Goal: Transaction & Acquisition: Purchase product/service

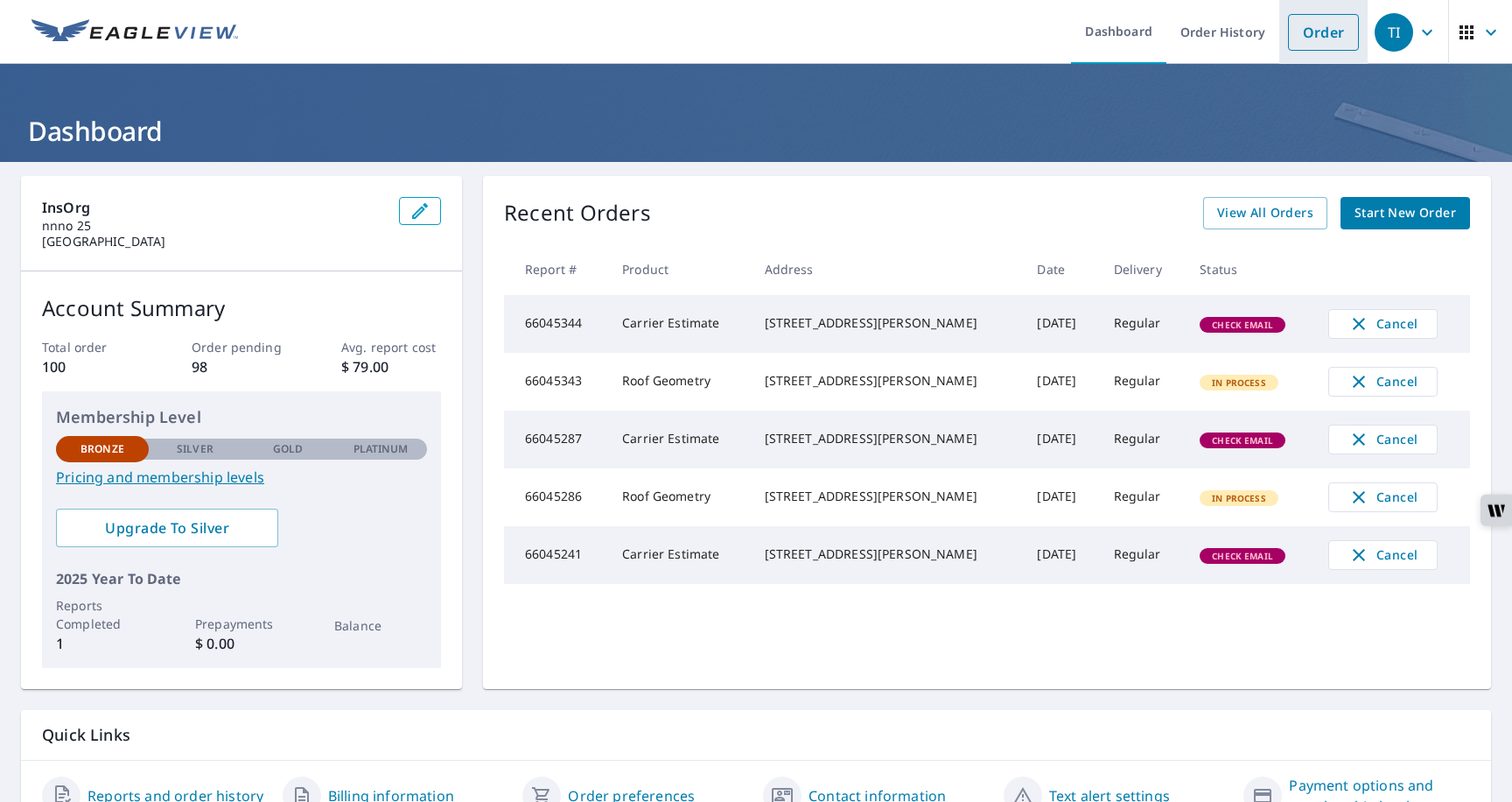
click at [1327, 27] on link "Order" at bounding box center [1324, 33] width 71 height 37
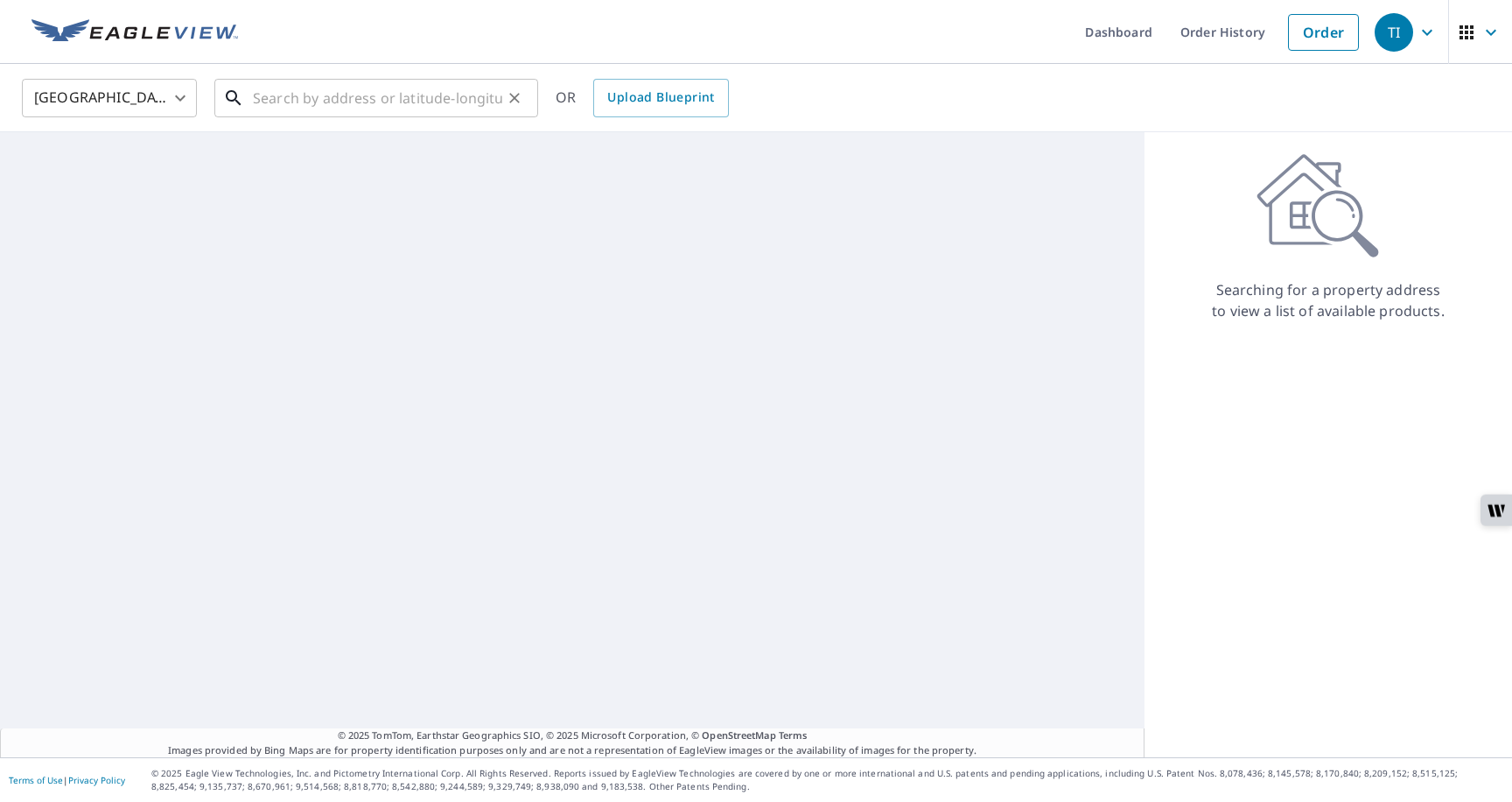
click at [410, 111] on input "text" at bounding box center [377, 97] width 249 height 49
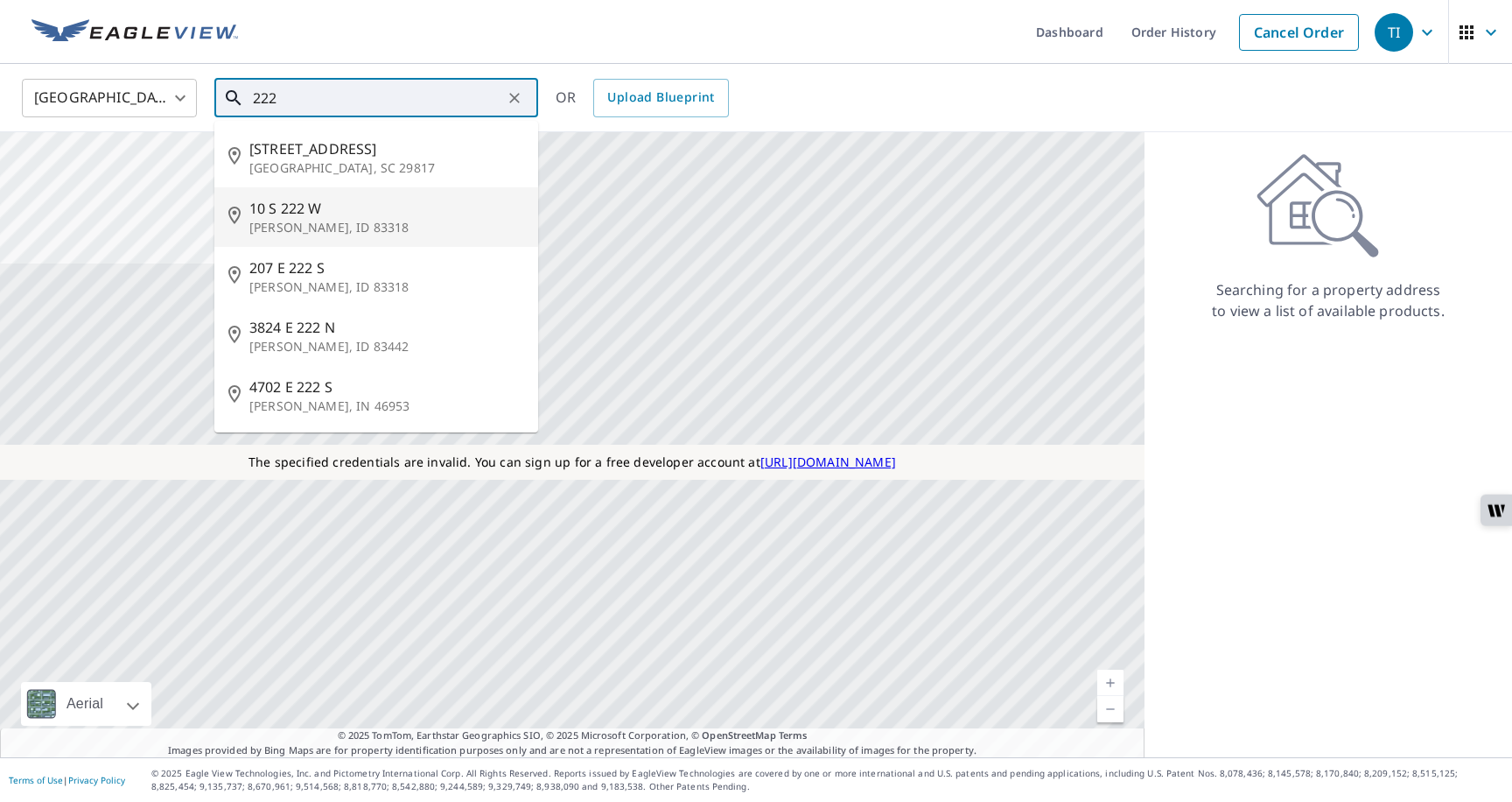
click at [316, 204] on span "10 S 222 W" at bounding box center [387, 209] width 275 height 21
type input "10 S 222 W Burley, ID 83318"
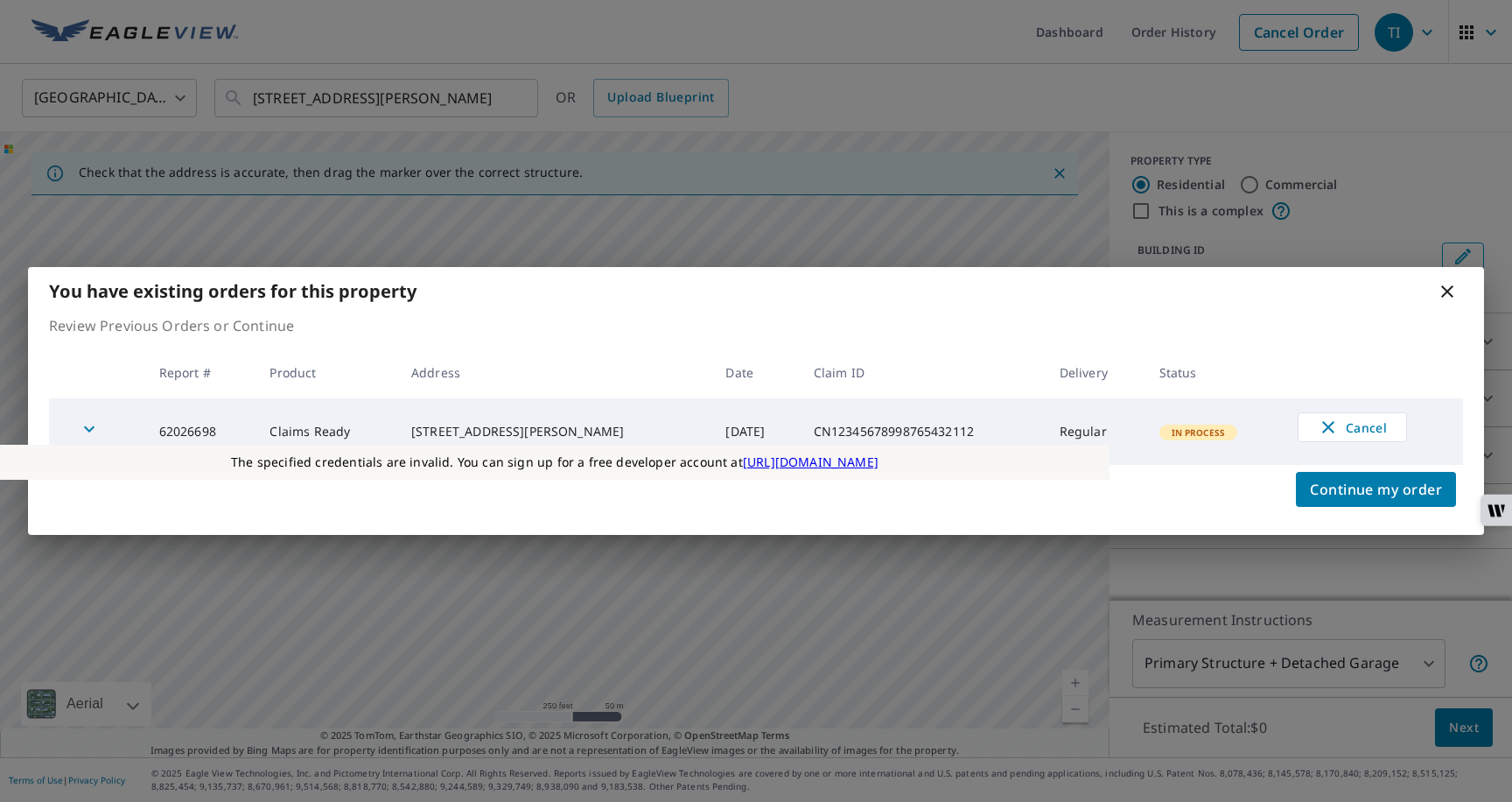
click at [1447, 294] on icon at bounding box center [1448, 292] width 21 height 21
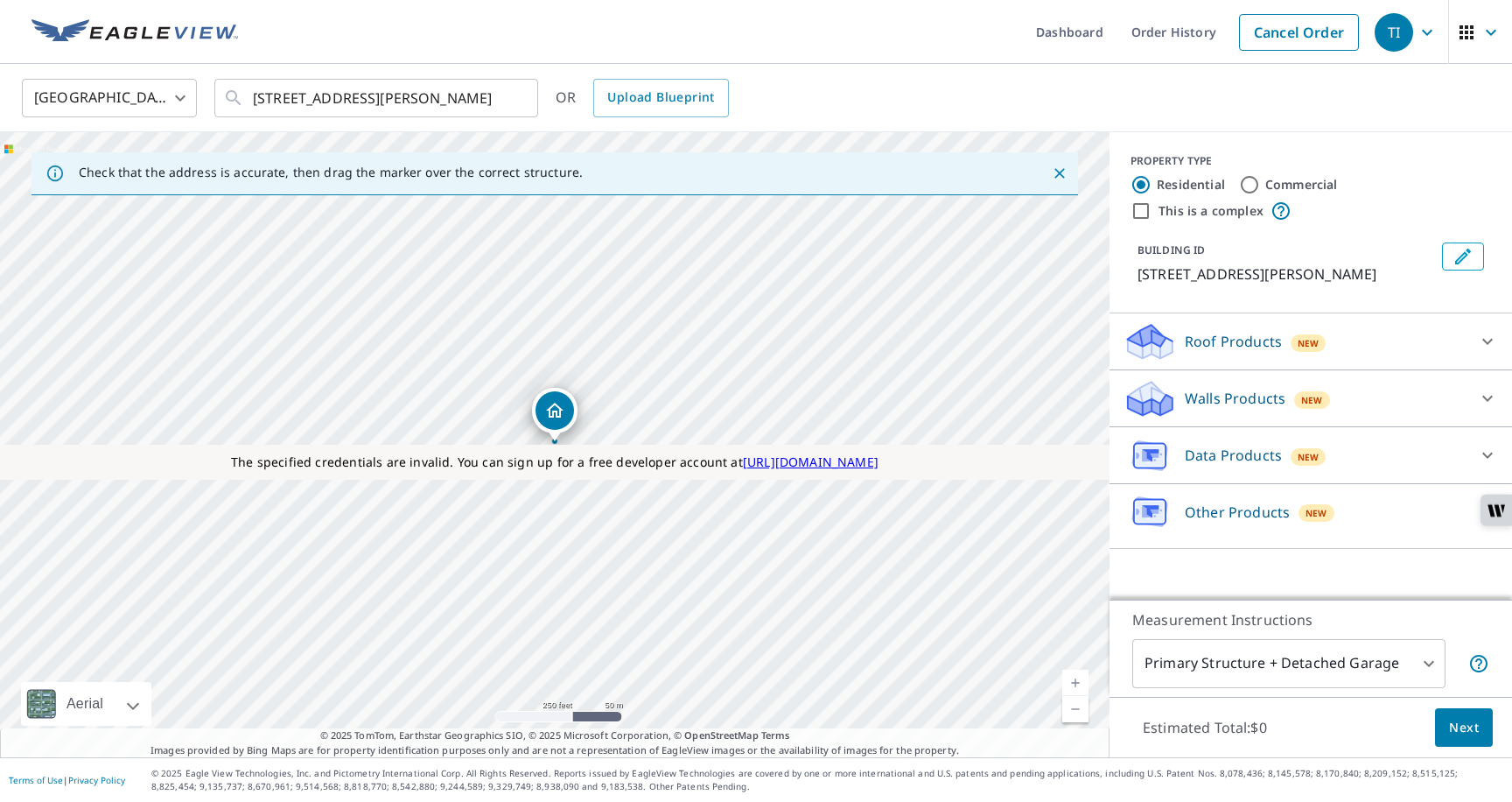
click at [1220, 332] on p "Roof Products" at bounding box center [1233, 342] width 97 height 21
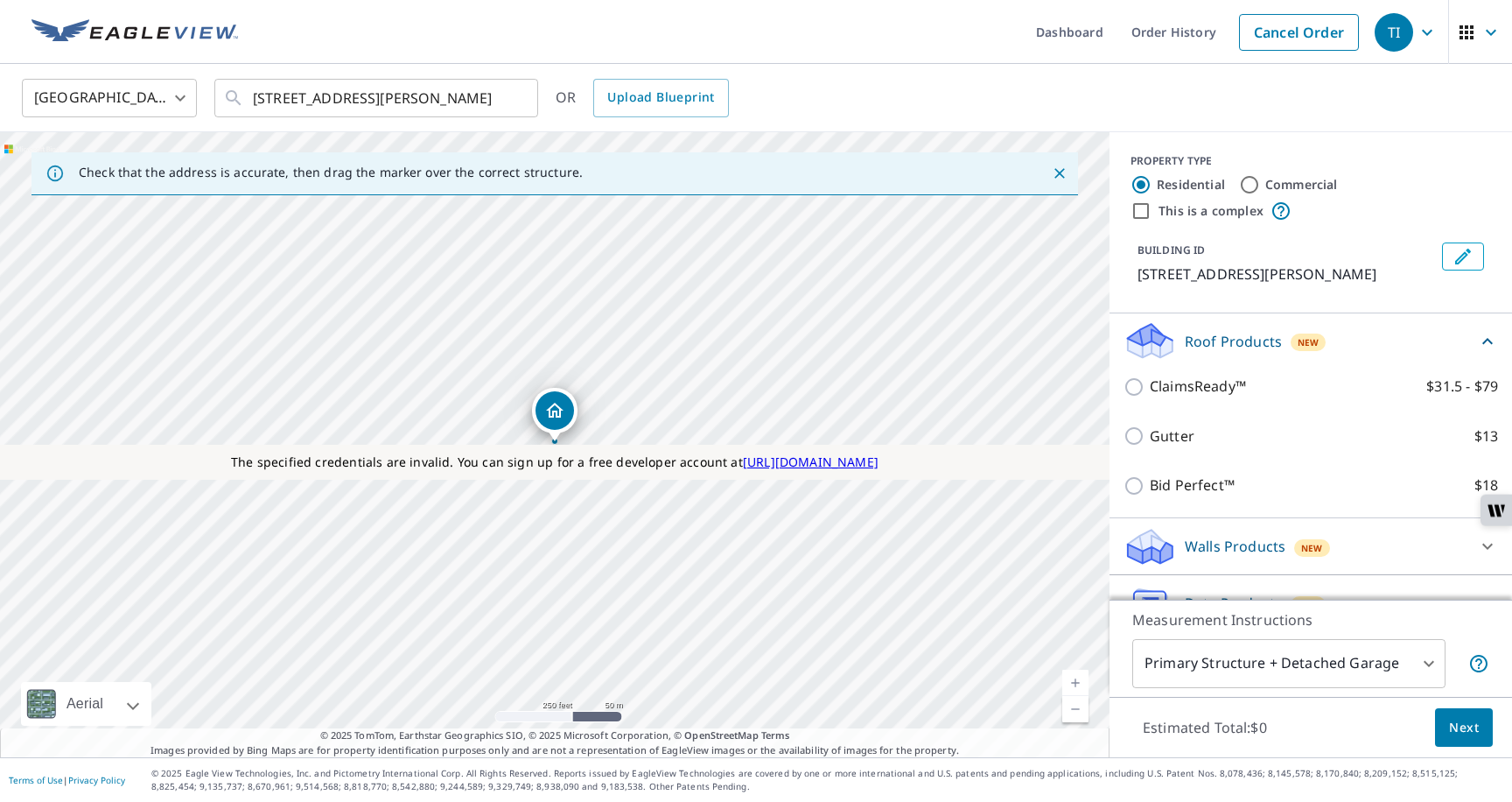
click at [1220, 332] on p "Roof Products" at bounding box center [1233, 342] width 97 height 21
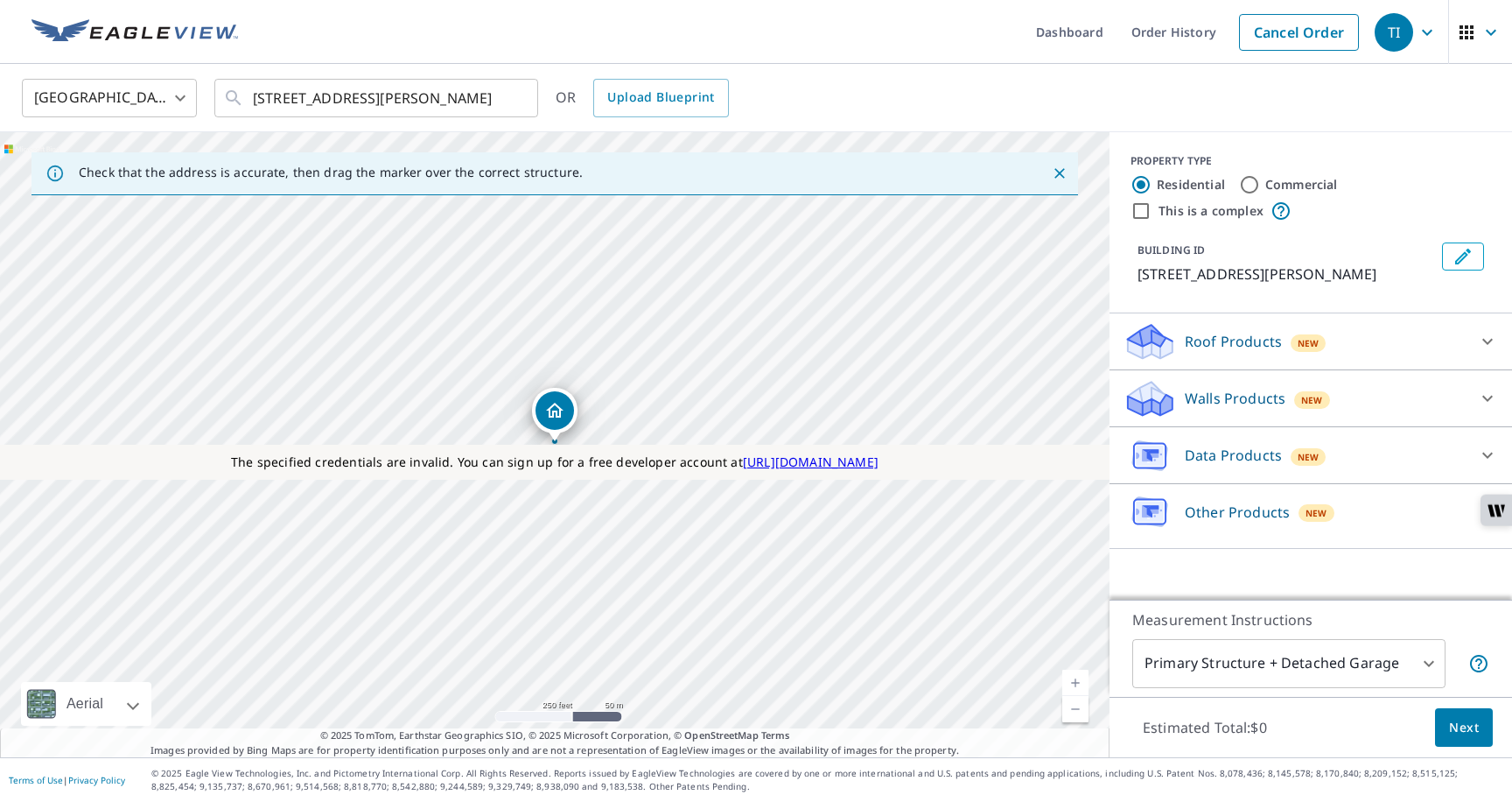
click at [1208, 412] on div "Walls Products New" at bounding box center [1295, 399] width 343 height 41
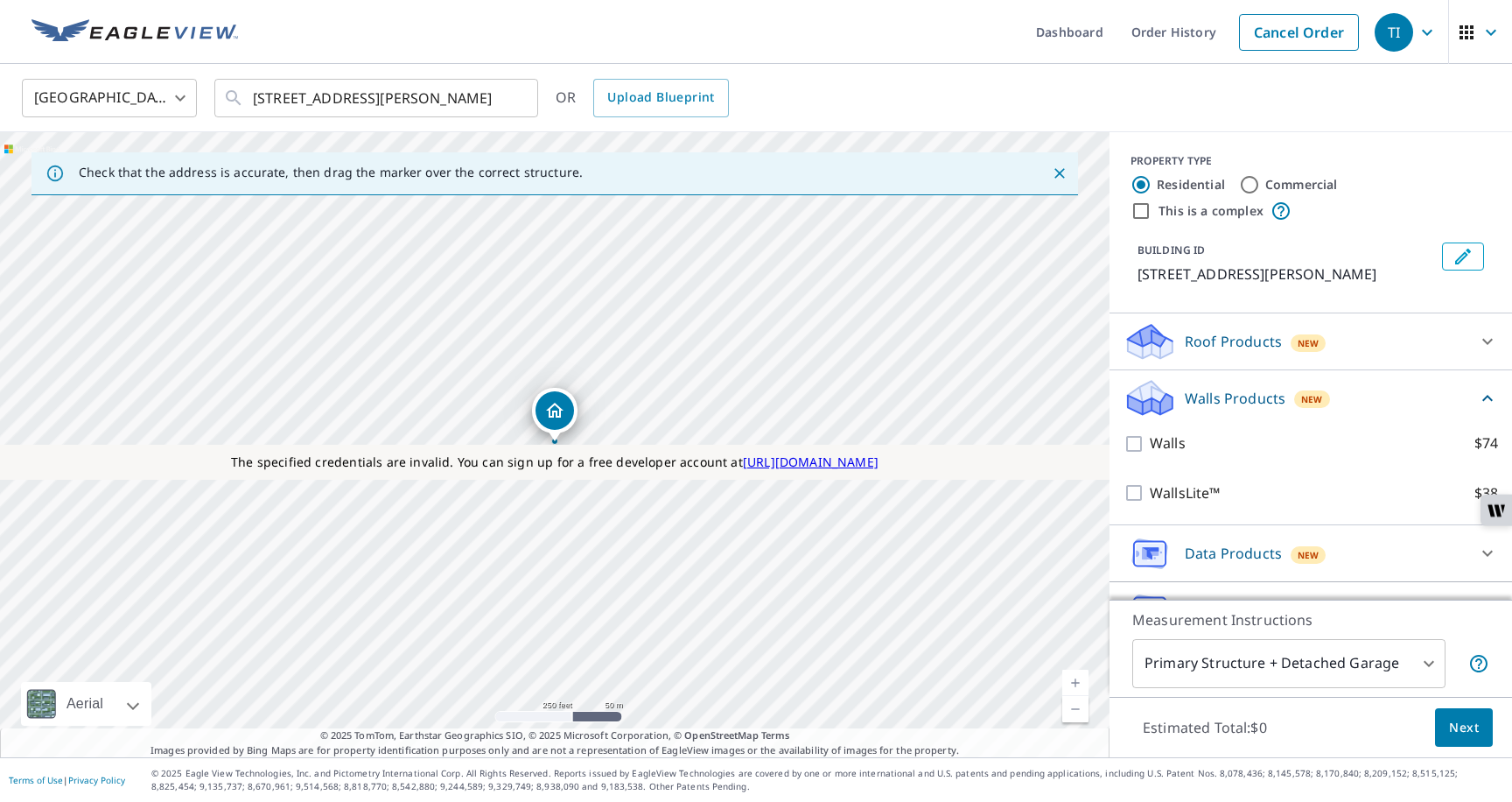
click at [1250, 189] on input "Commercial" at bounding box center [1250, 185] width 21 height 21
radio input "true"
type input "4"
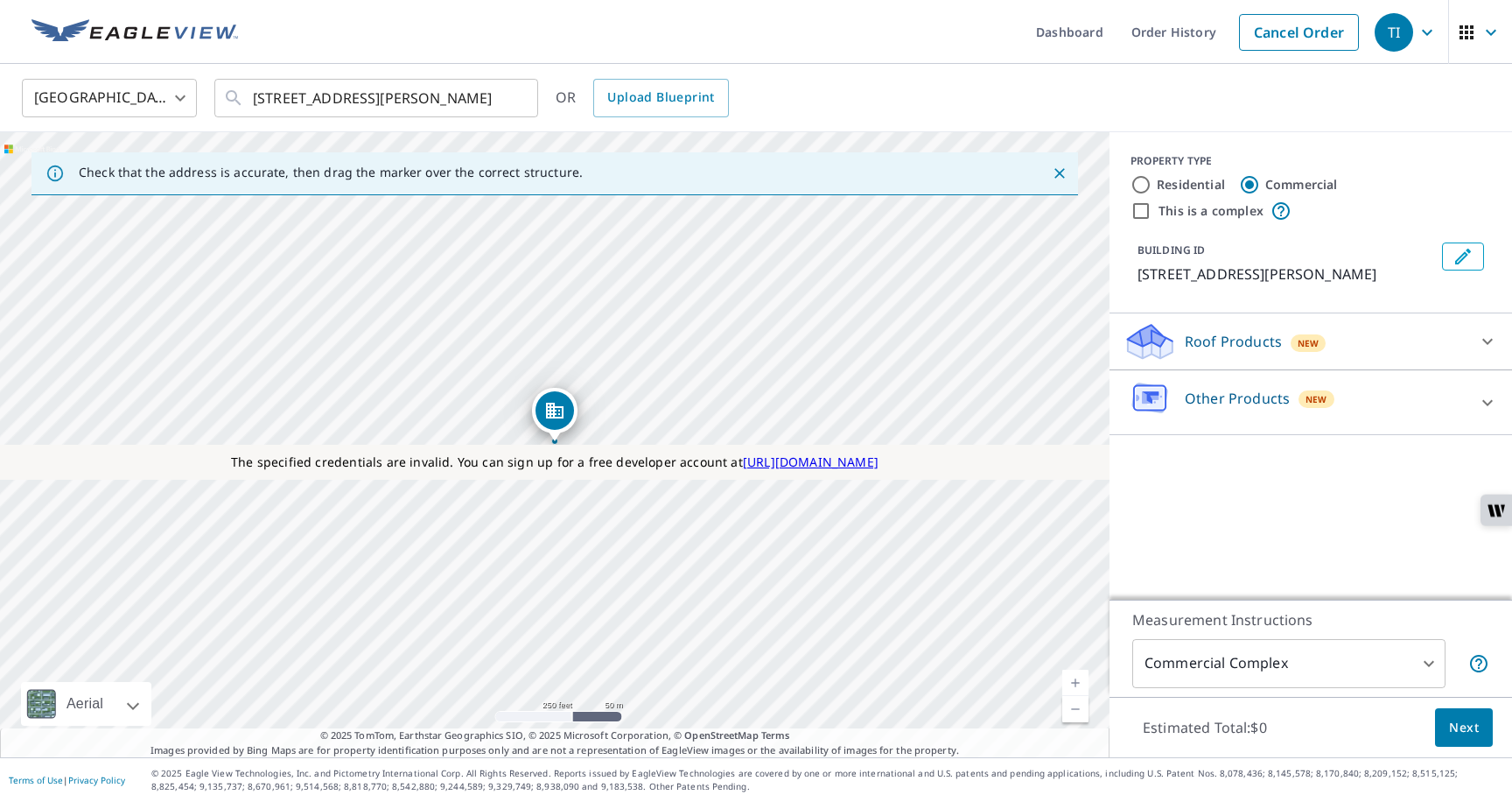
click at [1201, 349] on p "Roof Products" at bounding box center [1233, 342] width 97 height 21
click at [1189, 454] on p "Other Products" at bounding box center [1237, 447] width 105 height 21
click at [1214, 353] on div "Roof Products New" at bounding box center [1300, 341] width 353 height 41
click at [1211, 401] on p "Other Products" at bounding box center [1237, 399] width 105 height 21
click at [1140, 185] on input "Residential" at bounding box center [1141, 185] width 21 height 21
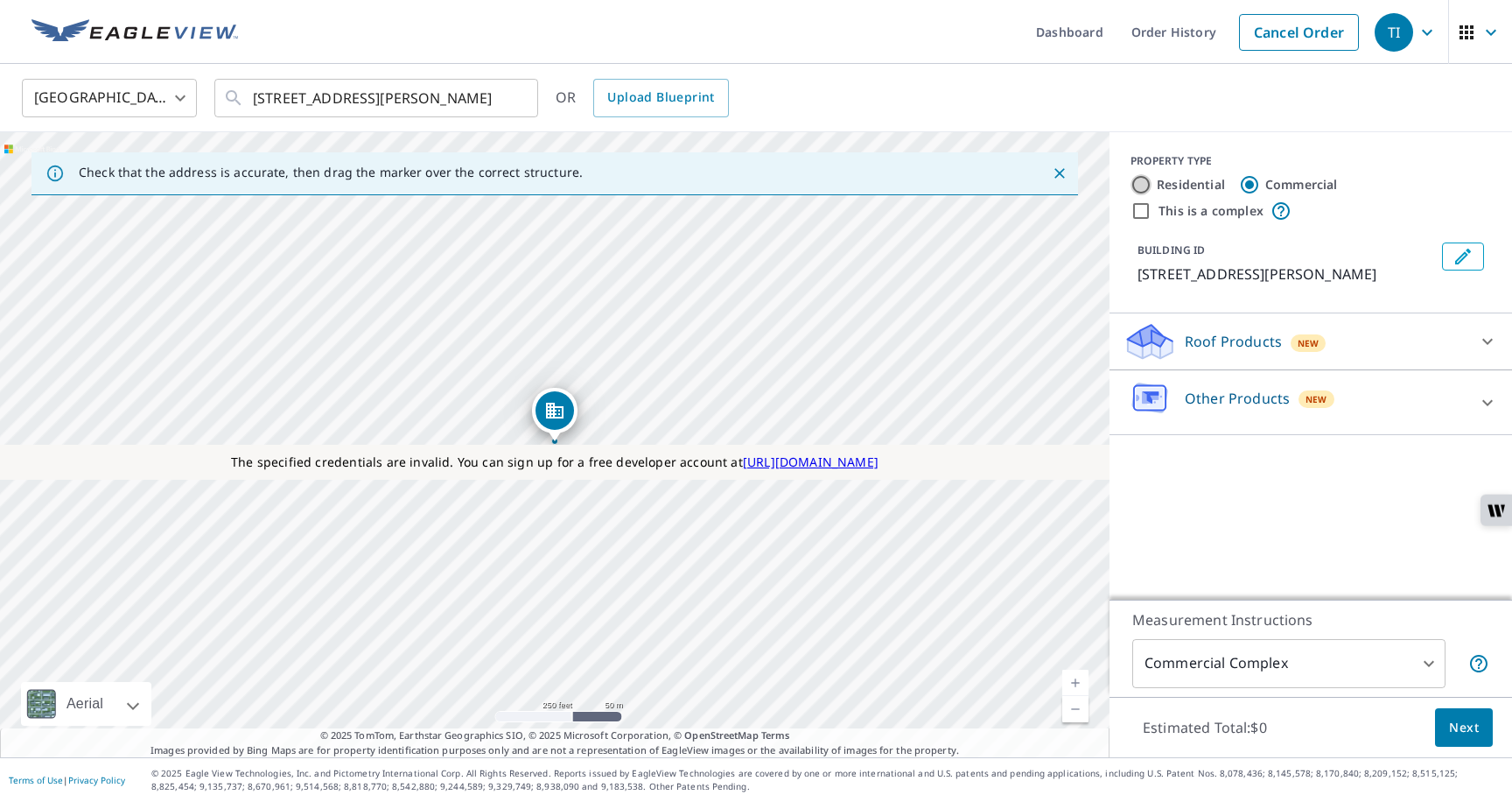
radio input "true"
type input "1"
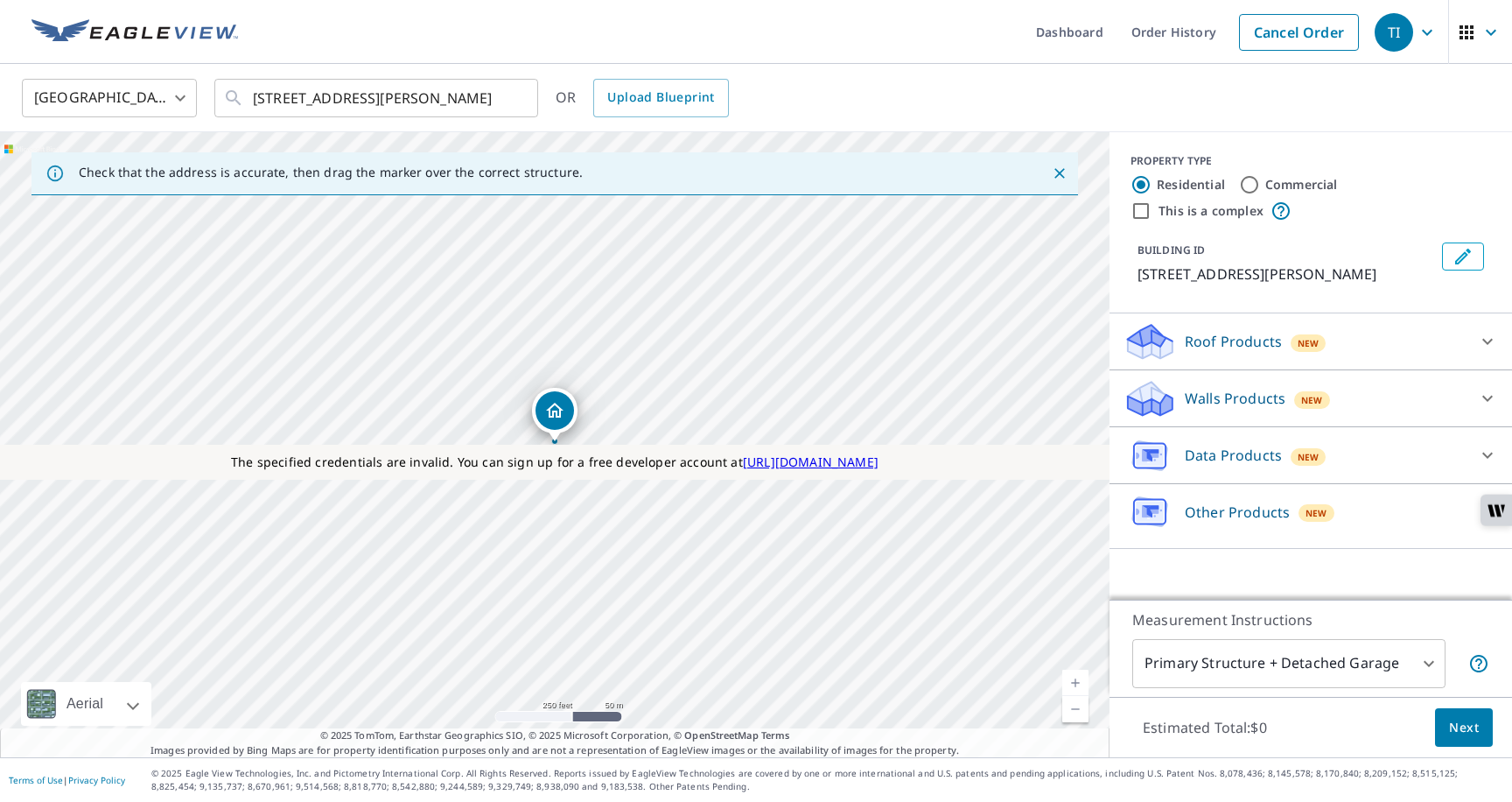
click at [1180, 344] on div "Roof Products New" at bounding box center [1295, 342] width 343 height 41
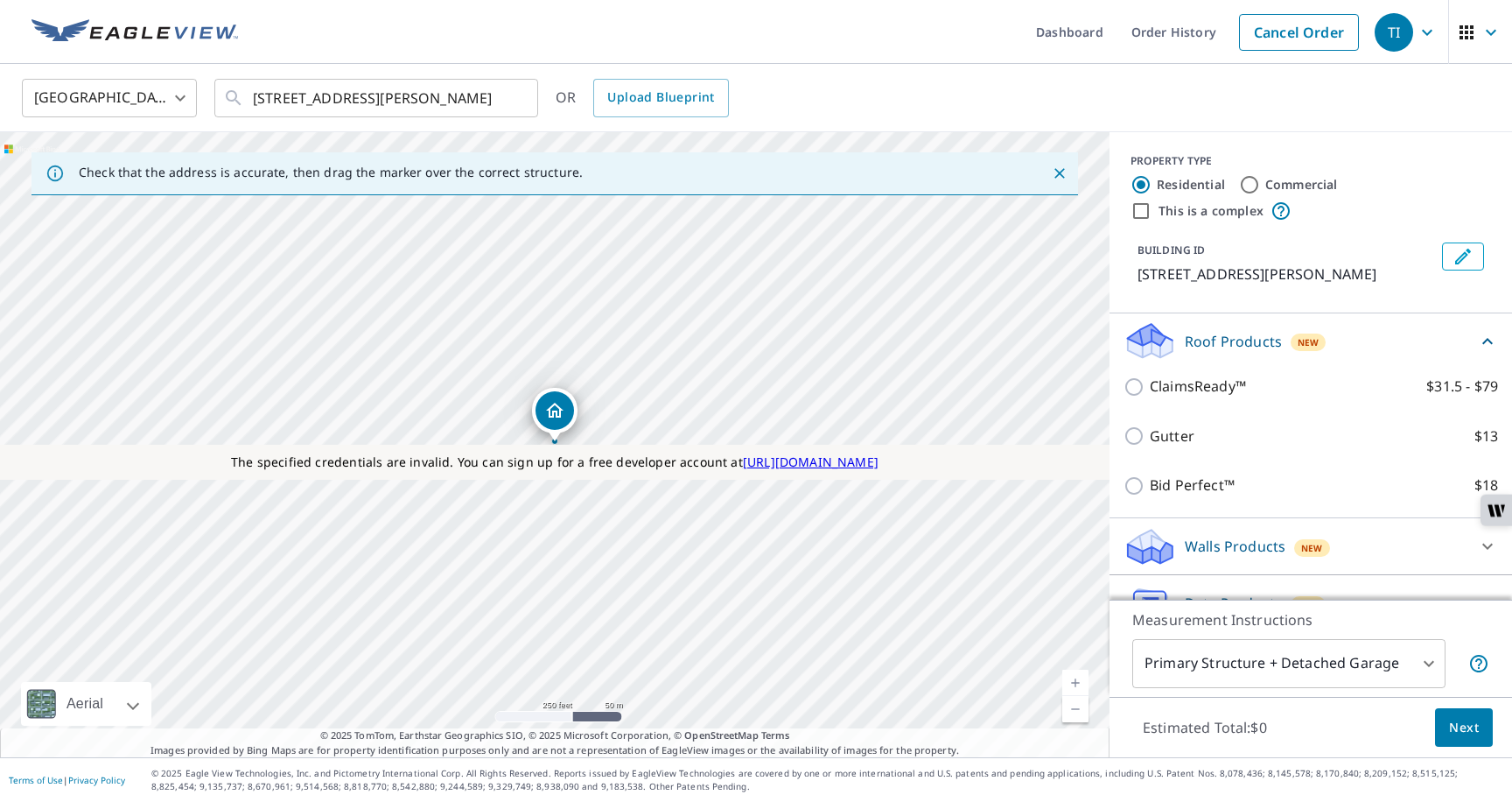
click at [1192, 570] on div "Walls Products New Walls $74 WallsLite™ $38" at bounding box center [1311, 546] width 402 height 57
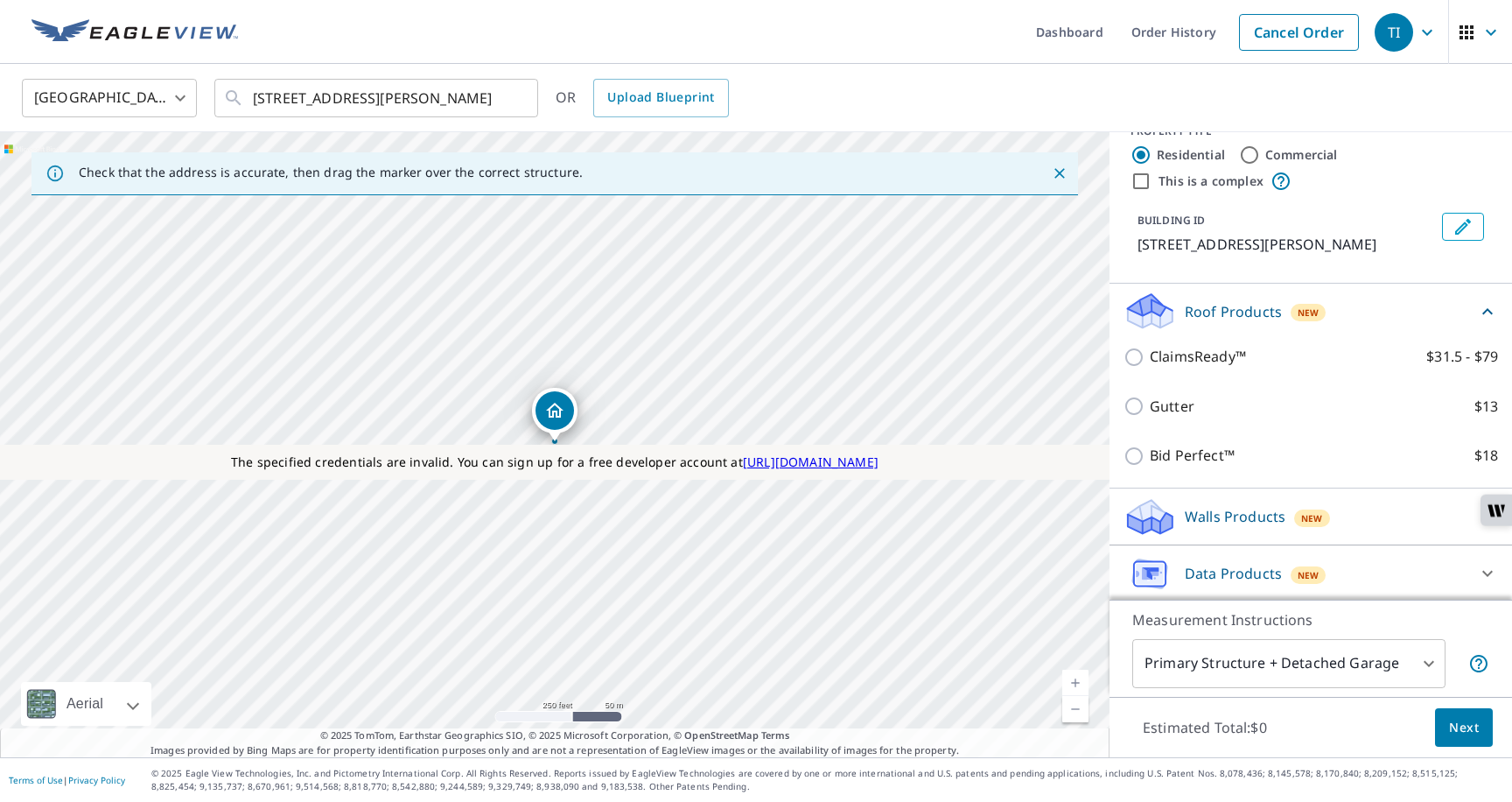
click at [1185, 526] on p "Walls Products" at bounding box center [1235, 517] width 101 height 21
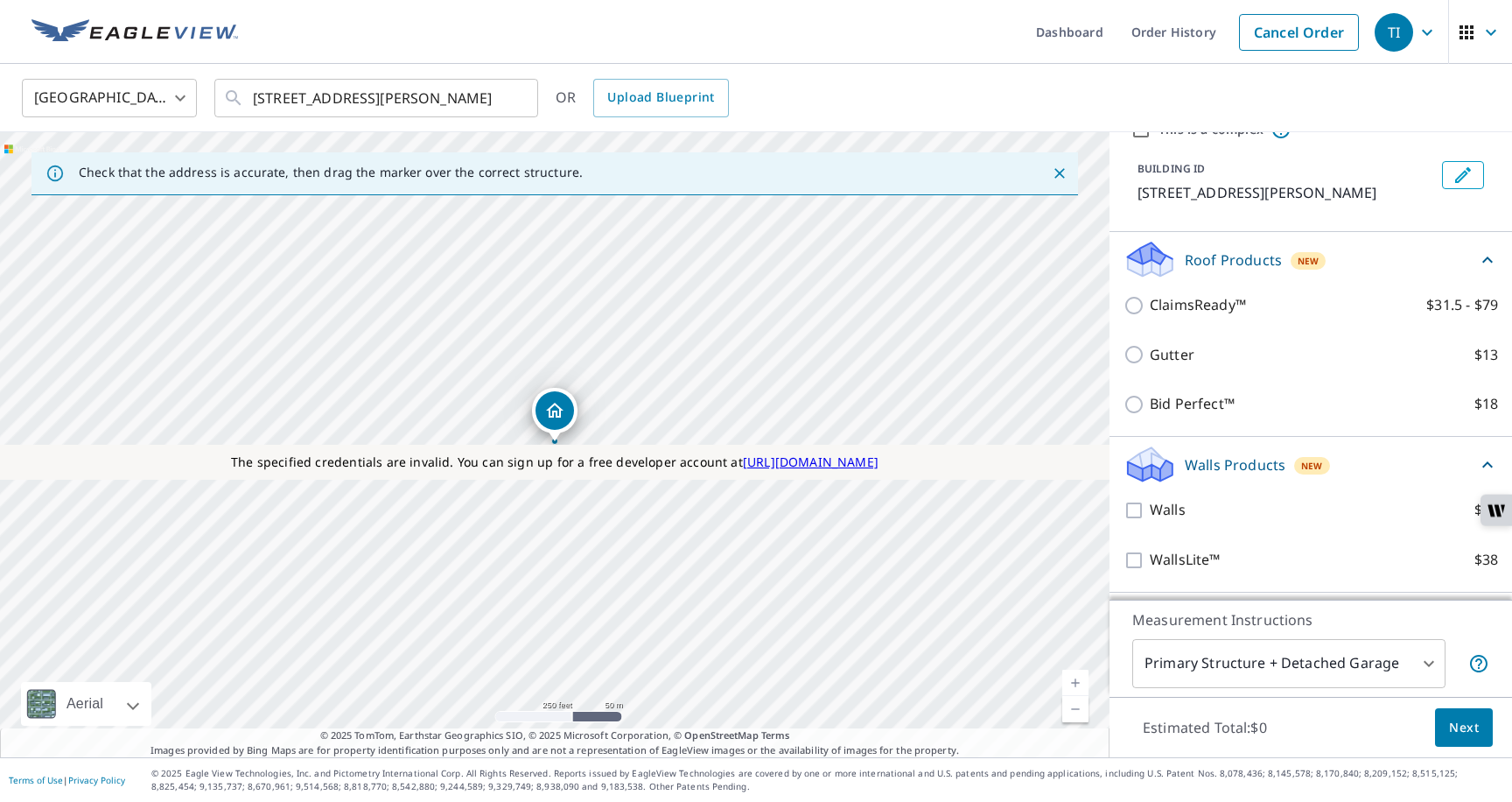
scroll to position [0, 0]
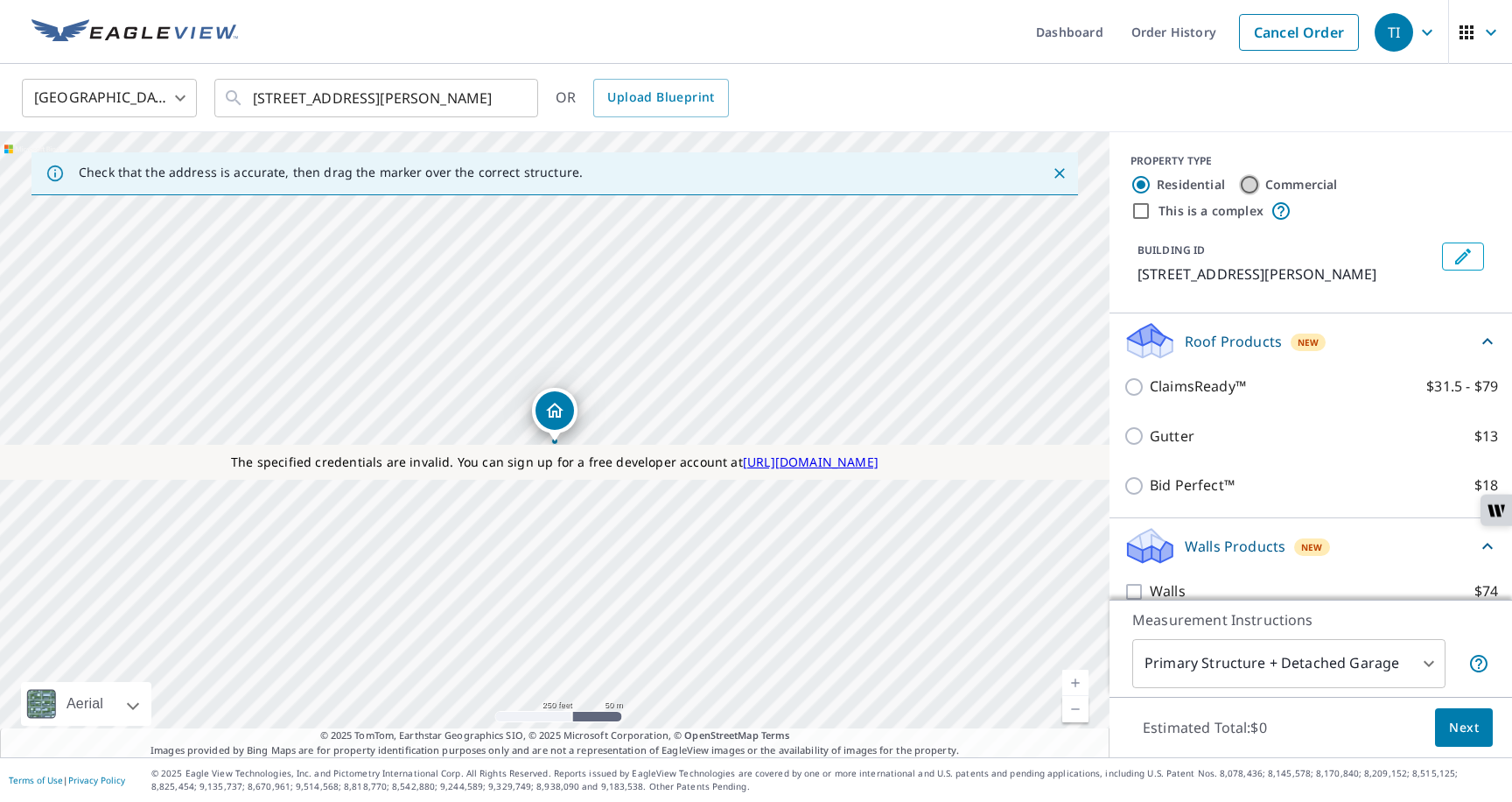
click at [1256, 181] on input "Commercial" at bounding box center [1250, 185] width 21 height 21
radio input "true"
type input "4"
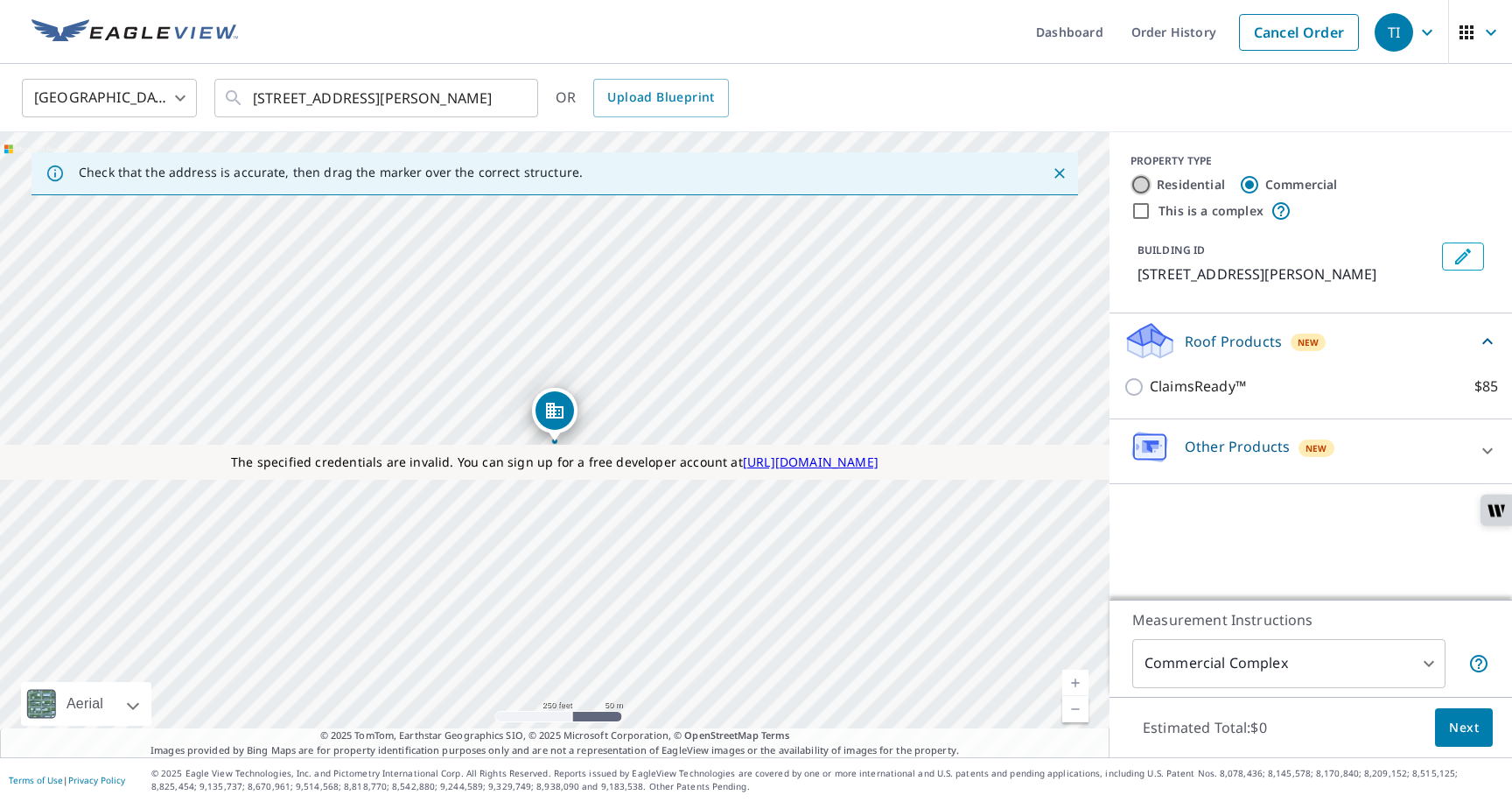
click at [1145, 184] on input "Residential" at bounding box center [1141, 185] width 21 height 21
radio input "true"
type input "1"
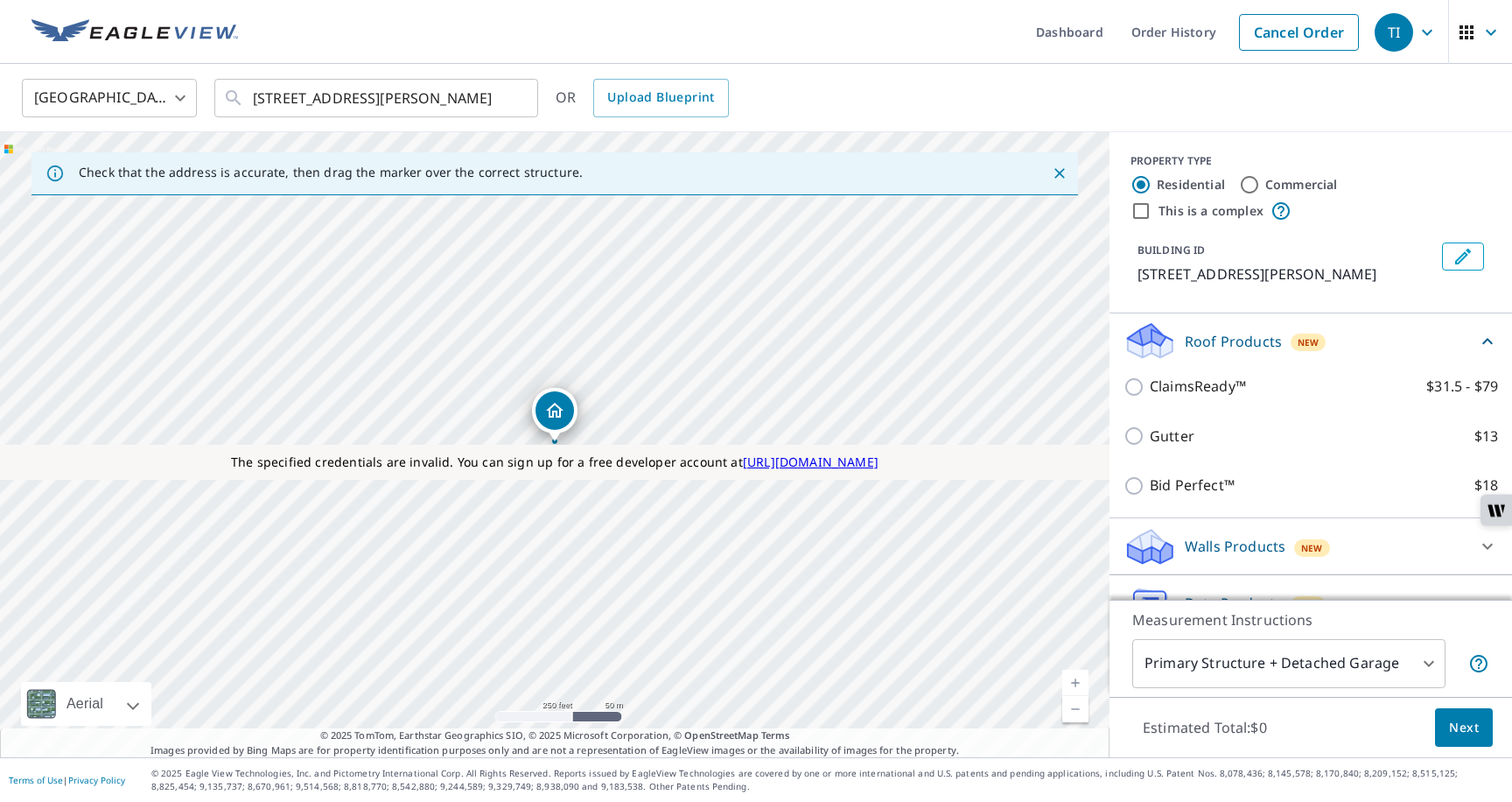
click at [1252, 191] on input "Commercial" at bounding box center [1250, 185] width 21 height 21
radio input "true"
type input "4"
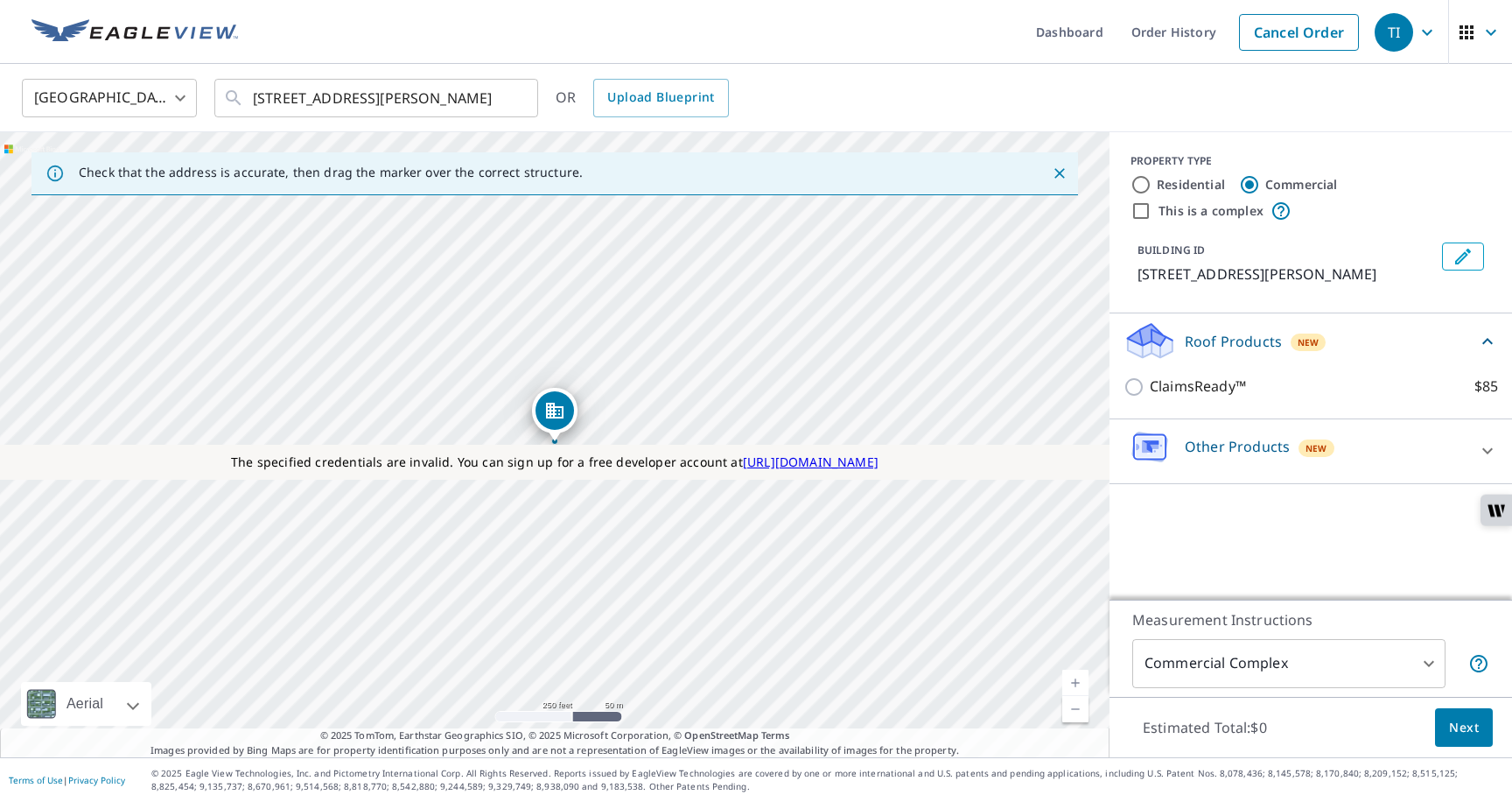
click at [1202, 449] on p "Other Products" at bounding box center [1237, 447] width 105 height 21
click at [1139, 182] on input "Residential" at bounding box center [1141, 185] width 21 height 21
radio input "true"
type input "1"
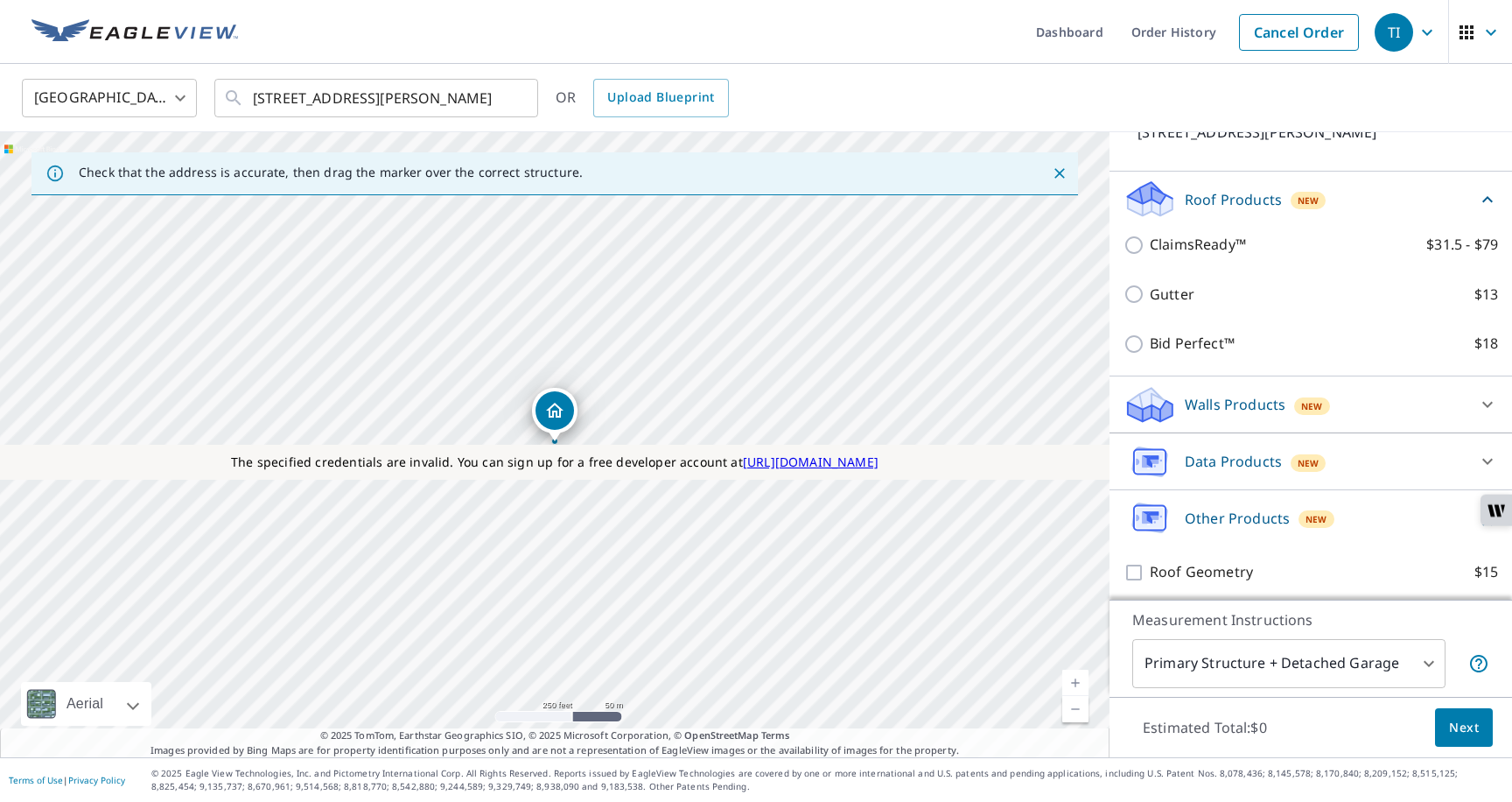
scroll to position [117, 0]
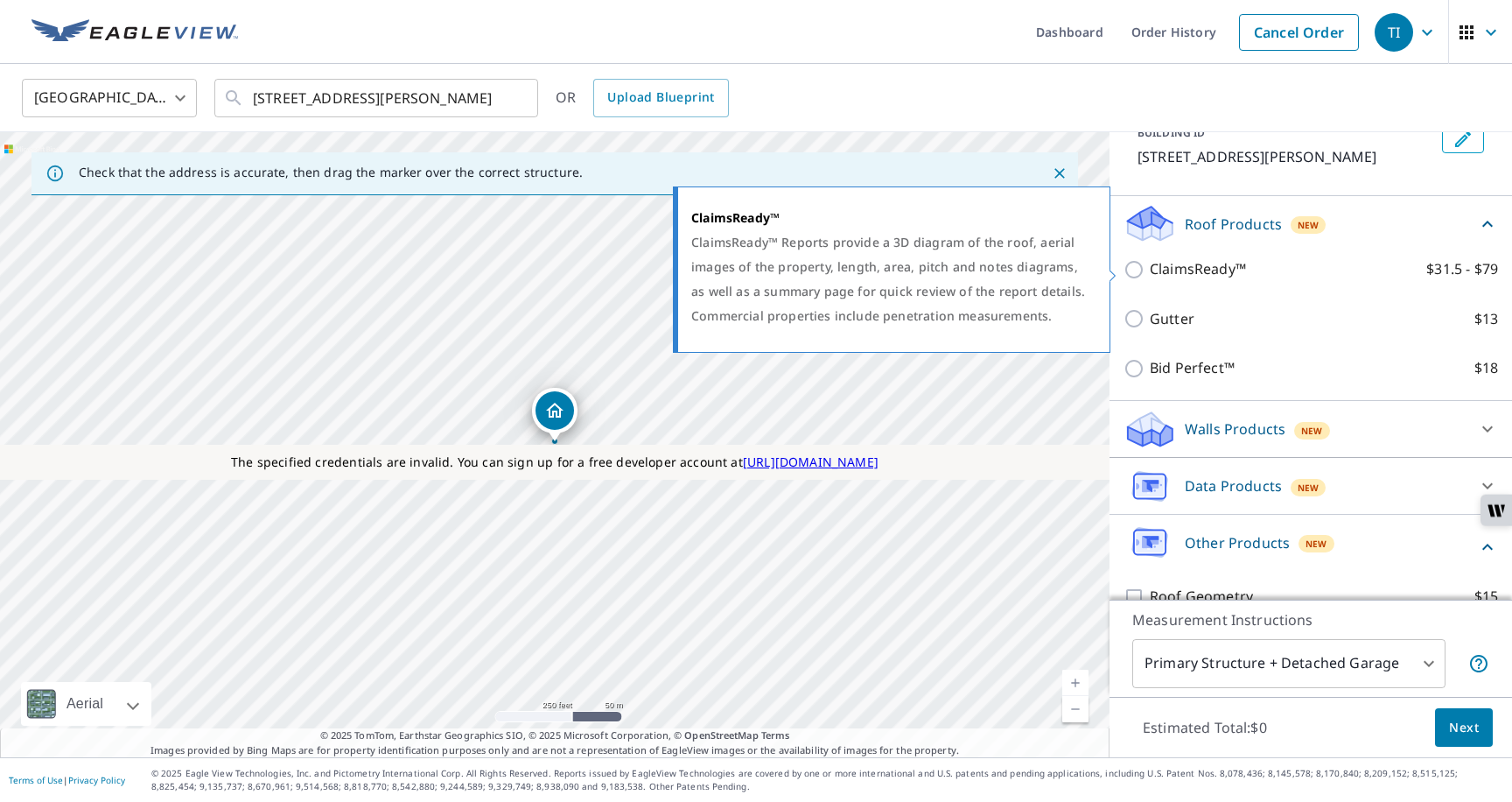
click at [1134, 267] on input "ClaimsReady™ $31.5 - $79" at bounding box center [1137, 270] width 26 height 21
checkbox input "true"
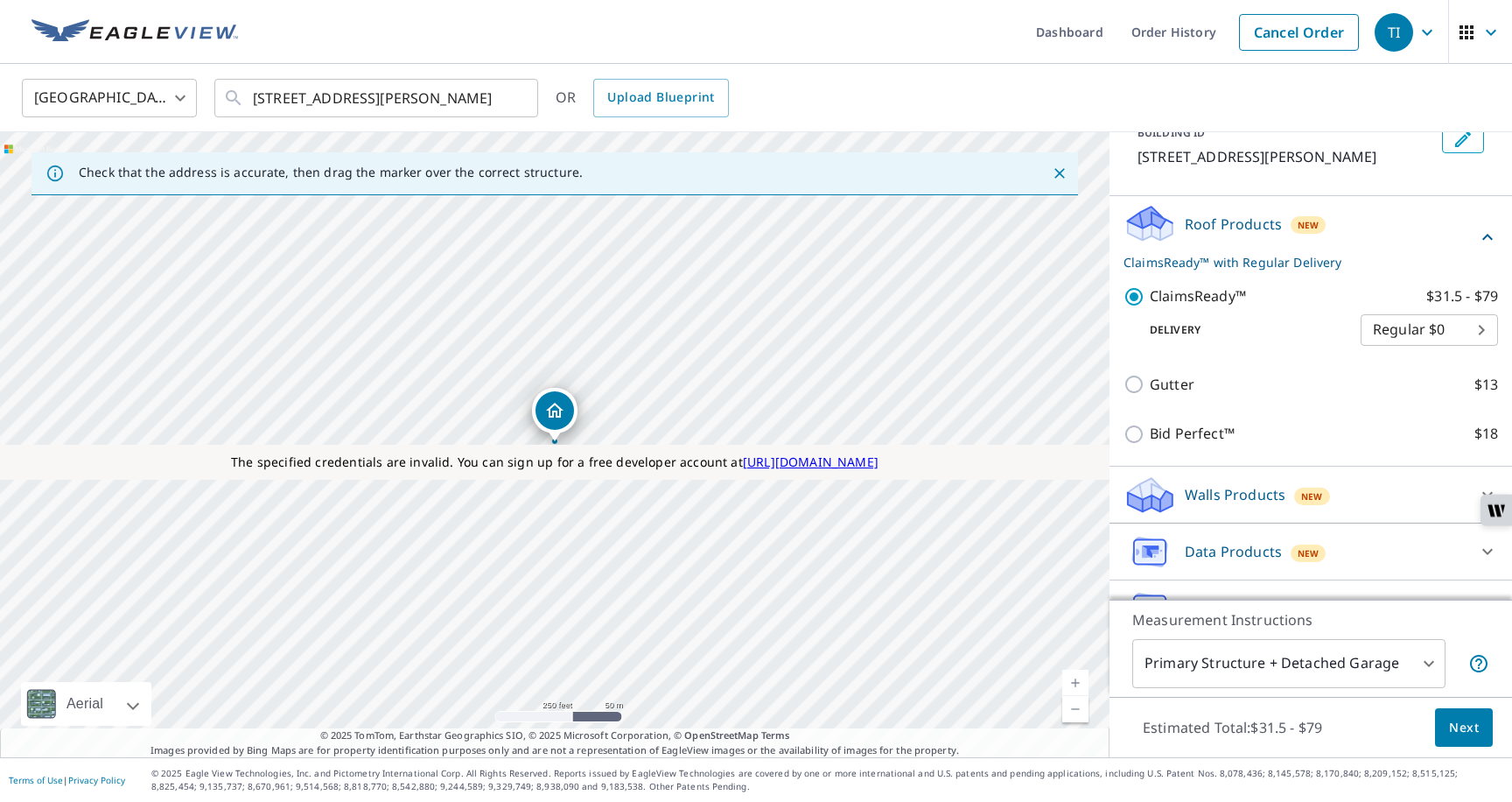
click at [1457, 732] on span "Next" at bounding box center [1464, 728] width 30 height 22
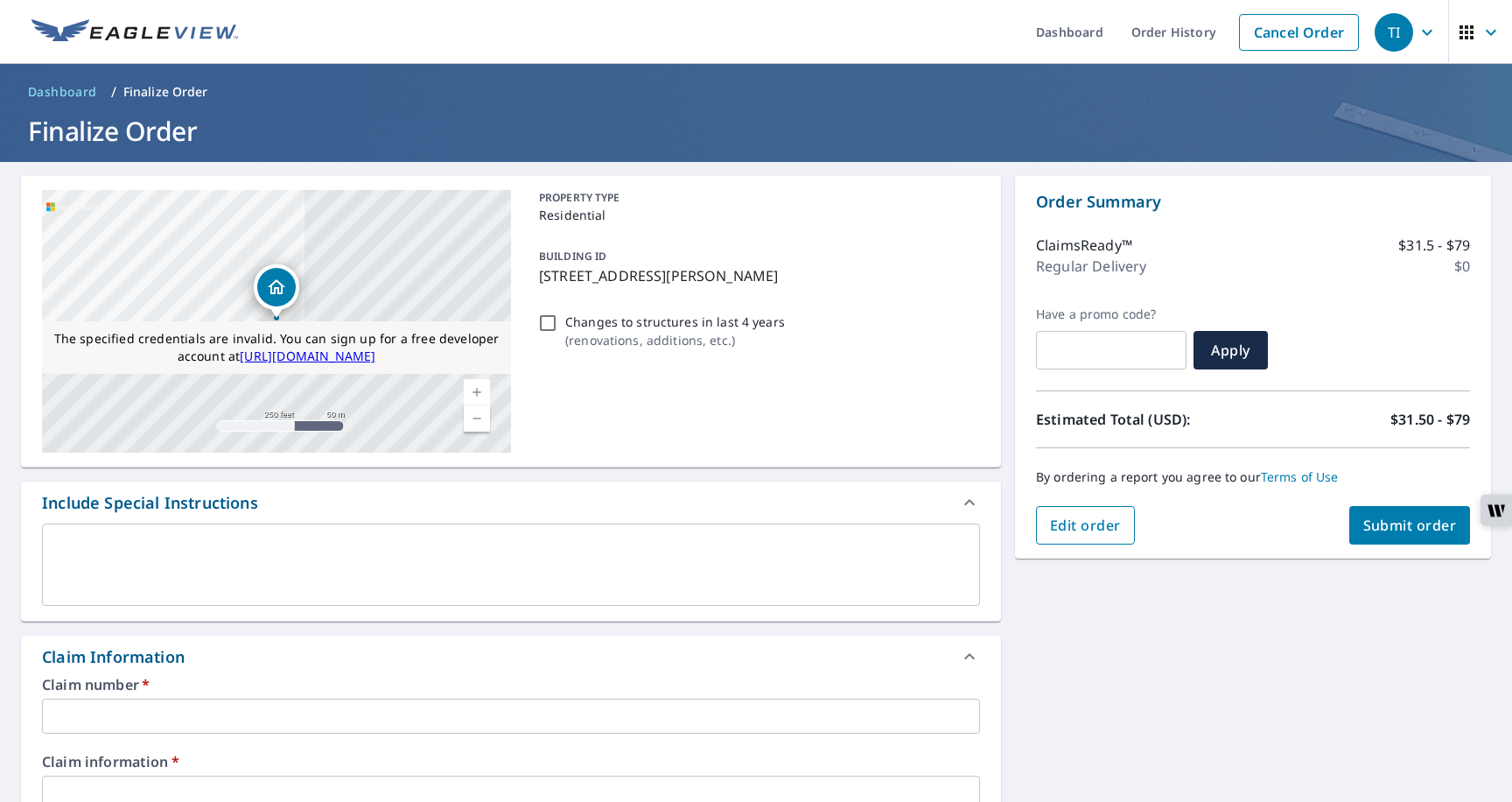
click at [1093, 533] on span "Edit order" at bounding box center [1086, 526] width 71 height 19
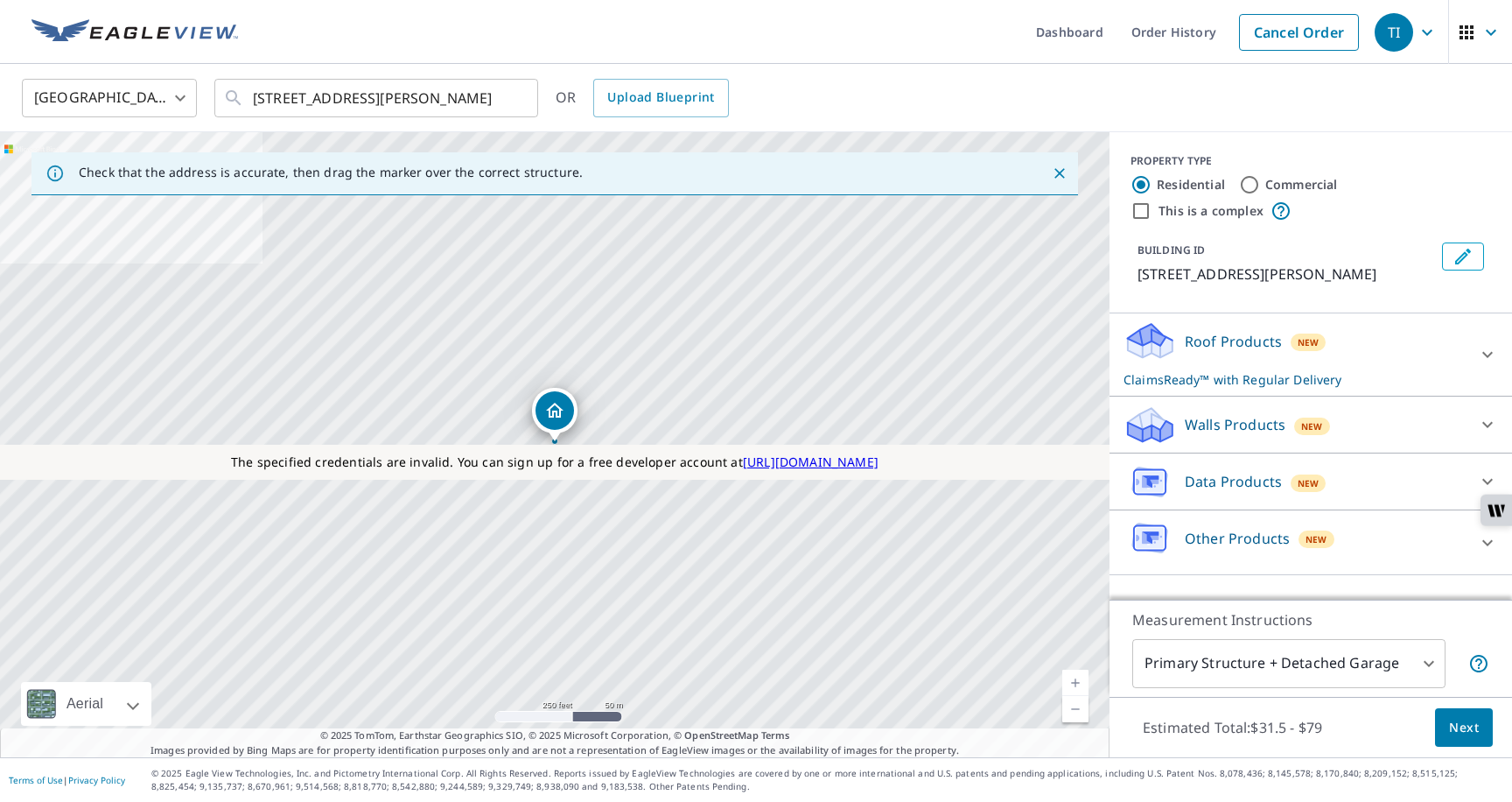
click at [1210, 362] on div "Roof Products New ClaimsReady™ with Regular Delivery" at bounding box center [1295, 354] width 343 height 68
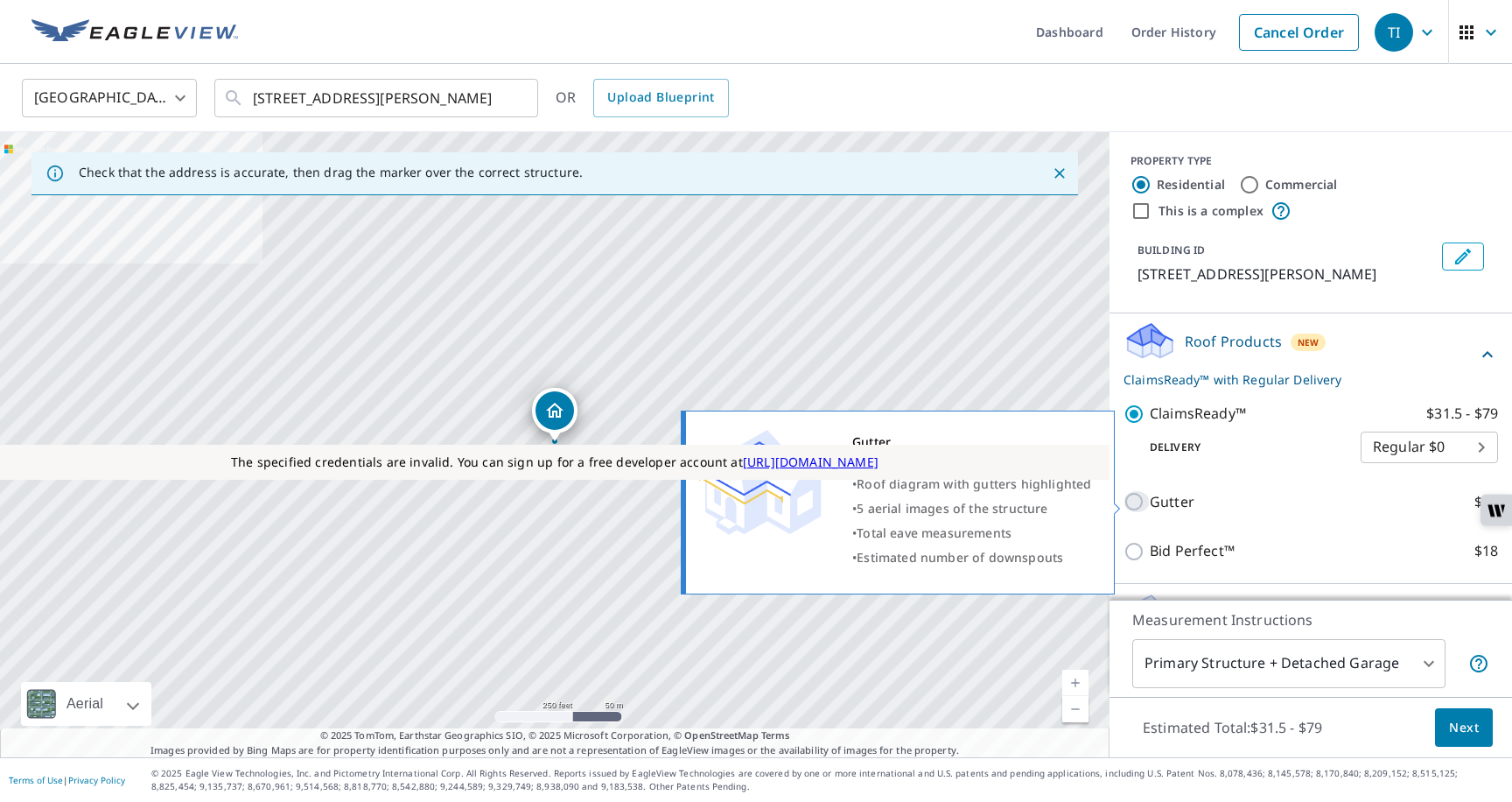
click at [1134, 503] on input "Gutter $13" at bounding box center [1137, 502] width 26 height 21
checkbox input "true"
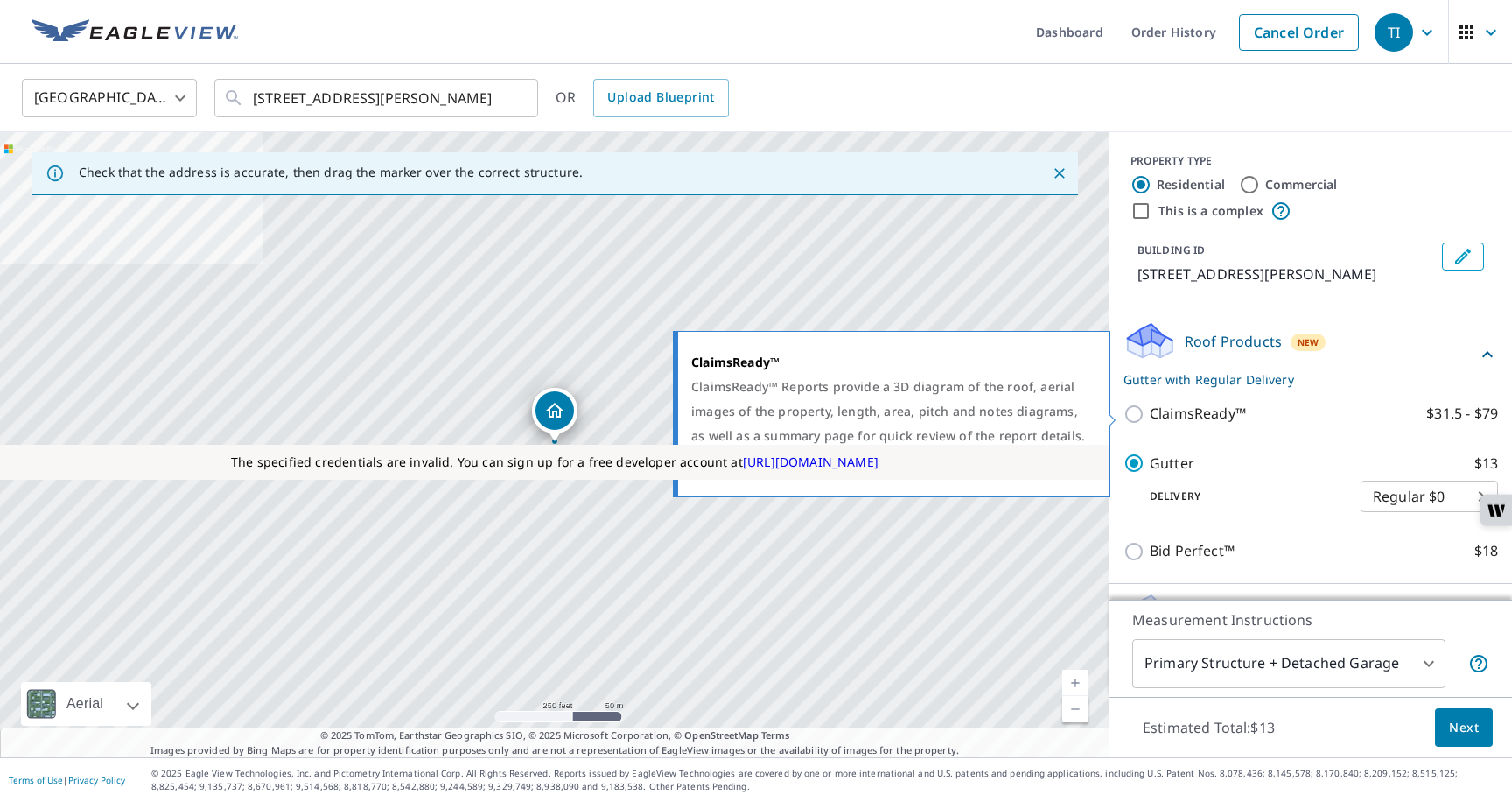
click at [1134, 420] on input "ClaimsReady™ $31.5 - $79" at bounding box center [1137, 414] width 26 height 21
checkbox input "true"
checkbox input "false"
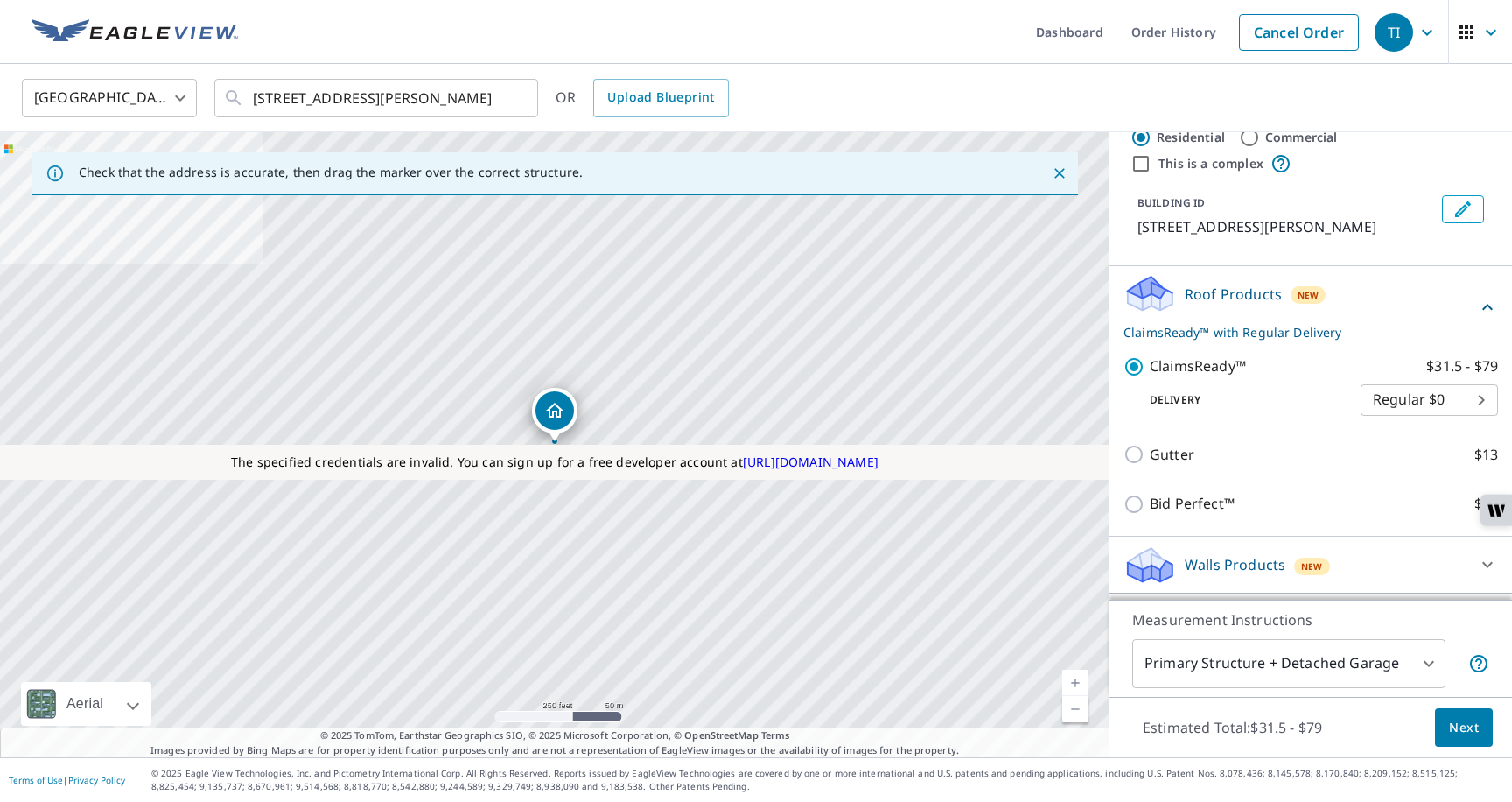
scroll to position [50, 0]
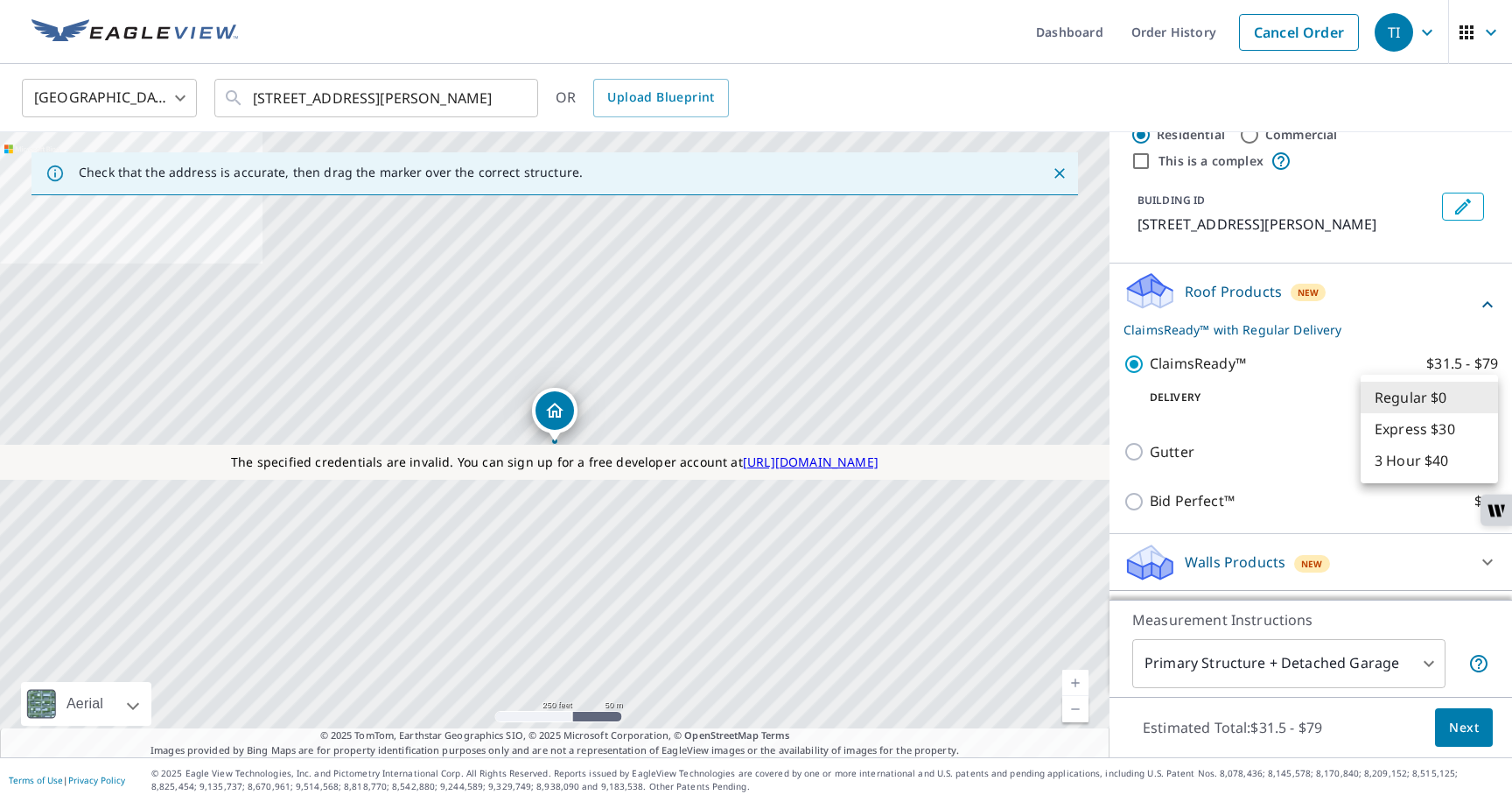
click at [1395, 407] on body "TI TI Dashboard Order History Cancel Order TI United States US ​ 10 S 222 W Bur…" at bounding box center [756, 411] width 1512 height 822
click at [1381, 427] on li "Express $30" at bounding box center [1429, 428] width 138 height 32
click at [1394, 389] on body "TI TI Dashboard Order History Cancel Order TI United States US ​ 10 S 222 W Bur…" at bounding box center [756, 411] width 1512 height 822
click at [1386, 370] on li "Regular $0" at bounding box center [1429, 366] width 138 height 32
click at [1383, 395] on body "TI TI Dashboard Order History Cancel Order TI United States US ​ 10 S 222 W Bur…" at bounding box center [756, 411] width 1512 height 822
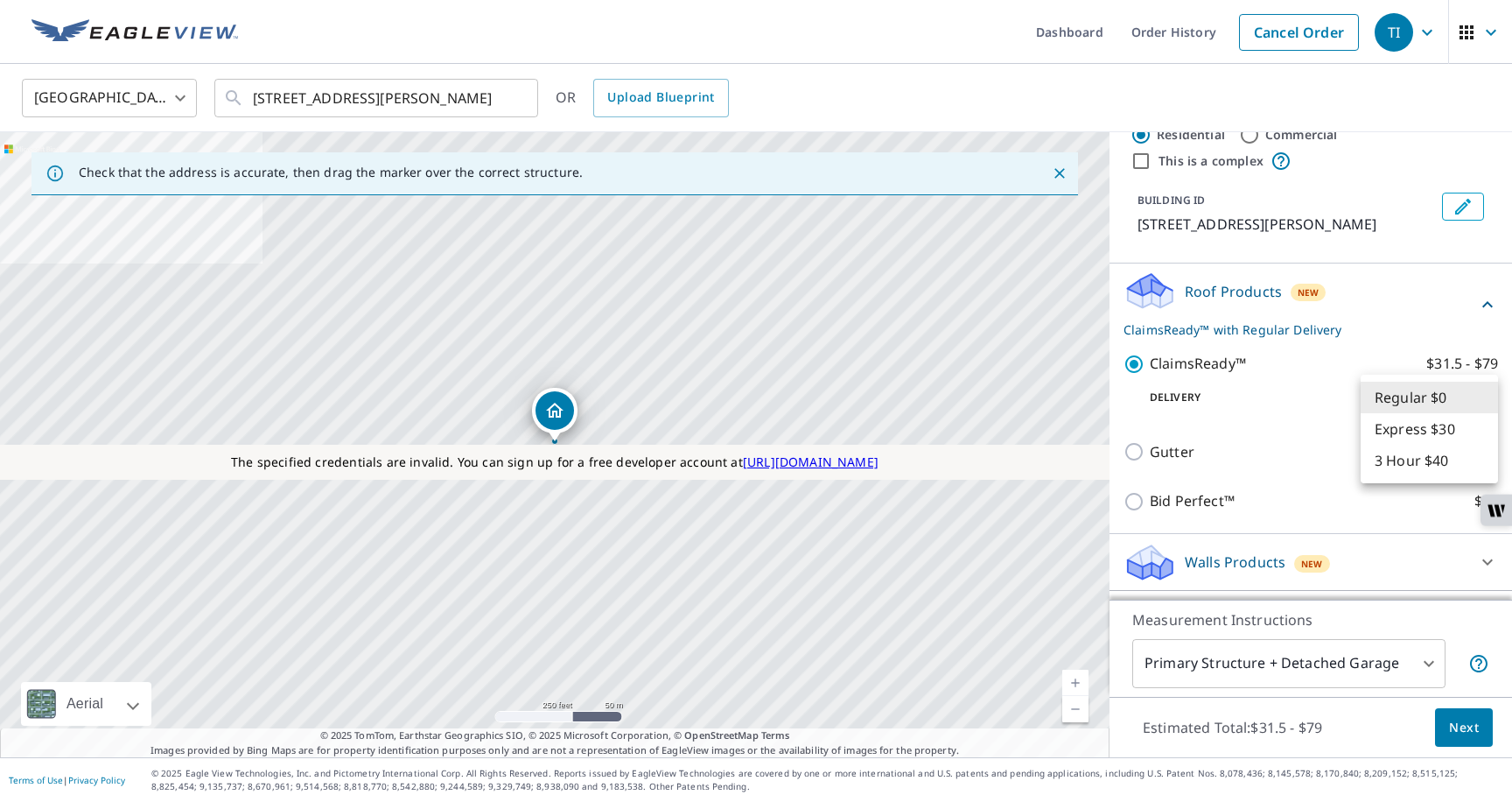
click at [1378, 427] on li "Express $30" at bounding box center [1429, 428] width 138 height 32
click at [1389, 399] on body "TI TI Dashboard Order History Cancel Order TI United States US ​ 10 S 222 W Bur…" at bounding box center [756, 411] width 1512 height 822
click at [1385, 429] on li "3 Hour $40" at bounding box center [1429, 428] width 138 height 32
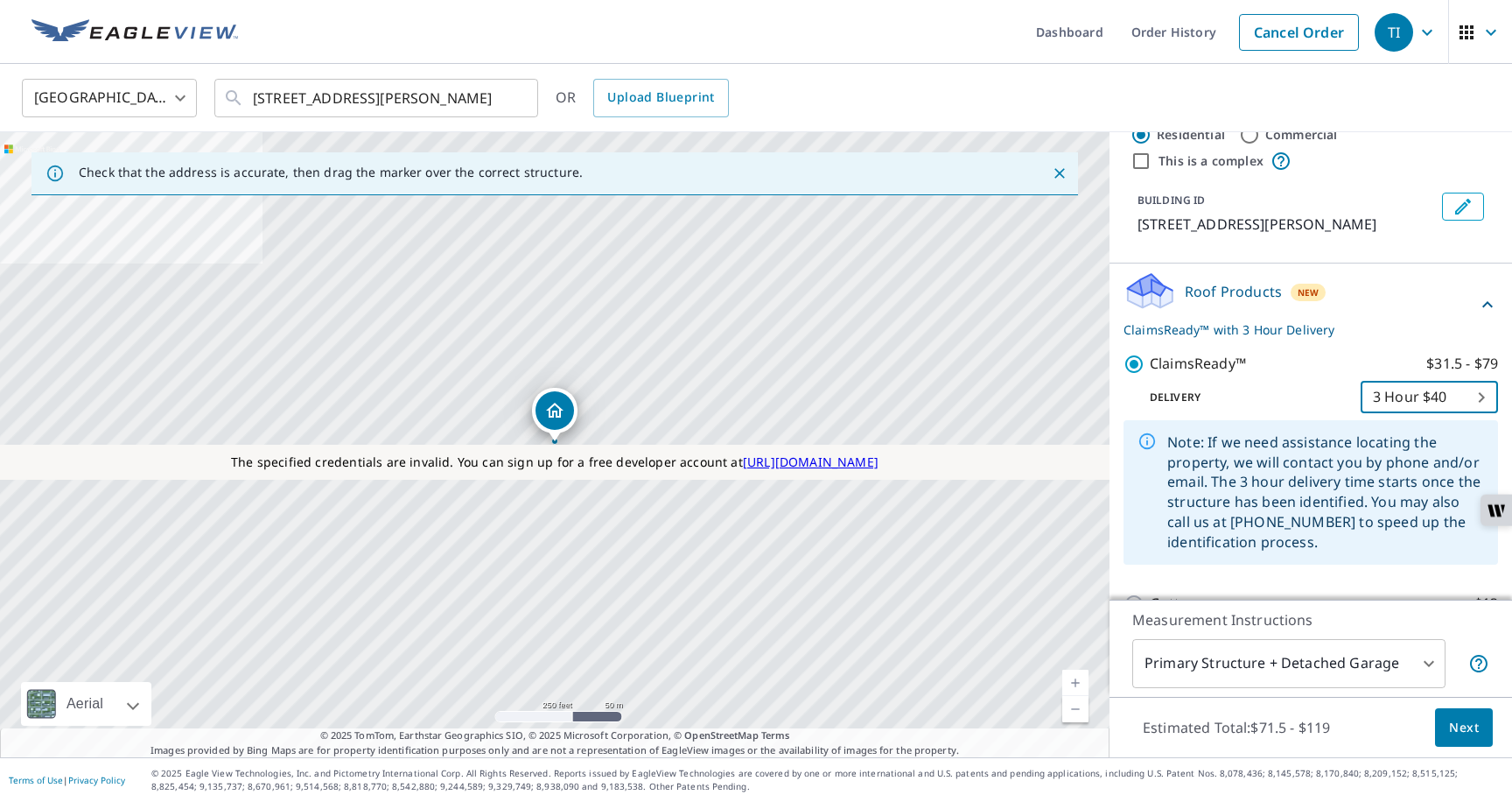
click at [1395, 411] on body "TI TI Dashboard Order History Cancel Order TI United States US ​ 10 S 222 W Bur…" at bounding box center [756, 411] width 1512 height 822
click at [1389, 363] on li "Express $30" at bounding box center [1429, 366] width 138 height 32
type input "4"
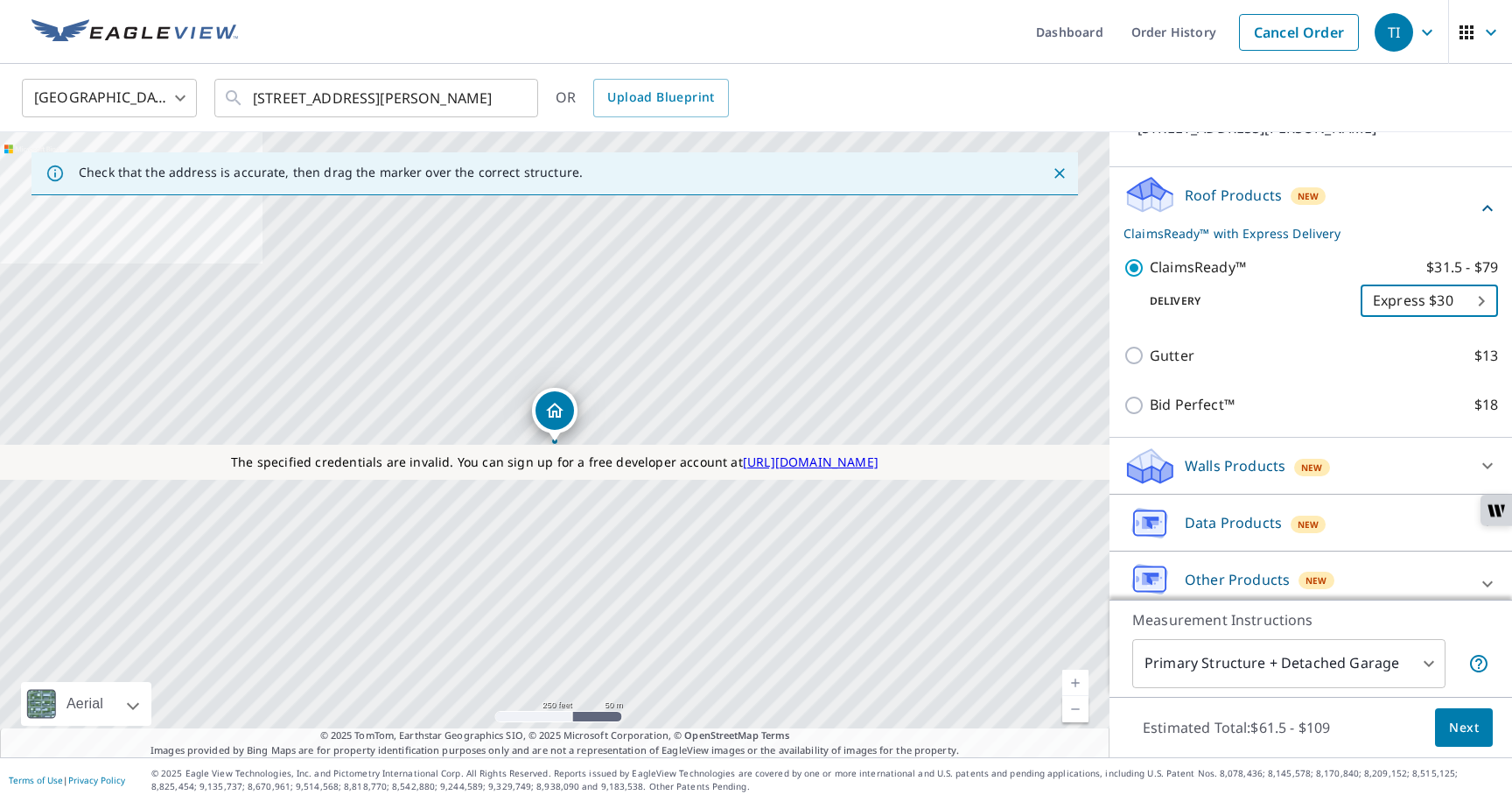
scroll to position [165, 0]
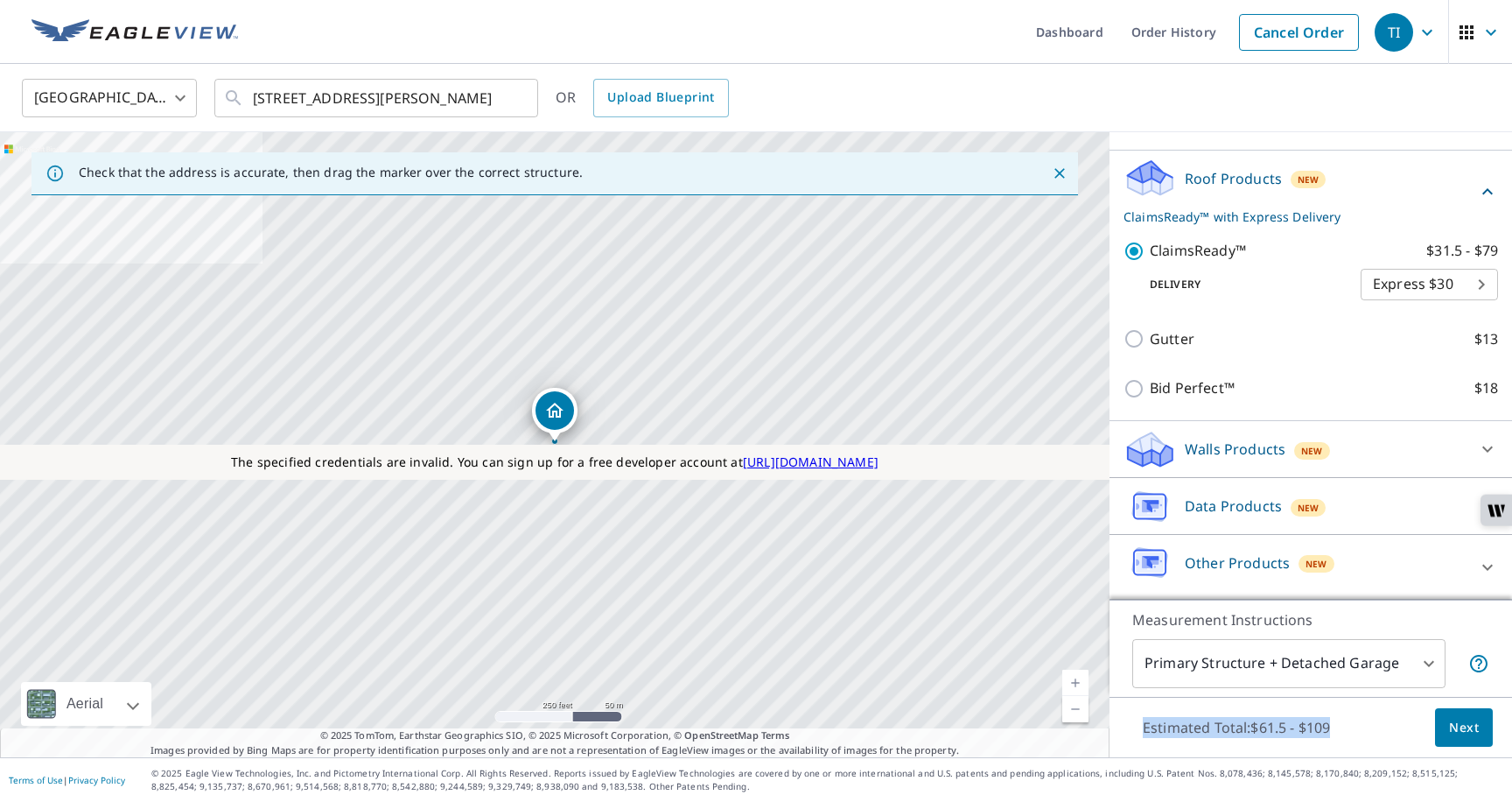
drag, startPoint x: 1140, startPoint y: 729, endPoint x: 1329, endPoint y: 741, distance: 189.4
click at [1329, 741] on p "Estimated Total: $61.5 - $109" at bounding box center [1237, 728] width 216 height 39
click at [1371, 731] on div "Estimated Total: $61.5 - $109 Next" at bounding box center [1311, 728] width 402 height 62
click at [1274, 654] on body "TI TI Dashboard Order History Cancel Order TI United States US ​ 10 S 222 W Bur…" at bounding box center [756, 411] width 1512 height 822
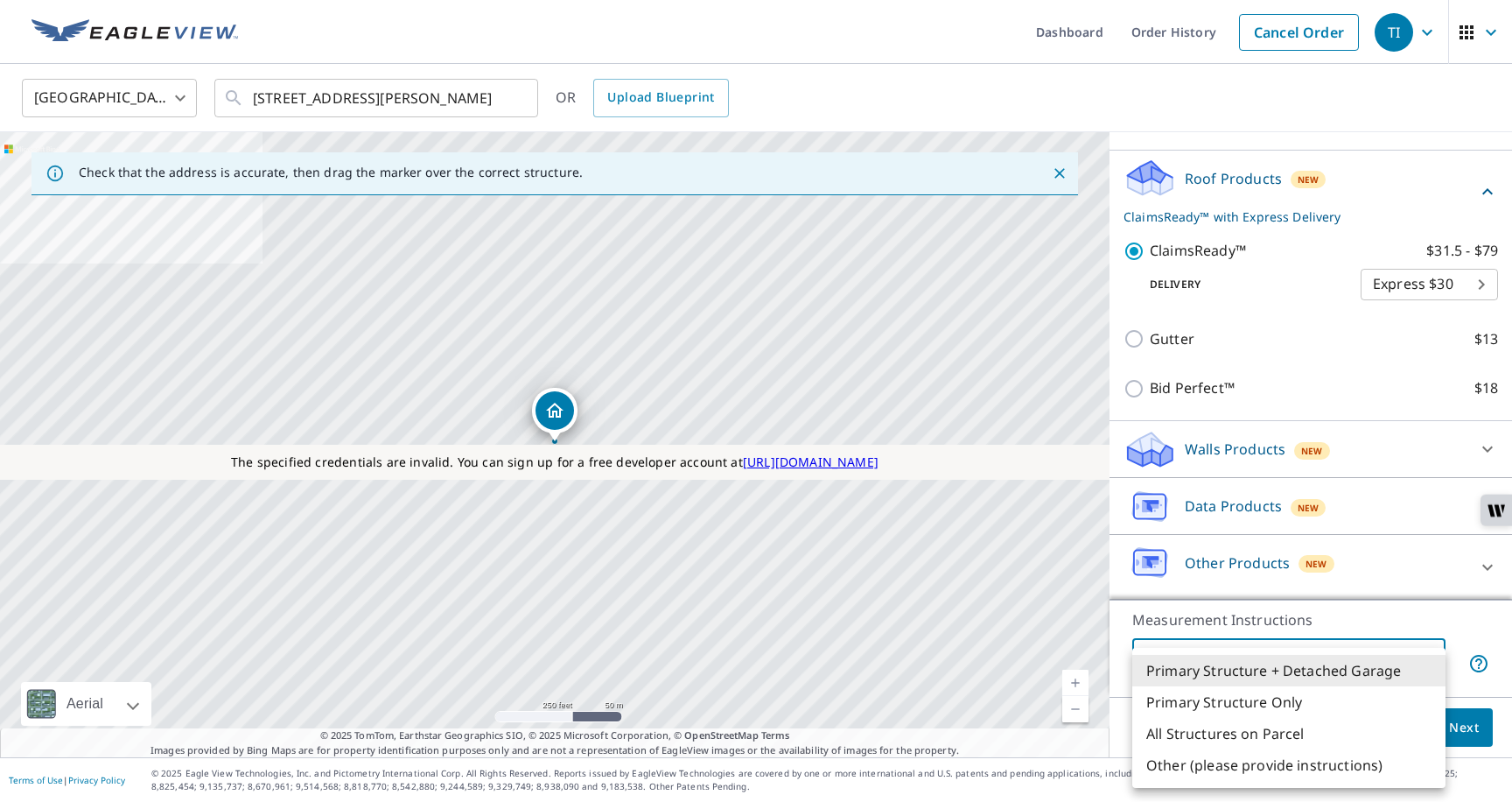
click at [1189, 678] on li "Primary Structure + Detached Garage" at bounding box center [1290, 670] width 314 height 32
click at [1194, 676] on body "TI TI Dashboard Order History Cancel Order TI United States US ​ 10 S 222 W Bur…" at bounding box center [756, 411] width 1512 height 822
click at [1184, 702] on li "Primary Structure Only" at bounding box center [1290, 702] width 314 height 32
type input "2"
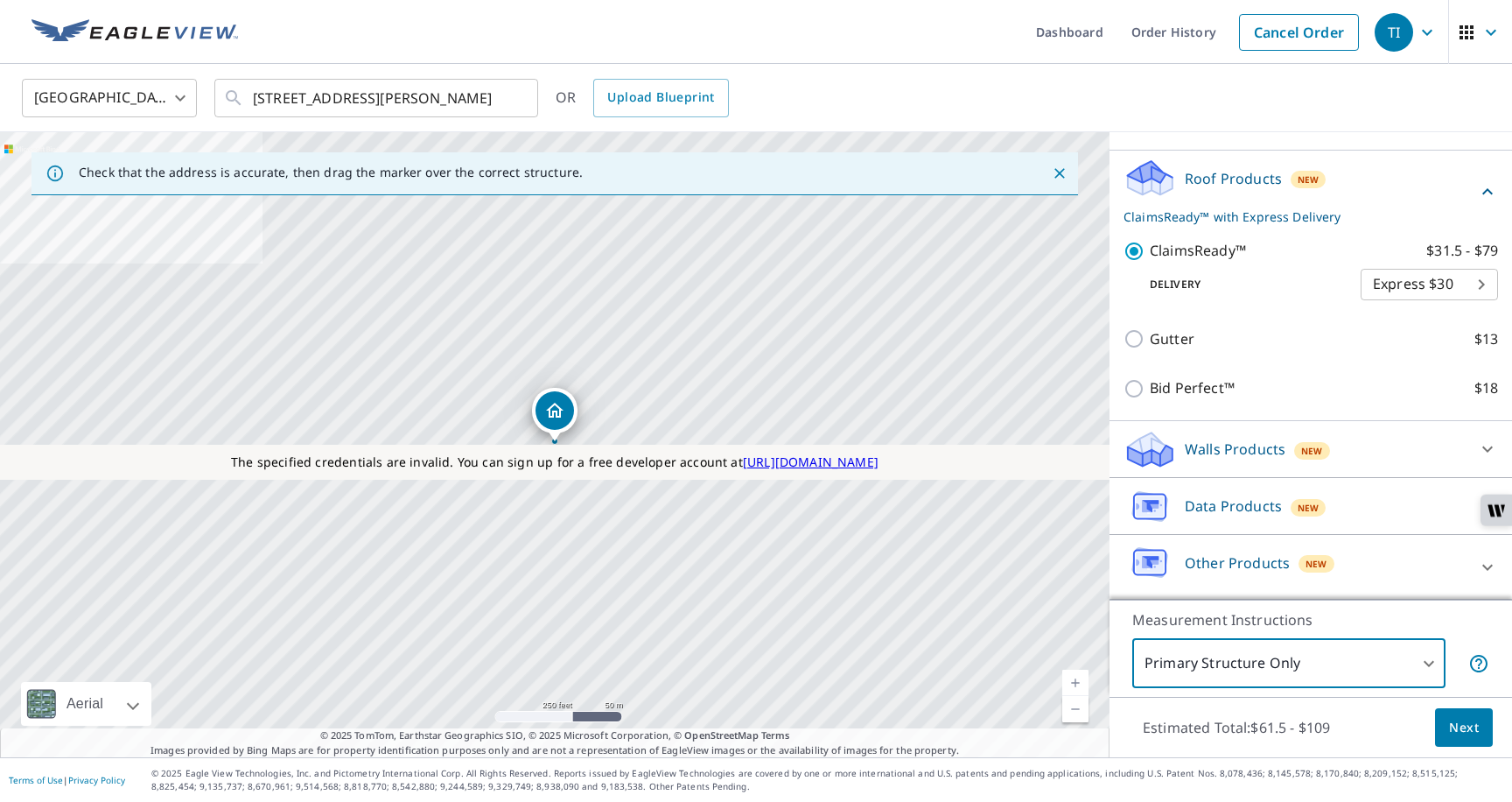
click at [1190, 662] on body "TI TI Dashboard Order History Cancel Order TI United States US ​ 10 S 222 W Bur…" at bounding box center [756, 411] width 1512 height 822
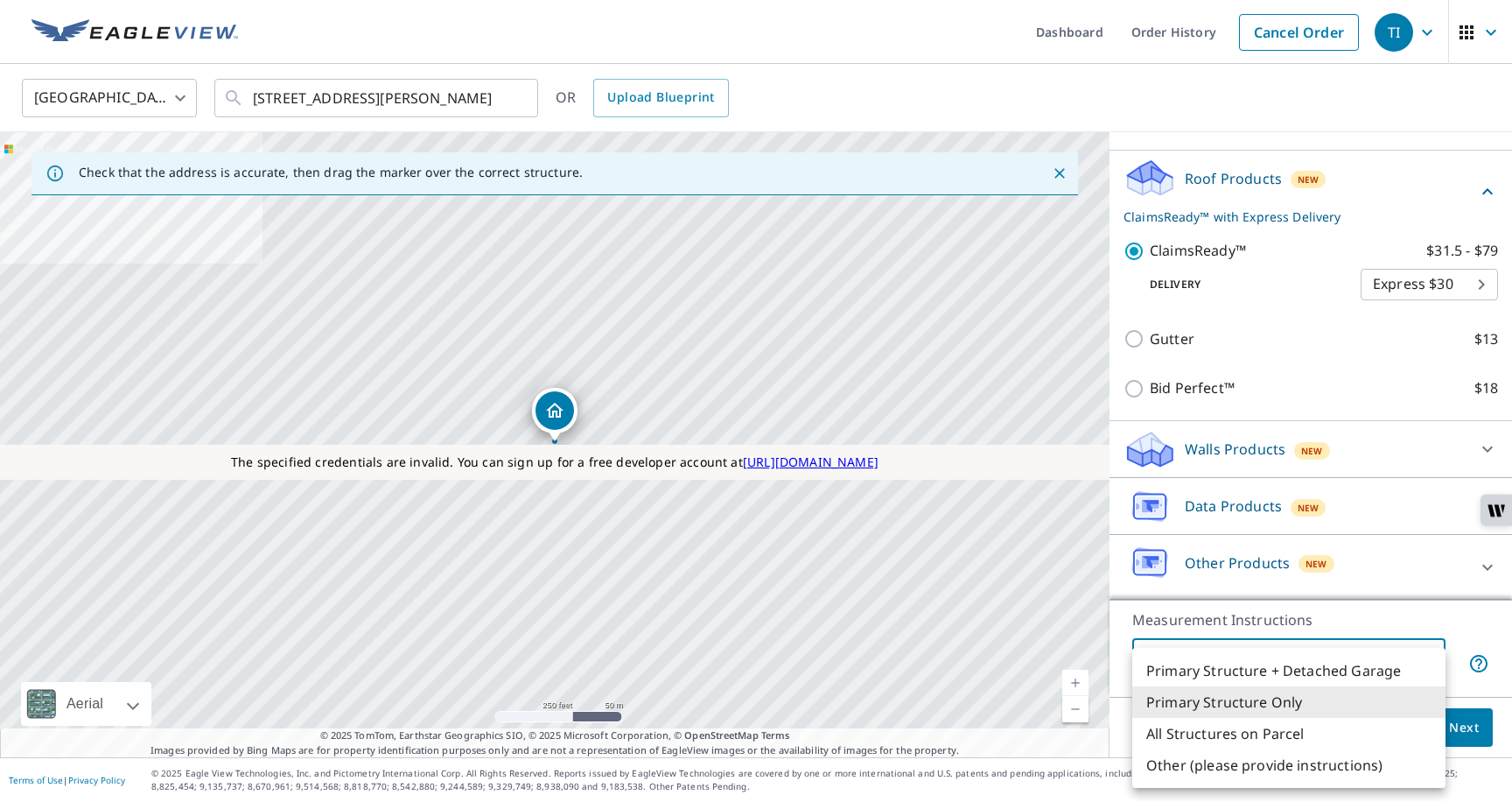
click at [1417, 527] on div at bounding box center [756, 401] width 1512 height 802
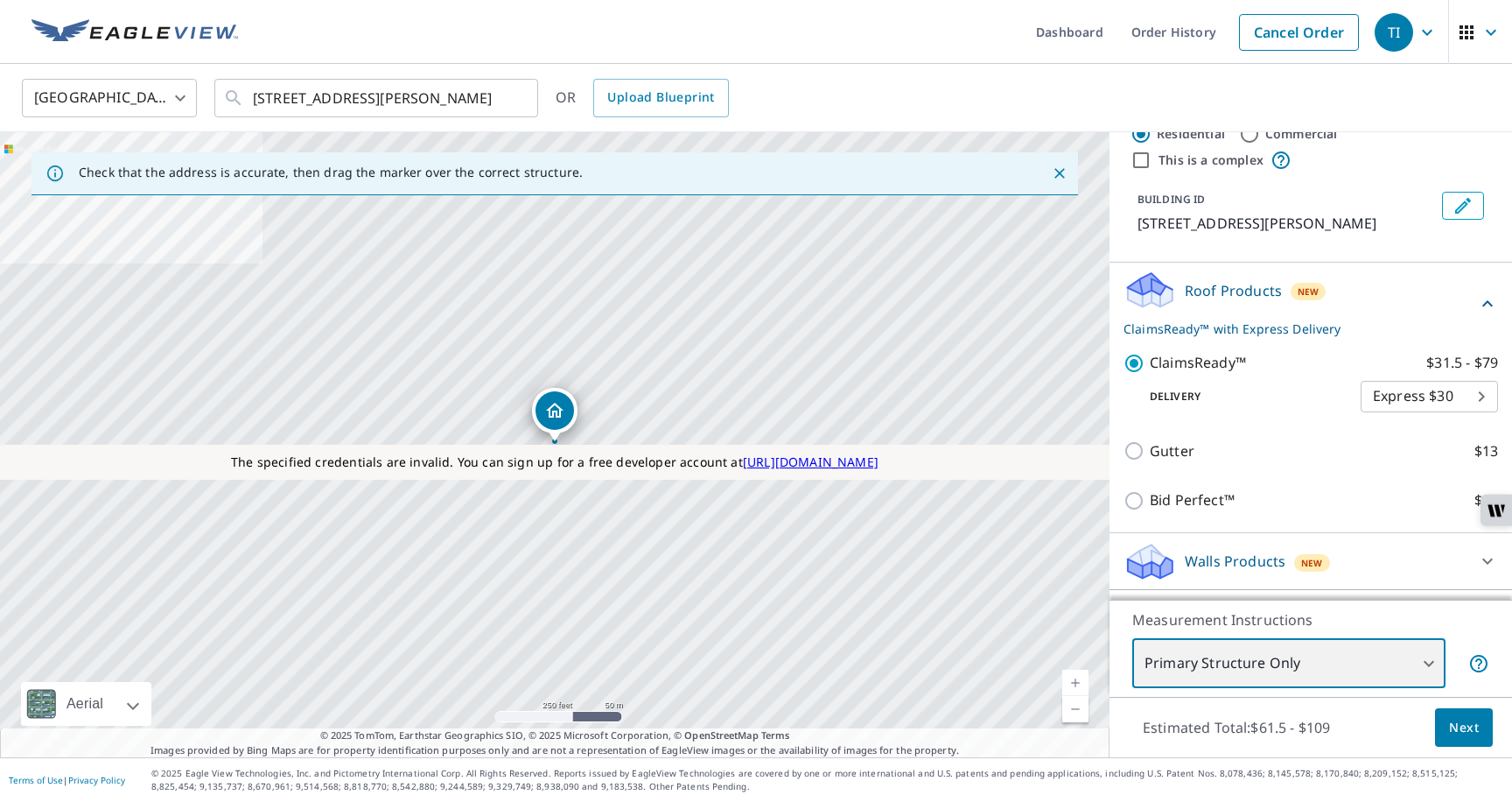
scroll to position [0, 0]
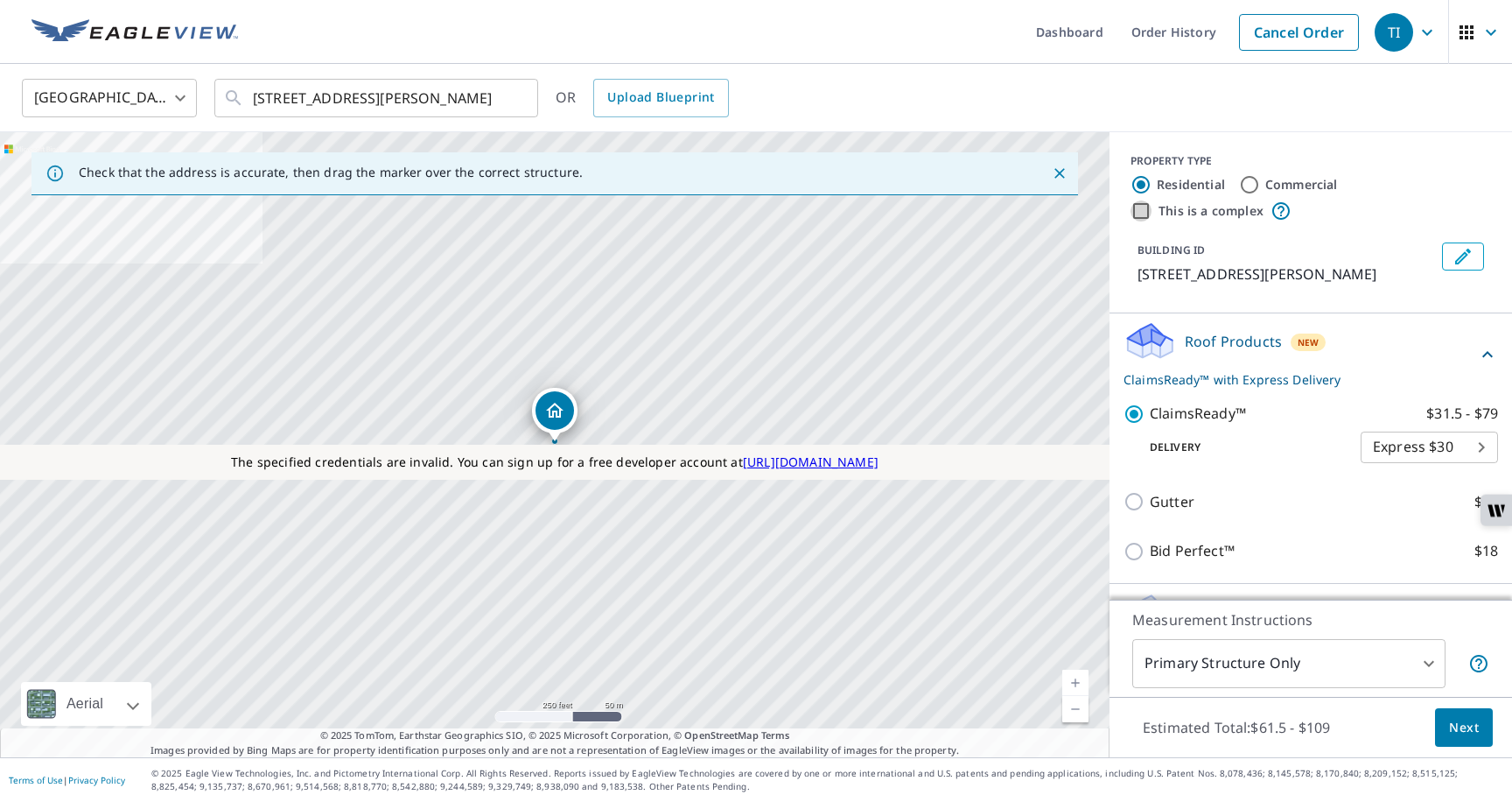
click at [1138, 213] on input "This is a complex" at bounding box center [1141, 211] width 21 height 21
checkbox input "true"
radio input "false"
radio input "true"
type input "4"
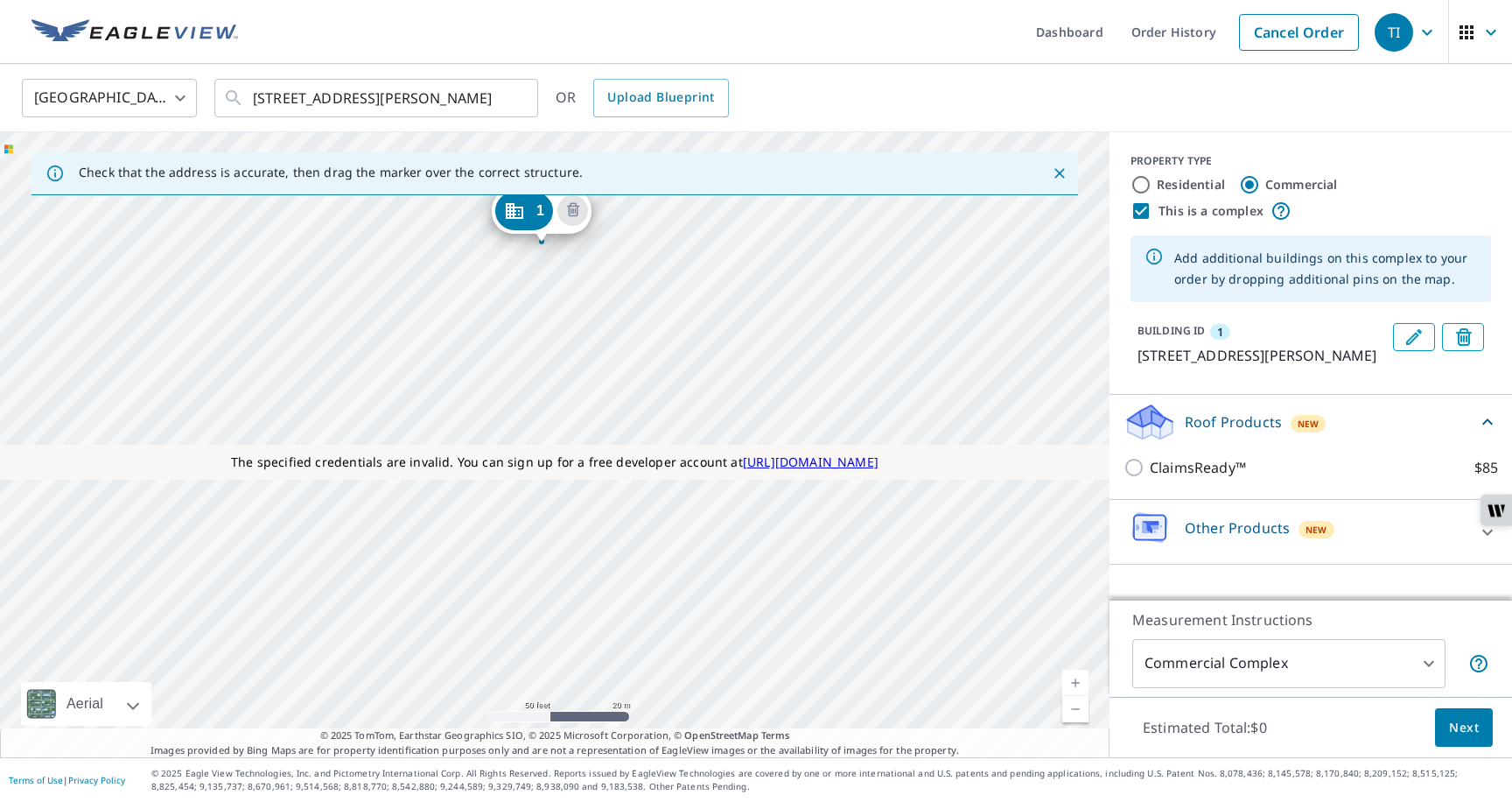
click at [622, 304] on div "1 10 S 222 W Burley, ID 83318" at bounding box center [554, 444] width 1110 height 625
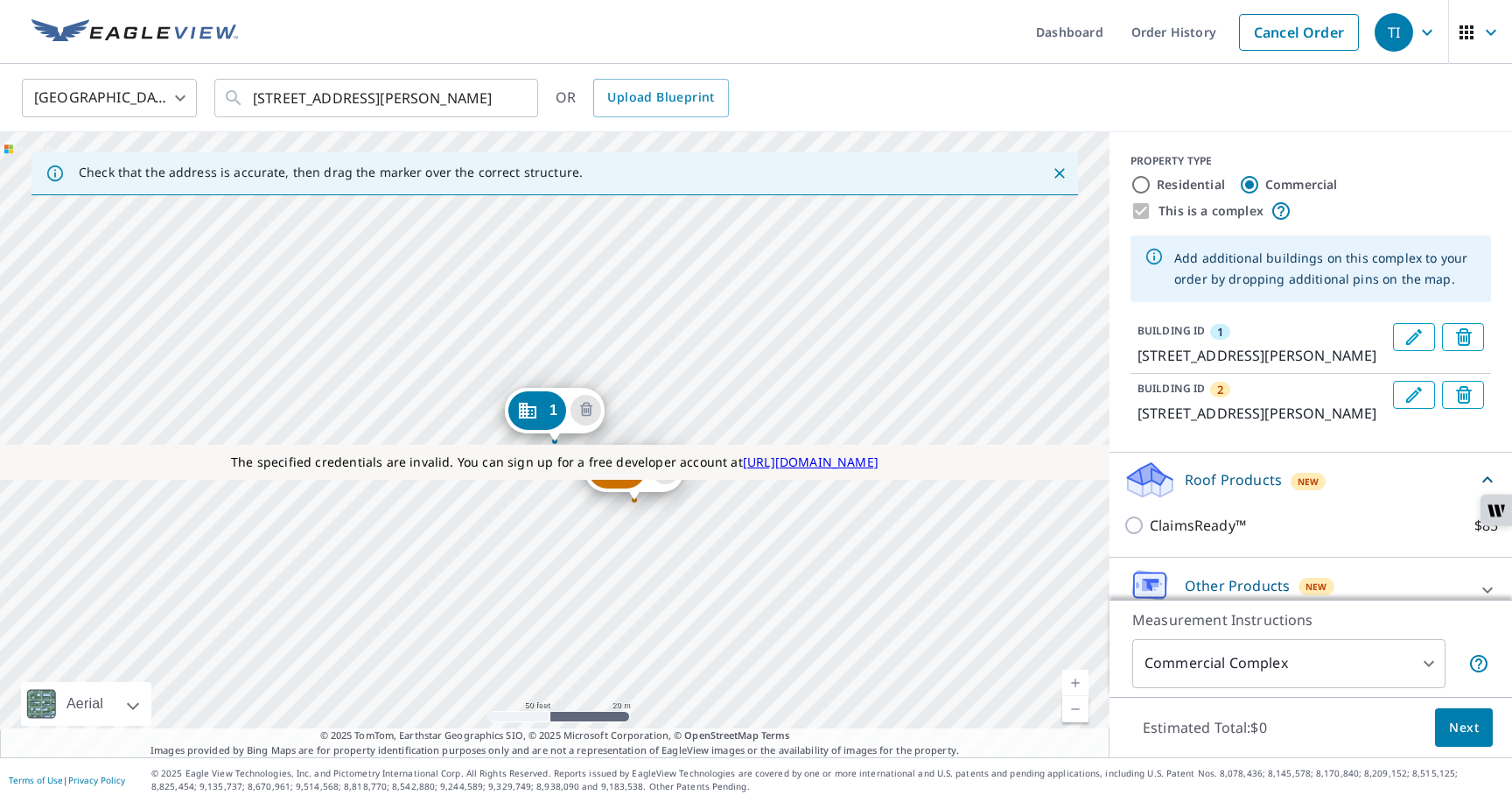
click at [528, 617] on div "2 10 S 222 W Burley, ID 83318 1 10 S 222 W Burley, ID 83318" at bounding box center [554, 444] width 1110 height 625
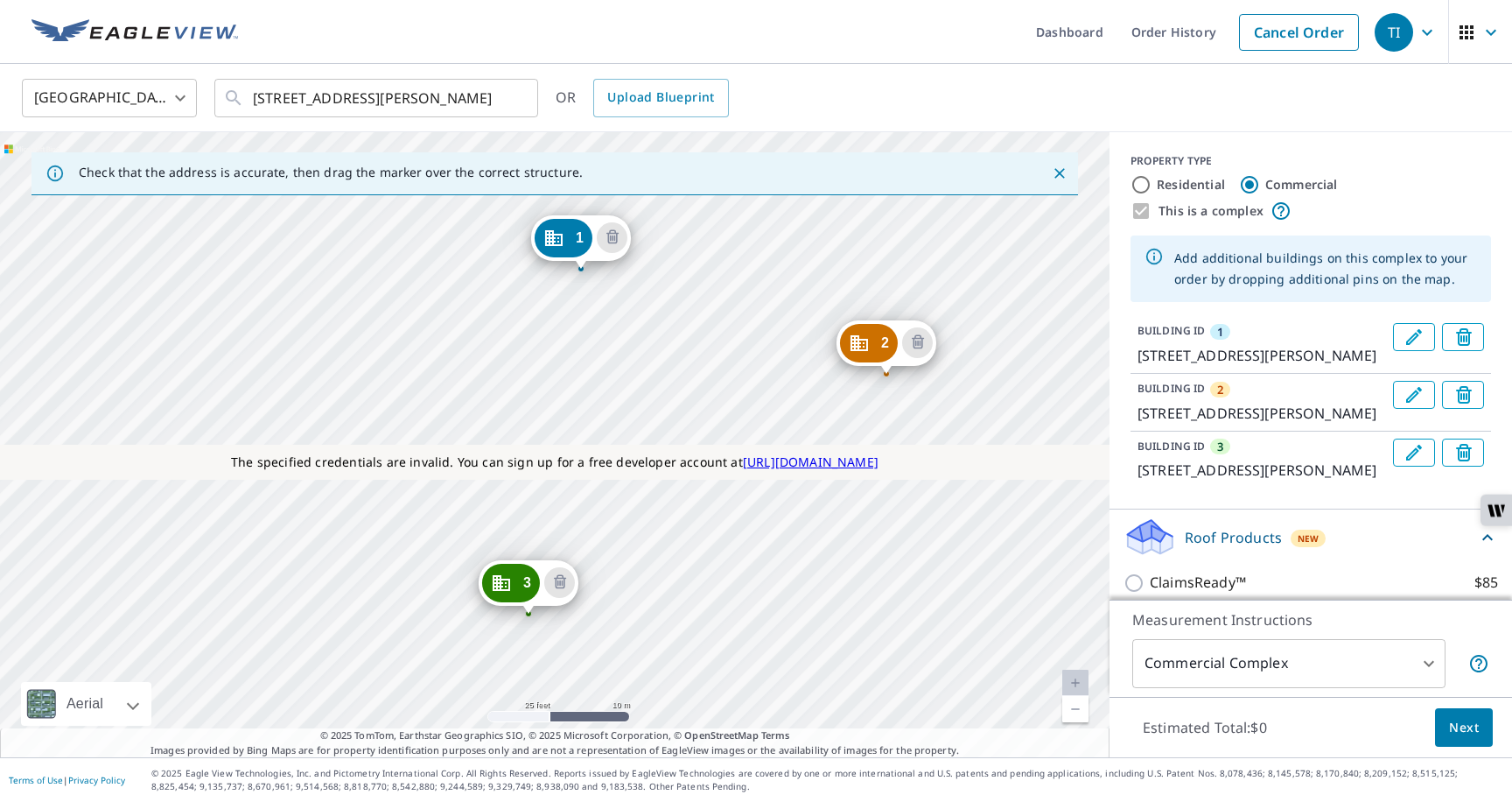
drag, startPoint x: 730, startPoint y: 366, endPoint x: 879, endPoint y: 353, distance: 149.6
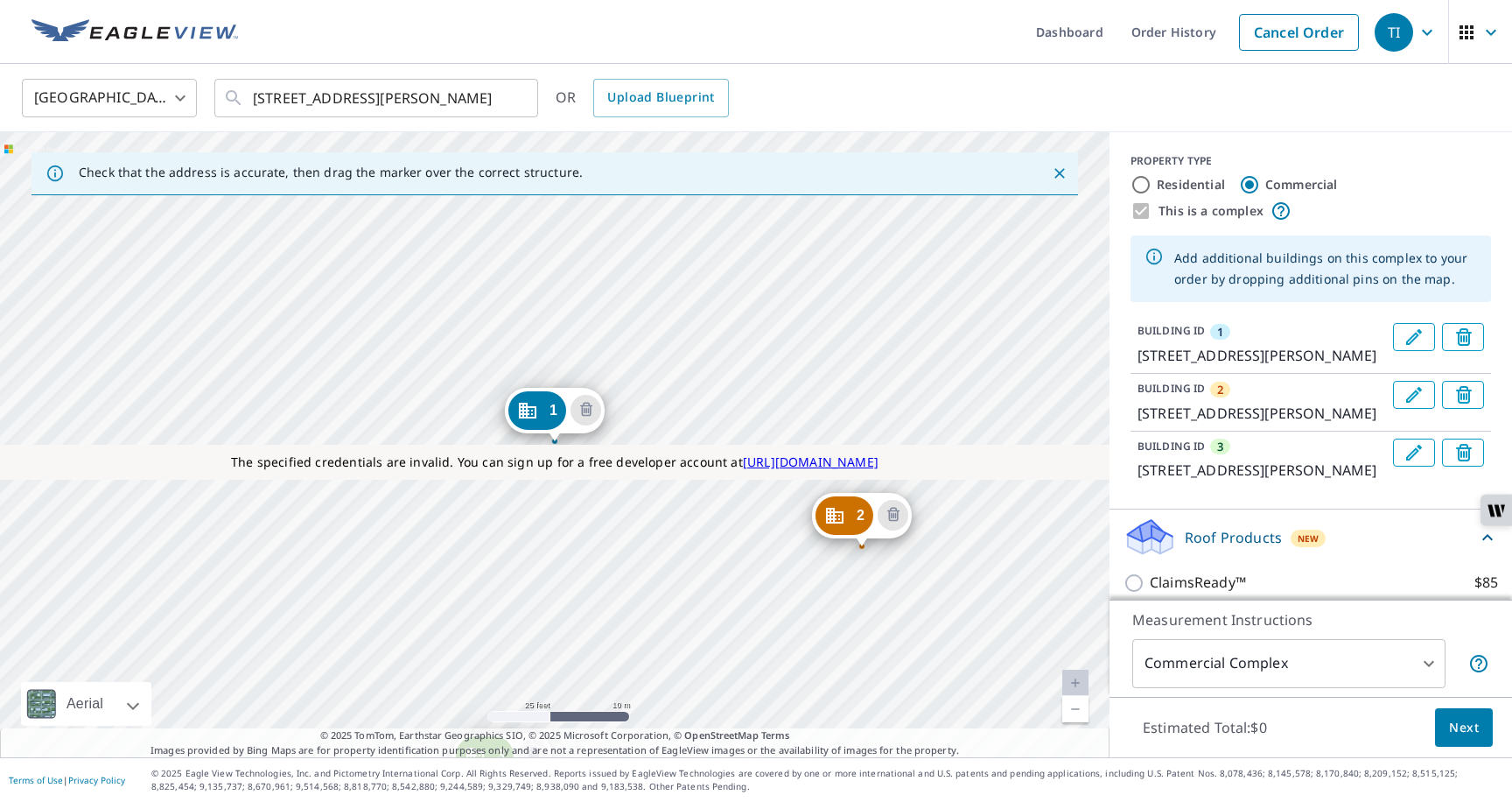
click at [831, 419] on div "2 207 W Highway 30 Burley, ID 83318 3 10 S 222 W Burley, ID 83318 1 10 S 222 W …" at bounding box center [554, 444] width 1110 height 625
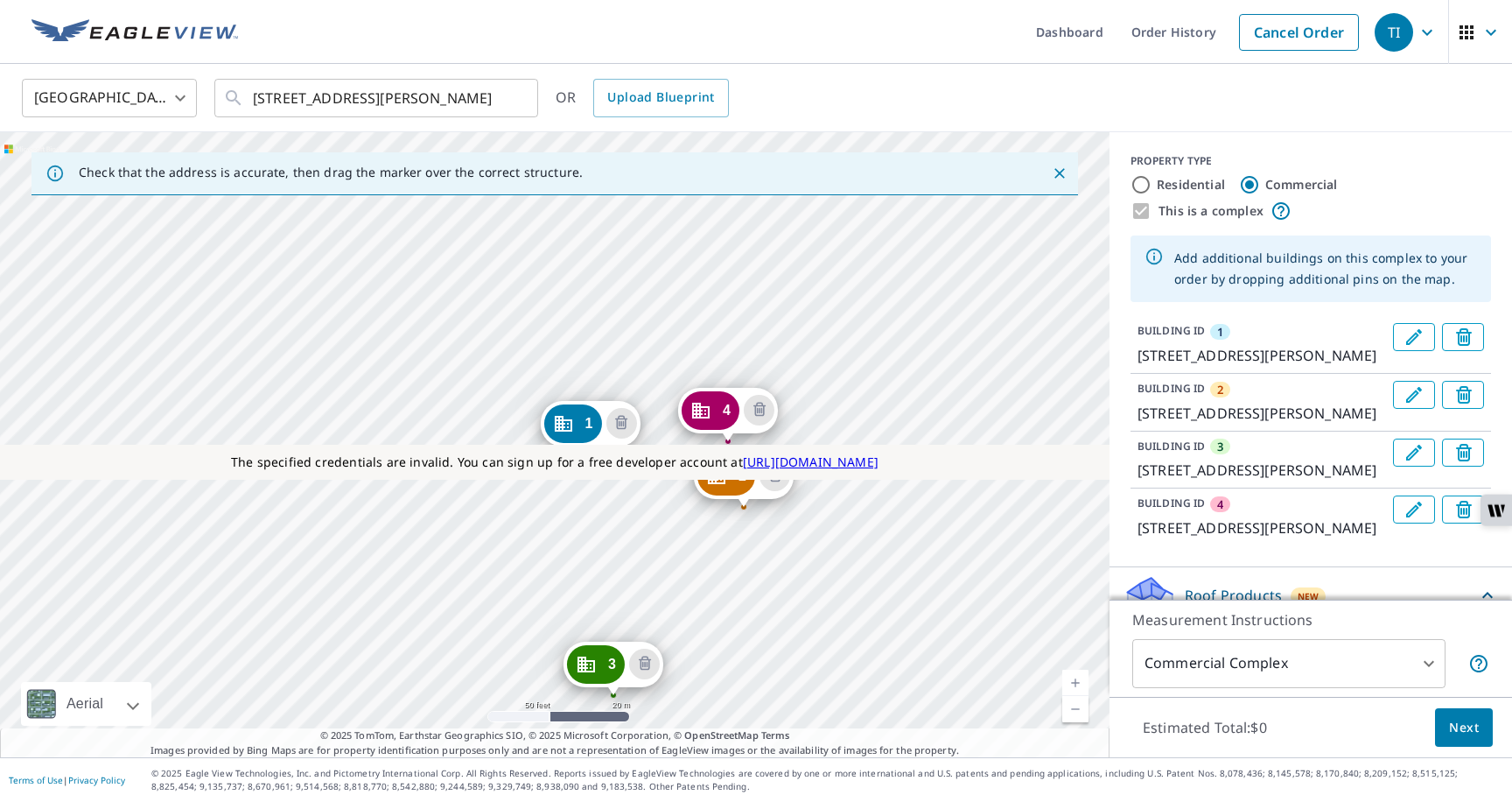
drag, startPoint x: 552, startPoint y: 610, endPoint x: 602, endPoint y: 679, distance: 85.2
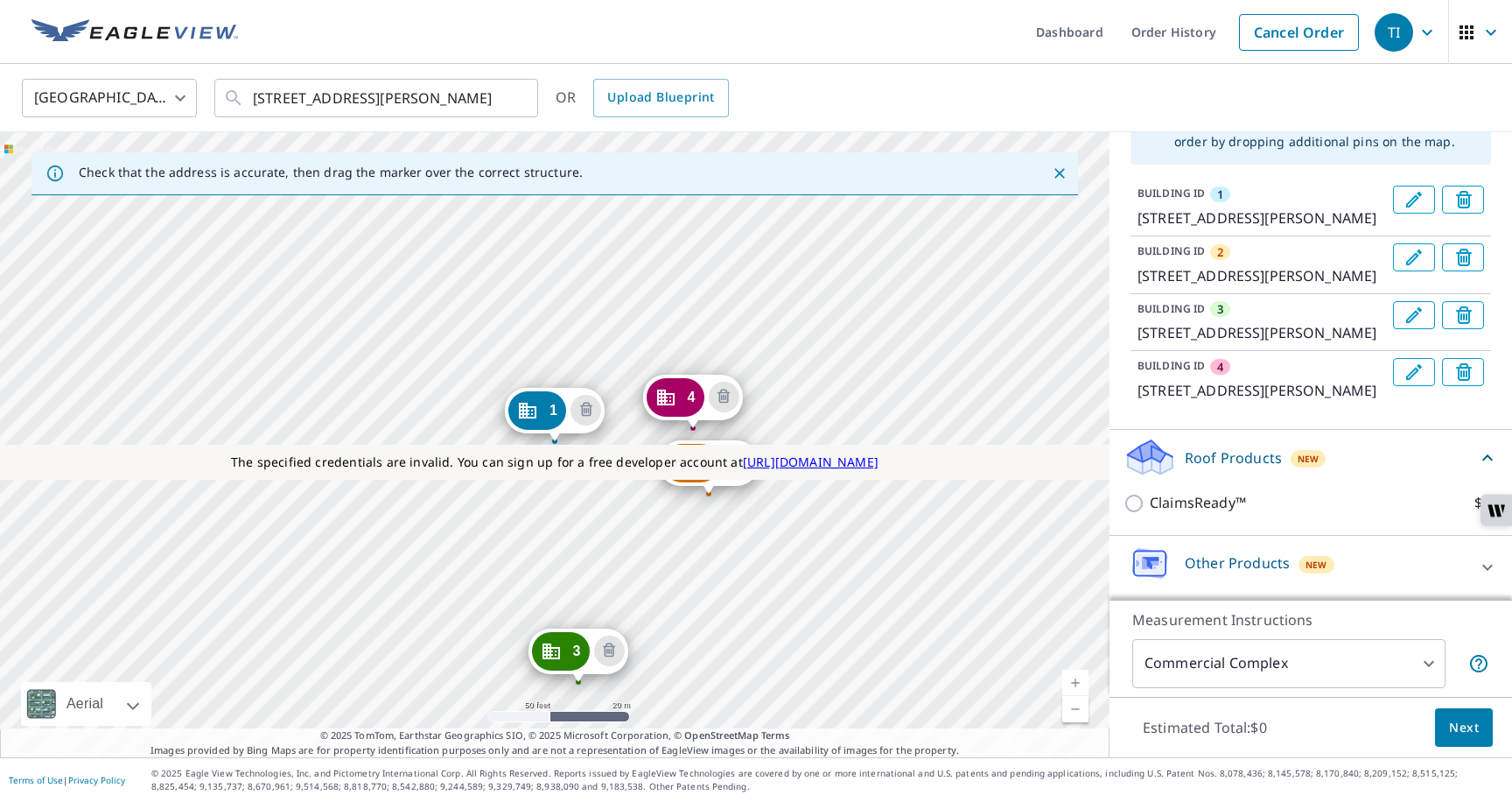
scroll to position [140, 0]
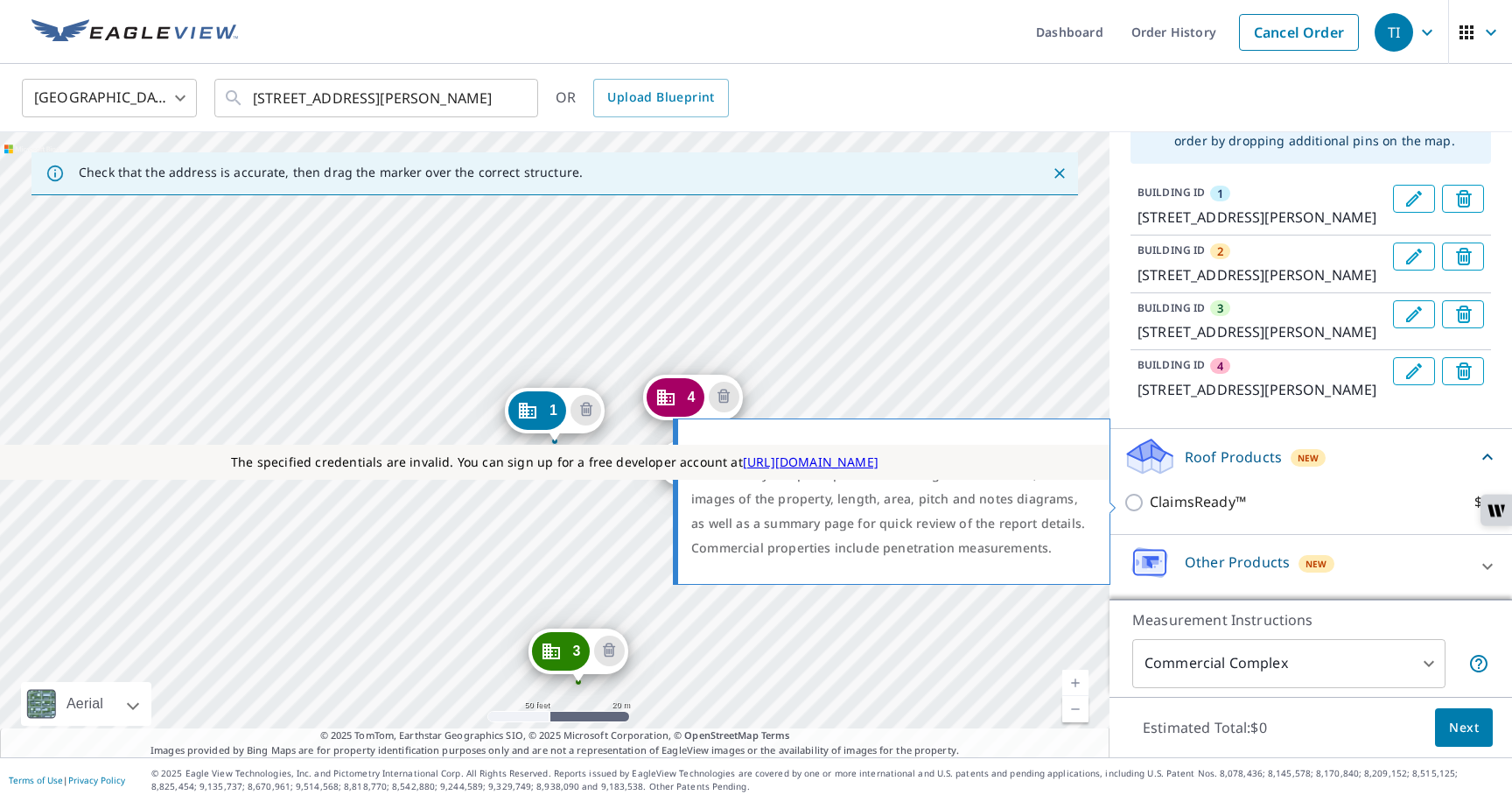
click at [1140, 507] on input "ClaimsReady™ $85" at bounding box center [1137, 503] width 26 height 21
checkbox input "true"
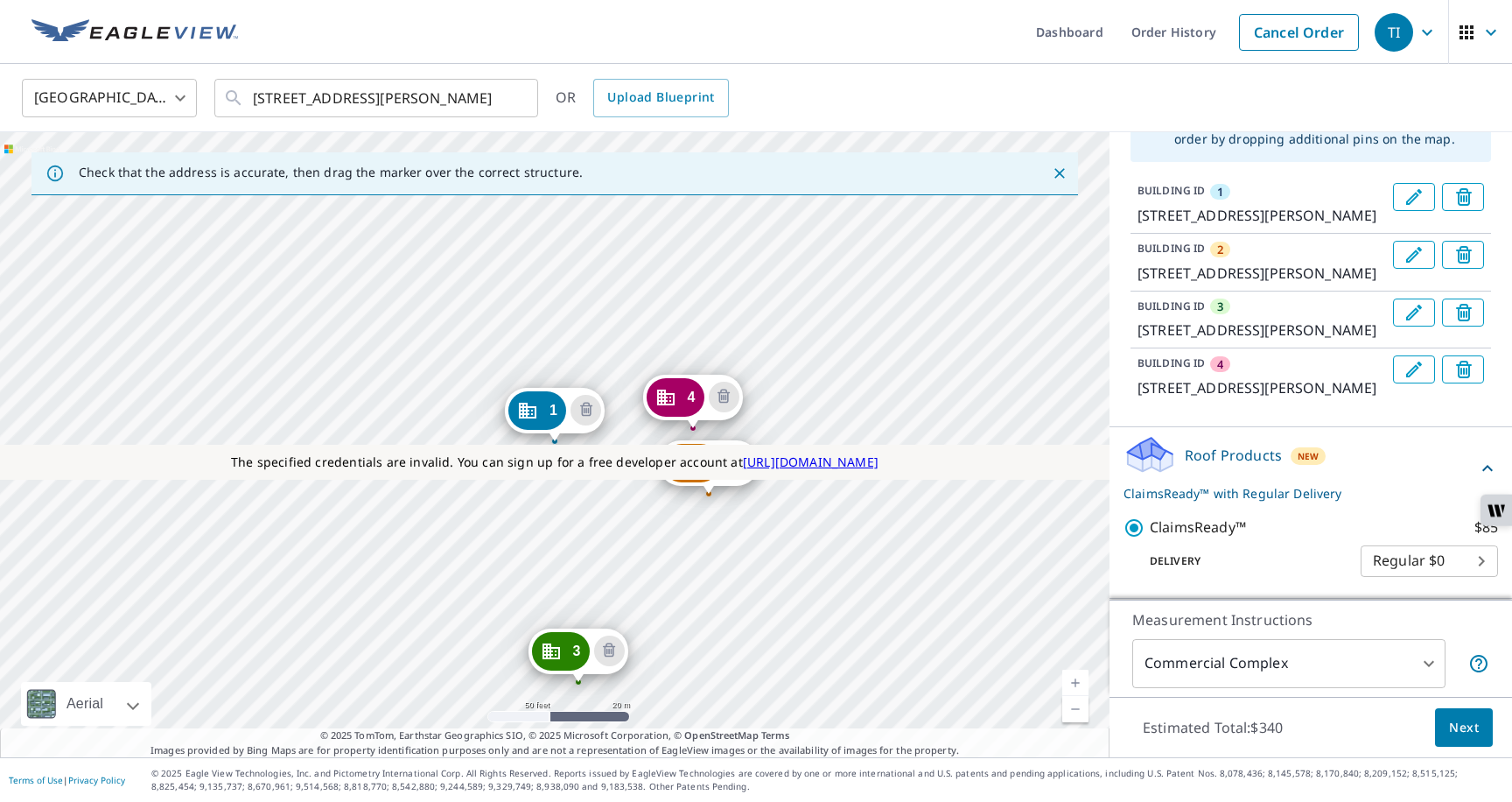
click at [1447, 736] on button "Next" at bounding box center [1464, 728] width 58 height 39
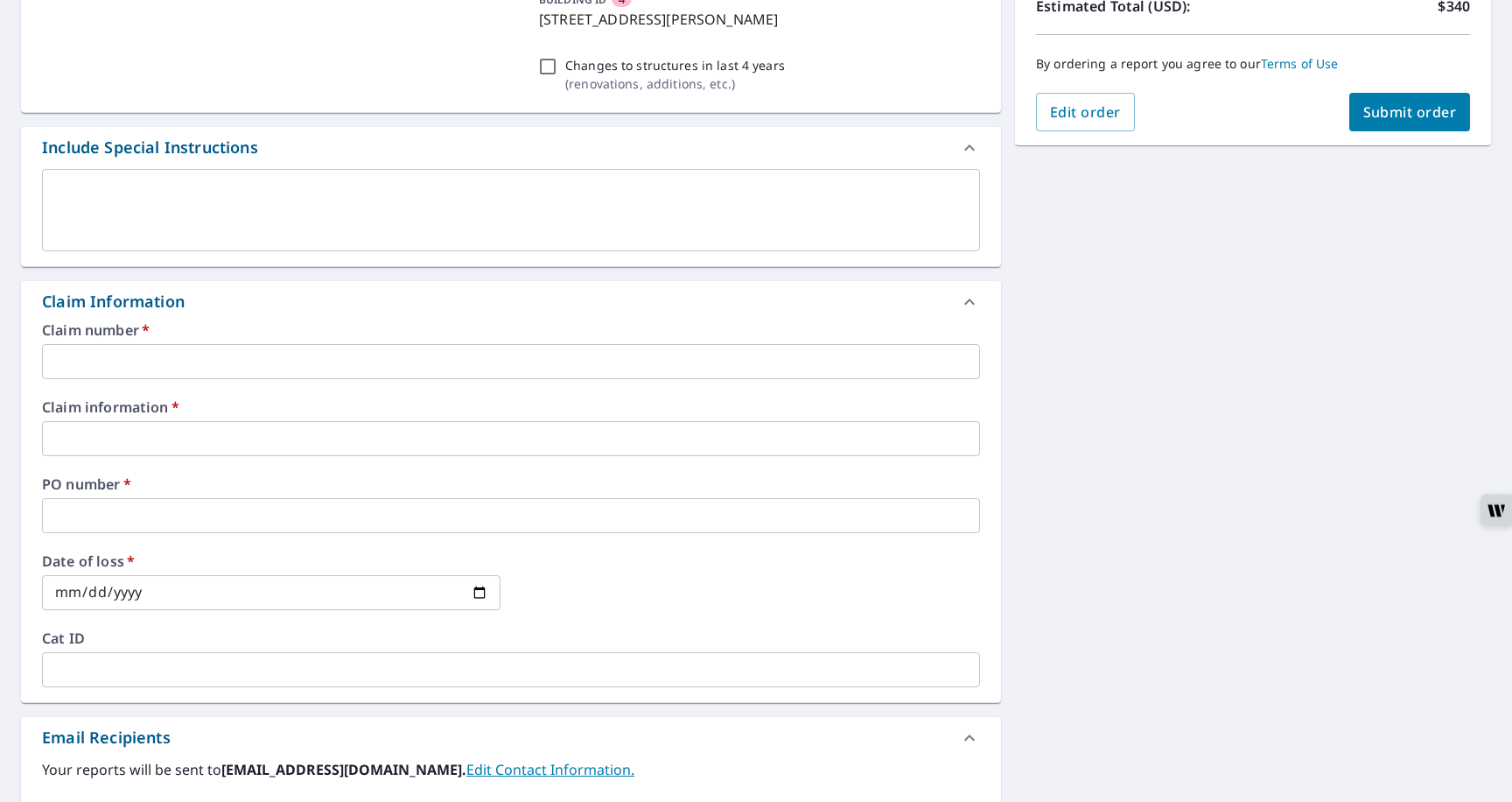
scroll to position [478, 0]
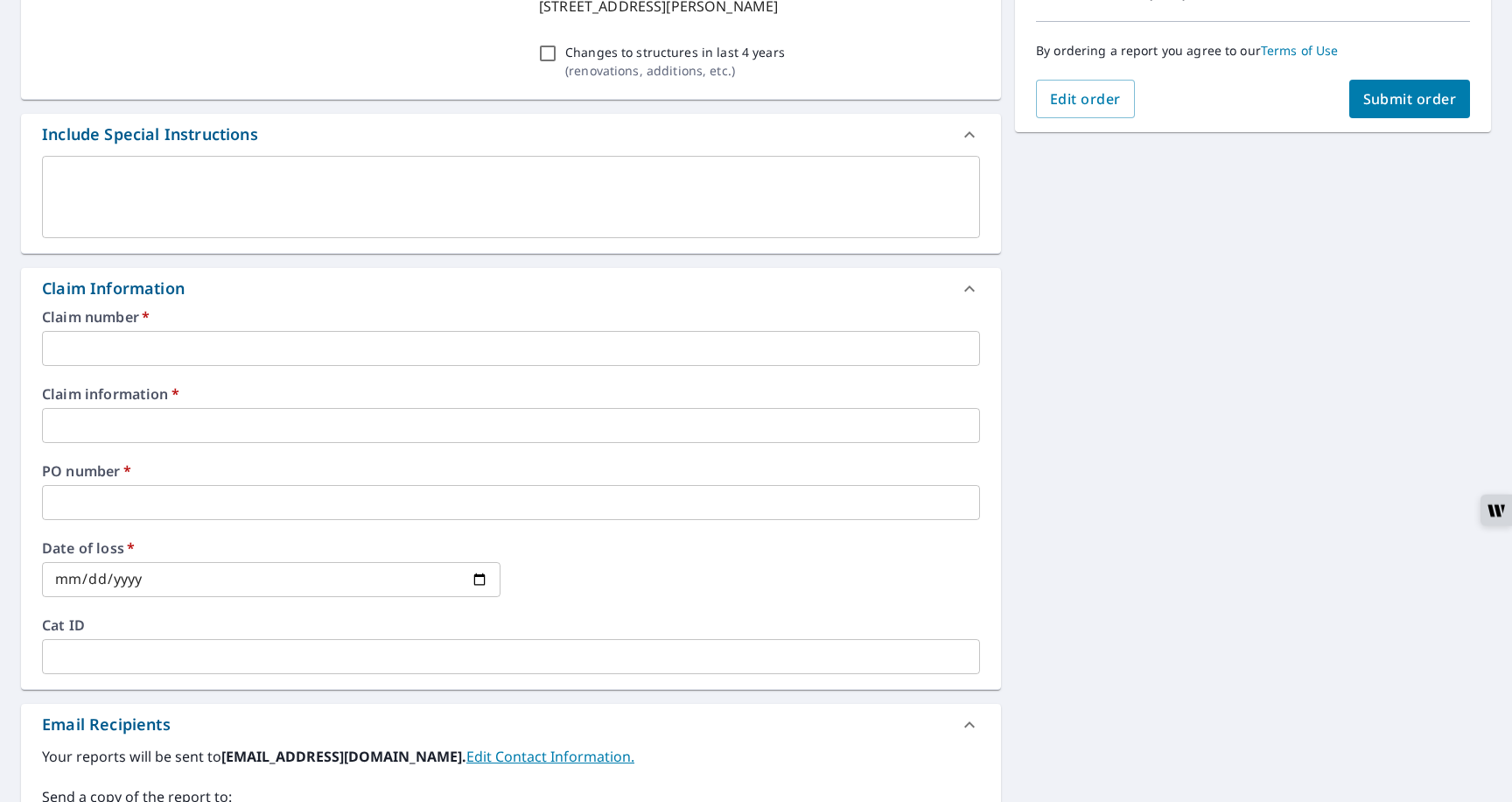
click at [1379, 95] on span "Submit order" at bounding box center [1410, 99] width 93 height 19
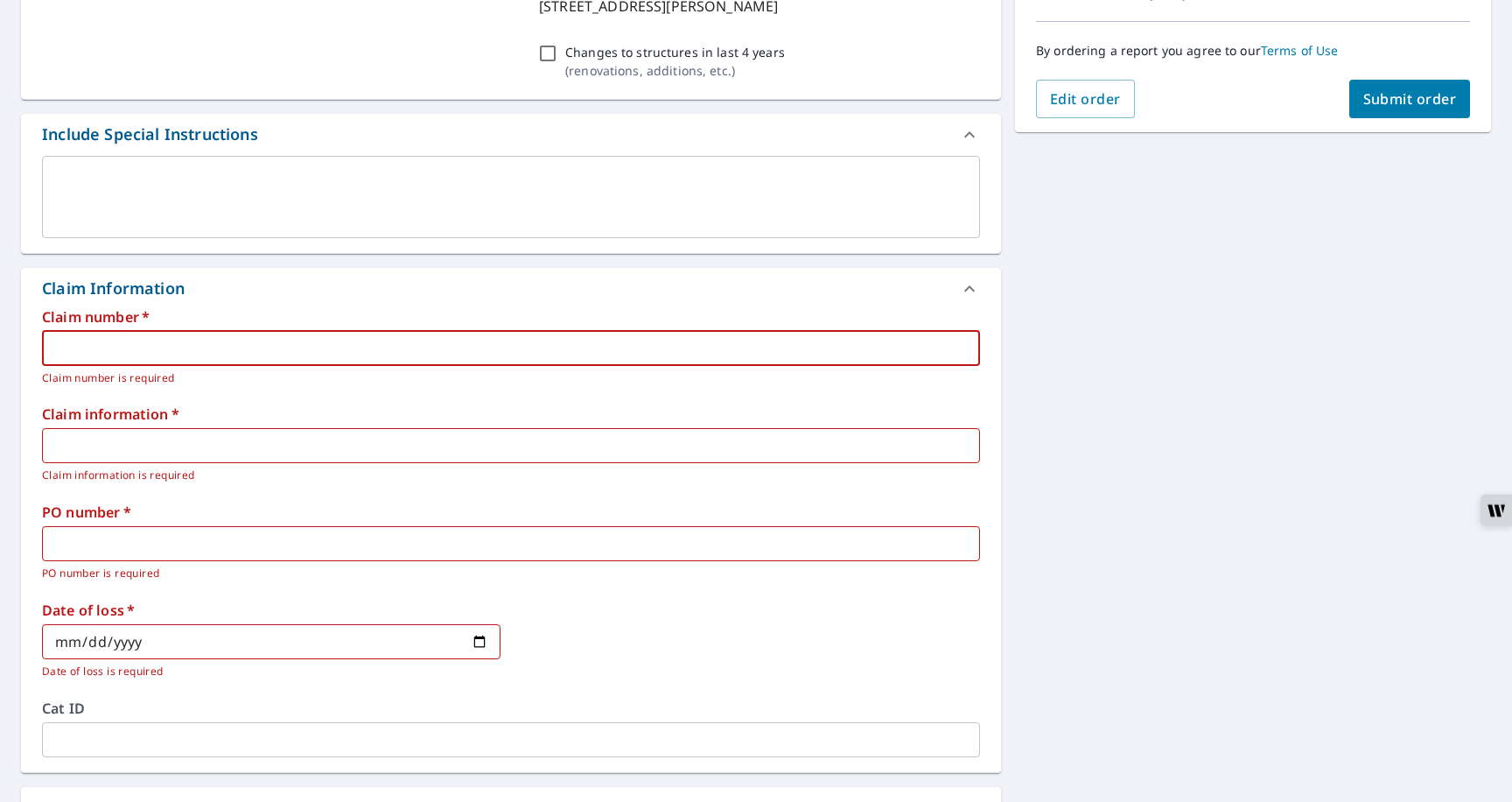
click at [95, 351] on input "text" at bounding box center [511, 349] width 938 height 35
type input "111"
click at [1419, 91] on span "Submit order" at bounding box center [1410, 99] width 93 height 19
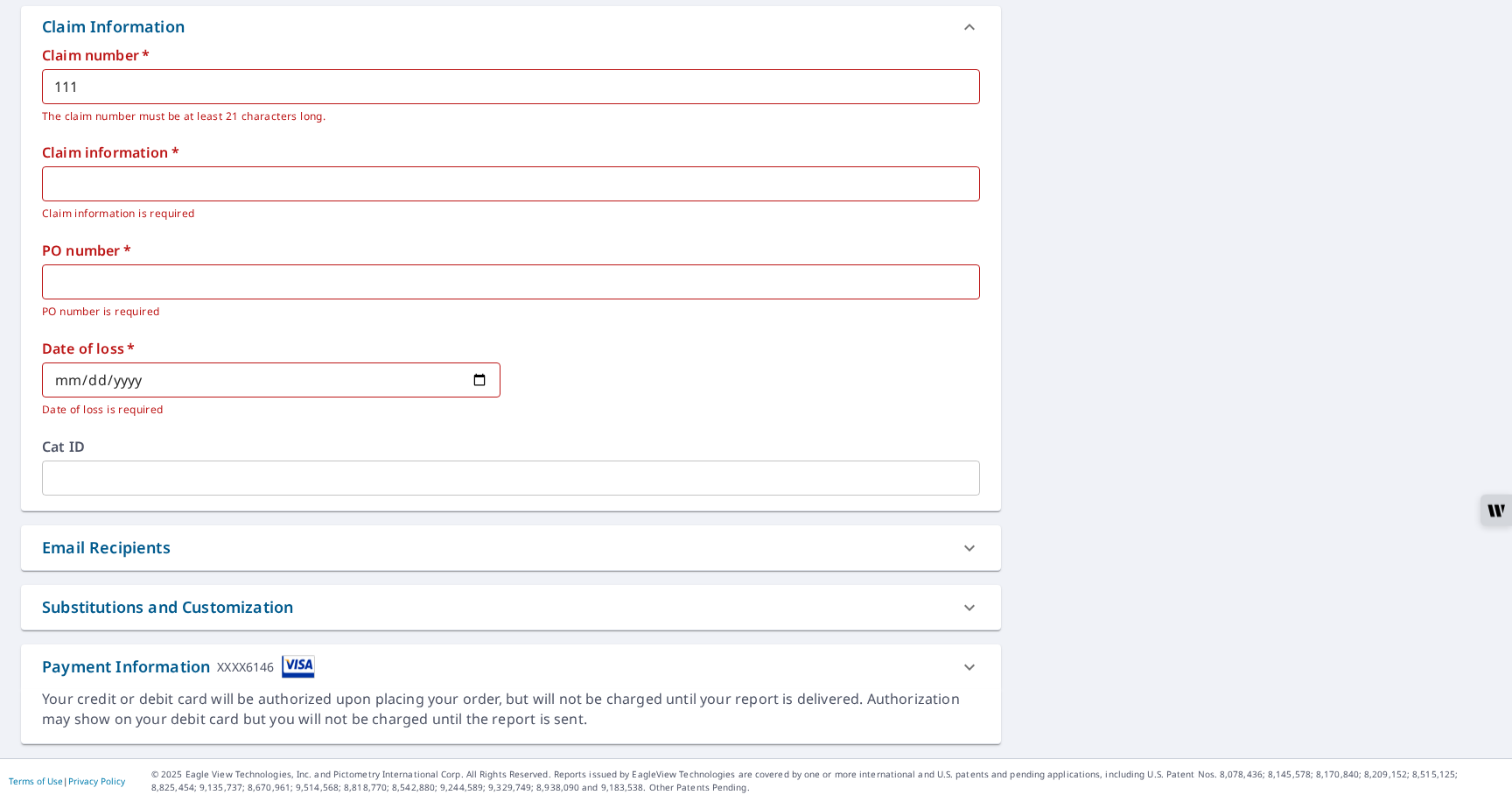
scroll to position [739, 0]
click at [216, 553] on div "Email Recipients" at bounding box center [496, 547] width 907 height 24
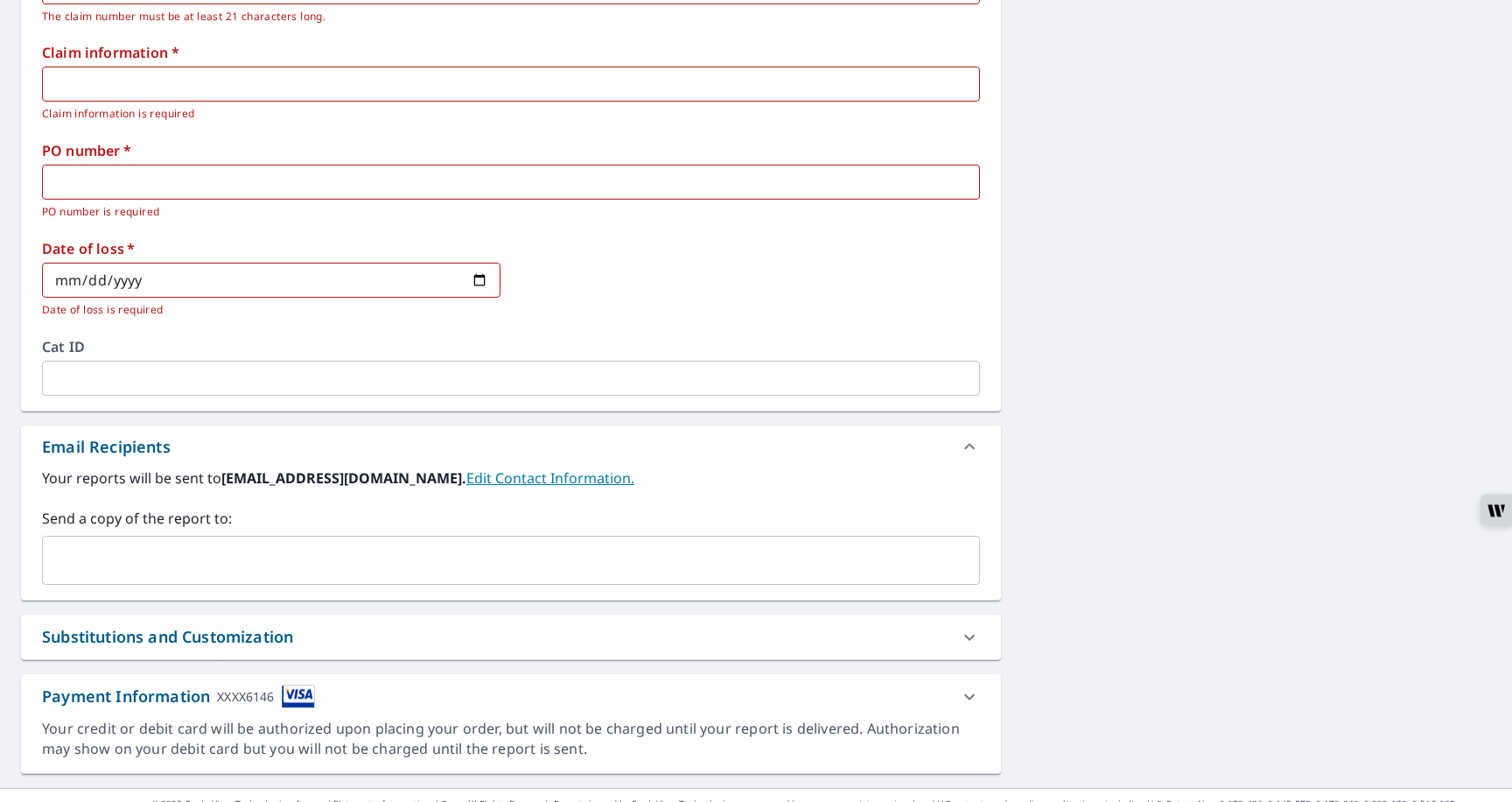
scroll to position [869, 0]
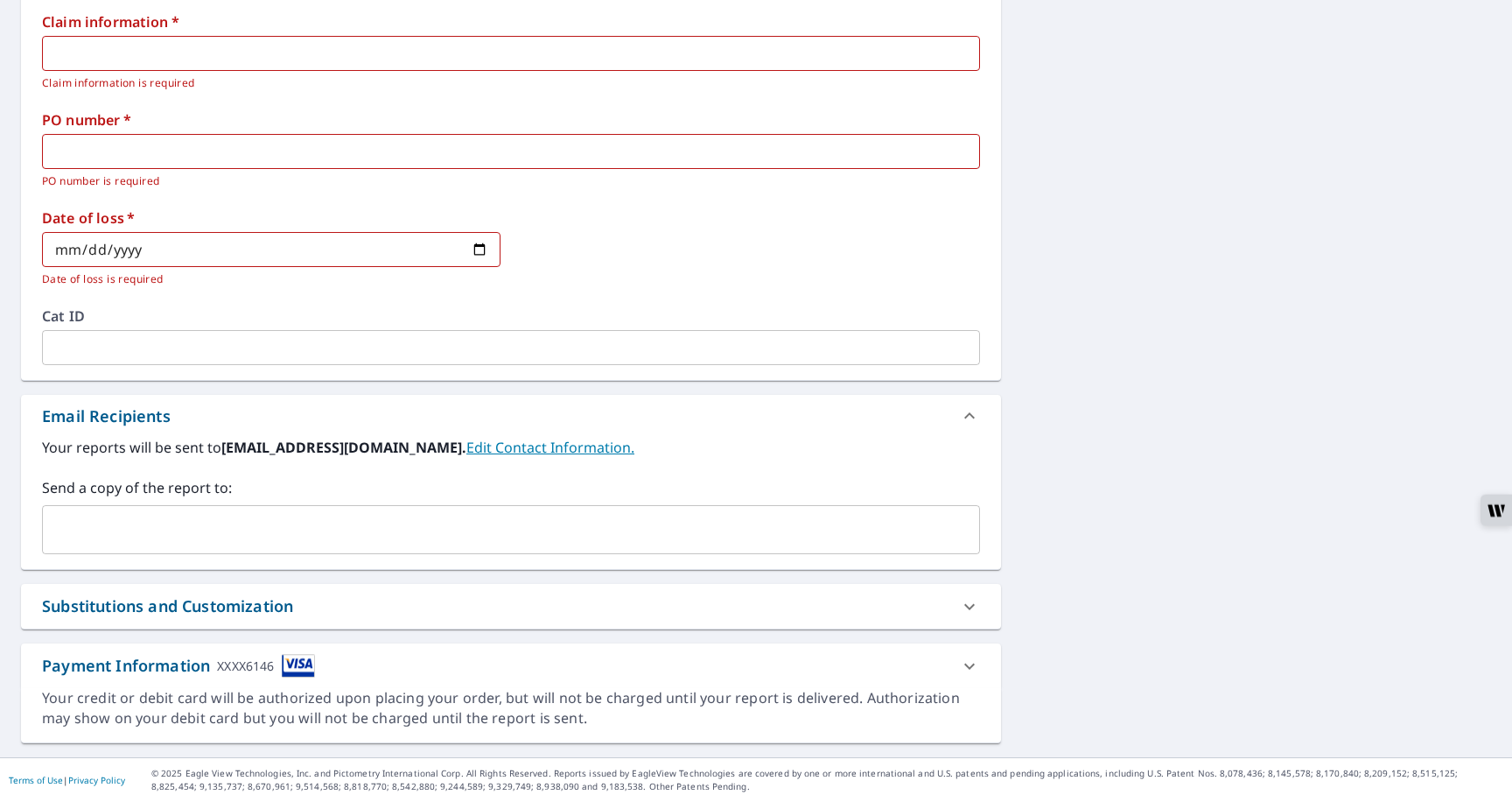
click at [131, 531] on input "text" at bounding box center [498, 530] width 896 height 34
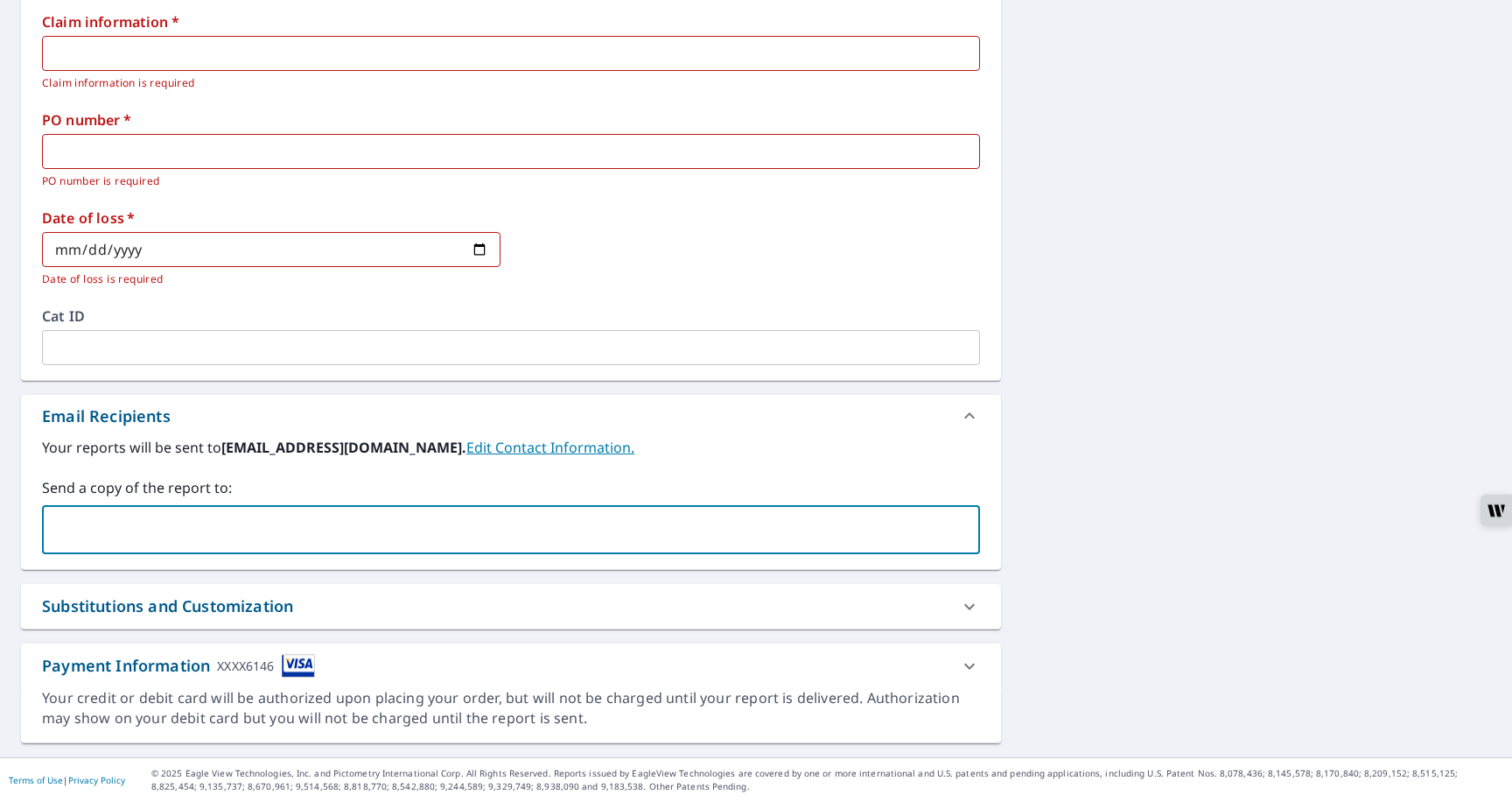
click at [131, 531] on input "text" at bounding box center [498, 530] width 896 height 34
type input "raj_nesh@gmail.com"
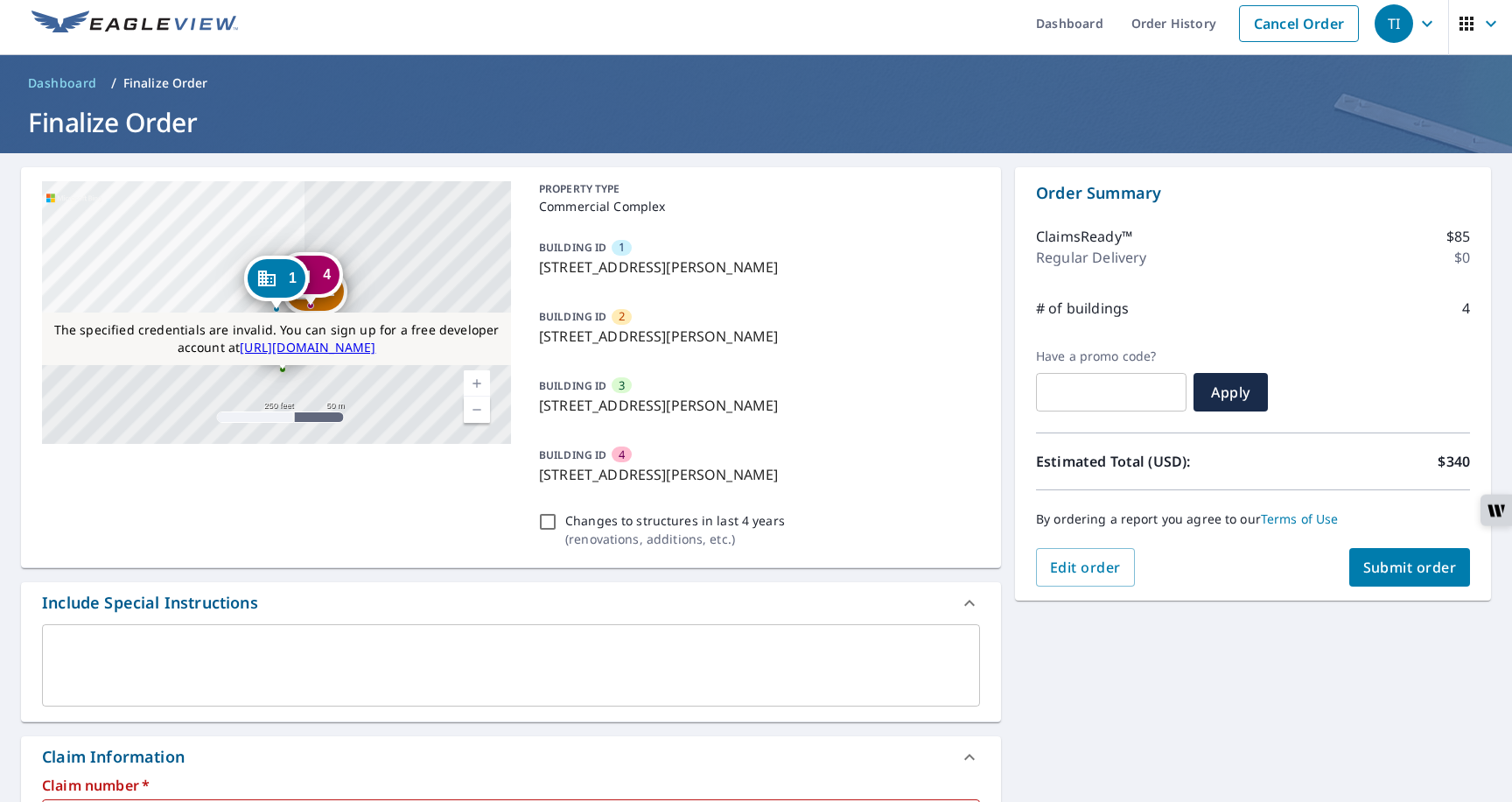
scroll to position [0, 0]
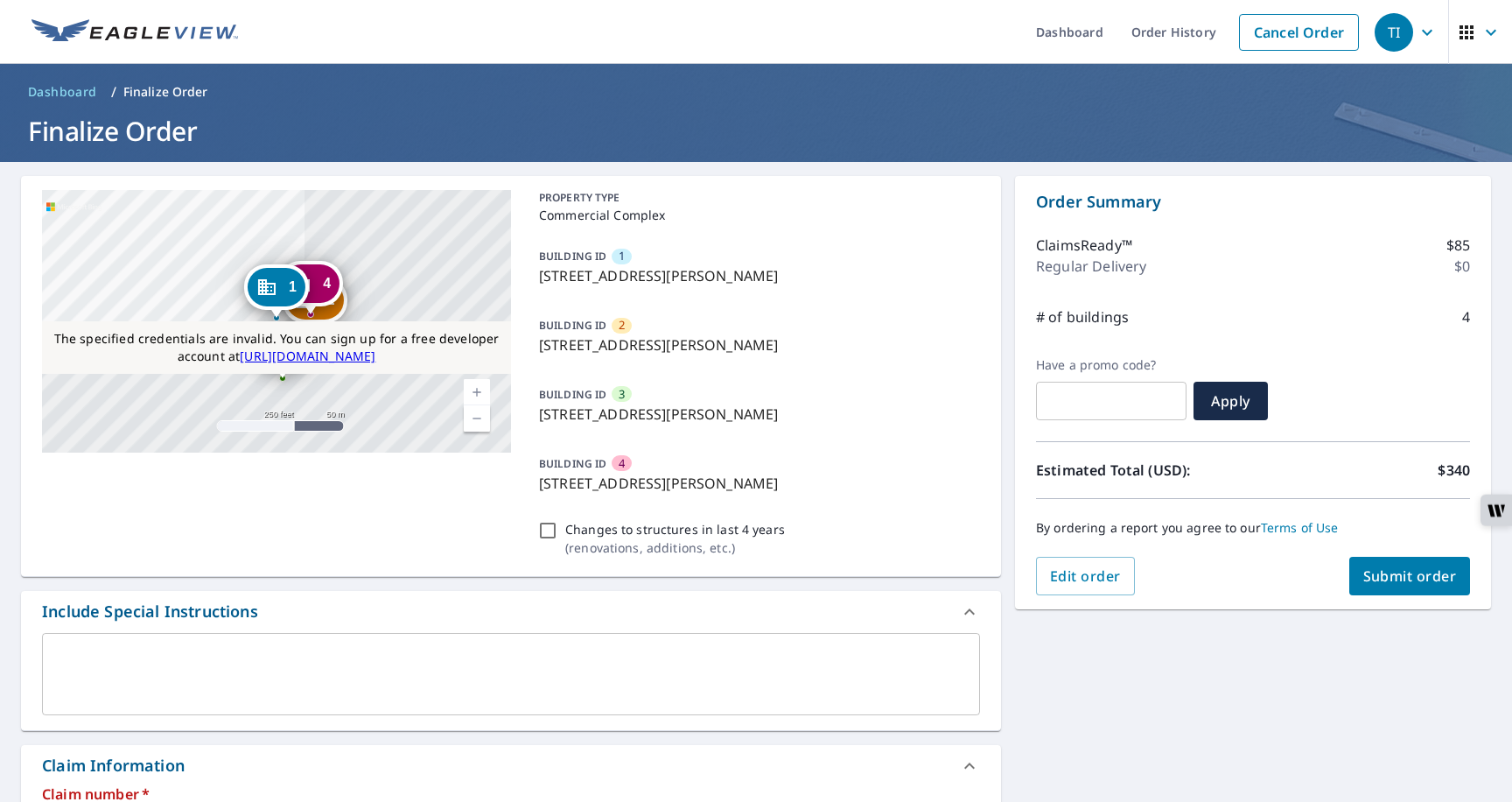
click at [1087, 405] on input "text" at bounding box center [1112, 401] width 150 height 49
click at [1368, 587] on button "Submit order" at bounding box center [1410, 576] width 121 height 39
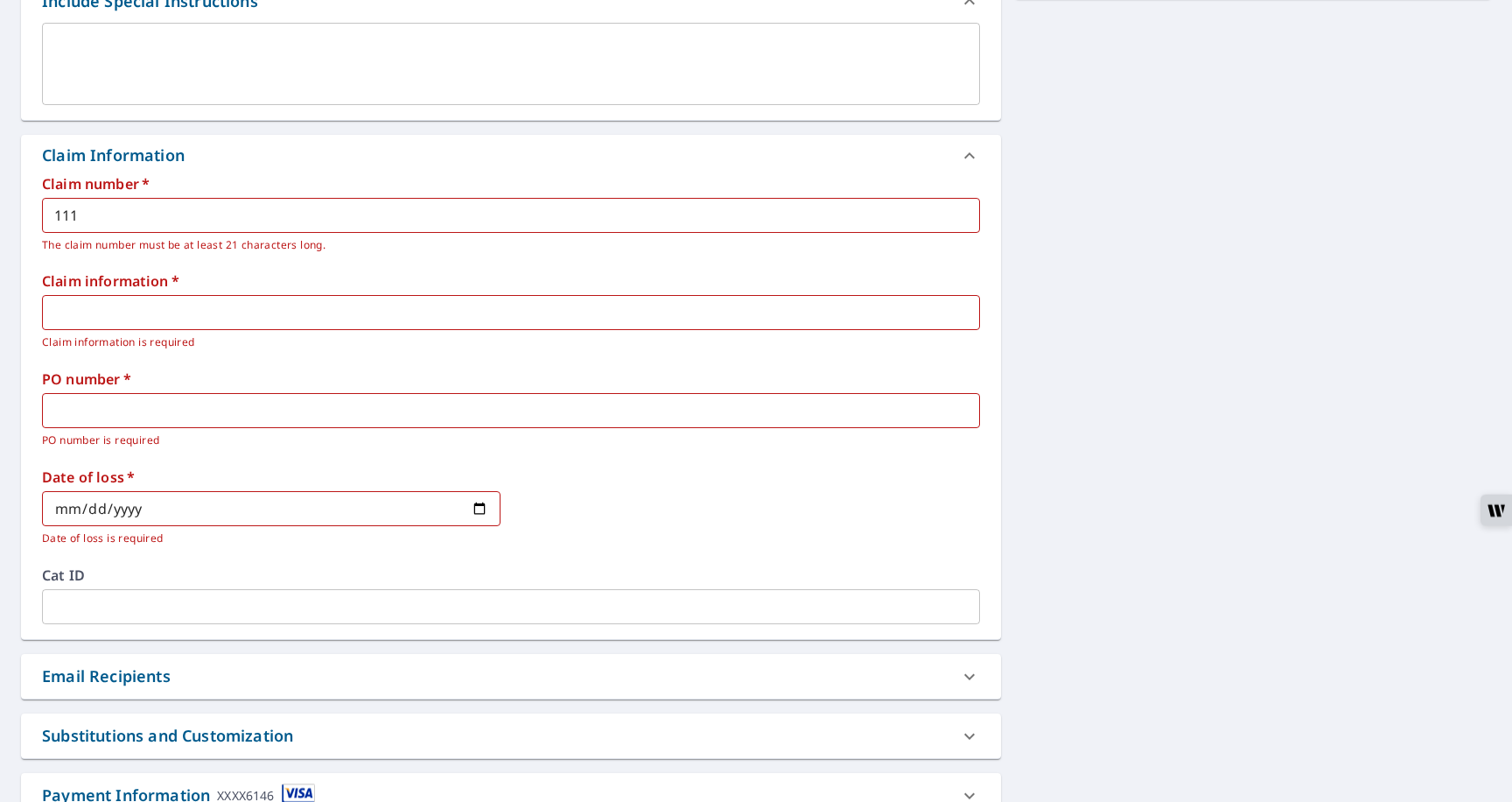
scroll to position [639, 0]
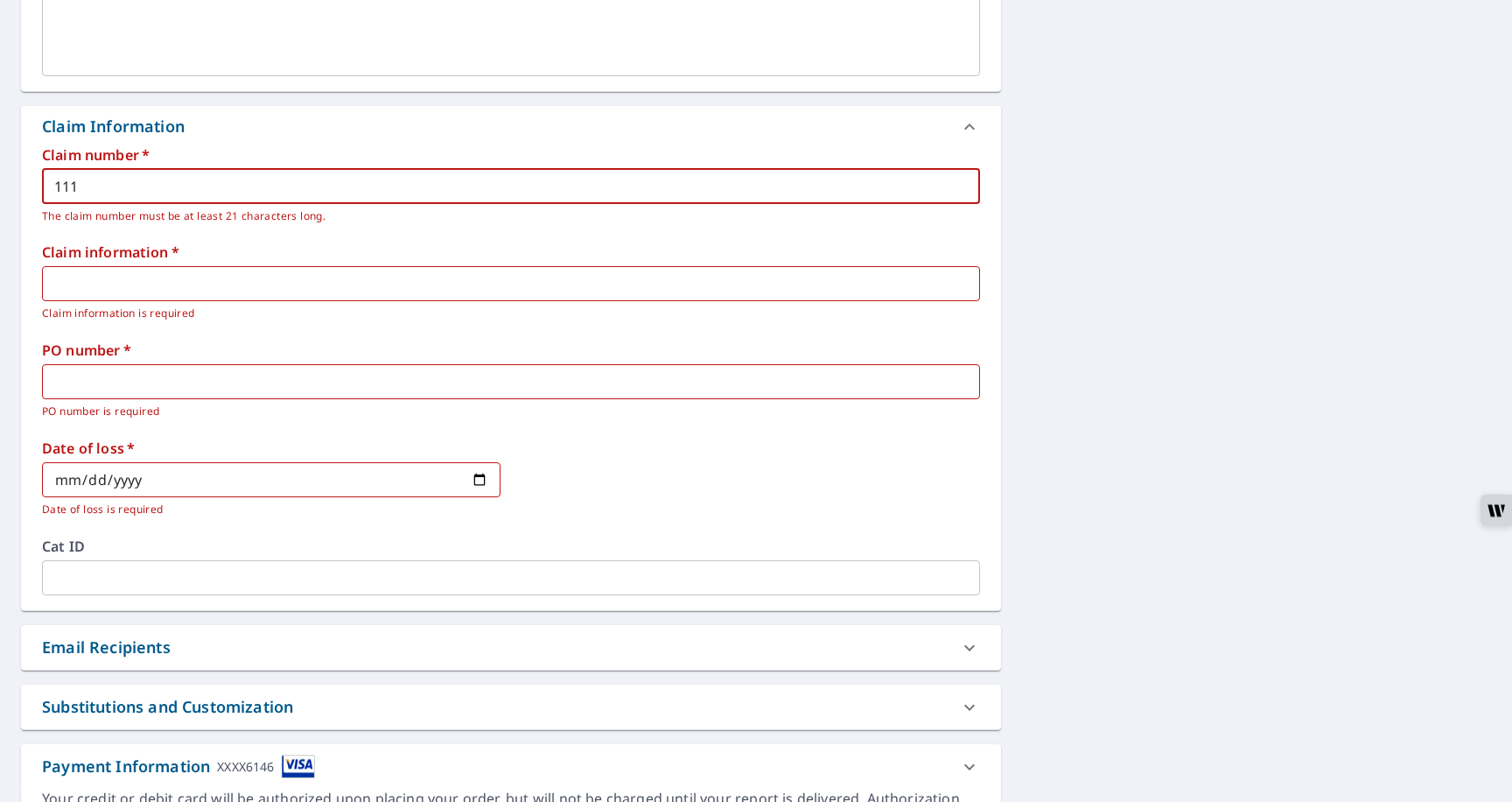
click at [155, 185] on input "111" at bounding box center [511, 186] width 938 height 35
type input "1111111111111111111111111111"
click at [120, 292] on input "text" at bounding box center [511, 283] width 938 height 35
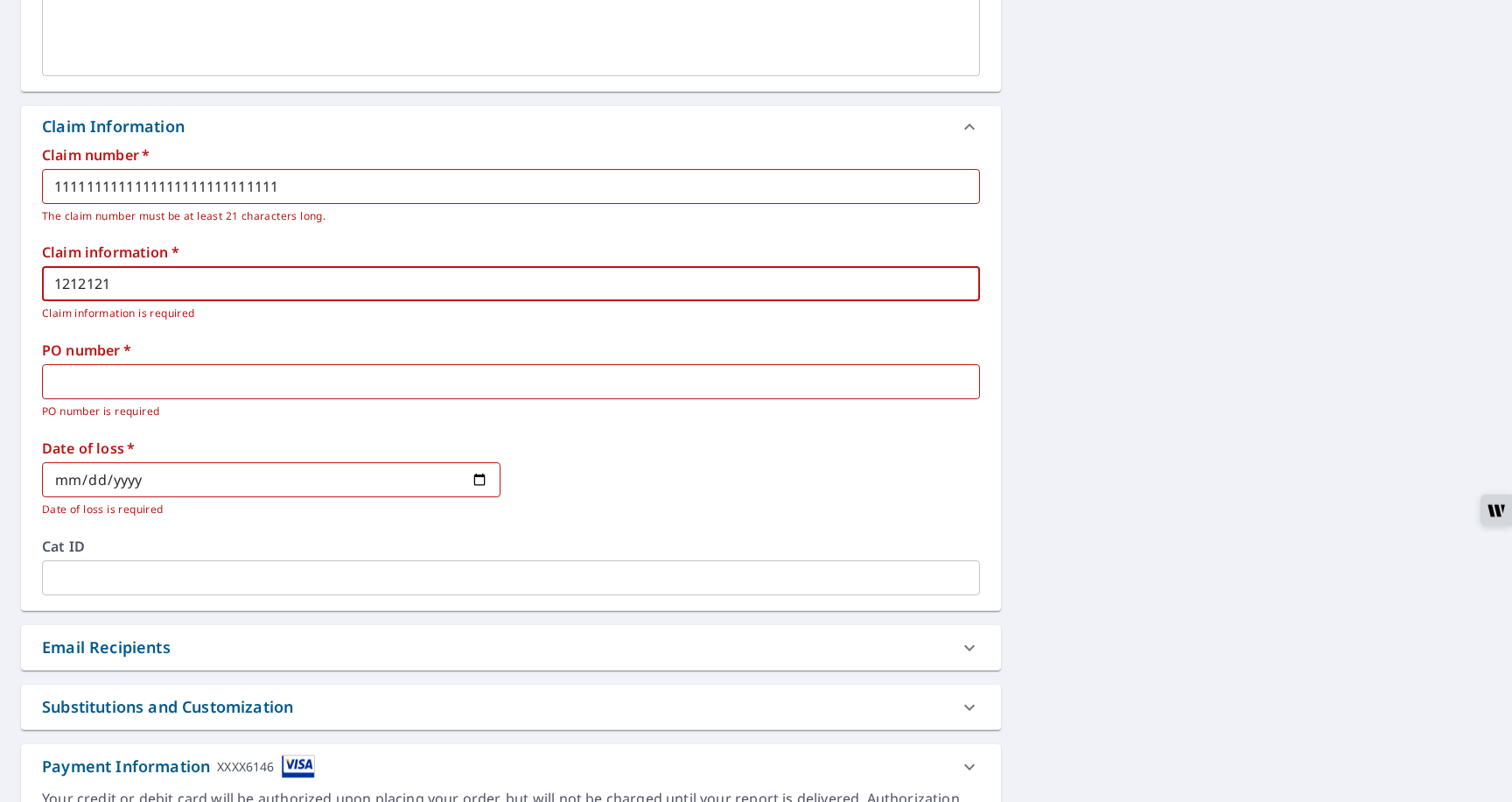
type input "1212121"
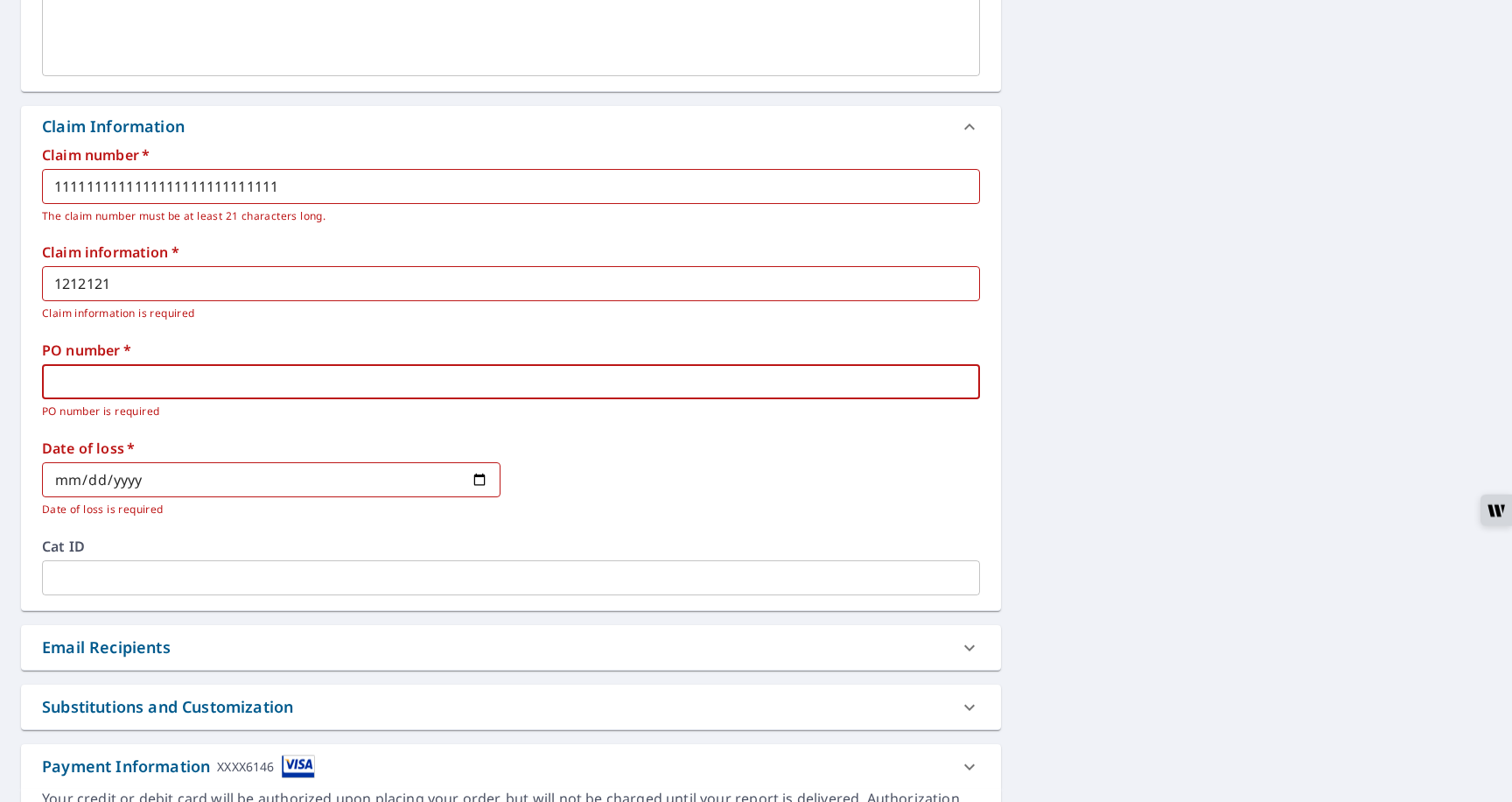
click at [90, 393] on input "text" at bounding box center [511, 381] width 938 height 35
type input "l"
type input "pono"
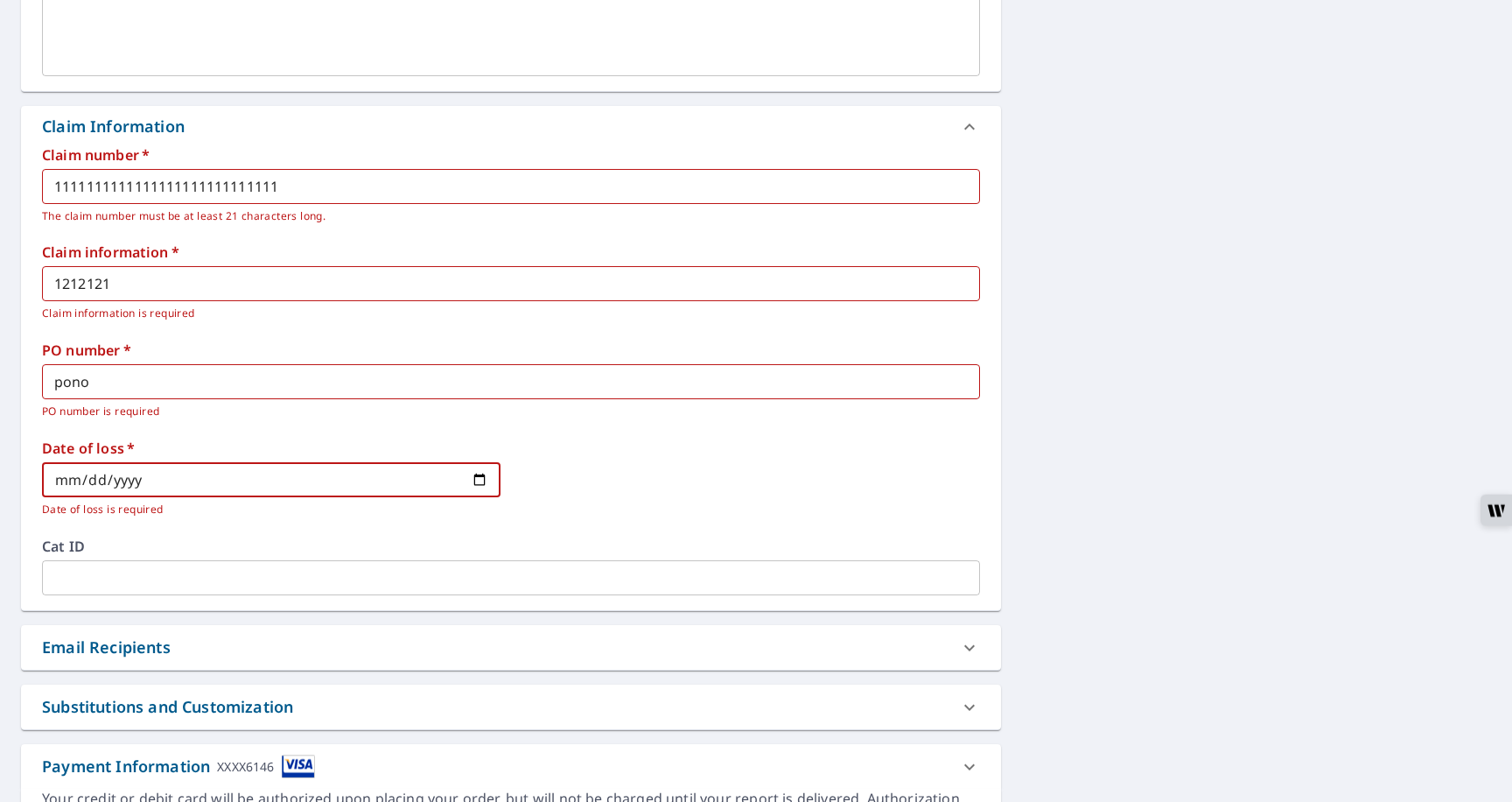
click at [481, 478] on input "date" at bounding box center [271, 479] width 458 height 35
type input "2025-09-01"
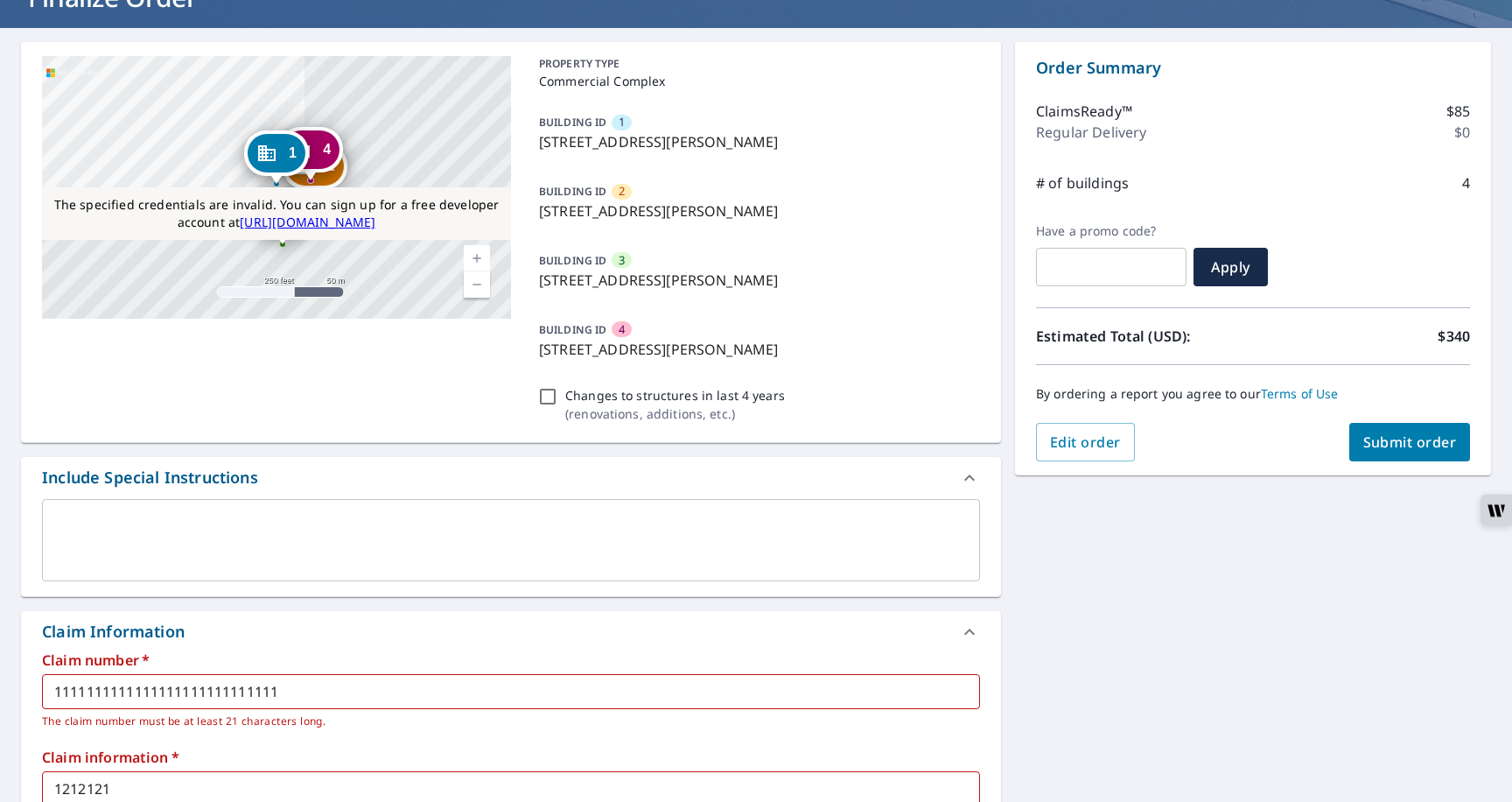
scroll to position [107, 0]
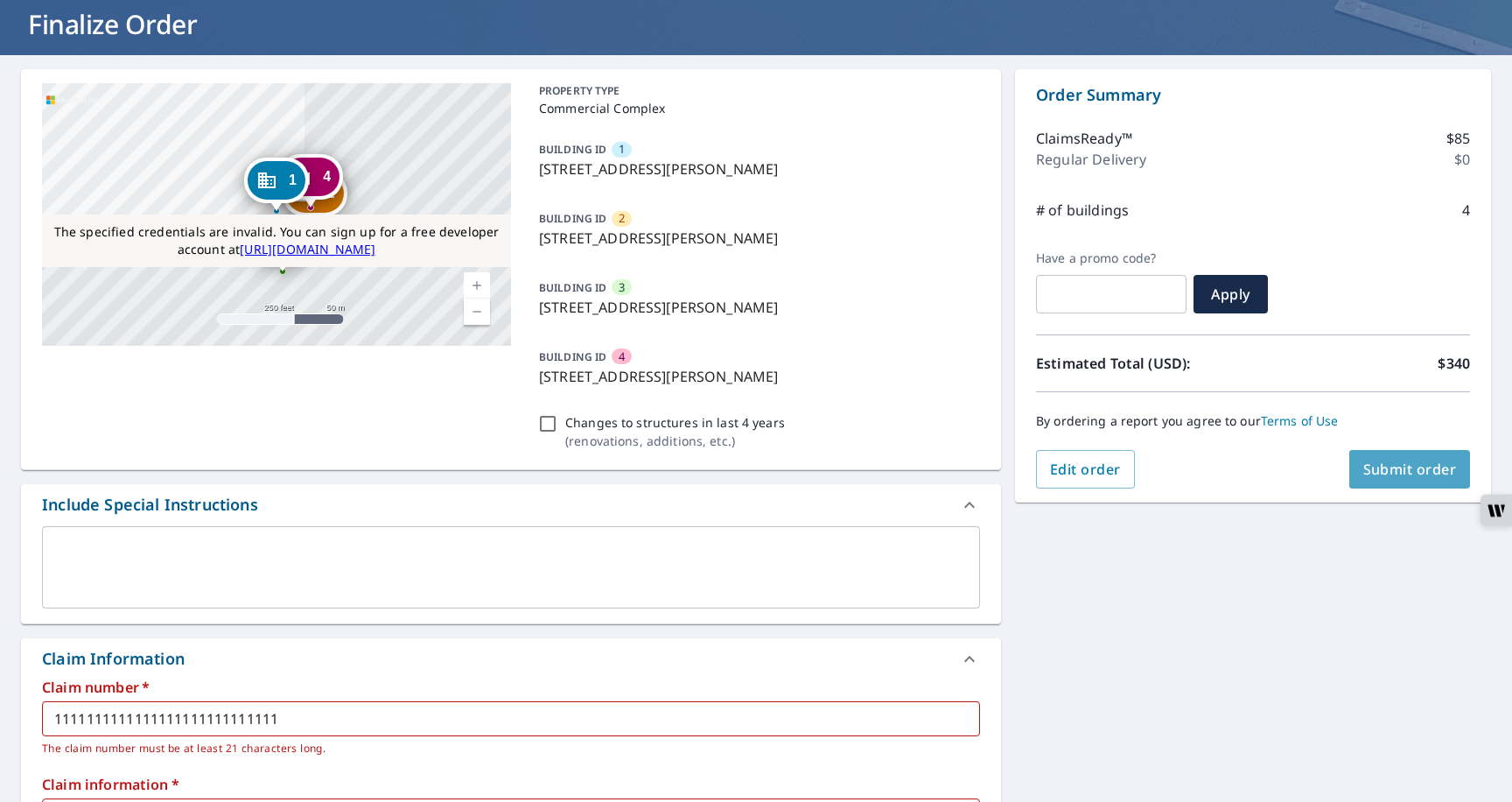
click at [1375, 478] on span "Submit order" at bounding box center [1410, 469] width 93 height 19
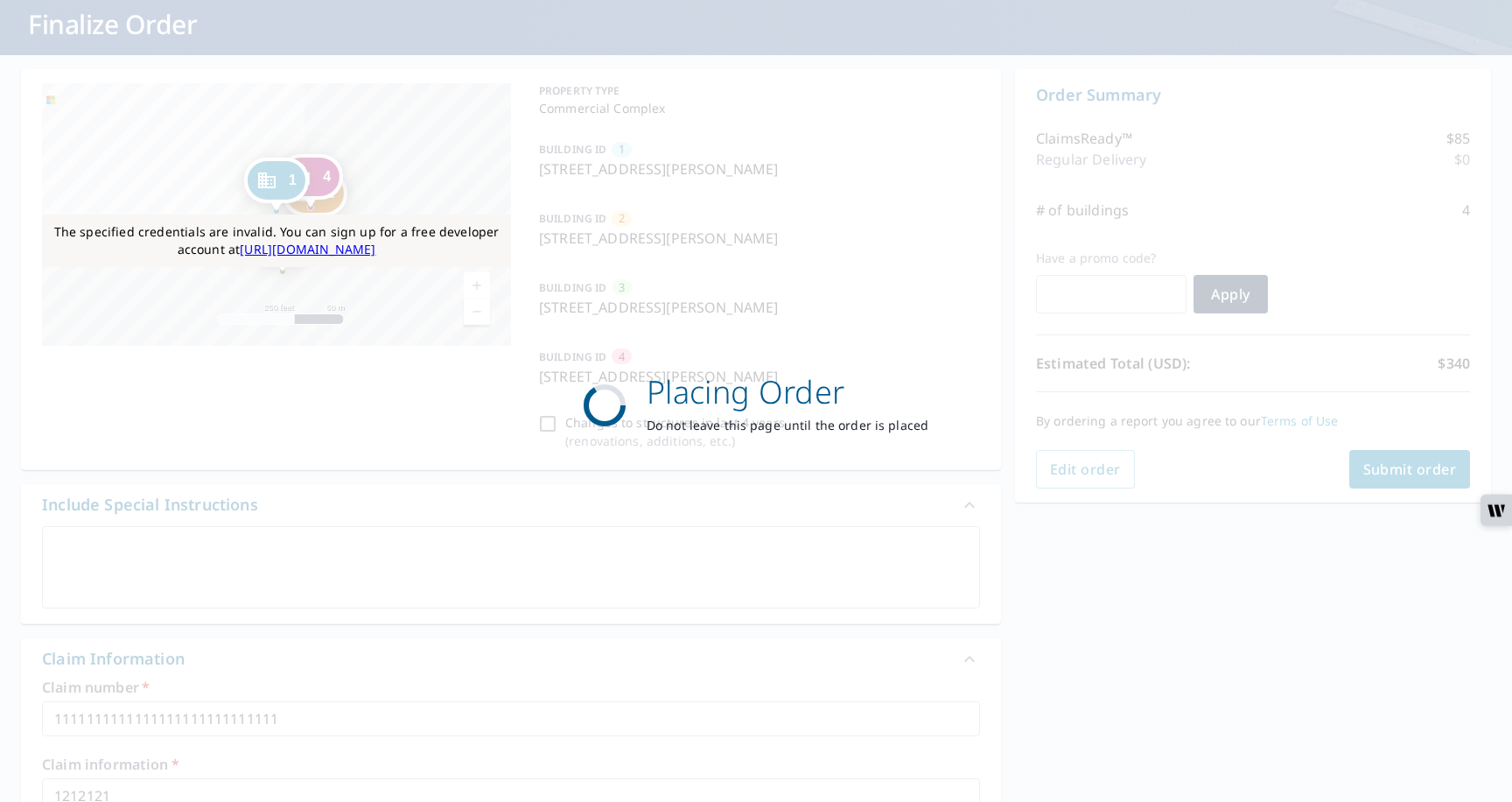
scroll to position [0, 0]
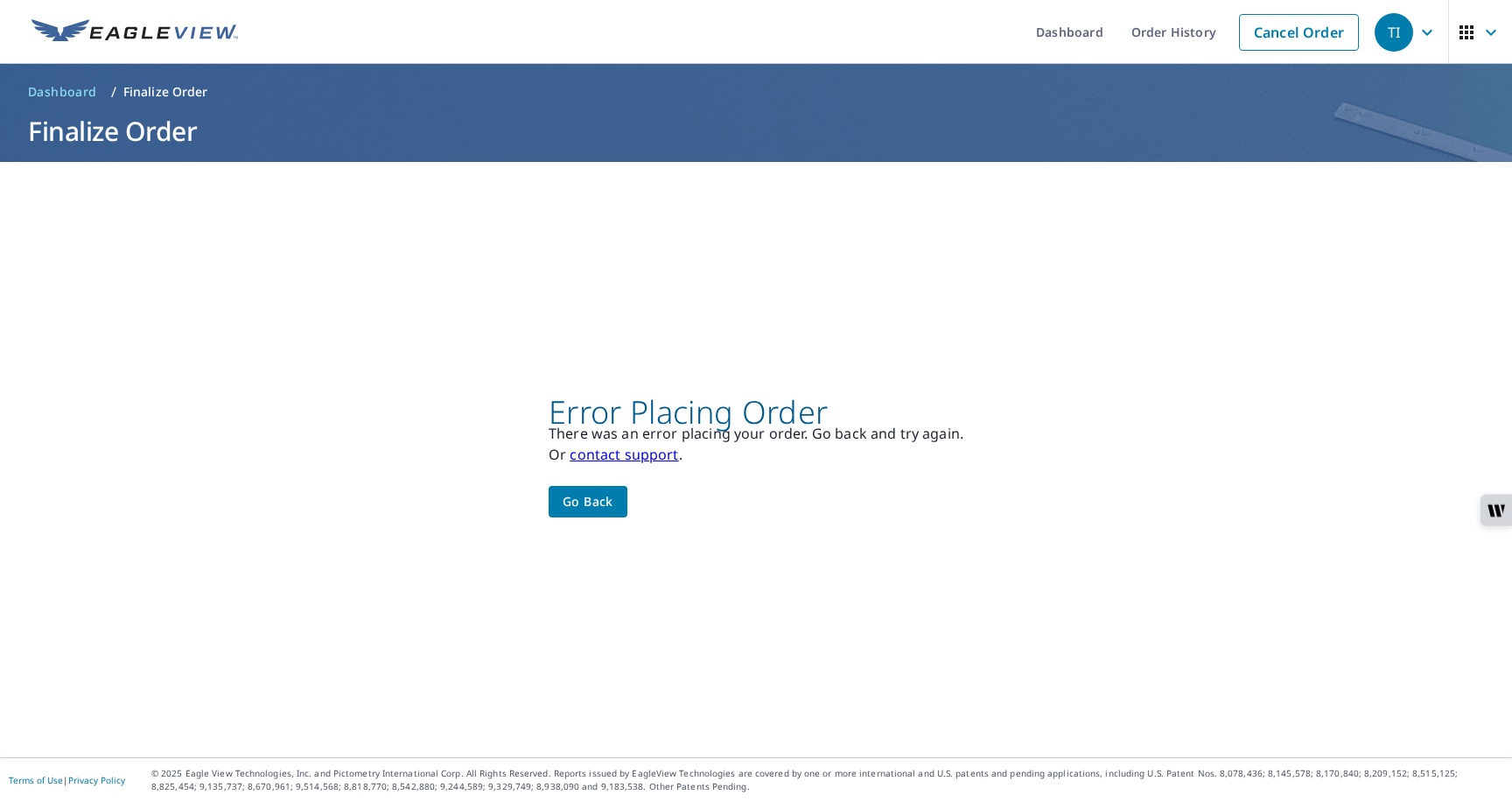
click at [609, 504] on span "Go back" at bounding box center [588, 502] width 51 height 22
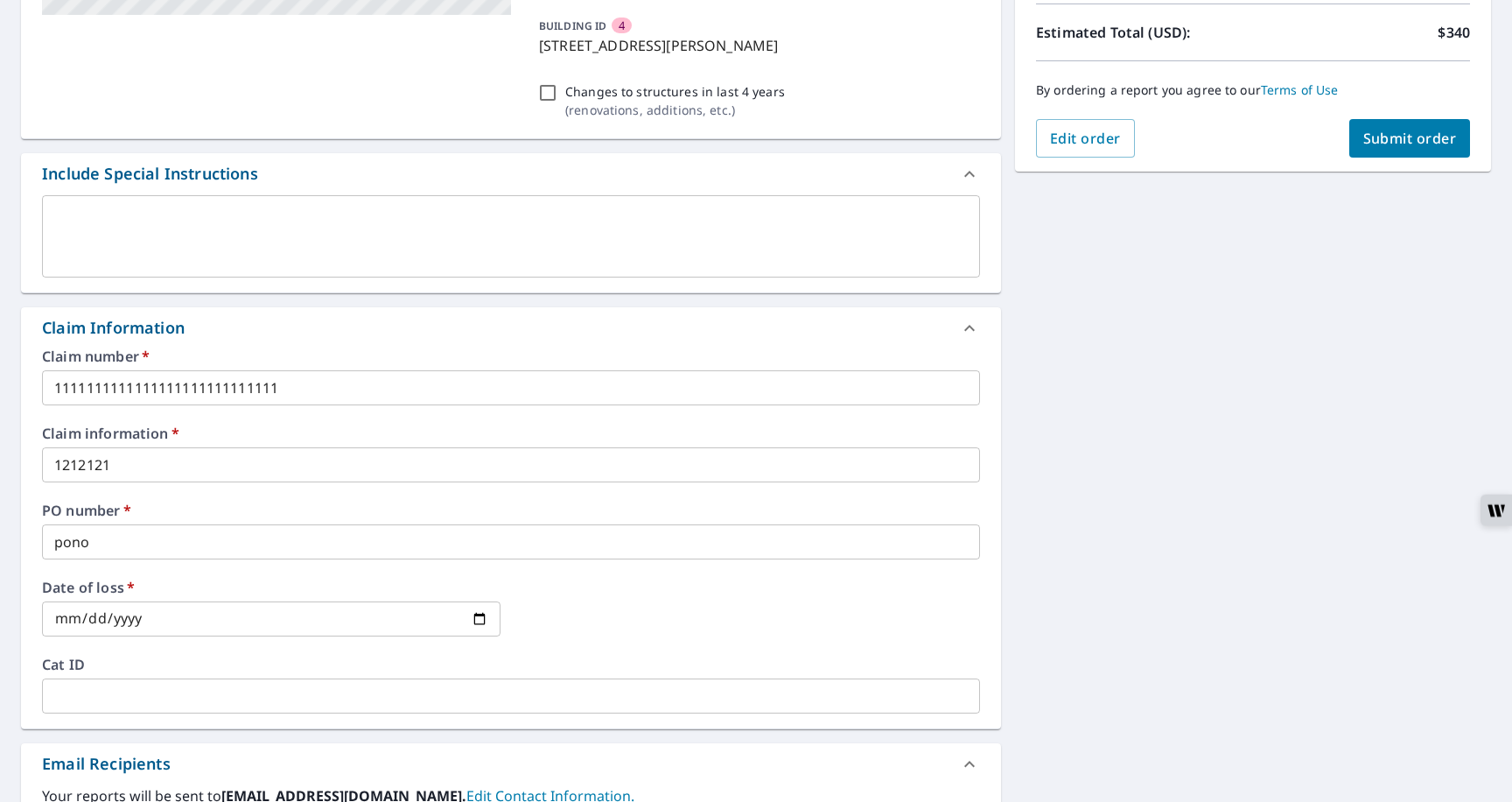
scroll to position [93, 0]
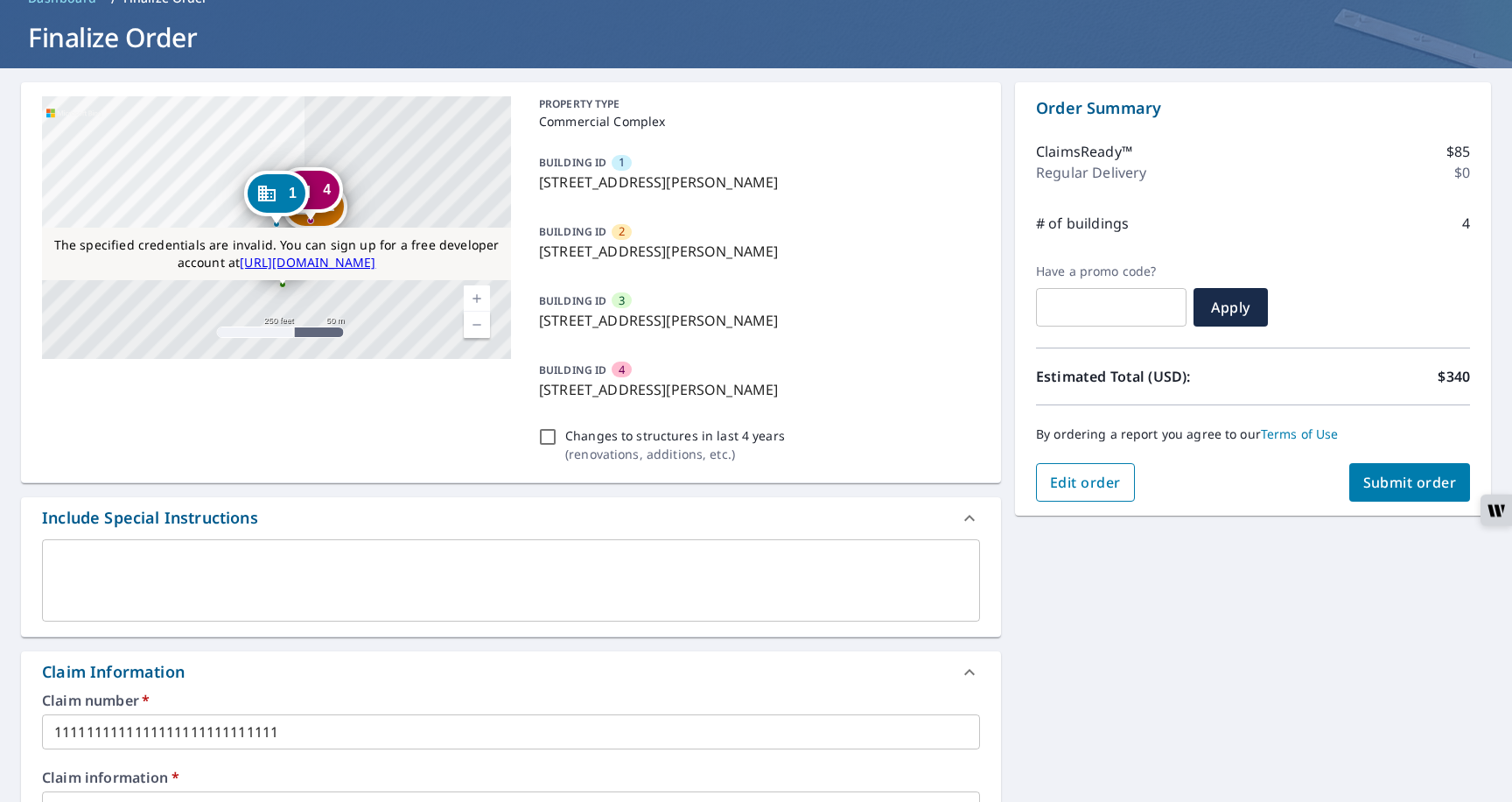
click at [1072, 485] on span "Edit order" at bounding box center [1086, 482] width 71 height 19
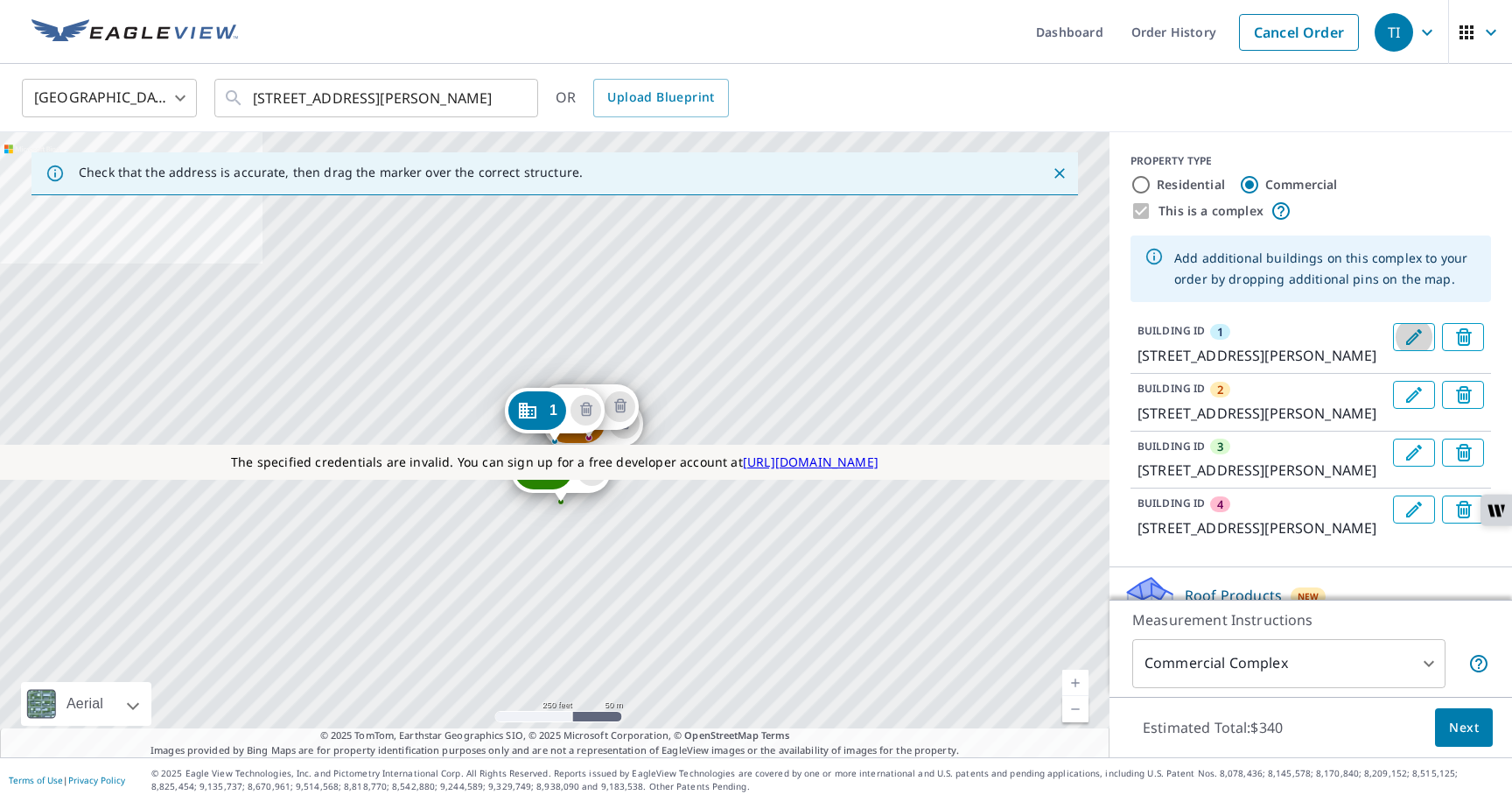
click at [1406, 334] on icon "Edit building 1" at bounding box center [1415, 337] width 21 height 21
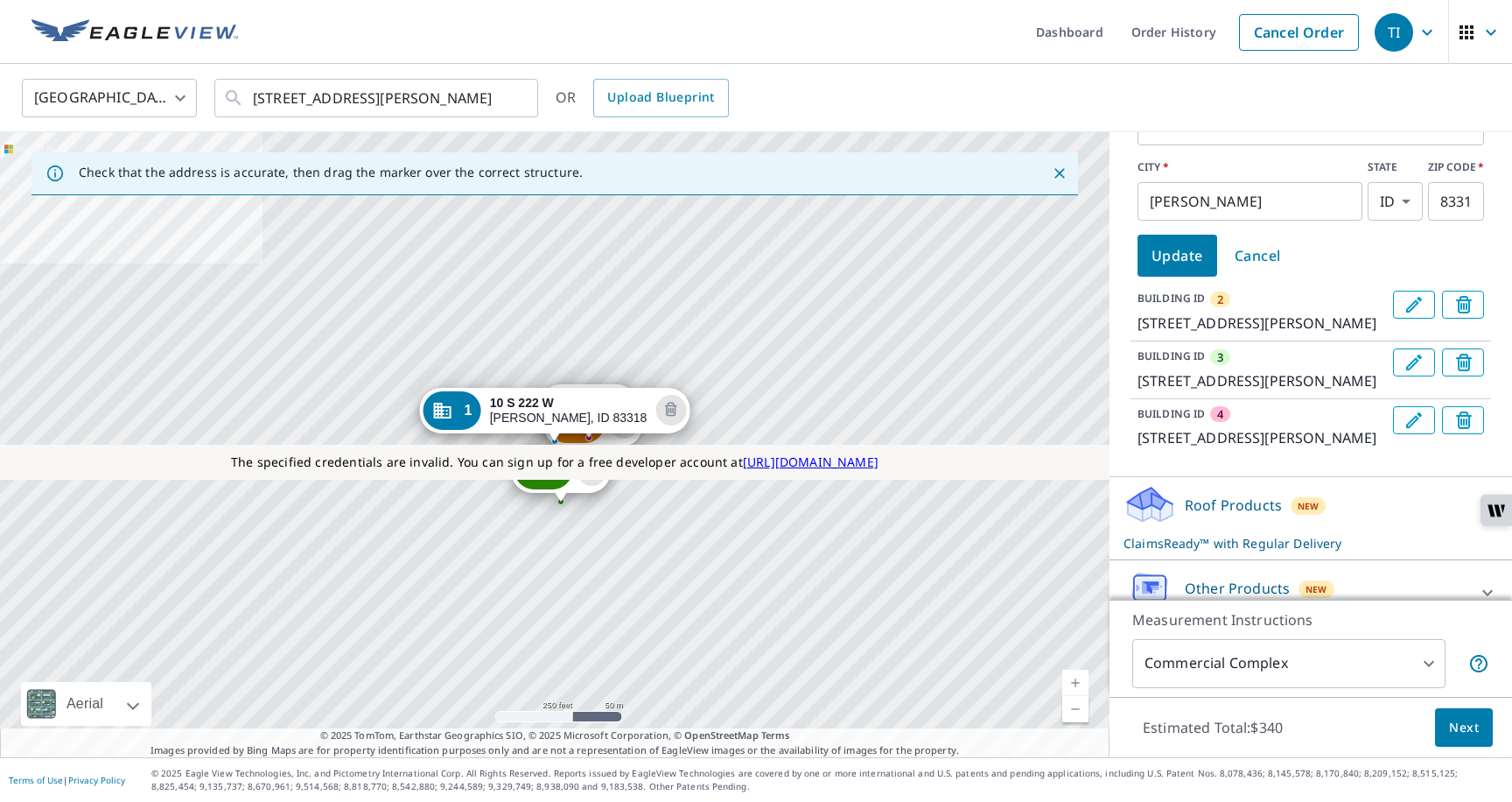
scroll to position [379, 0]
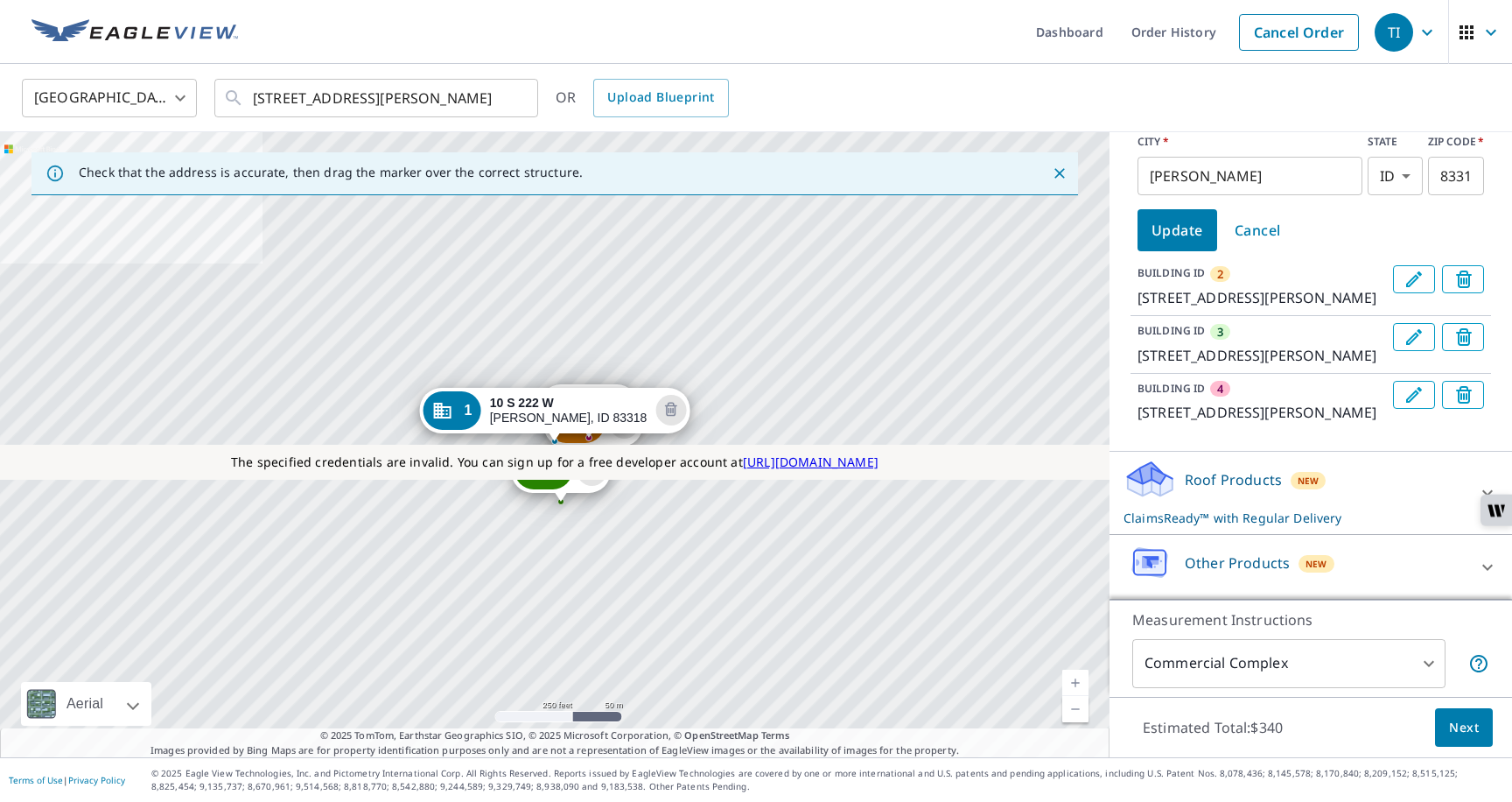
click at [1302, 484] on span "New" at bounding box center [1309, 480] width 22 height 14
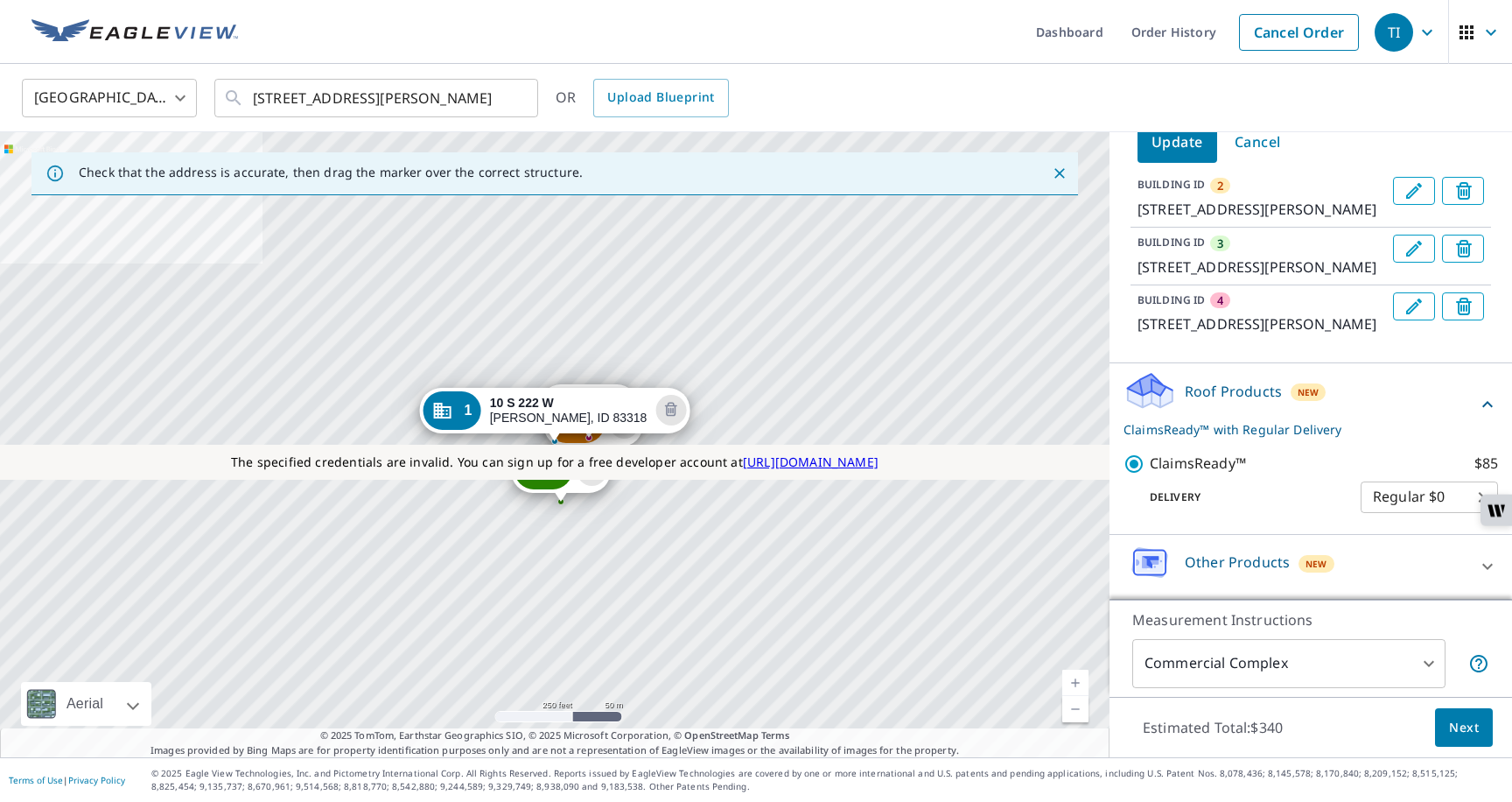
scroll to position [0, 0]
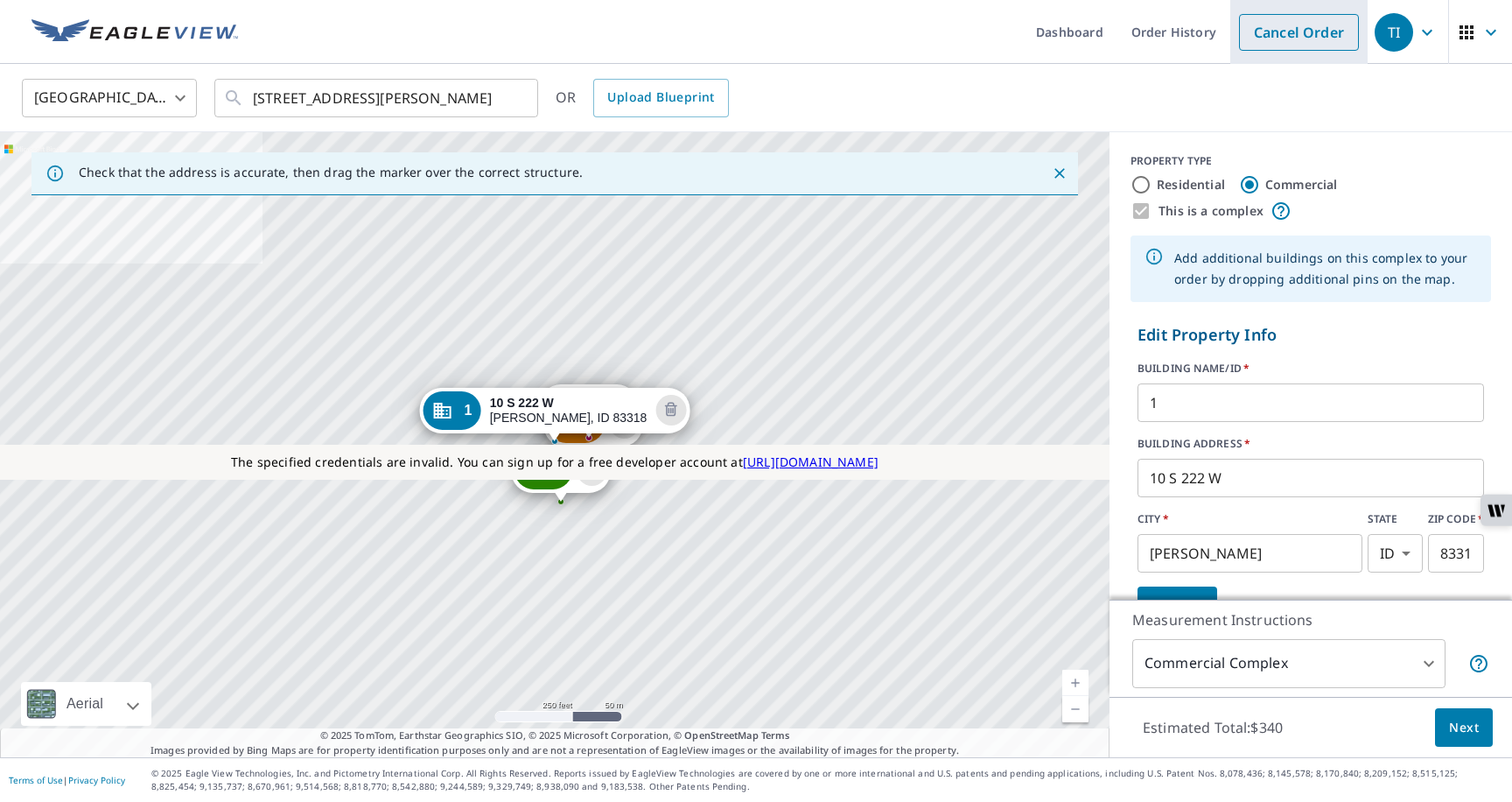
click at [1288, 34] on link "Cancel Order" at bounding box center [1299, 33] width 120 height 37
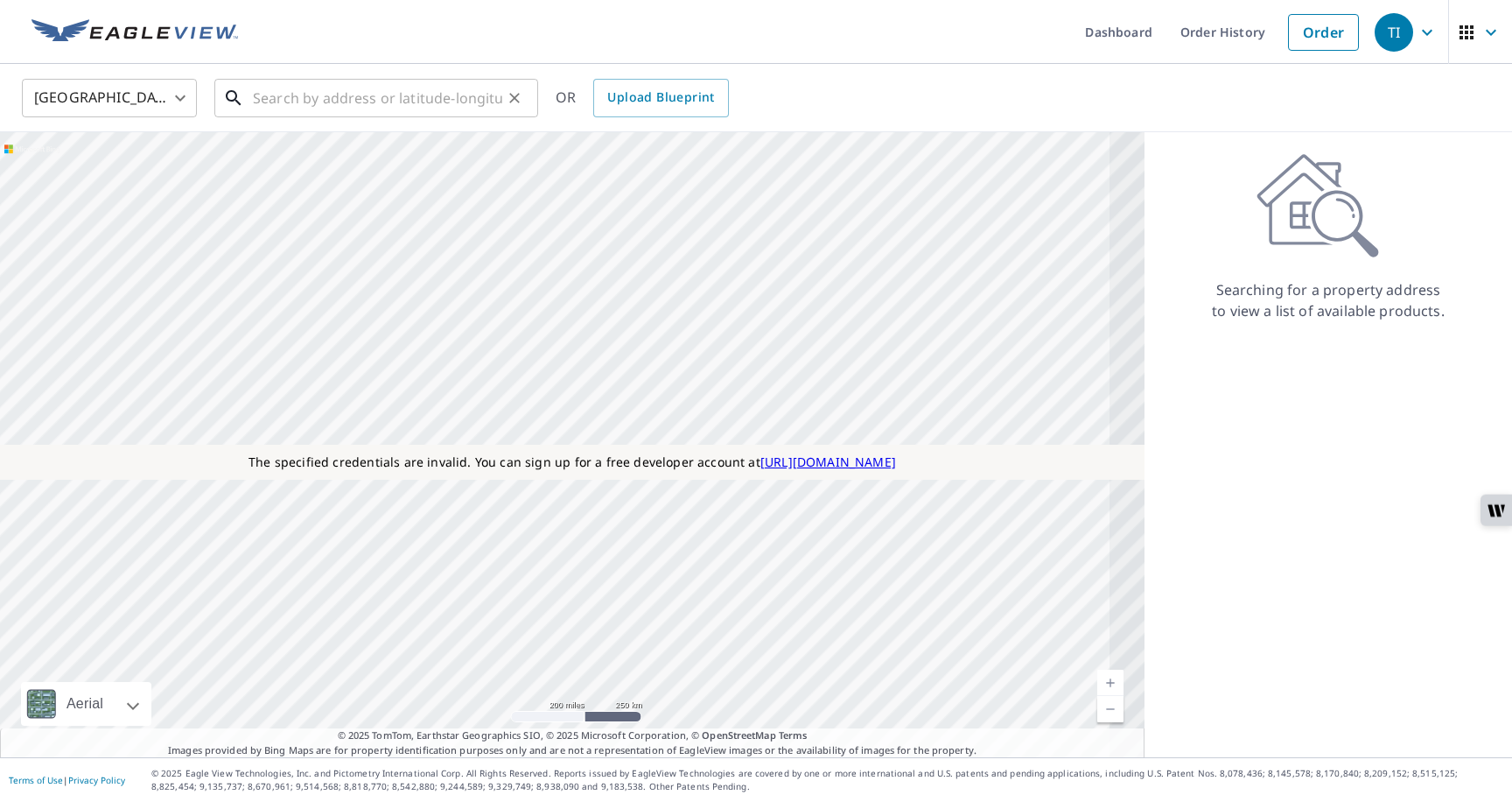
click at [410, 105] on input "text" at bounding box center [377, 97] width 249 height 49
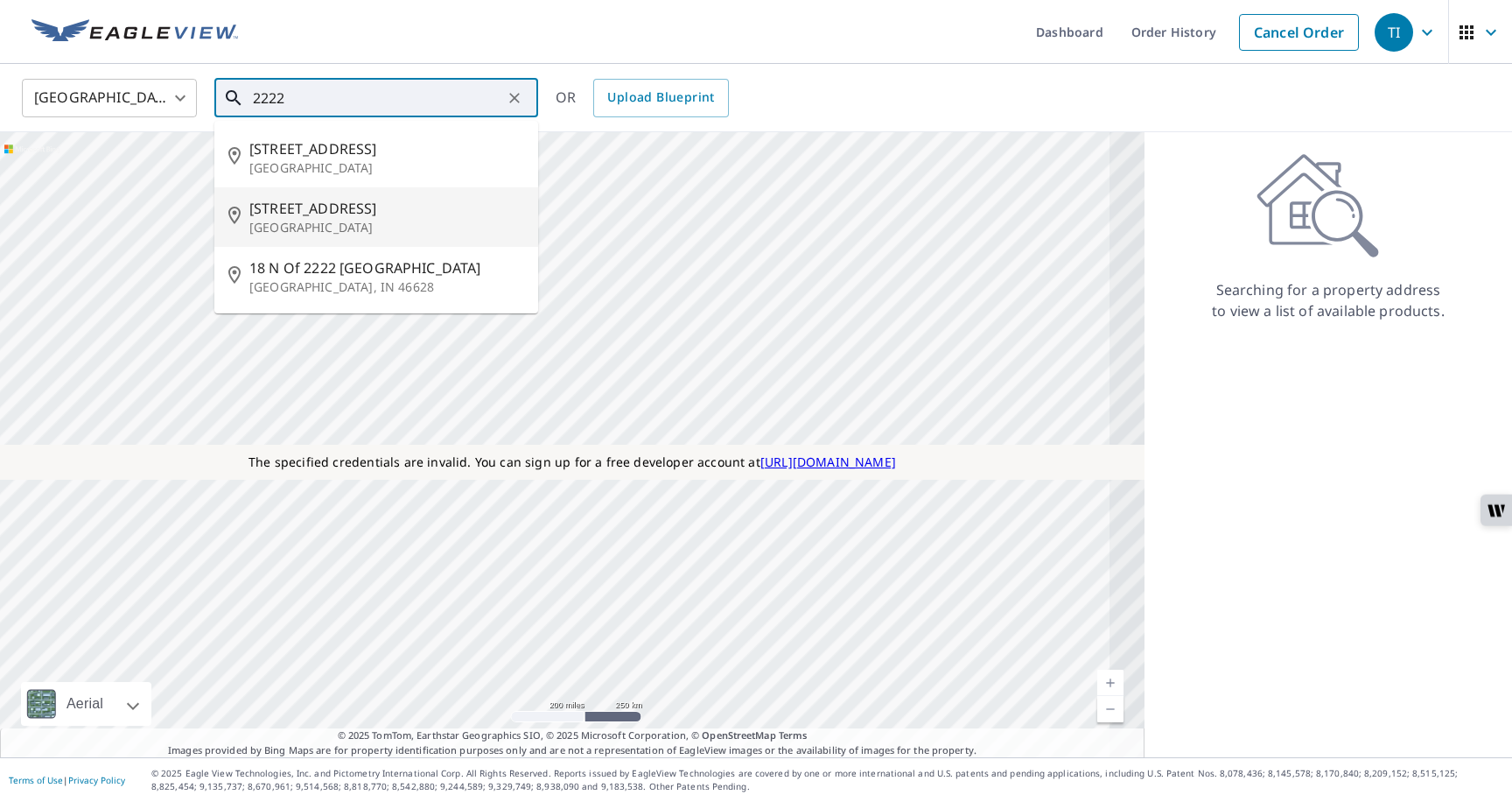
click at [305, 192] on li "2345 Crystal Dr Arlington, VA 22227" at bounding box center [376, 218] width 323 height 60
type input "2345 Crystal Dr Arlington, VA 22227"
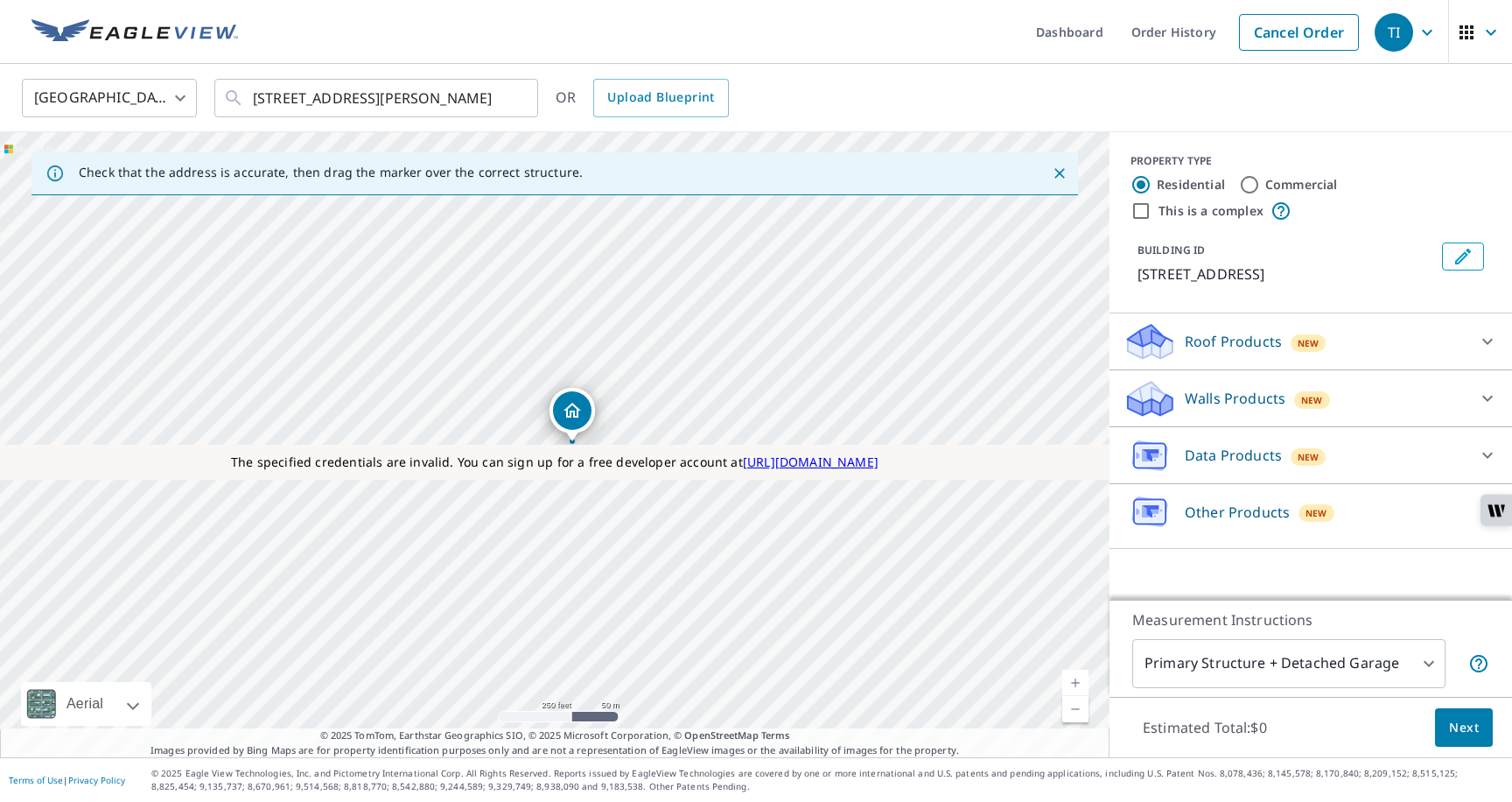
click at [1213, 343] on p "Roof Products" at bounding box center [1233, 342] width 97 height 21
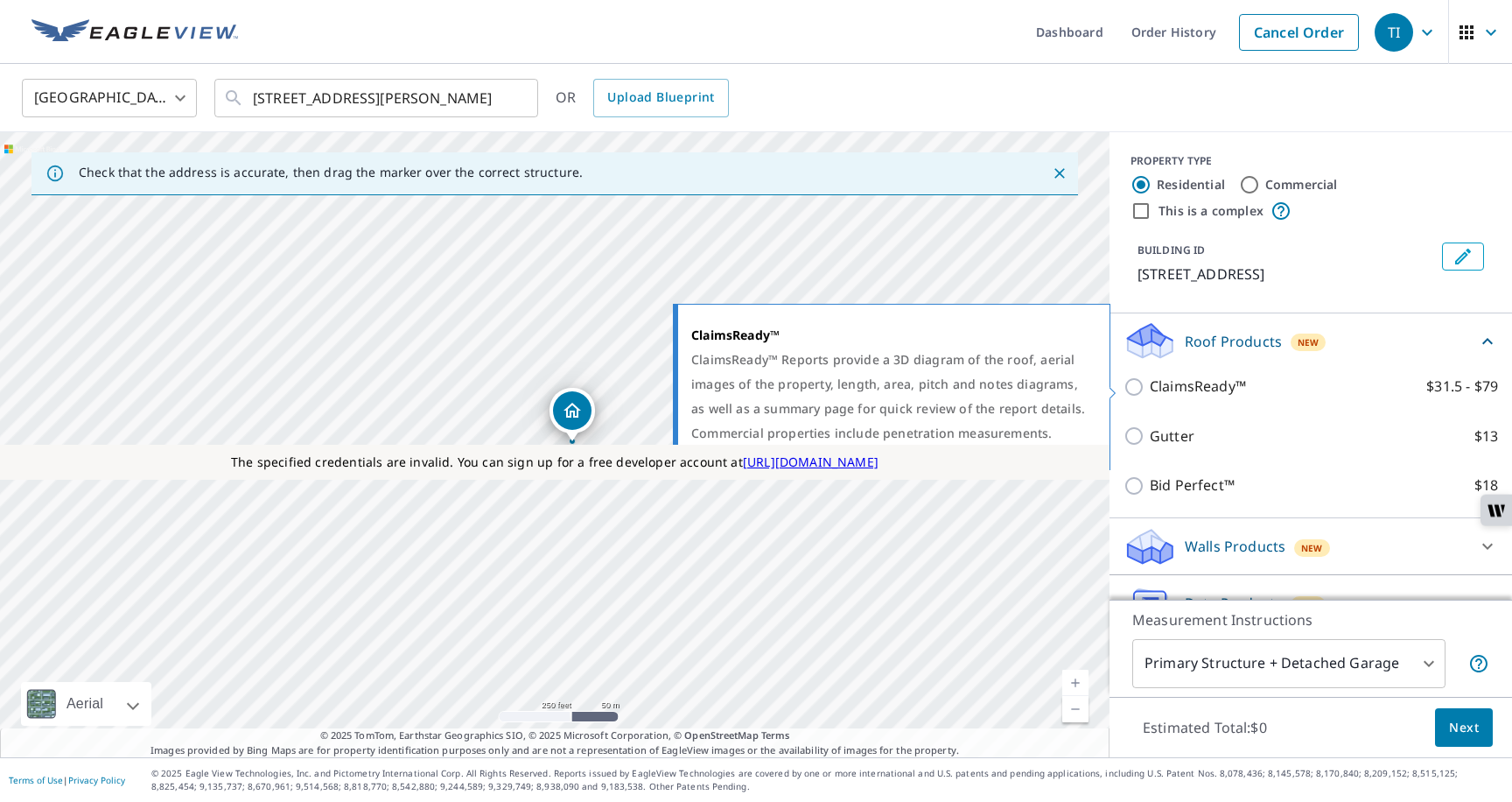
click at [1155, 395] on p "ClaimsReady™" at bounding box center [1198, 386] width 96 height 22
click at [1150, 395] on input "ClaimsReady™ $31.5 - $79" at bounding box center [1137, 387] width 26 height 21
checkbox input "true"
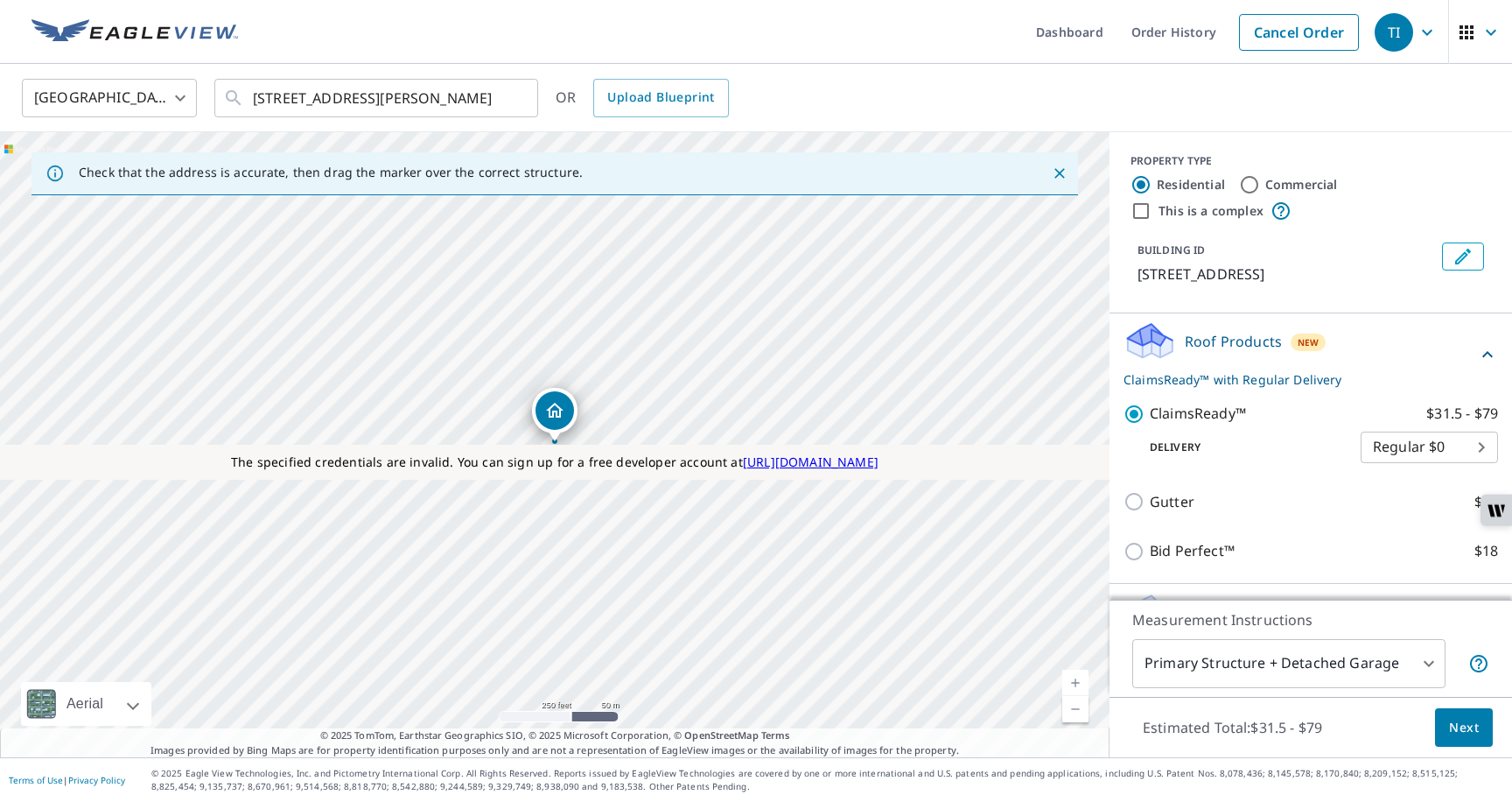
click at [1460, 726] on span "Next" at bounding box center [1464, 728] width 30 height 22
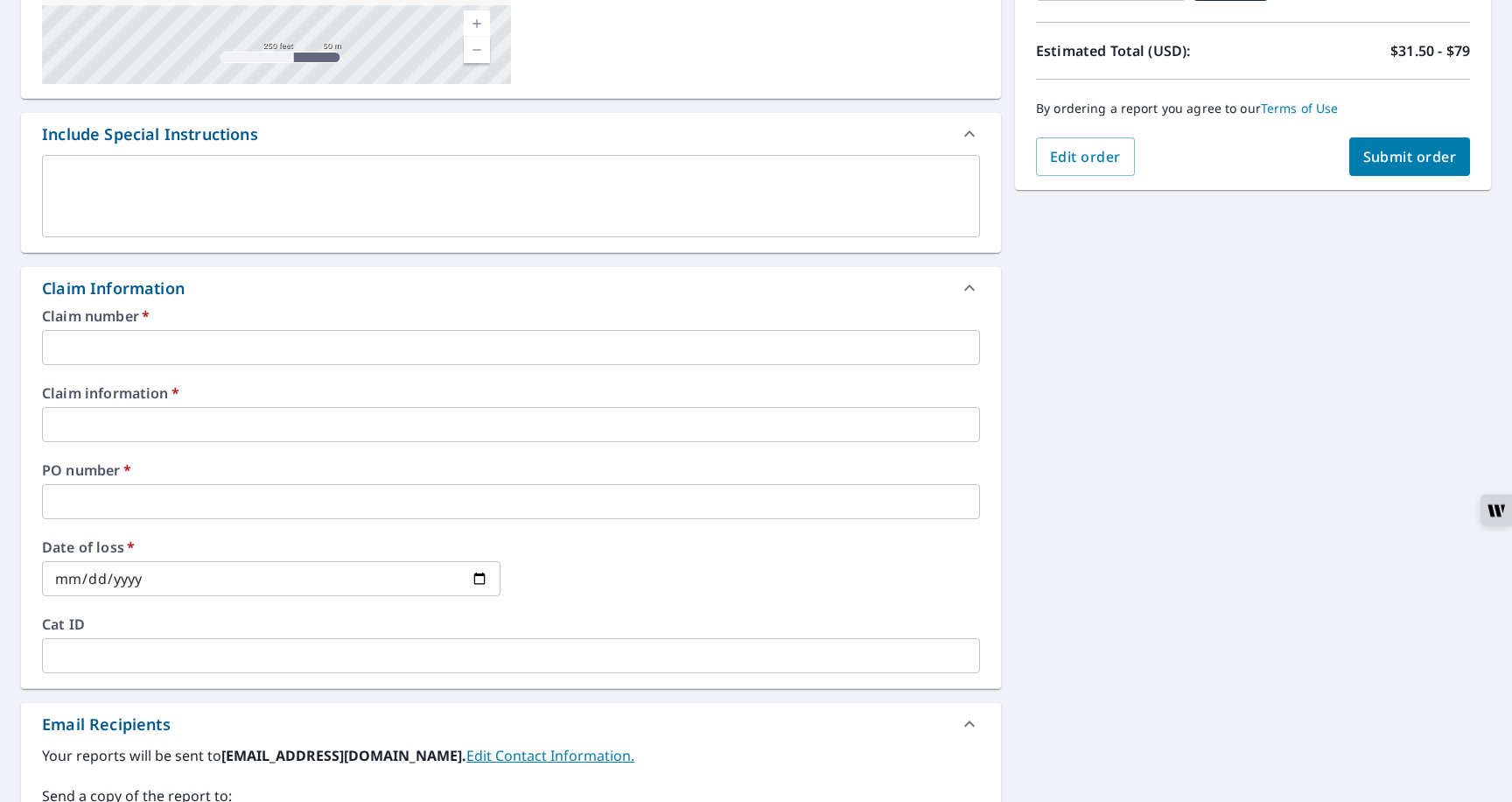
scroll to position [416, 0]
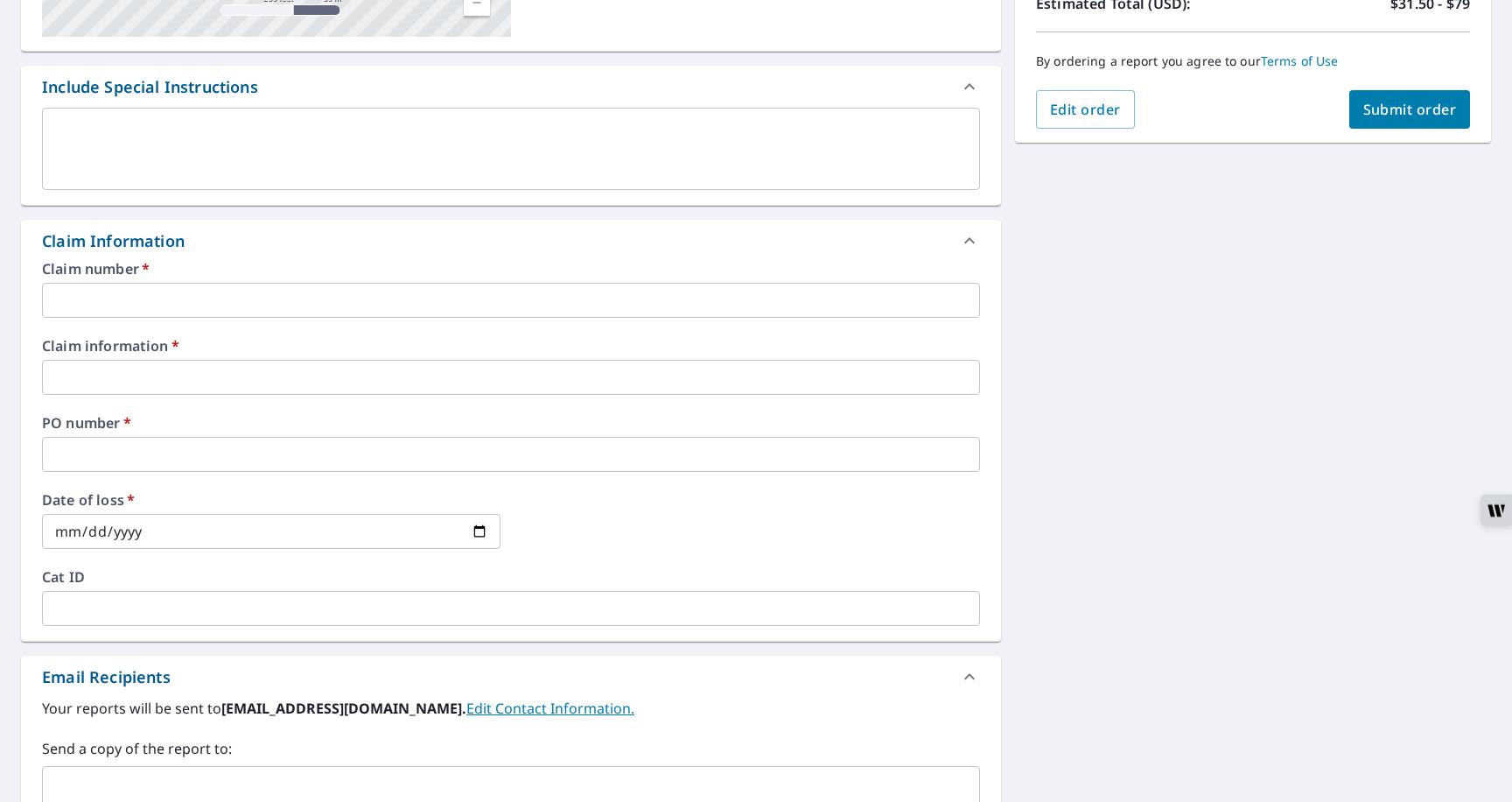
click at [240, 307] on input "text" at bounding box center [511, 300] width 938 height 35
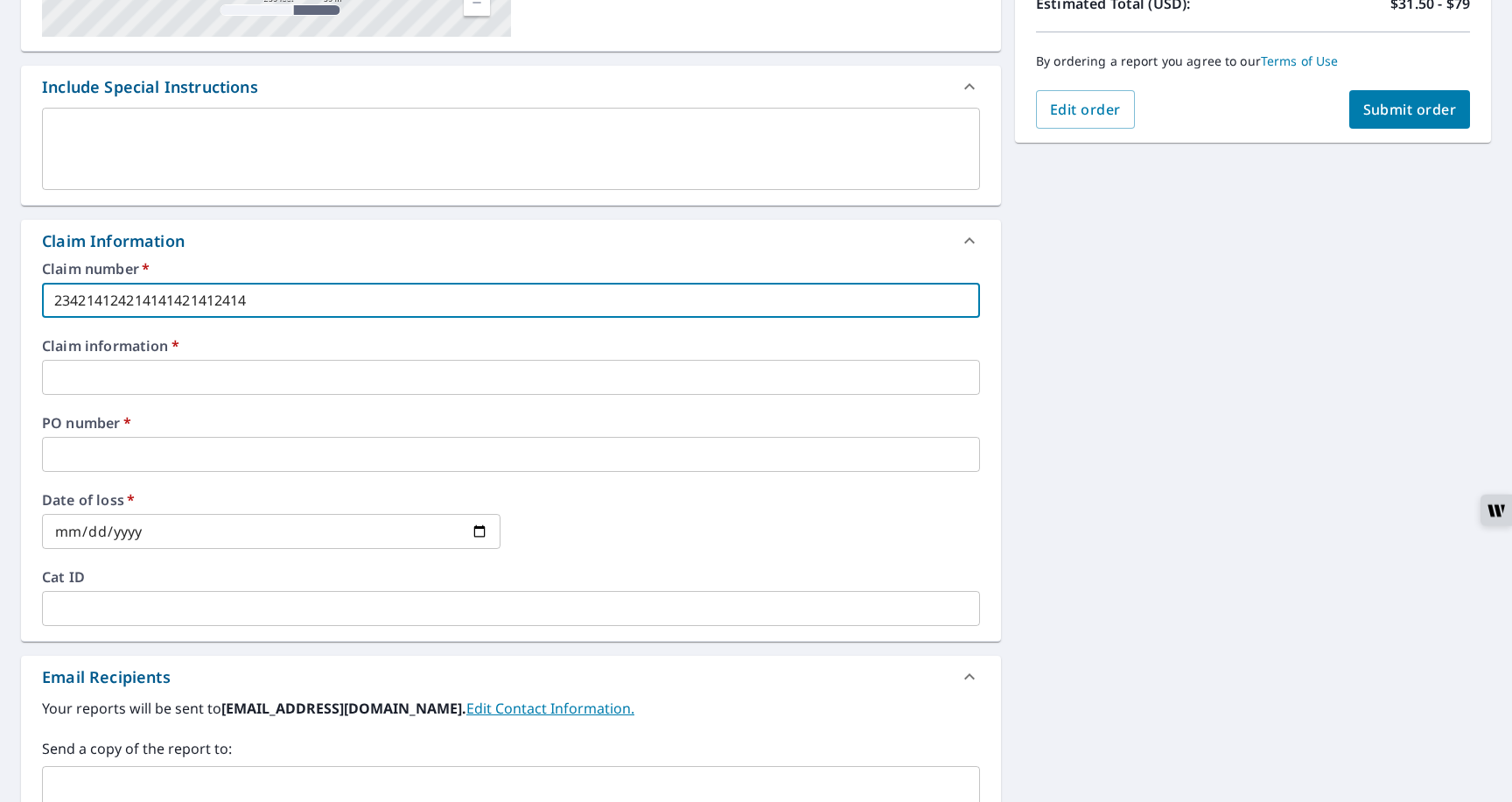
type input "234214124214141421412414"
click at [136, 397] on div "Claim number   * 234214124214141421412414 ​ Claim information   * ​ PO number  …" at bounding box center [511, 452] width 980 height 379
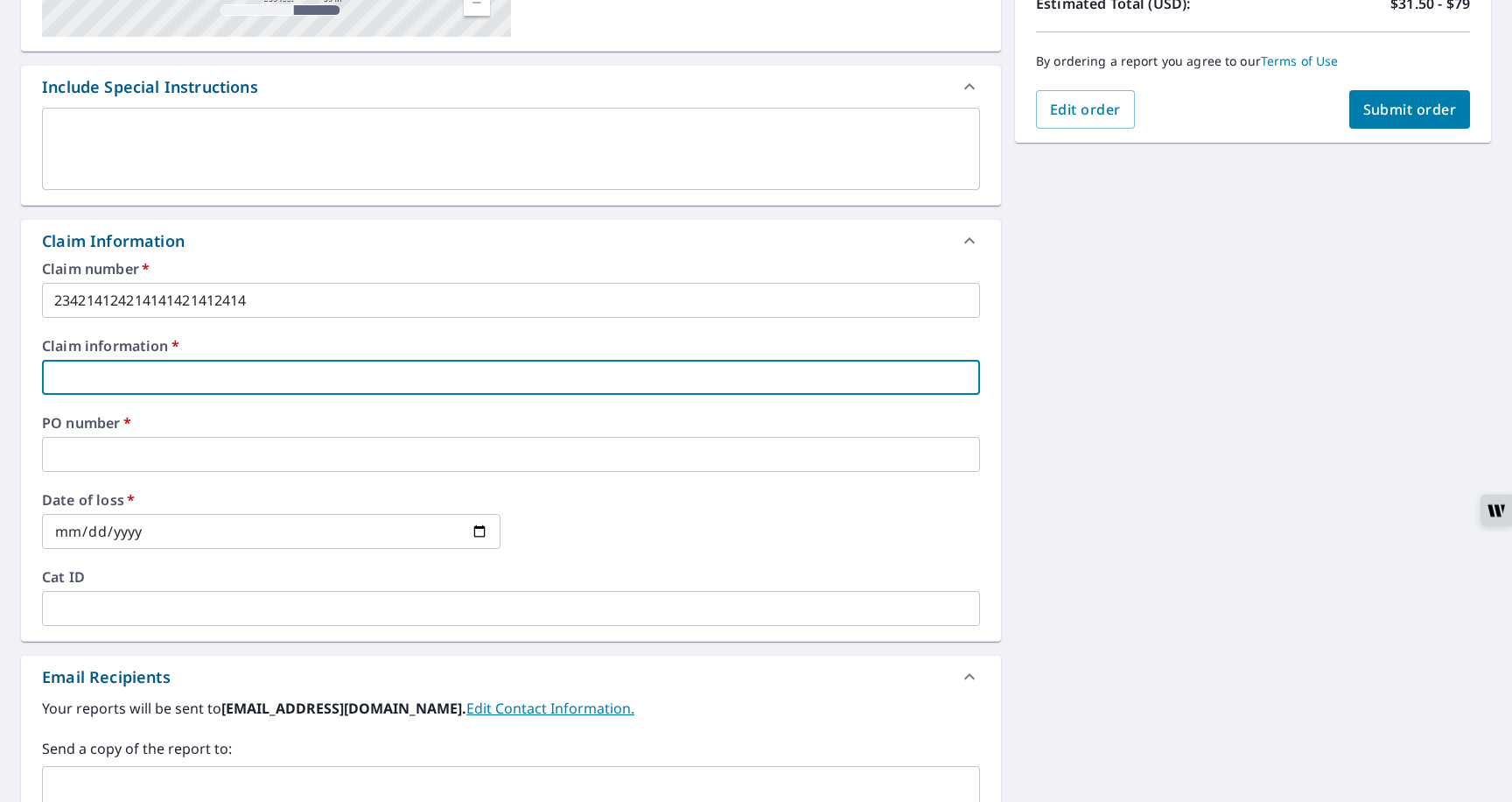
click at [136, 392] on input "text" at bounding box center [511, 377] width 938 height 35
type input "cinof"
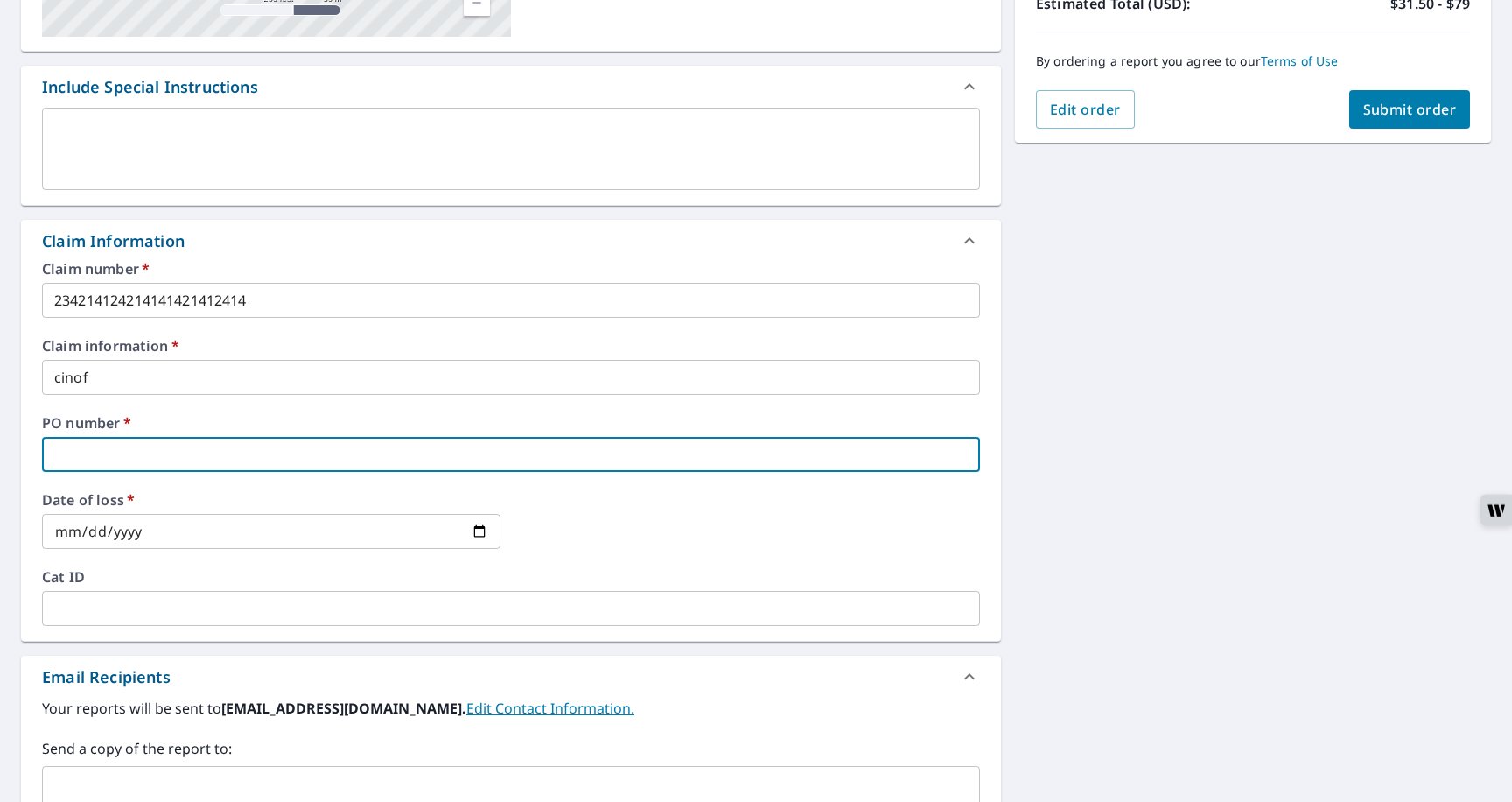
click at [125, 458] on input "text" at bounding box center [511, 454] width 938 height 35
type input "pono"
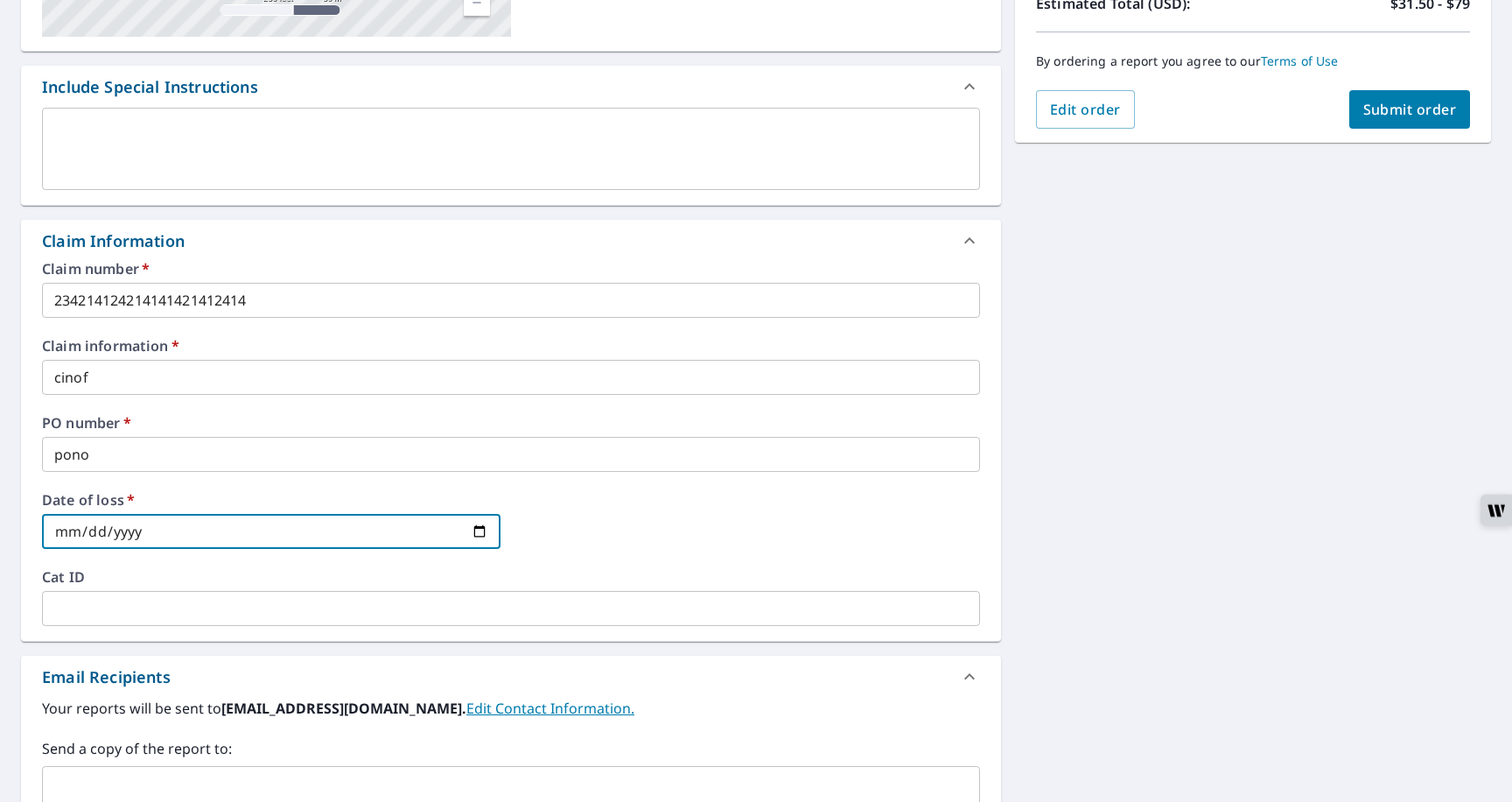
click at [480, 534] on input "date" at bounding box center [271, 531] width 458 height 35
type input "2025-09-09"
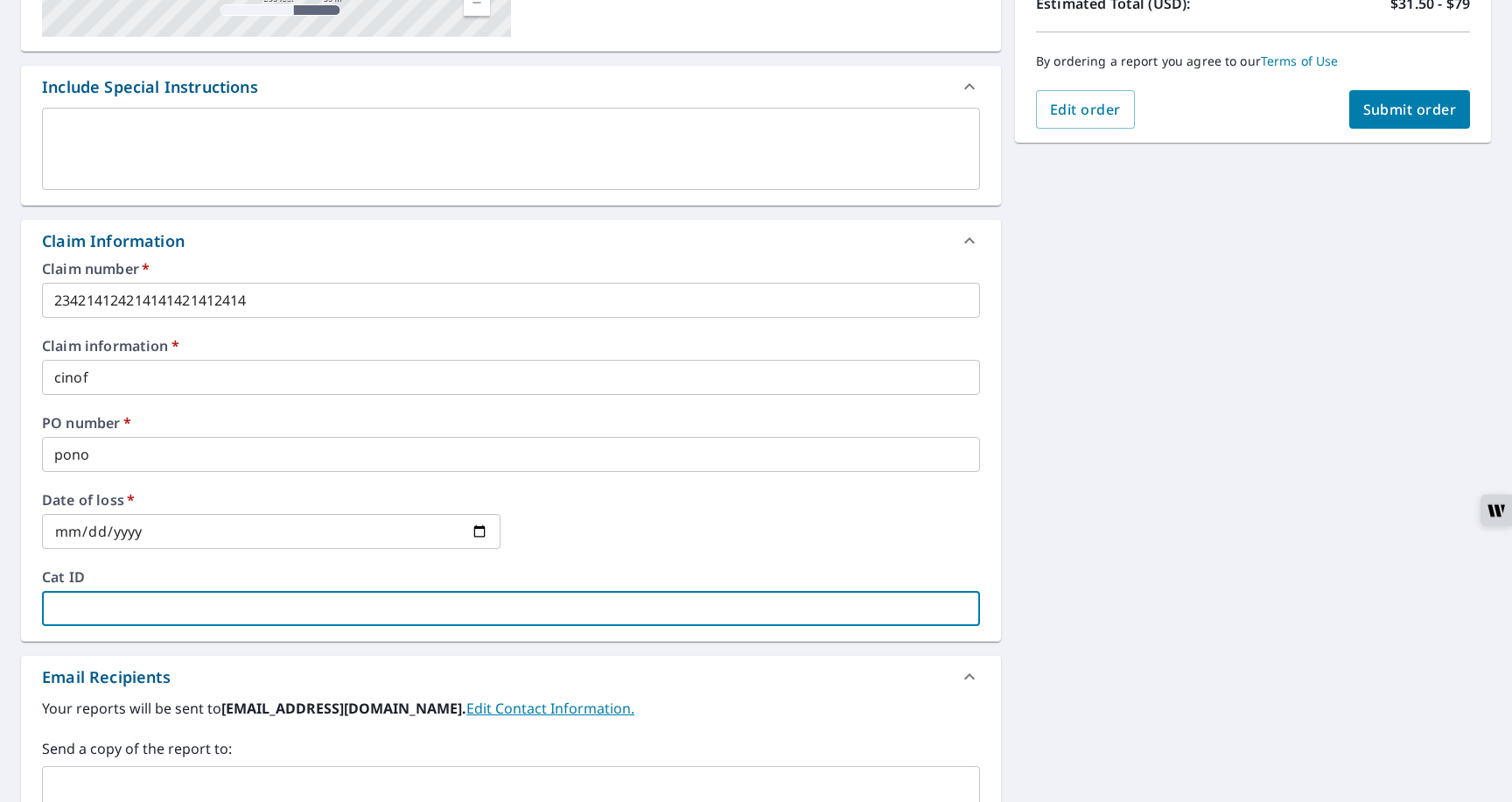
click at [146, 616] on input "text" at bounding box center [511, 608] width 938 height 35
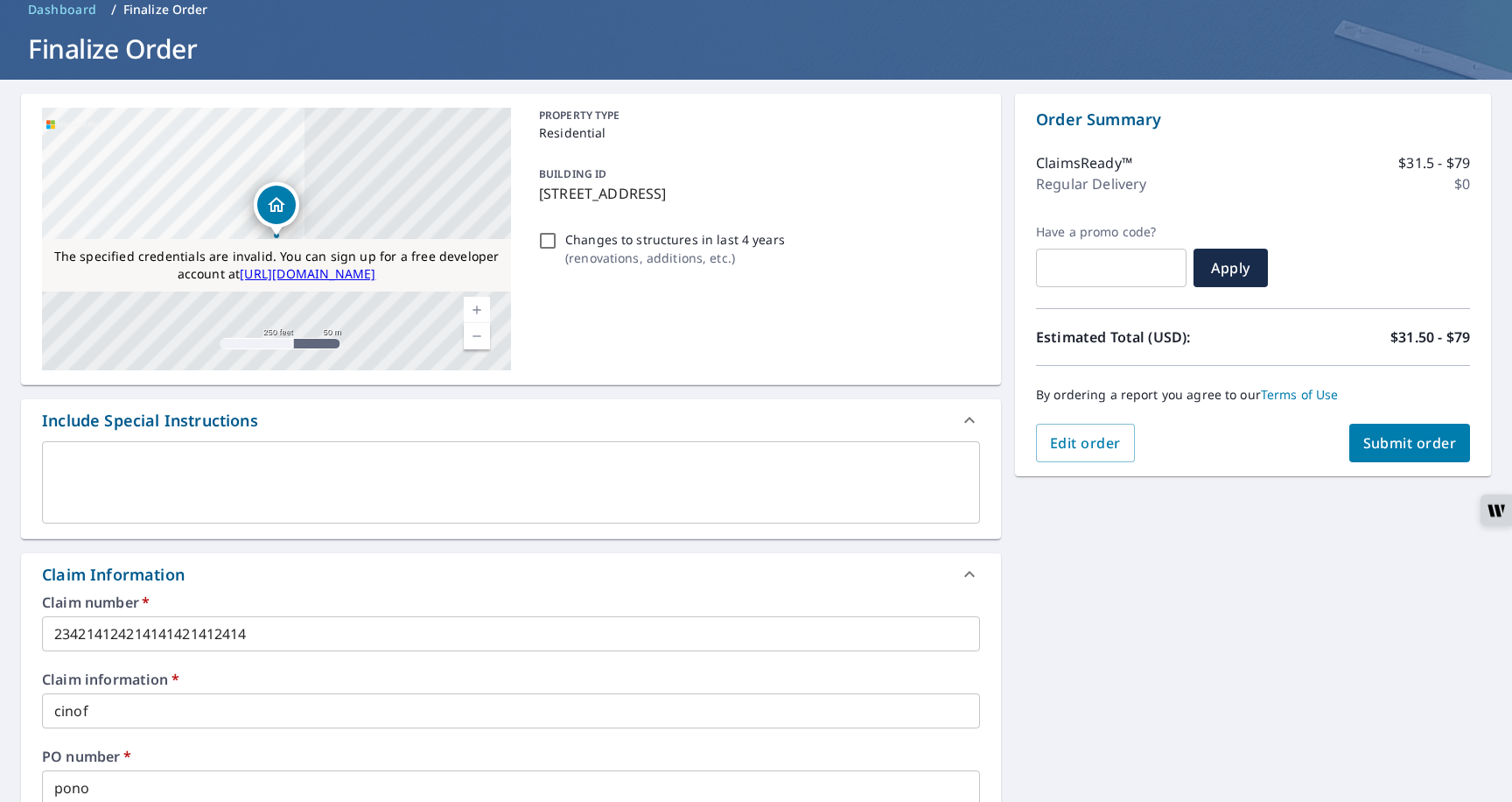
scroll to position [69, 0]
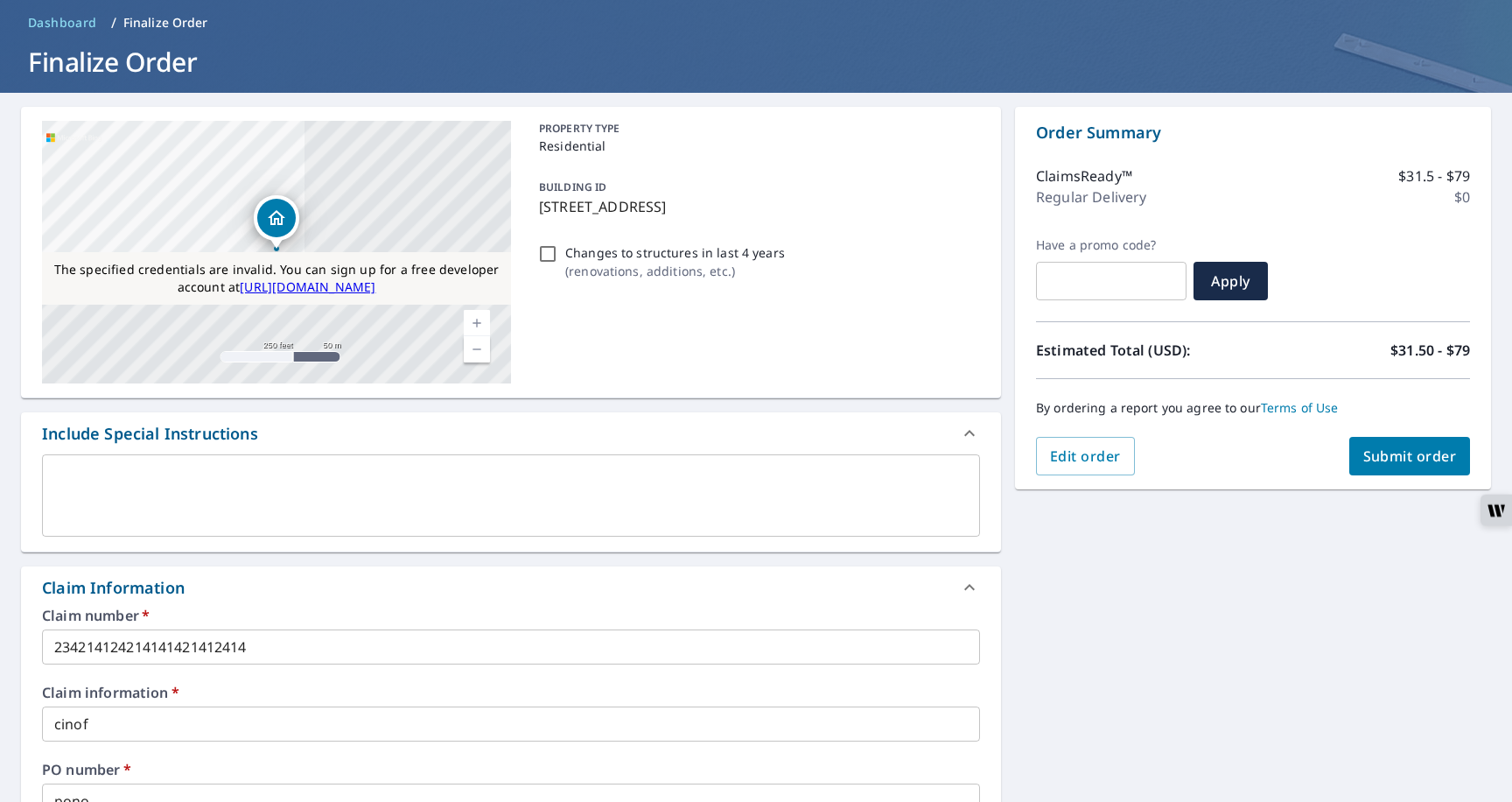
type input "cat1244"
click at [1409, 453] on span "Submit order" at bounding box center [1410, 456] width 93 height 19
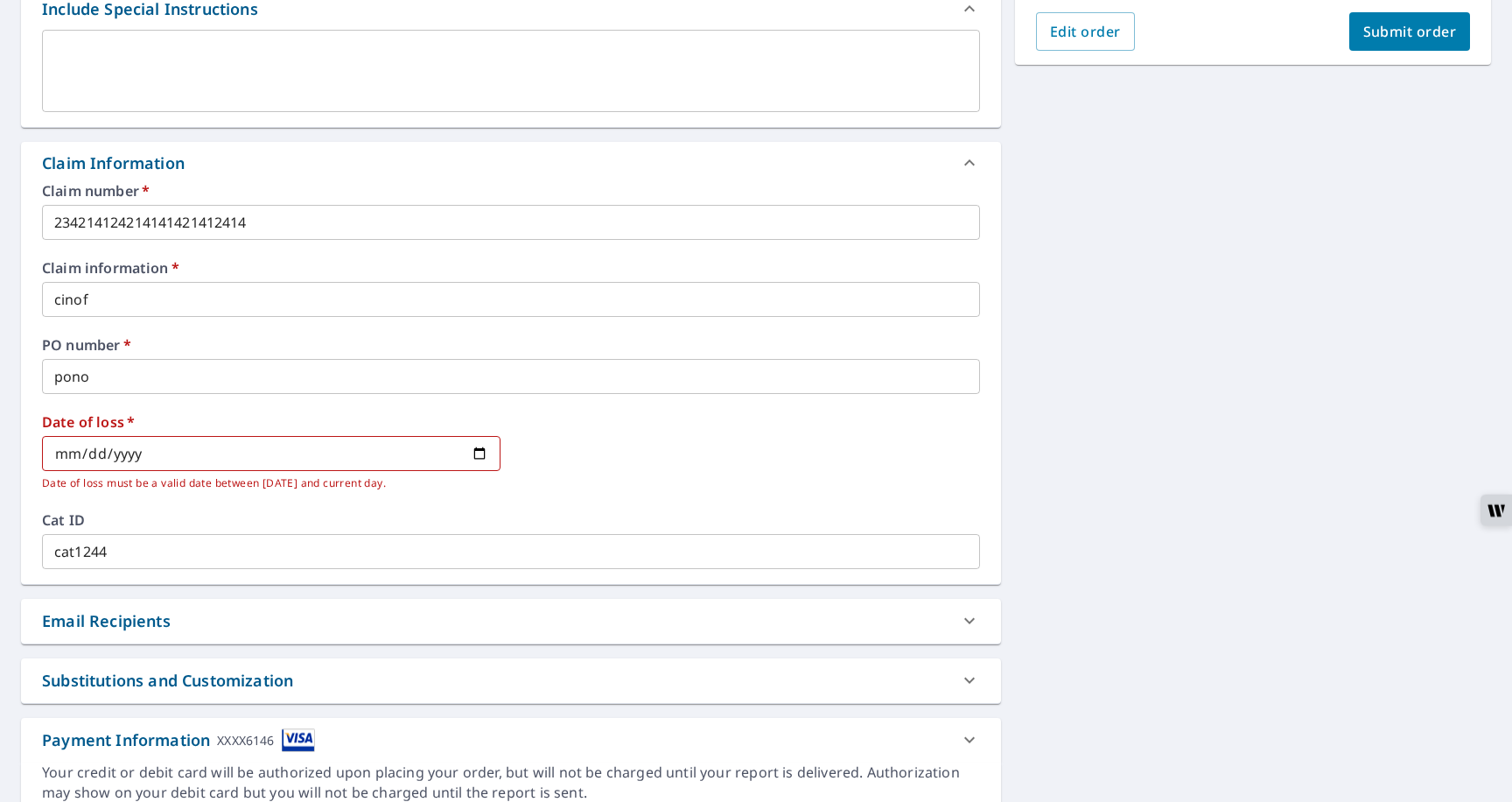
scroll to position [567, 0]
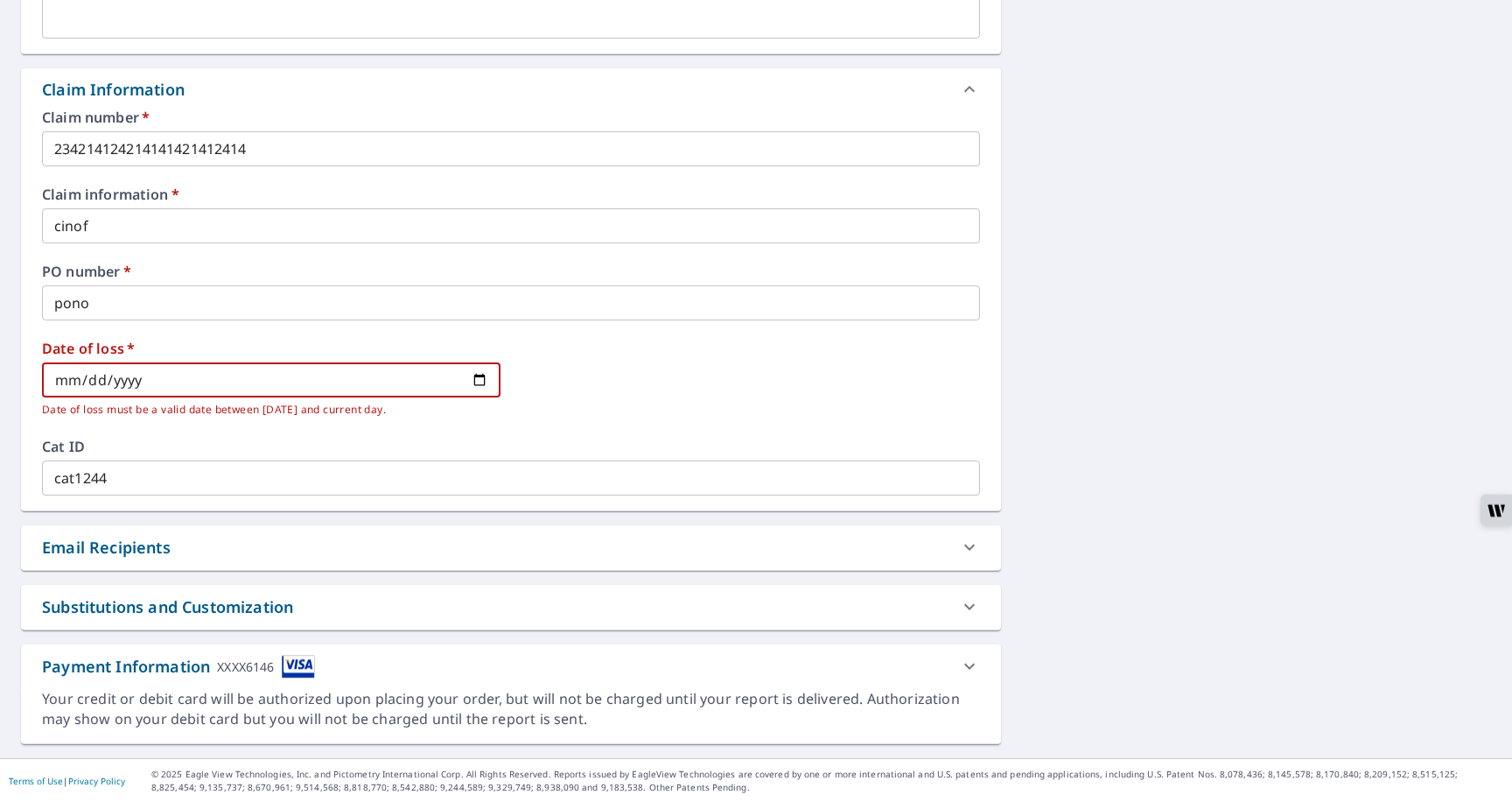
click at [477, 375] on input "2025-09-09" at bounding box center [271, 379] width 458 height 35
type input "2025-09-01"
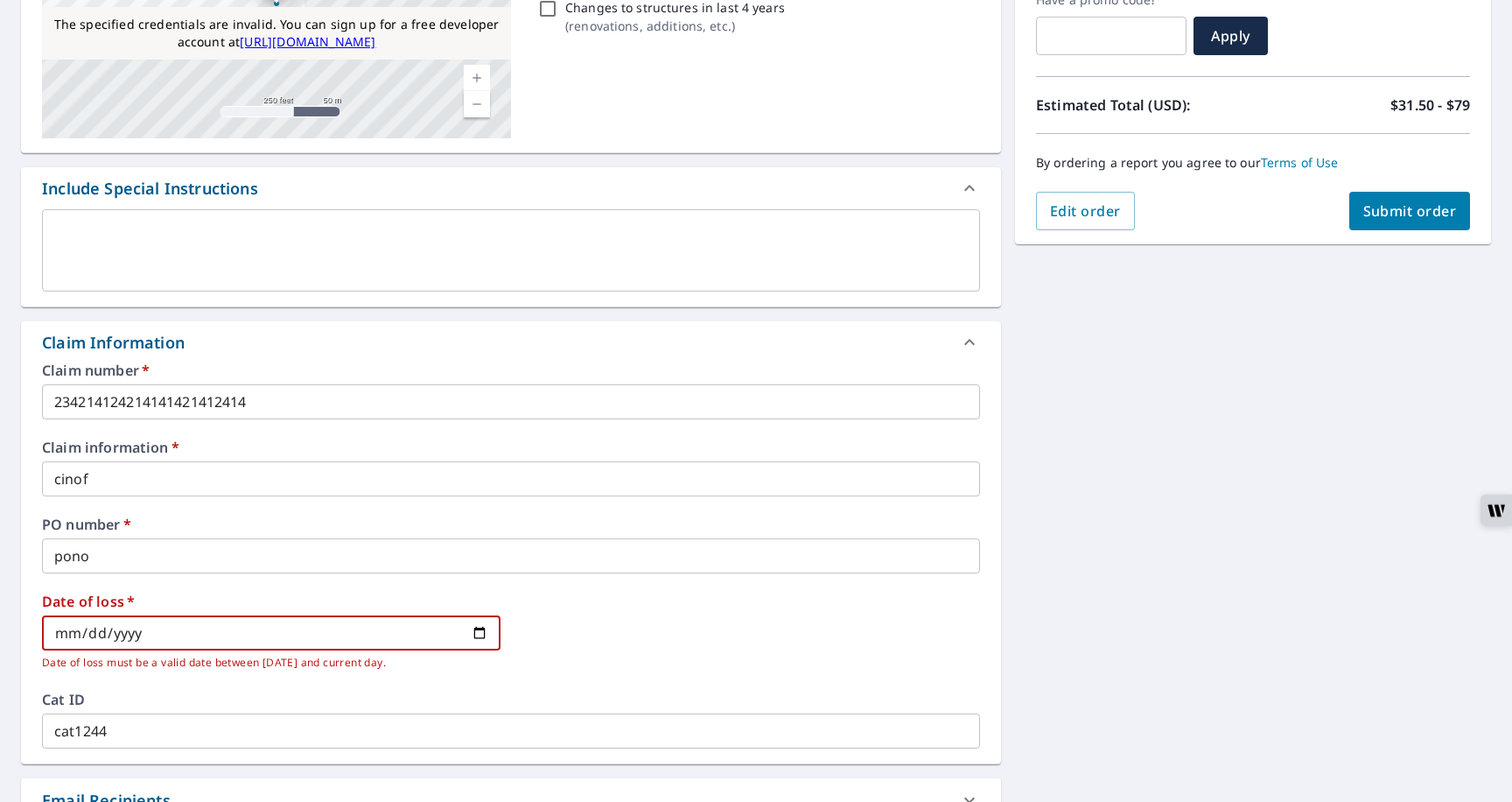
scroll to position [64, 0]
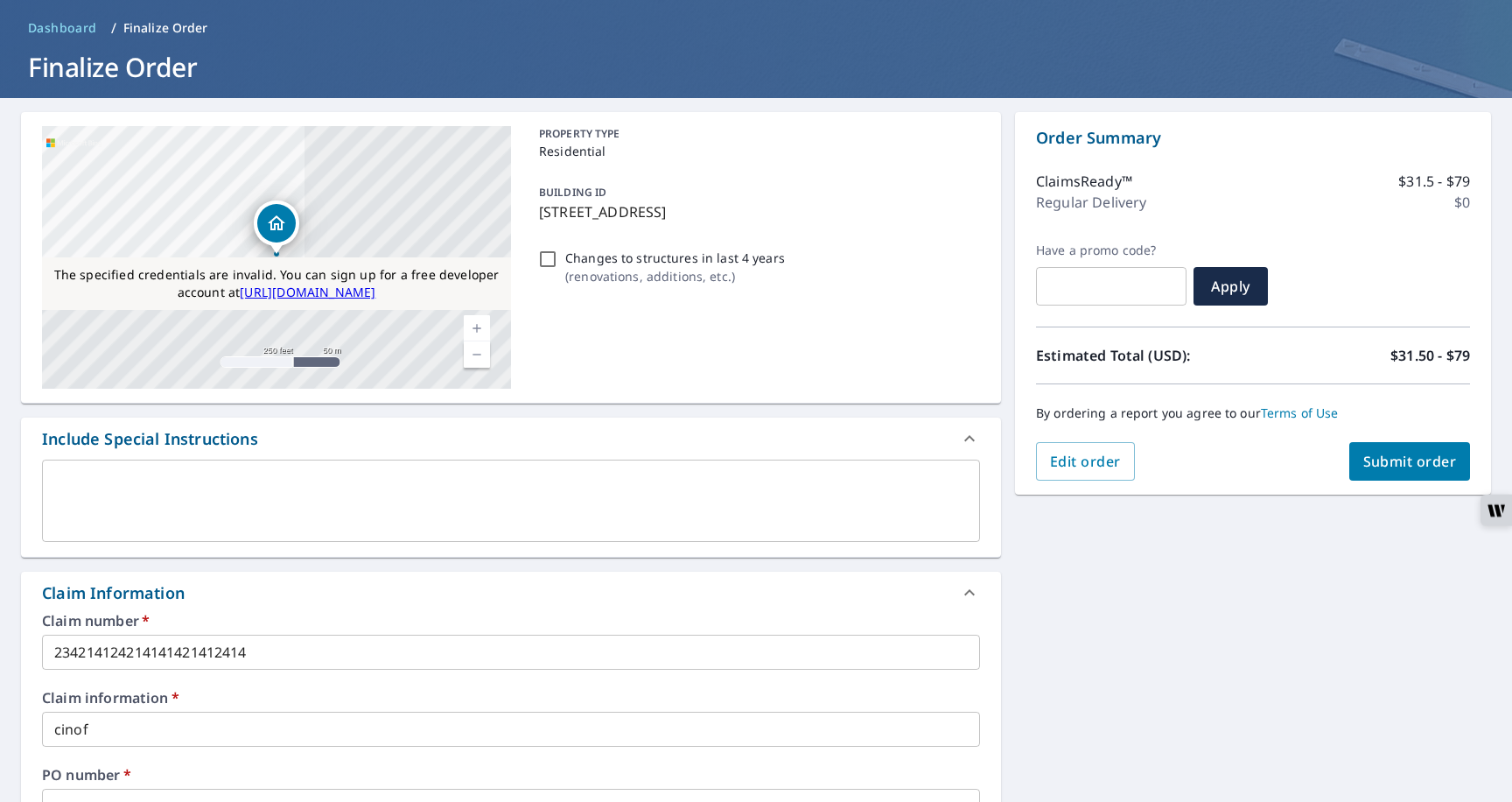
click at [1367, 466] on span "Submit order" at bounding box center [1410, 461] width 93 height 19
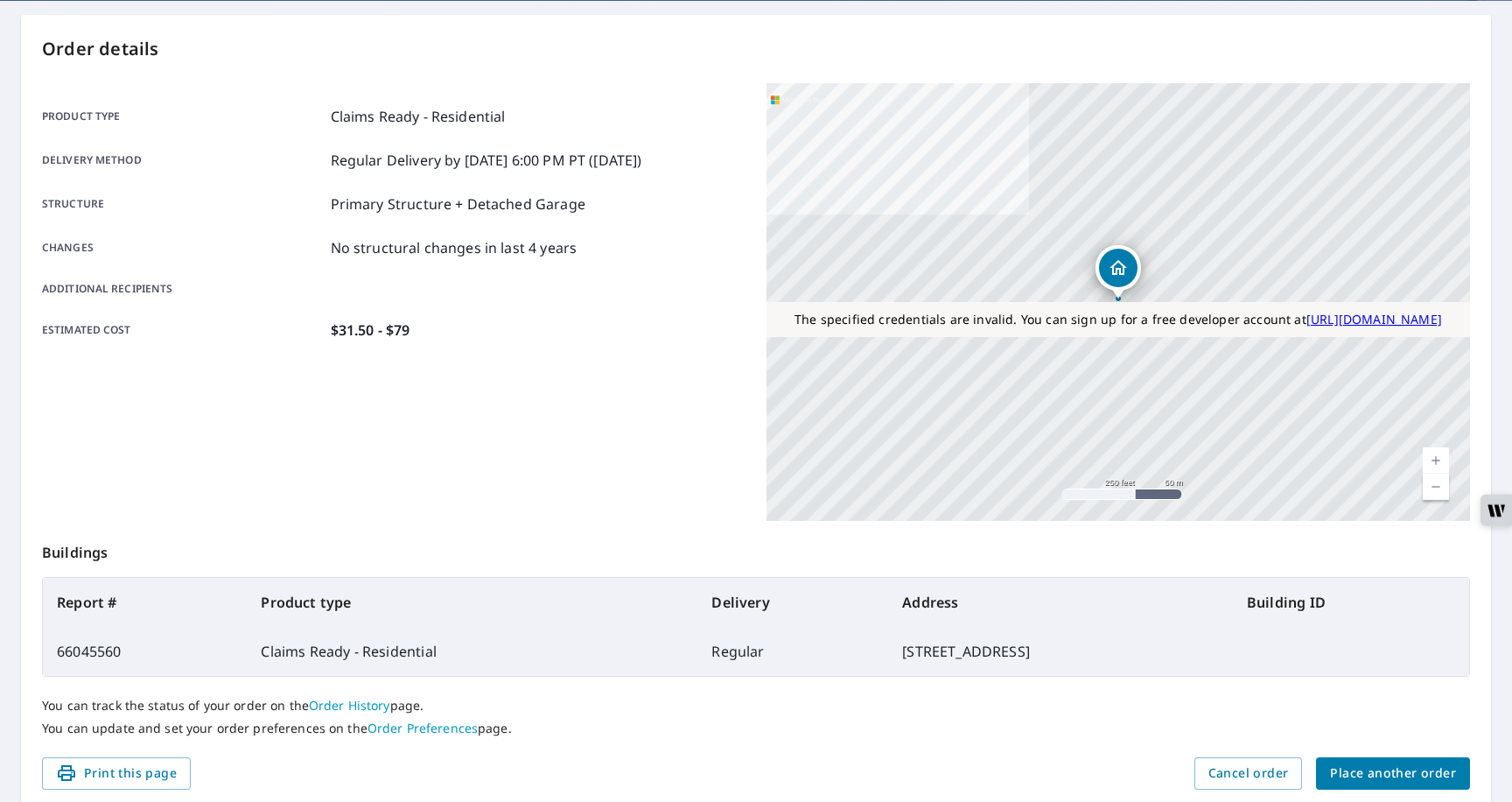
scroll to position [227, 0]
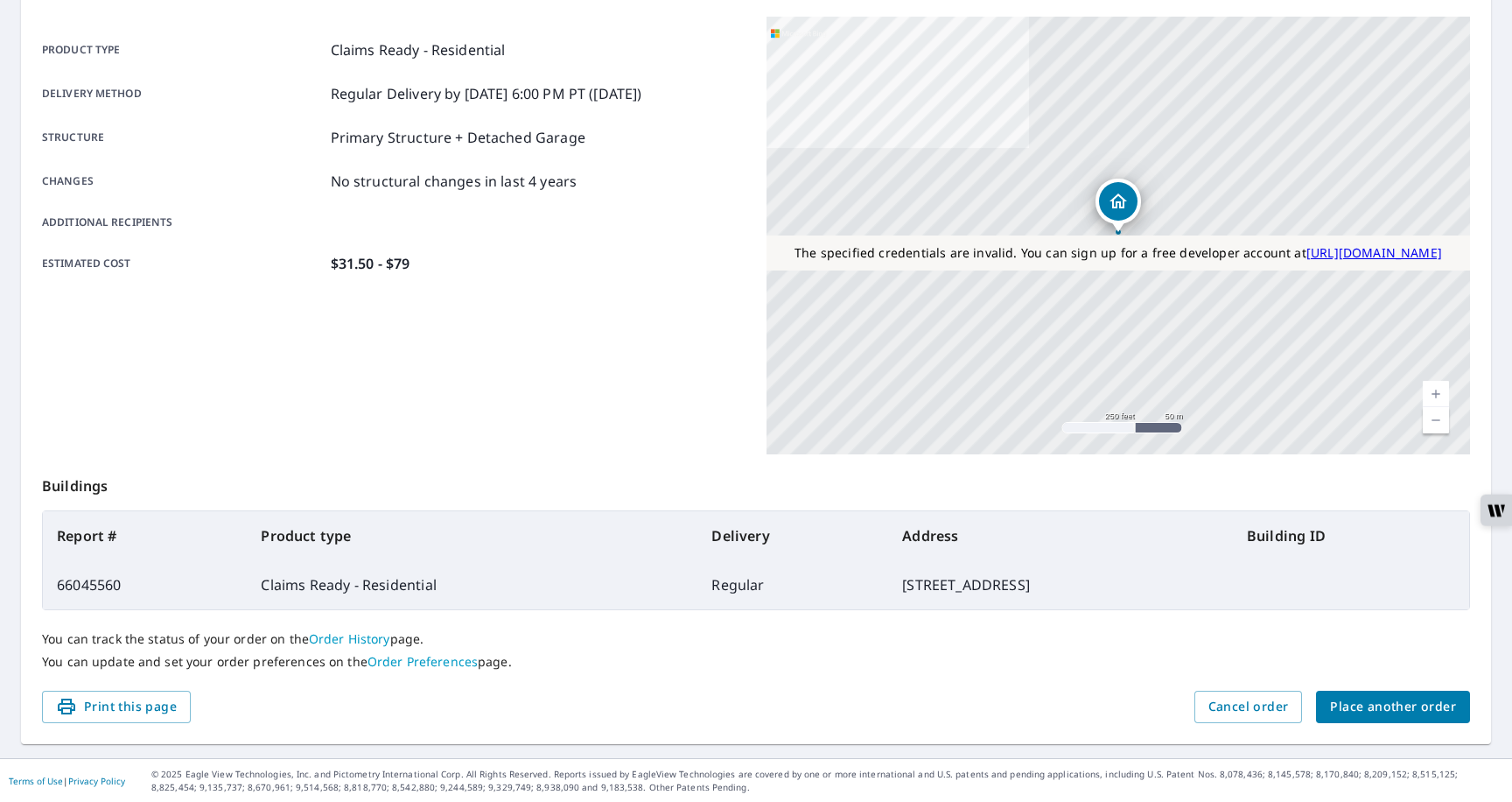
click at [320, 642] on link "Order History" at bounding box center [349, 638] width 82 height 16
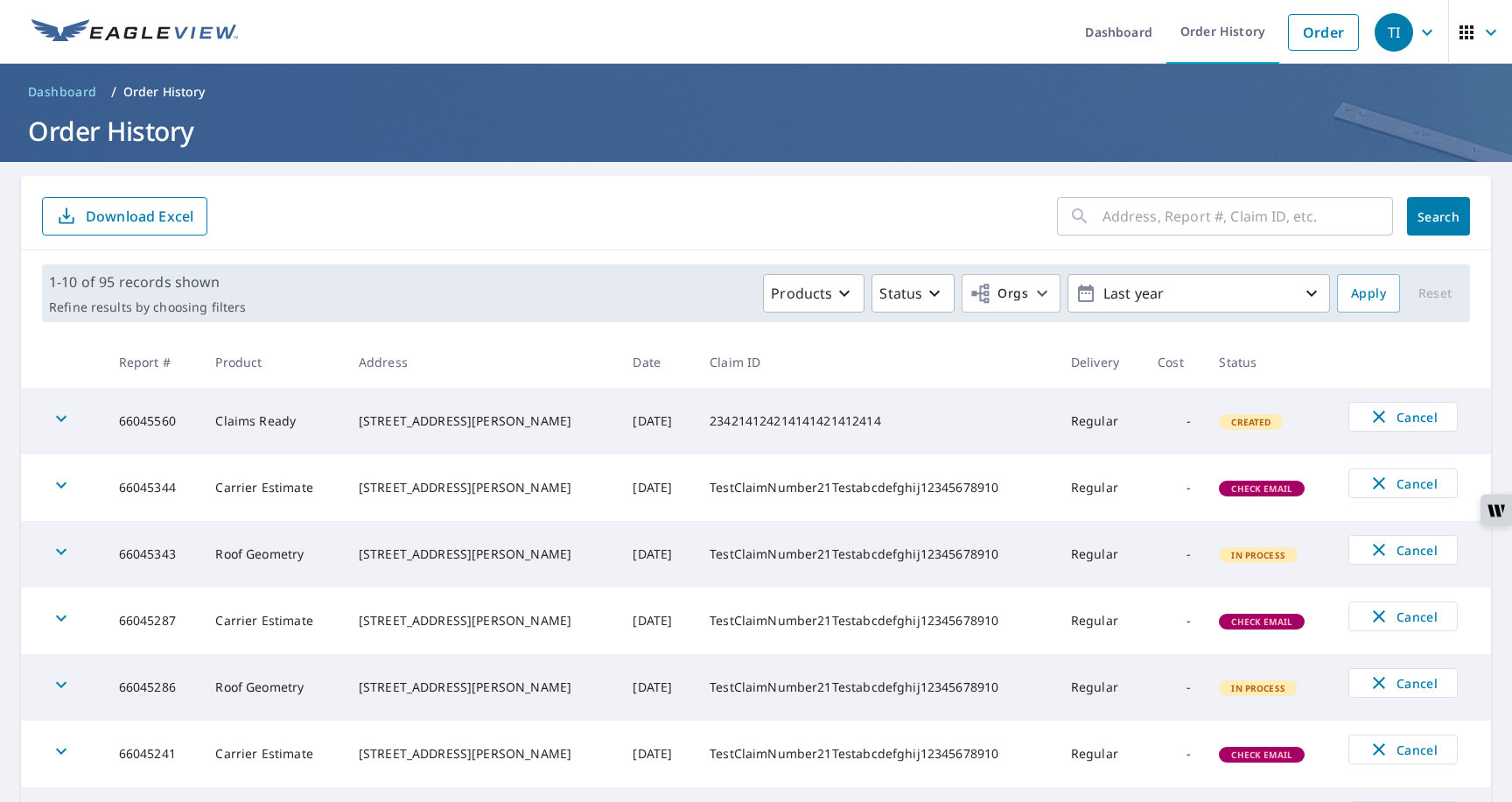
click at [56, 425] on icon "button" at bounding box center [62, 419] width 21 height 21
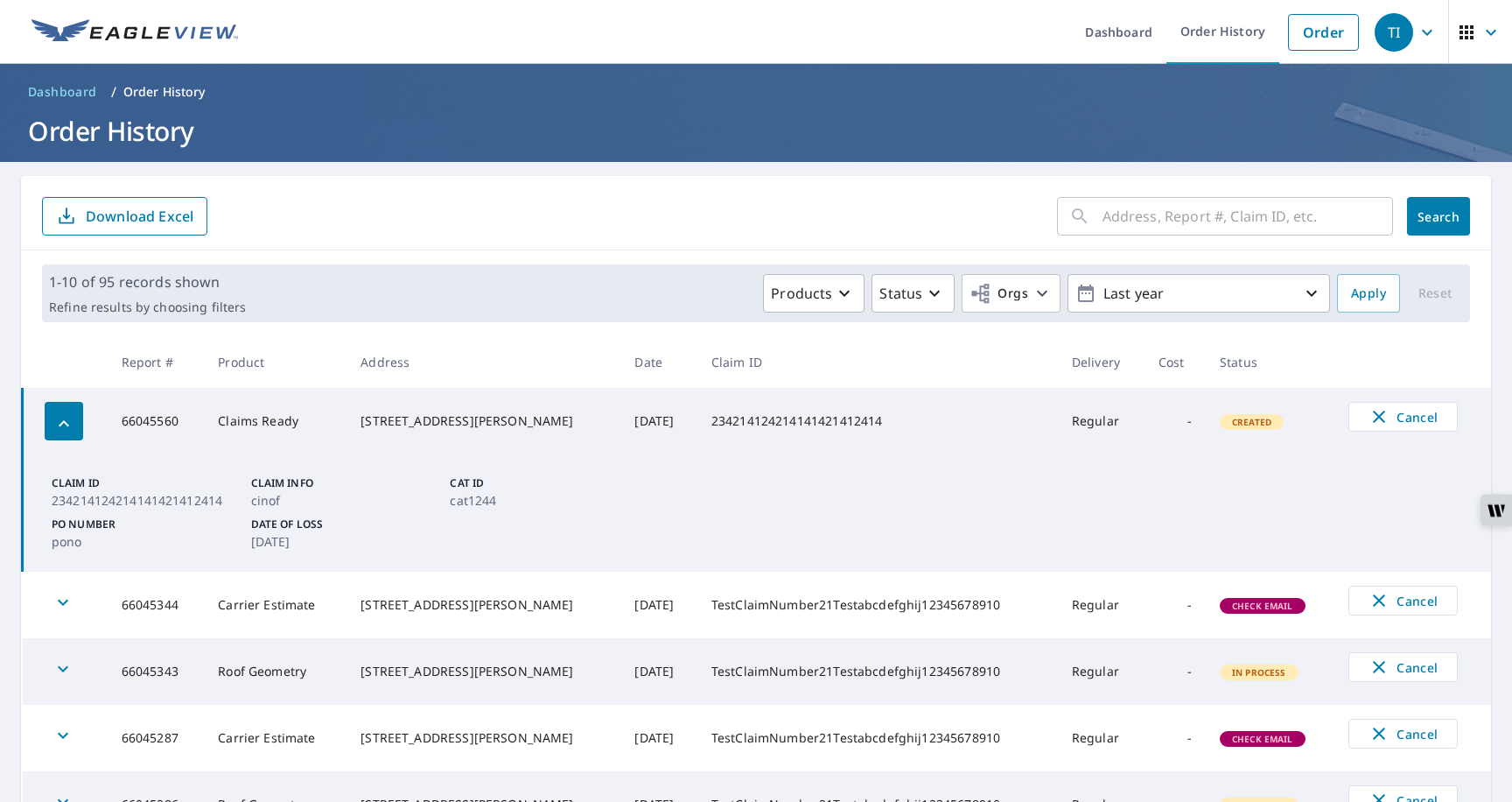
click at [126, 502] on p "234214124214141421412414" at bounding box center [148, 500] width 192 height 18
copy p "234214124214141421412414"
click at [1104, 207] on input "text" at bounding box center [1248, 216] width 291 height 49
paste input "234214124214141421412414"
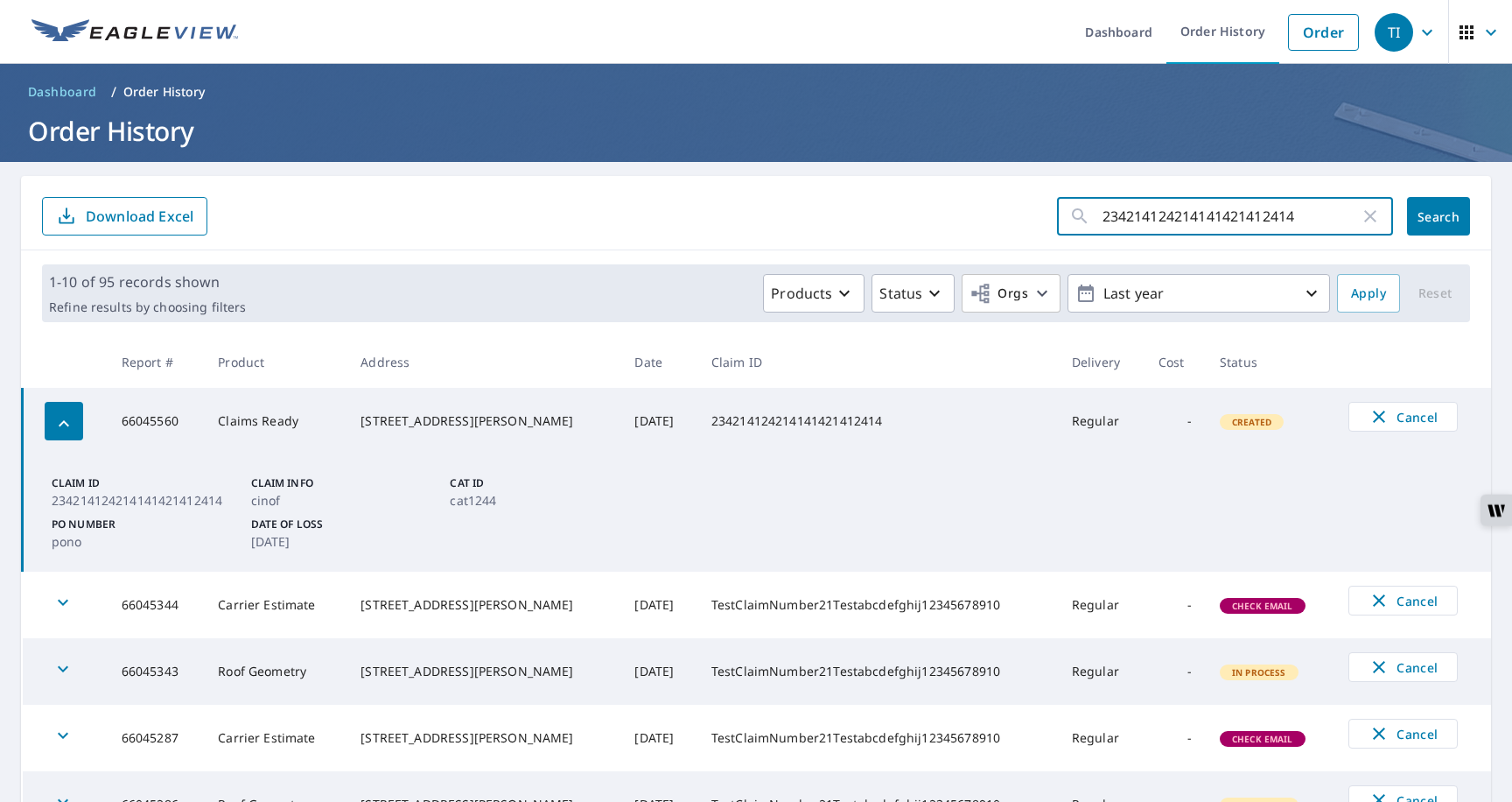
type input "234214124214141421412414"
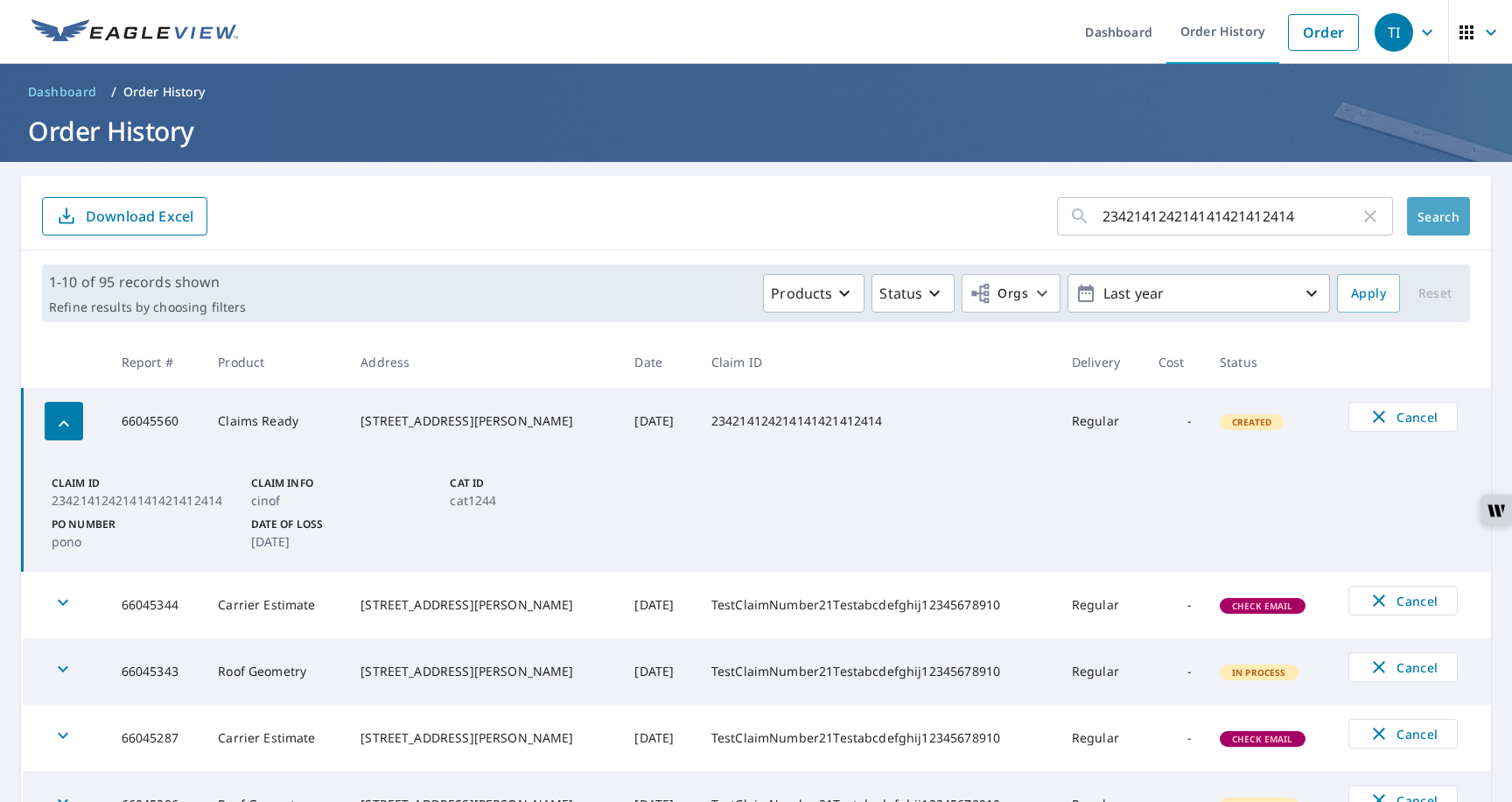
click at [1422, 218] on span "Search" at bounding box center [1439, 216] width 35 height 16
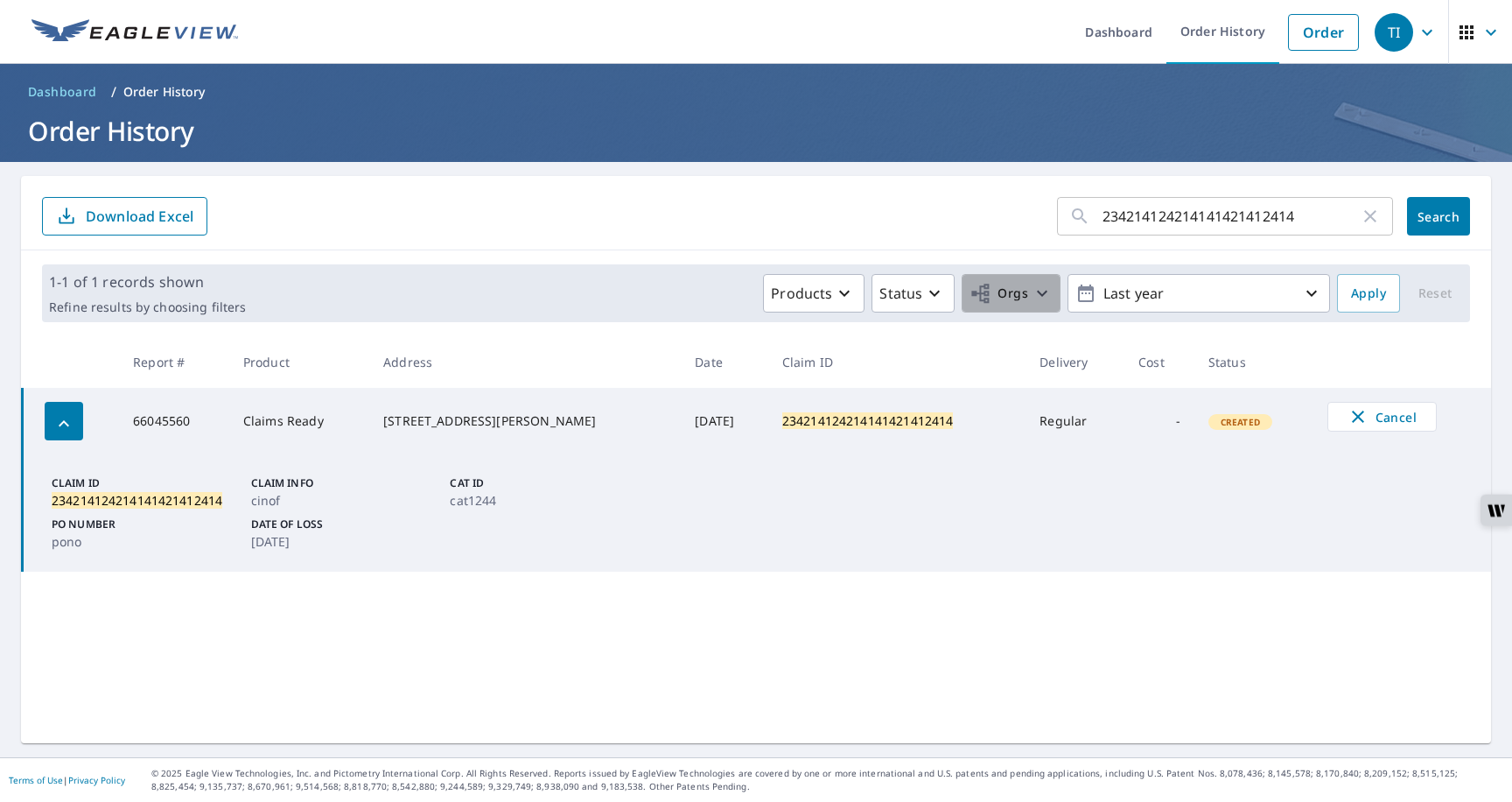
click at [1009, 295] on span "Orgs" at bounding box center [999, 294] width 59 height 22
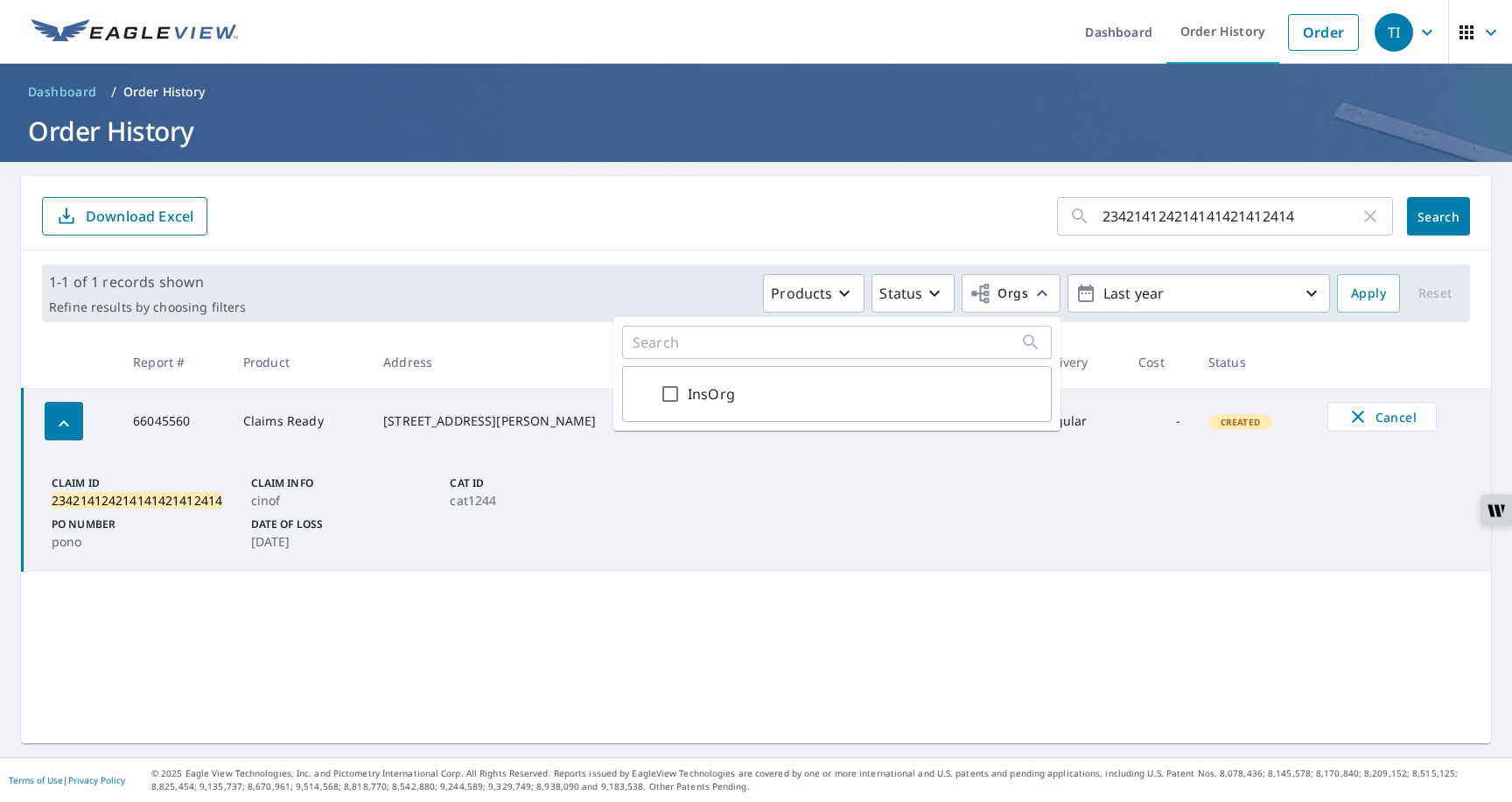
click at [640, 207] on form "234214124214141421412414 ​ Search Download Excel" at bounding box center [756, 217] width 1428 height 39
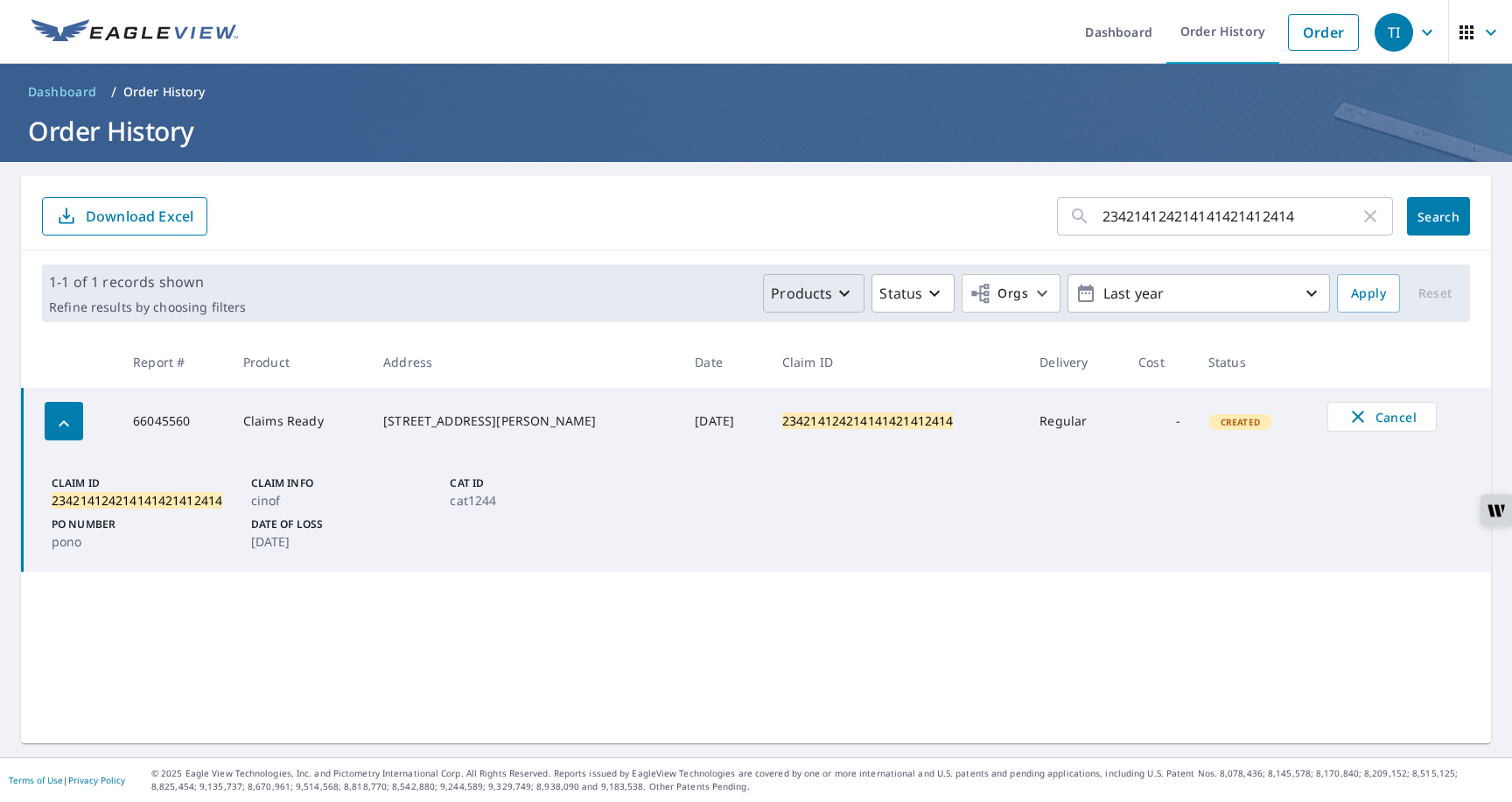
click at [777, 286] on p "Products" at bounding box center [802, 294] width 62 height 21
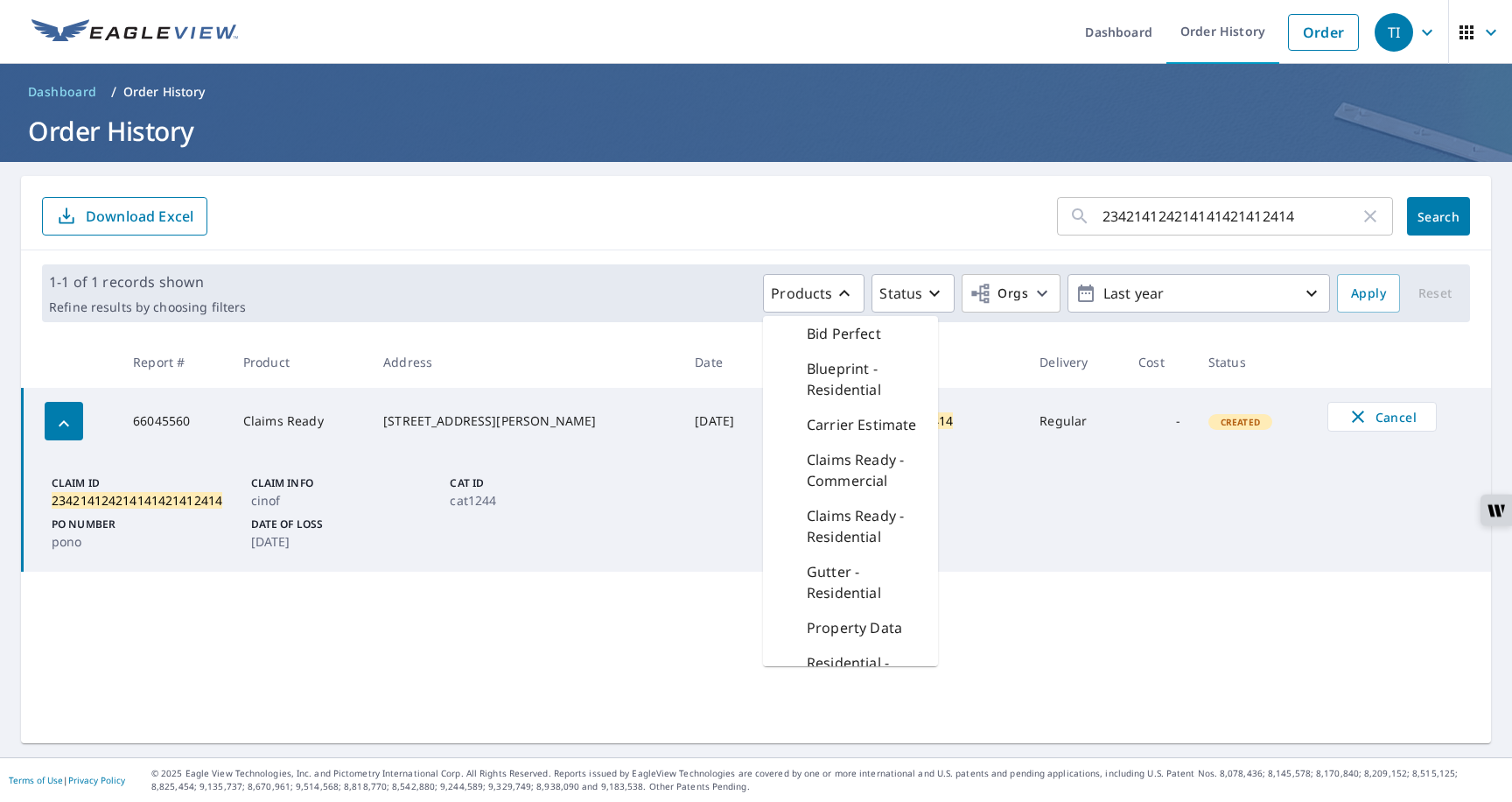
click at [1372, 220] on icon "button" at bounding box center [1371, 217] width 21 height 21
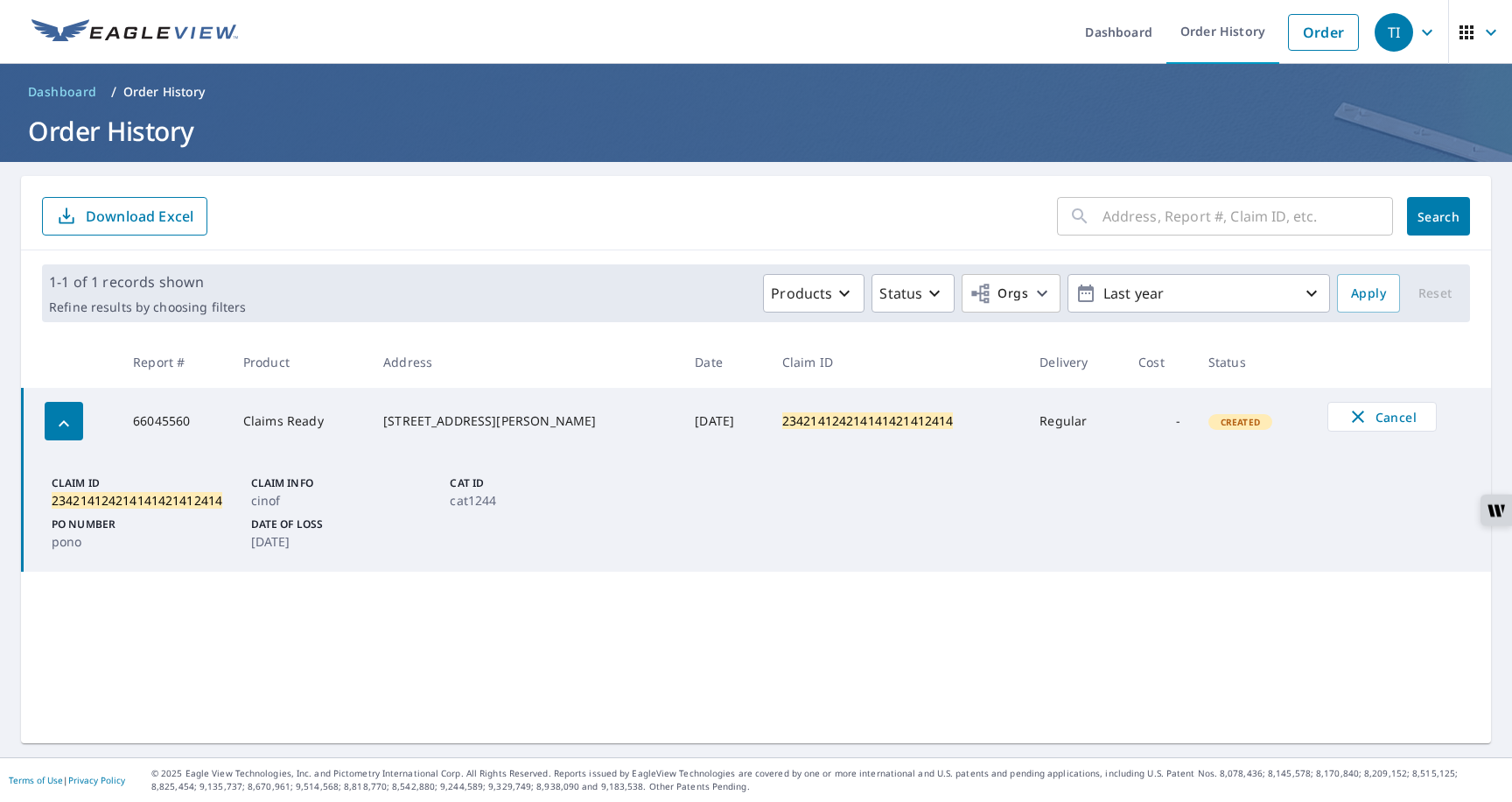
click at [1422, 216] on span "Search" at bounding box center [1439, 216] width 35 height 16
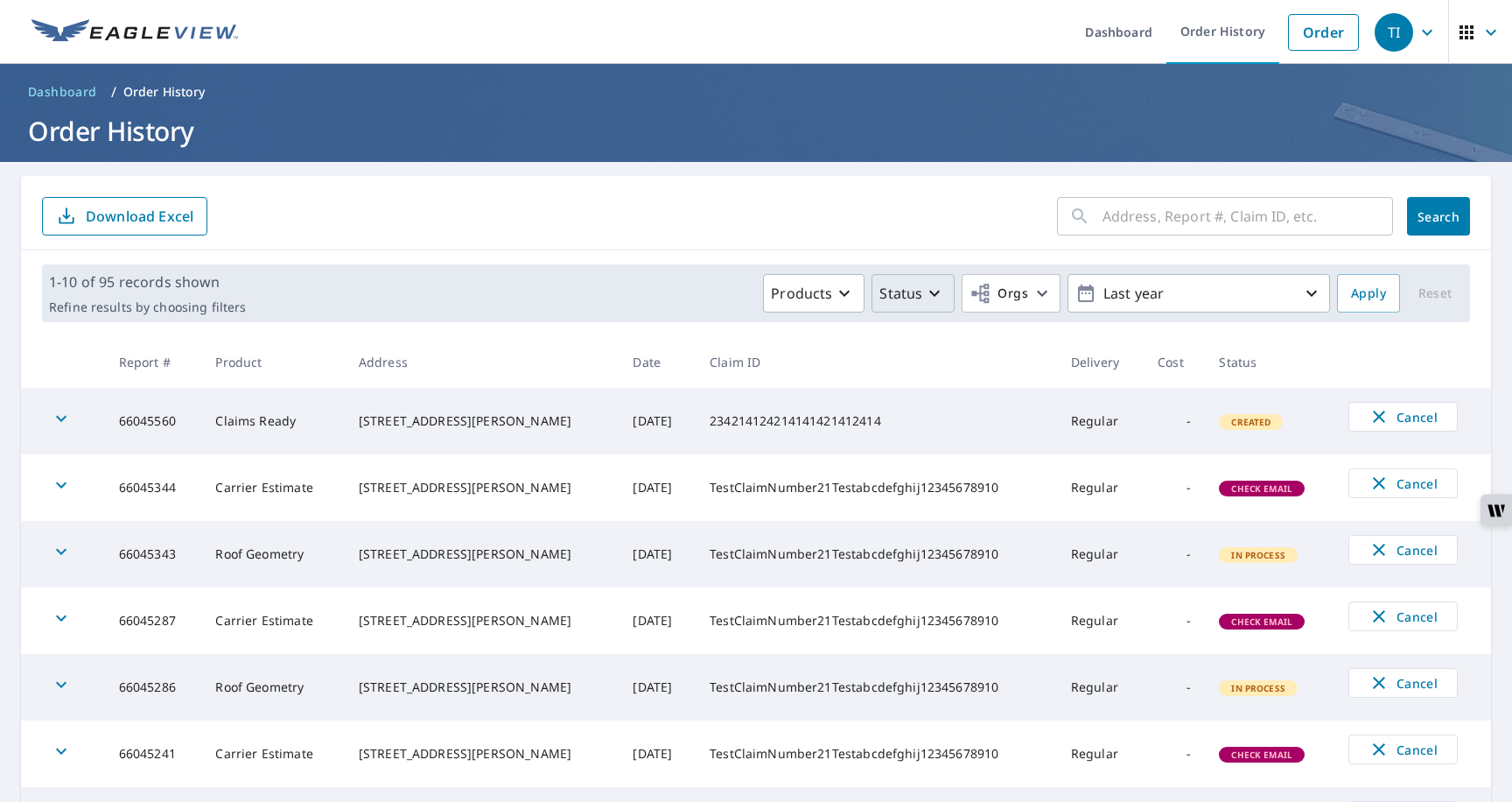
click at [896, 303] on p "Status" at bounding box center [901, 294] width 43 height 21
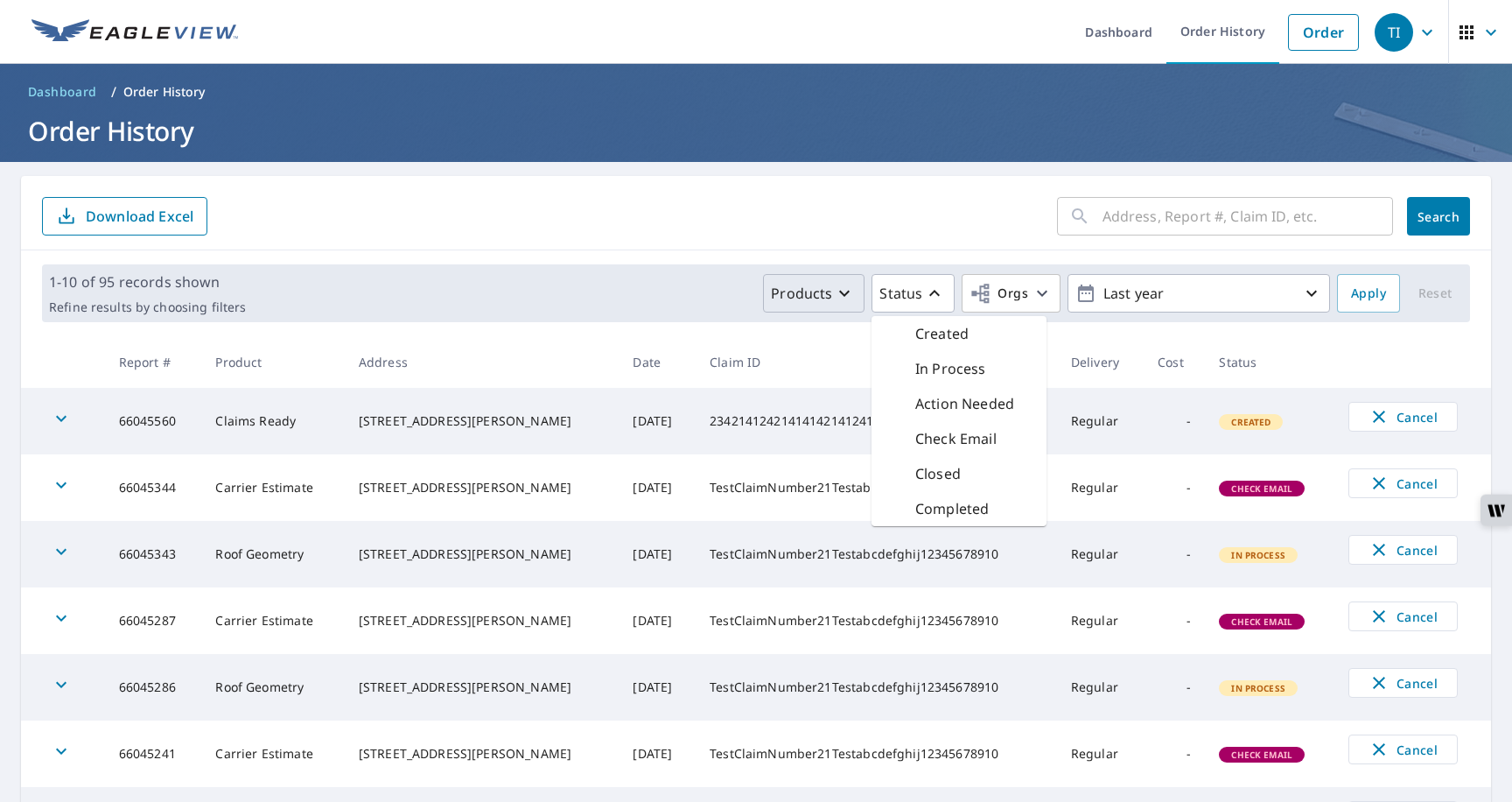
click at [806, 292] on p "Products" at bounding box center [802, 294] width 62 height 21
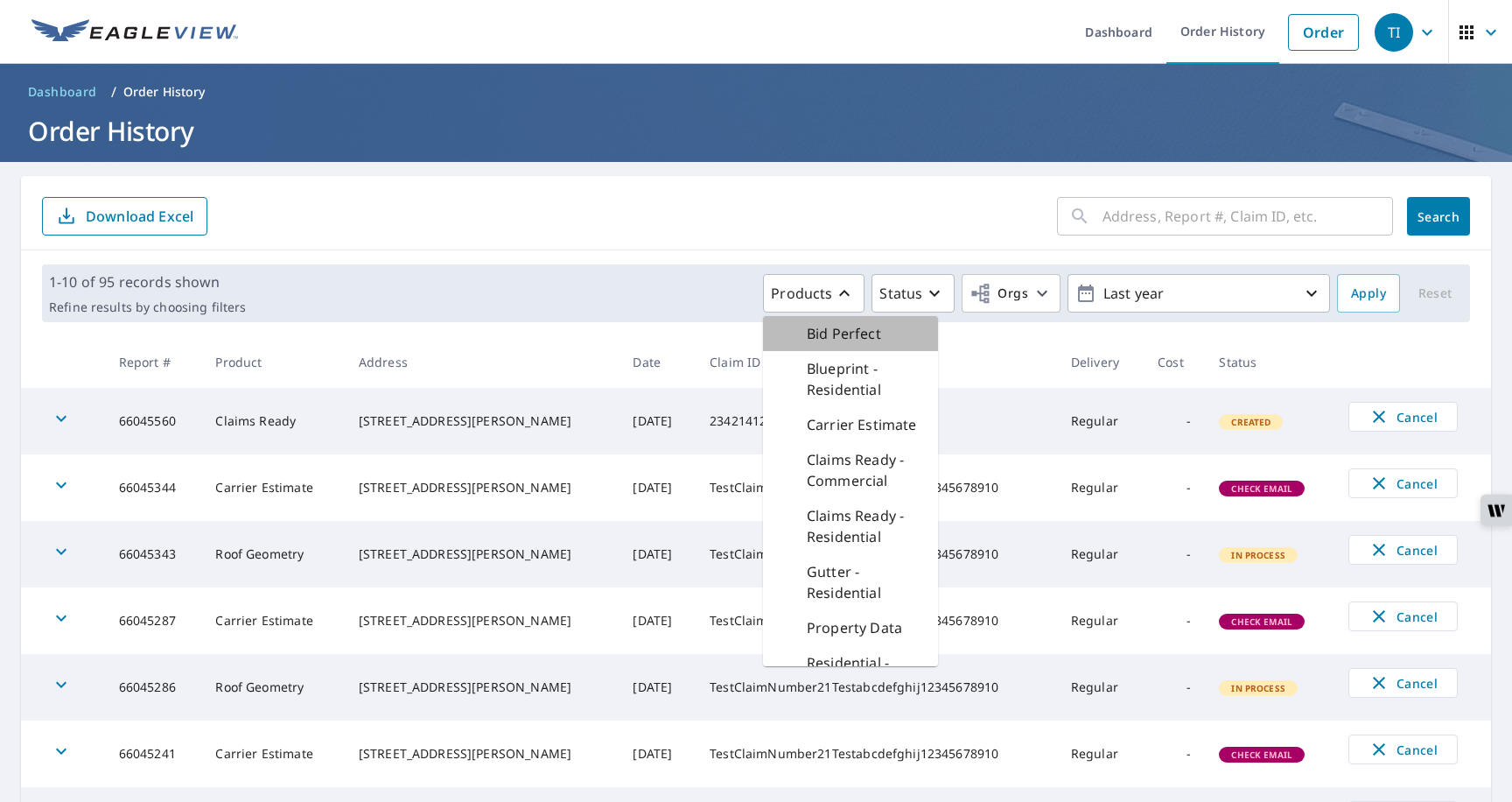
click at [818, 341] on p "Bid Perfect" at bounding box center [843, 334] width 74 height 21
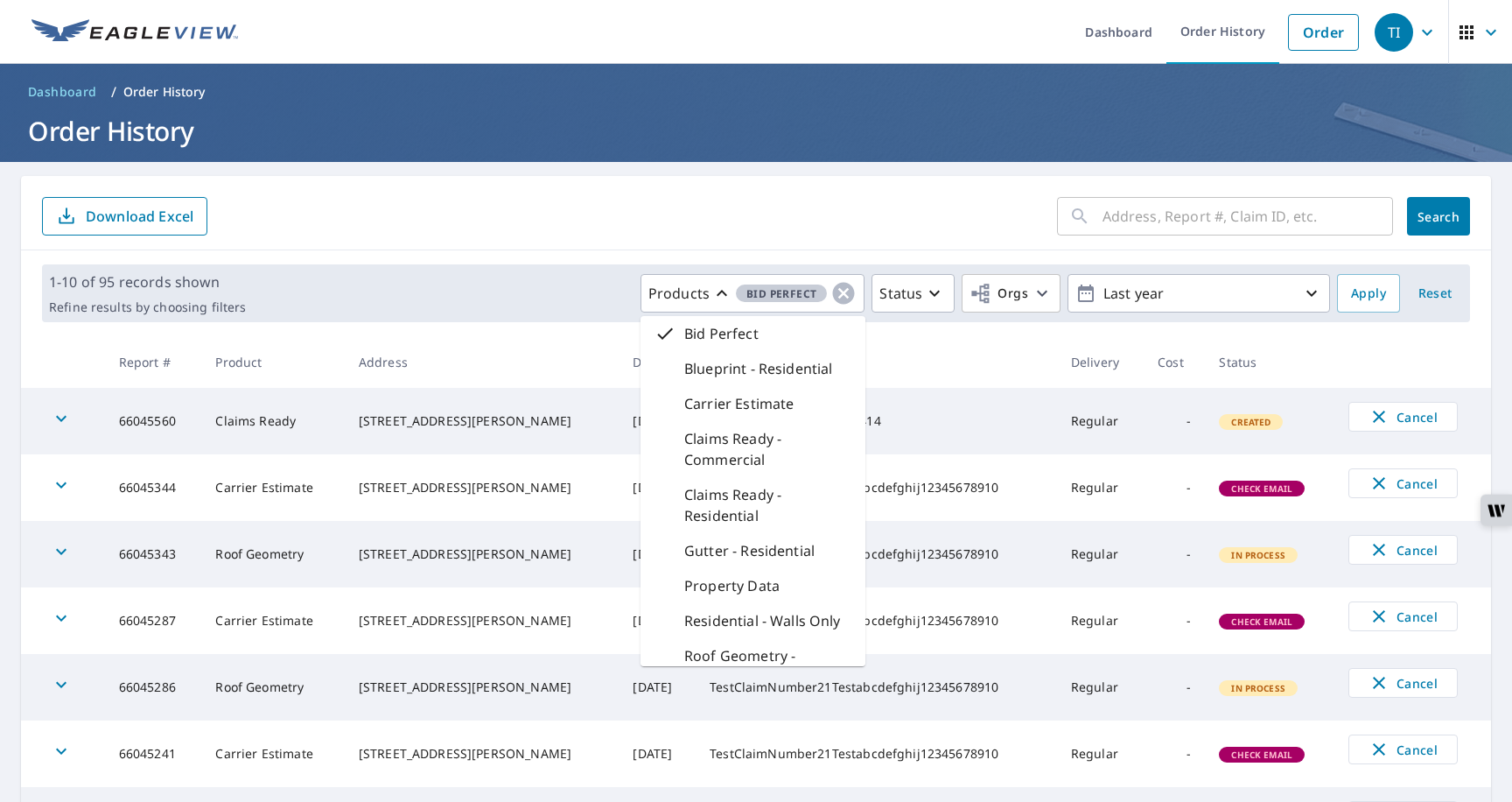
click at [1375, 270] on div "1-10 of 95 records shown Refine results by choosing filters Products Bid Perfec…" at bounding box center [756, 294] width 1428 height 58
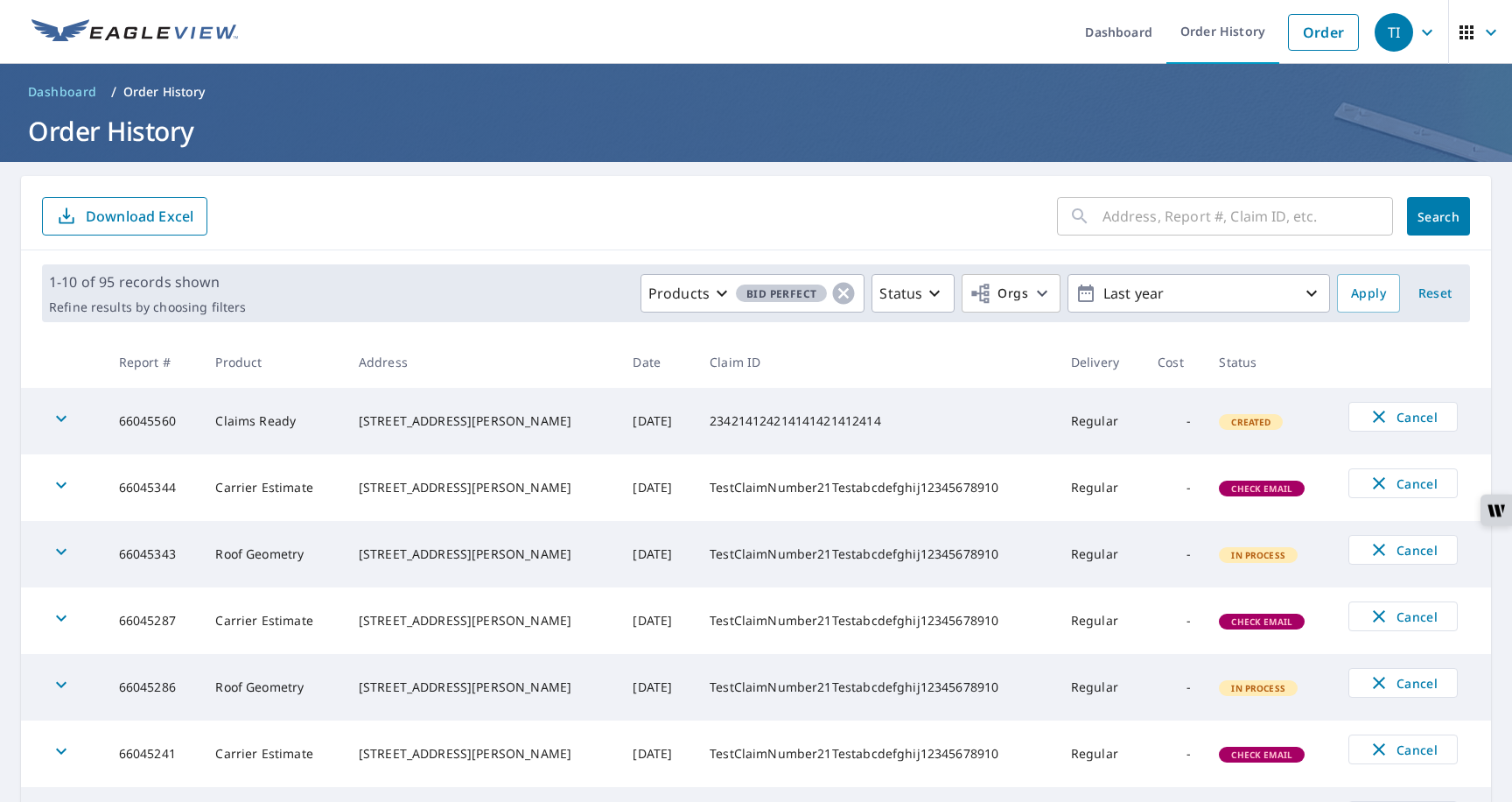
click at [1375, 270] on div "1-10 of 95 records shown Refine results by choosing filters Products Bid Perfec…" at bounding box center [756, 294] width 1428 height 58
click at [1366, 291] on span "Apply" at bounding box center [1369, 294] width 35 height 22
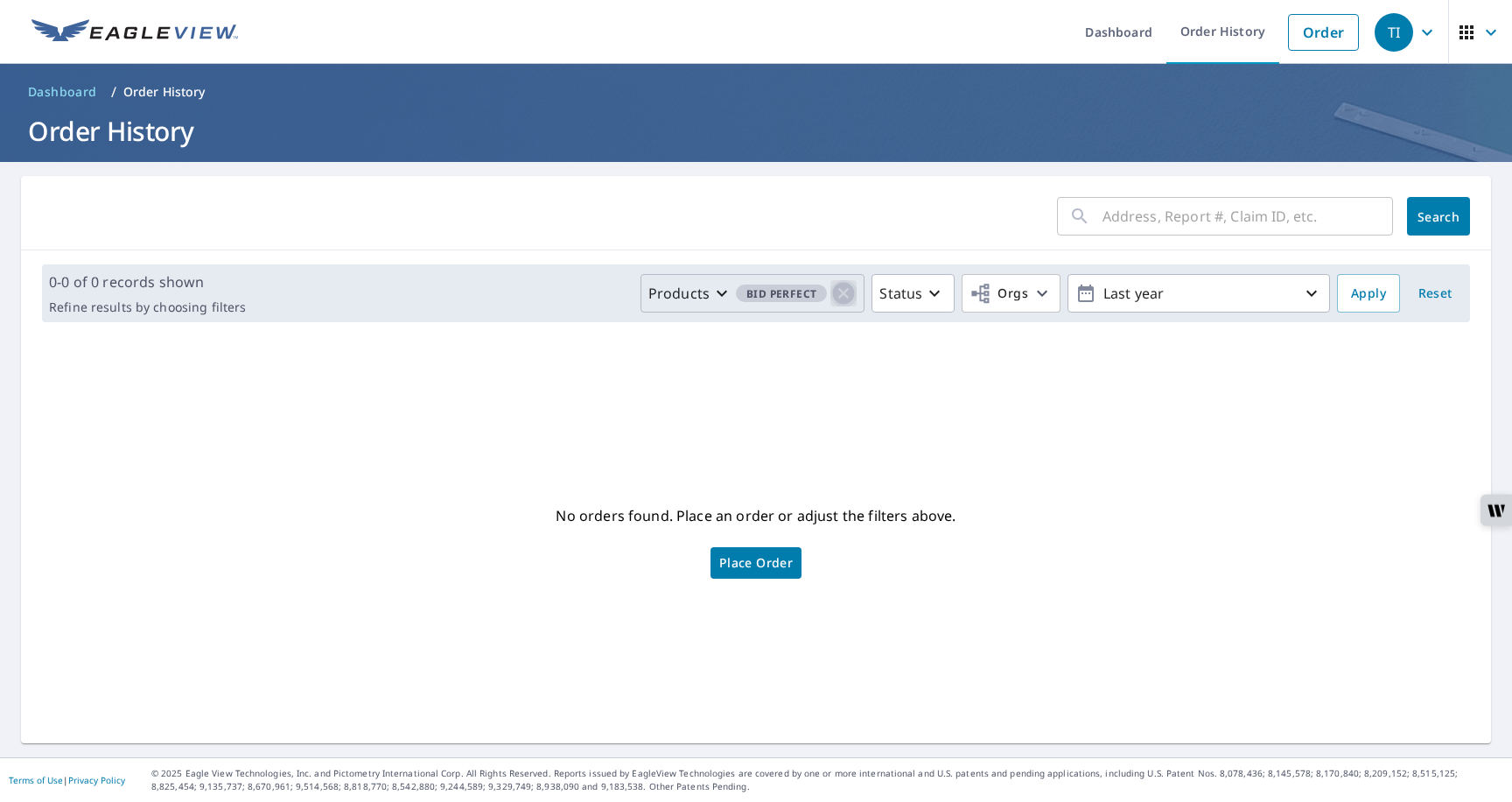
click at [850, 283] on icon "button" at bounding box center [844, 294] width 22 height 22
click at [808, 290] on p "Products" at bounding box center [802, 294] width 62 height 21
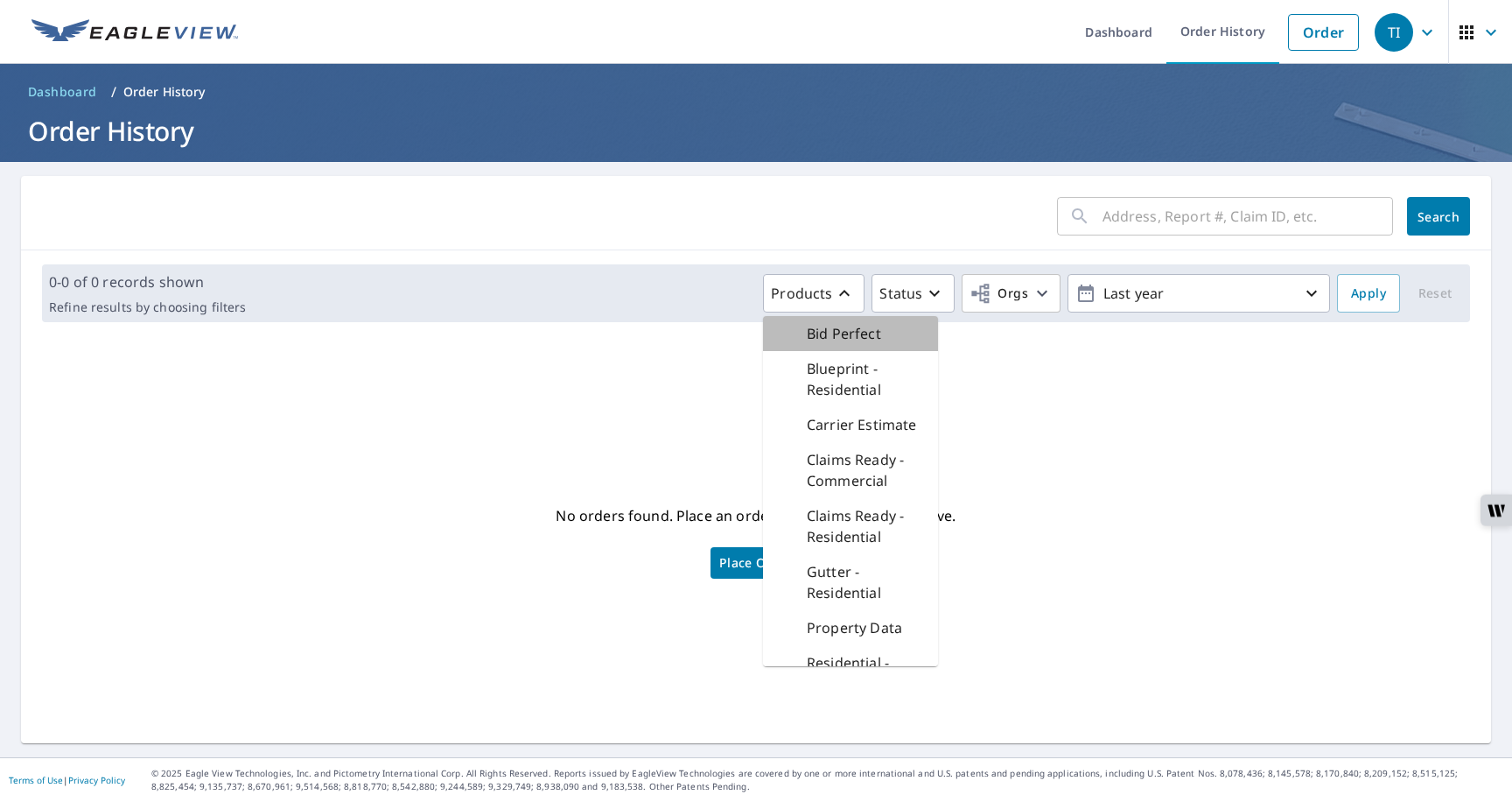
click at [823, 333] on p "Bid Perfect" at bounding box center [843, 334] width 74 height 21
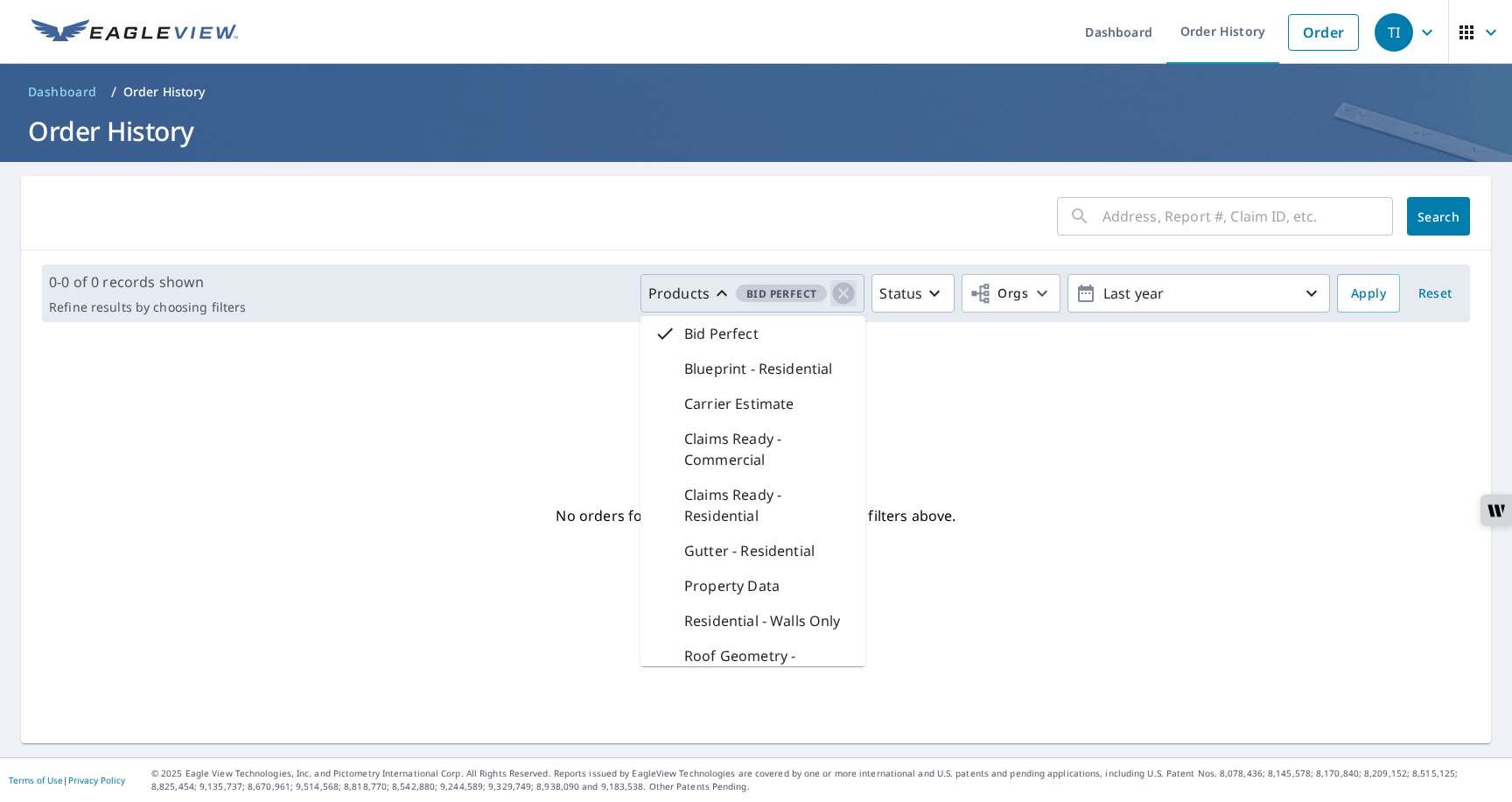
click at [847, 290] on icon "button" at bounding box center [844, 294] width 22 height 22
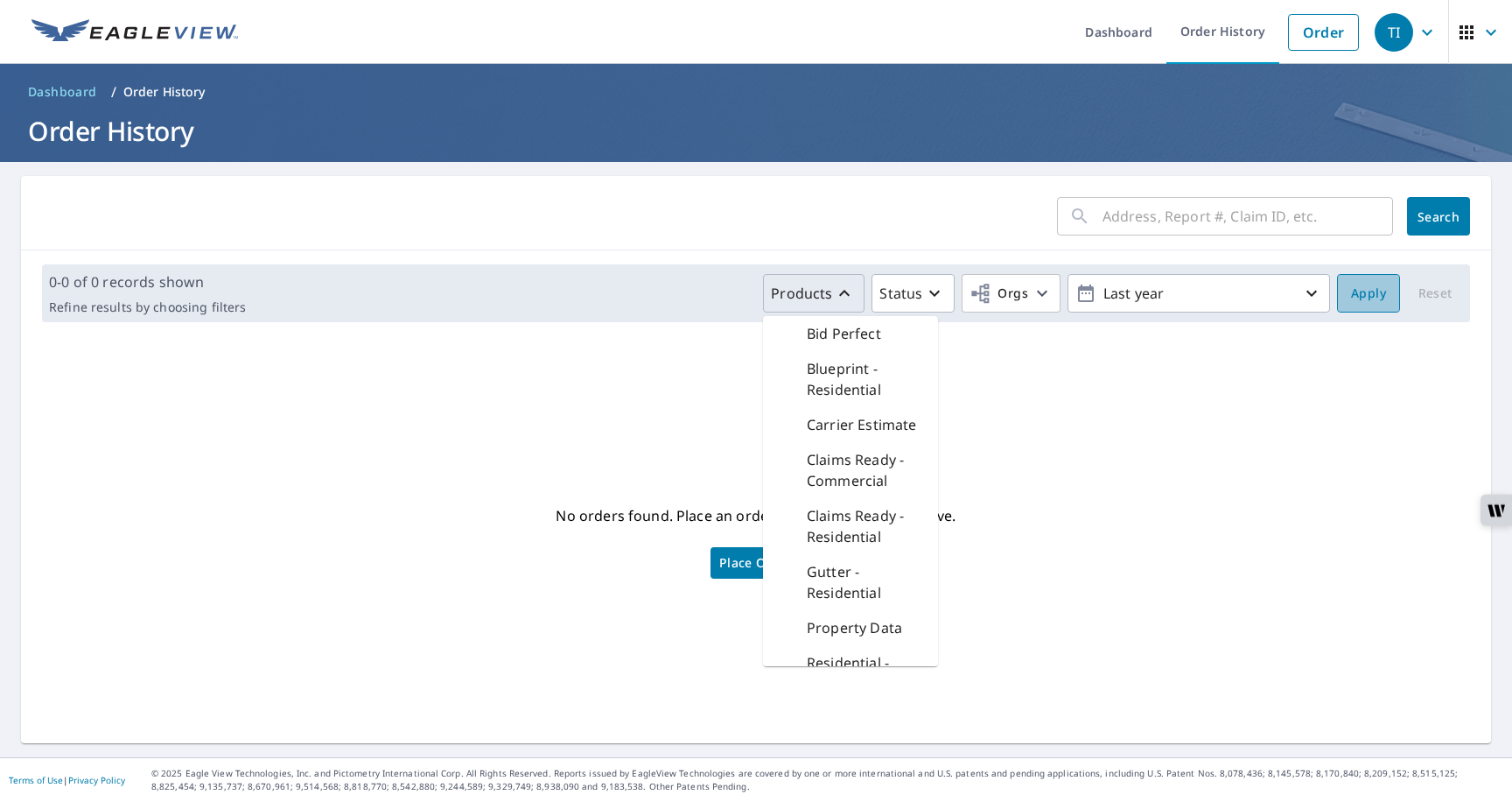
click at [1356, 290] on span "Apply" at bounding box center [1369, 294] width 35 height 22
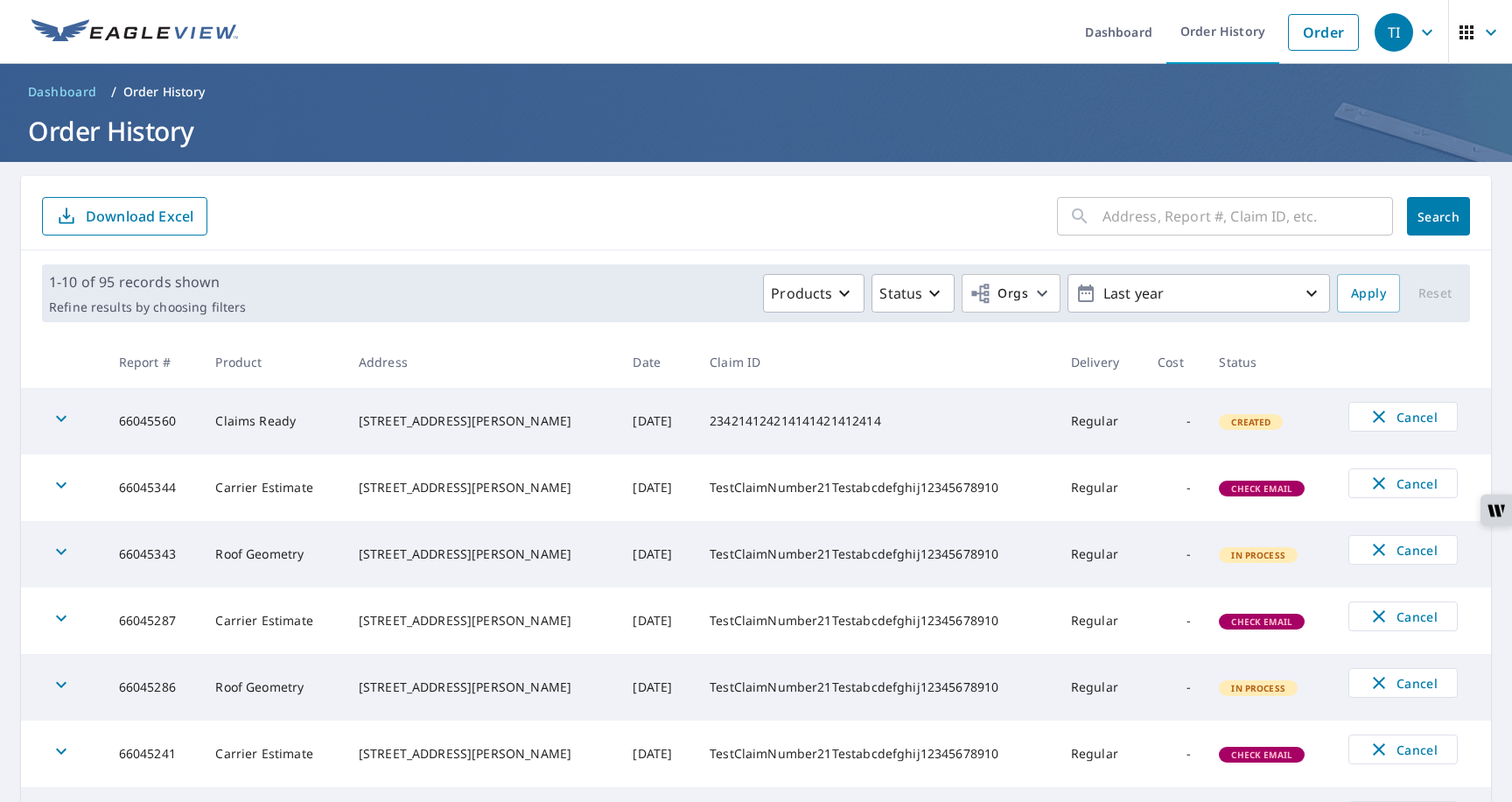
click at [269, 425] on td "Claims Ready" at bounding box center [272, 421] width 142 height 66
click at [787, 294] on p "Products" at bounding box center [802, 294] width 62 height 21
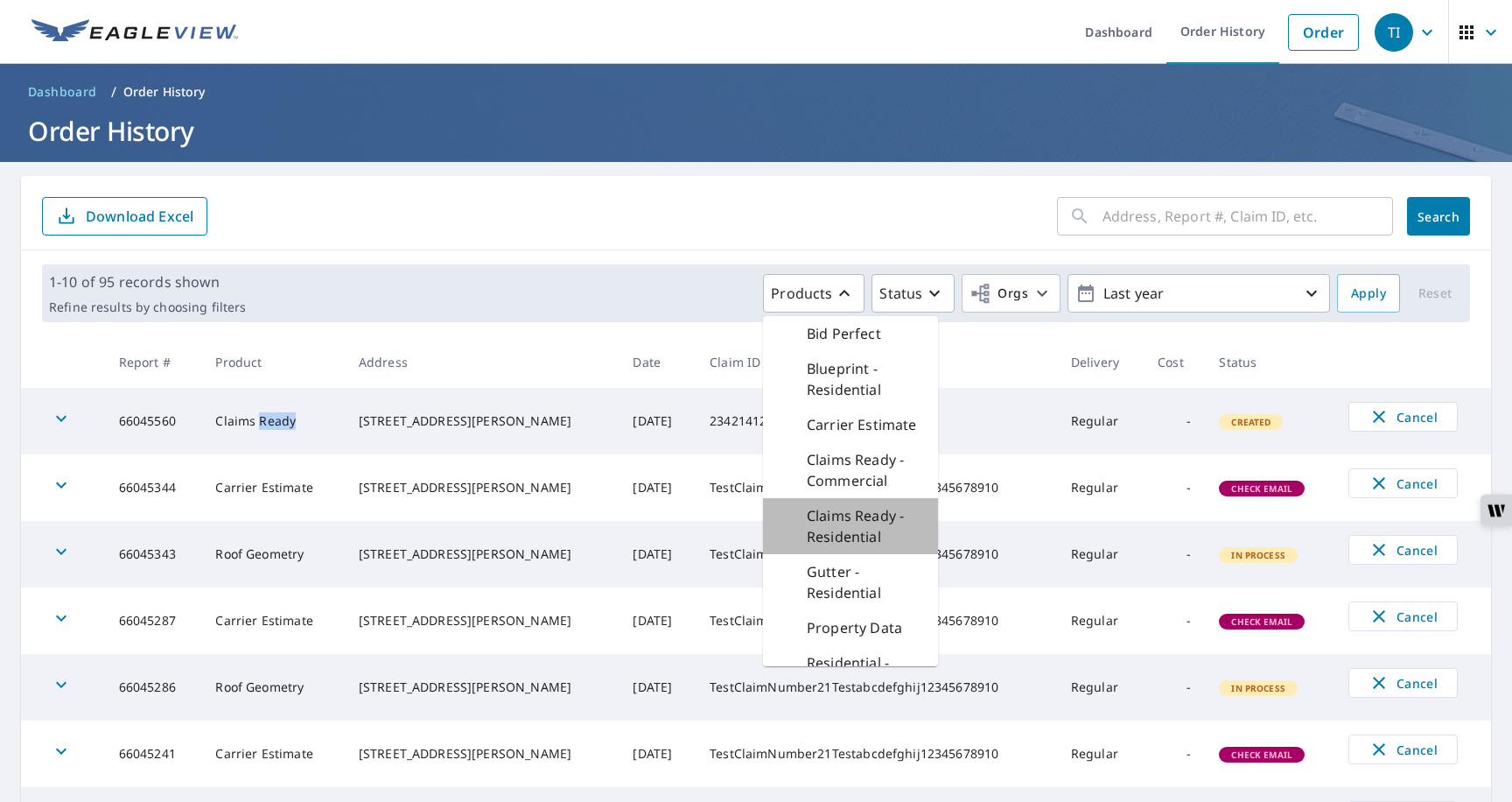
click at [825, 508] on p "Claims Ready - Residential" at bounding box center [865, 527] width 117 height 42
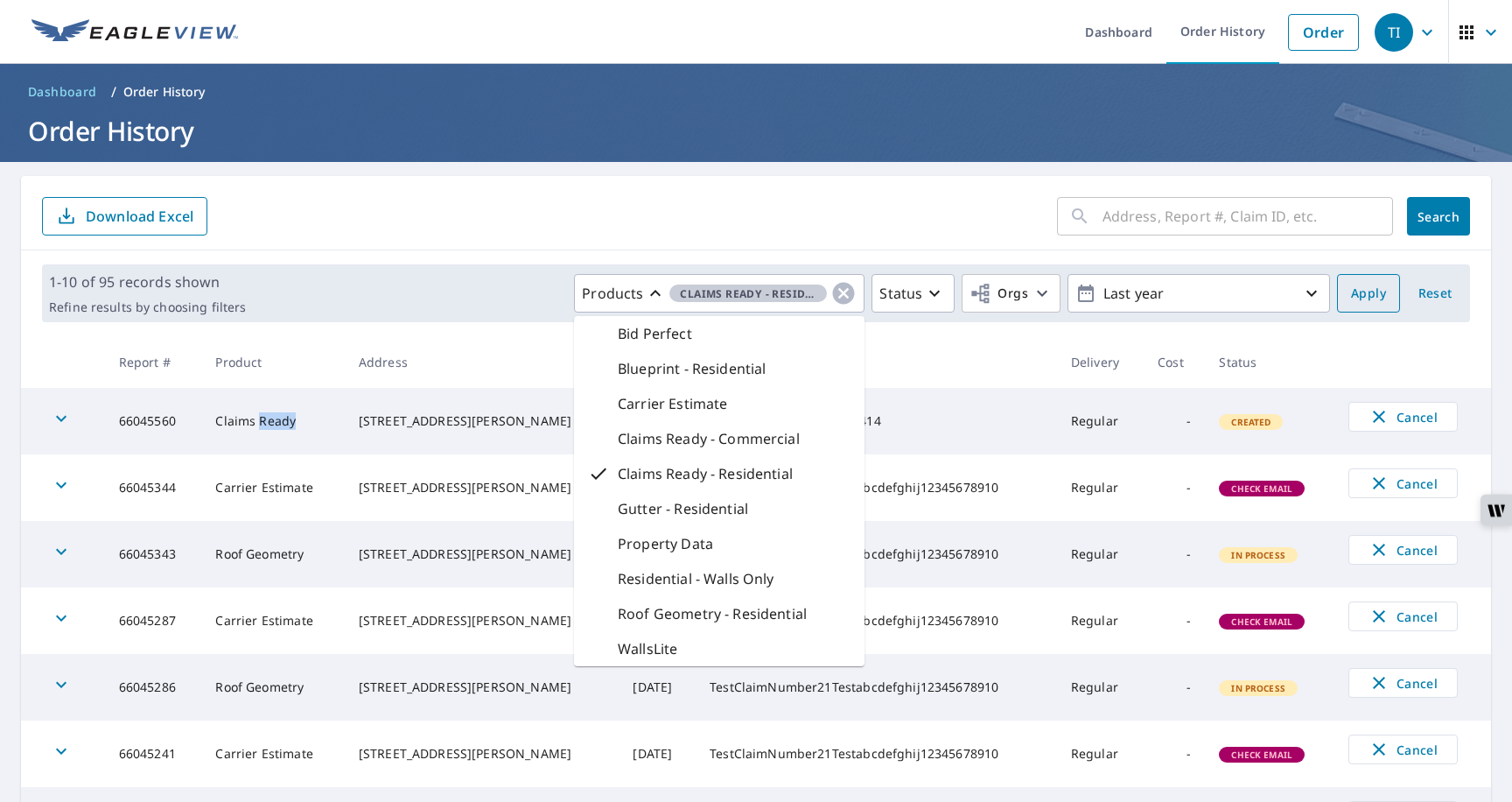
click at [1363, 285] on span "Apply" at bounding box center [1369, 294] width 35 height 22
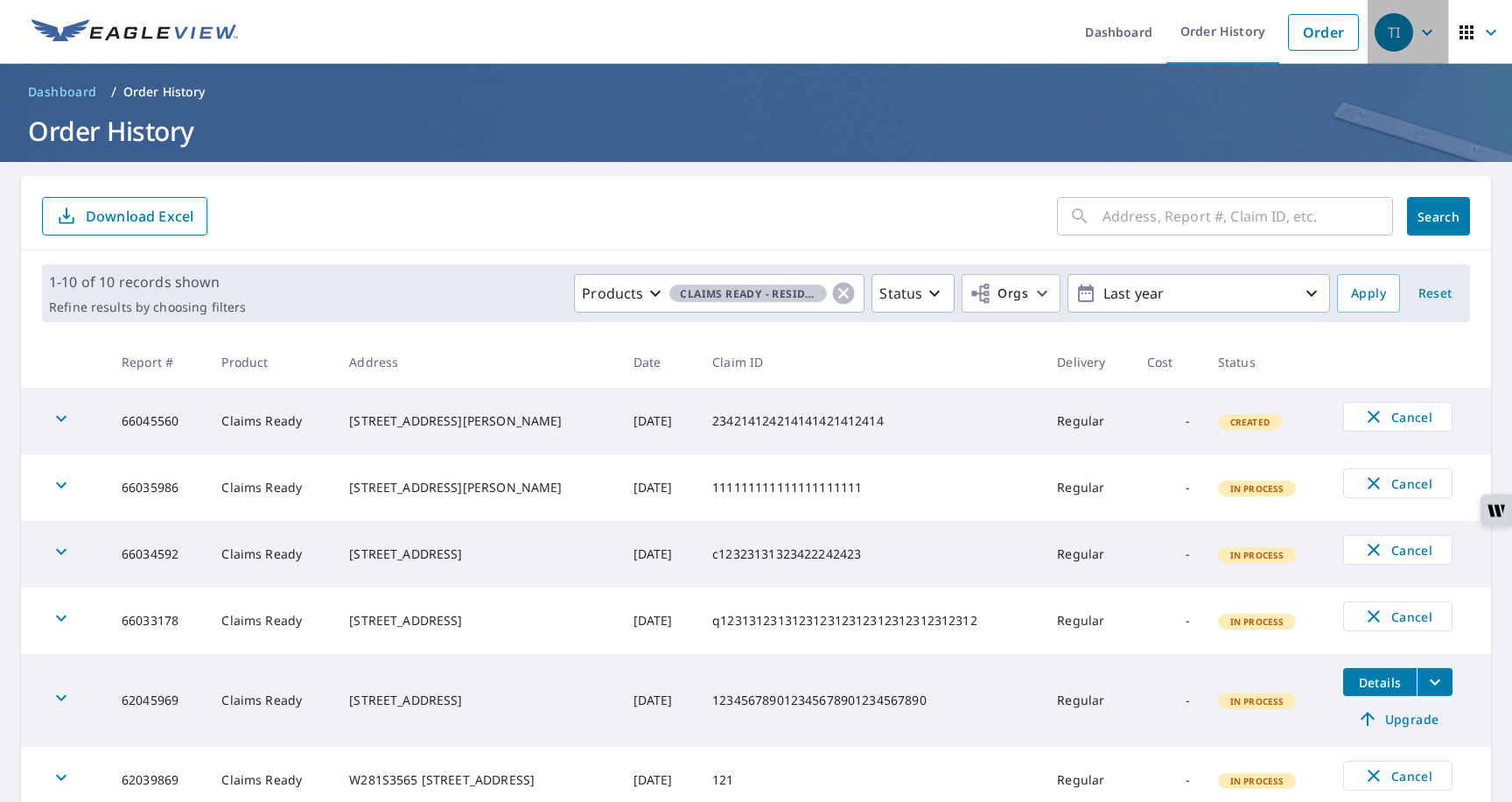
click at [1423, 39] on icon "button" at bounding box center [1427, 33] width 21 height 21
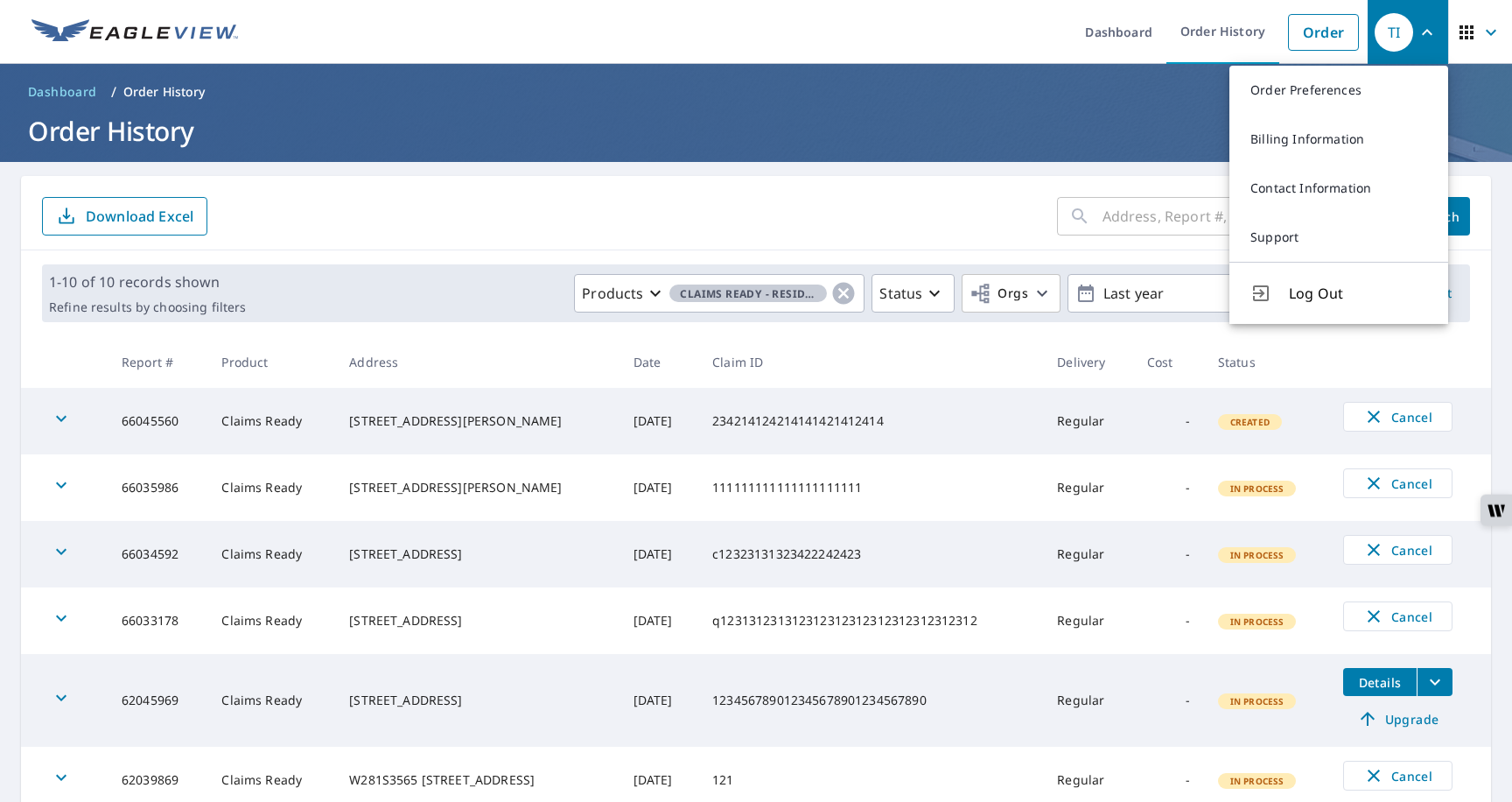
click at [1024, 223] on form "​ Search Download Excel" at bounding box center [756, 217] width 1428 height 39
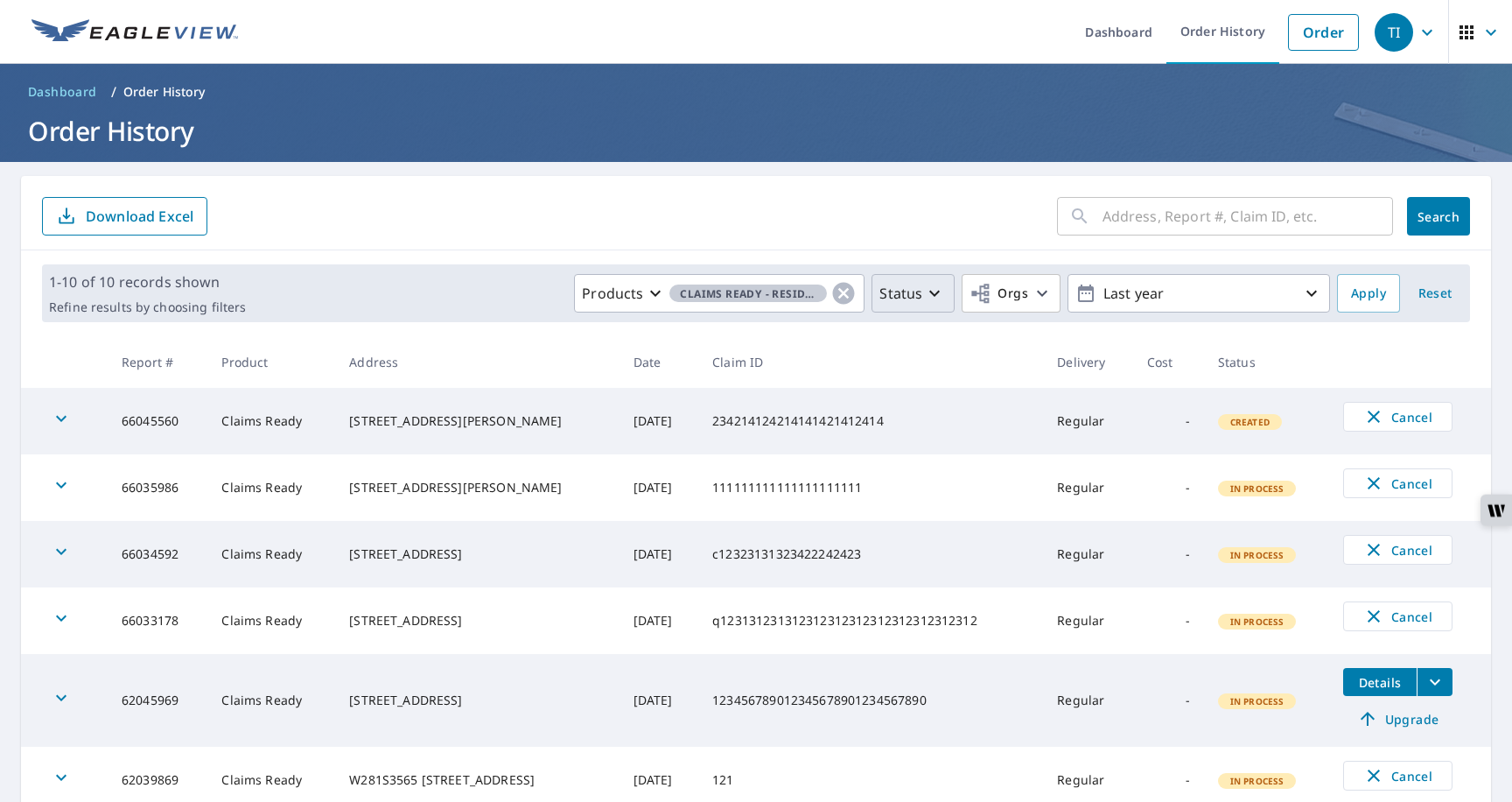
click at [904, 282] on button "Status" at bounding box center [913, 294] width 83 height 39
click at [942, 498] on p "Completed" at bounding box center [952, 508] width 73 height 21
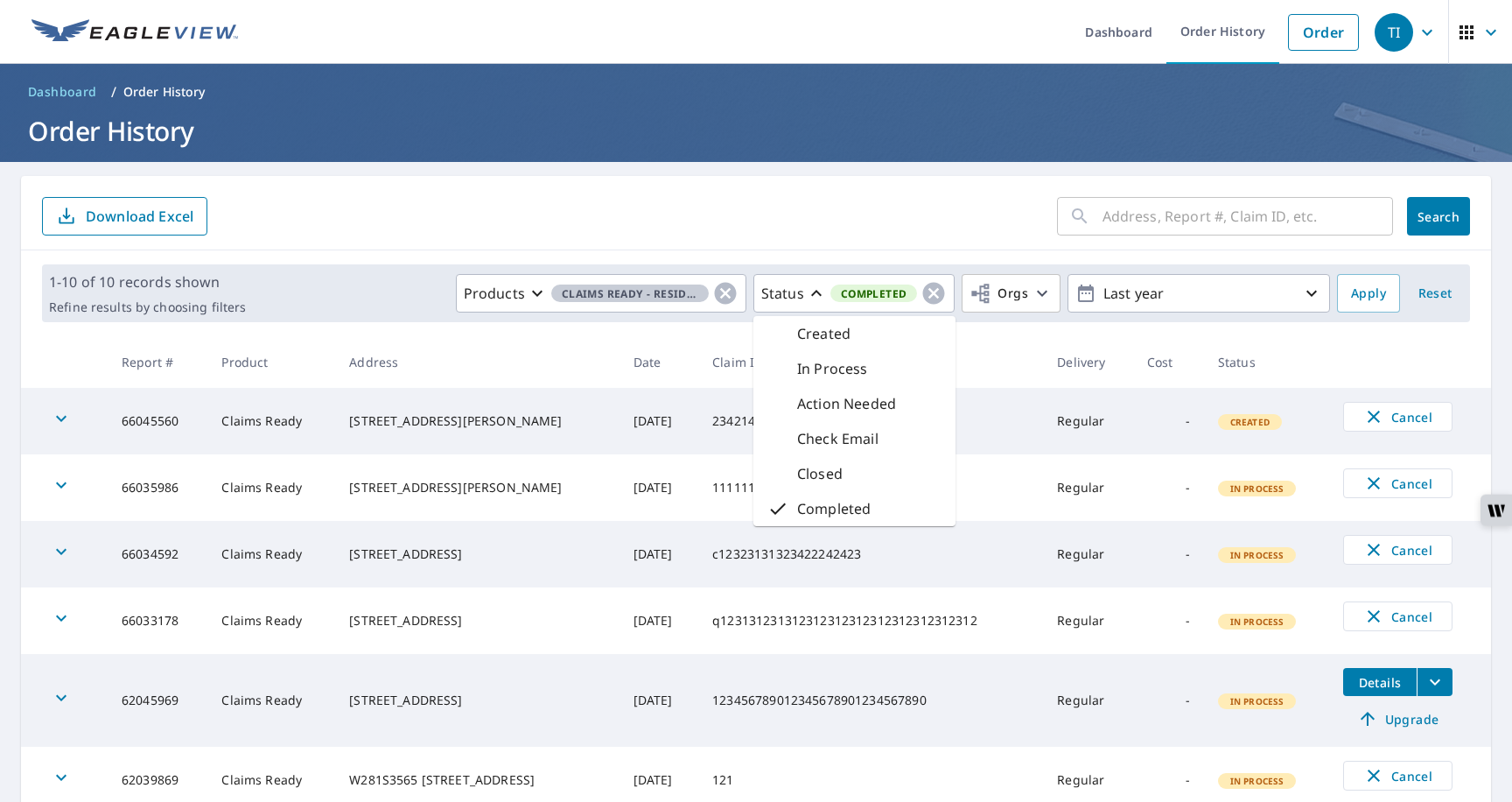
click at [898, 237] on div "​ Search Download Excel" at bounding box center [756, 213] width 1471 height 74
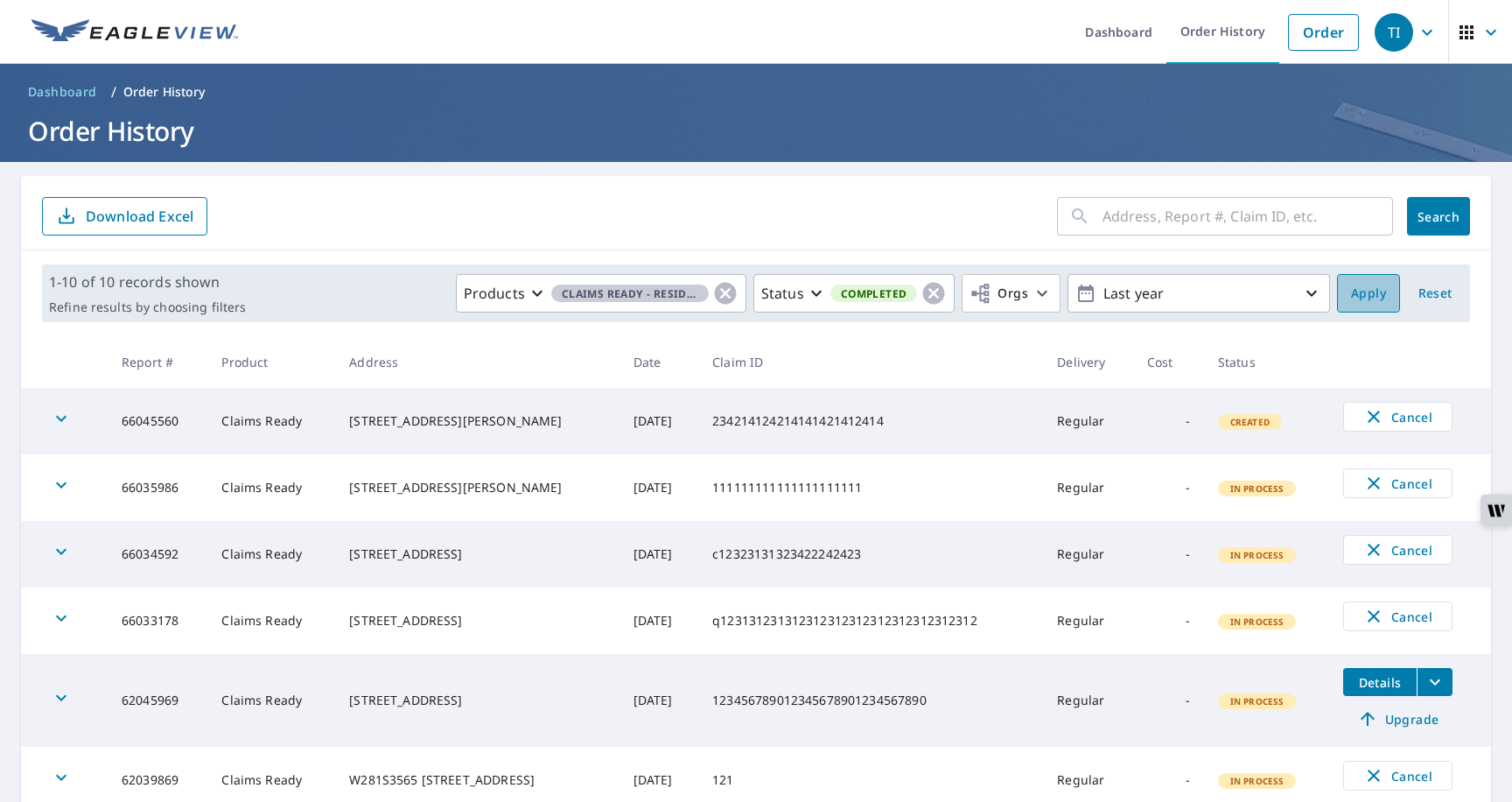
click at [1366, 298] on span "Apply" at bounding box center [1369, 294] width 35 height 22
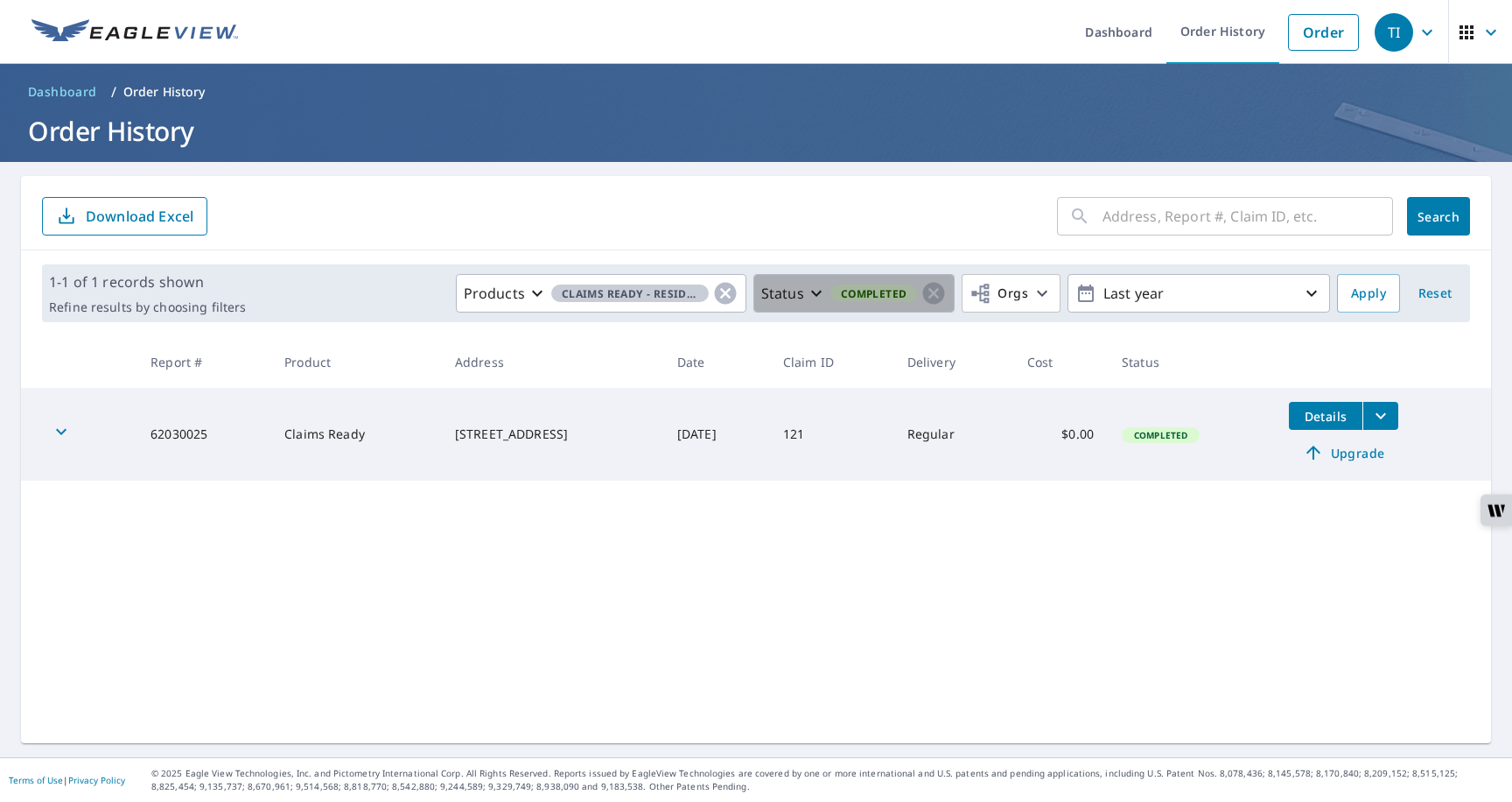
click at [889, 290] on span "Completed" at bounding box center [874, 294] width 88 height 18
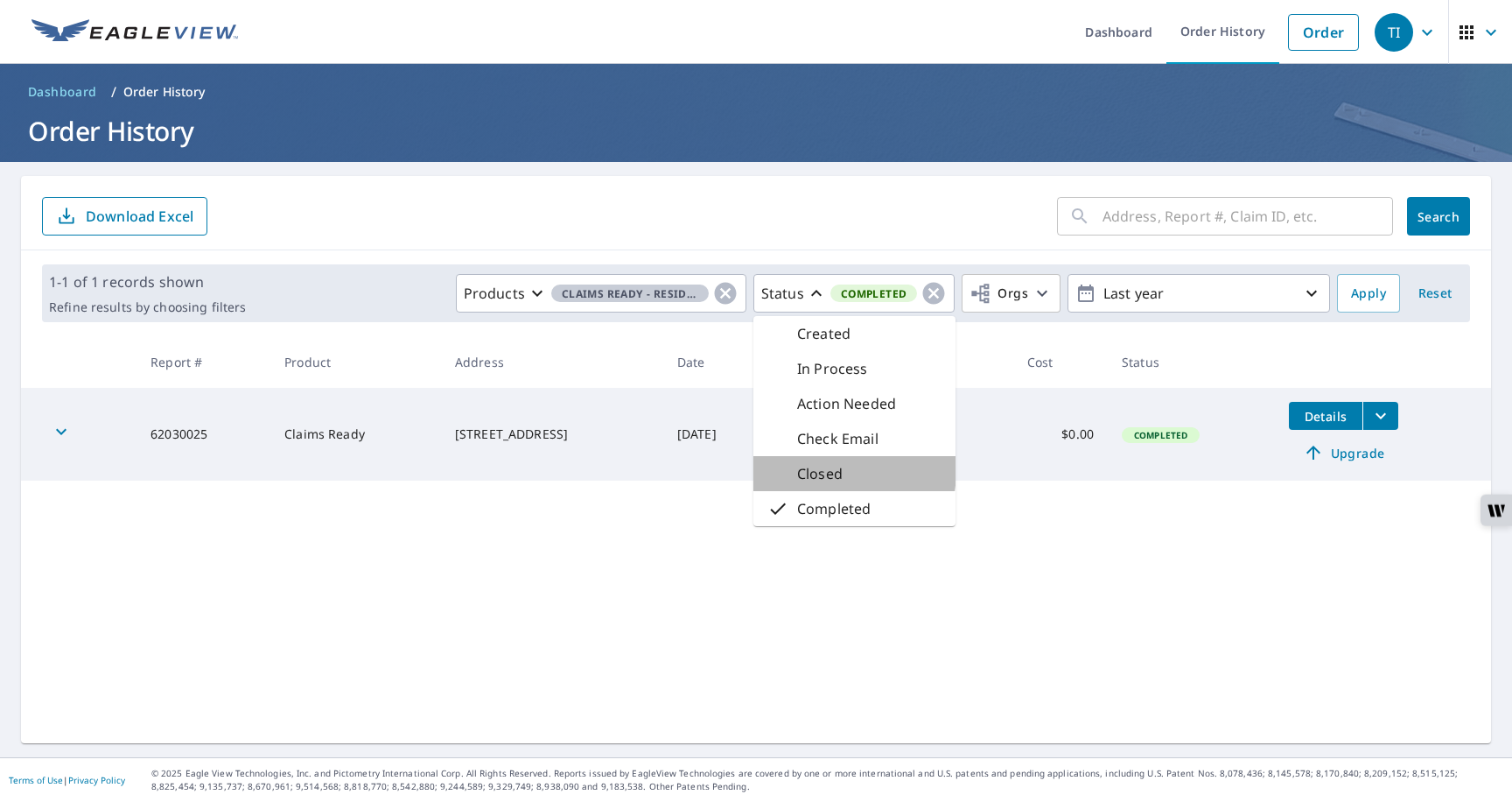
click at [808, 469] on p "Closed" at bounding box center [819, 474] width 45 height 21
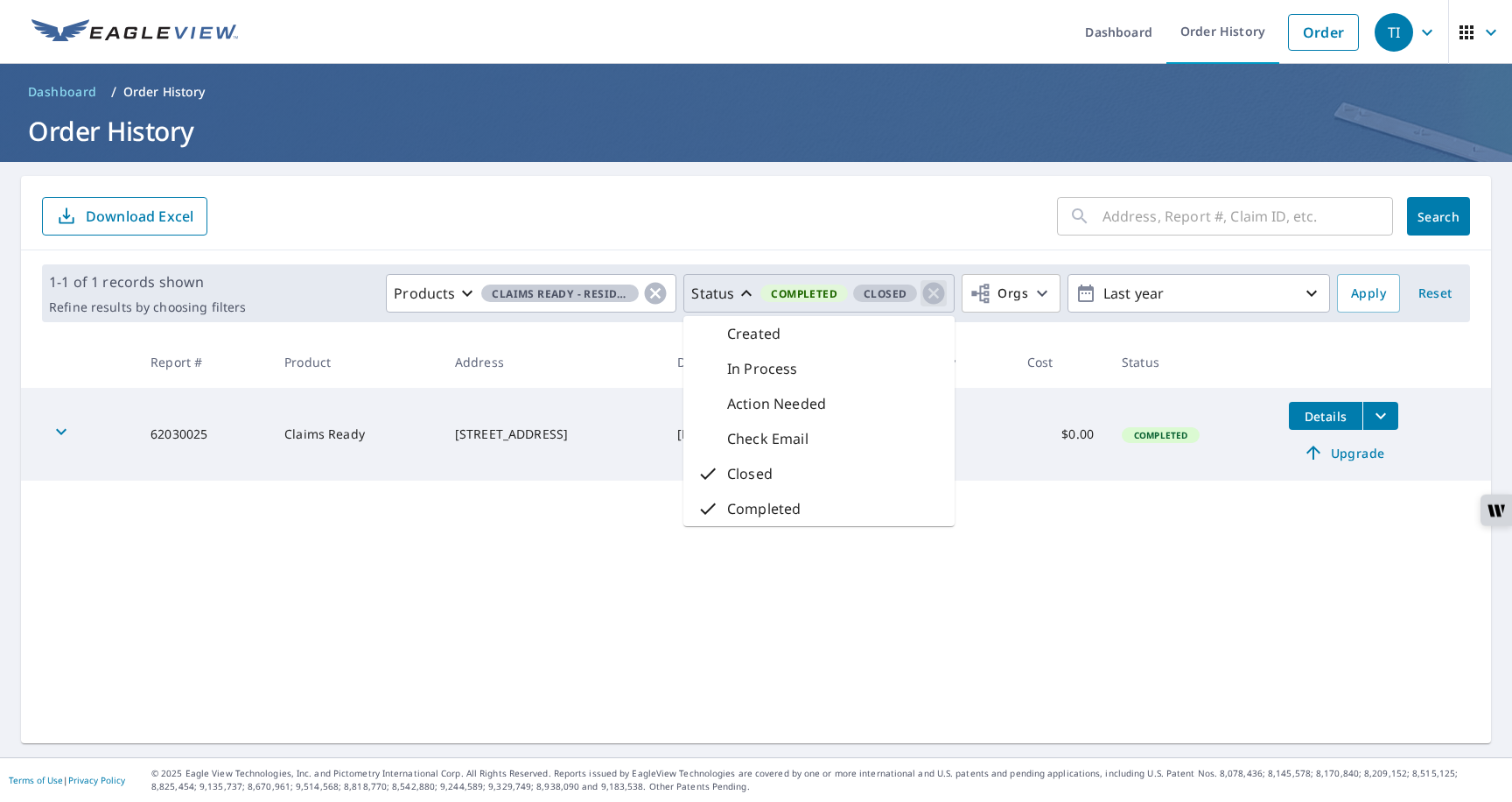
click at [924, 291] on icon "button" at bounding box center [934, 294] width 22 height 22
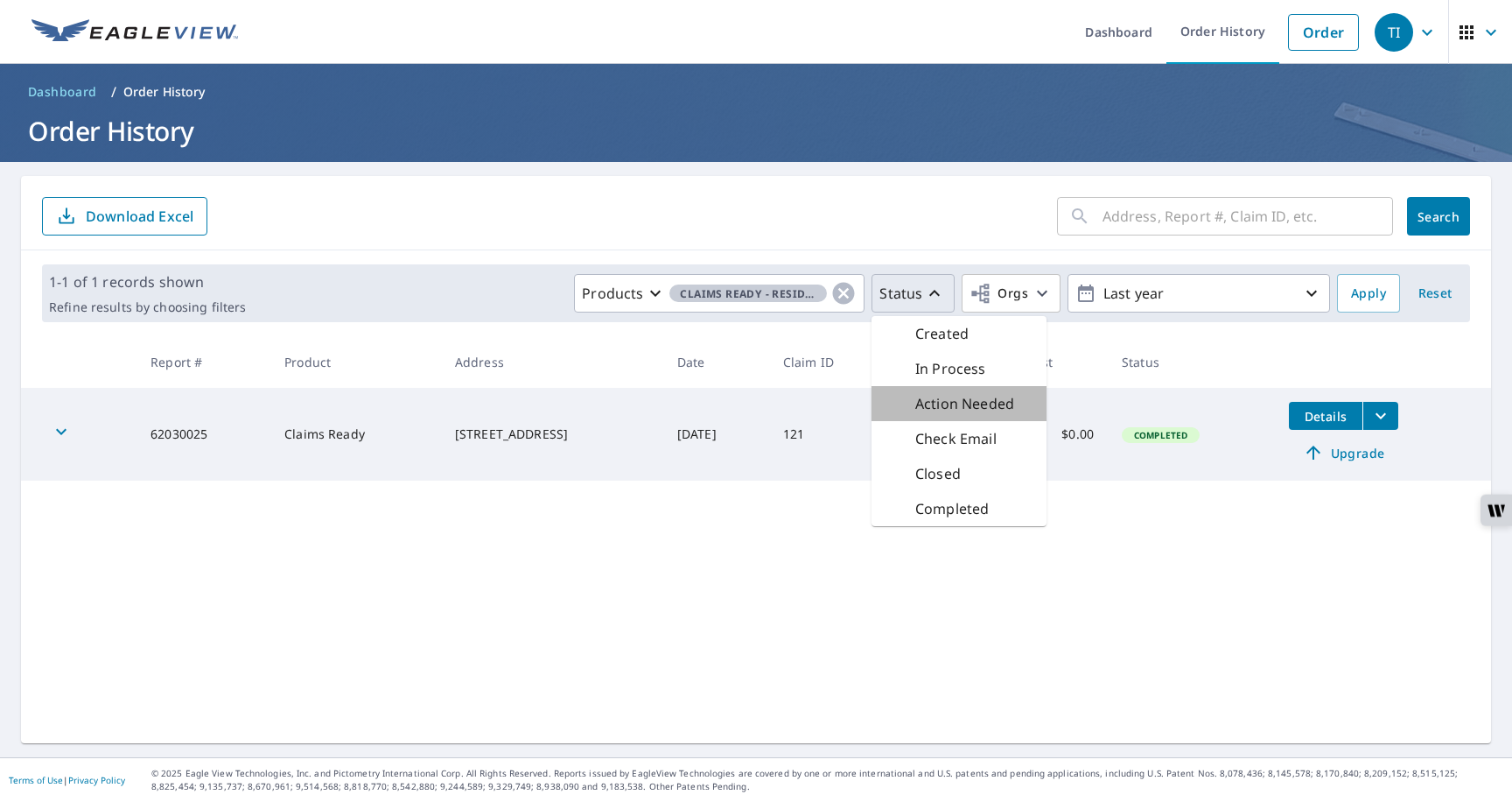
click at [933, 403] on p "Action Needed" at bounding box center [964, 403] width 99 height 21
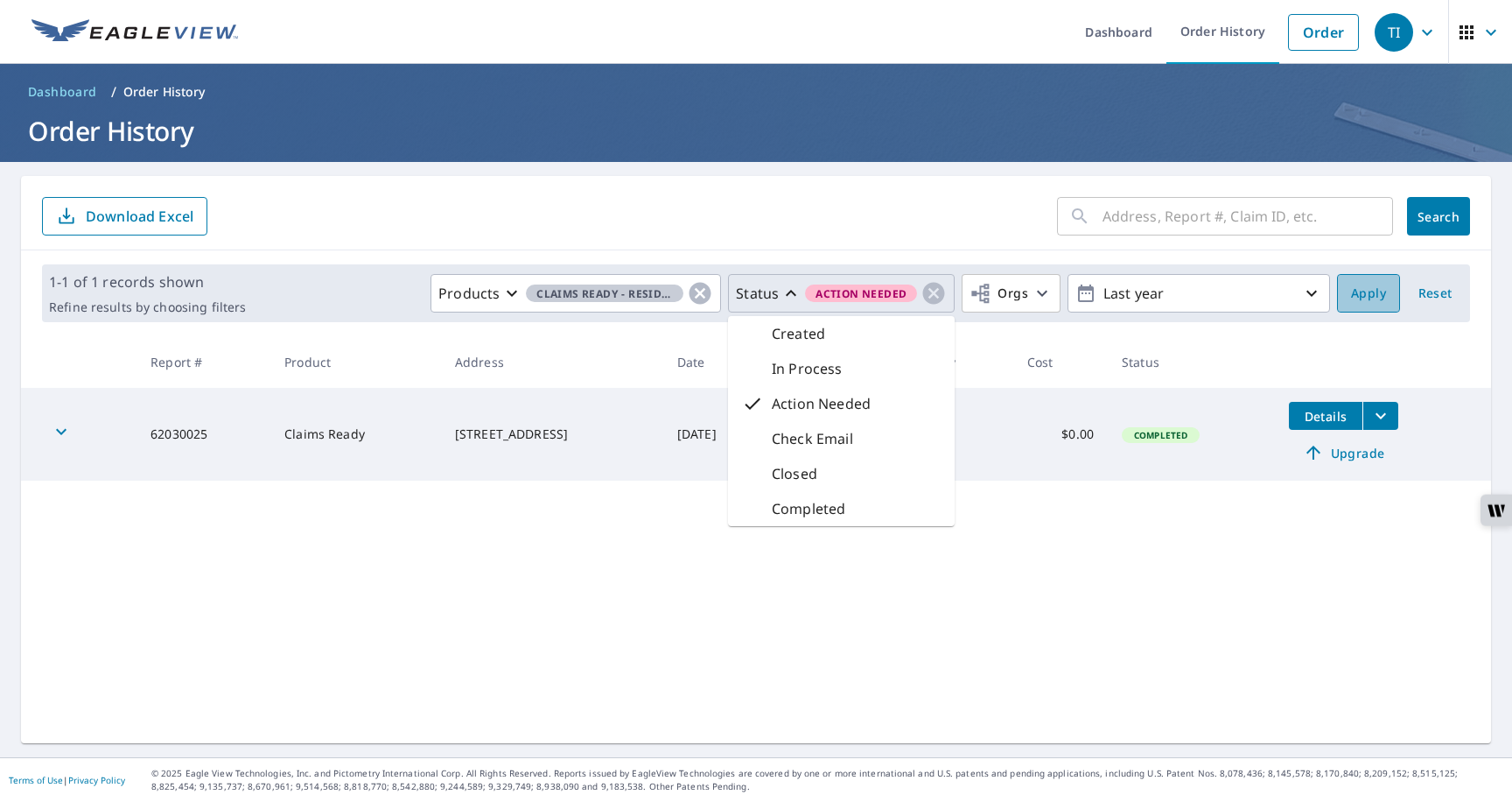
click at [1368, 292] on span "Apply" at bounding box center [1369, 294] width 35 height 22
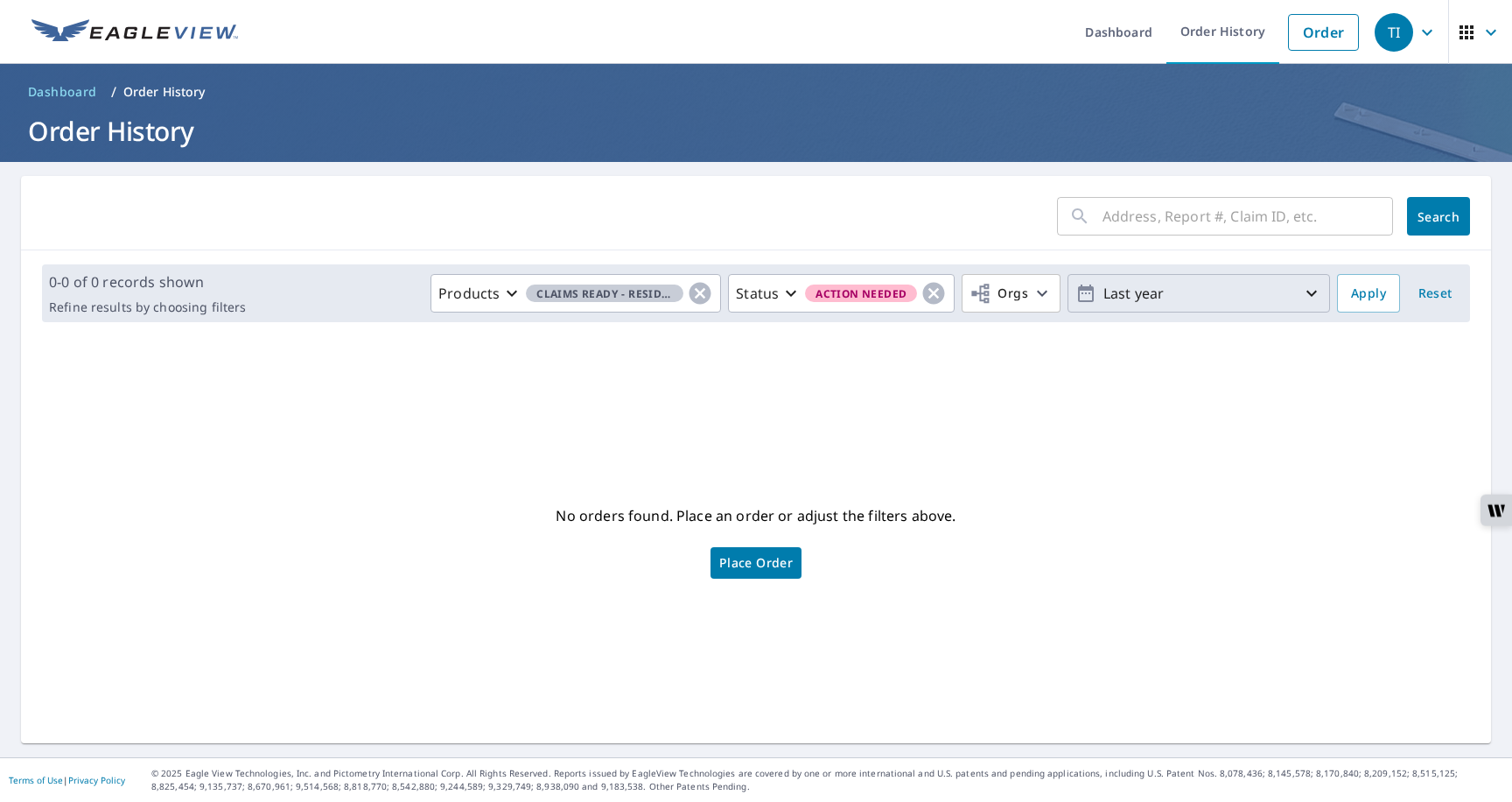
click at [1127, 295] on p "Last year" at bounding box center [1198, 294] width 205 height 31
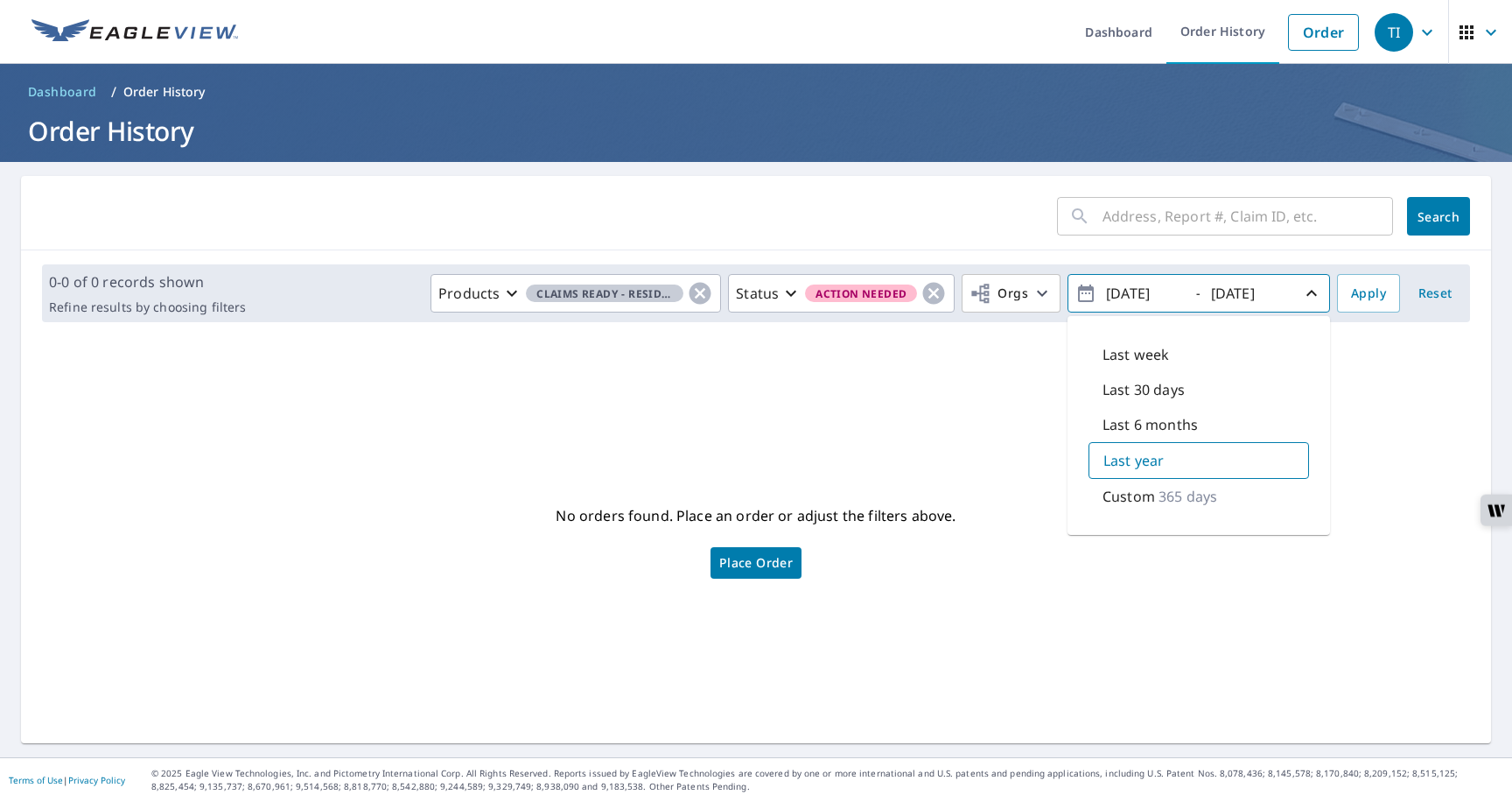
click at [903, 357] on div "No orders found. Place an order or adjust the filters above. Place Order" at bounding box center [756, 540] width 1443 height 379
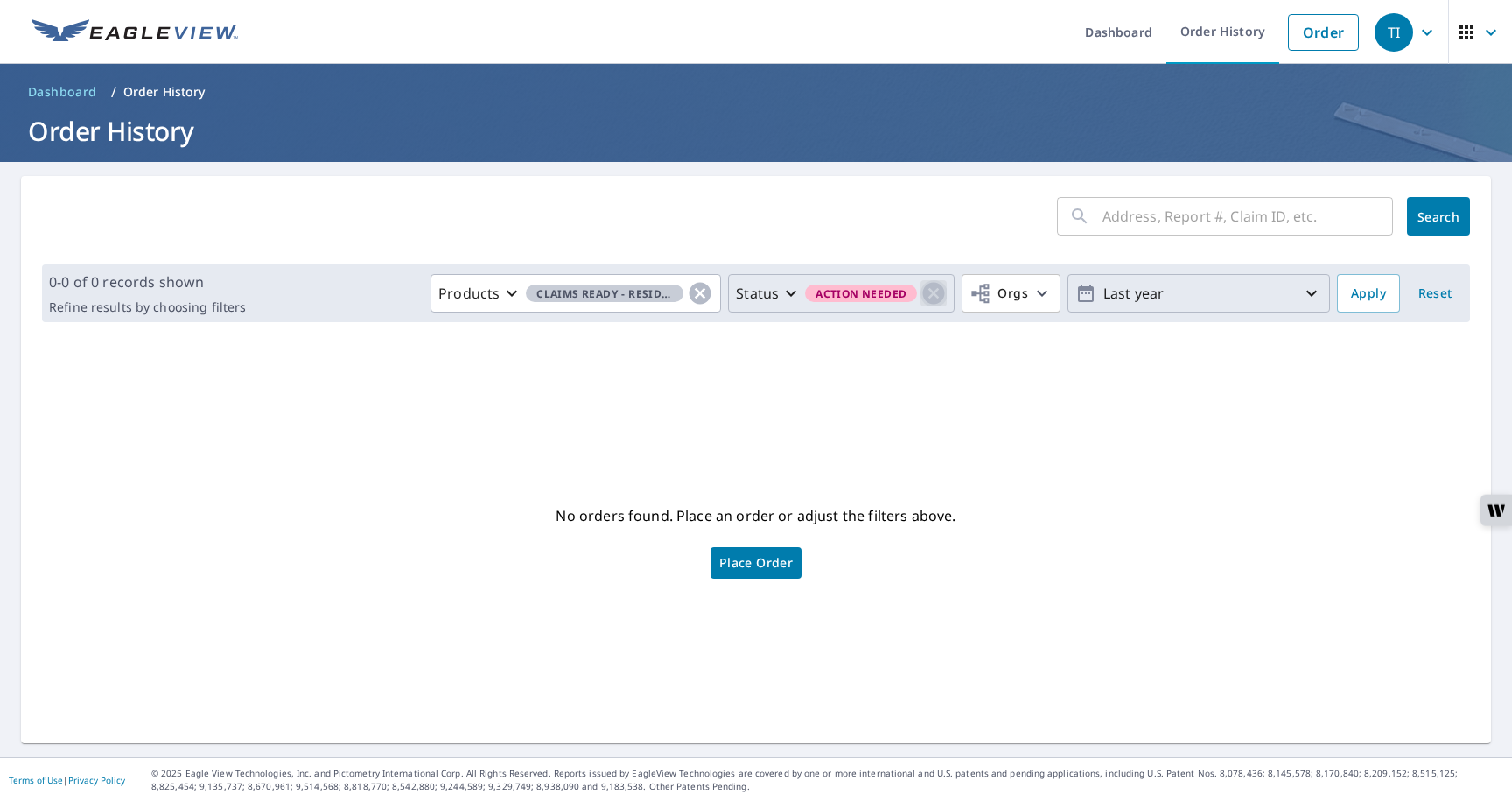
click at [930, 300] on icon "button" at bounding box center [934, 294] width 22 height 22
click at [1431, 36] on icon "button" at bounding box center [1427, 33] width 21 height 21
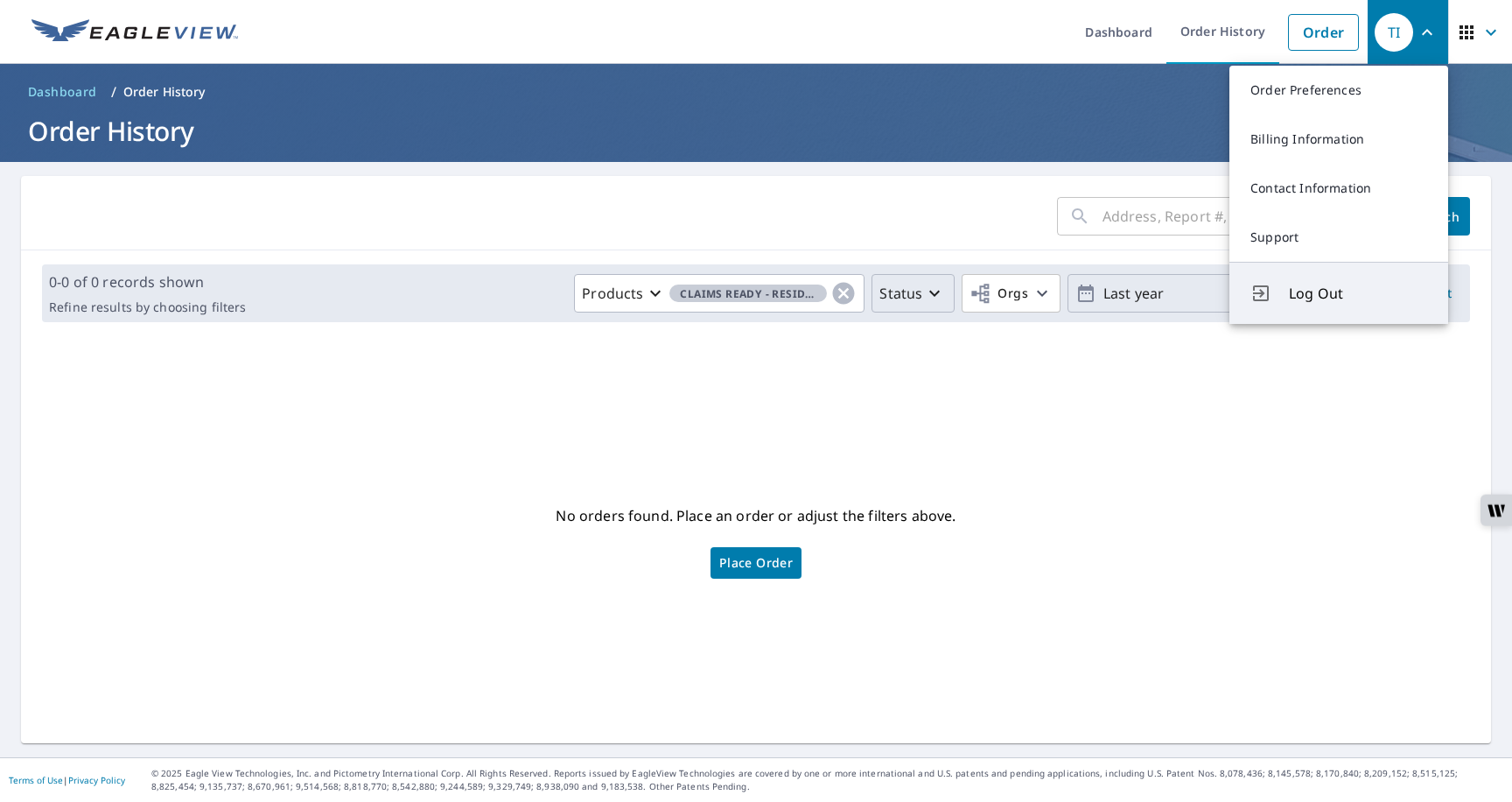
click at [1294, 296] on span "Log Out" at bounding box center [1358, 294] width 139 height 21
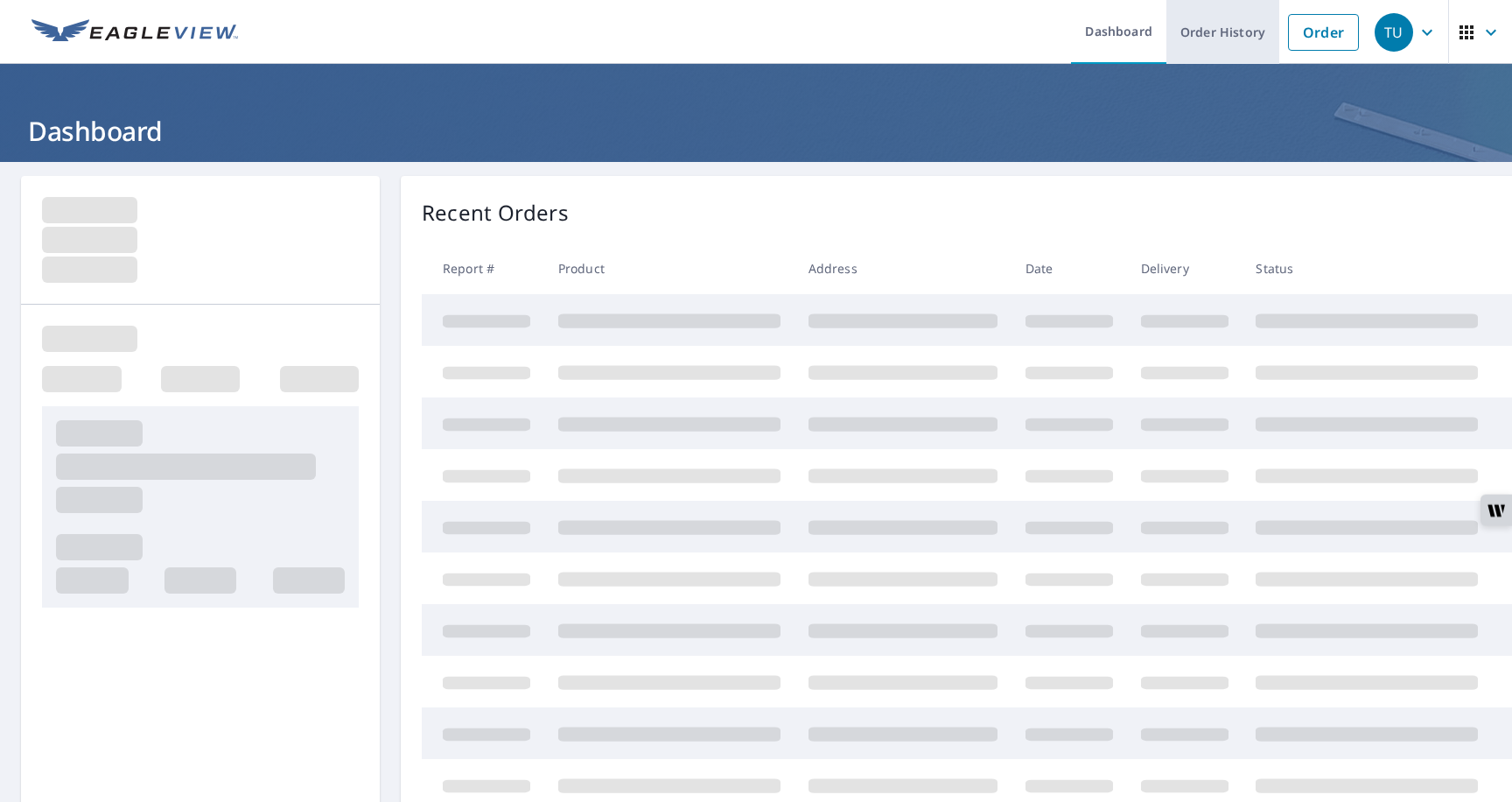
click at [1208, 26] on link "Order History" at bounding box center [1222, 32] width 113 height 64
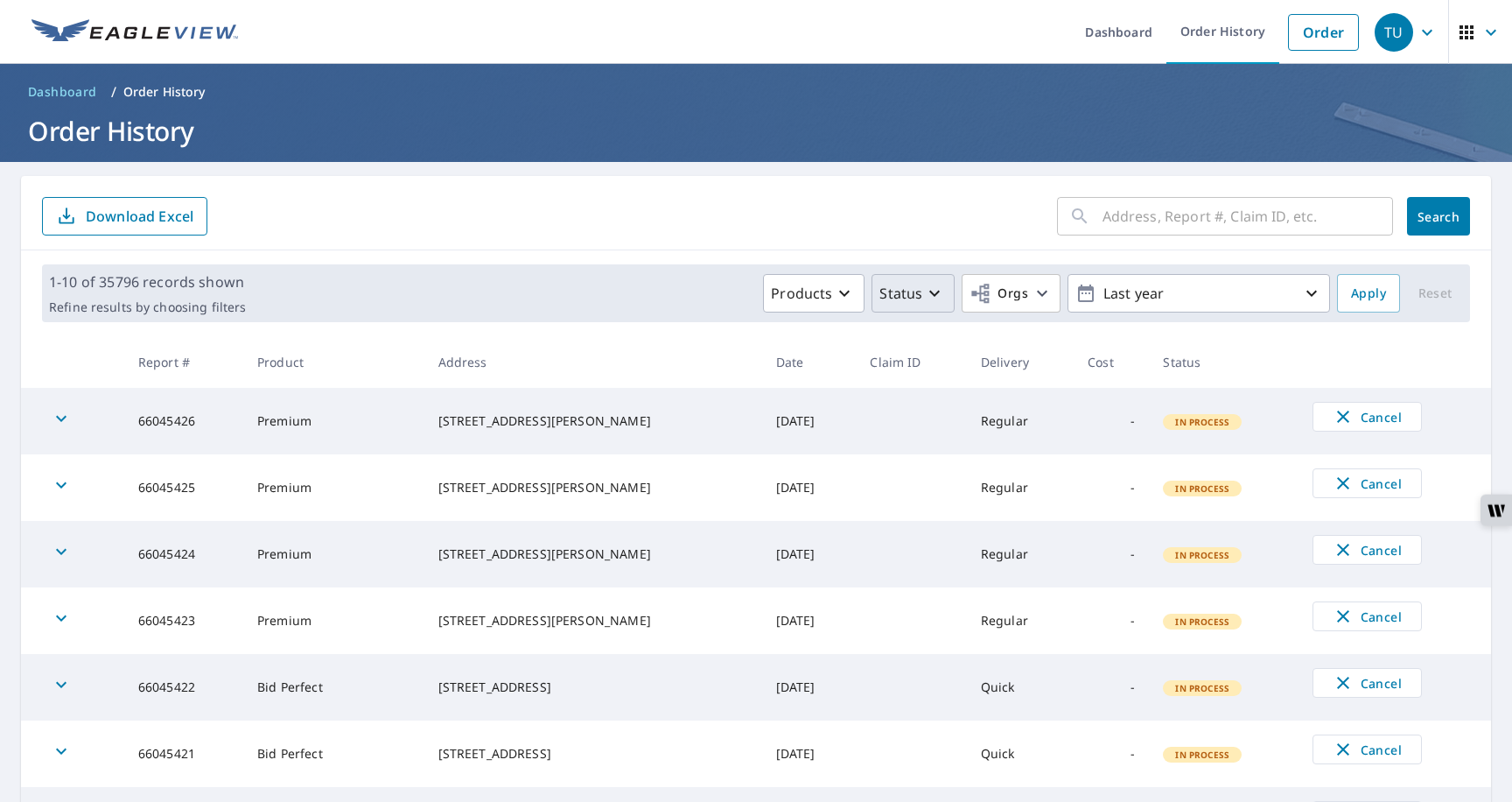
click at [893, 299] on p "Status" at bounding box center [901, 294] width 43 height 21
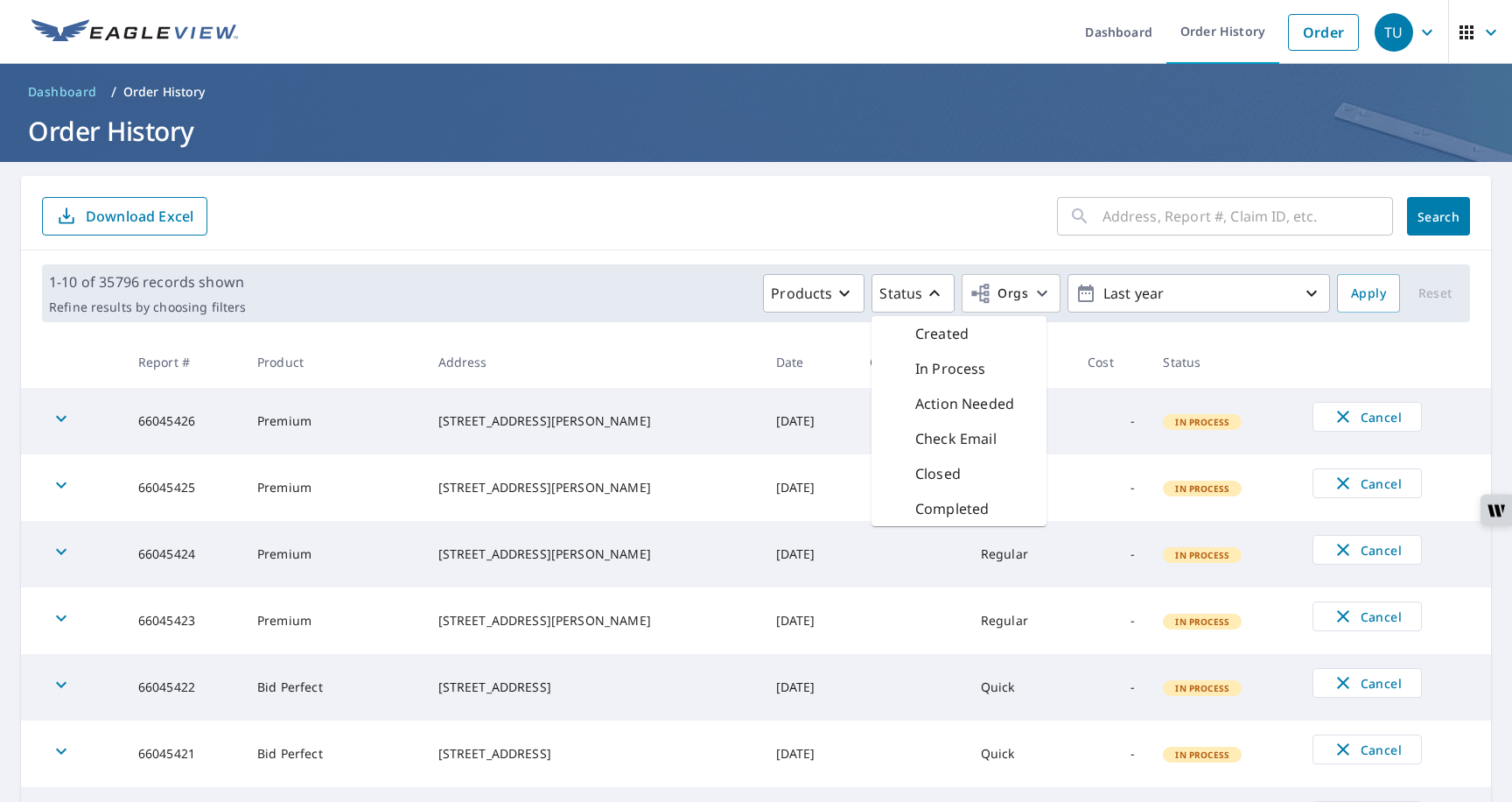
click at [916, 403] on div "Action Needed" at bounding box center [950, 403] width 129 height 21
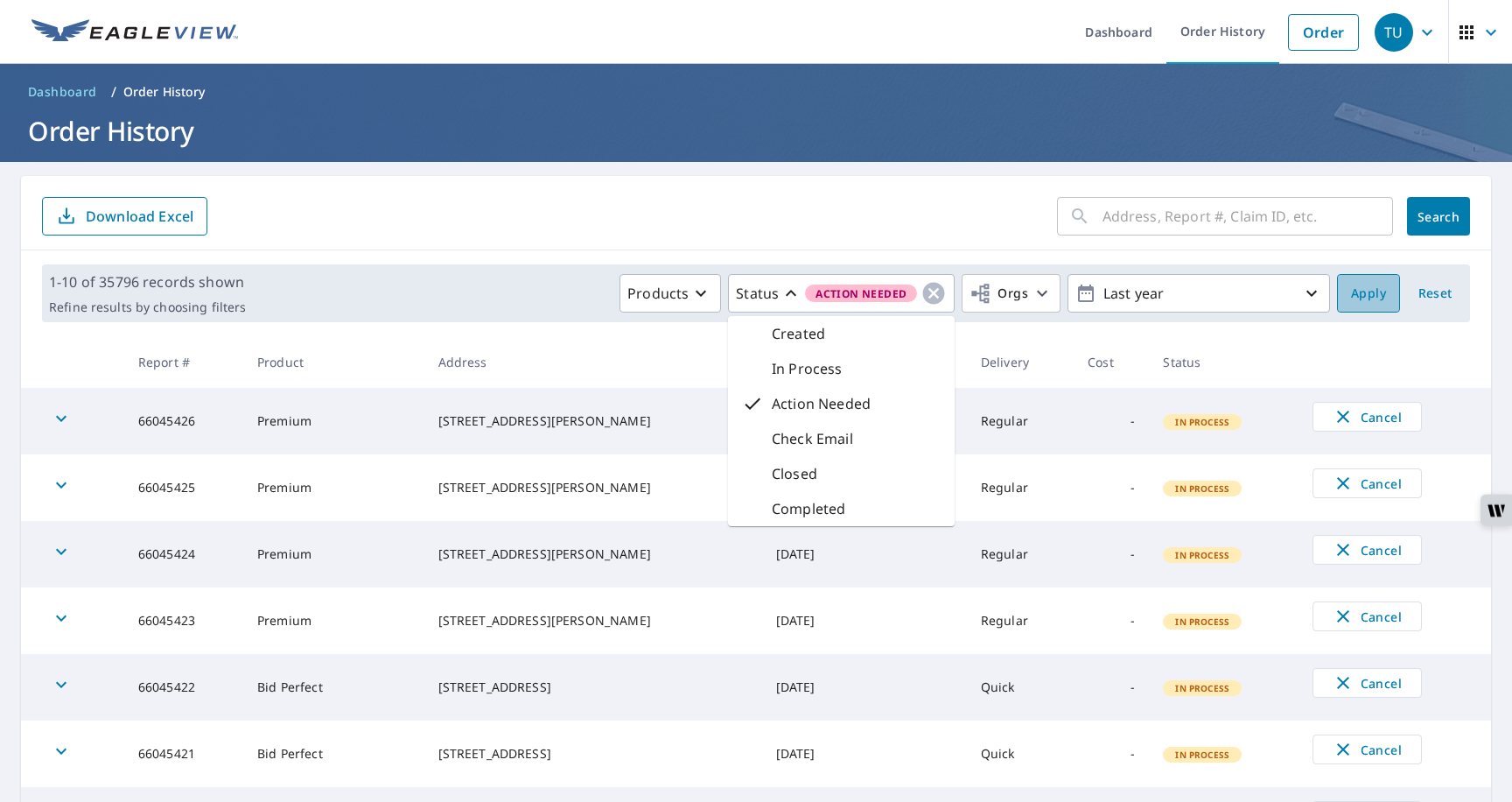
click at [1356, 298] on span "Apply" at bounding box center [1369, 294] width 35 height 22
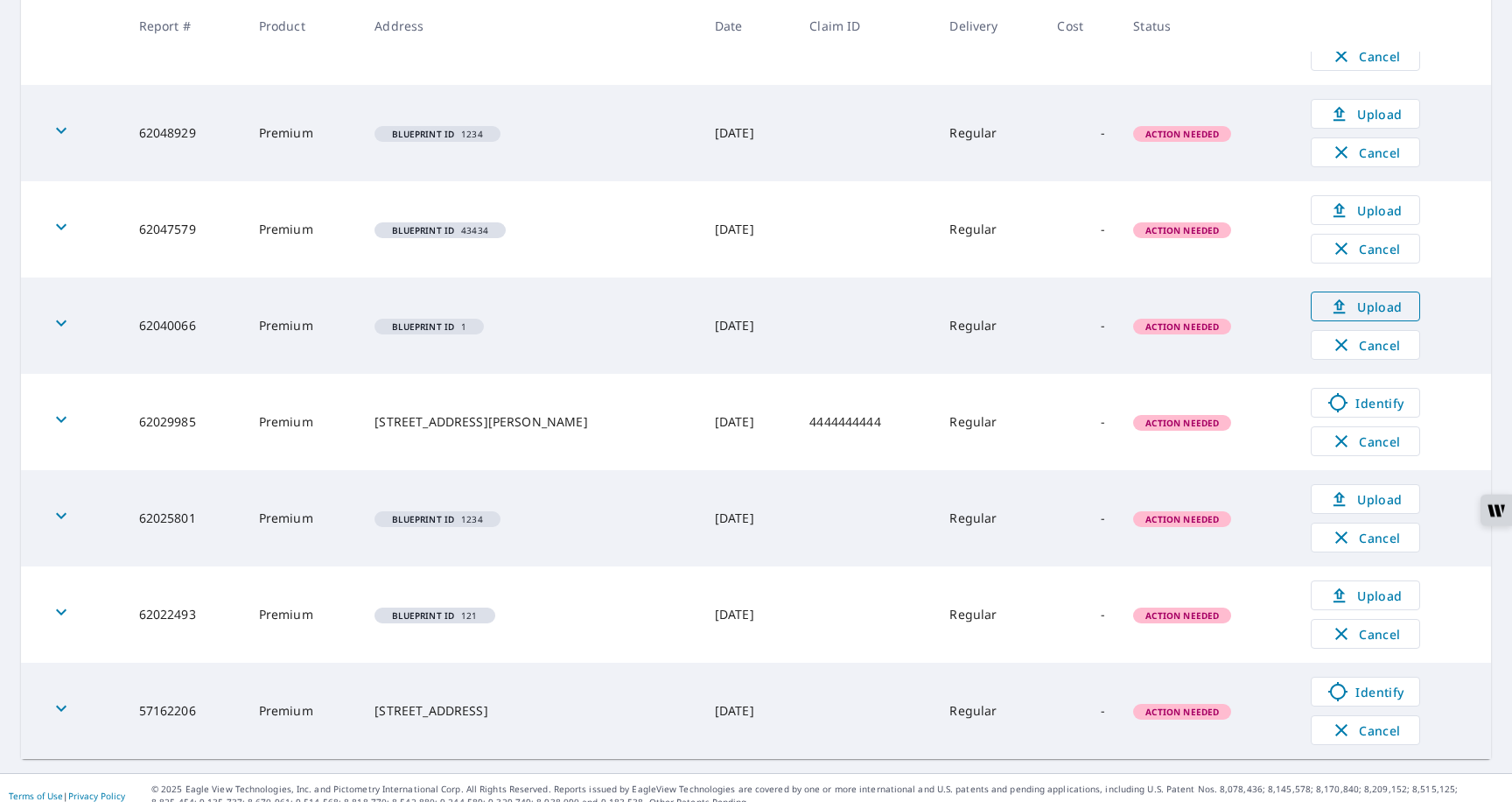
scroll to position [511, 0]
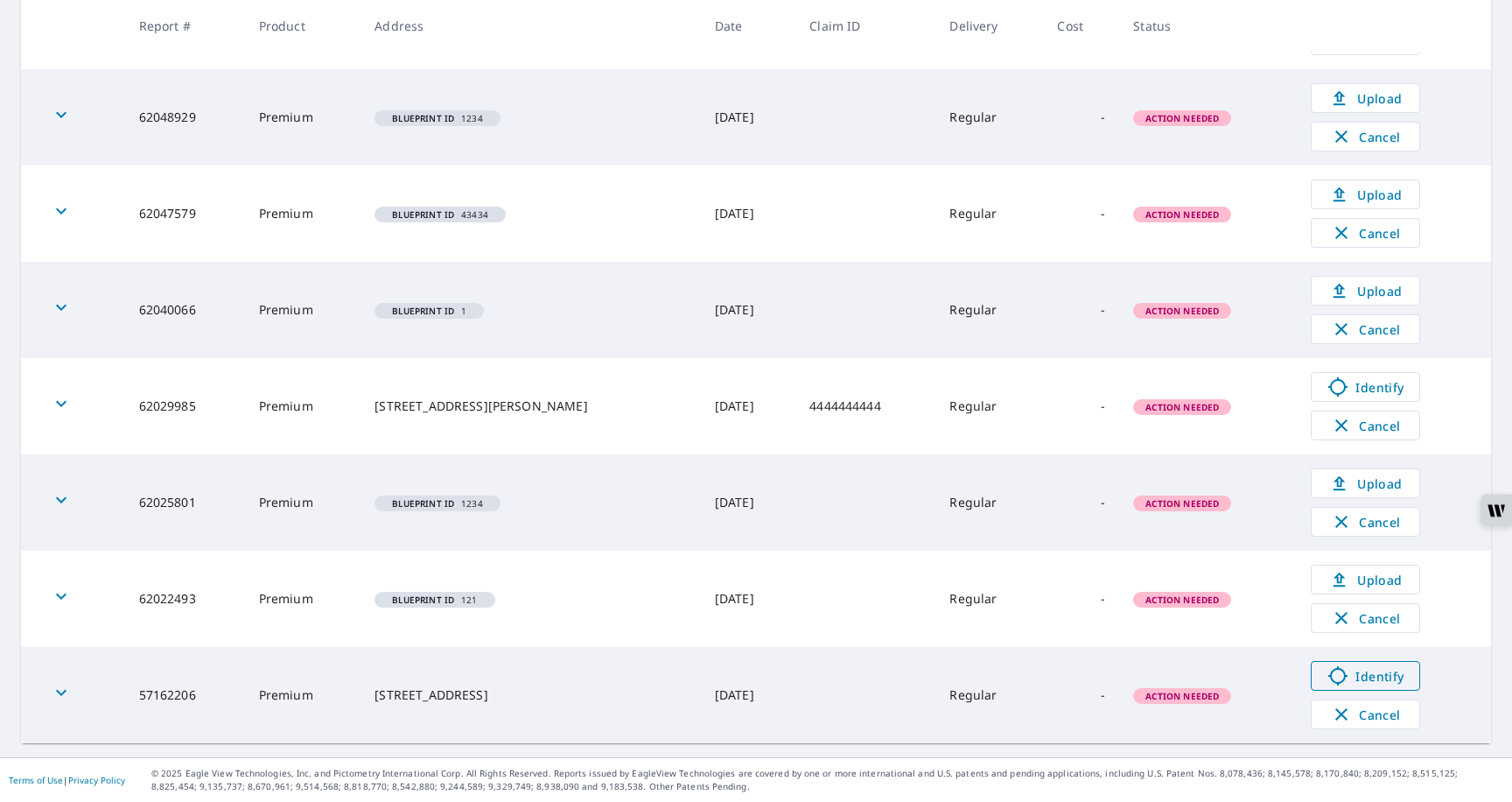
click at [1339, 679] on icon at bounding box center [1338, 676] width 19 height 19
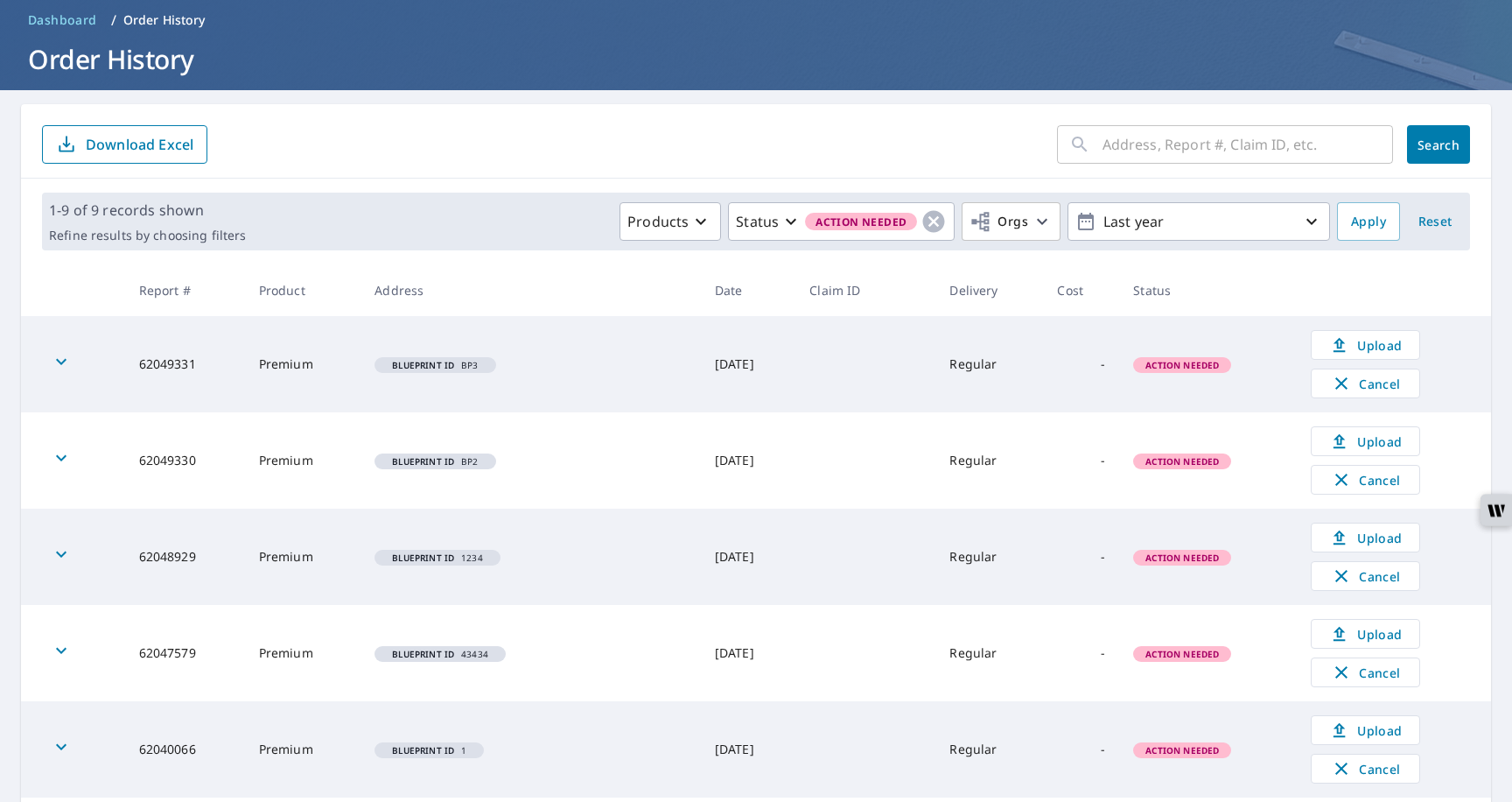
scroll to position [0, 0]
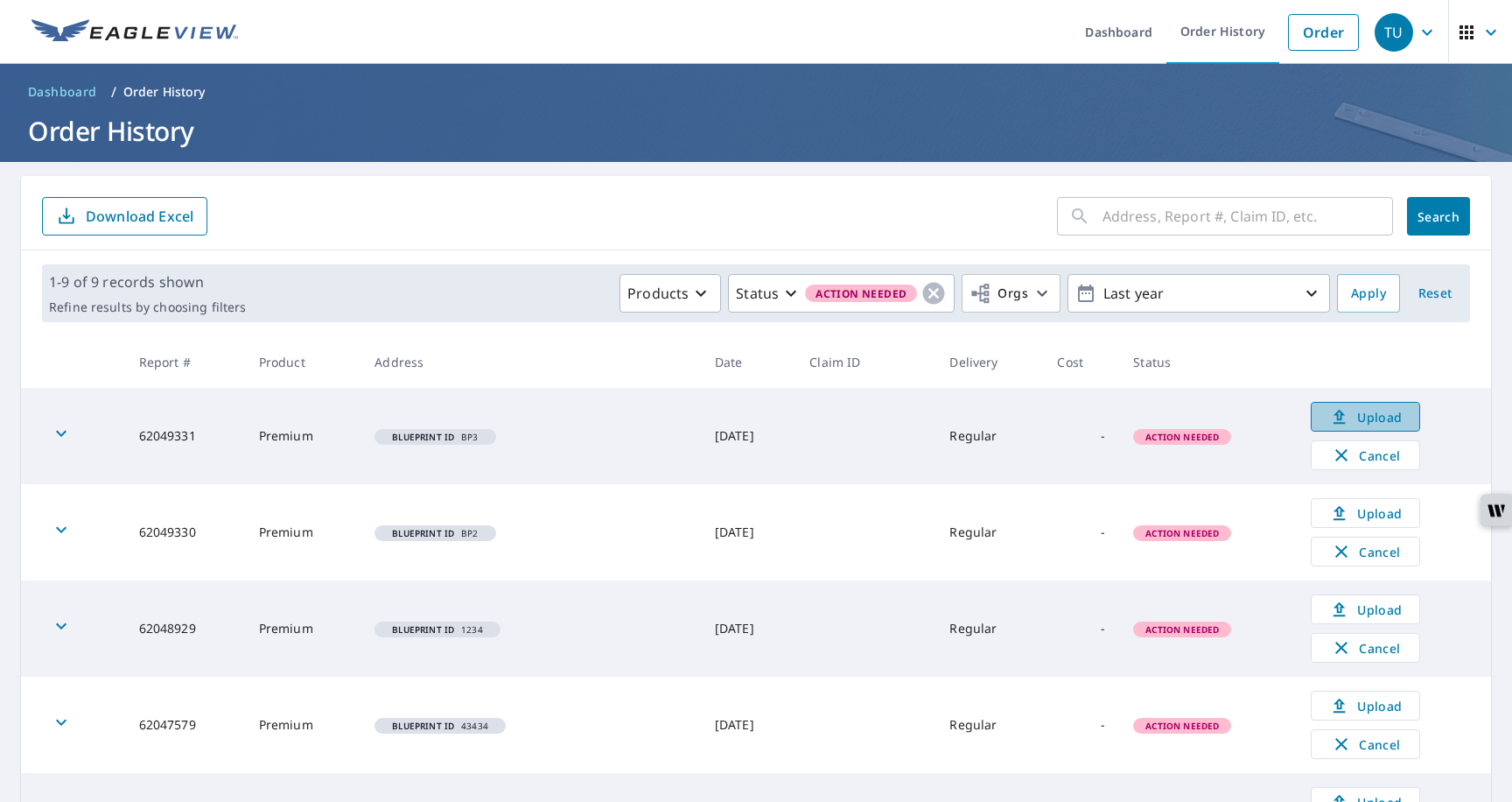
click at [1340, 421] on icon at bounding box center [1340, 417] width 21 height 21
click at [1317, 34] on link "Order" at bounding box center [1324, 33] width 71 height 37
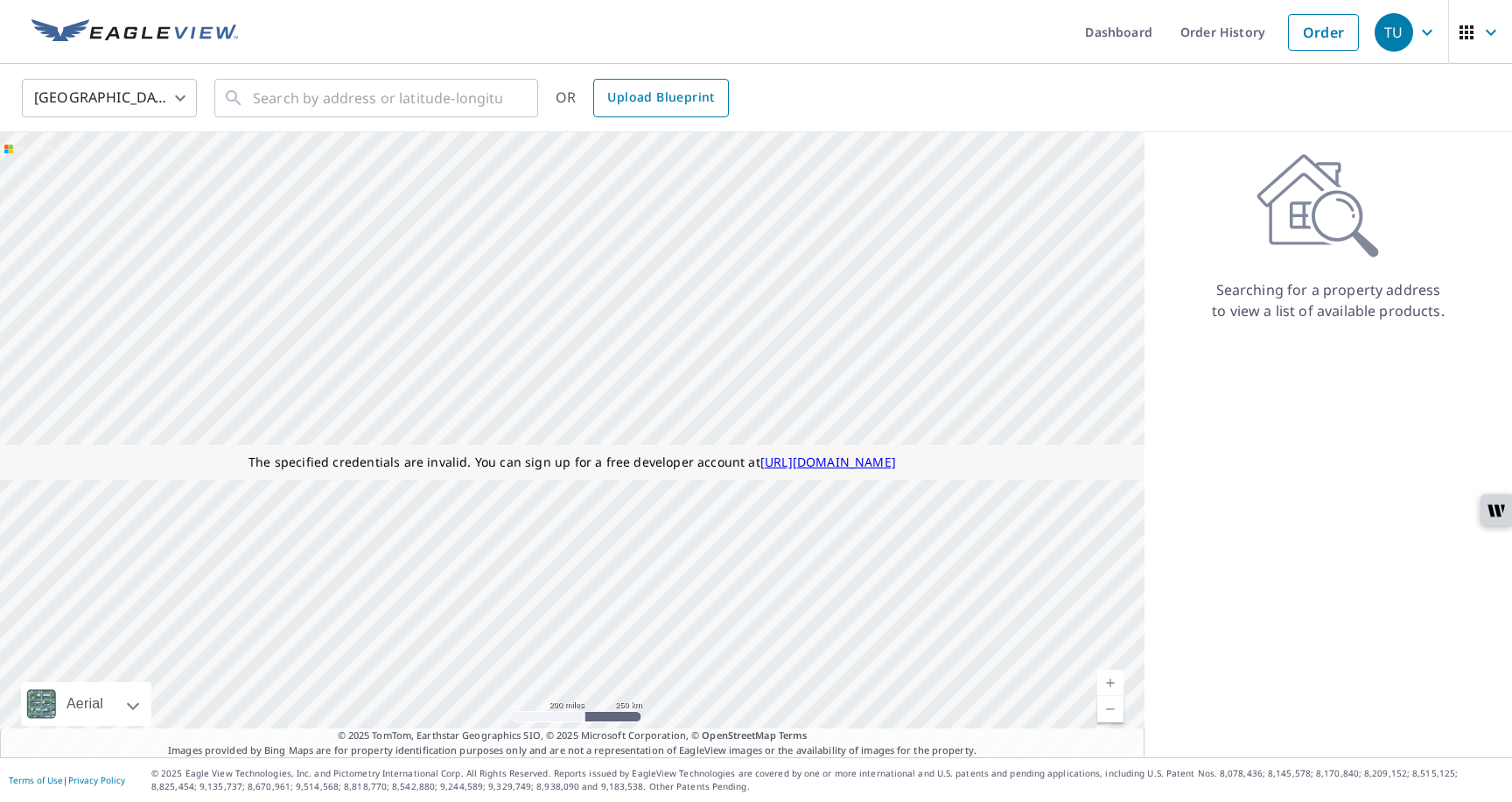
click at [648, 99] on span "Upload Blueprint" at bounding box center [660, 97] width 107 height 22
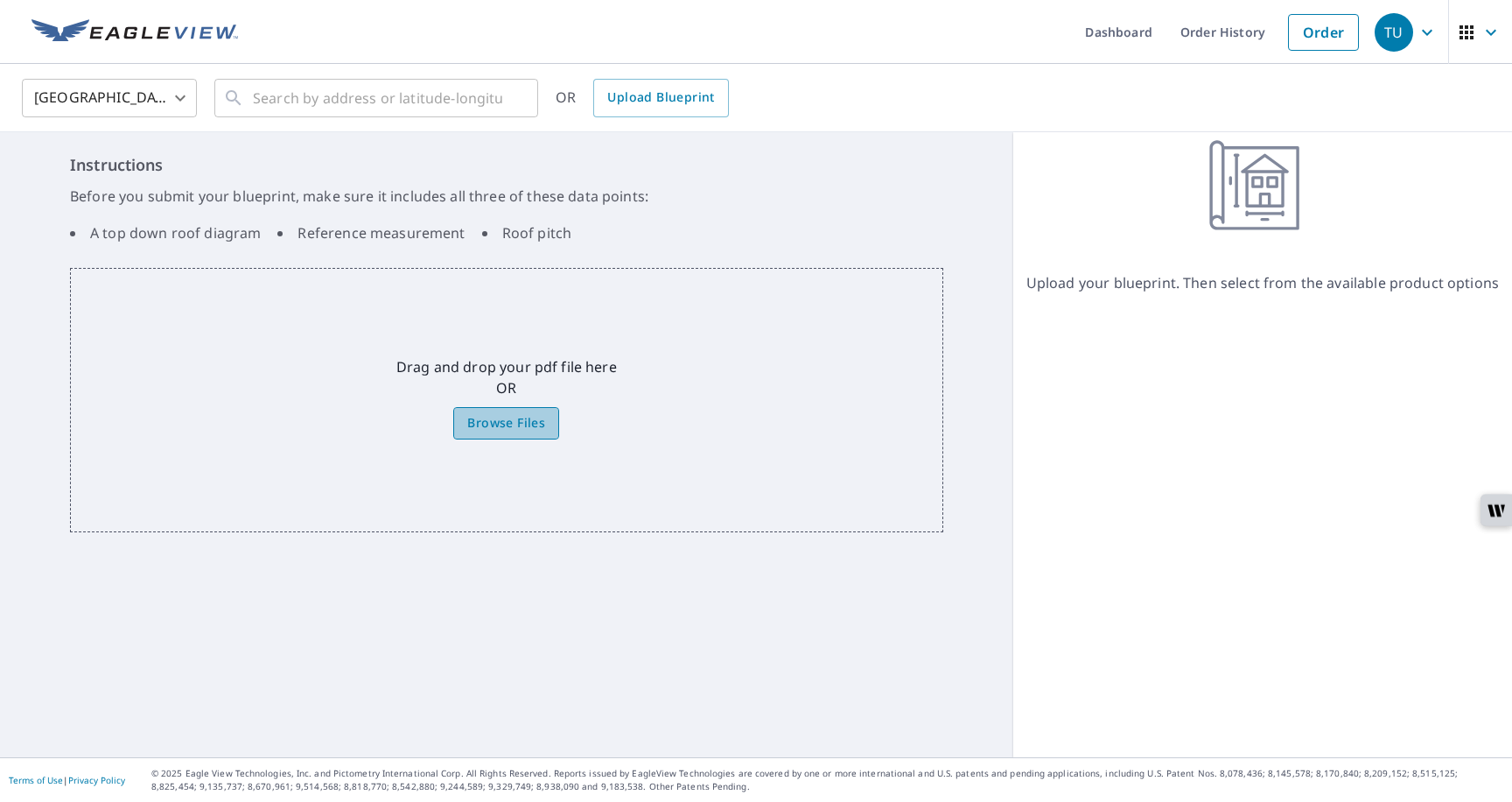
click at [481, 420] on span "Browse Files" at bounding box center [506, 423] width 78 height 22
click at [0, 0] on input "Browse Files" at bounding box center [0, 0] width 0 height 0
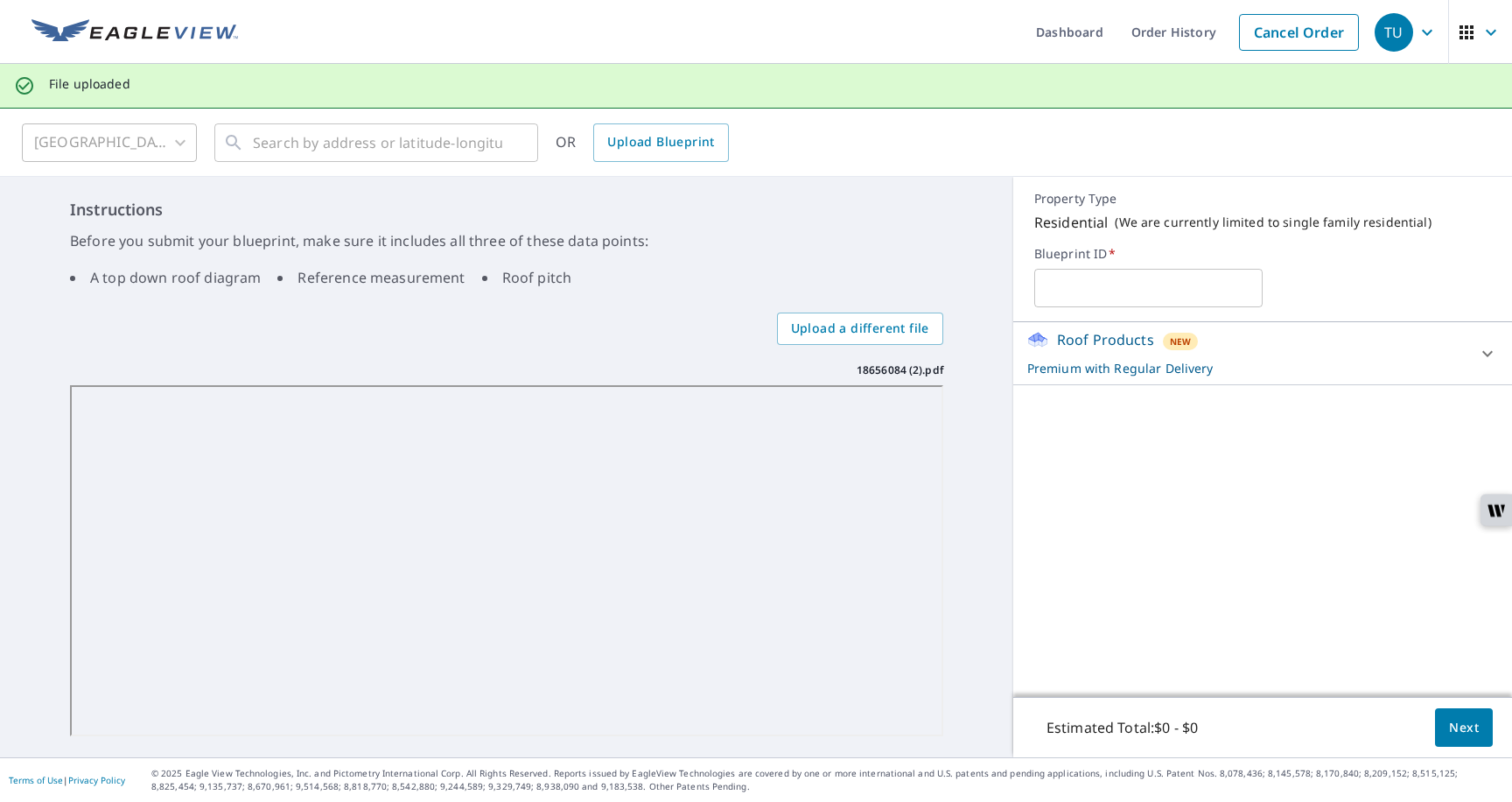
click at [1086, 298] on input "text" at bounding box center [1148, 288] width 228 height 49
type input "121211"
click at [1444, 734] on button "Next" at bounding box center [1464, 728] width 58 height 39
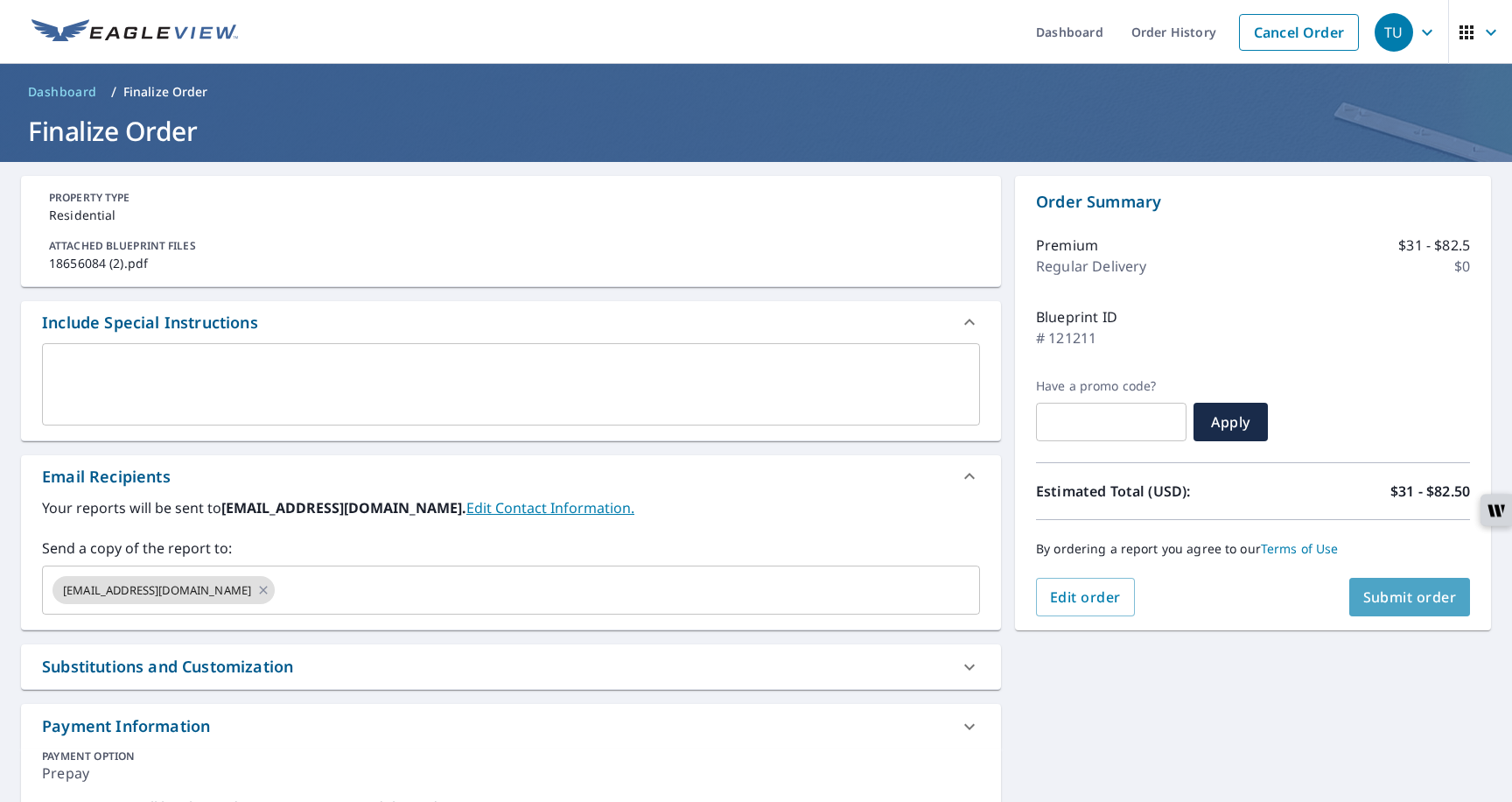
click at [1378, 594] on span "Submit order" at bounding box center [1410, 597] width 93 height 19
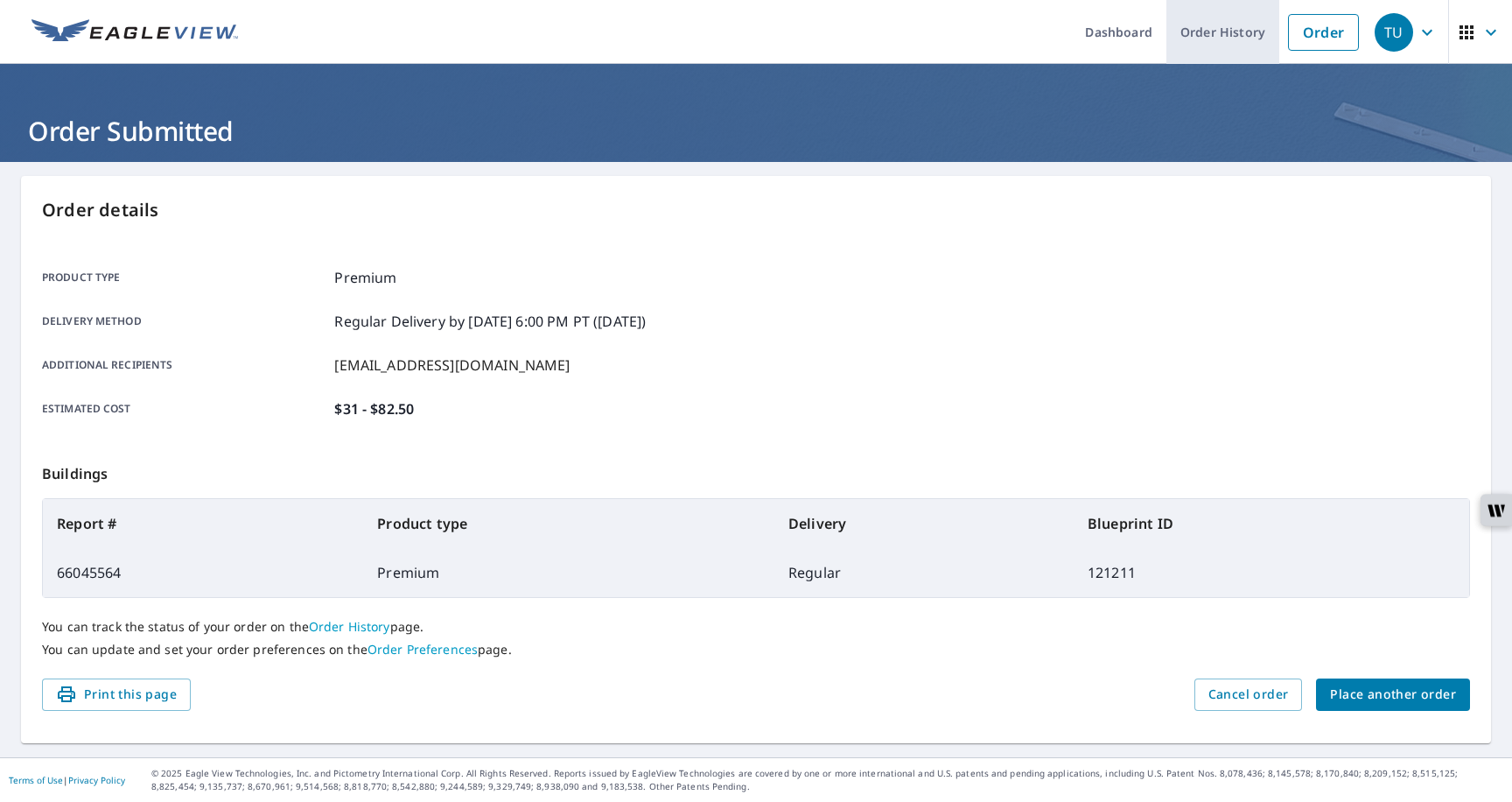
click at [1237, 48] on link "Order History" at bounding box center [1222, 32] width 113 height 64
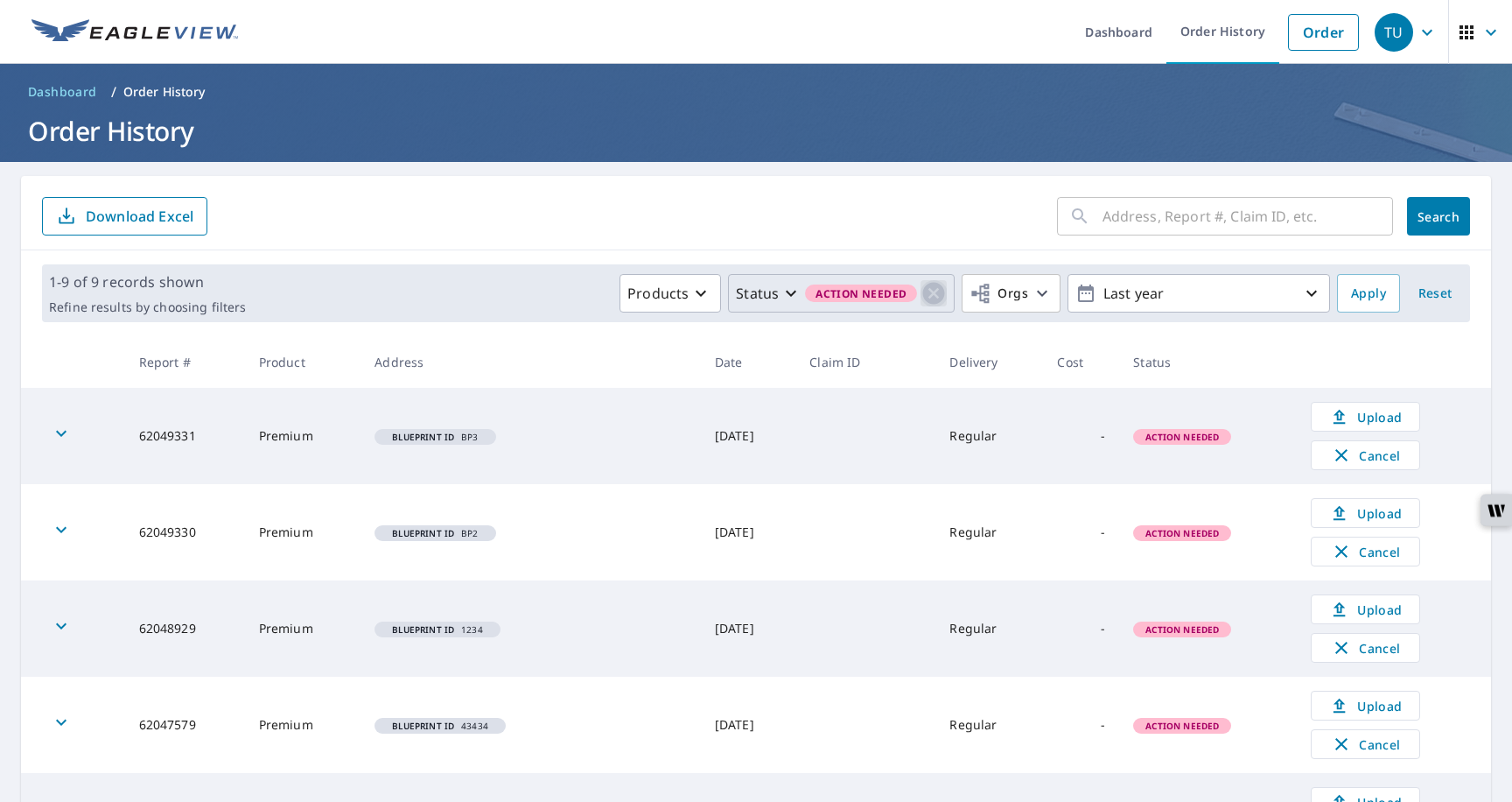
click at [939, 292] on icon "button" at bounding box center [934, 294] width 22 height 22
click at [1361, 293] on span "Apply" at bounding box center [1369, 294] width 35 height 22
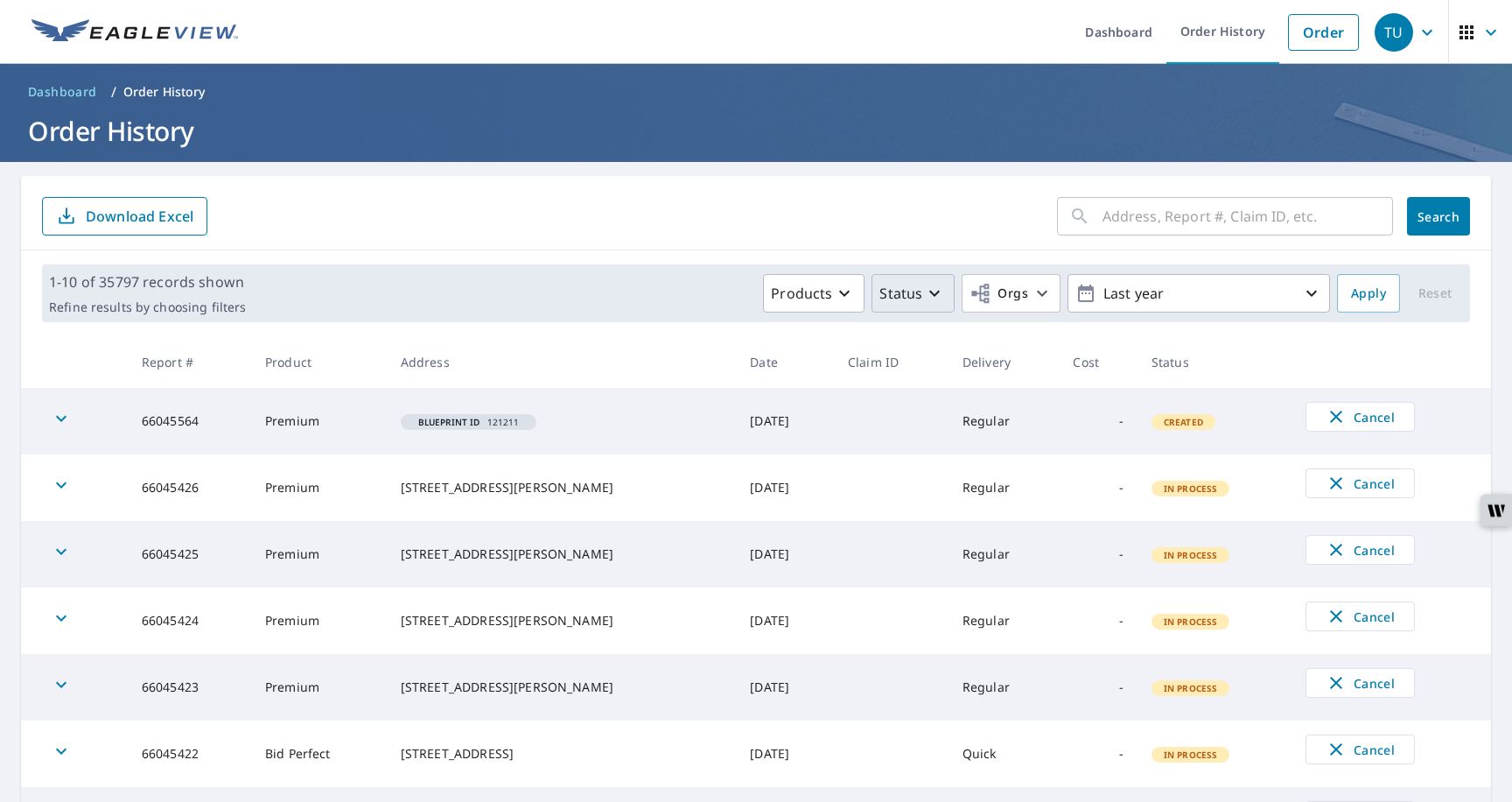
click at [913, 302] on p "Status" at bounding box center [901, 294] width 43 height 21
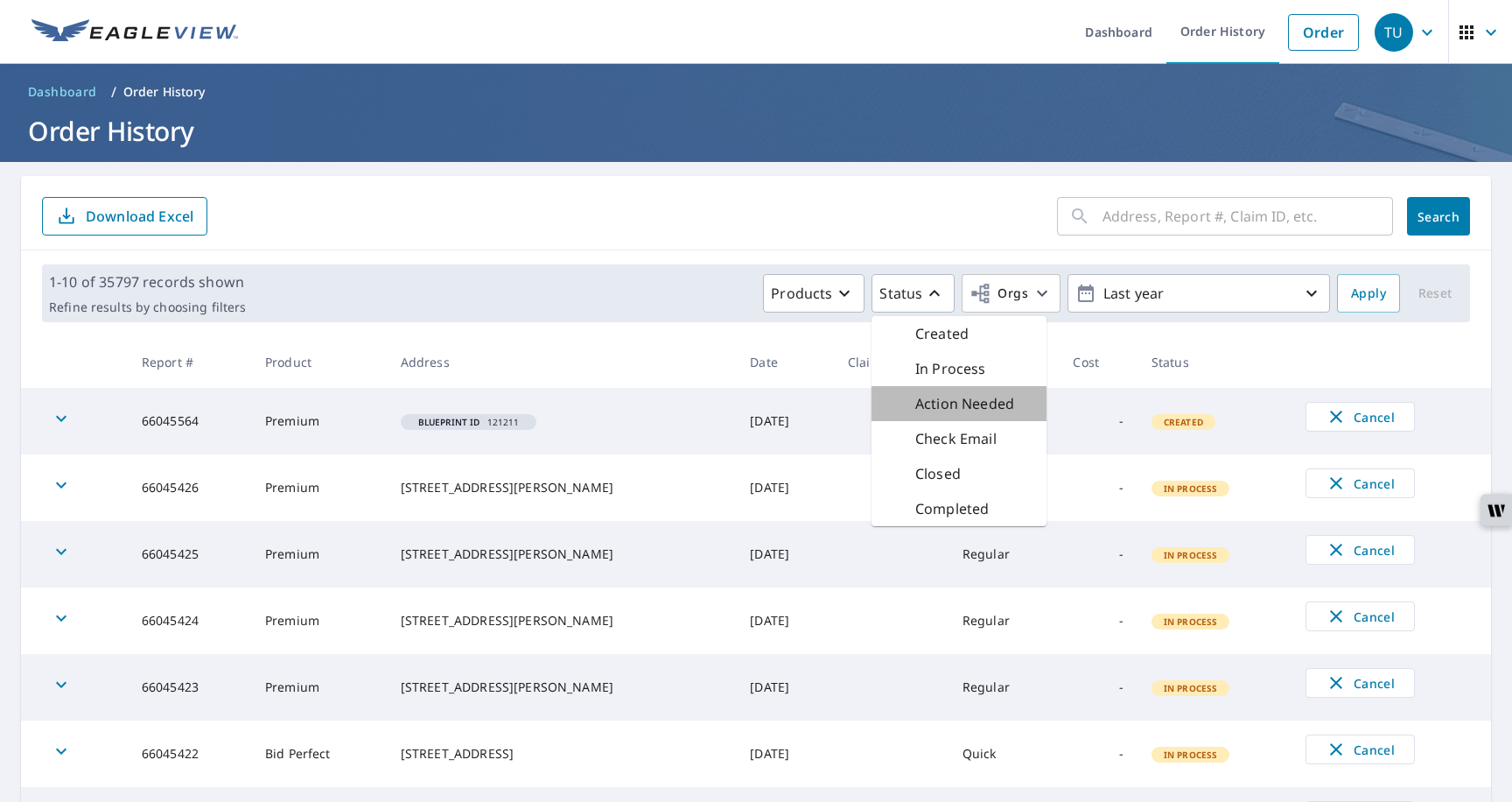
click at [941, 409] on p "Action Needed" at bounding box center [964, 403] width 99 height 21
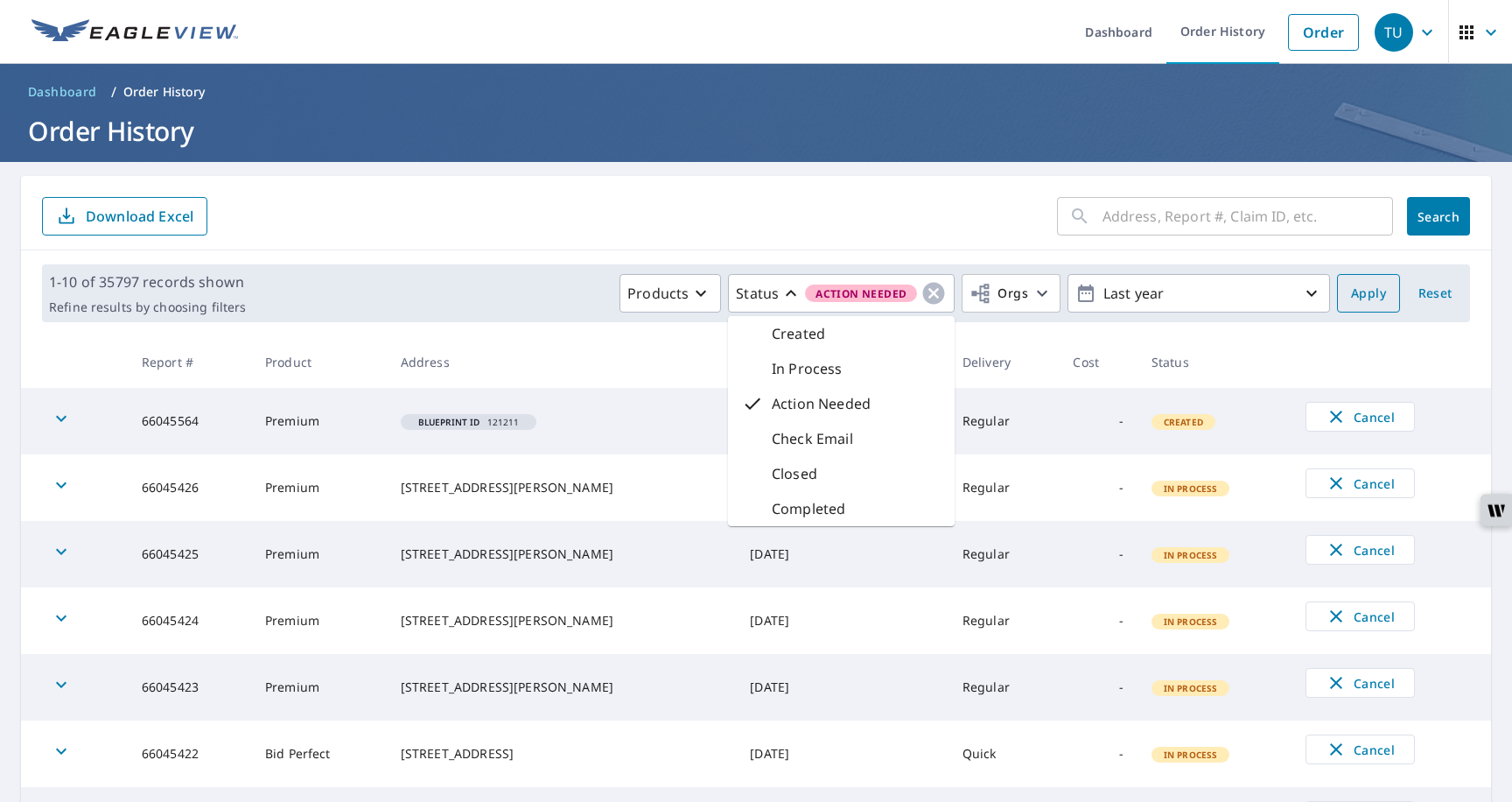
click at [1372, 284] on span "Apply" at bounding box center [1369, 294] width 35 height 22
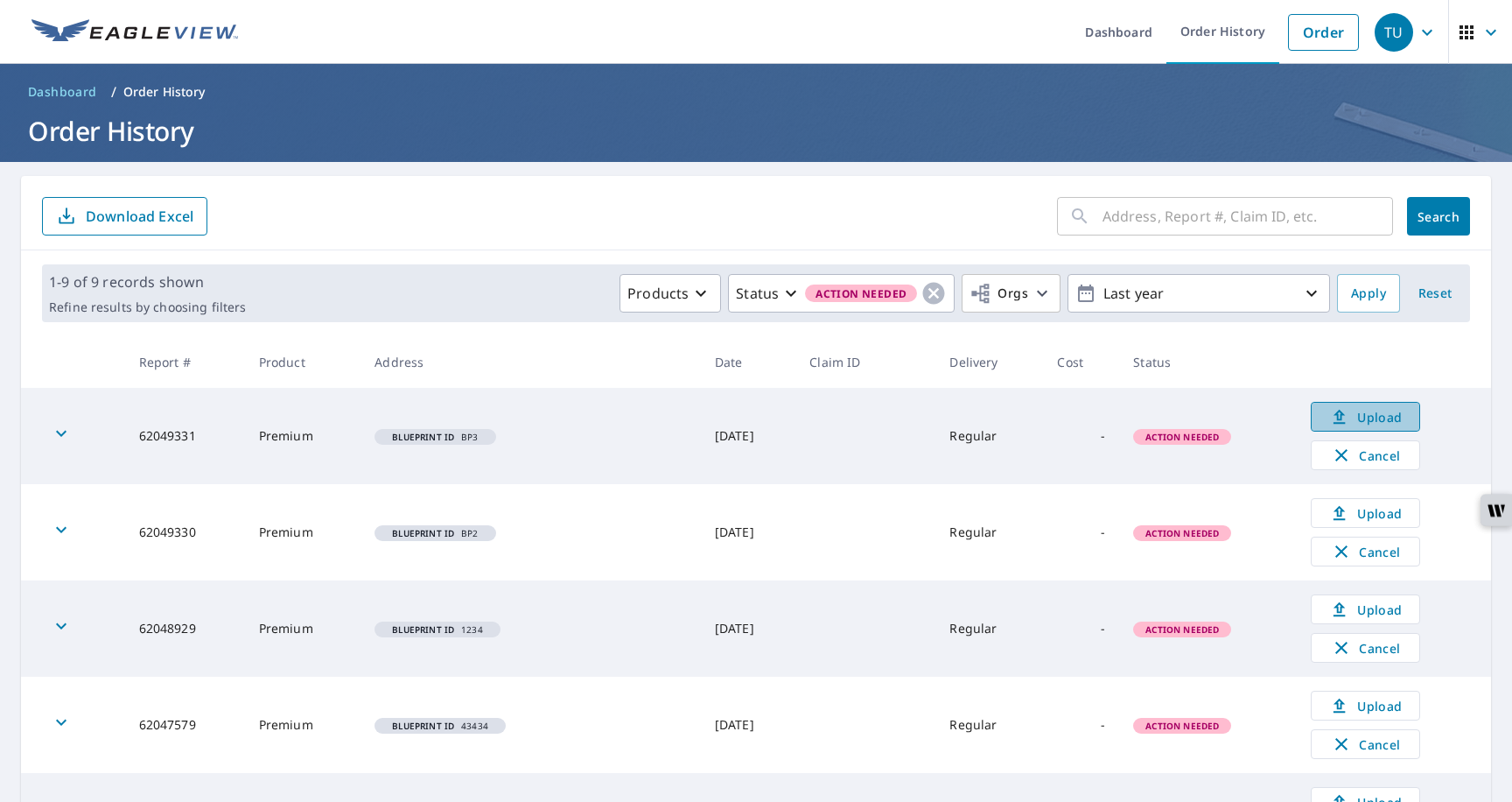
click at [1355, 418] on span "Upload" at bounding box center [1366, 417] width 87 height 21
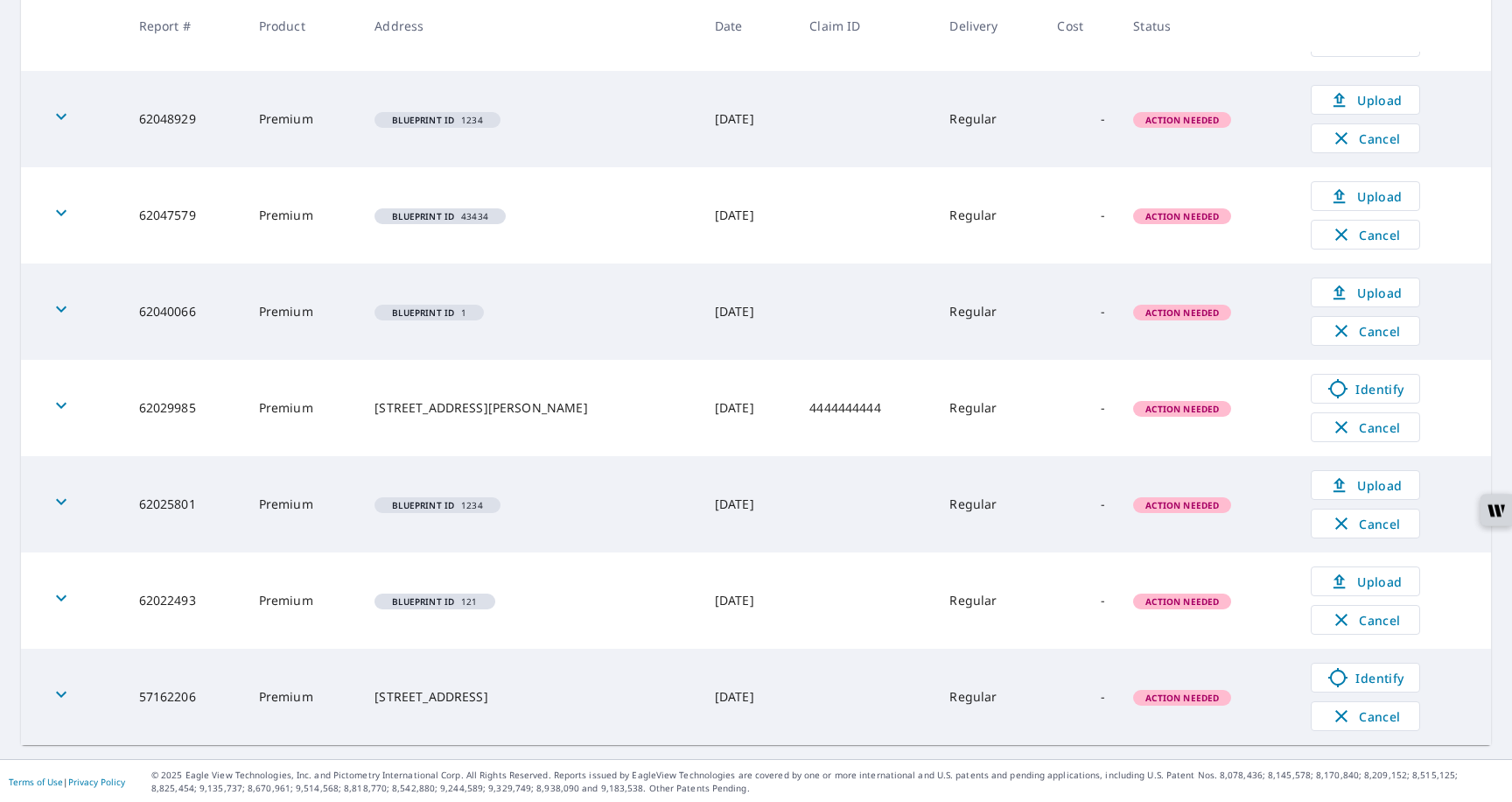
scroll to position [511, 0]
click at [1346, 678] on span "Identify" at bounding box center [1366, 676] width 87 height 21
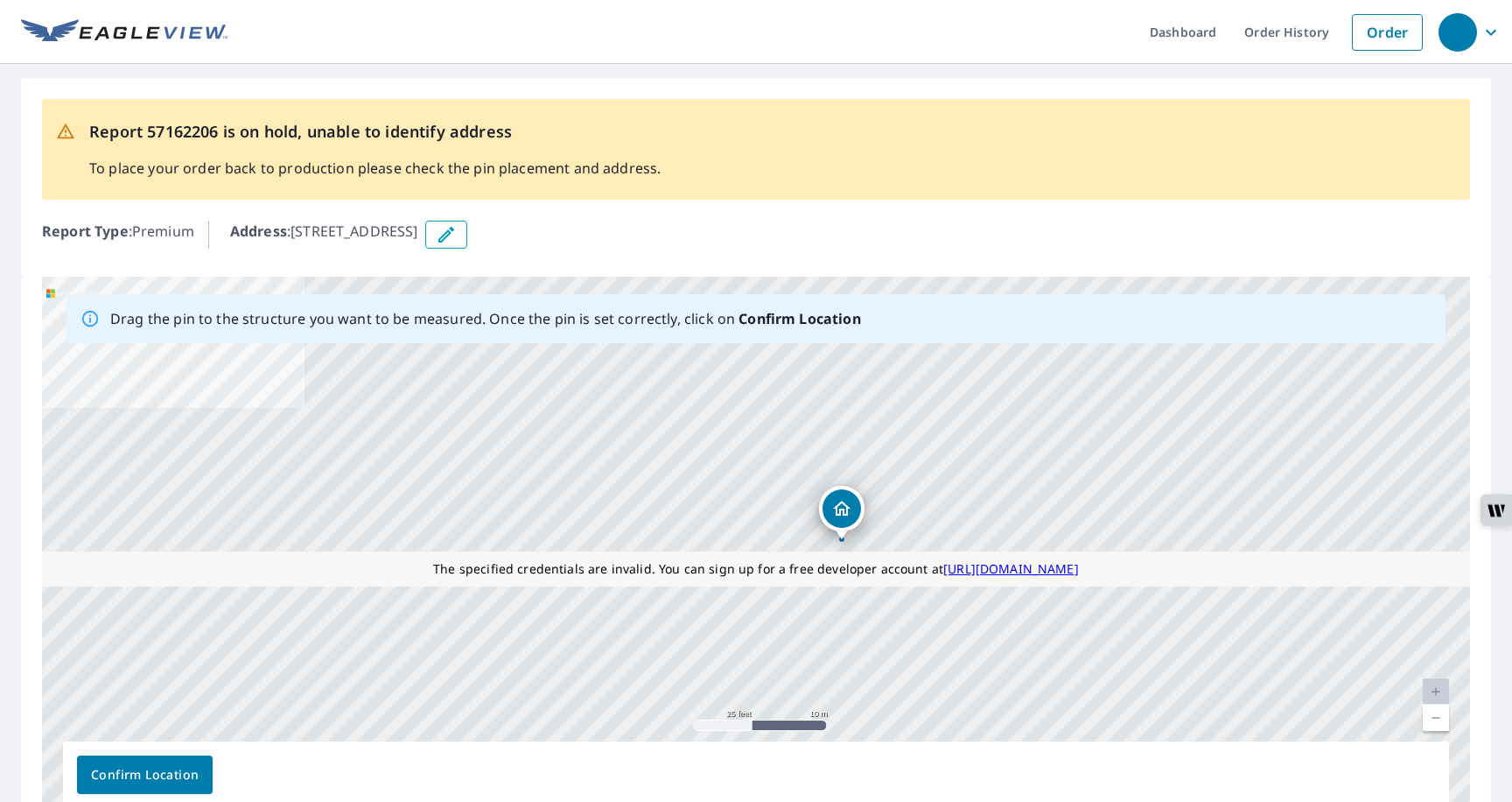
drag, startPoint x: 751, startPoint y: 529, endPoint x: 836, endPoint y: 520, distance: 85.5
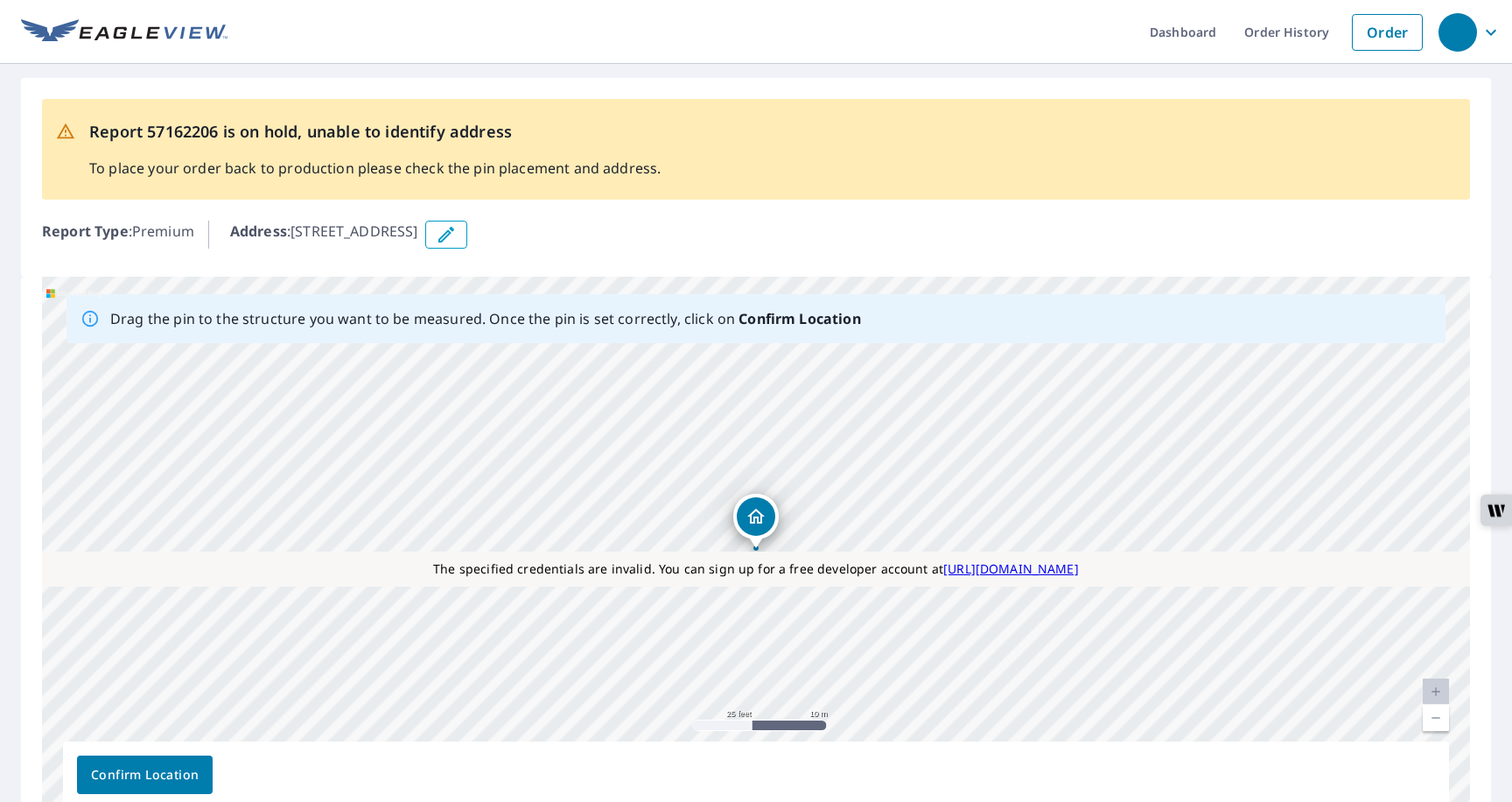
click at [132, 778] on span "Confirm Location" at bounding box center [145, 775] width 108 height 22
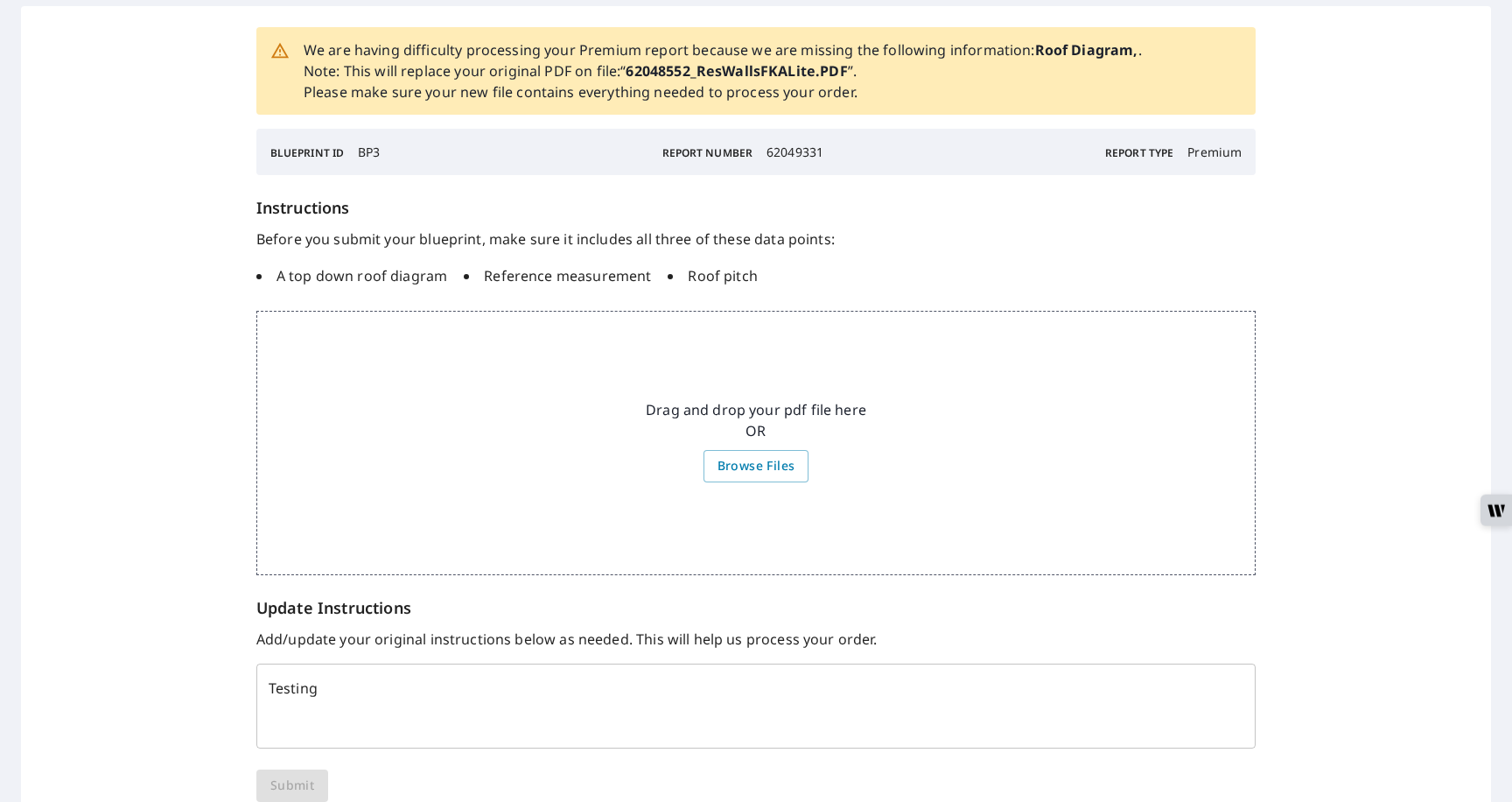
scroll to position [76, 0]
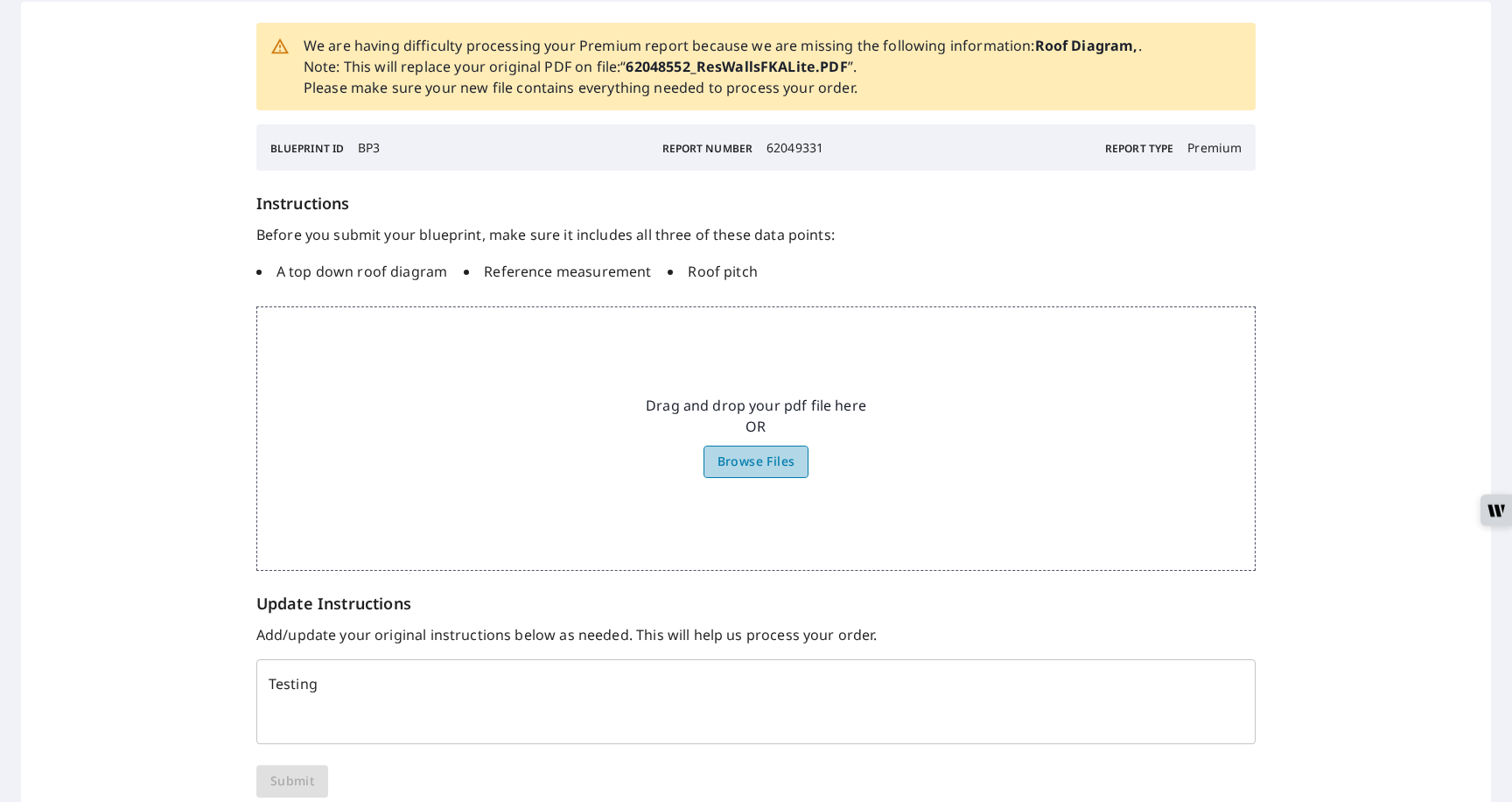
click at [757, 452] on span "Browse Files" at bounding box center [756, 461] width 78 height 22
click at [0, 0] on input "Browse Files" at bounding box center [0, 0] width 0 height 0
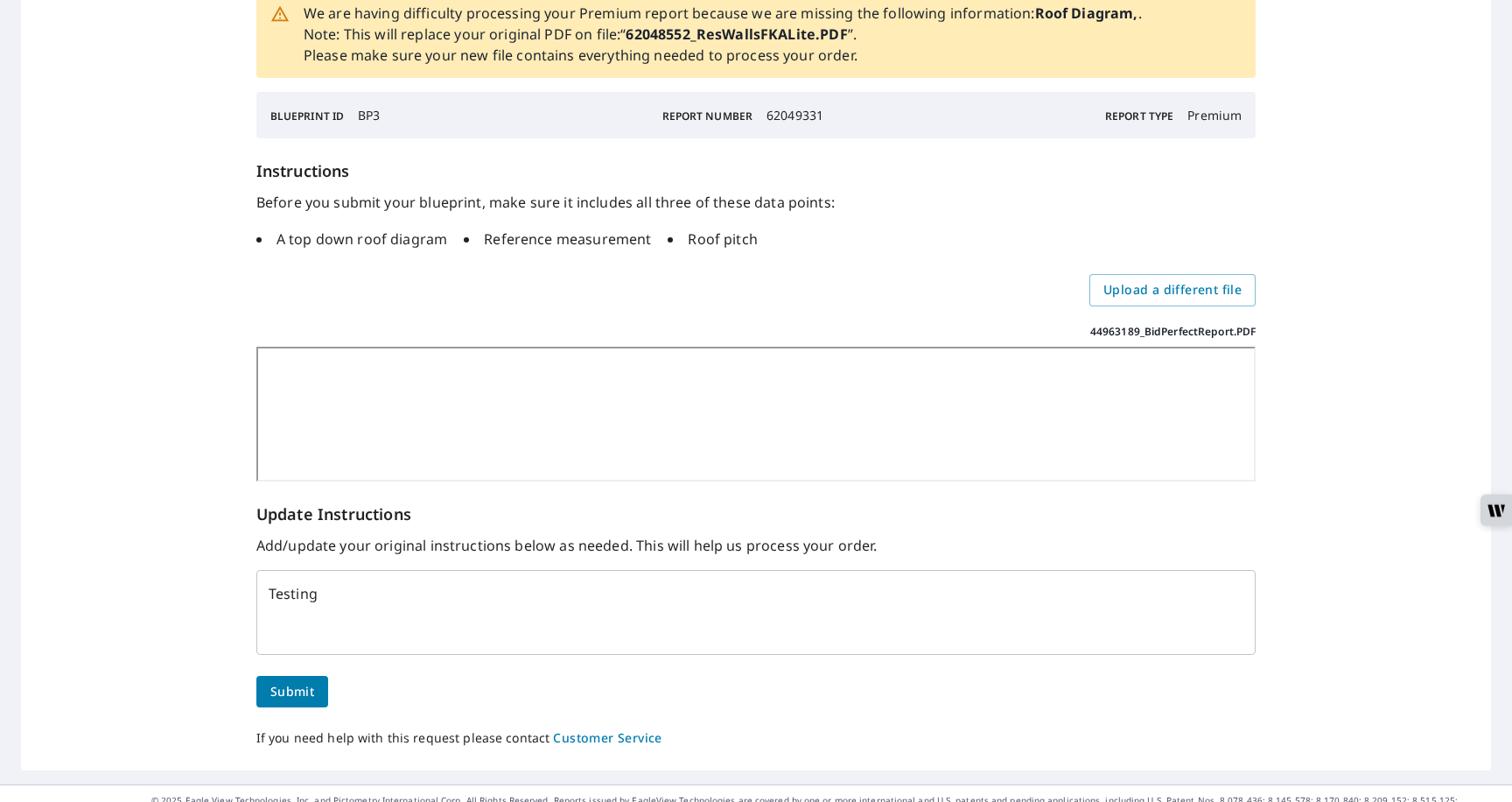
scroll to position [179, 0]
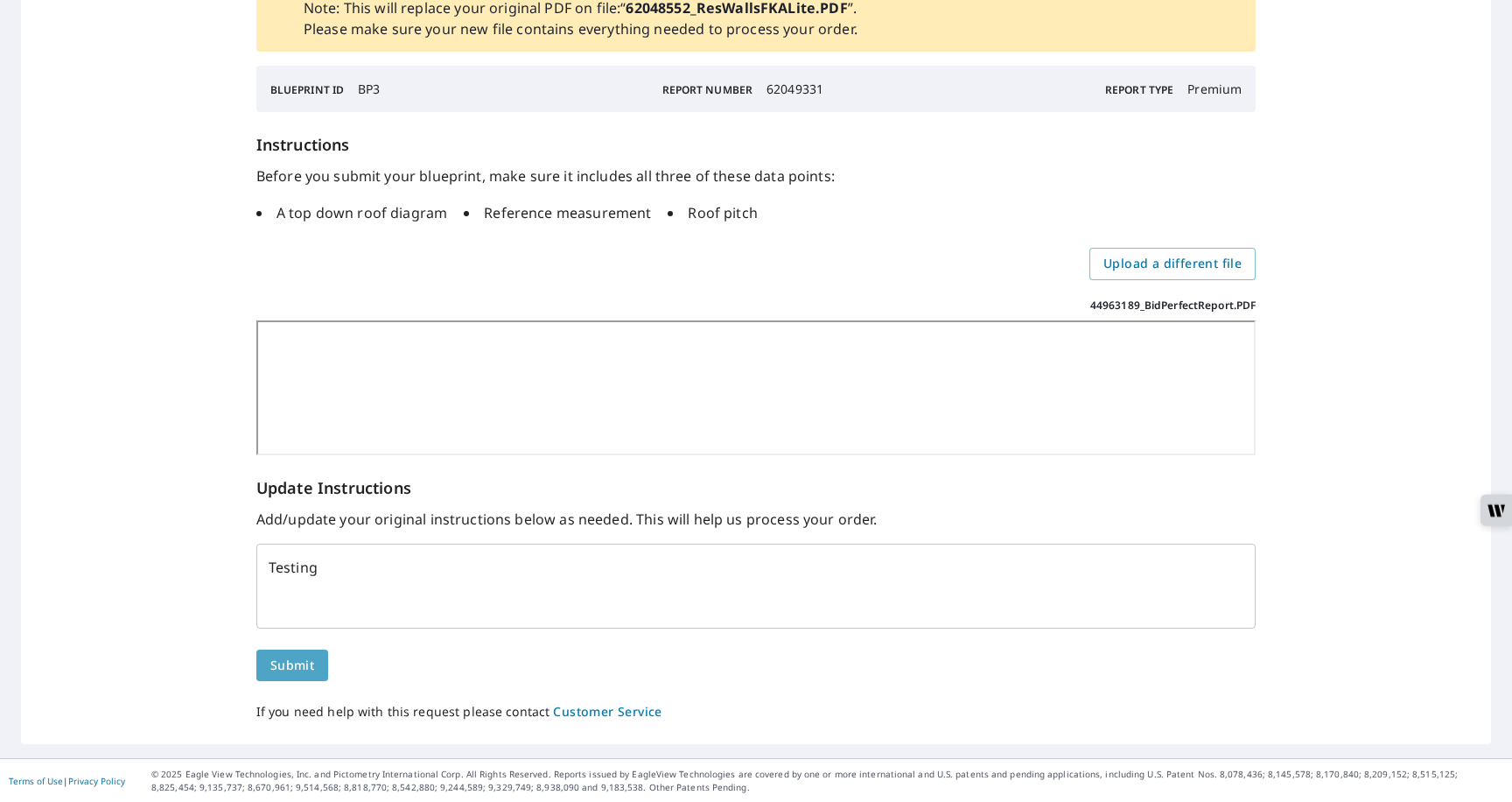
click at [308, 663] on span "Submit" at bounding box center [292, 665] width 43 height 22
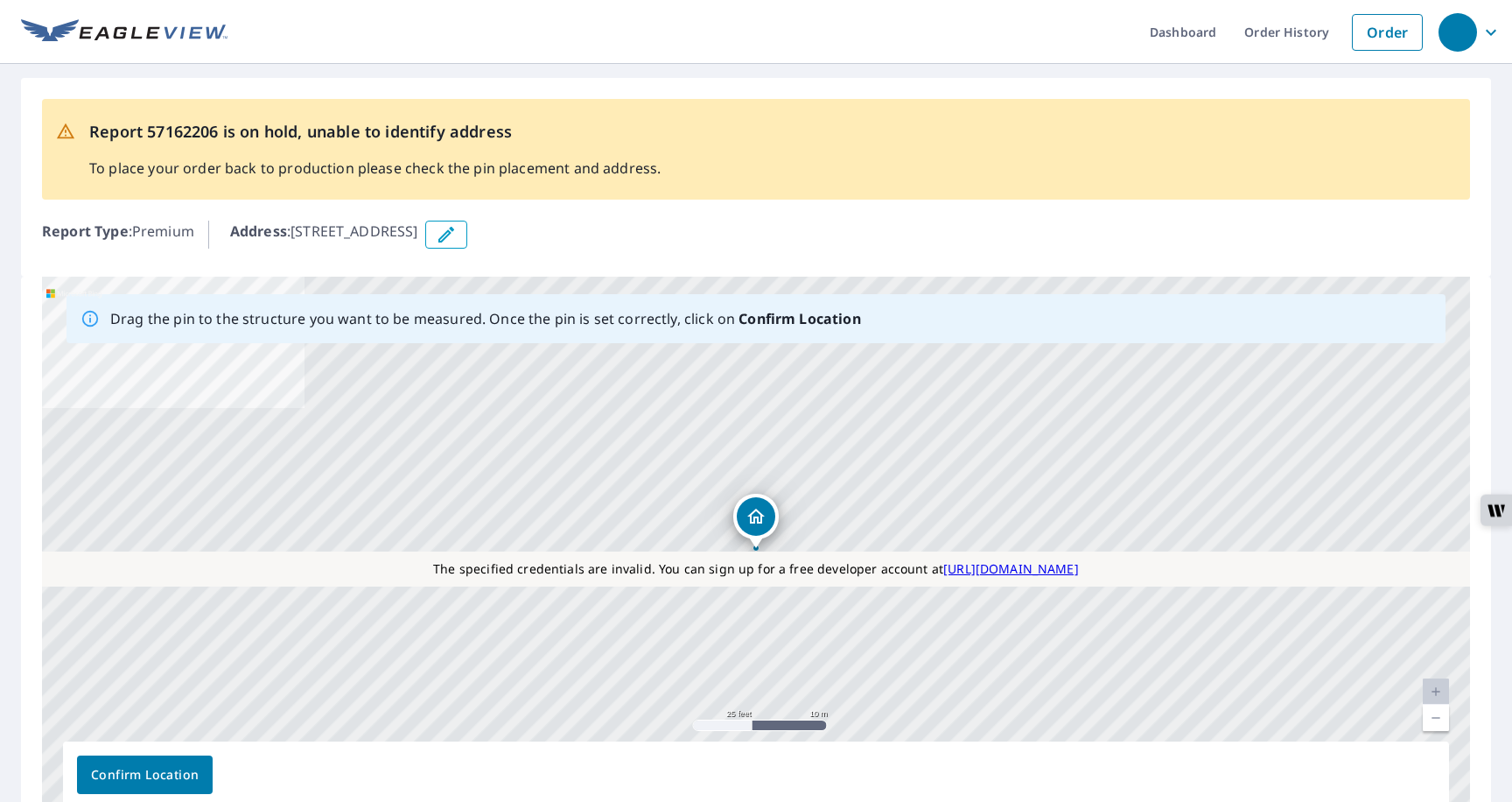
click at [706, 141] on div "Report 57162206 is on hold, unable to identify address To place your order back…" at bounding box center [756, 149] width 1428 height 101
click at [928, 39] on link "Dashboard" at bounding box center [1183, 32] width 94 height 64
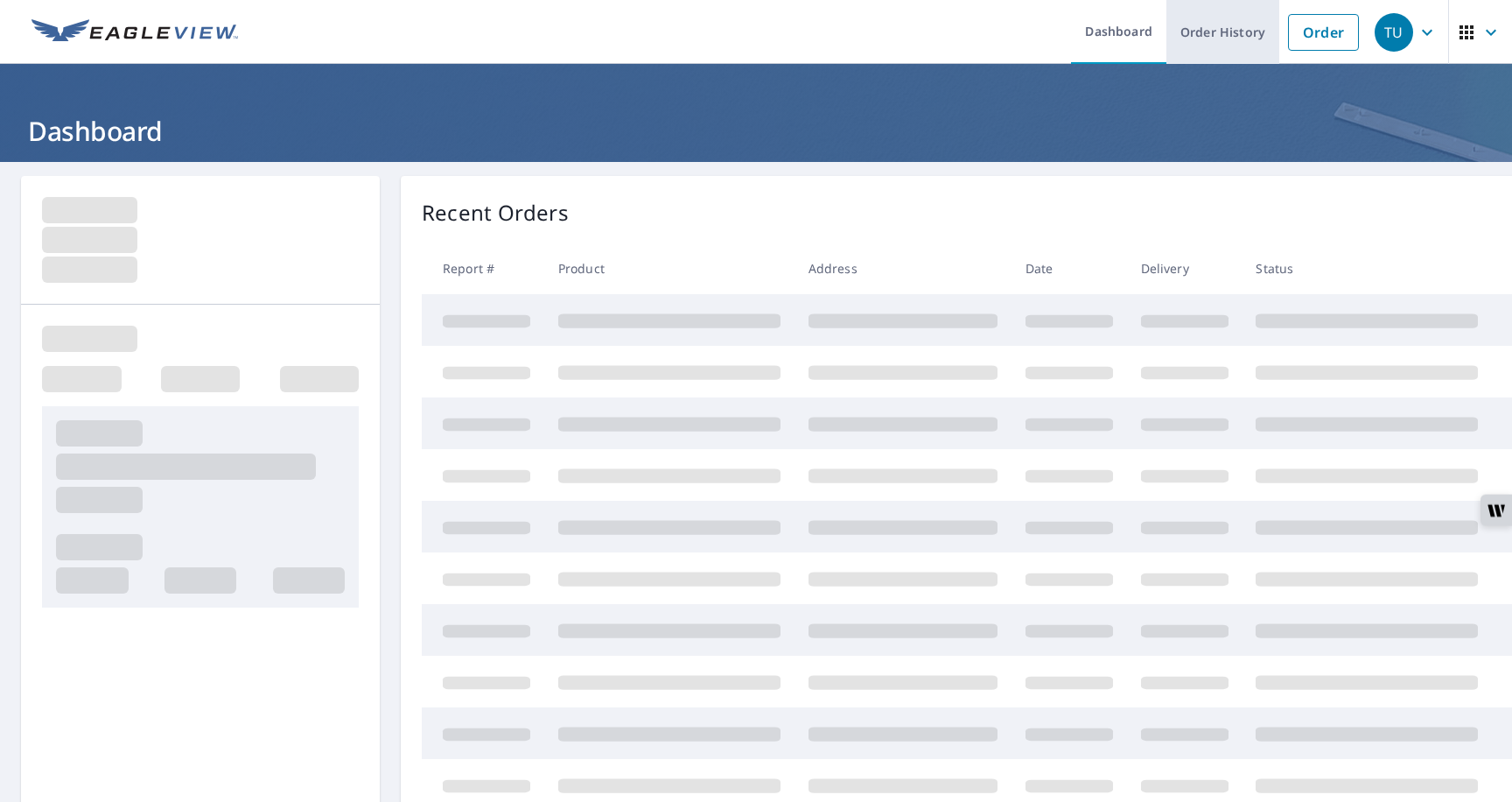
click at [1217, 36] on link "Order History" at bounding box center [1222, 32] width 113 height 64
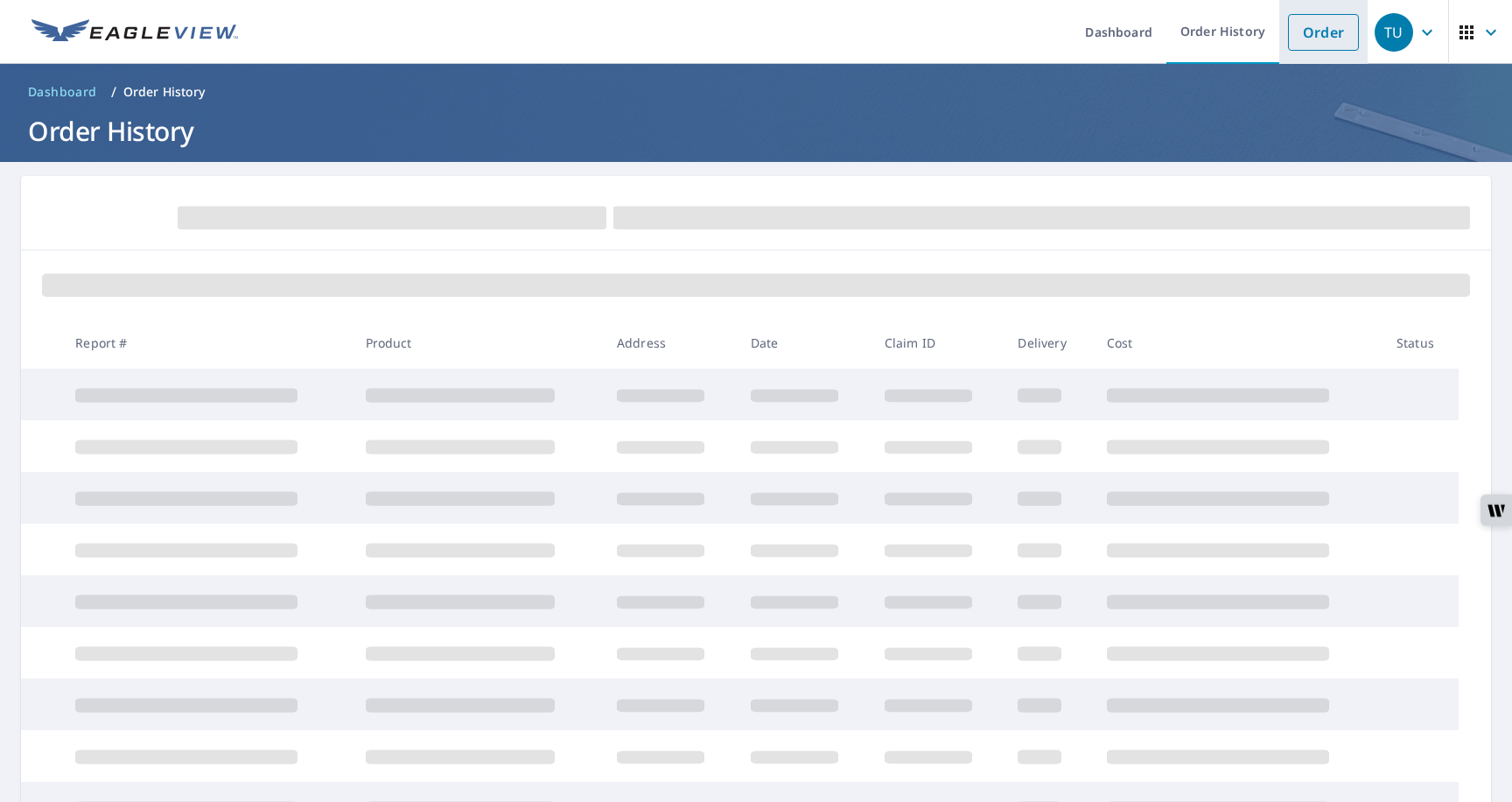
click at [1313, 39] on link "Order" at bounding box center [1324, 33] width 71 height 37
click at [1305, 32] on link "Order" at bounding box center [1324, 33] width 71 height 37
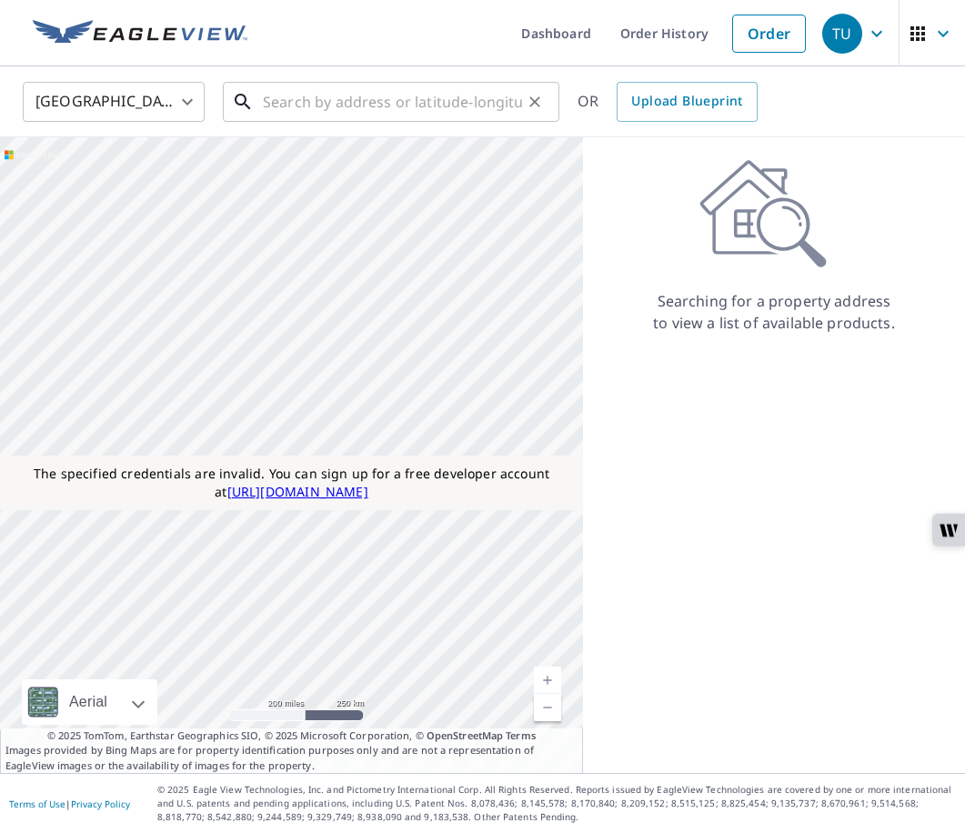
click at [387, 85] on input "text" at bounding box center [392, 101] width 259 height 51
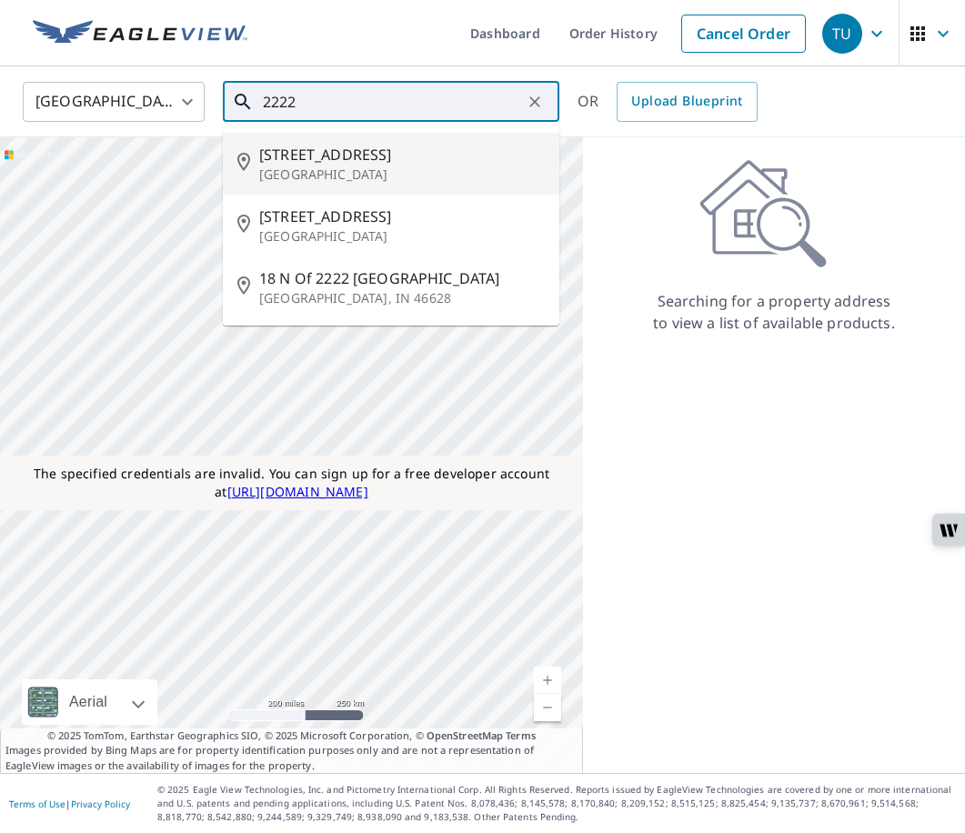
click at [282, 179] on p "Arlington, VA 22226" at bounding box center [402, 174] width 286 height 18
type input "3501 Fairfax Dr Arlington, VA 22226"
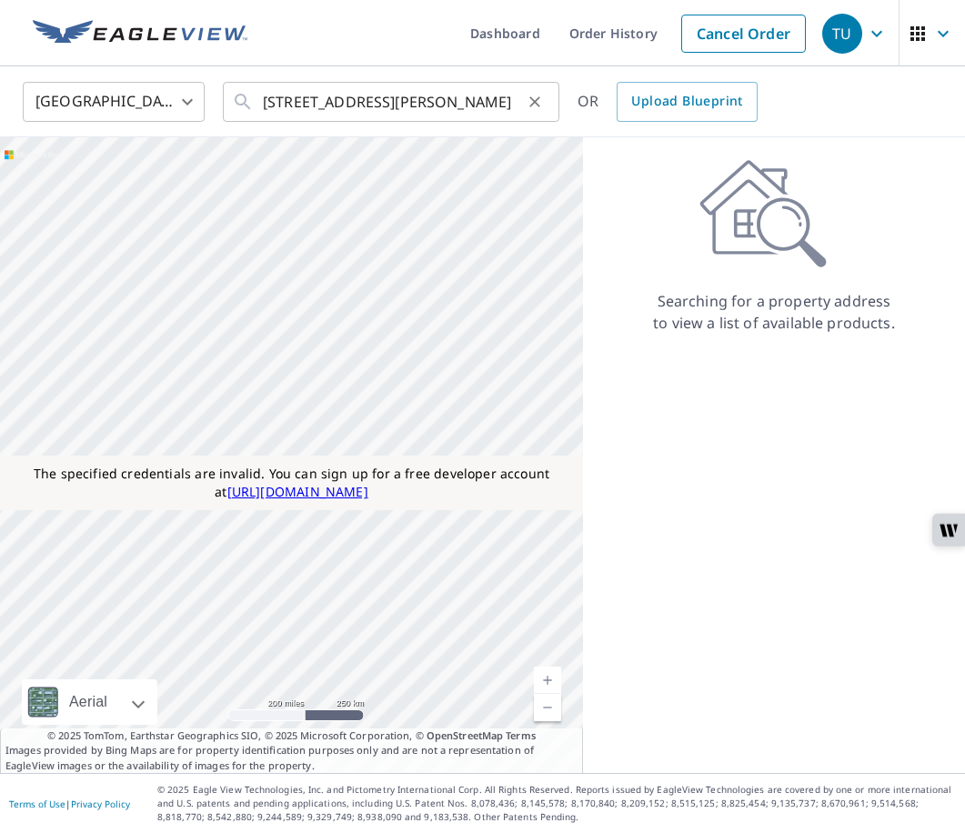
click at [532, 104] on icon "Clear" at bounding box center [534, 101] width 11 height 11
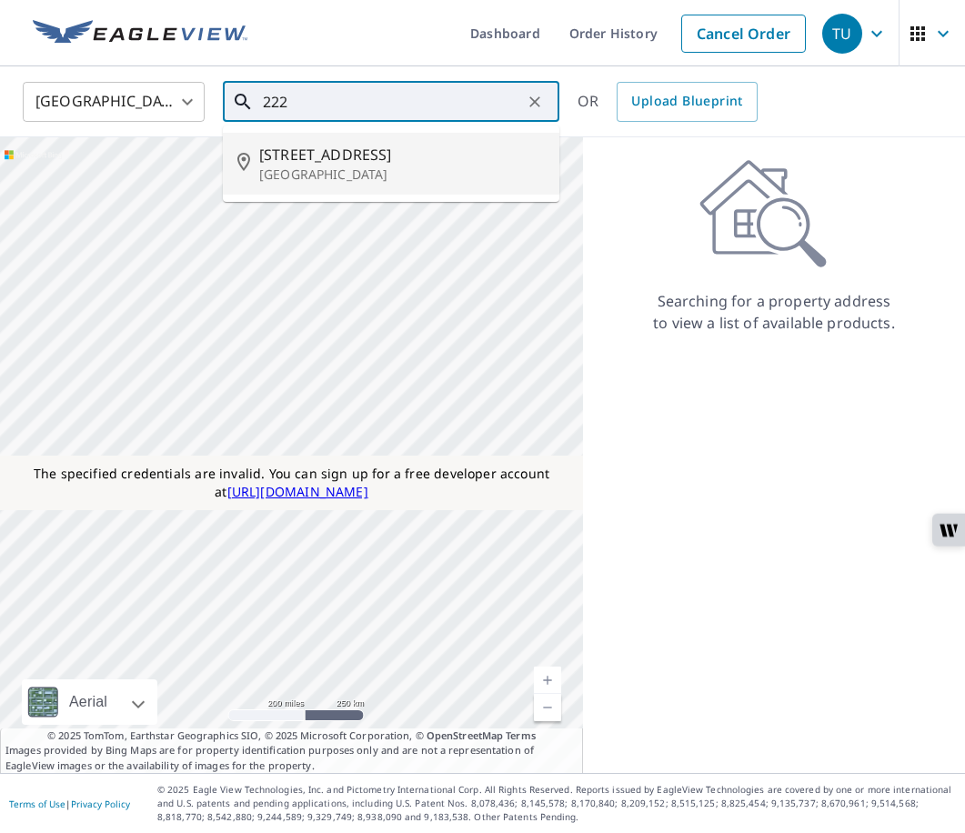
click at [324, 168] on p "Arlington, VA 22226" at bounding box center [402, 174] width 286 height 18
type input "3501 Fairfax Dr Arlington, VA 22226"
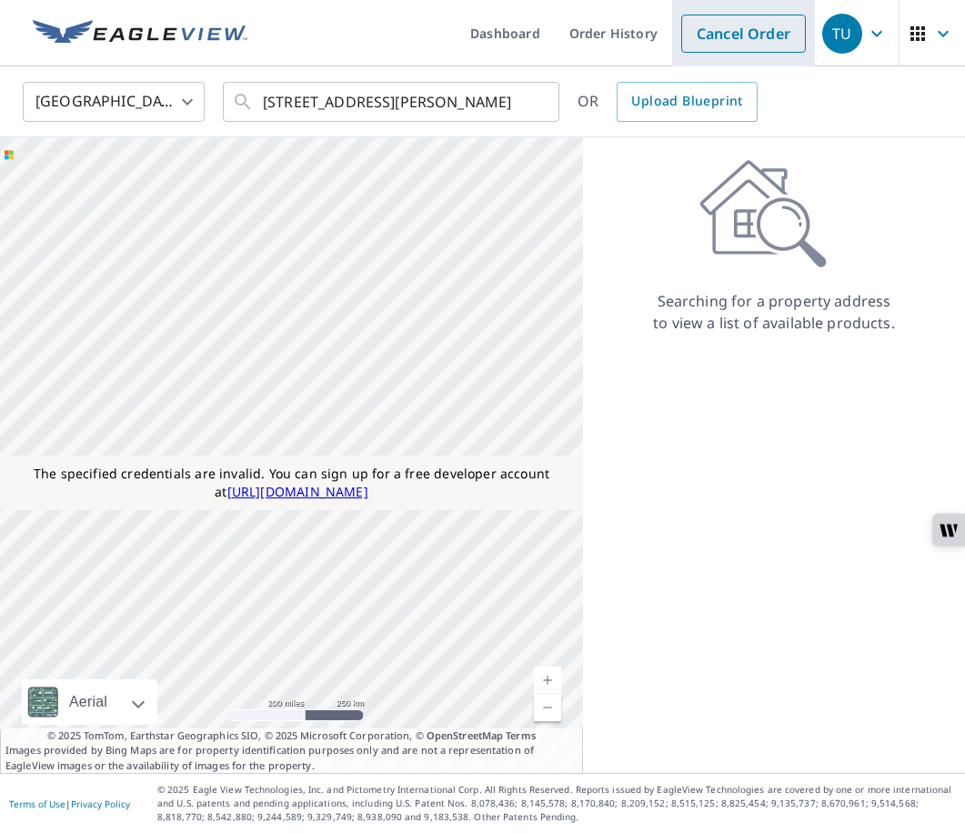
click at [725, 43] on link "Cancel Order" at bounding box center [743, 34] width 125 height 38
click at [757, 24] on link "Order" at bounding box center [769, 34] width 74 height 38
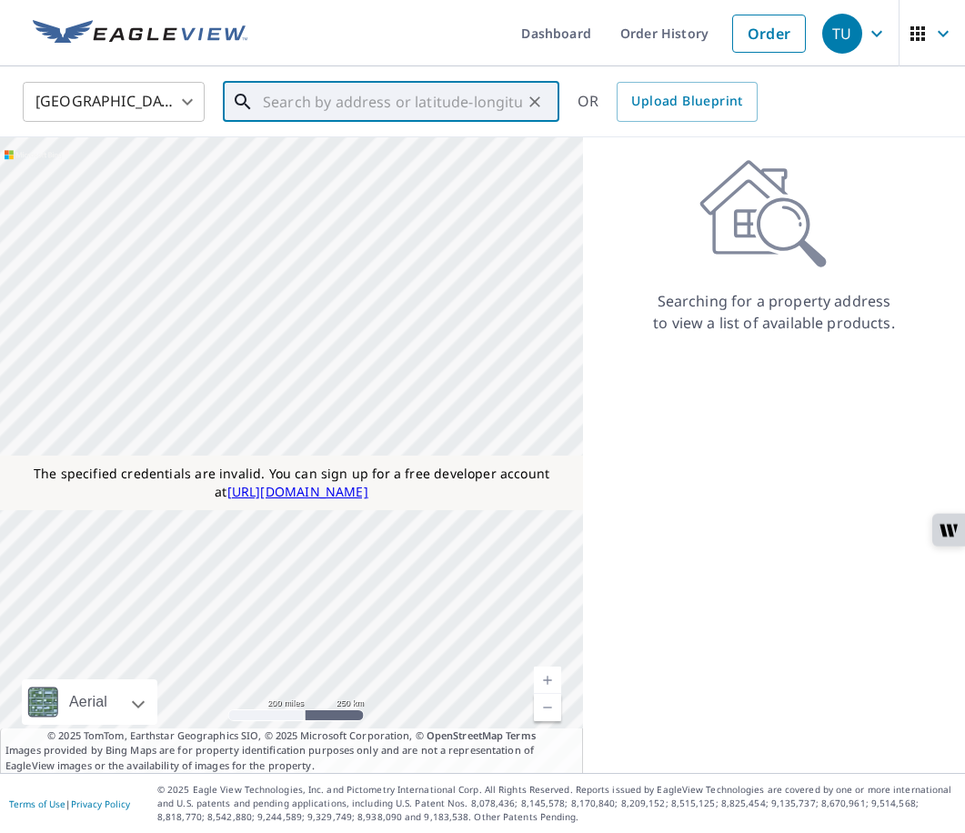
click at [444, 117] on input "text" at bounding box center [392, 101] width 259 height 51
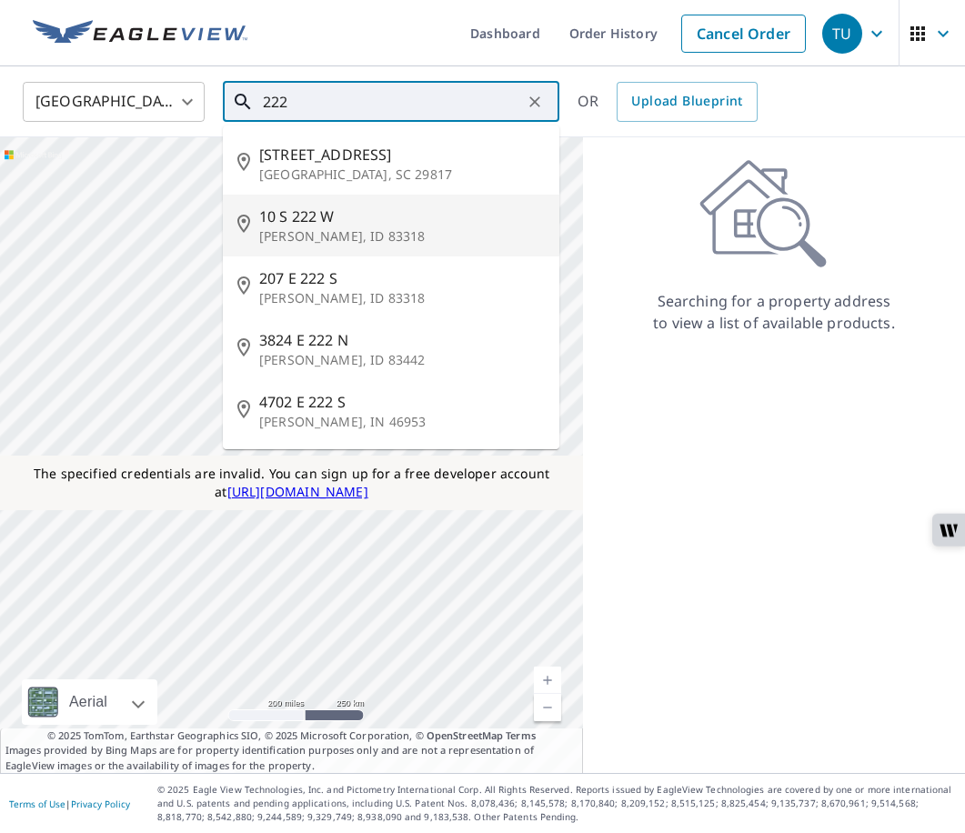
click at [322, 195] on li "[STREET_ADDRESS][PERSON_NAME]" at bounding box center [391, 226] width 336 height 62
type input "[STREET_ADDRESS][PERSON_NAME]"
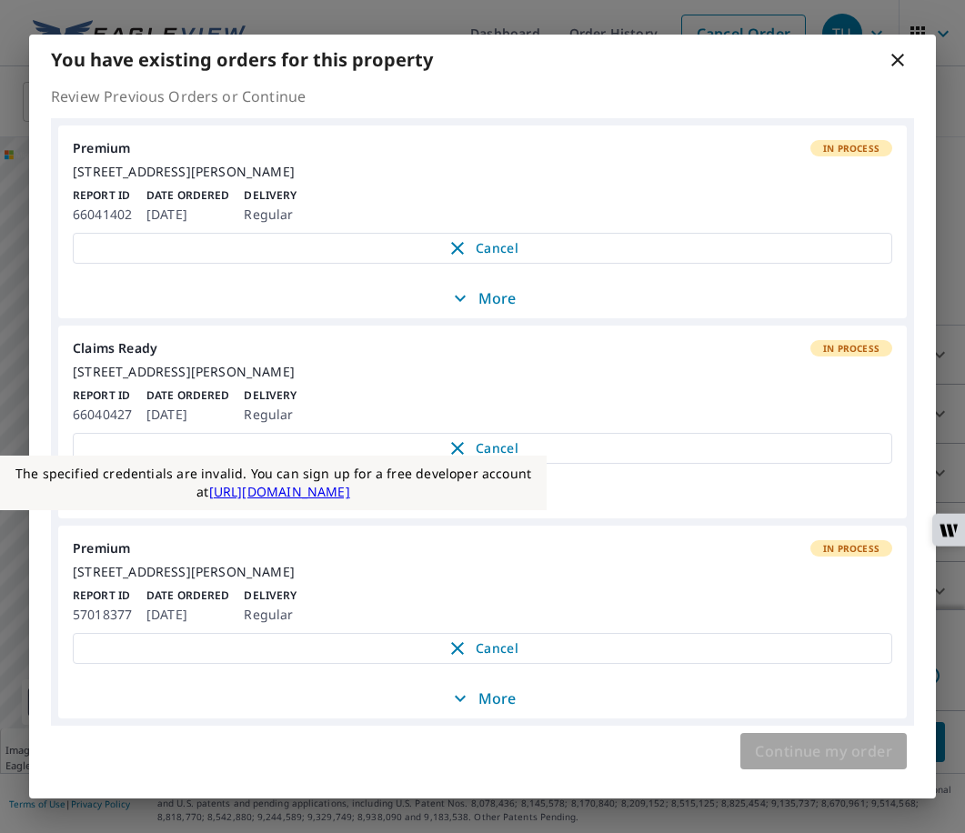
click at [776, 759] on span "Continue my order" at bounding box center [823, 750] width 137 height 25
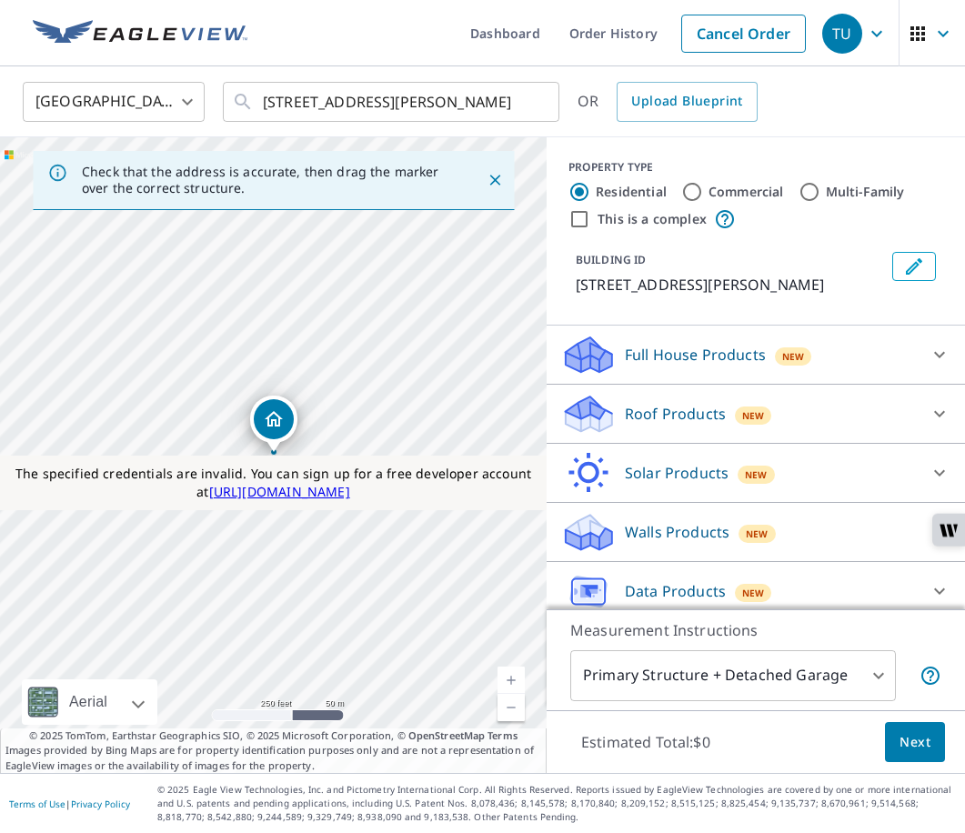
click at [913, 739] on span "Next" at bounding box center [914, 742] width 31 height 23
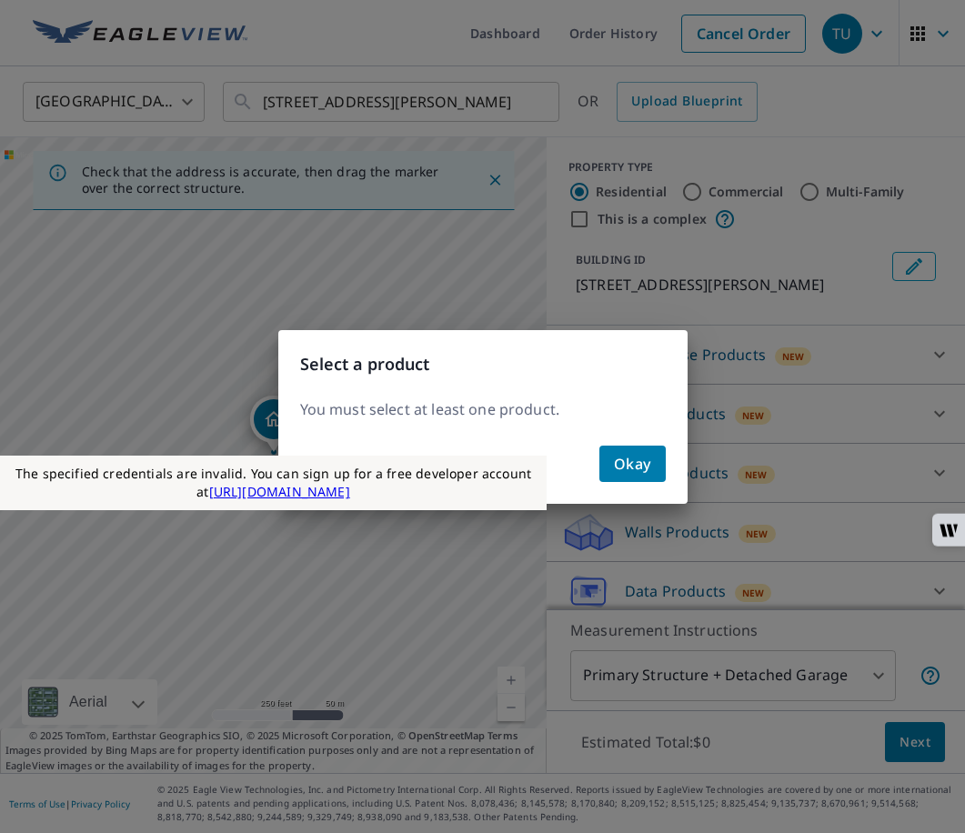
click at [620, 446] on button "Okay" at bounding box center [632, 464] width 66 height 36
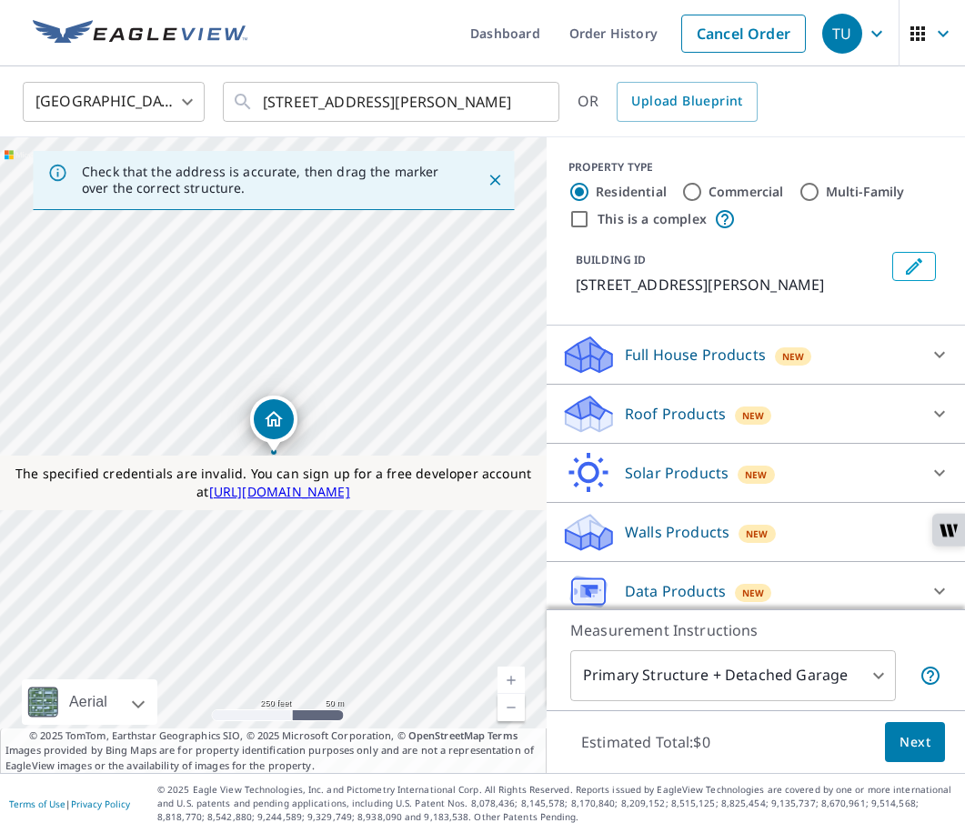
click at [646, 417] on p "Roof Products" at bounding box center [675, 414] width 101 height 22
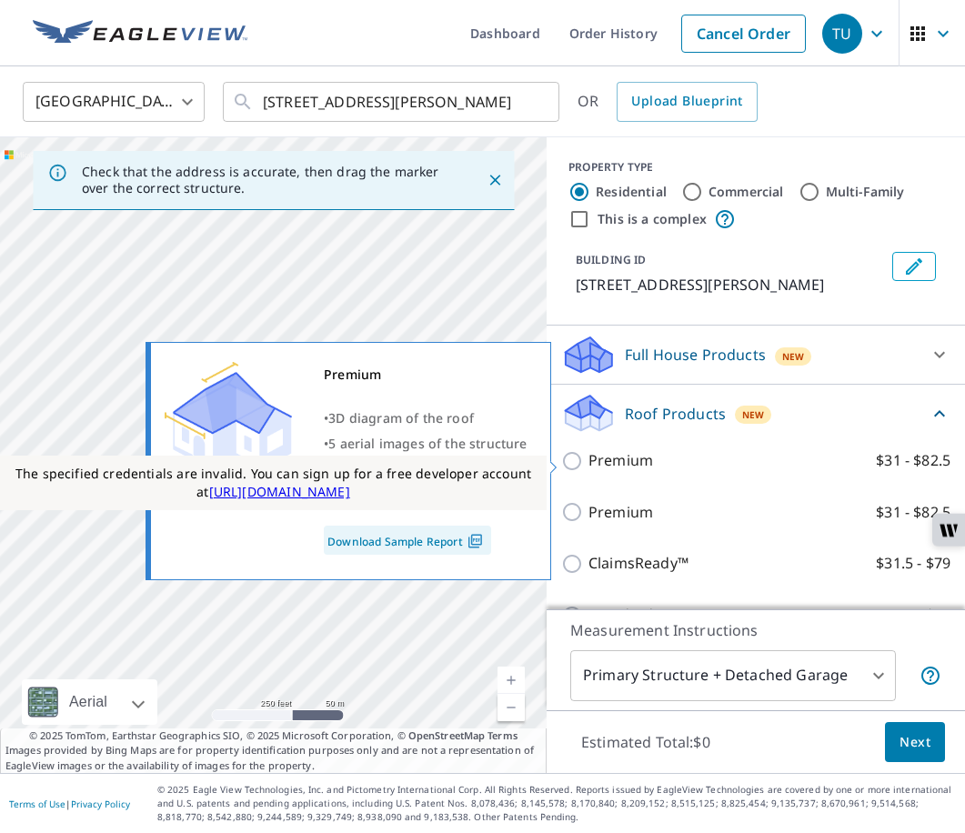
click at [607, 463] on p "Premium" at bounding box center [620, 460] width 65 height 23
click at [588, 463] on input "Premium $31 - $82.5" at bounding box center [574, 461] width 27 height 22
checkbox input "true"
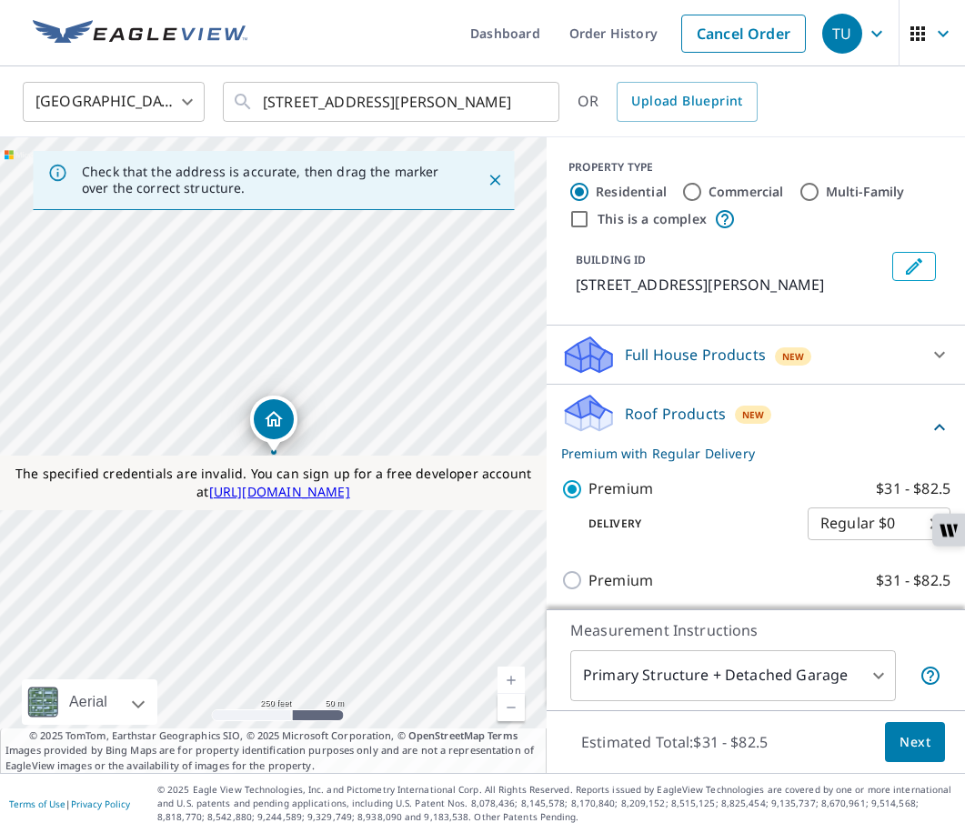
click at [901, 747] on span "Next" at bounding box center [914, 742] width 31 height 23
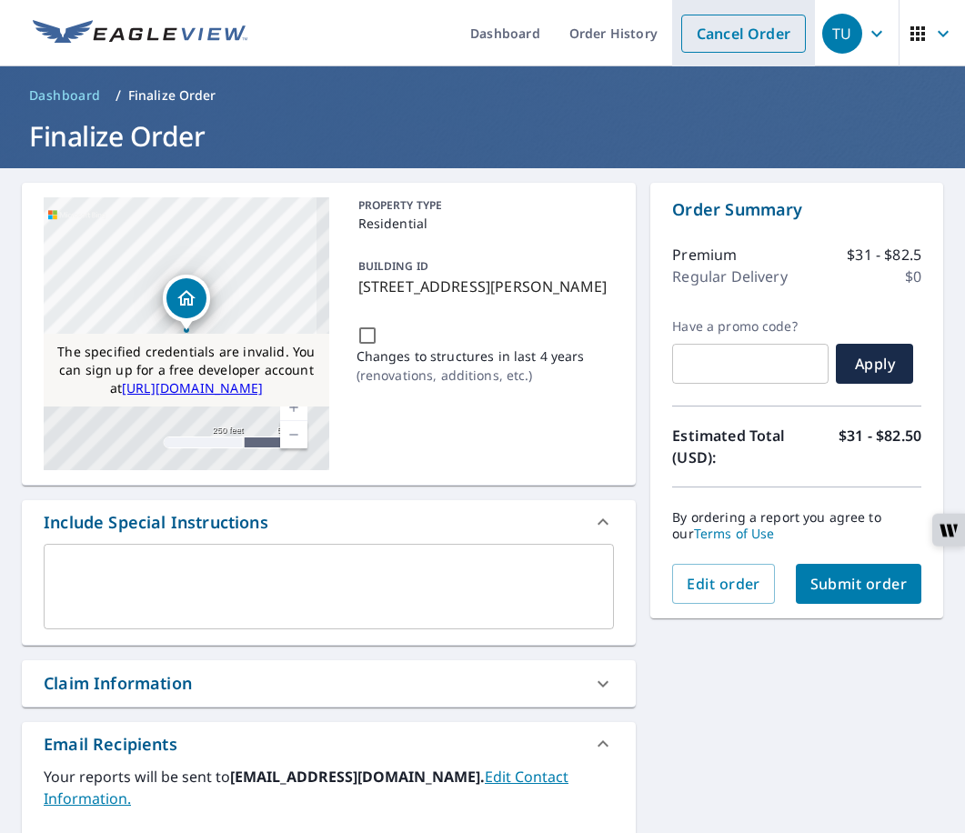
click at [726, 45] on link "Cancel Order" at bounding box center [743, 34] width 125 height 38
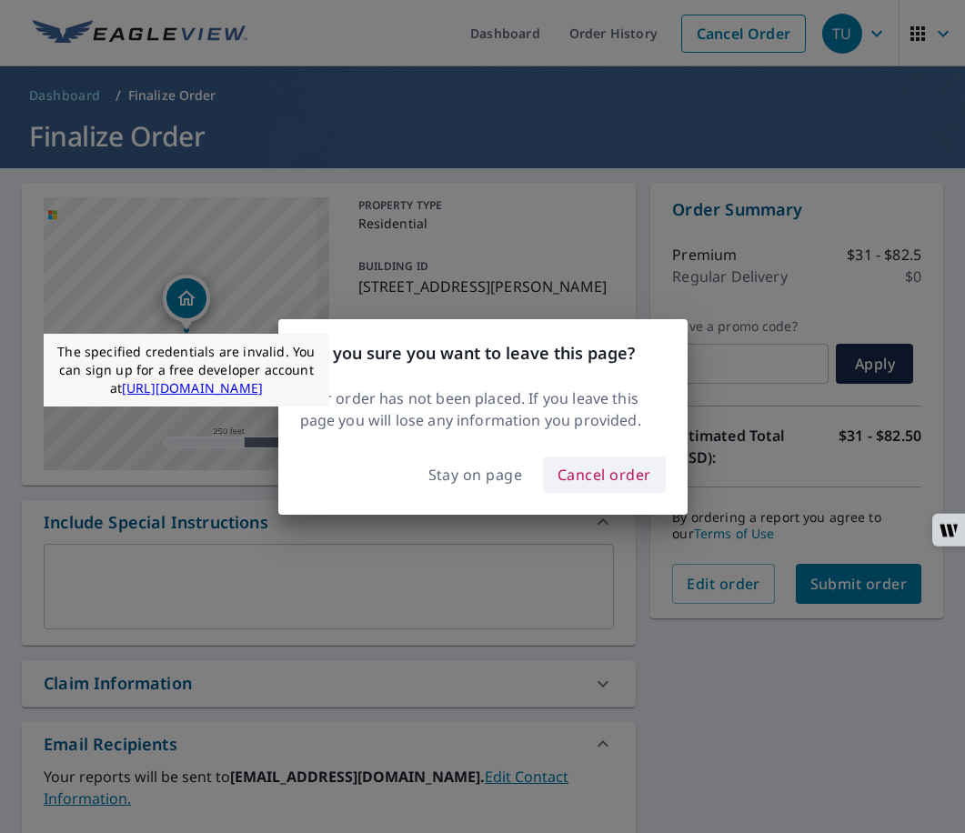
click at [579, 480] on span "Cancel order" at bounding box center [604, 474] width 94 height 25
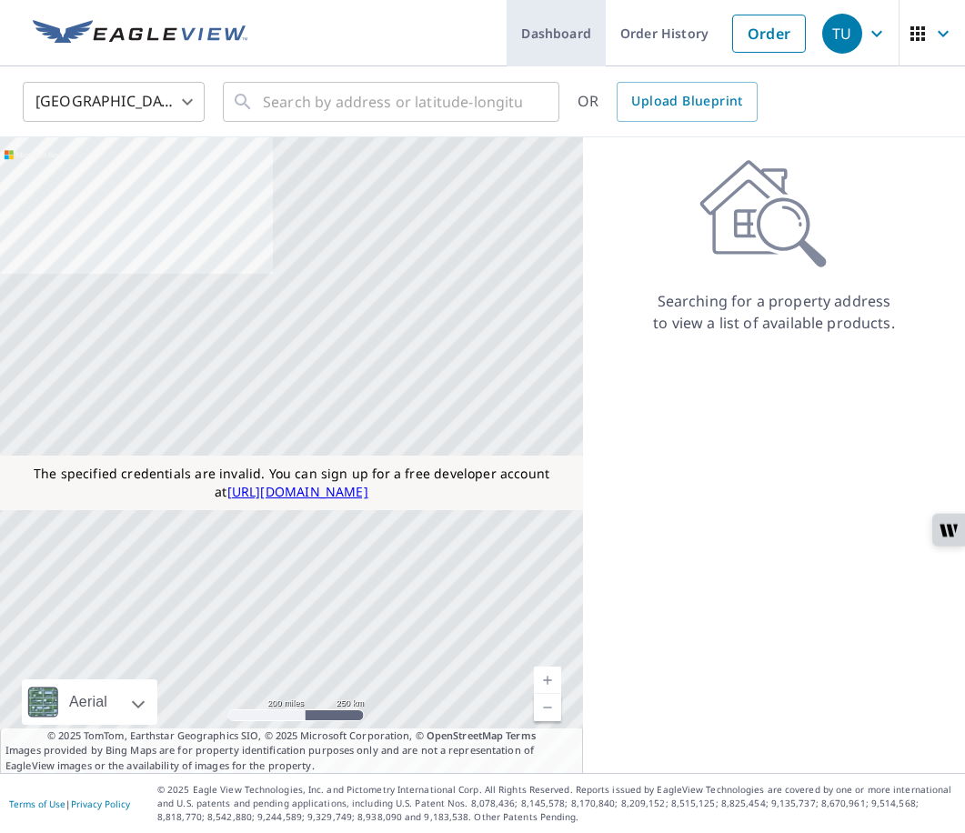
click at [557, 49] on link "Dashboard" at bounding box center [555, 33] width 99 height 66
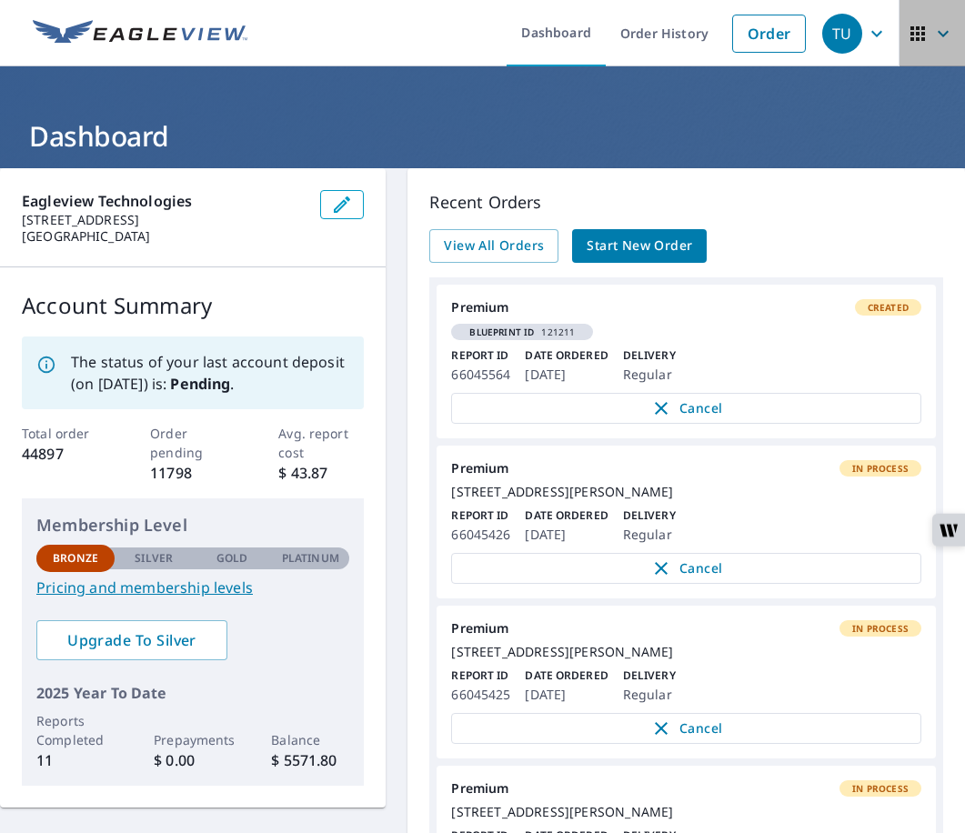
click at [940, 38] on icon "button" at bounding box center [943, 34] width 22 height 22
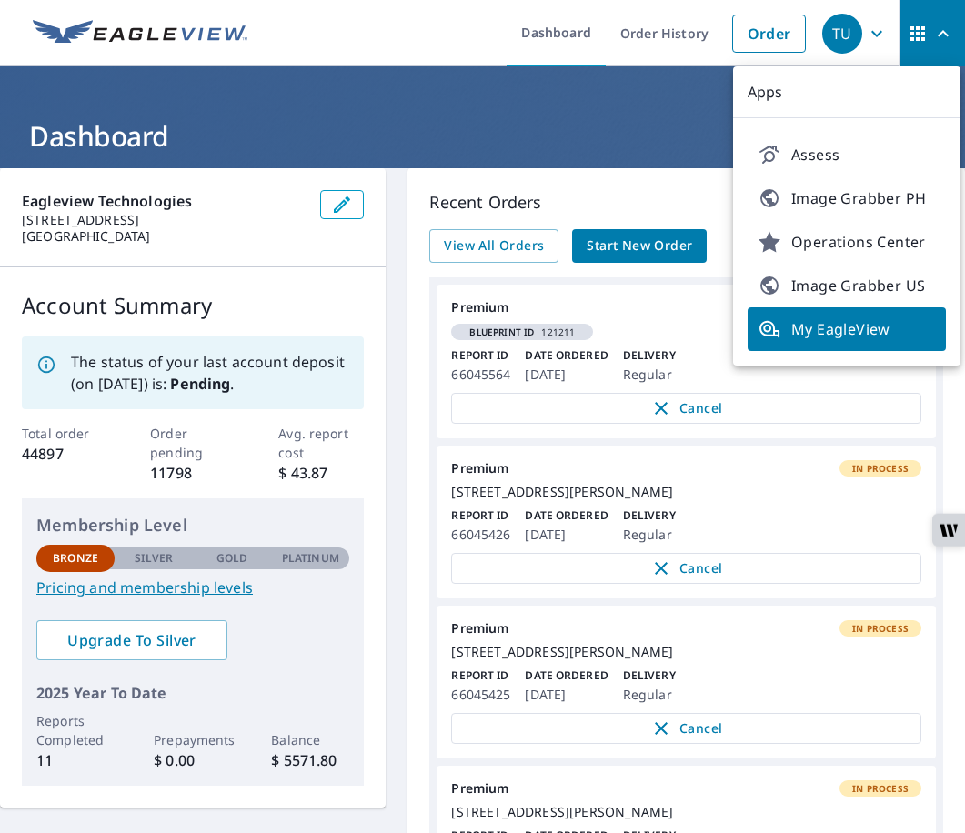
click at [590, 176] on div "Recent Orders View All Orders Start New Order Premium Created Blueprint ID 1212…" at bounding box center [685, 637] width 557 height 939
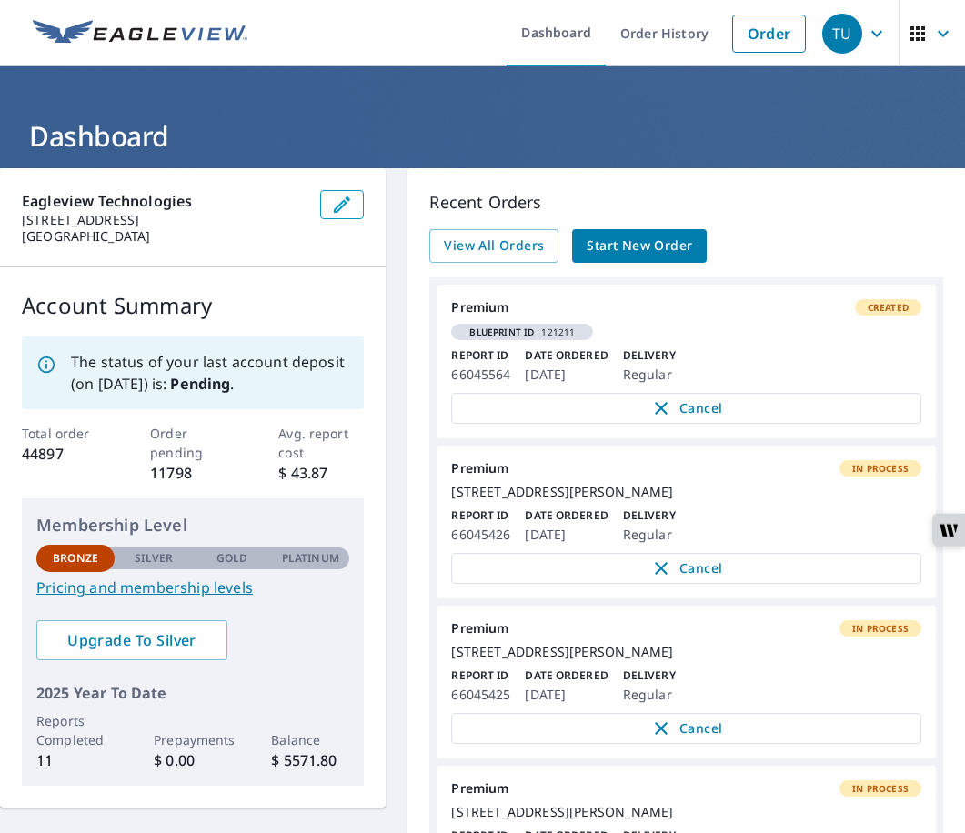
click at [938, 35] on icon "button" at bounding box center [943, 34] width 22 height 22
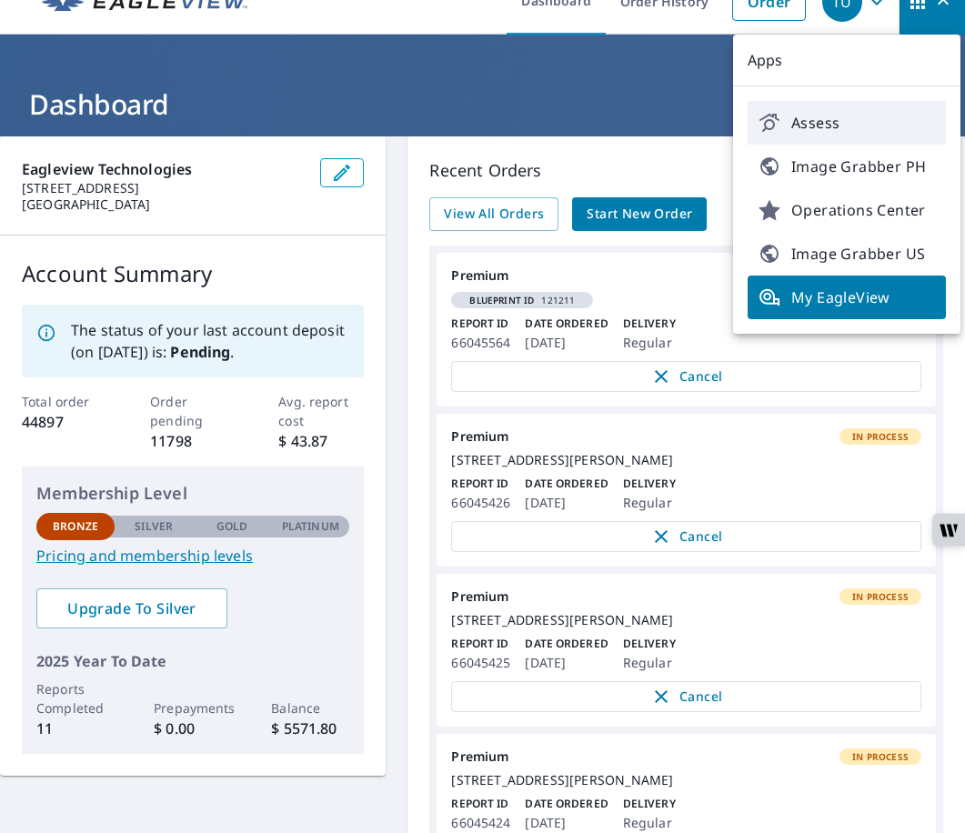
scroll to position [35, 0]
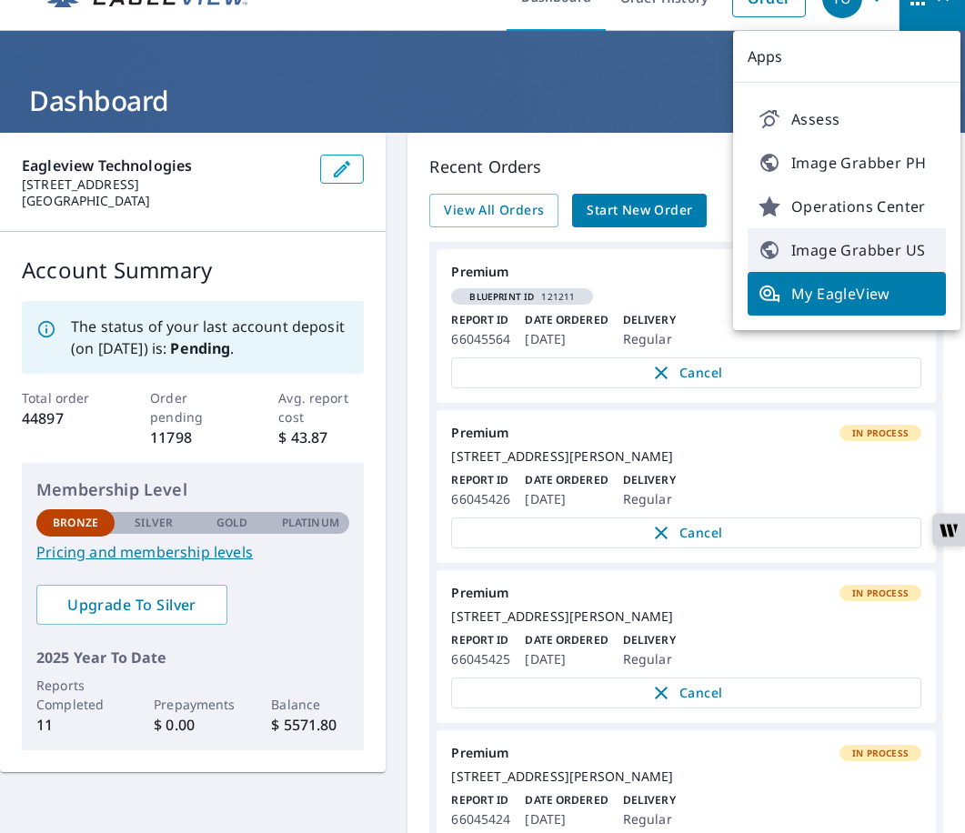
click at [790, 252] on span "Image Grabber US" at bounding box center [846, 250] width 176 height 22
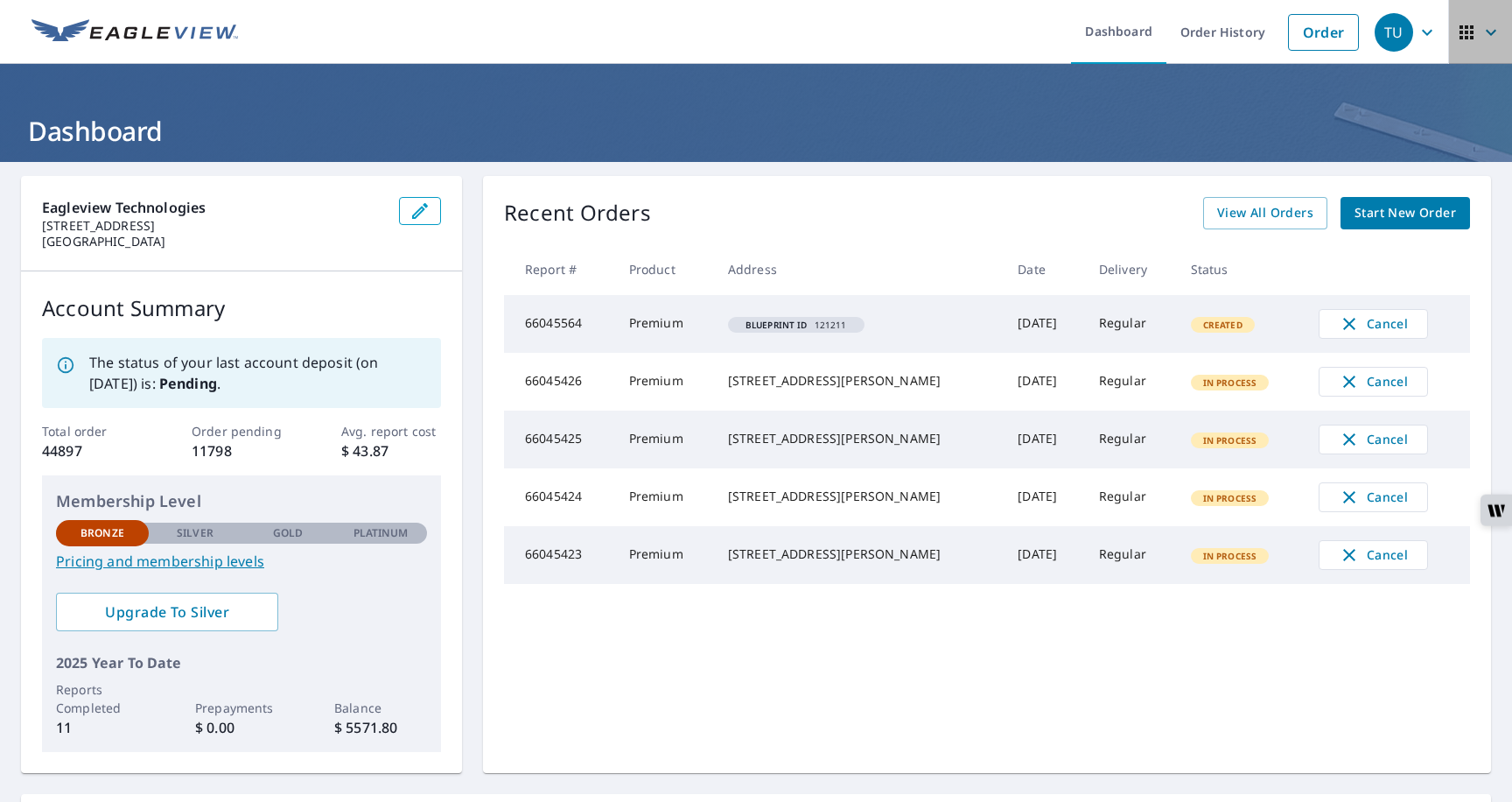
click at [928, 39] on icon "button" at bounding box center [1467, 33] width 21 height 21
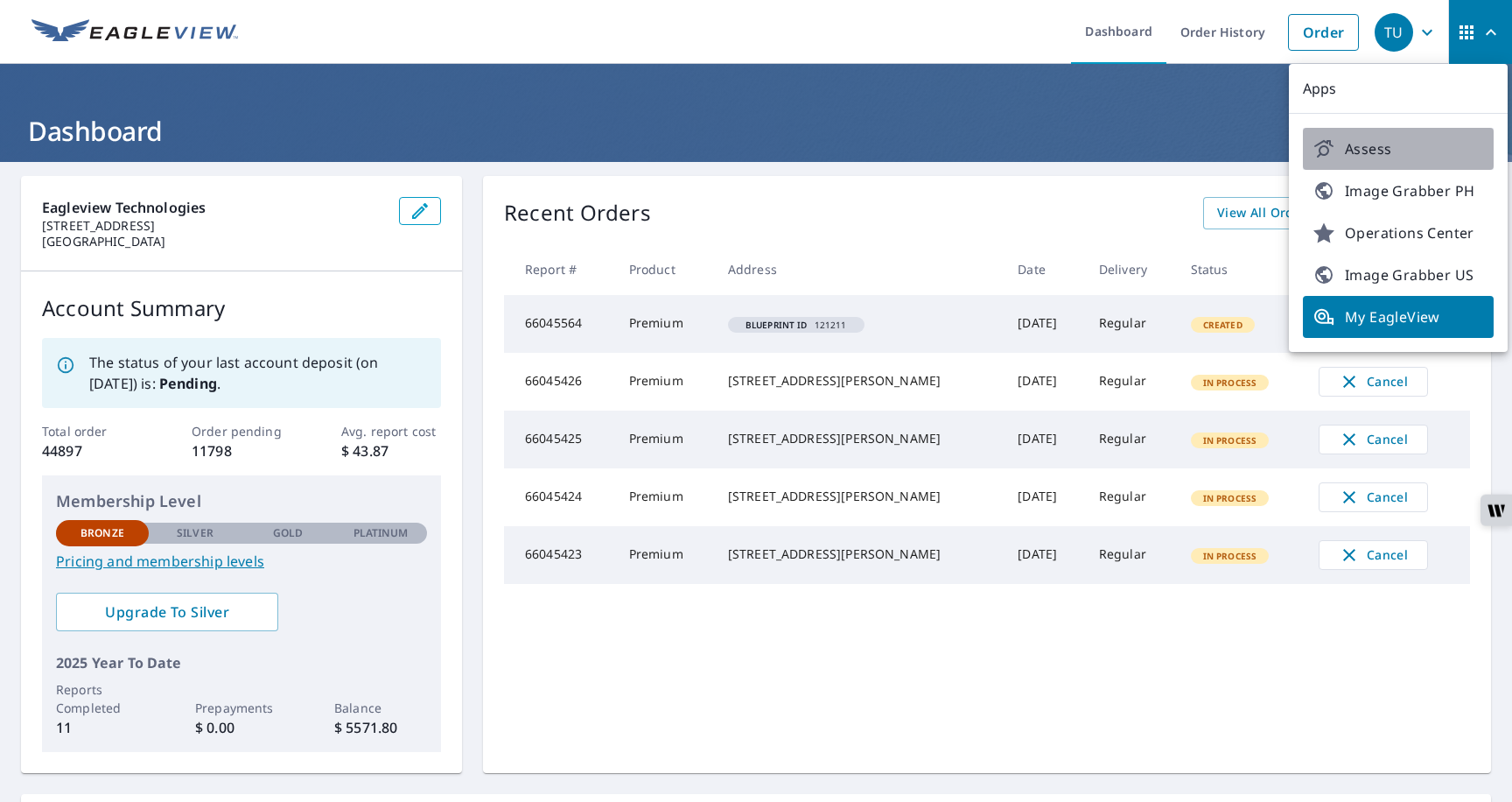
click at [928, 145] on span "Assess" at bounding box center [1398, 149] width 169 height 21
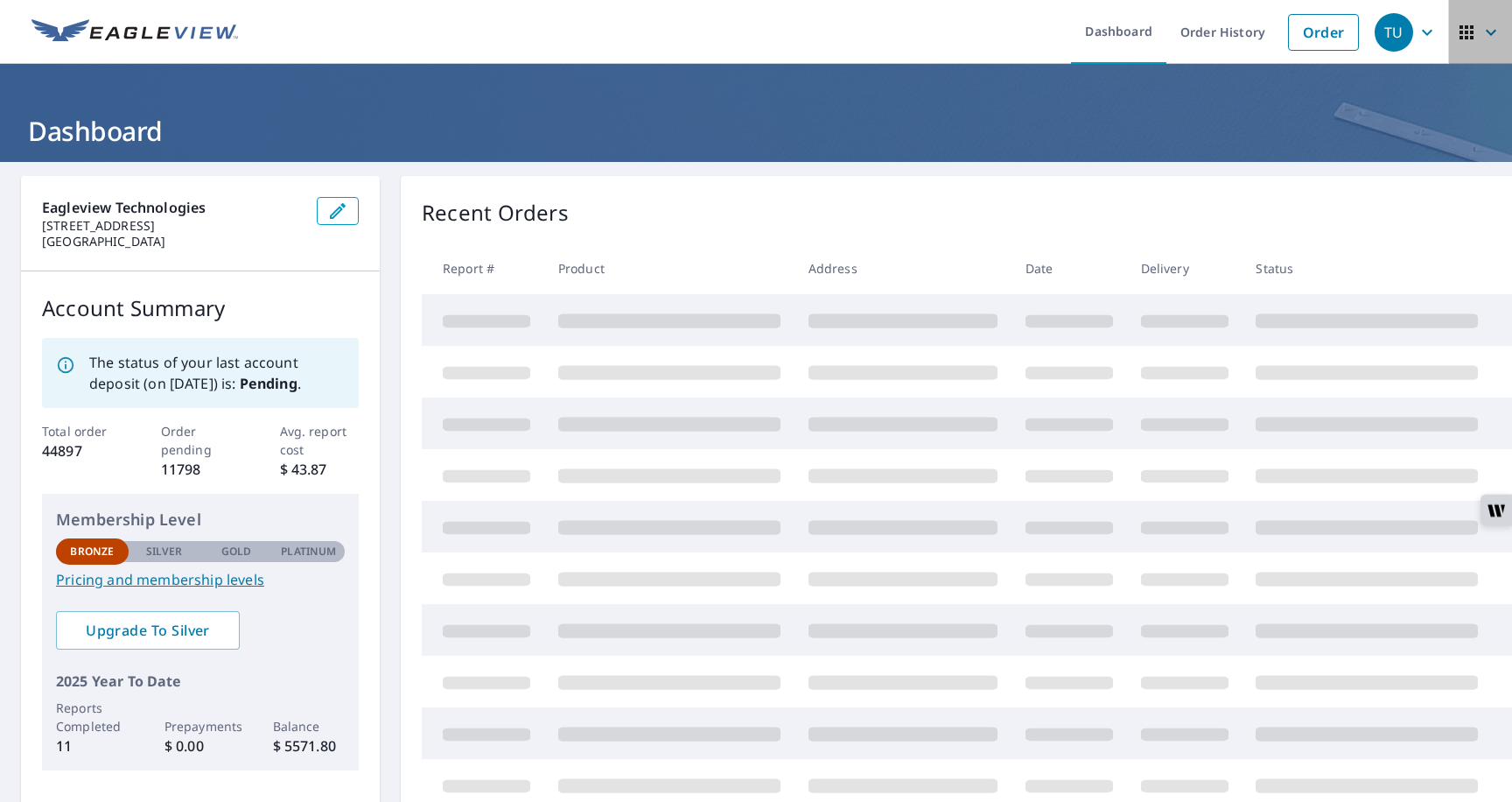
click at [1469, 36] on icon "button" at bounding box center [1467, 33] width 21 height 21
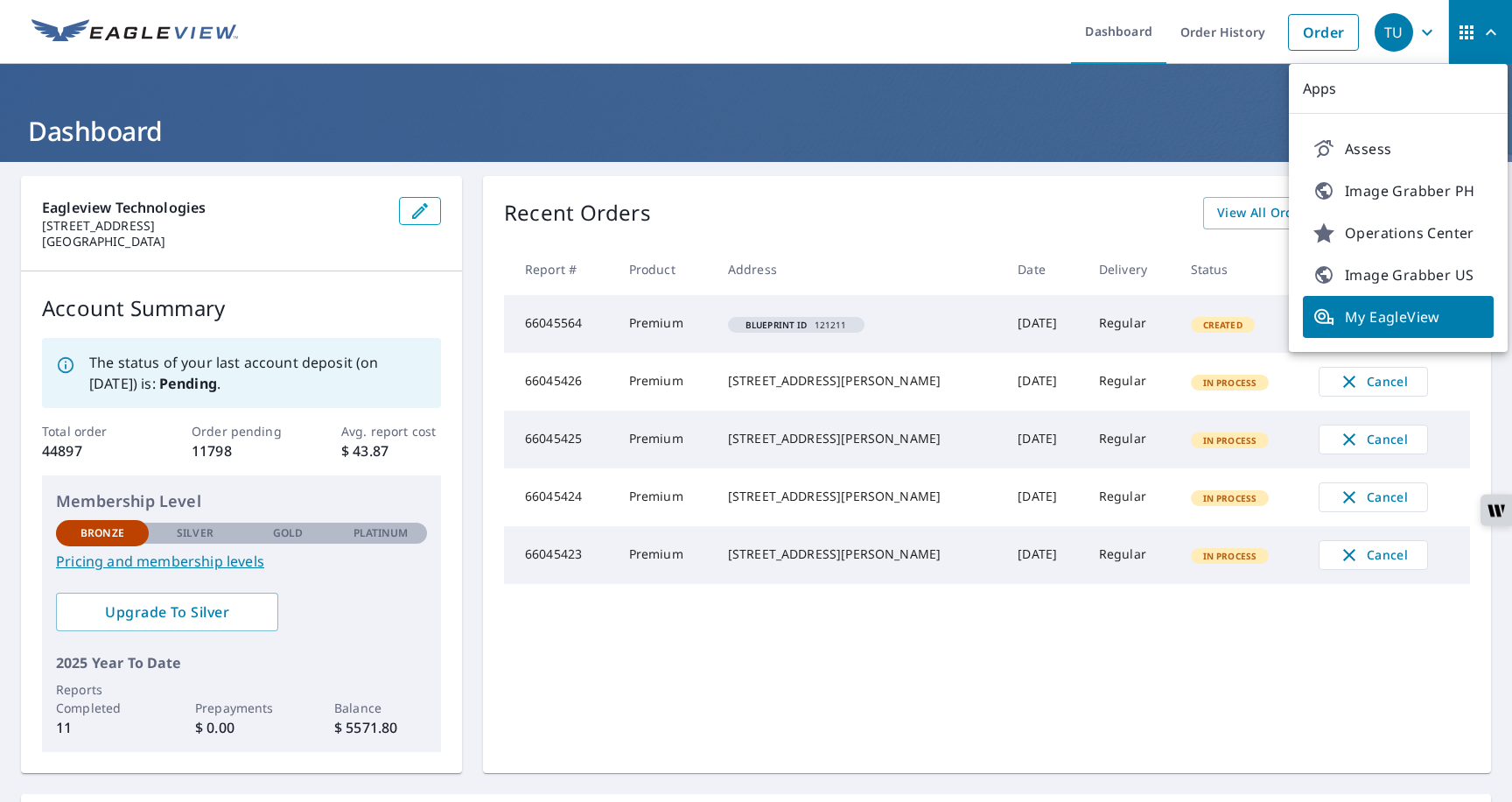
click at [1124, 229] on div "Recent Orders View All Orders Start New Order Report # Product Address Date Del…" at bounding box center [987, 475] width 1009 height 597
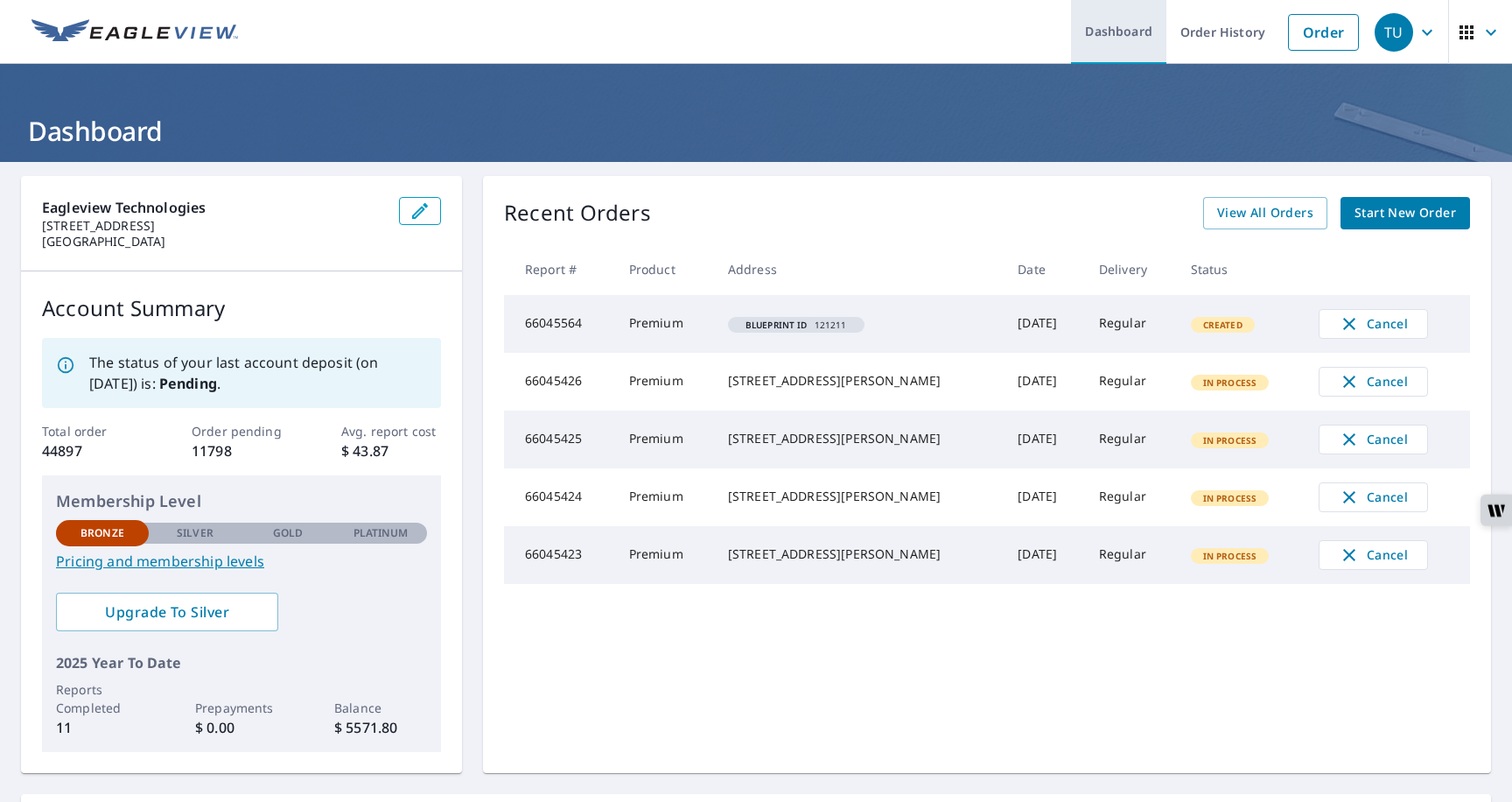
click at [1099, 38] on link "Dashboard" at bounding box center [1118, 32] width 95 height 64
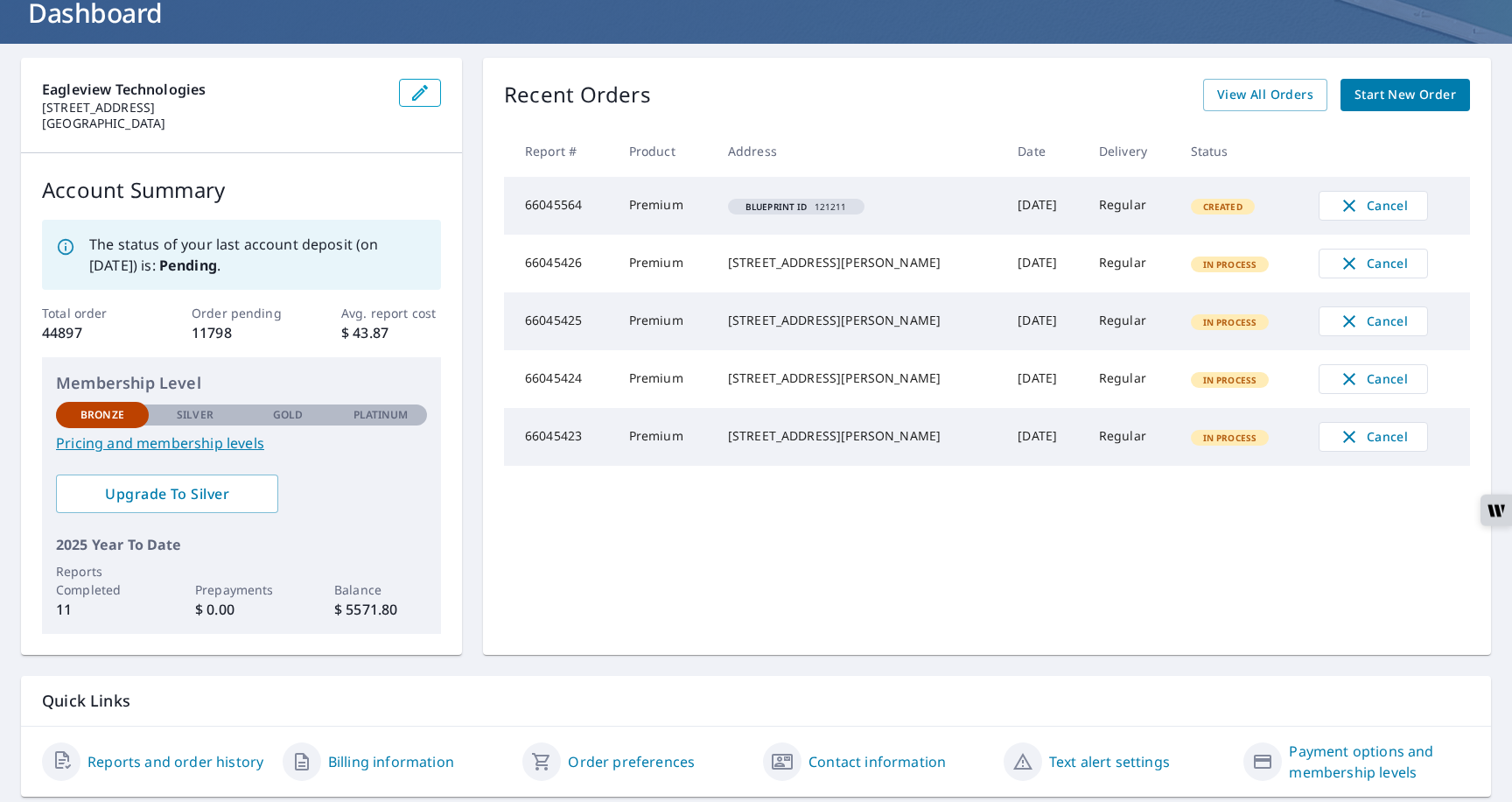
scroll to position [170, 0]
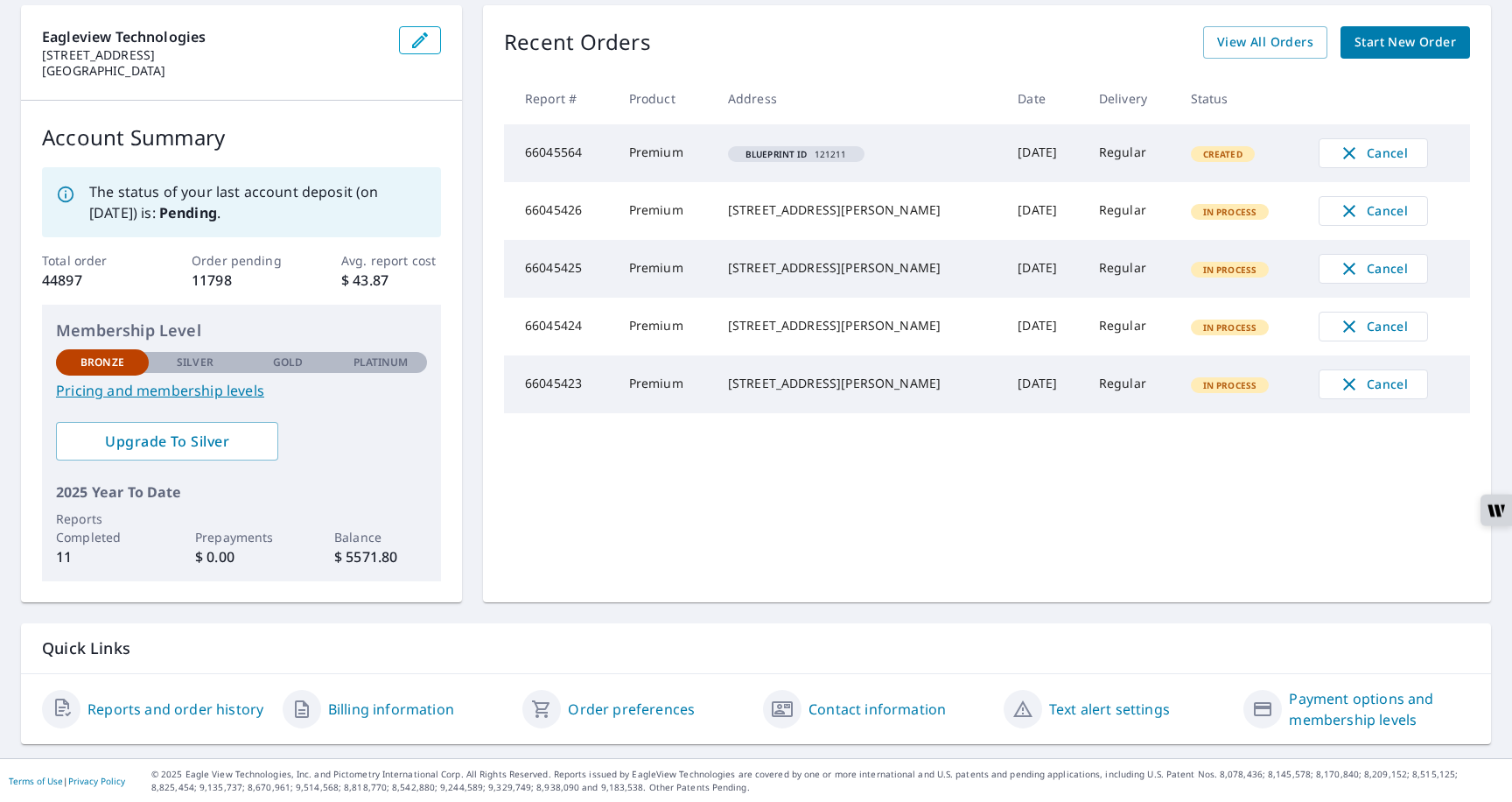
click at [428, 712] on link "Billing information" at bounding box center [391, 710] width 126 height 21
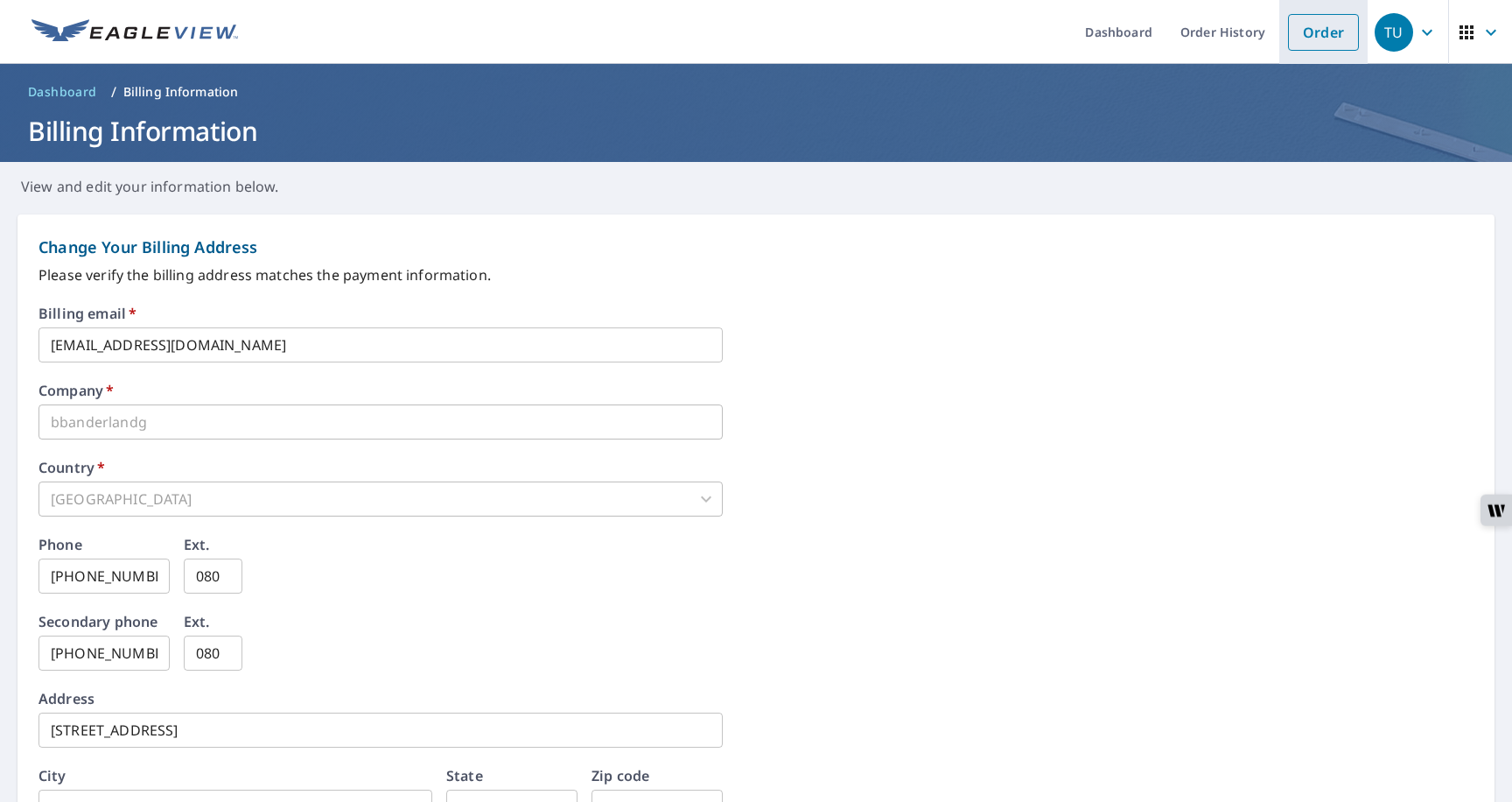
click at [1304, 43] on link "Order" at bounding box center [1324, 33] width 71 height 37
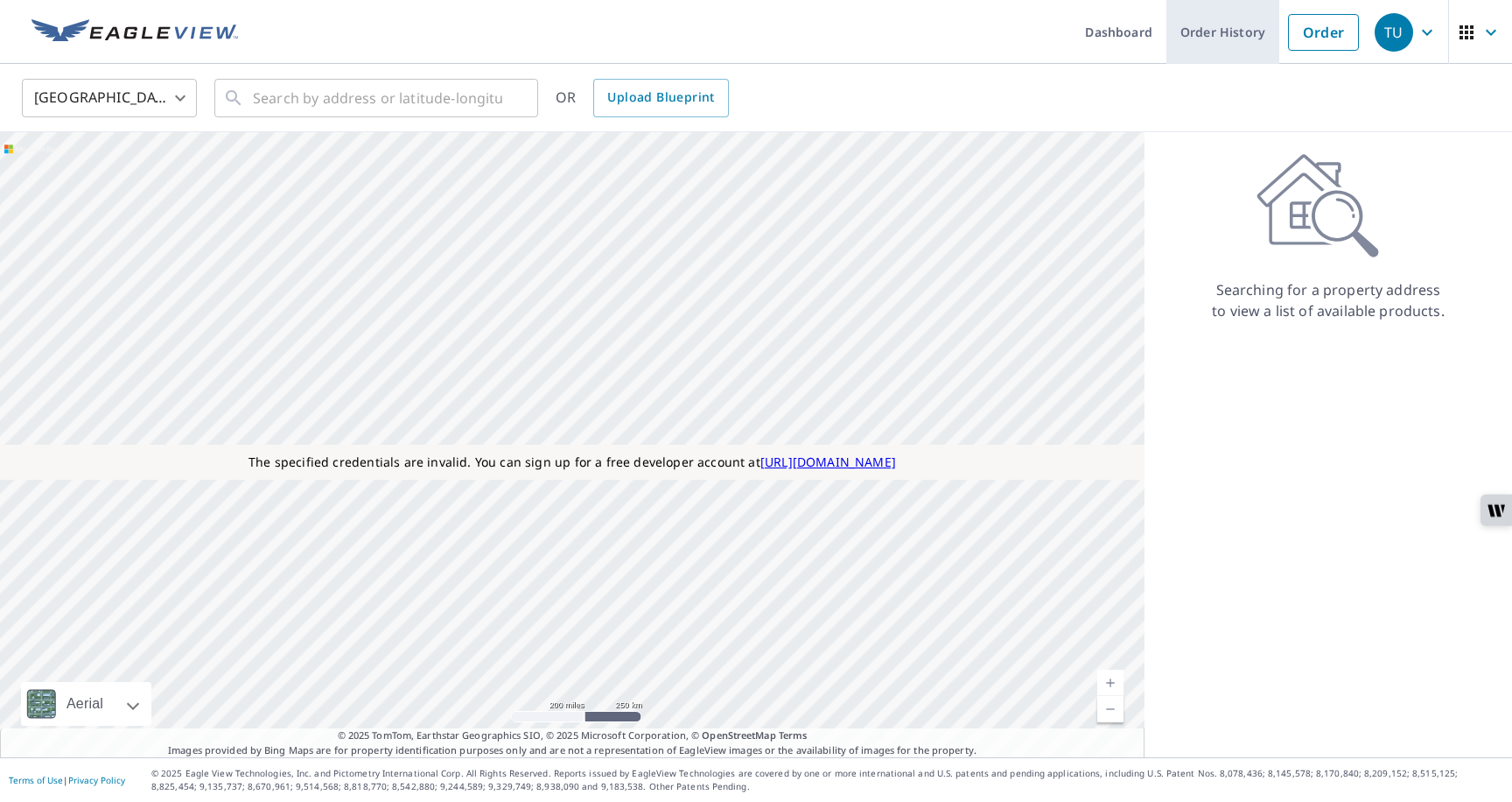
click at [1209, 42] on link "Order History" at bounding box center [1222, 32] width 113 height 64
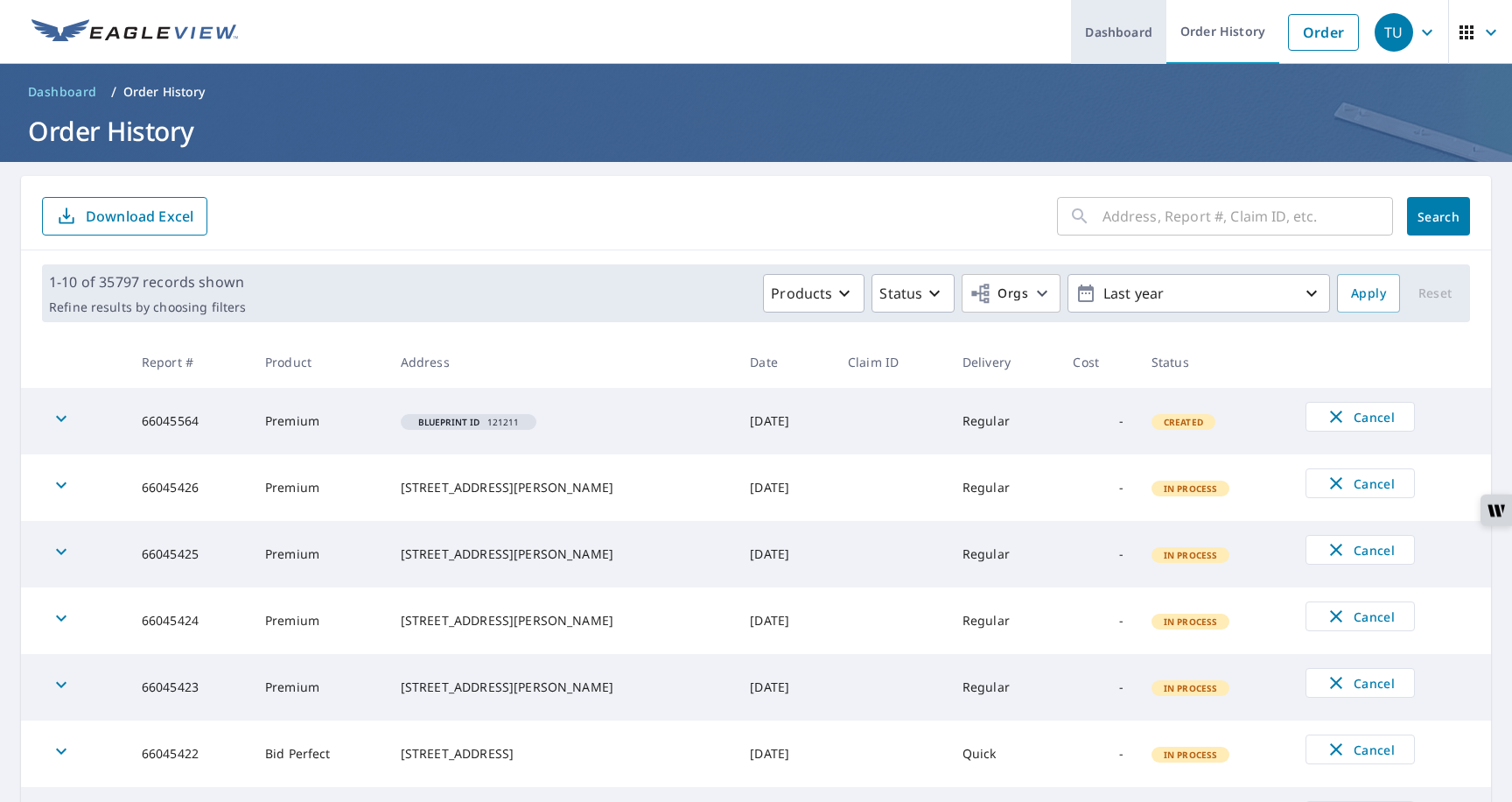
click at [1140, 39] on link "Dashboard" at bounding box center [1118, 32] width 95 height 64
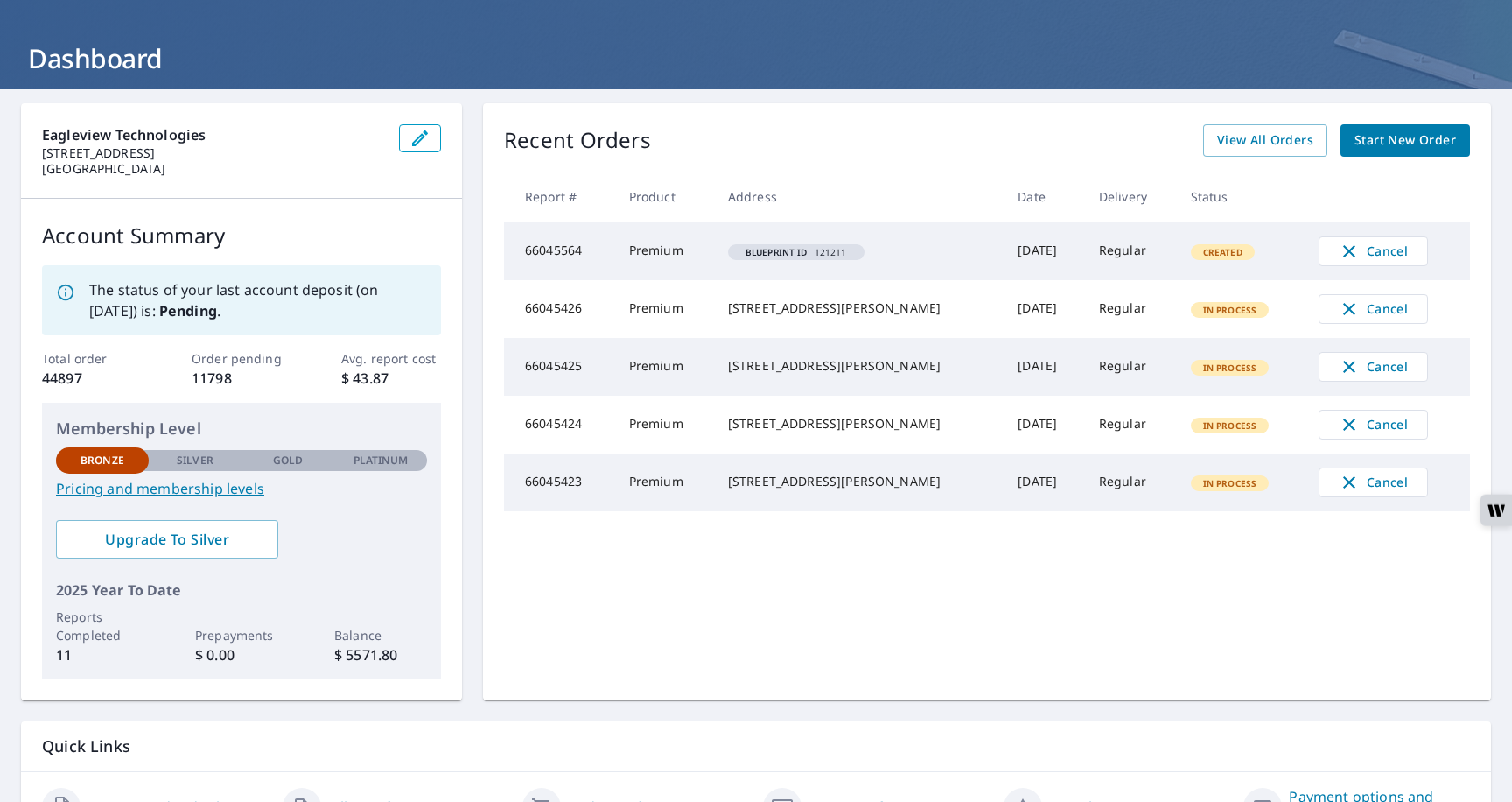
scroll to position [170, 0]
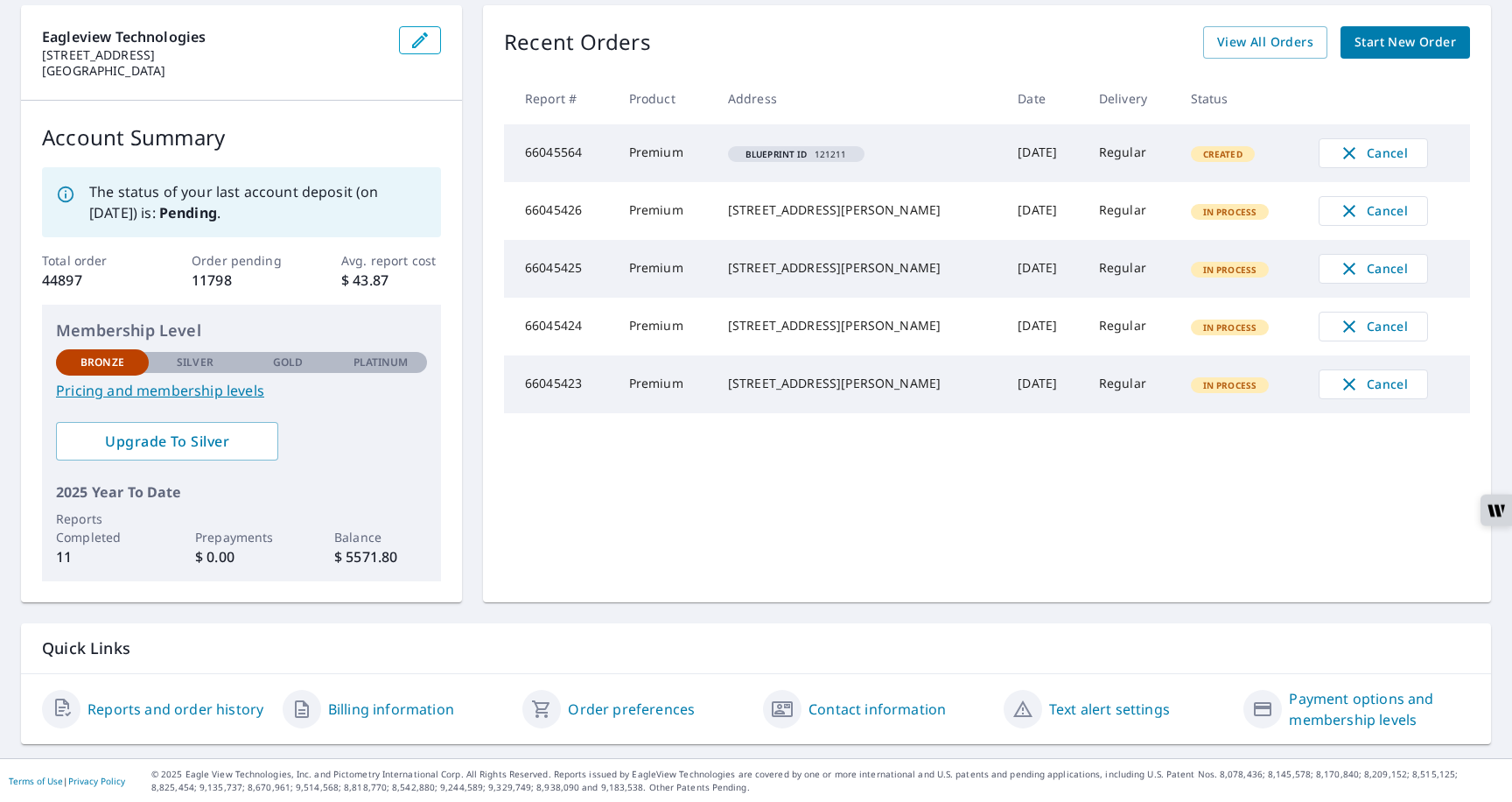
click at [1307, 712] on link "Payment options and membership levels" at bounding box center [1379, 710] width 181 height 42
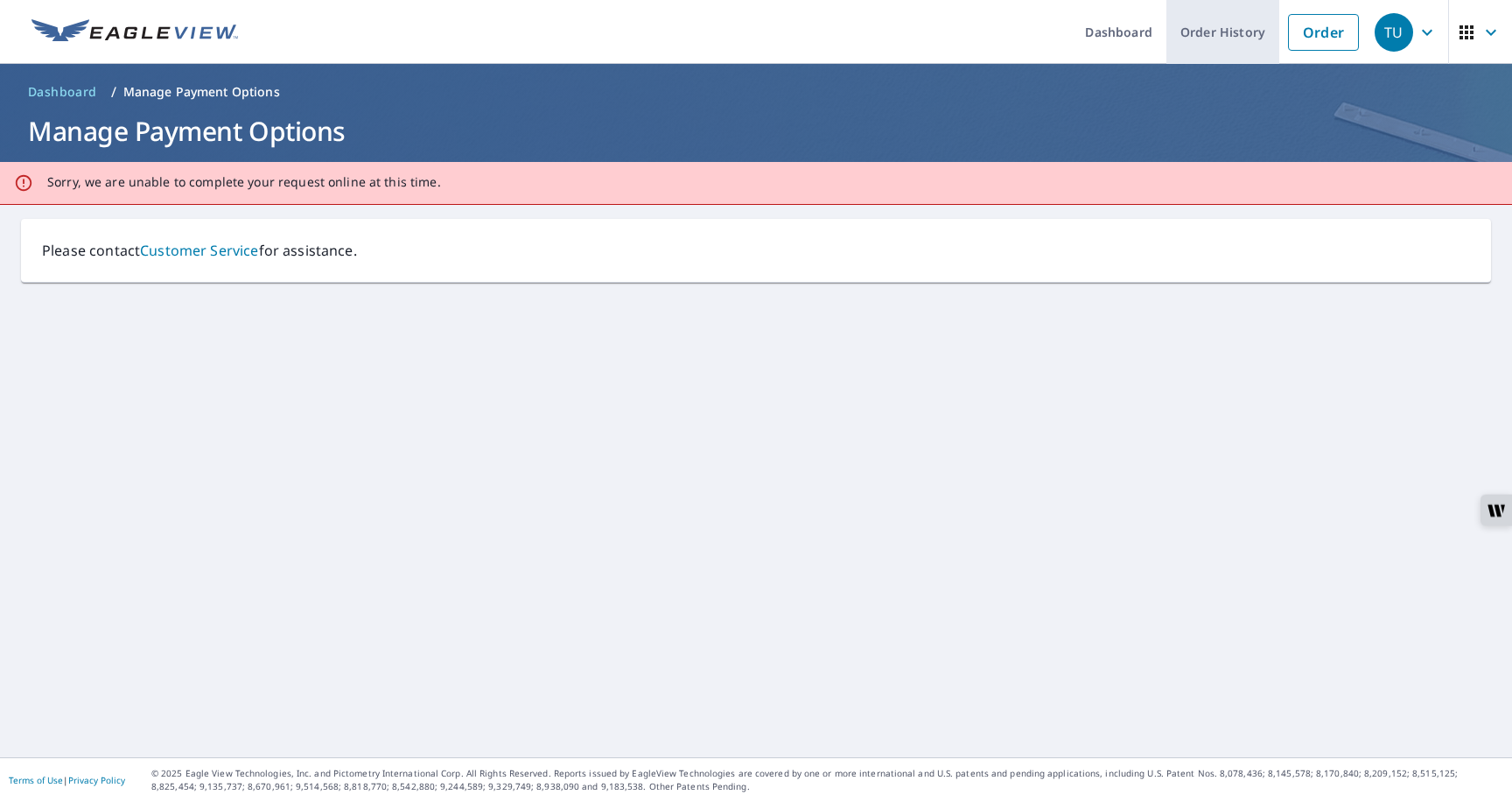
click at [1222, 30] on link "Order History" at bounding box center [1222, 32] width 113 height 64
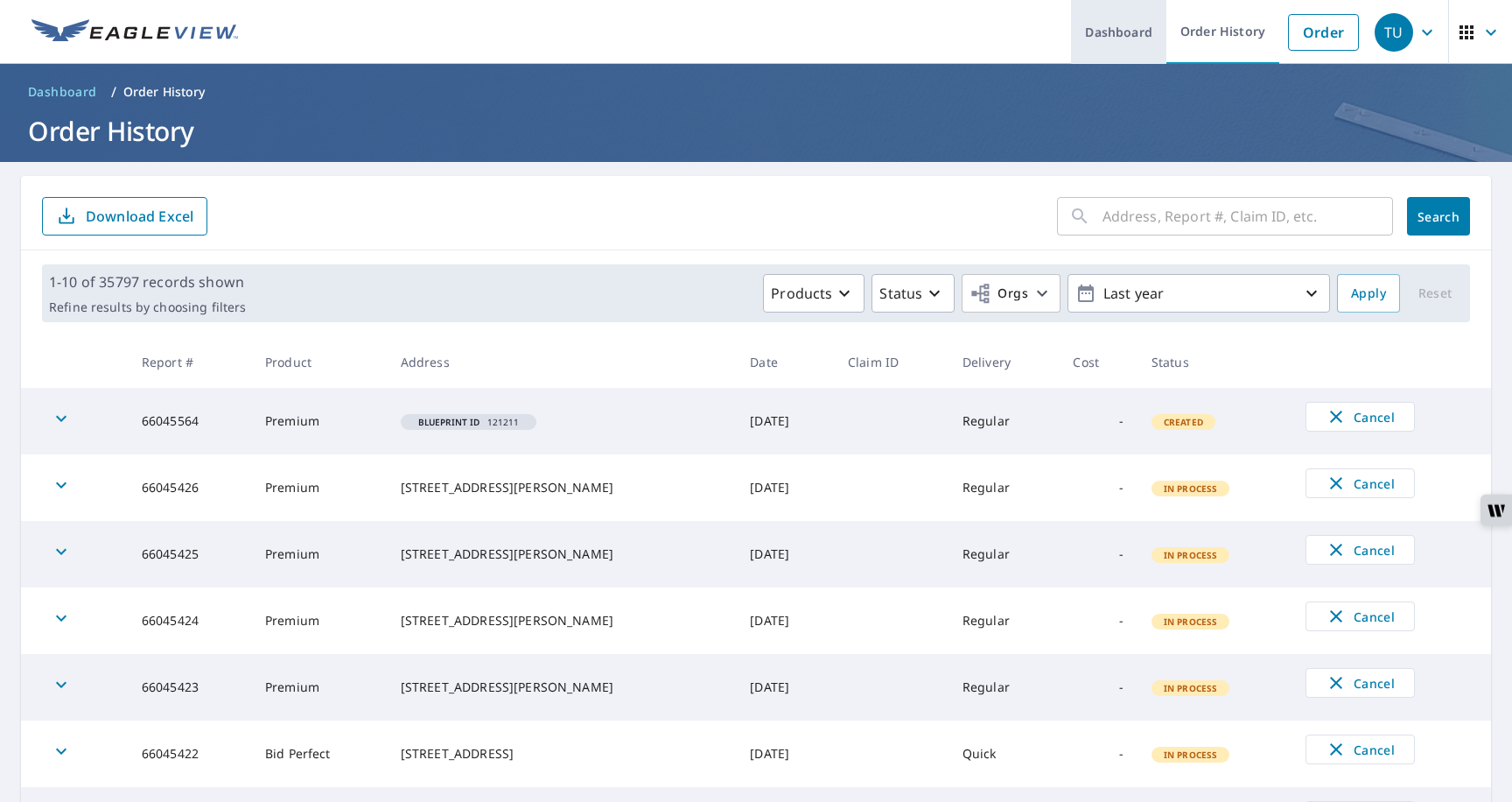
click at [1129, 25] on link "Dashboard" at bounding box center [1118, 32] width 95 height 64
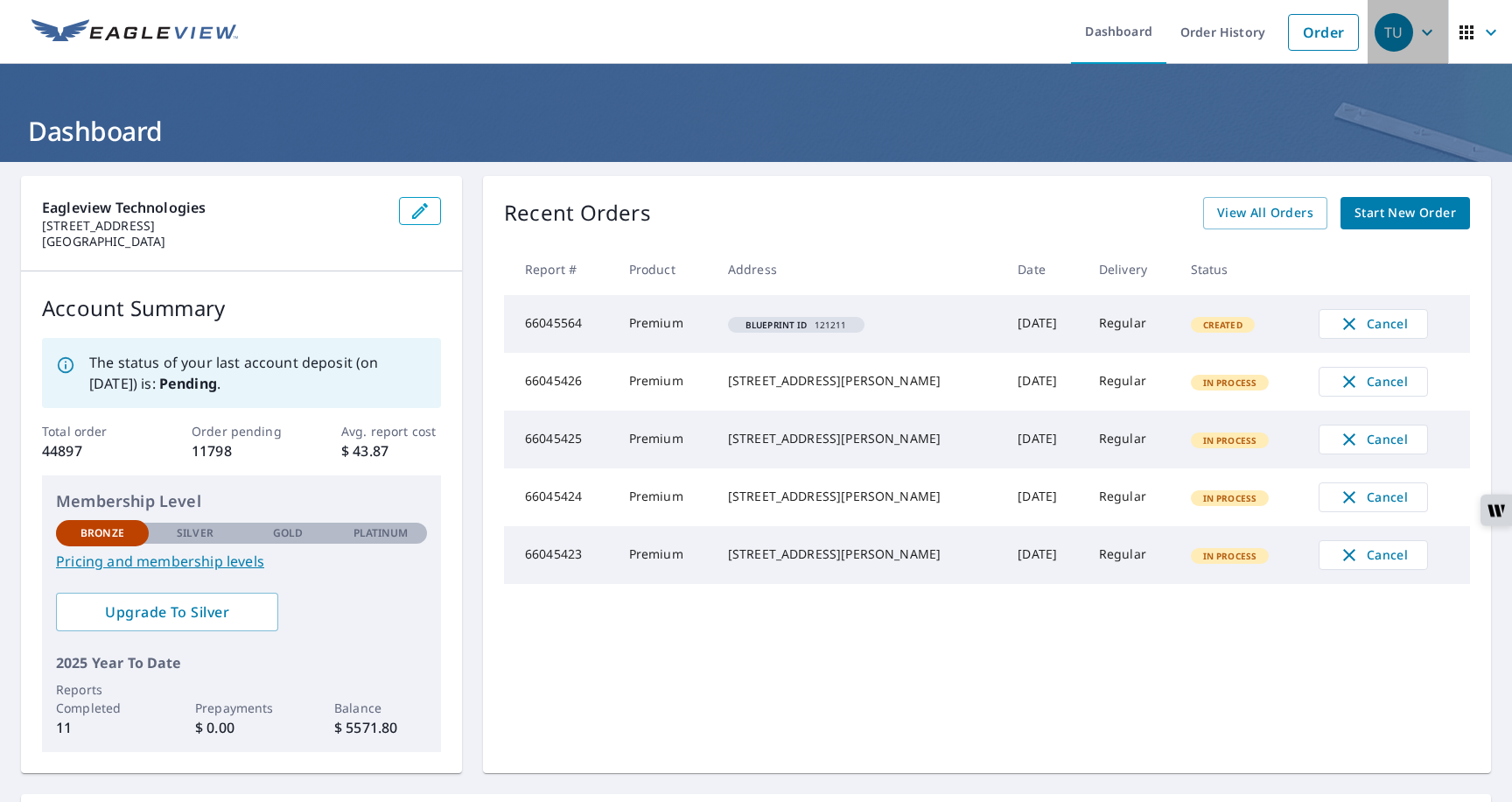
click at [1427, 42] on span "TU" at bounding box center [1408, 33] width 66 height 42
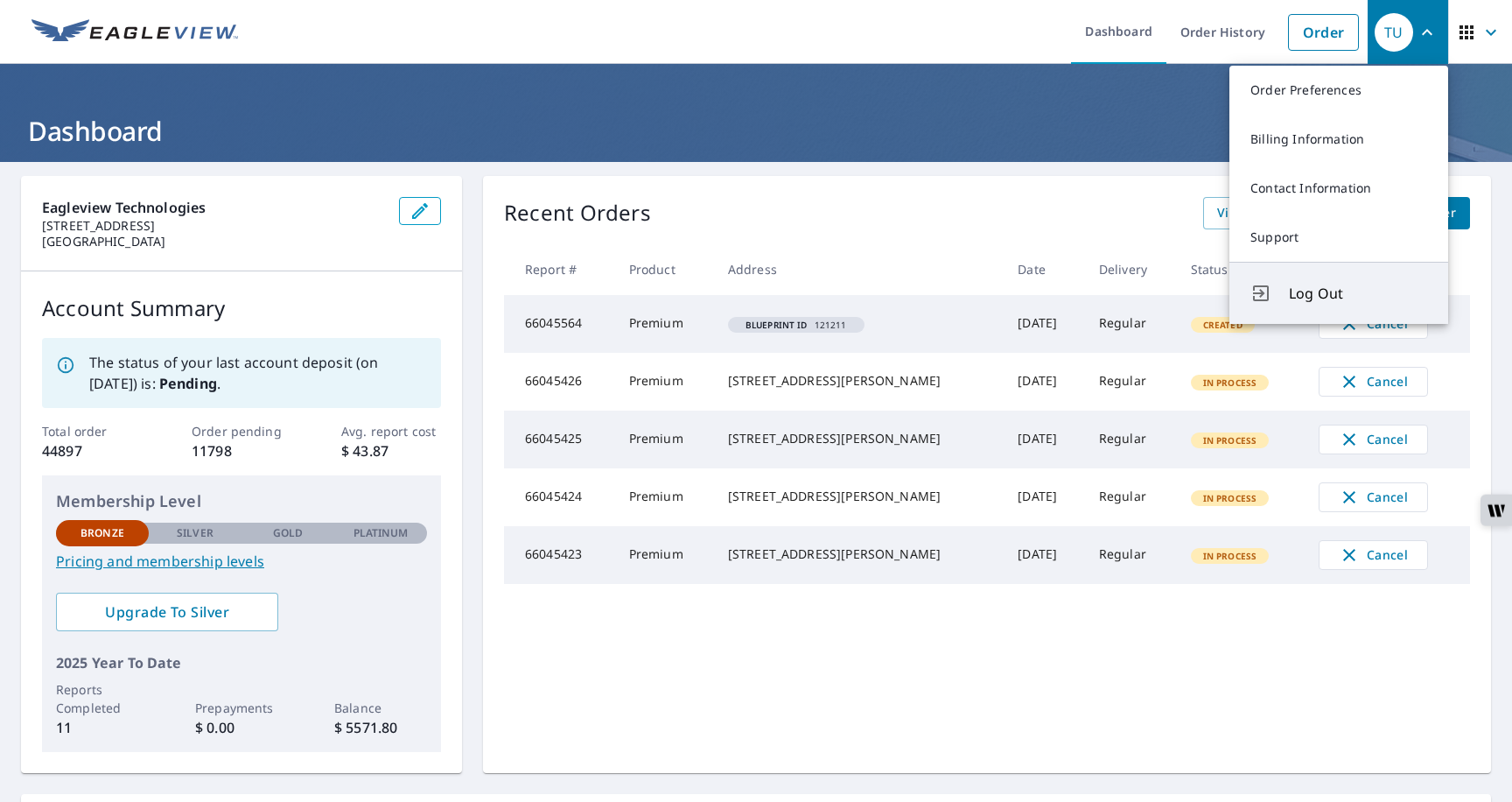
click at [1327, 300] on span "Log Out" at bounding box center [1358, 294] width 139 height 21
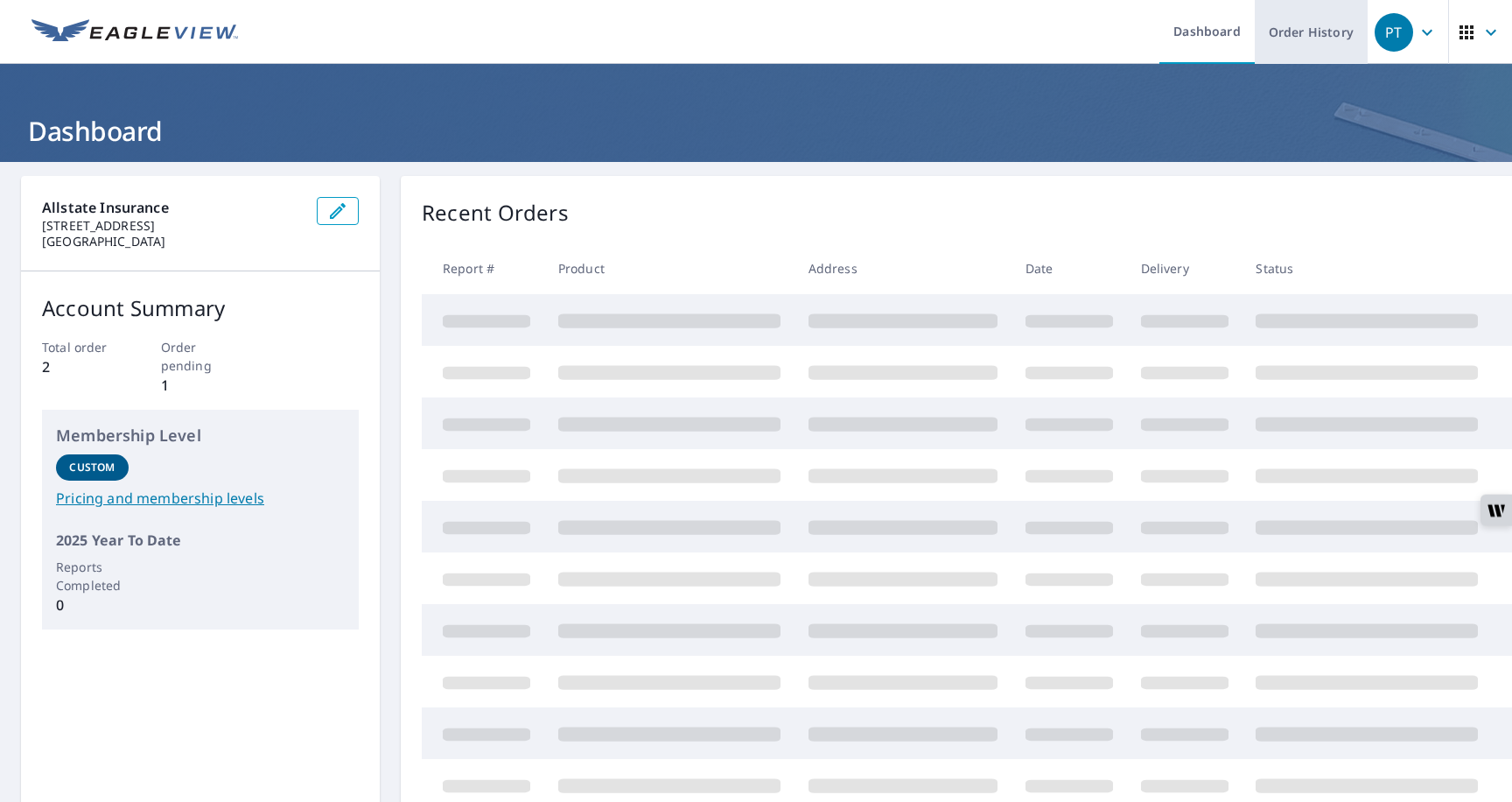
click at [1312, 37] on link "Order History" at bounding box center [1311, 32] width 113 height 64
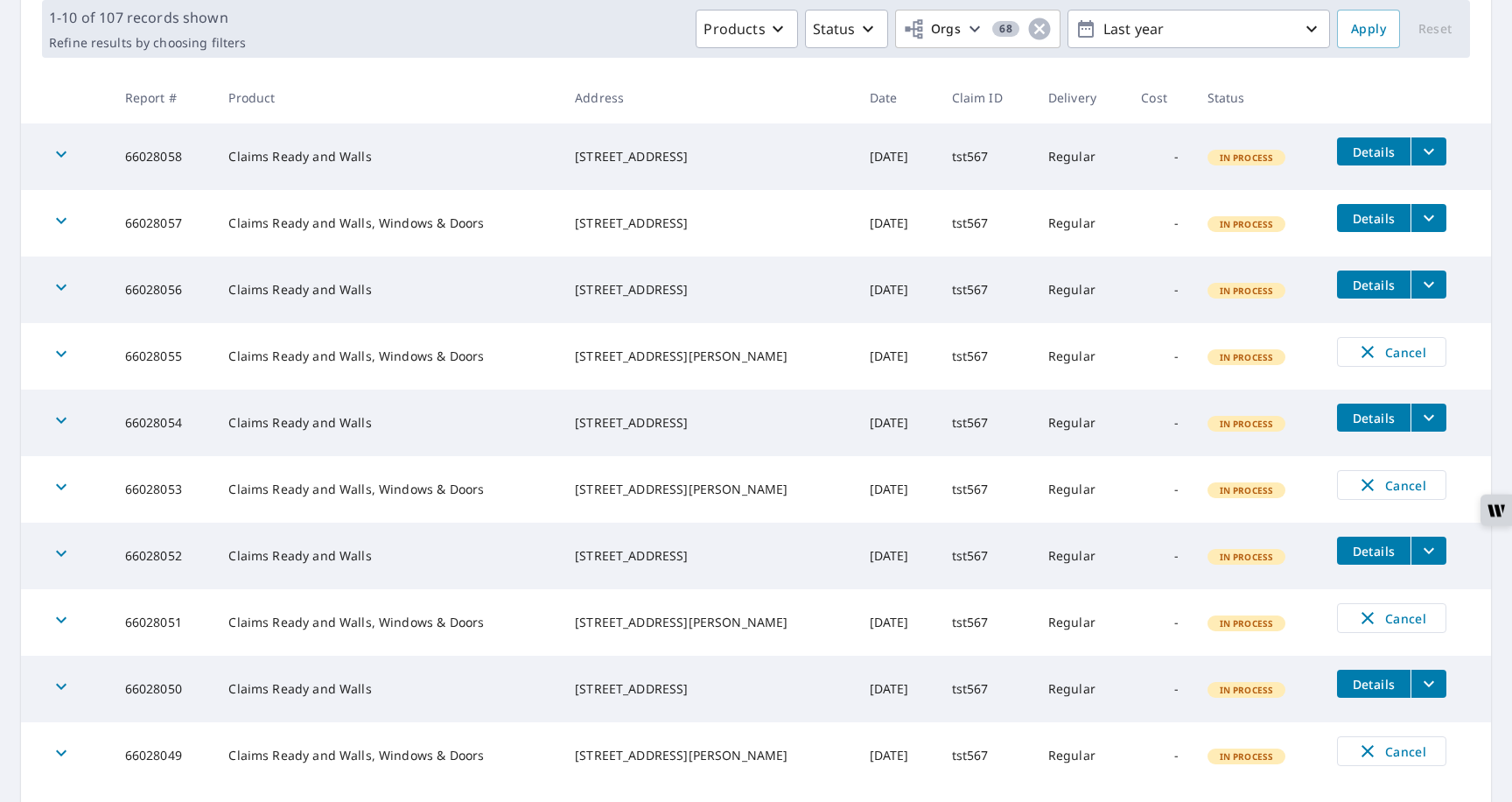
scroll to position [276, 0]
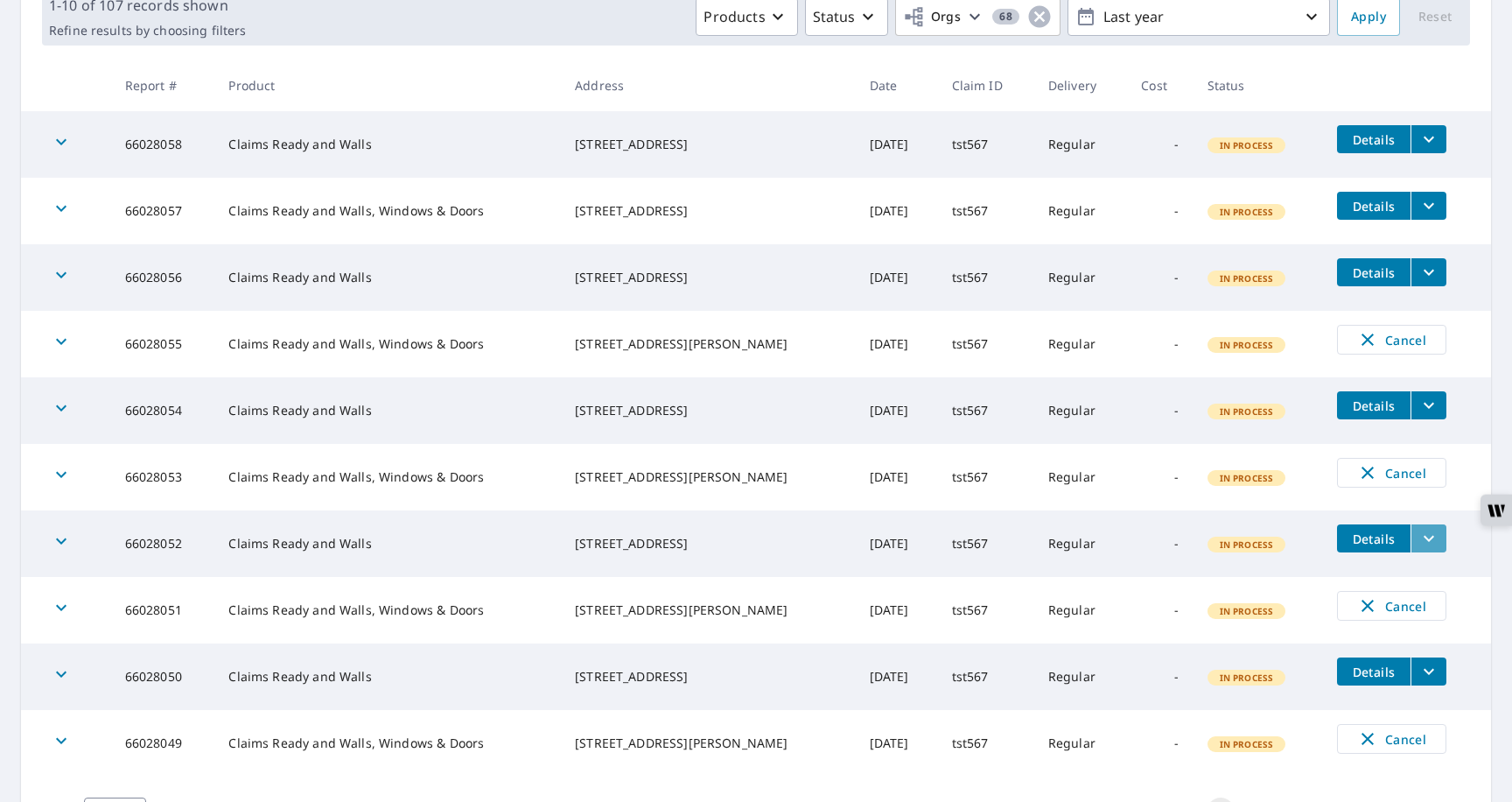
click at [1411, 541] on button "filesDropdownBtn-66028052" at bounding box center [1428, 538] width 36 height 28
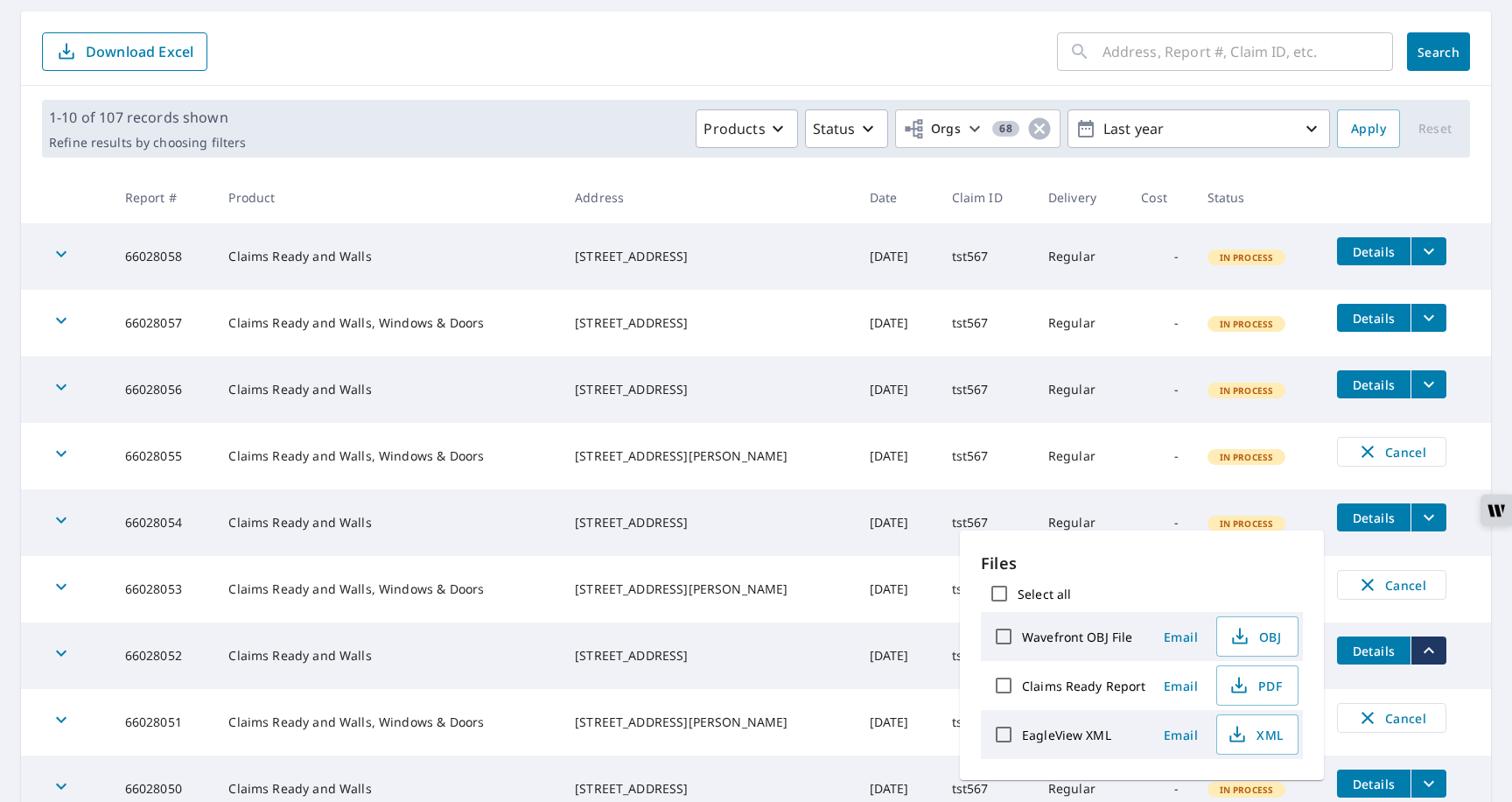
scroll to position [0, 0]
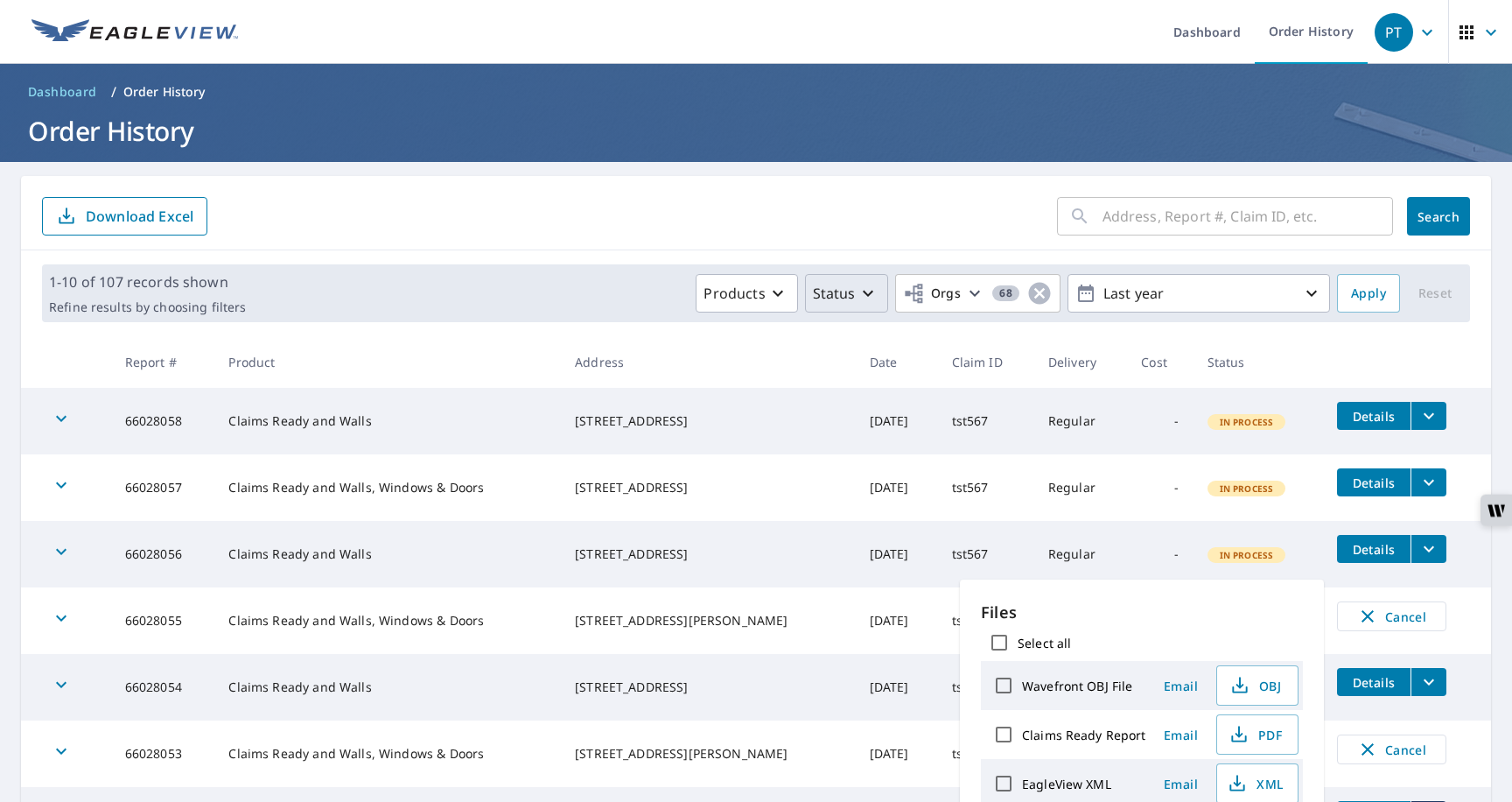
click at [827, 299] on p "Status" at bounding box center [834, 294] width 43 height 21
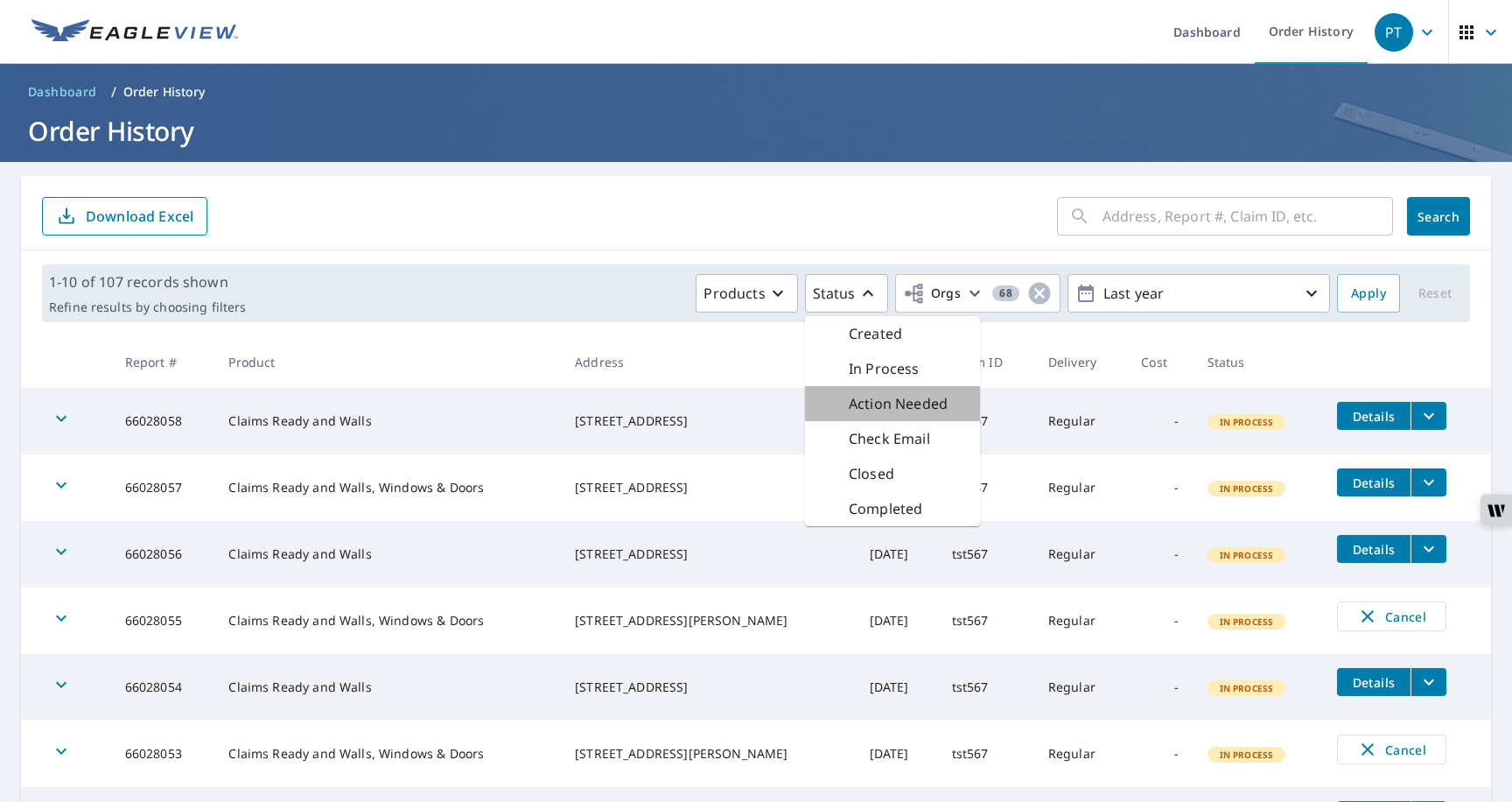
click at [880, 401] on p "Action Needed" at bounding box center [898, 403] width 99 height 21
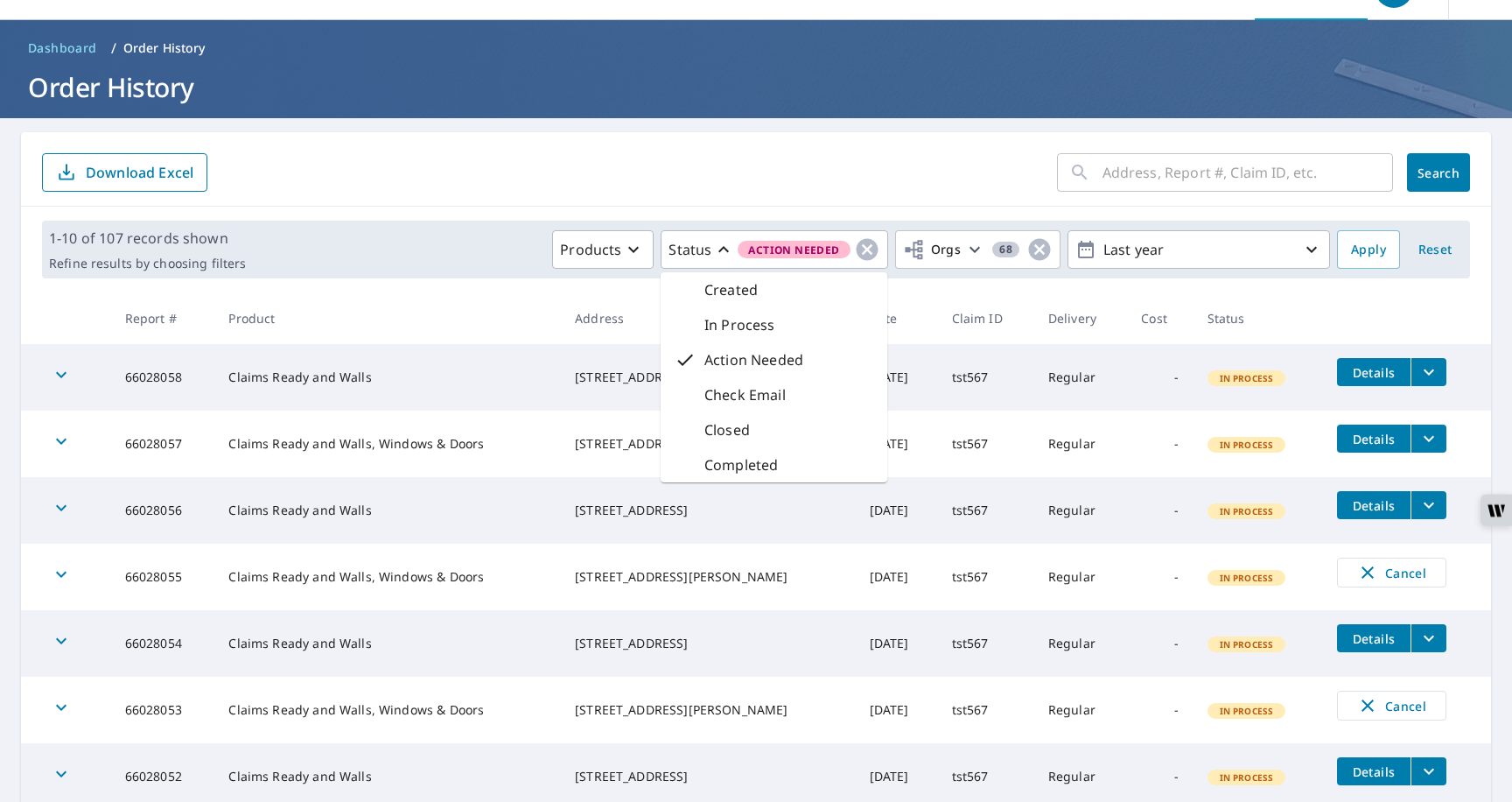
scroll to position [43, 0]
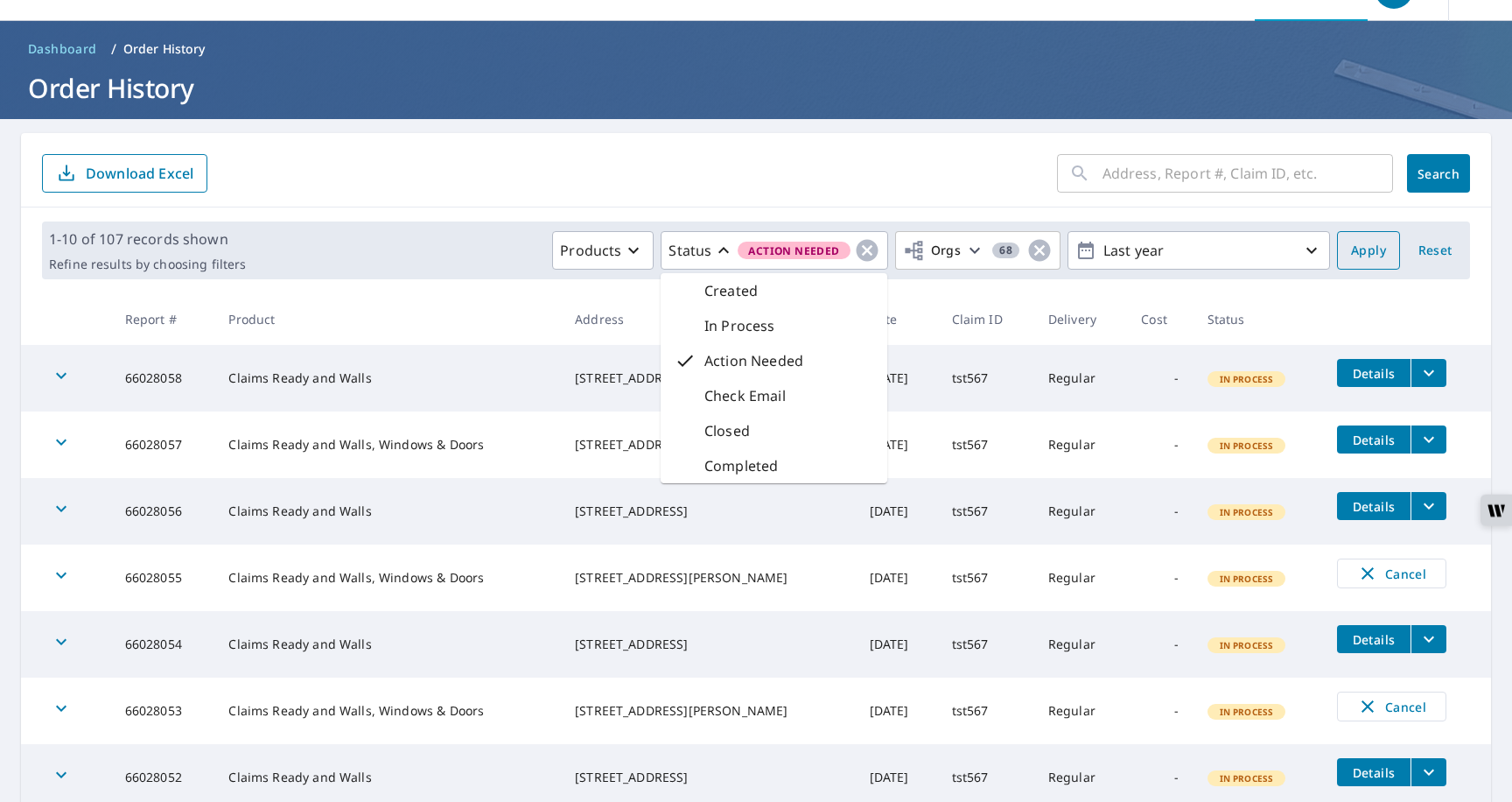
click at [1366, 244] on span "Apply" at bounding box center [1369, 250] width 35 height 22
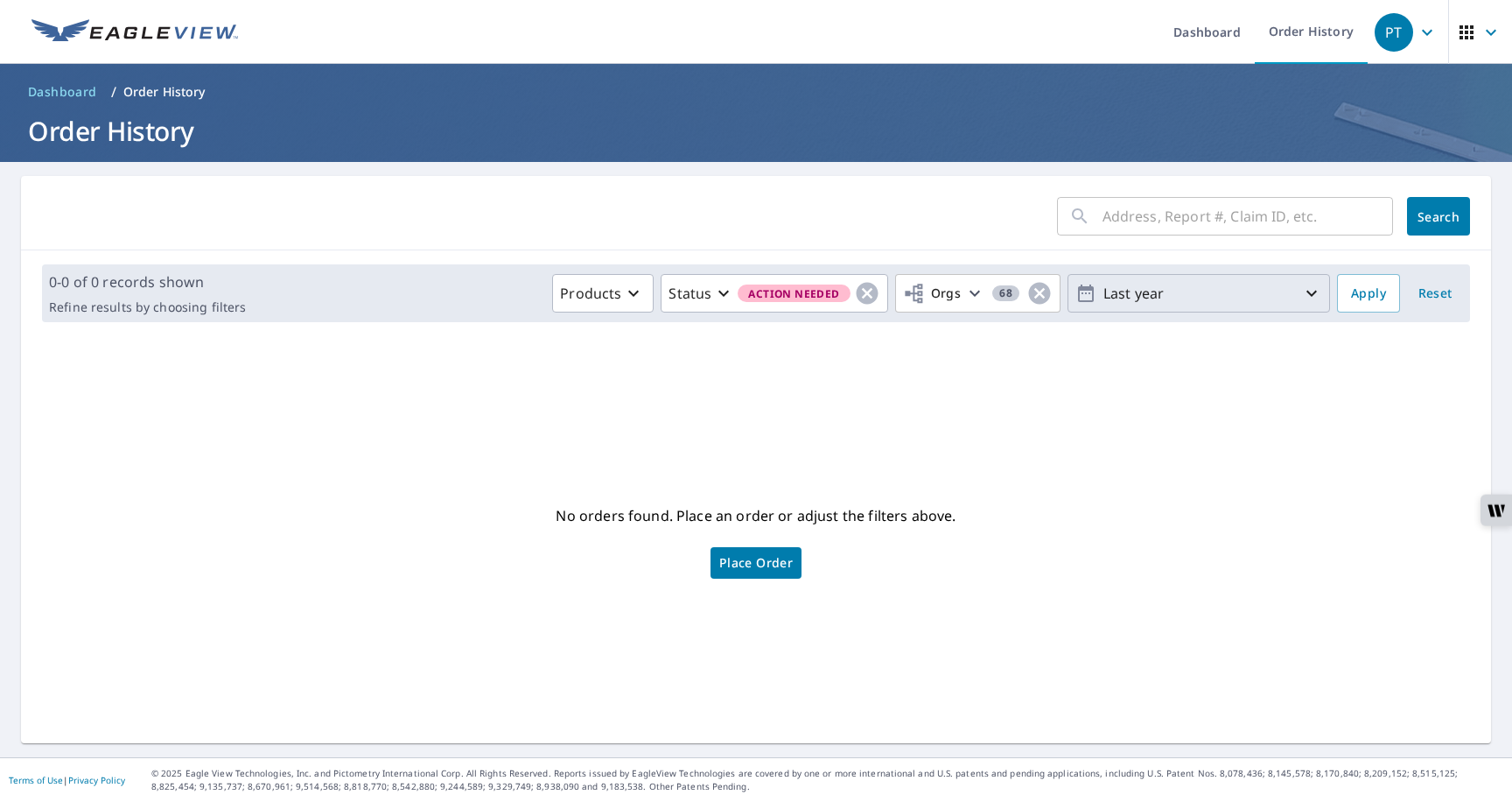
click at [1140, 310] on button "Last year" at bounding box center [1198, 294] width 263 height 39
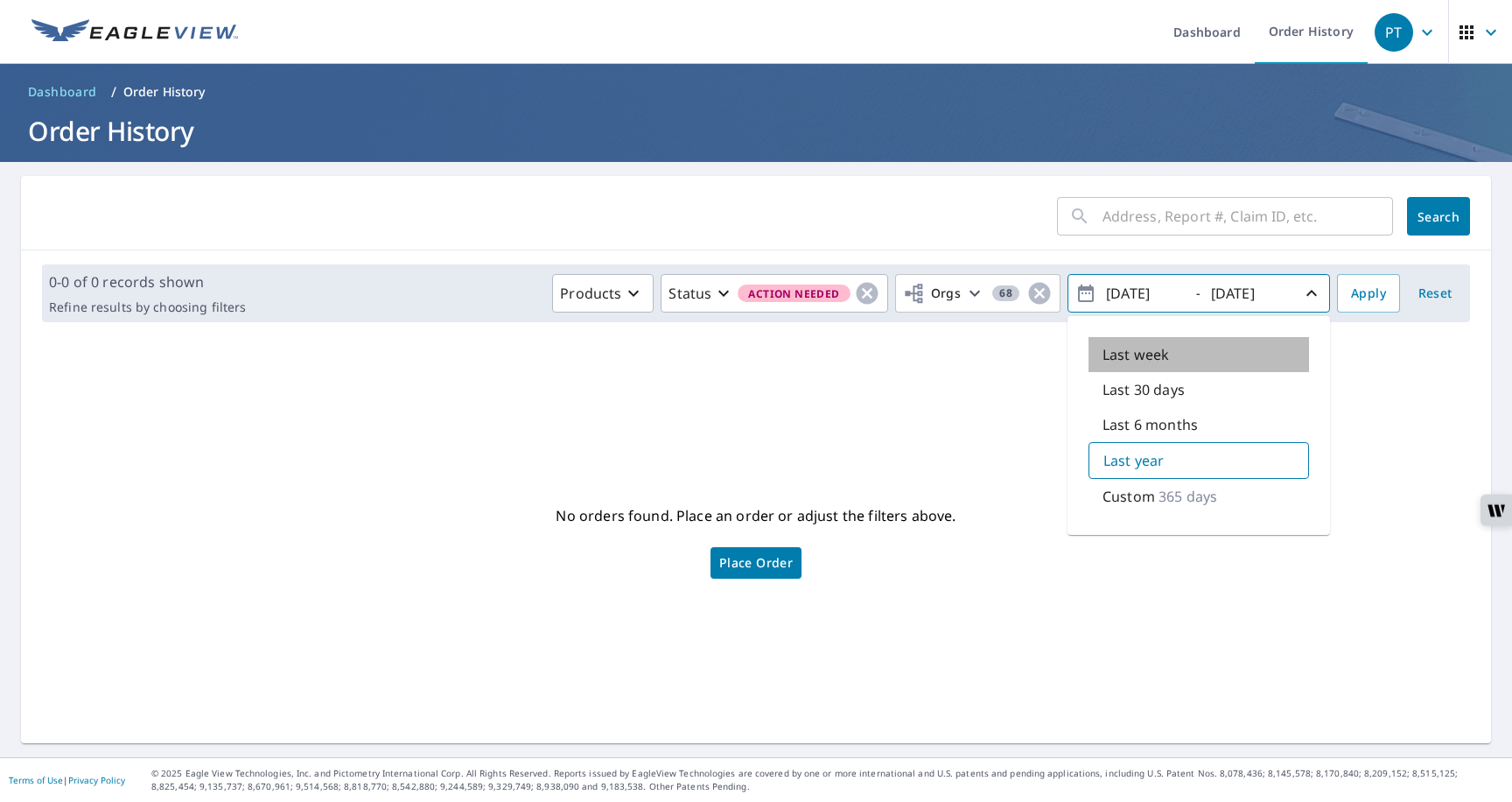
click at [1115, 355] on p "Last week" at bounding box center [1136, 354] width 66 height 21
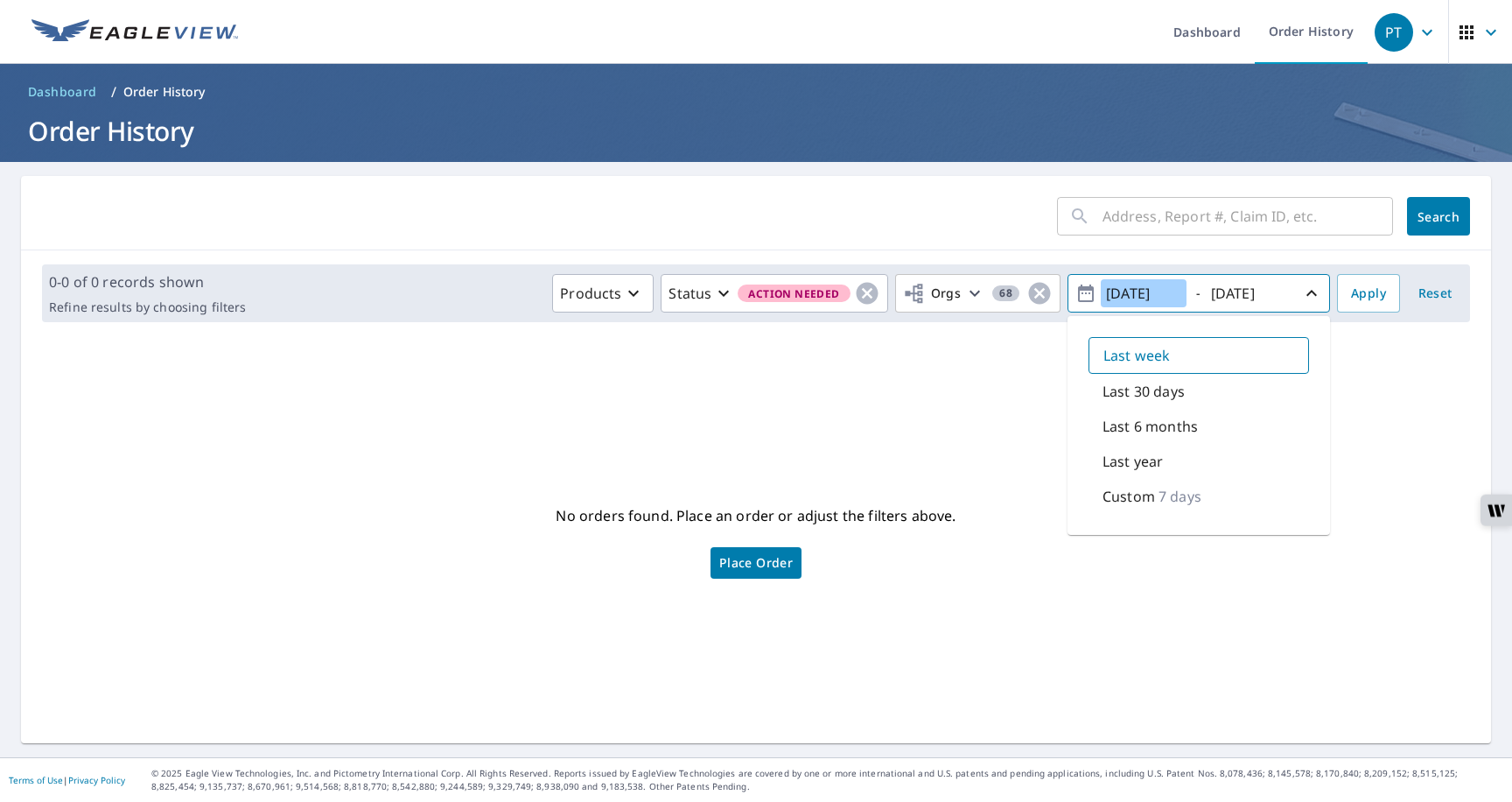
click at [1140, 297] on input "[DATE]" at bounding box center [1143, 293] width 86 height 28
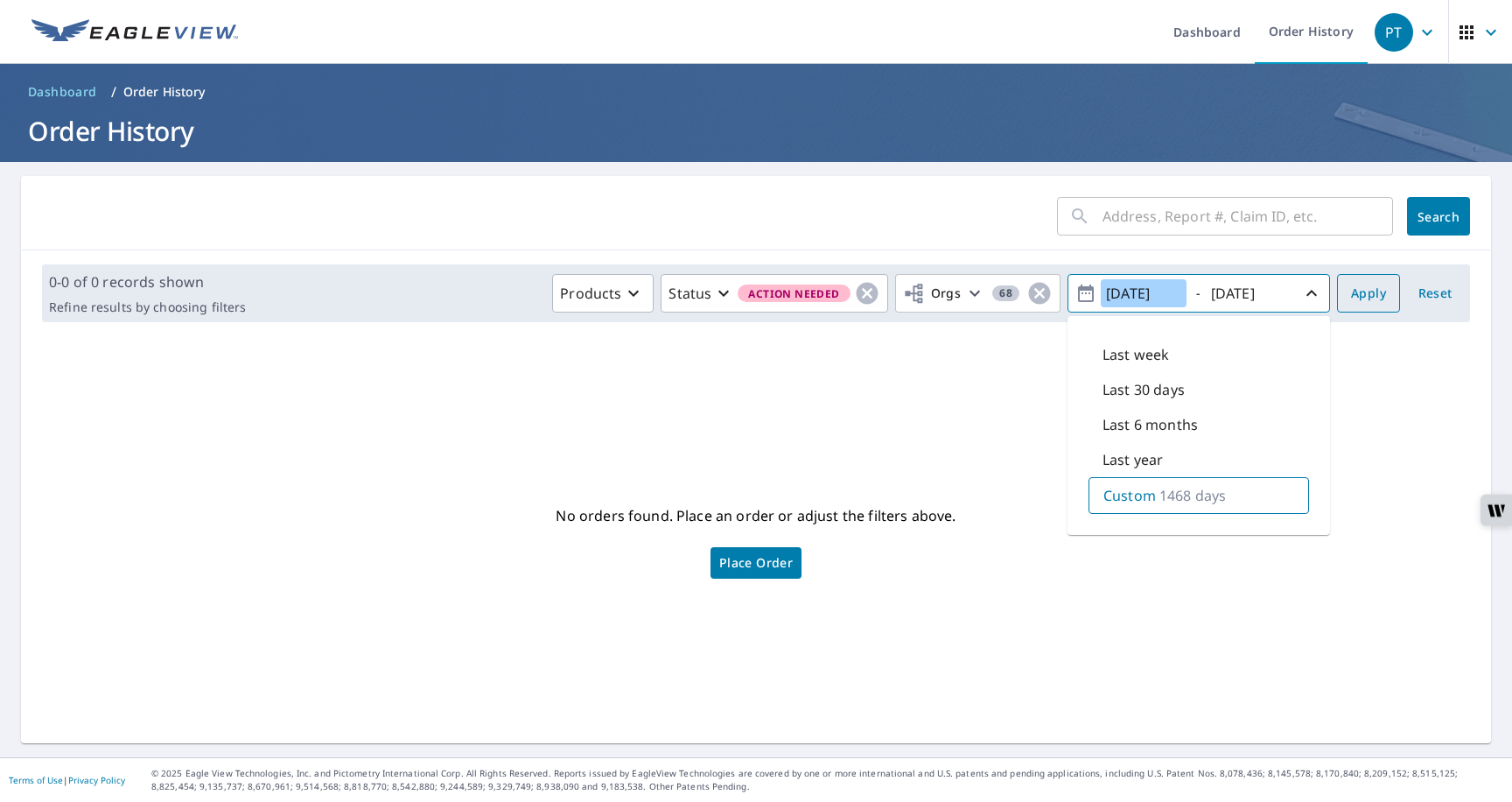
type input "[DATE]"
click at [1350, 295] on button "Apply" at bounding box center [1368, 294] width 63 height 39
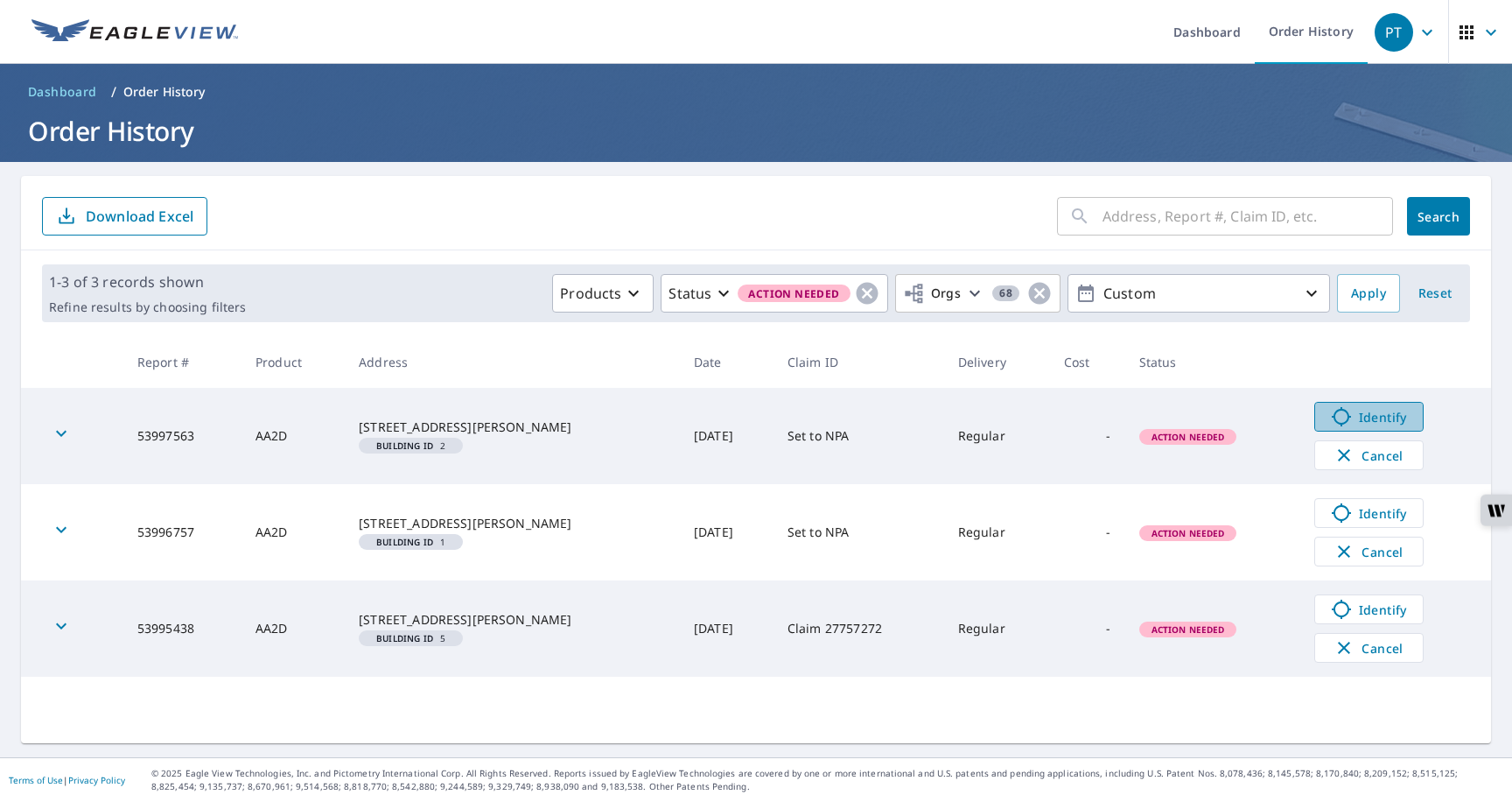
click at [1356, 420] on span "Identify" at bounding box center [1370, 417] width 87 height 21
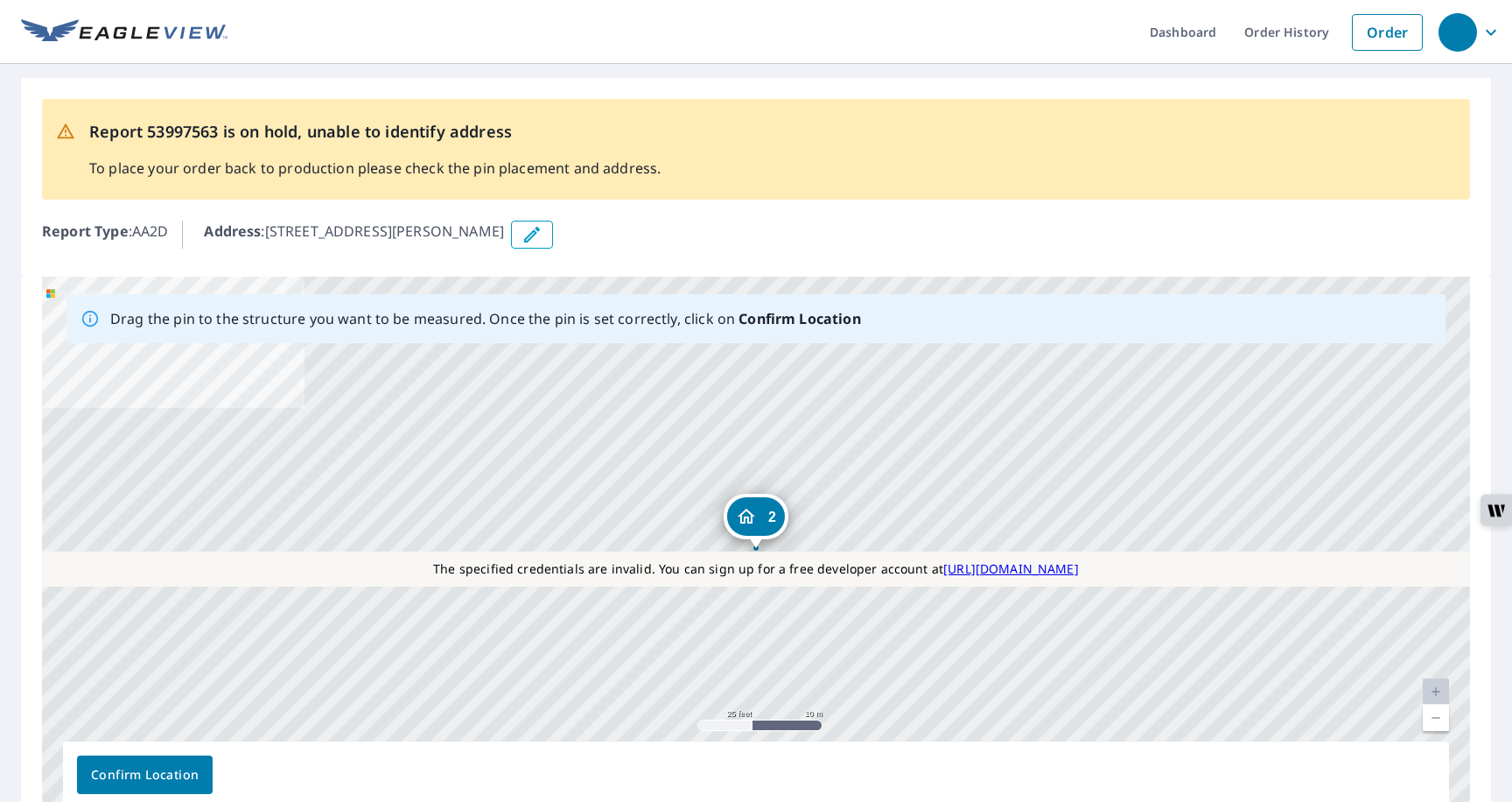
click at [326, 55] on ul "Dashboard Order History Order" at bounding box center [829, 32] width 1204 height 64
click at [1267, 51] on link "Order History" at bounding box center [1286, 32] width 113 height 64
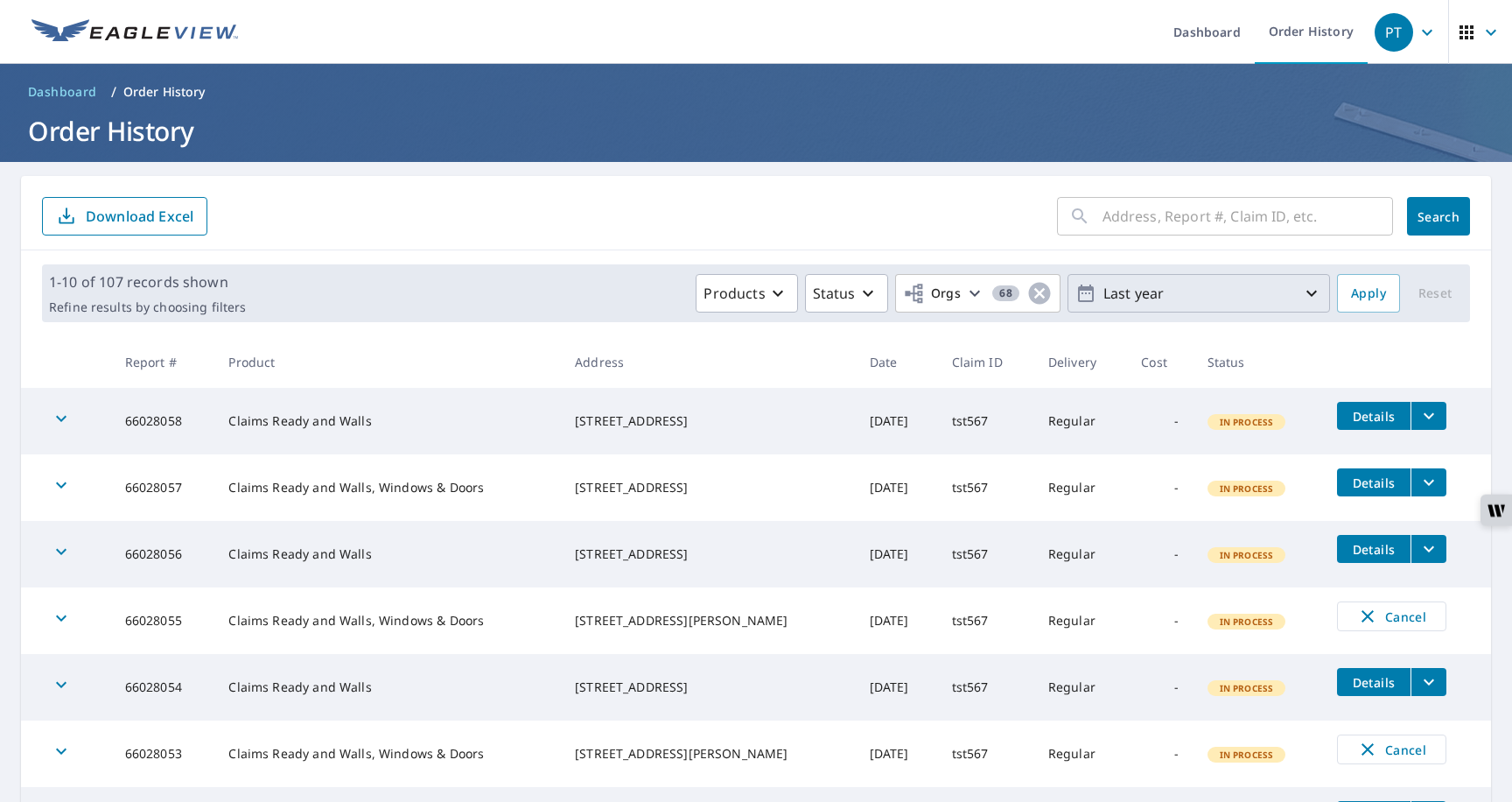
click at [1140, 295] on p "Last year" at bounding box center [1198, 294] width 205 height 31
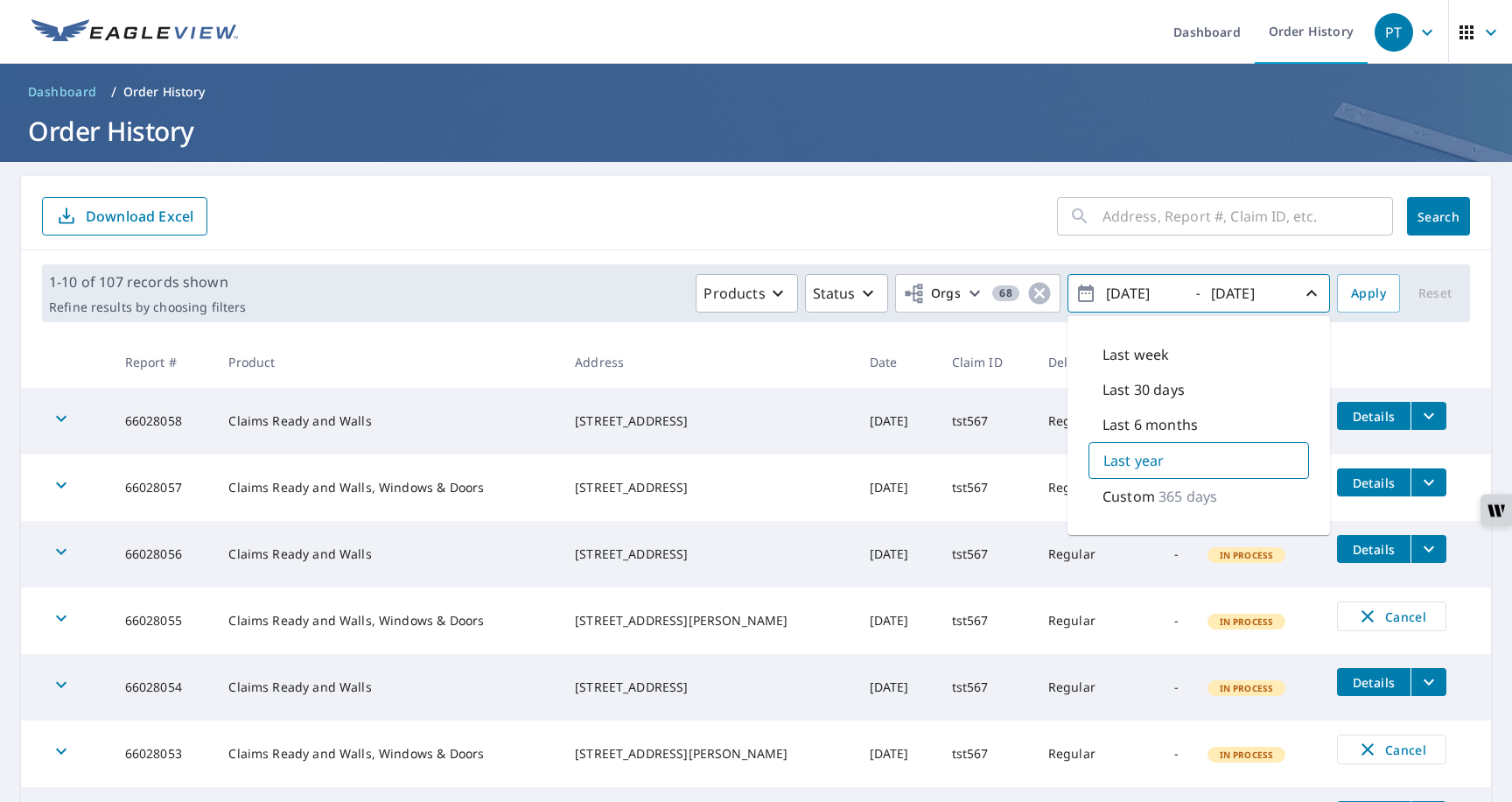
click at [1118, 497] on p "Custom" at bounding box center [1129, 497] width 53 height 21
click at [1136, 294] on input "2024/09/08" at bounding box center [1143, 293] width 86 height 28
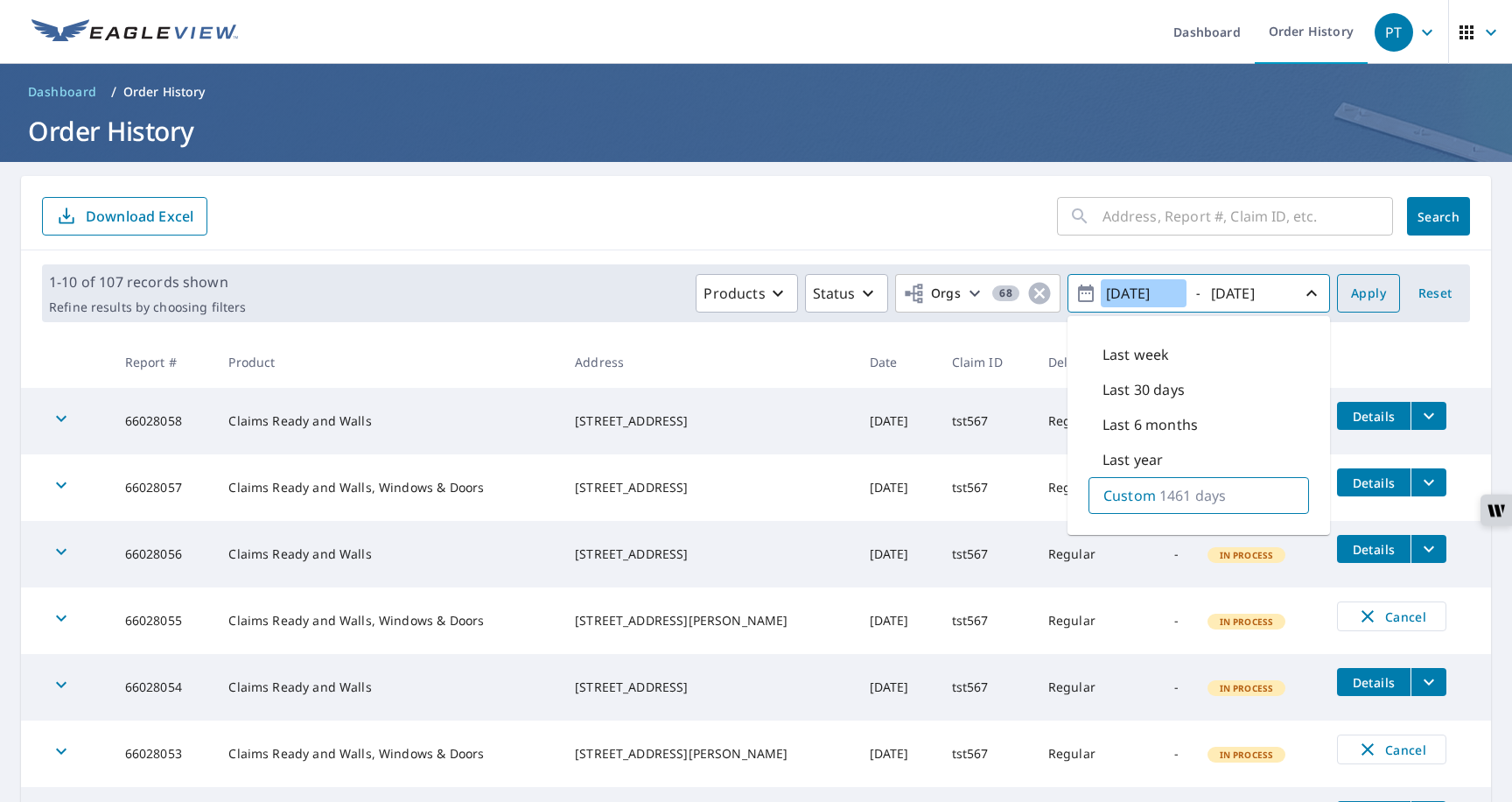
type input "2021/09/08"
click at [1361, 295] on span "Apply" at bounding box center [1369, 294] width 35 height 22
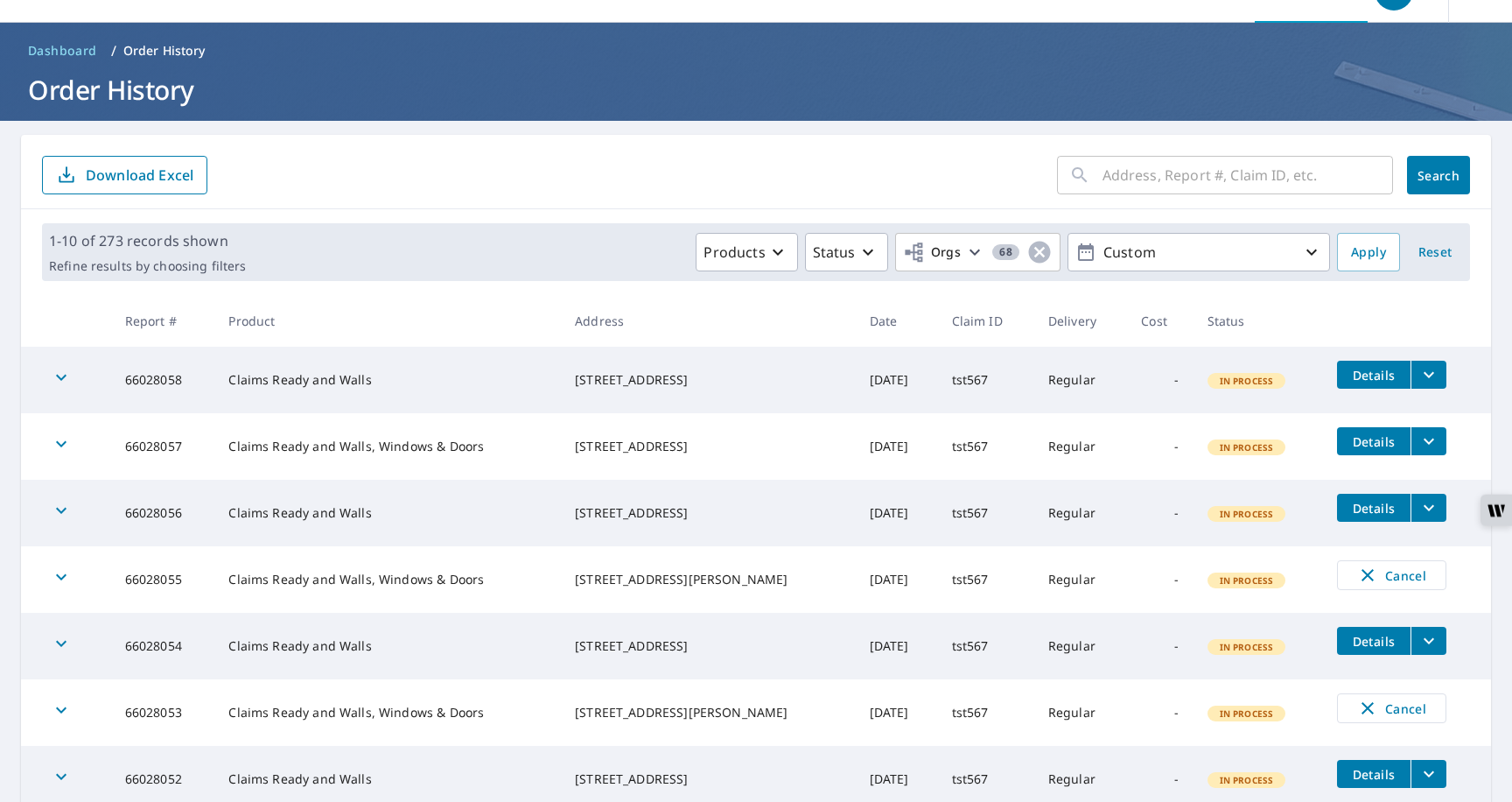
scroll to position [38, 0]
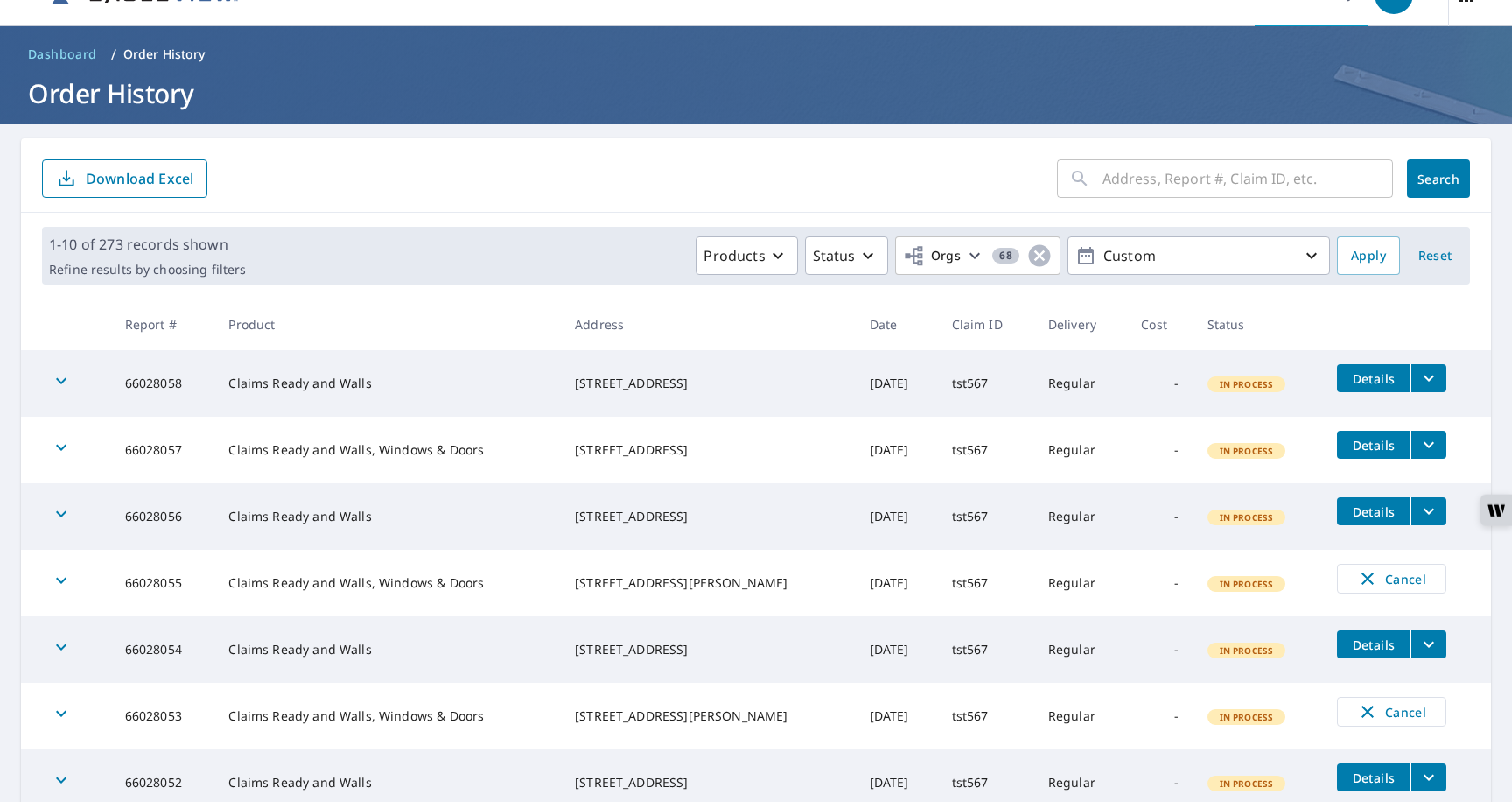
click at [871, 276] on div "1-10 of 273 records shown Refine results by choosing filters Products Status Or…" at bounding box center [756, 256] width 1428 height 58
click at [846, 257] on p "Status" at bounding box center [834, 256] width 43 height 21
click at [873, 365] on p "Action Needed" at bounding box center [898, 366] width 99 height 21
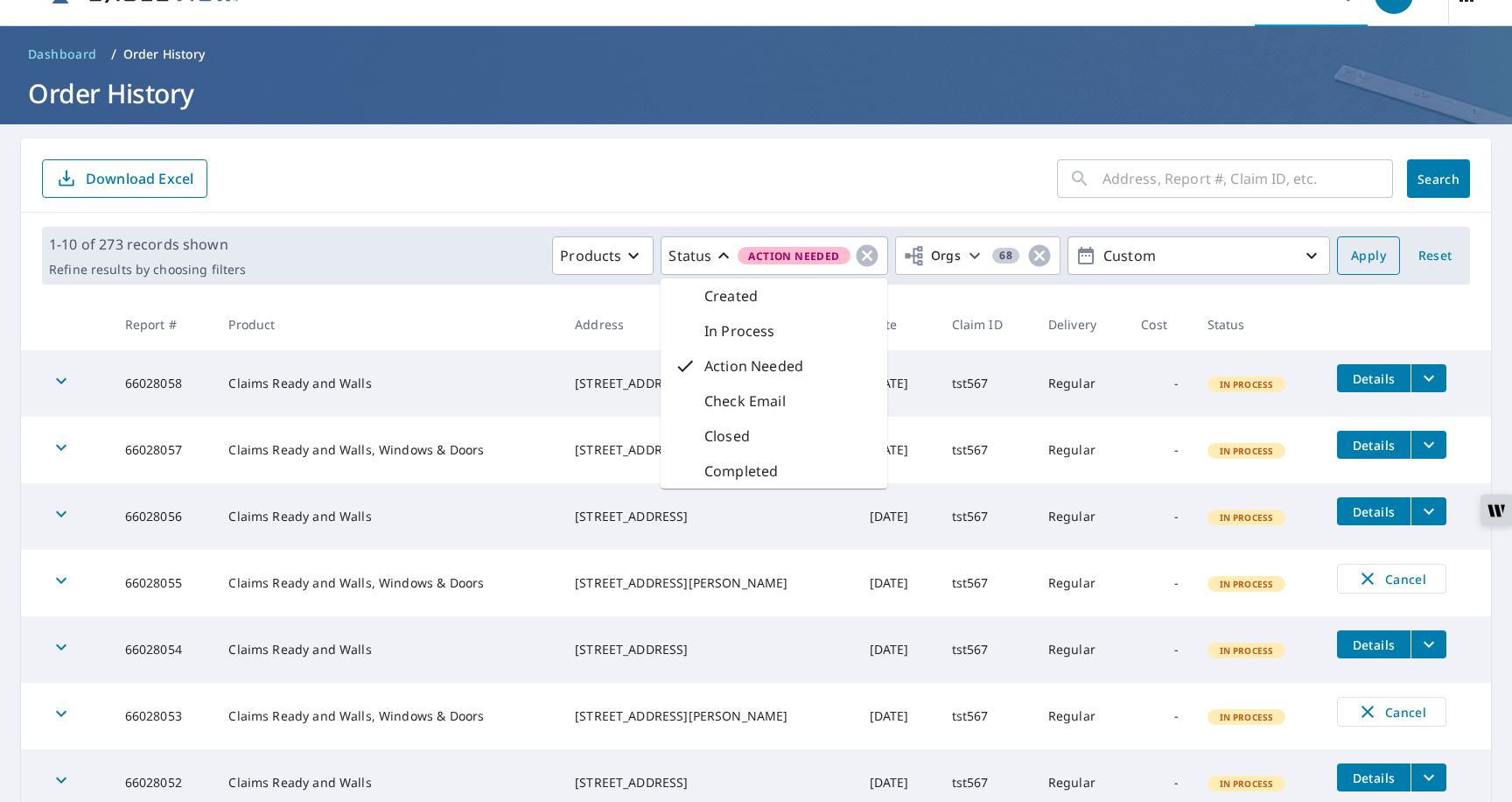
click at [1368, 268] on button "Apply" at bounding box center [1368, 256] width 63 height 39
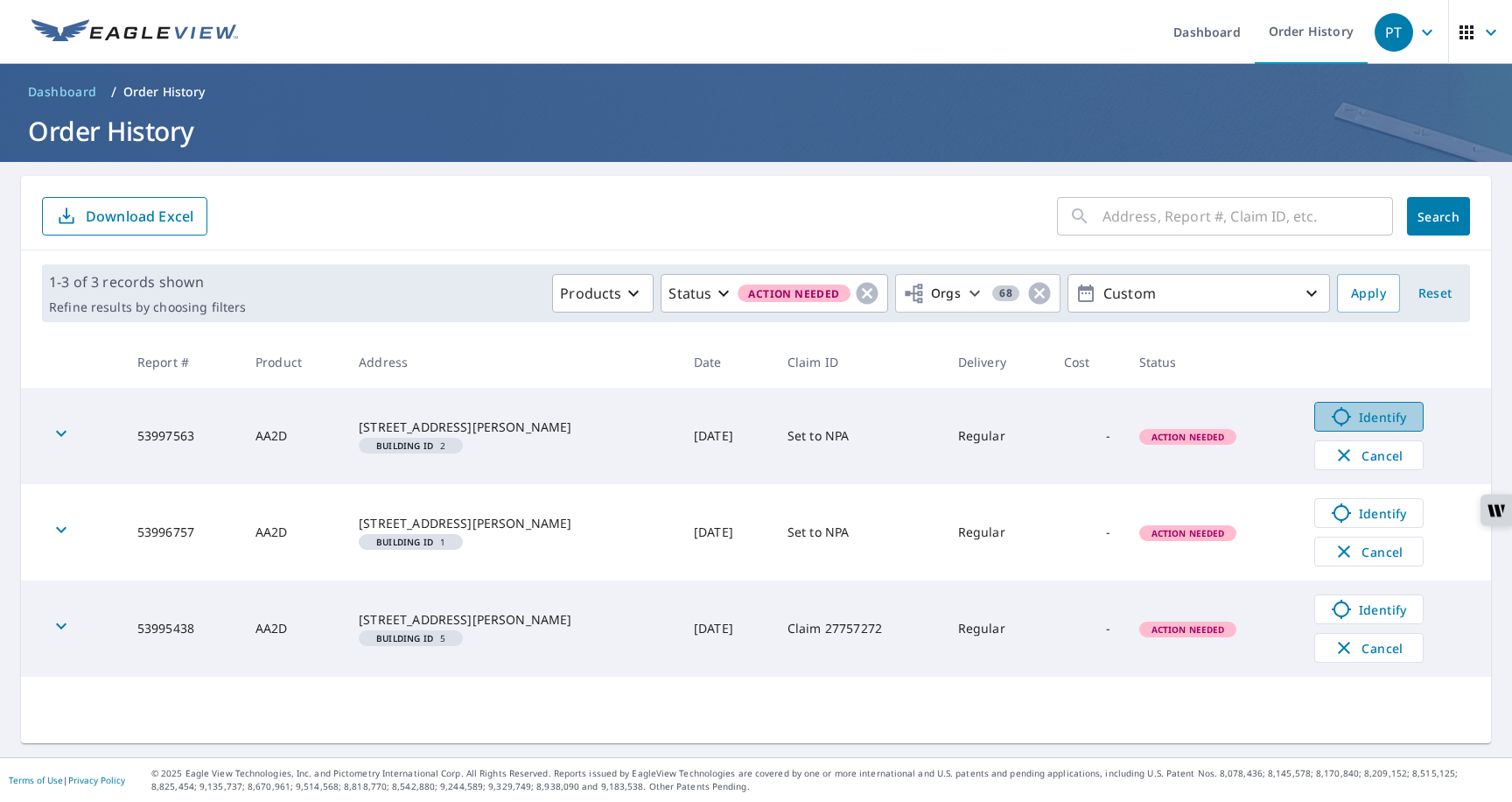
click at [1345, 414] on icon at bounding box center [1342, 417] width 21 height 21
click at [1307, 39] on link "Order History" at bounding box center [1311, 32] width 113 height 64
click at [872, 299] on icon "button" at bounding box center [866, 294] width 22 height 22
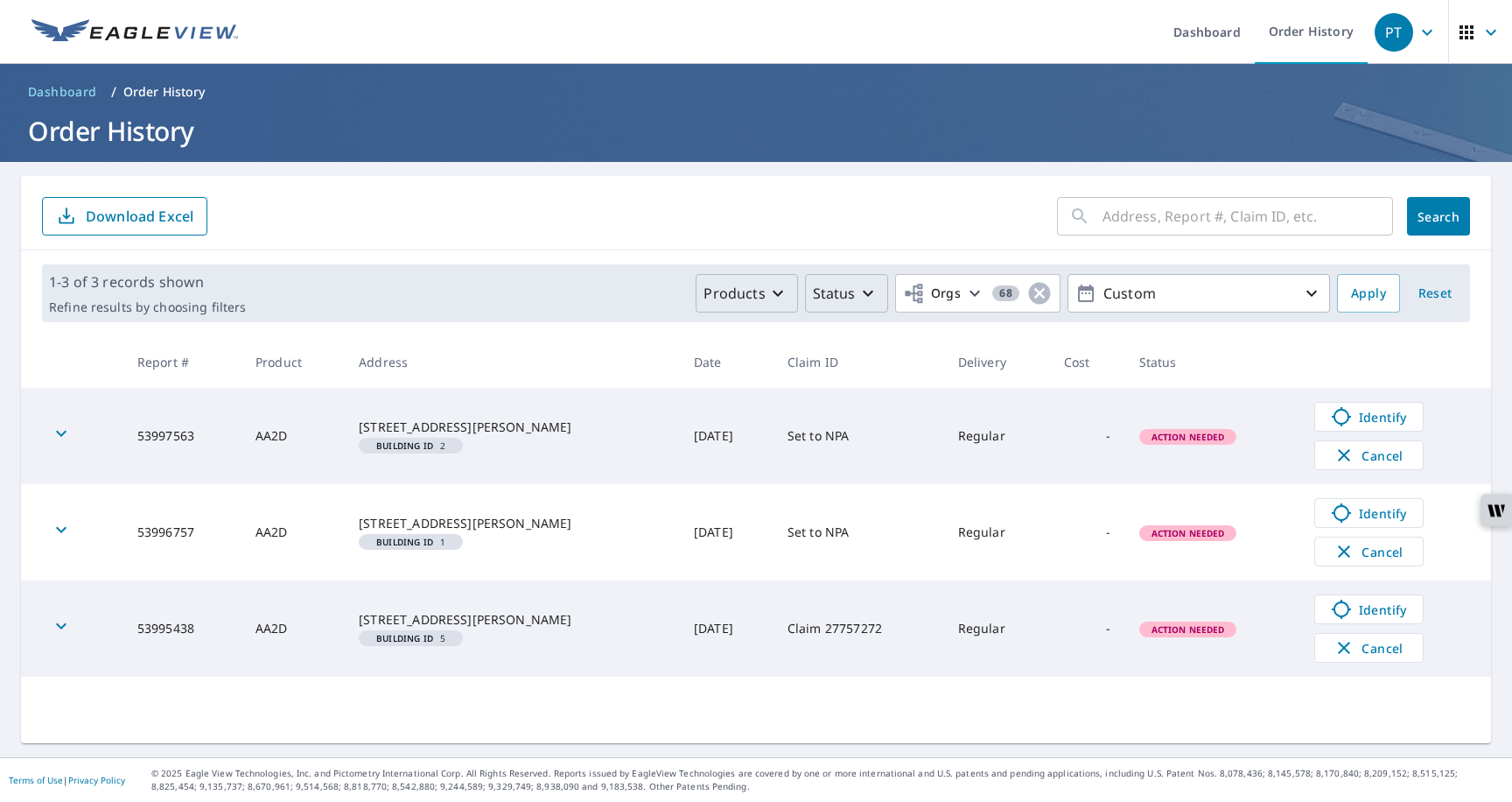
click at [765, 298] on p "Products" at bounding box center [734, 294] width 62 height 21
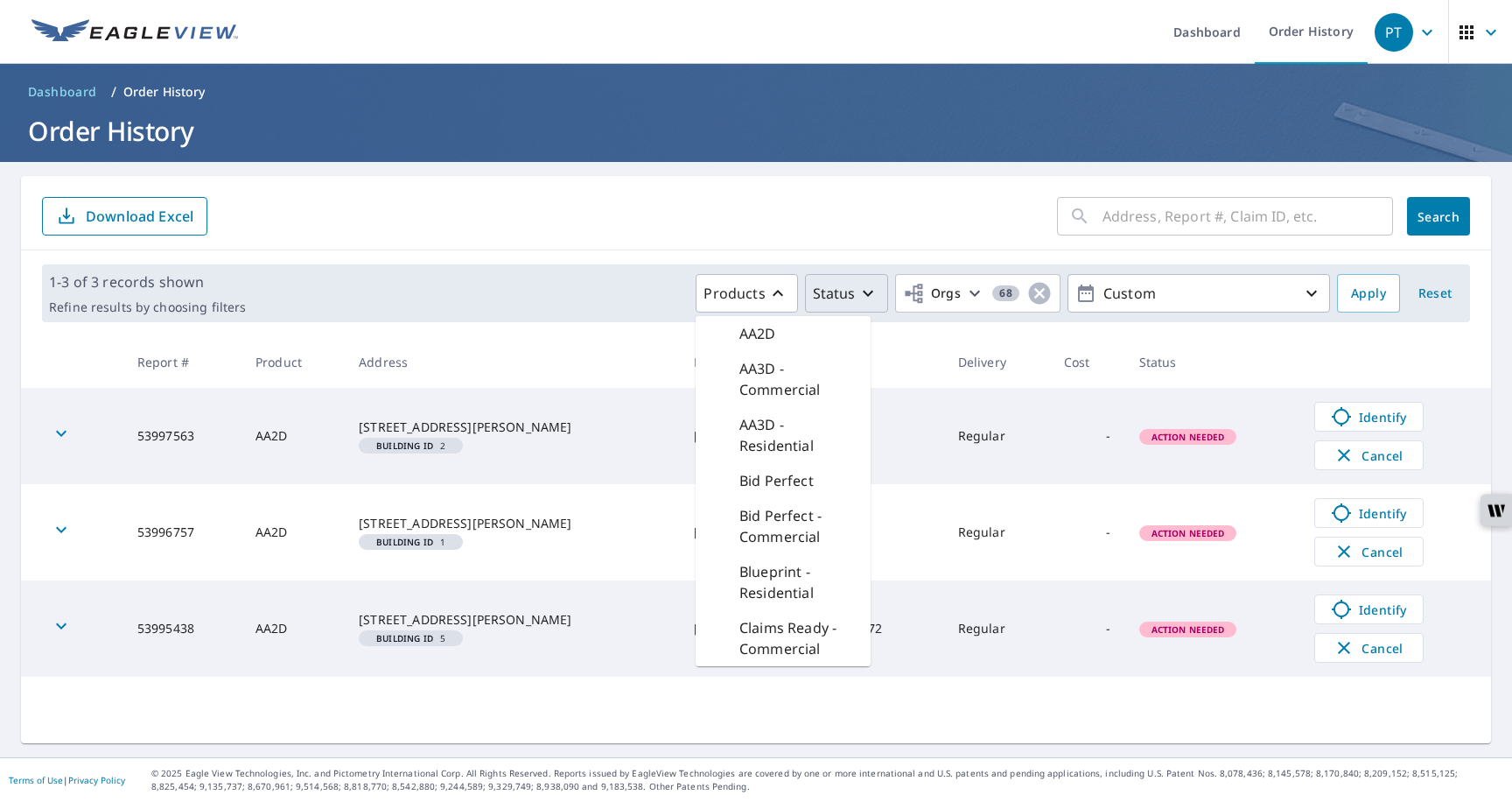
click at [1396, 46] on div "PT" at bounding box center [1395, 33] width 38 height 39
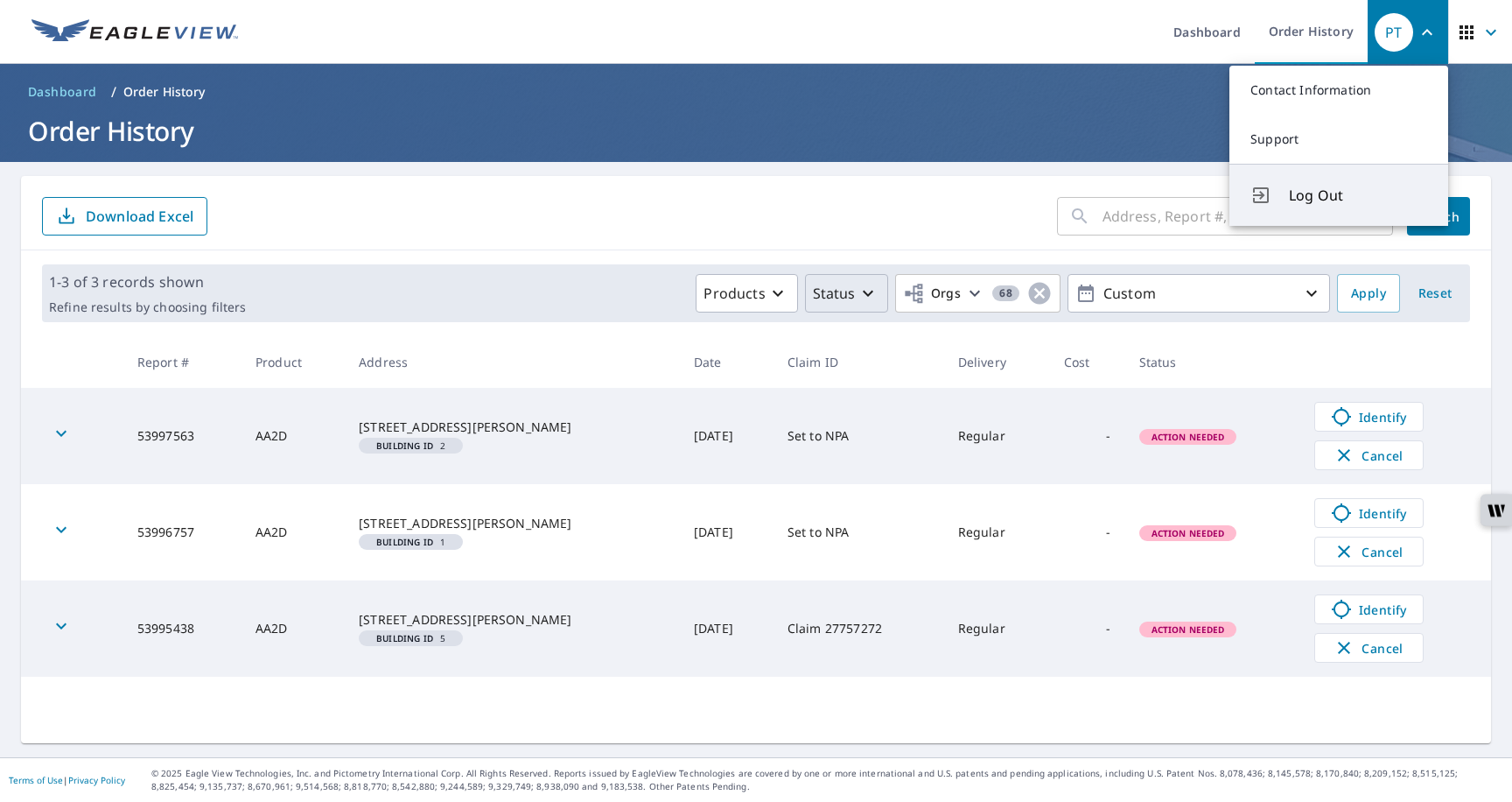
click at [1334, 189] on span "Log Out" at bounding box center [1358, 195] width 139 height 21
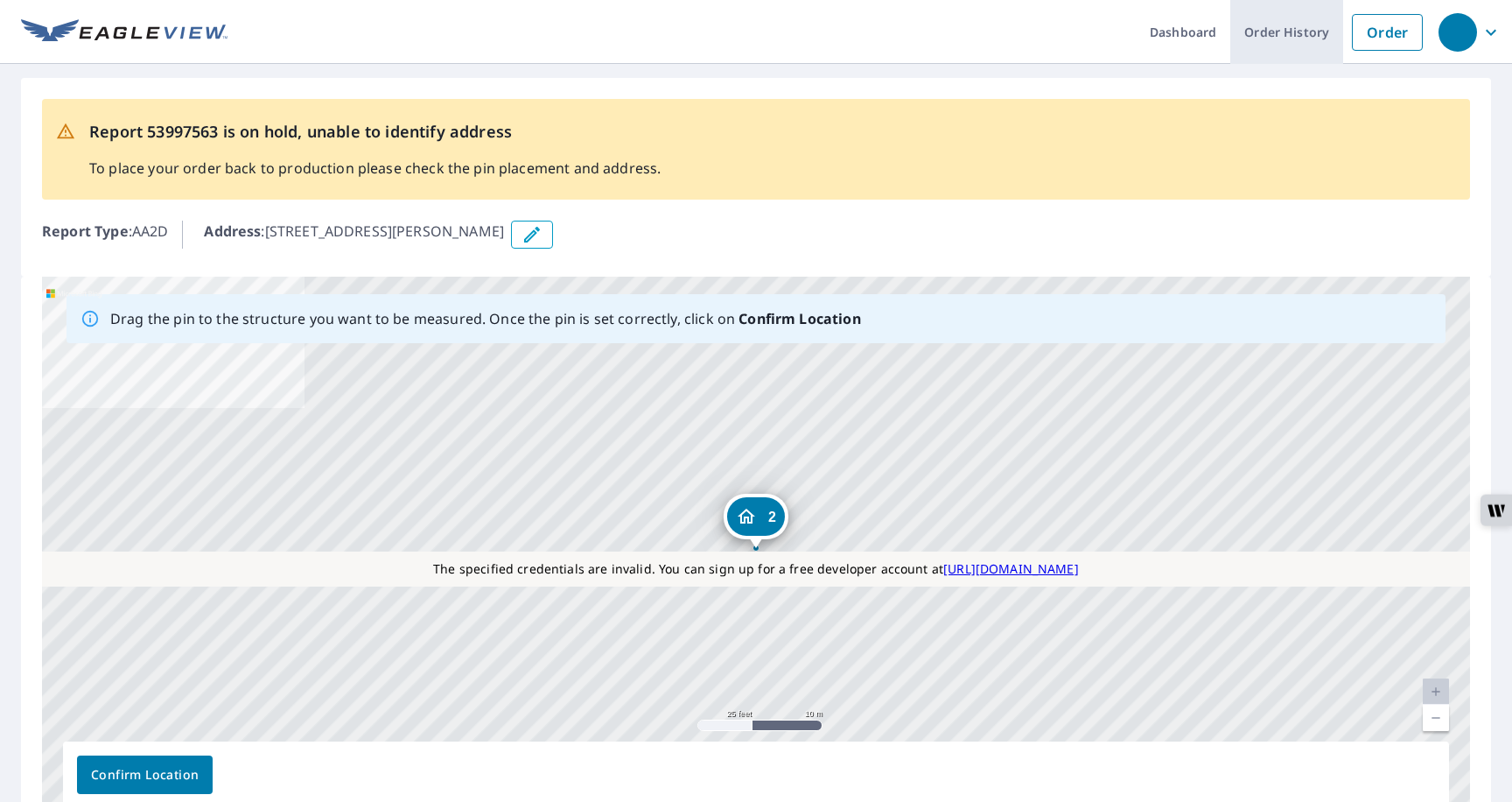
click at [1264, 42] on link "Order History" at bounding box center [1286, 32] width 113 height 64
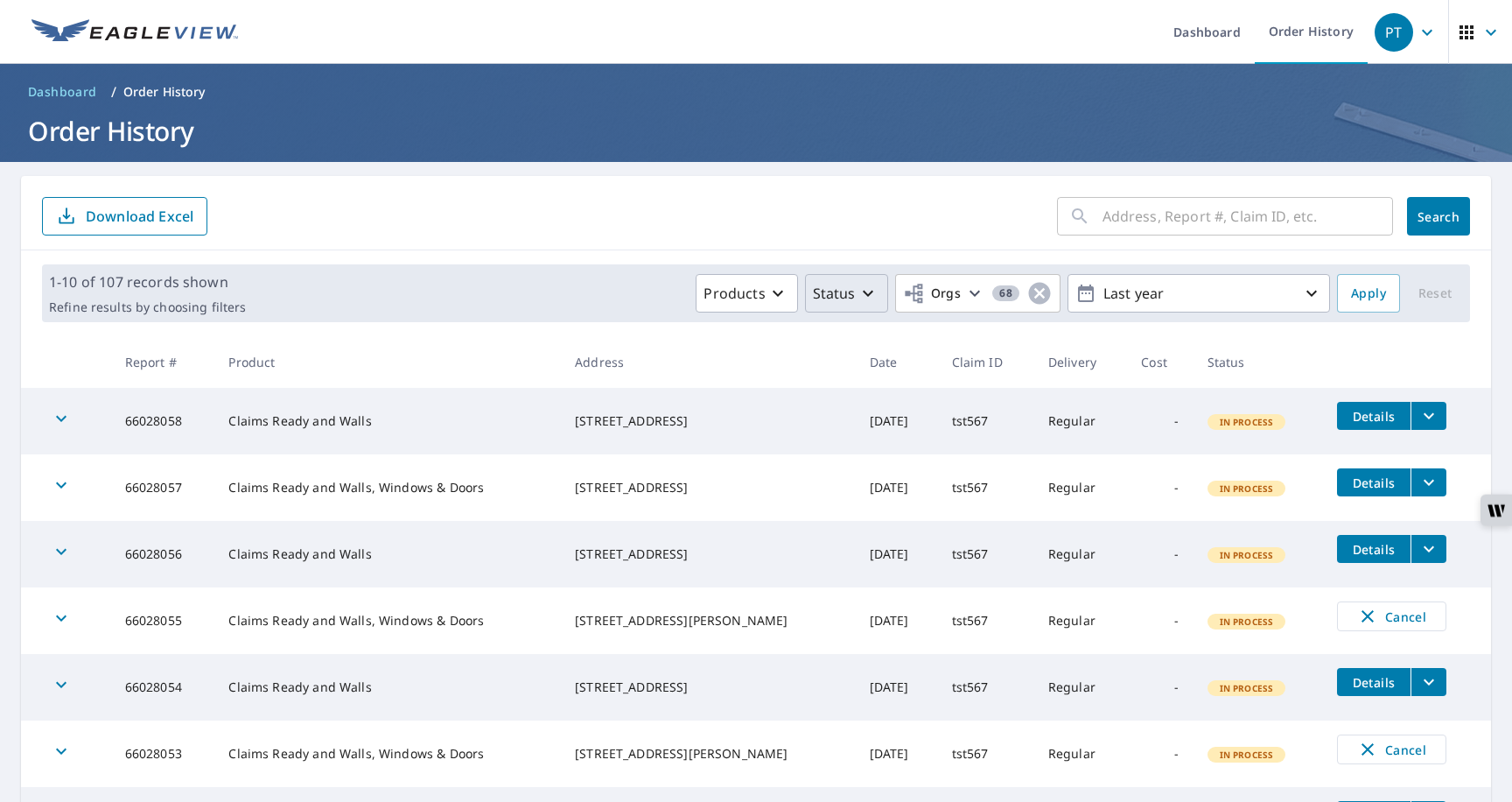
click at [854, 292] on p "Status" at bounding box center [834, 294] width 43 height 21
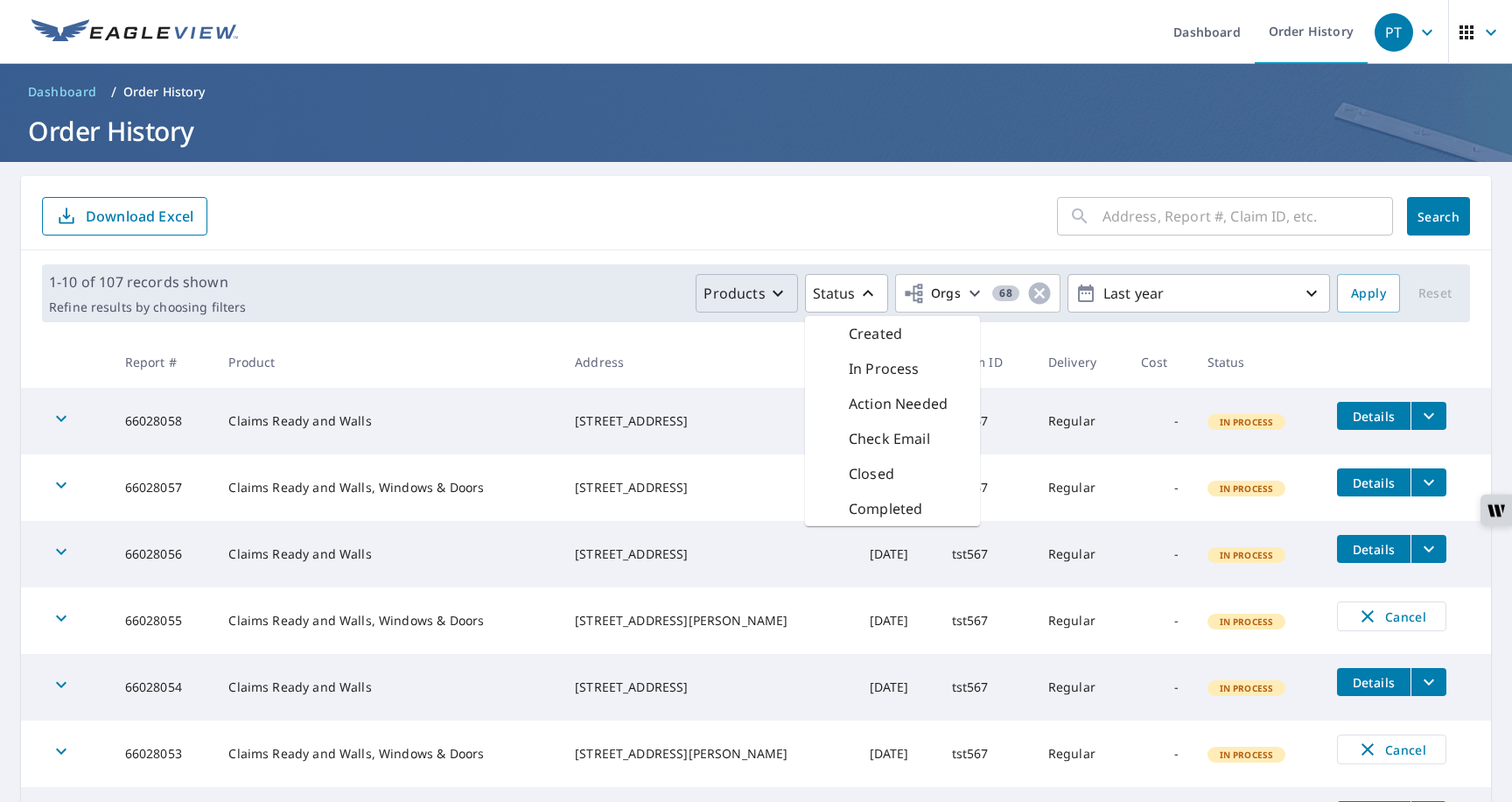
click at [769, 293] on icon "button" at bounding box center [778, 294] width 21 height 21
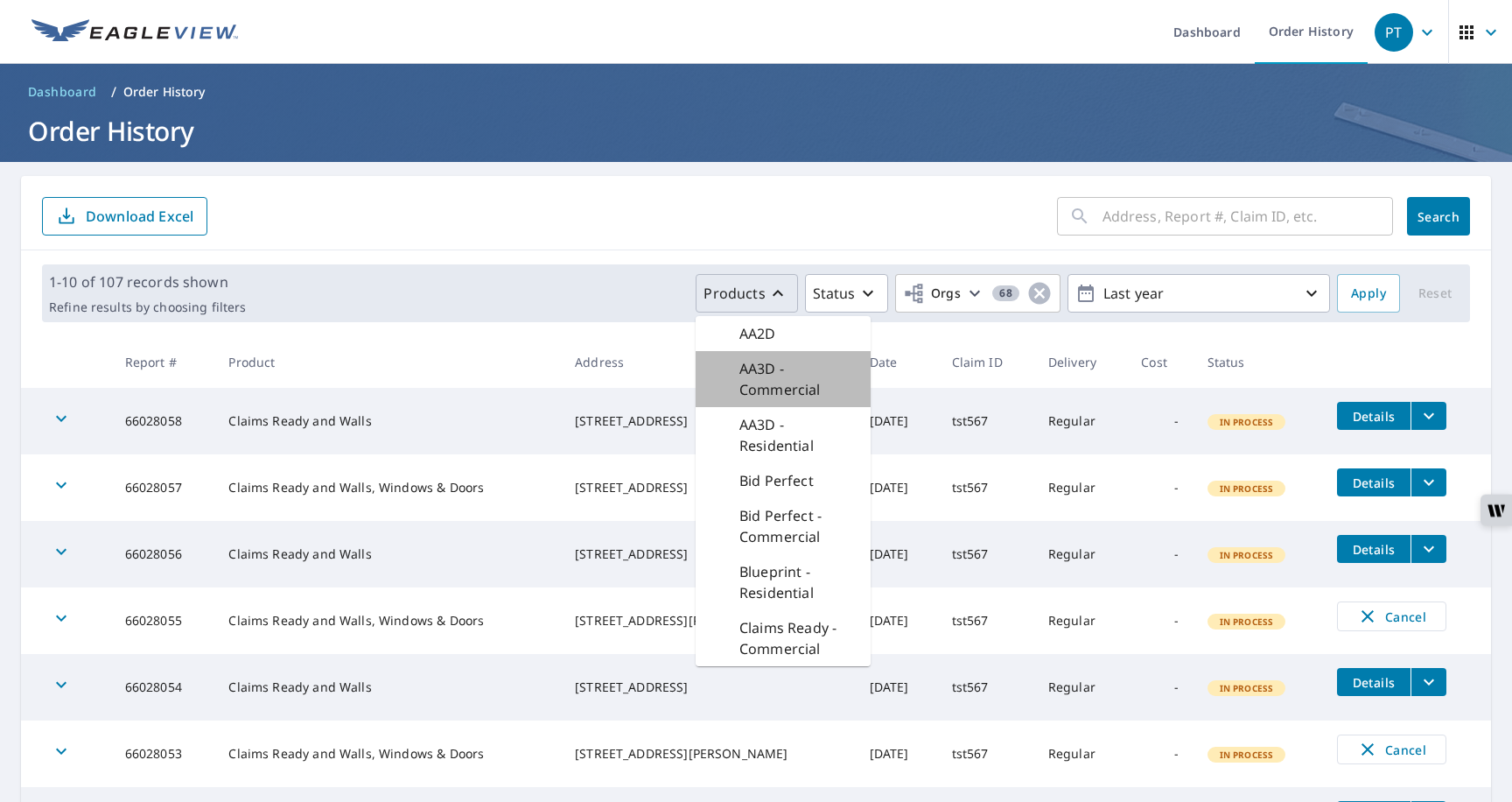
click at [782, 391] on p "AA3D - Commercial" at bounding box center [798, 379] width 117 height 42
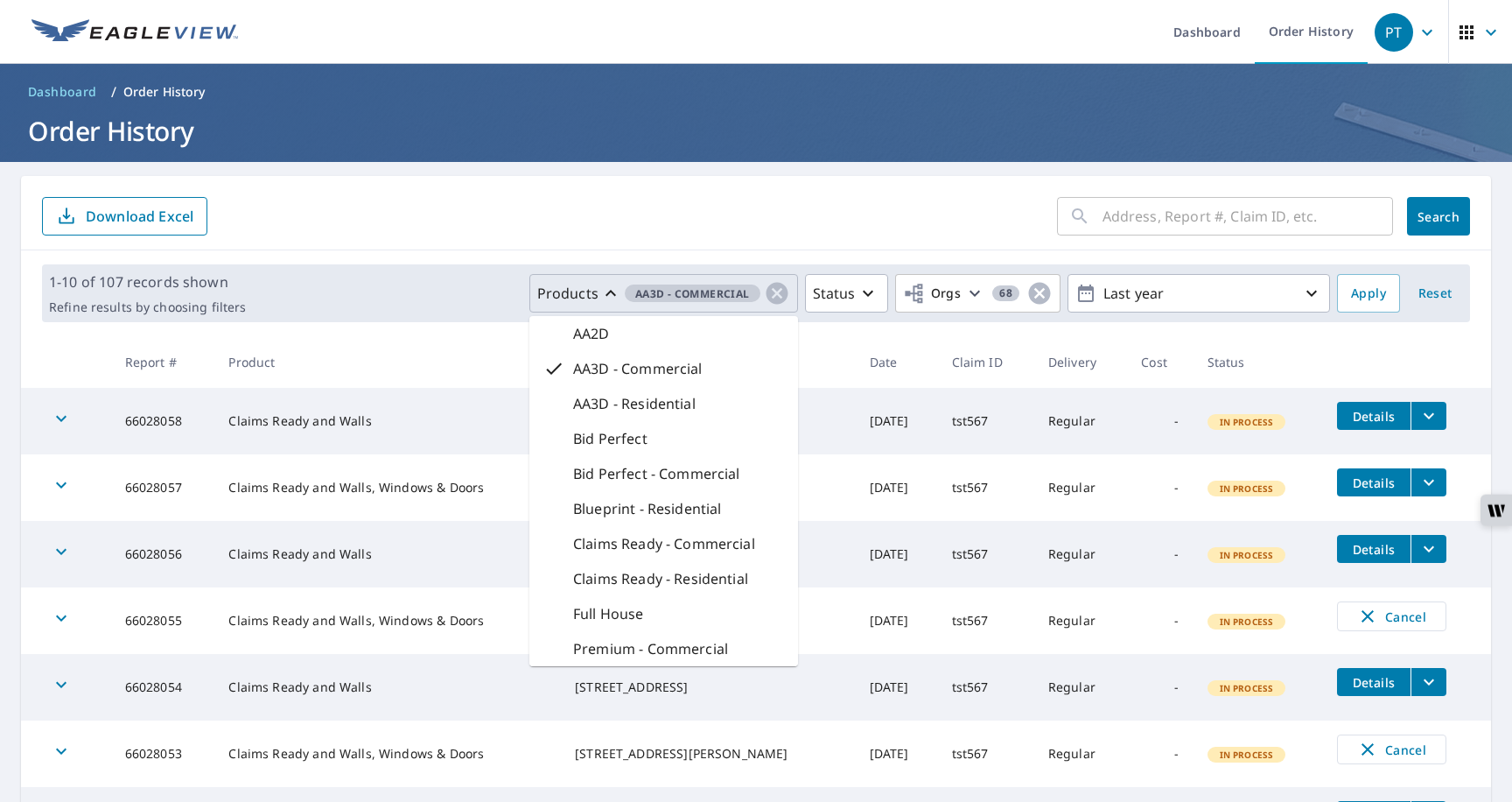
click at [713, 330] on div "AA2D" at bounding box center [663, 333] width 269 height 35
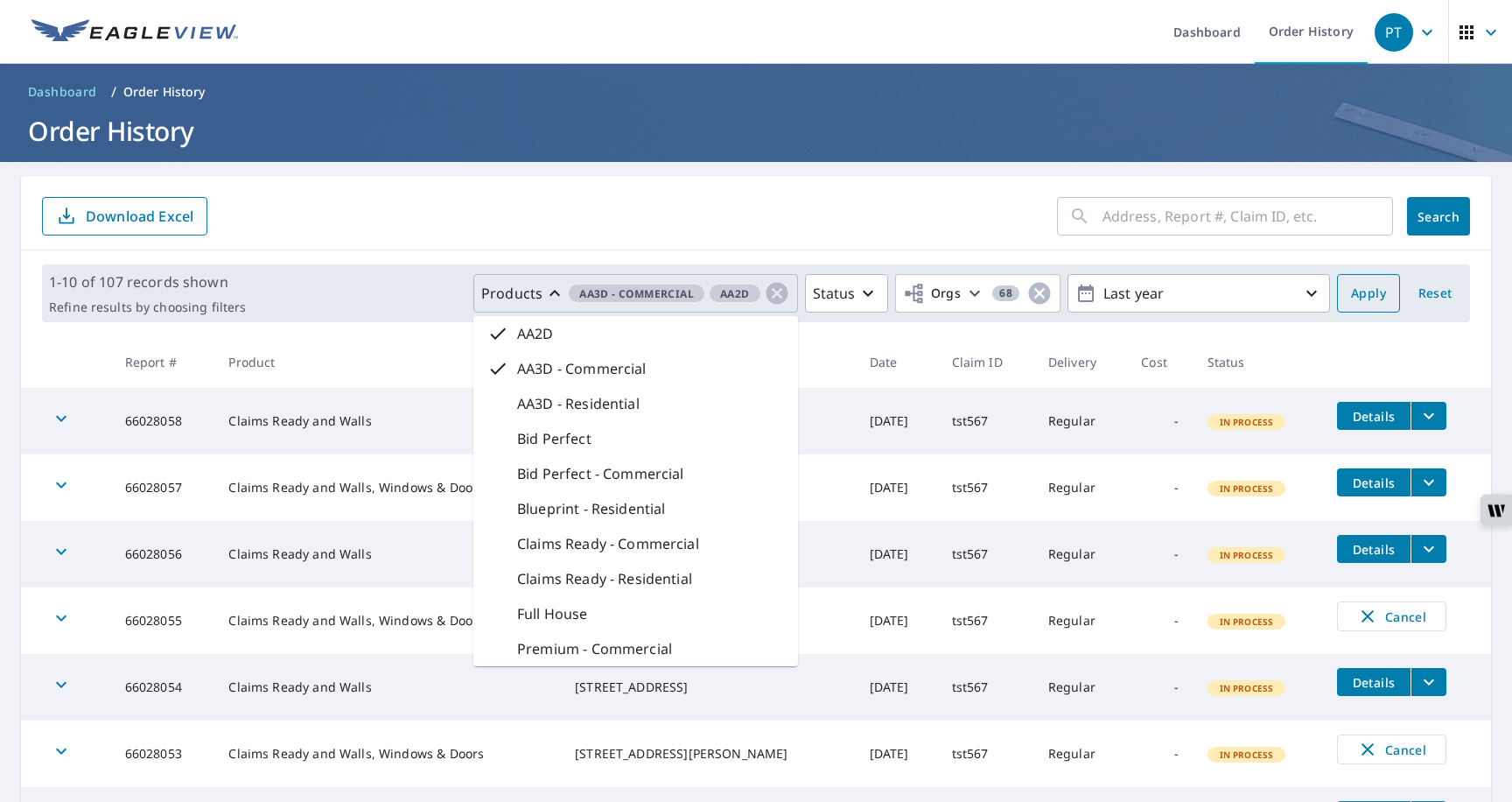
click at [1353, 292] on span "Apply" at bounding box center [1369, 294] width 35 height 22
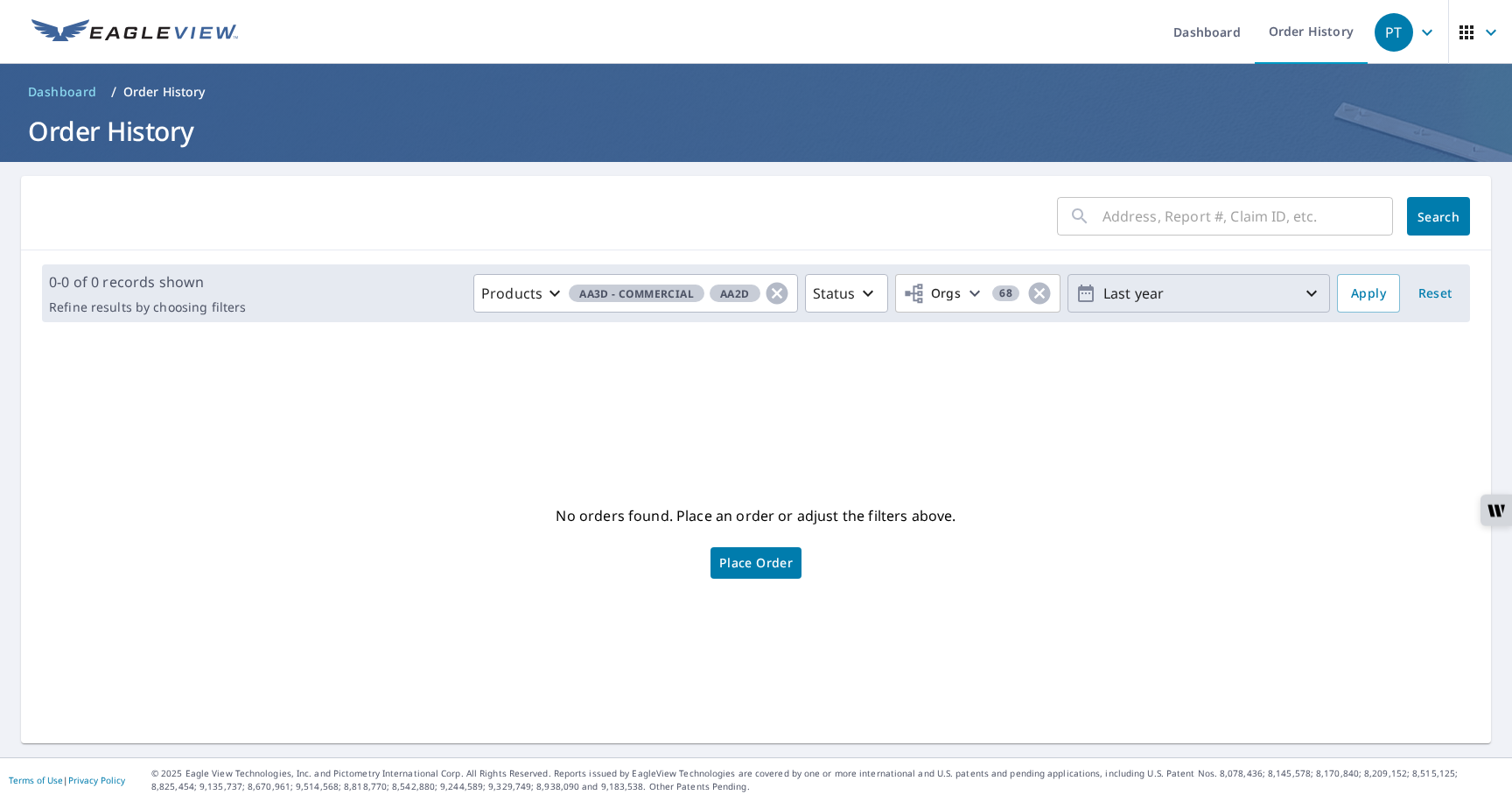
click at [1145, 293] on p "Last year" at bounding box center [1198, 294] width 205 height 31
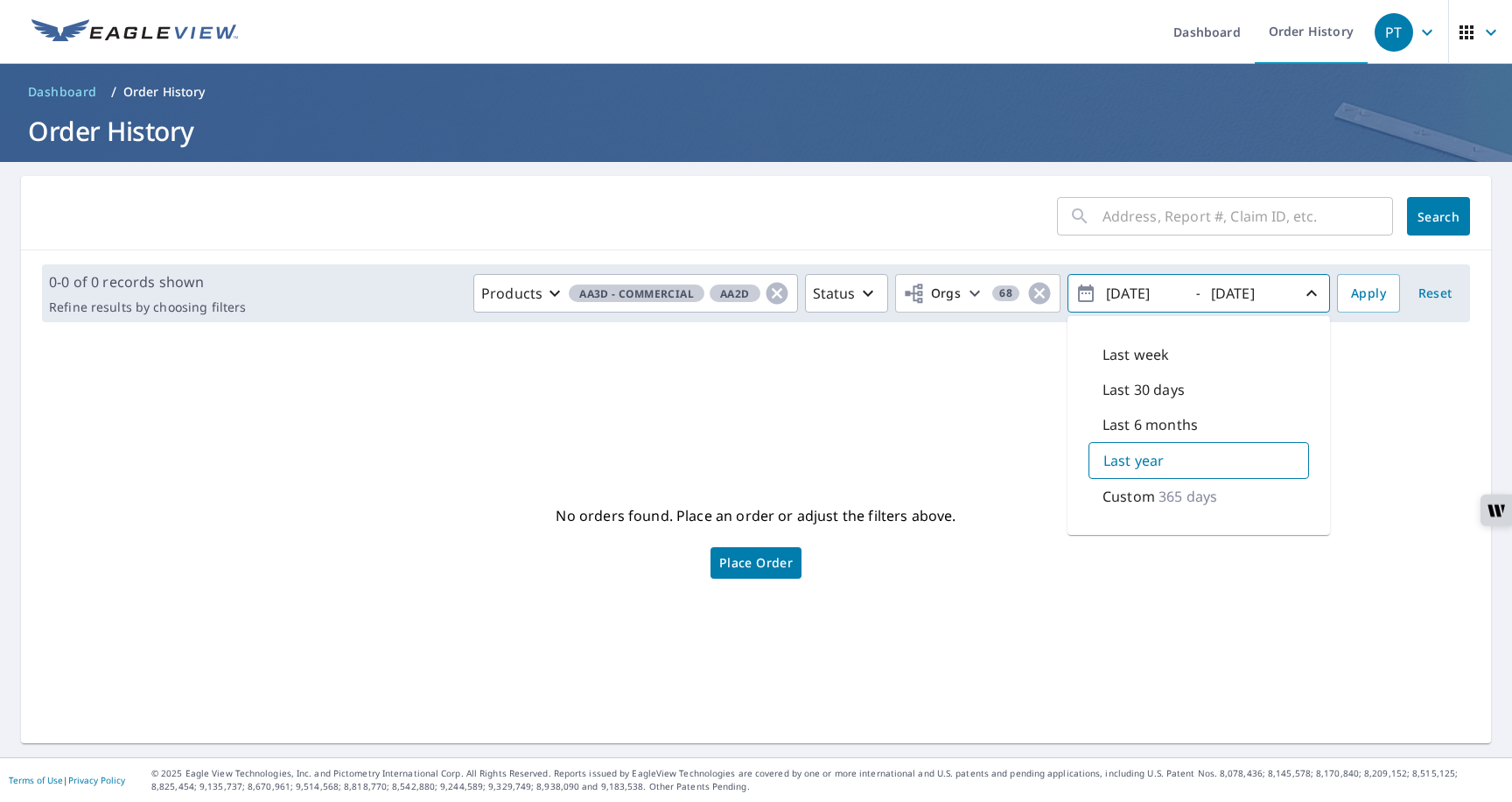
click at [1134, 298] on input "2024/09/08" at bounding box center [1143, 293] width 86 height 28
click at [1134, 294] on input "2024/09/08" at bounding box center [1143, 293] width 86 height 28
click at [1140, 297] on input "2024/09/08" at bounding box center [1143, 293] width 86 height 28
type input "2021/09/08"
click at [1358, 295] on span "Apply" at bounding box center [1369, 294] width 35 height 22
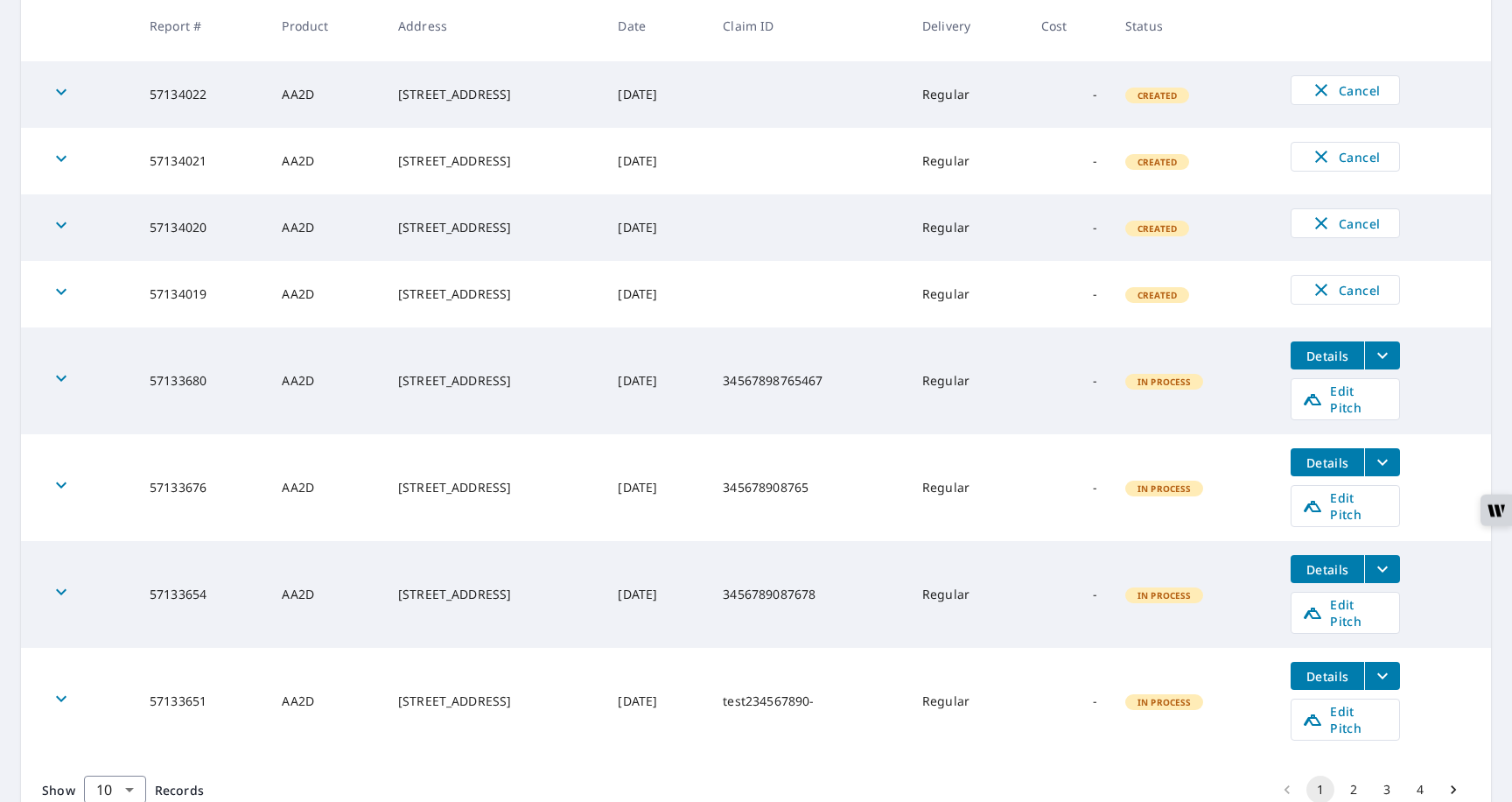
scroll to position [492, 0]
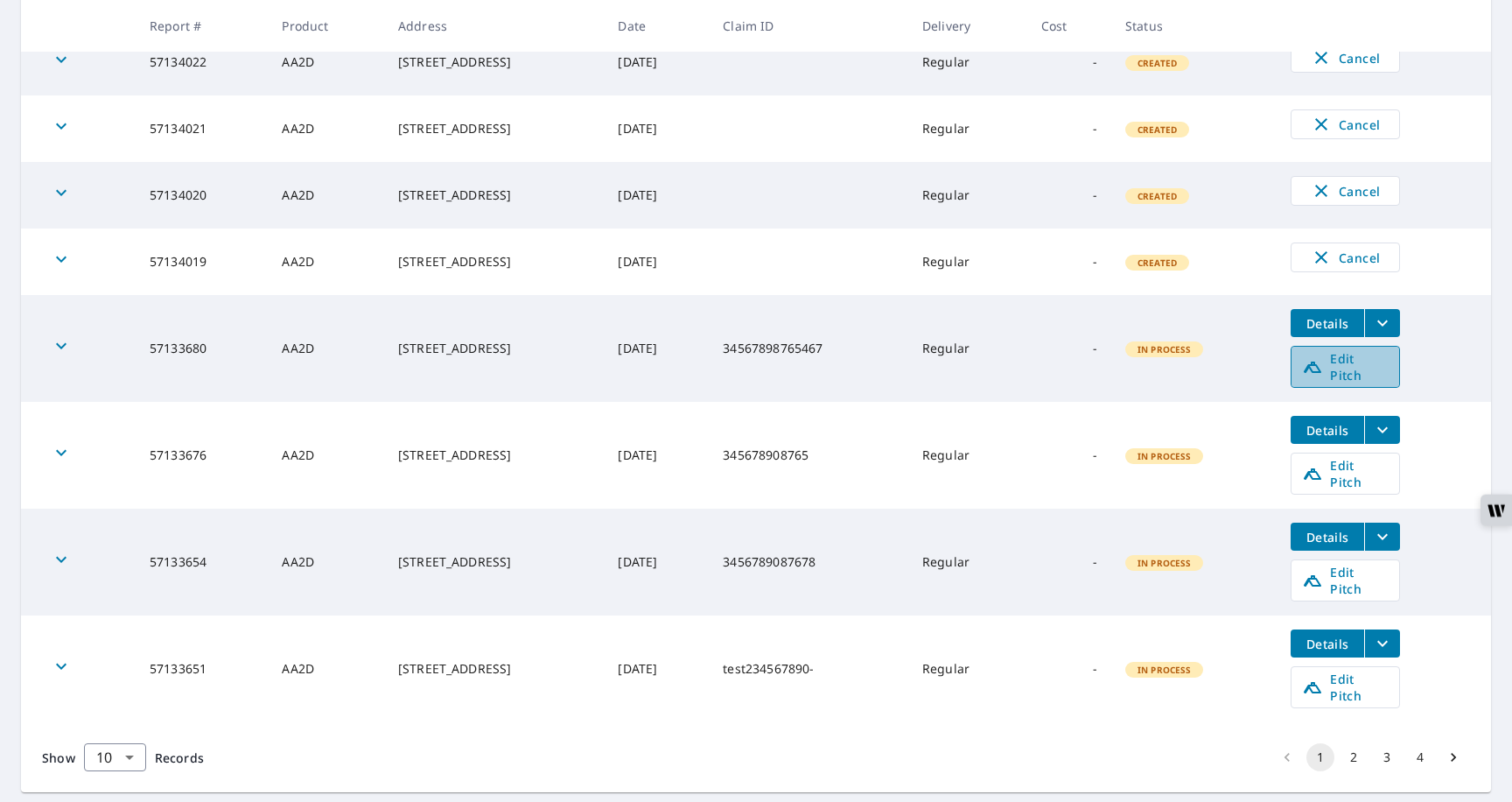
click at [1323, 364] on icon at bounding box center [1313, 367] width 21 height 21
click at [1356, 564] on span "Edit Pitch" at bounding box center [1345, 581] width 87 height 34
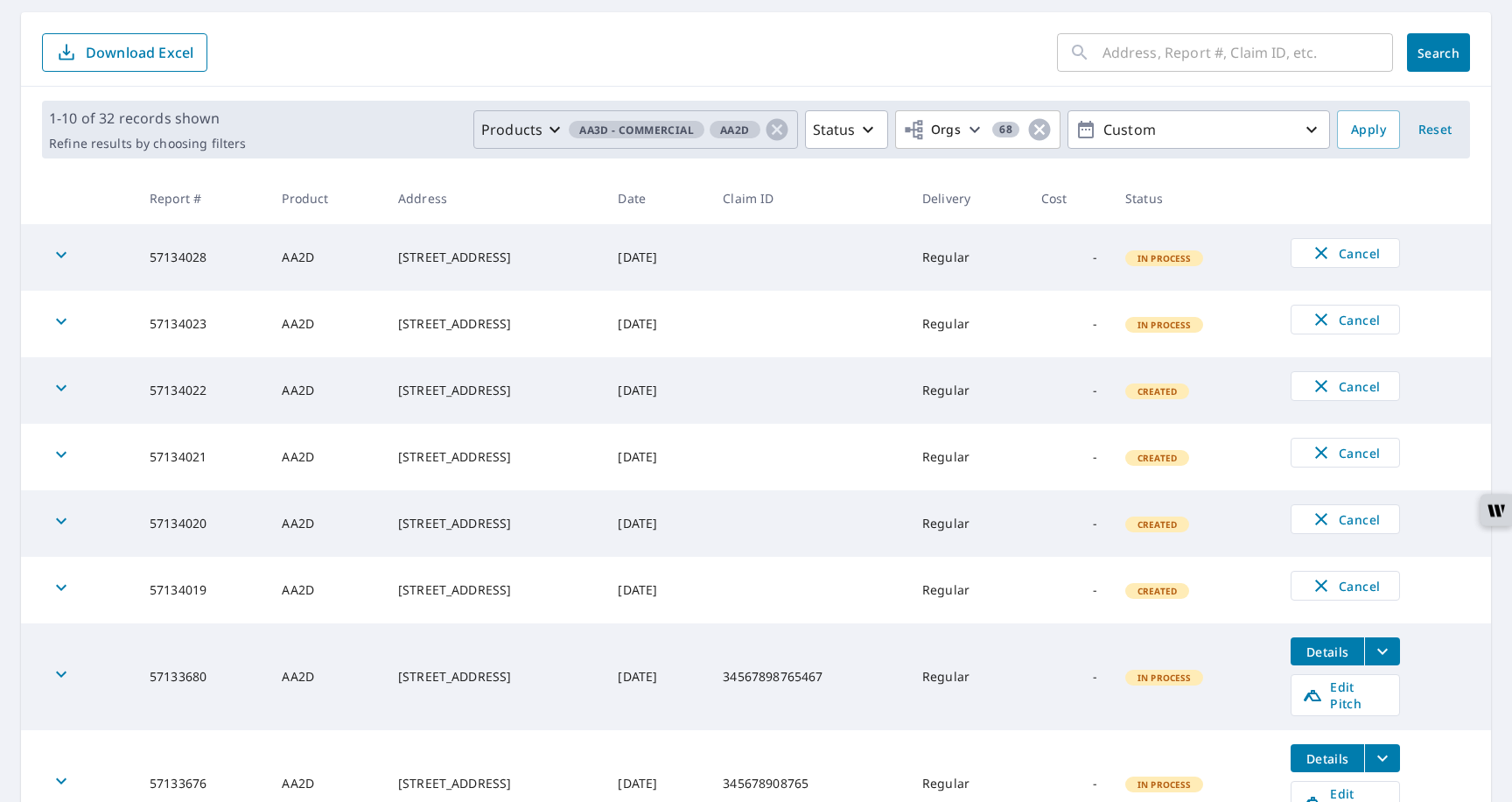
scroll to position [0, 0]
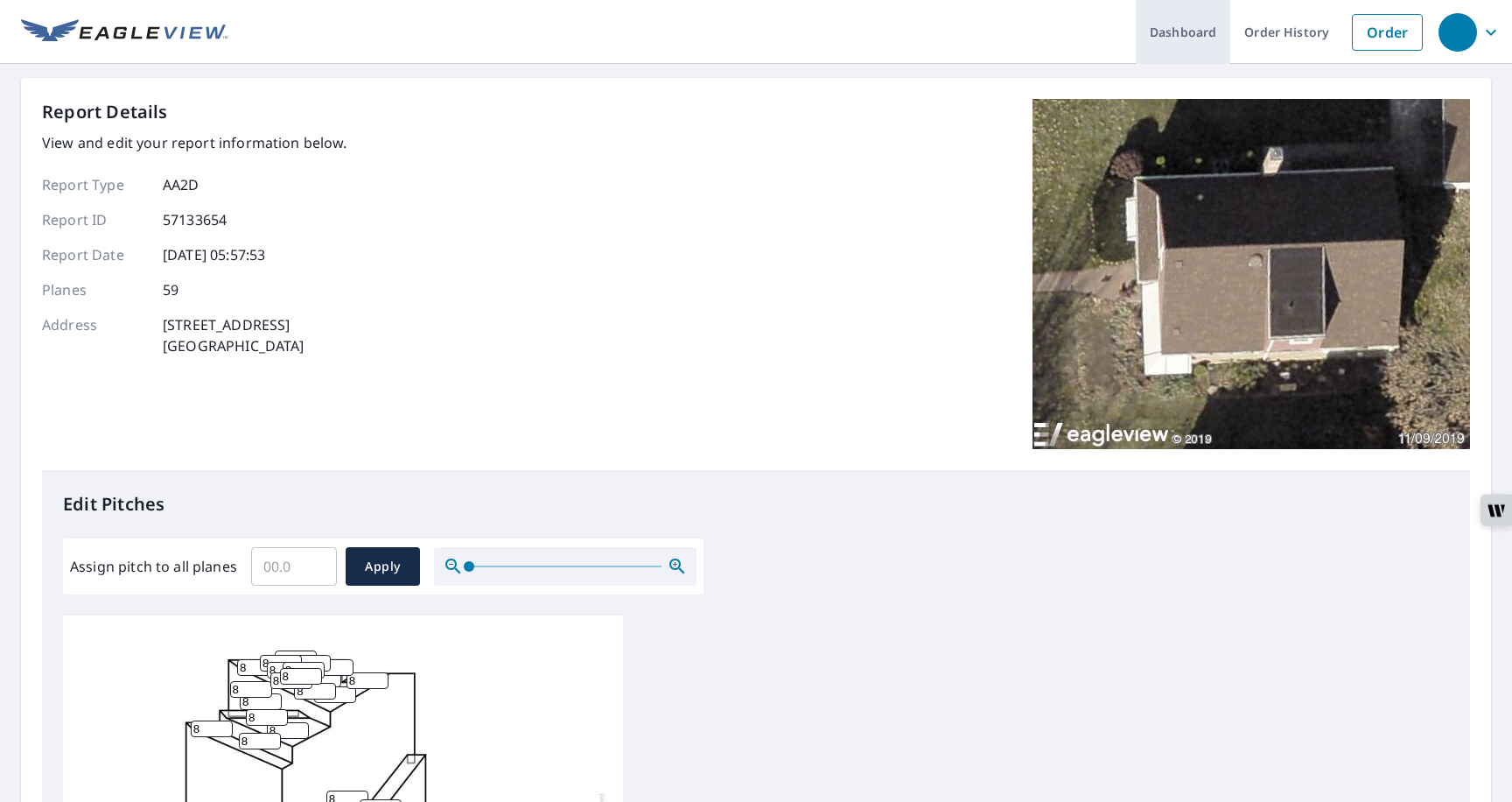
click at [1162, 44] on link "Dashboard" at bounding box center [1183, 32] width 94 height 64
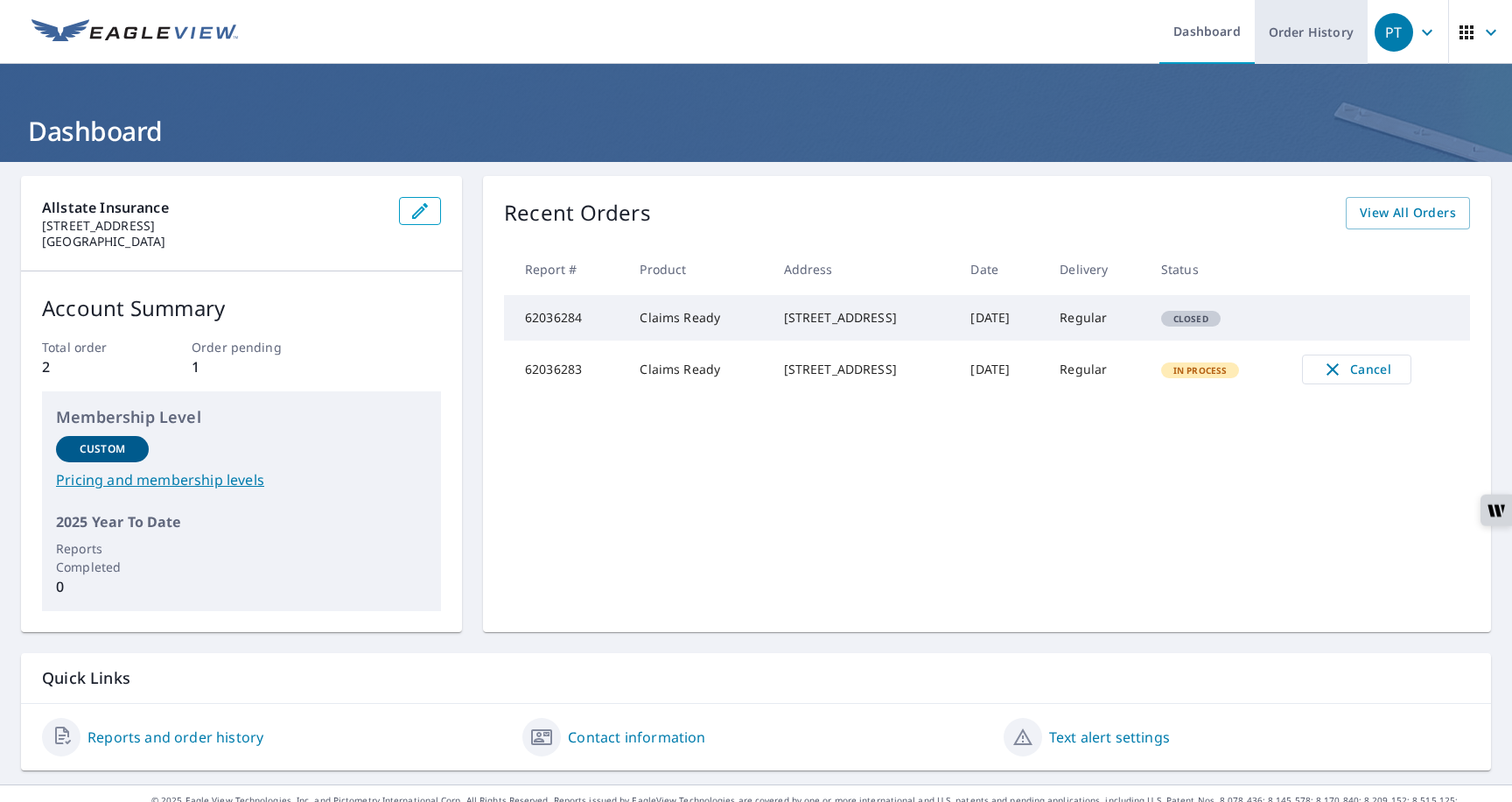
click at [1286, 37] on link "Order History" at bounding box center [1311, 32] width 113 height 64
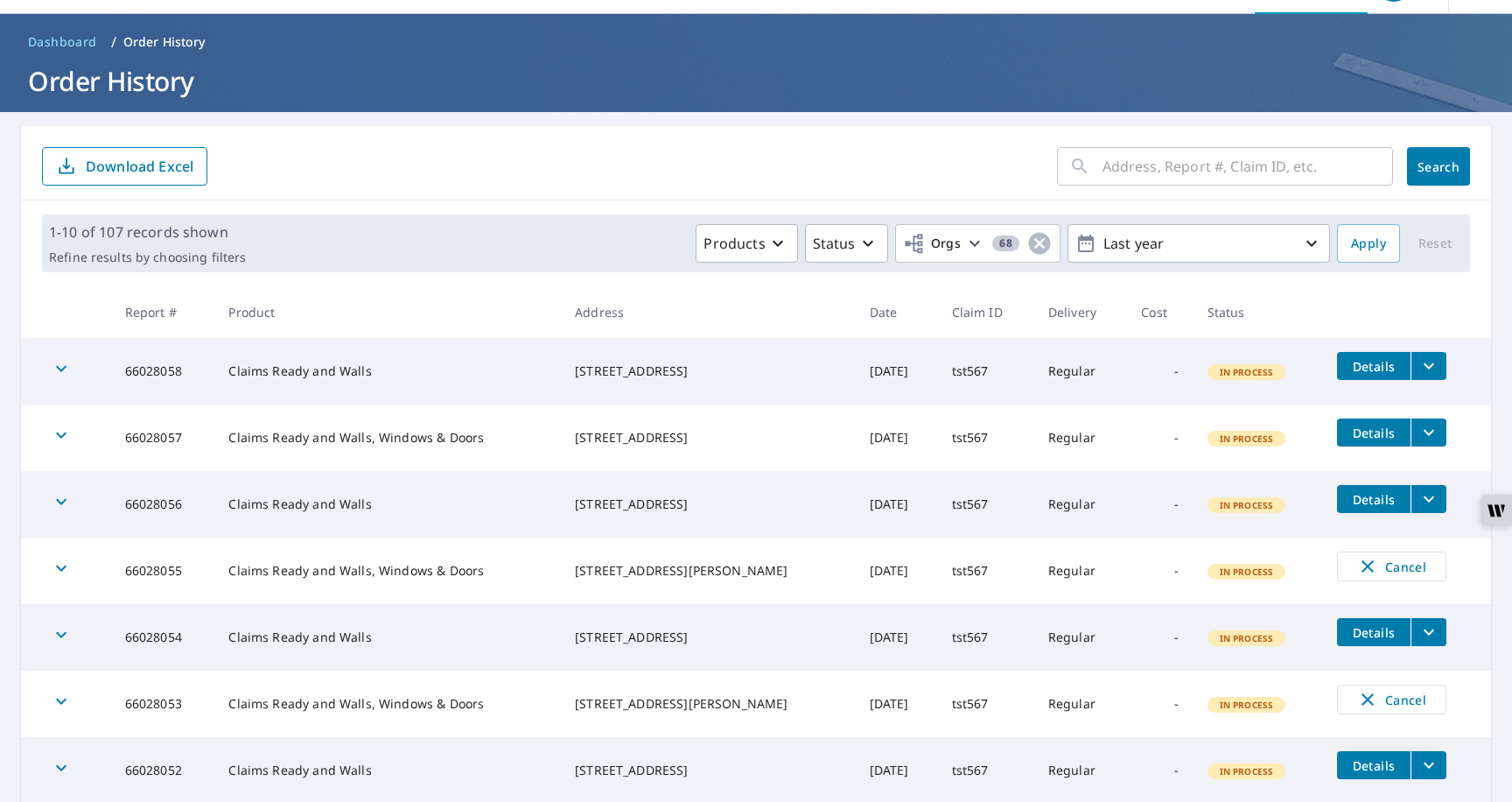
scroll to position [53, 0]
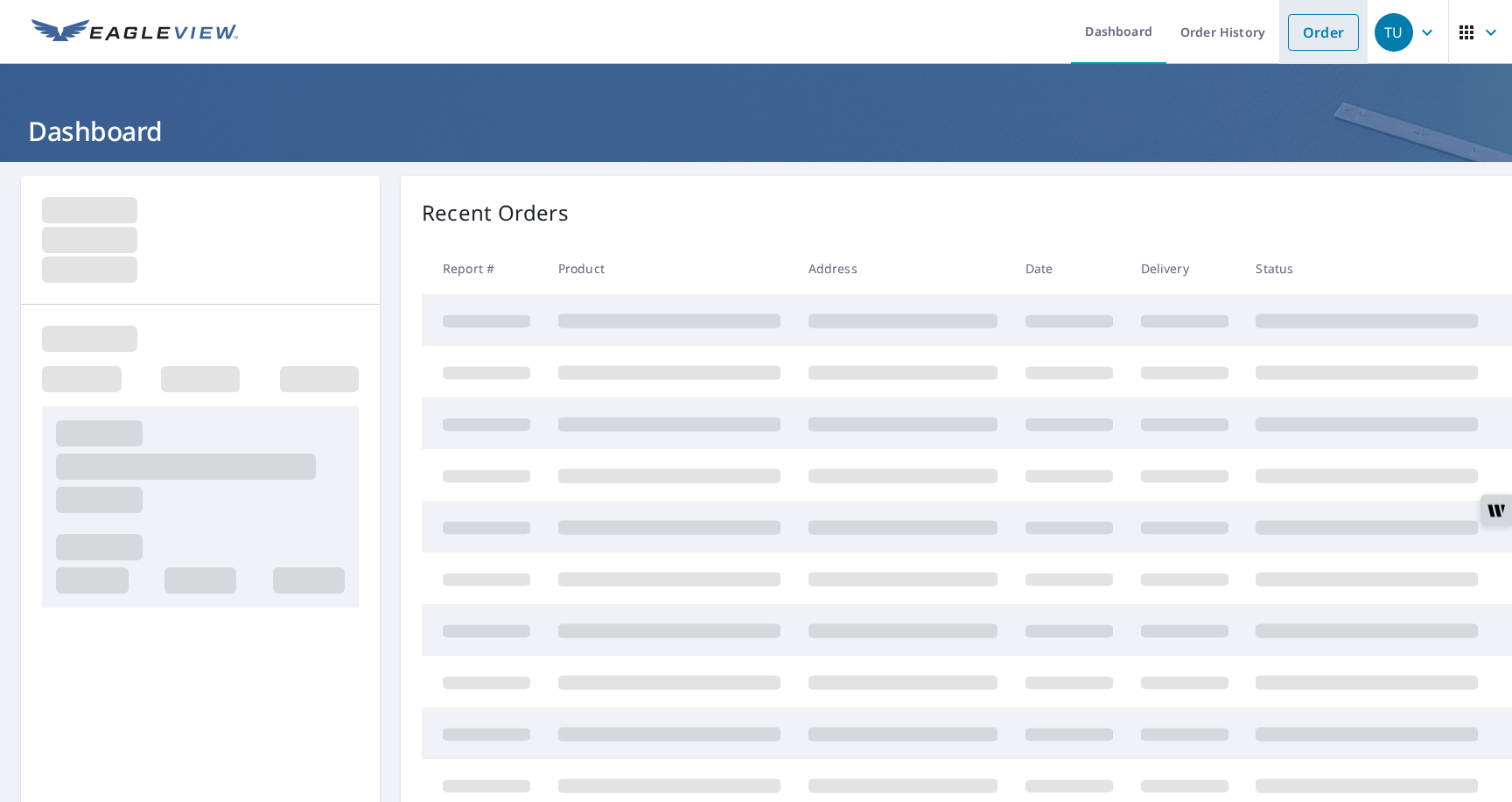
click at [1315, 28] on link "Order" at bounding box center [1324, 33] width 71 height 37
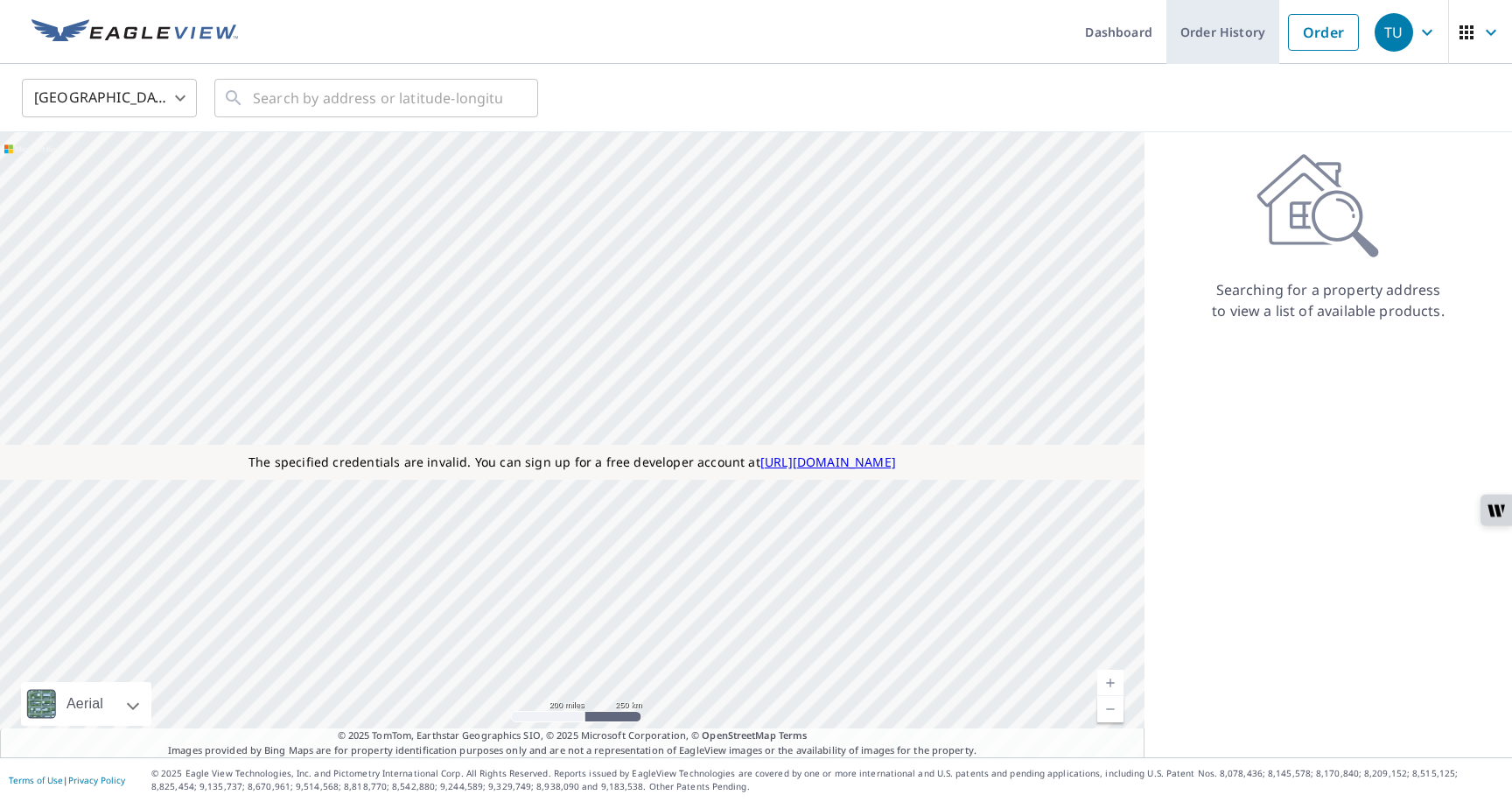
click at [1226, 33] on link "Order History" at bounding box center [1222, 32] width 113 height 64
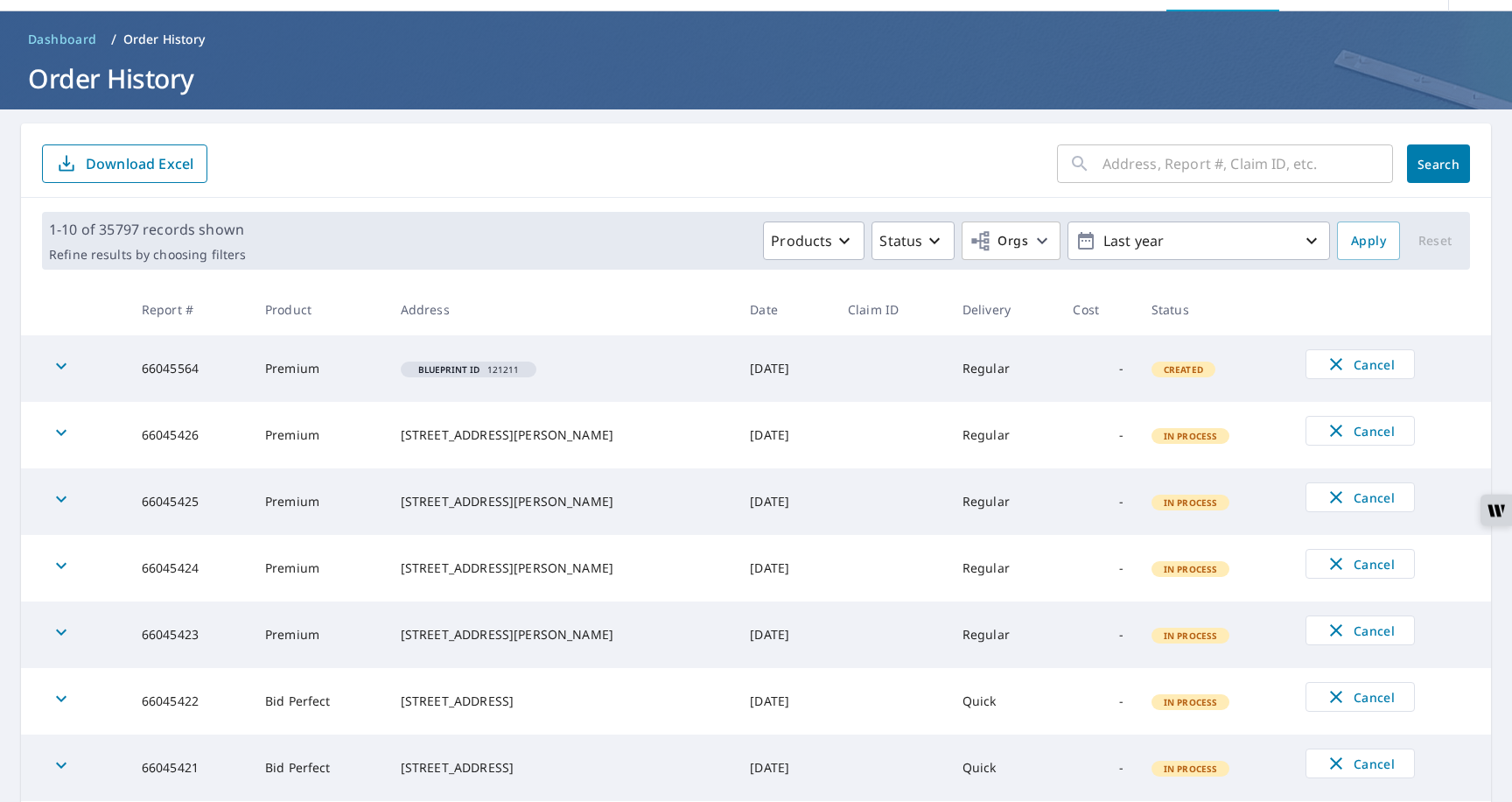
scroll to position [80, 0]
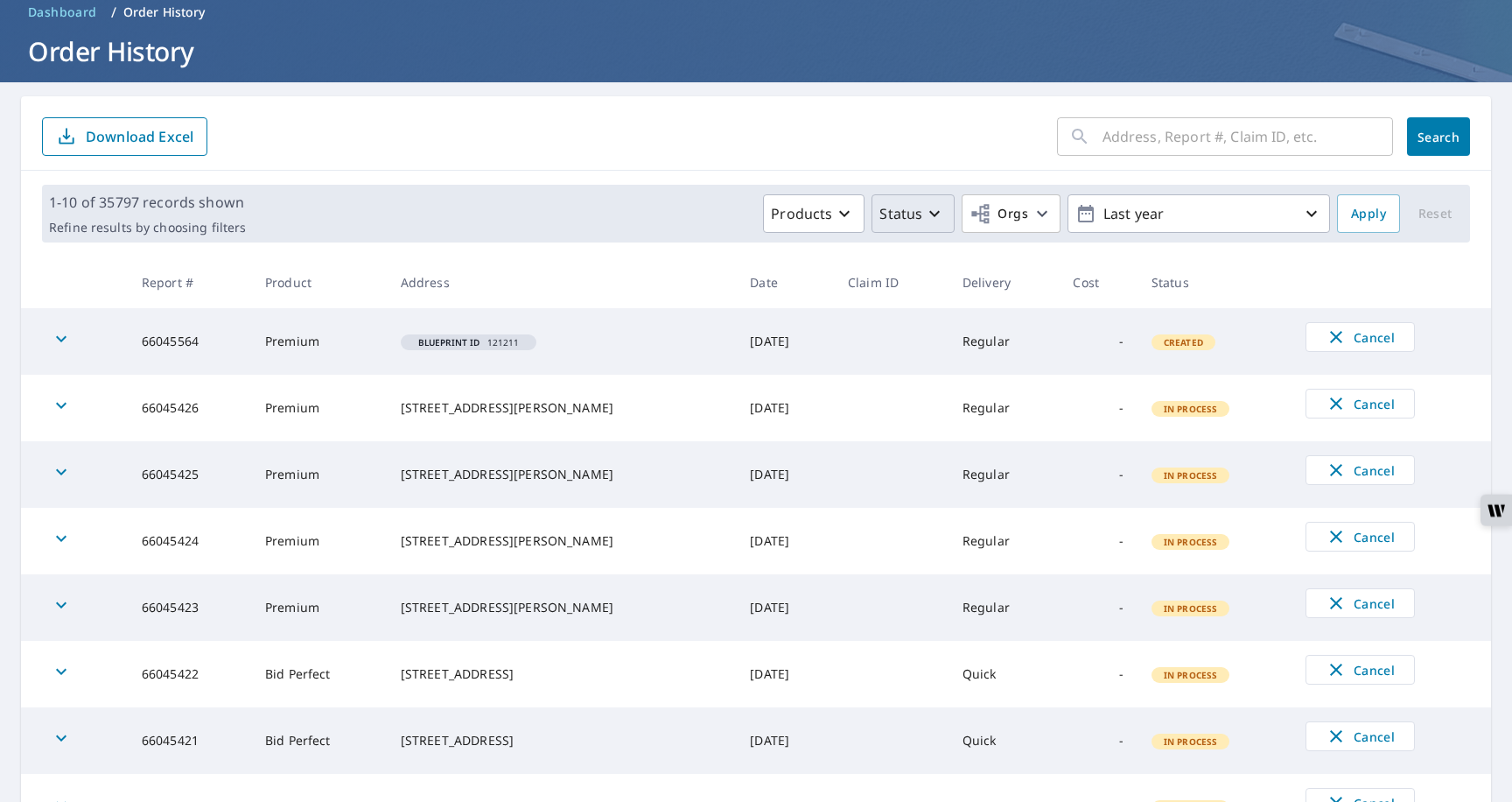
click at [918, 219] on p "Status" at bounding box center [901, 214] width 43 height 21
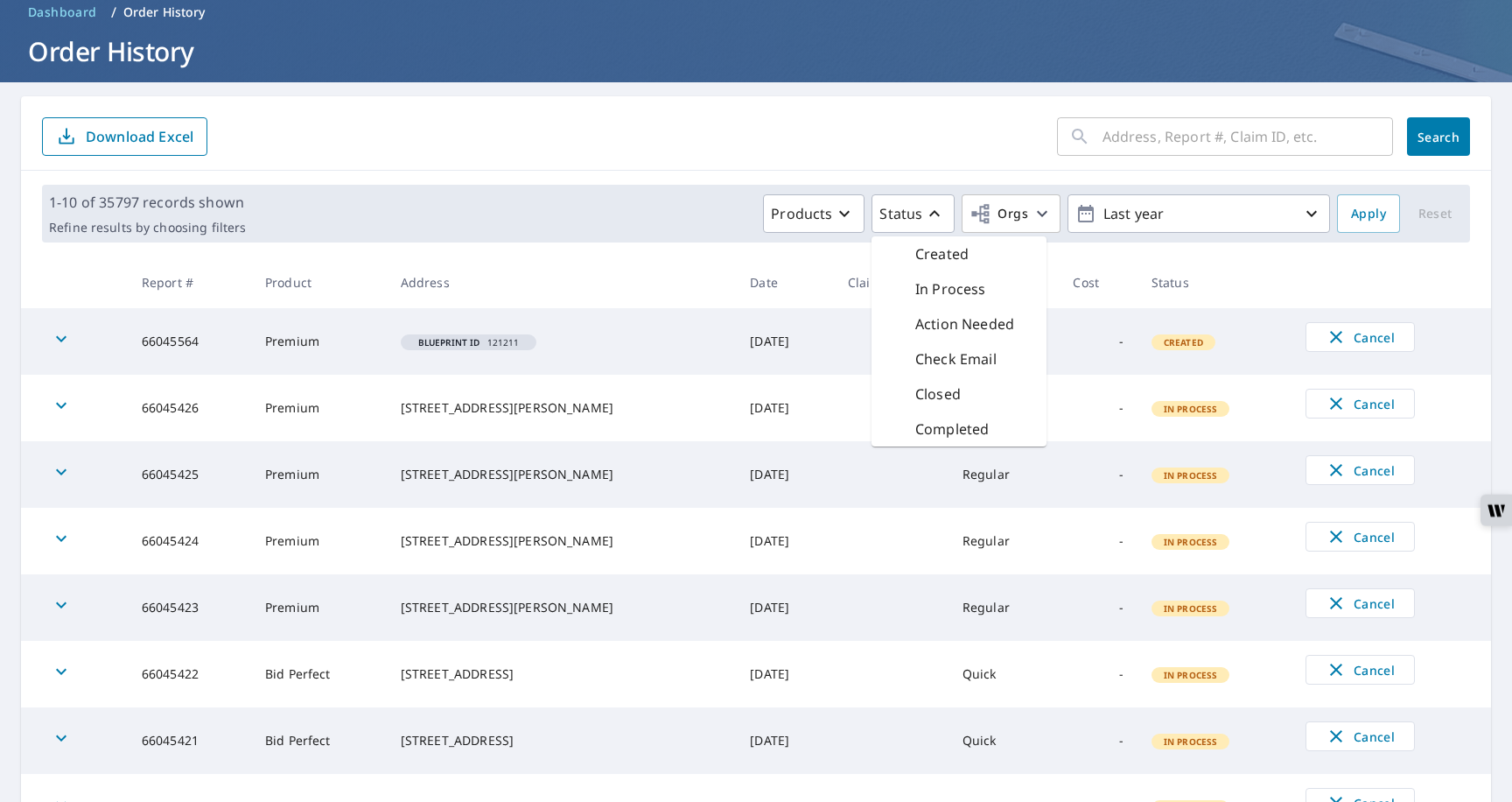
click at [935, 355] on p "Check Email" at bounding box center [956, 359] width 82 height 21
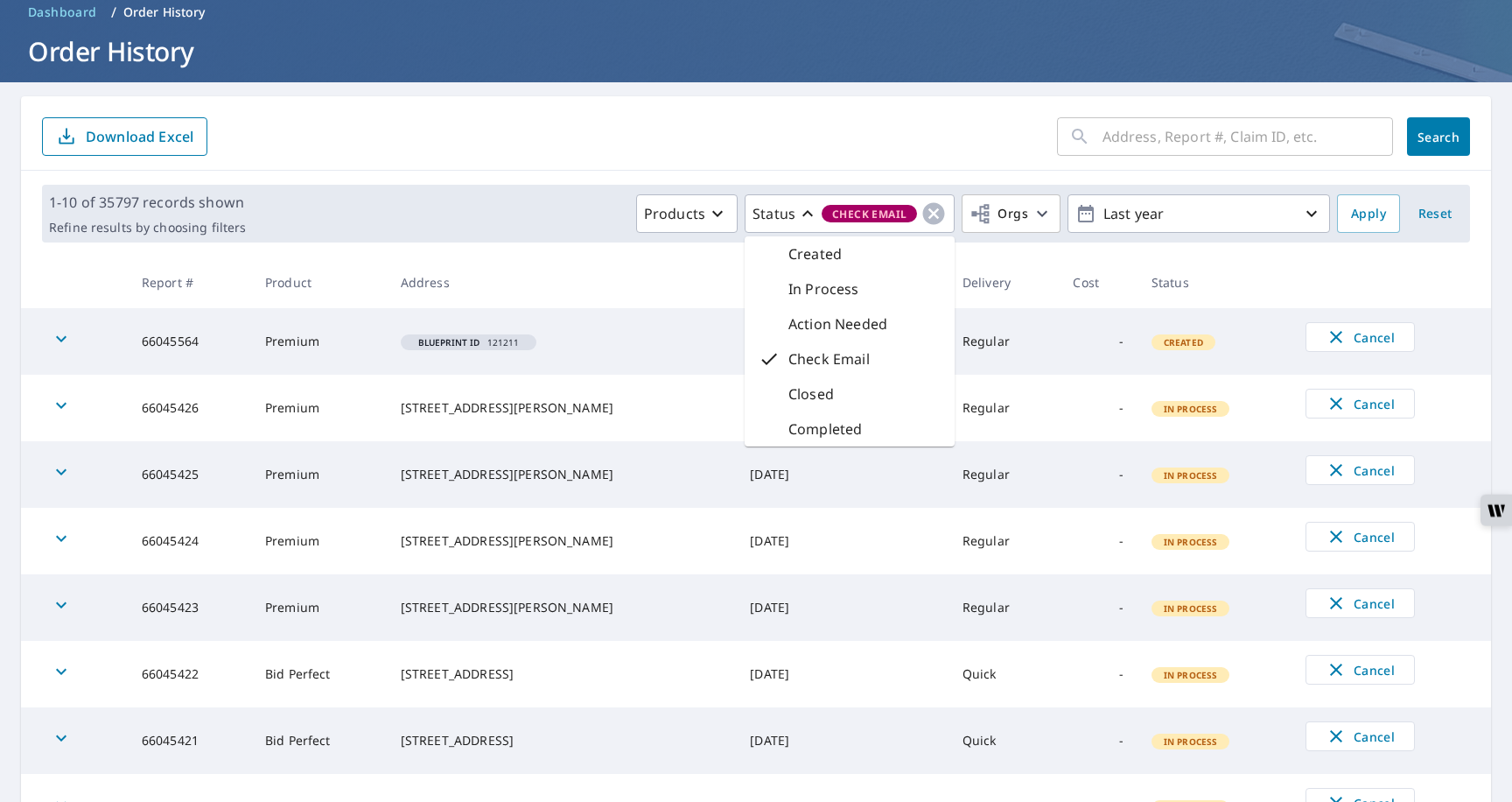
click at [863, 381] on div "Closed" at bounding box center [850, 394] width 210 height 35
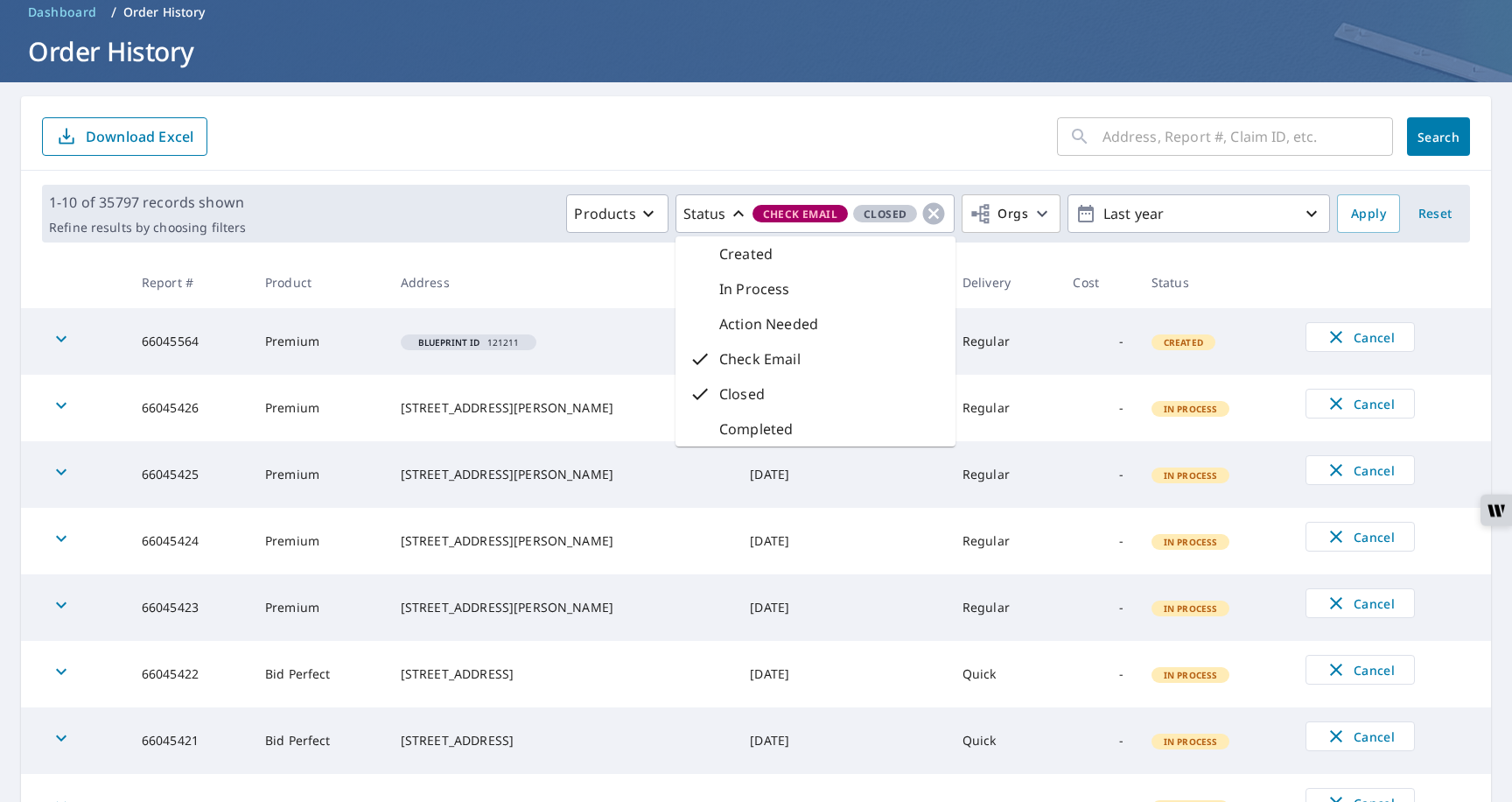
click at [730, 326] on p "Action Needed" at bounding box center [768, 324] width 99 height 21
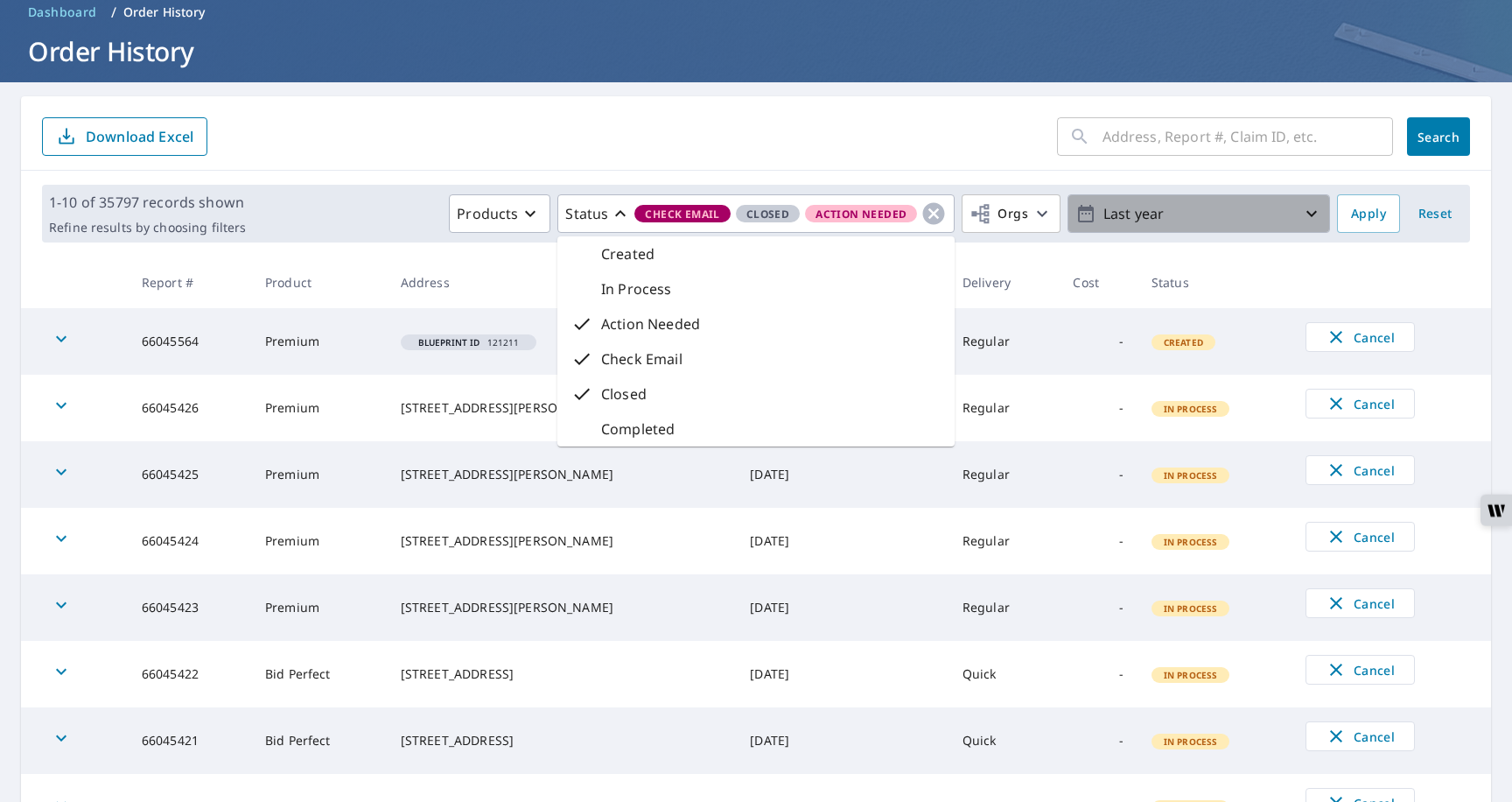
click at [1128, 215] on p "Last year" at bounding box center [1198, 214] width 205 height 31
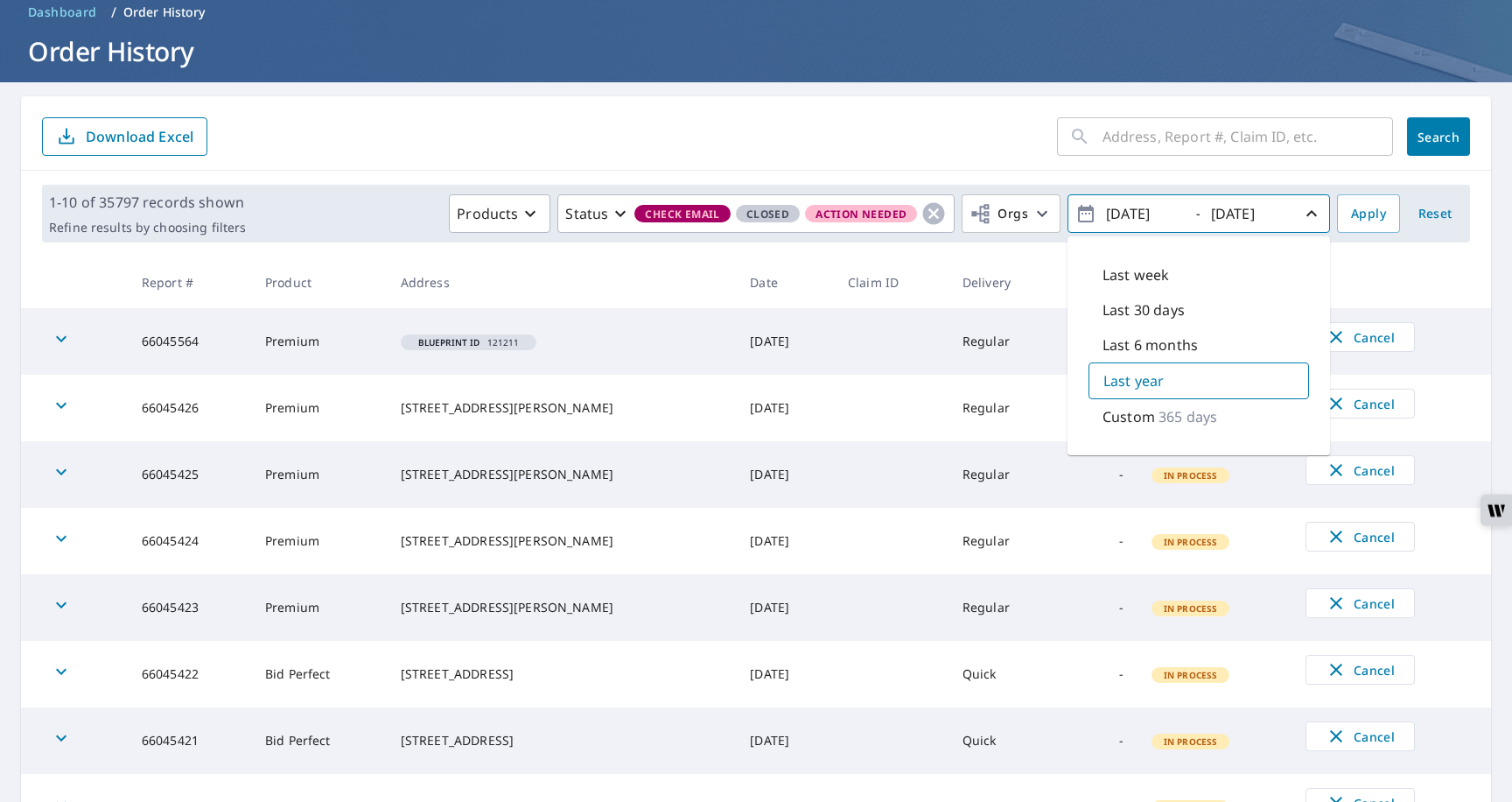
click at [1117, 384] on p "Last year" at bounding box center [1134, 381] width 61 height 21
click at [1140, 212] on input "2024/09/08" at bounding box center [1143, 213] width 86 height 28
type input "2021/09/08"
click at [1369, 219] on span "Apply" at bounding box center [1369, 214] width 35 height 22
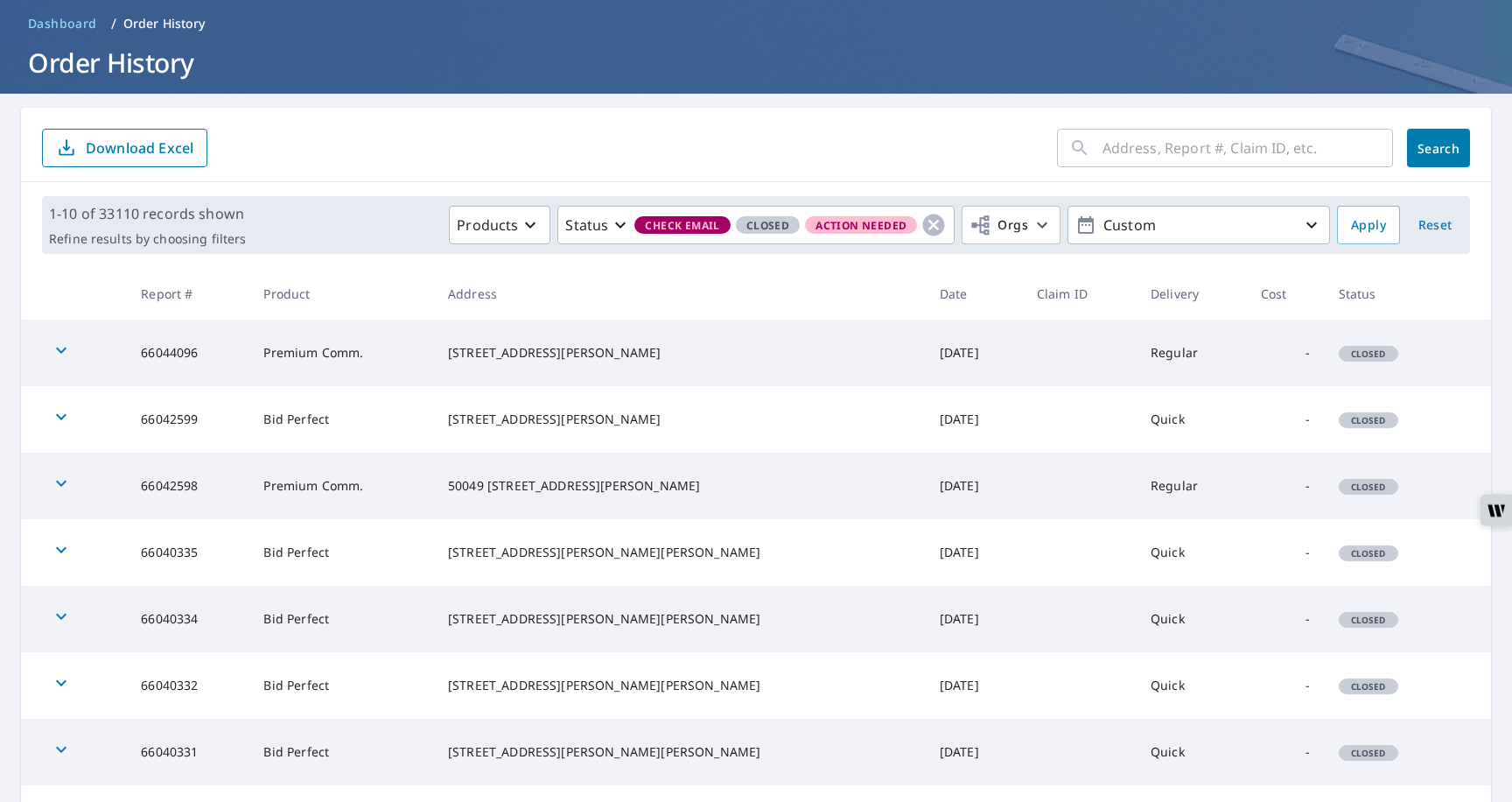
scroll to position [48, 0]
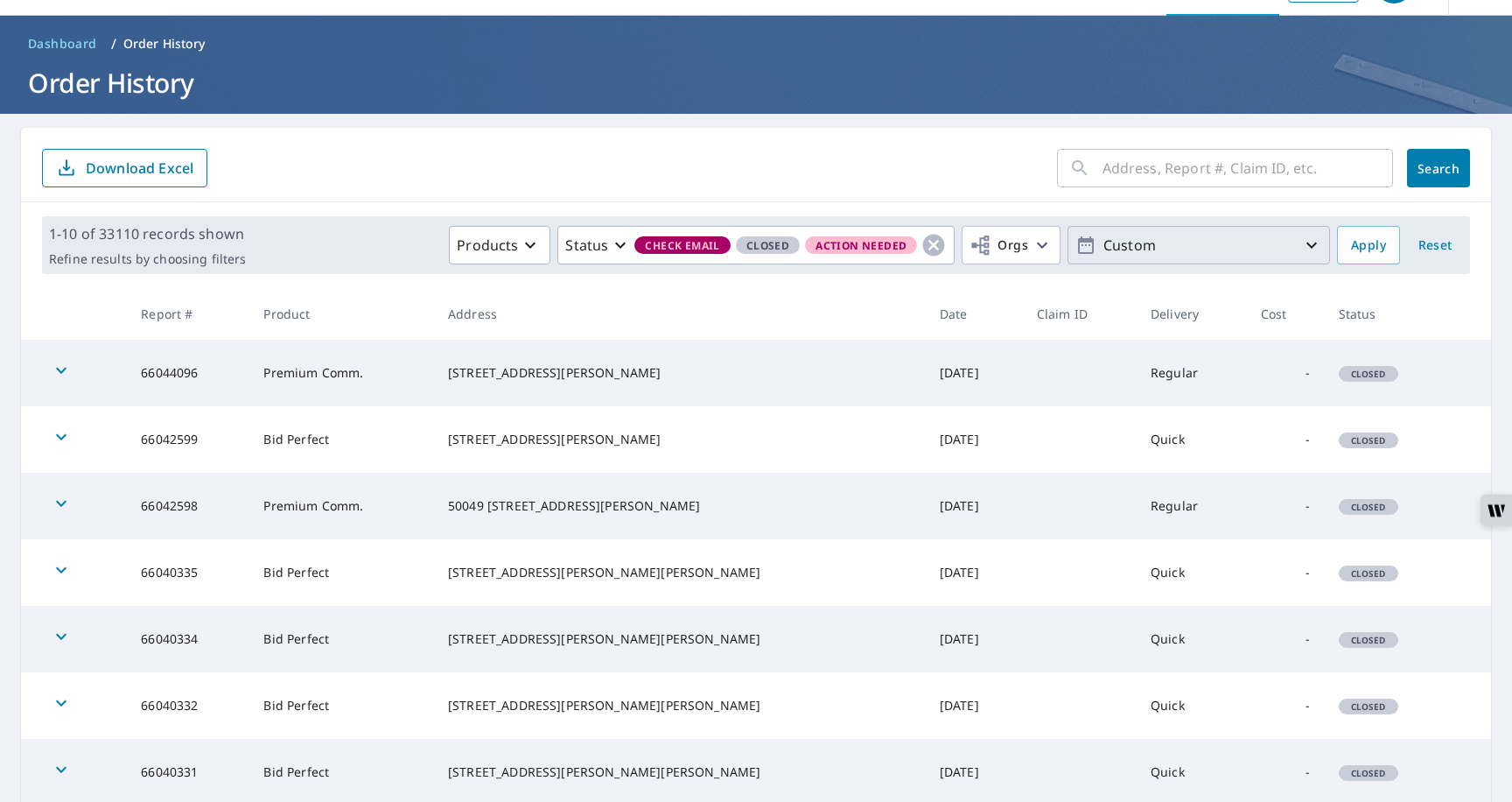
click at [1133, 256] on p "Custom" at bounding box center [1198, 246] width 205 height 31
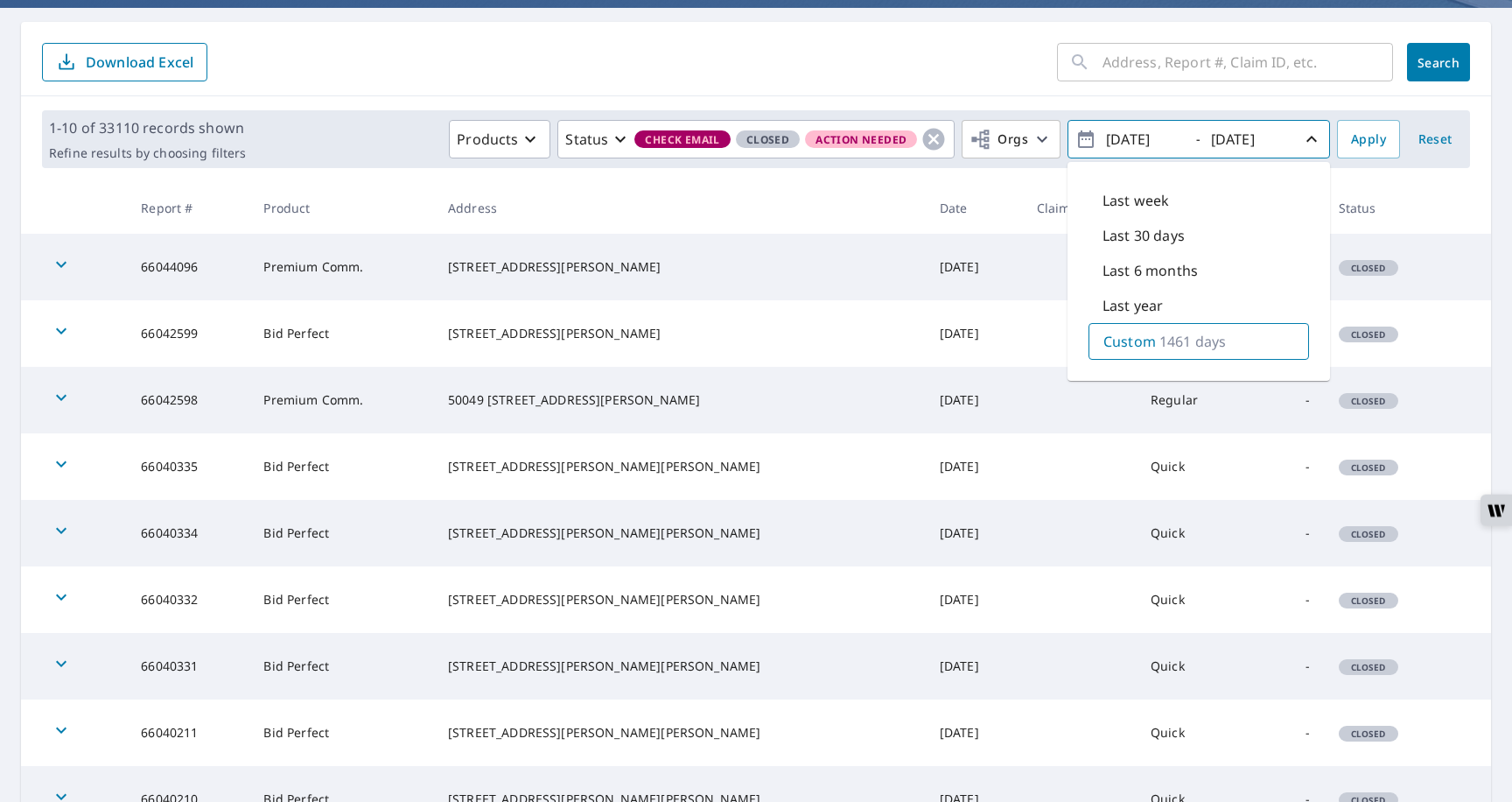
click at [1039, 448] on td at bounding box center [1080, 466] width 114 height 66
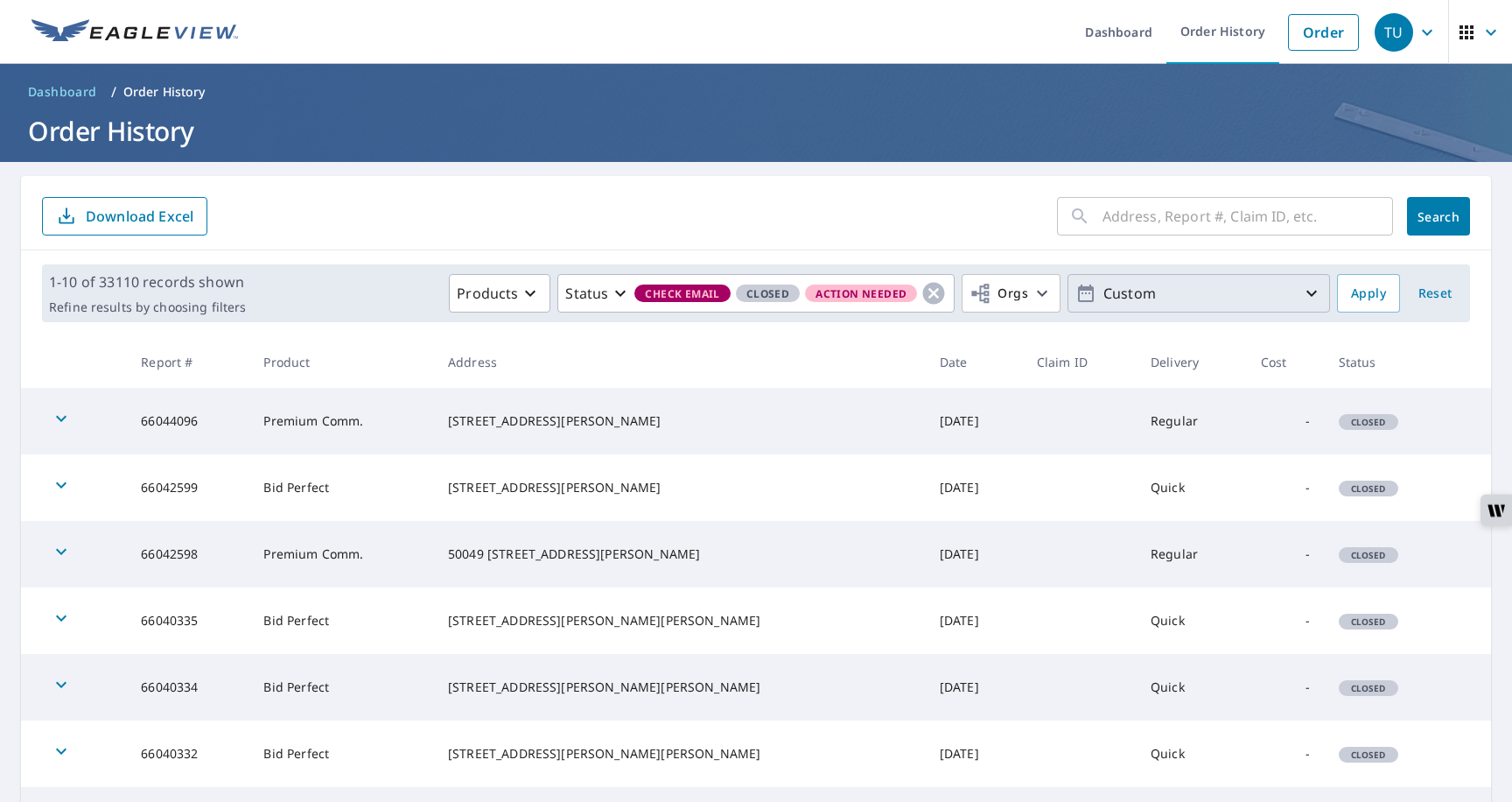
scroll to position [380, 0]
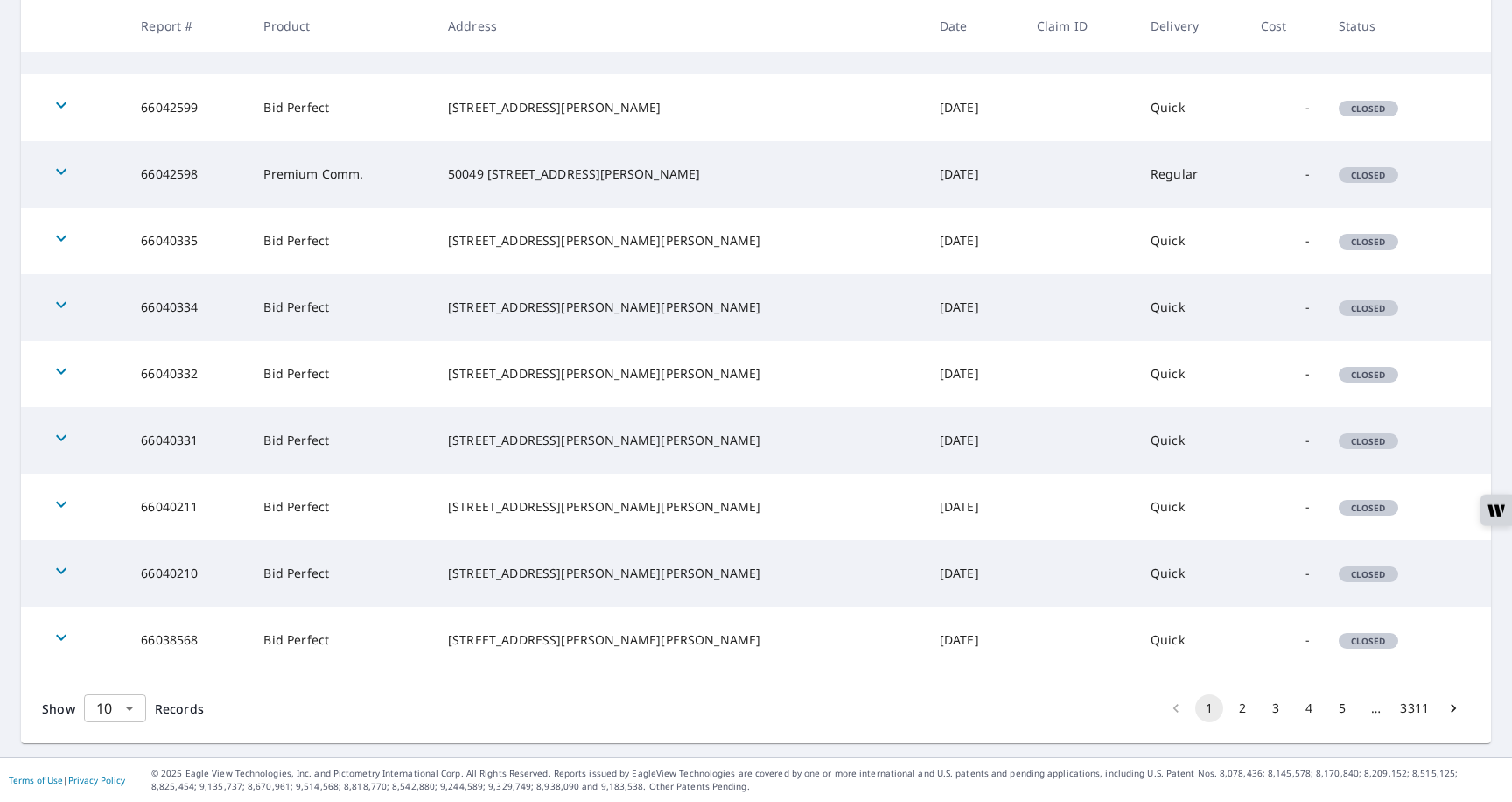
click at [100, 731] on body "TU TU Dashboard Order History Order TU Dashboard / Order History Order History …" at bounding box center [756, 411] width 1512 height 822
click at [107, 778] on li "100" at bounding box center [114, 764] width 63 height 32
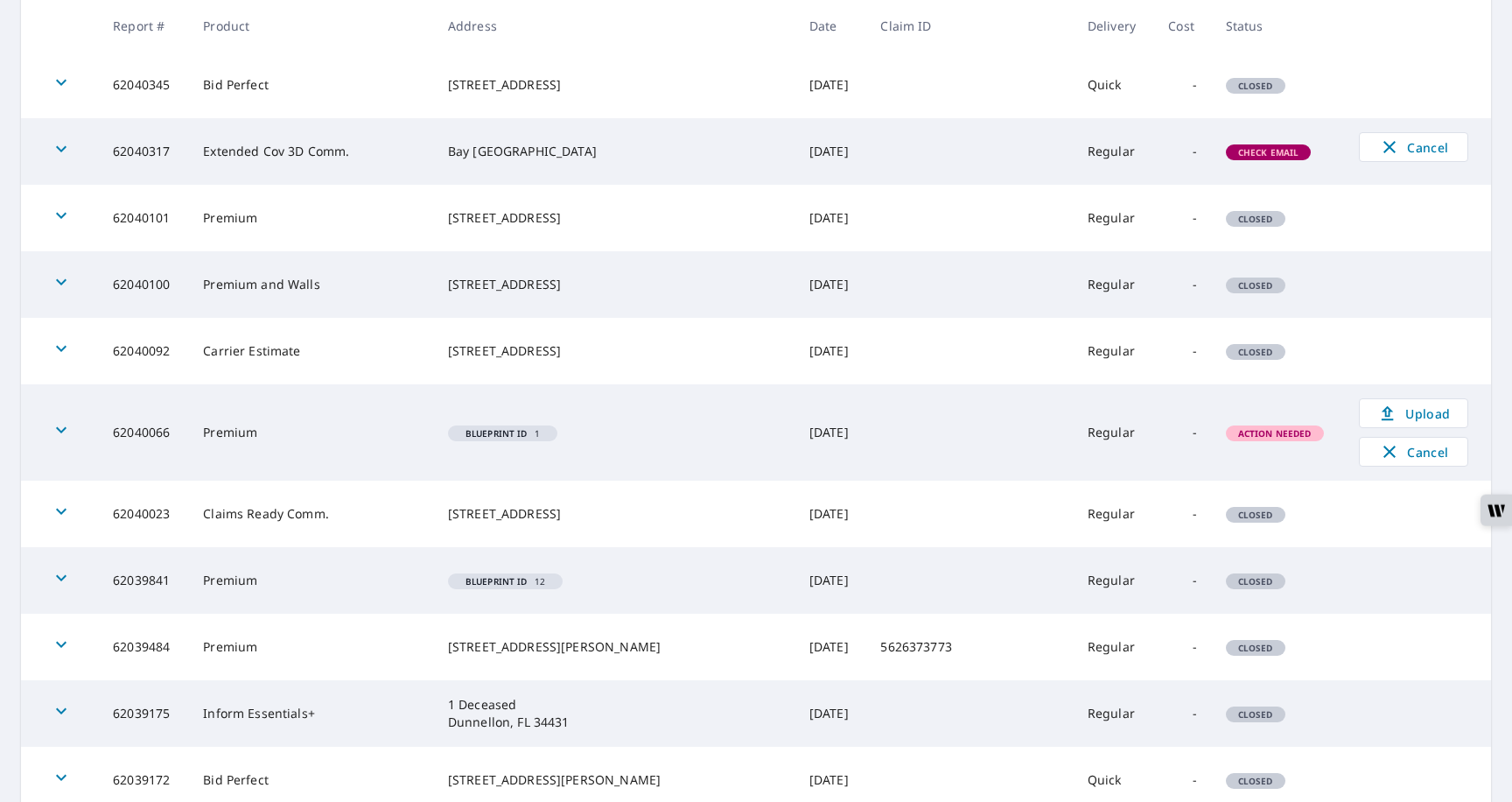
scroll to position [4807, 0]
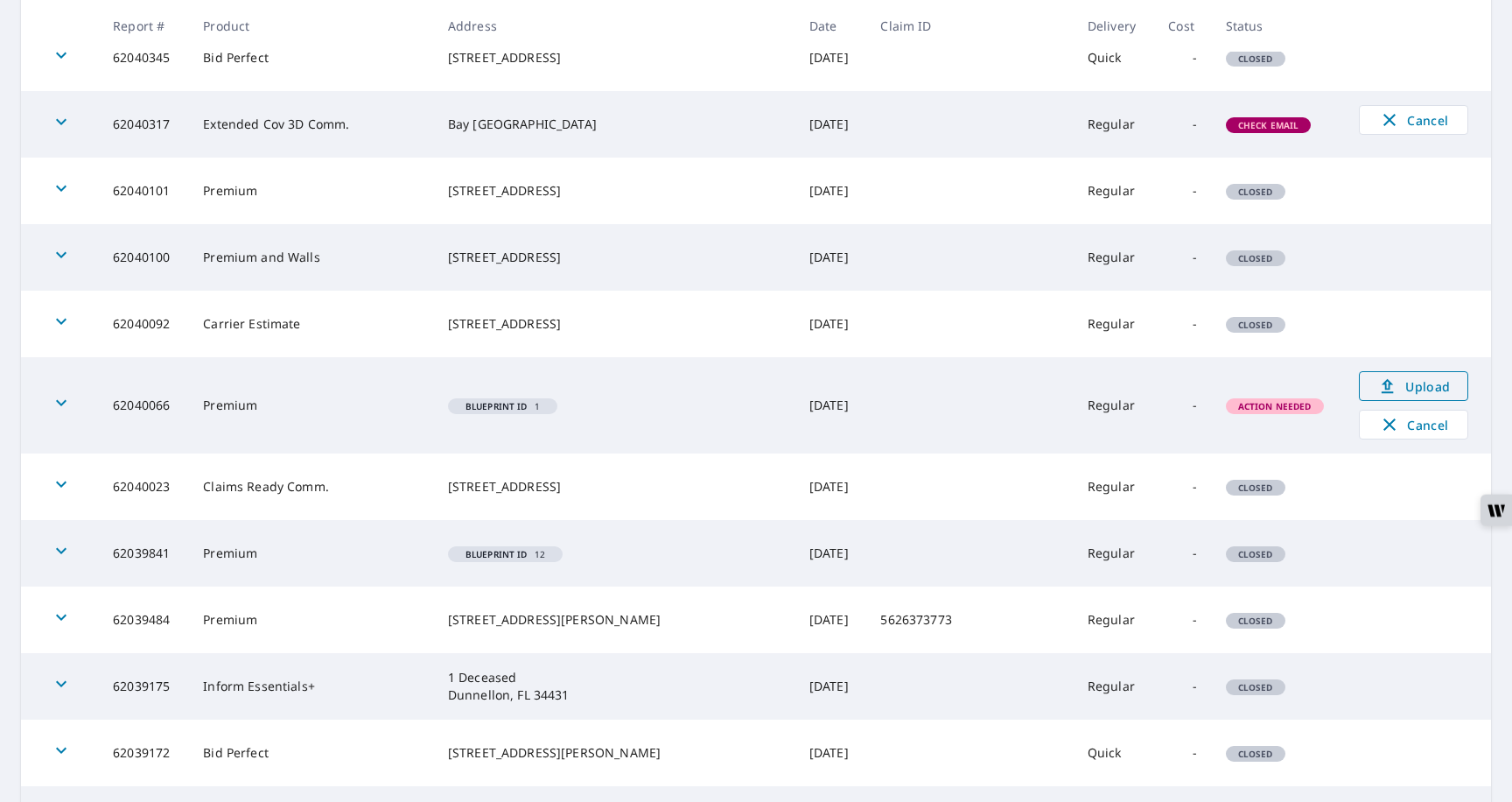
click at [1390, 385] on span "Upload" at bounding box center [1414, 386] width 87 height 21
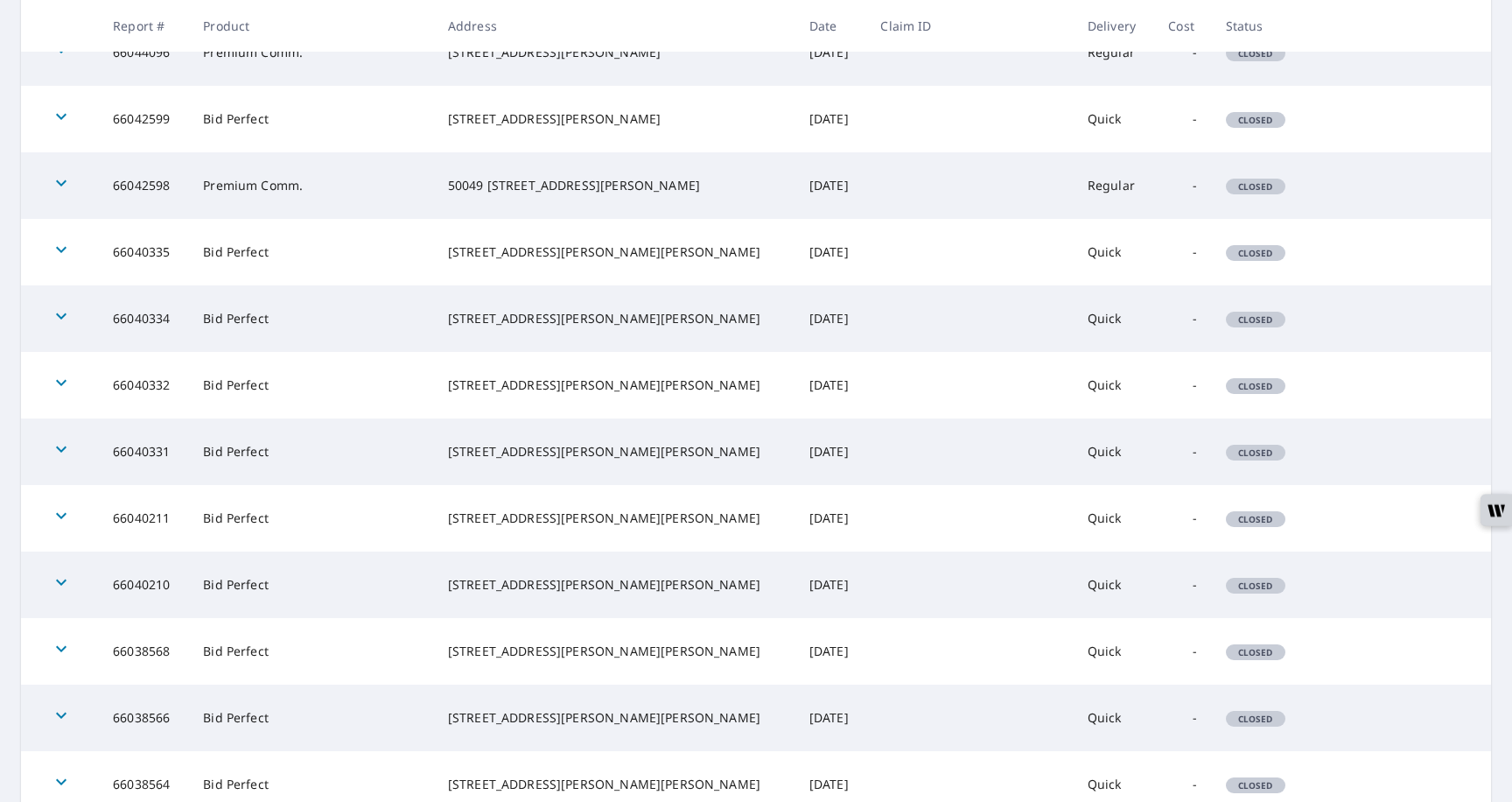
scroll to position [0, 0]
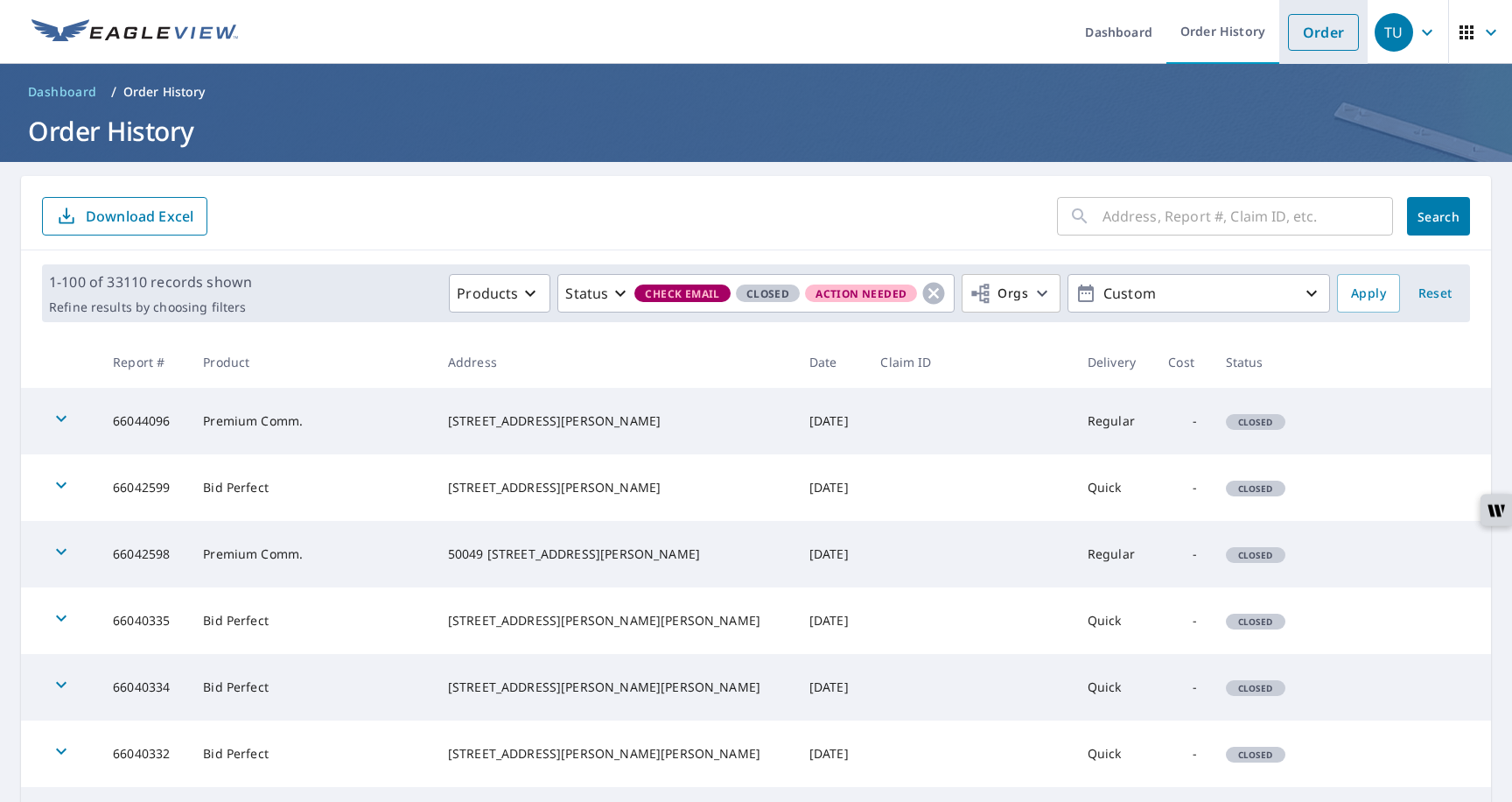
click at [1311, 38] on link "Order" at bounding box center [1324, 33] width 71 height 37
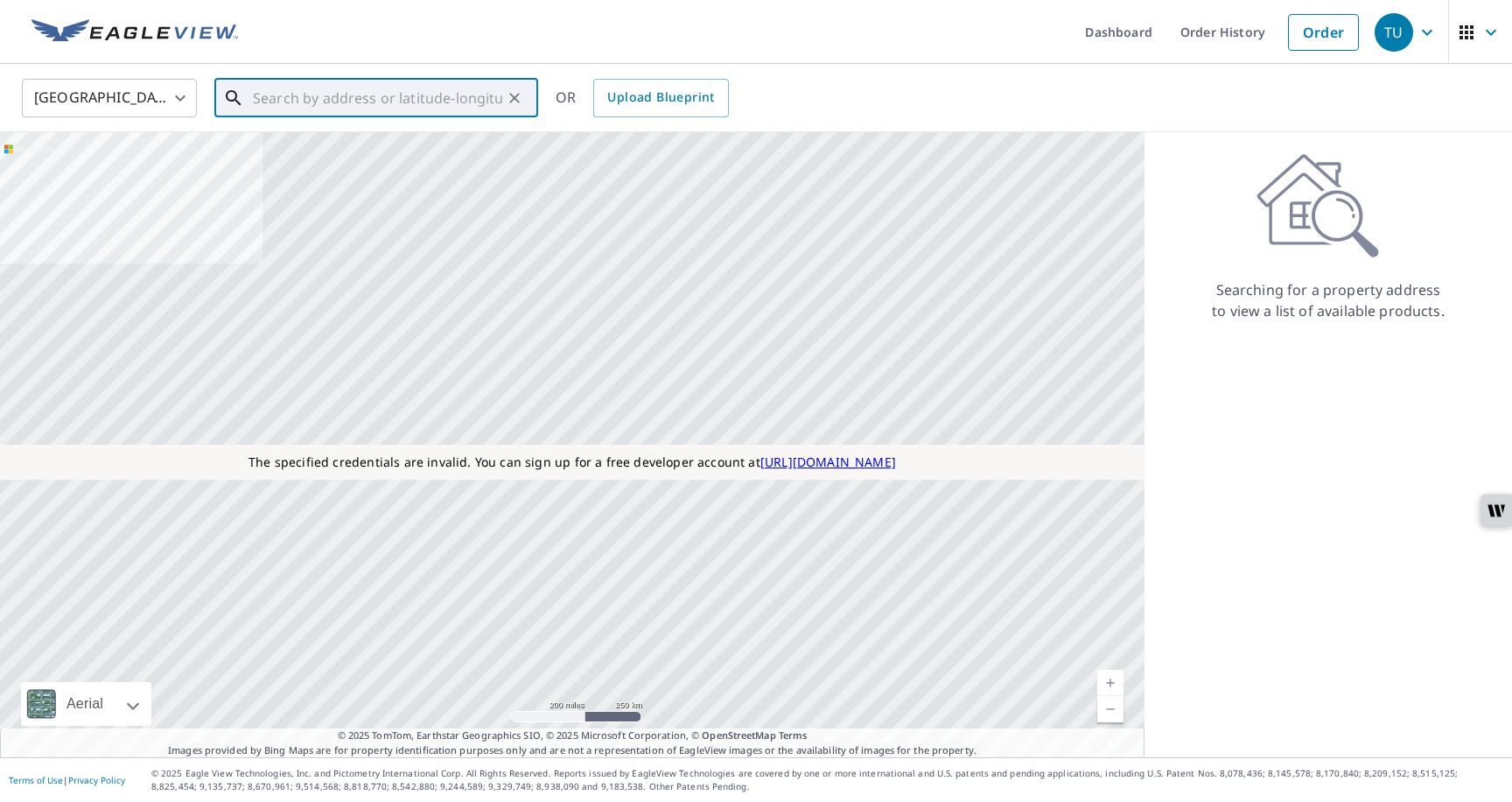
click at [453, 104] on input "text" at bounding box center [377, 97] width 249 height 49
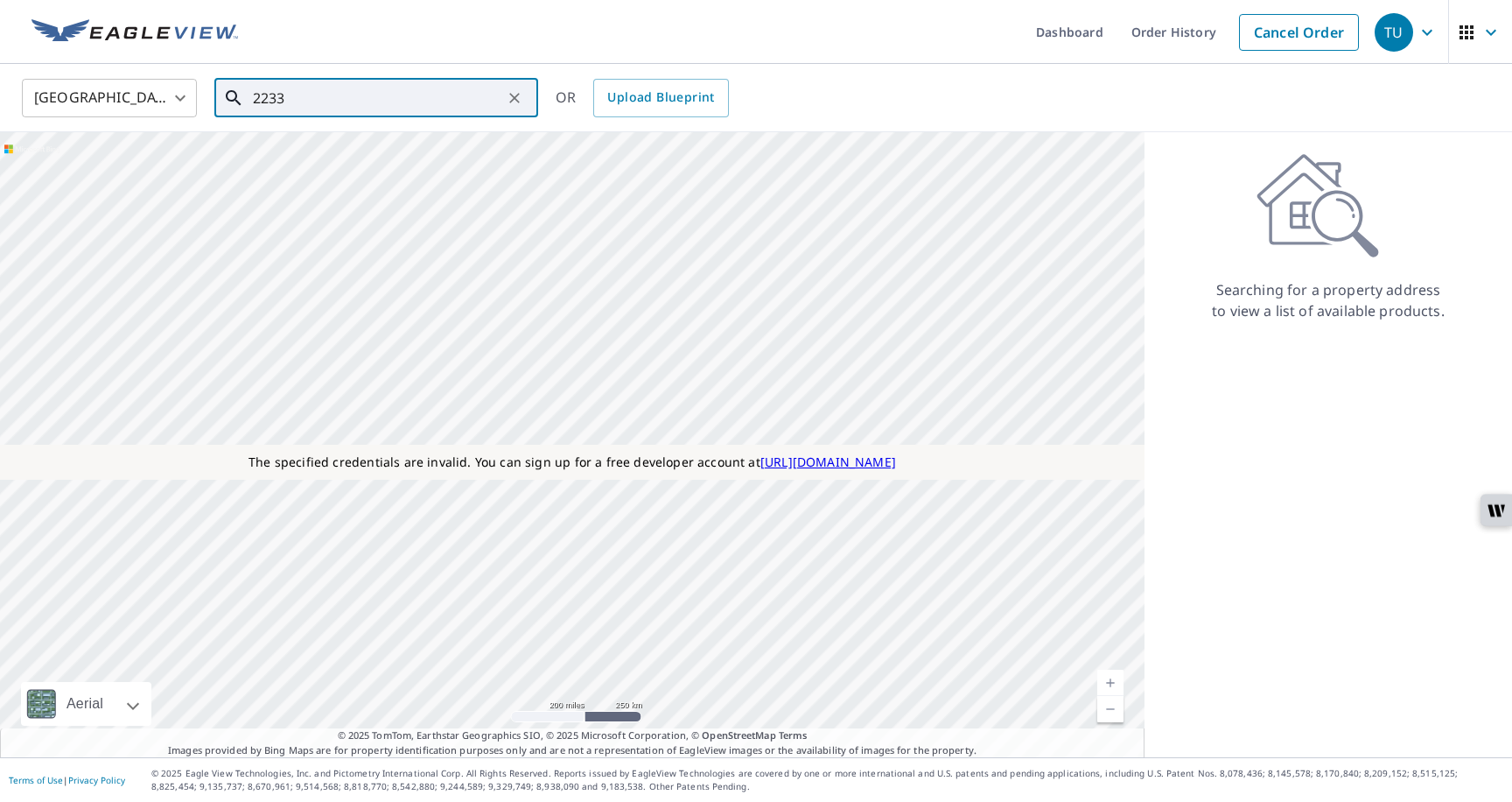
click at [372, 86] on input "2233" at bounding box center [377, 97] width 249 height 49
click at [324, 107] on input "2233" at bounding box center [377, 97] width 249 height 49
type input "2"
type input "2222"
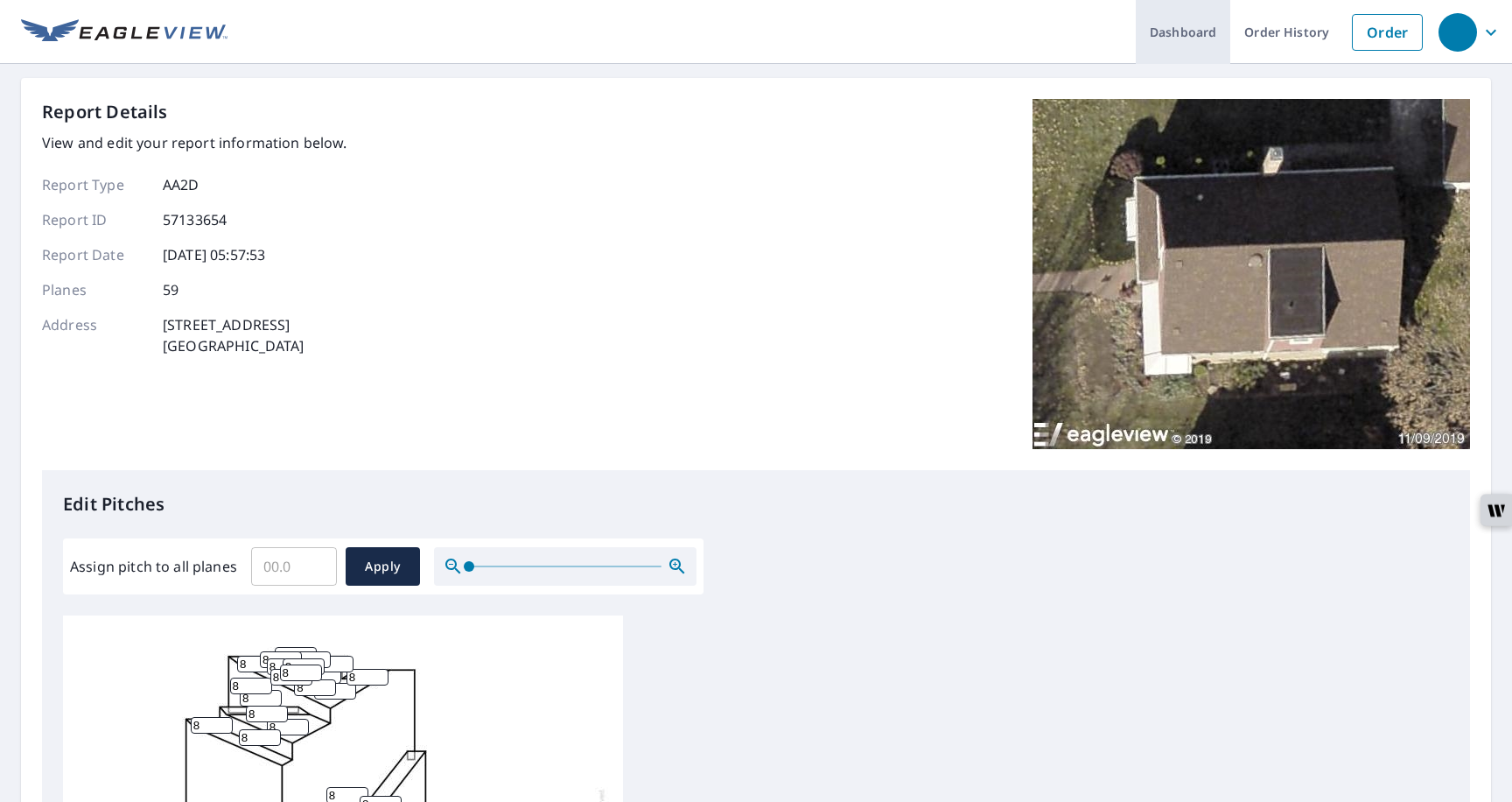
click at [1200, 44] on link "Dashboard" at bounding box center [1183, 32] width 94 height 64
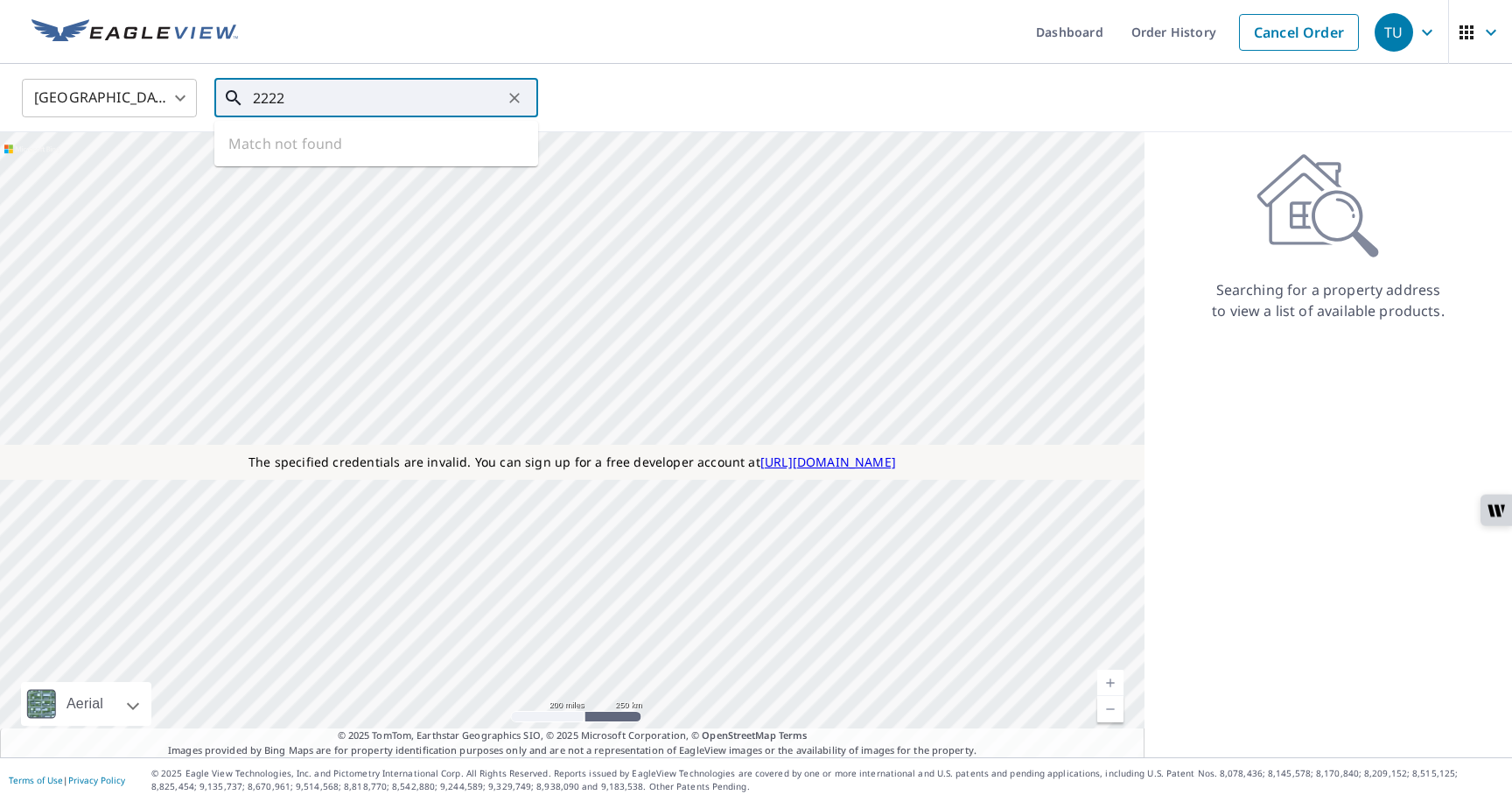
click at [441, 95] on input "2222" at bounding box center [377, 97] width 249 height 49
type input "2"
type input "2222"
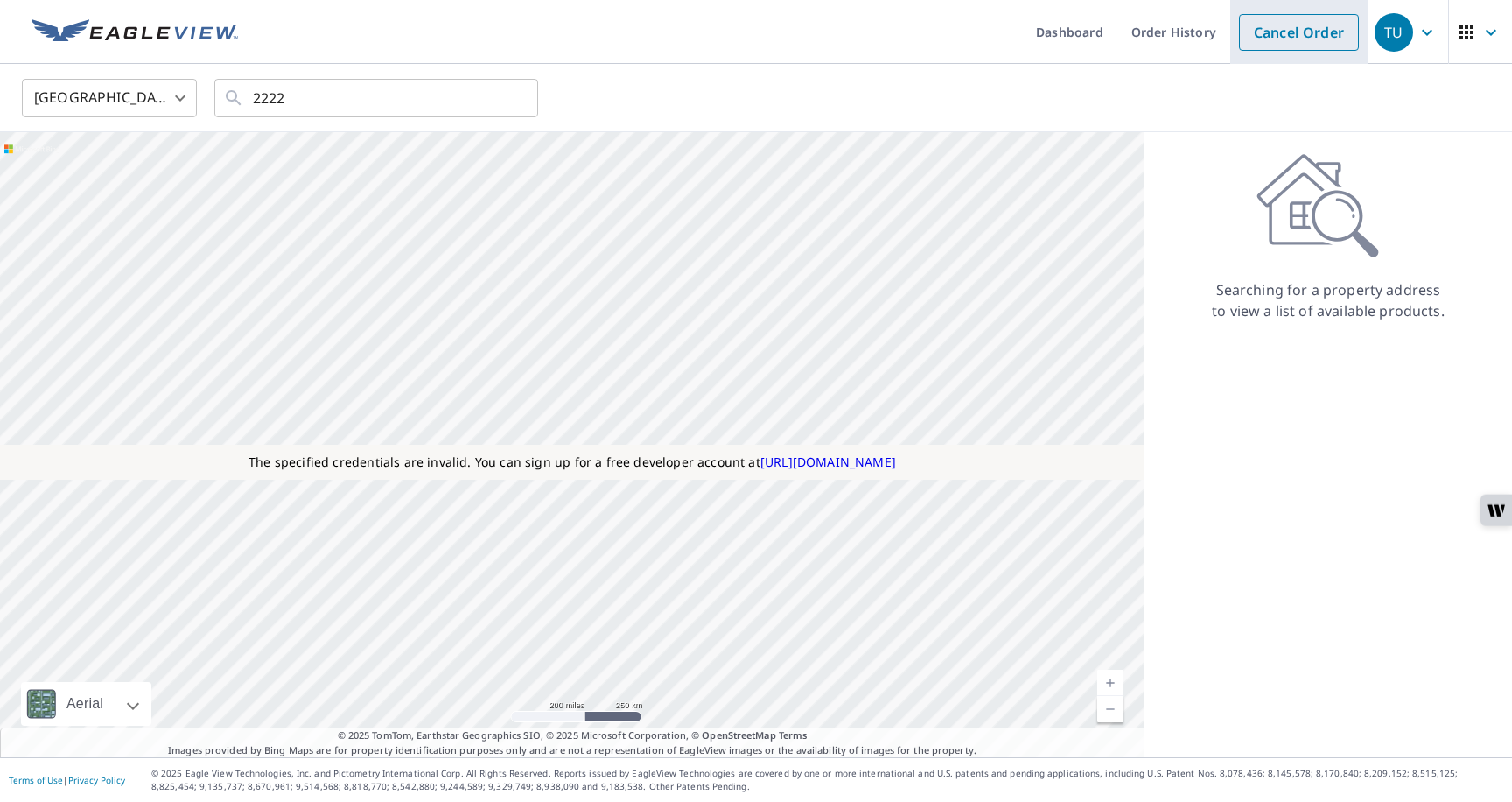
click at [1256, 17] on link "Cancel Order" at bounding box center [1299, 33] width 120 height 37
click at [378, 111] on input "text" at bounding box center [377, 97] width 249 height 49
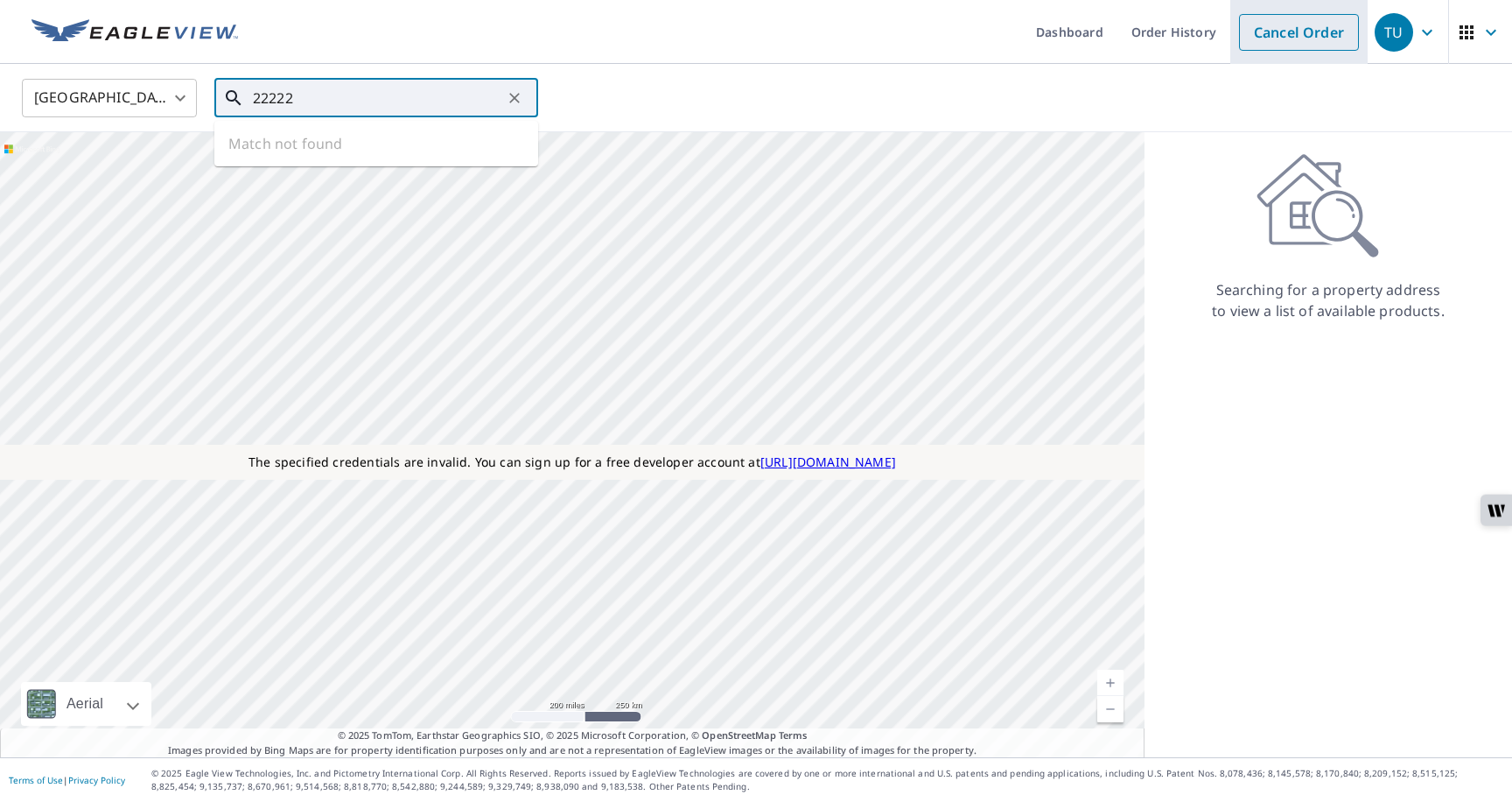
type input "22222"
click at [1279, 39] on link "Cancel Order" at bounding box center [1299, 33] width 120 height 37
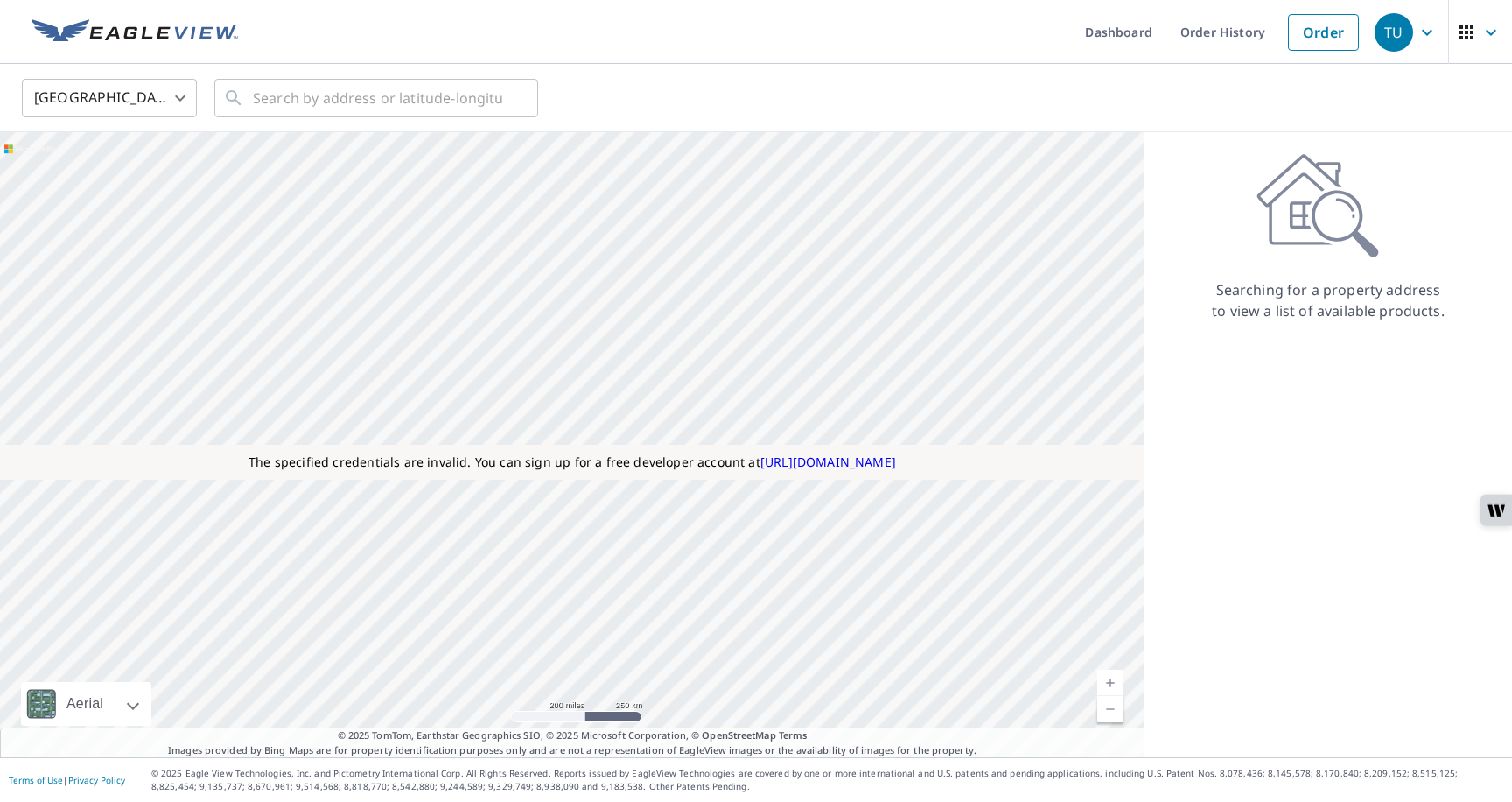
click at [1441, 43] on span "TU" at bounding box center [1408, 33] width 66 height 42
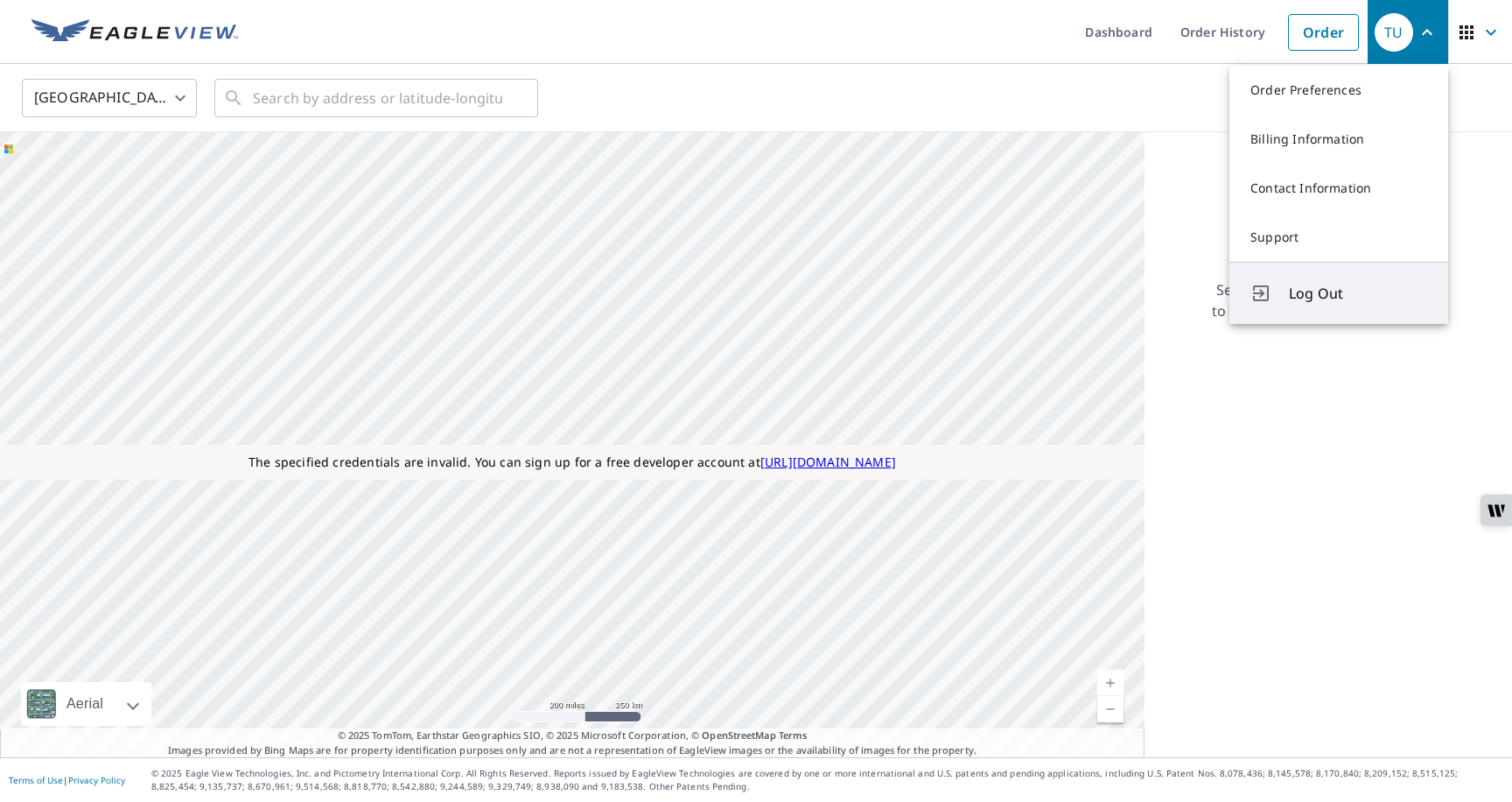
click at [1315, 307] on button "Log Out" at bounding box center [1339, 293] width 218 height 63
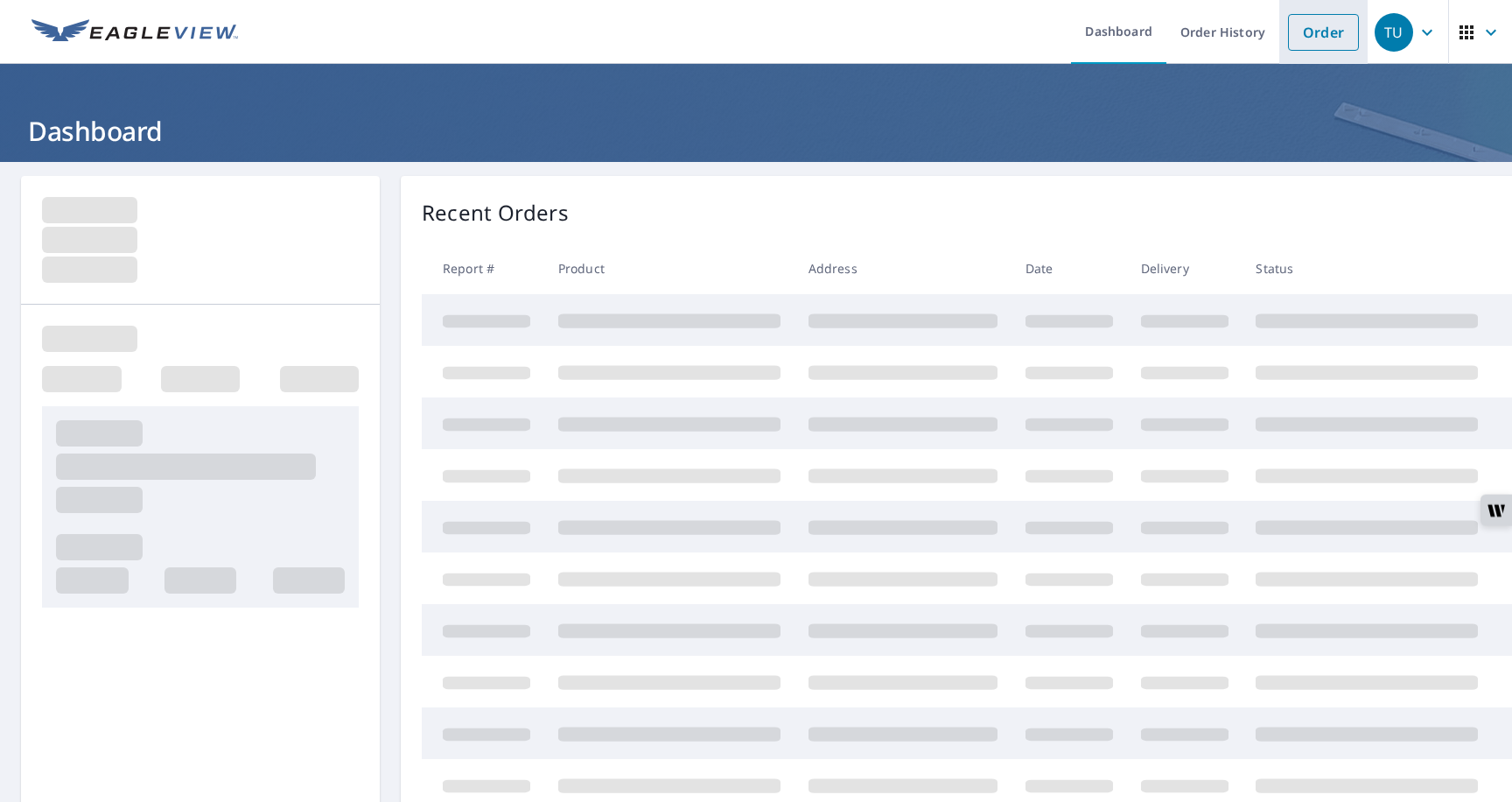
click at [1340, 32] on link "Order" at bounding box center [1324, 33] width 71 height 37
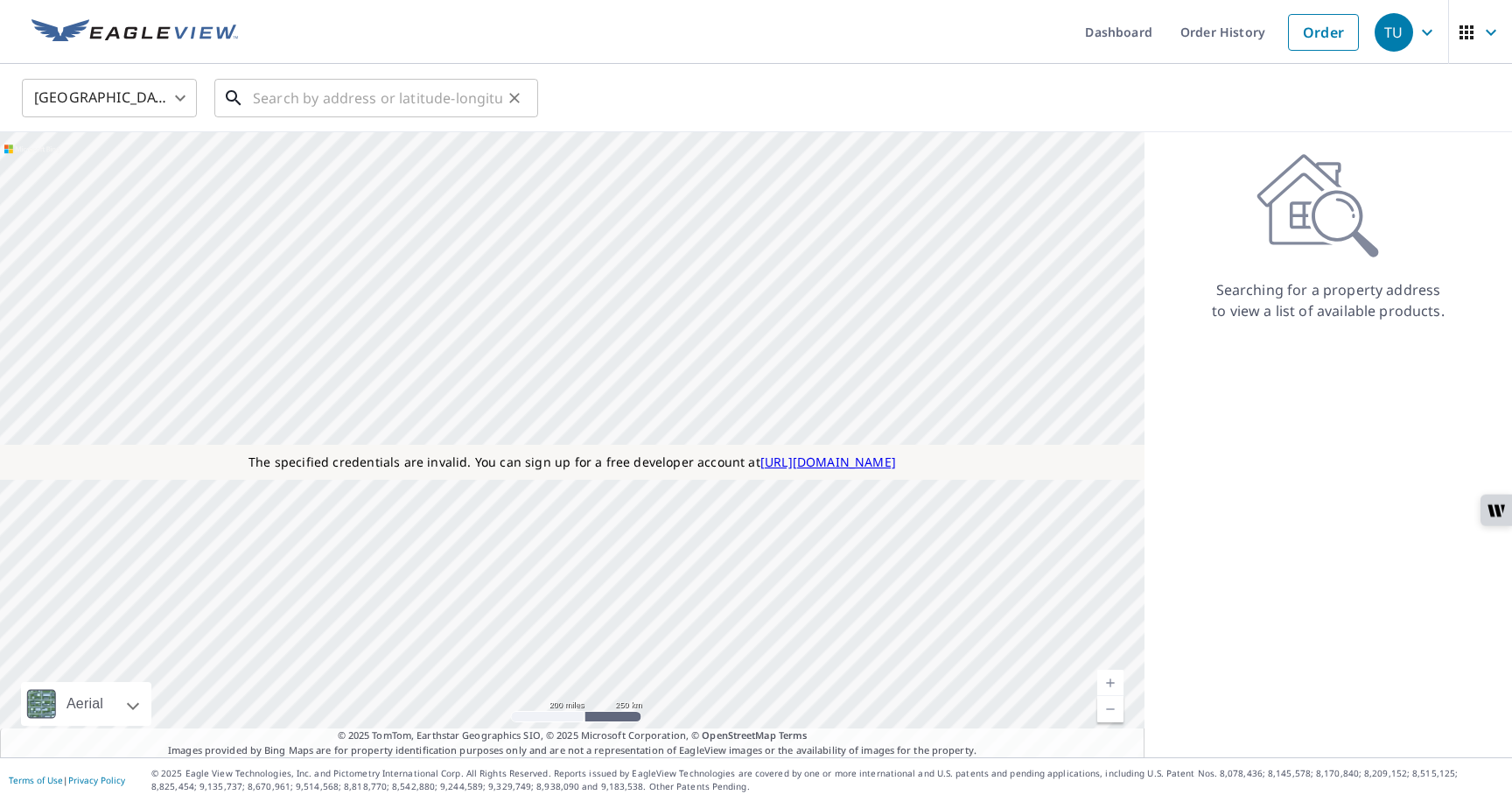
click at [445, 110] on input "text" at bounding box center [377, 97] width 249 height 49
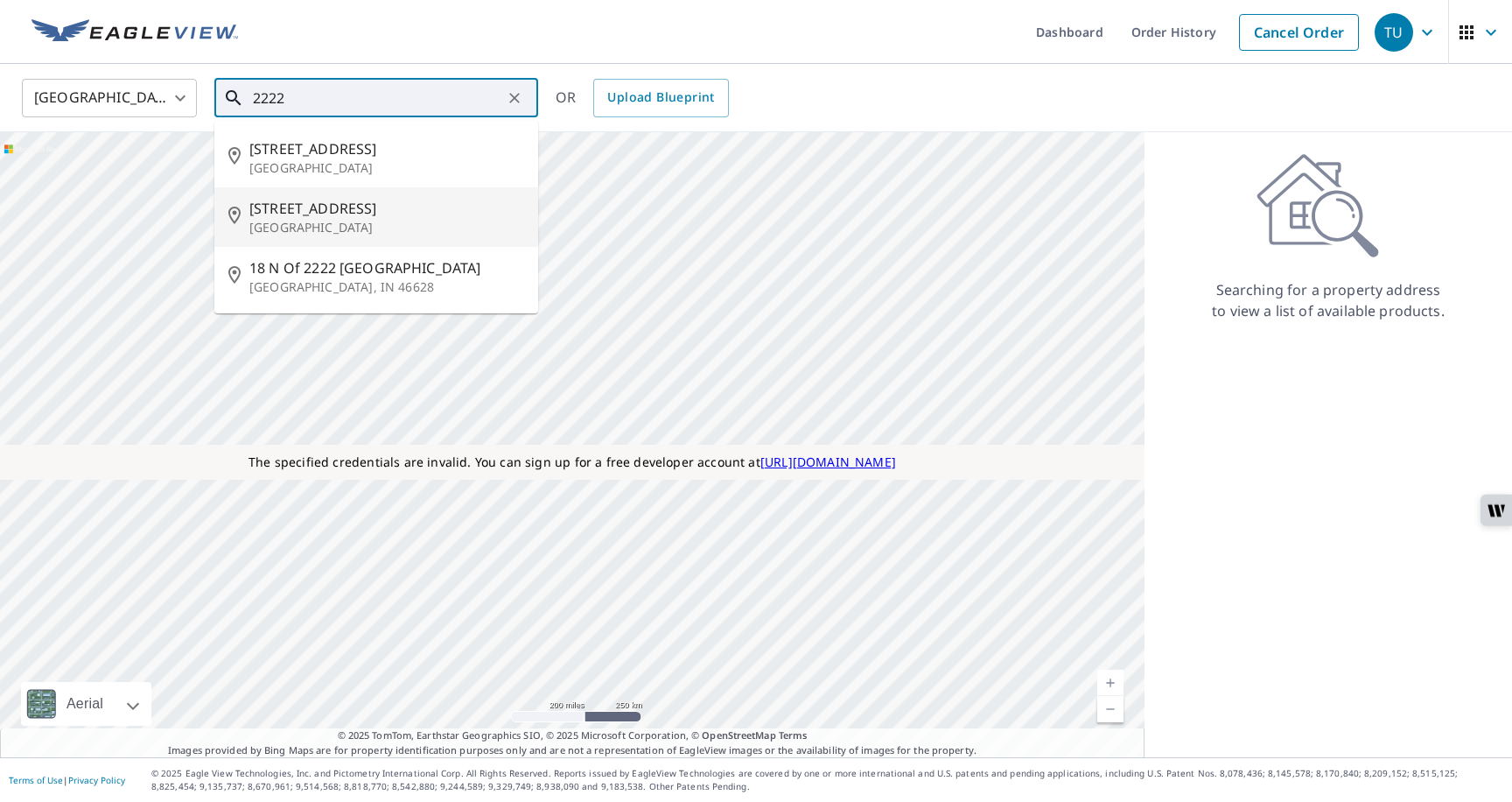
click at [341, 188] on li "[STREET_ADDRESS][PERSON_NAME]" at bounding box center [376, 218] width 323 height 60
type input "[STREET_ADDRESS][PERSON_NAME]"
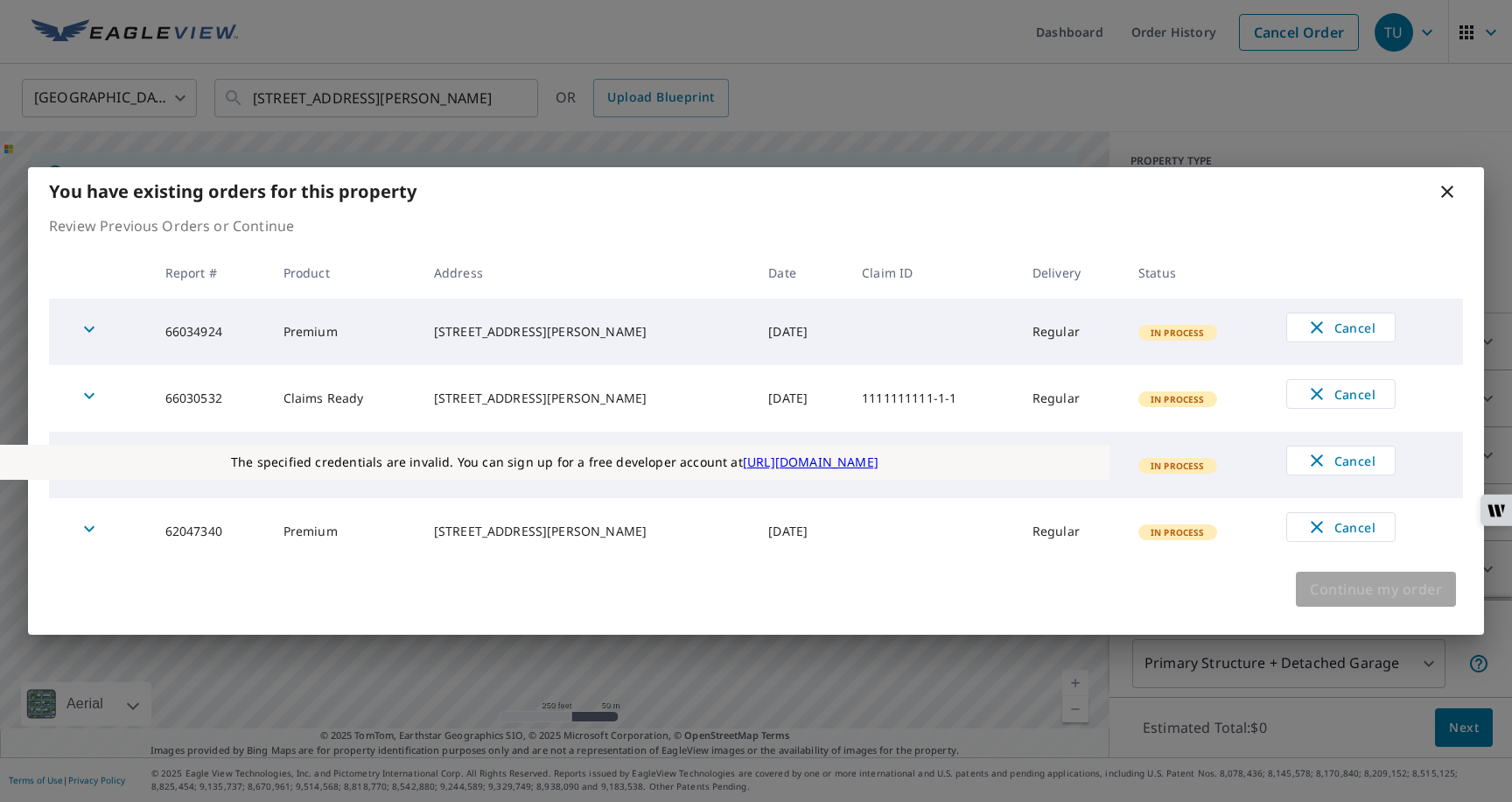
click at [1381, 588] on span "Continue my order" at bounding box center [1375, 588] width 132 height 24
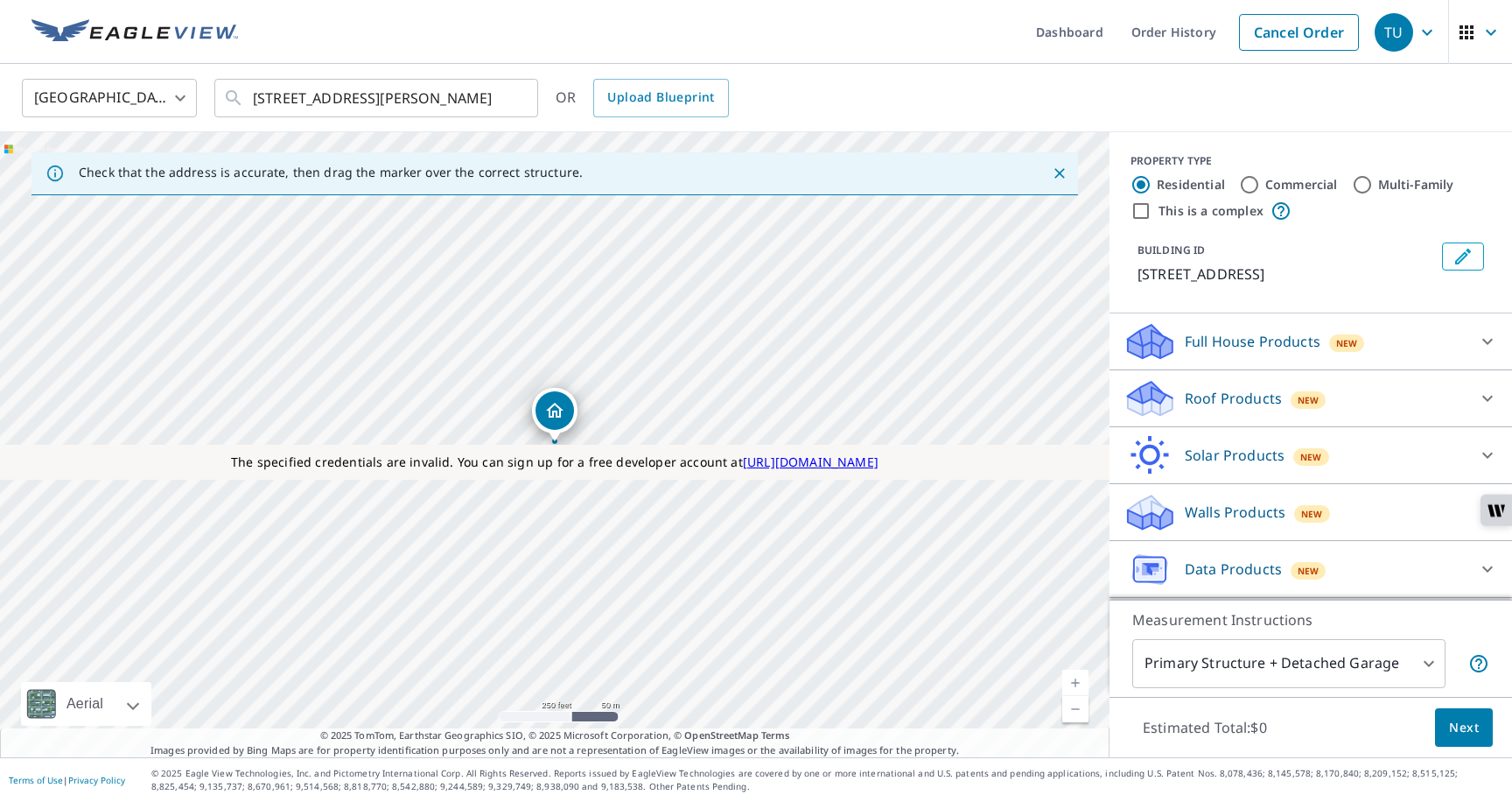
click at [1198, 343] on p "Full House Products" at bounding box center [1252, 342] width 136 height 21
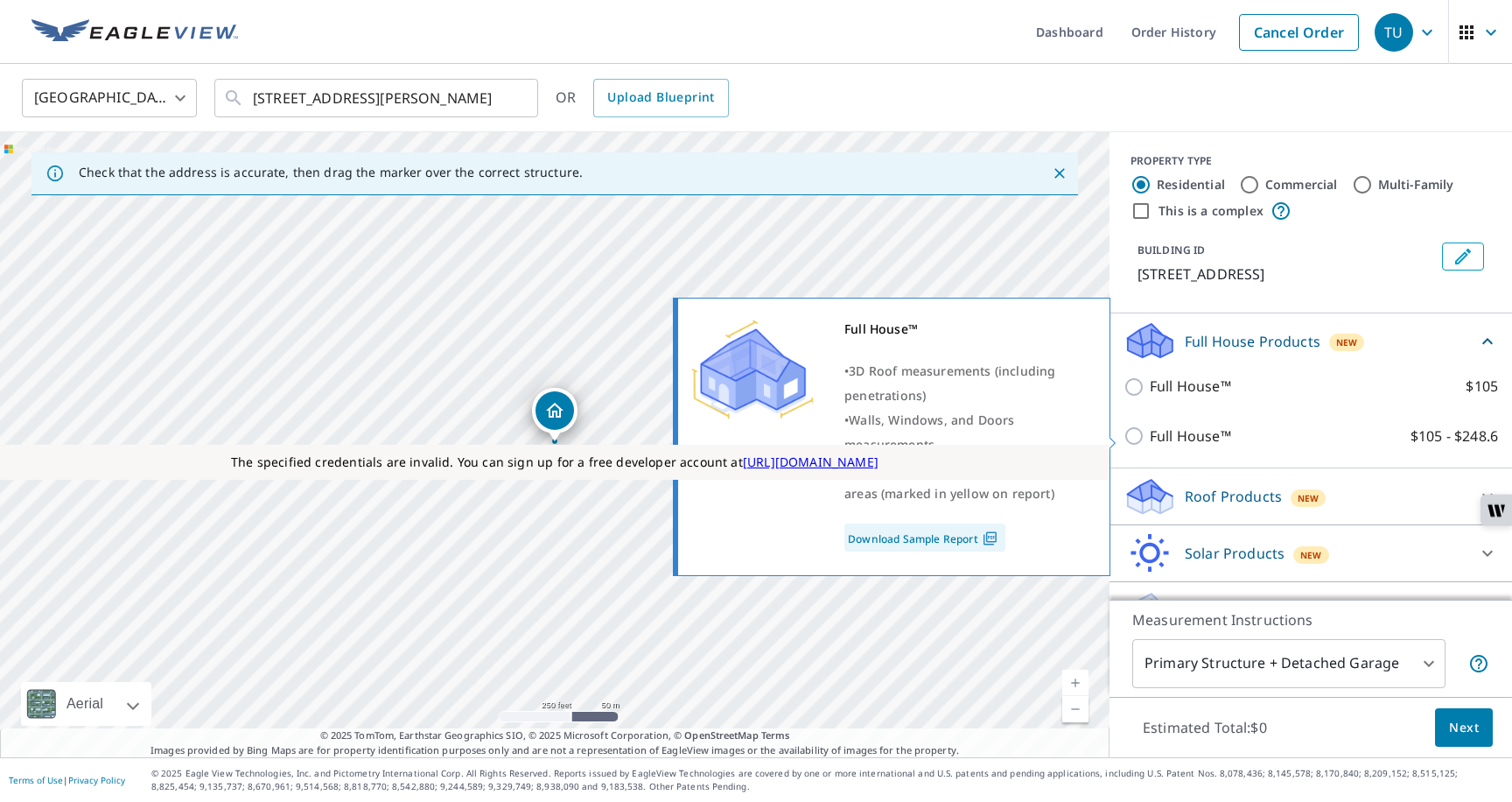
click at [1166, 433] on p "Full House™" at bounding box center [1191, 436] width 82 height 22
click at [1150, 433] on input "Full House™ $105 - $248.6" at bounding box center [1137, 436] width 26 height 21
checkbox input "true"
type input "3"
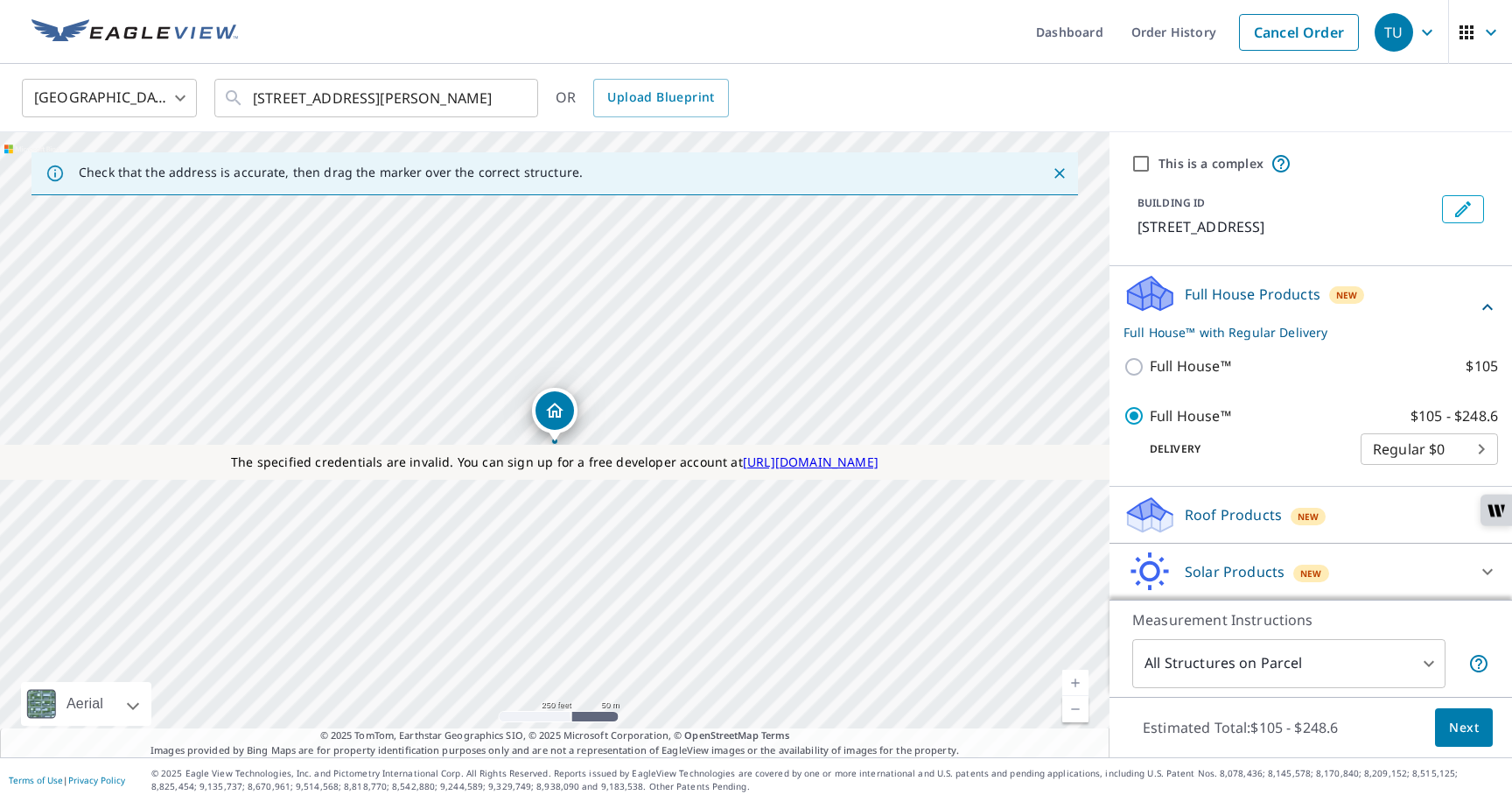
click at [1452, 738] on button "Next" at bounding box center [1464, 728] width 58 height 39
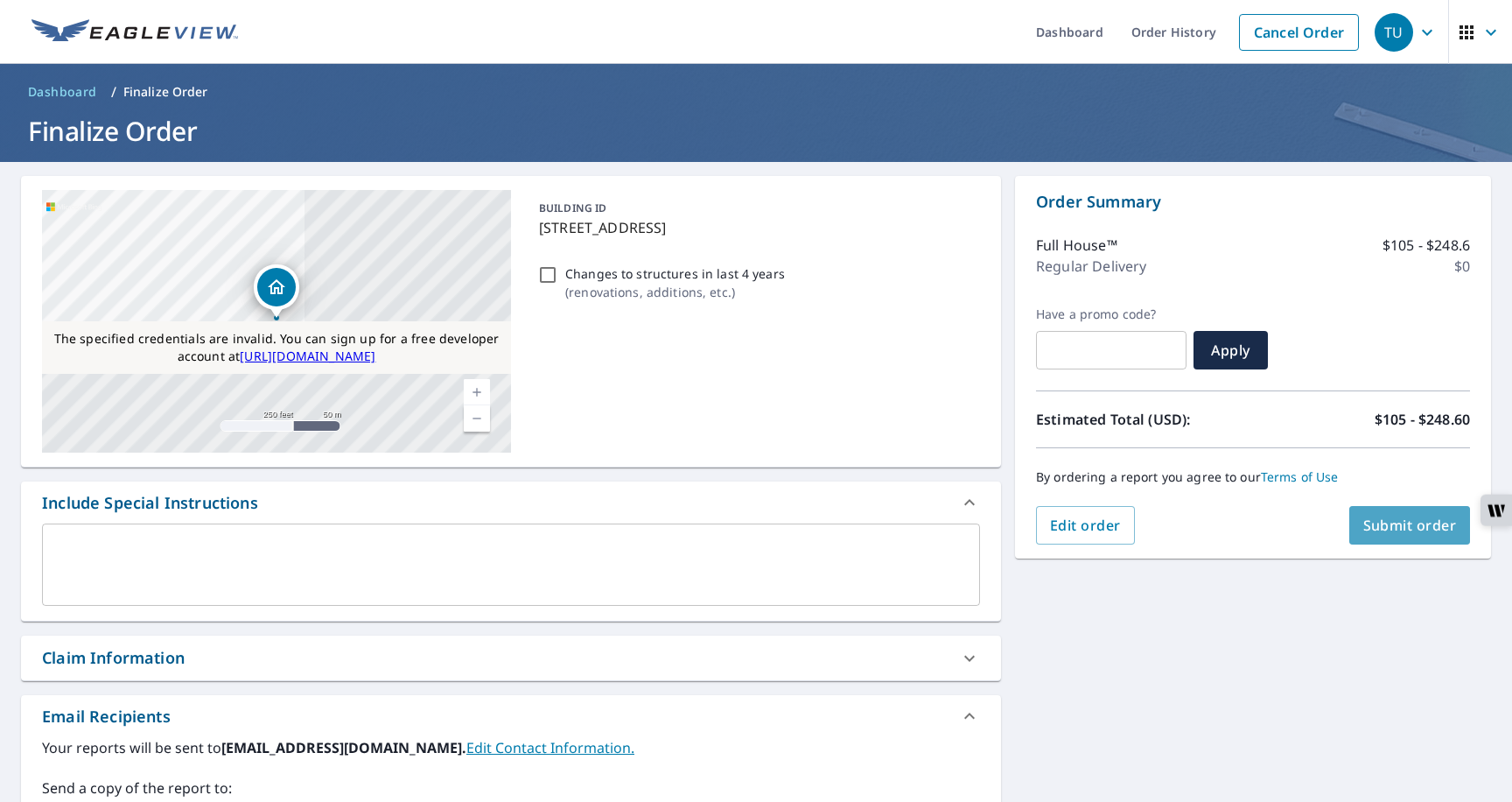
click at [1407, 534] on span "Submit order" at bounding box center [1410, 526] width 93 height 19
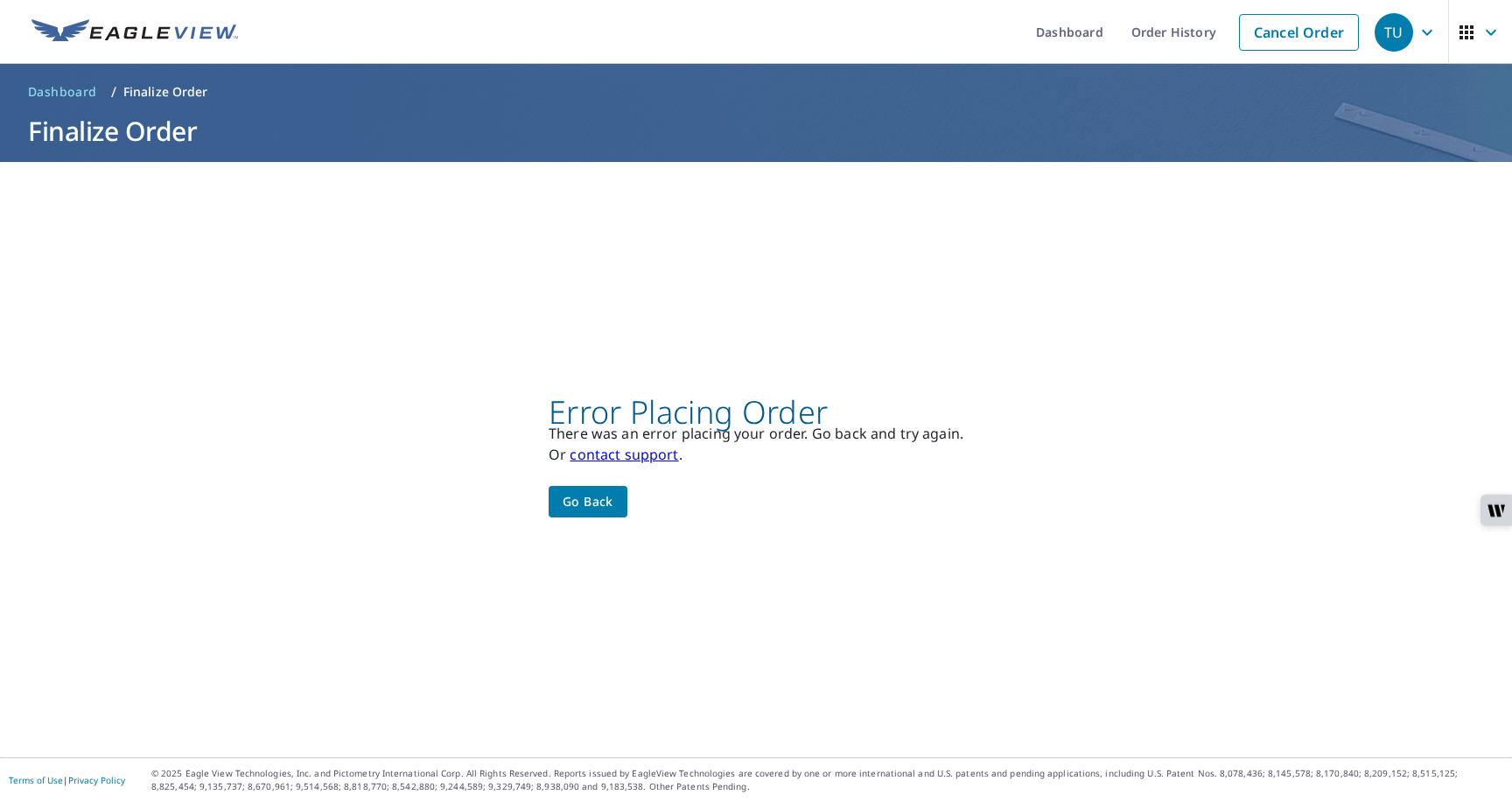
click at [590, 500] on span "Go back" at bounding box center [588, 502] width 51 height 22
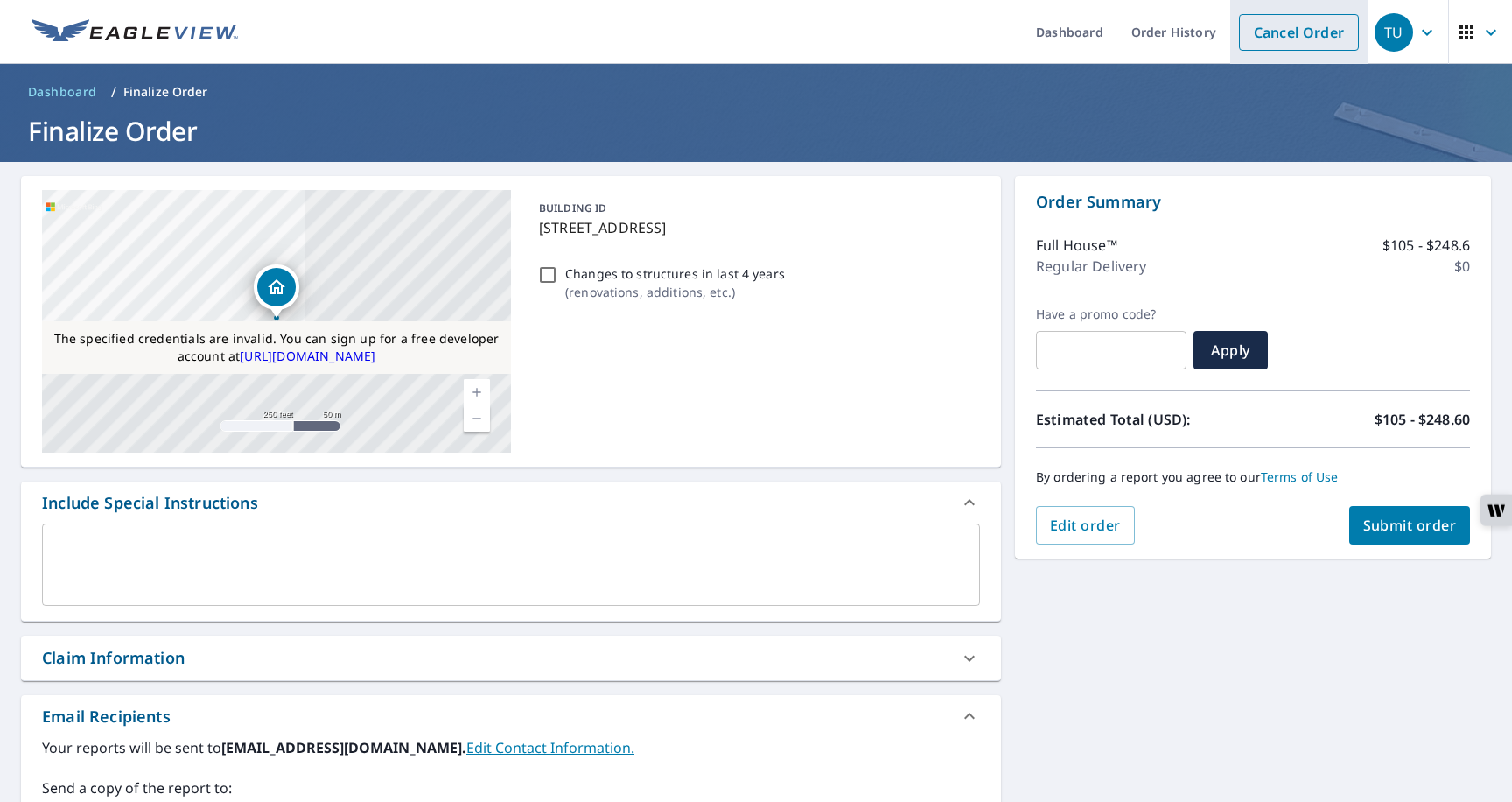
click at [1267, 43] on link "Cancel Order" at bounding box center [1299, 33] width 120 height 37
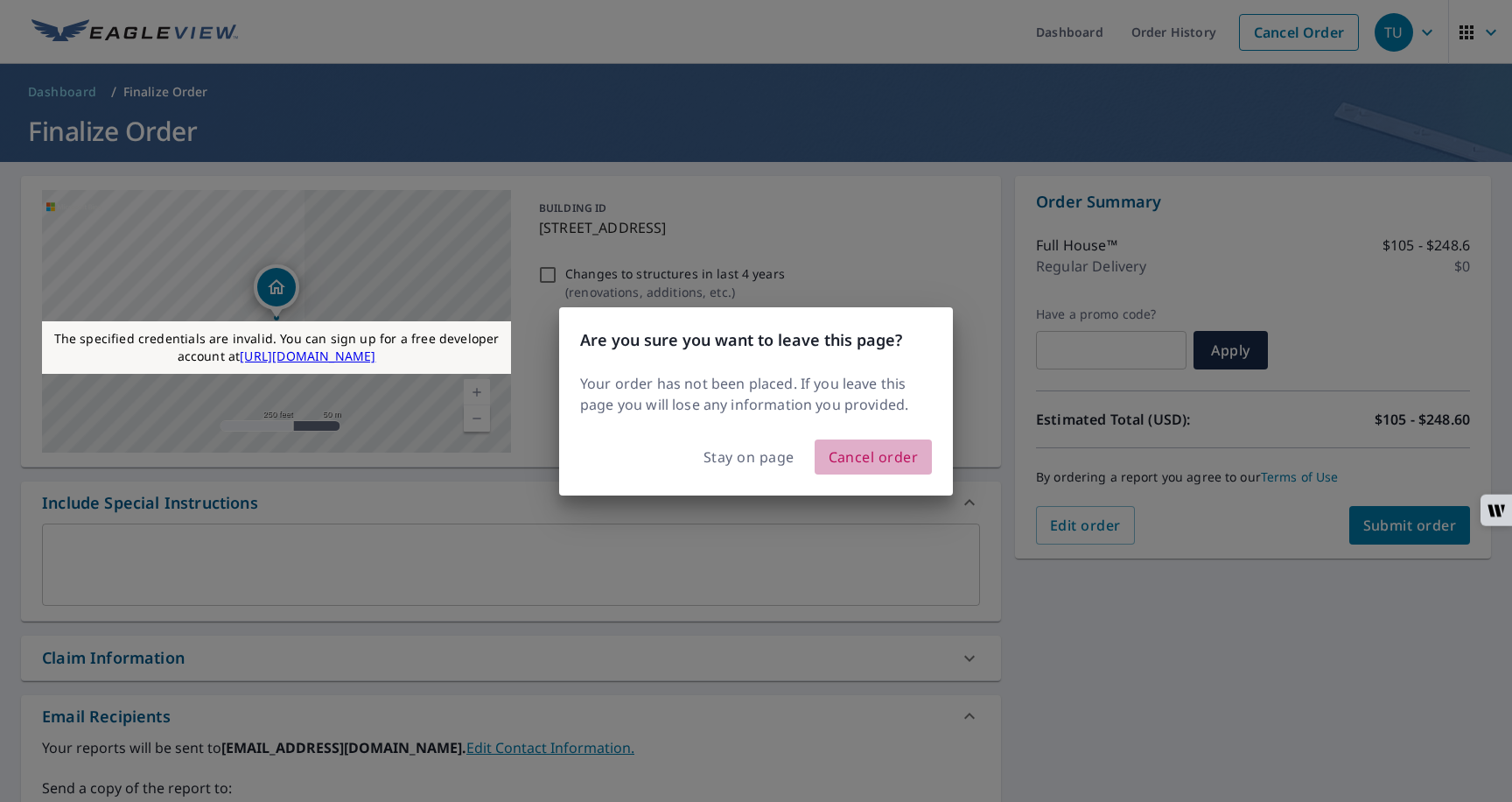
click at [880, 446] on span "Cancel order" at bounding box center [874, 456] width 90 height 24
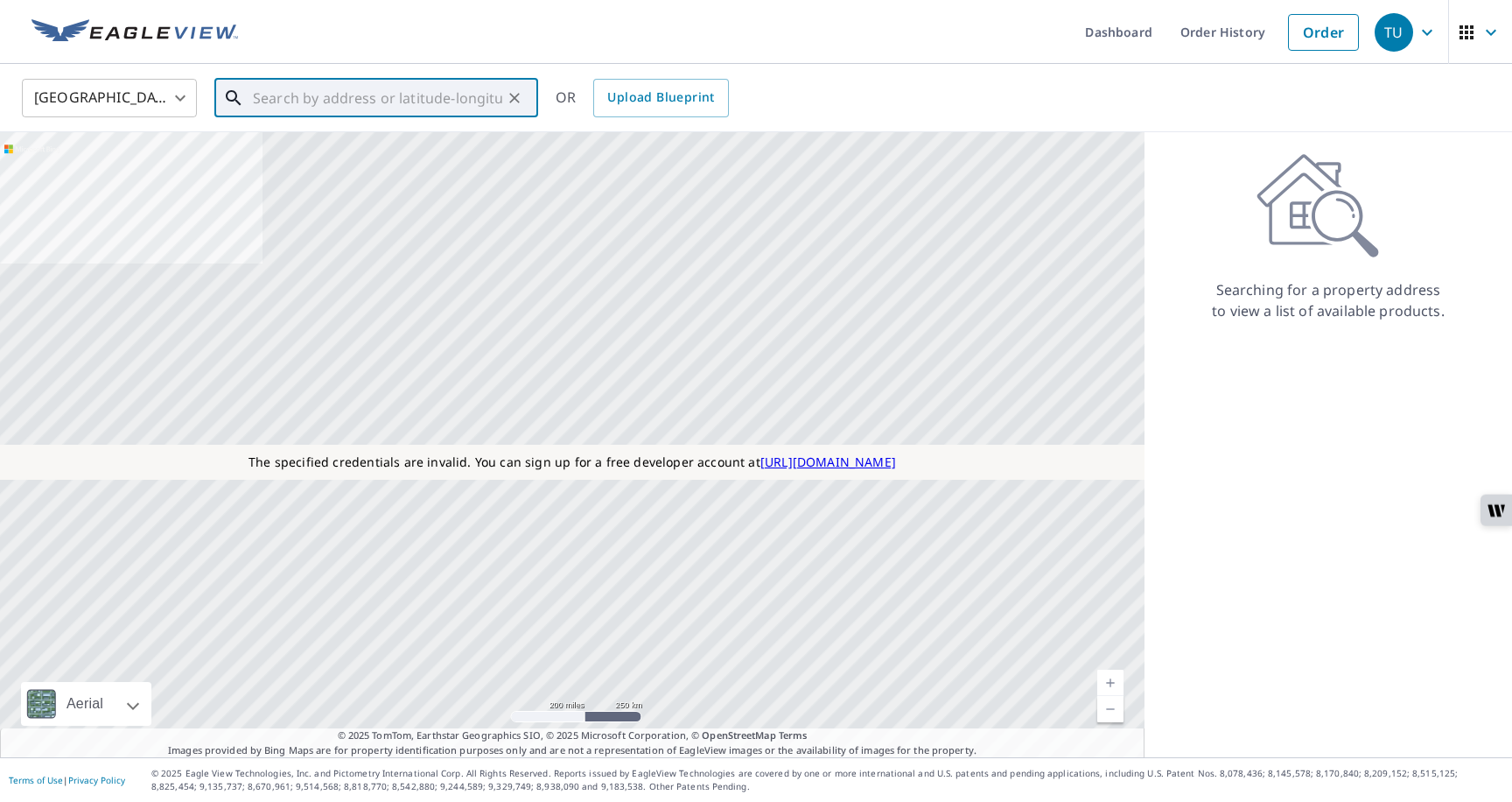
click at [415, 92] on input "text" at bounding box center [377, 97] width 249 height 49
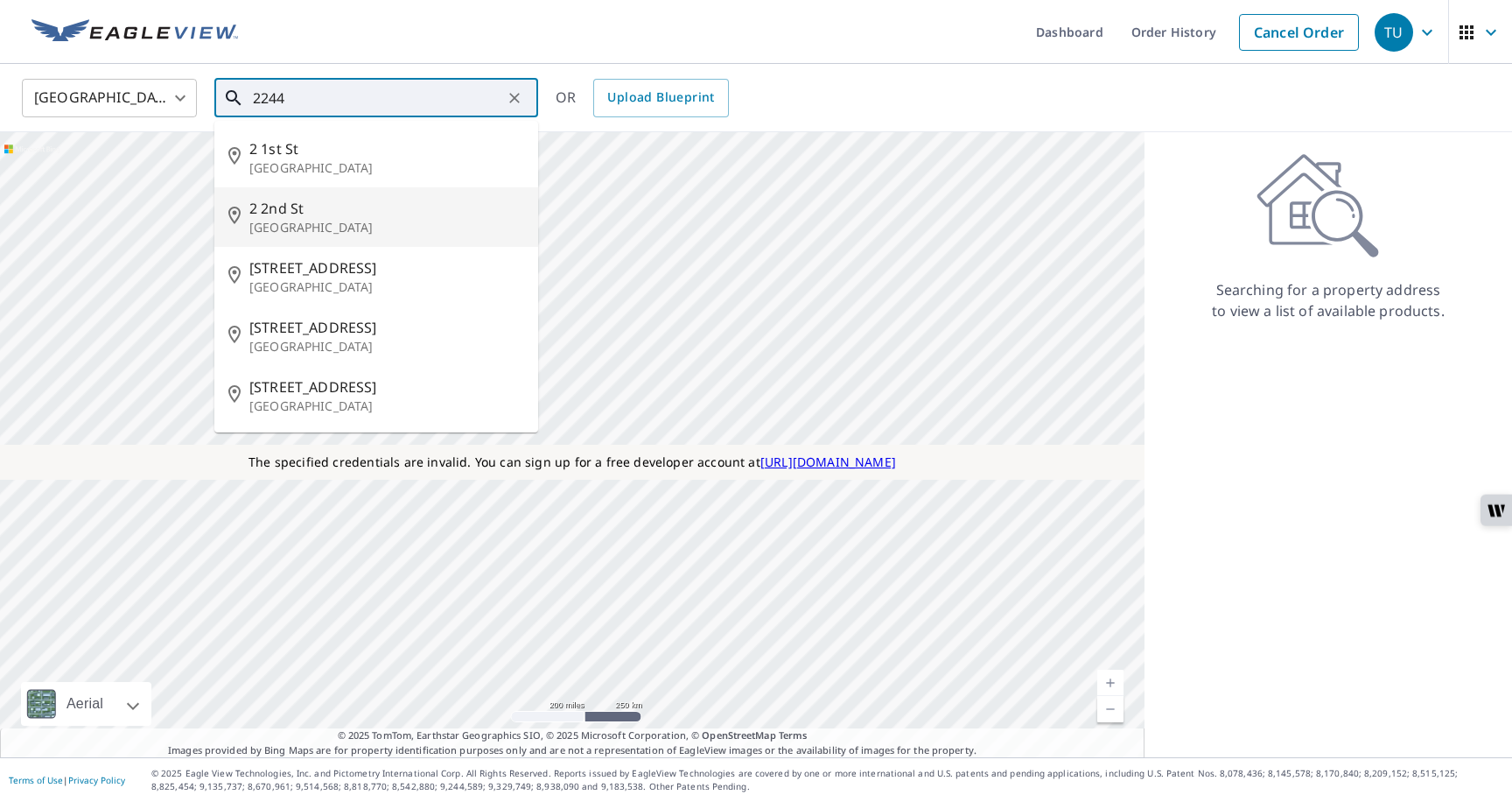
click at [320, 219] on p "Colonial Beach, VA 22443" at bounding box center [387, 227] width 275 height 17
type input "2 2nd St Colonial Beach, VA 22443"
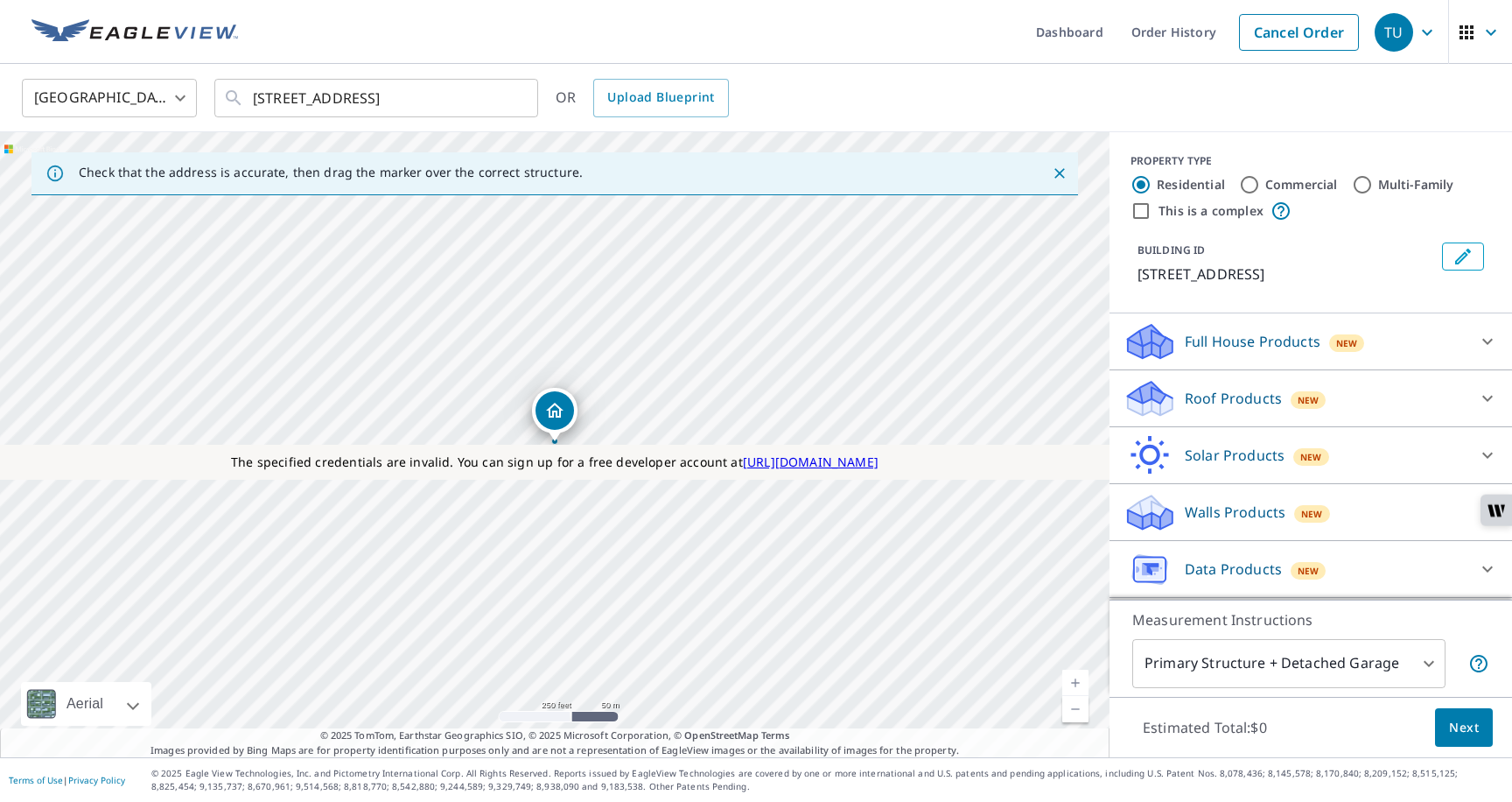
click at [1269, 391] on p "Roof Products" at bounding box center [1233, 399] width 97 height 21
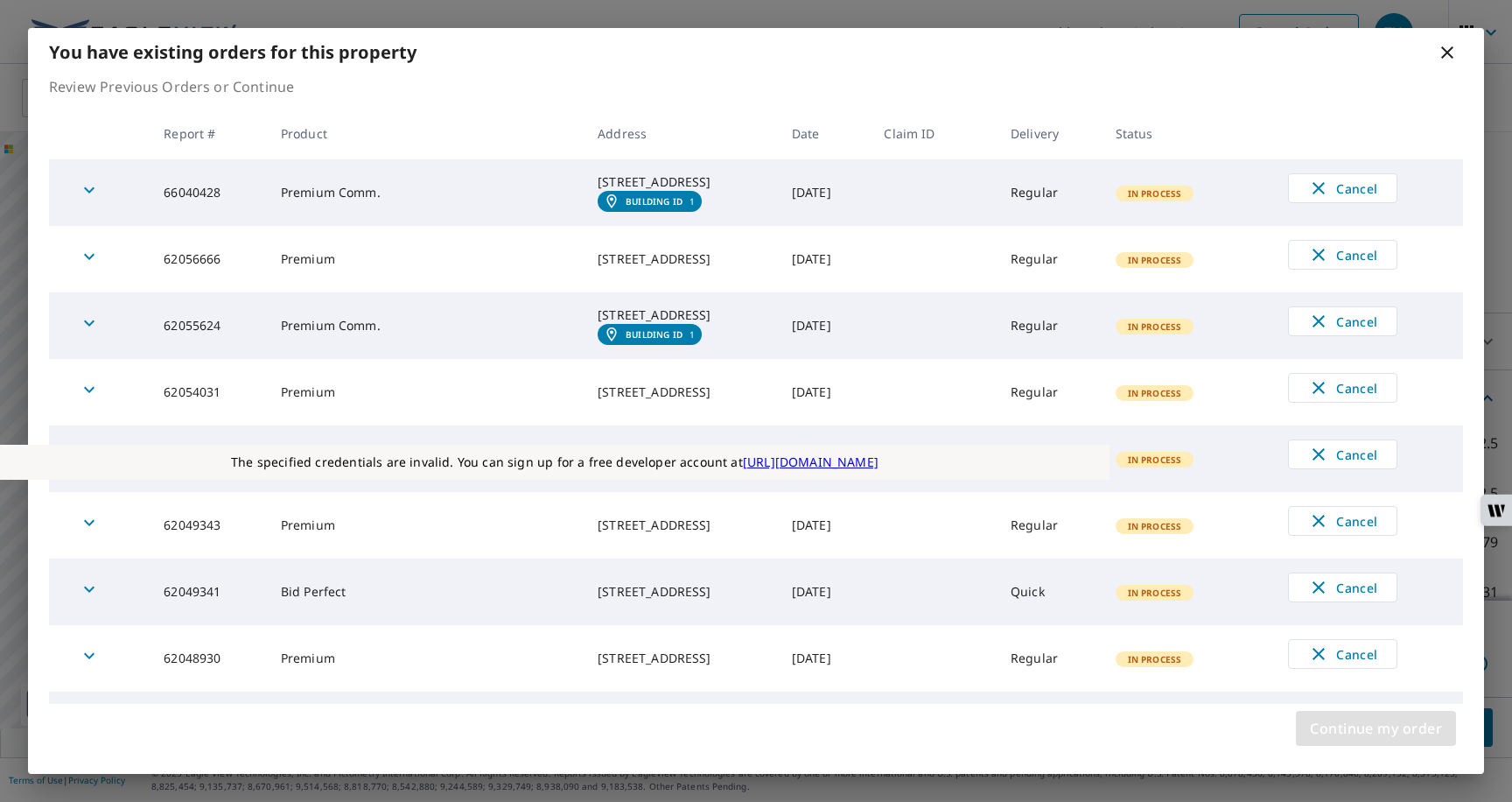
click at [1390, 729] on span "Continue my order" at bounding box center [1375, 728] width 132 height 24
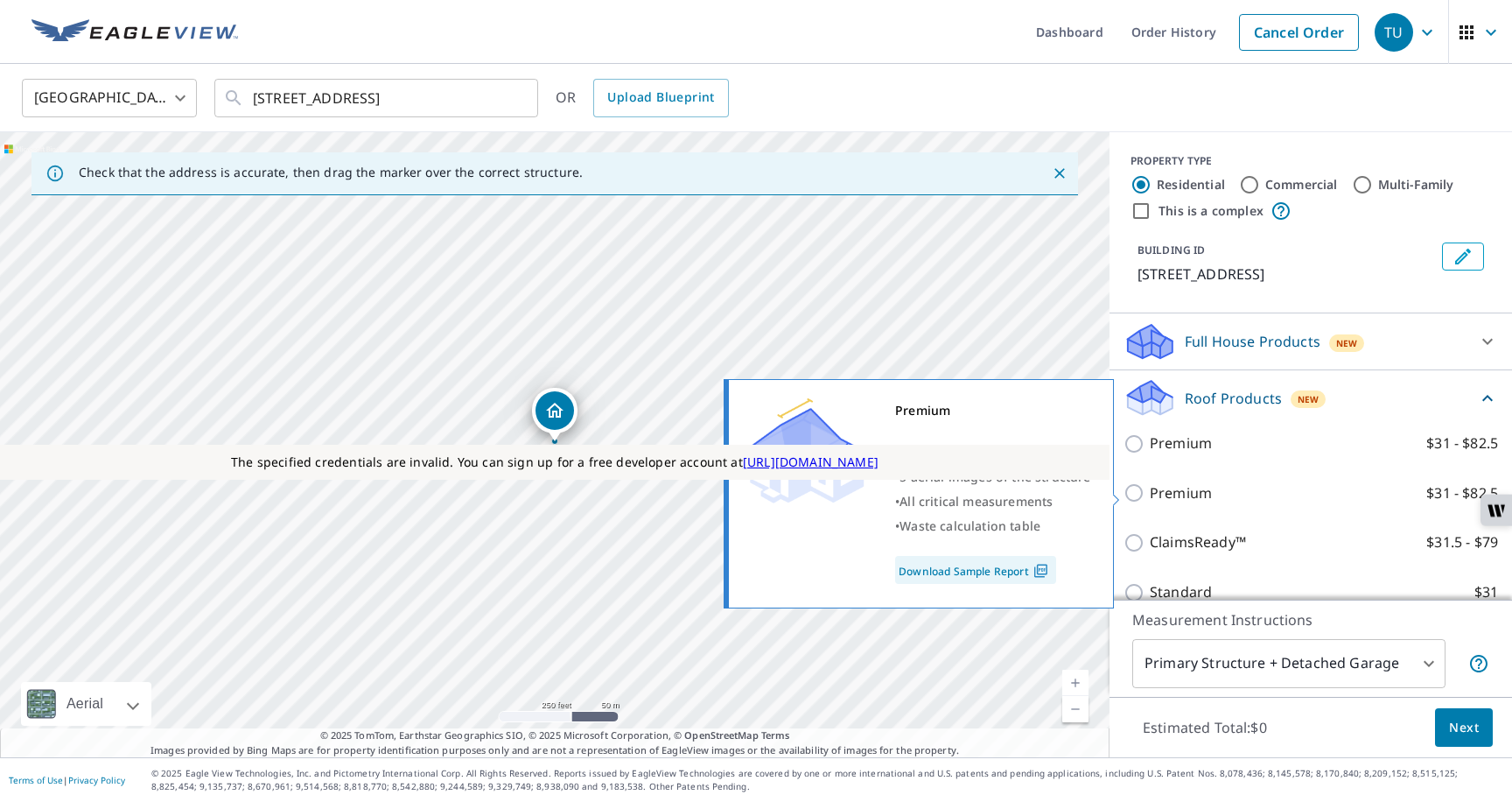
click at [1163, 499] on p "Premium" at bounding box center [1181, 493] width 63 height 22
click at [1150, 499] on input "Premium $31 - $82.5" at bounding box center [1137, 493] width 26 height 21
checkbox input "true"
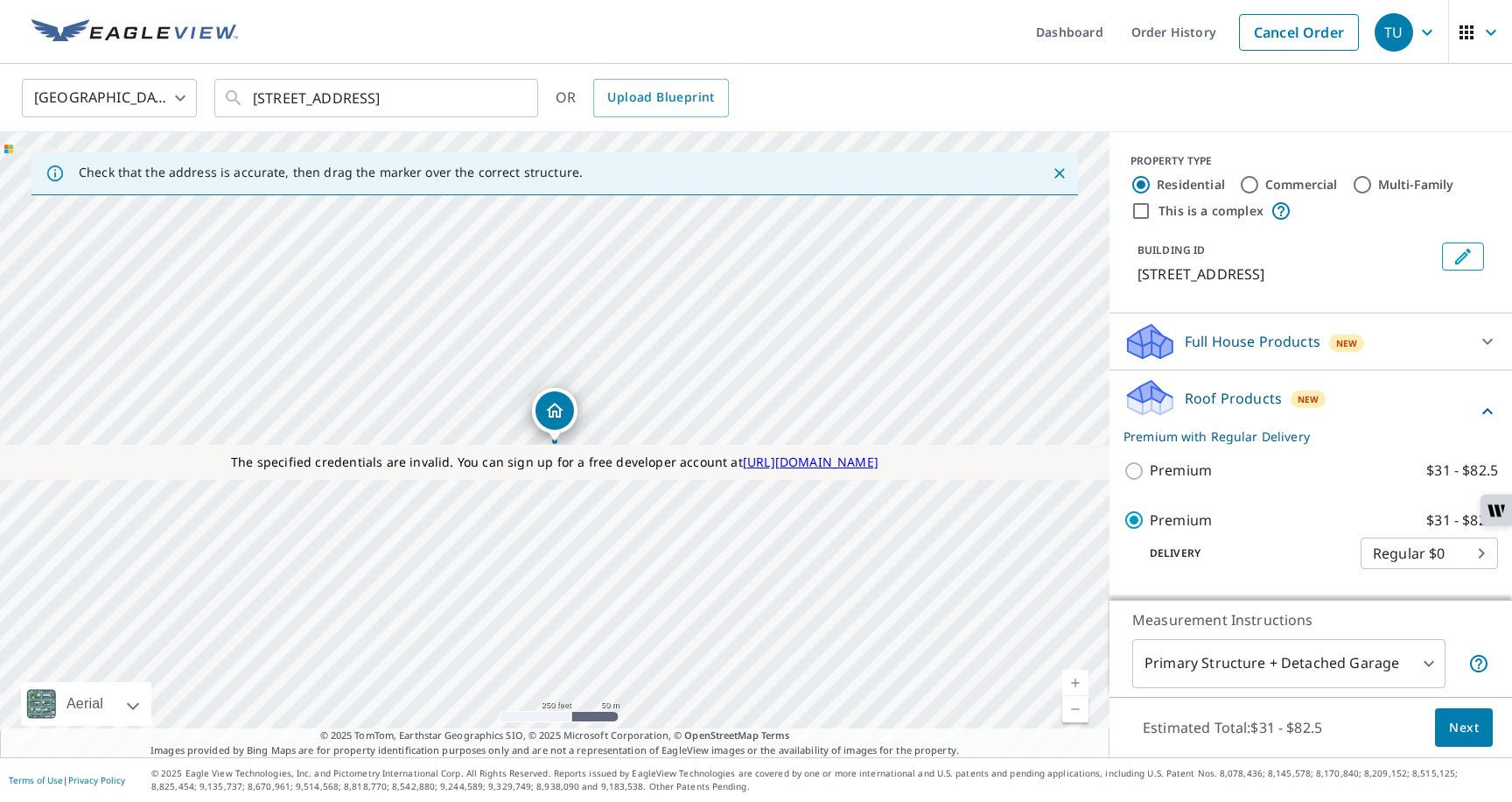
click at [1447, 723] on button "Next" at bounding box center [1464, 728] width 58 height 39
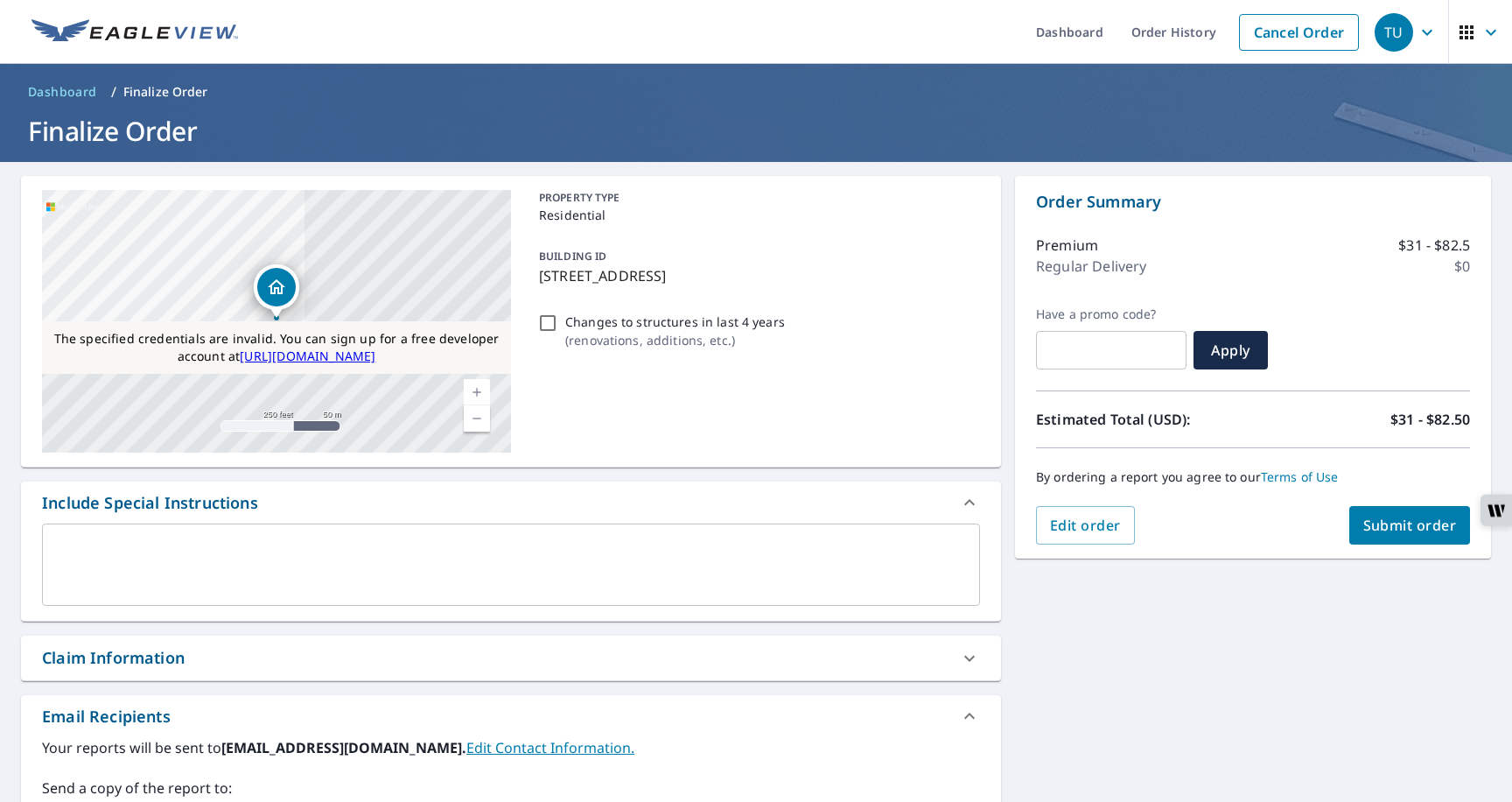
click at [1371, 527] on span "Submit order" at bounding box center [1410, 526] width 93 height 19
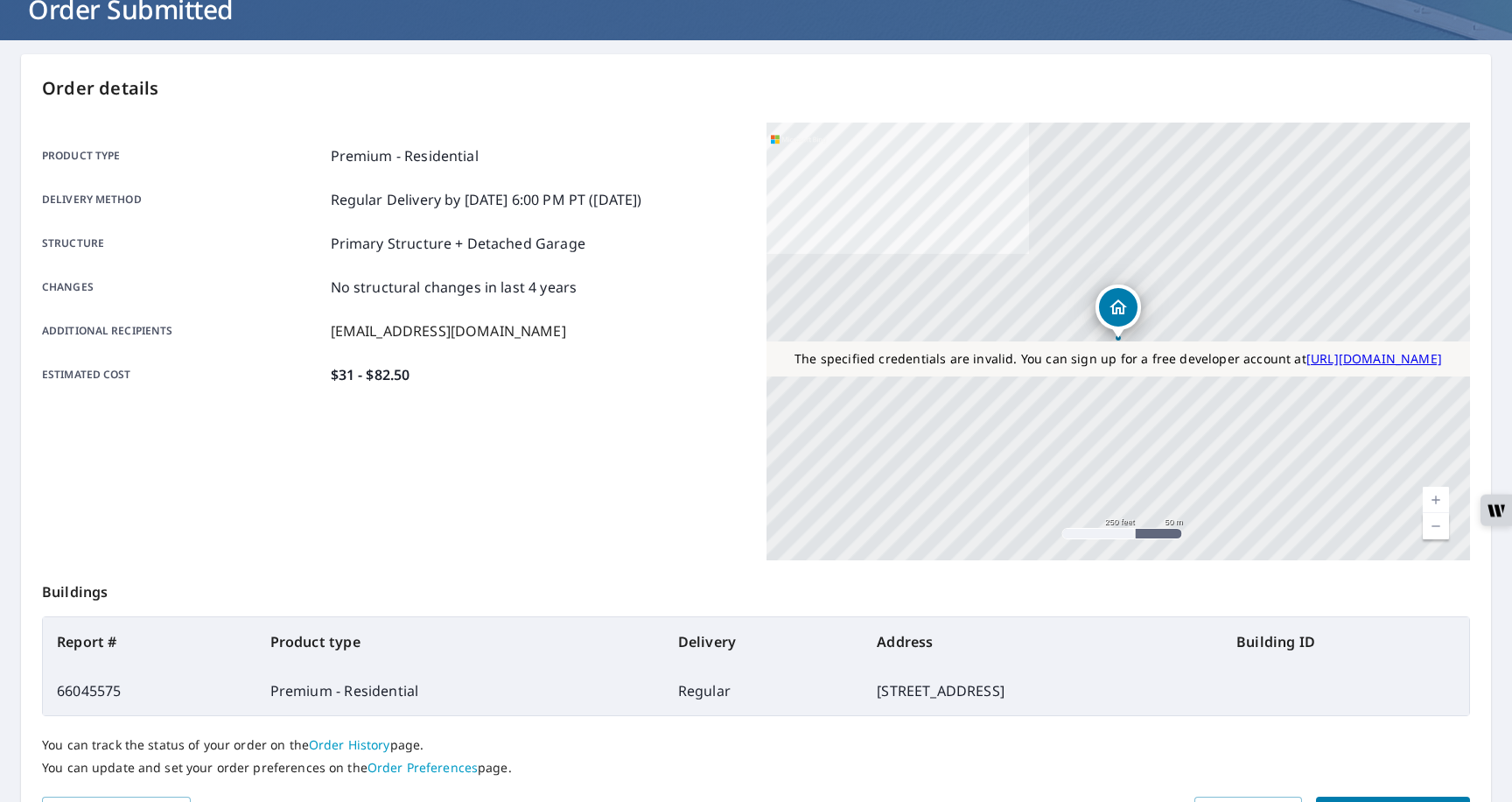
scroll to position [227, 0]
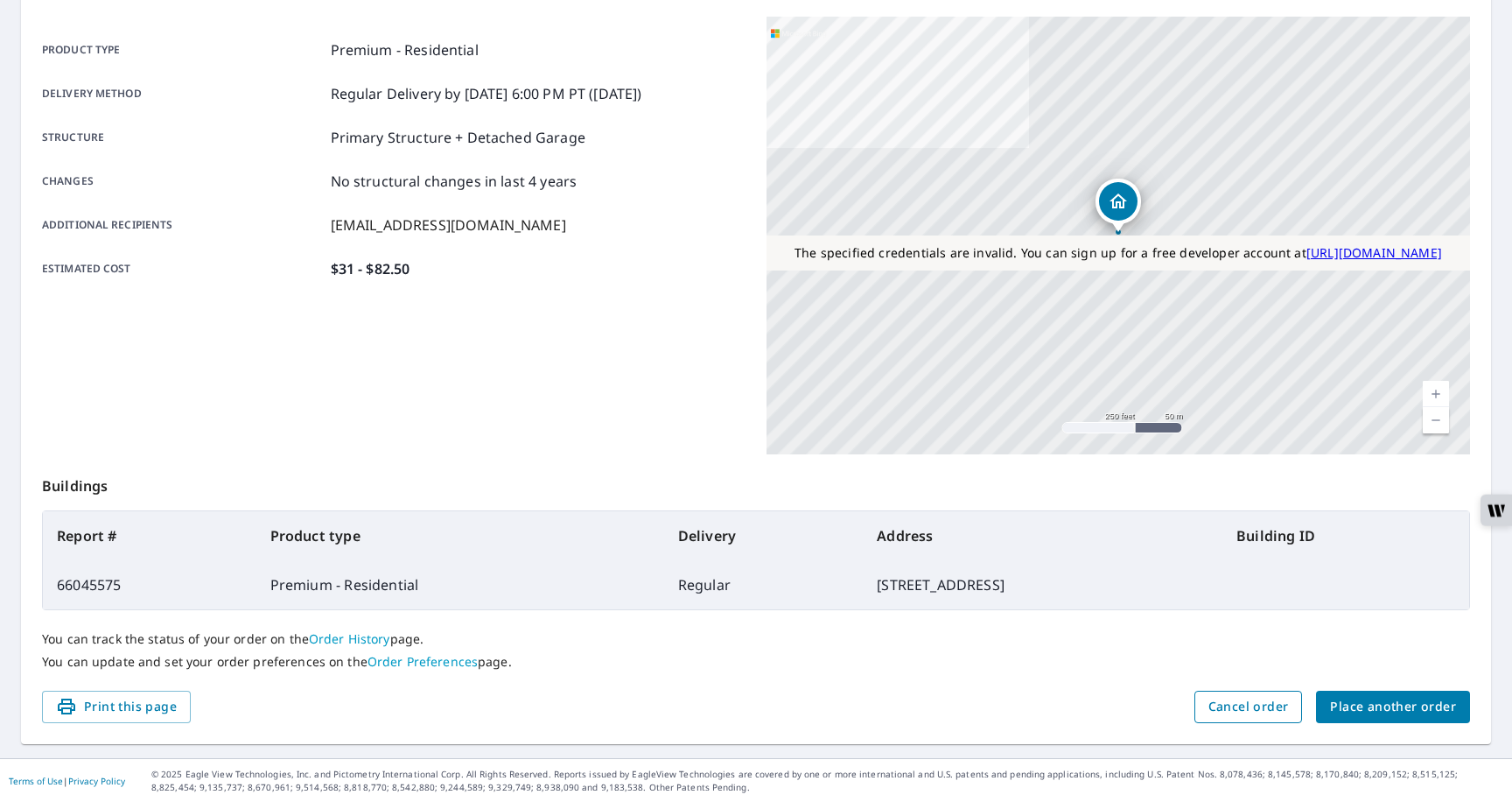
click at [1240, 707] on span "Cancel order" at bounding box center [1249, 707] width 81 height 22
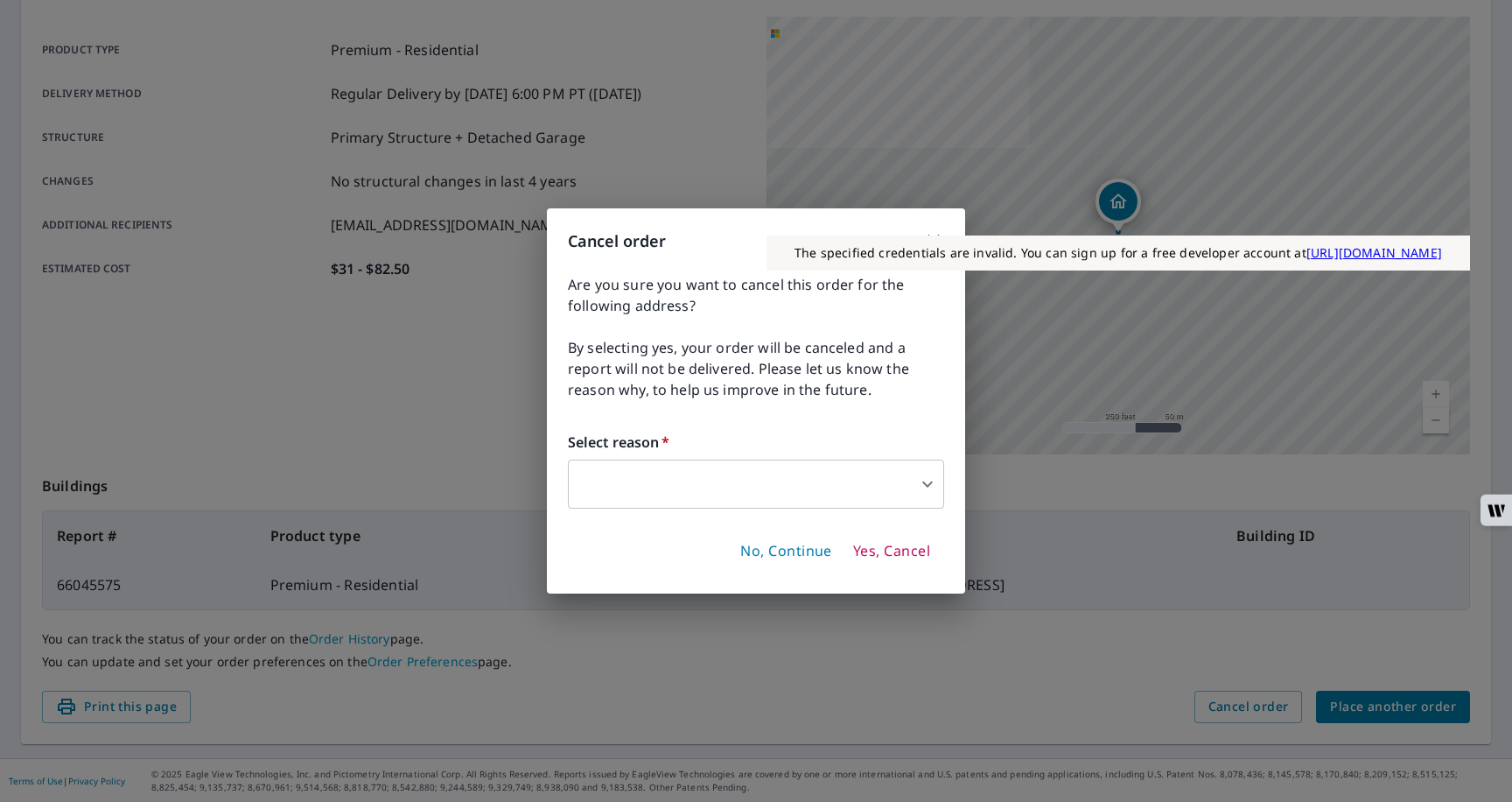
click at [875, 552] on span "Yes, Cancel" at bounding box center [892, 552] width 77 height 19
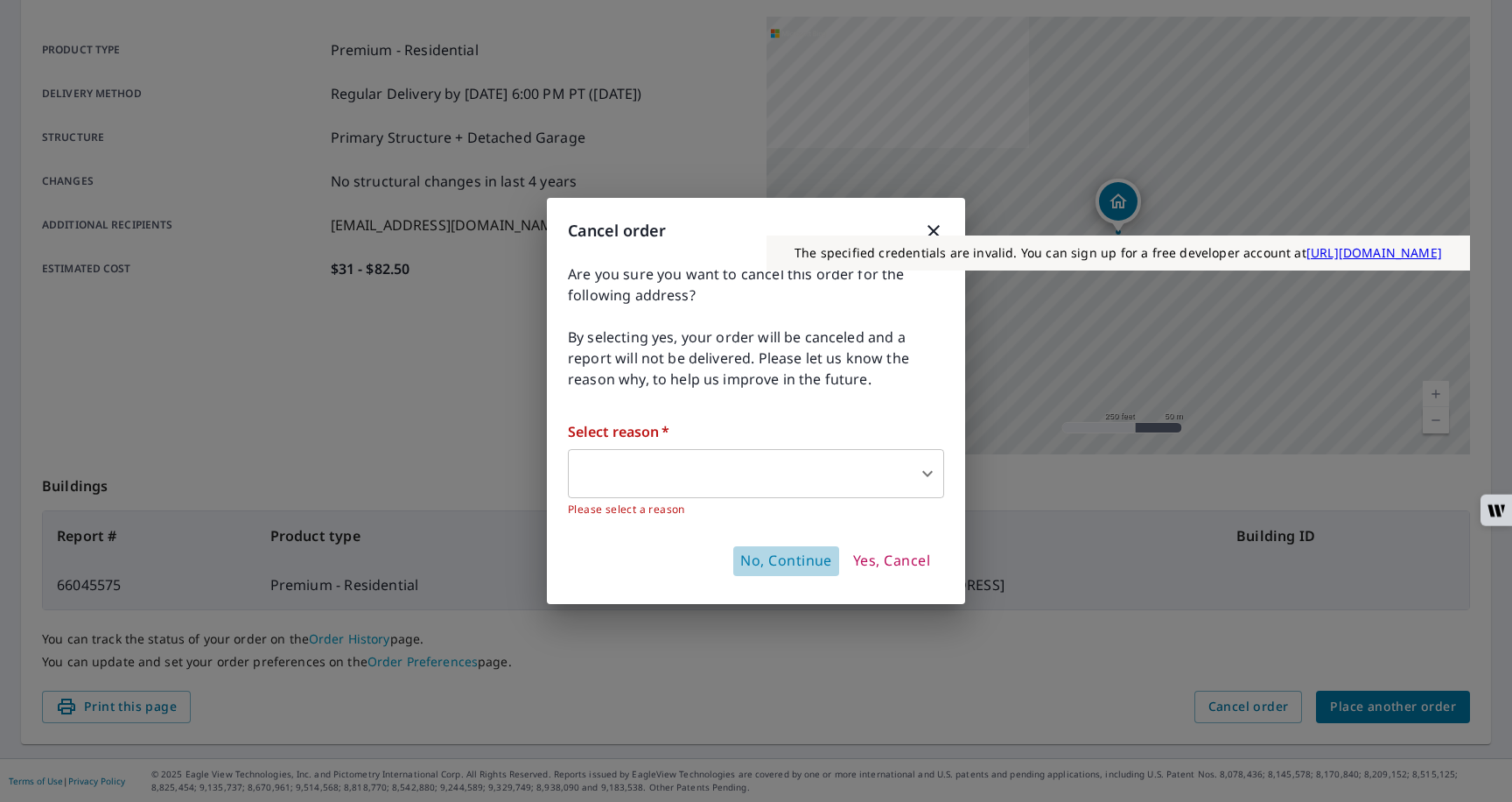
click at [790, 561] on span "No, Continue" at bounding box center [785, 561] width 91 height 19
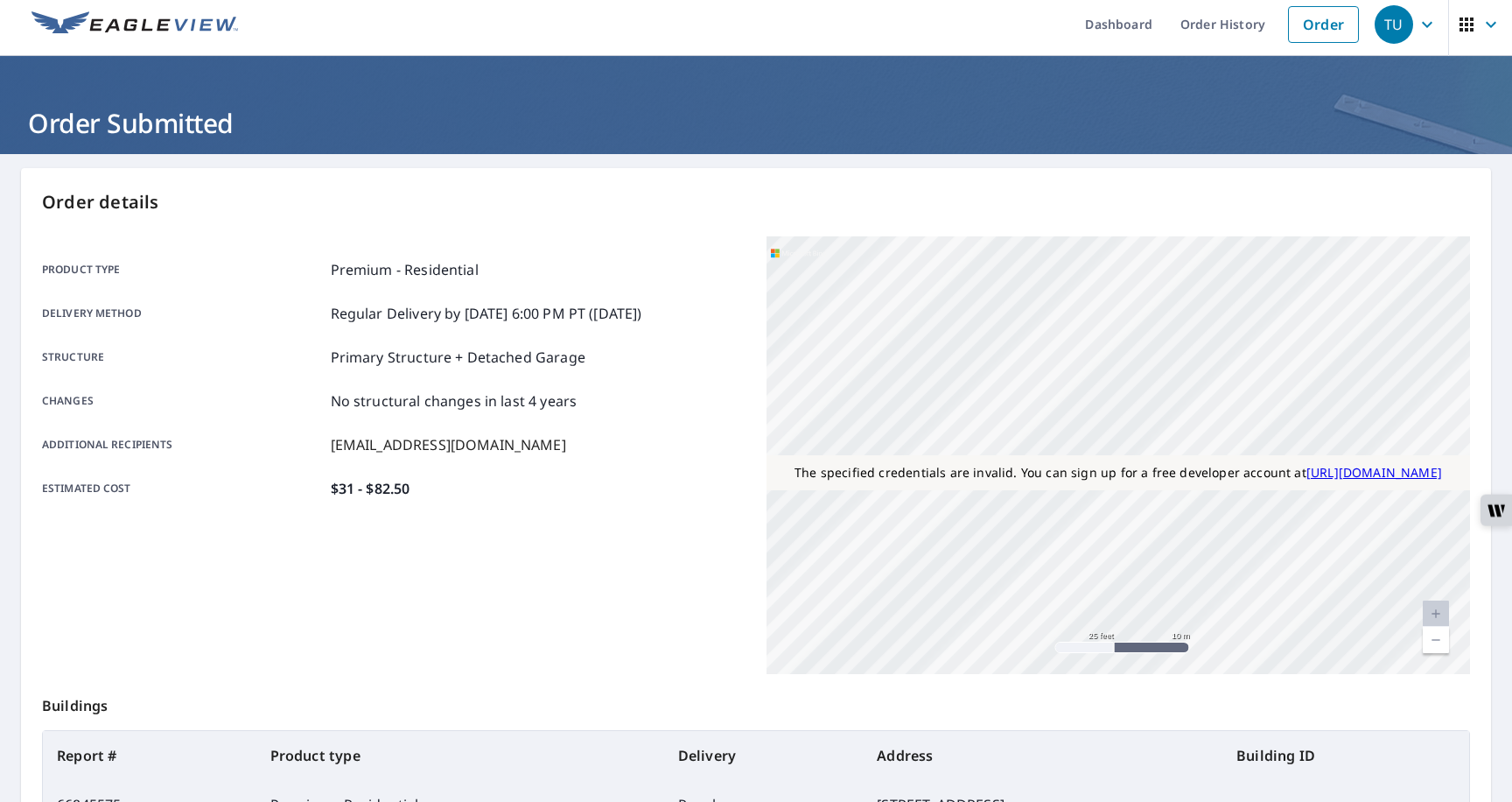
scroll to position [0, 0]
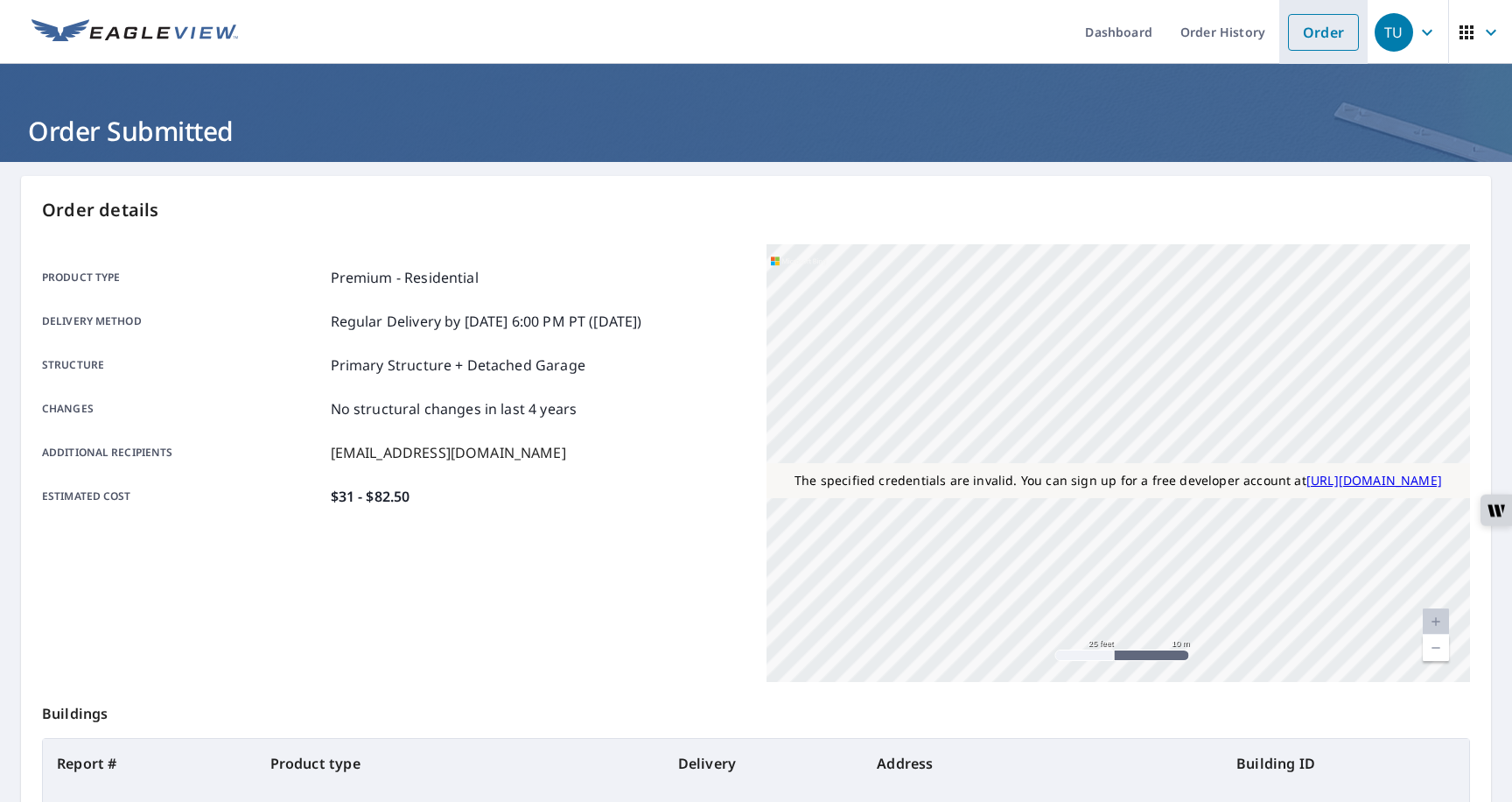
click at [1313, 24] on link "Order" at bounding box center [1324, 33] width 71 height 37
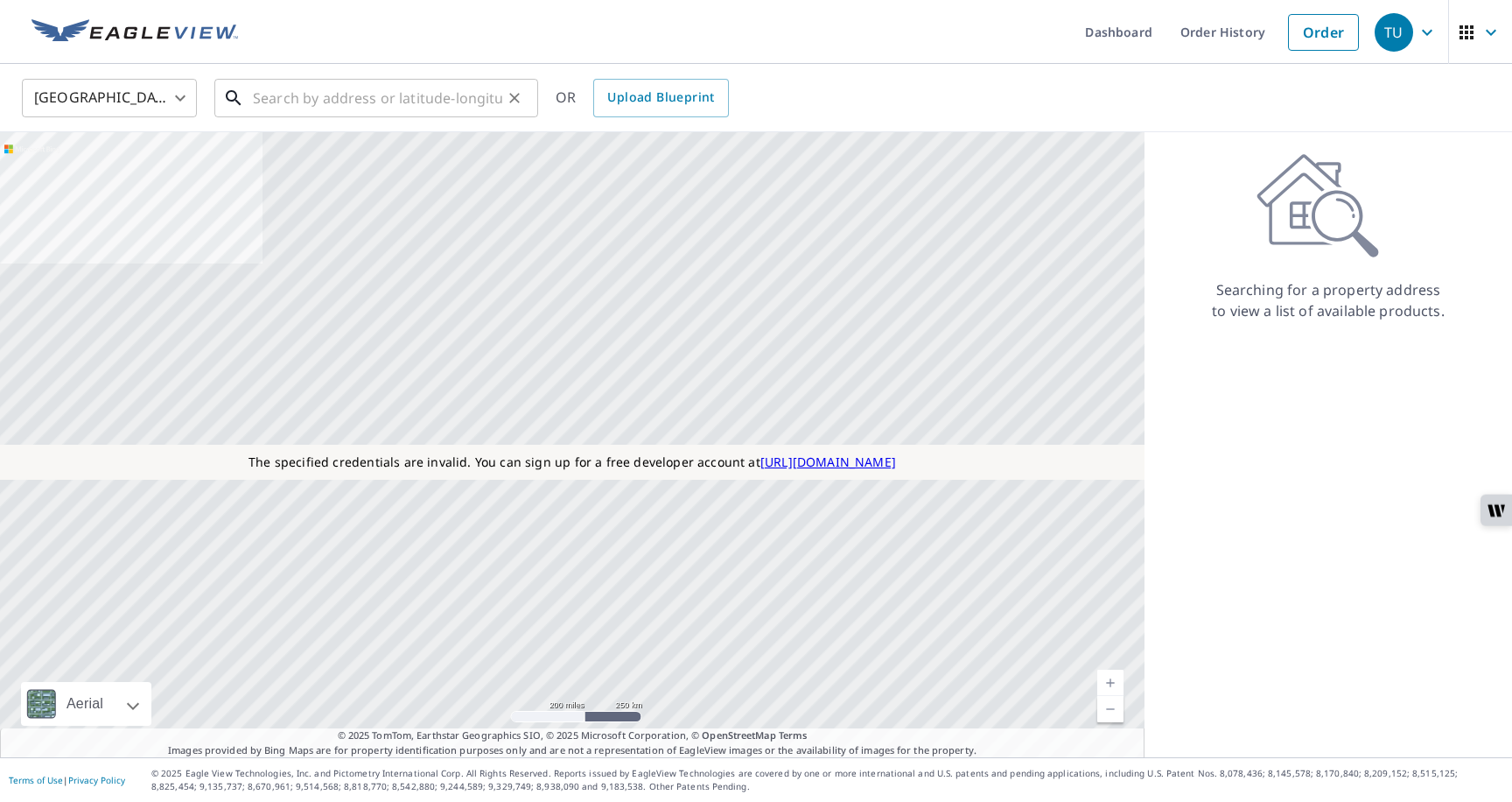
click at [381, 98] on input "text" at bounding box center [377, 97] width 249 height 49
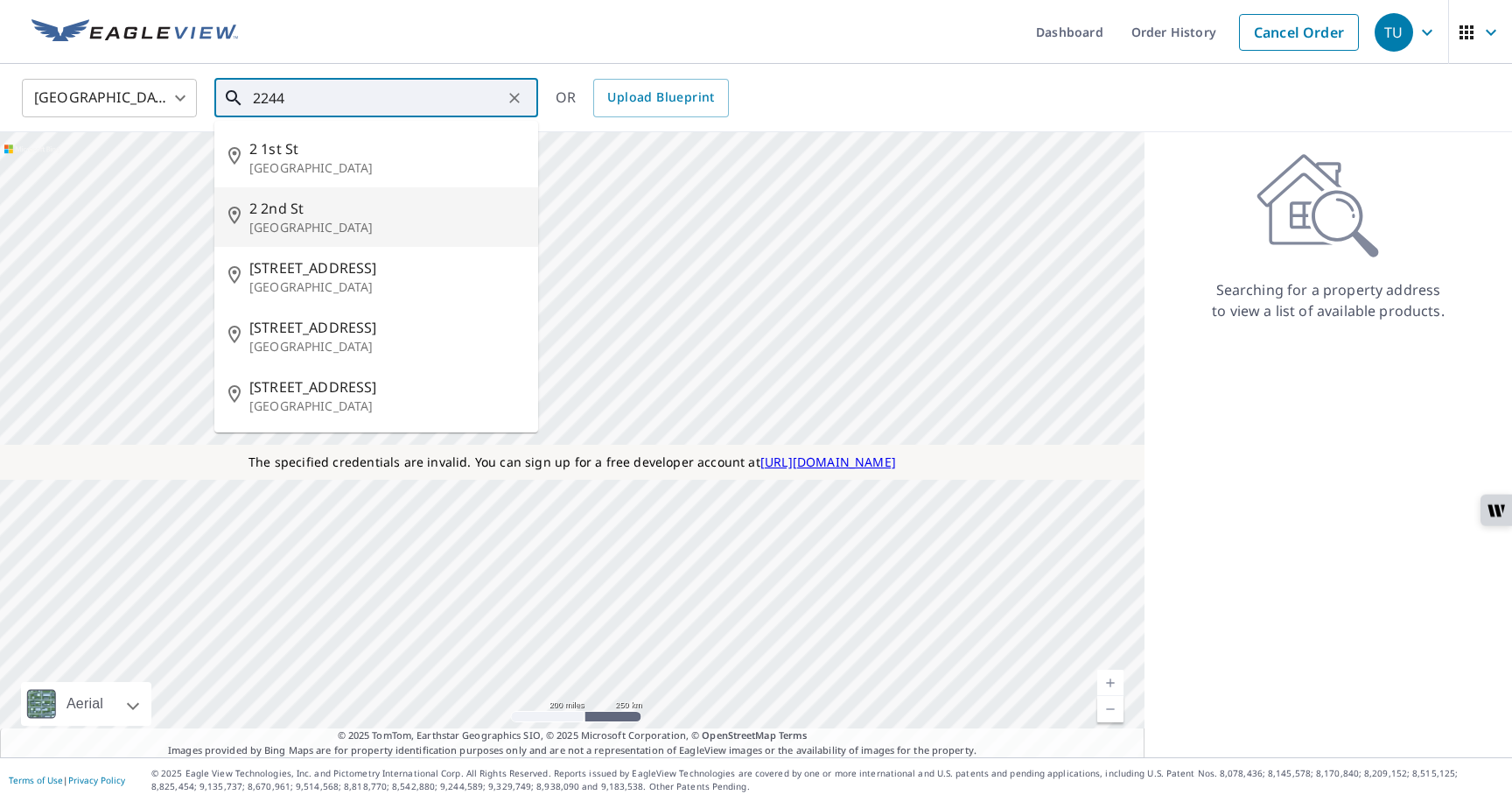
click at [318, 243] on li "2 2nd St Colonial Beach, VA 22443" at bounding box center [376, 218] width 323 height 60
type input "2 2nd St Colonial Beach, VA 22443"
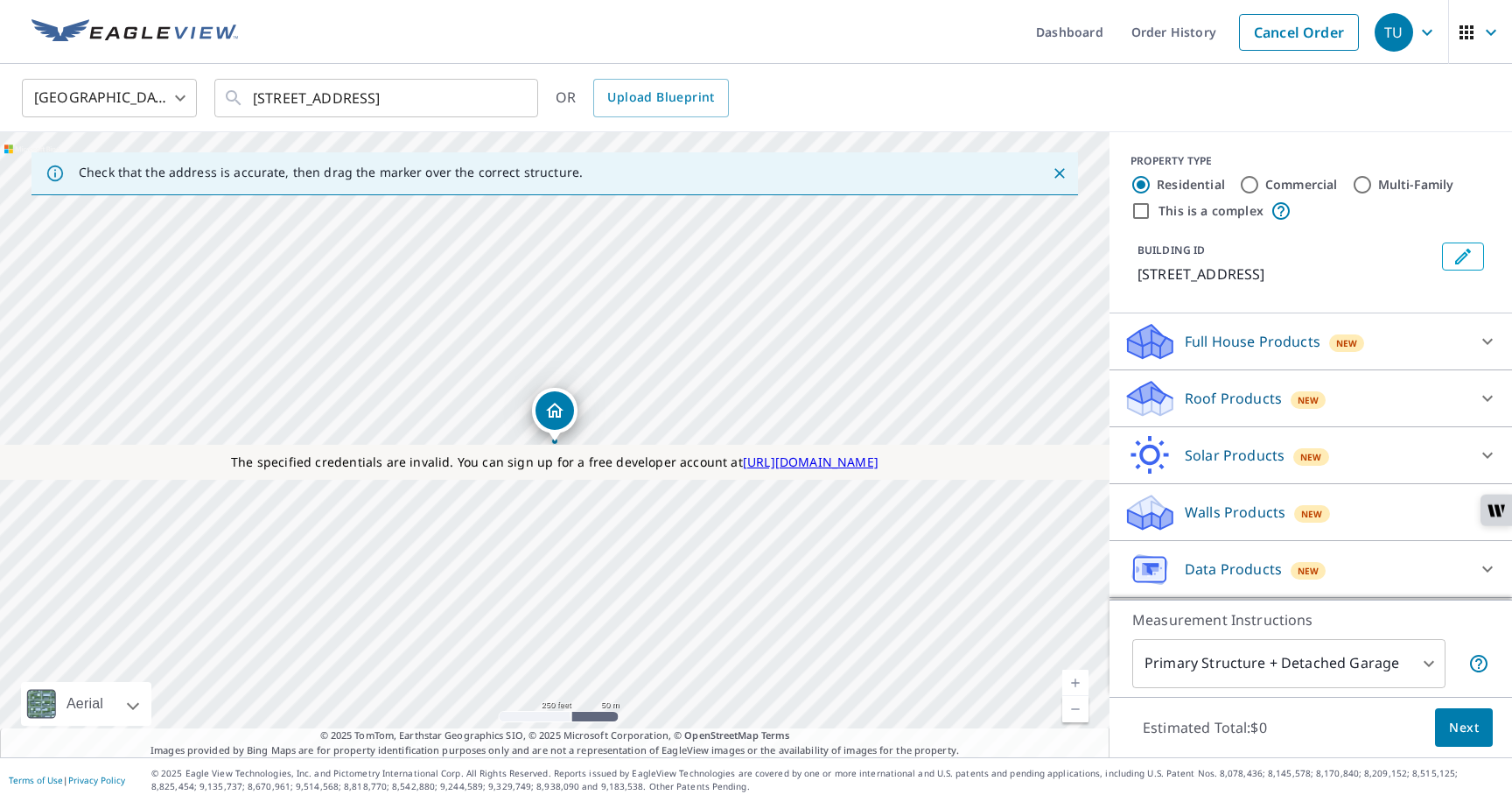
click at [1227, 396] on p "Roof Products" at bounding box center [1233, 399] width 97 height 21
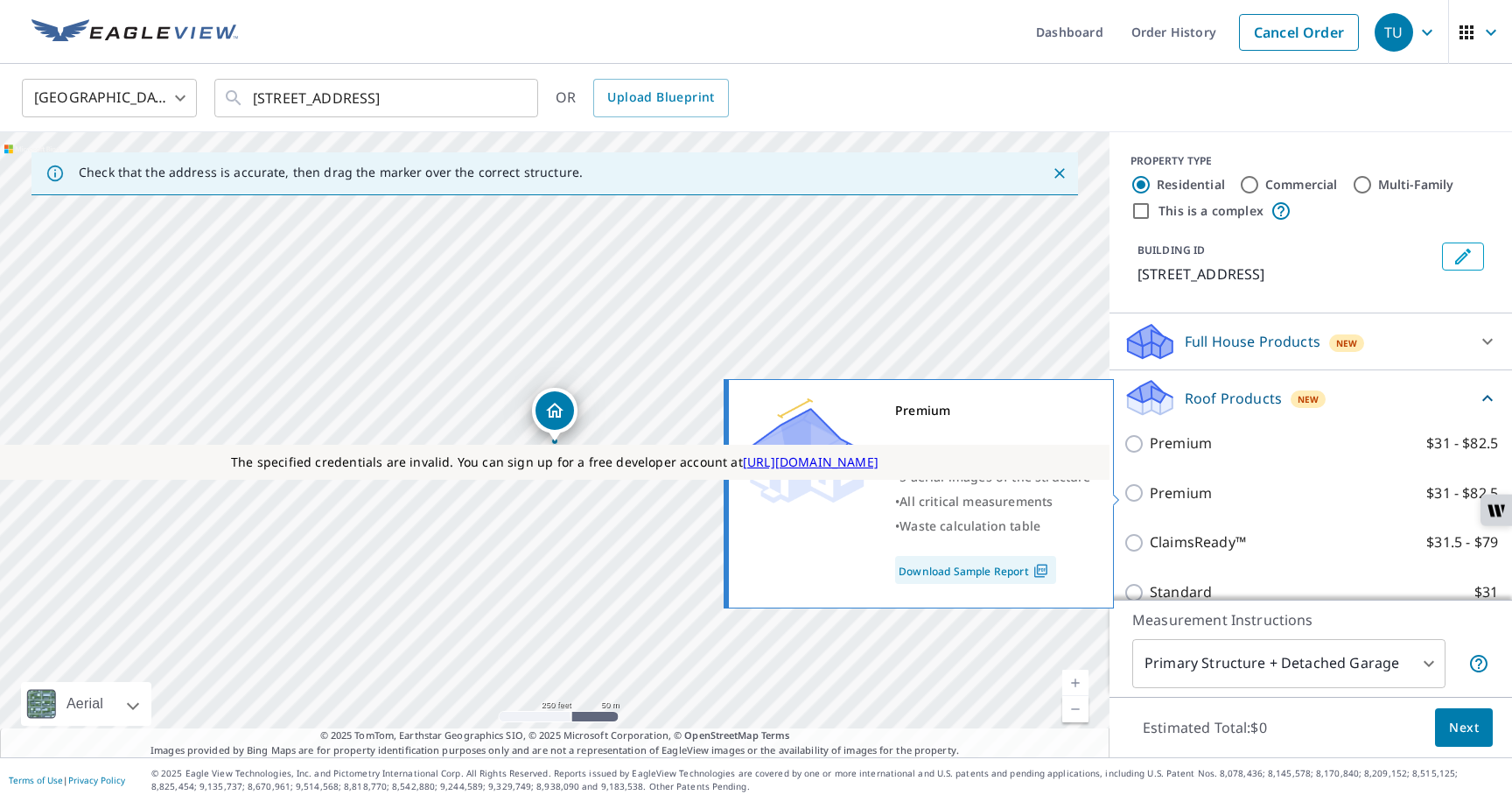
click at [1171, 494] on p "Premium" at bounding box center [1181, 493] width 63 height 22
click at [1150, 494] on input "Premium $31 - $82.5" at bounding box center [1137, 493] width 26 height 21
checkbox input "true"
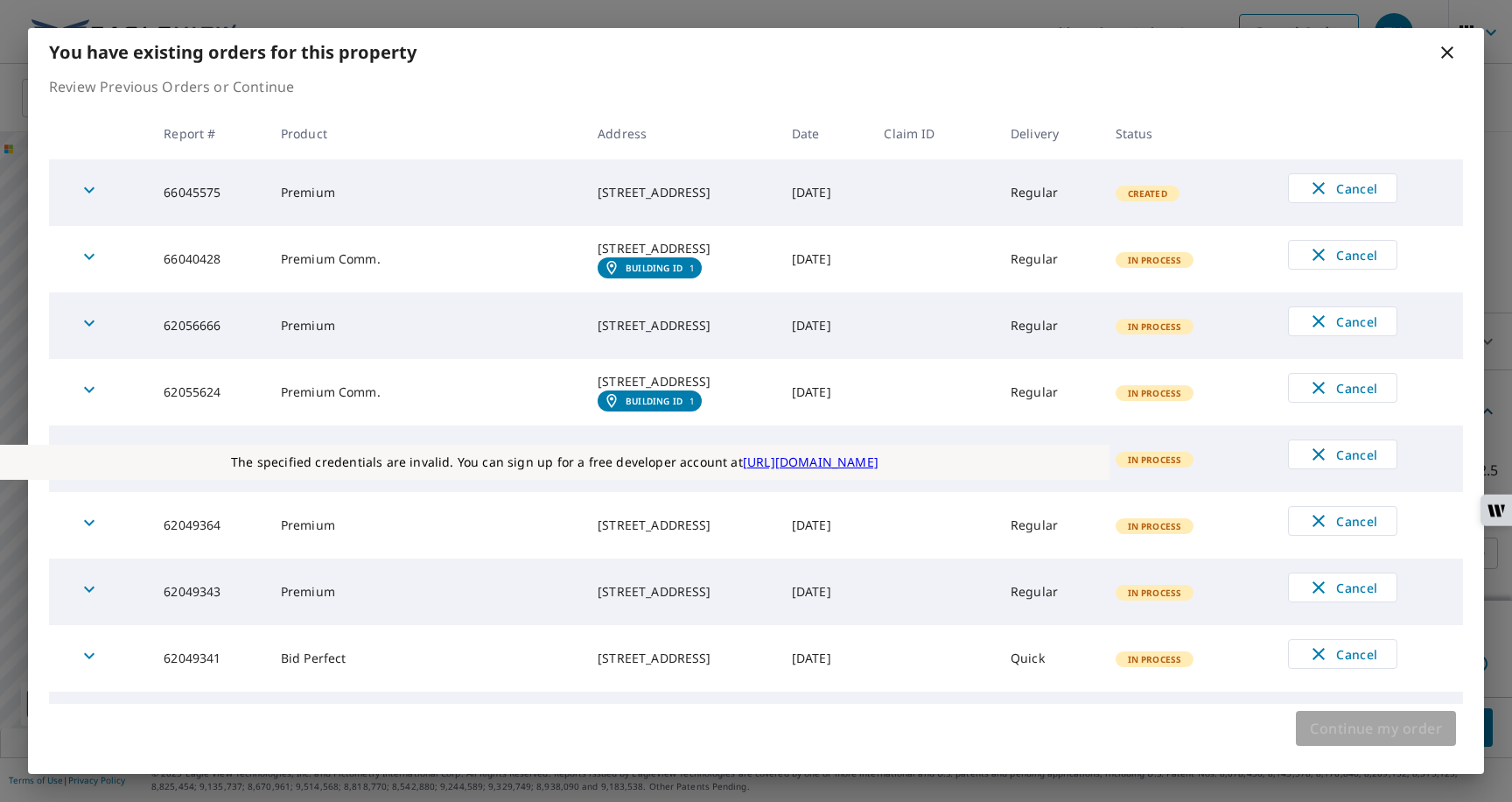
click at [1357, 737] on span "Continue my order" at bounding box center [1375, 728] width 132 height 24
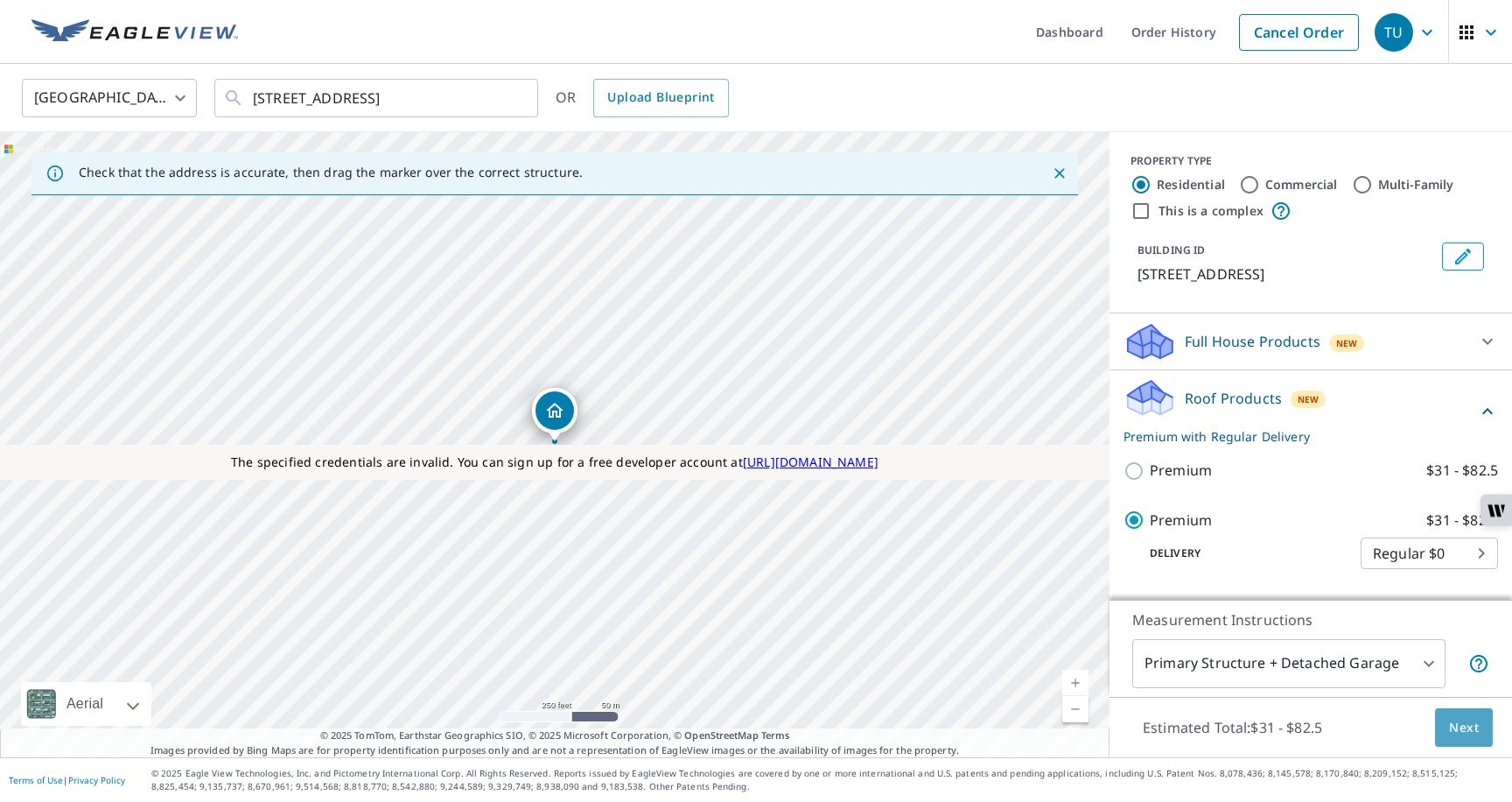
click at [1468, 739] on button "Next" at bounding box center [1464, 728] width 58 height 39
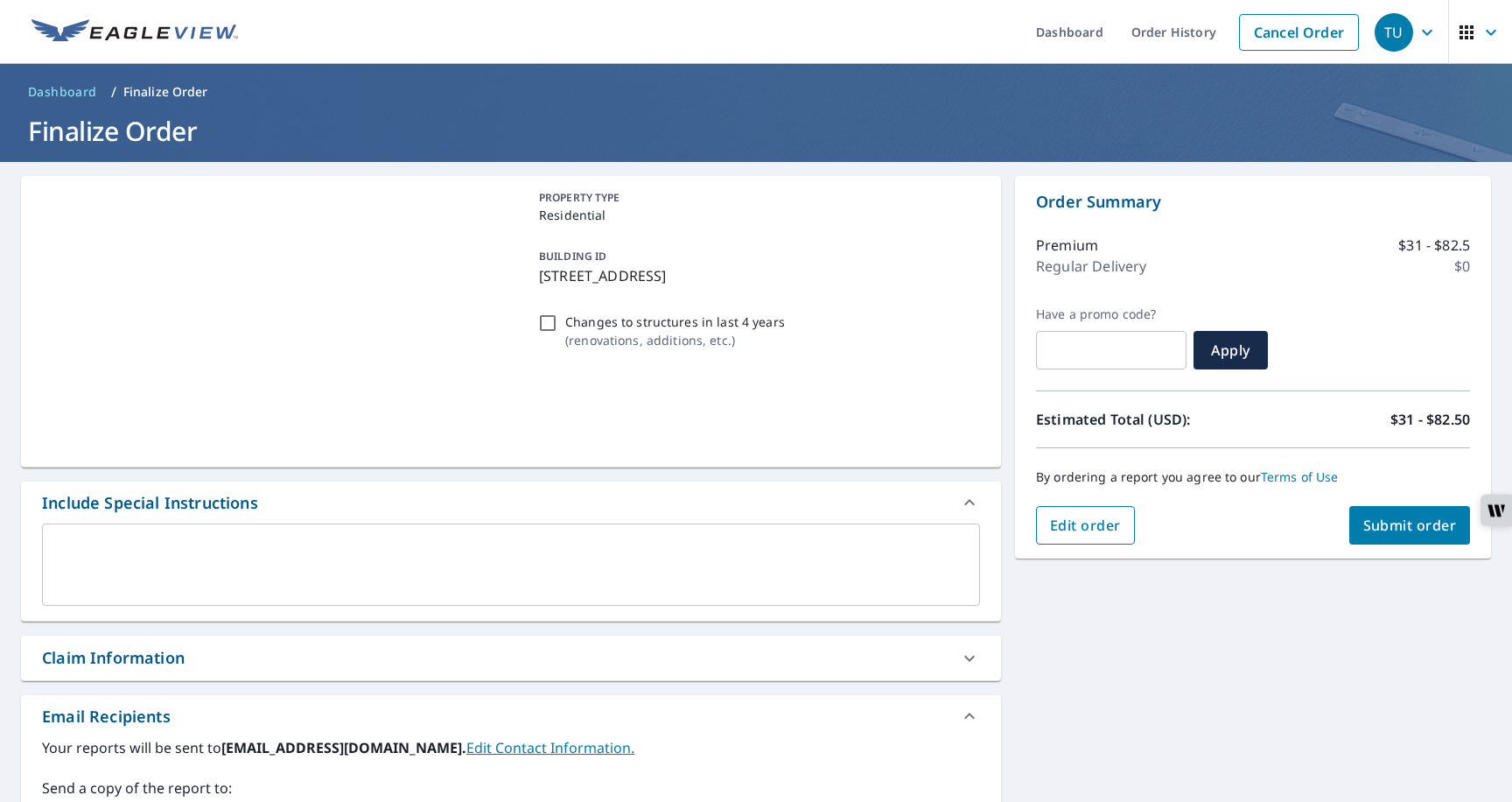
click at [1067, 538] on button "Edit order" at bounding box center [1086, 526] width 99 height 39
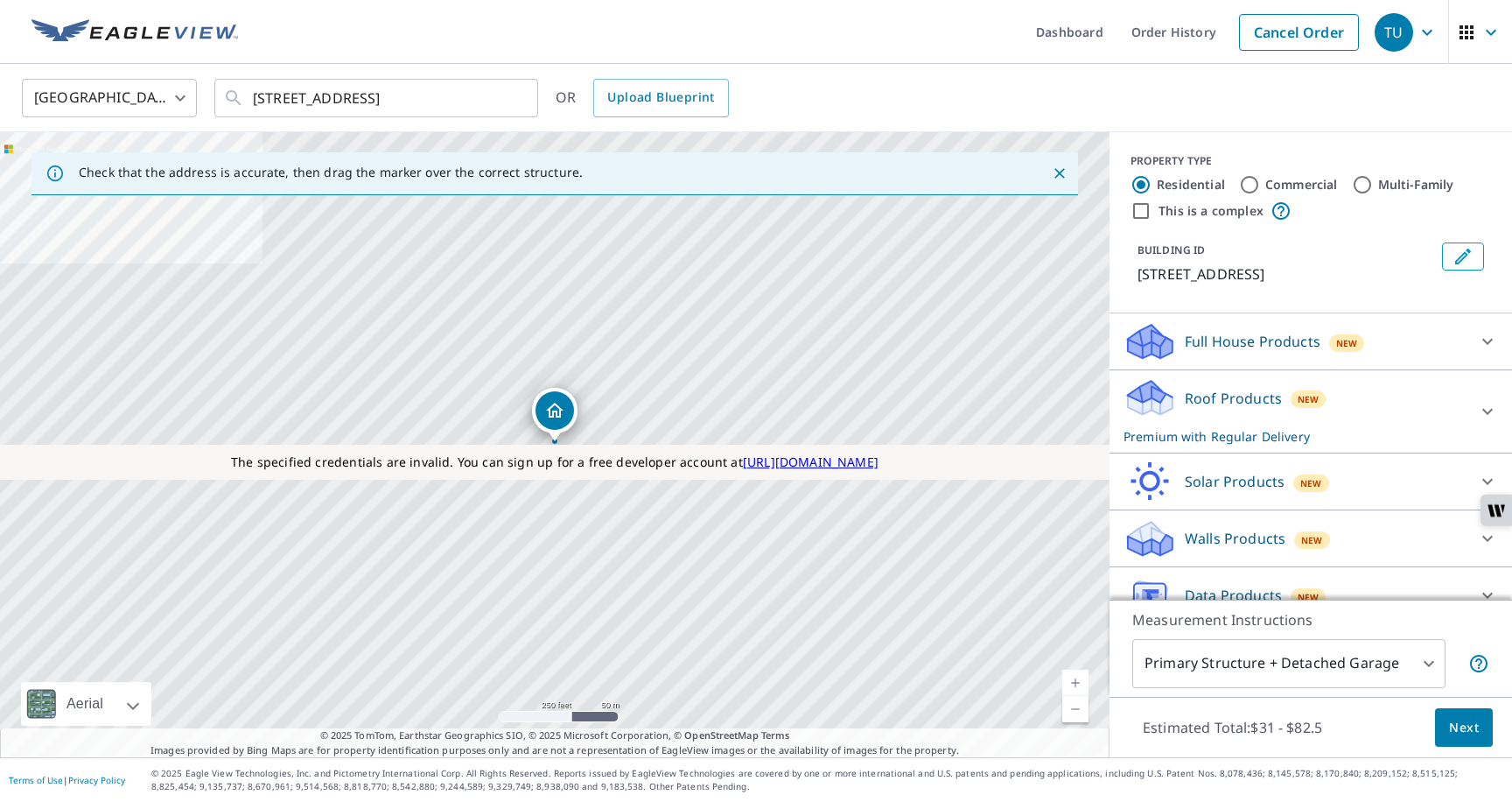
click at [1258, 189] on input "Commercial" at bounding box center [1250, 185] width 21 height 21
radio input "true"
type input "4"
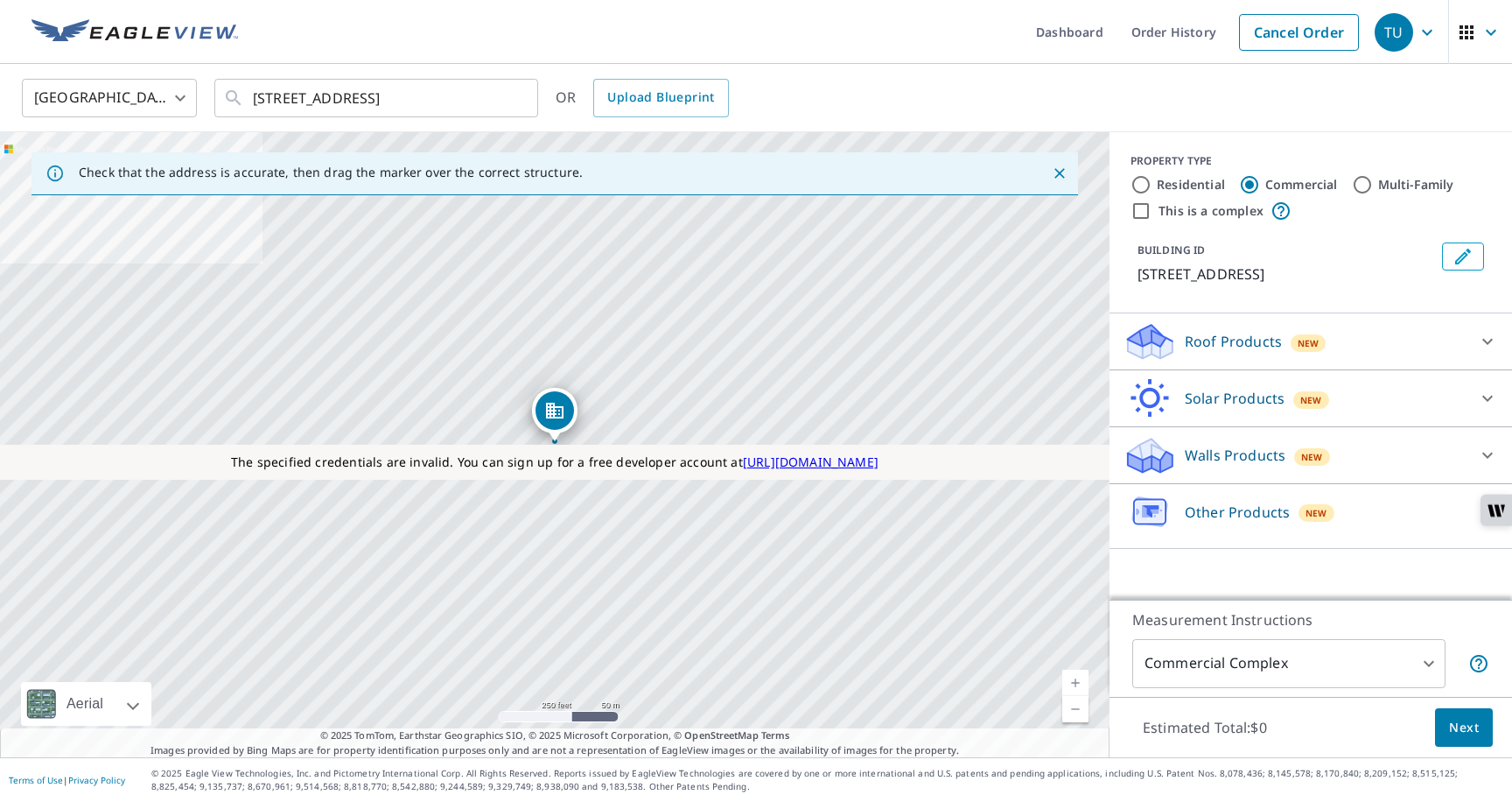
click at [1143, 213] on input "This is a complex" at bounding box center [1141, 211] width 21 height 21
checkbox input "true"
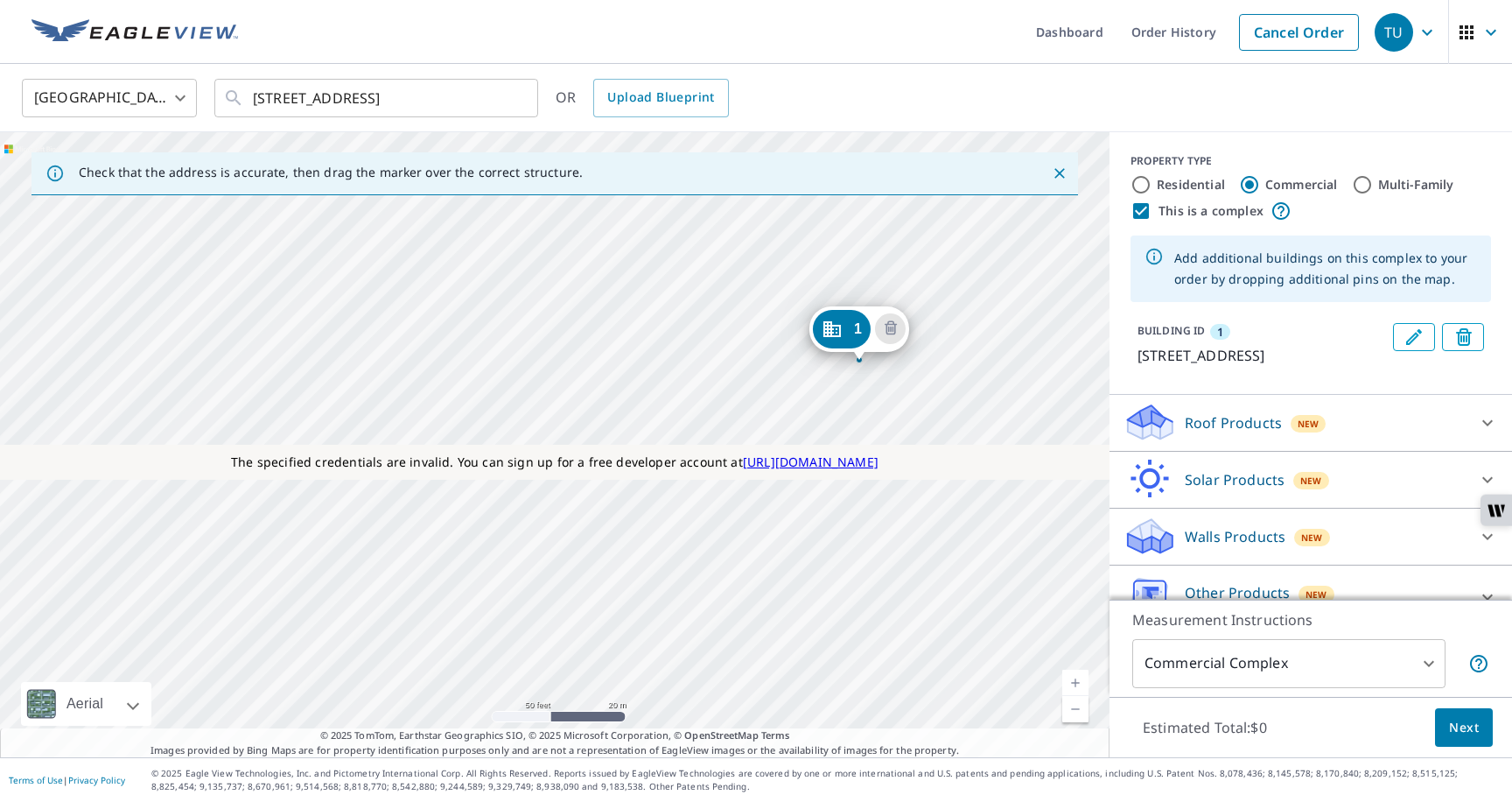
click at [935, 397] on div "1 2 2nd St Colonial Beach, VA 22443" at bounding box center [554, 444] width 1110 height 625
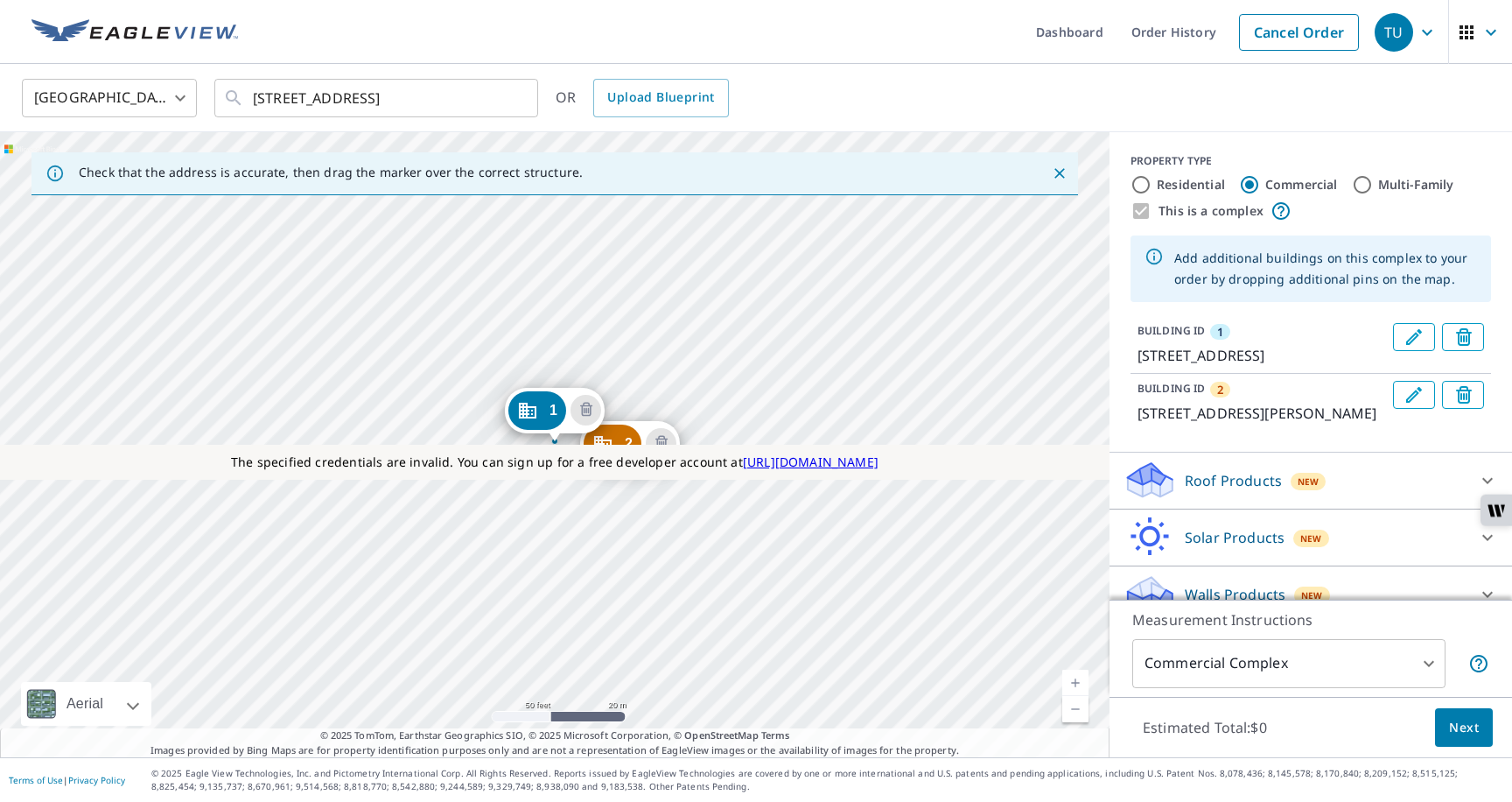
click at [1260, 491] on p "Roof Products" at bounding box center [1233, 480] width 97 height 21
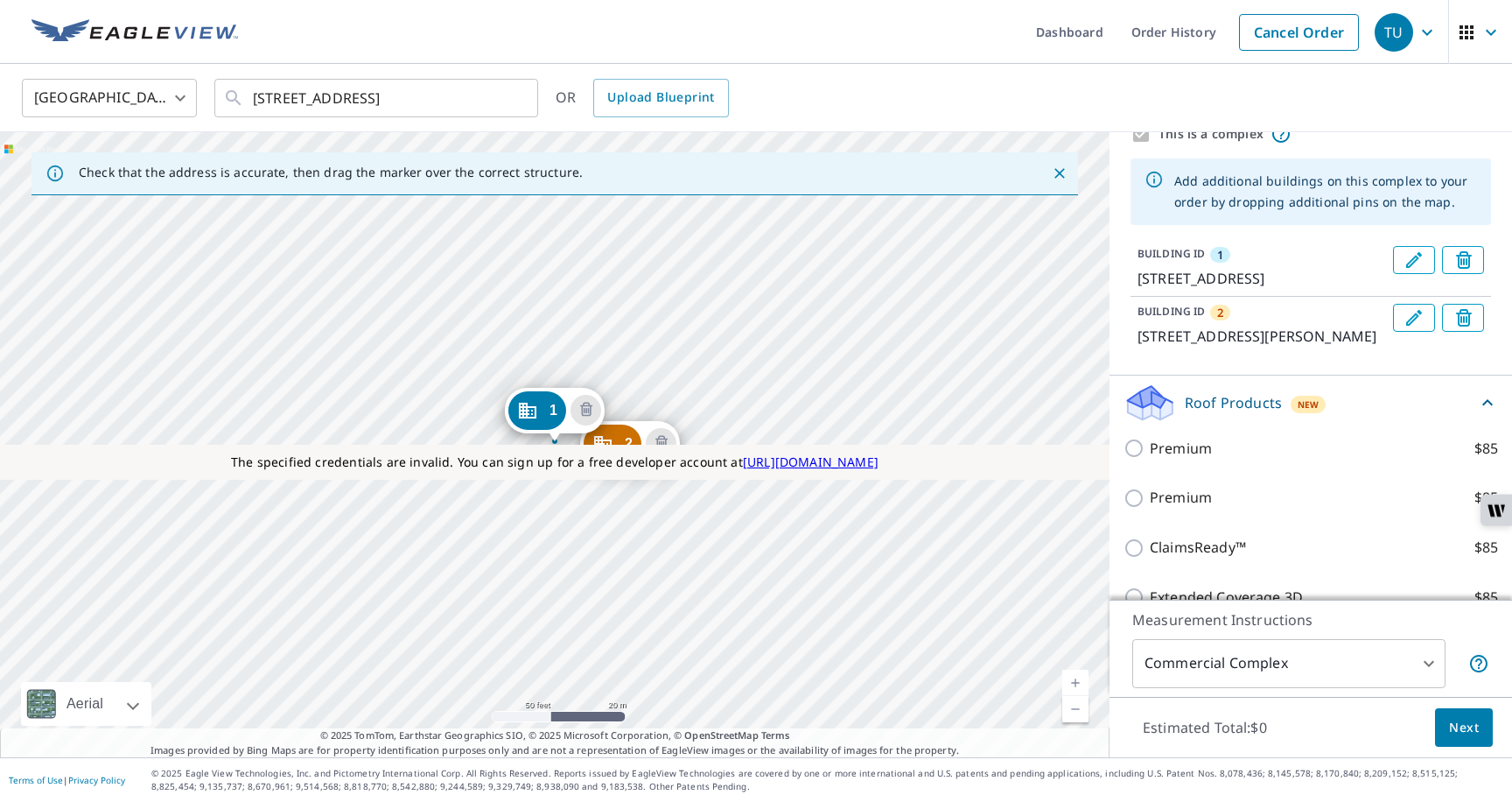
scroll to position [80, 0]
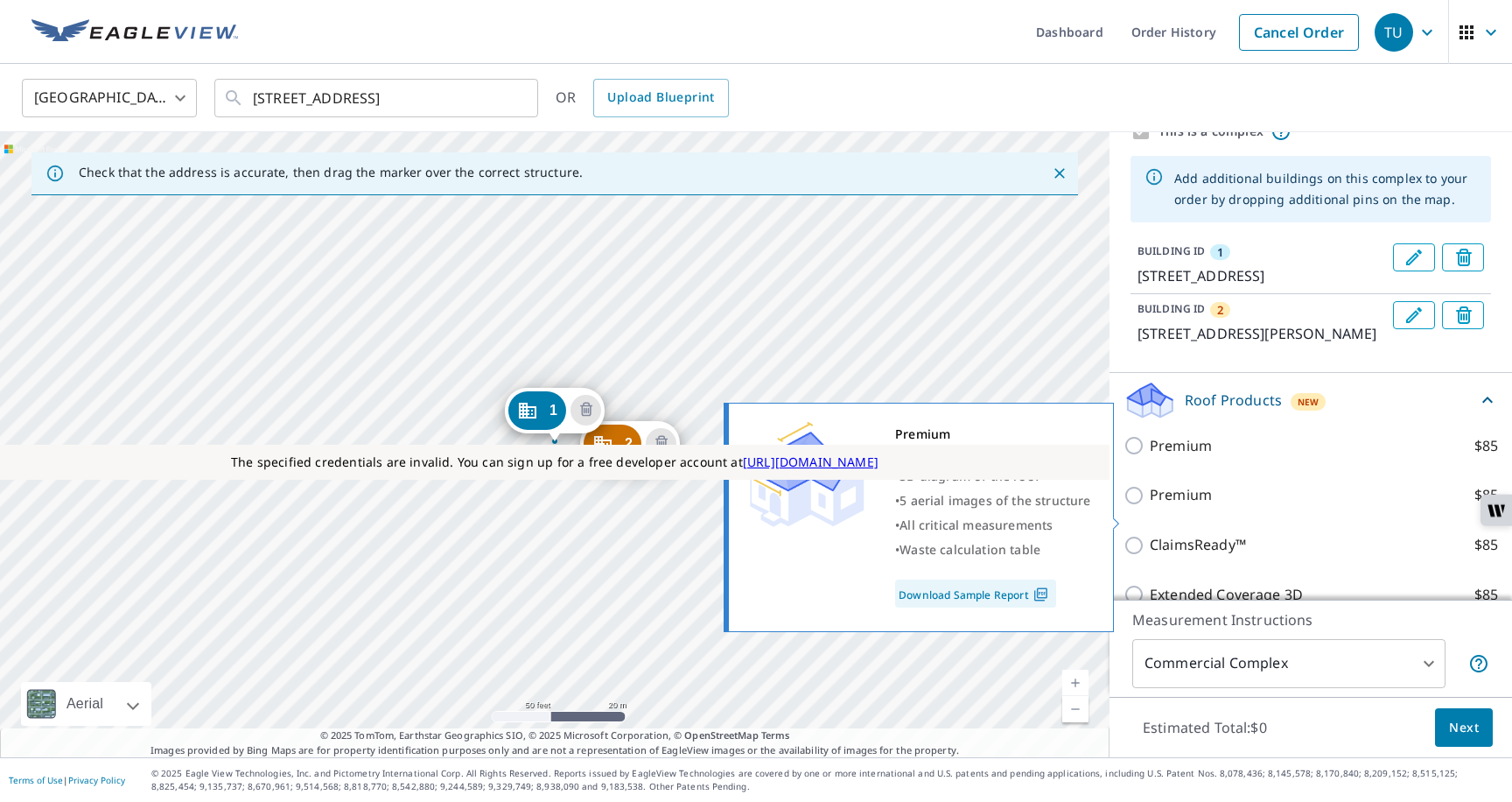
click at [1216, 506] on label "Premium $85" at bounding box center [1324, 495] width 348 height 22
click at [1150, 506] on input "Premium $85" at bounding box center [1137, 496] width 26 height 21
checkbox input "true"
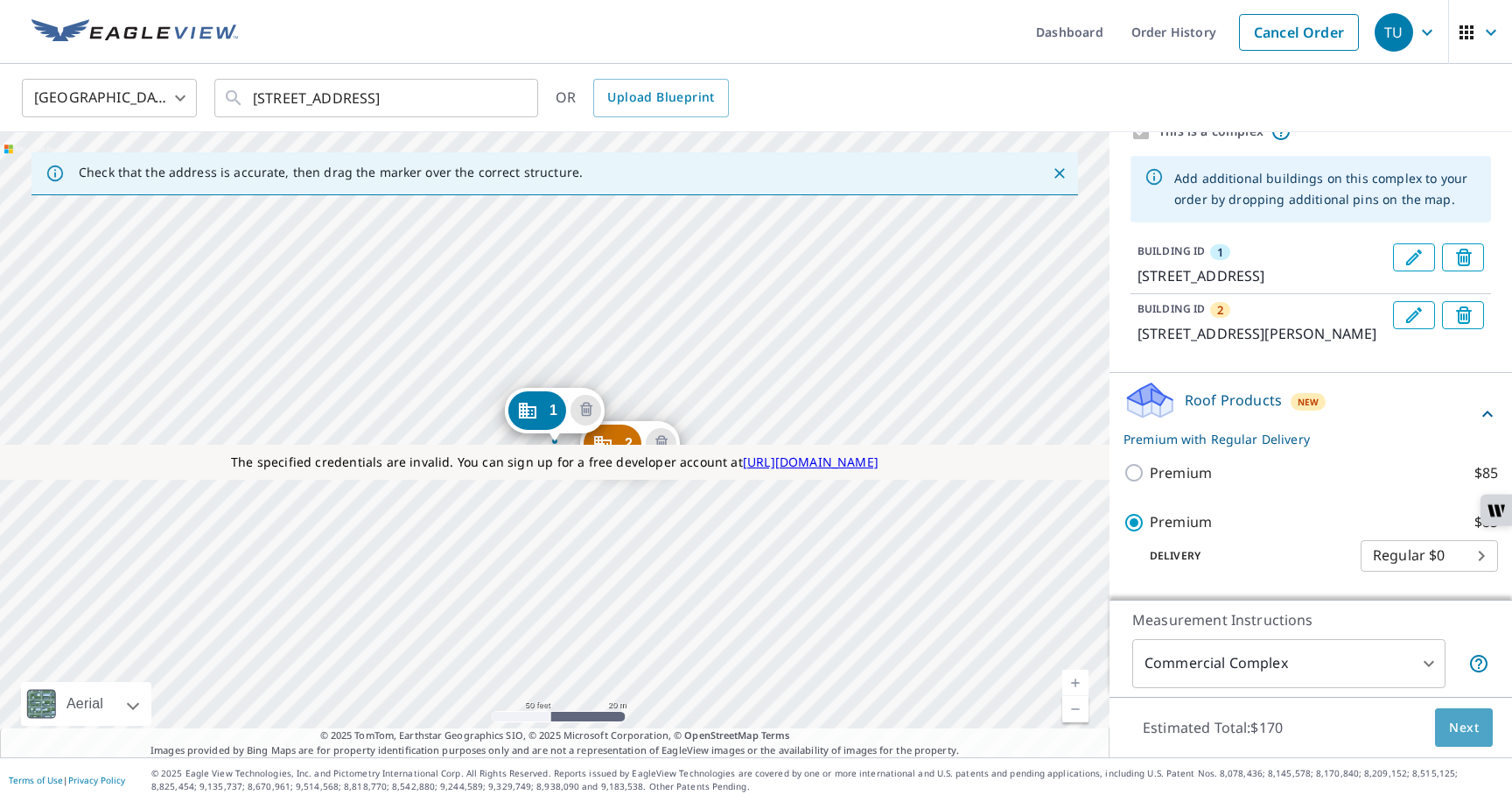
click at [1468, 736] on span "Next" at bounding box center [1464, 728] width 30 height 22
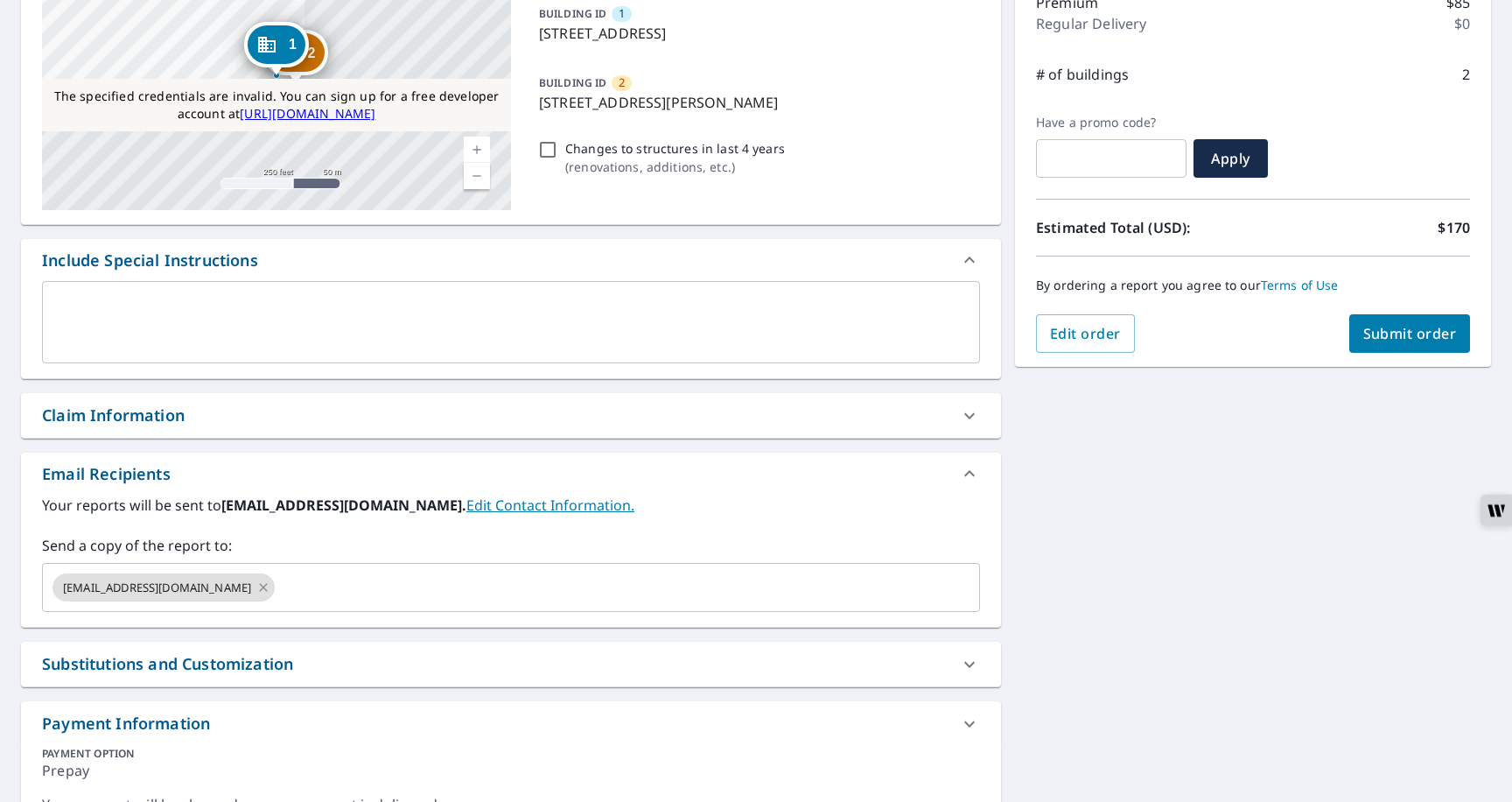
scroll to position [329, 0]
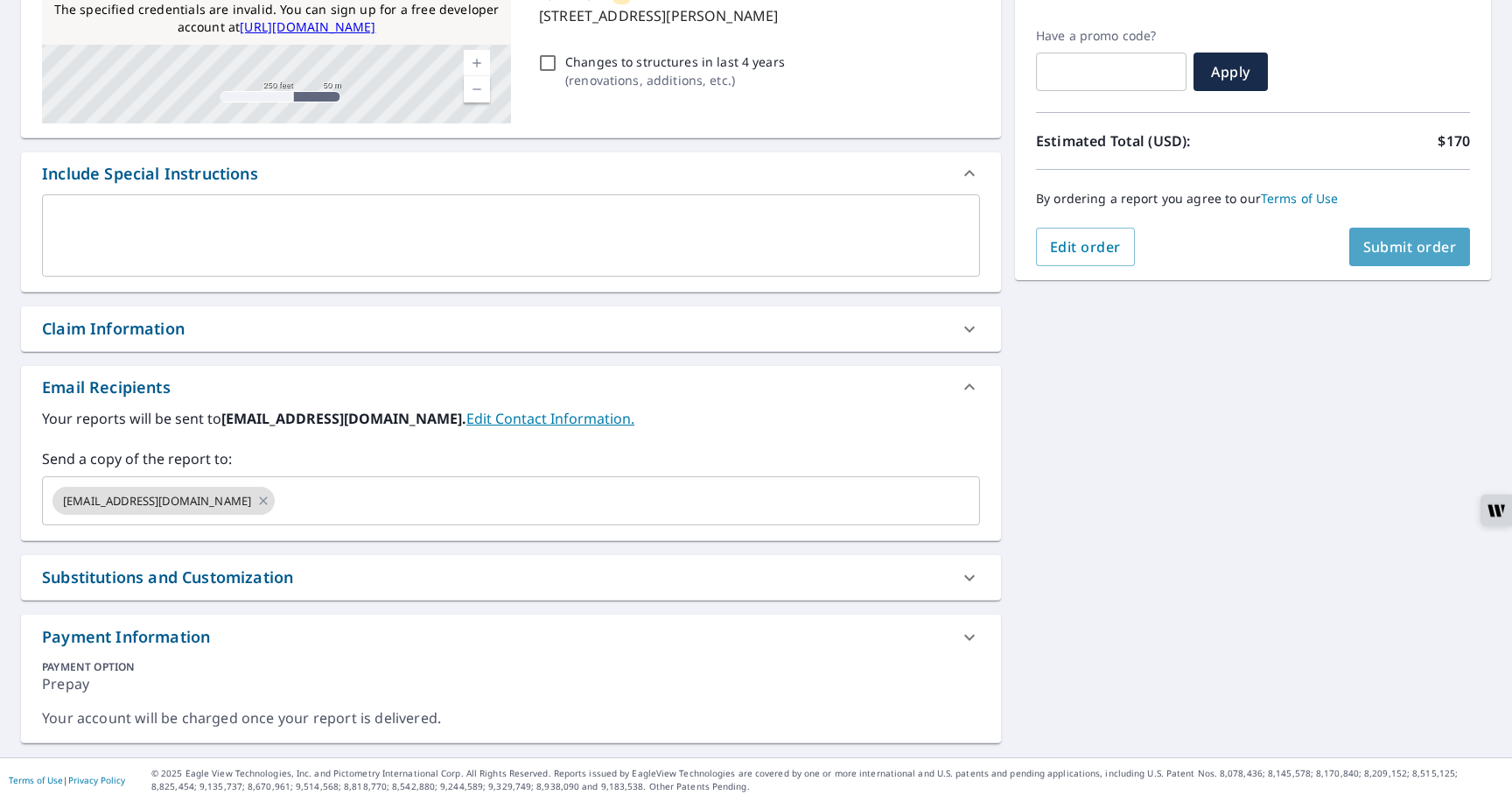
click at [1391, 261] on button "Submit order" at bounding box center [1410, 246] width 121 height 39
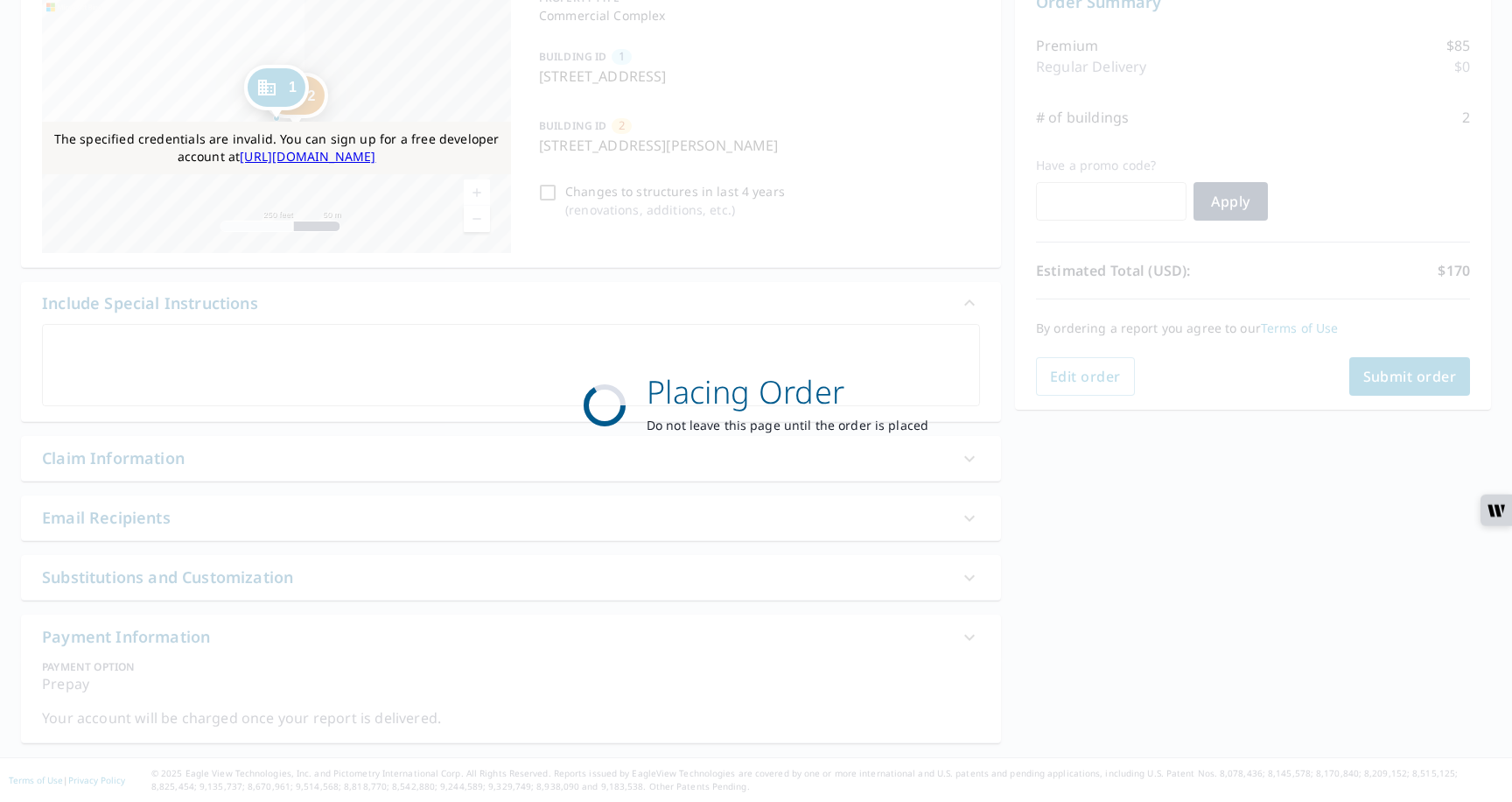
scroll to position [0, 0]
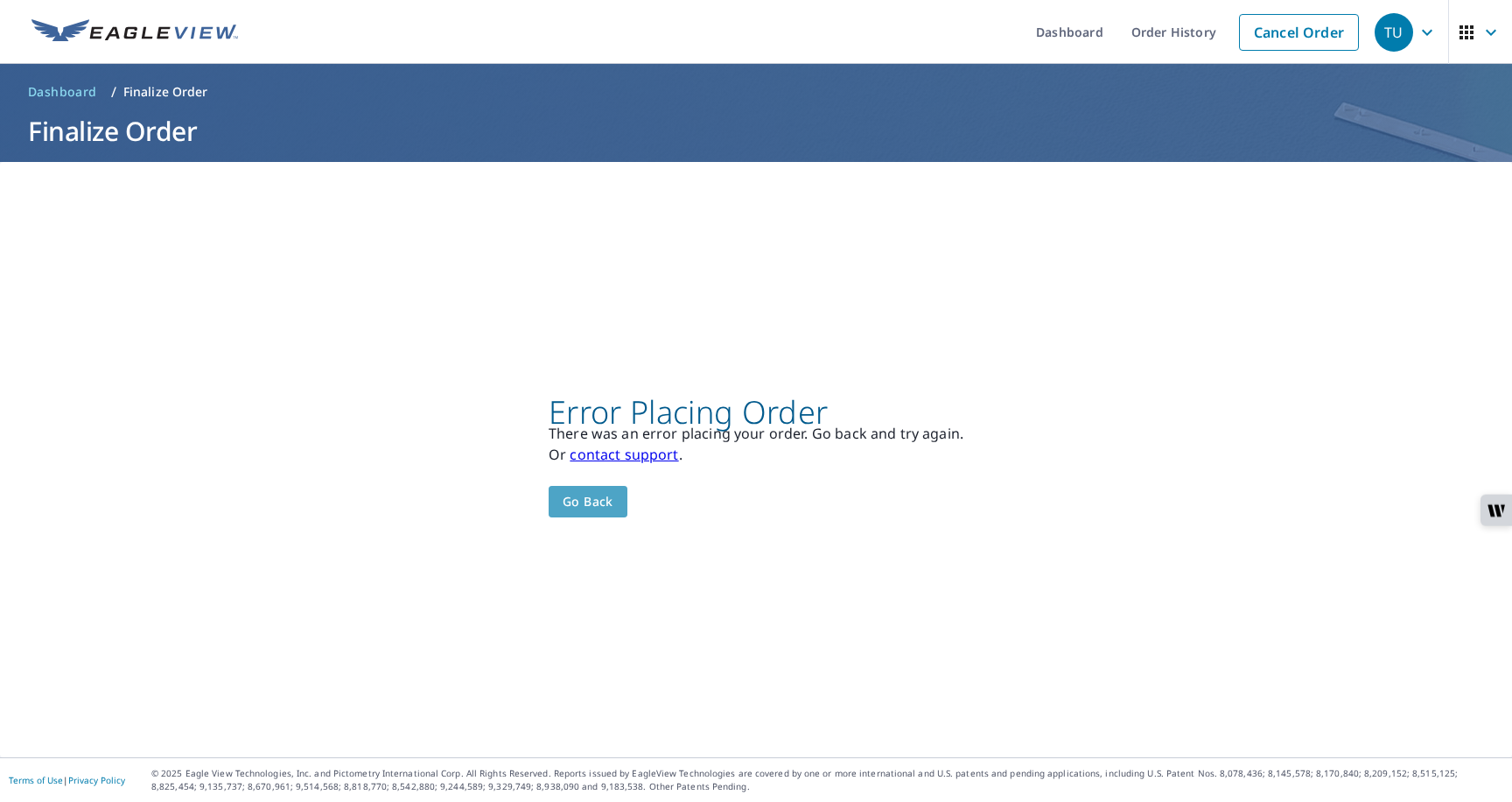
click at [588, 510] on span "Go back" at bounding box center [588, 502] width 51 height 22
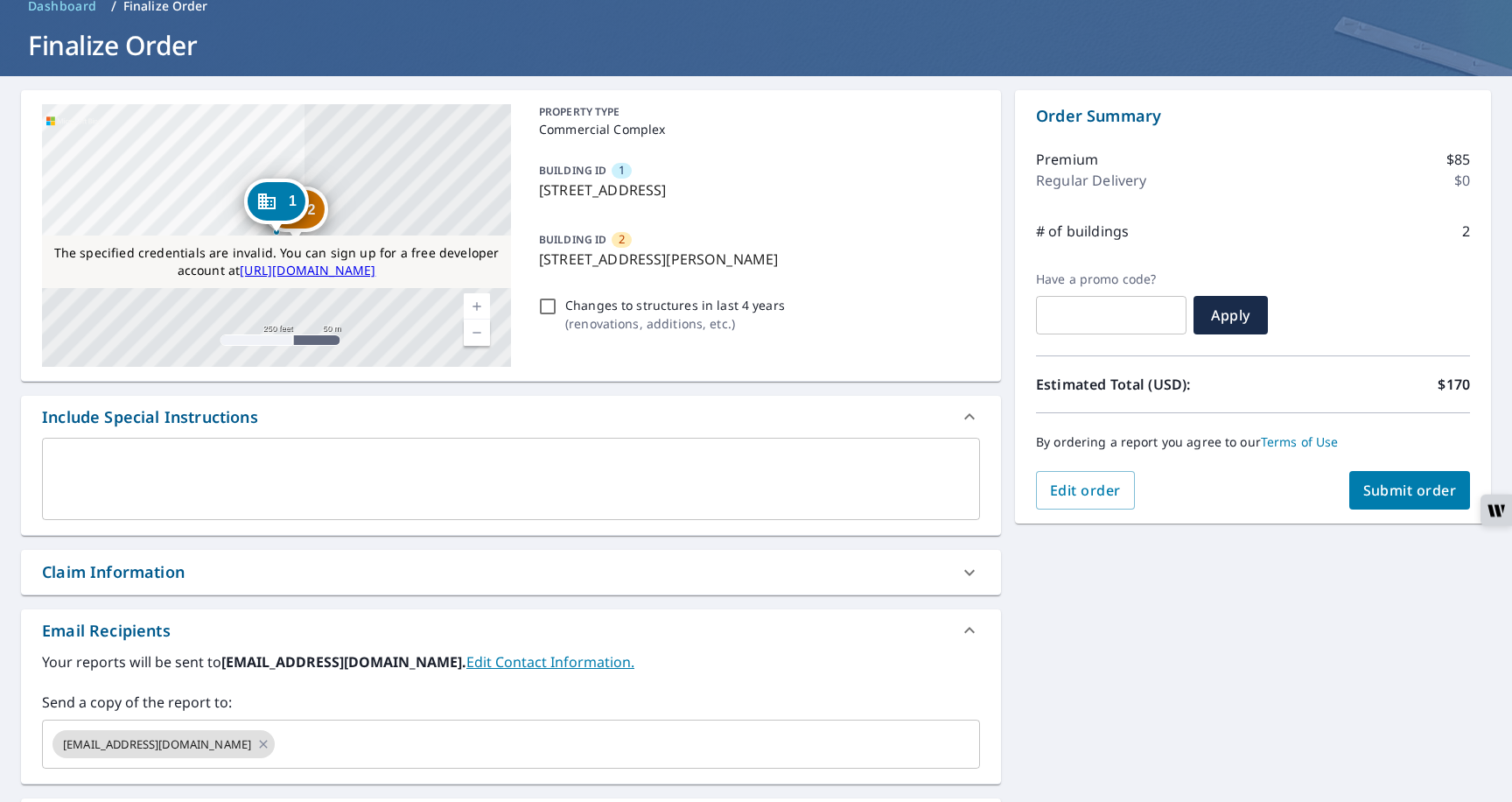
scroll to position [79, 0]
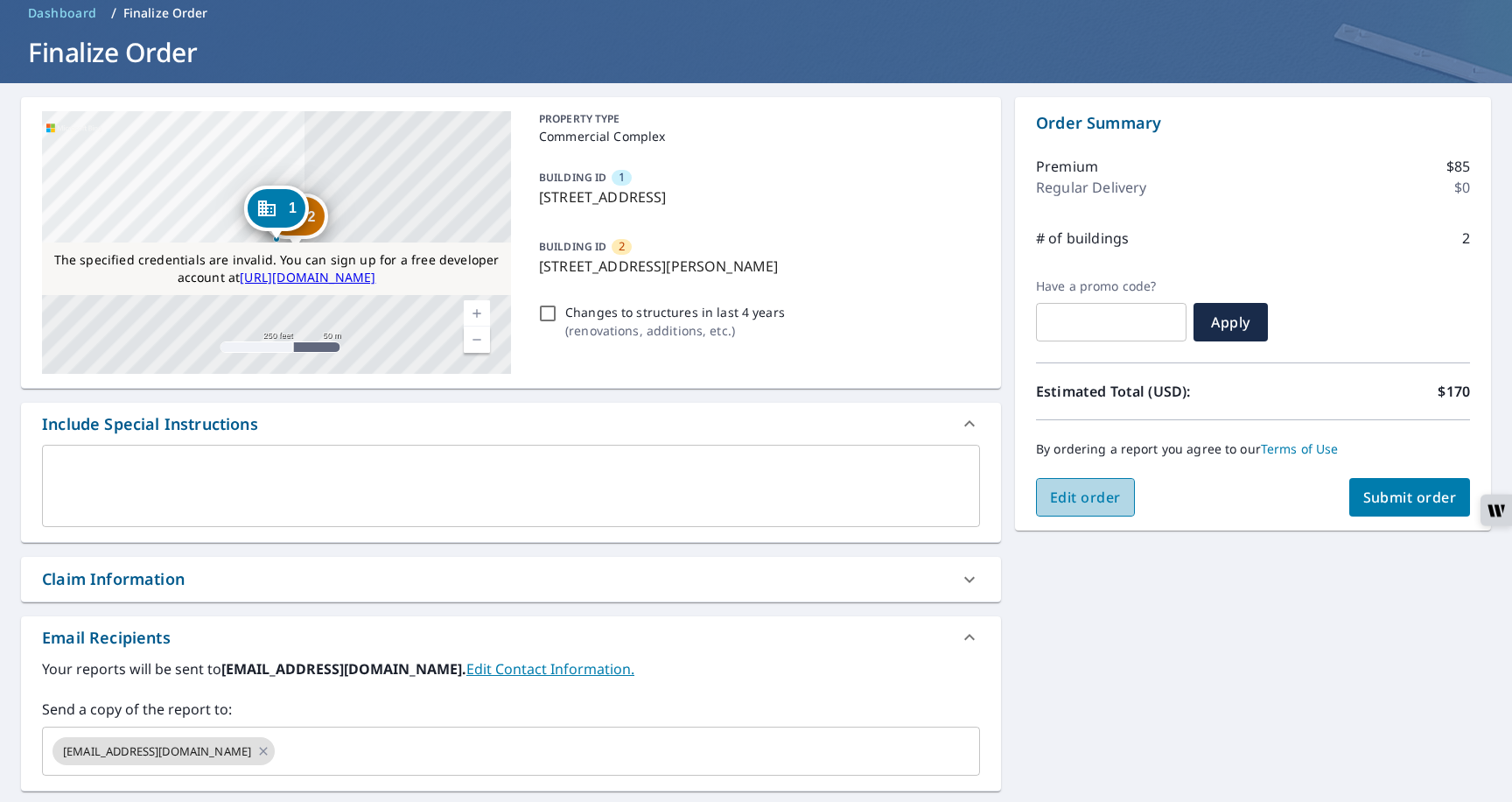
click at [1080, 494] on span "Edit order" at bounding box center [1086, 497] width 71 height 19
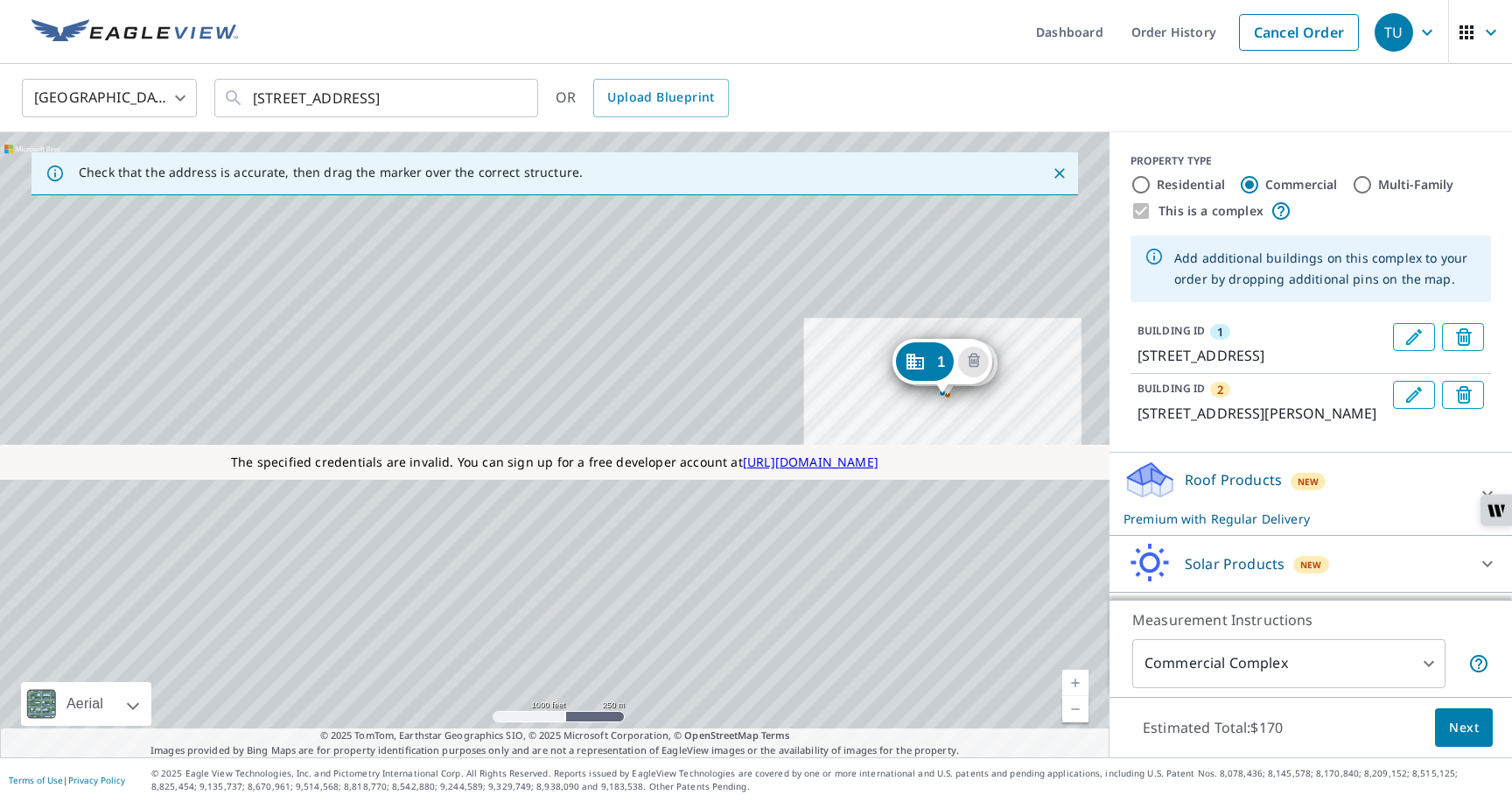
click at [1457, 720] on span "Next" at bounding box center [1464, 728] width 30 height 22
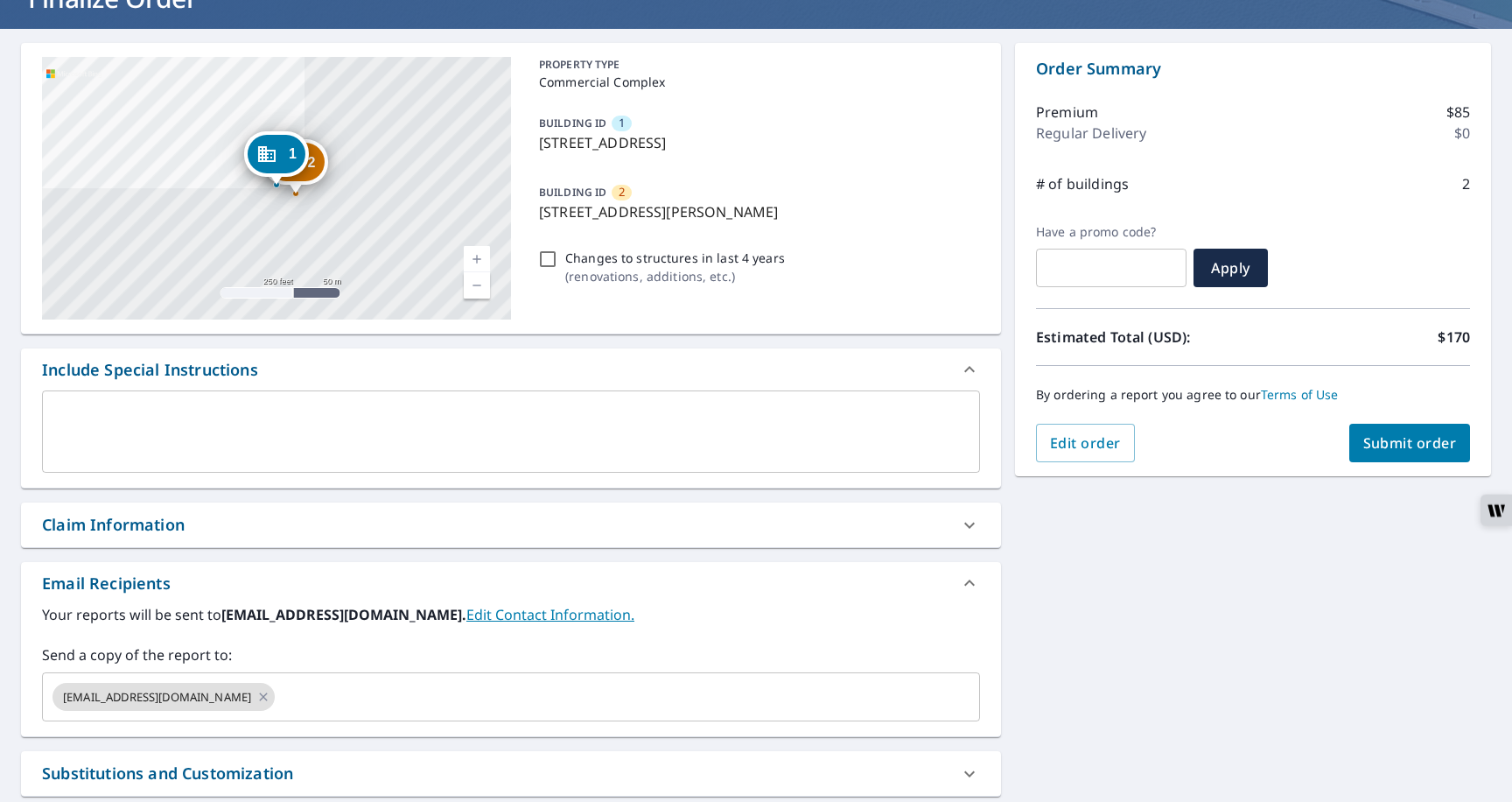
scroll to position [157, 0]
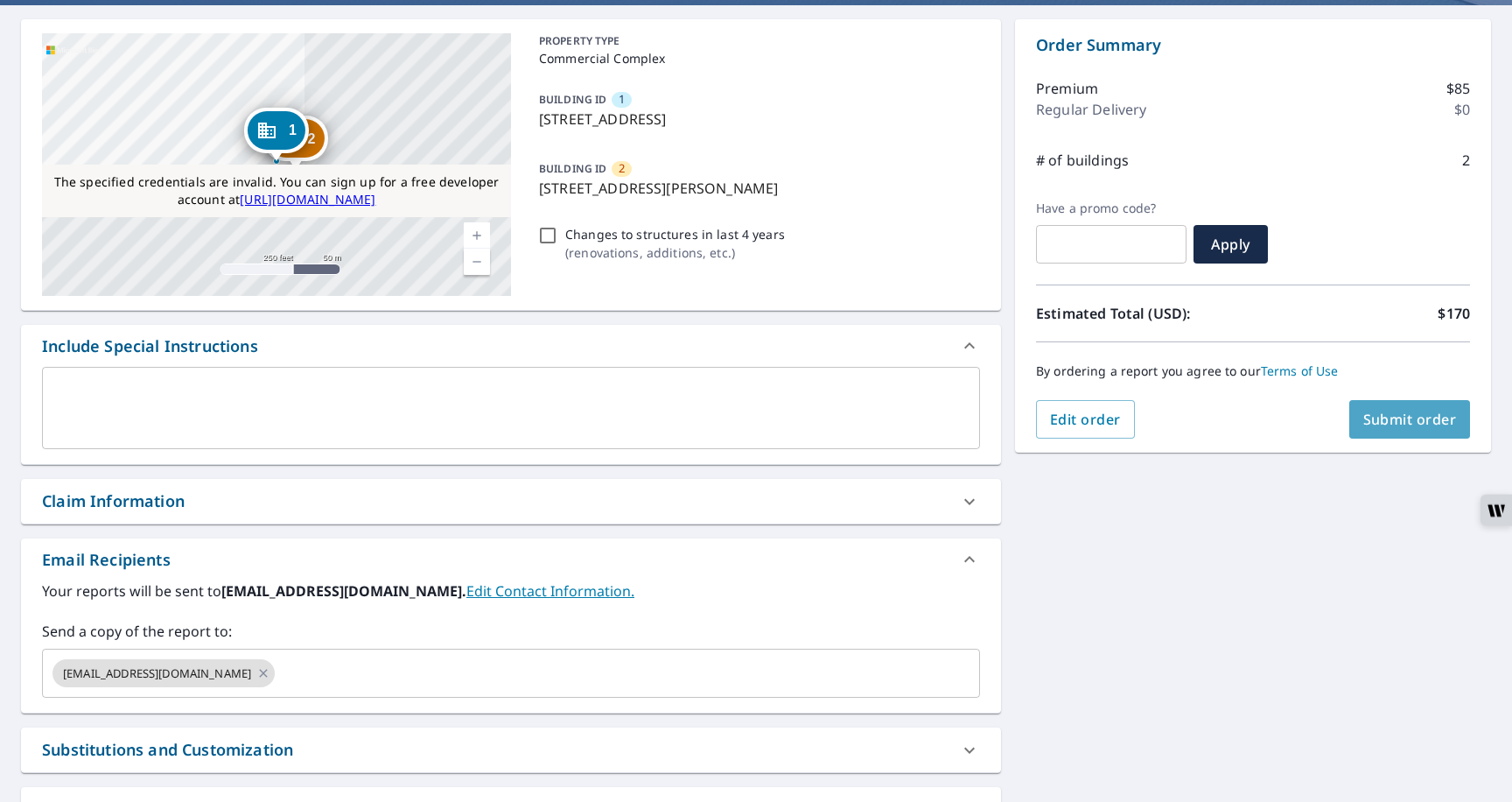
click at [1350, 426] on button "Submit order" at bounding box center [1410, 420] width 121 height 39
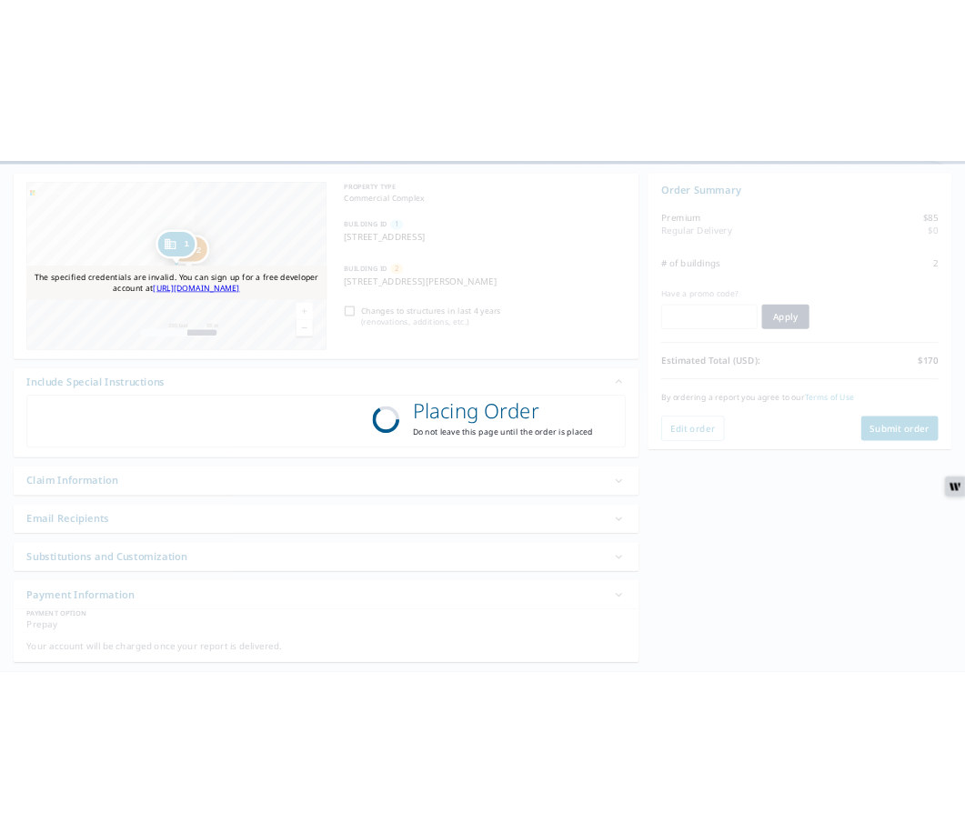
scroll to position [0, 0]
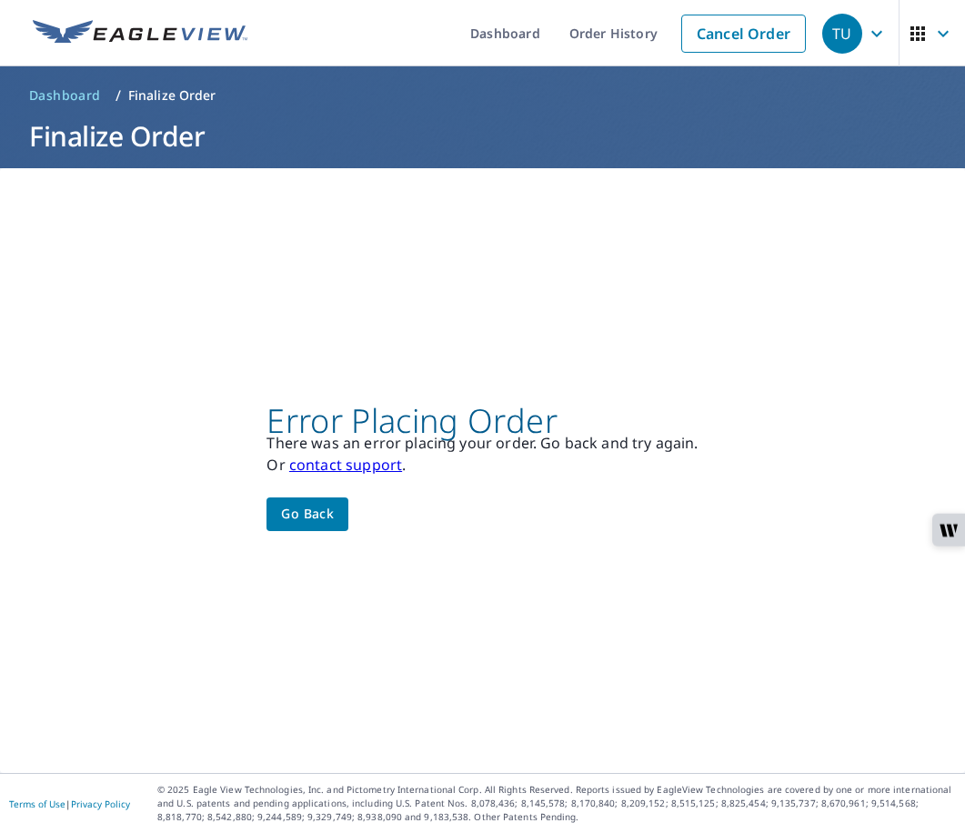
click at [322, 512] on span "Go back" at bounding box center [307, 514] width 53 height 23
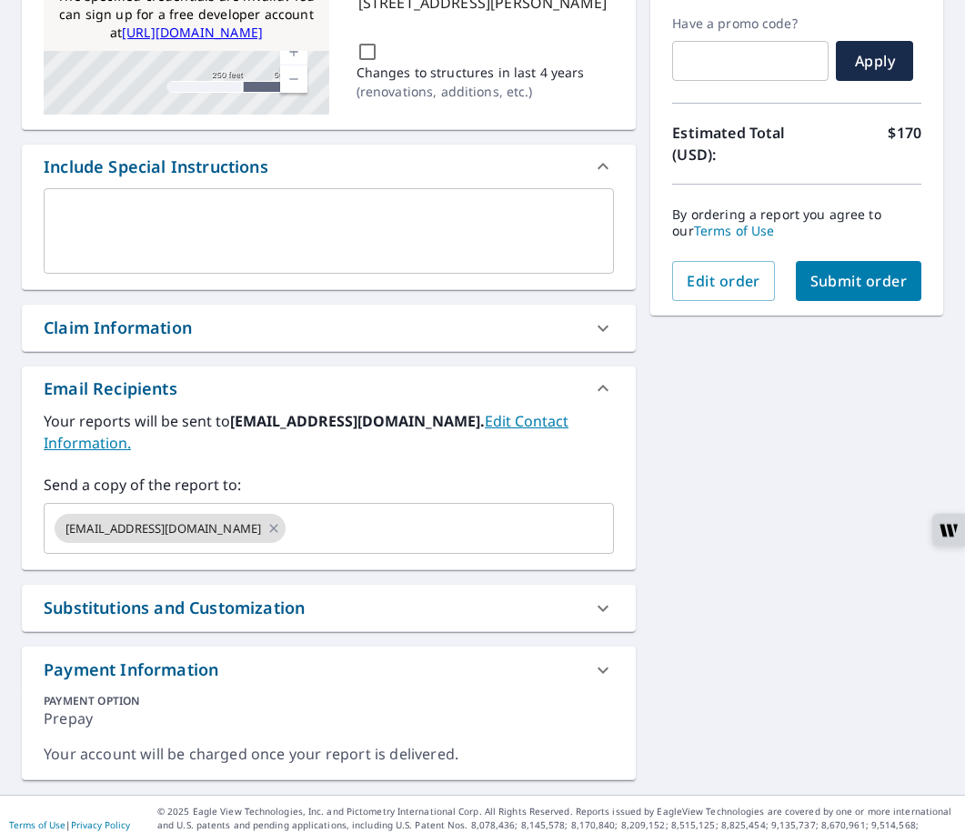
scroll to position [346, 0]
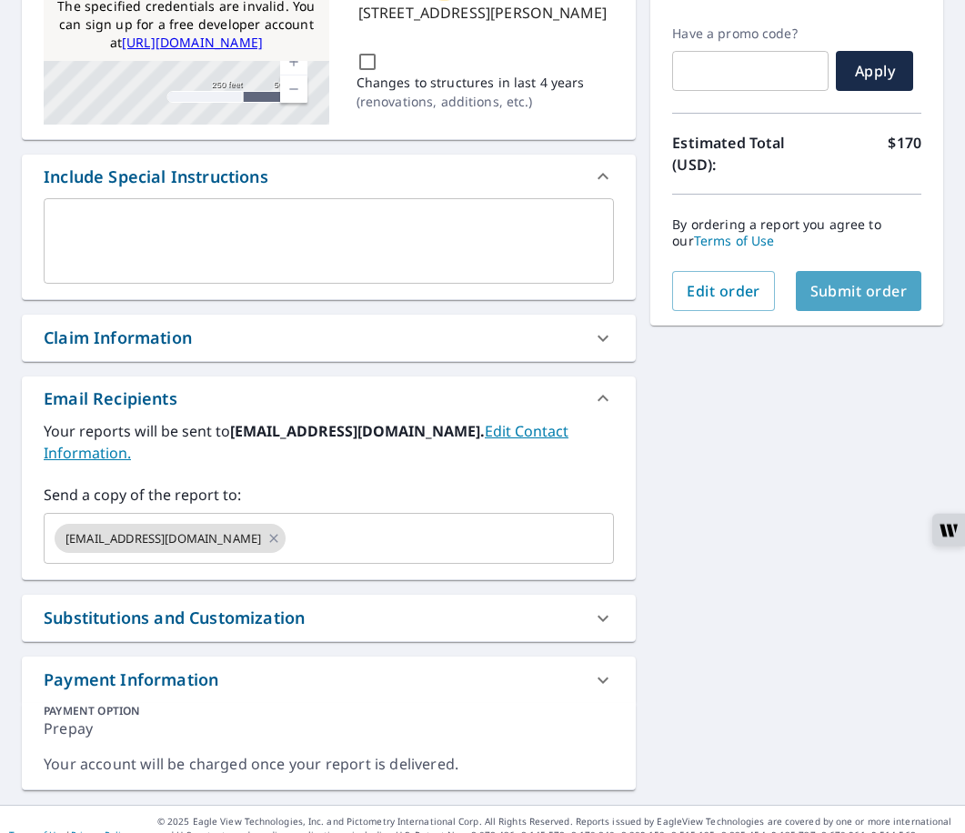
click at [848, 293] on span "Submit order" at bounding box center [858, 291] width 97 height 20
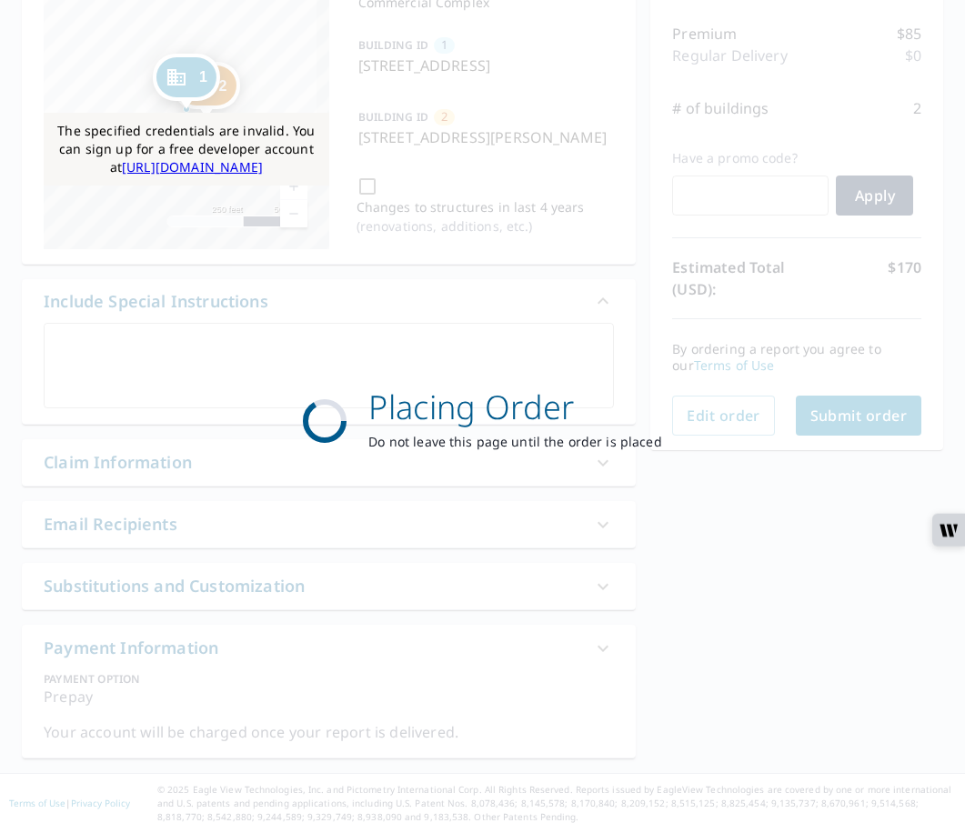
scroll to position [0, 0]
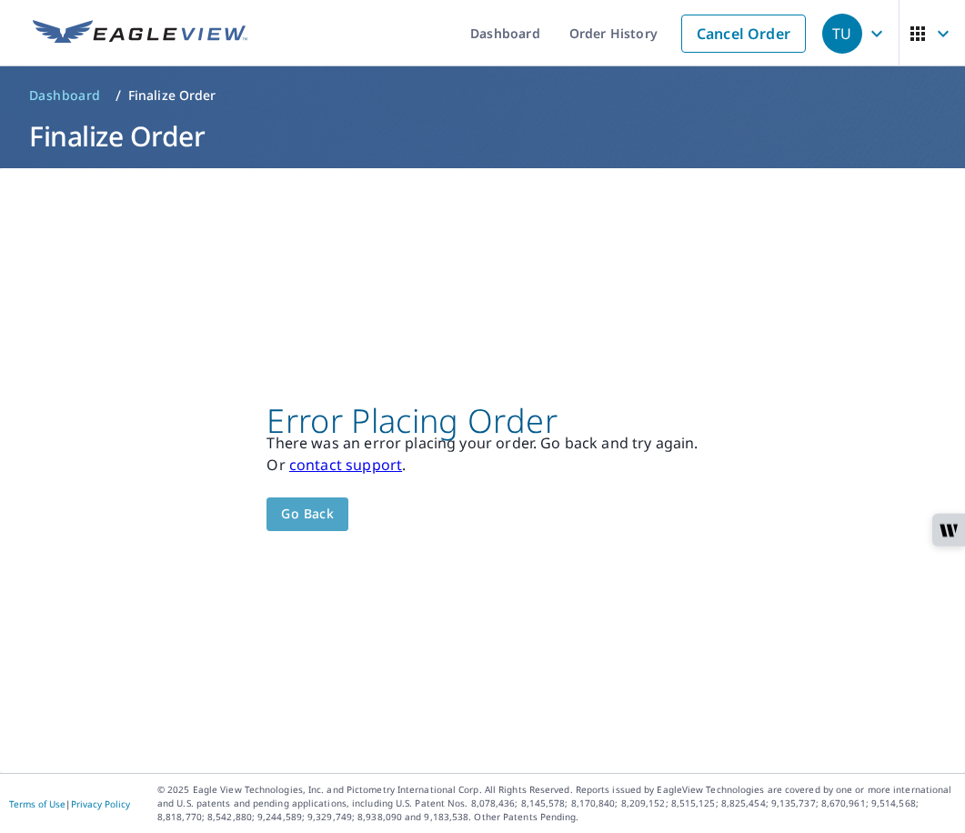
click at [307, 505] on span "Go back" at bounding box center [307, 514] width 53 height 23
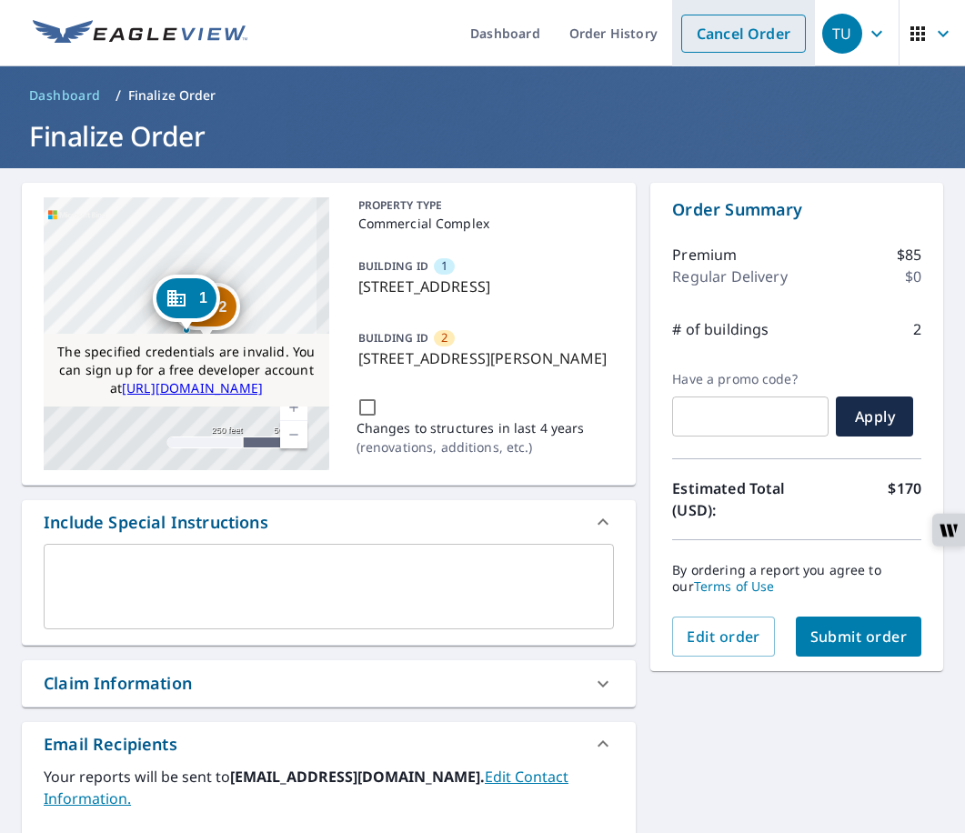
click at [755, 33] on link "Cancel Order" at bounding box center [743, 34] width 125 height 38
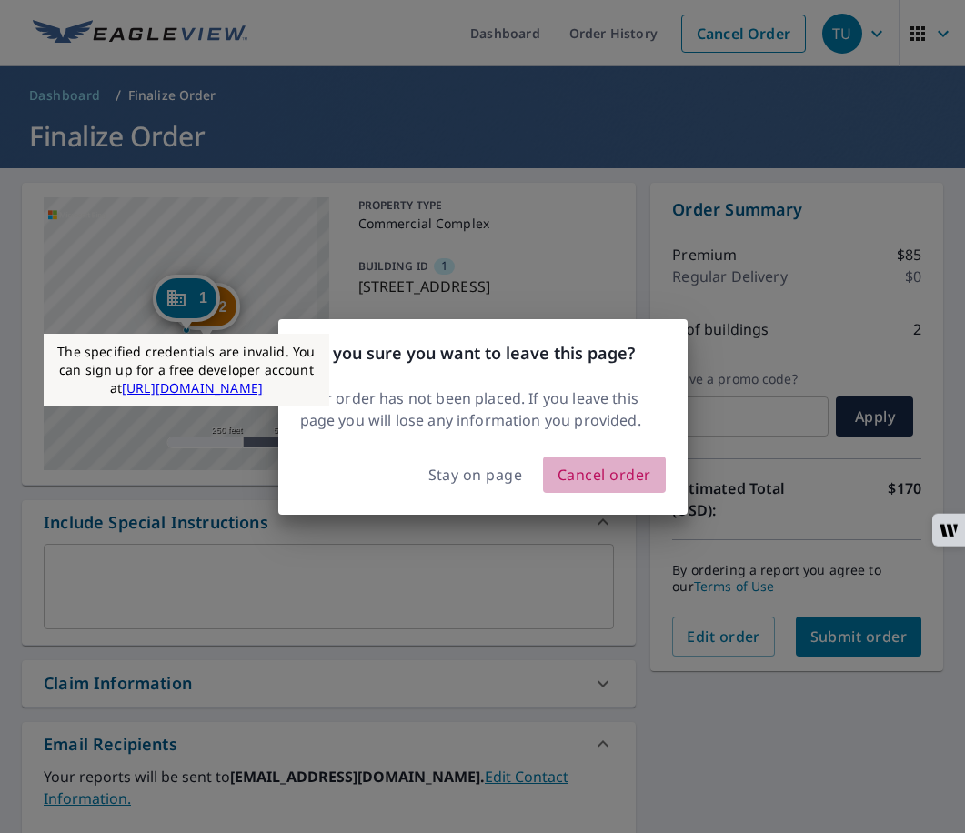
click at [585, 479] on span "Cancel order" at bounding box center [604, 474] width 94 height 25
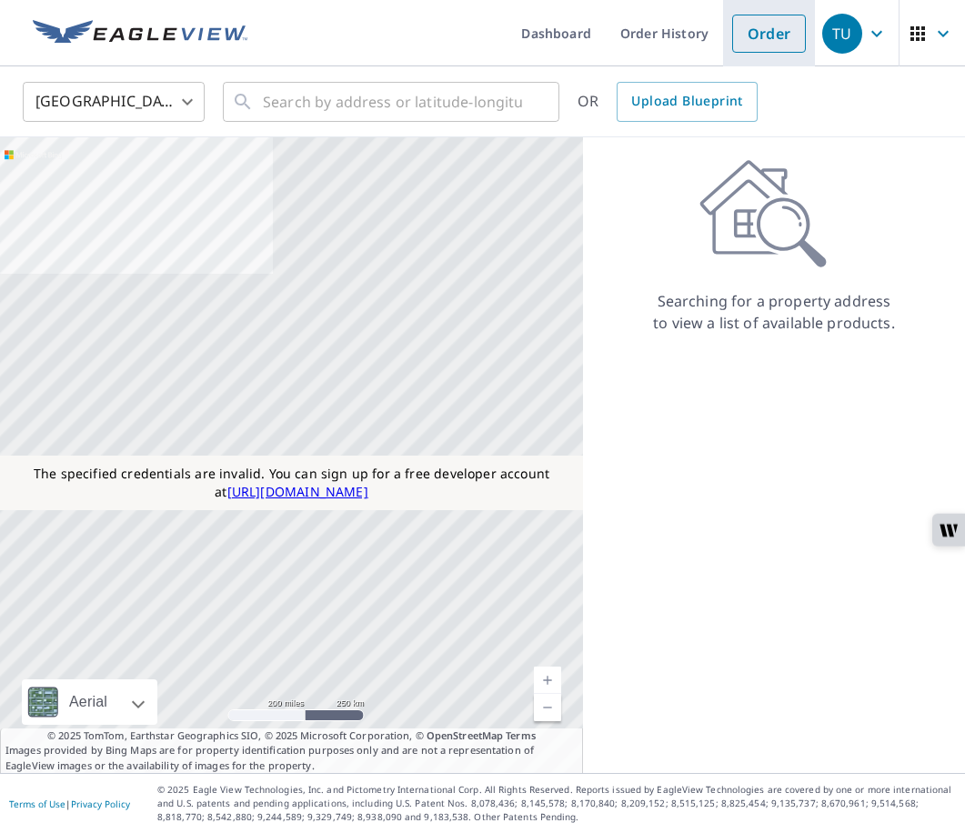
click at [768, 32] on link "Order" at bounding box center [769, 34] width 74 height 38
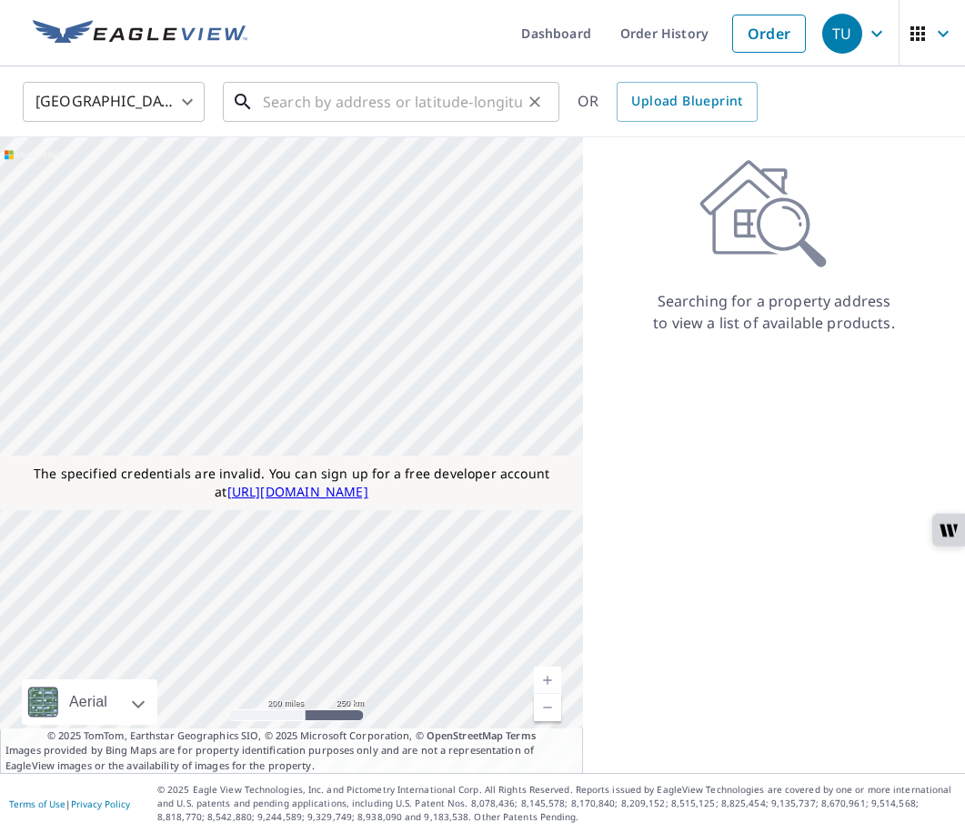
click at [426, 106] on input "text" at bounding box center [392, 101] width 259 height 51
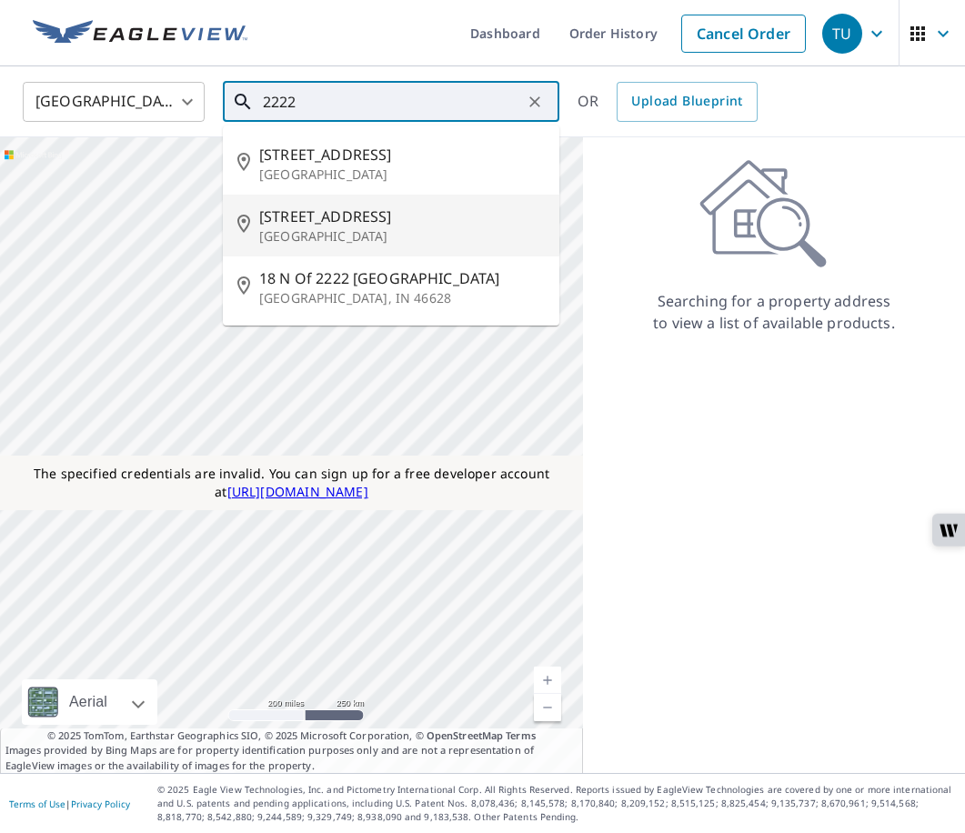
click at [336, 230] on p "Arlington, VA 22227" at bounding box center [402, 236] width 286 height 18
type input "2345 Crystal Dr Arlington, VA 22227"
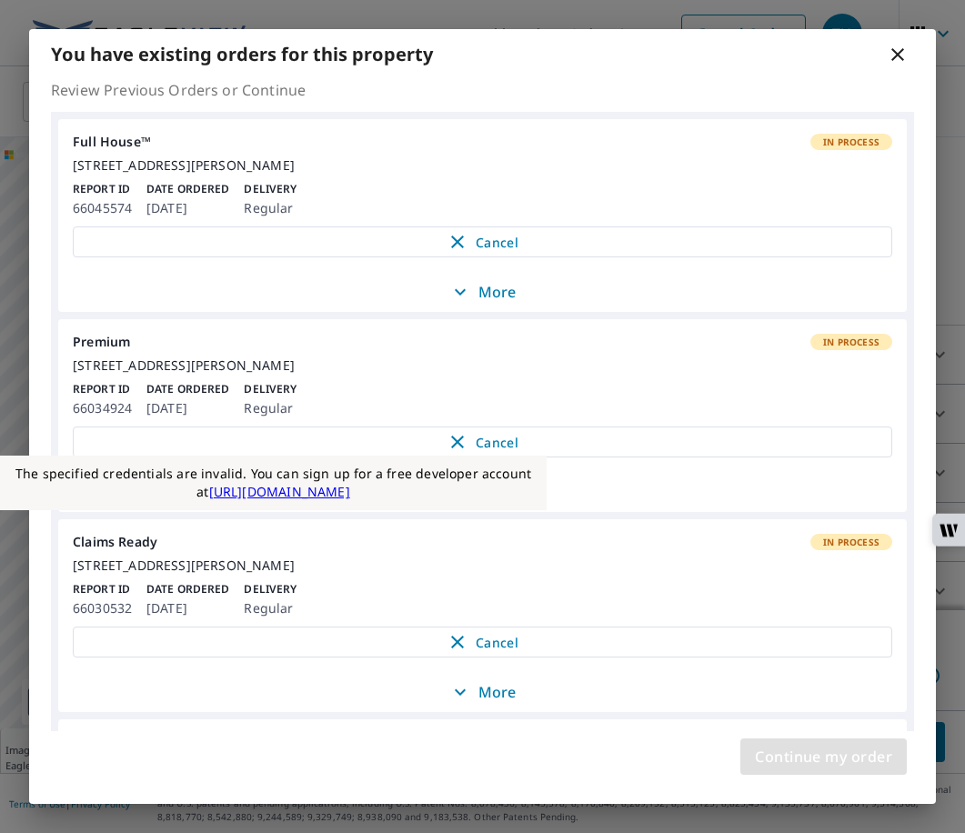
click at [777, 746] on span "Continue my order" at bounding box center [823, 756] width 137 height 25
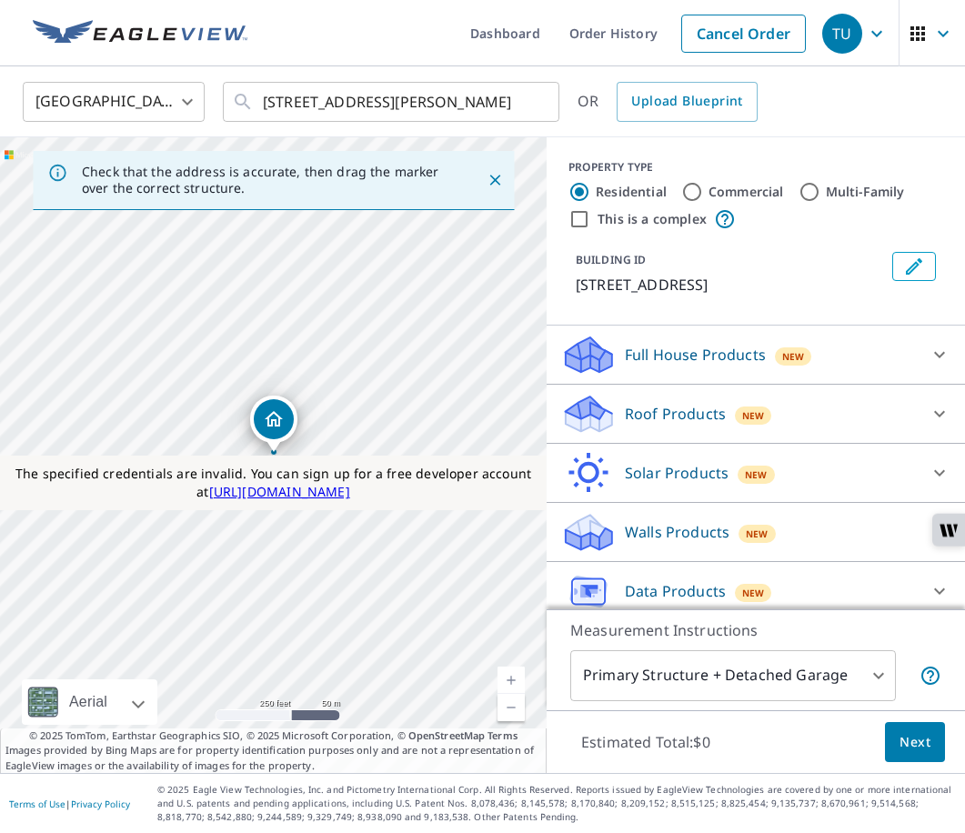
click at [677, 436] on div "Roof Products New Premium $31 - $82.5 Premium $31 - $82.5 ClaimsReady™ $31.5 - …" at bounding box center [755, 414] width 418 height 59
click at [675, 422] on p "Roof Products" at bounding box center [675, 414] width 101 height 22
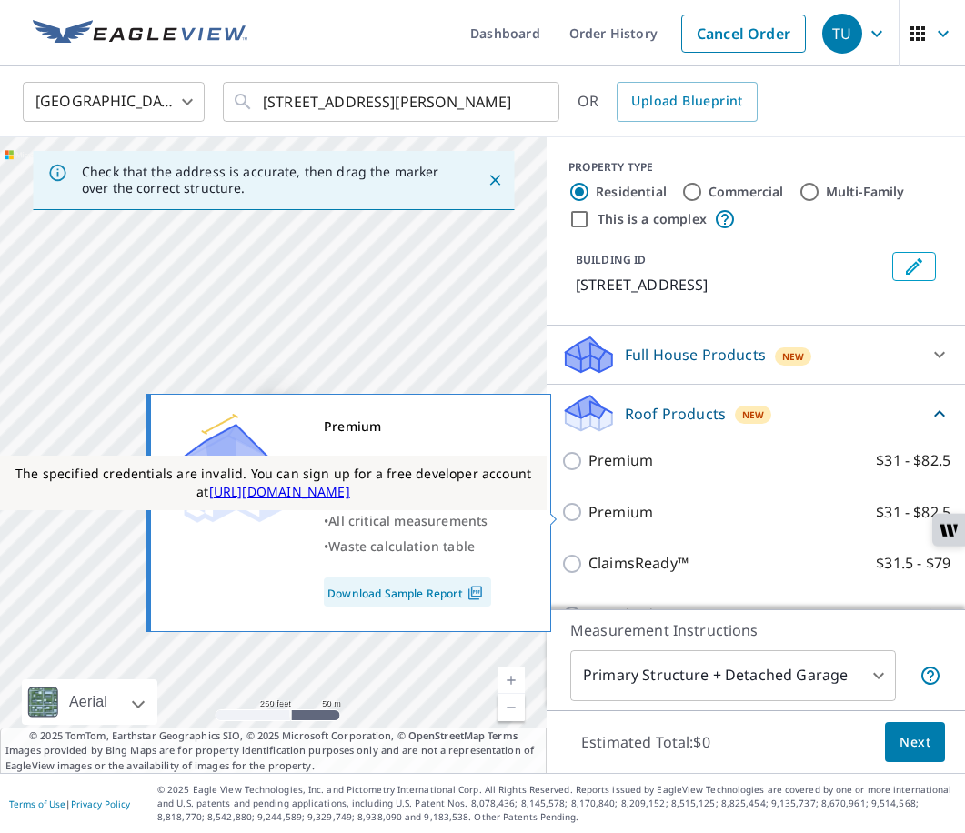
click at [646, 514] on p "Premium" at bounding box center [620, 512] width 65 height 23
click at [588, 514] on input "Premium $31 - $82.5" at bounding box center [574, 512] width 27 height 22
checkbox input "true"
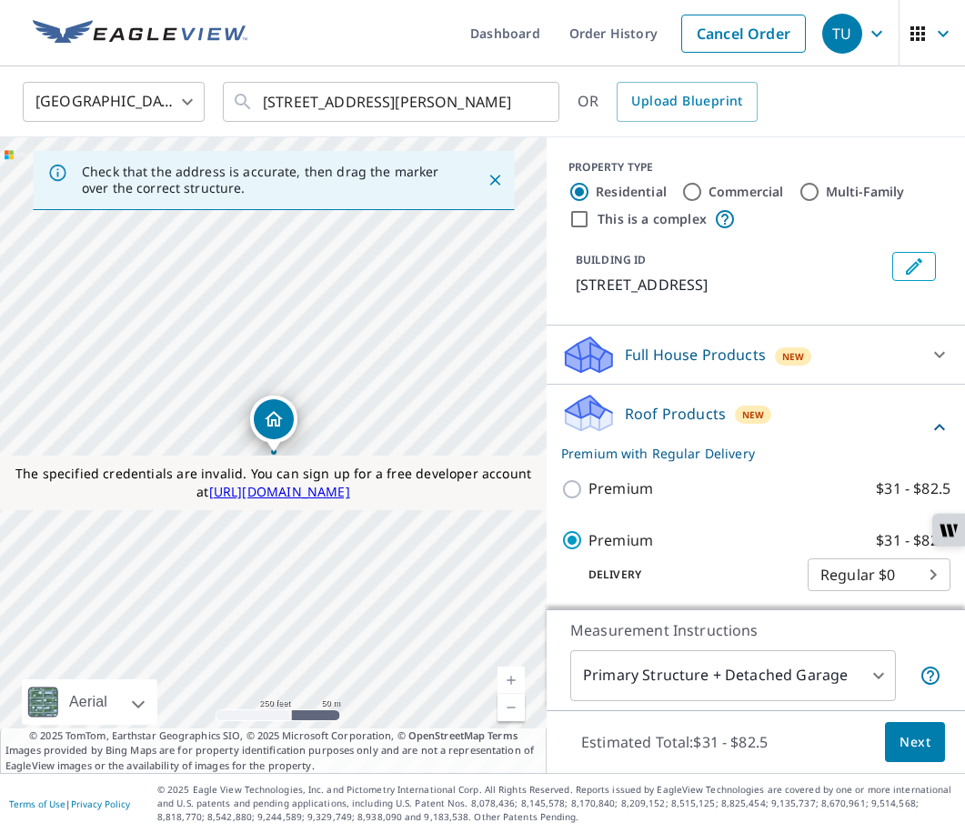
click at [915, 739] on span "Next" at bounding box center [914, 742] width 31 height 23
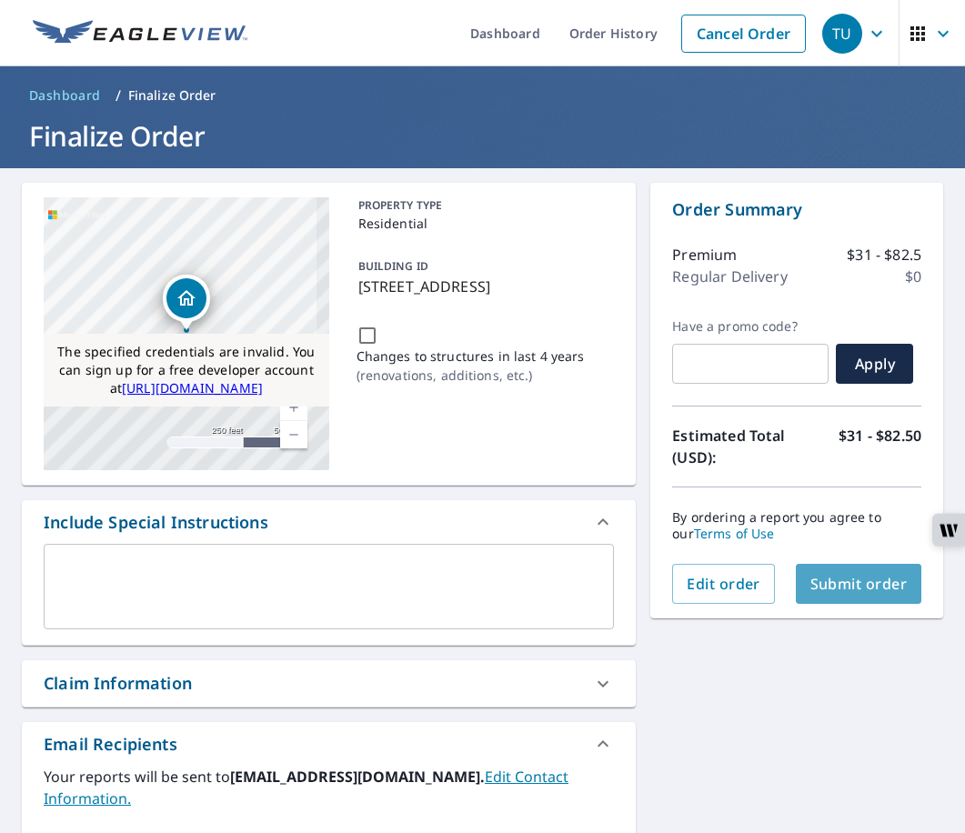
click at [865, 593] on span "Submit order" at bounding box center [858, 584] width 97 height 20
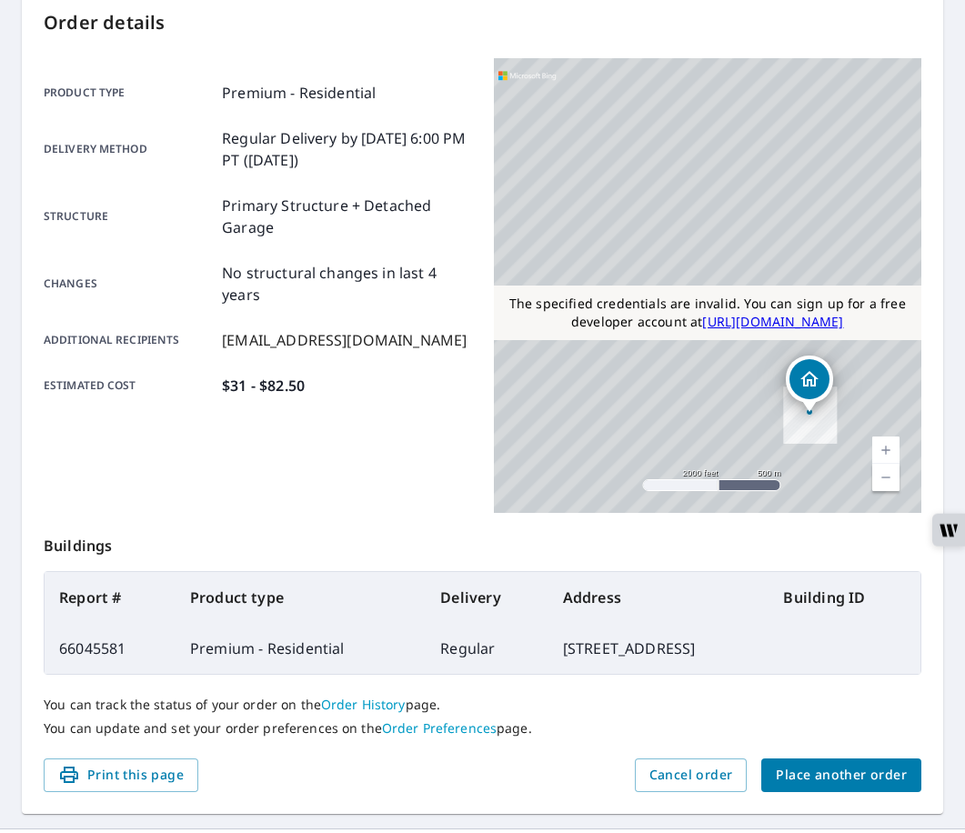
scroll to position [250, 0]
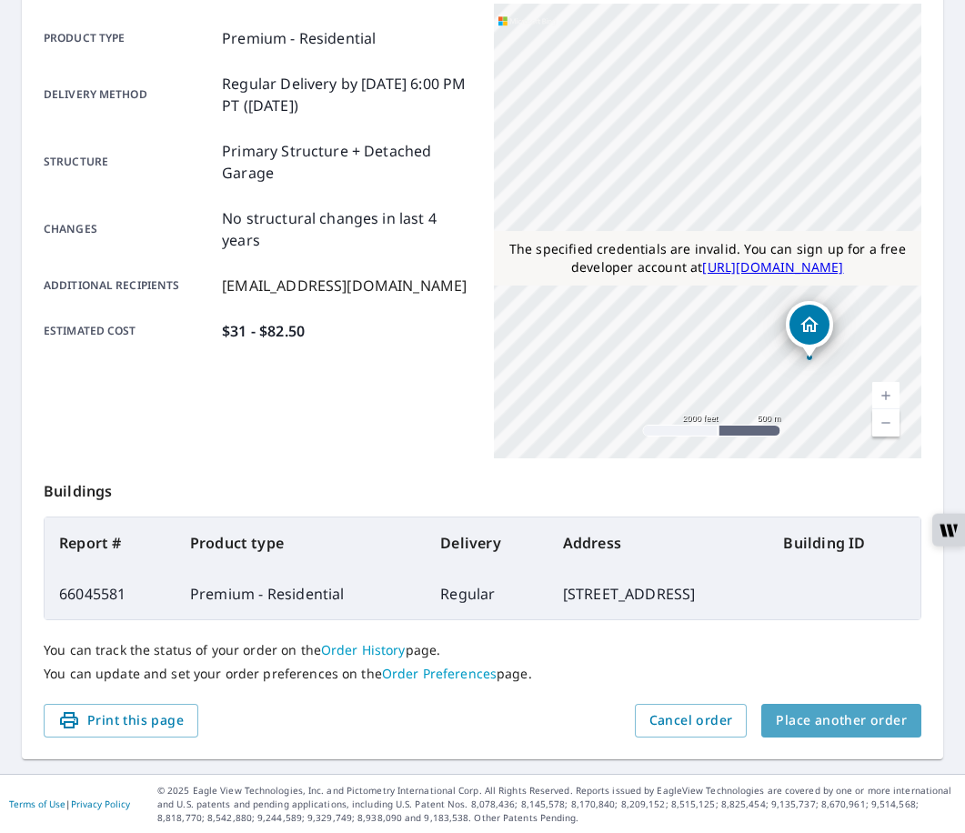
click at [854, 726] on span "Place another order" at bounding box center [841, 720] width 131 height 23
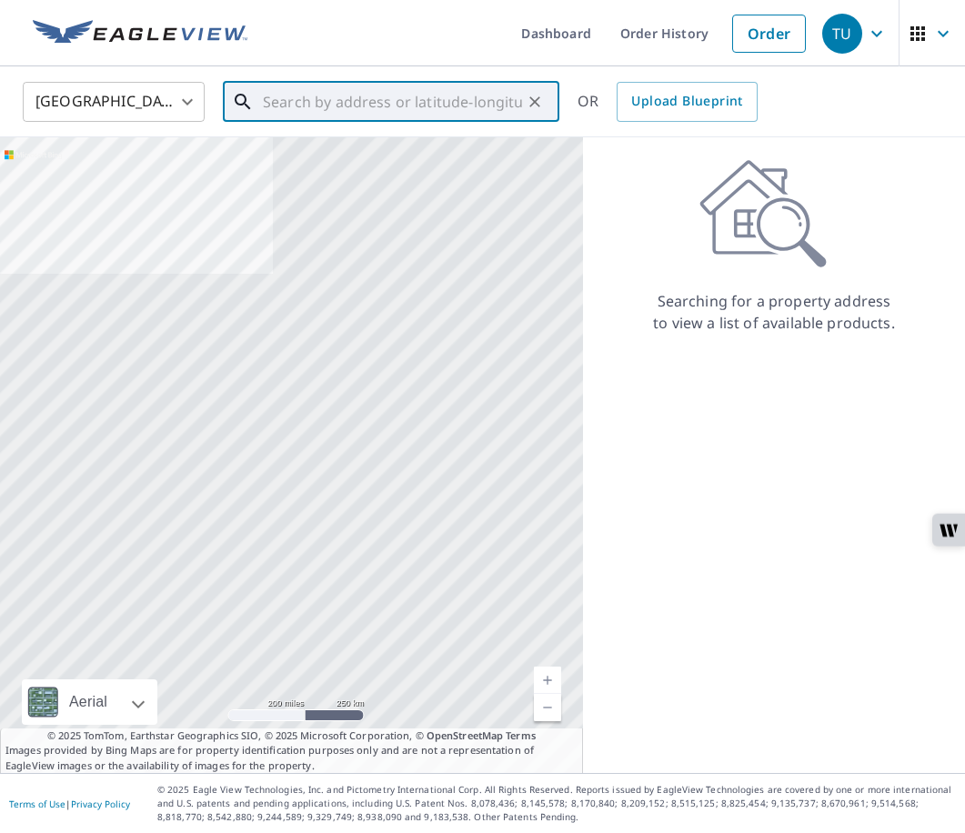
click at [382, 109] on input "text" at bounding box center [392, 101] width 259 height 51
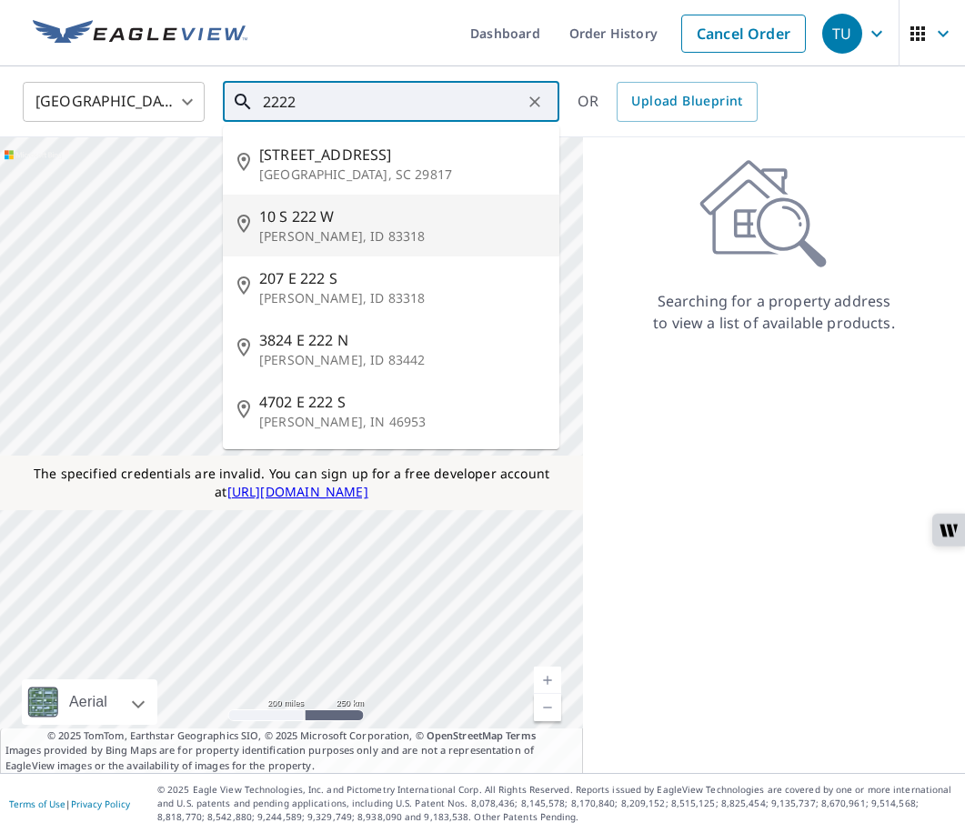
click at [305, 250] on li "10 S 222 W Burley, ID 83318" at bounding box center [391, 226] width 336 height 62
type input "10 S 222 W Burley, ID 83318"
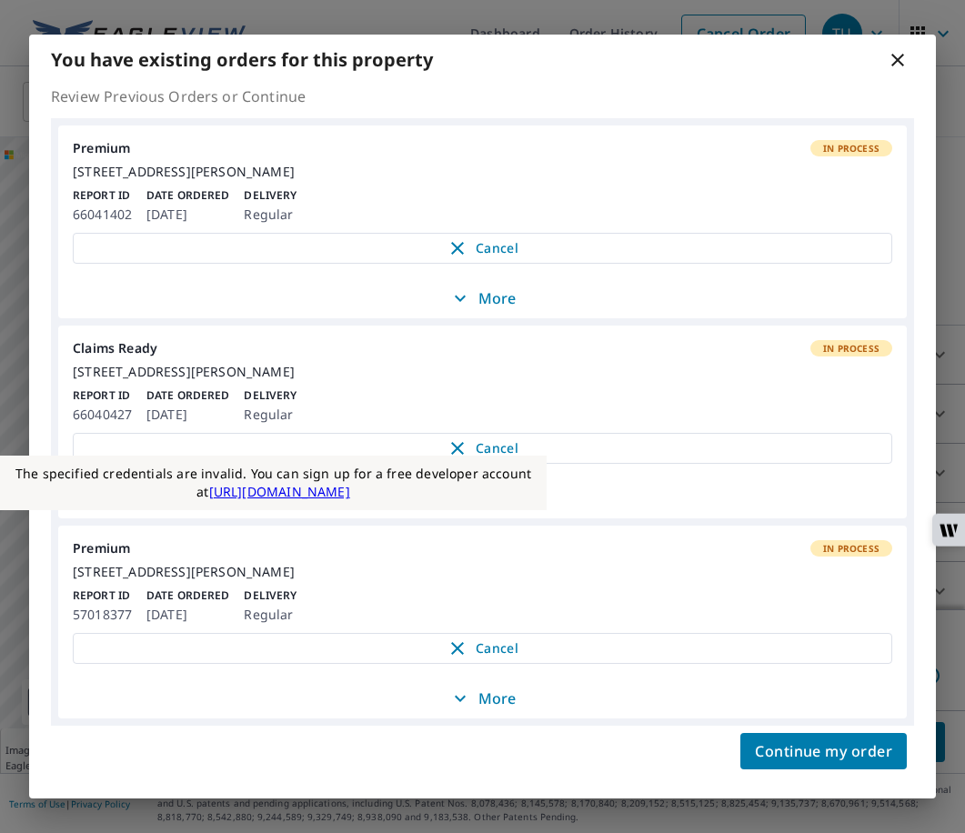
click at [782, 775] on div "Continue my order" at bounding box center [482, 762] width 907 height 73
click at [782, 761] on span "Continue my order" at bounding box center [823, 750] width 137 height 25
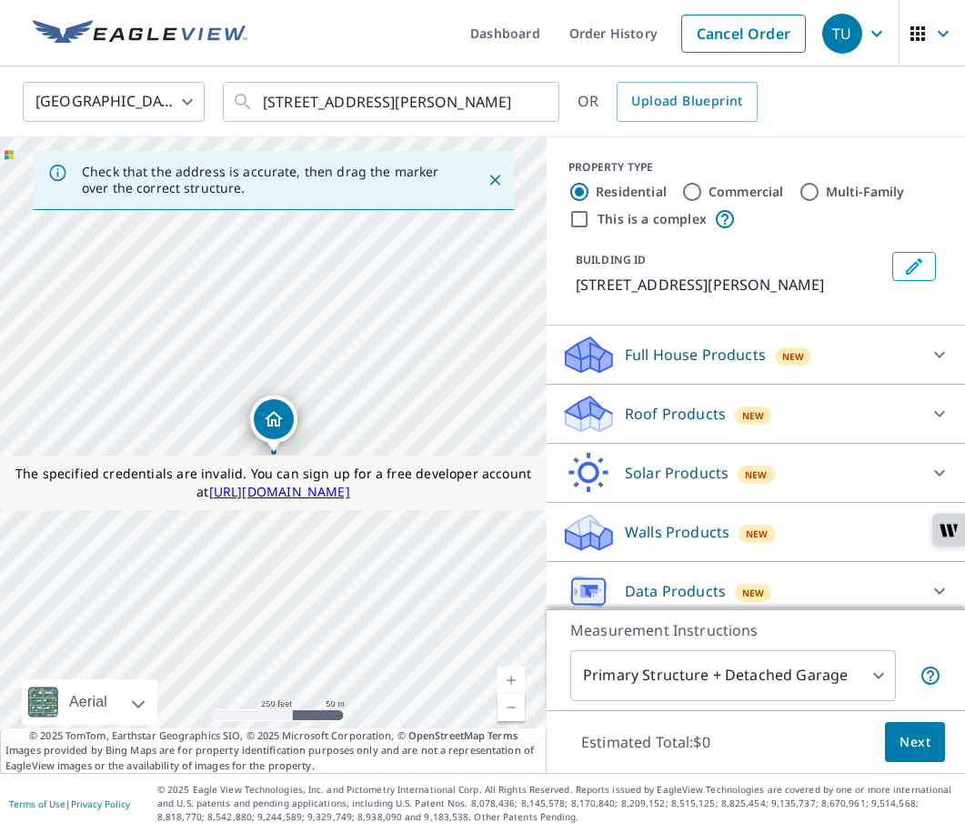
click at [573, 224] on input "This is a complex" at bounding box center [579, 219] width 22 height 22
checkbox input "true"
radio input "false"
radio input "true"
type input "4"
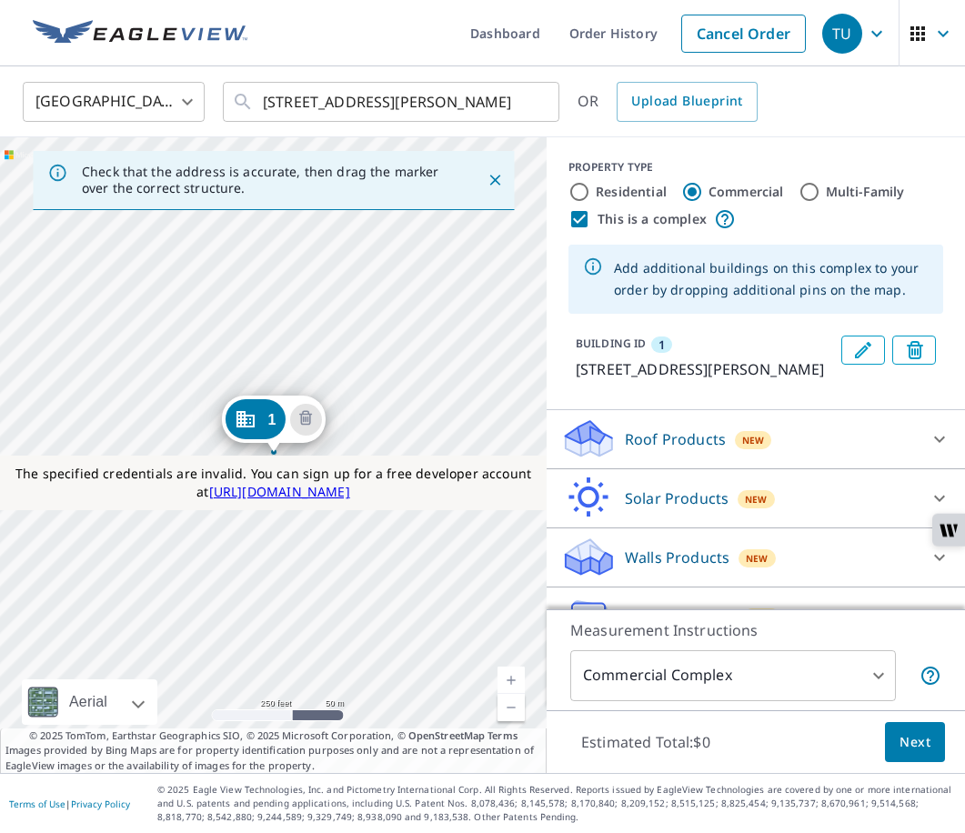
click at [379, 544] on div "1 10 S 222 W Burley, ID 83318" at bounding box center [273, 455] width 546 height 636
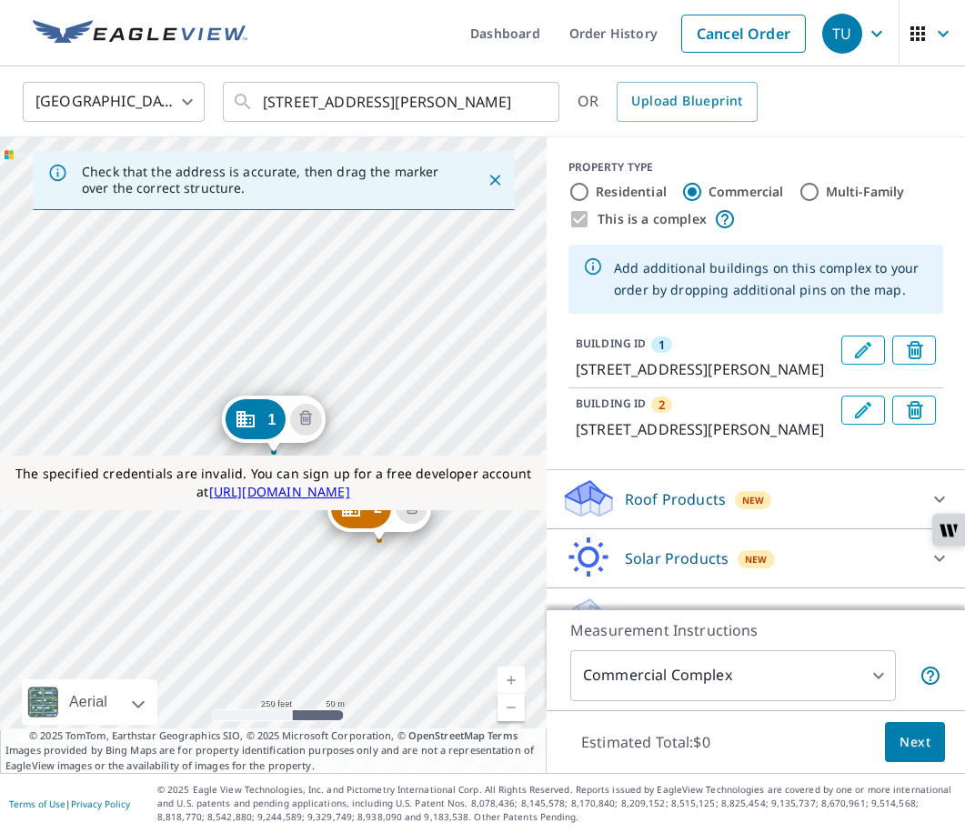
click at [771, 509] on div "Roof Products New" at bounding box center [739, 498] width 356 height 43
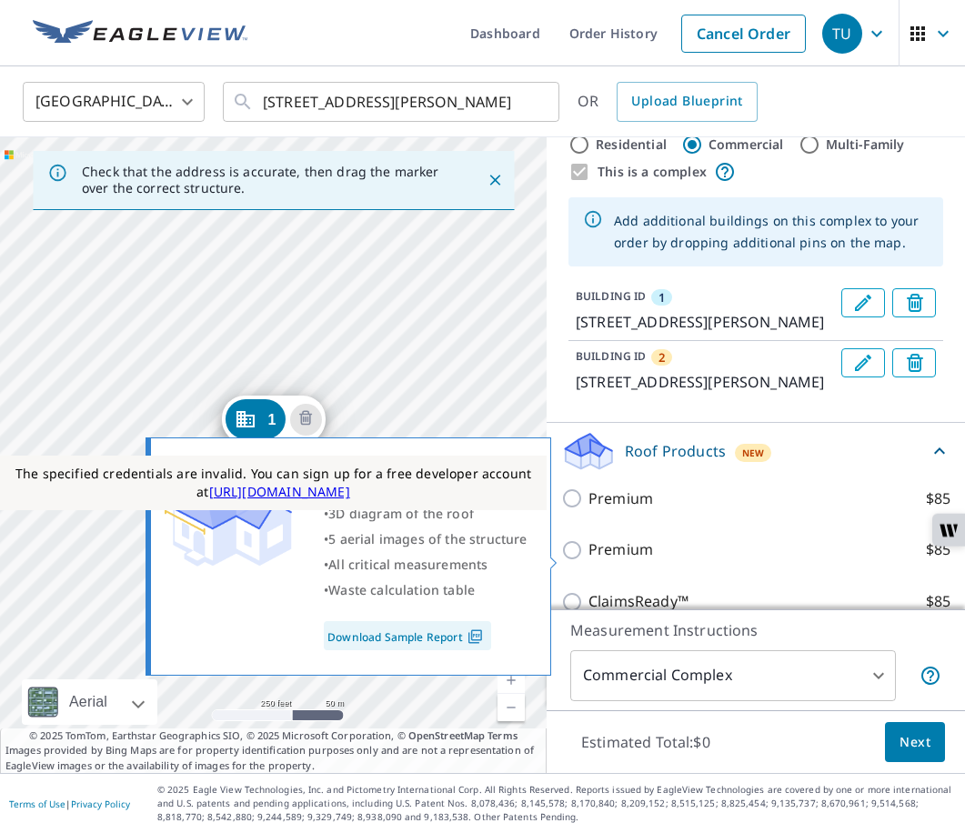
scroll to position [91, 0]
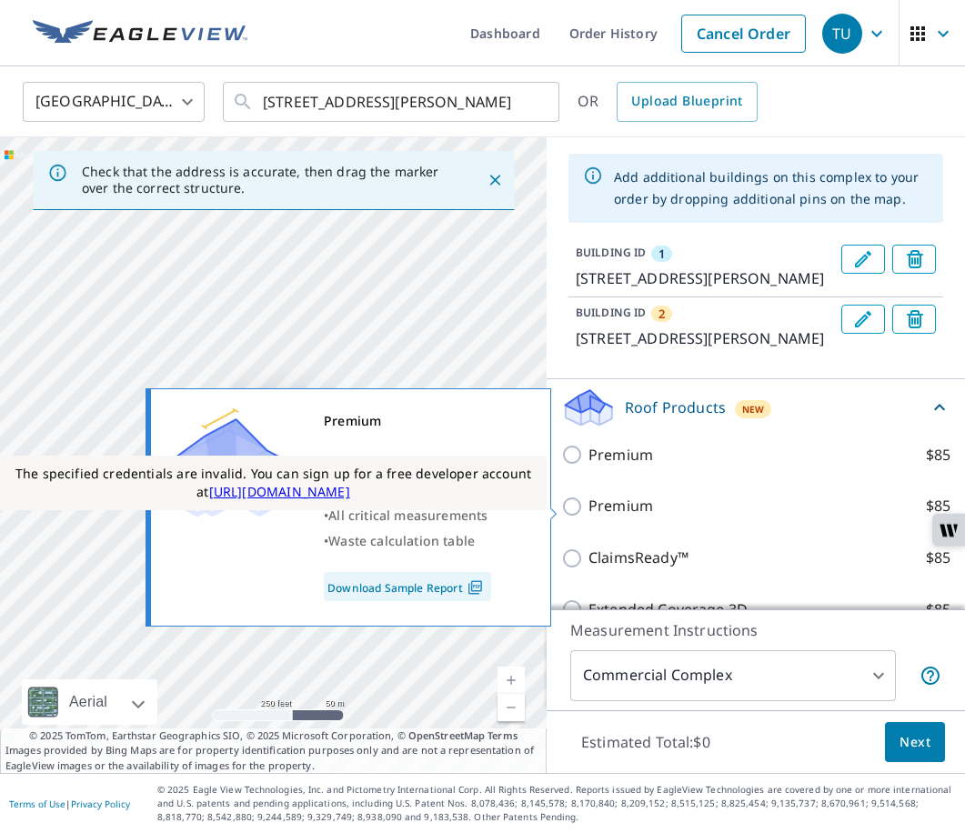
click at [727, 507] on label "Premium $85" at bounding box center [769, 506] width 362 height 23
click at [588, 507] on input "Premium $85" at bounding box center [574, 507] width 27 height 22
checkbox input "true"
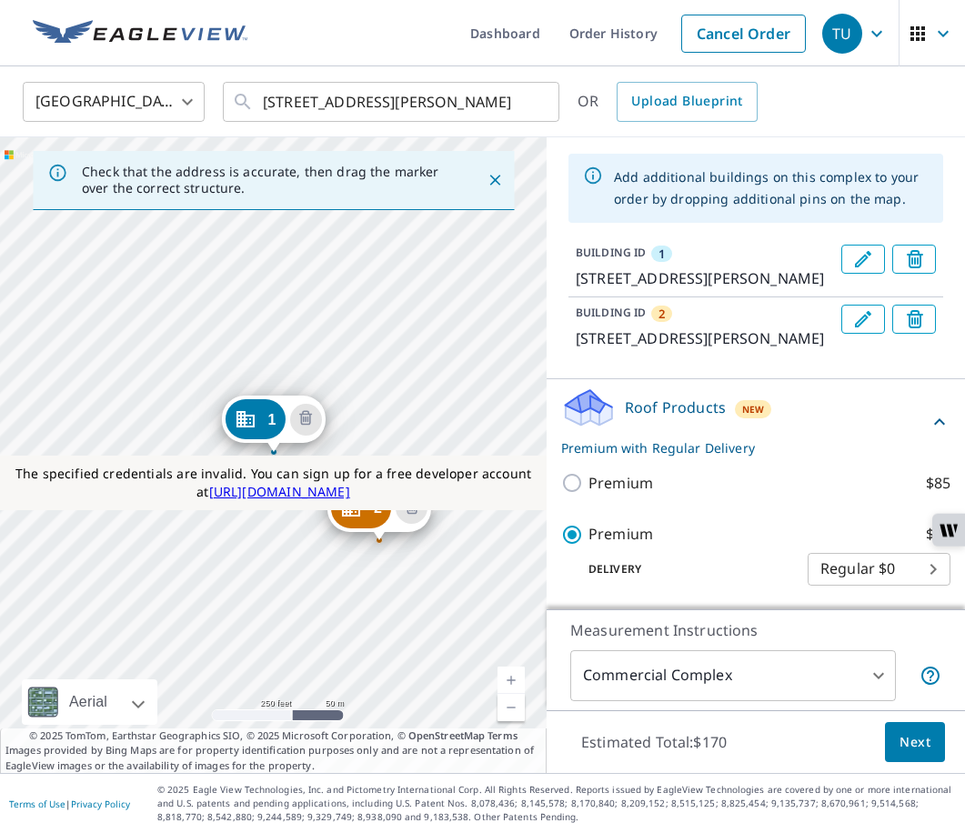
click at [900, 740] on span "Next" at bounding box center [914, 742] width 31 height 23
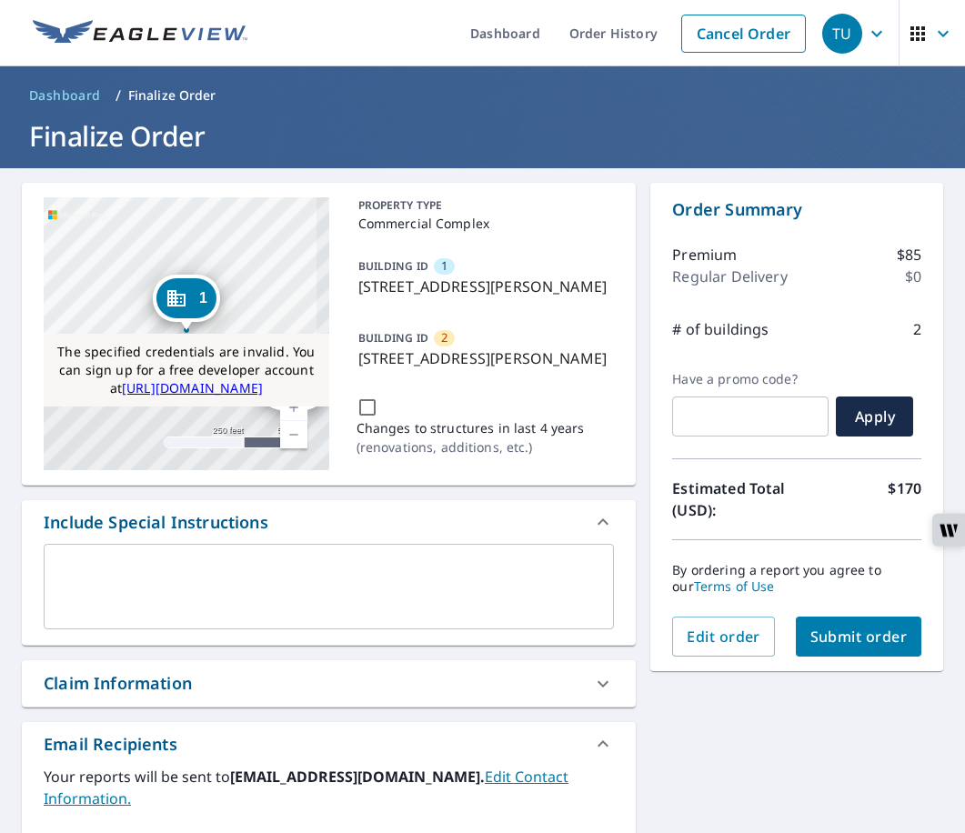
click at [820, 637] on span "Submit order" at bounding box center [858, 637] width 97 height 20
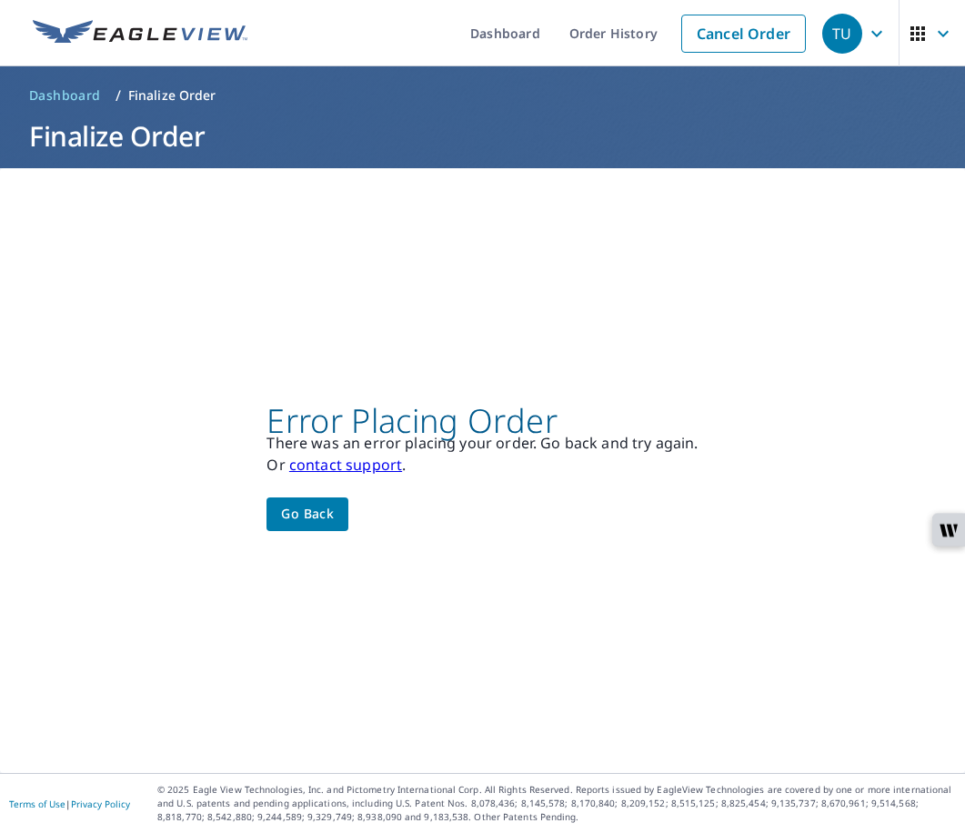
click at [312, 507] on span "Go back" at bounding box center [307, 514] width 53 height 23
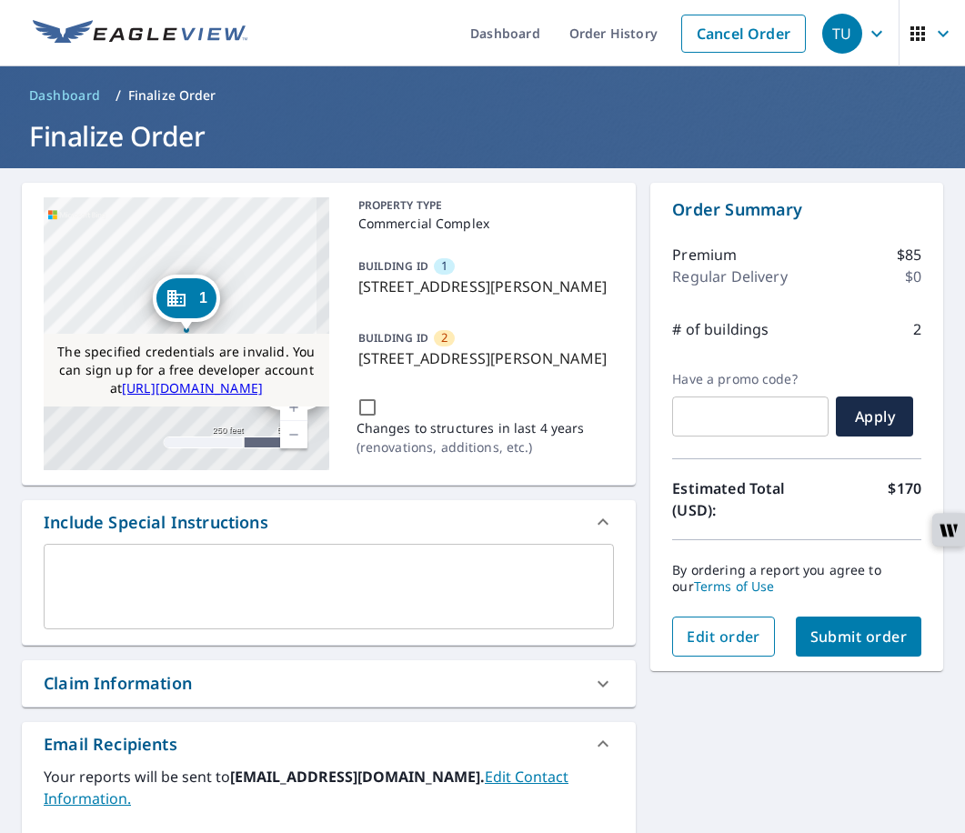
click at [706, 635] on span "Edit order" at bounding box center [724, 637] width 74 height 20
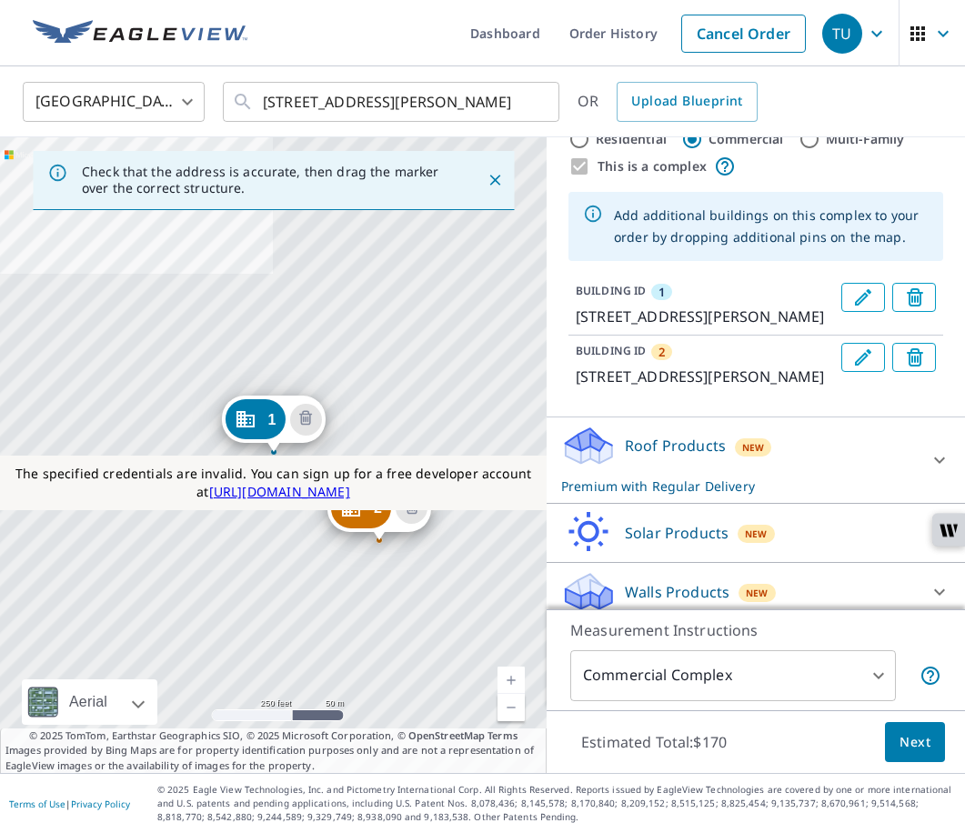
scroll to position [134, 0]
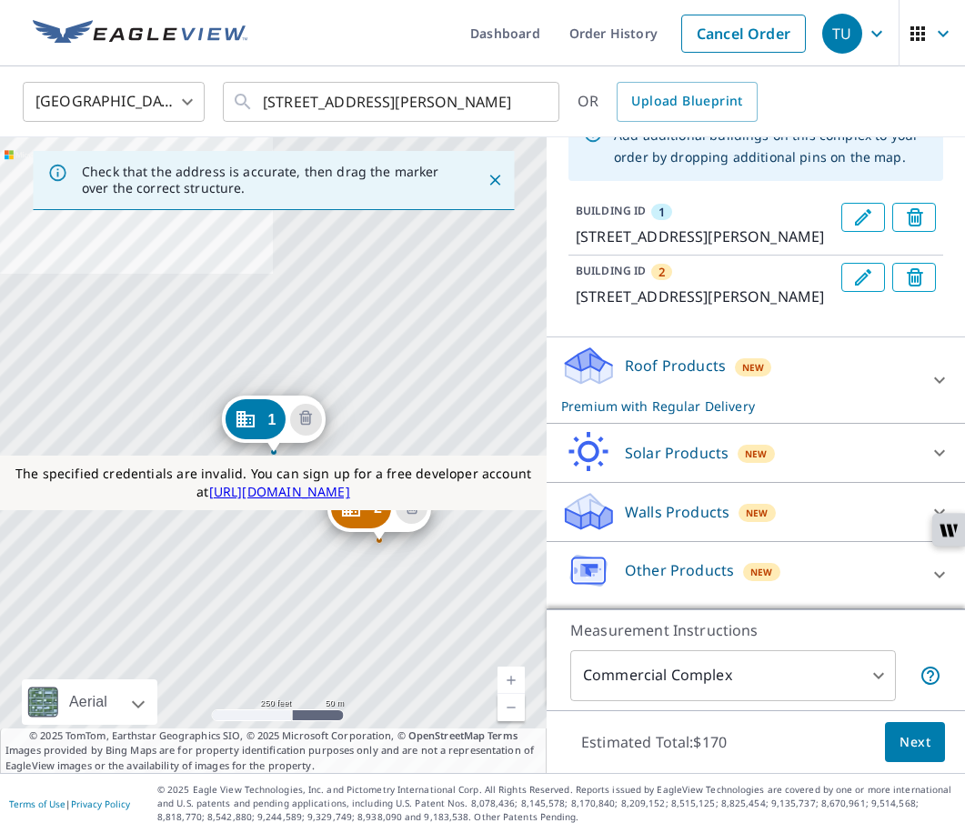
click at [660, 442] on p "Solar Products" at bounding box center [677, 453] width 104 height 22
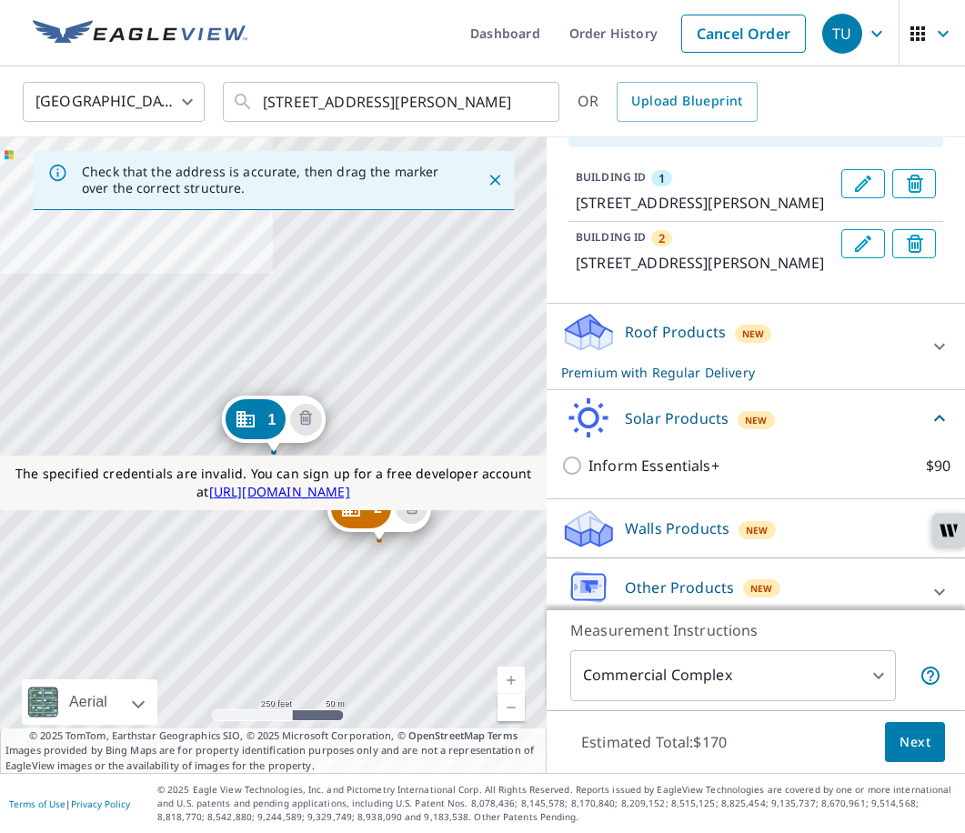
scroll to position [185, 0]
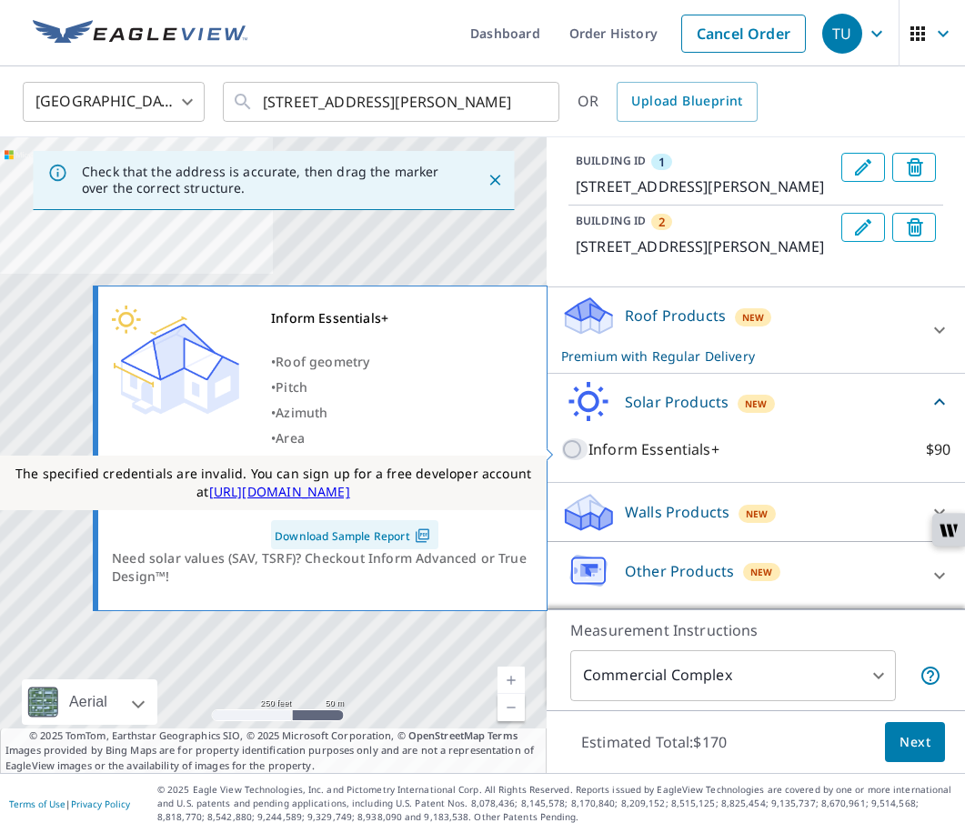
click at [576, 447] on input "Inform Essentials+ $90" at bounding box center [574, 449] width 27 height 22
checkbox input "true"
checkbox input "false"
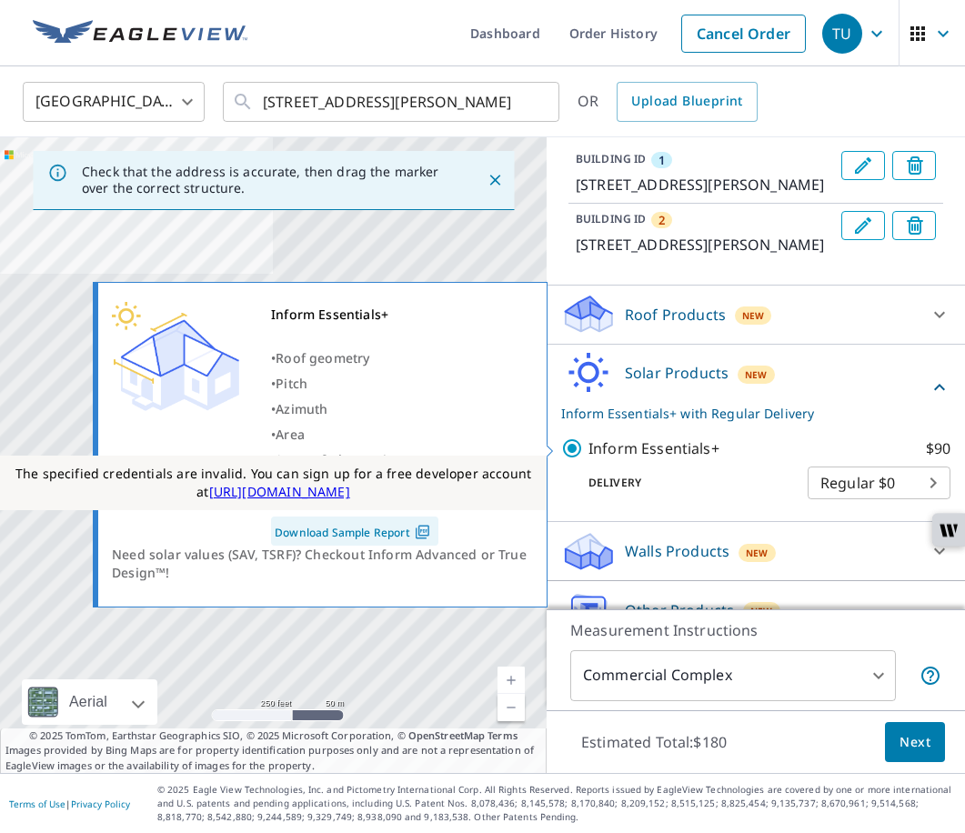
scroll to position [226, 0]
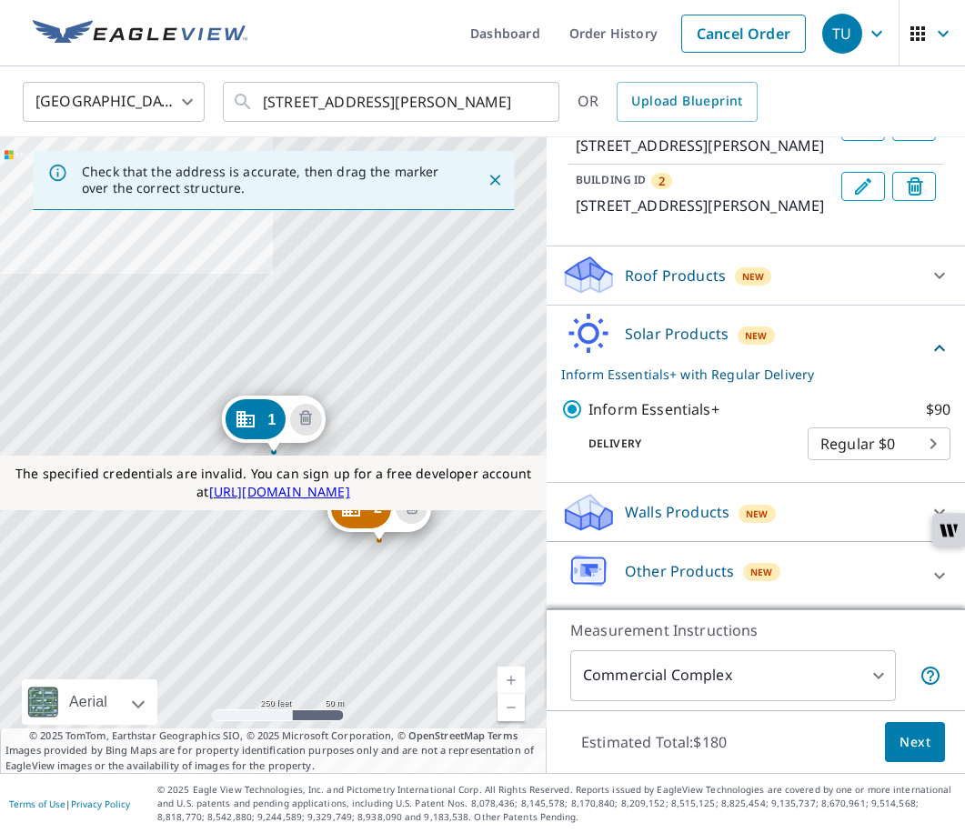
click at [917, 727] on button "Next" at bounding box center [915, 742] width 60 height 41
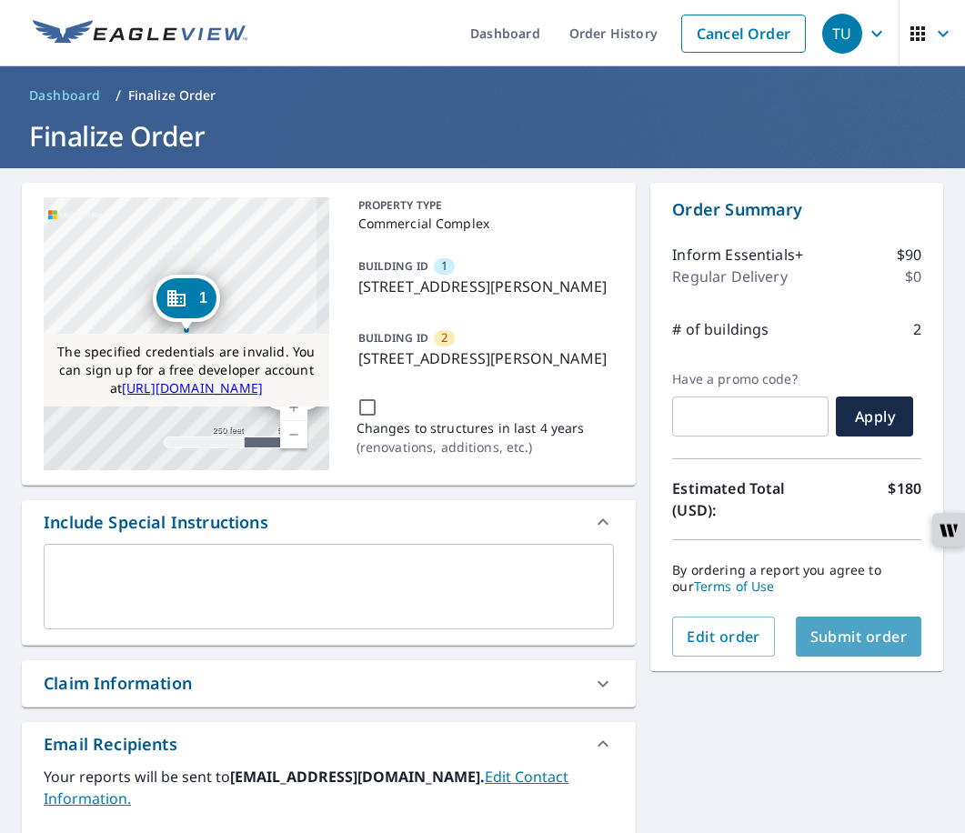
click at [855, 630] on span "Submit order" at bounding box center [858, 637] width 97 height 20
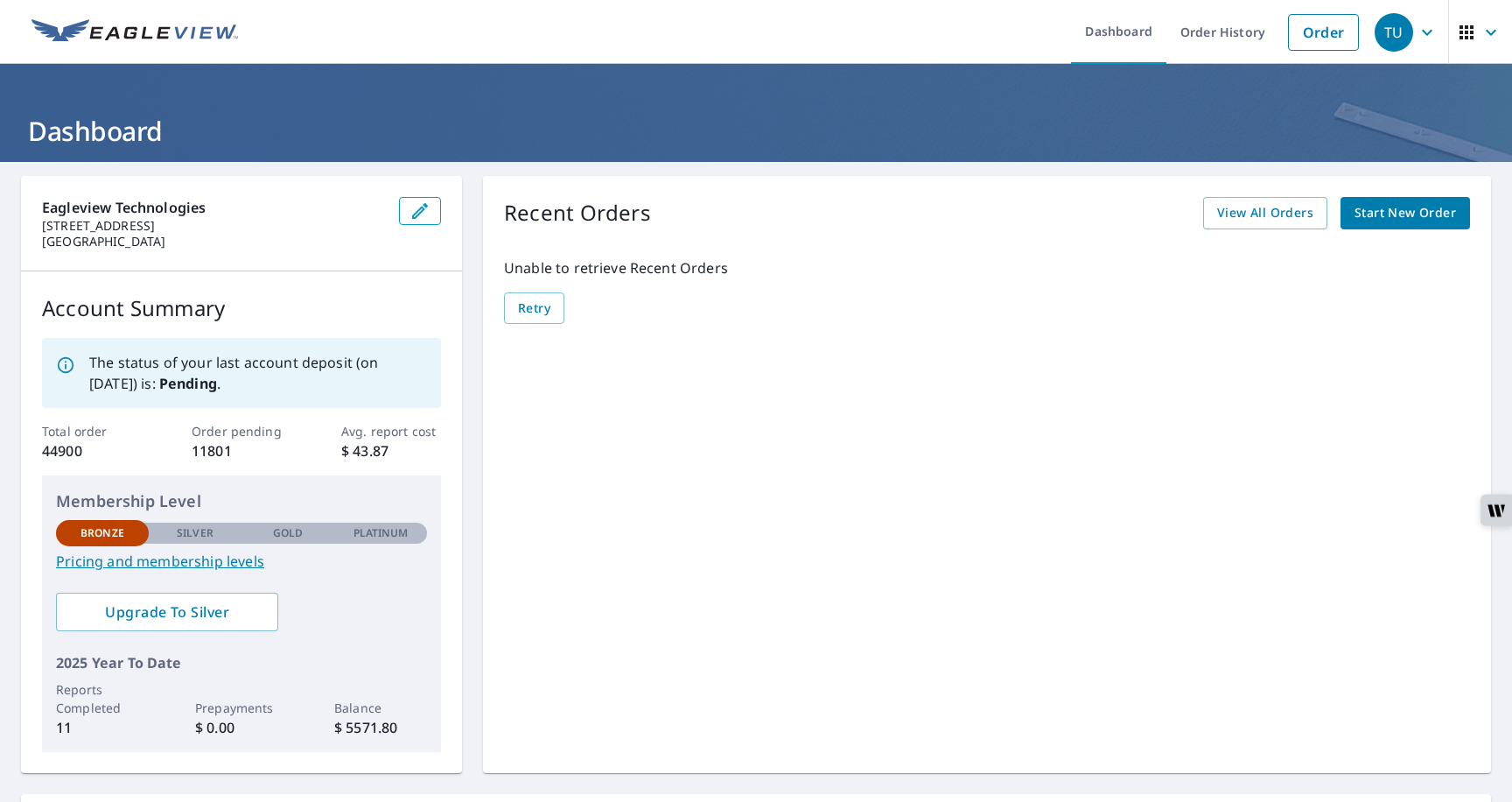
click at [1423, 39] on icon "button" at bounding box center [1427, 33] width 21 height 21
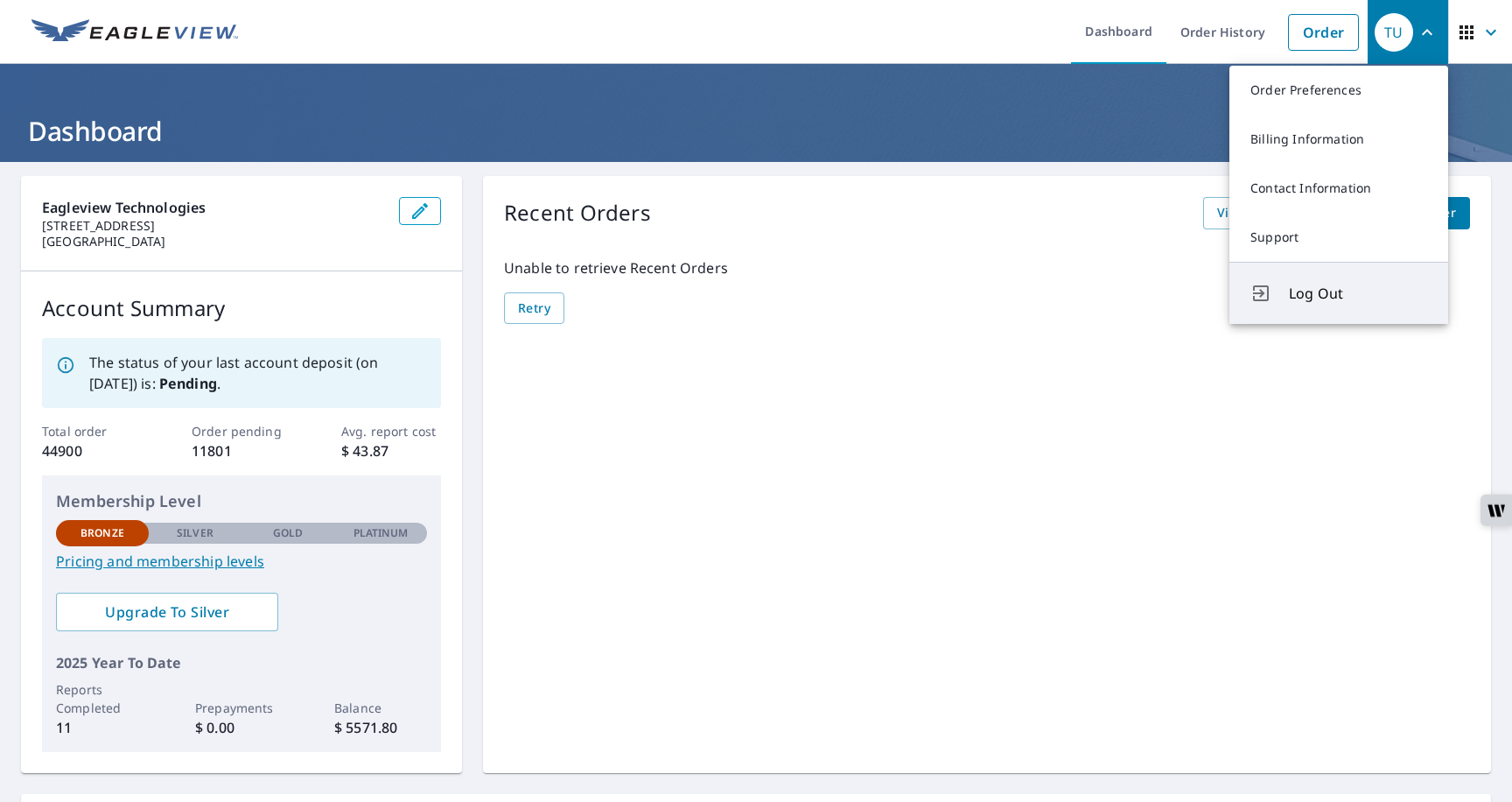
click at [1312, 288] on span "Log Out" at bounding box center [1358, 294] width 139 height 21
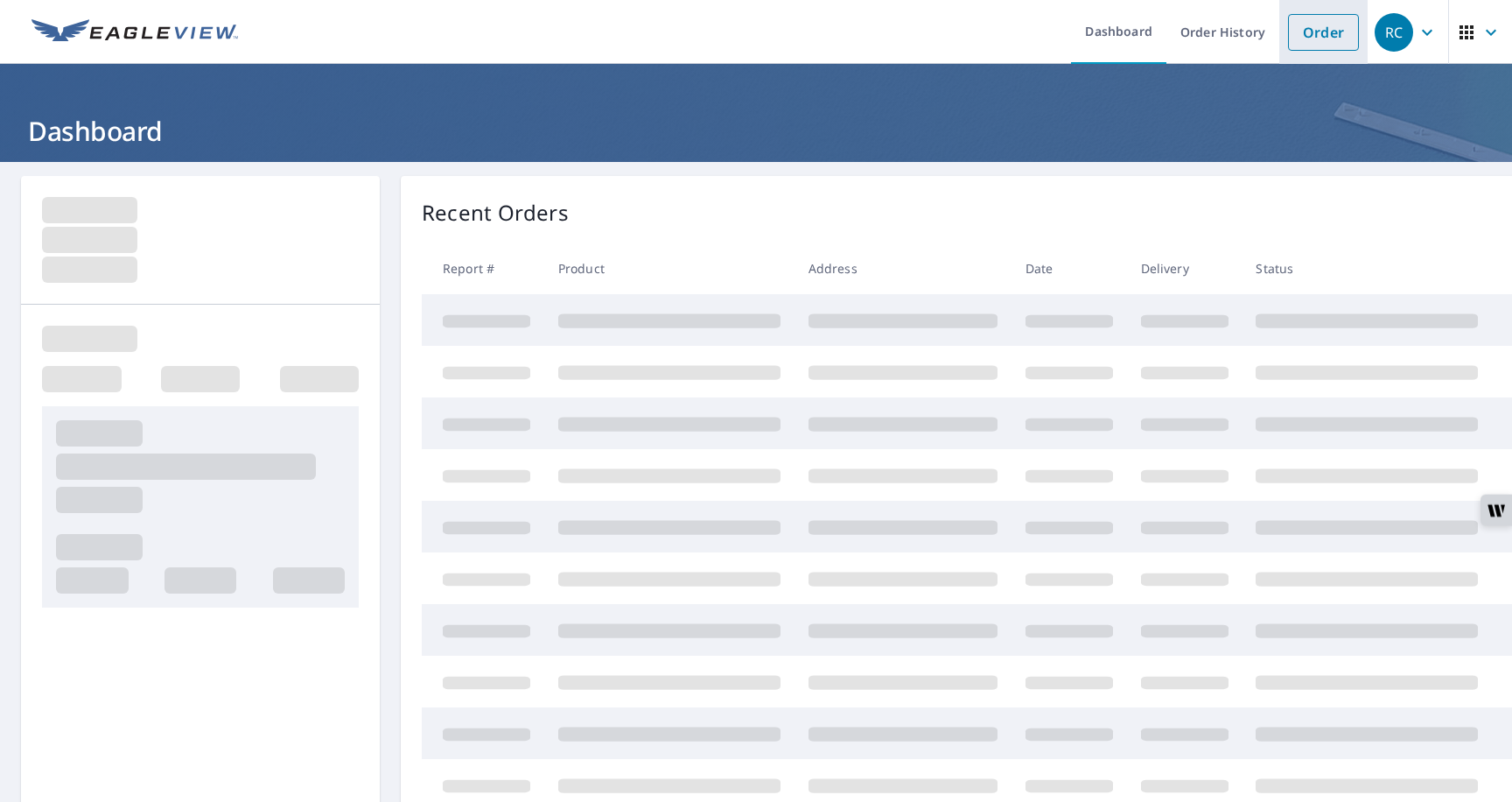
click at [1316, 30] on link "Order" at bounding box center [1324, 33] width 71 height 37
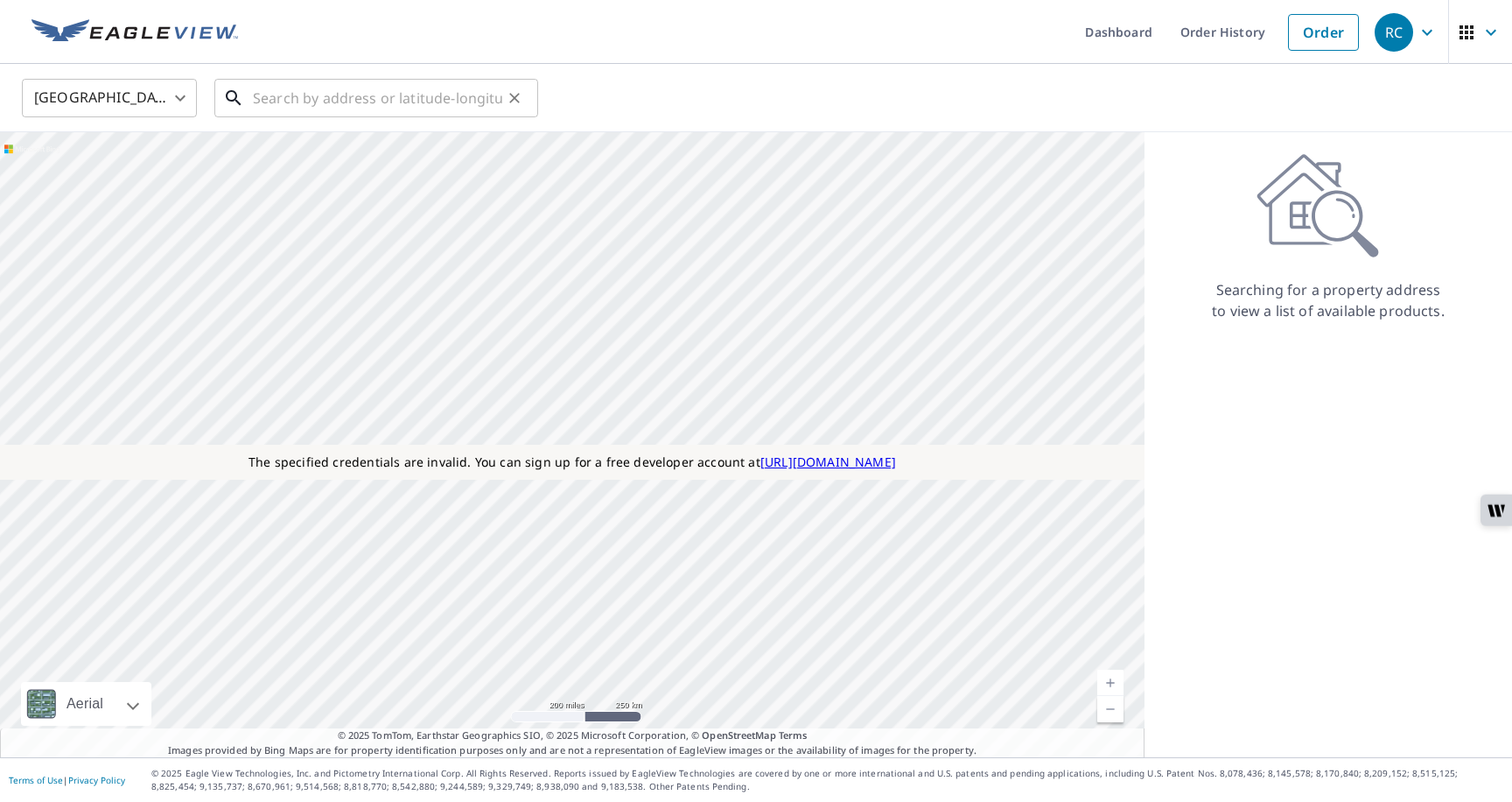
click at [391, 90] on input "text" at bounding box center [377, 97] width 249 height 49
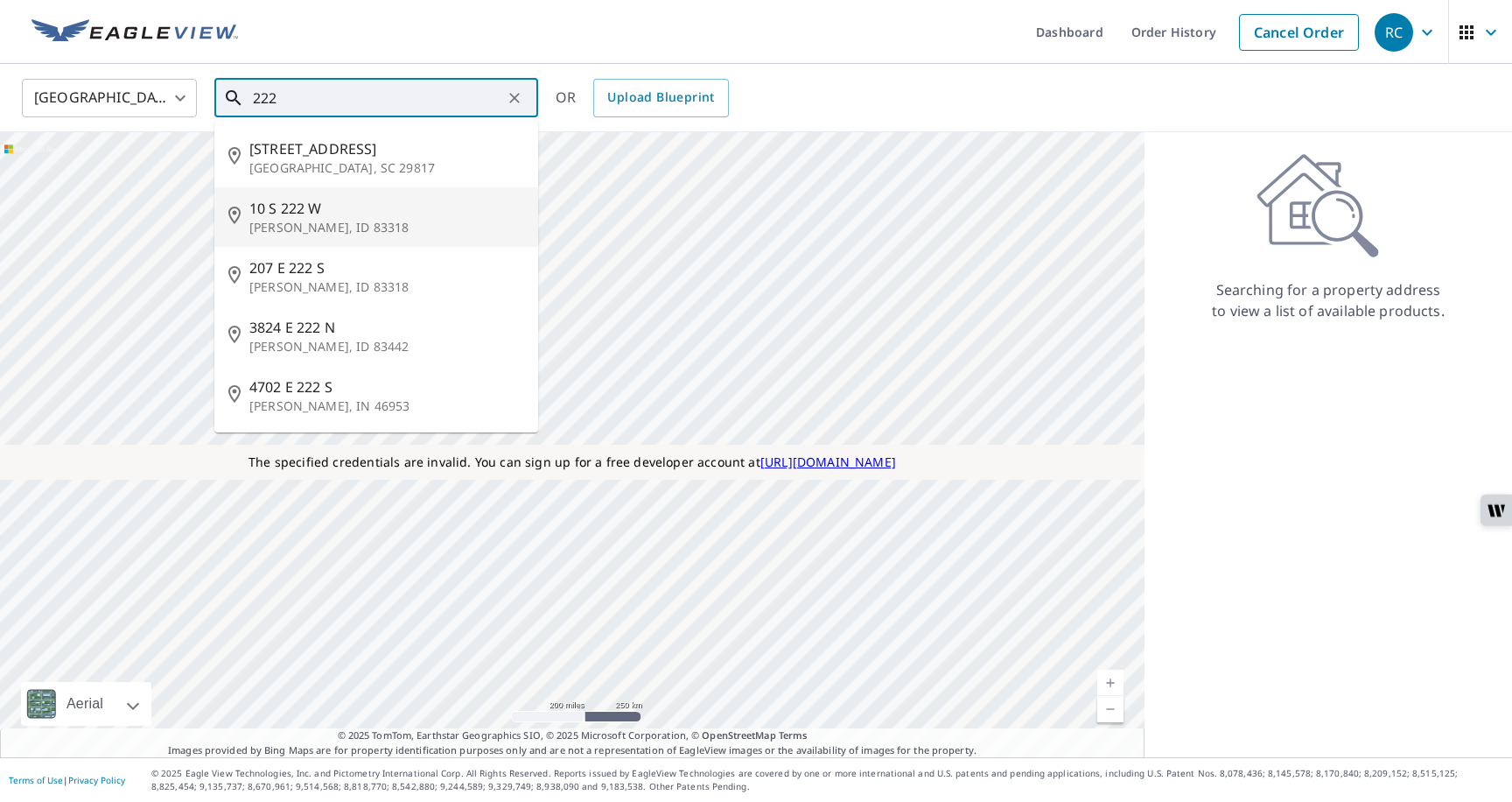
click at [317, 206] on span "10 S 222 W" at bounding box center [387, 209] width 275 height 21
type input "10 S 222 W Burley, ID 83318"
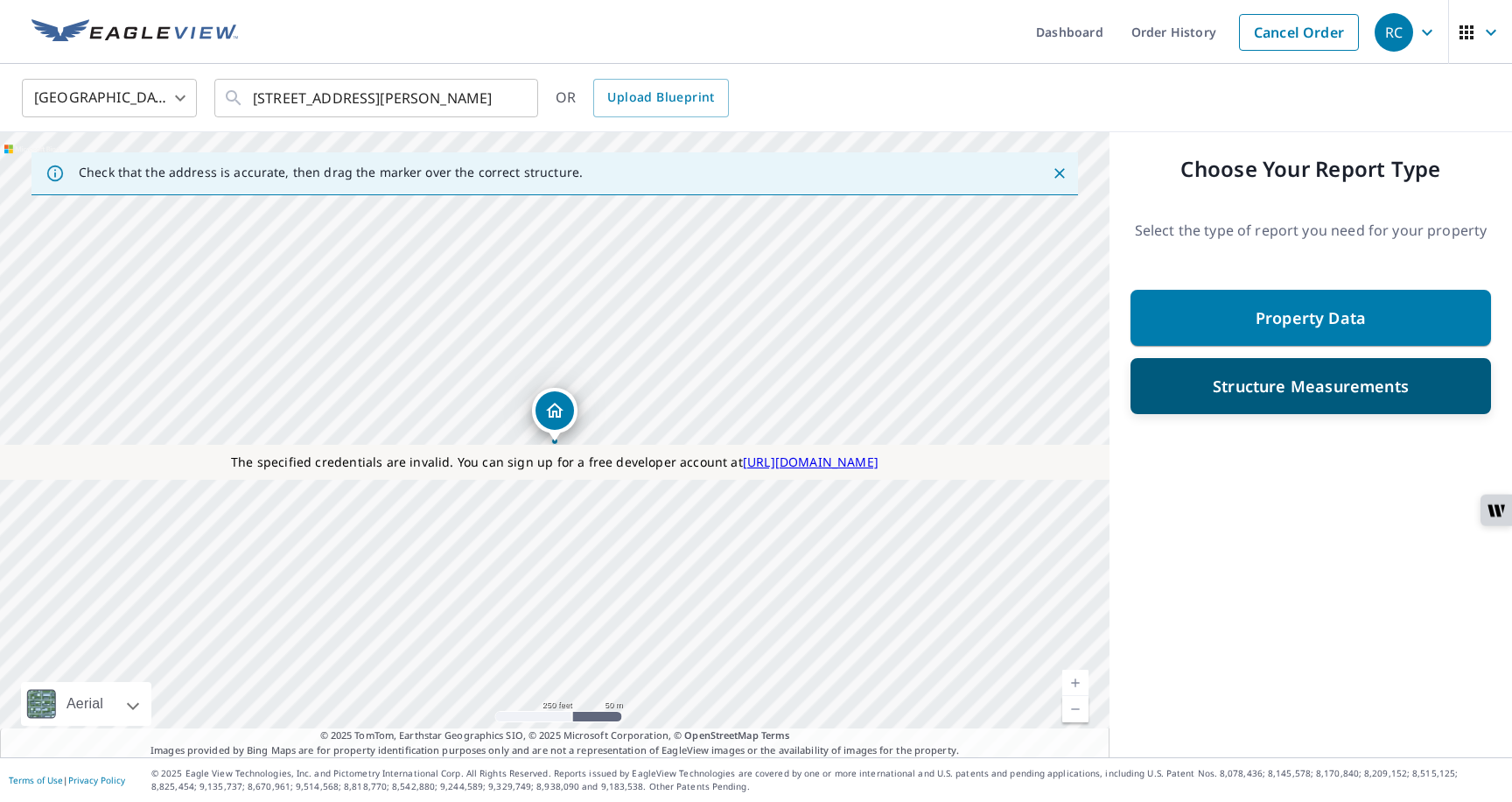
click at [1223, 389] on p "Structure Measurements" at bounding box center [1311, 386] width 196 height 21
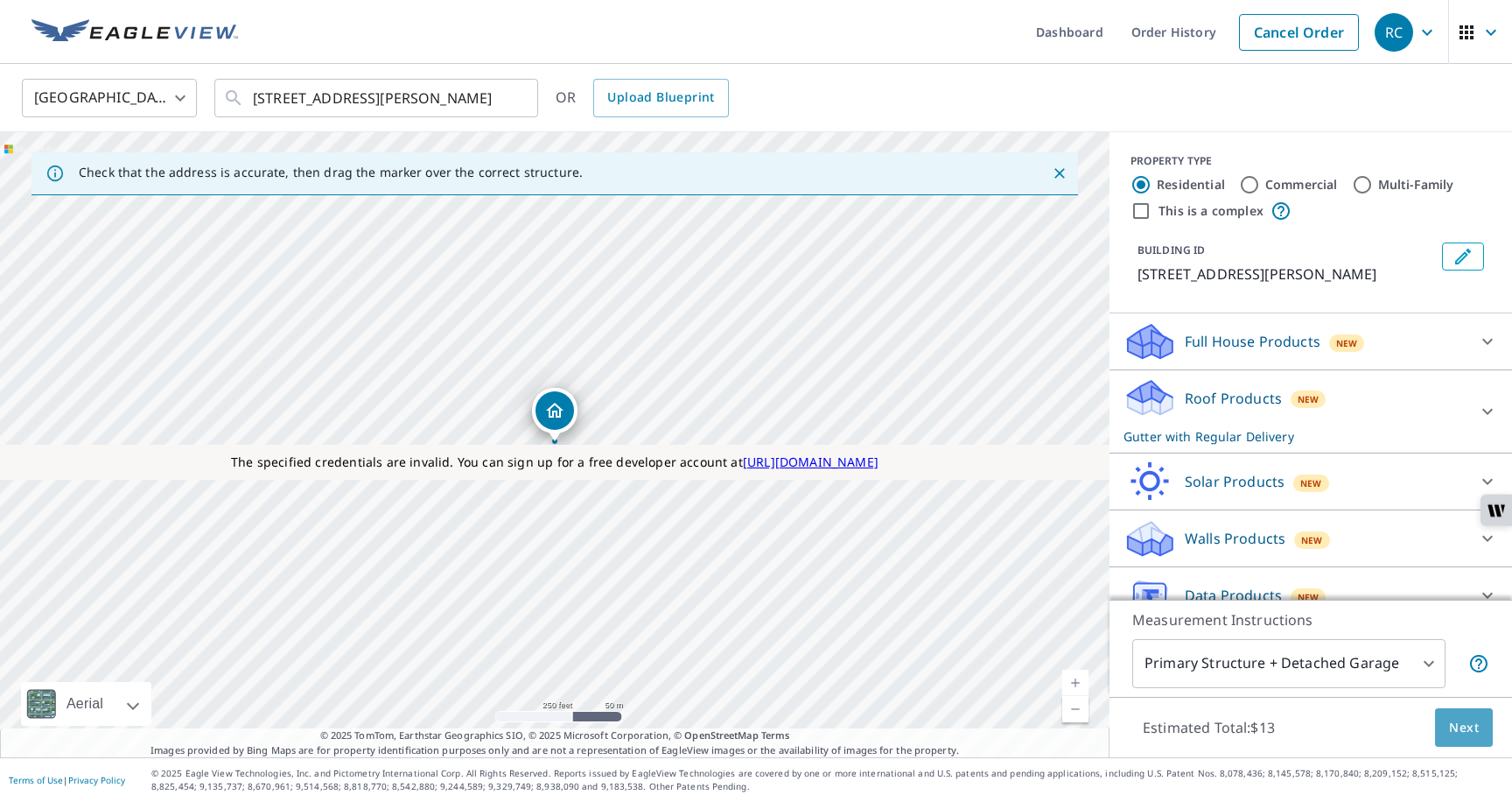
click at [1453, 728] on span "Next" at bounding box center [1464, 728] width 30 height 22
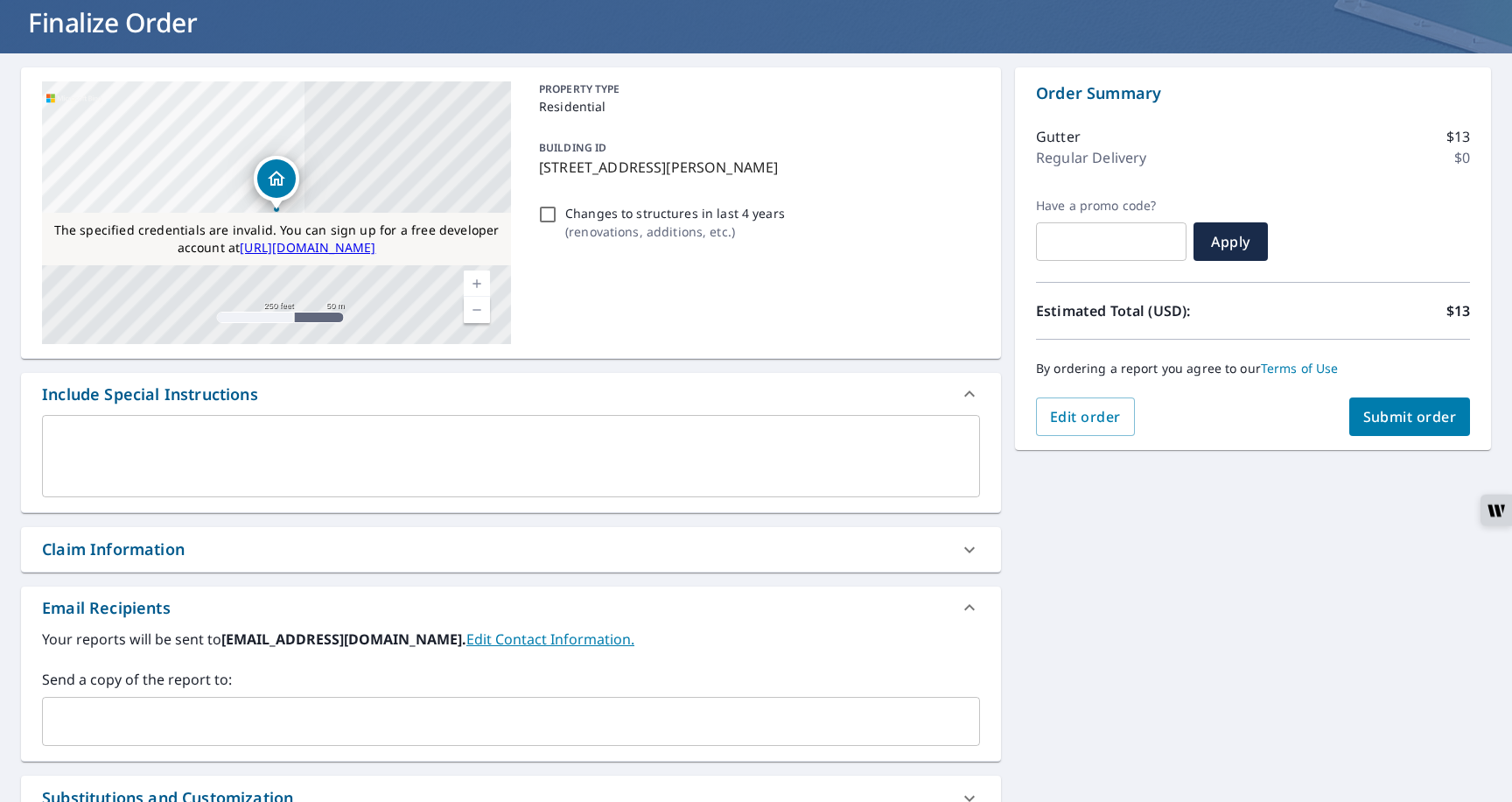
scroll to position [300, 0]
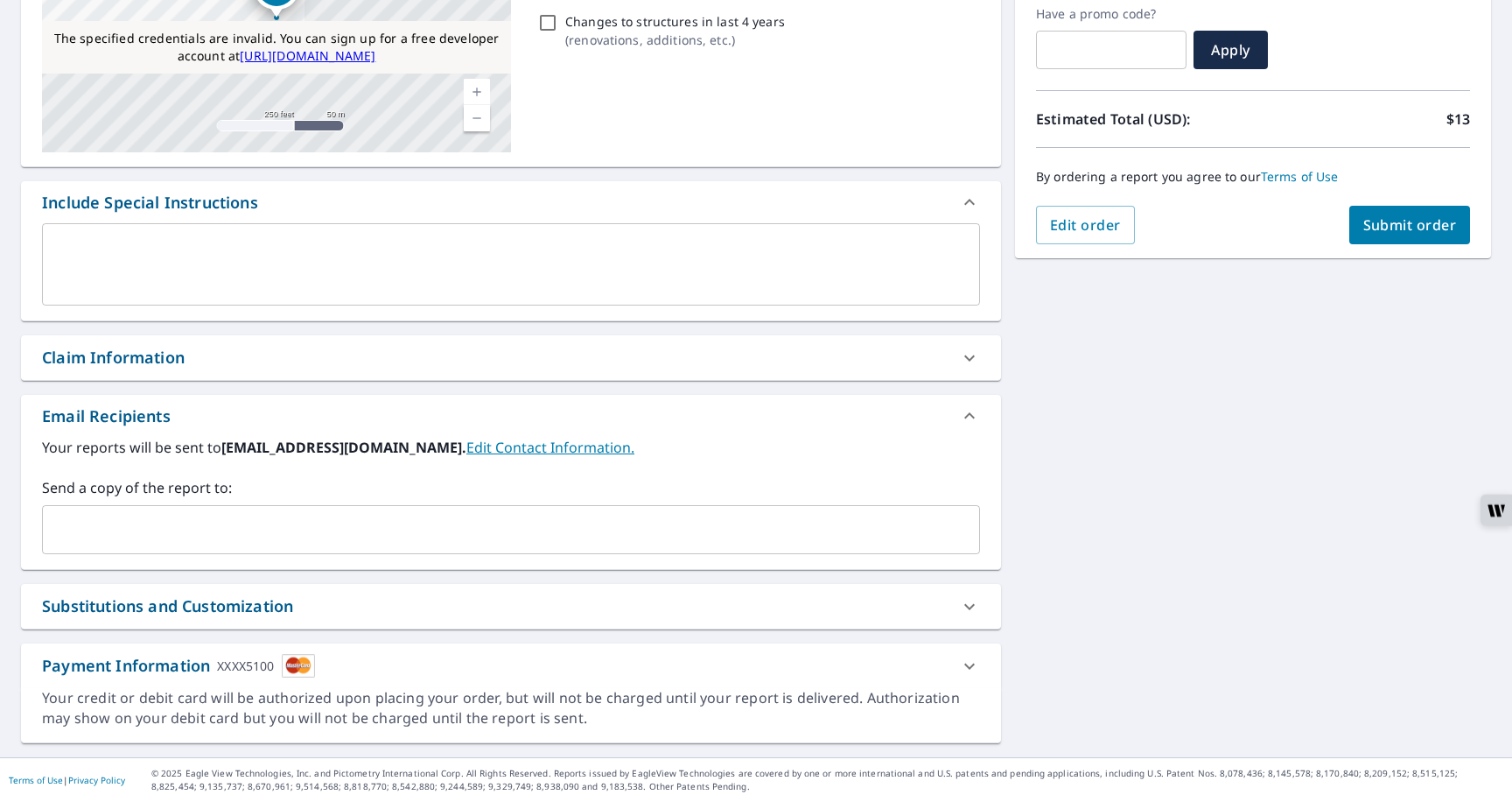
click at [292, 661] on img at bounding box center [298, 665] width 34 height 24
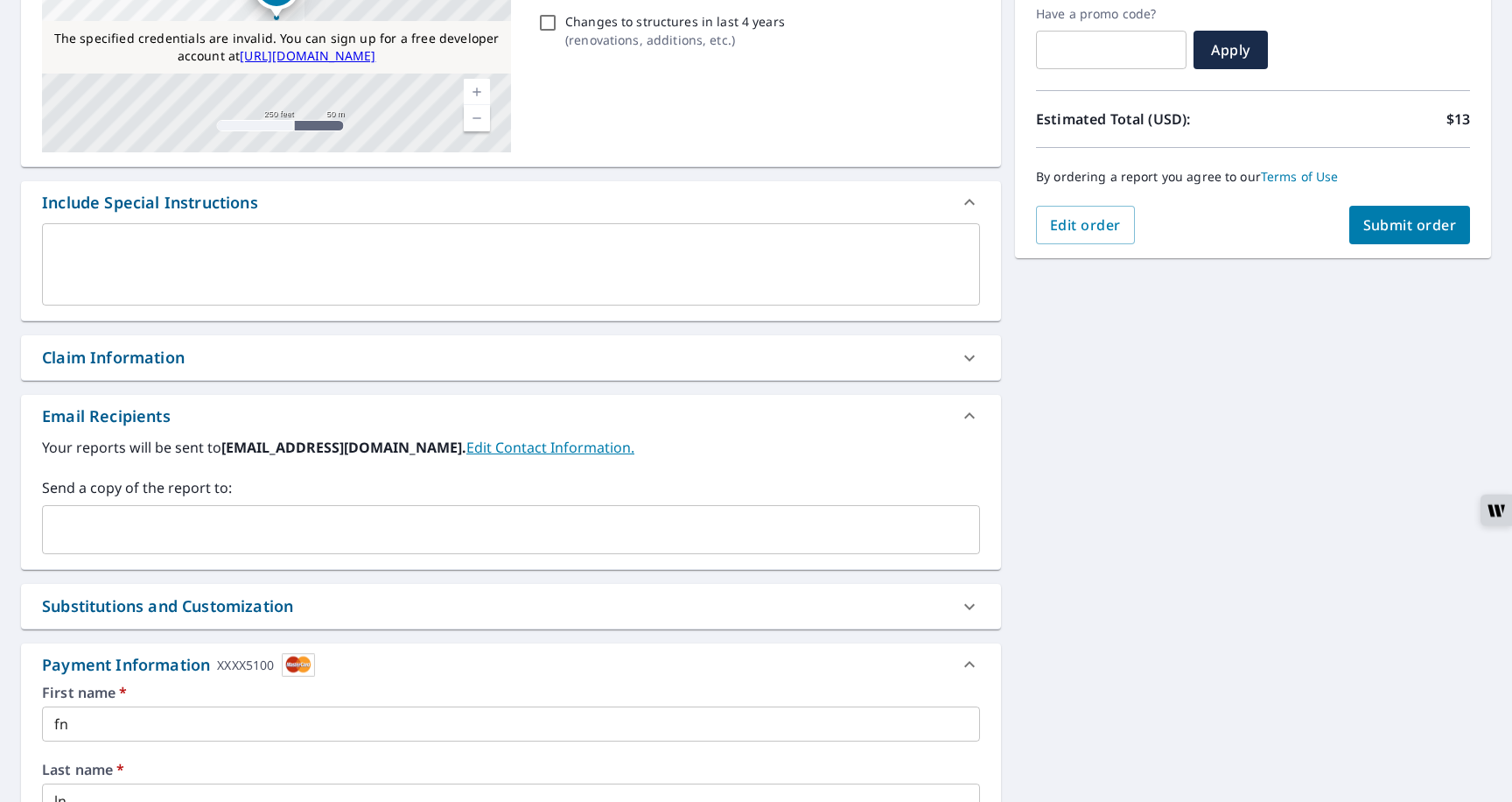
scroll to position [686, 0]
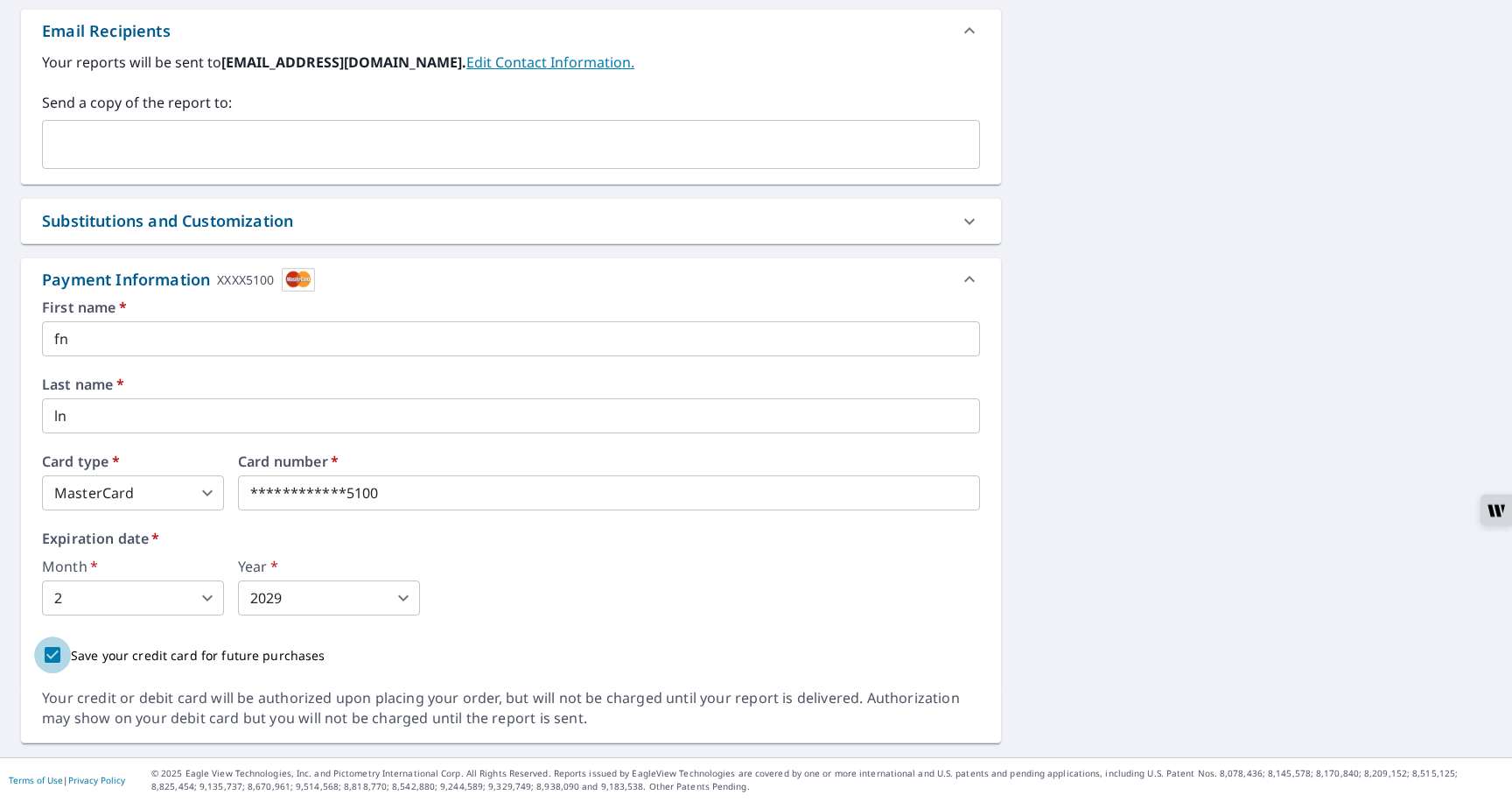
click at [46, 653] on input "Save your credit card for future purchases" at bounding box center [52, 655] width 37 height 37
checkbox input "false"
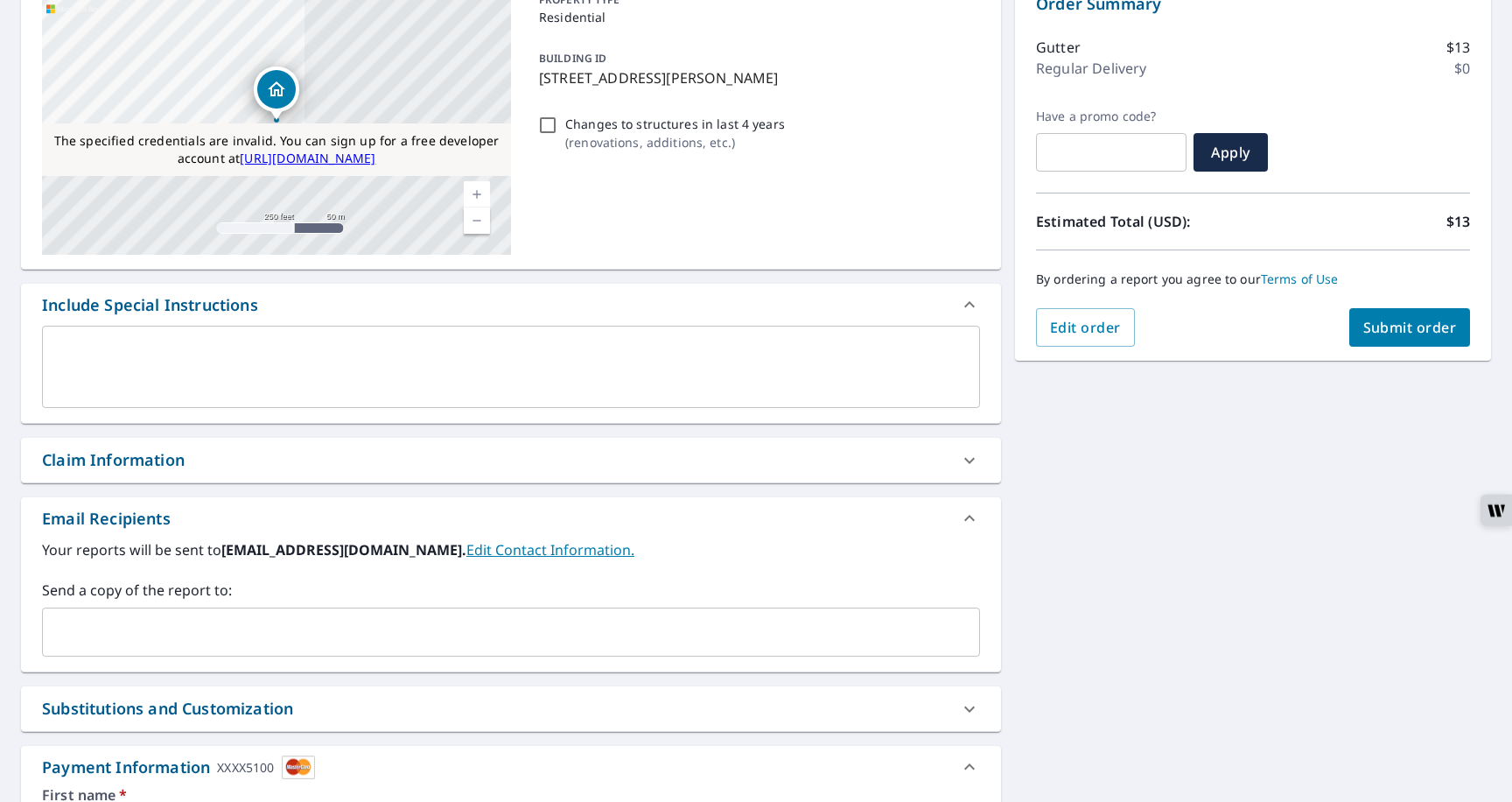
scroll to position [0, 0]
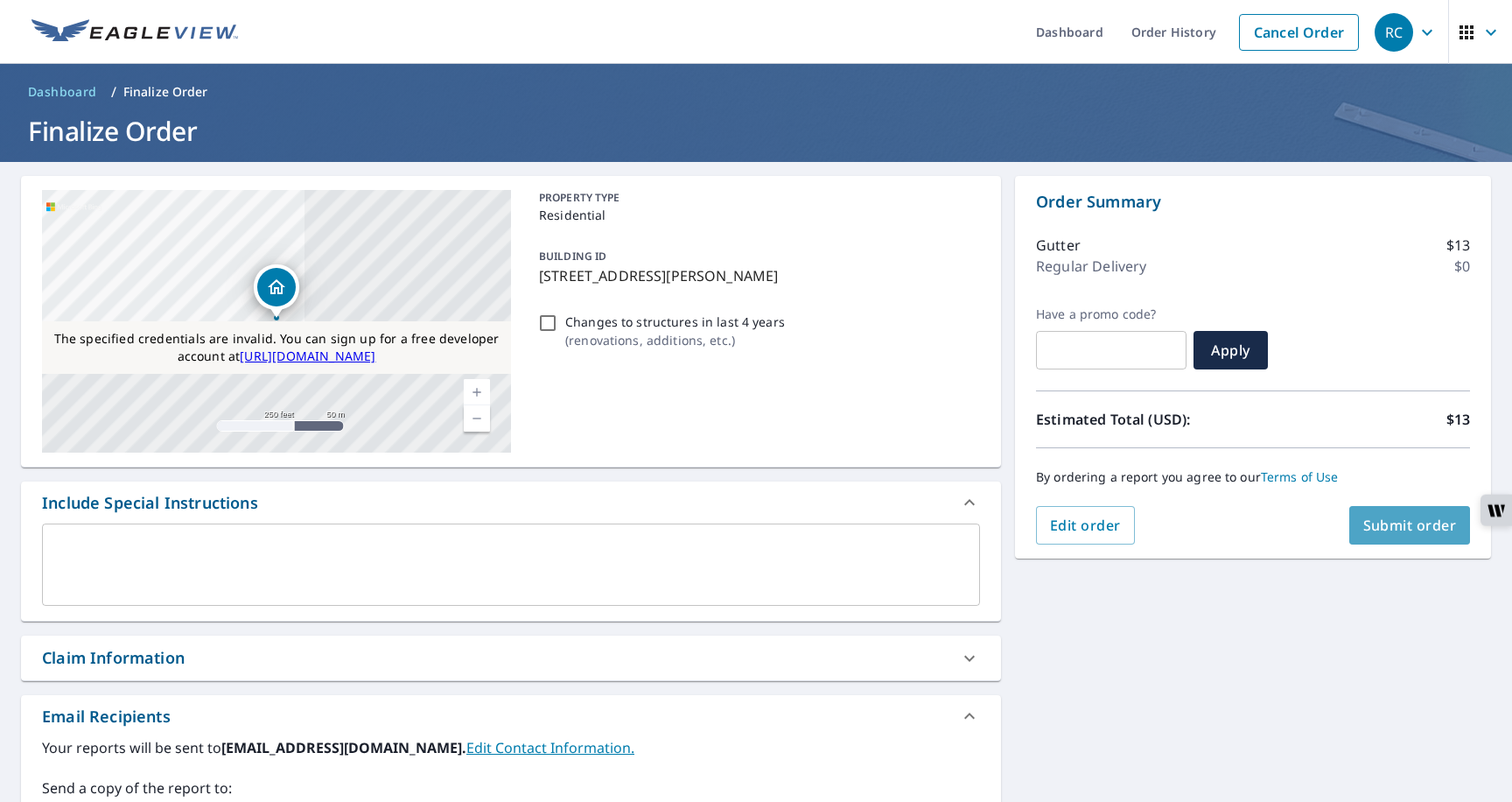
click at [1375, 532] on span "Submit order" at bounding box center [1410, 526] width 93 height 19
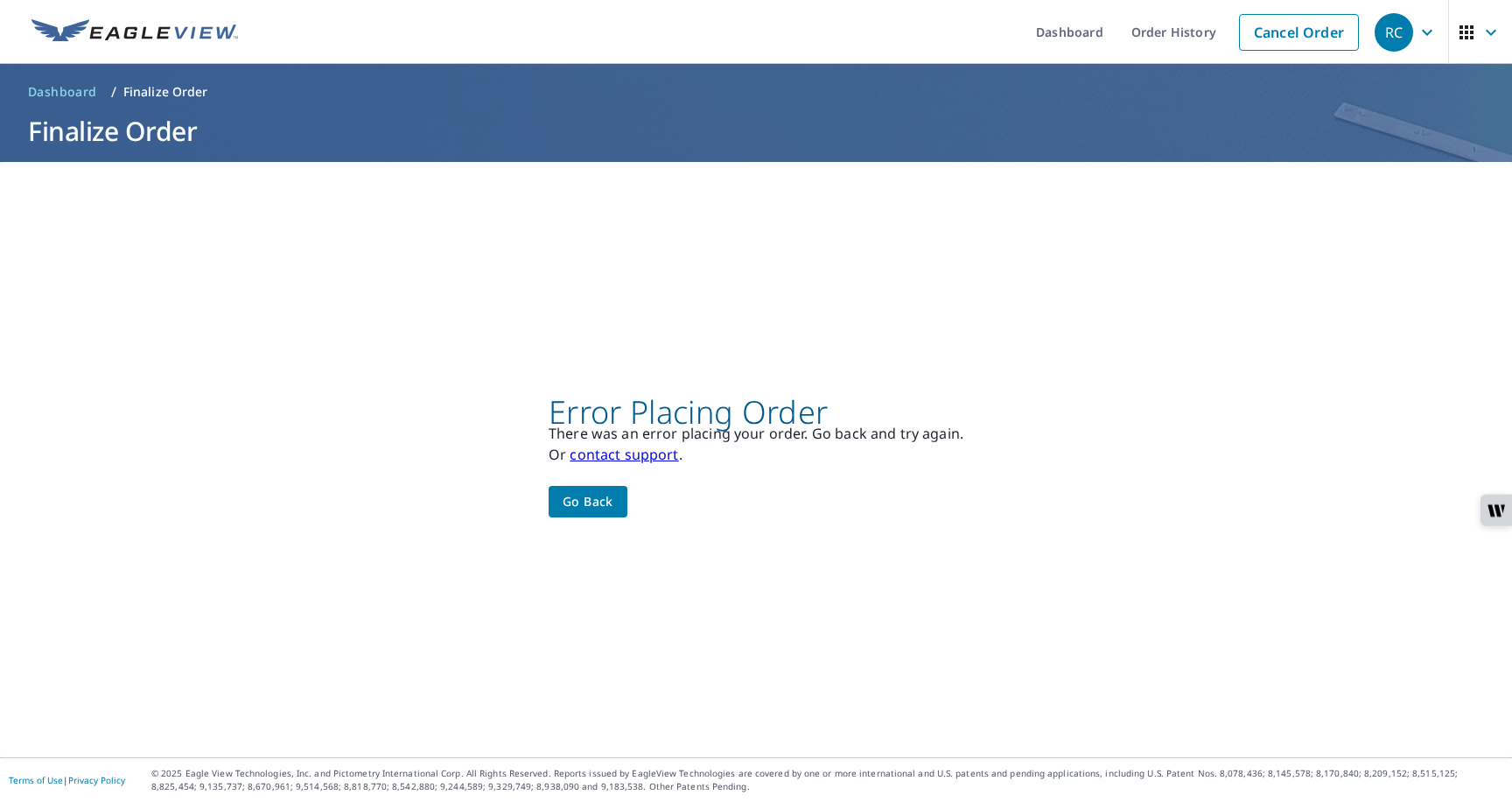
click at [578, 501] on span "Go back" at bounding box center [588, 502] width 51 height 22
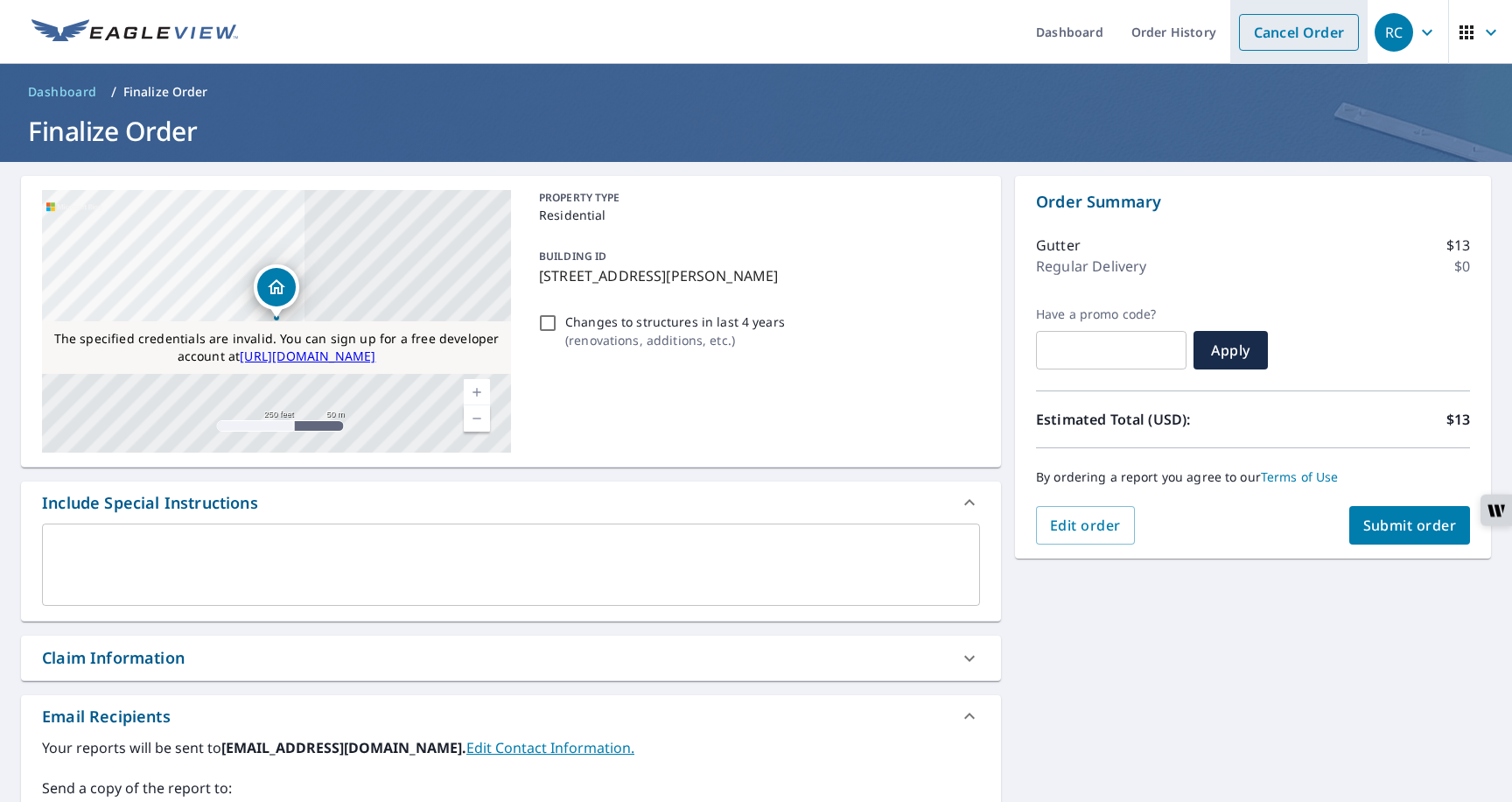
click at [1291, 54] on li "Cancel Order" at bounding box center [1298, 32] width 138 height 64
click at [1285, 42] on link "Cancel Order" at bounding box center [1299, 33] width 120 height 37
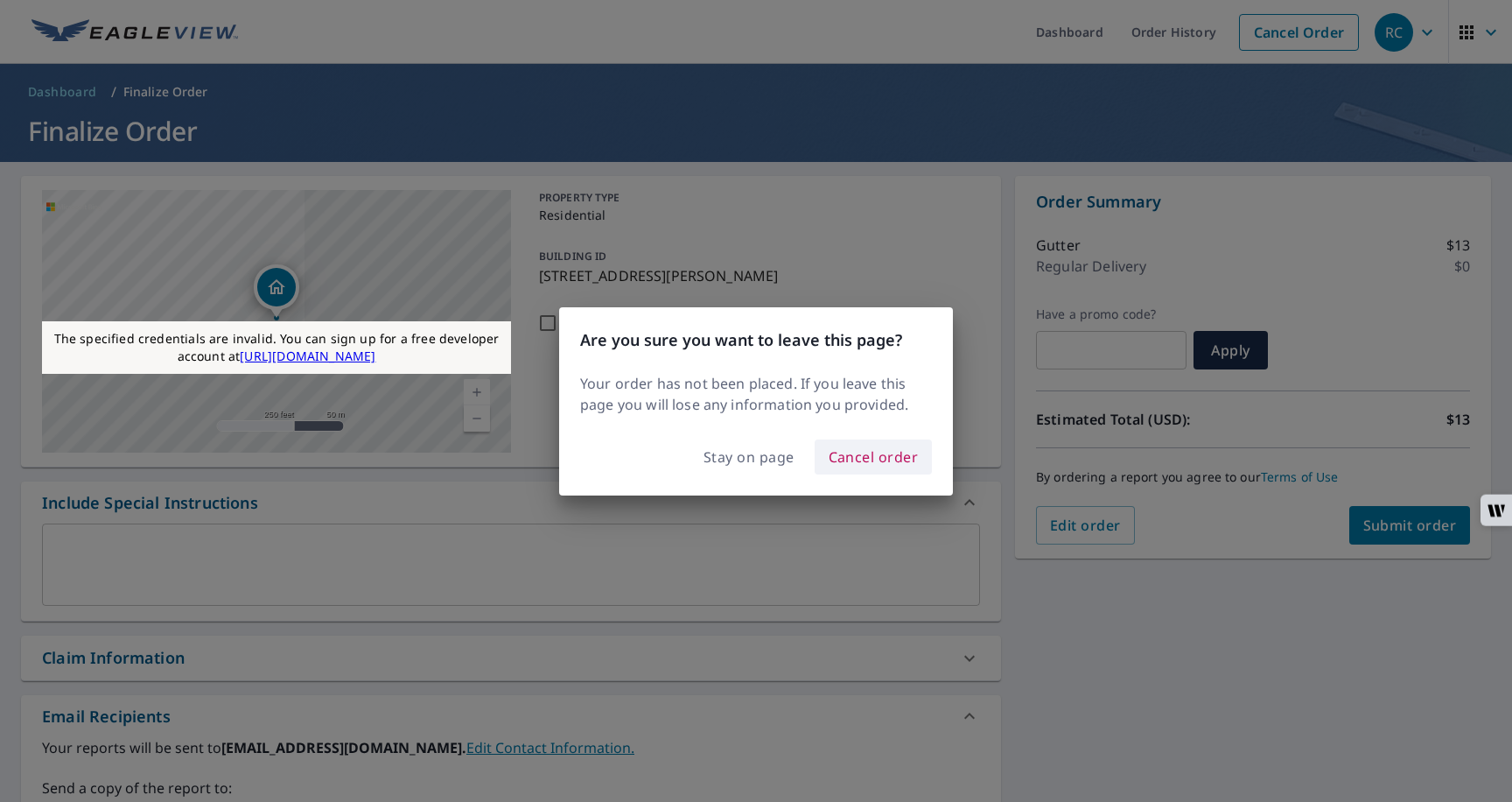
click at [846, 457] on span "Cancel order" at bounding box center [874, 456] width 90 height 24
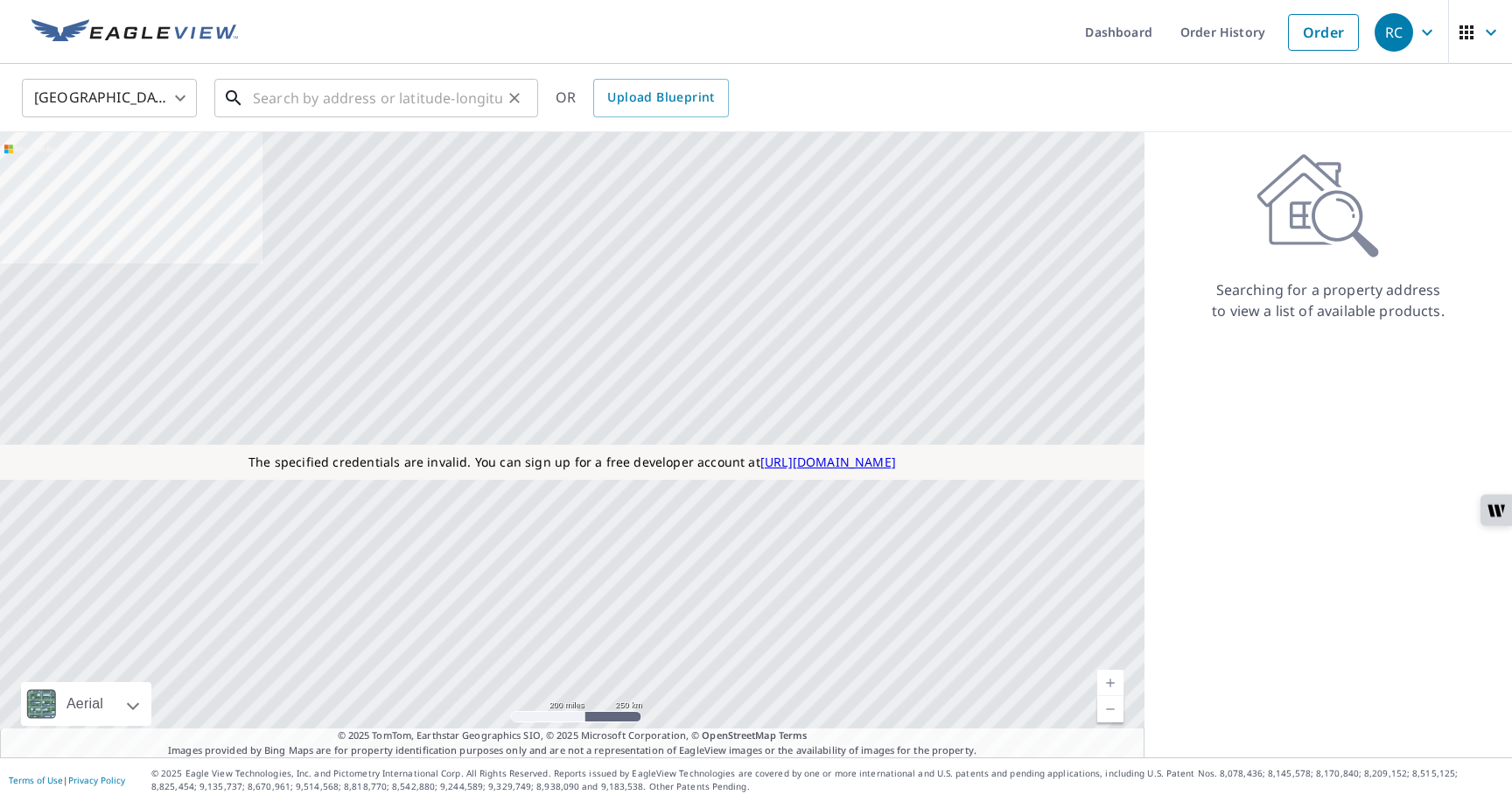
click at [439, 98] on input "text" at bounding box center [377, 97] width 249 height 49
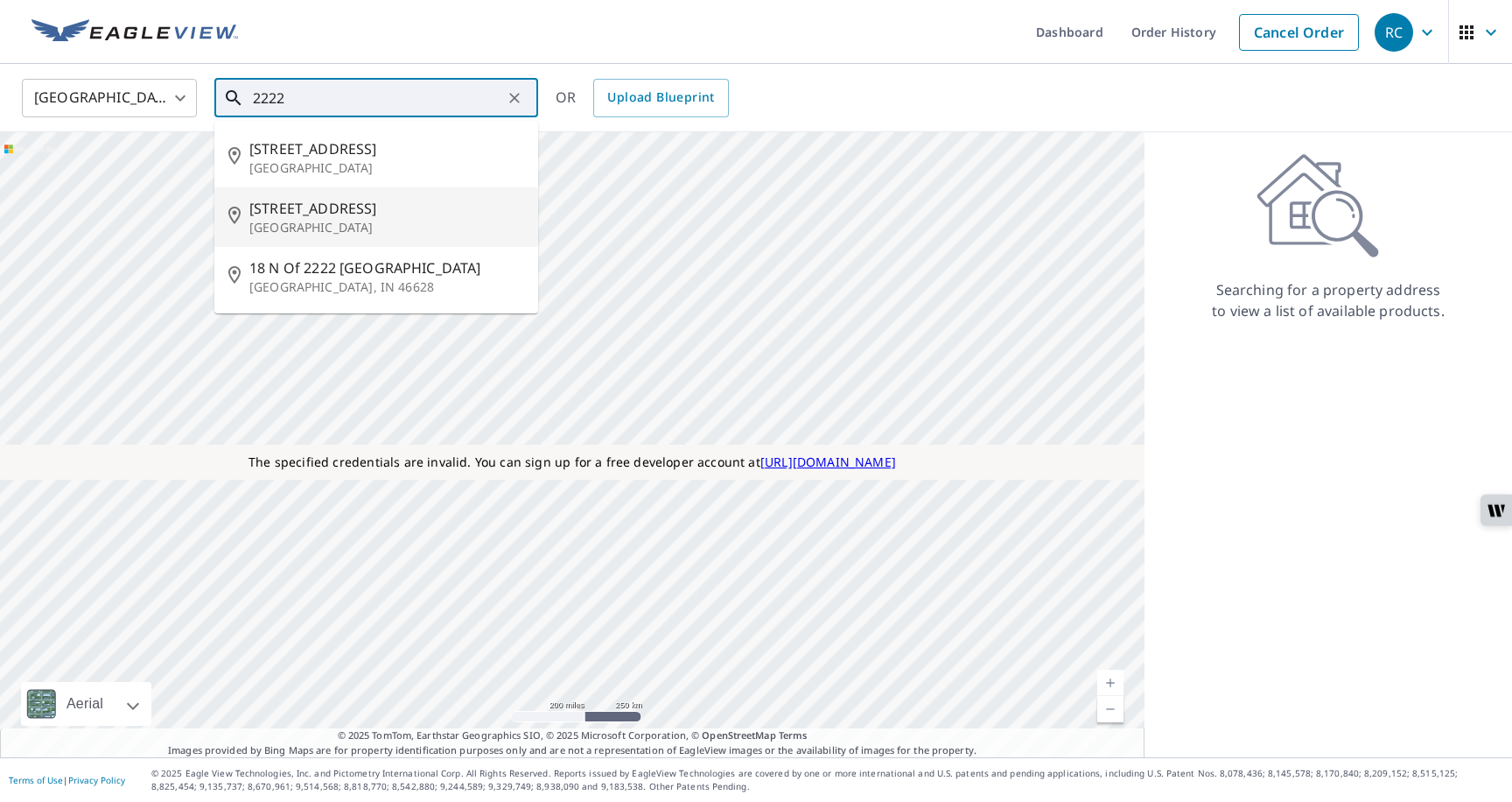
click at [339, 218] on span "2345 Crystal Dr" at bounding box center [387, 209] width 275 height 21
type input "2345 Crystal Dr Arlington, VA 22227"
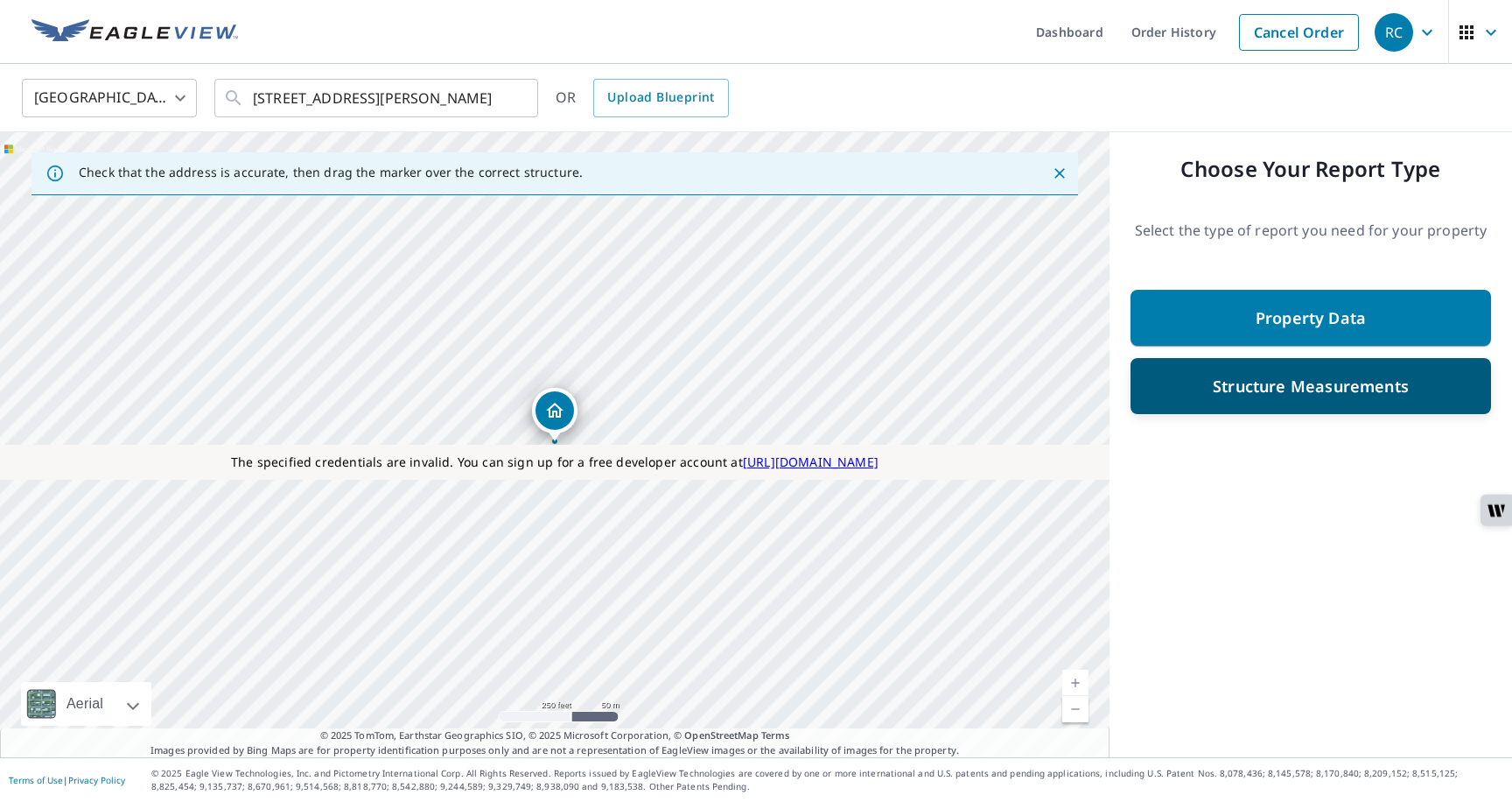
click at [1277, 400] on div "Structure Measurements" at bounding box center [1310, 386] width 315 height 32
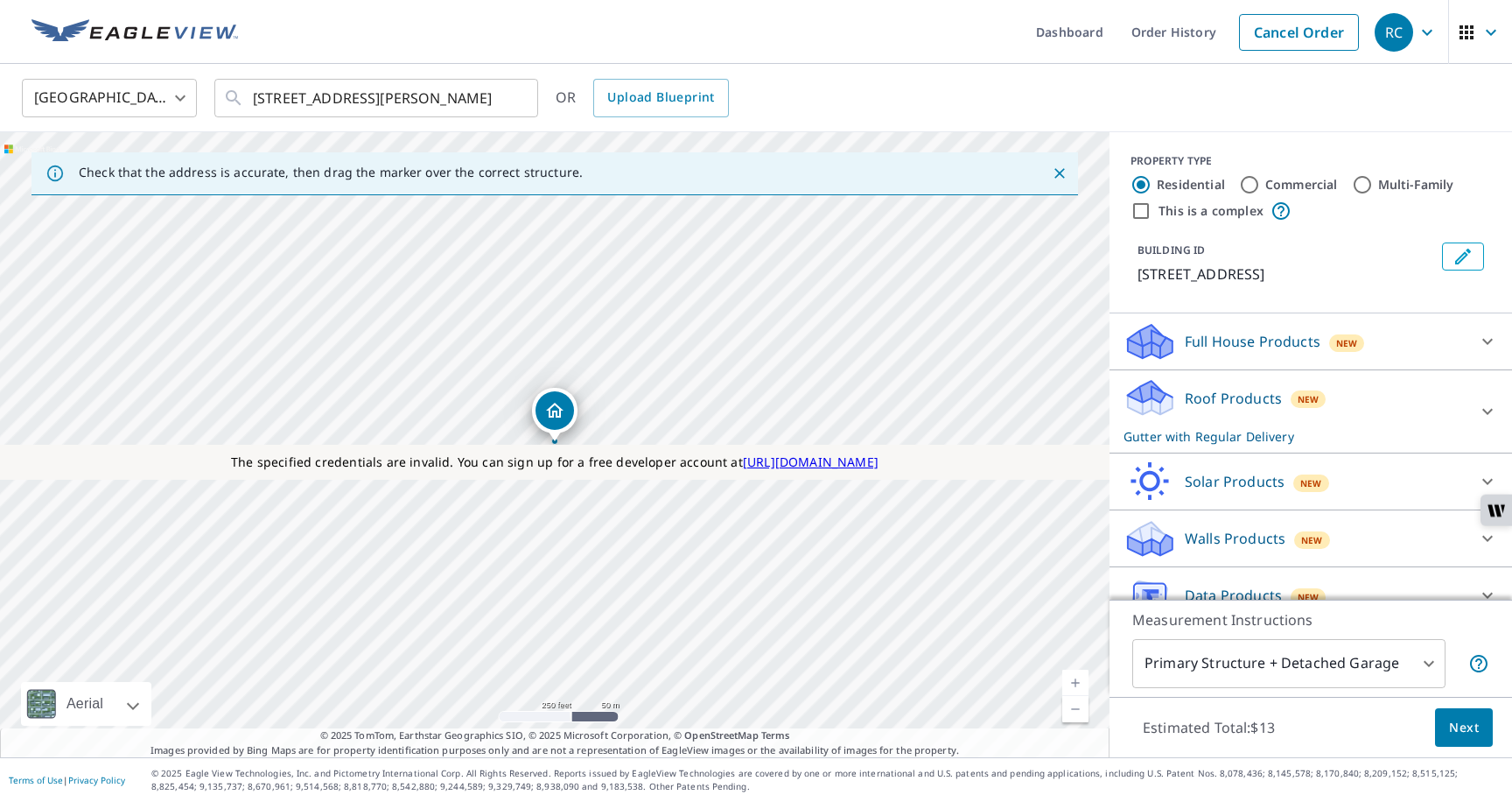
click at [1452, 729] on span "Next" at bounding box center [1464, 728] width 30 height 22
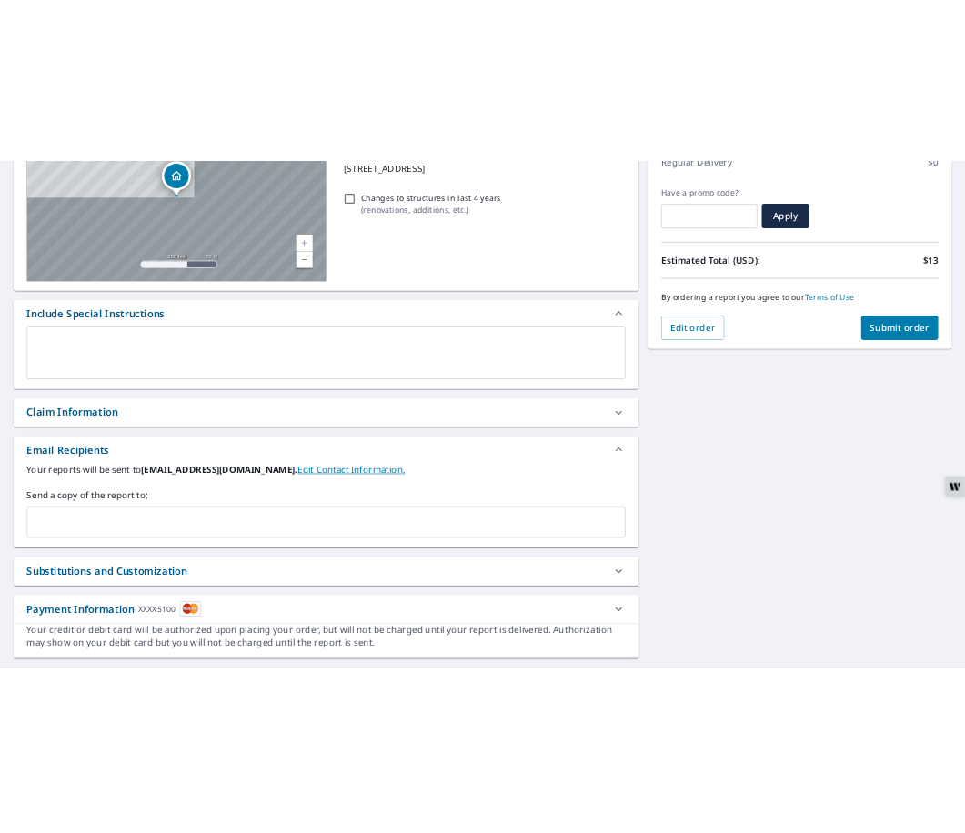
scroll to position [312, 0]
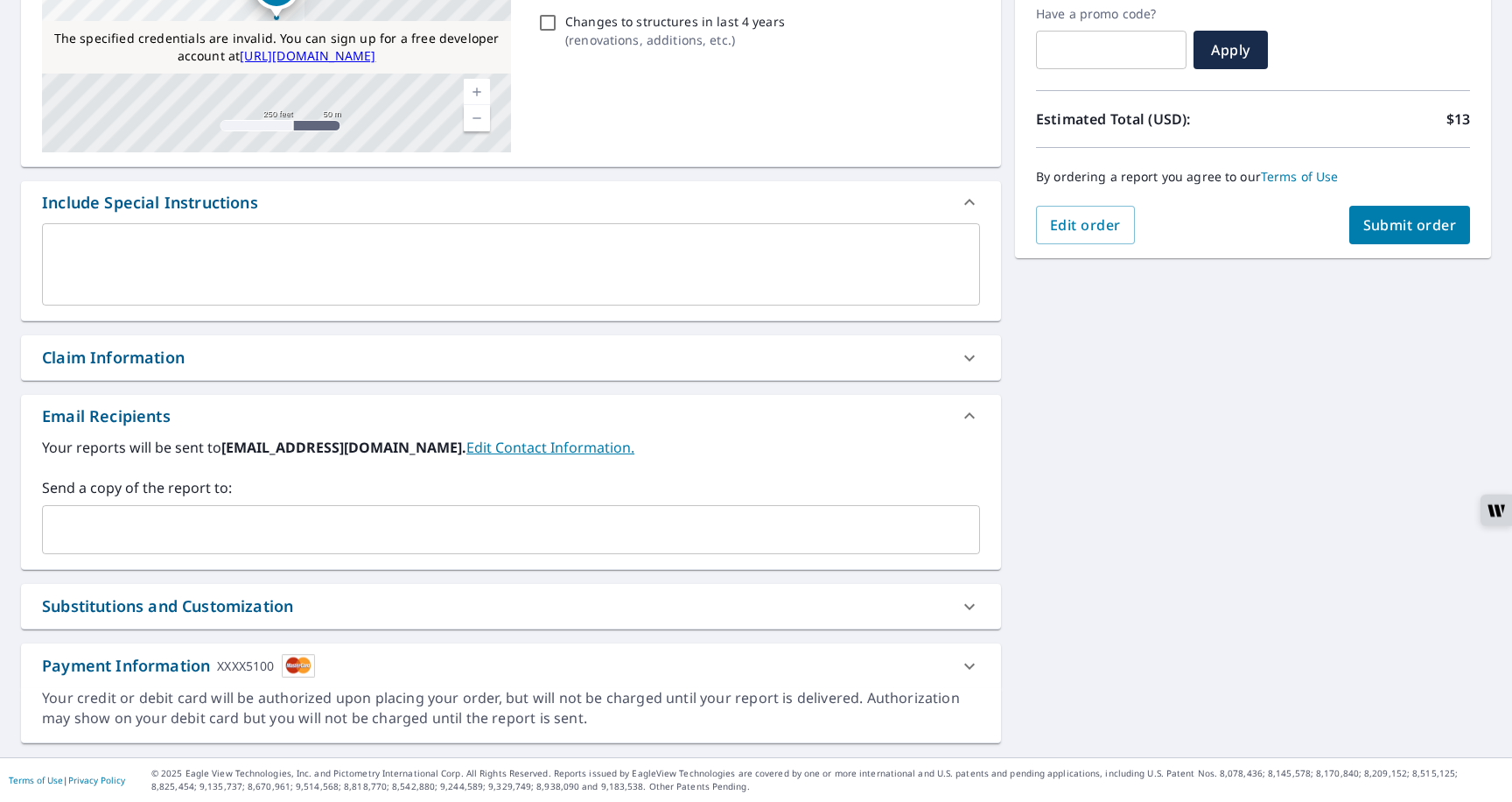
click at [197, 682] on div "Payment Information XXXX5100" at bounding box center [511, 665] width 980 height 44
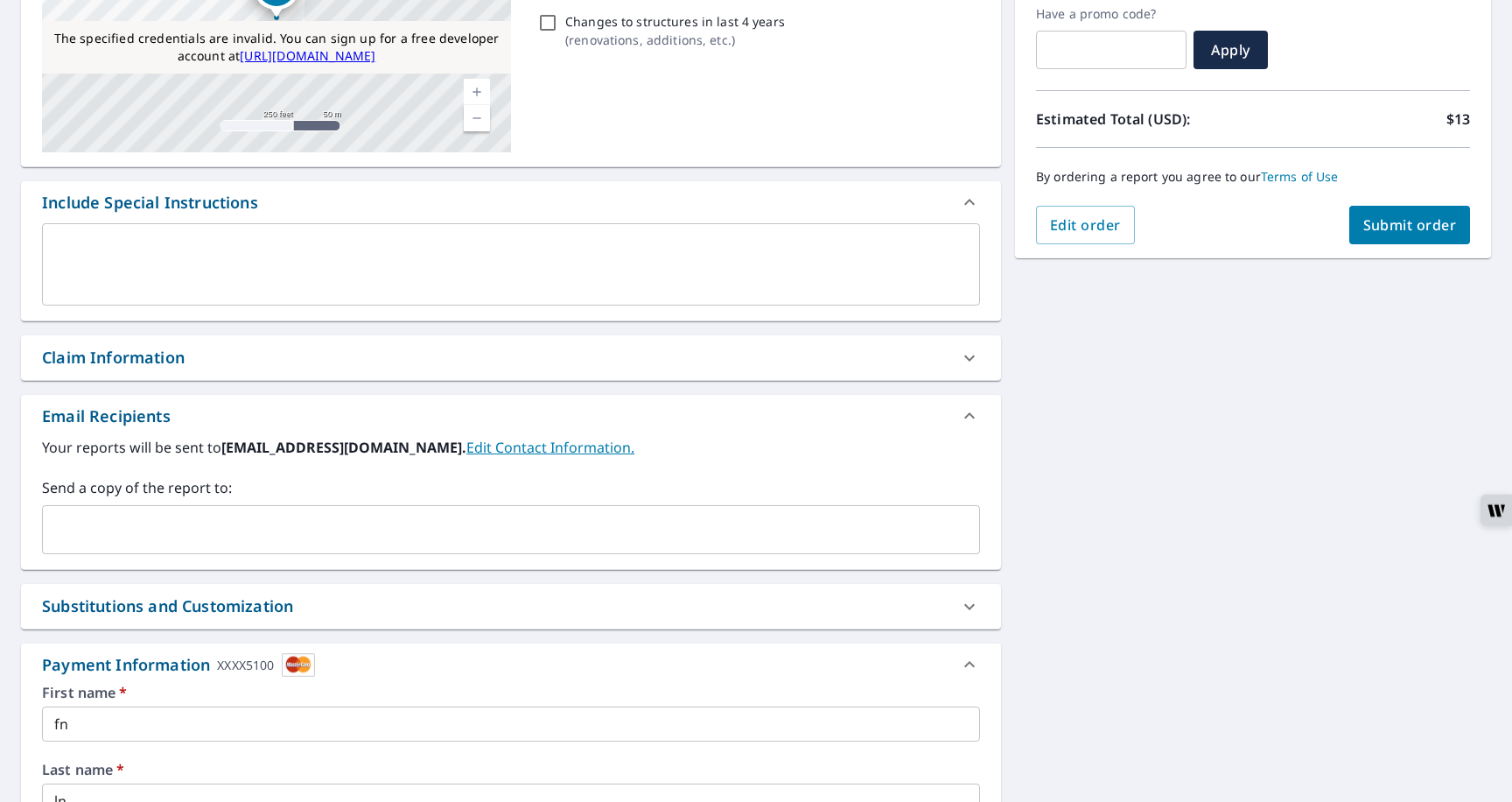
click at [599, 337] on div "Claim Information" at bounding box center [511, 357] width 980 height 44
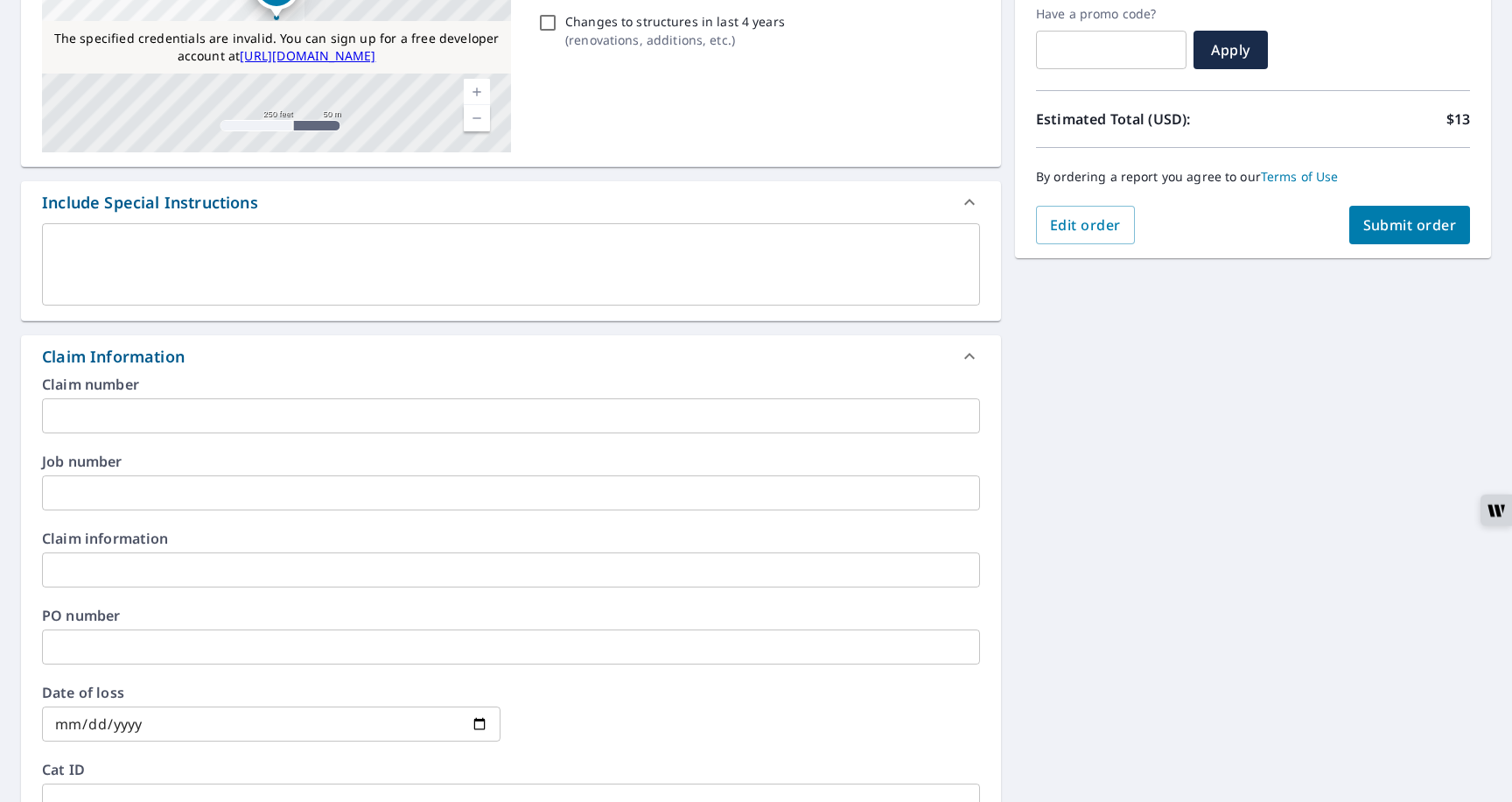
click at [599, 337] on div "Claim Information" at bounding box center [511, 356] width 980 height 42
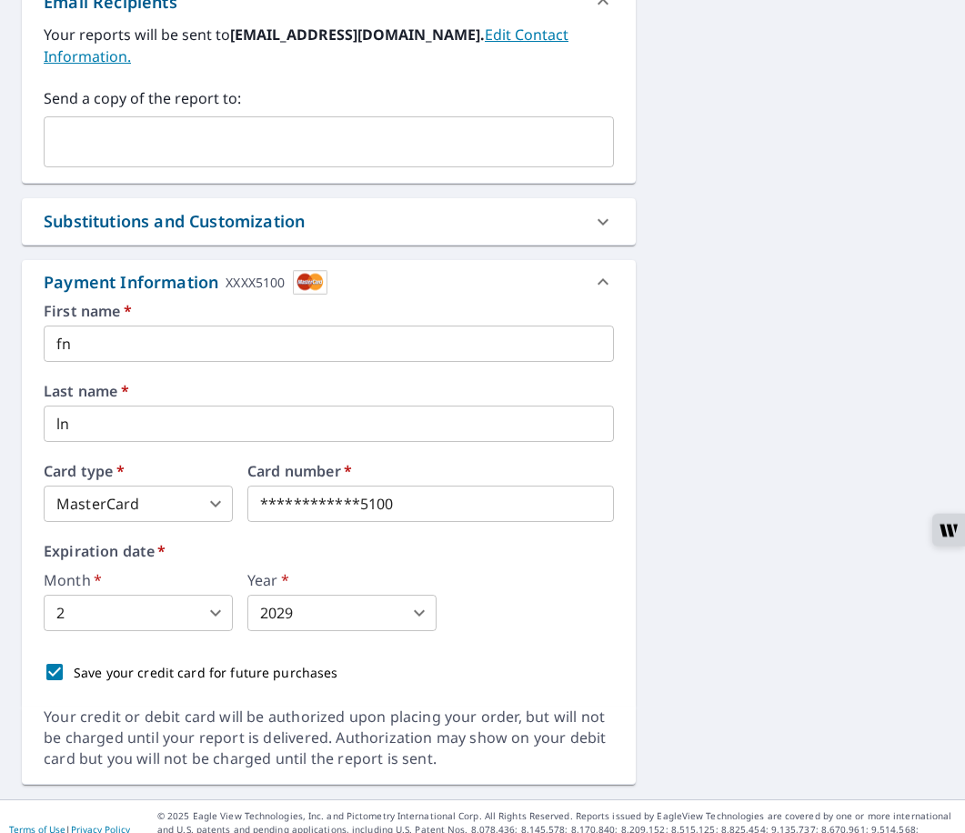
scroll to position [767, 0]
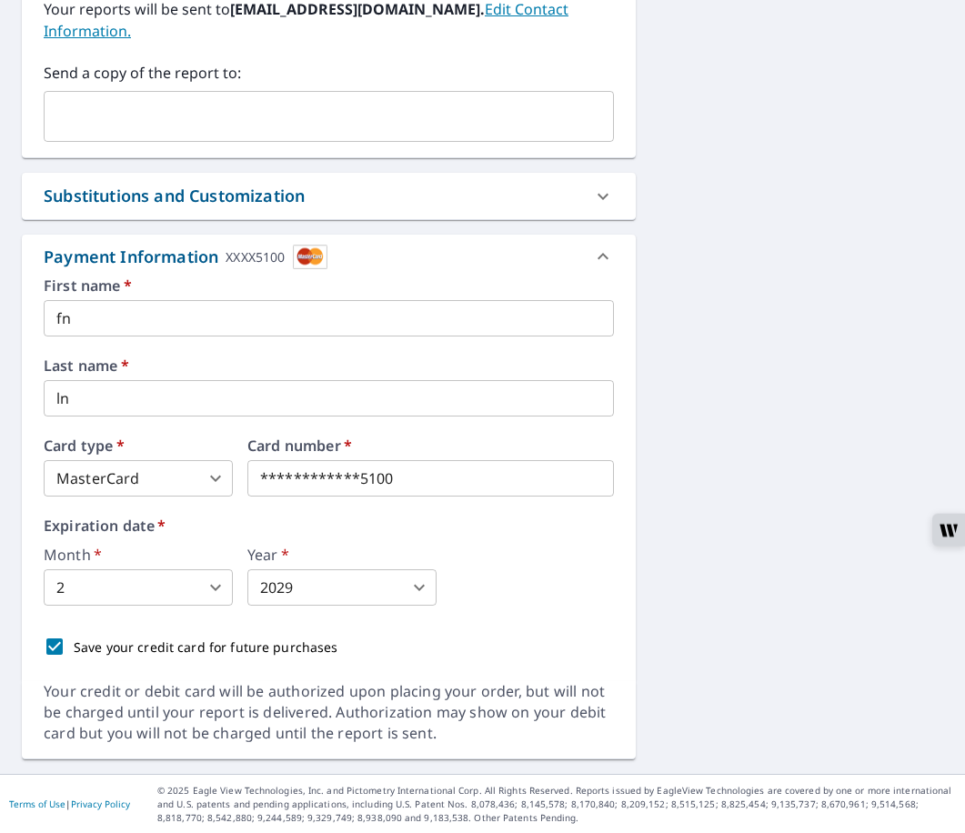
click at [106, 325] on input "fn" at bounding box center [329, 318] width 570 height 36
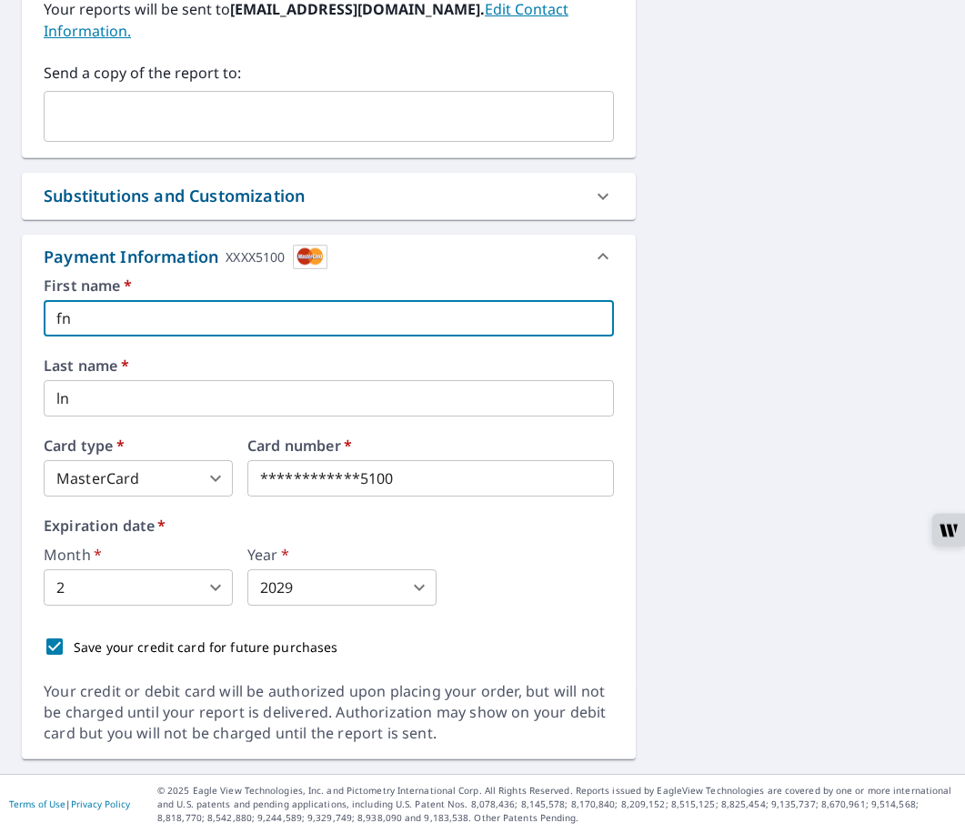
type input "f"
type input "22"
click at [105, 485] on body "RC RC Dashboard Order History Cancel Order RC Dashboard / Finalize Order Finali…" at bounding box center [482, 427] width 965 height 854
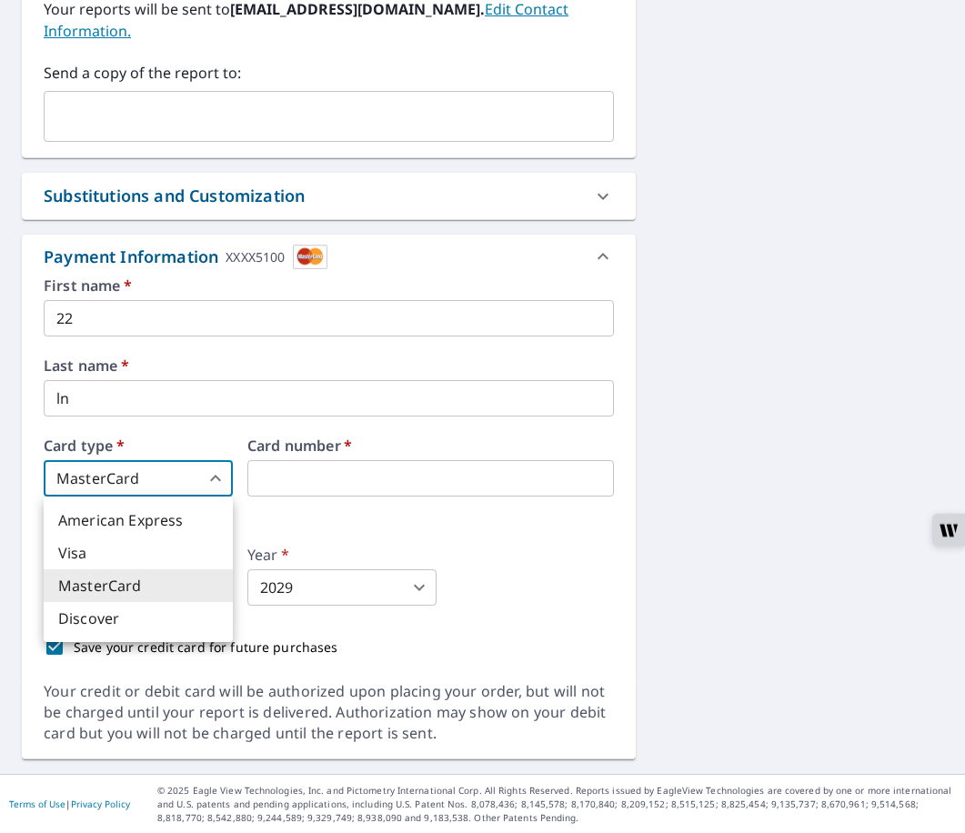
click at [75, 549] on li "Visa" at bounding box center [138, 552] width 189 height 33
type input "2"
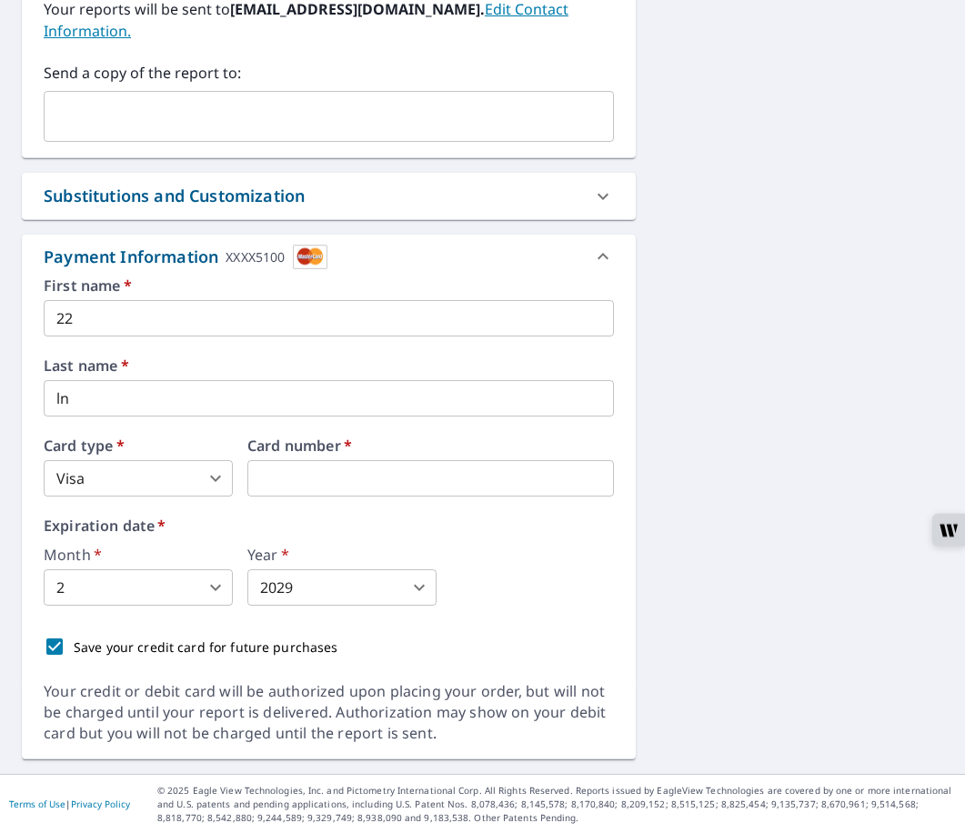
click at [320, 690] on div "Your credit or debit card will be authorized upon placing your order, but will …" at bounding box center [329, 712] width 570 height 63
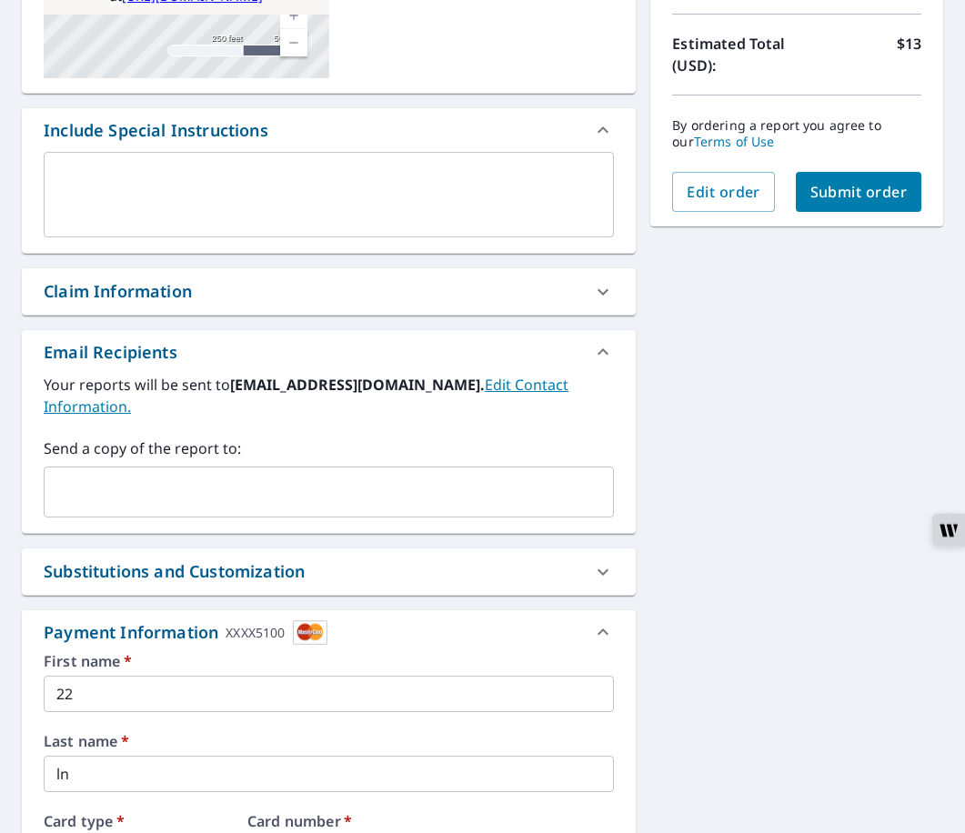
scroll to position [337, 0]
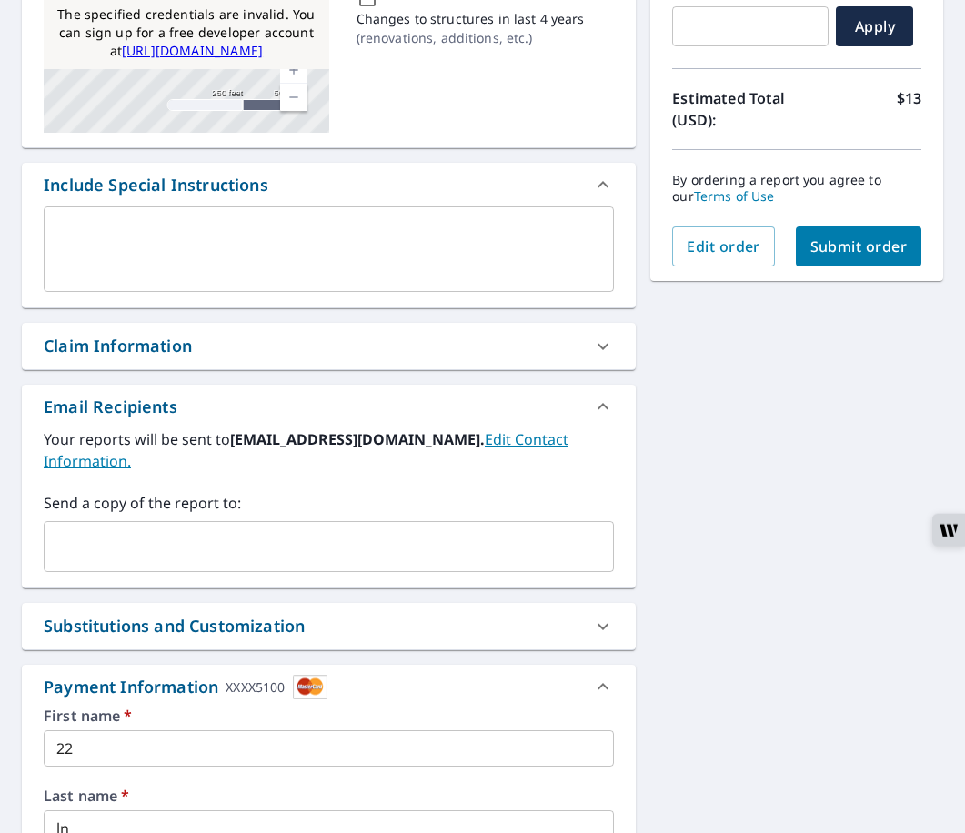
click at [845, 251] on span "Submit order" at bounding box center [858, 246] width 97 height 20
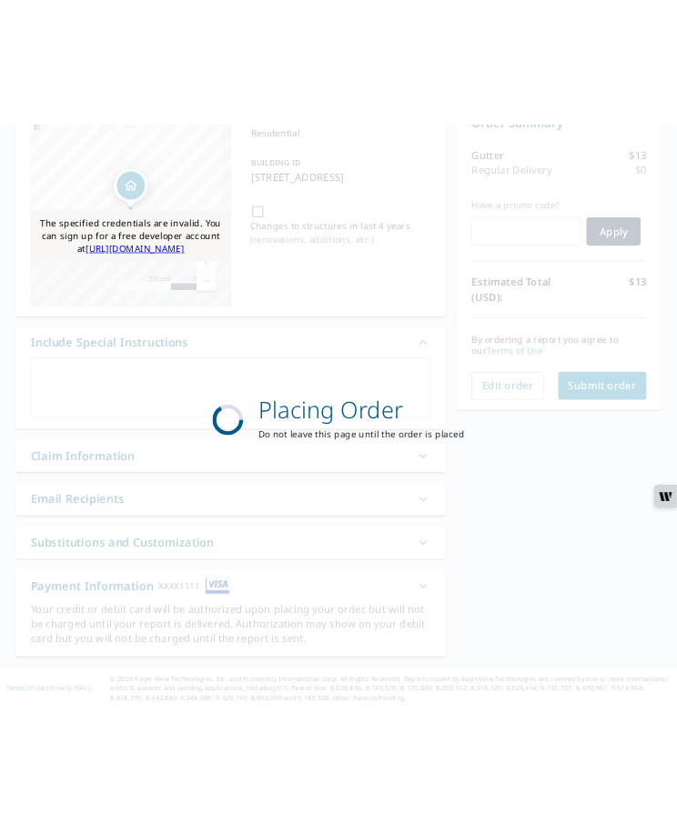
scroll to position [0, 0]
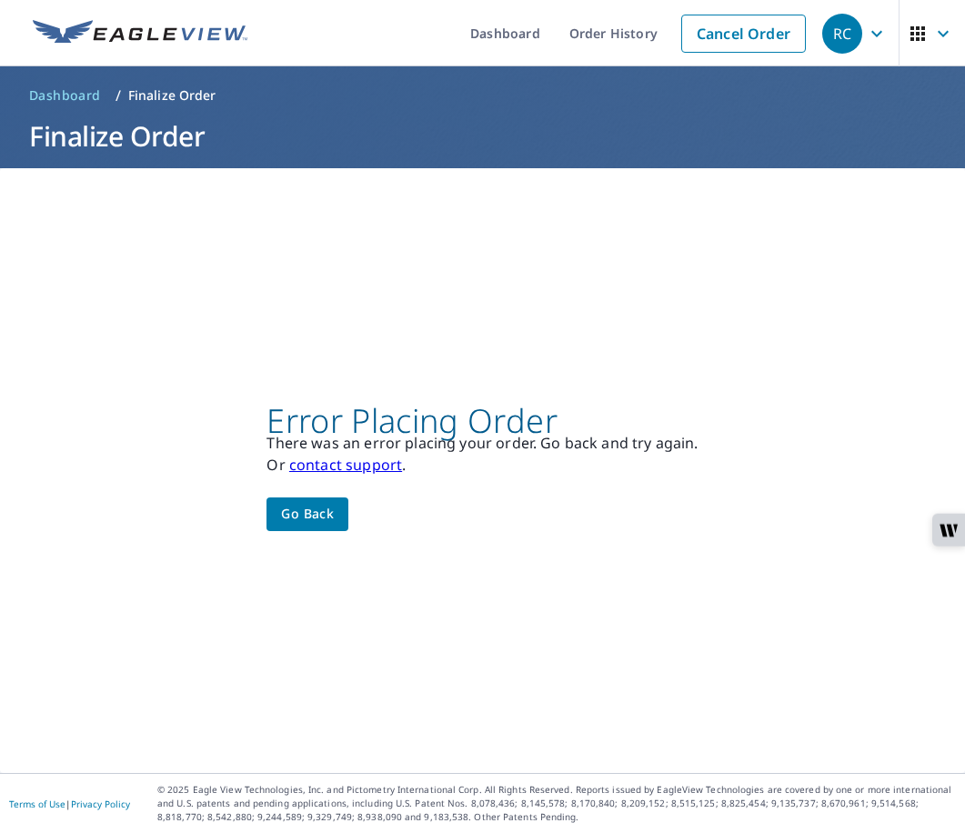
click at [964, 430] on div "Error Placing Order There was an error placing your order. Go back and try agai…" at bounding box center [482, 470] width 965 height 605
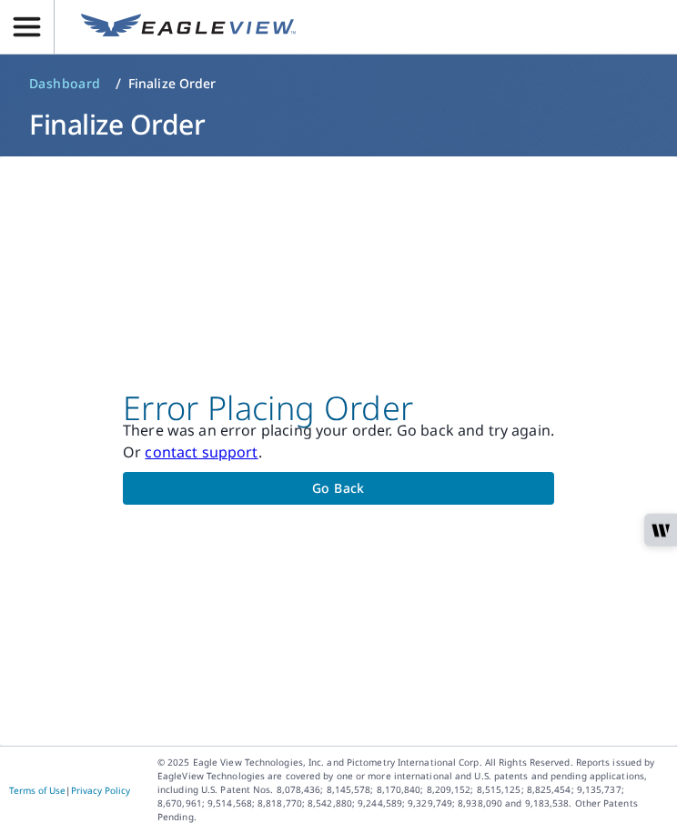
click at [304, 500] on span "Go back" at bounding box center [338, 488] width 402 height 23
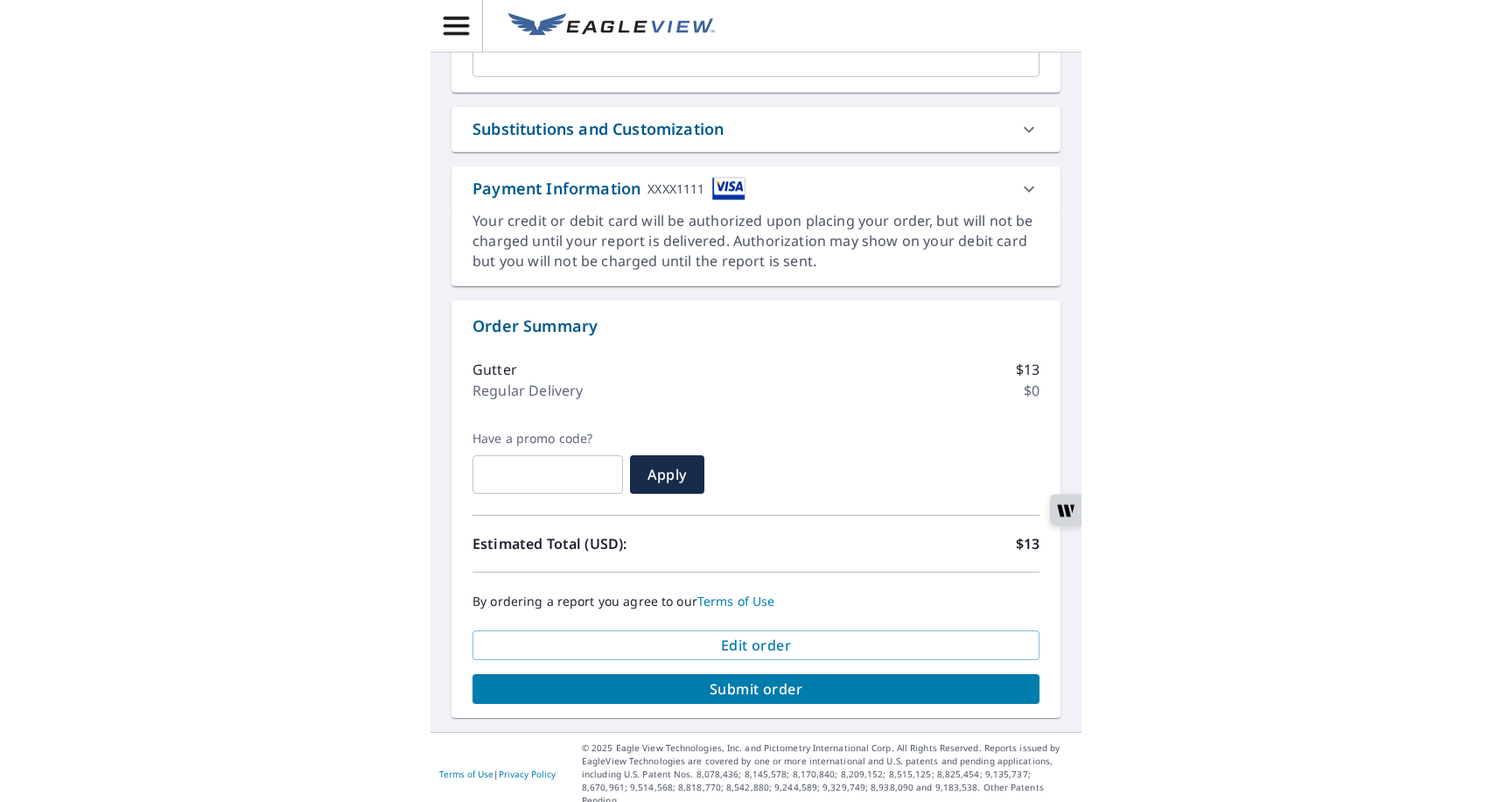
scroll to position [776, 0]
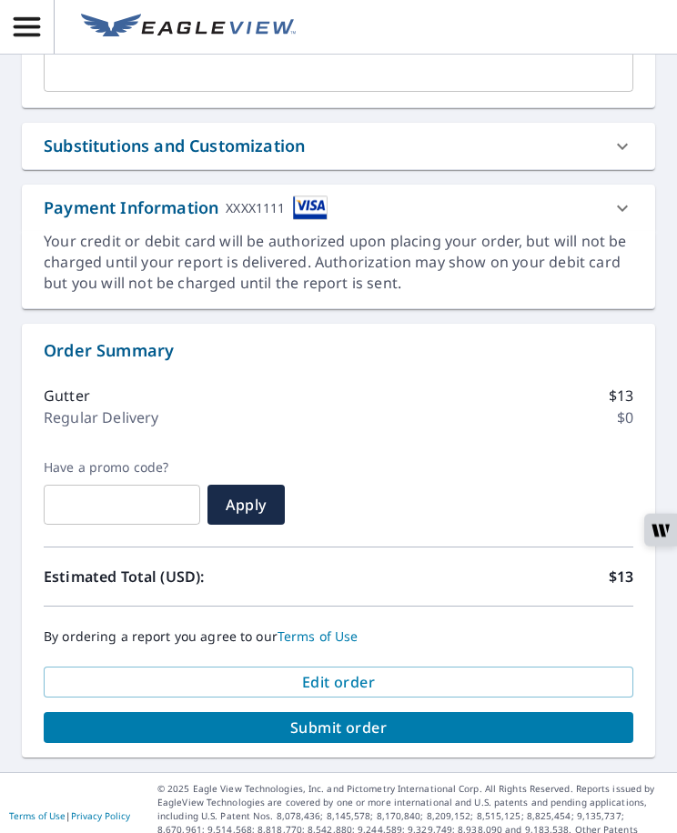
click at [319, 215] on img at bounding box center [310, 208] width 35 height 25
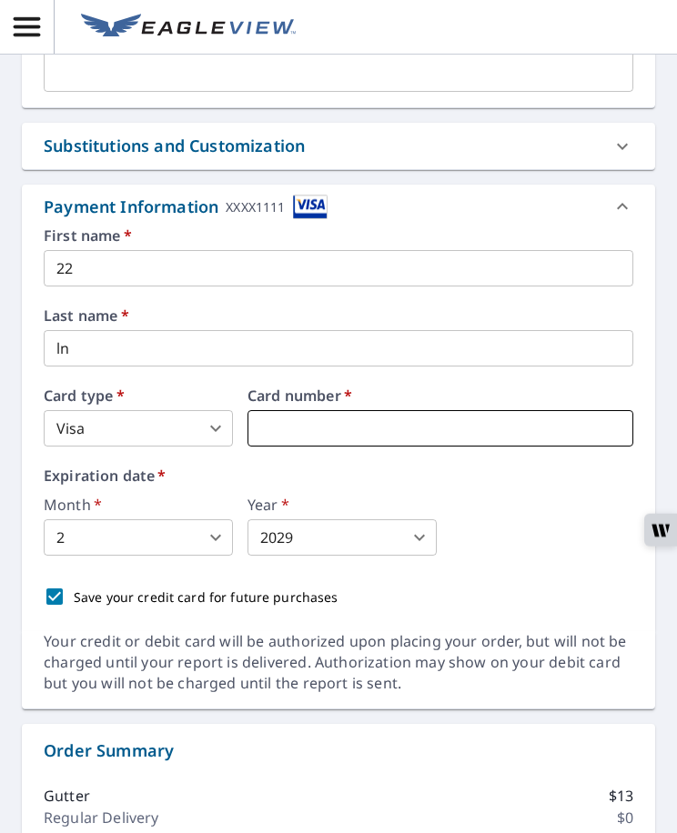
click at [317, 416] on iframe at bounding box center [440, 428] width 386 height 36
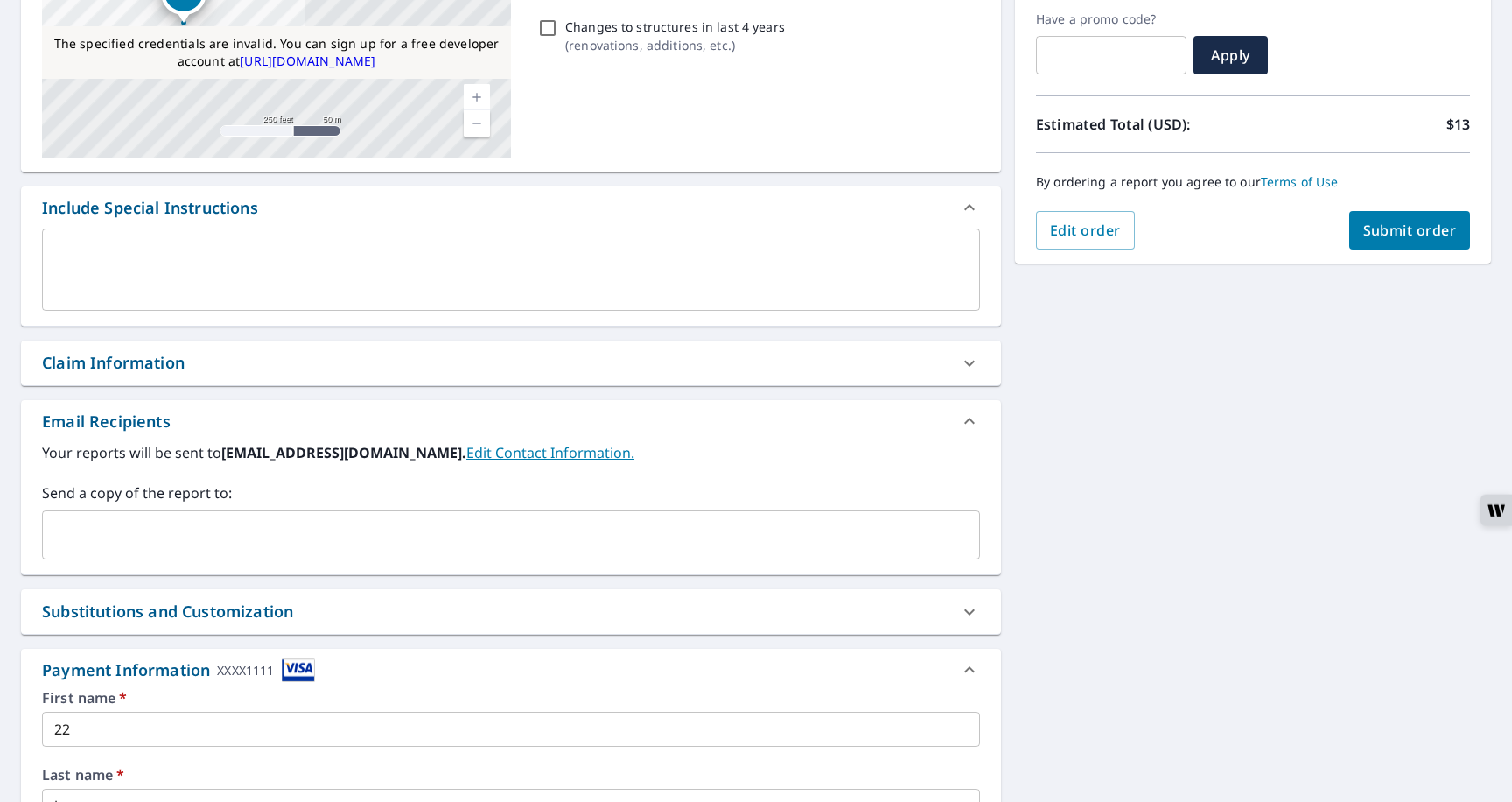
scroll to position [0, 0]
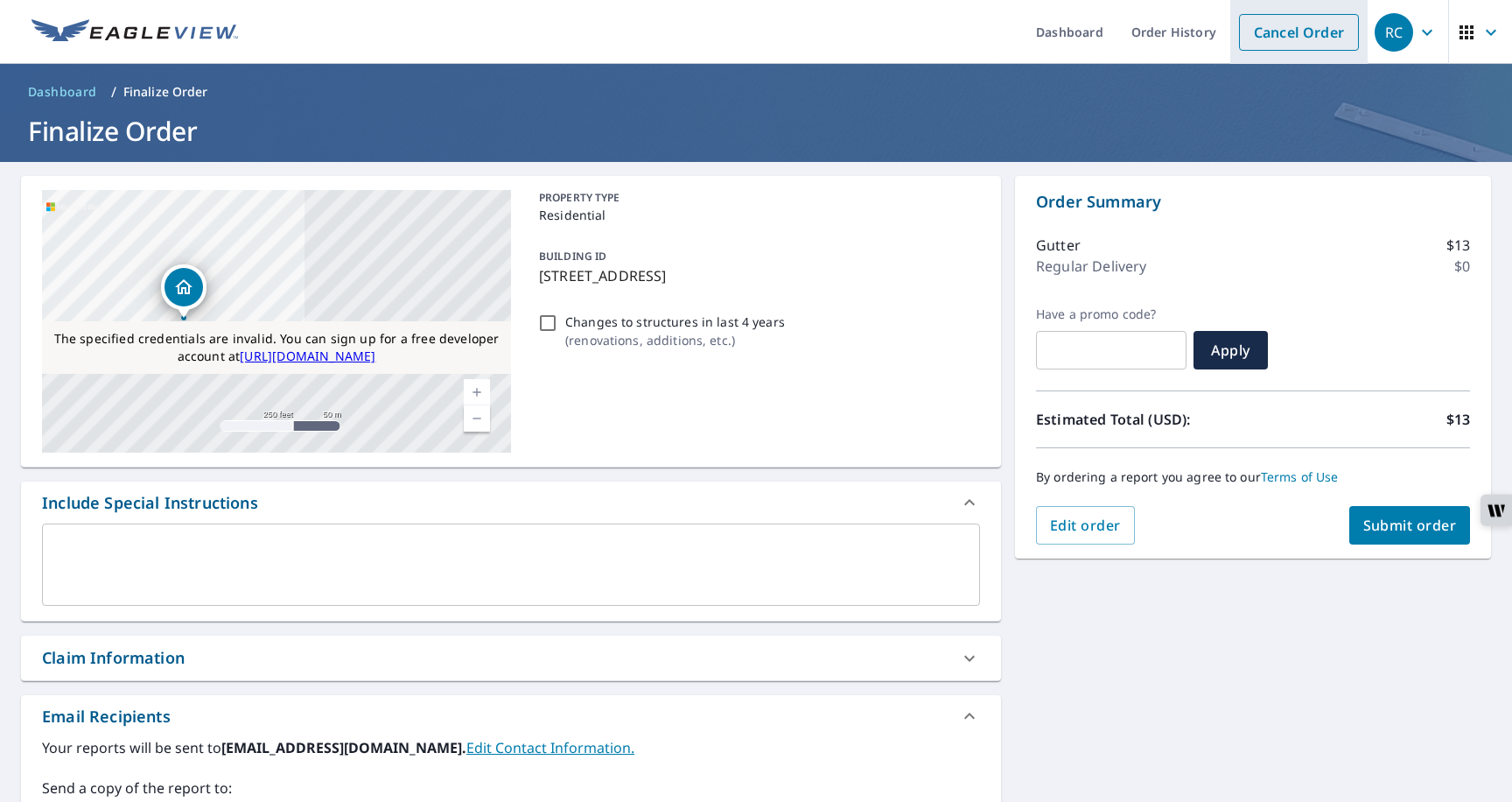
click at [1292, 46] on link "Cancel Order" at bounding box center [1299, 33] width 120 height 37
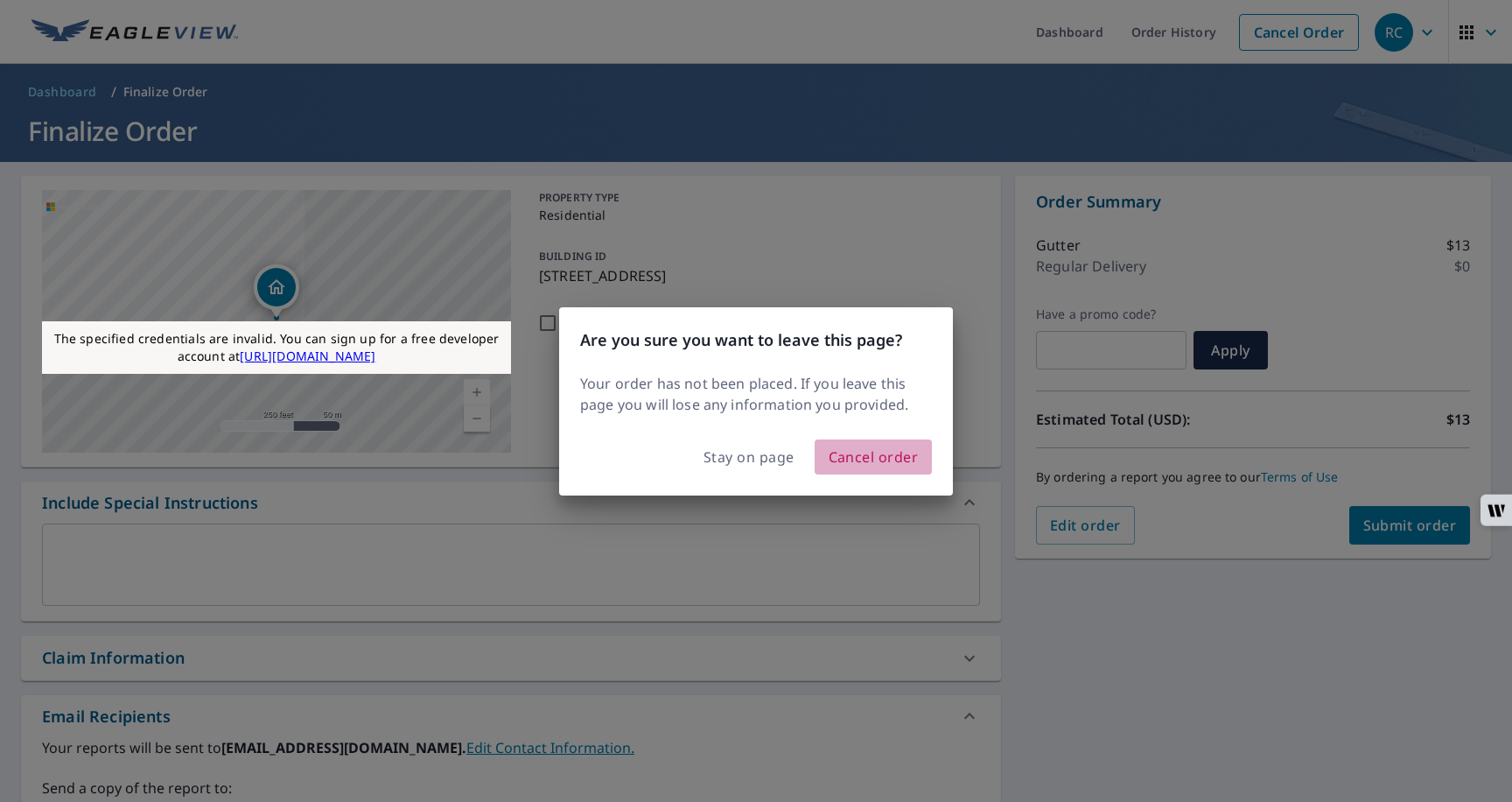
click at [834, 461] on span "Cancel order" at bounding box center [874, 456] width 90 height 24
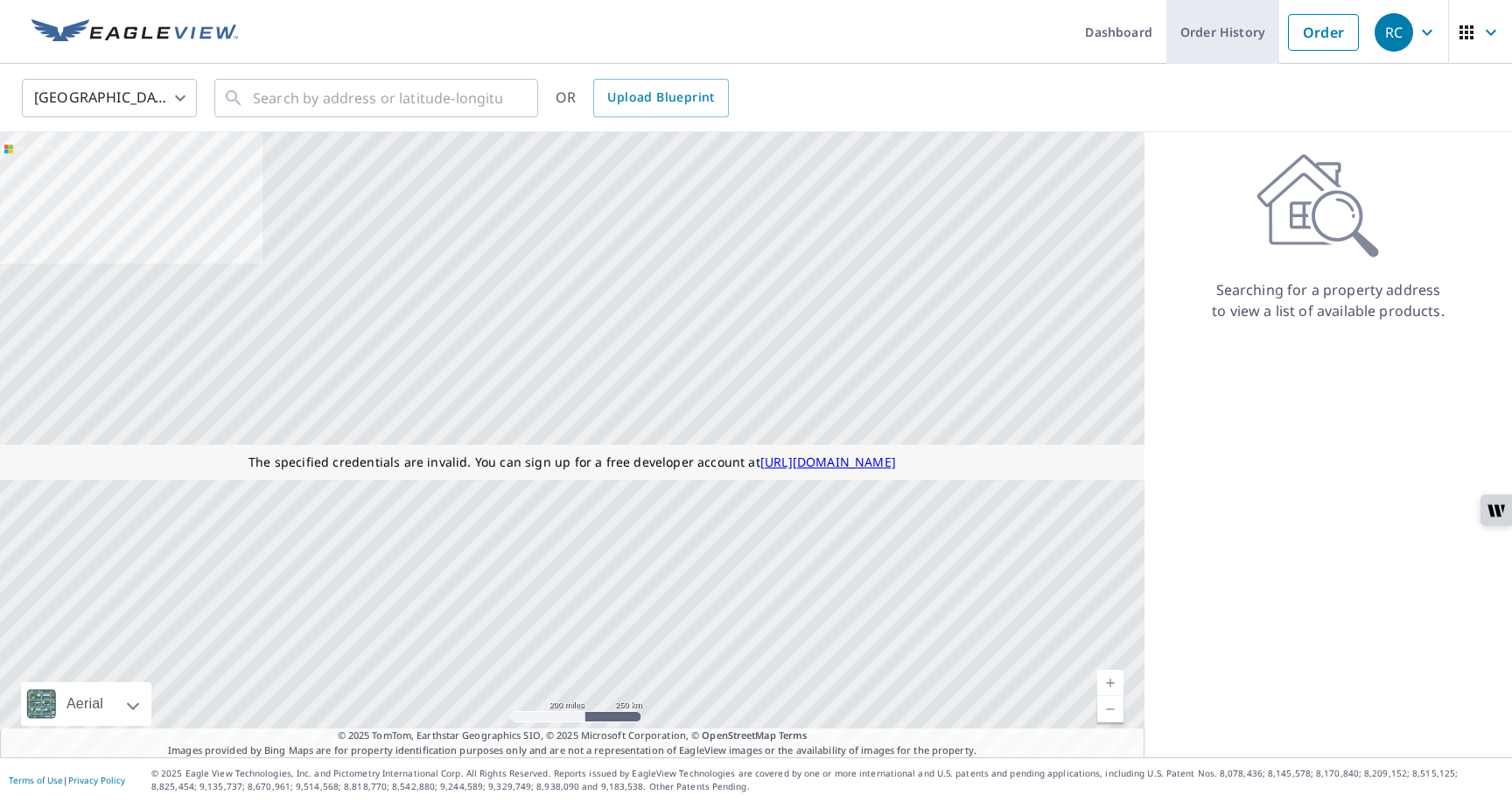
click at [1202, 41] on link "Order History" at bounding box center [1222, 32] width 113 height 64
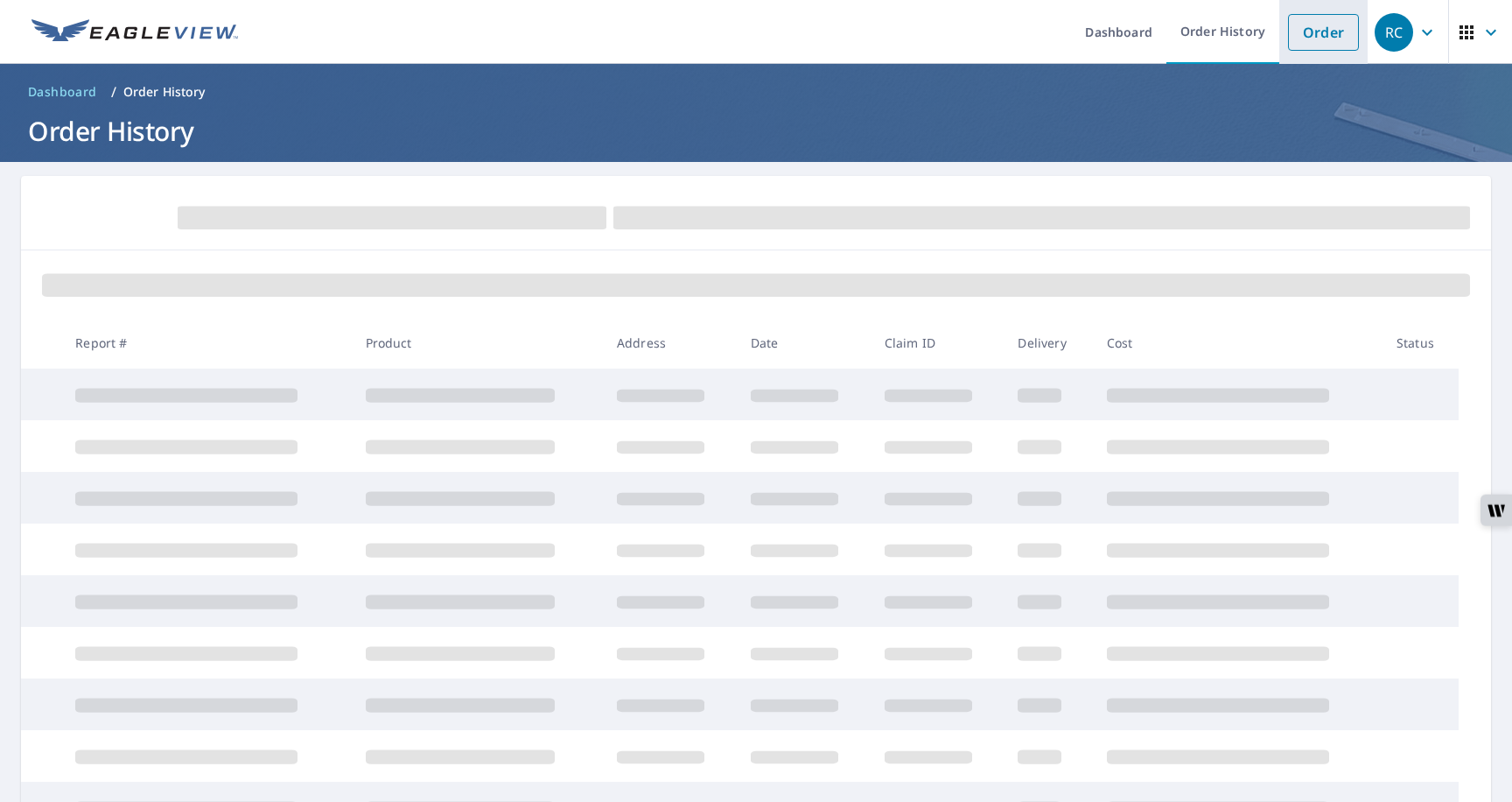
click at [1316, 39] on link "Order" at bounding box center [1324, 33] width 71 height 37
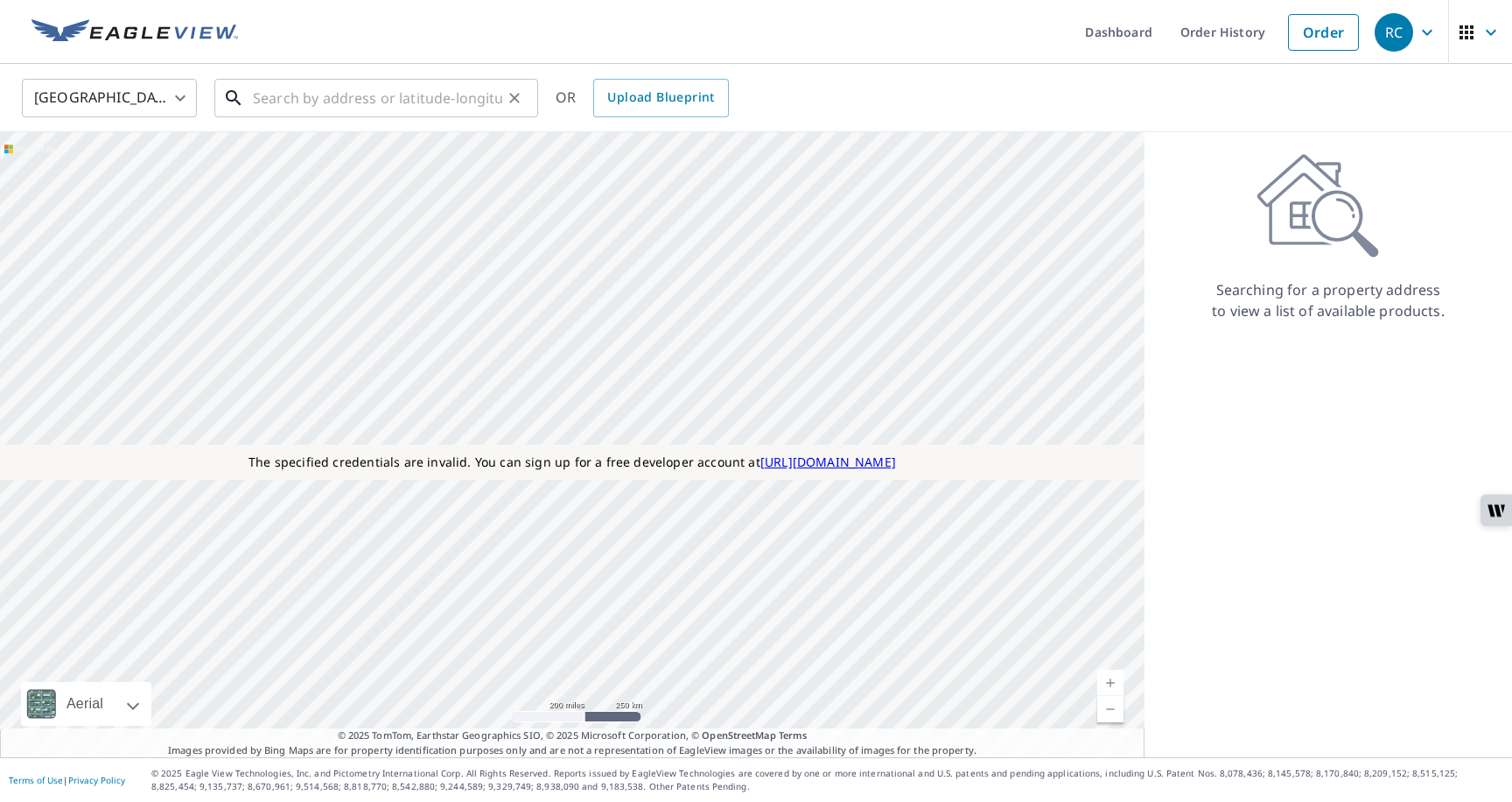
click at [396, 97] on input "text" at bounding box center [377, 97] width 249 height 49
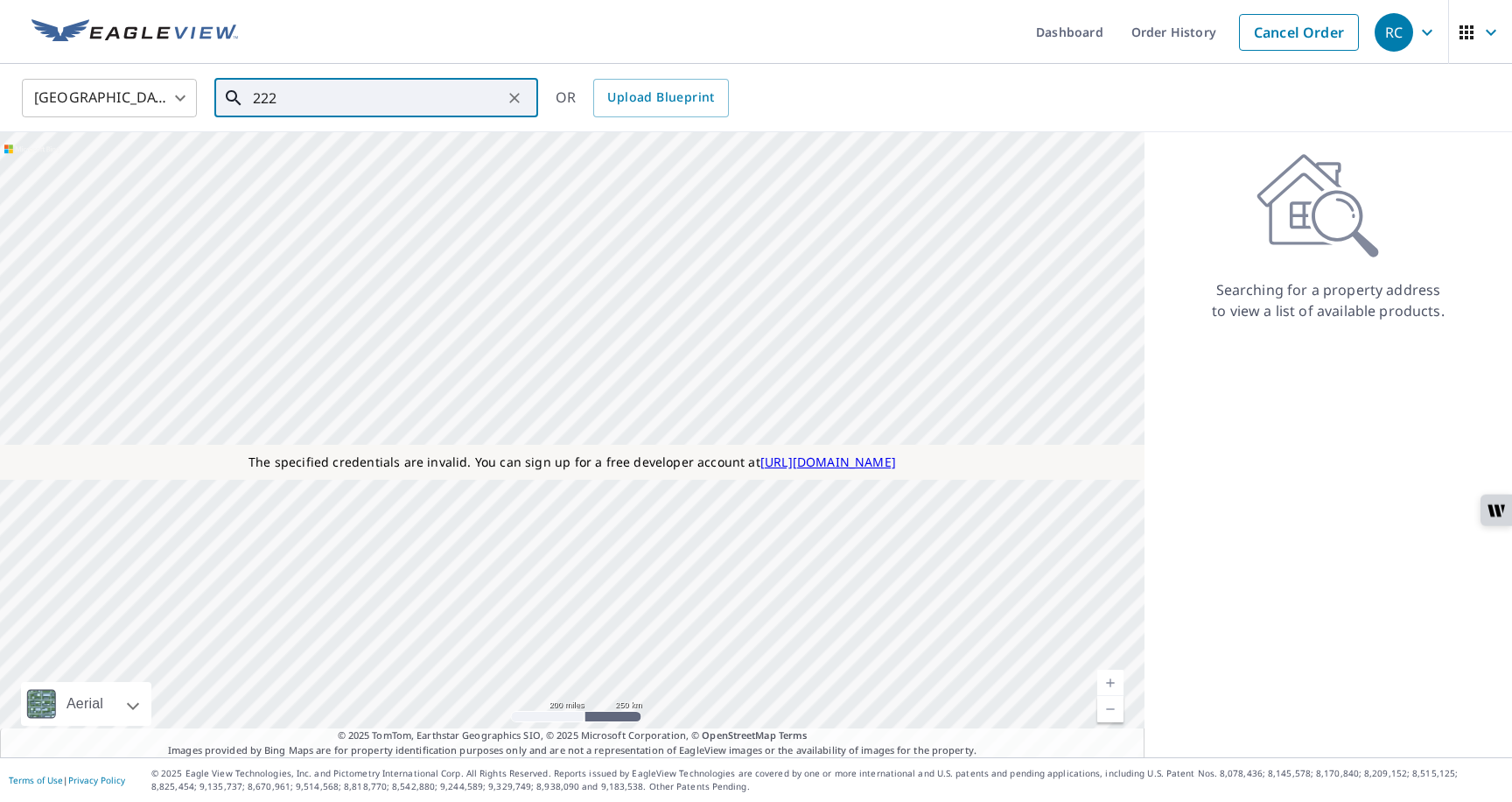
paste input "459 Paddington Dr, Kyle, TX 78640, USA"
type input "459 Paddington Dr, Kyle, TX 78640, USA"
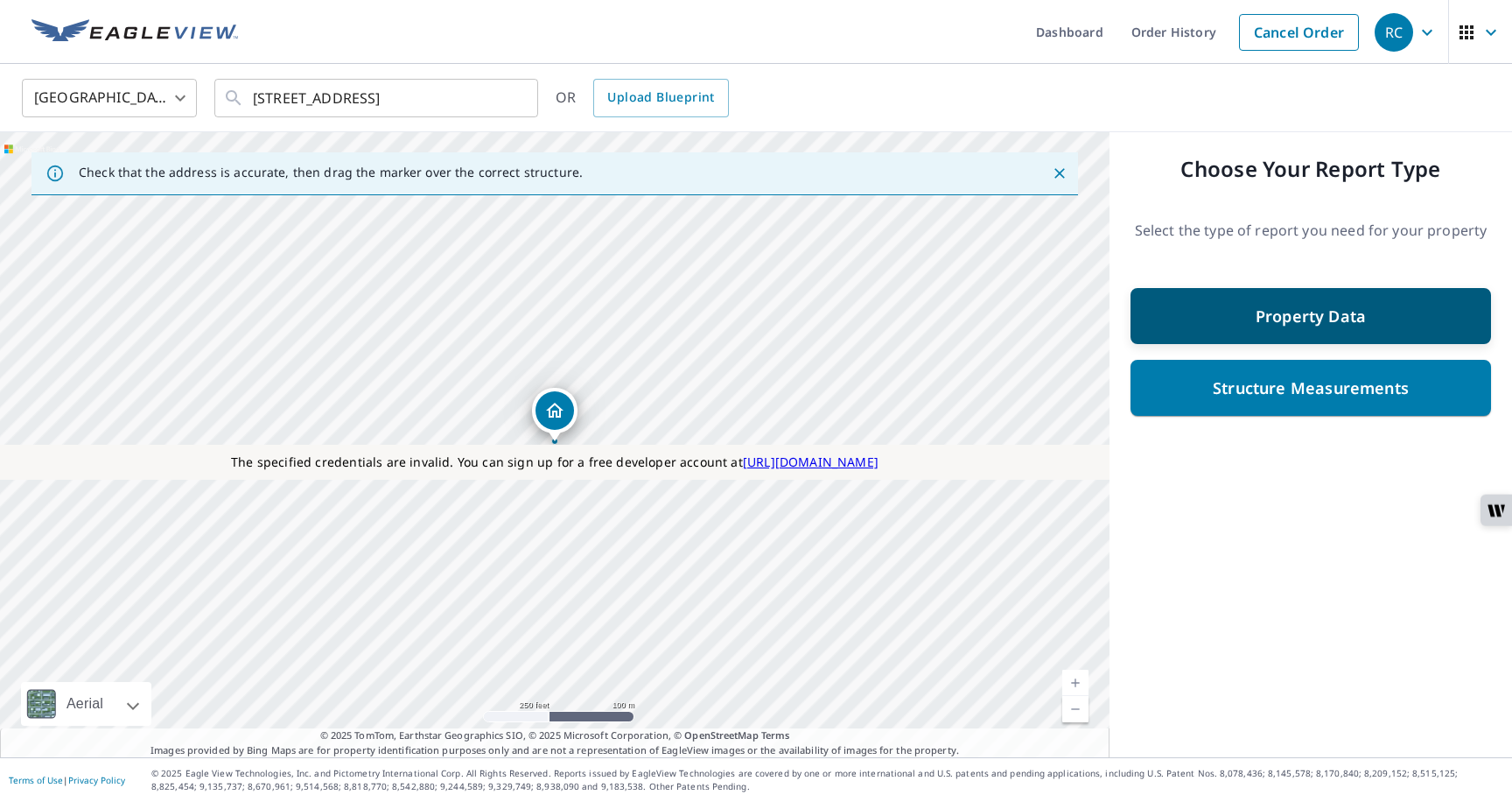
click at [1222, 324] on div "Property Data" at bounding box center [1310, 316] width 315 height 32
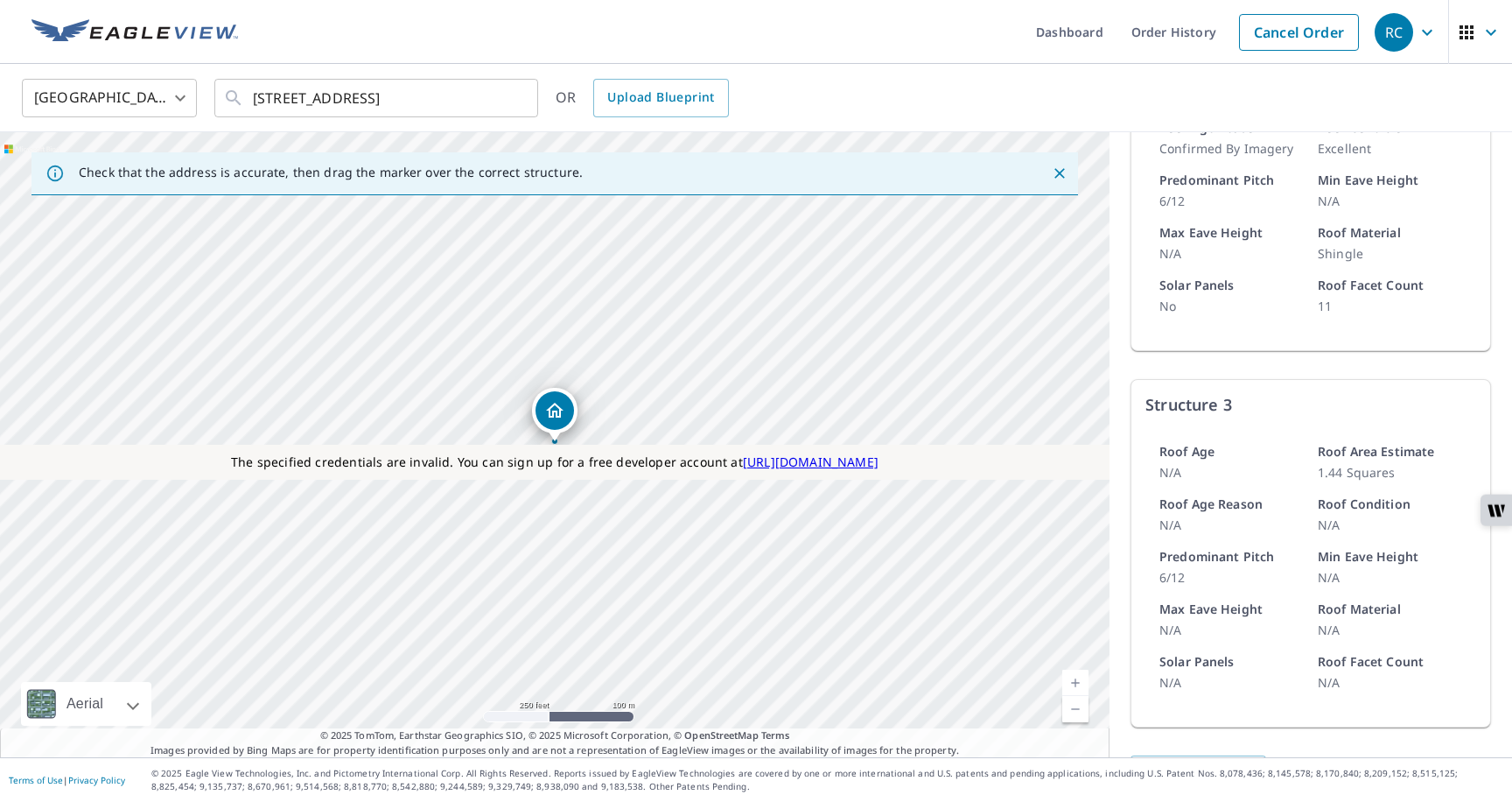
scroll to position [1057, 0]
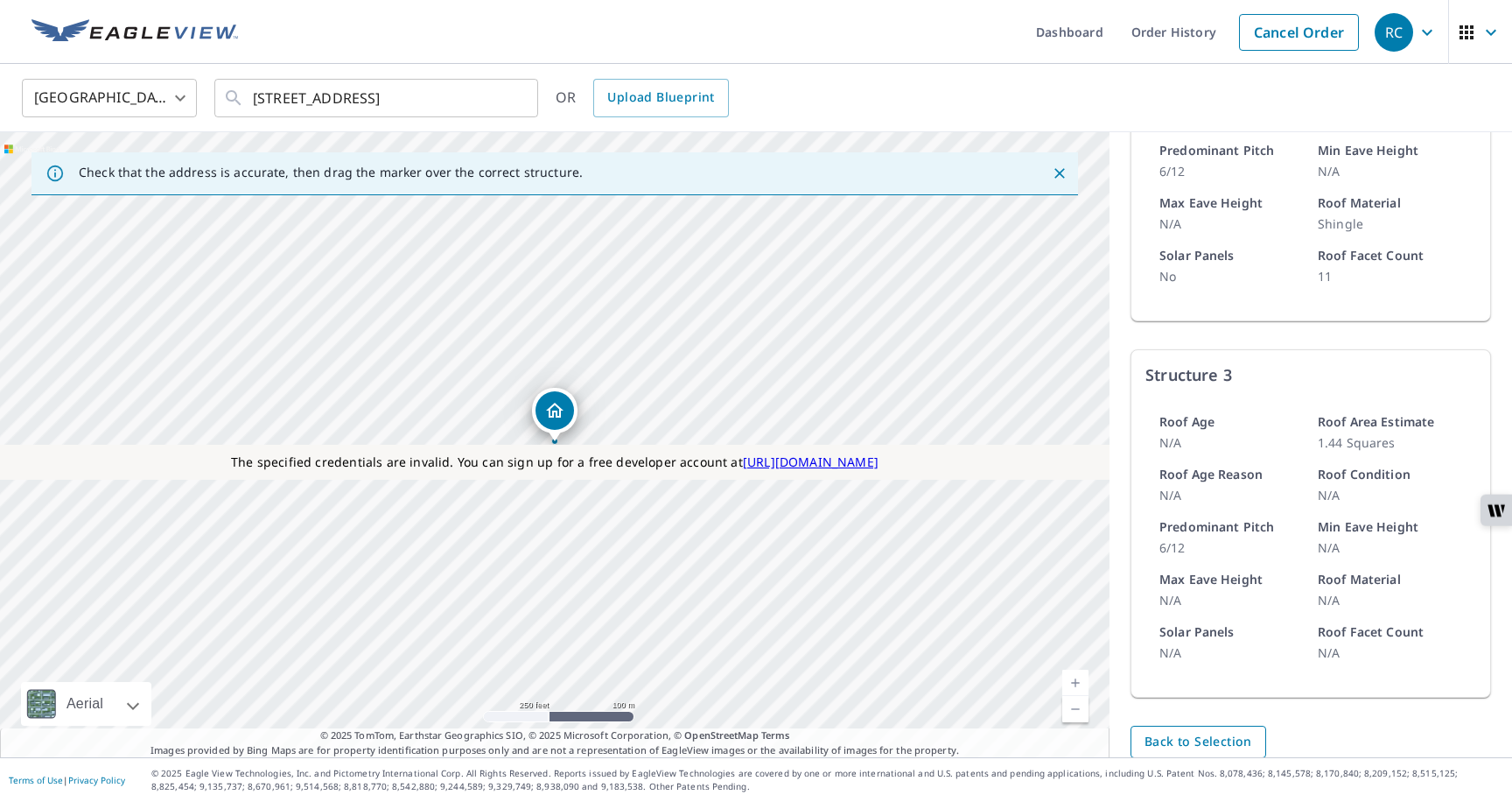
click at [1174, 731] on span "Back to Selection" at bounding box center [1198, 741] width 108 height 22
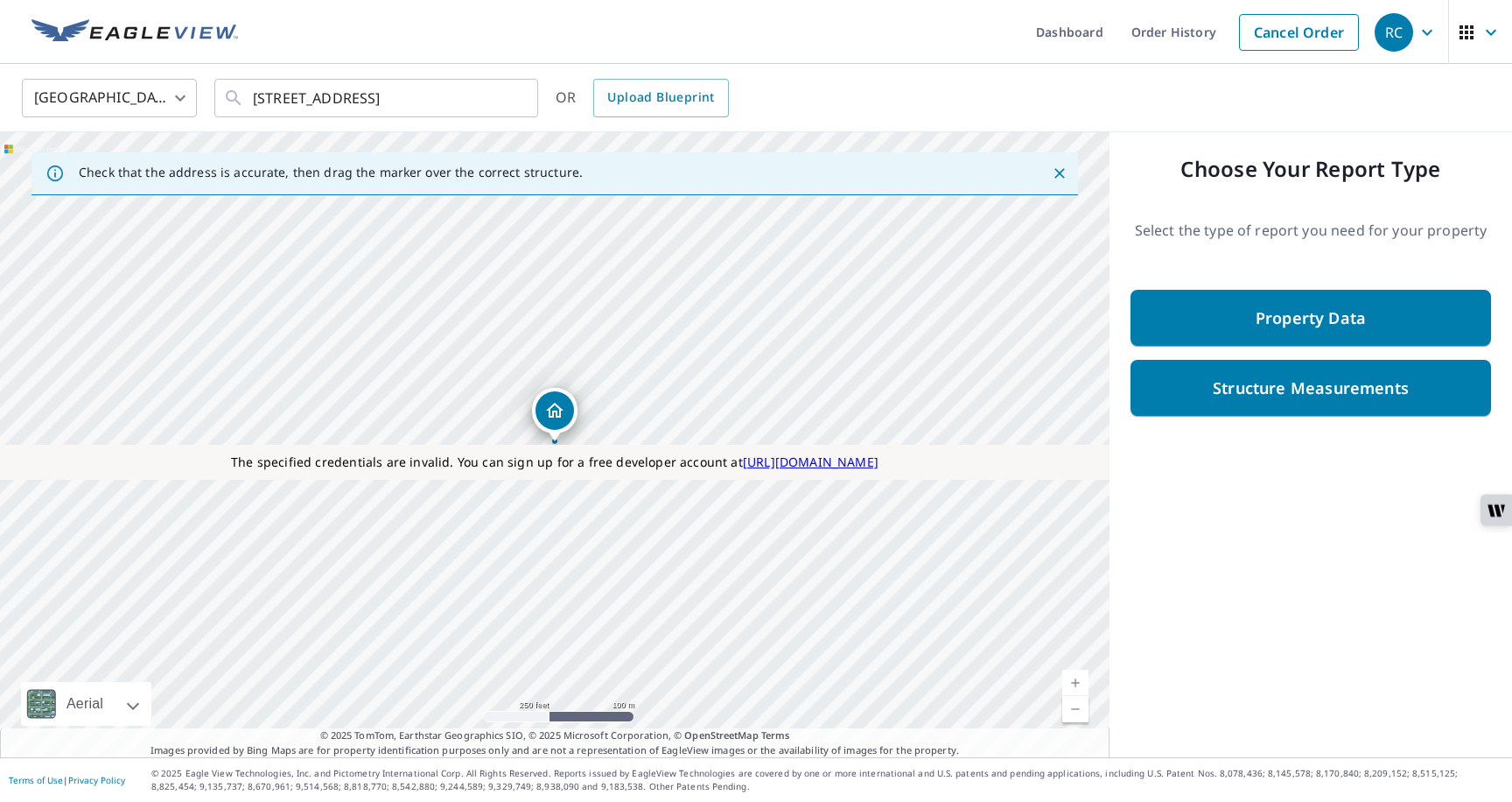
scroll to position [0, 0]
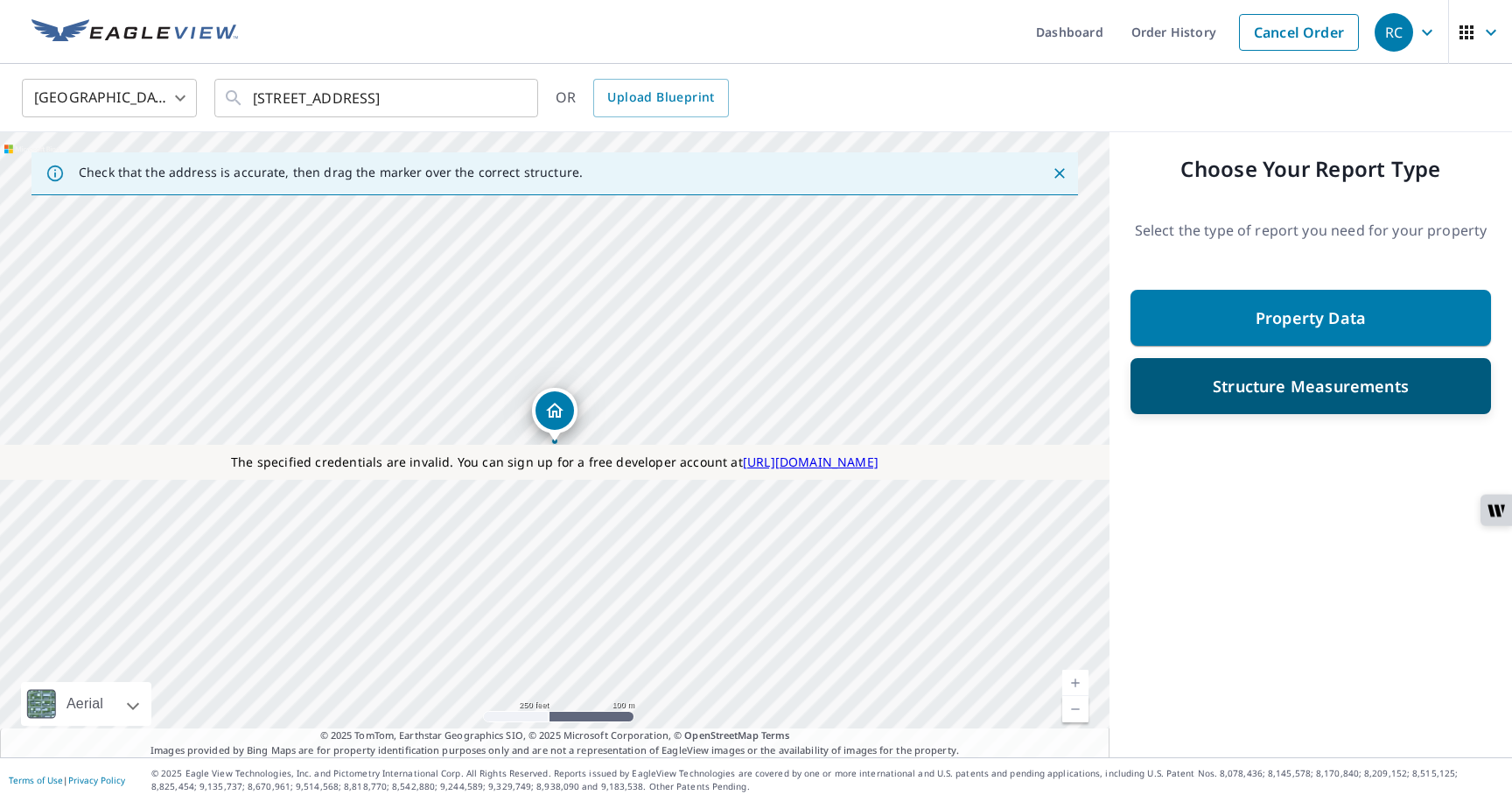
click at [1200, 395] on div "Structure Measurements" at bounding box center [1310, 386] width 315 height 32
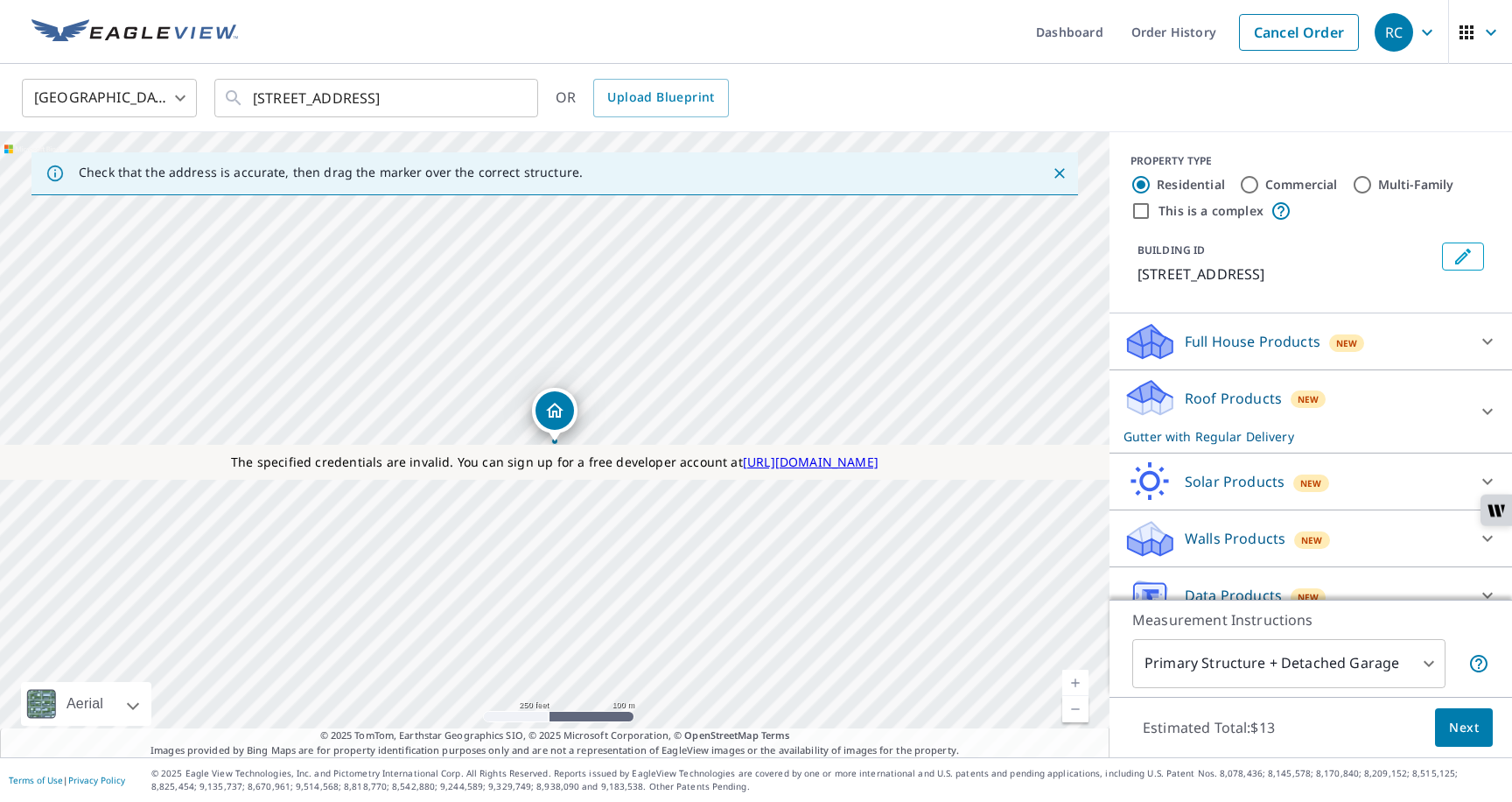
scroll to position [90, 0]
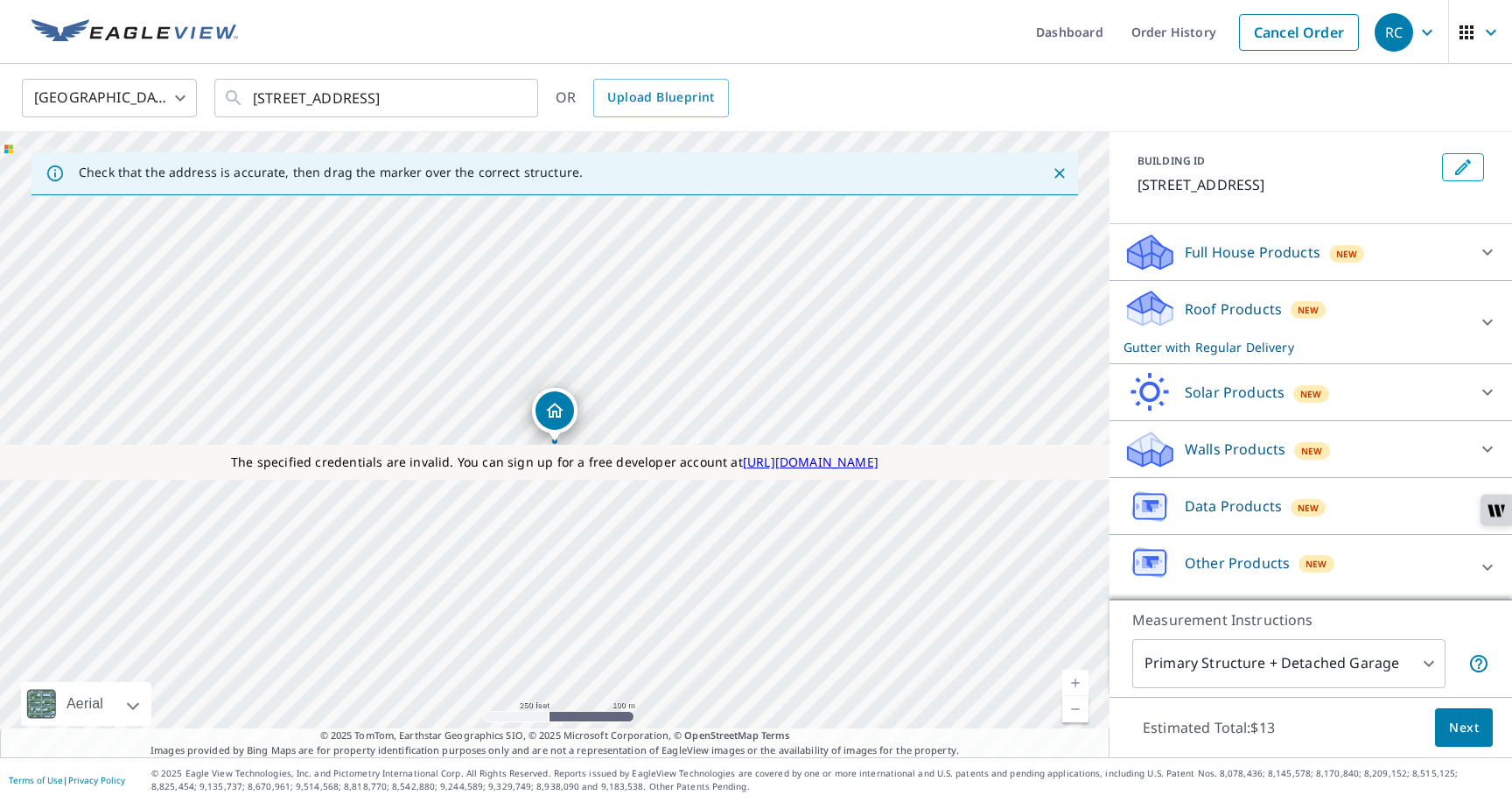
click at [1195, 548] on div "Other Products New" at bounding box center [1295, 567] width 343 height 50
click at [1195, 560] on p "Other Products" at bounding box center [1237, 563] width 105 height 21
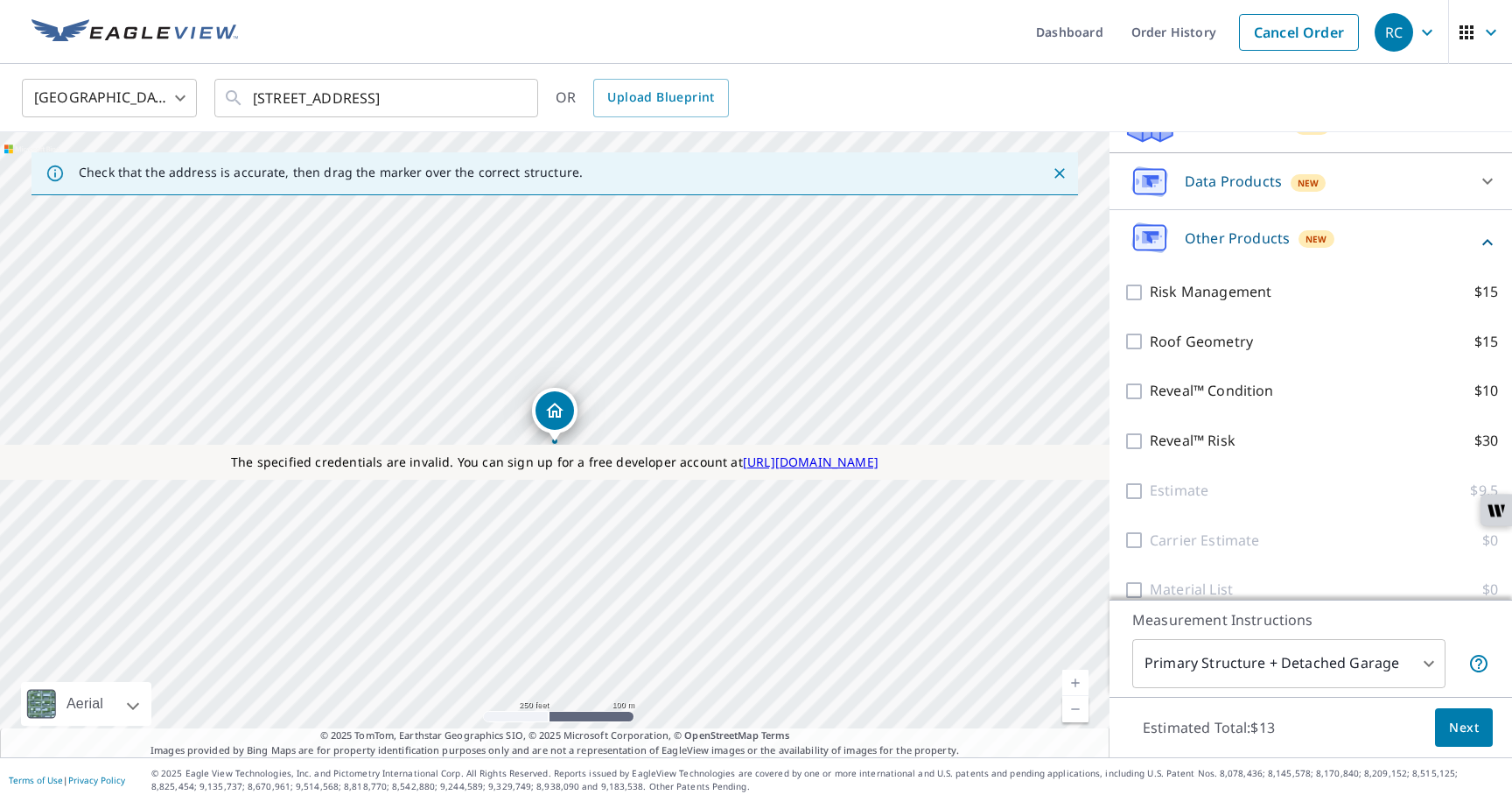
scroll to position [440, 0]
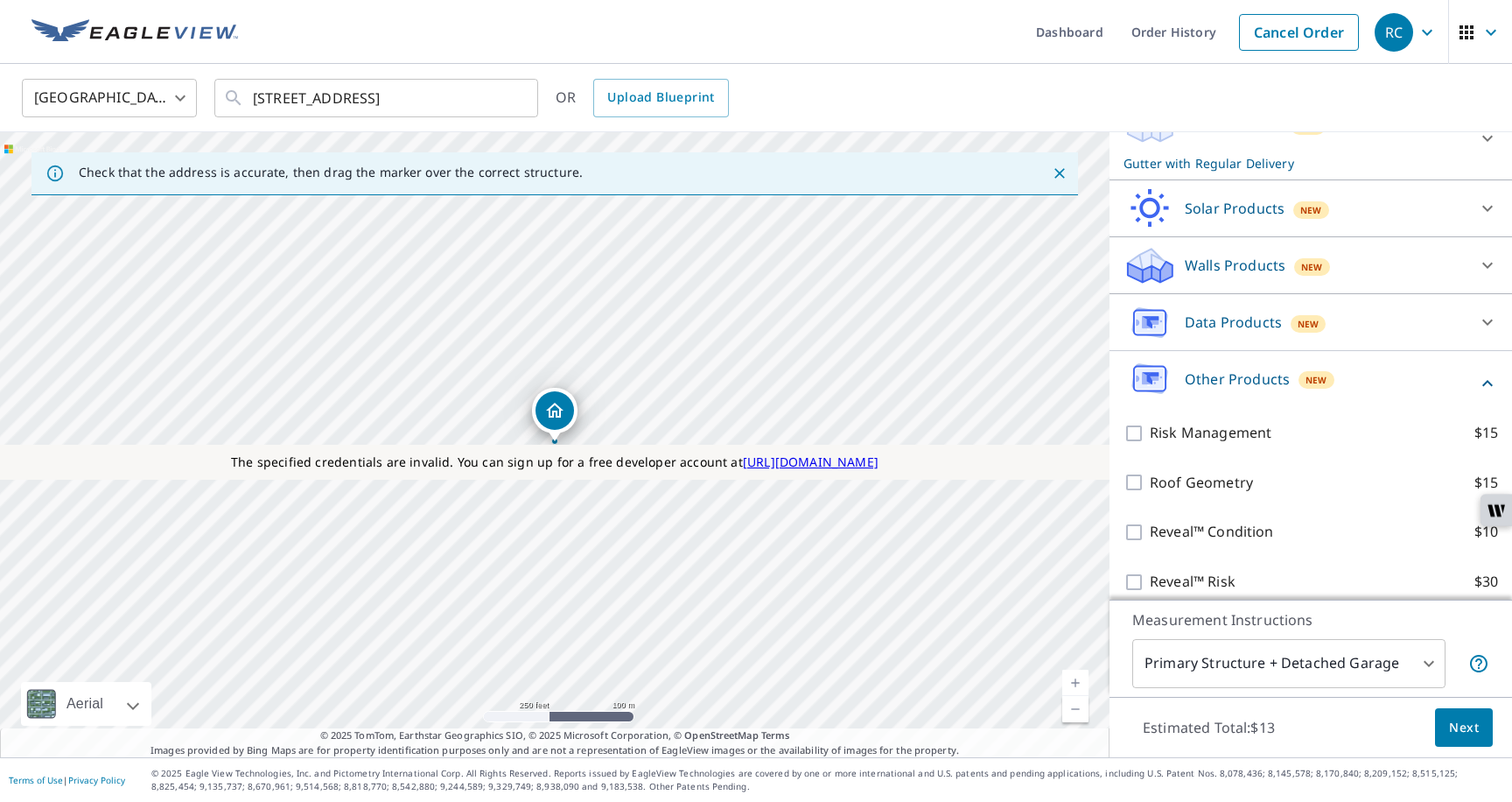
click at [1240, 394] on div "Other Products New" at bounding box center [1300, 383] width 353 height 50
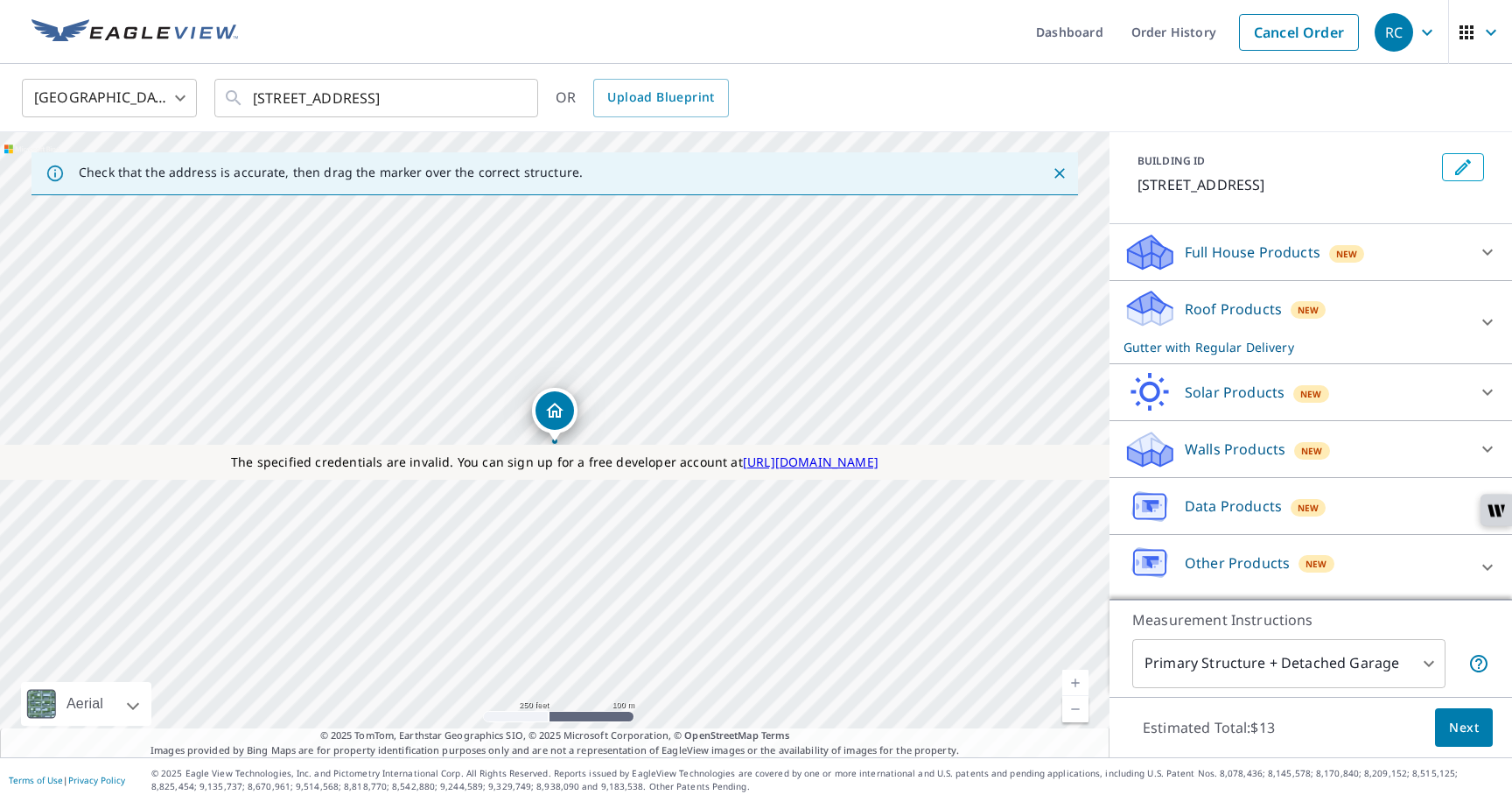
scroll to position [90, 0]
click at [1227, 556] on p "Other Products" at bounding box center [1237, 563] width 105 height 21
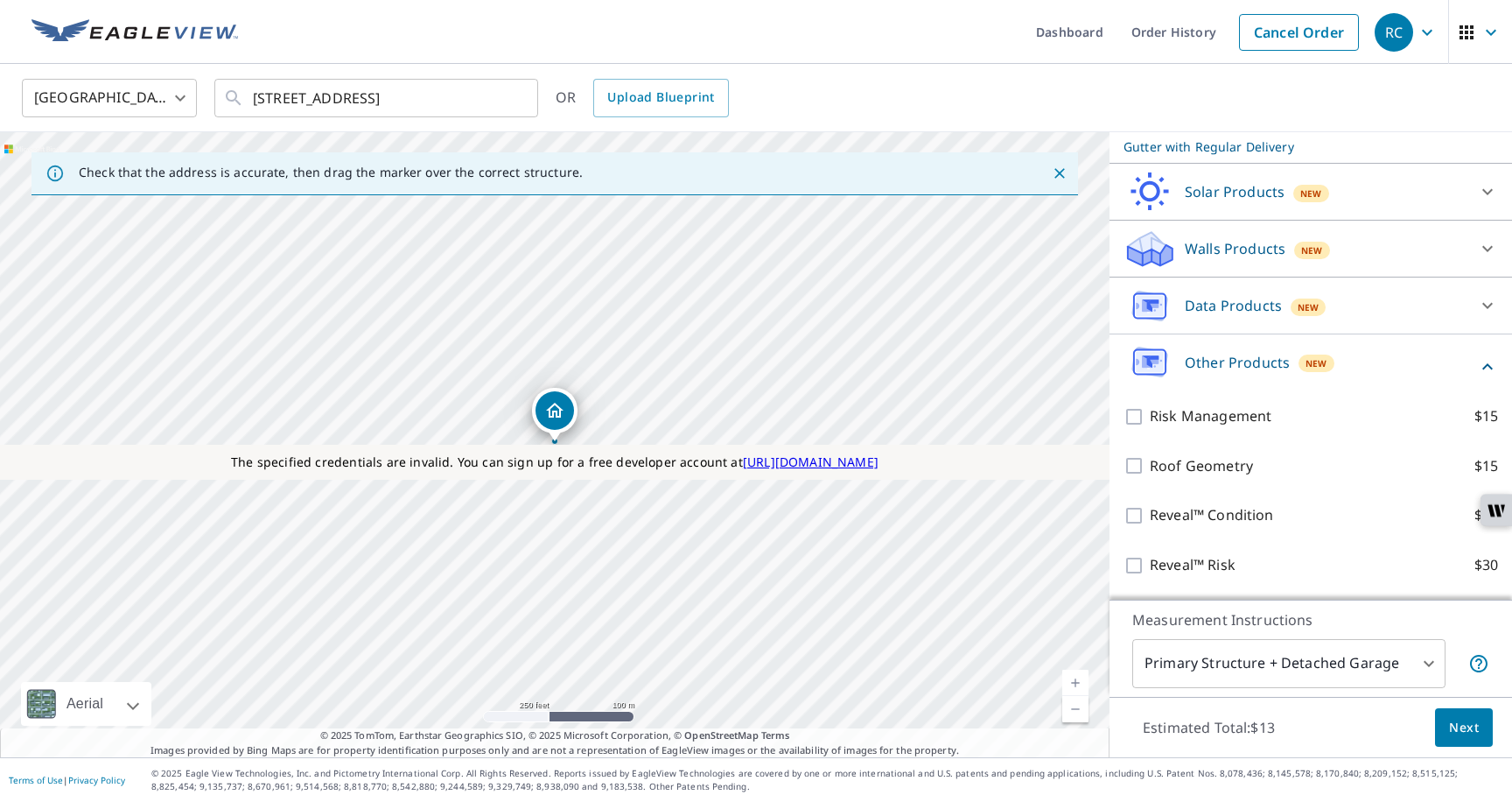
scroll to position [270, 0]
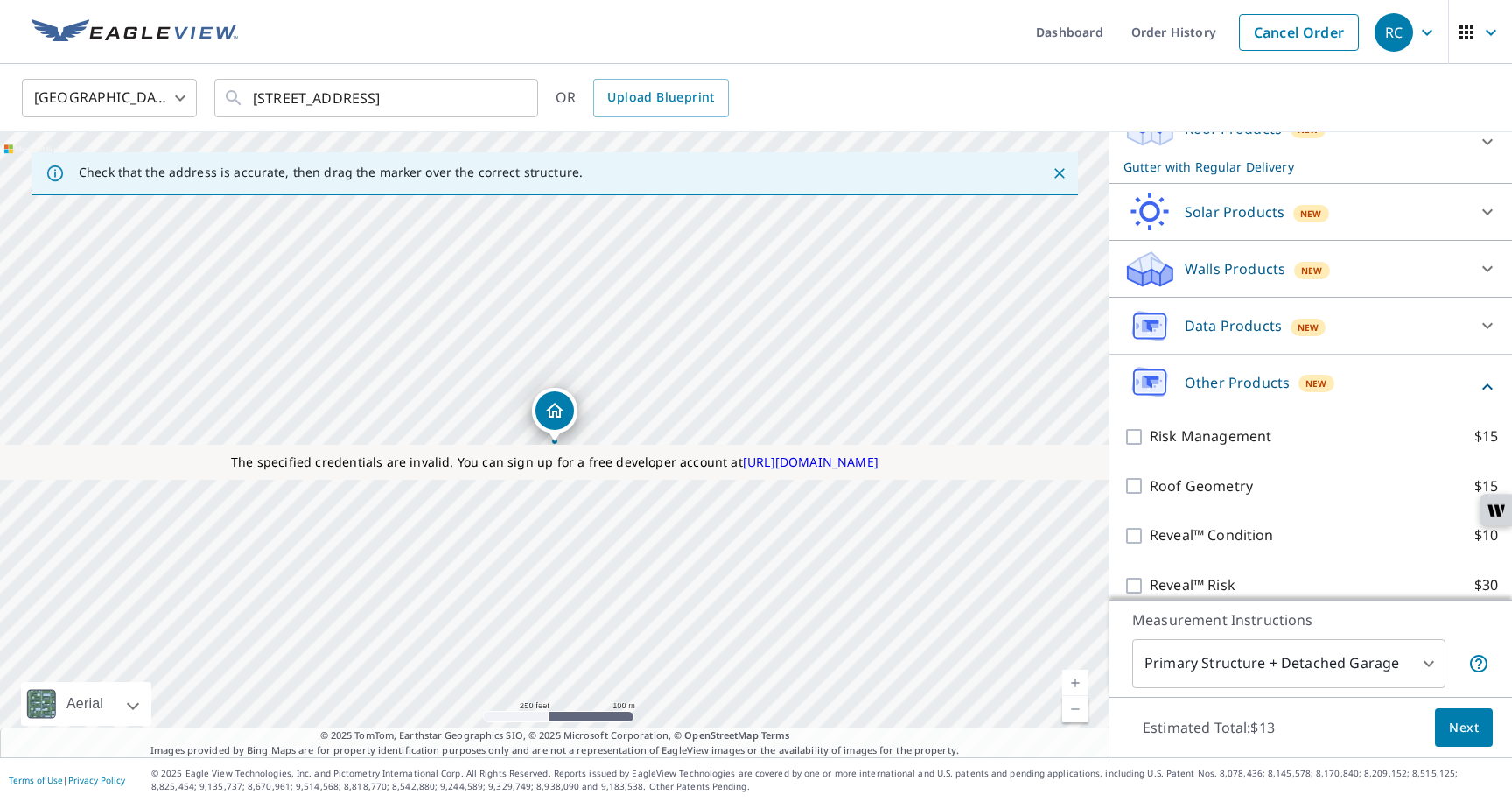
click at [1212, 334] on p "Data Products" at bounding box center [1233, 325] width 97 height 21
click at [1131, 381] on div "Property Data $5" at bounding box center [1311, 371] width 374 height 50
click at [1134, 376] on input "Property Data $5" at bounding box center [1137, 372] width 26 height 21
checkbox input "true"
type input "5"
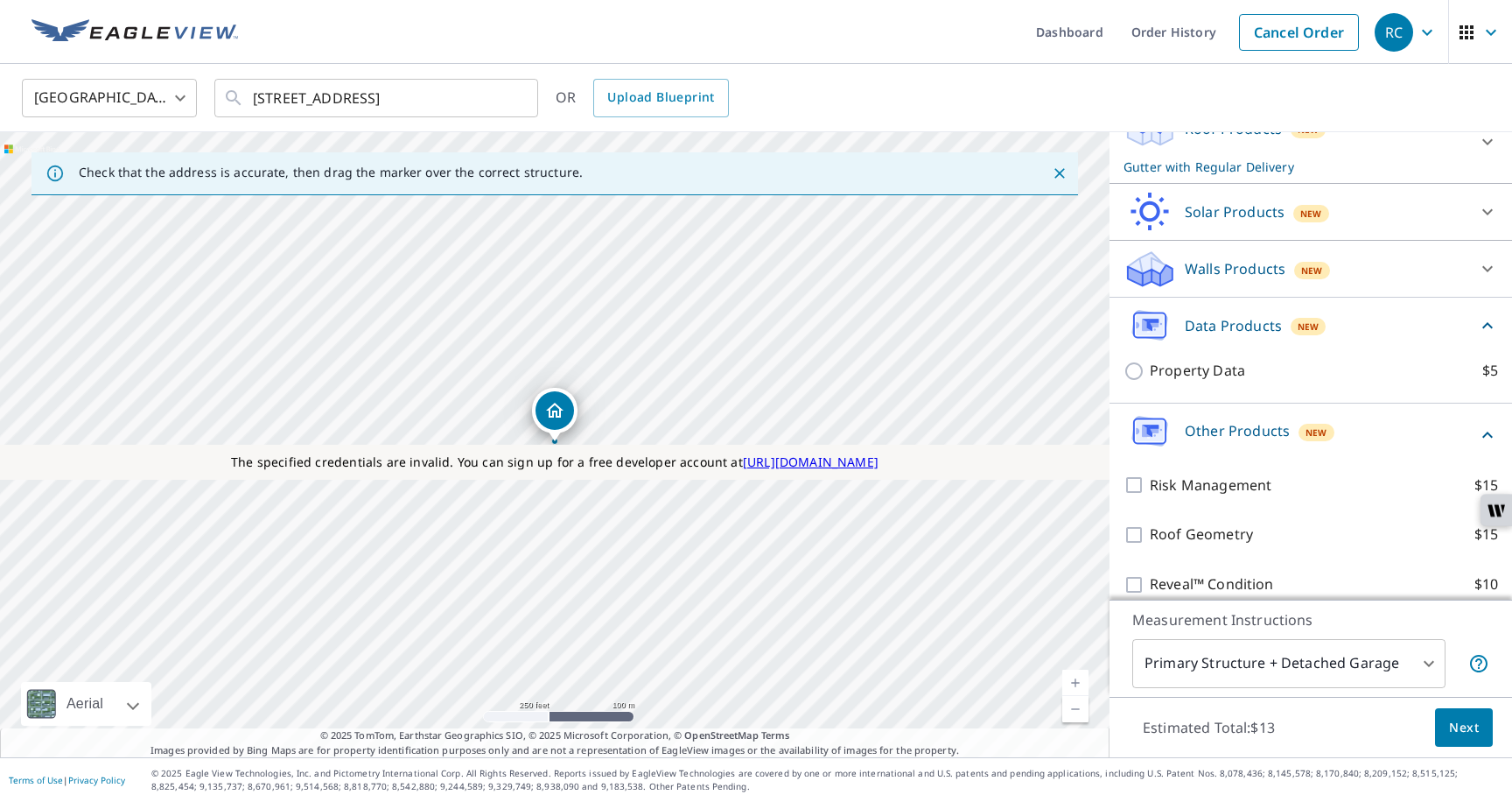
checkbox input "false"
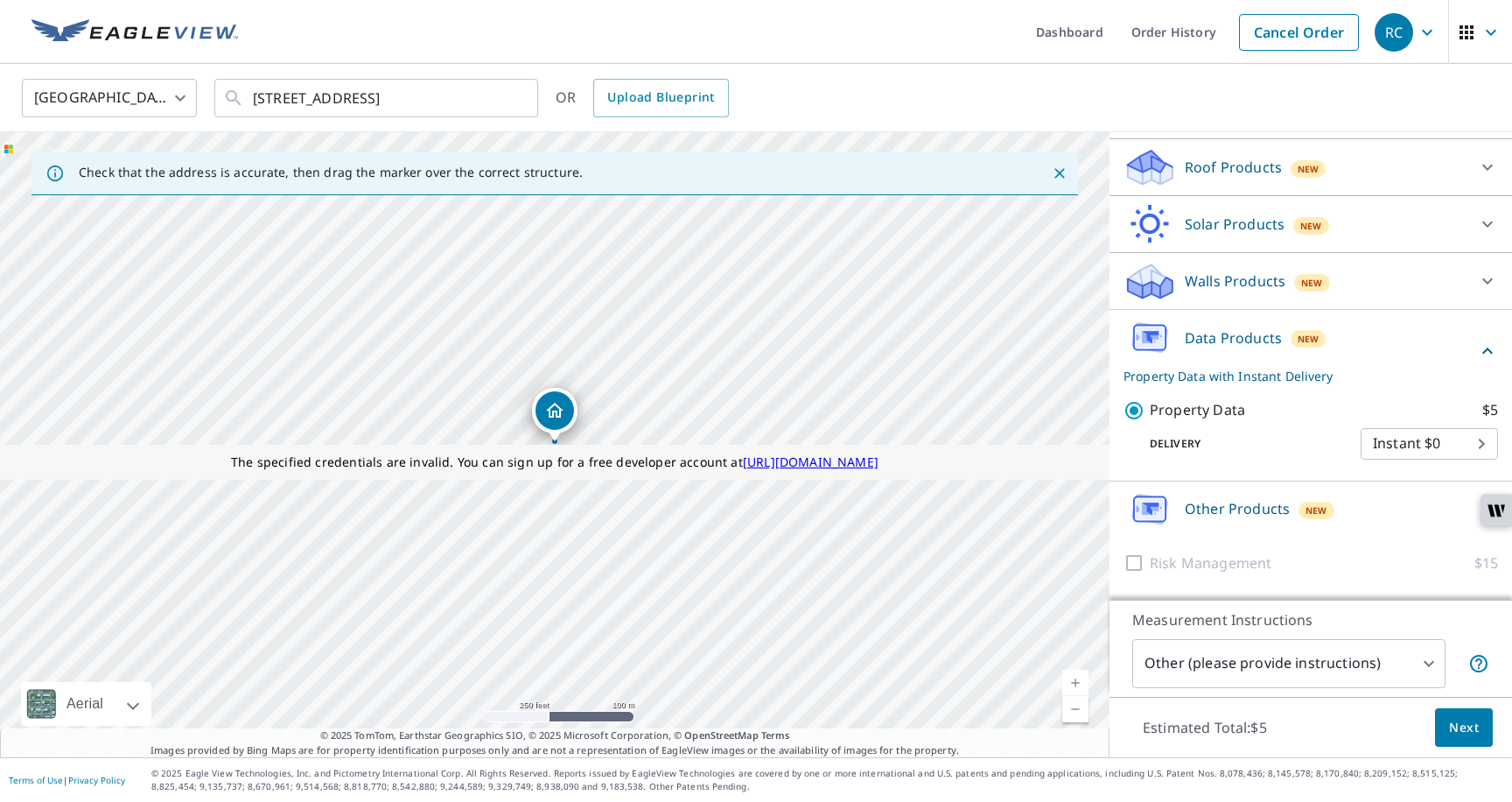
scroll to position [249, 0]
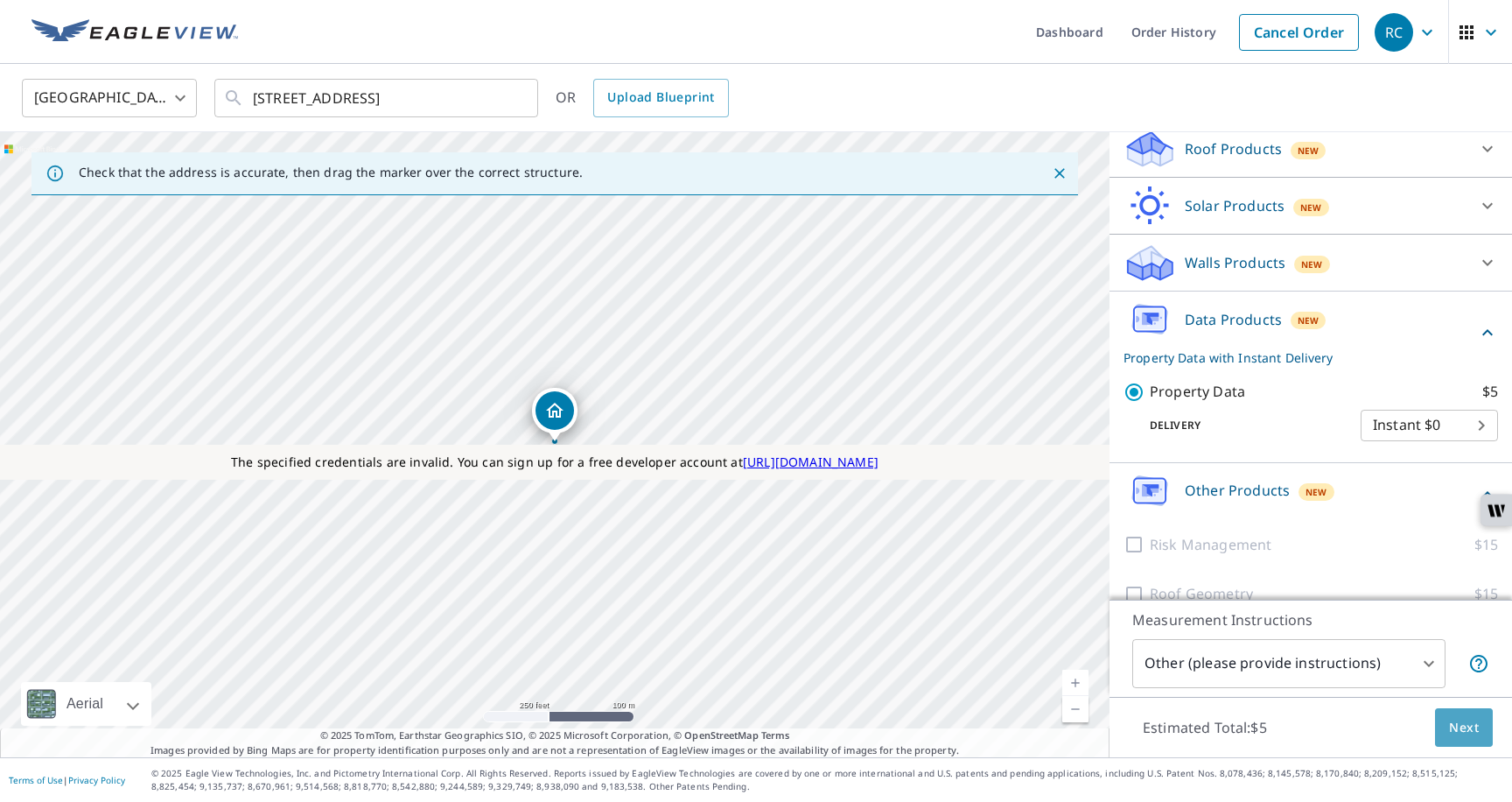
click at [1459, 726] on span "Next" at bounding box center [1464, 728] width 30 height 22
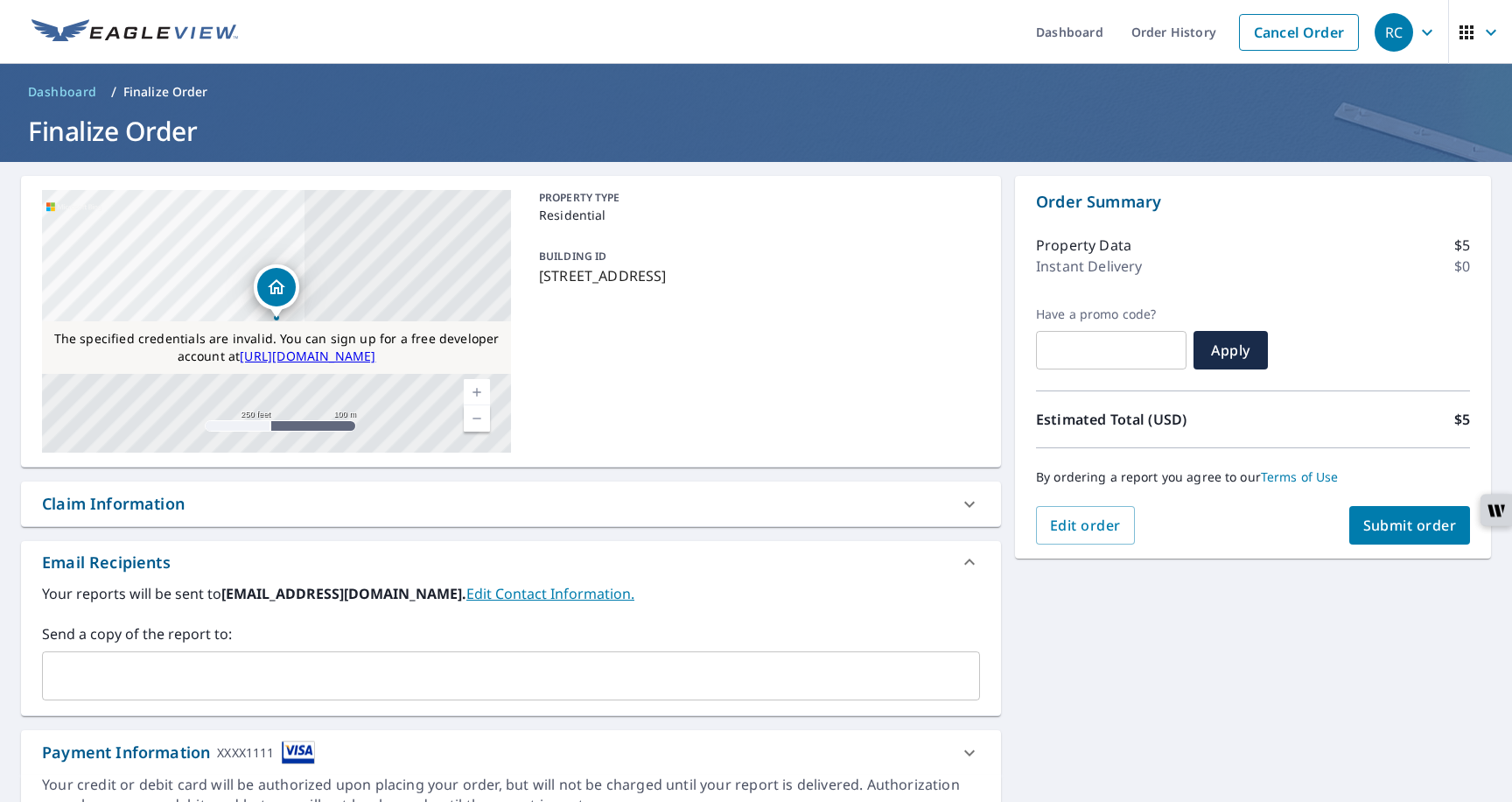
click at [1412, 533] on span "Submit order" at bounding box center [1410, 526] width 93 height 19
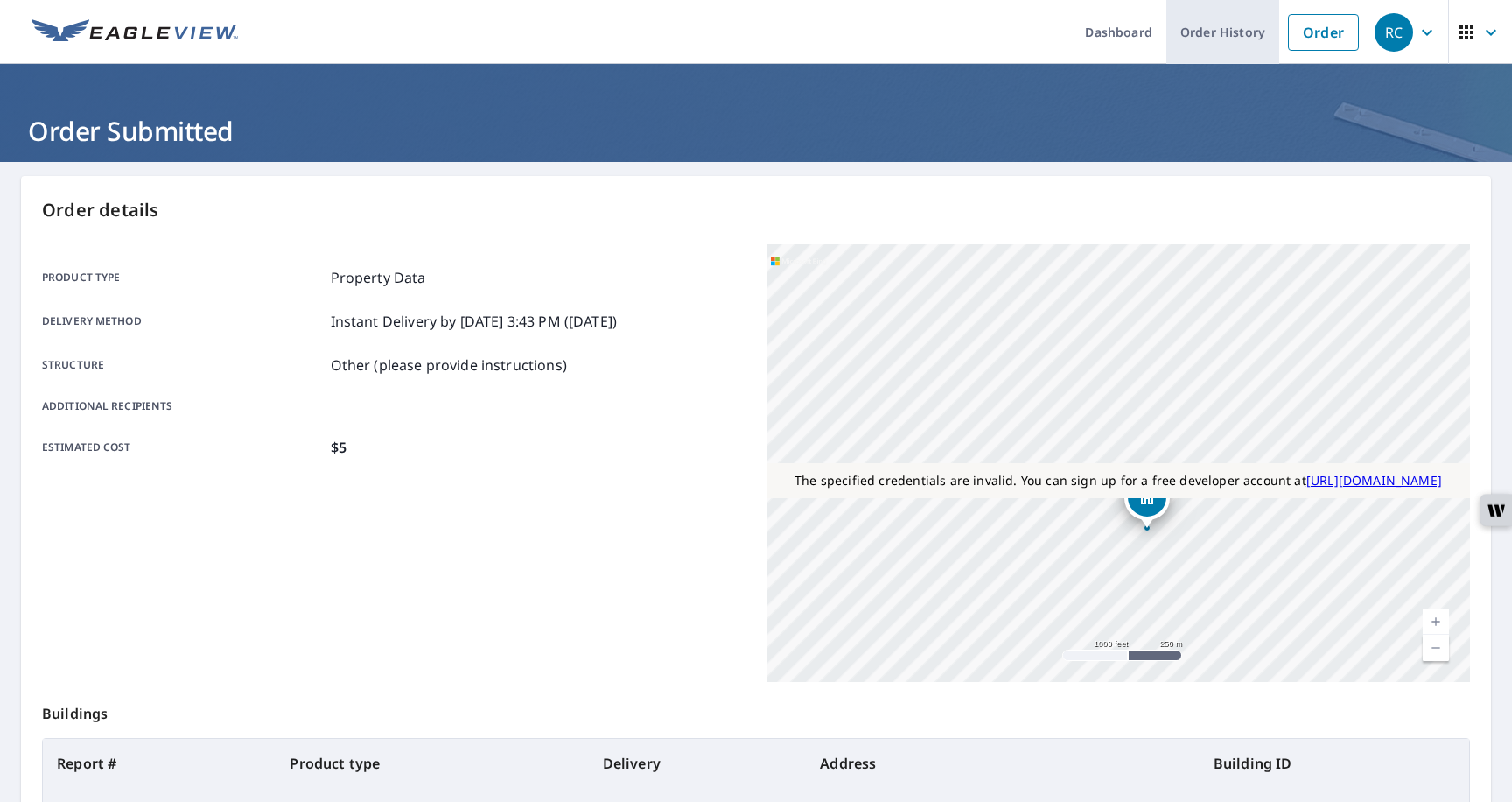
click at [1230, 39] on link "Order History" at bounding box center [1222, 32] width 113 height 64
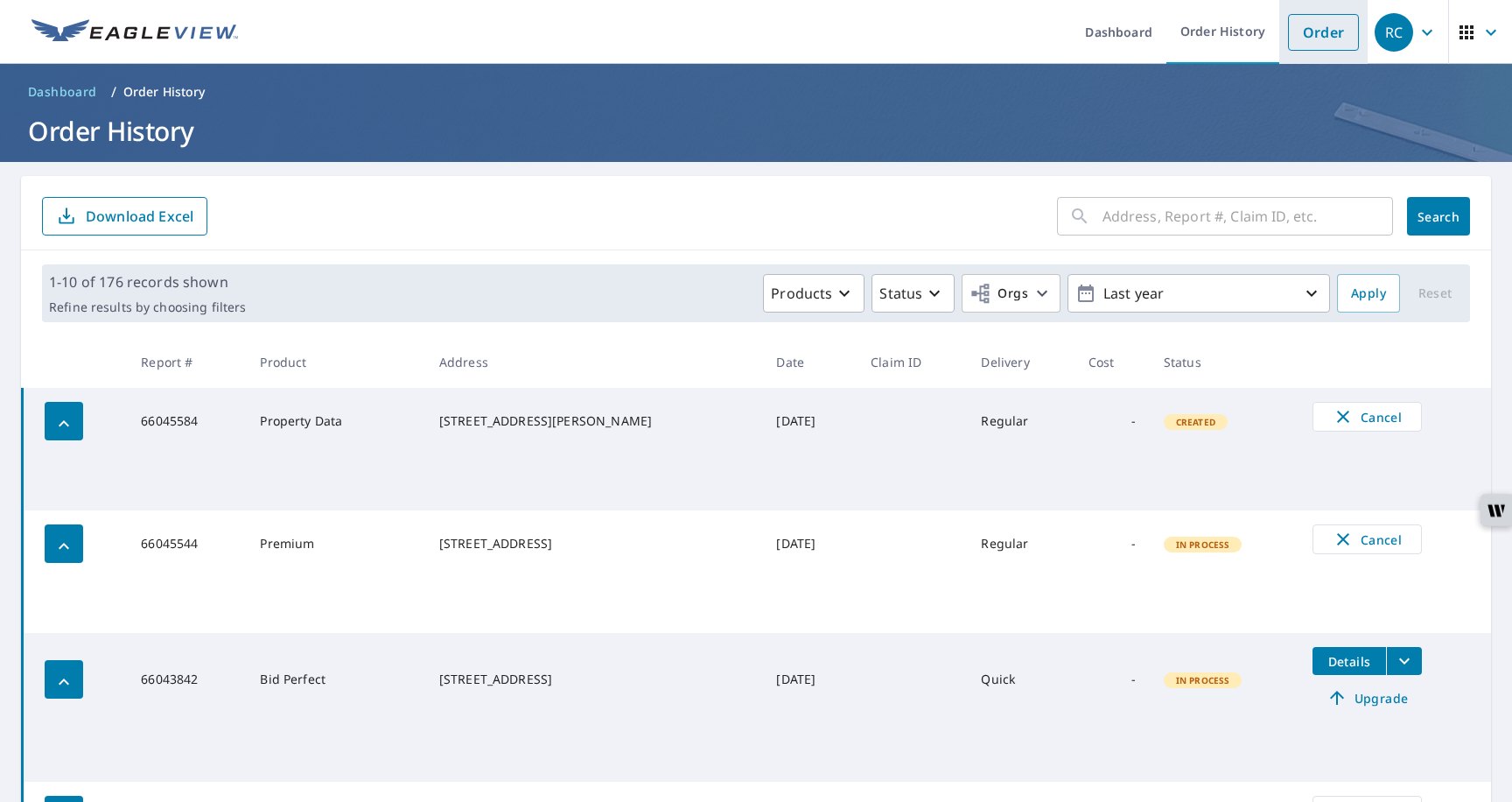
click at [1299, 31] on link "Order" at bounding box center [1324, 33] width 71 height 37
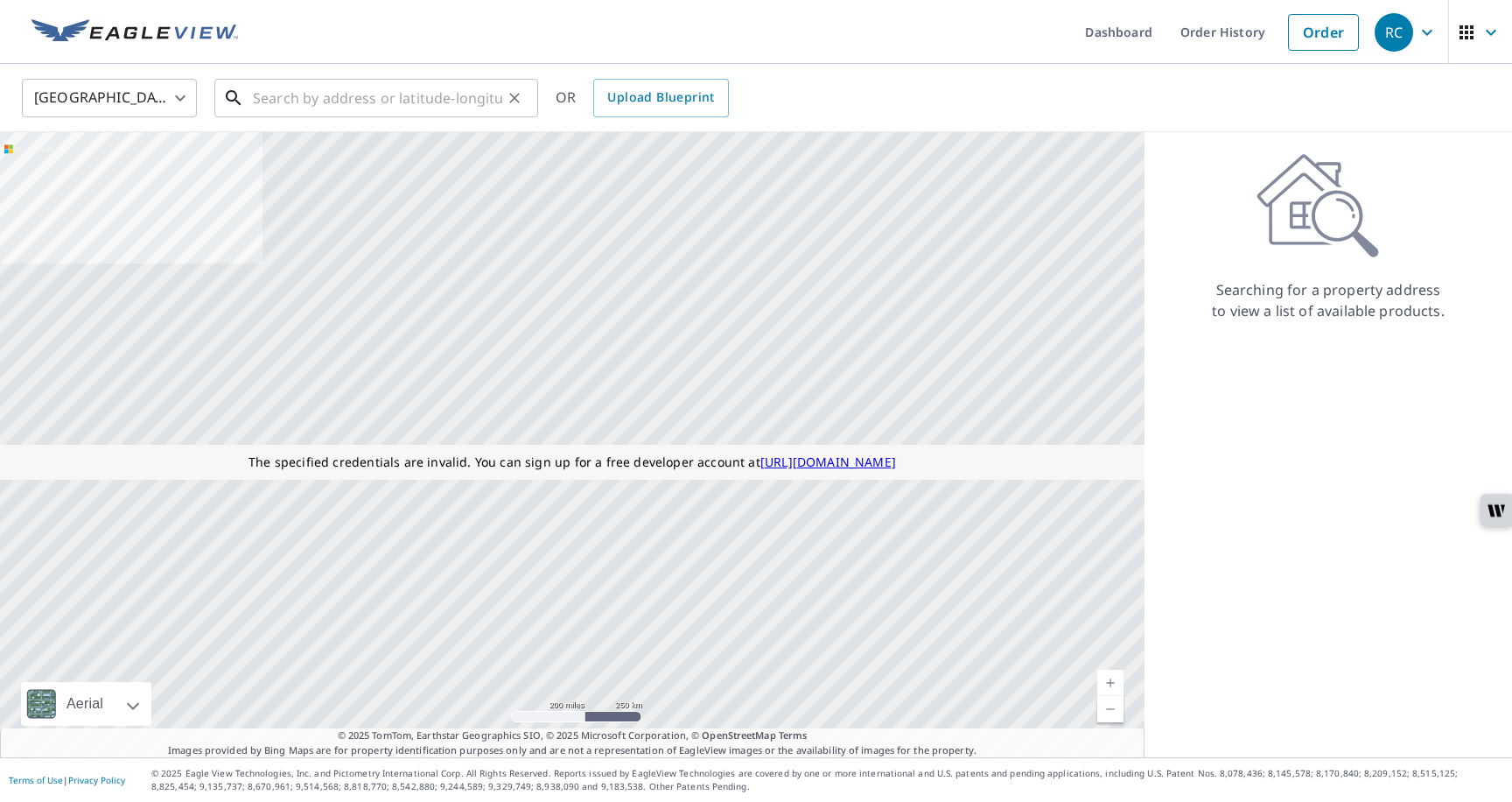
click at [338, 93] on input "text" at bounding box center [377, 97] width 249 height 49
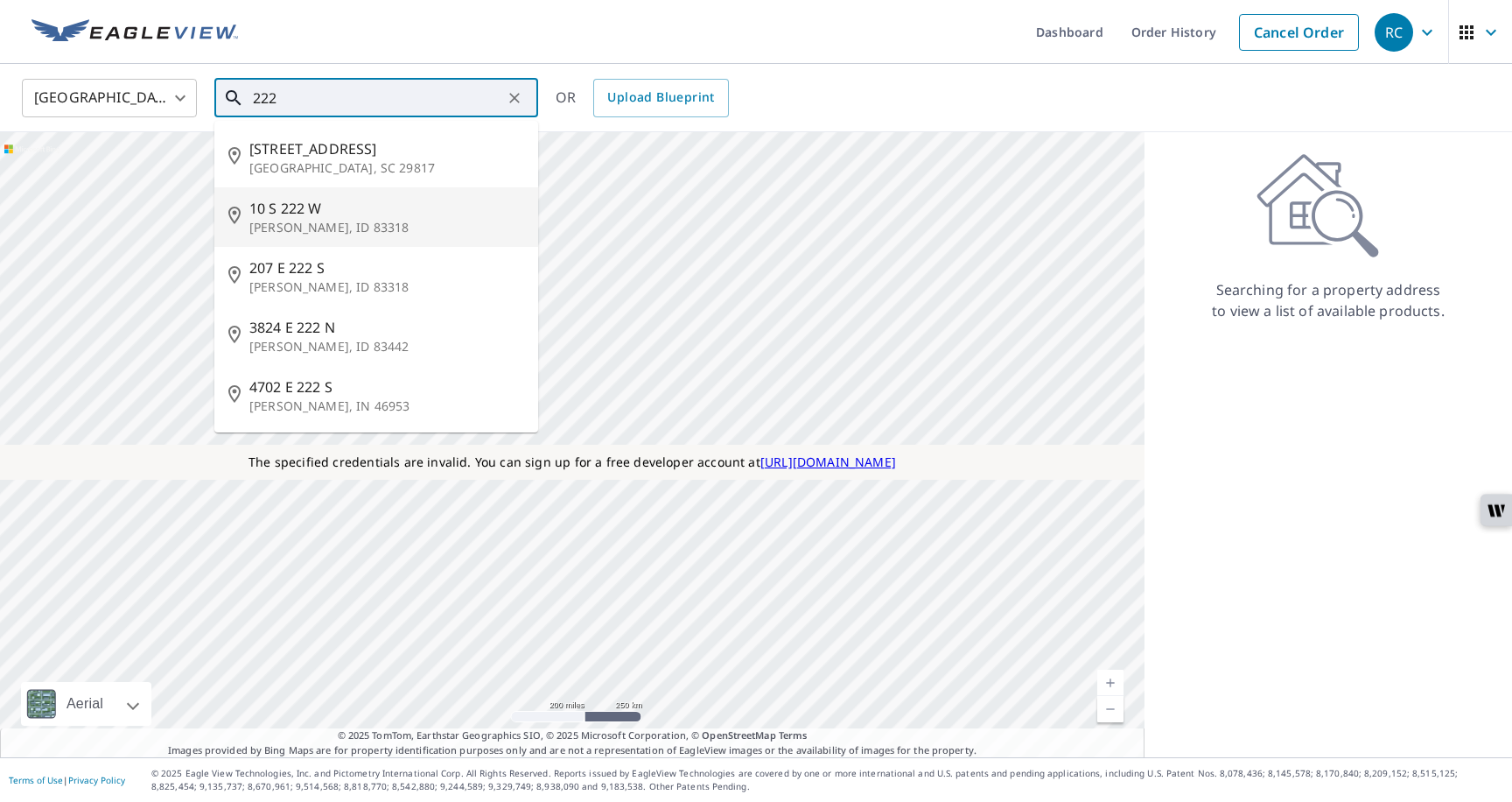
click at [293, 207] on span "10 S 222 W" at bounding box center [387, 209] width 275 height 21
type input "10 S 222 W Burley, ID 83318"
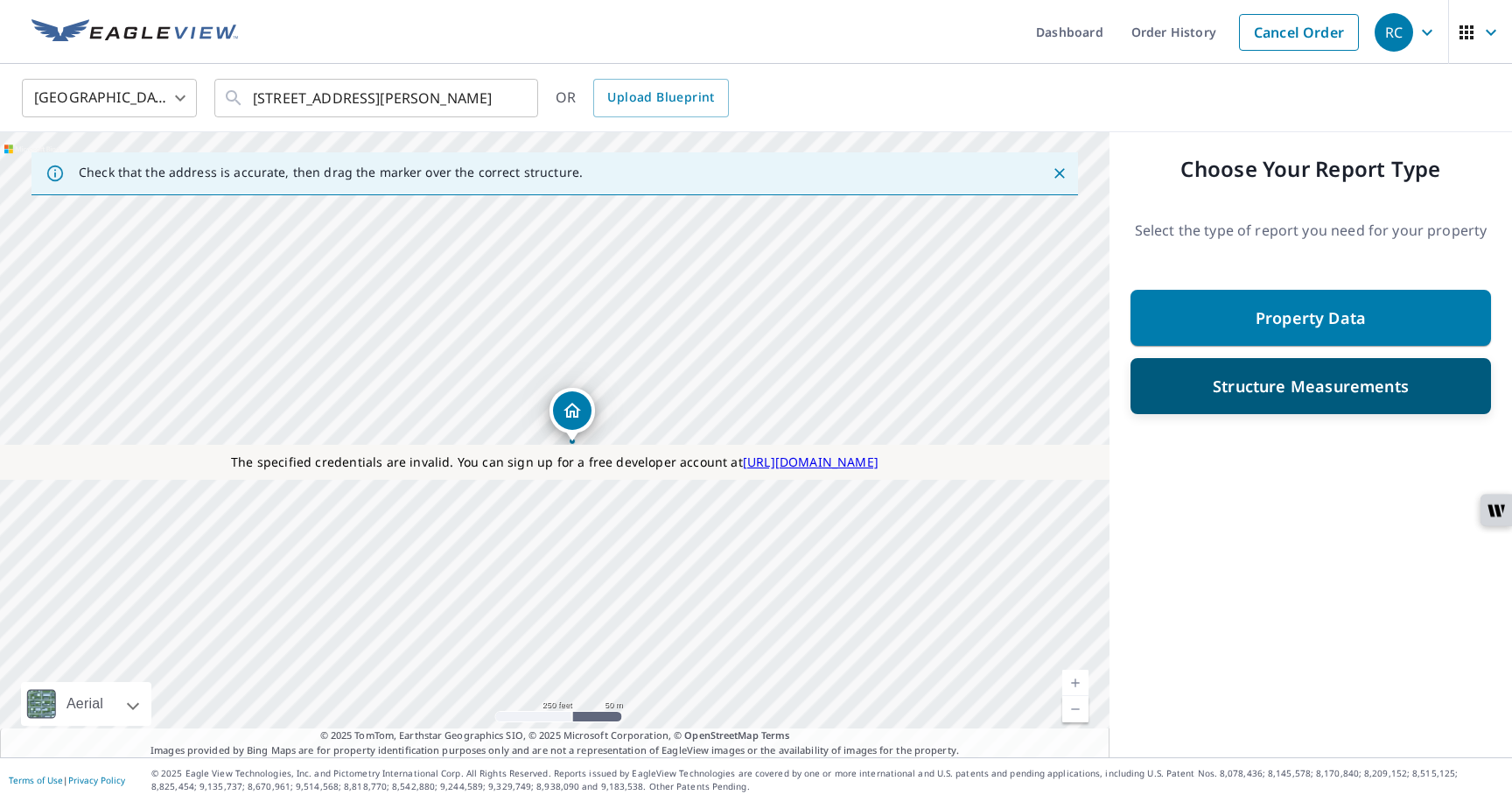
click at [1155, 391] on div "Structure Measurements" at bounding box center [1310, 386] width 315 height 32
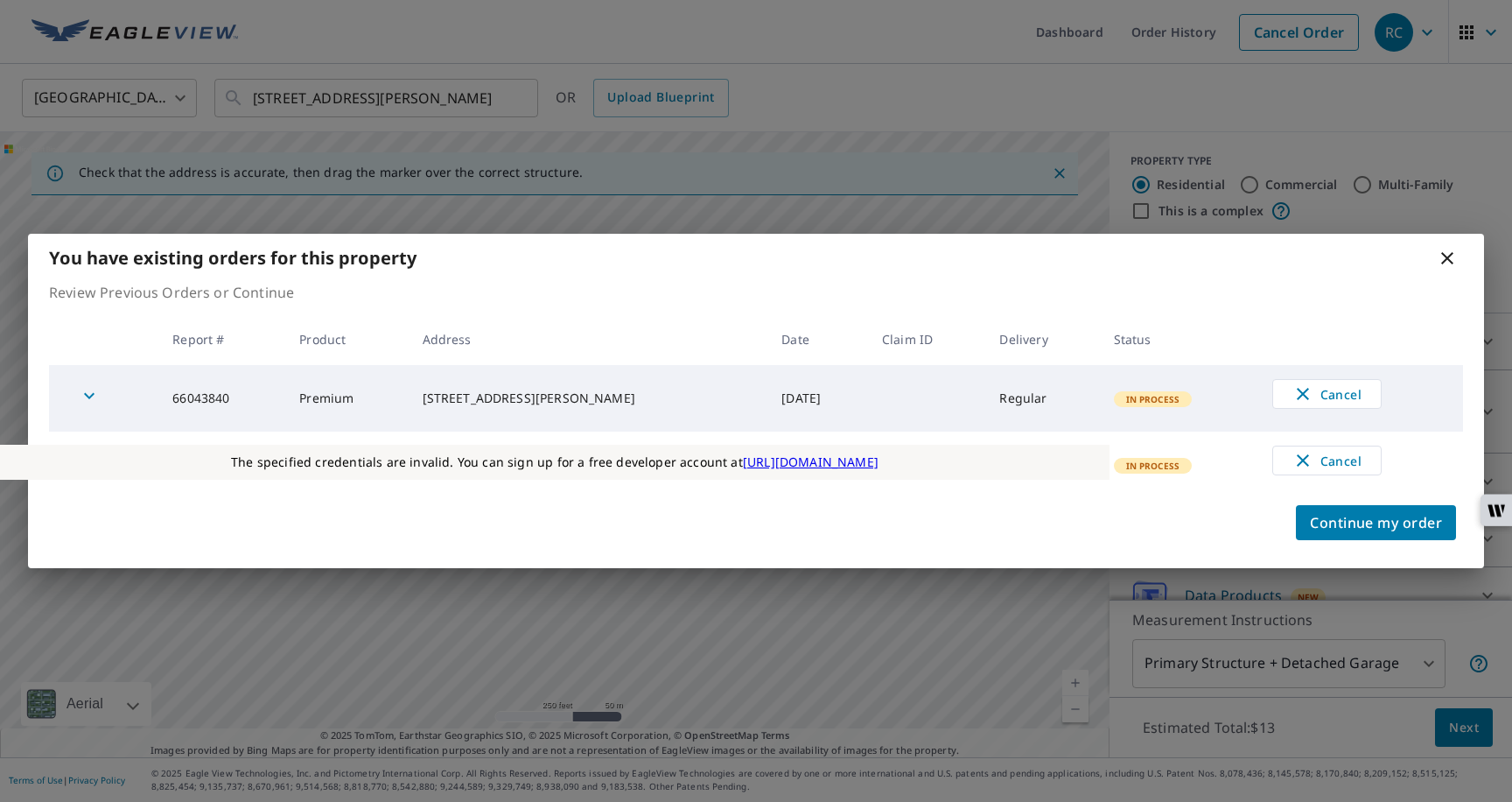
click at [1445, 262] on icon at bounding box center [1448, 258] width 21 height 21
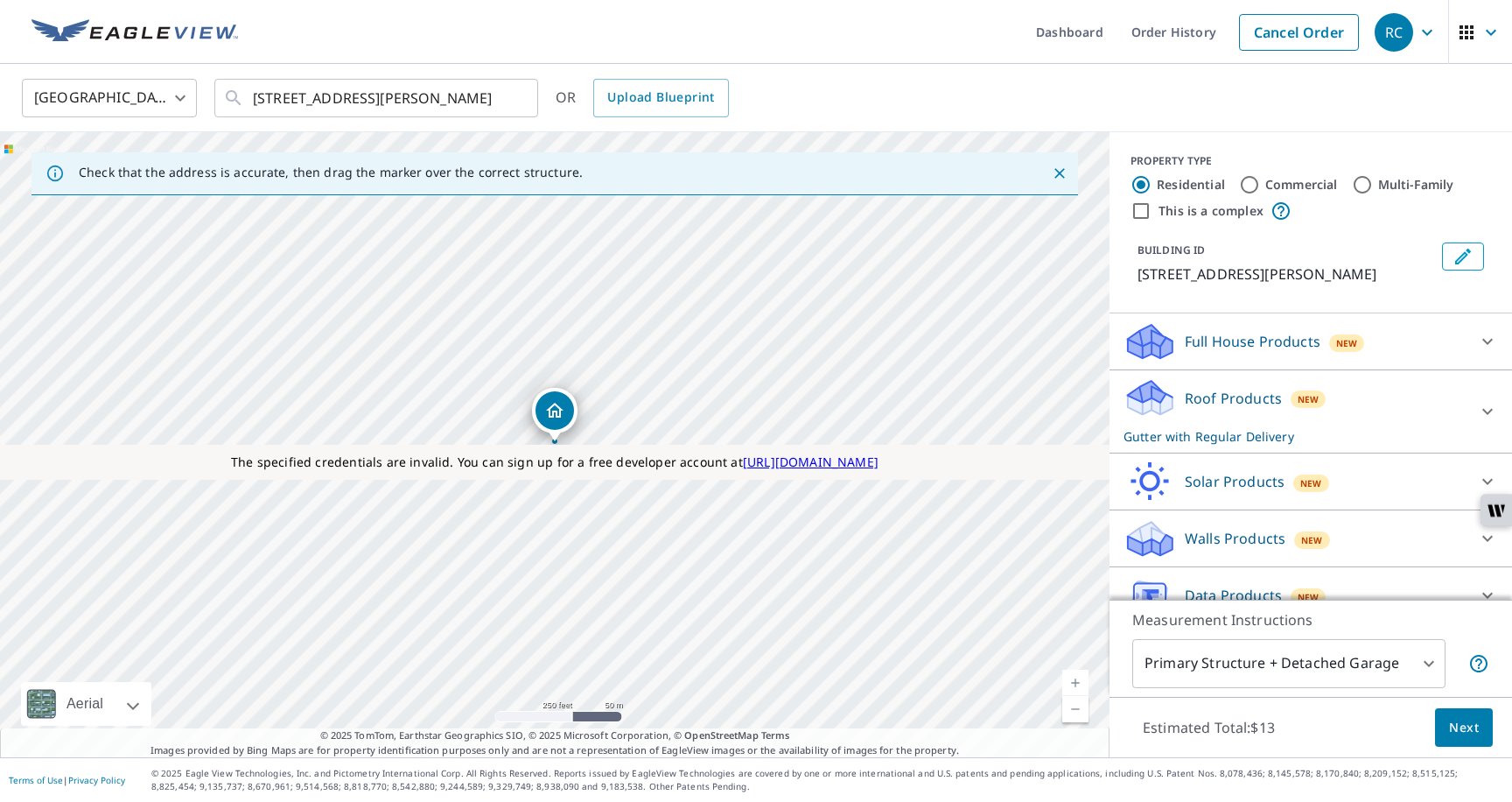
click at [921, 81] on div "United States US ​ 10 S 222 W Burley, ID 83318 ​ OR Upload Blueprint" at bounding box center [750, 97] width 1482 height 41
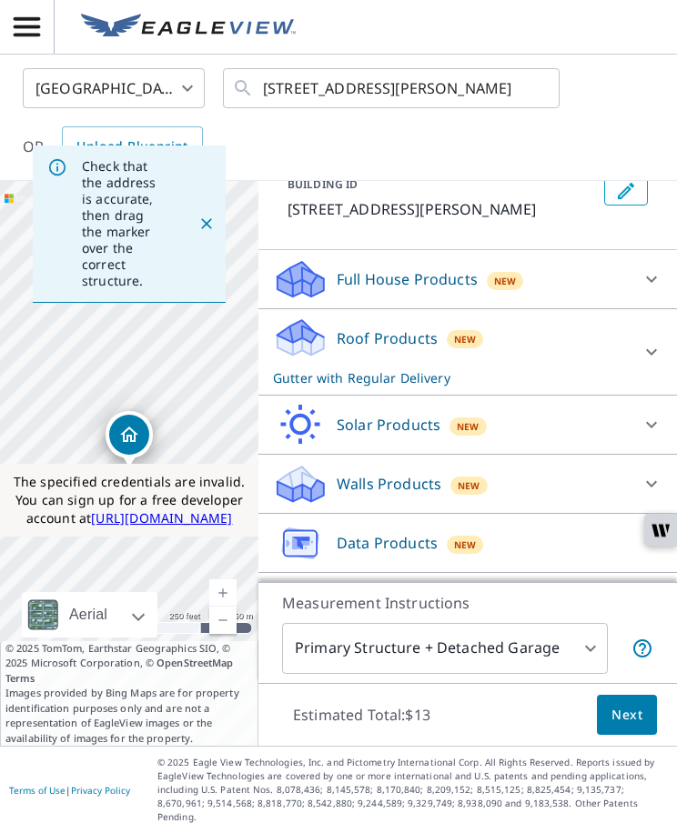
scroll to position [164, 0]
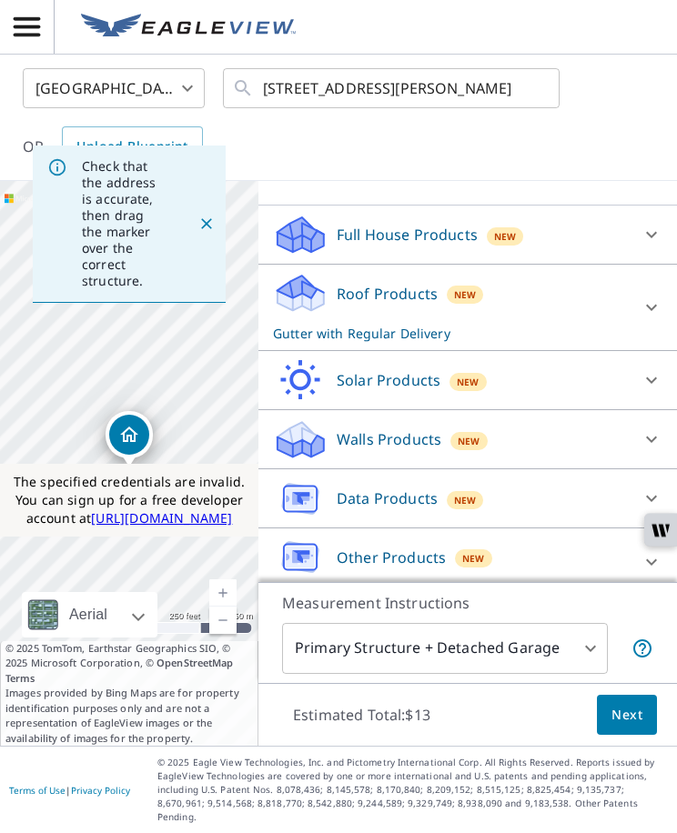
click at [609, 724] on button "Next" at bounding box center [627, 715] width 60 height 41
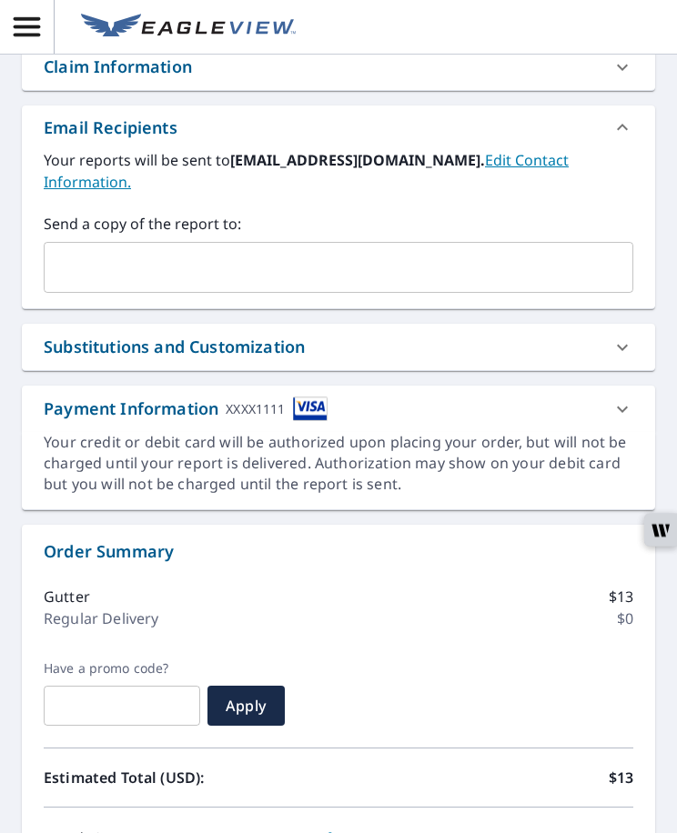
scroll to position [599, 0]
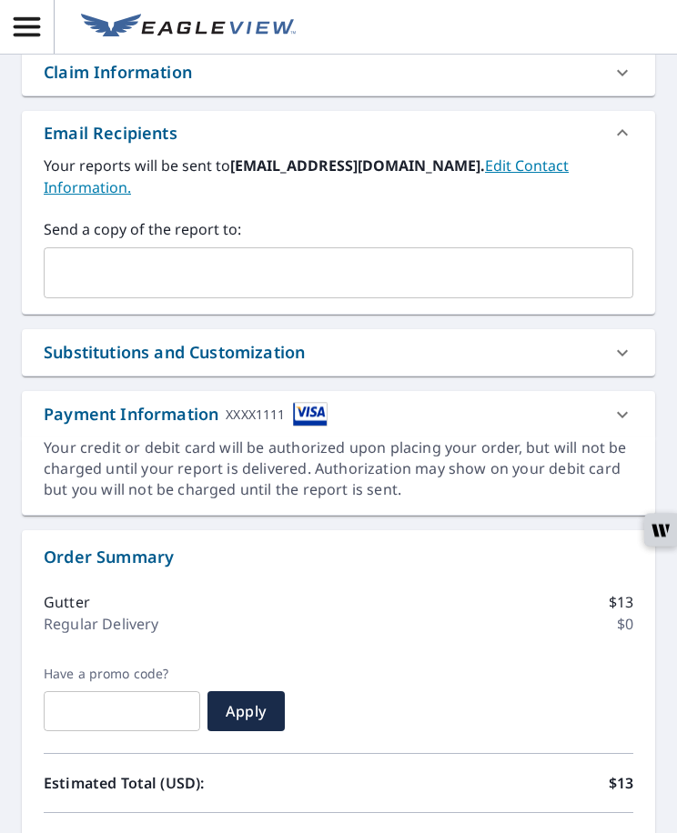
click at [446, 426] on div "Payment Information XXXX1111" at bounding box center [338, 414] width 633 height 46
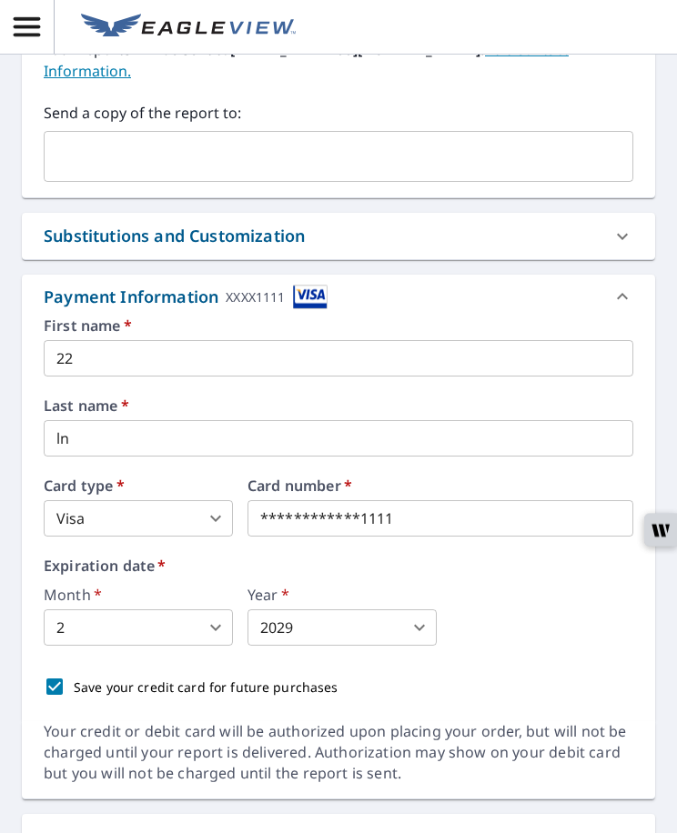
scroll to position [828, 0]
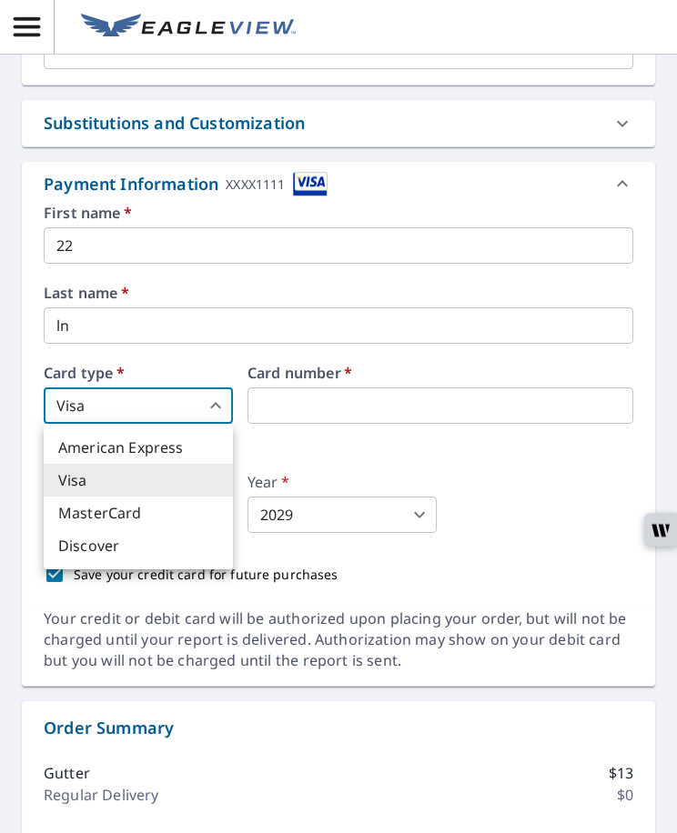
click at [155, 411] on body "RC RC Dashboard / Finalize Order Finalize Order The specified credentials are i…" at bounding box center [338, 427] width 677 height 854
click at [102, 509] on li "MasterCard" at bounding box center [138, 512] width 189 height 33
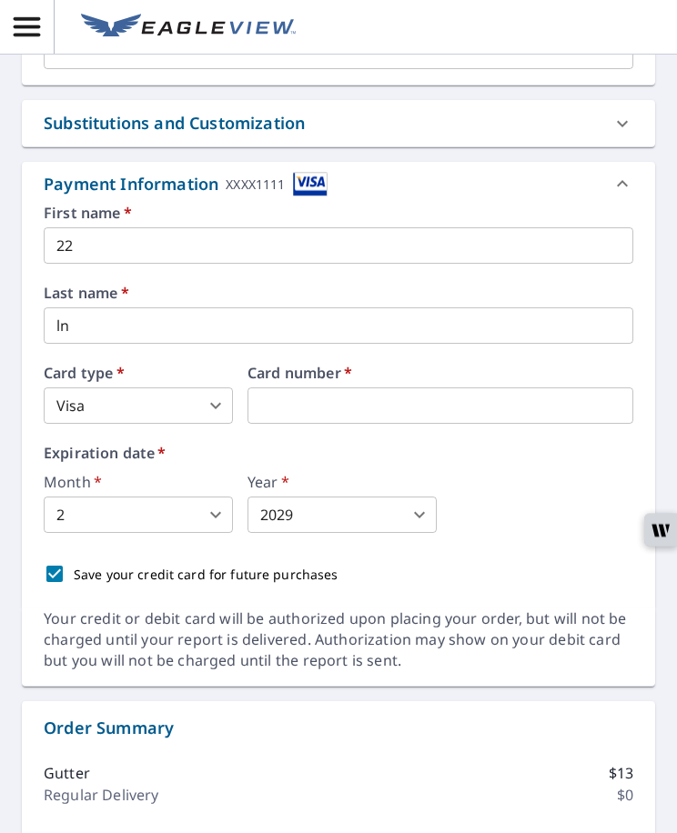
type input "3"
click at [182, 416] on body "RC RC Dashboard / Finalize Order Finalize Order The specified credentials are i…" at bounding box center [338, 427] width 677 height 854
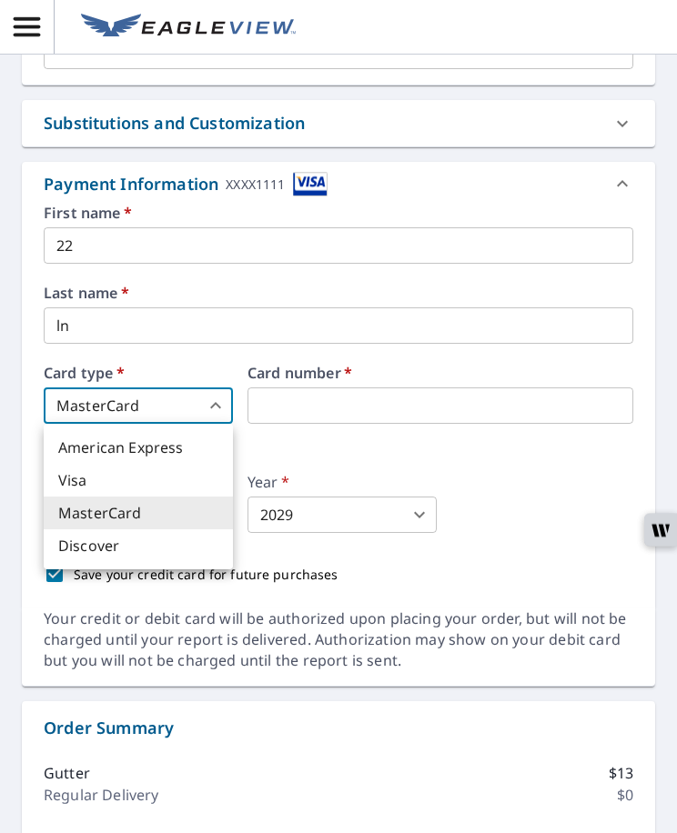
click at [482, 465] on div at bounding box center [338, 416] width 677 height 833
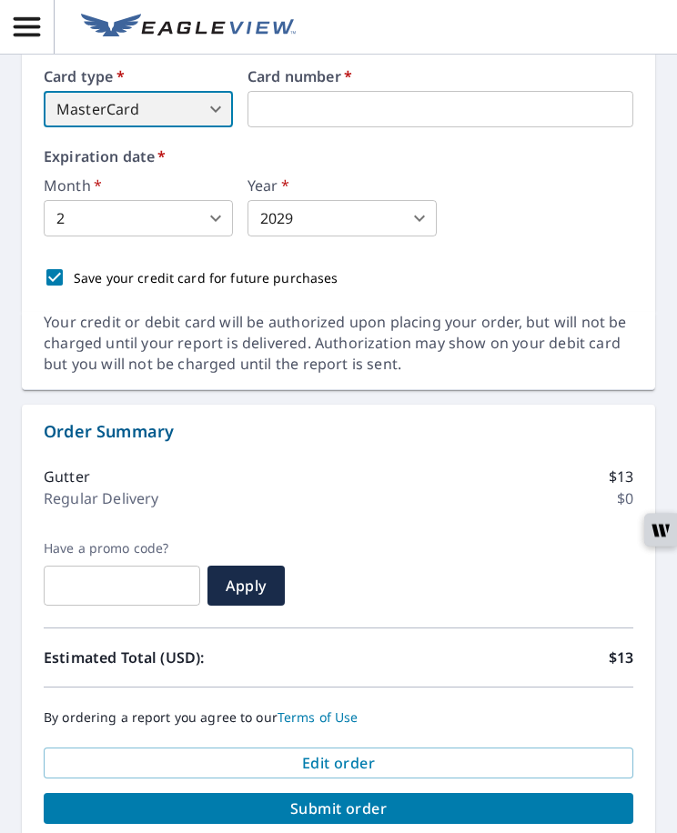
scroll to position [1158, 0]
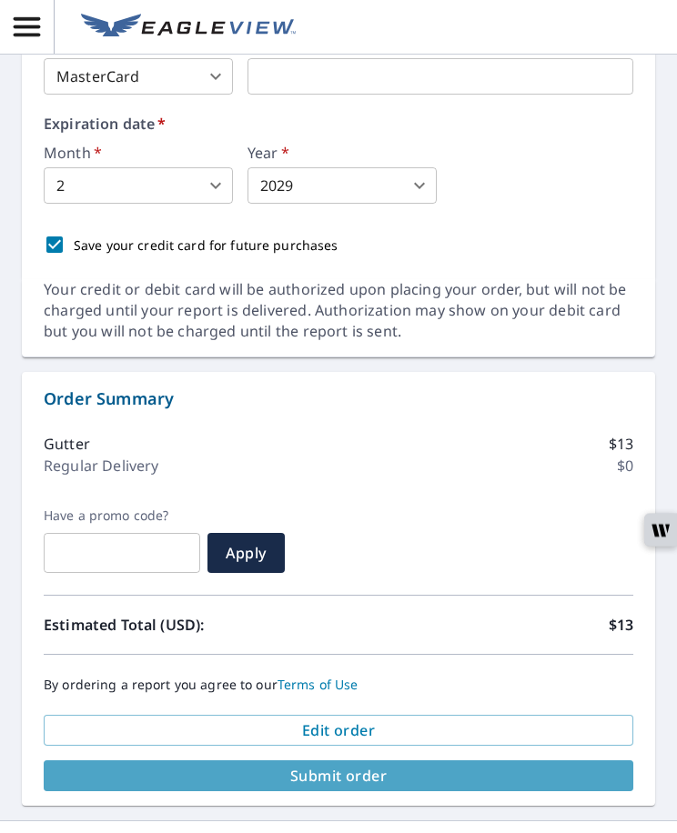
click at [378, 770] on span "Submit order" at bounding box center [338, 776] width 560 height 20
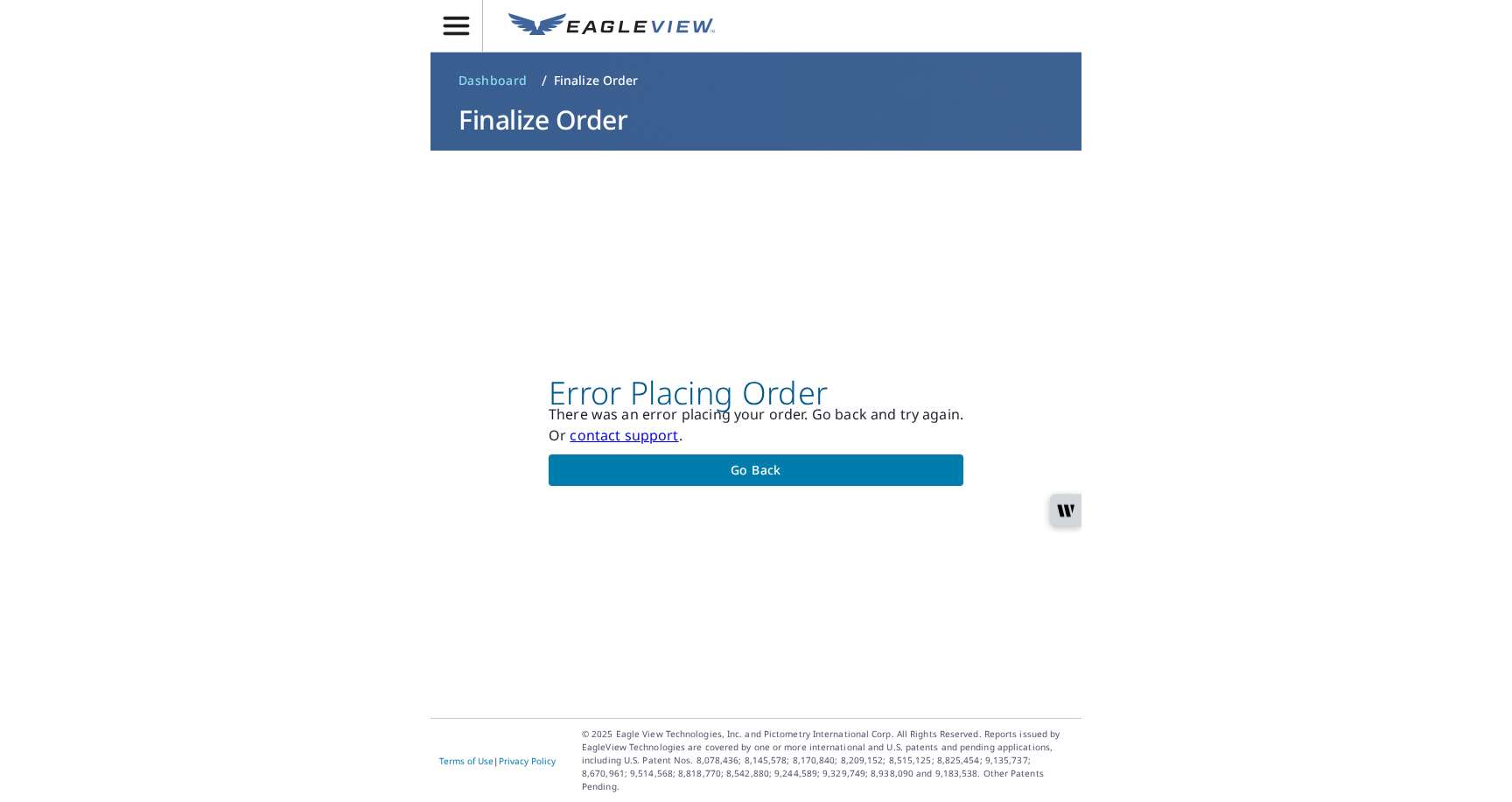
scroll to position [0, 0]
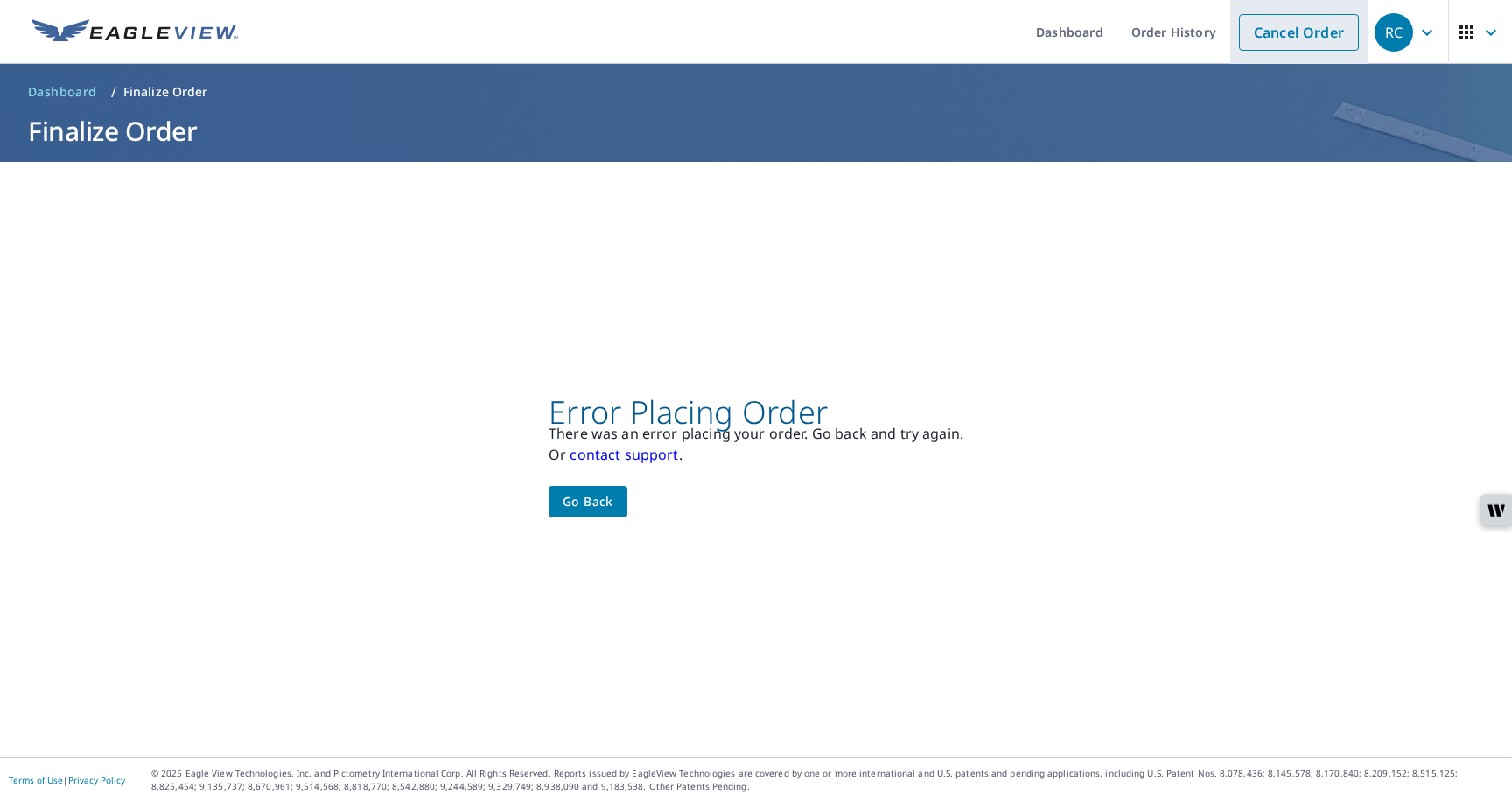
click at [1288, 41] on link "Cancel Order" at bounding box center [1299, 33] width 120 height 37
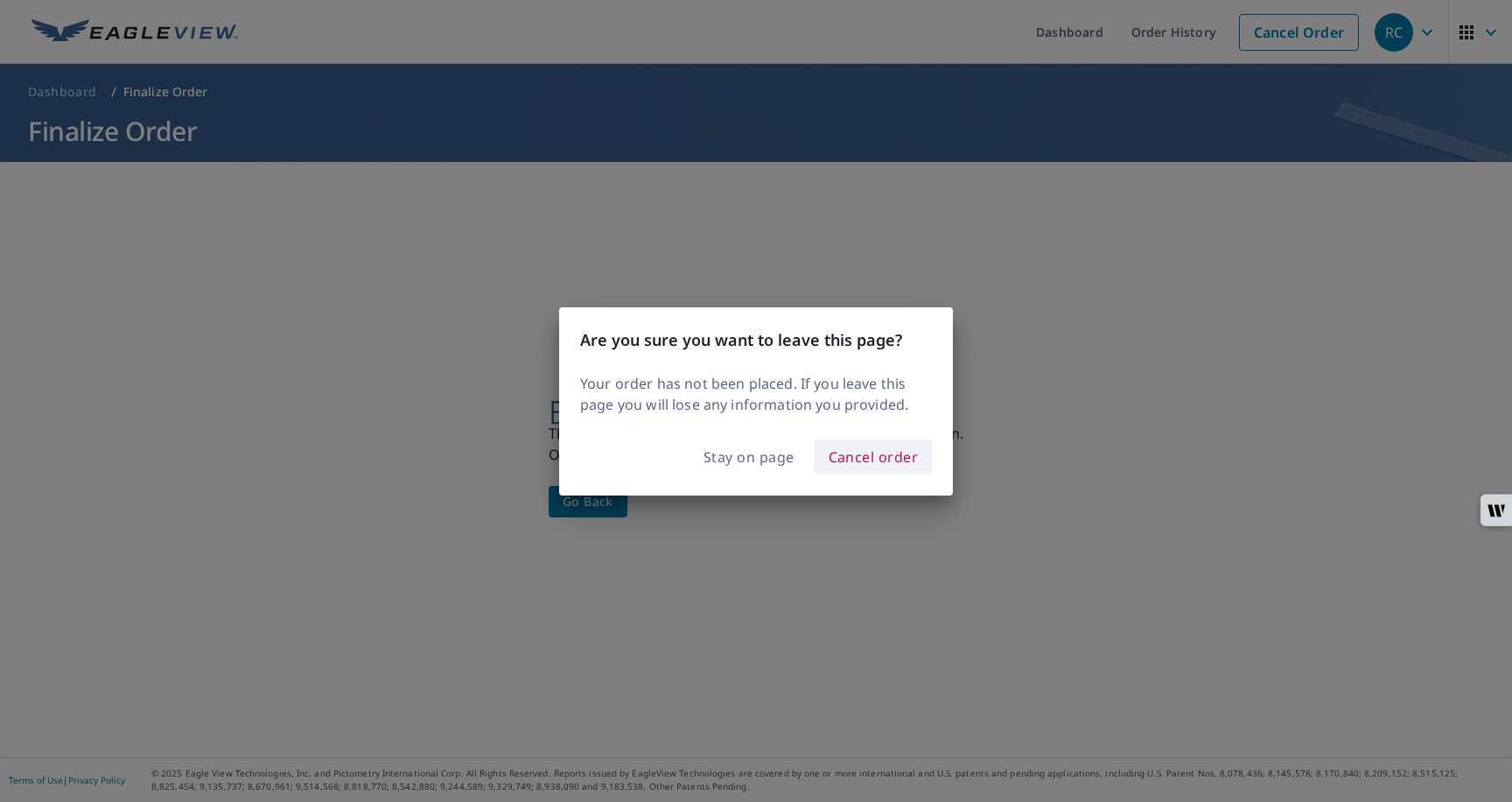
click at [842, 463] on span "Cancel order" at bounding box center [874, 456] width 90 height 24
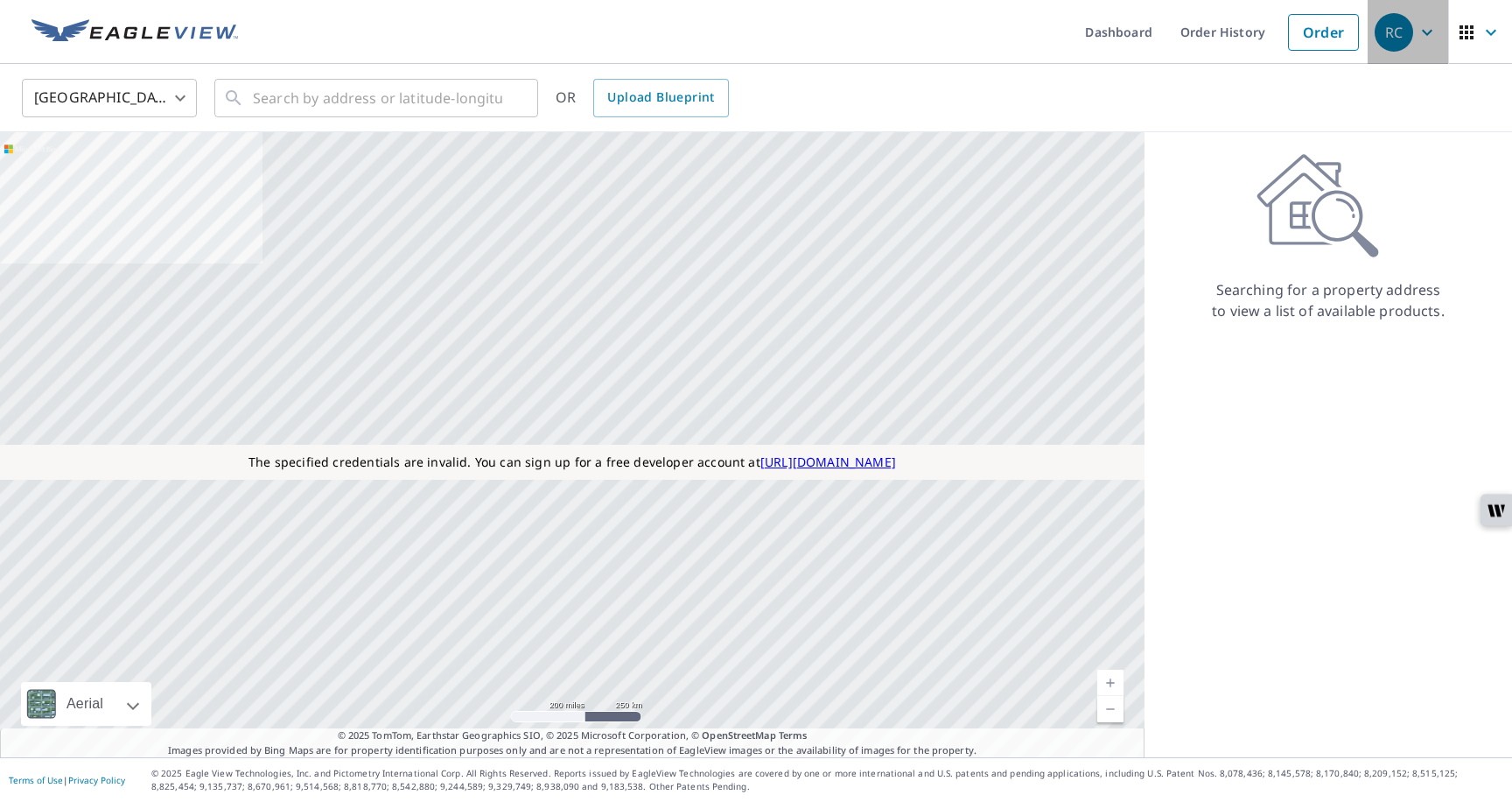
click at [1422, 38] on icon "button" at bounding box center [1427, 33] width 21 height 21
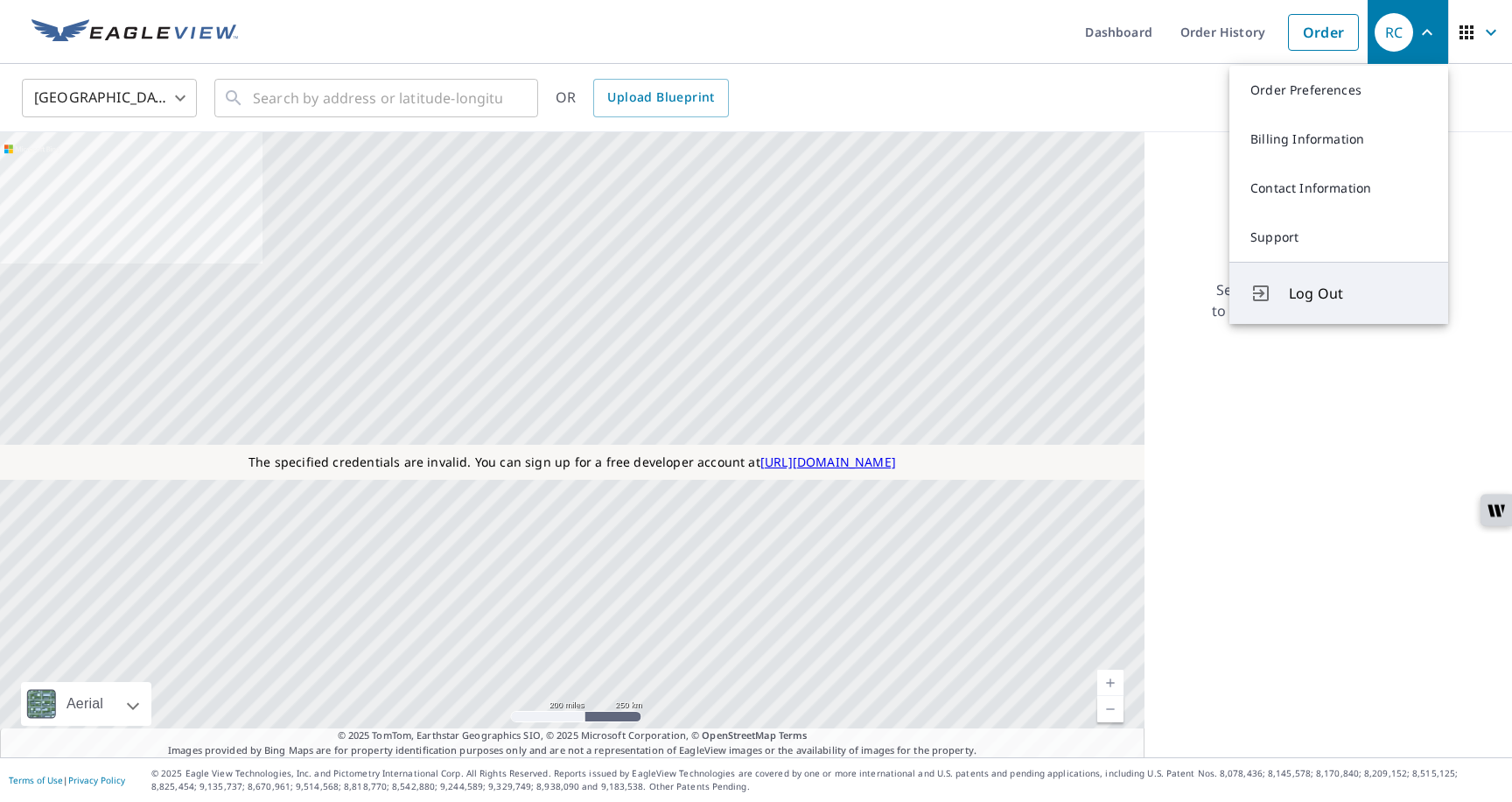
click at [1321, 279] on button "Log Out" at bounding box center [1339, 293] width 218 height 63
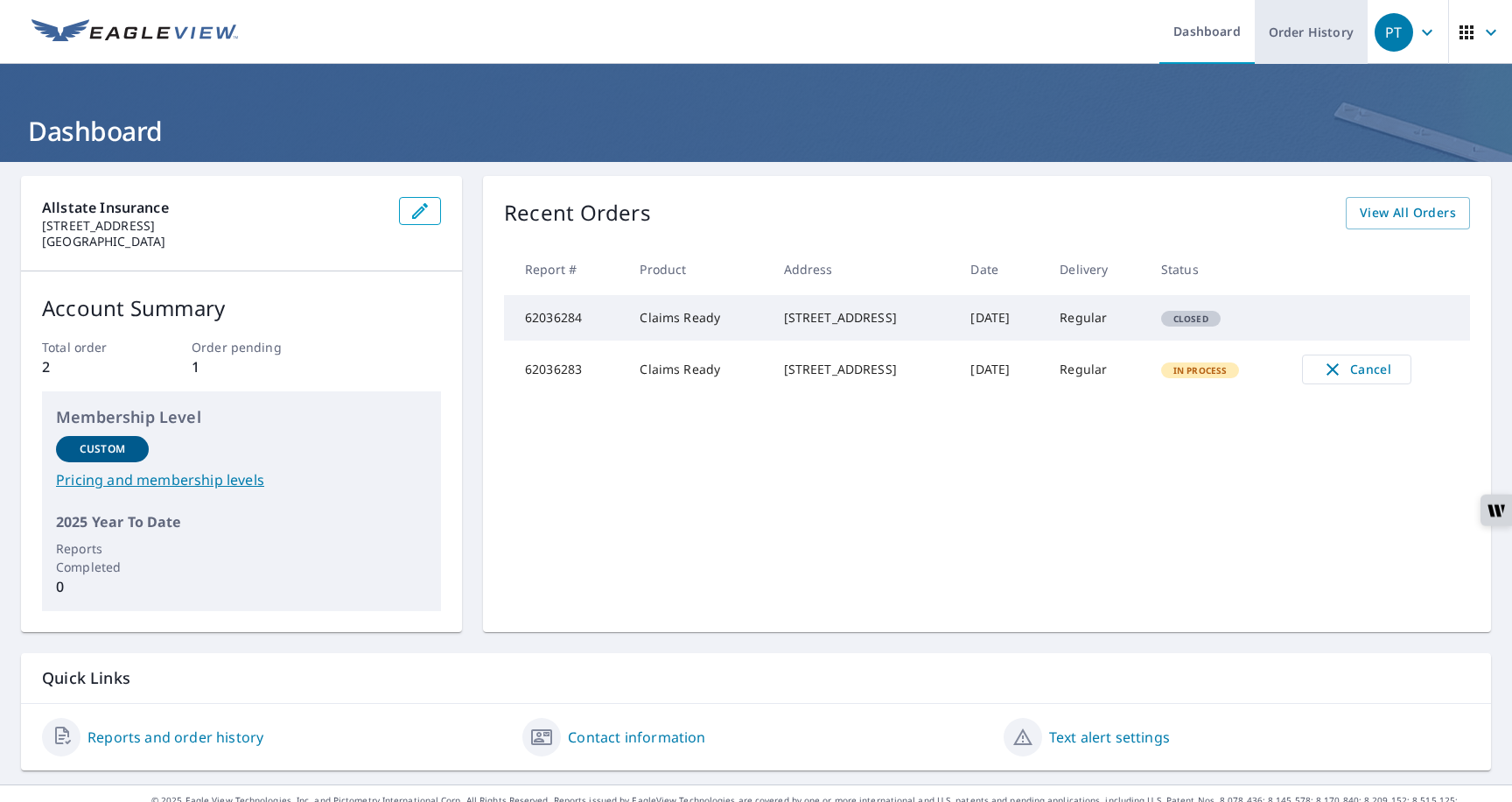
click at [1292, 41] on link "Order History" at bounding box center [1311, 32] width 113 height 64
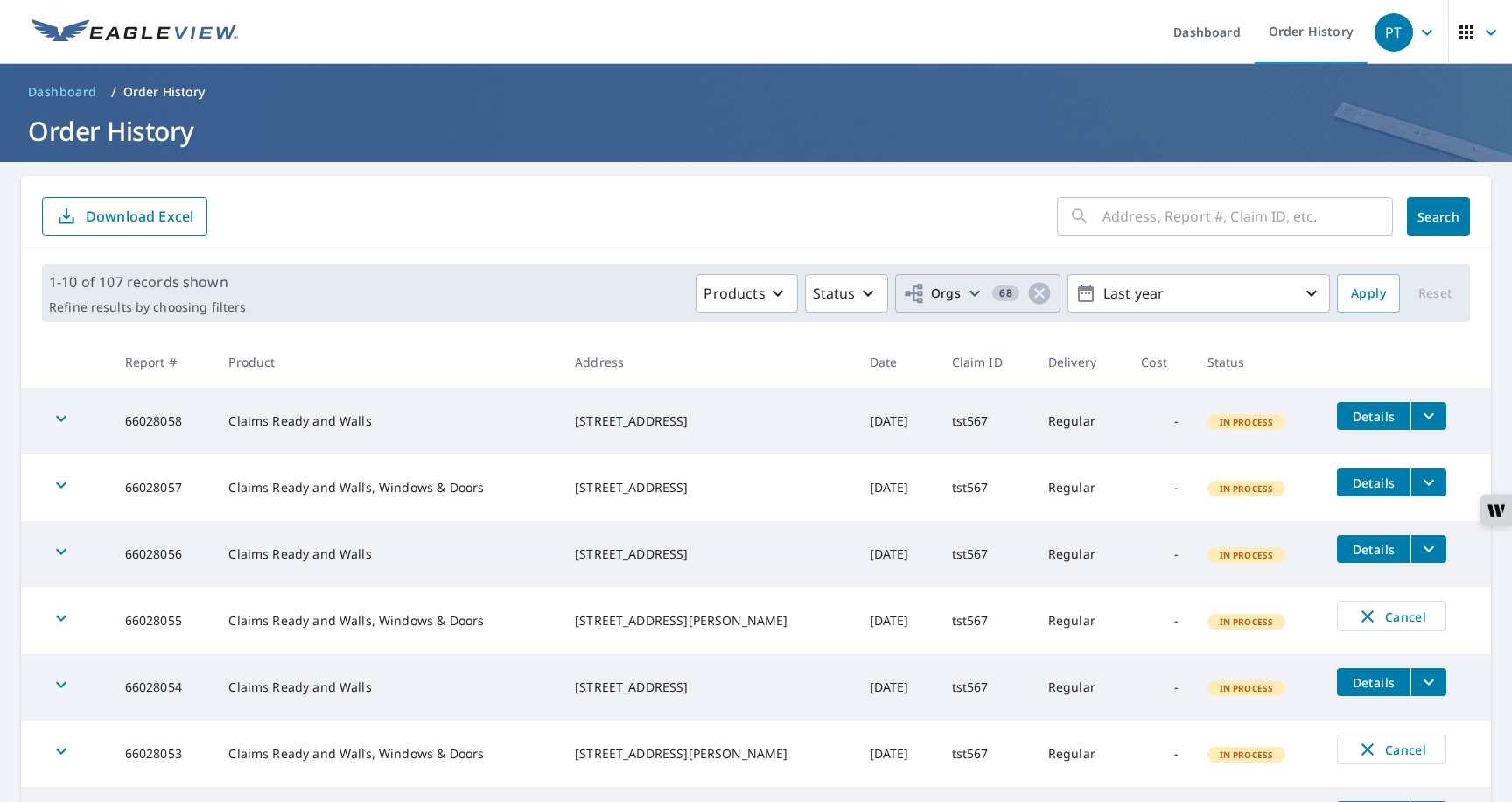
click at [942, 298] on span "Orgs" at bounding box center [932, 294] width 59 height 22
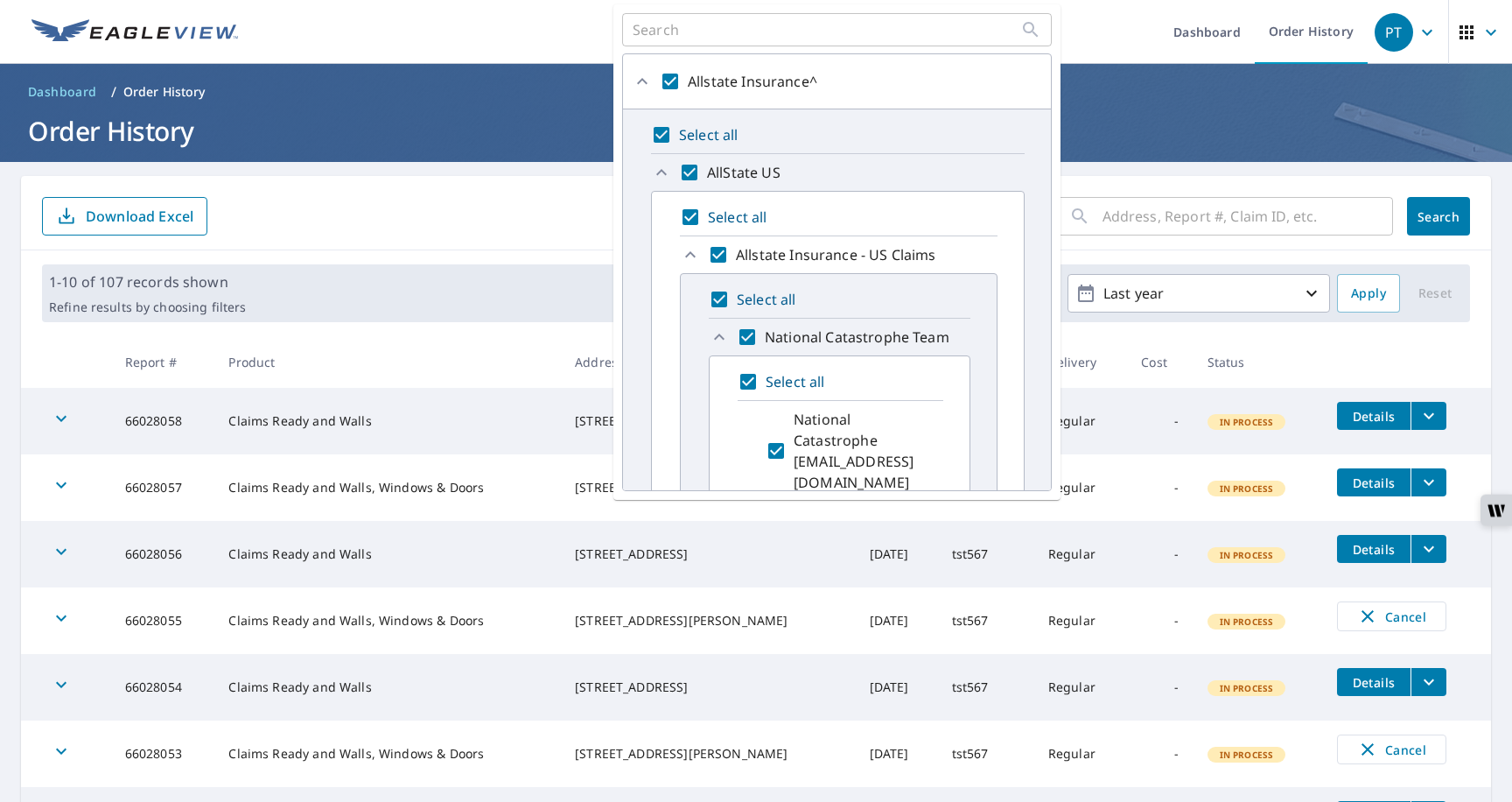
click at [1165, 134] on h1 "Order History" at bounding box center [756, 130] width 1471 height 36
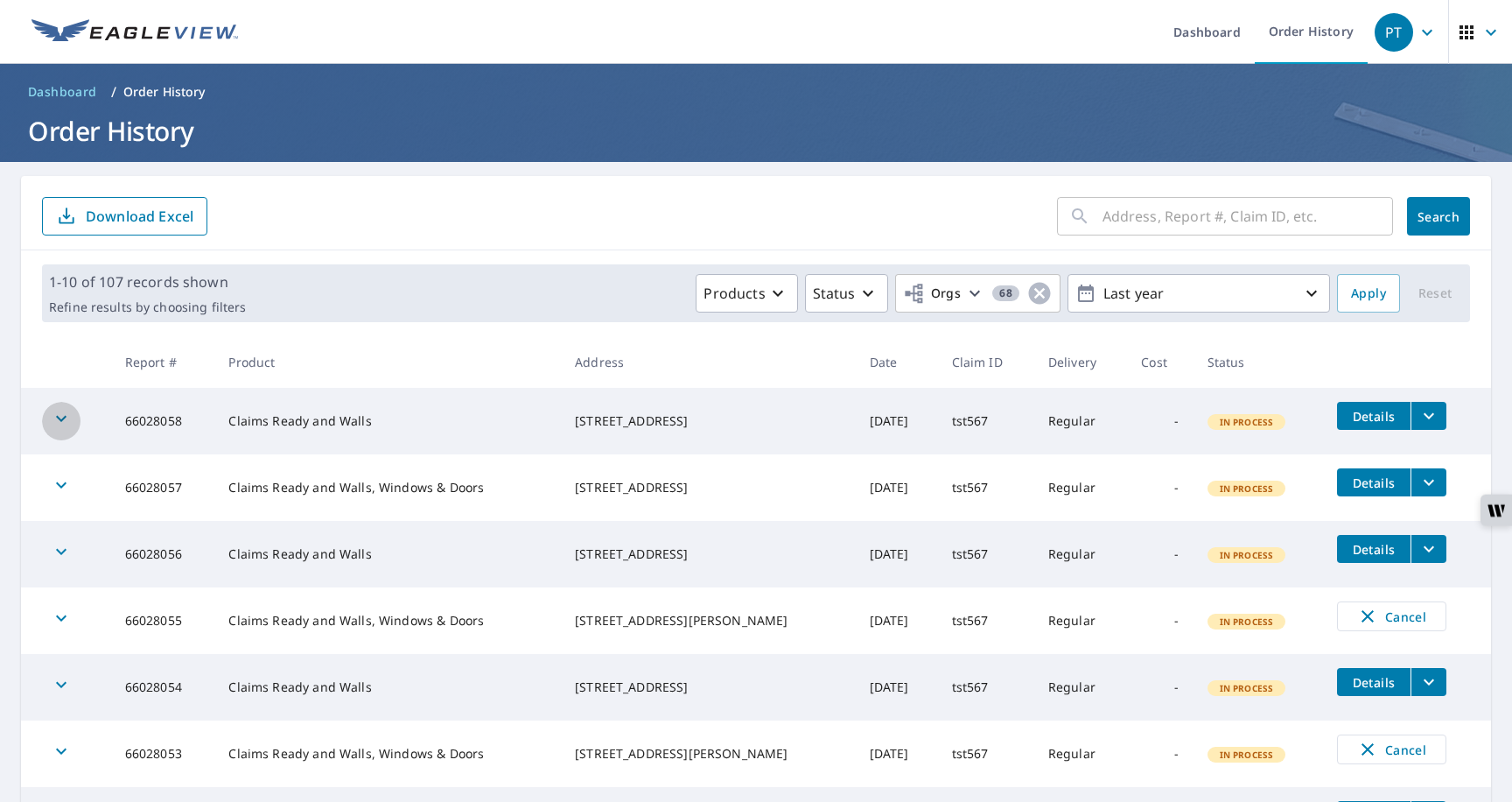
click at [62, 427] on icon "button" at bounding box center [62, 419] width 21 height 21
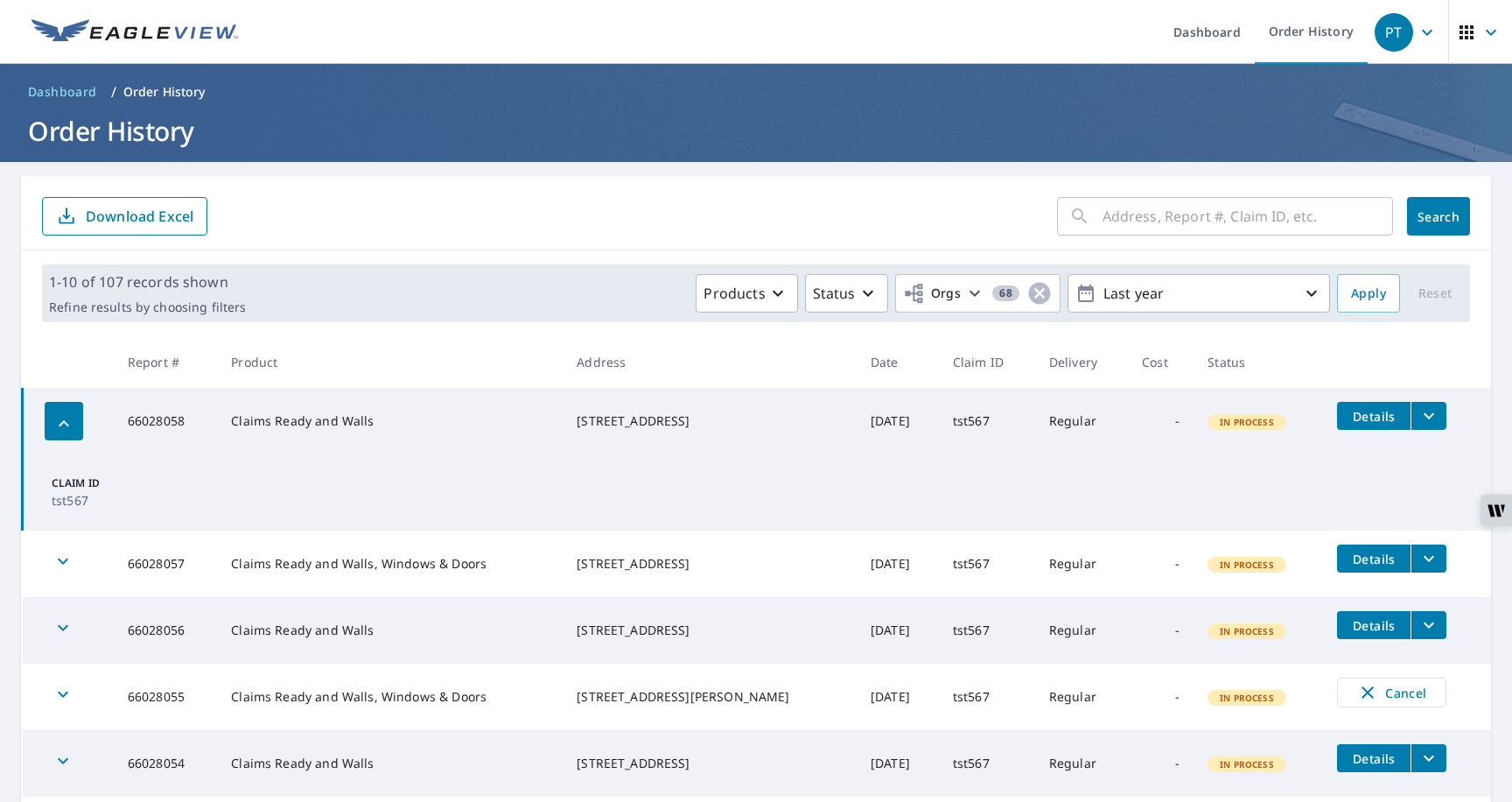
click at [67, 495] on p "tst567" at bounding box center [101, 500] width 98 height 18
copy p "tst567"
click at [1123, 204] on input "text" at bounding box center [1248, 216] width 291 height 49
paste input "tst567"
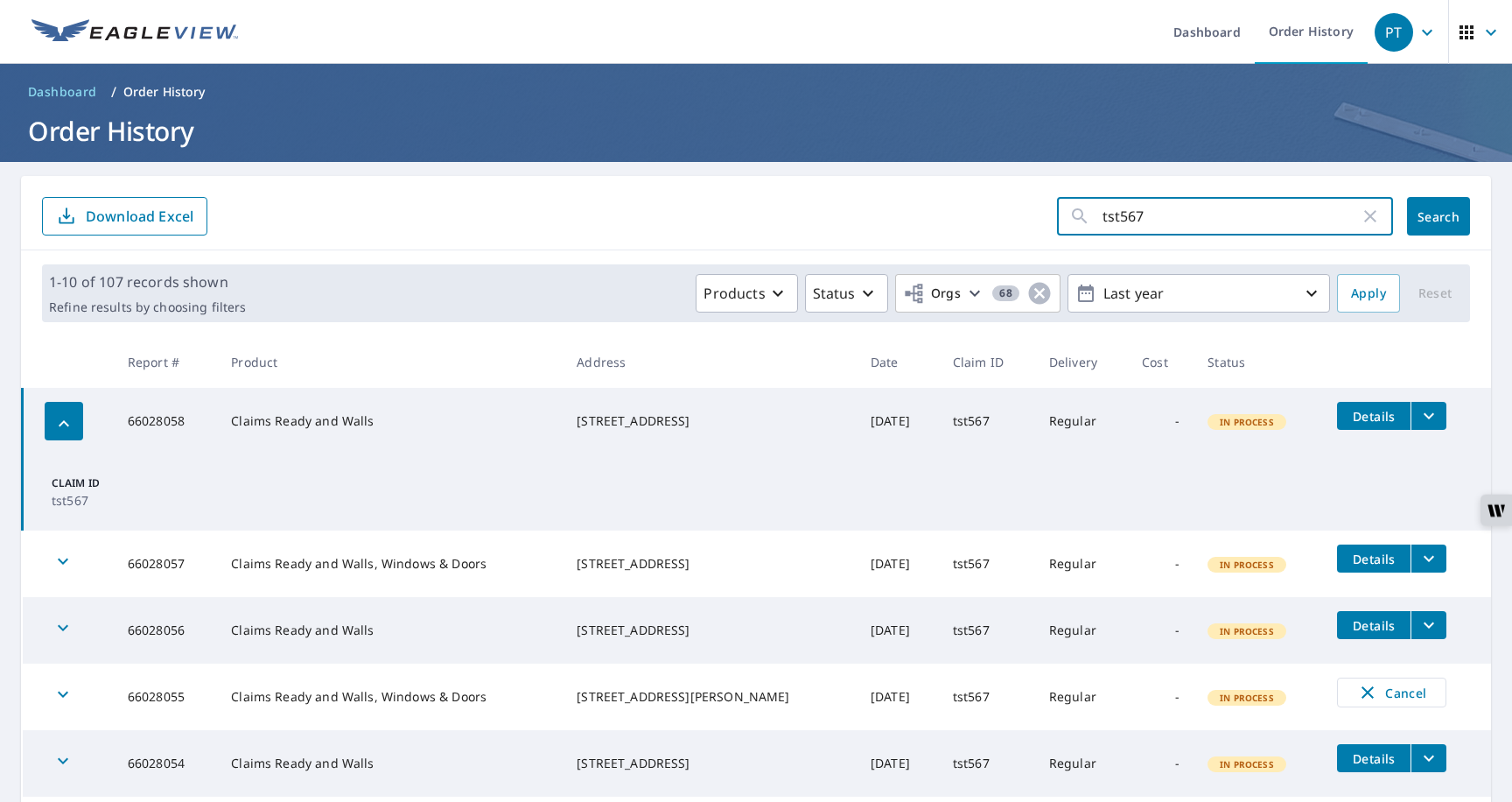
type input "tst567"
click at [1432, 219] on span "Search" at bounding box center [1439, 216] width 35 height 16
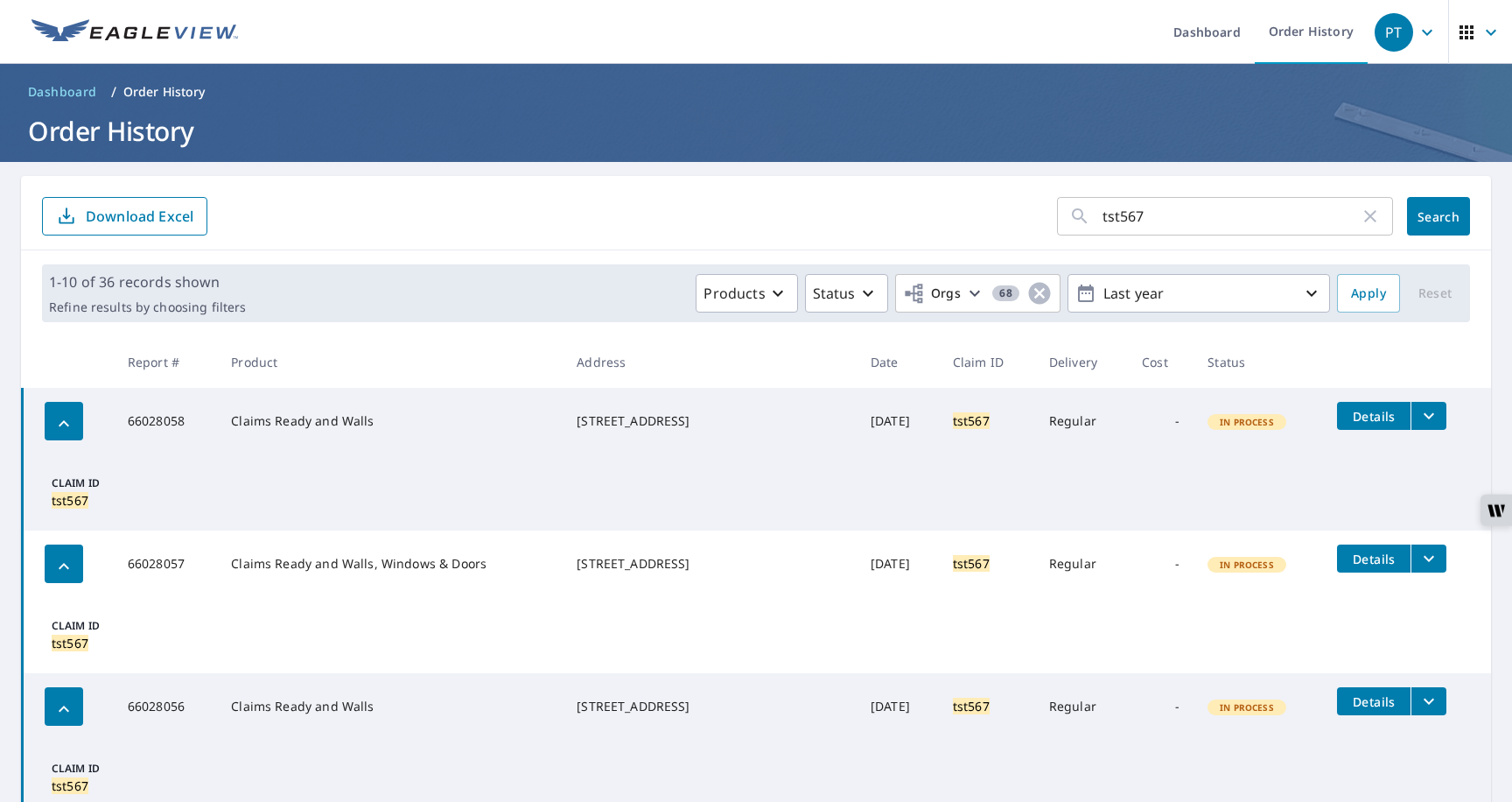
click at [1419, 424] on icon "filesDropdownBtn-66028058" at bounding box center [1429, 416] width 21 height 21
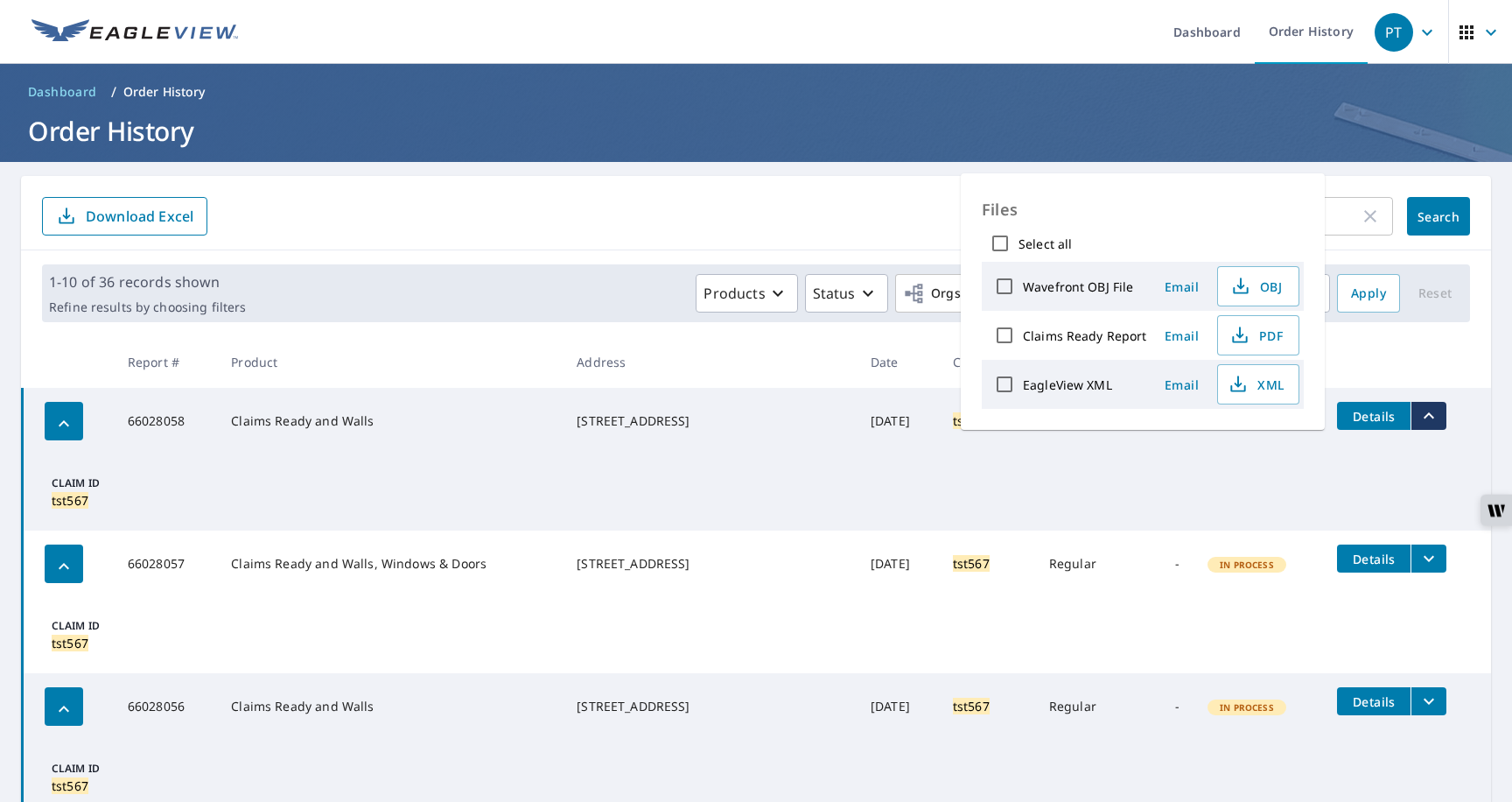
click at [1072, 584] on td "Regular" at bounding box center [1082, 563] width 92 height 66
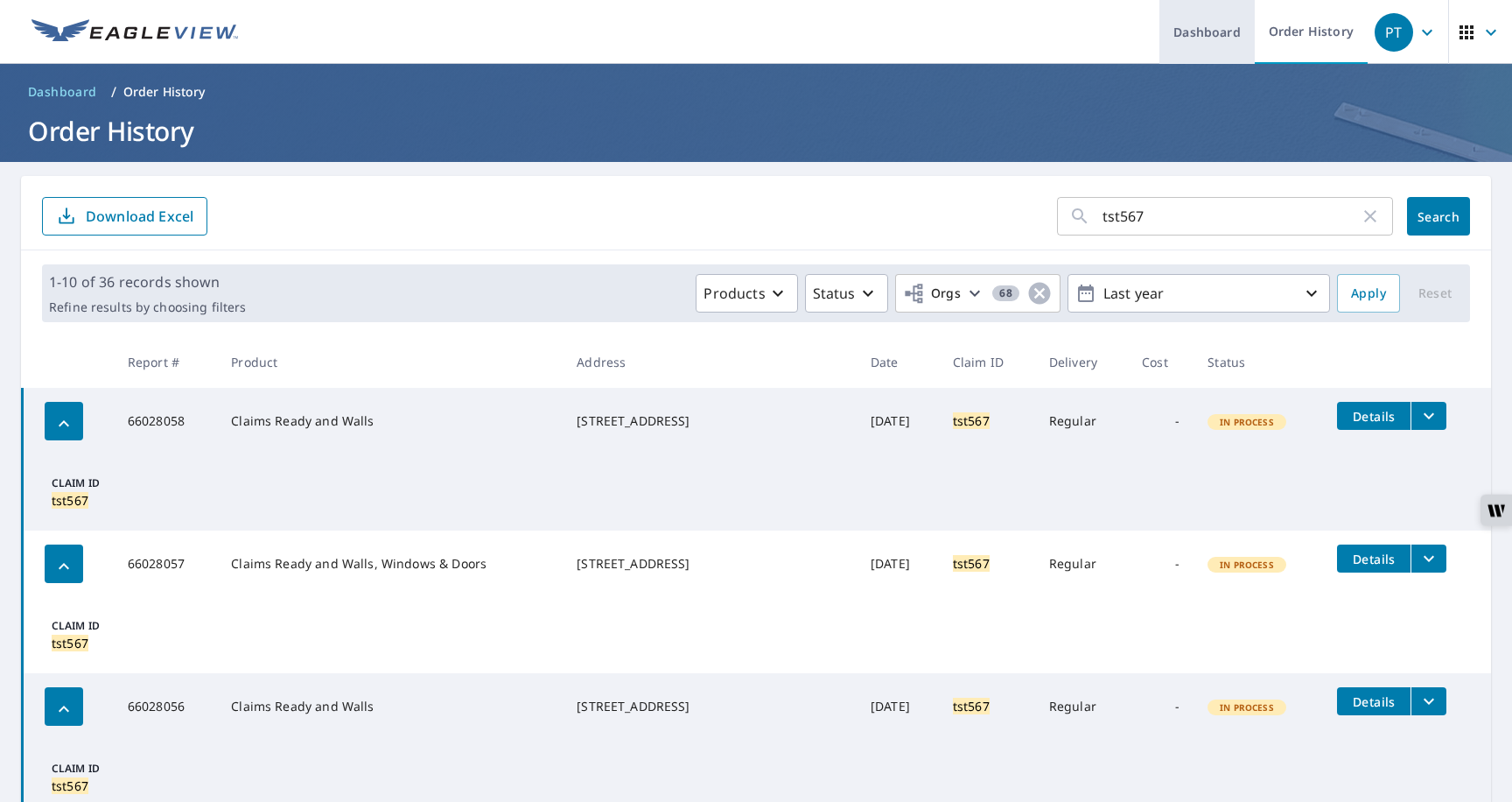
click at [1198, 40] on link "Dashboard" at bounding box center [1207, 32] width 95 height 64
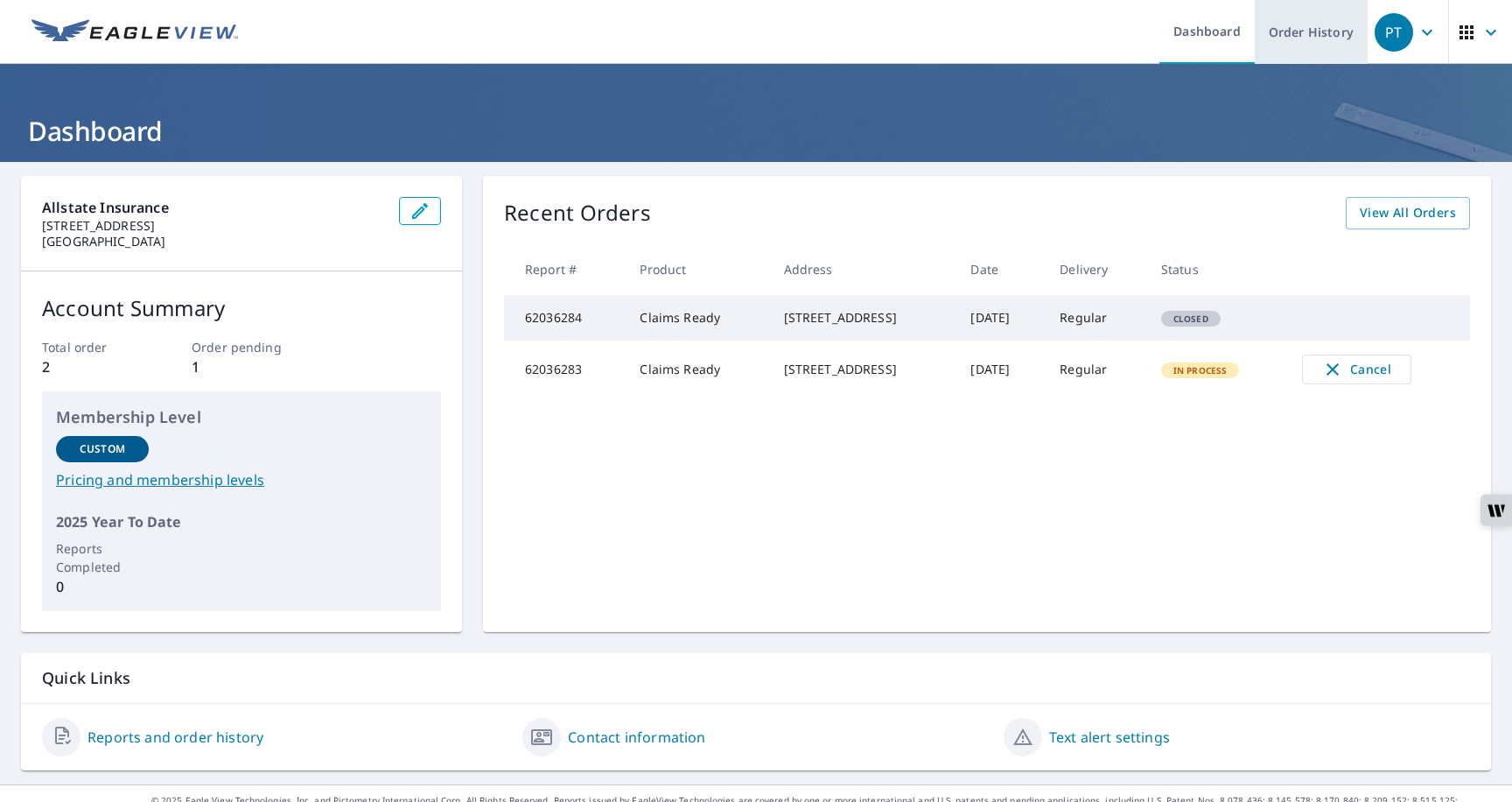
click at [1272, 43] on link "Order History" at bounding box center [1311, 32] width 113 height 64
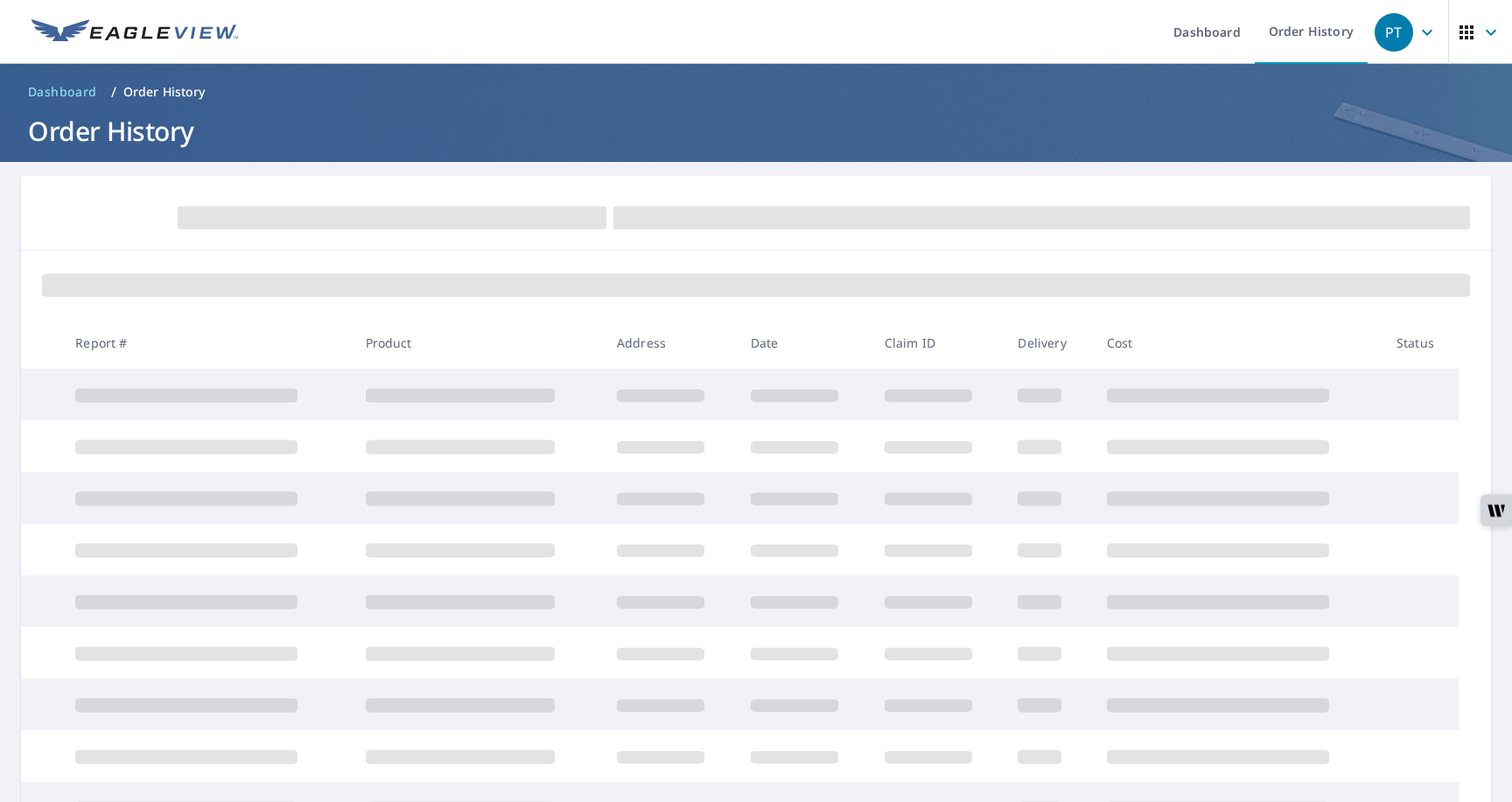
click at [1437, 29] on icon "button" at bounding box center [1427, 33] width 21 height 21
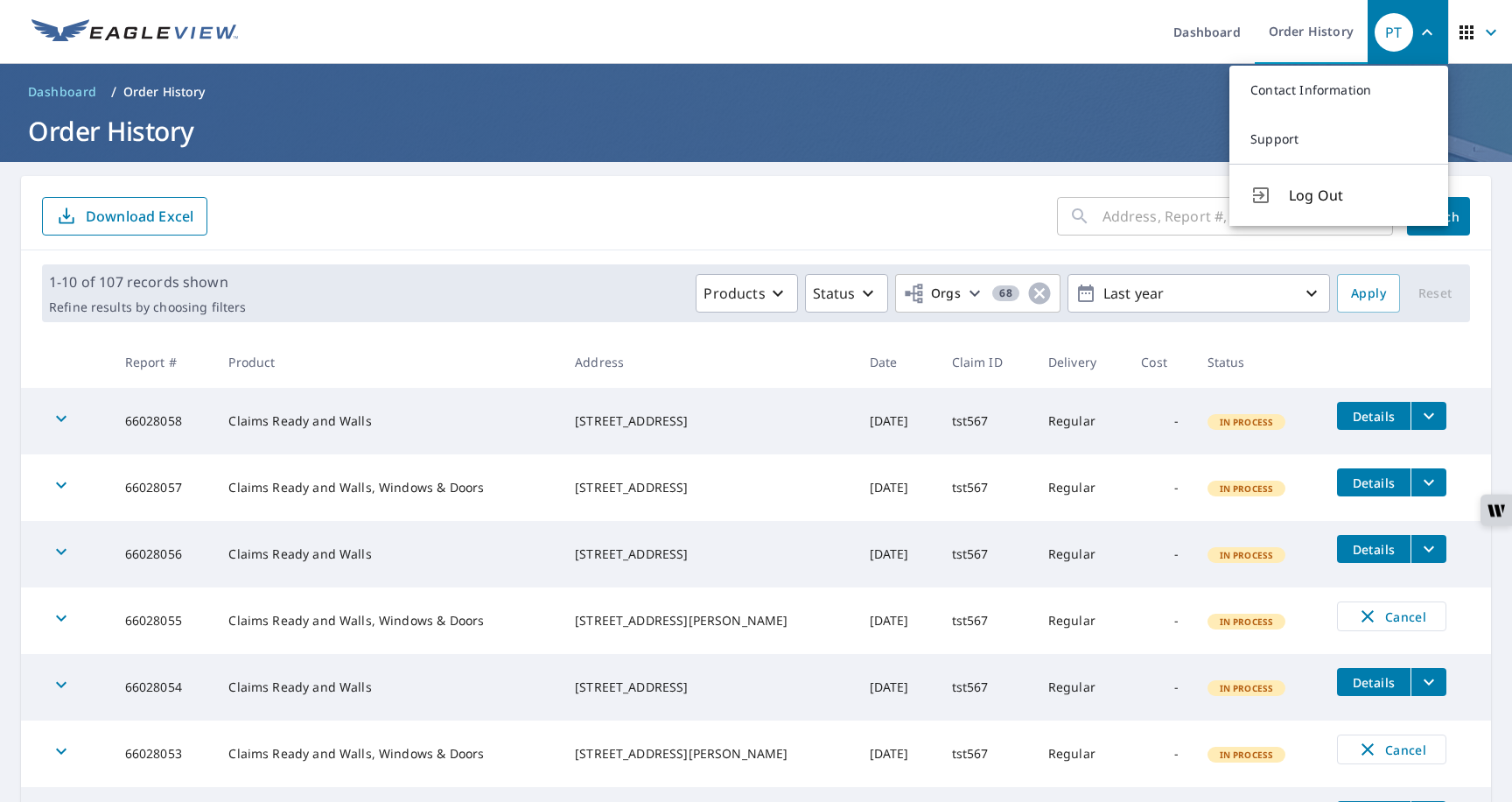
click at [1081, 195] on div "​ Search Download Excel" at bounding box center [756, 213] width 1471 height 74
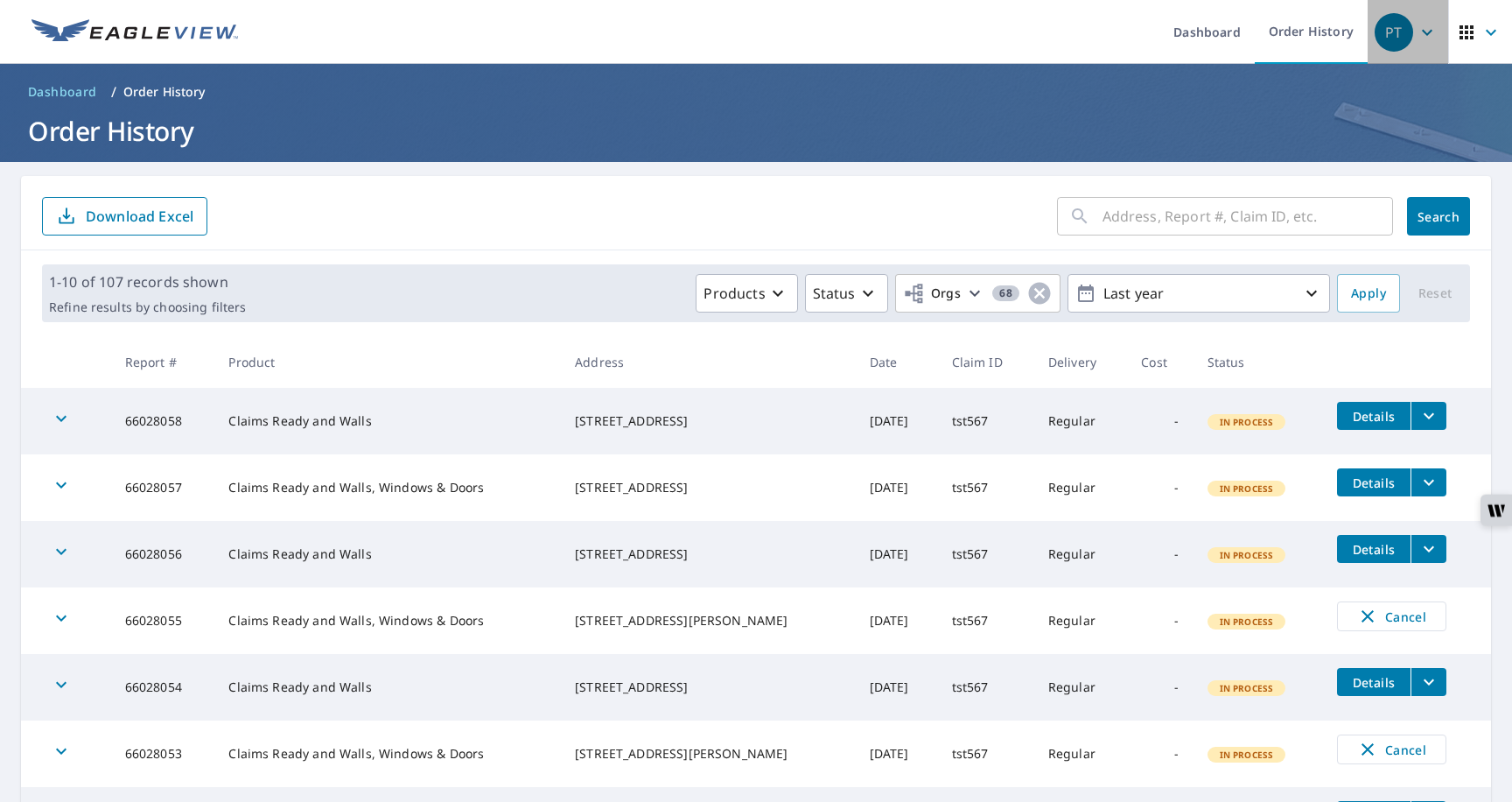
click at [1427, 31] on icon "button" at bounding box center [1427, 33] width 21 height 21
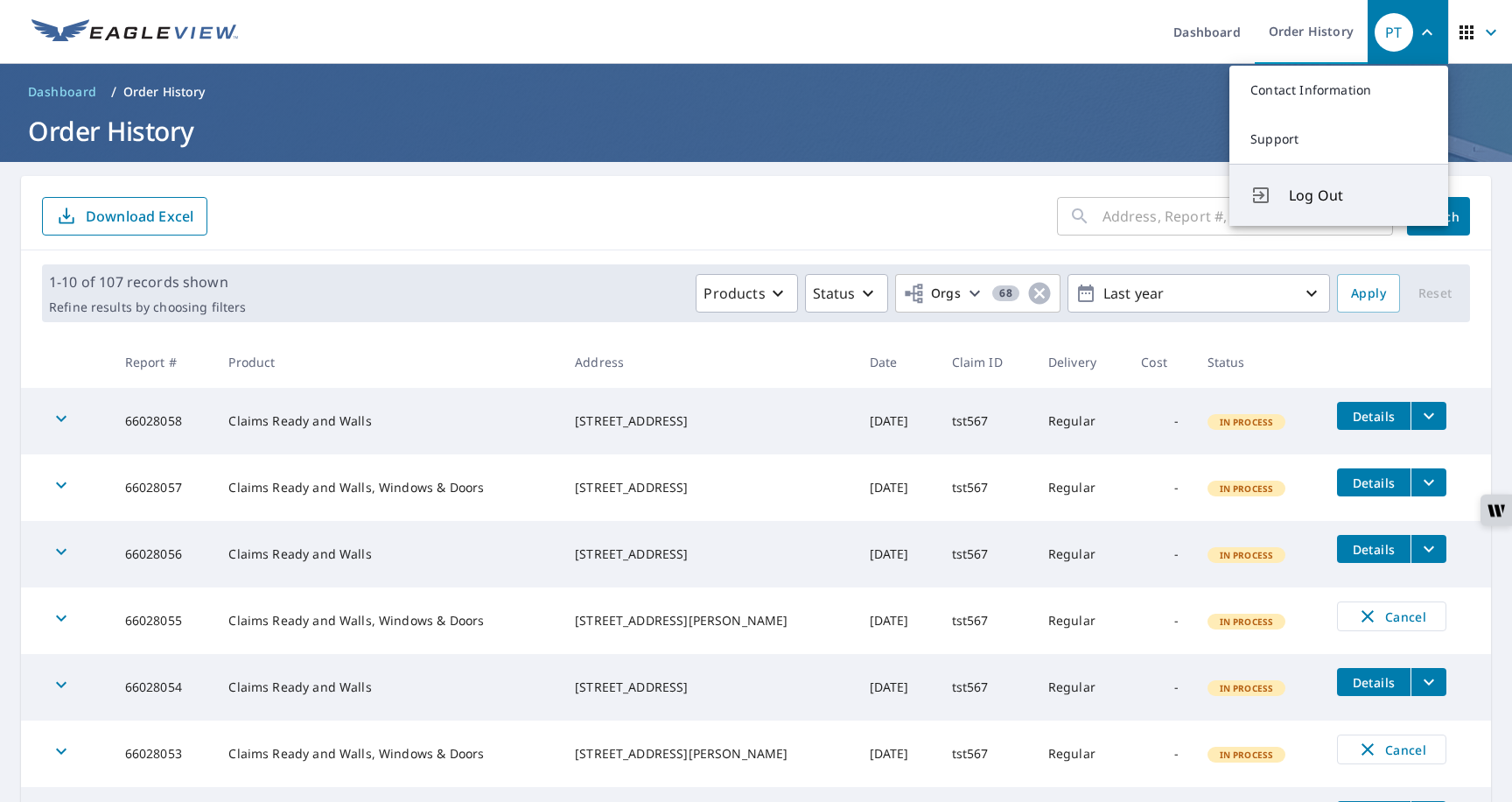
click at [1288, 193] on button "Log Out" at bounding box center [1339, 194] width 218 height 63
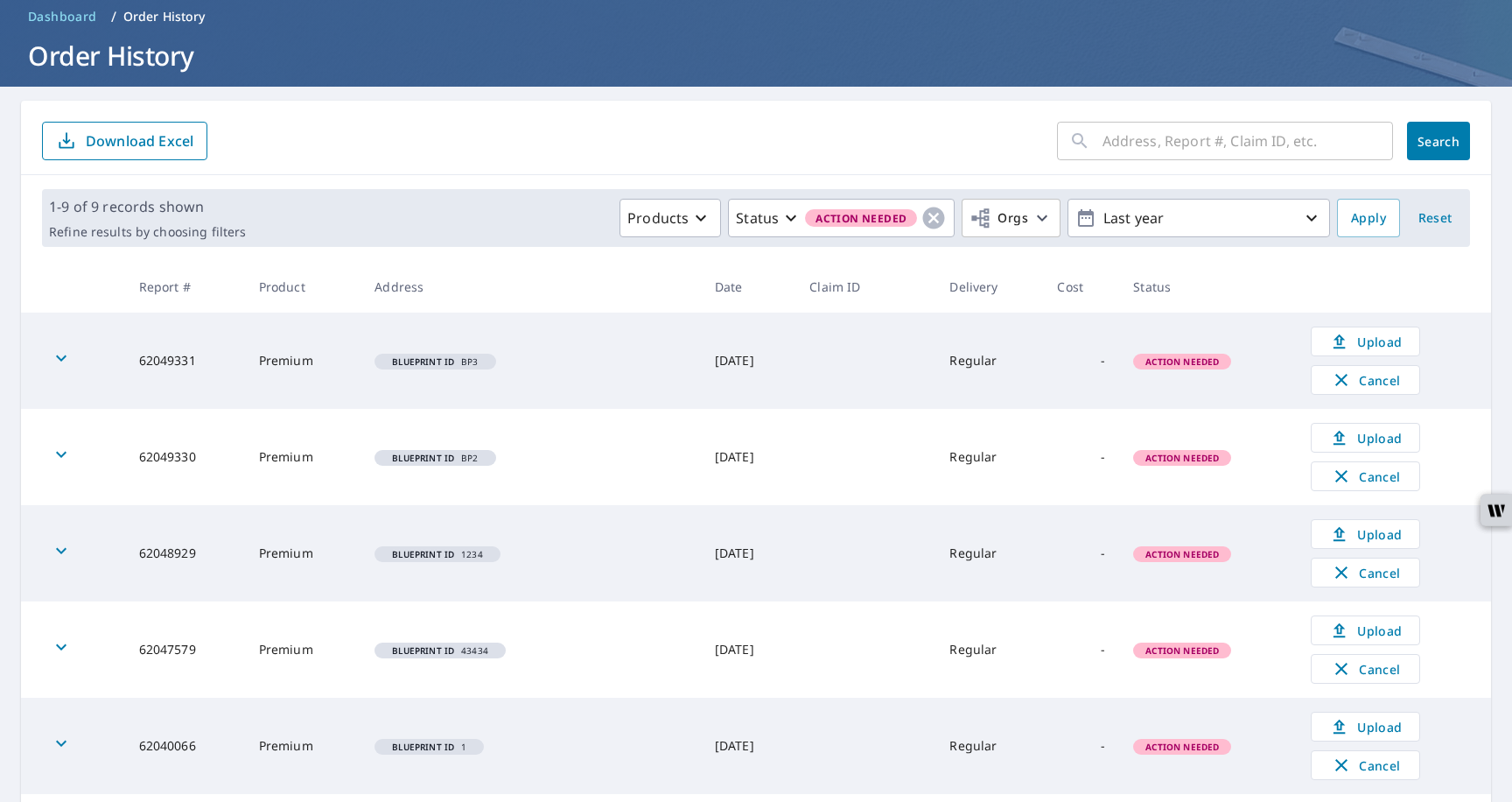
scroll to position [84, 0]
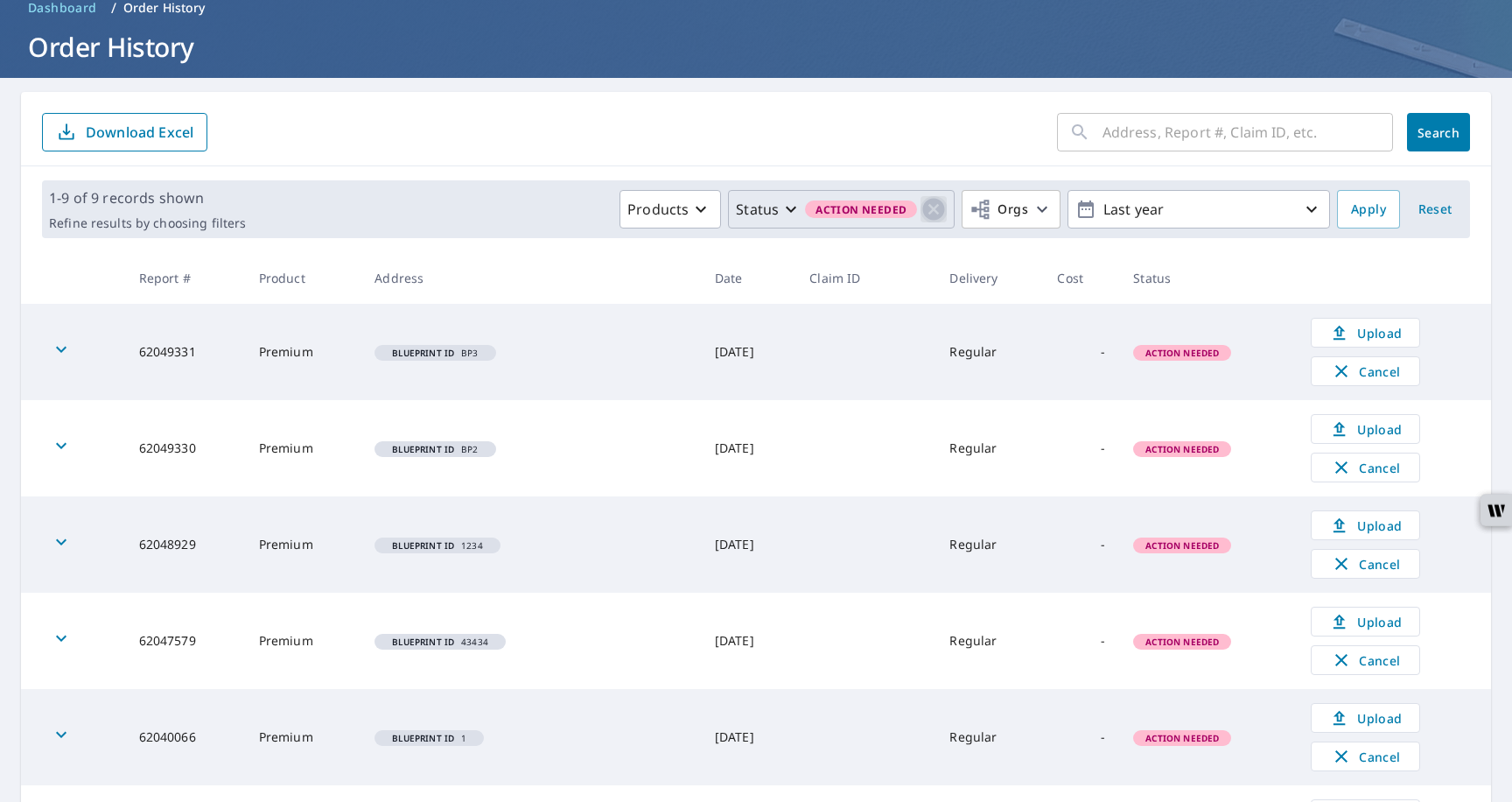
click at [924, 216] on icon "button" at bounding box center [934, 209] width 26 height 26
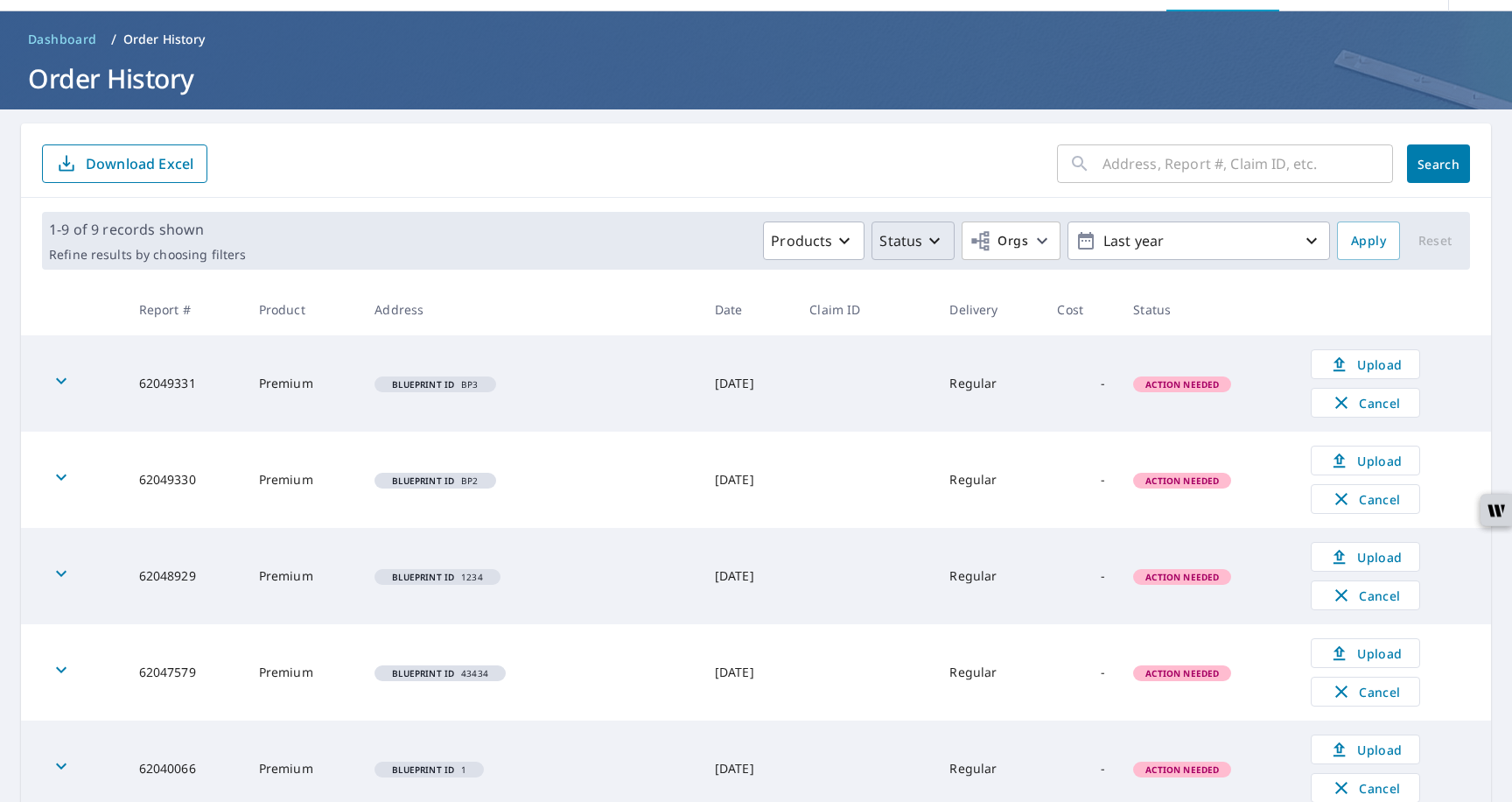
scroll to position [0, 0]
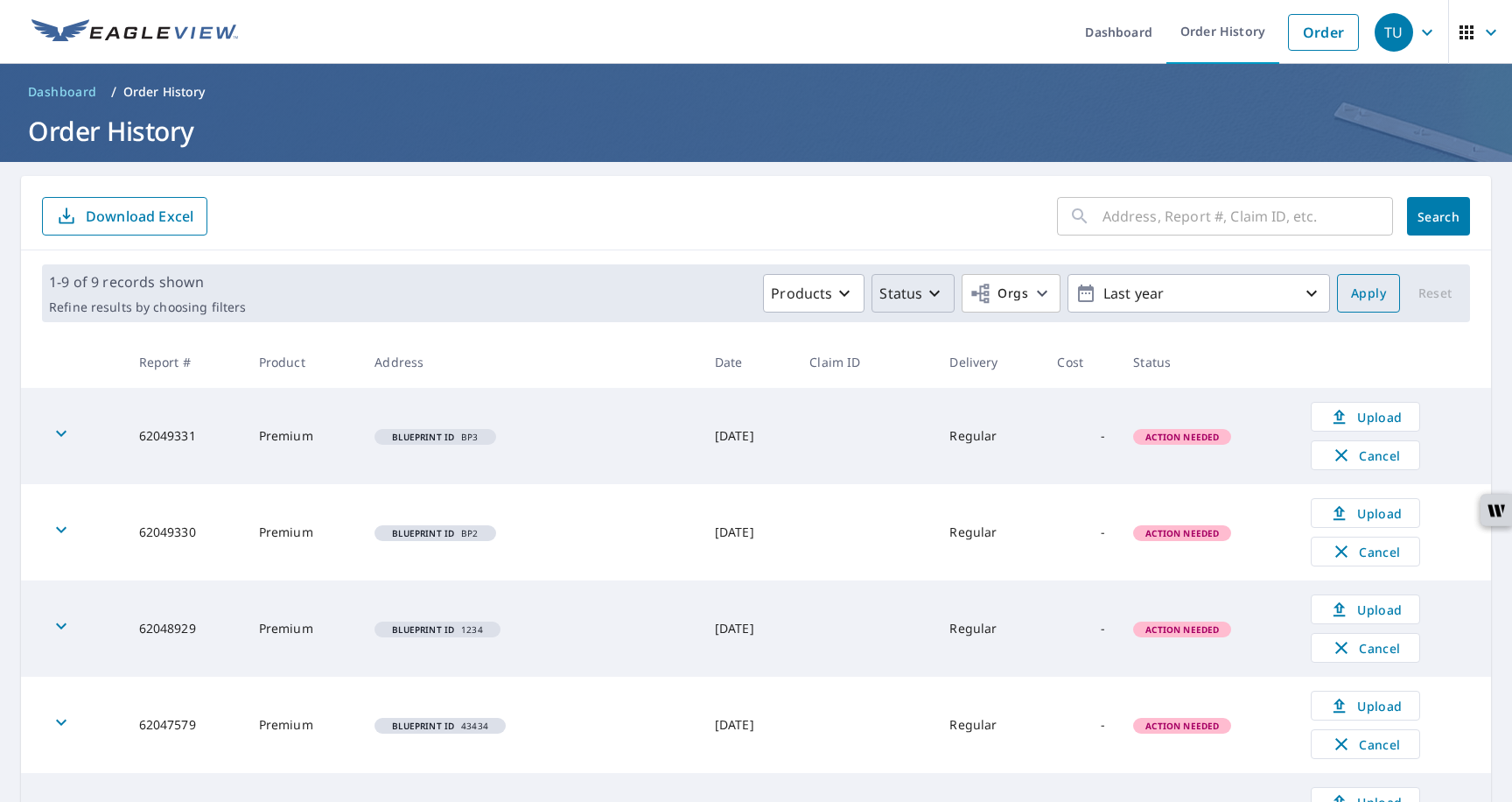
click at [1353, 291] on span "Apply" at bounding box center [1369, 294] width 35 height 22
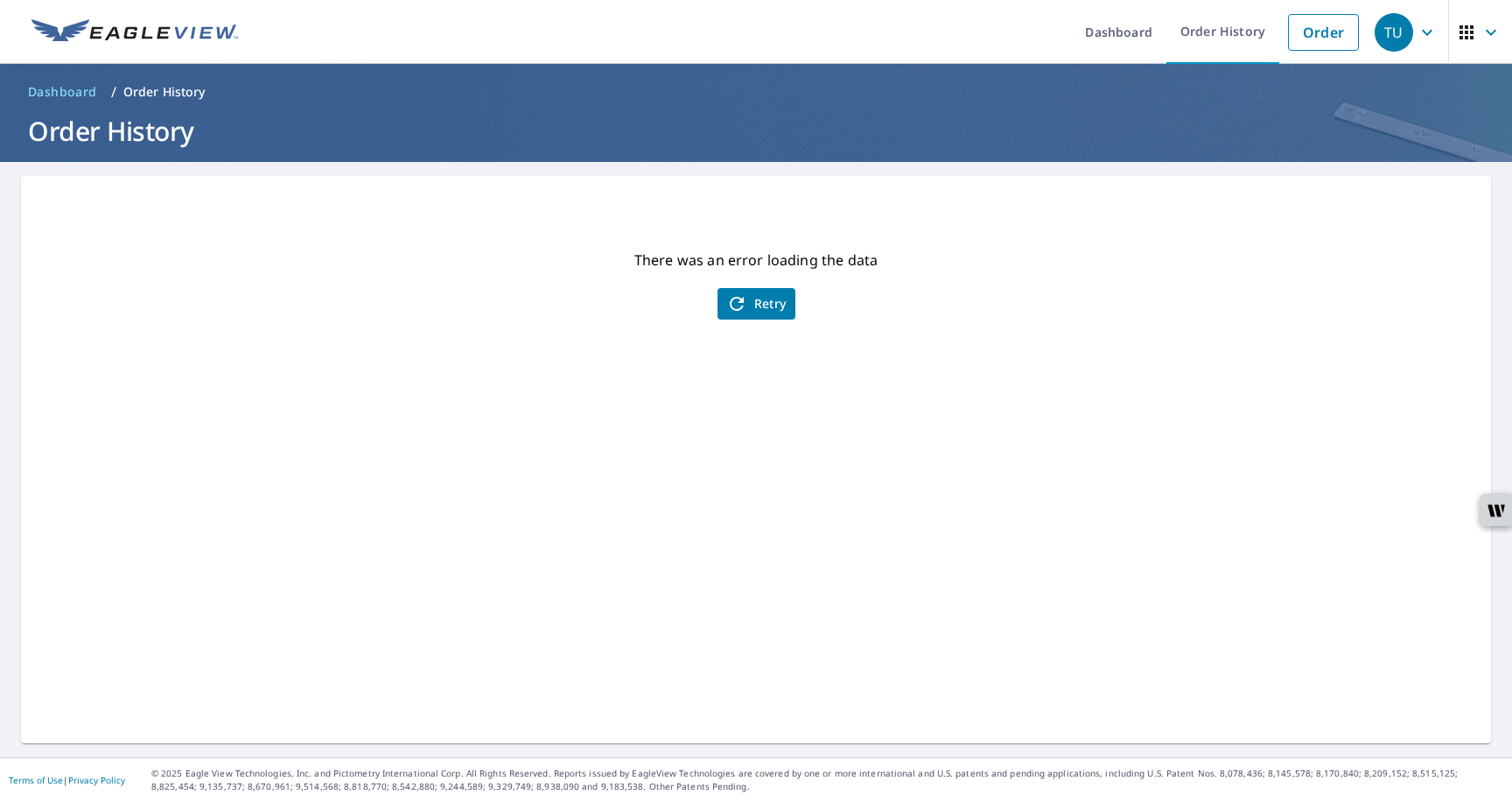
click at [795, 306] on button "Retry" at bounding box center [756, 303] width 78 height 32
click at [756, 319] on button "Retry" at bounding box center [756, 303] width 78 height 32
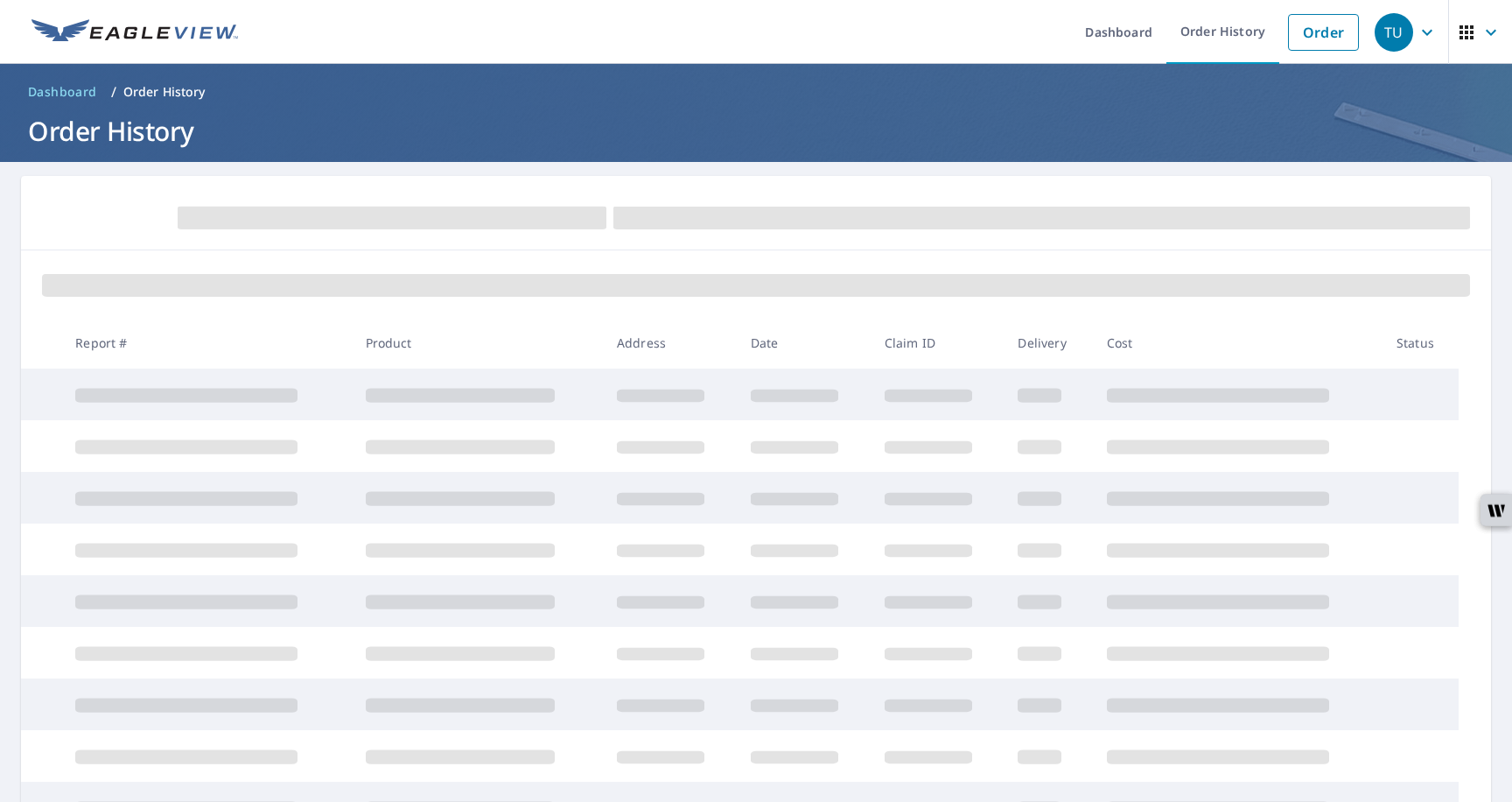
click at [762, 309] on div at bounding box center [756, 283] width 1471 height 66
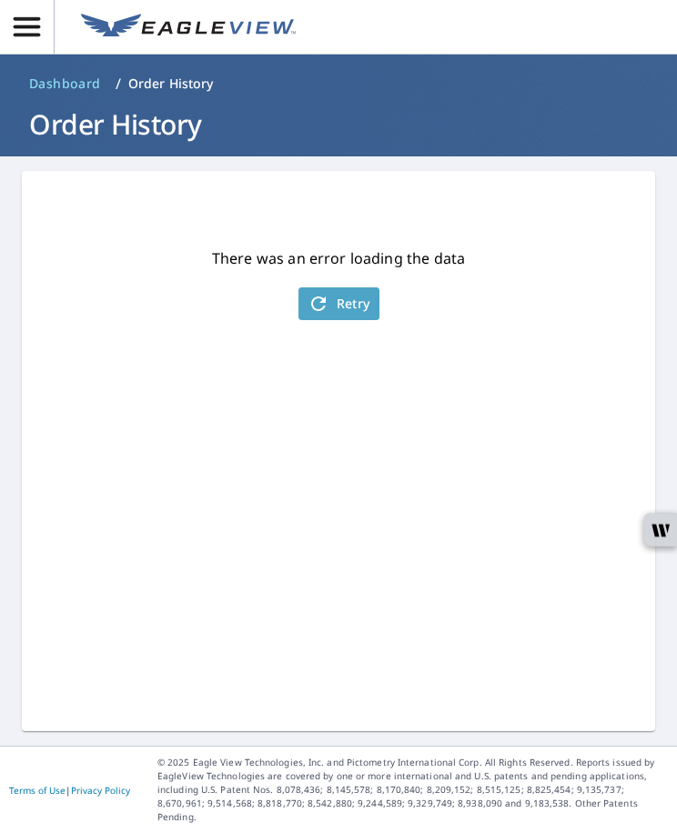
click at [334, 293] on span "Retry" at bounding box center [338, 304] width 63 height 22
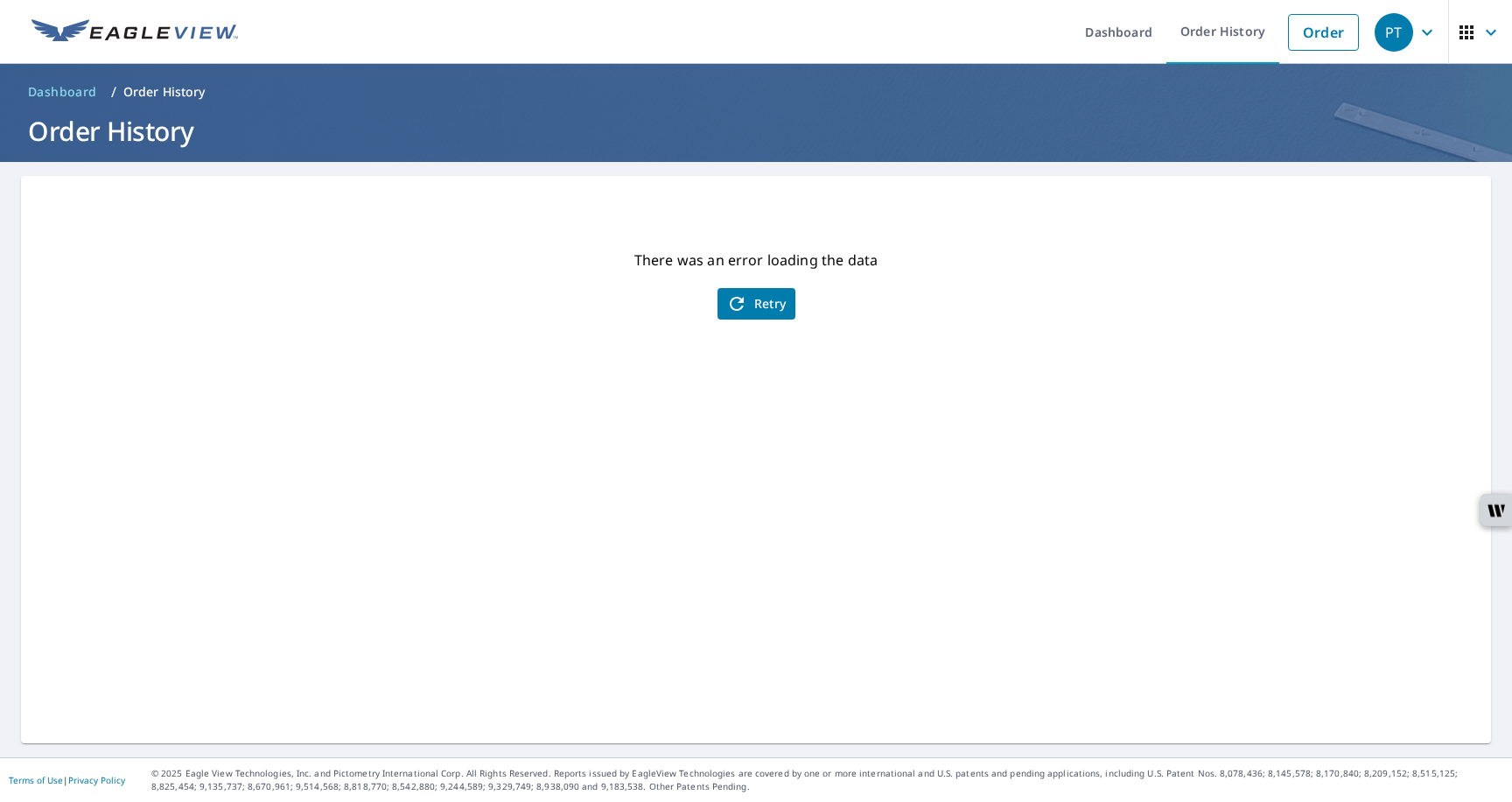
click at [1423, 35] on icon "button" at bounding box center [1427, 33] width 21 height 21
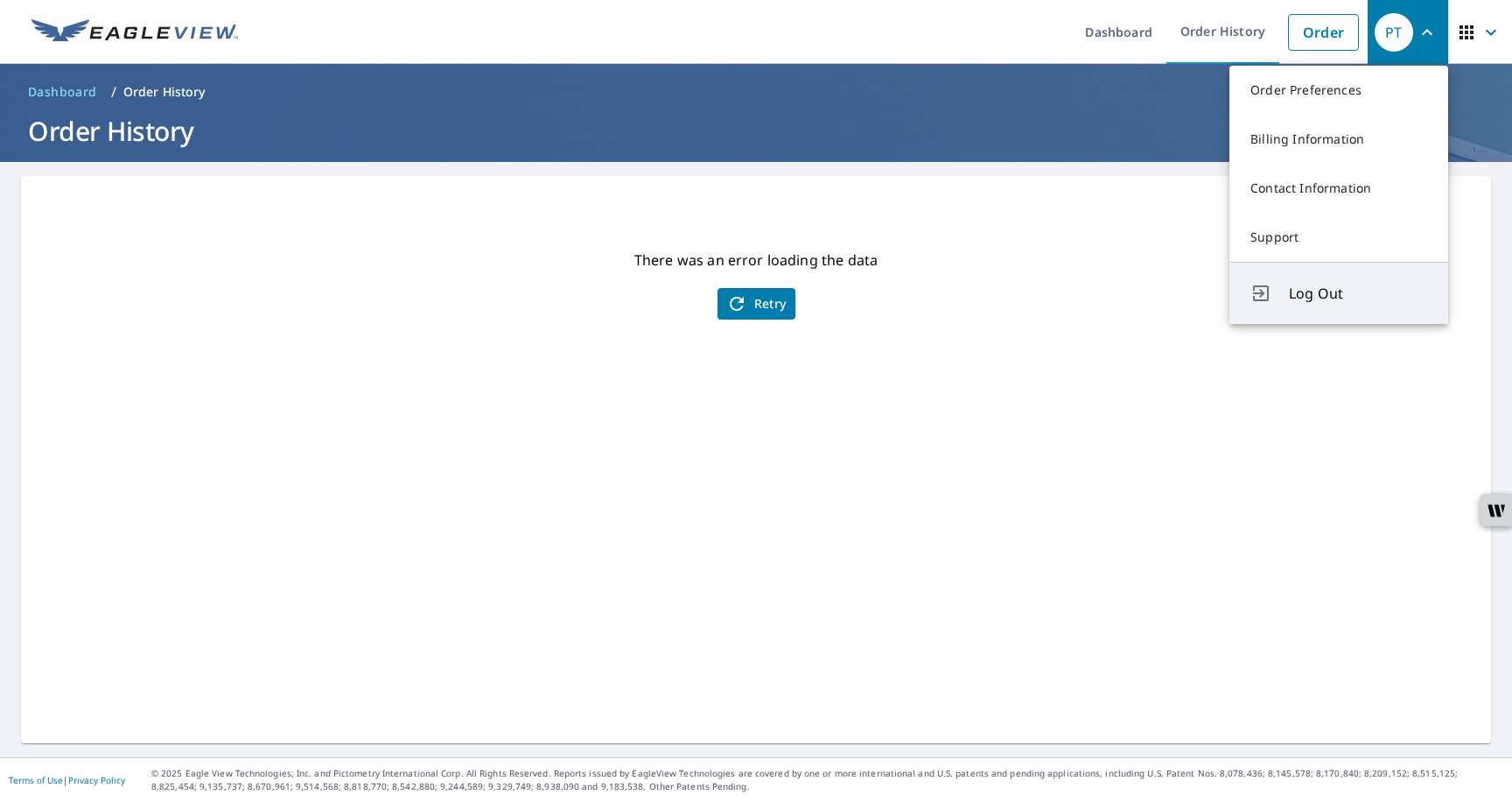
click at [1295, 295] on span "Log Out" at bounding box center [1358, 294] width 139 height 21
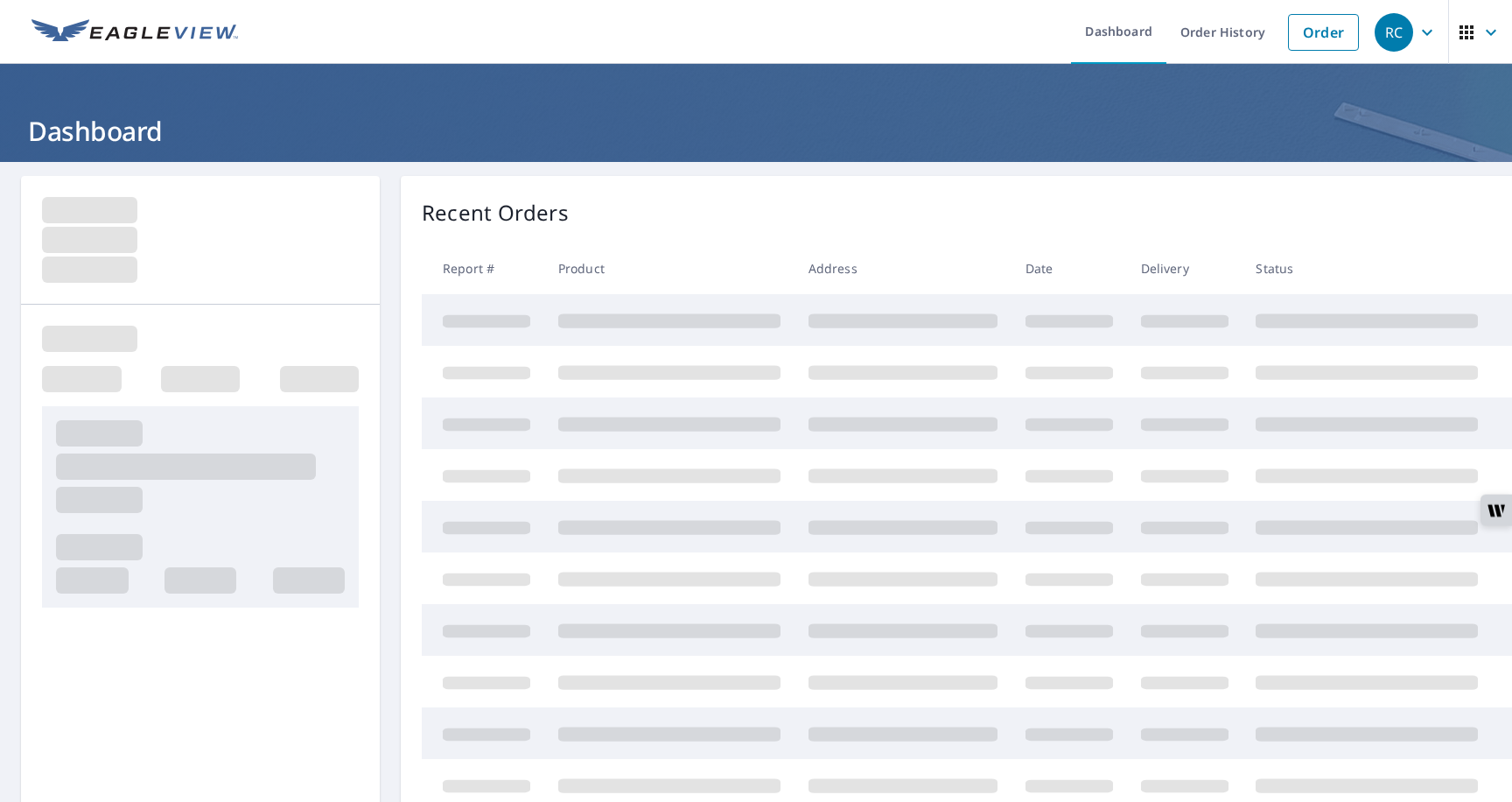
click at [1422, 30] on icon "button" at bounding box center [1427, 33] width 21 height 21
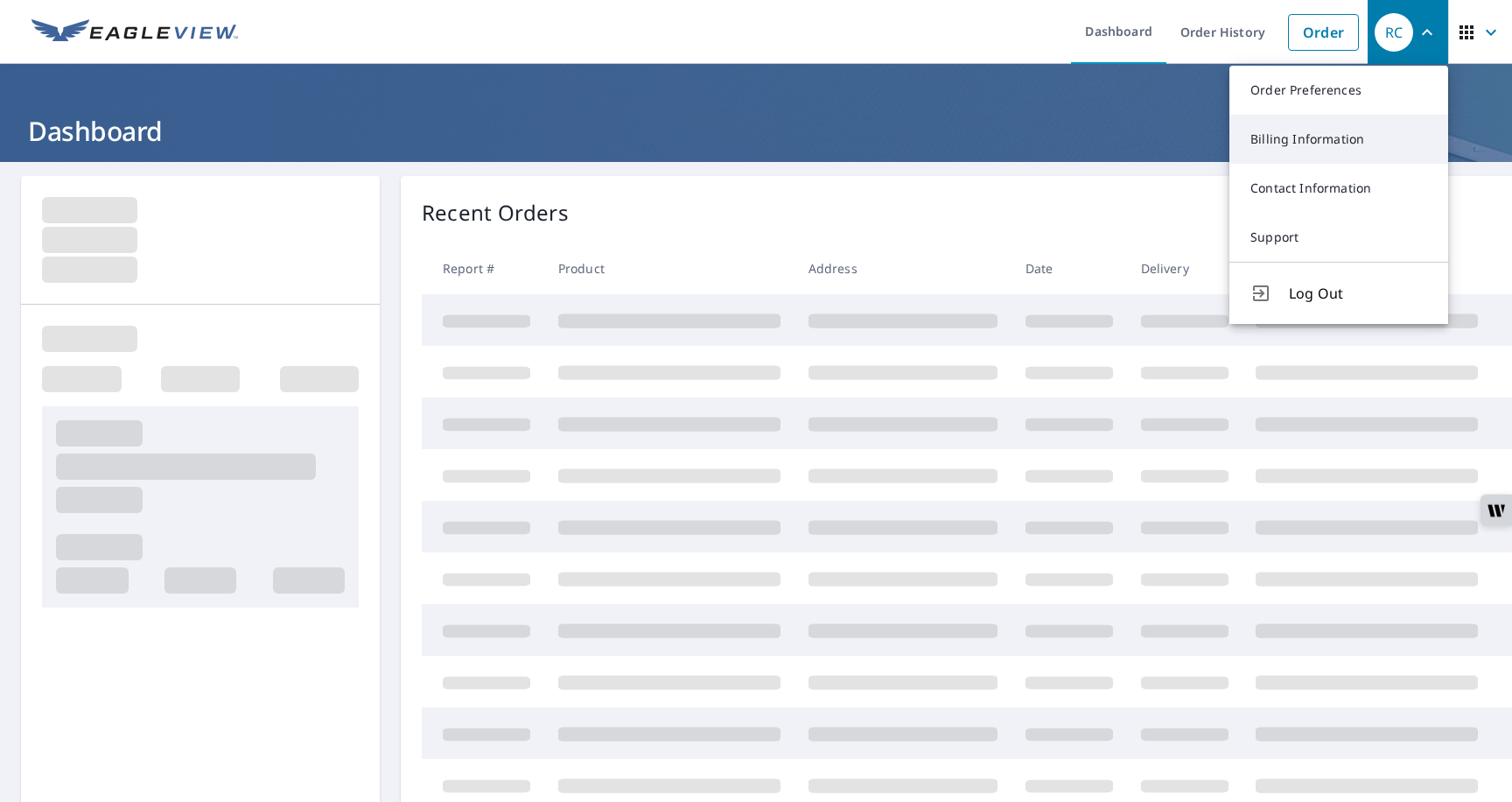
click at [1331, 139] on link "Billing Information" at bounding box center [1339, 139] width 218 height 49
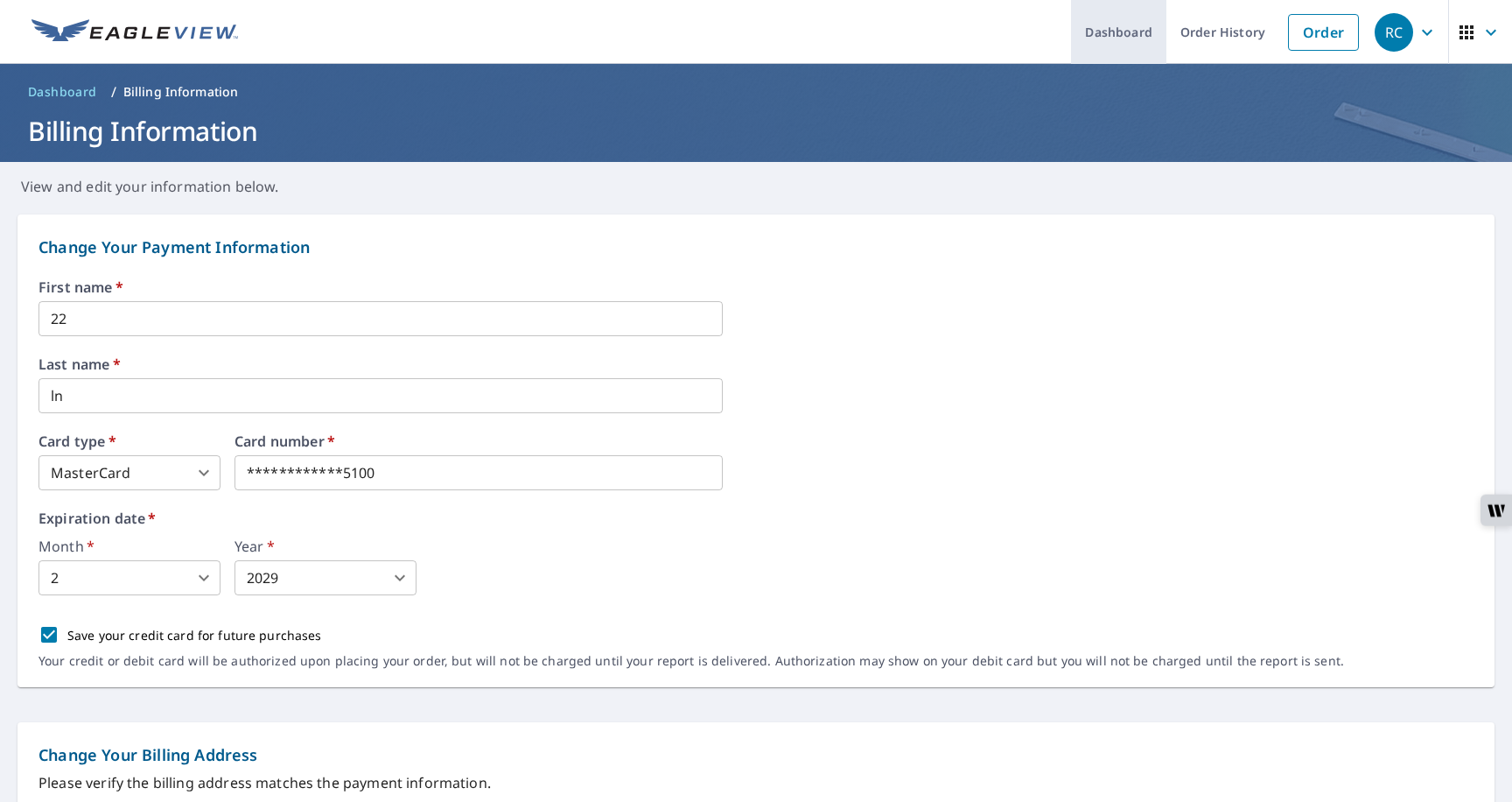
click at [1143, 48] on link "Dashboard" at bounding box center [1118, 32] width 95 height 64
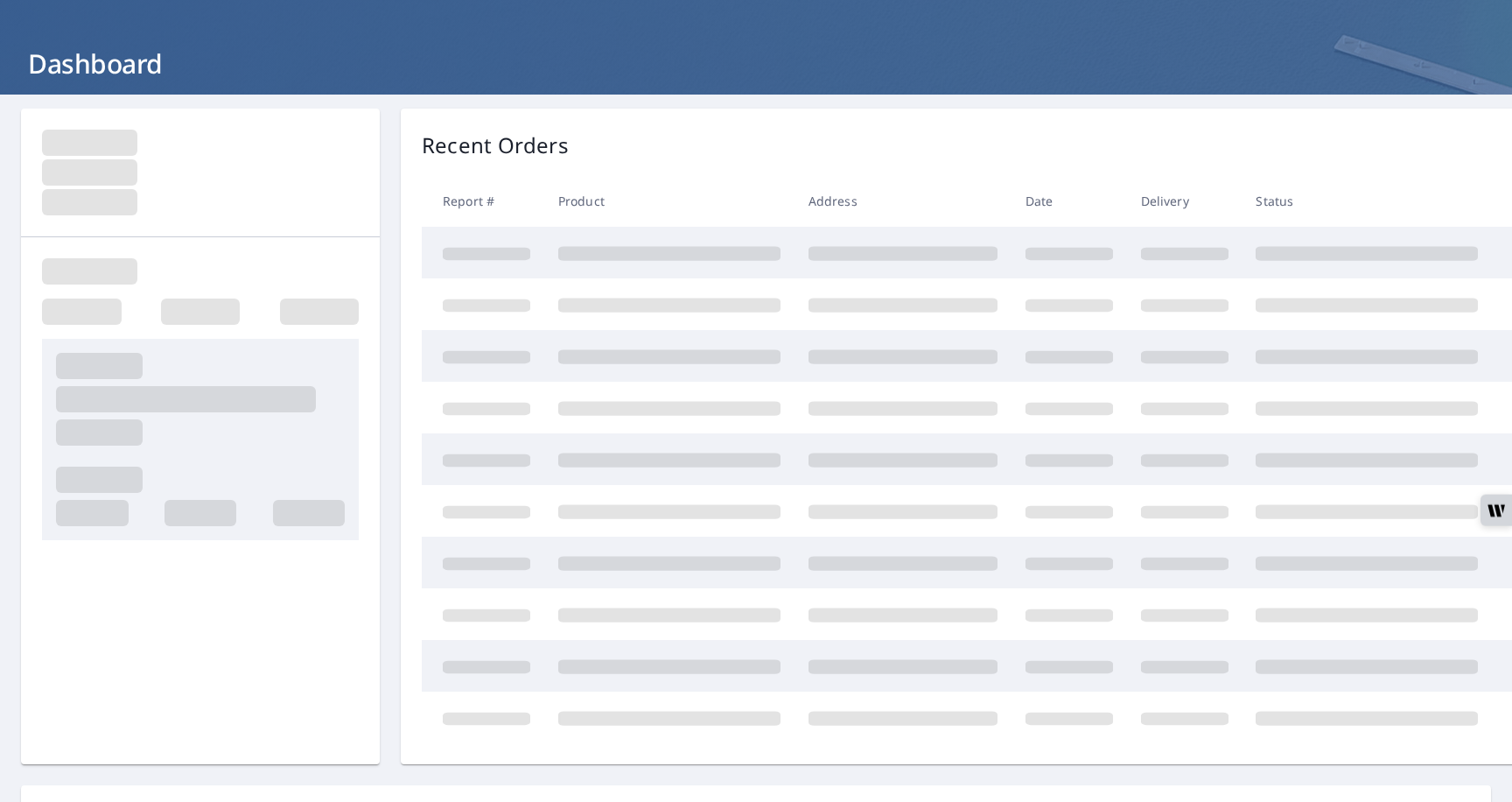
scroll to position [229, 0]
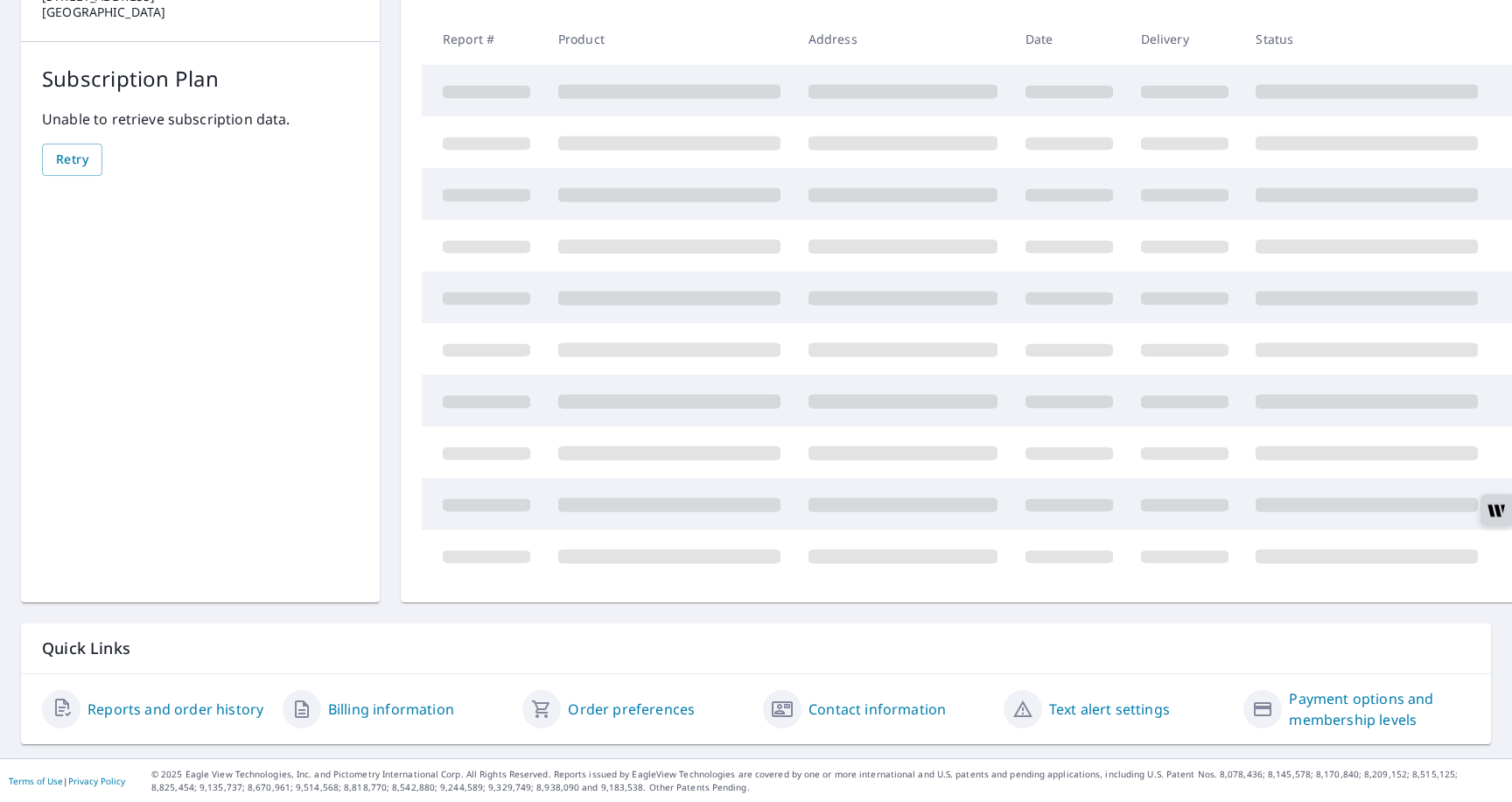
click at [1313, 705] on link "Payment options and membership levels" at bounding box center [1379, 710] width 181 height 42
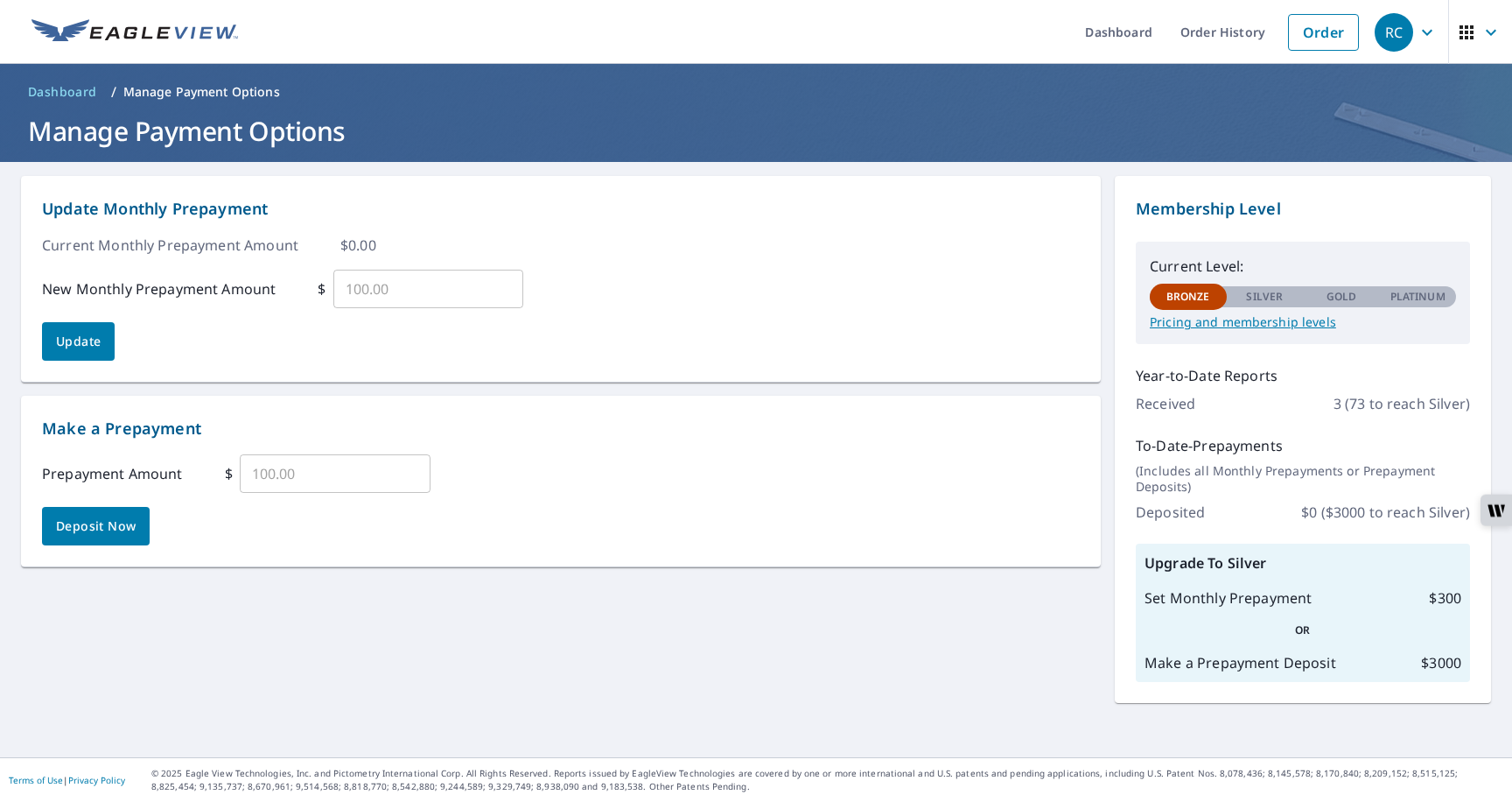
click at [105, 521] on span "Deposit Now" at bounding box center [95, 527] width 80 height 22
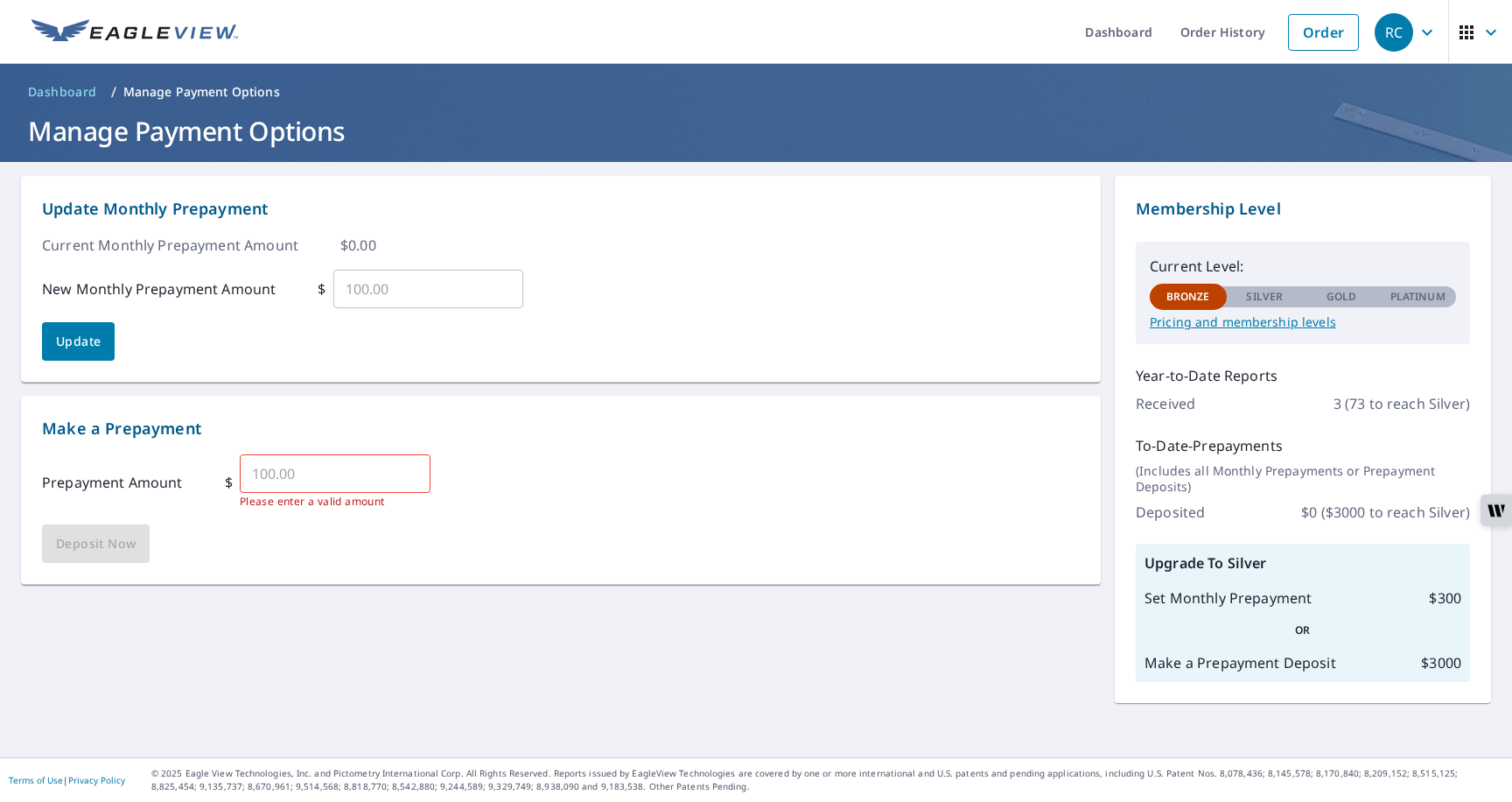
click at [270, 478] on input "text" at bounding box center [335, 473] width 191 height 49
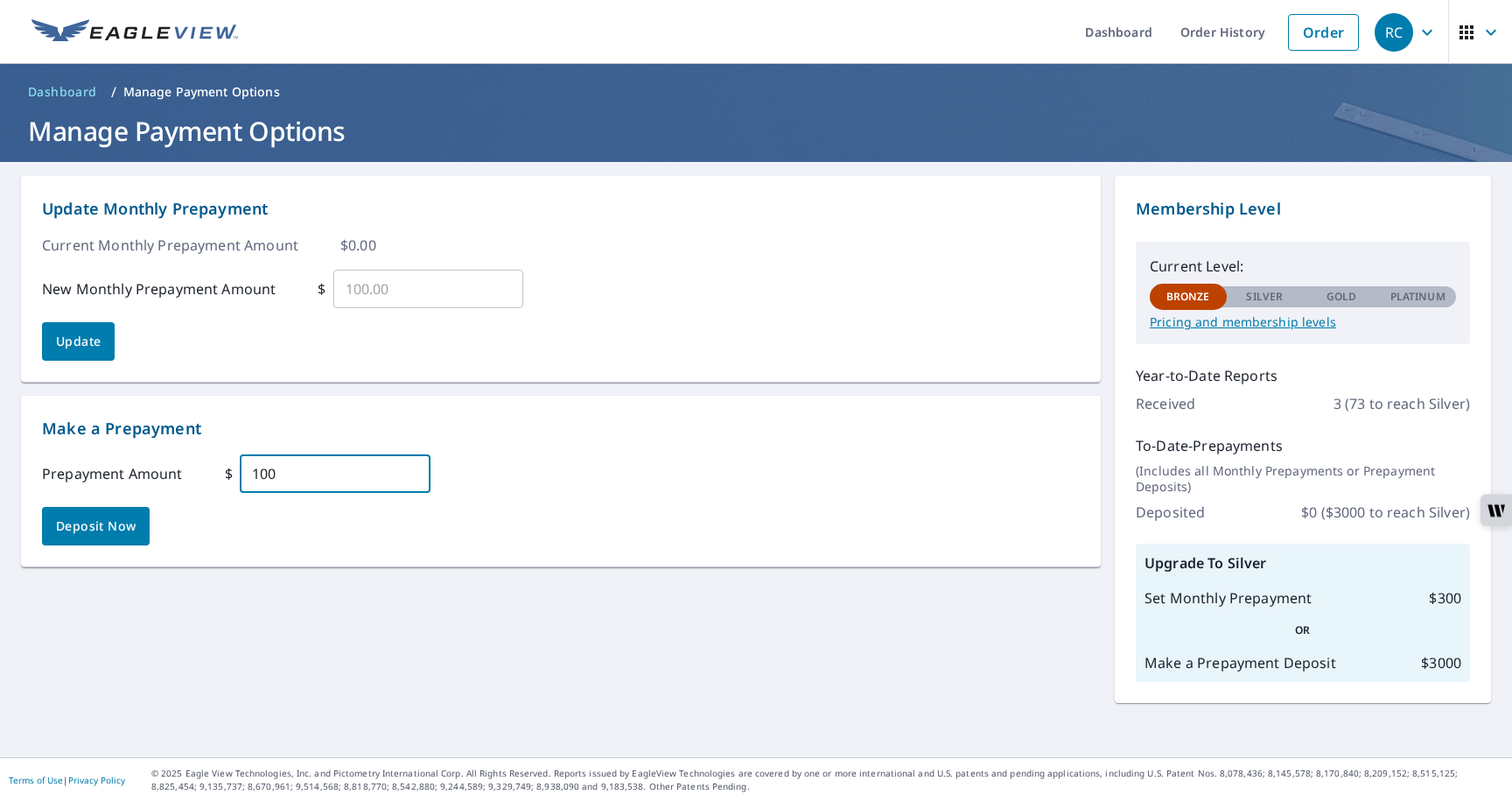
type input "100"
click at [92, 526] on span "Deposit Now" at bounding box center [95, 527] width 80 height 22
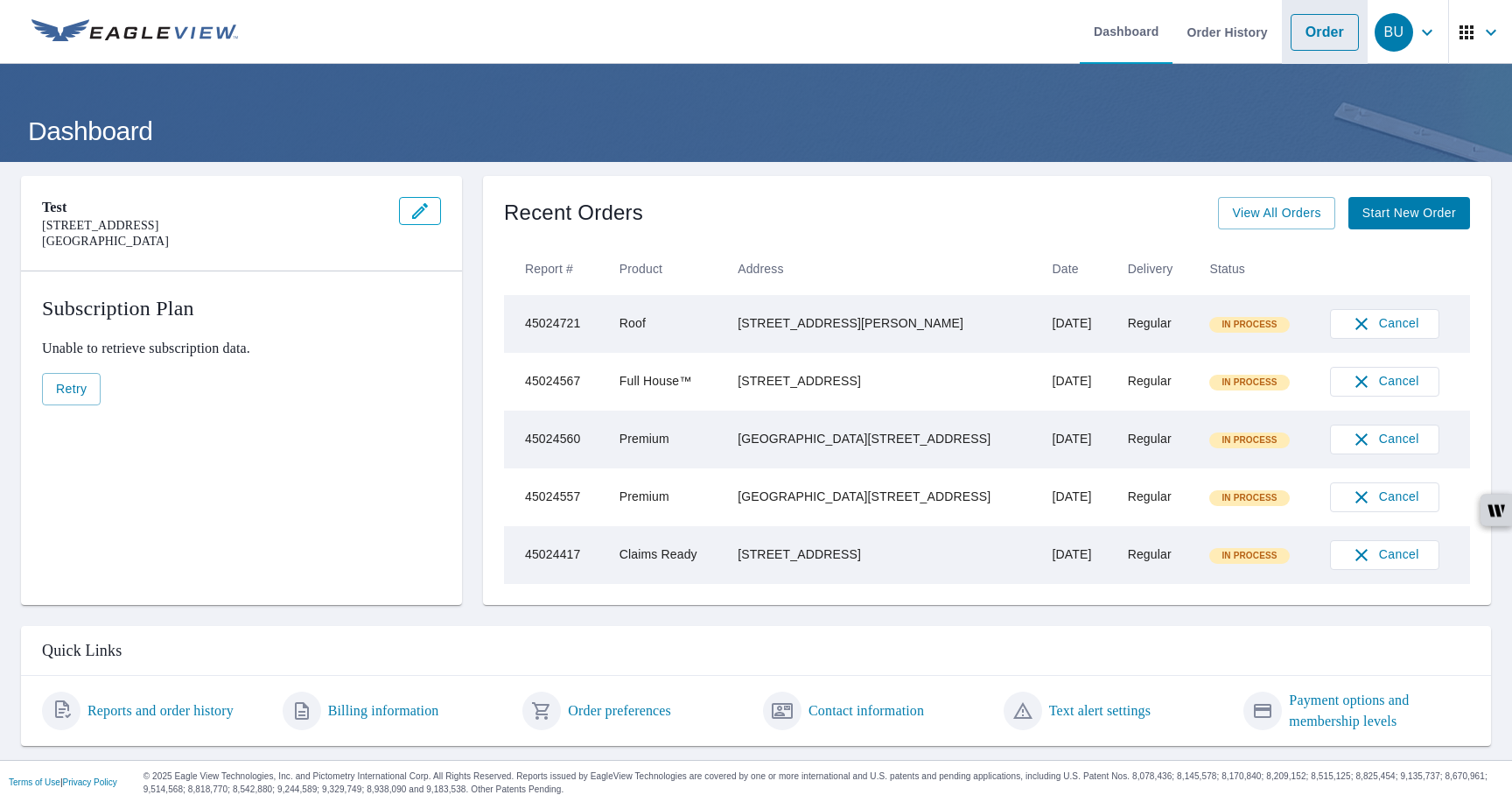
click at [651, 35] on link "Order" at bounding box center [1324, 33] width 68 height 37
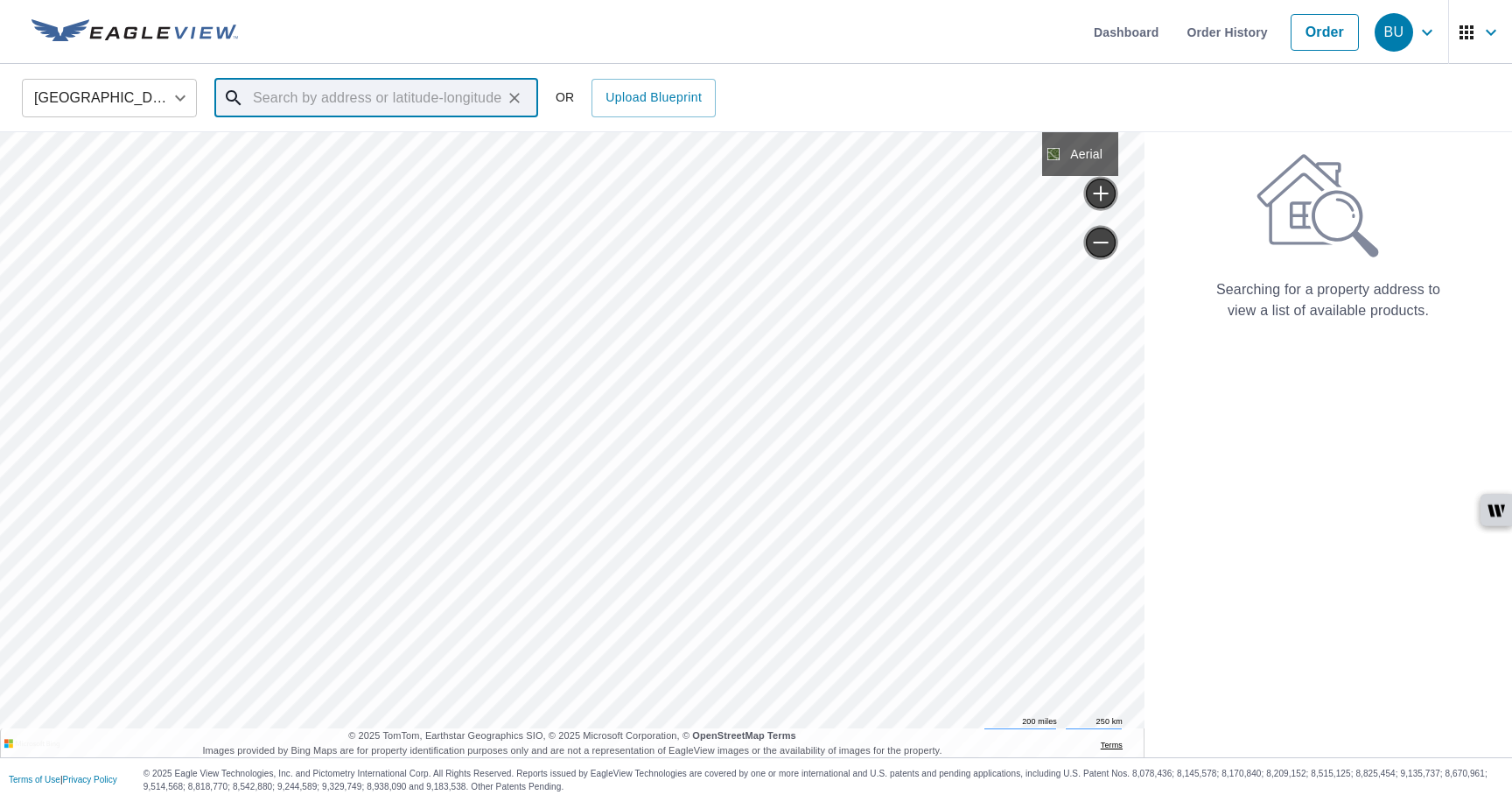
click at [470, 88] on input "text" at bounding box center [377, 97] width 249 height 49
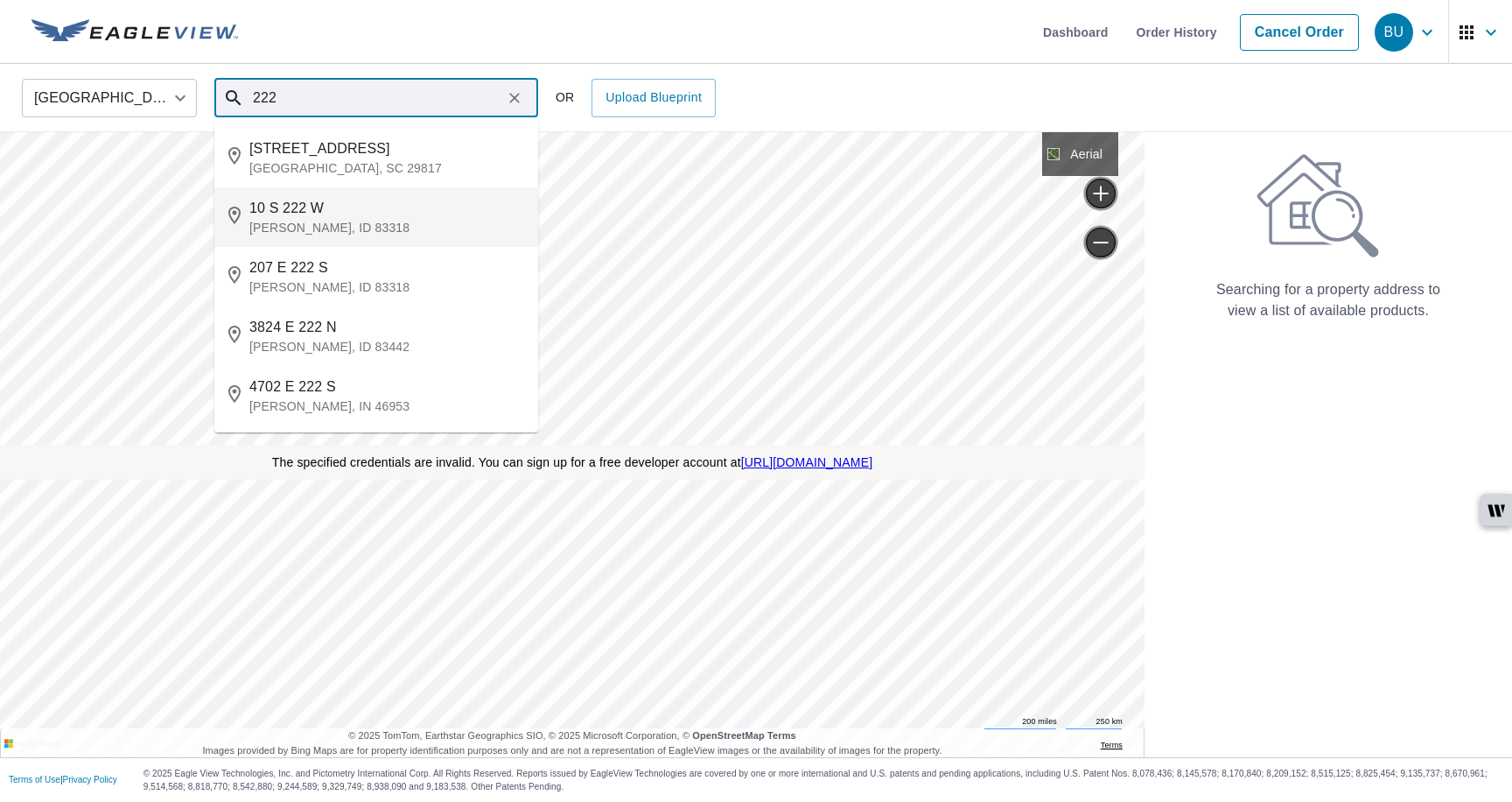
click at [362, 219] on p "[PERSON_NAME], ID 83318" at bounding box center [387, 227] width 275 height 17
type input "[STREET_ADDRESS][PERSON_NAME]"
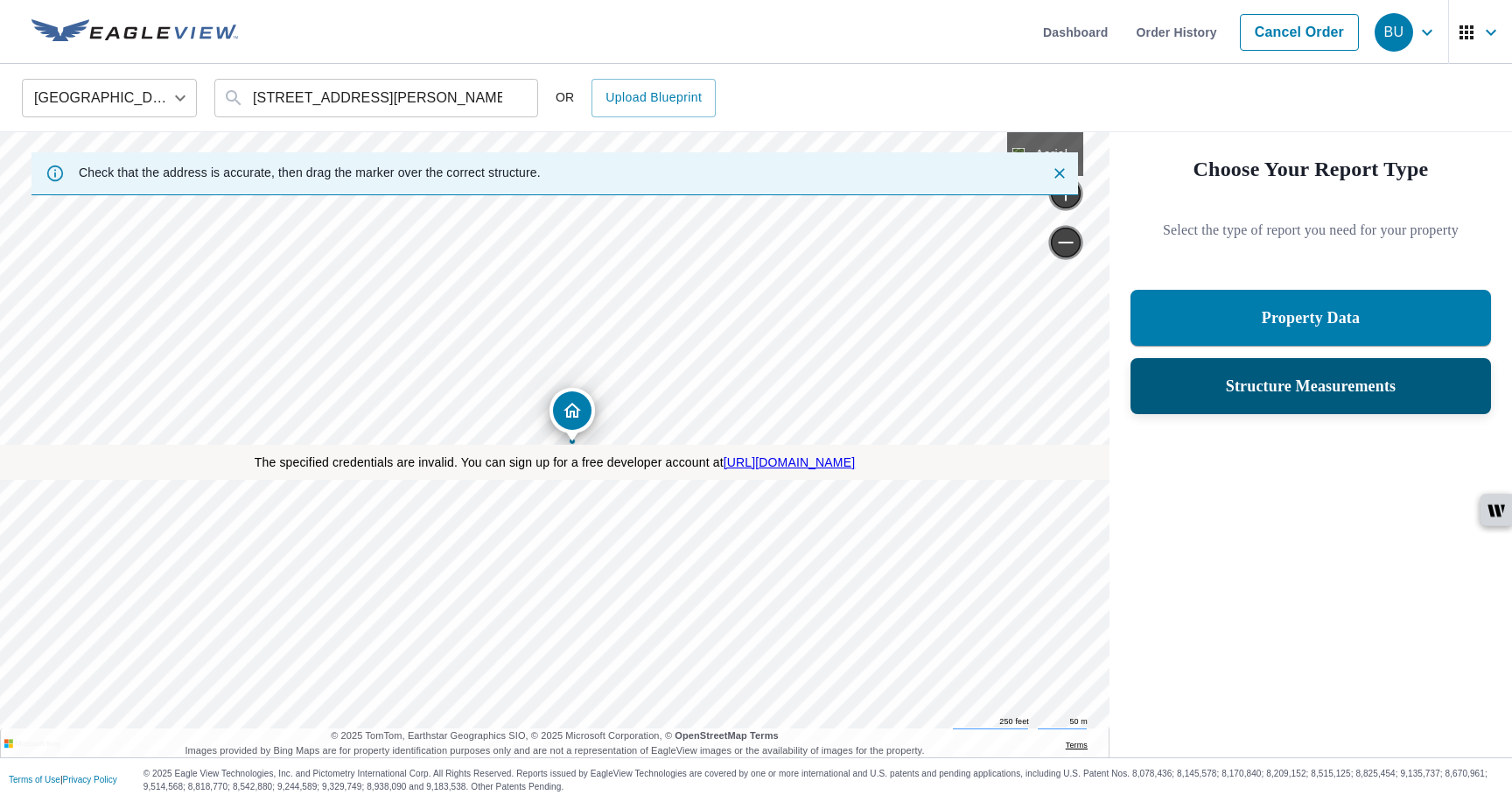
click at [651, 392] on p "Structure Measurements" at bounding box center [1311, 386] width 170 height 21
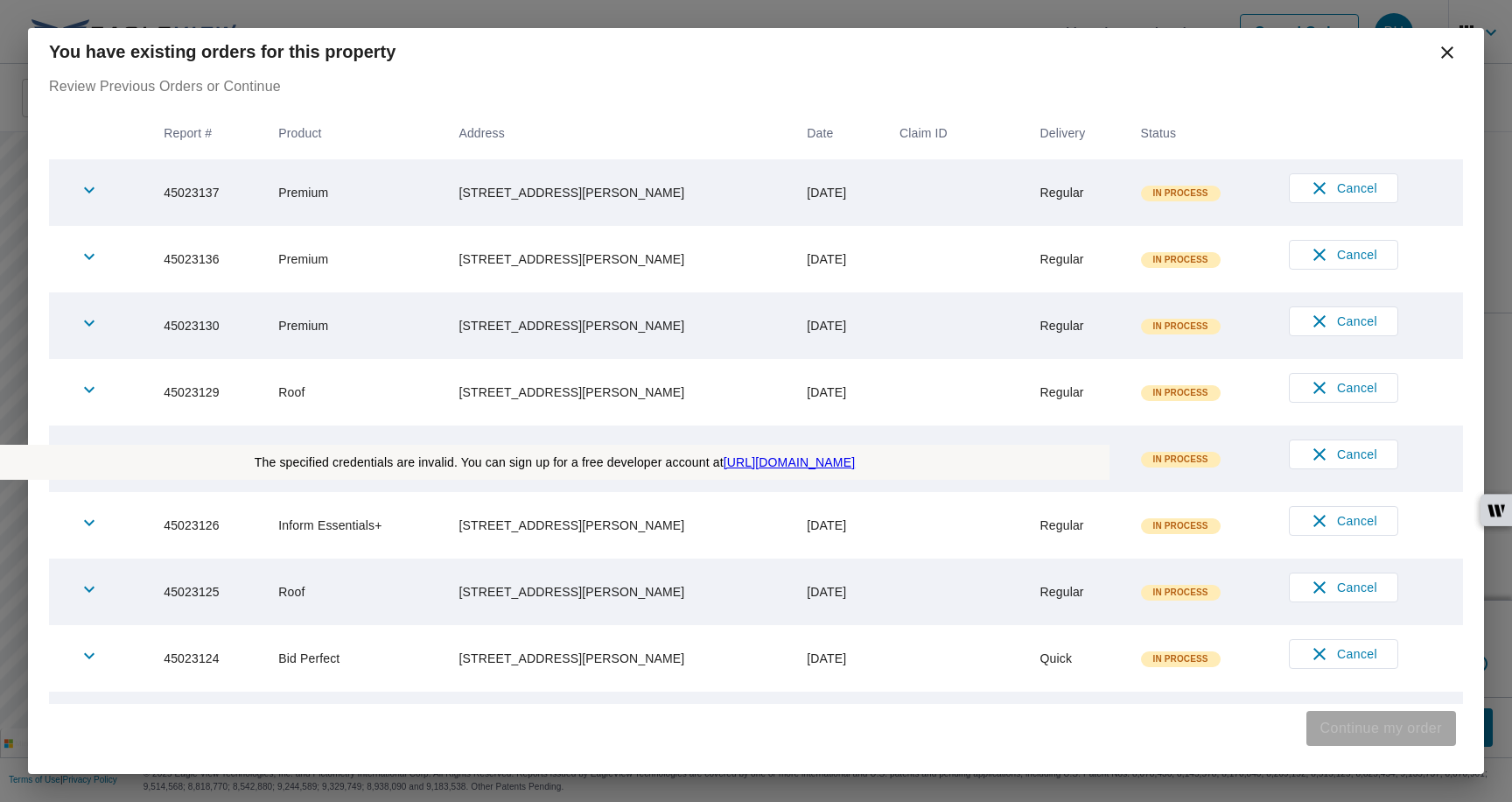
click at [651, 733] on span "Continue my order" at bounding box center [1381, 728] width 121 height 24
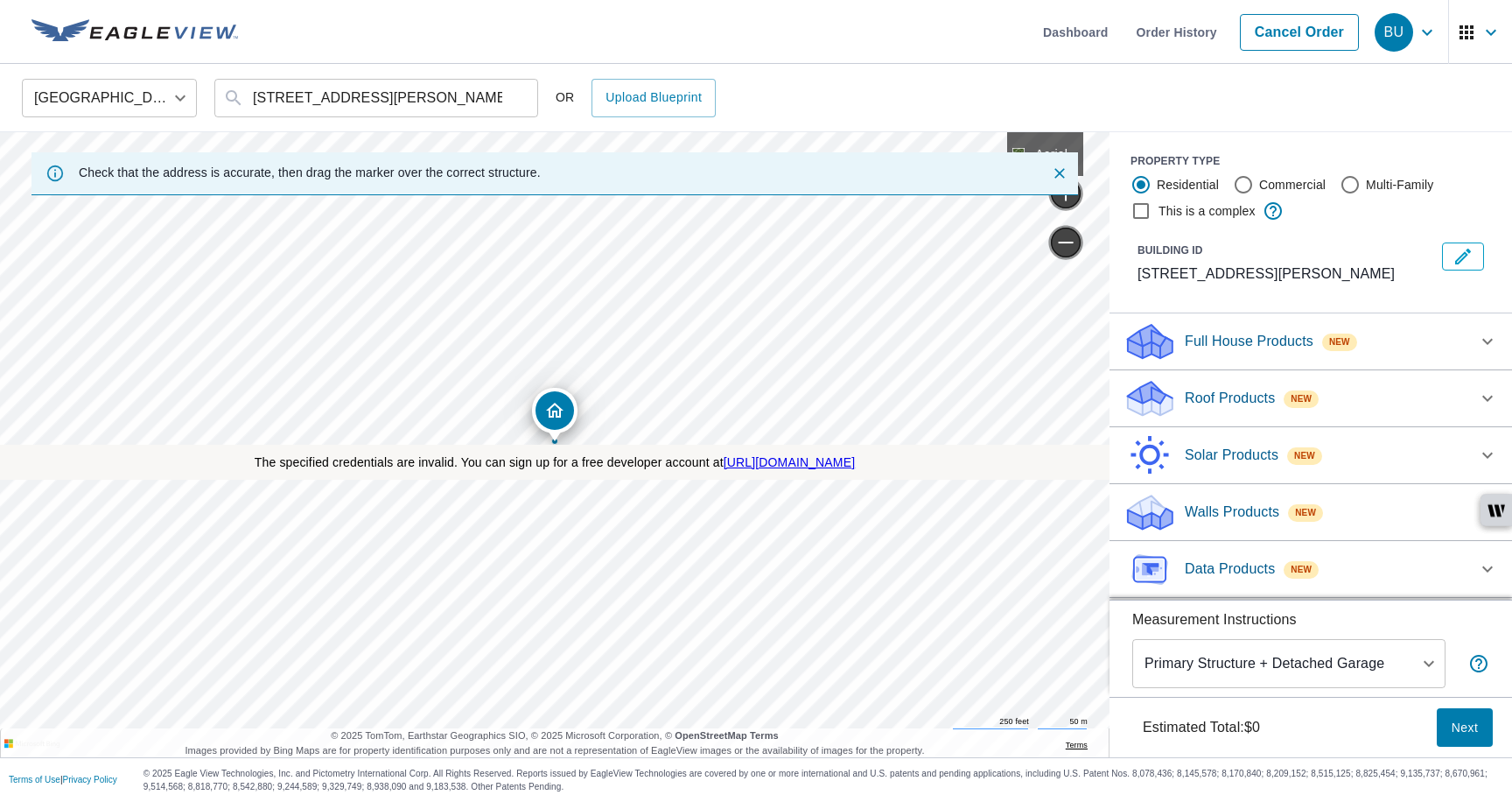
click at [651, 459] on p "Solar Products" at bounding box center [1231, 455] width 93 height 21
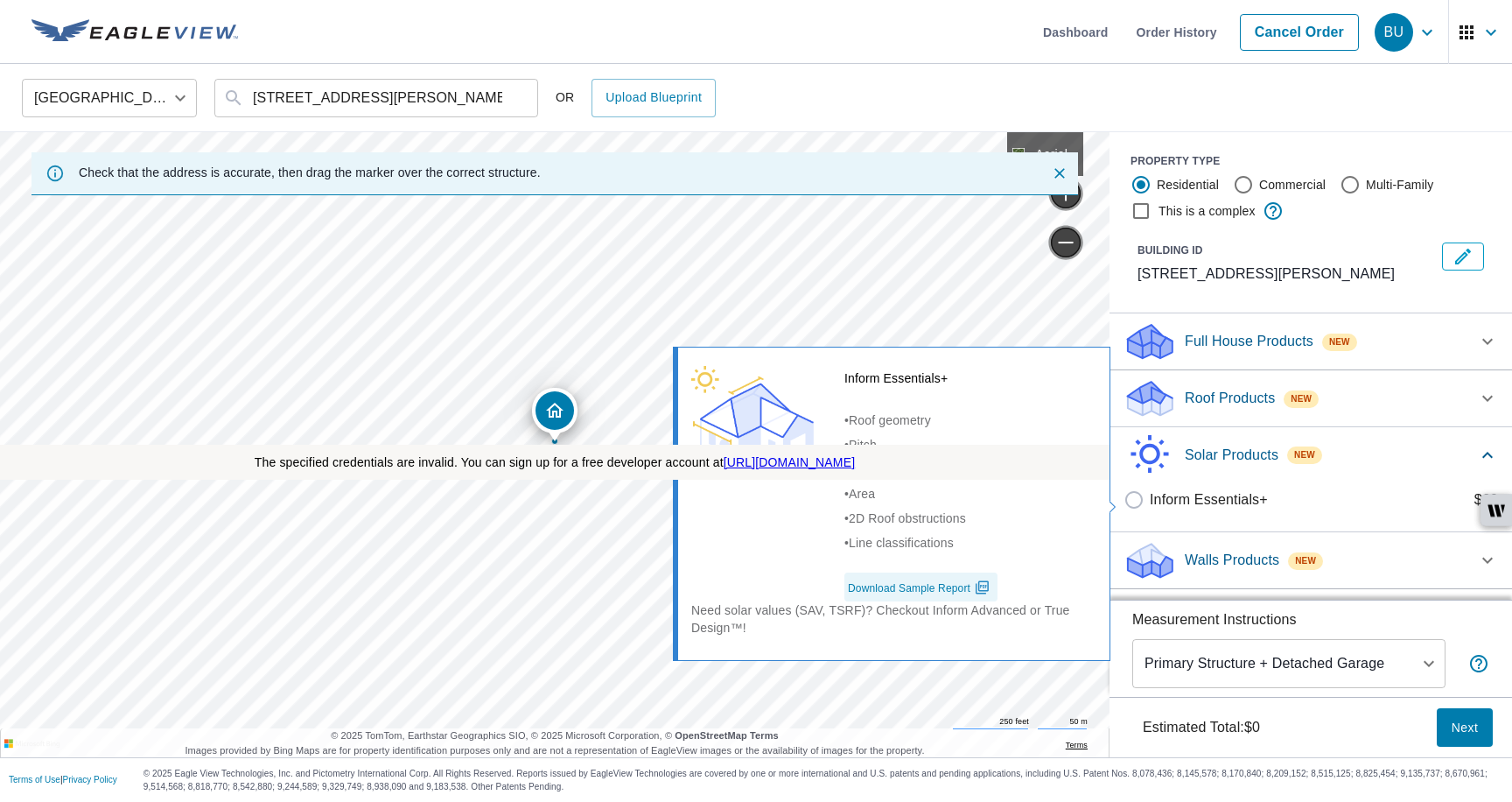
click at [651, 508] on p "Inform Essentials+" at bounding box center [1209, 500] width 118 height 21
click at [651, 508] on input "Inform Essentials+ $60" at bounding box center [1137, 500] width 26 height 21
checkbox input "true"
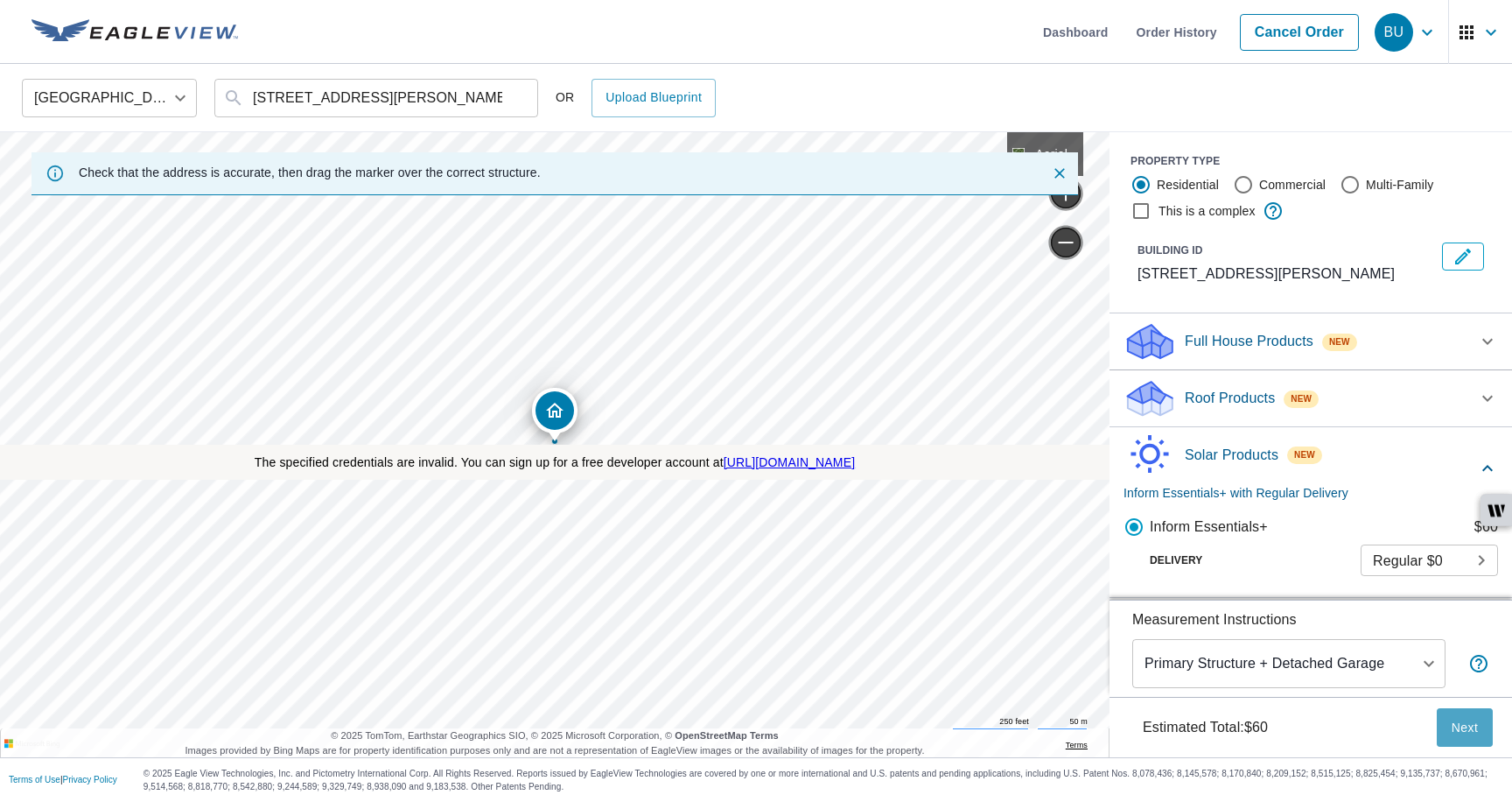
click at [651, 727] on span "Next" at bounding box center [1465, 728] width 28 height 22
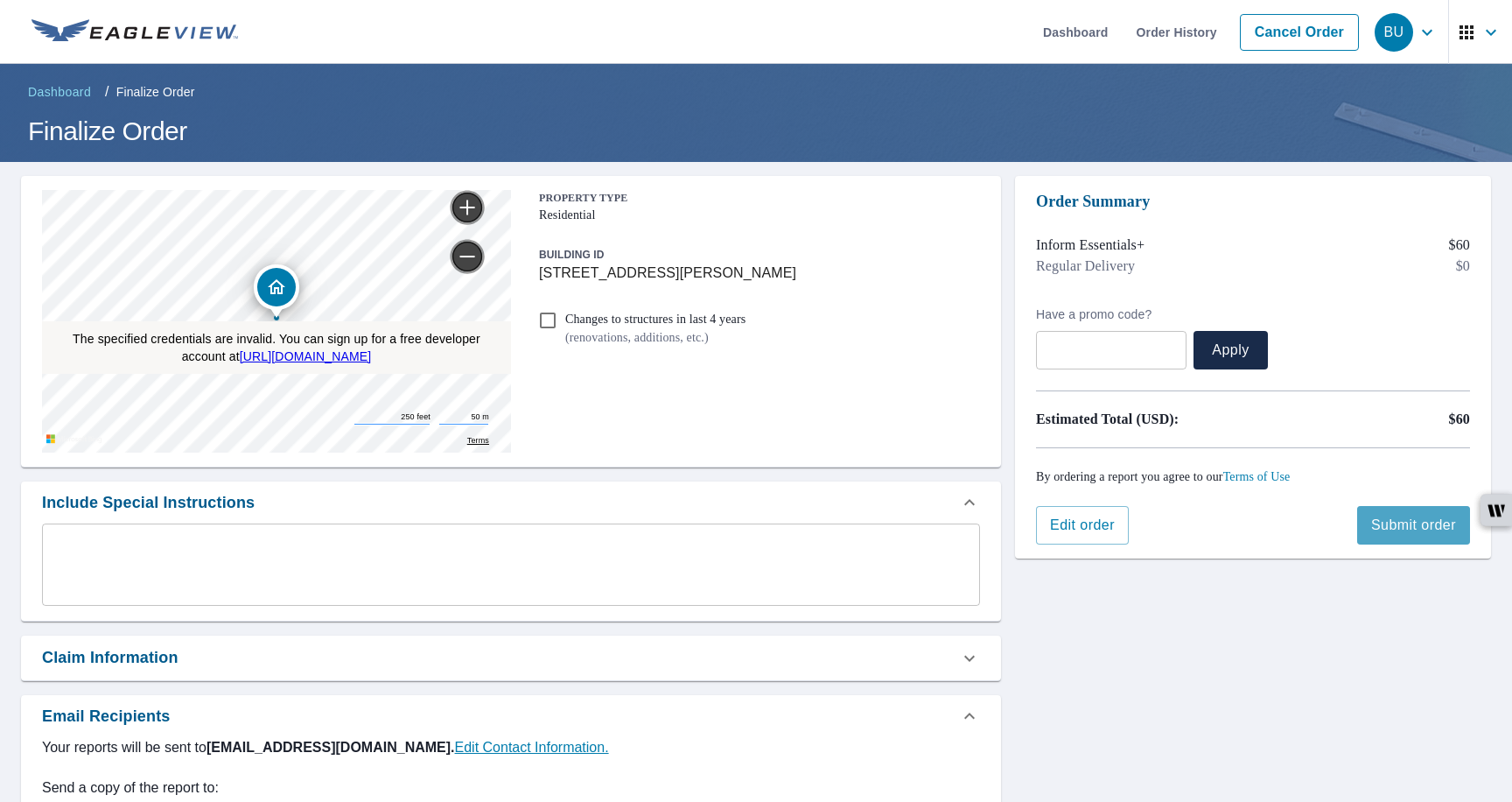
click at [651, 519] on span "Submit order" at bounding box center [1414, 526] width 85 height 19
checkbox input "true"
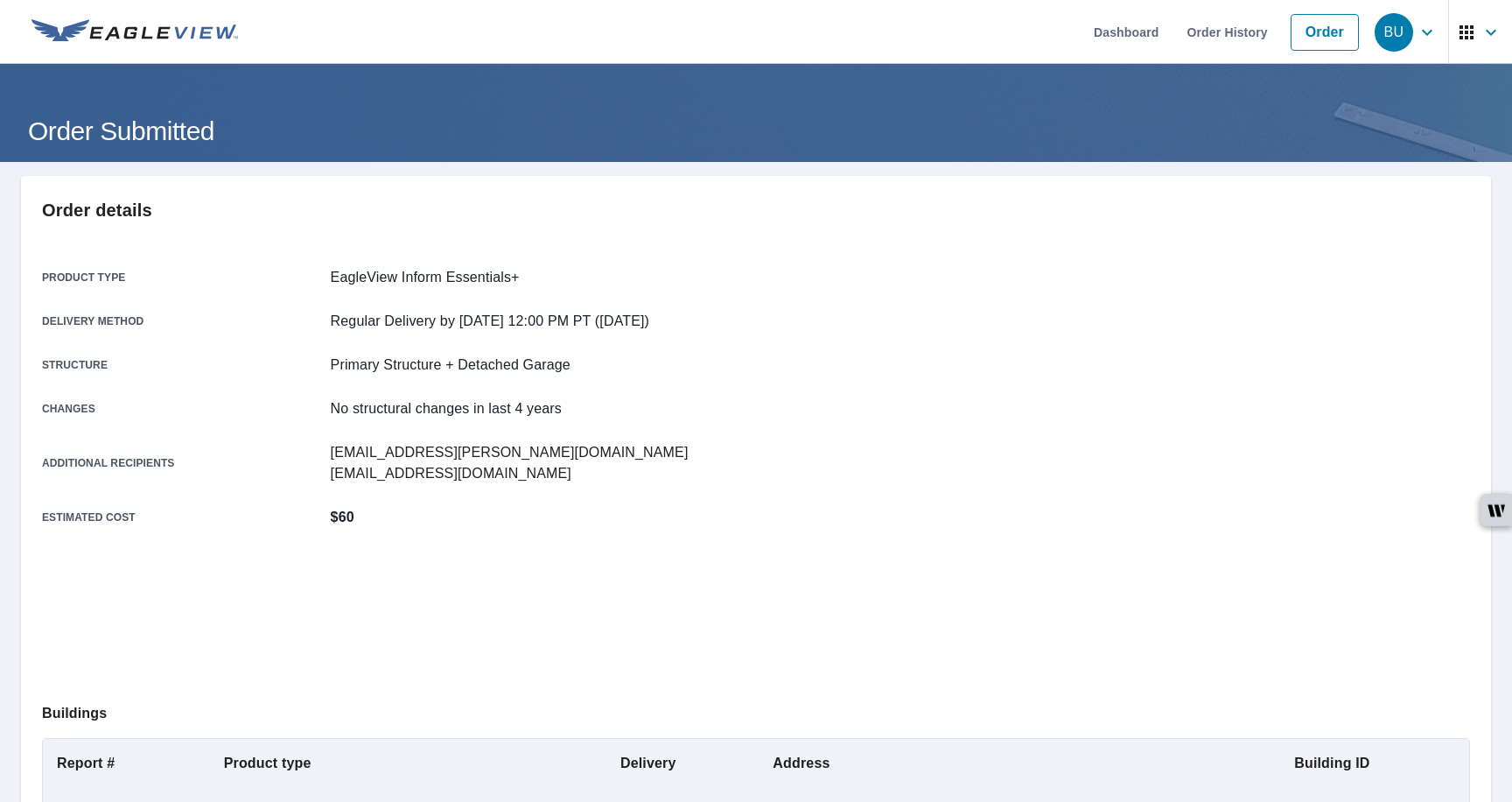
scroll to position [227, 0]
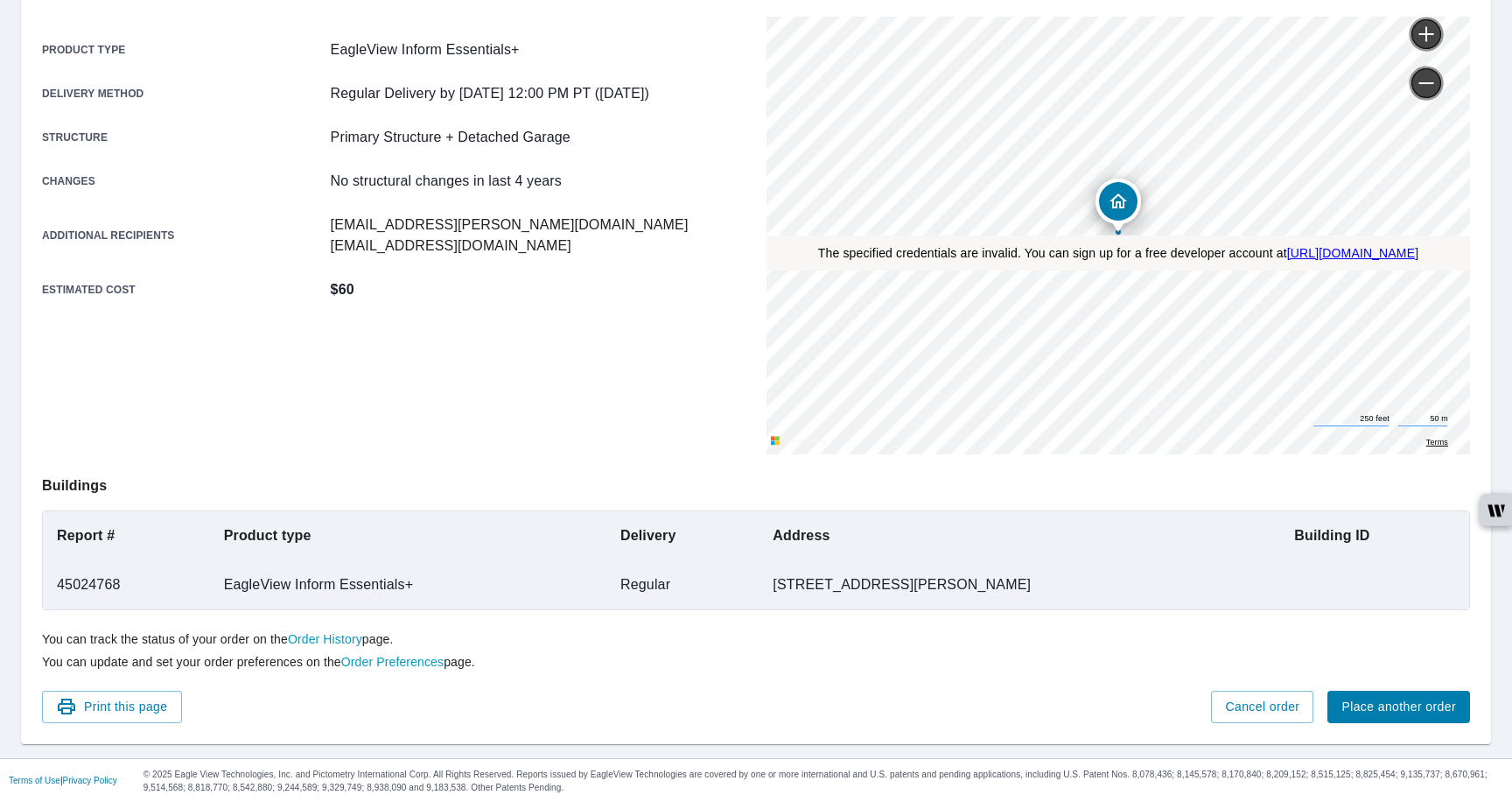
click at [83, 572] on td "45024768" at bounding box center [127, 584] width 167 height 49
copy td "45024768"
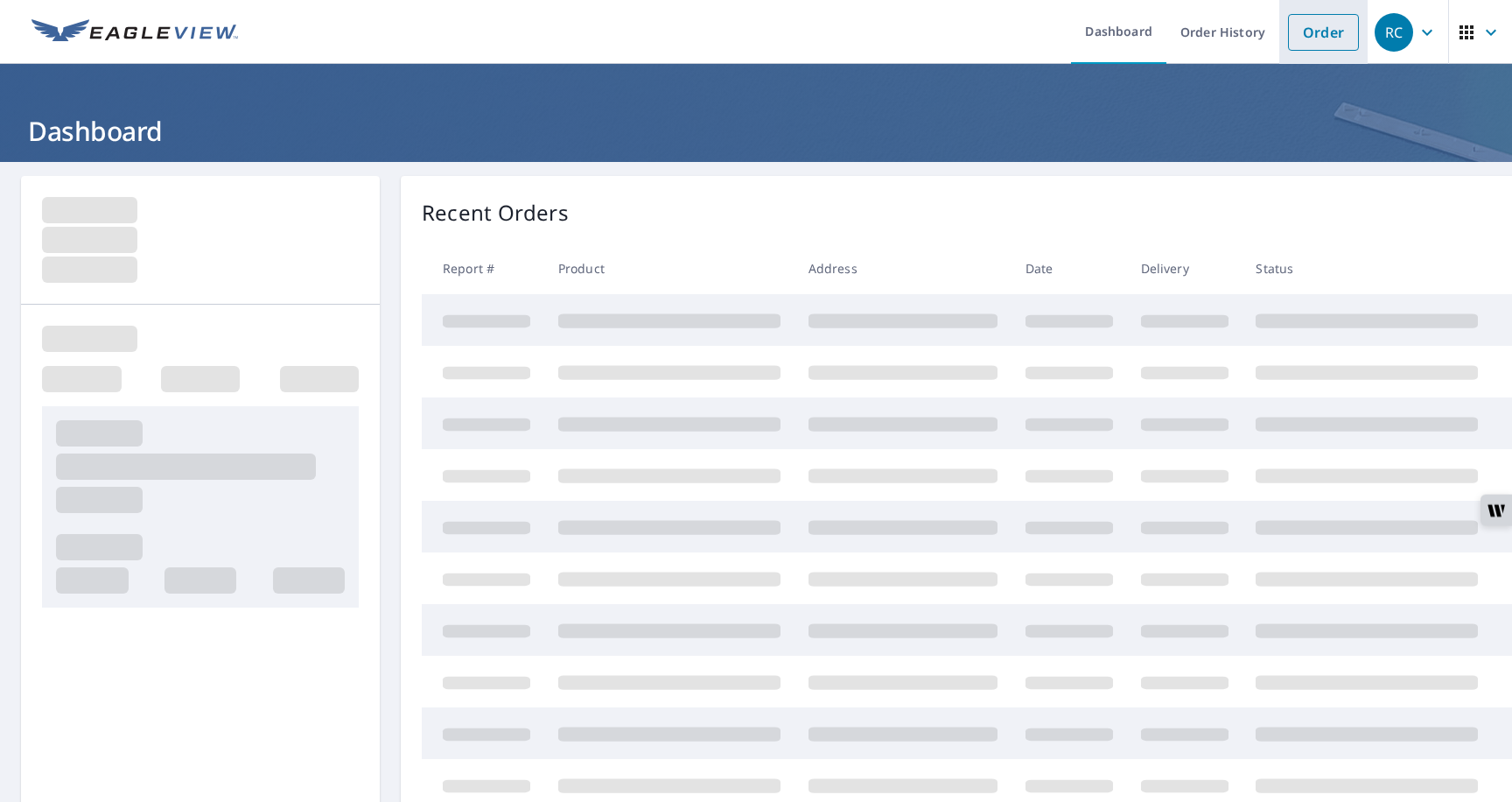
click at [1318, 45] on link "Order" at bounding box center [1324, 33] width 71 height 37
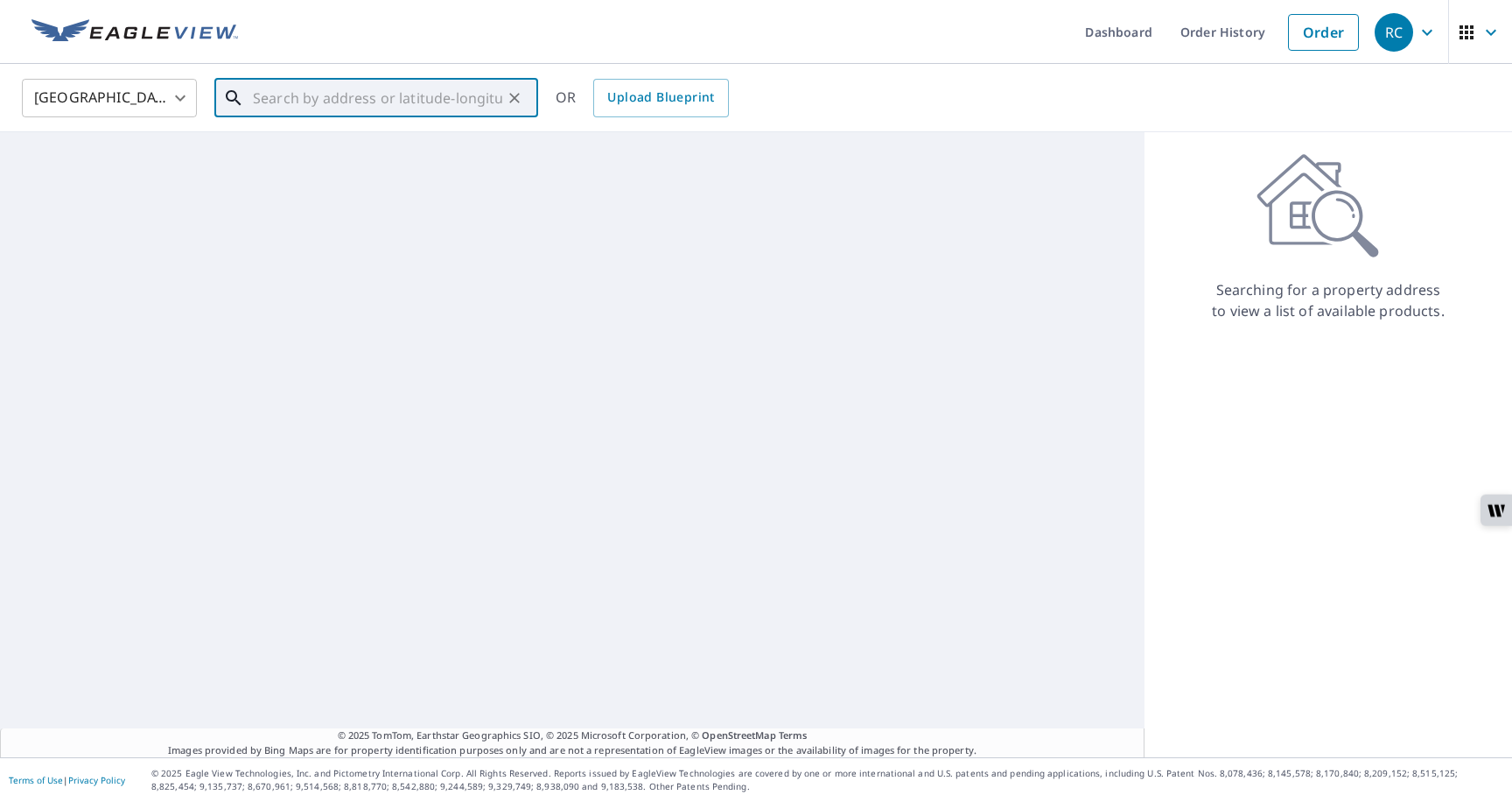
click at [431, 97] on input "text" at bounding box center [377, 97] width 249 height 49
click at [1204, 32] on link "Order History" at bounding box center [1222, 32] width 113 height 64
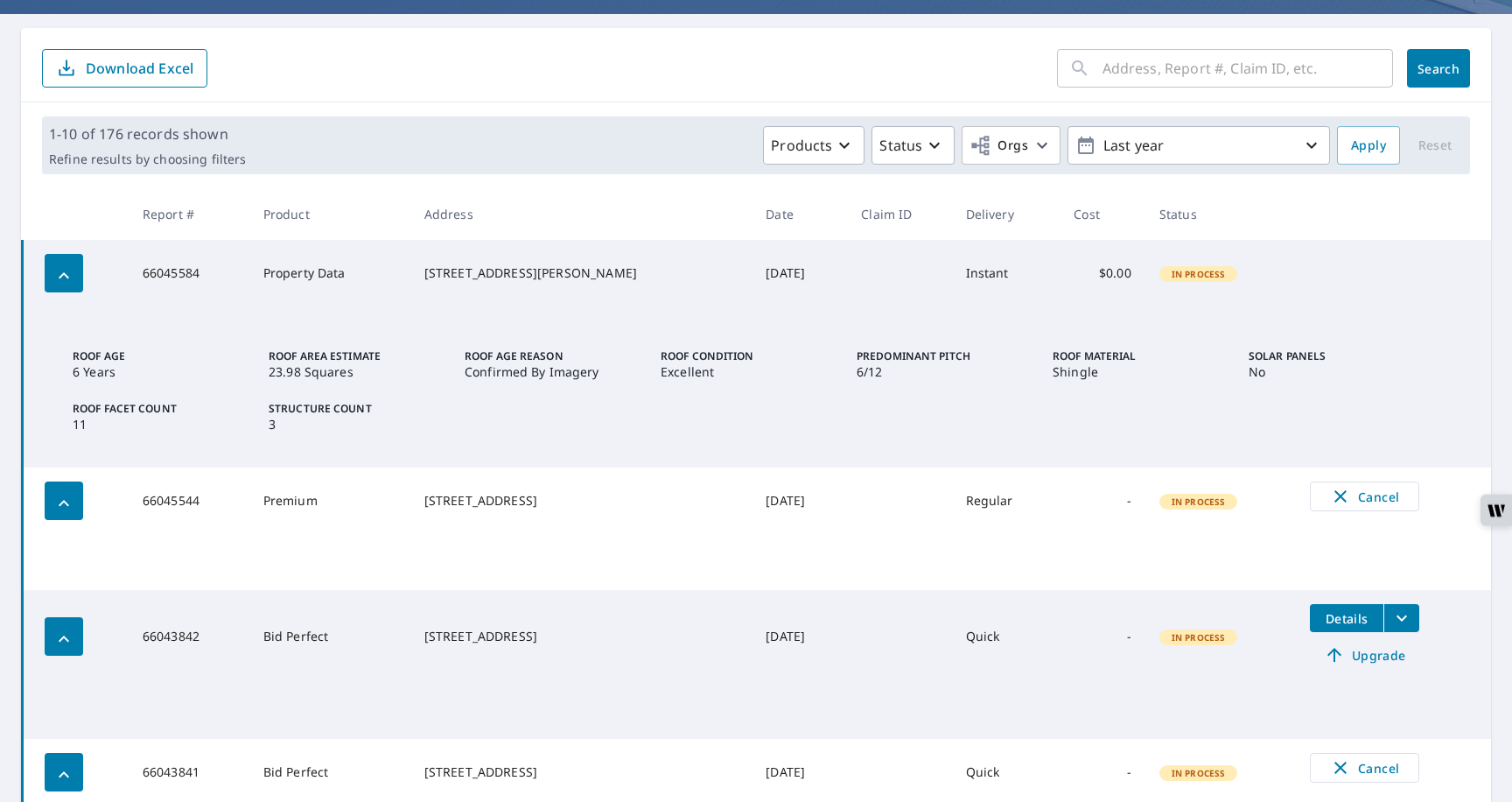
scroll to position [144, 0]
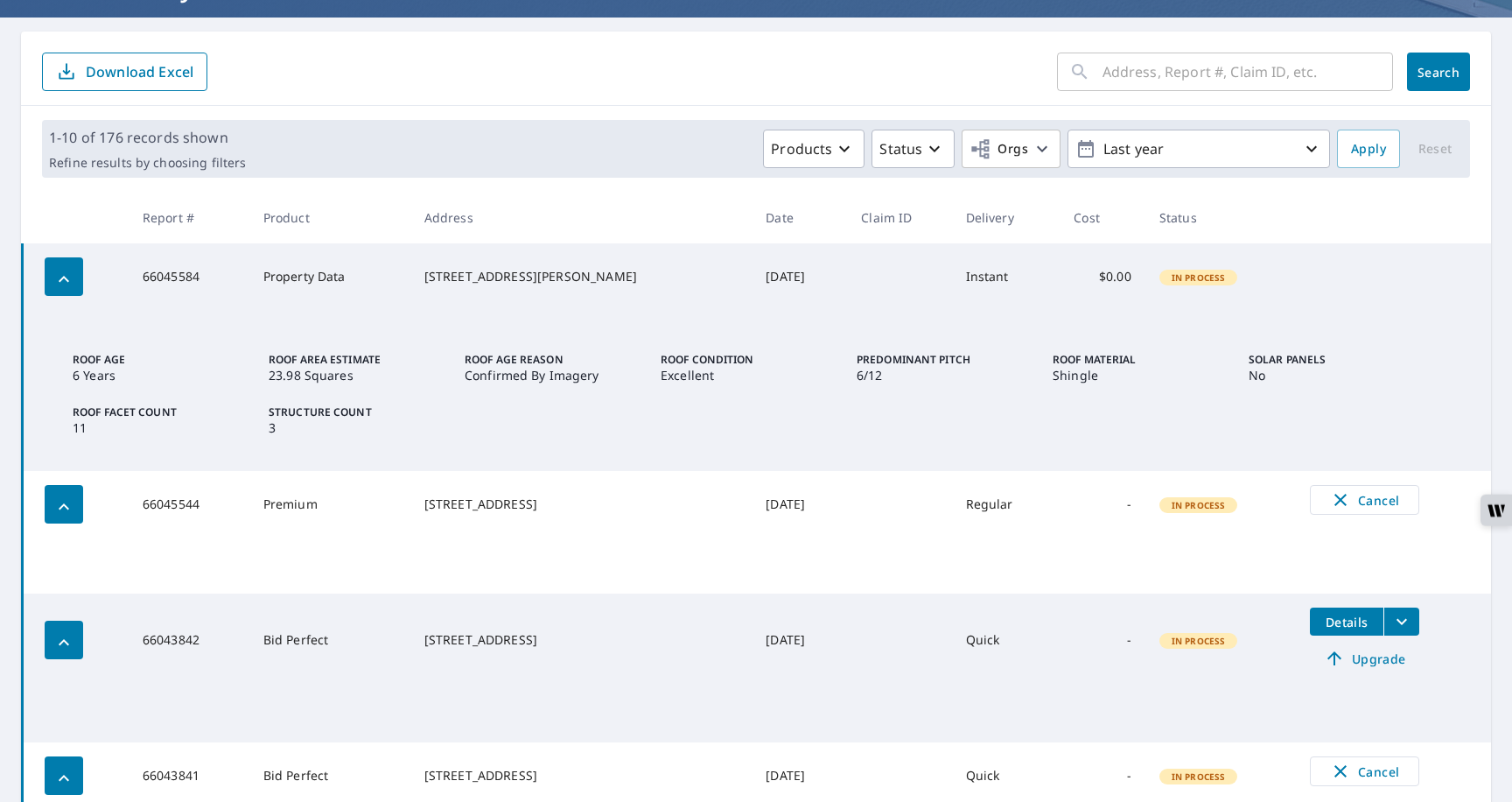
click at [64, 275] on icon "button" at bounding box center [64, 279] width 21 height 21
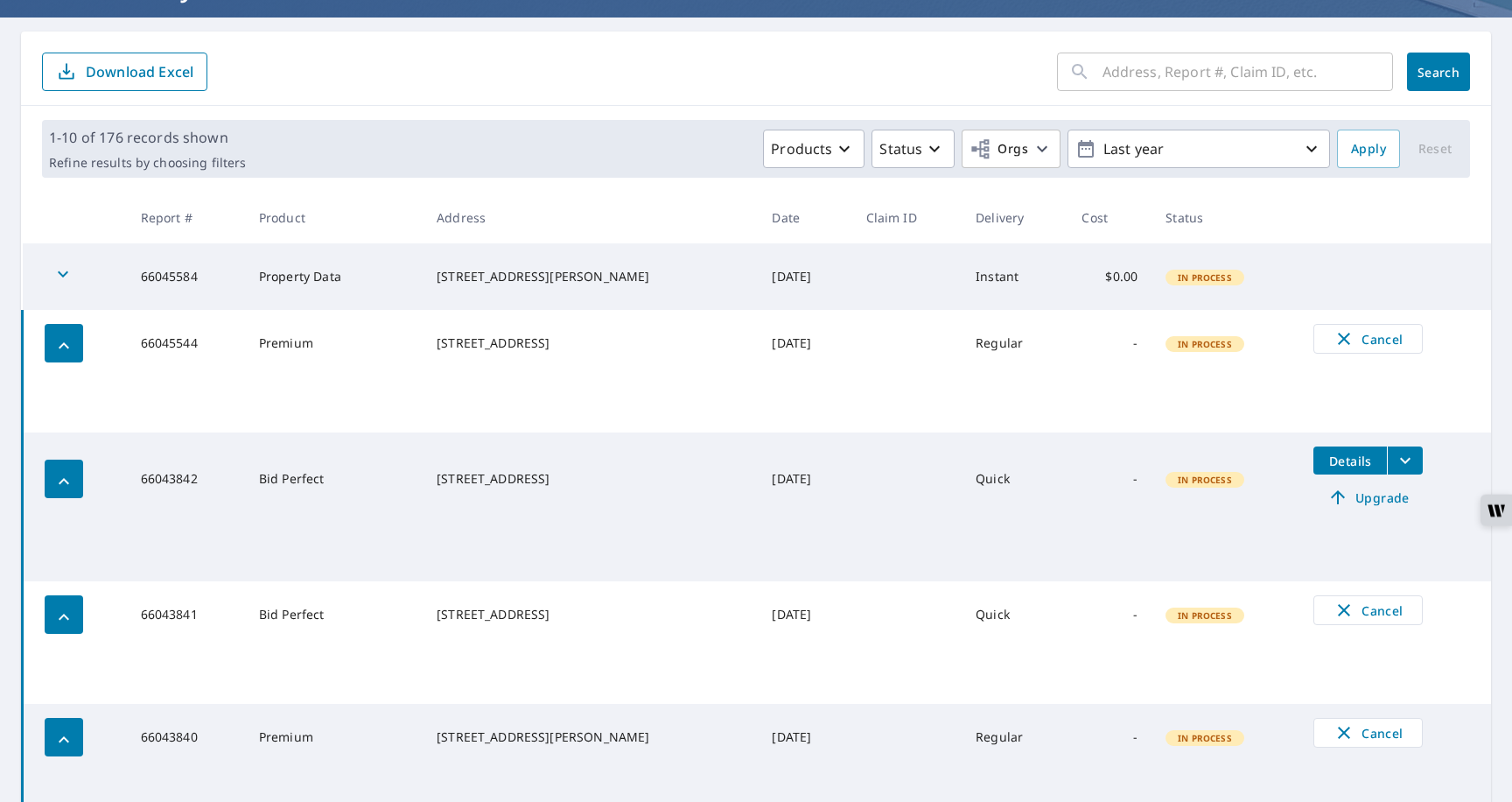
click at [64, 275] on icon "button" at bounding box center [64, 274] width 21 height 21
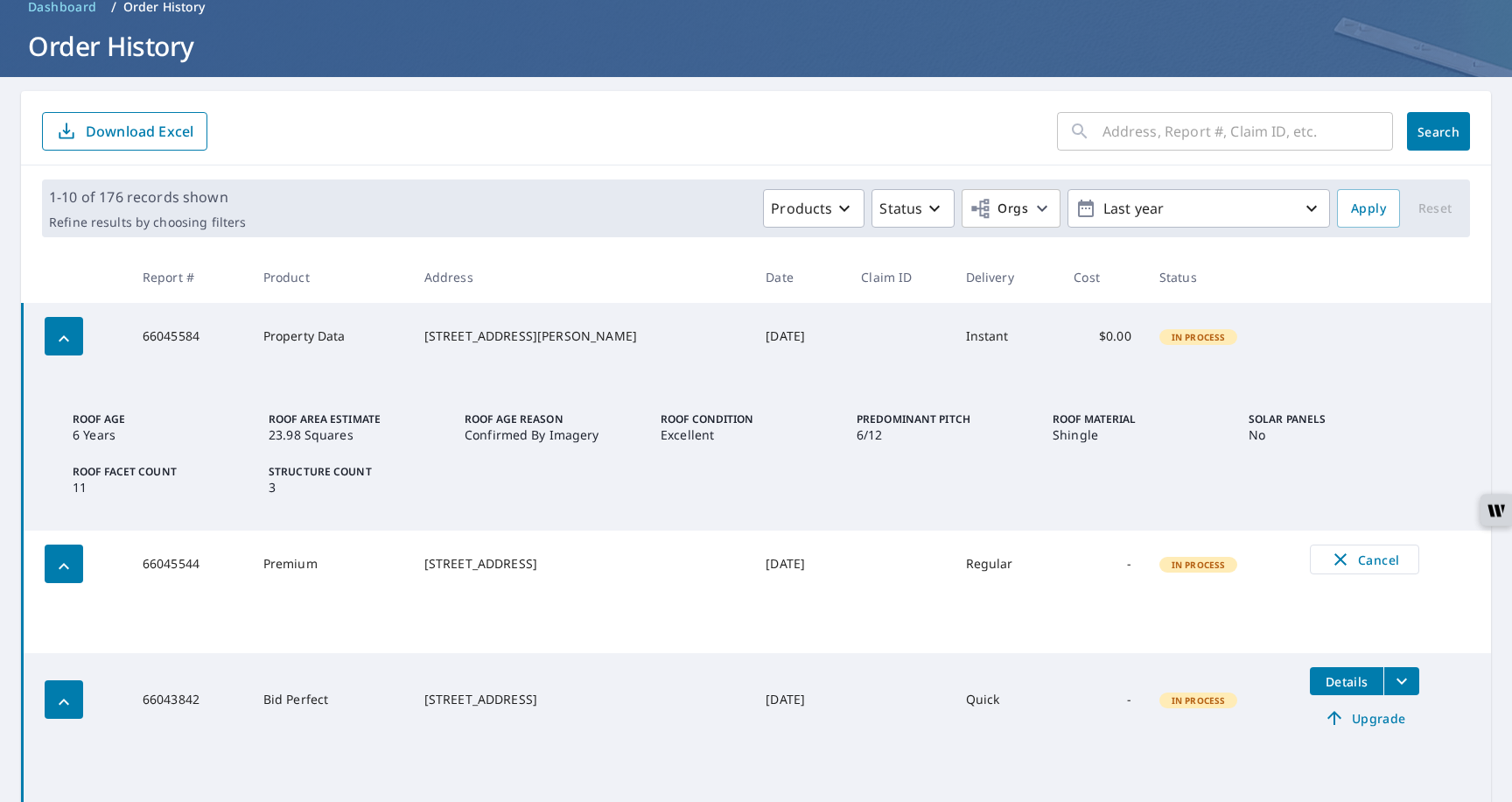
scroll to position [0, 0]
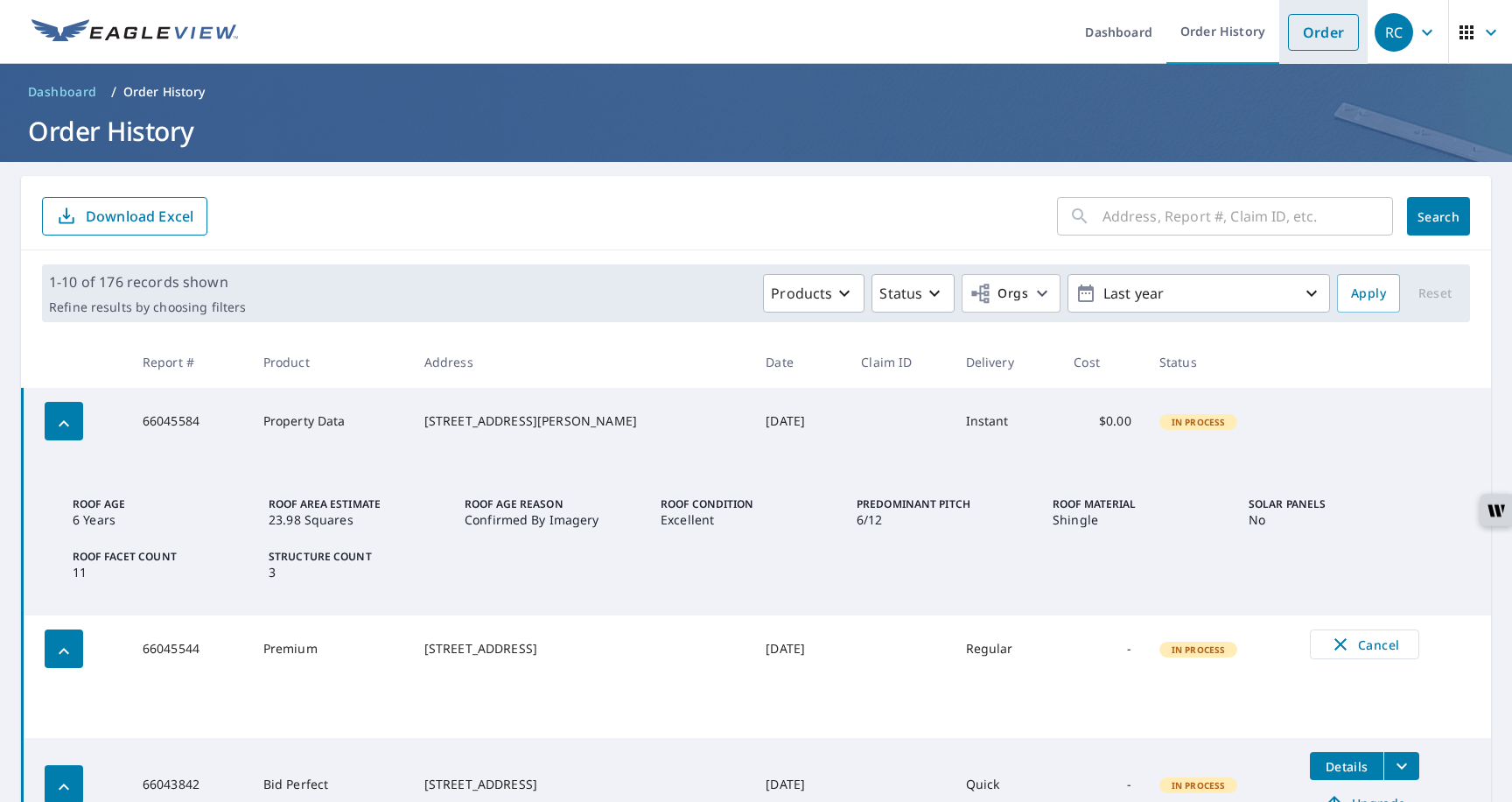
click at [1322, 39] on link "Order" at bounding box center [1324, 33] width 71 height 37
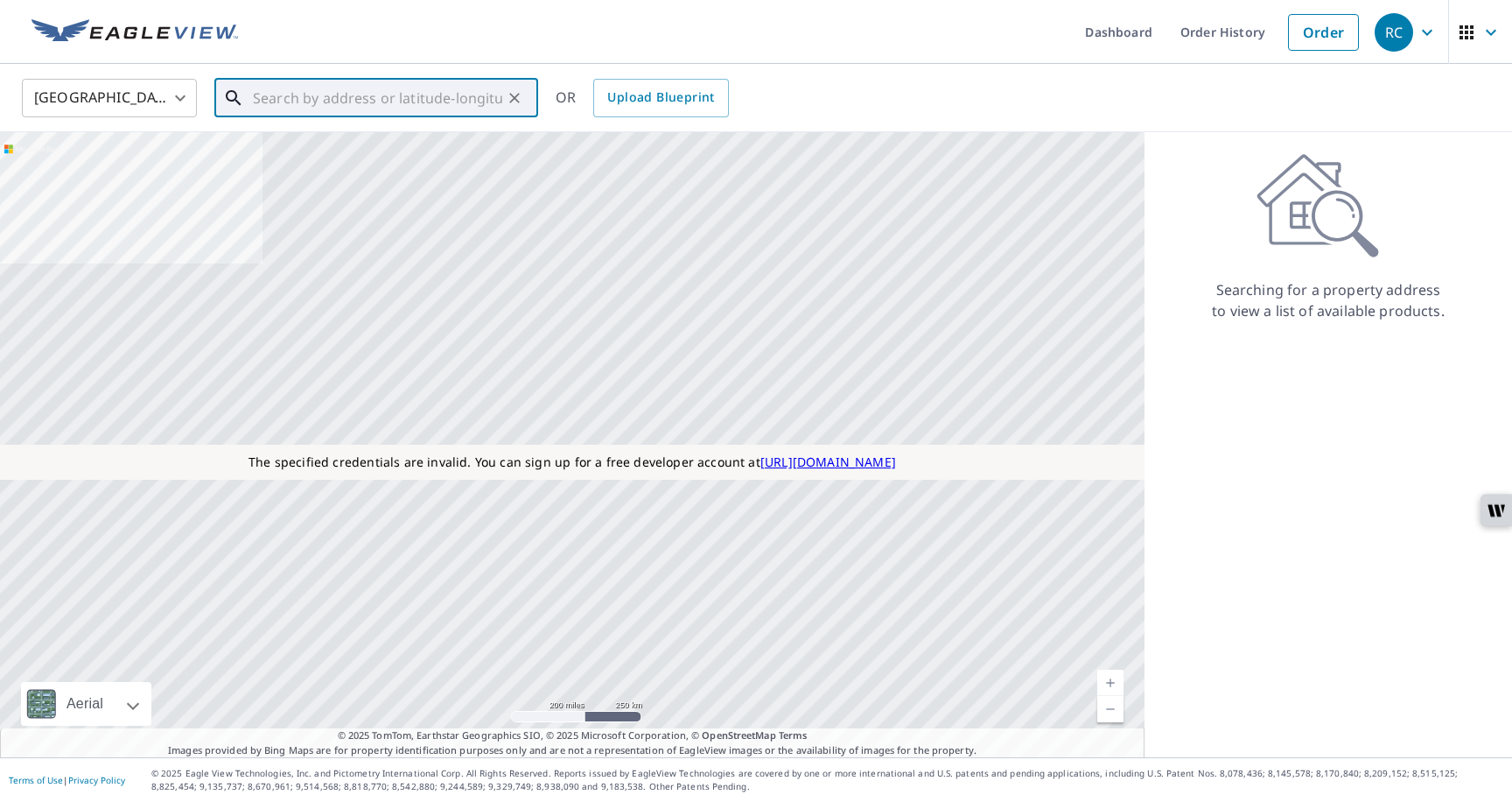
click at [411, 91] on input "text" at bounding box center [377, 97] width 249 height 49
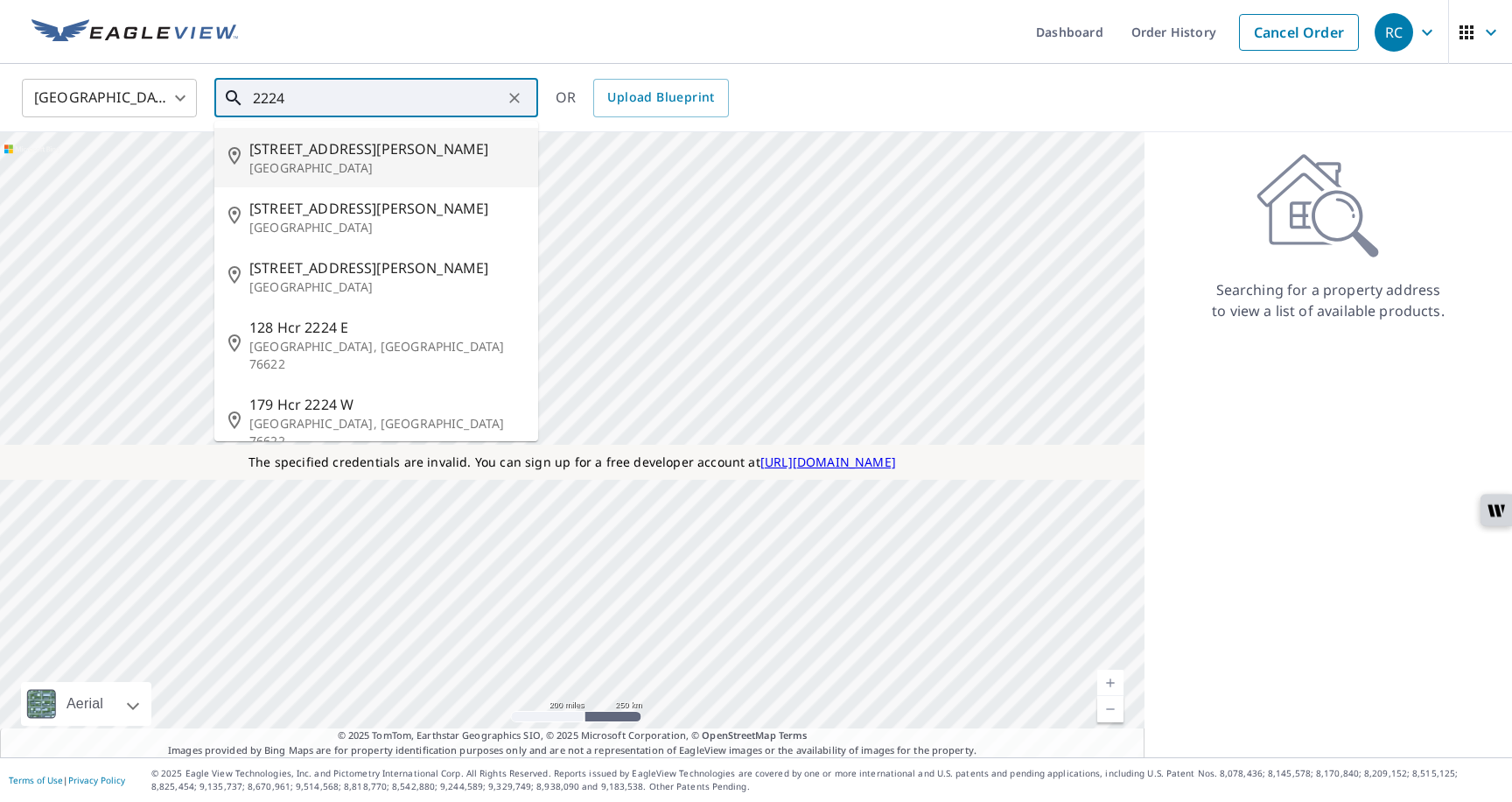
click at [295, 165] on p "Arlington, VA 22242" at bounding box center [387, 168] width 275 height 17
type input "2531 Jefferson Davis Hwy Arlington, VA 22242"
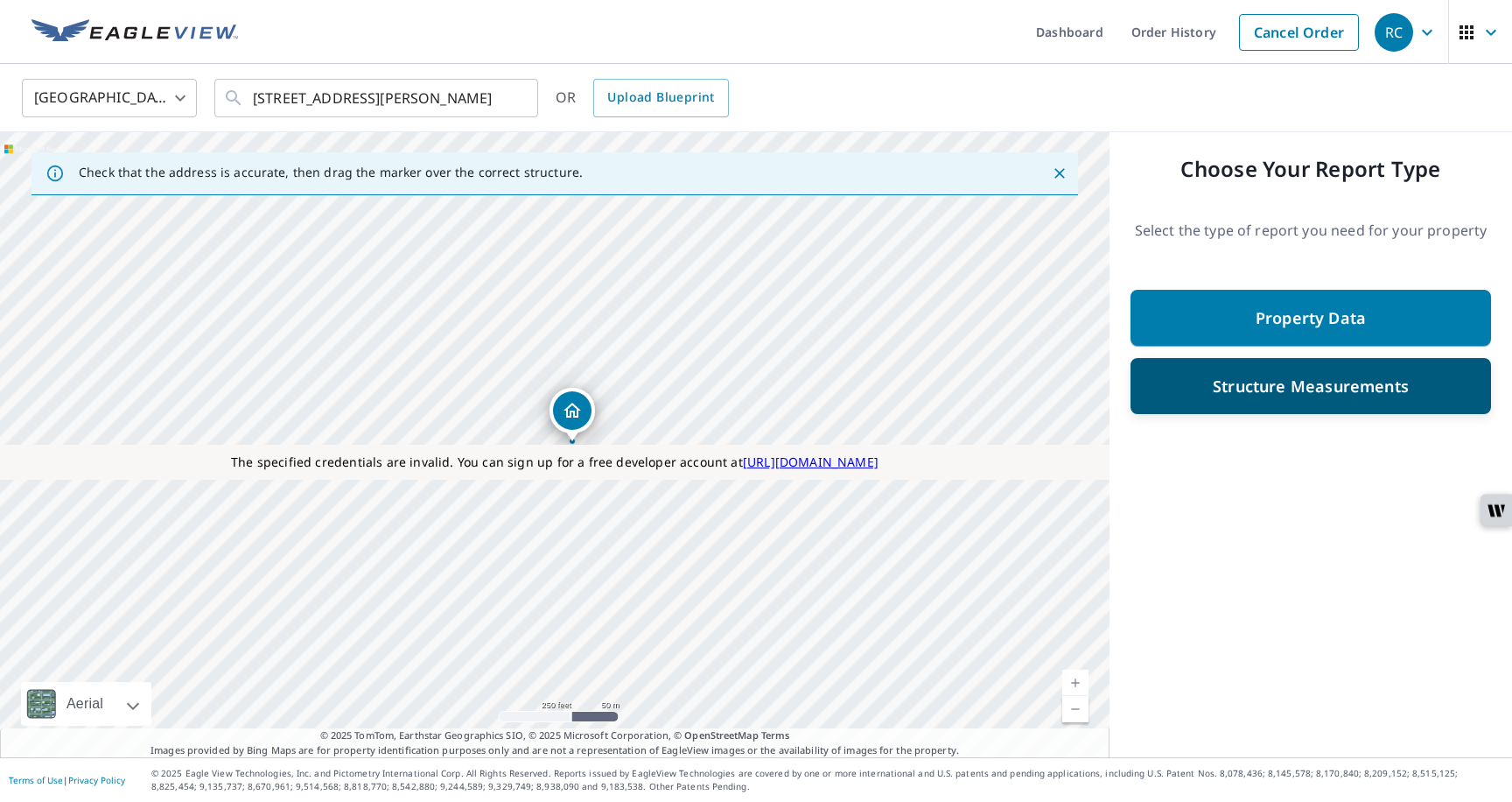
click at [1292, 387] on p "Structure Measurements" at bounding box center [1311, 386] width 196 height 21
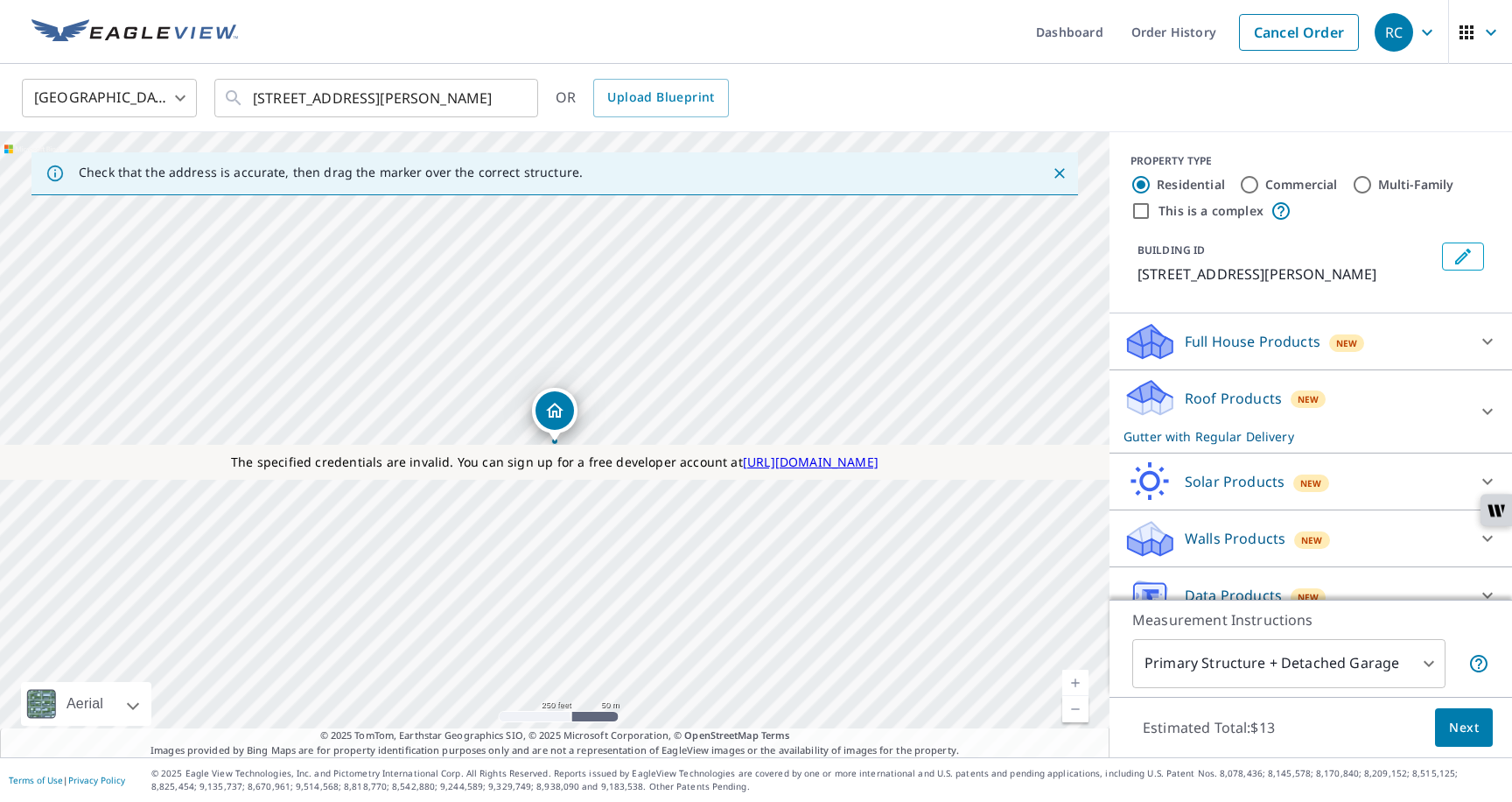
click at [1250, 179] on input "Commercial" at bounding box center [1250, 185] width 21 height 21
radio input "true"
type input "4"
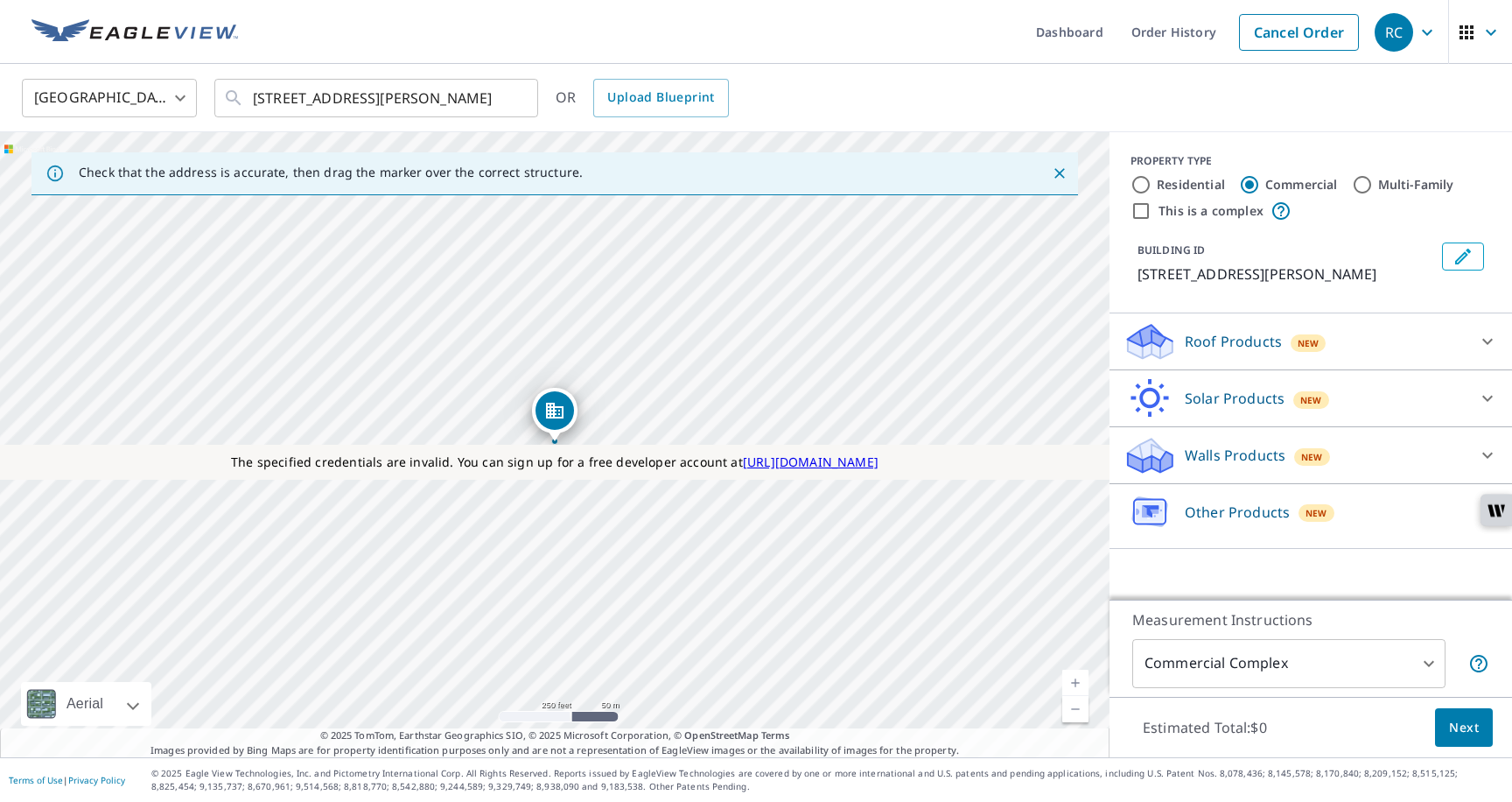
click at [1213, 352] on p "Roof Products" at bounding box center [1233, 342] width 97 height 21
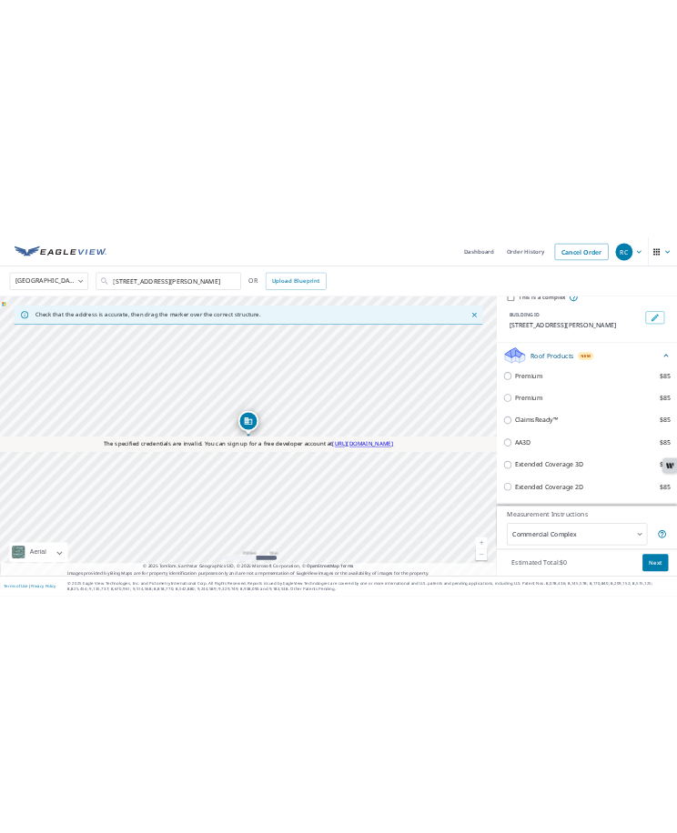
scroll to position [90, 0]
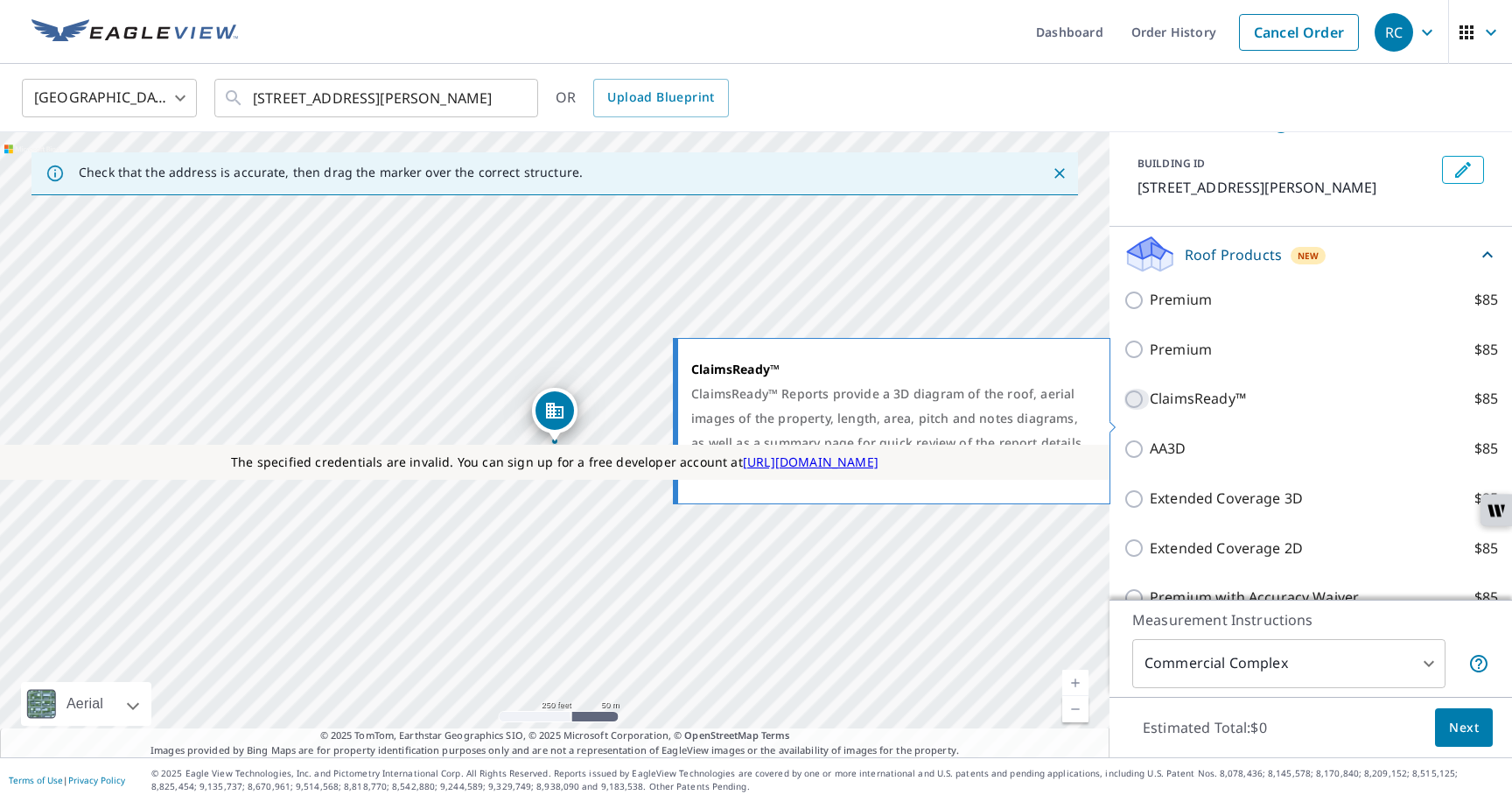
click at [1140, 410] on input "ClaimsReady™ $85" at bounding box center [1137, 400] width 26 height 21
checkbox input "true"
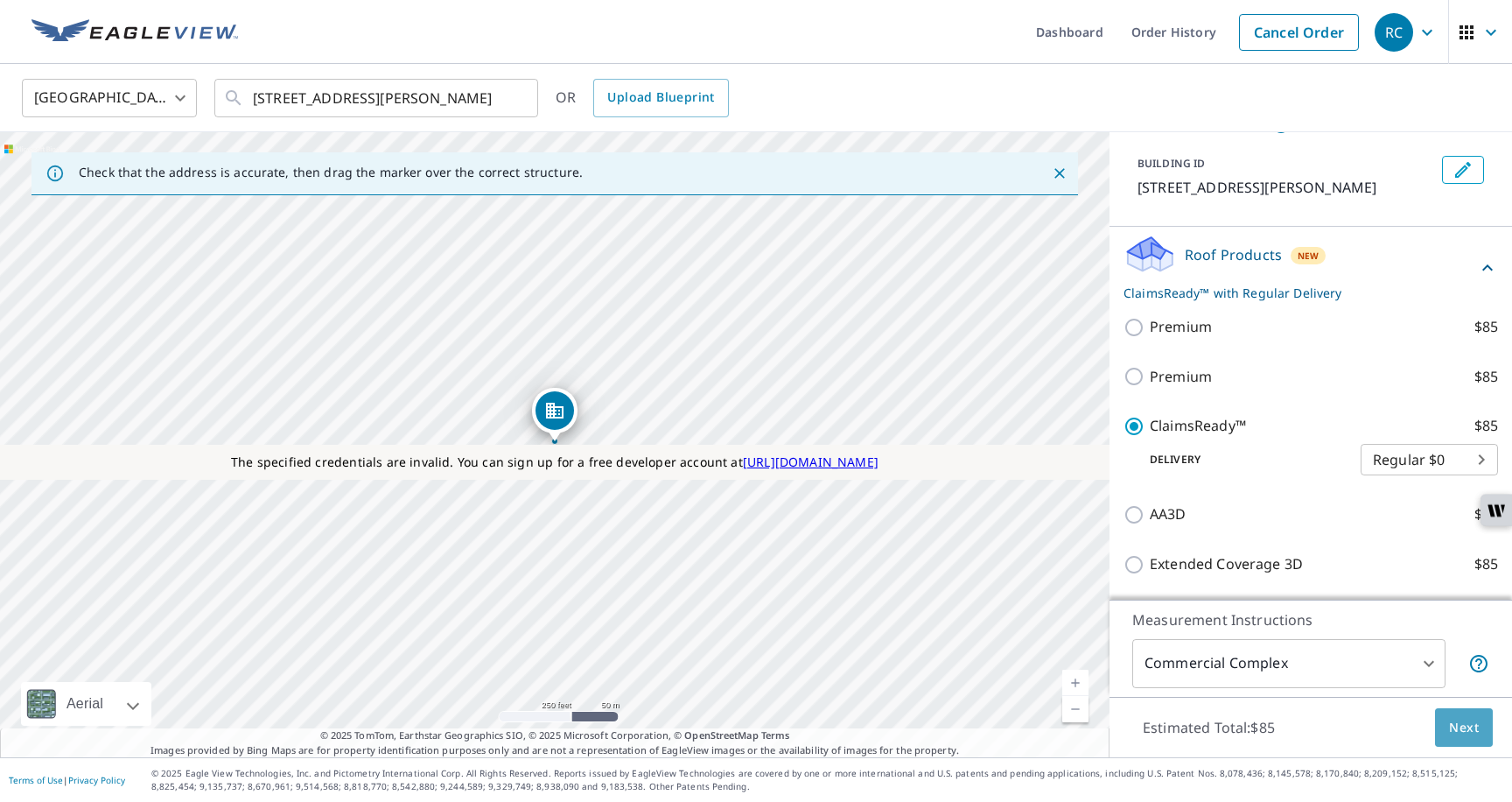
click at [1450, 729] on span "Next" at bounding box center [1464, 728] width 30 height 22
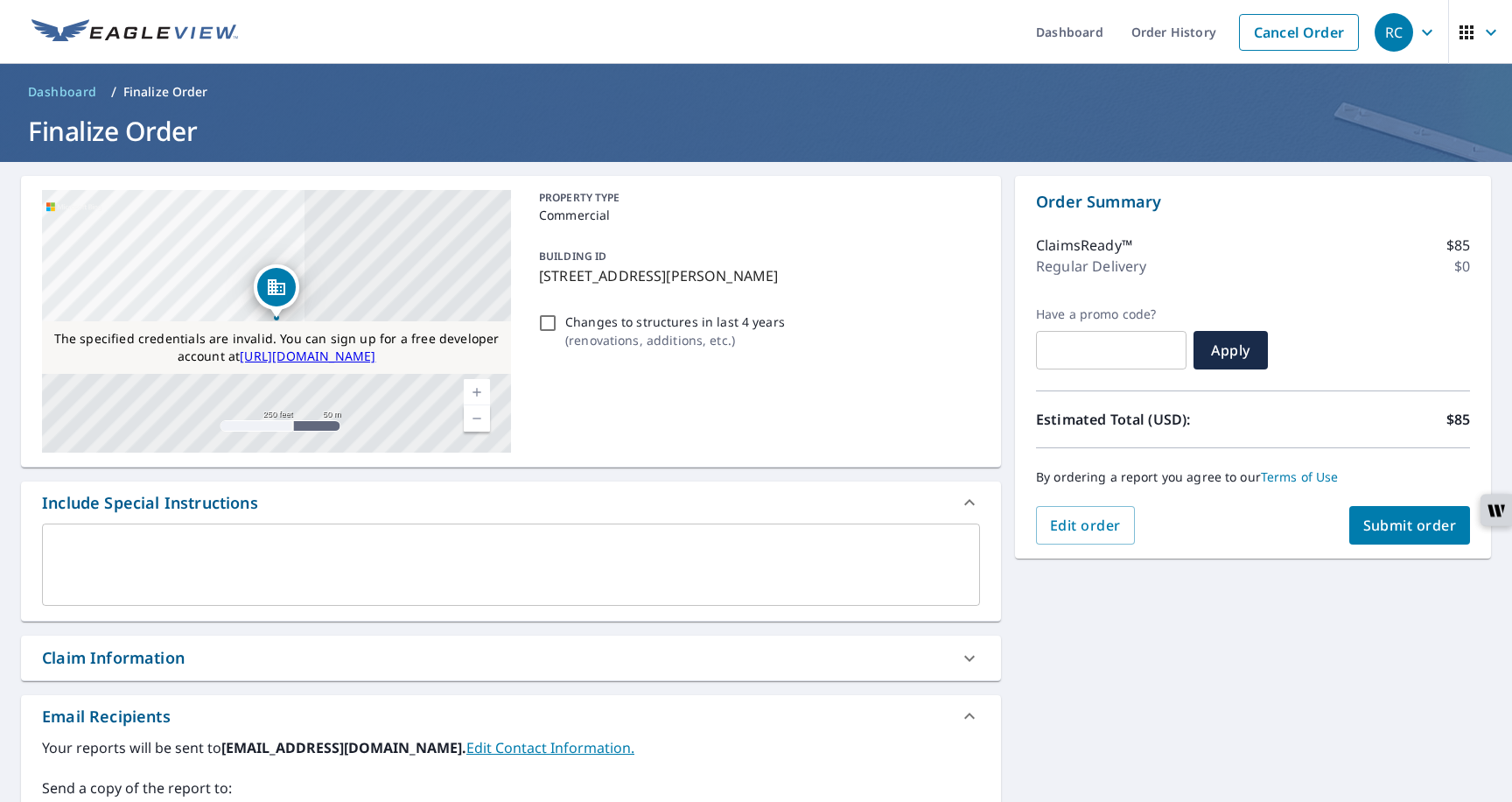
click at [1202, 594] on div "The specified credentials are invalid. You can sign up for a free developer acc…" at bounding box center [756, 609] width 1512 height 895
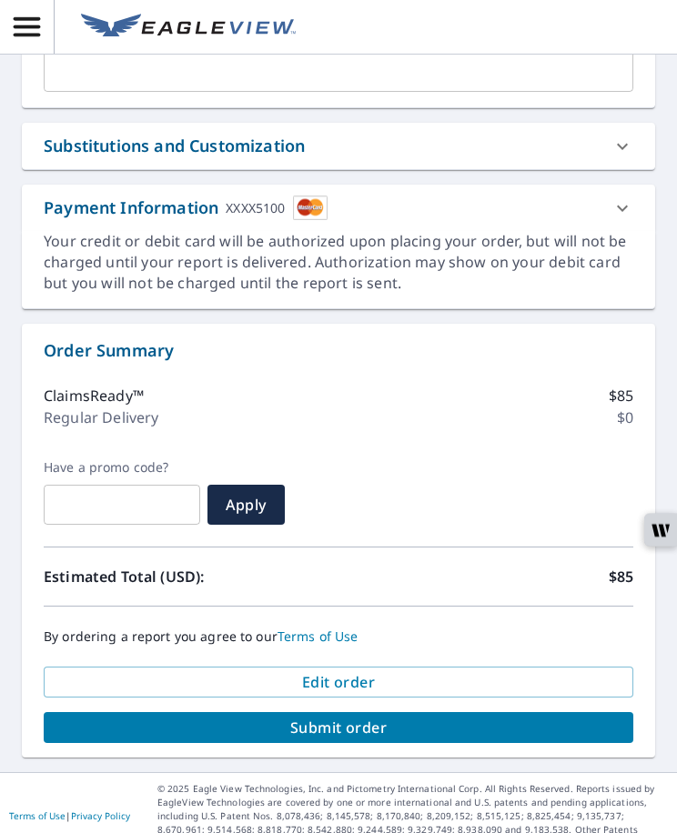
scroll to position [817, 0]
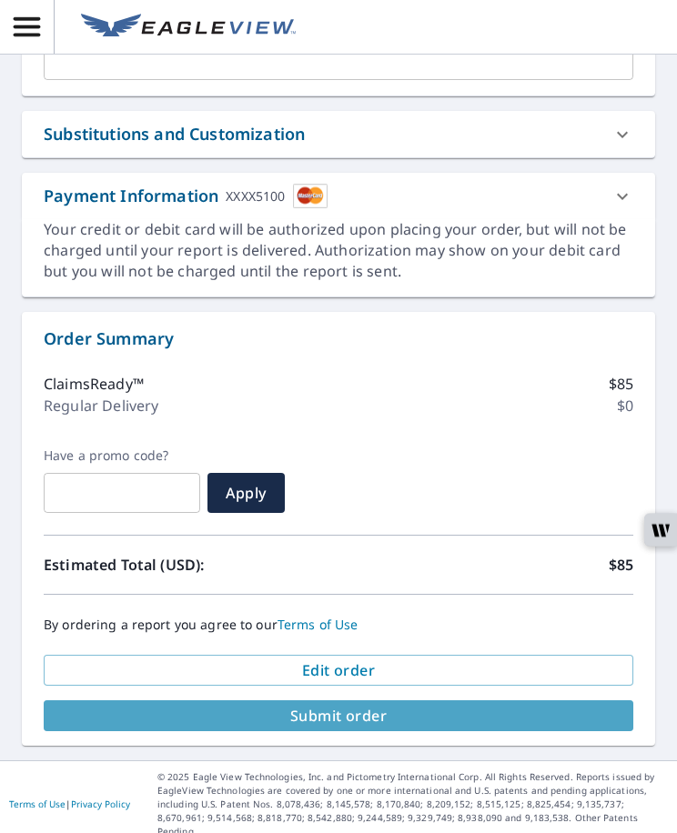
click at [304, 718] on span "Submit order" at bounding box center [338, 716] width 560 height 20
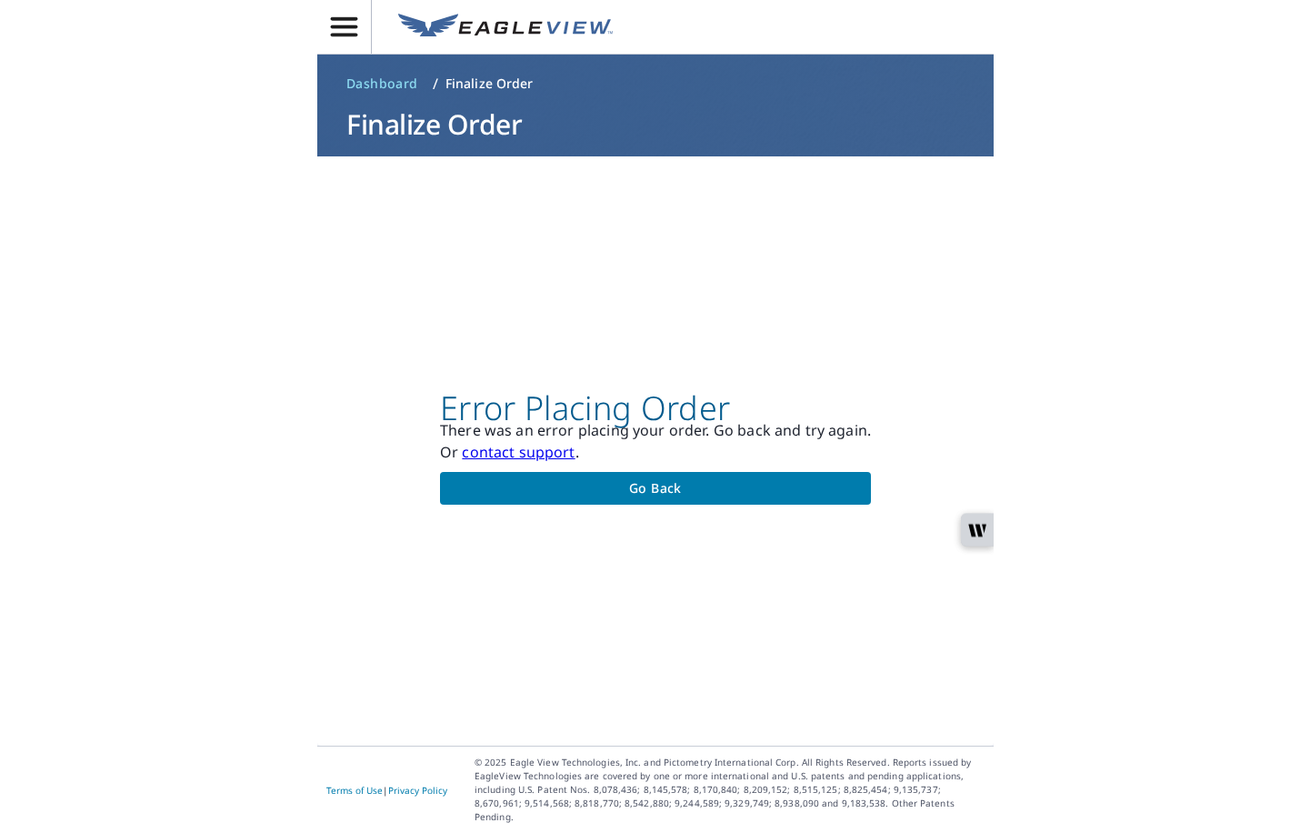
scroll to position [0, 0]
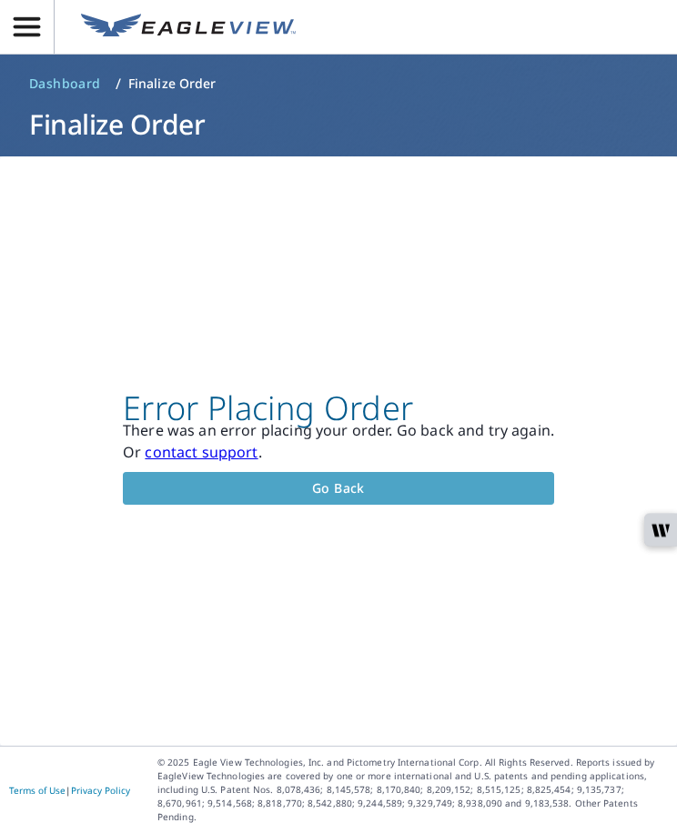
click at [393, 487] on span "Go back" at bounding box center [338, 488] width 402 height 23
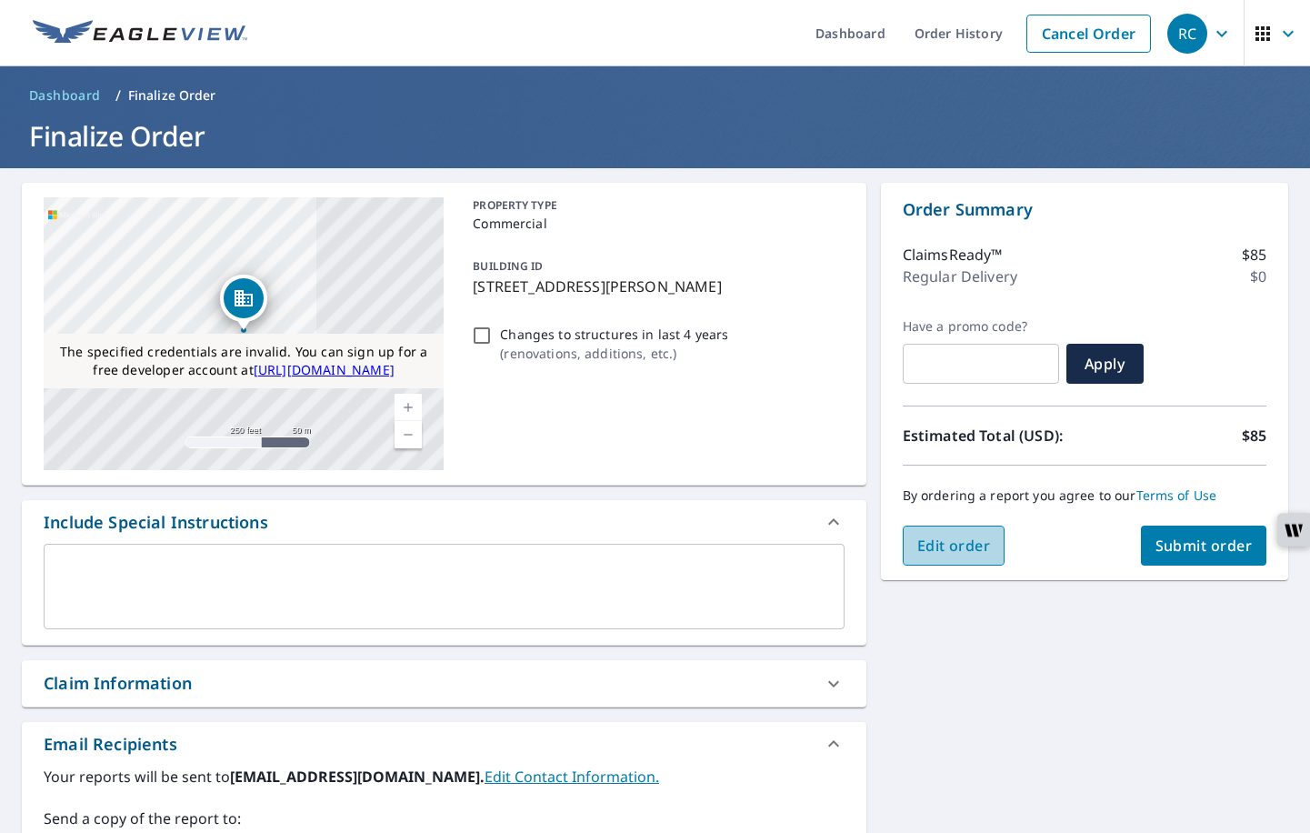
click at [938, 536] on span "Edit order" at bounding box center [954, 546] width 74 height 20
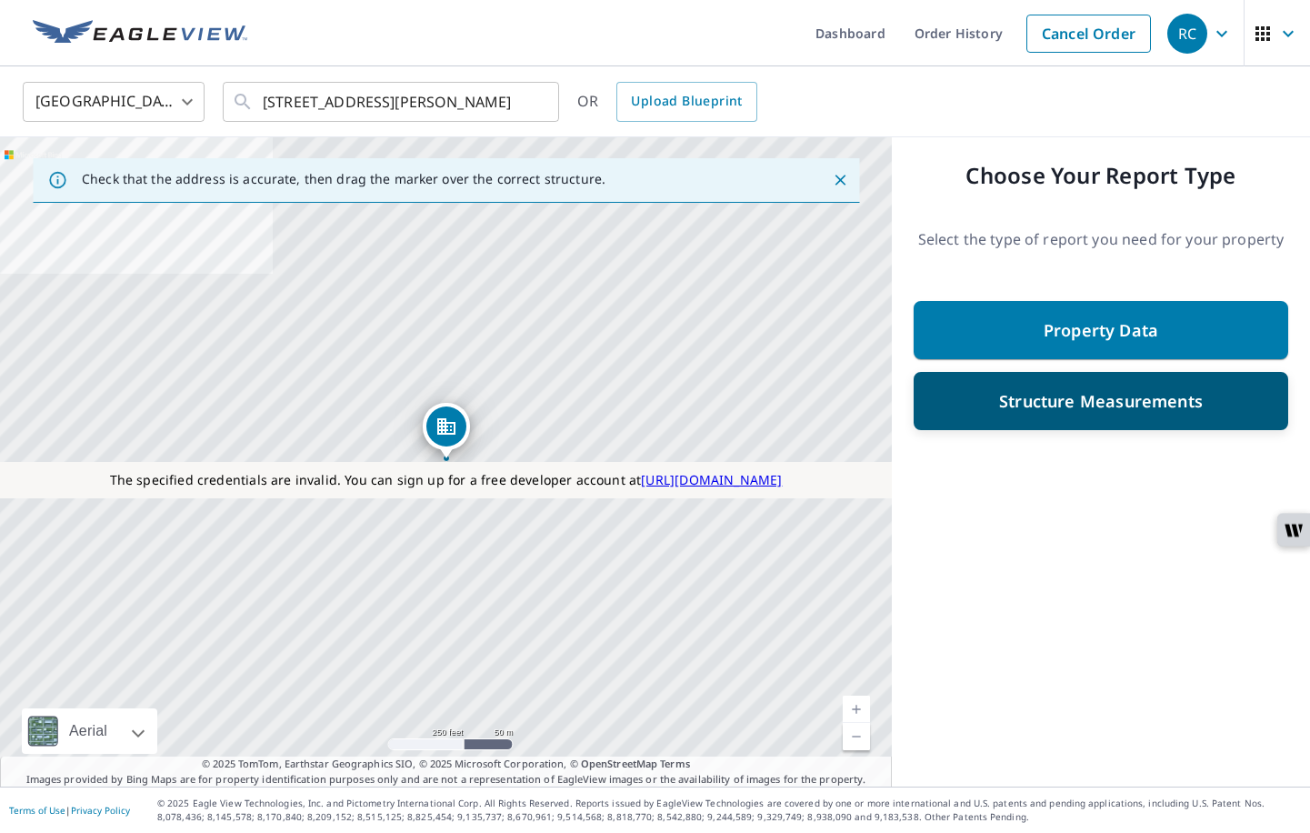
click at [1015, 391] on p "Structure Measurements" at bounding box center [1101, 401] width 204 height 22
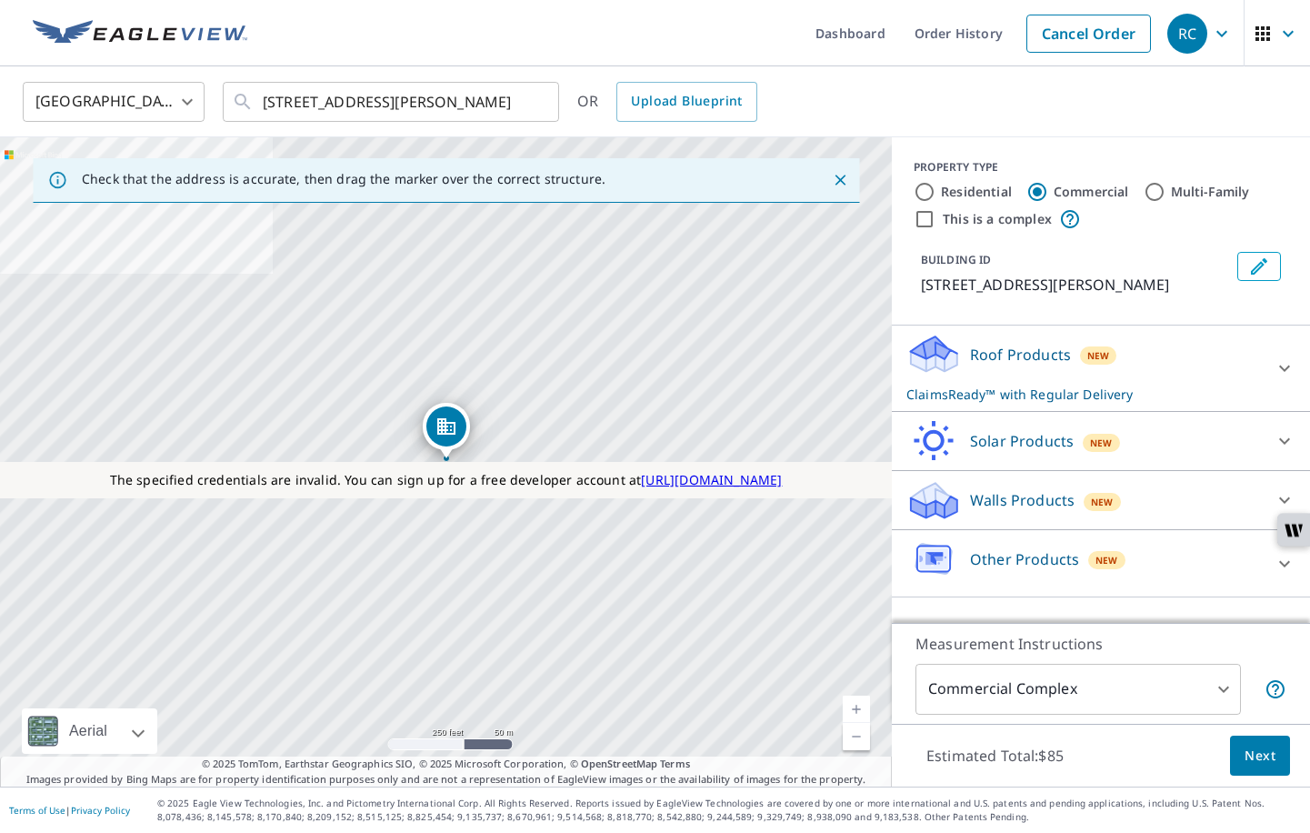
click at [947, 404] on p "ClaimsReady™ with Regular Delivery" at bounding box center [1085, 394] width 356 height 19
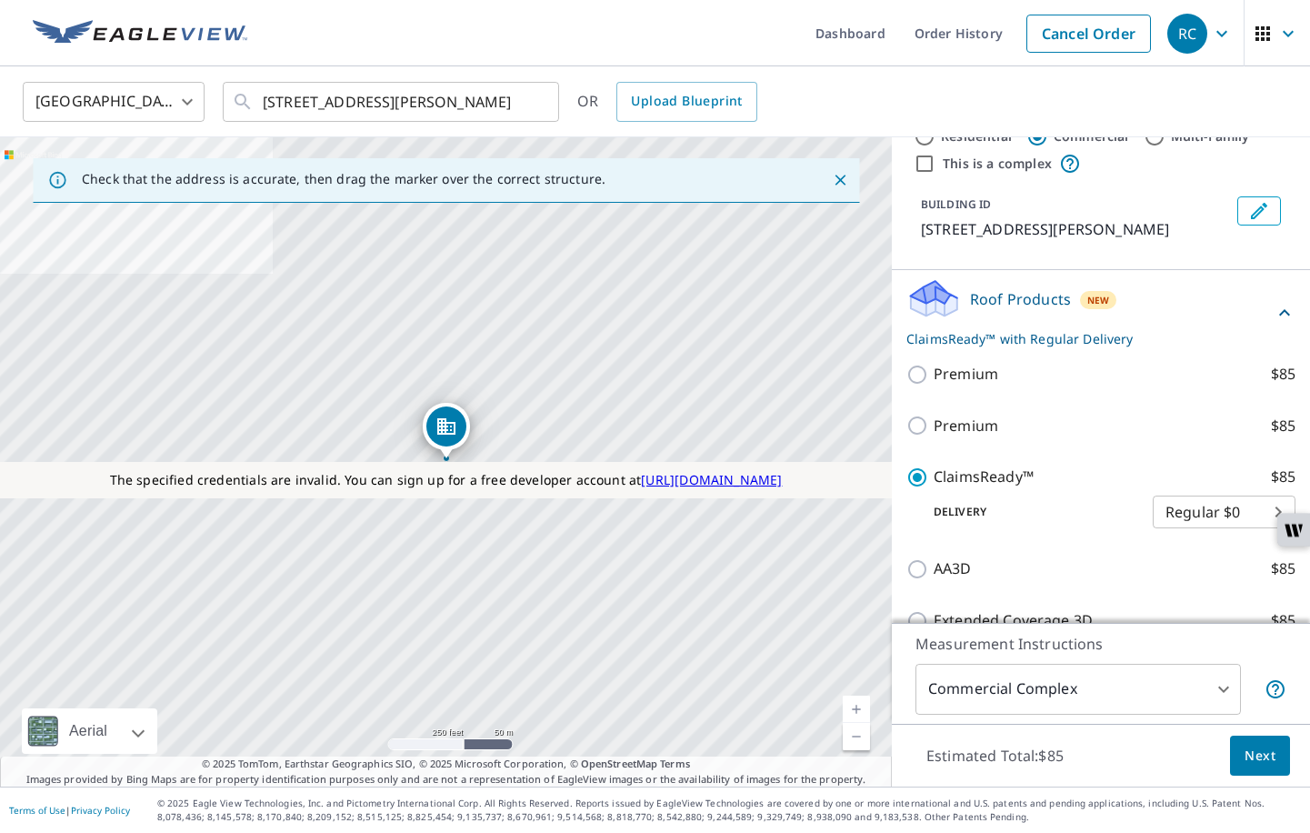
scroll to position [79, 0]
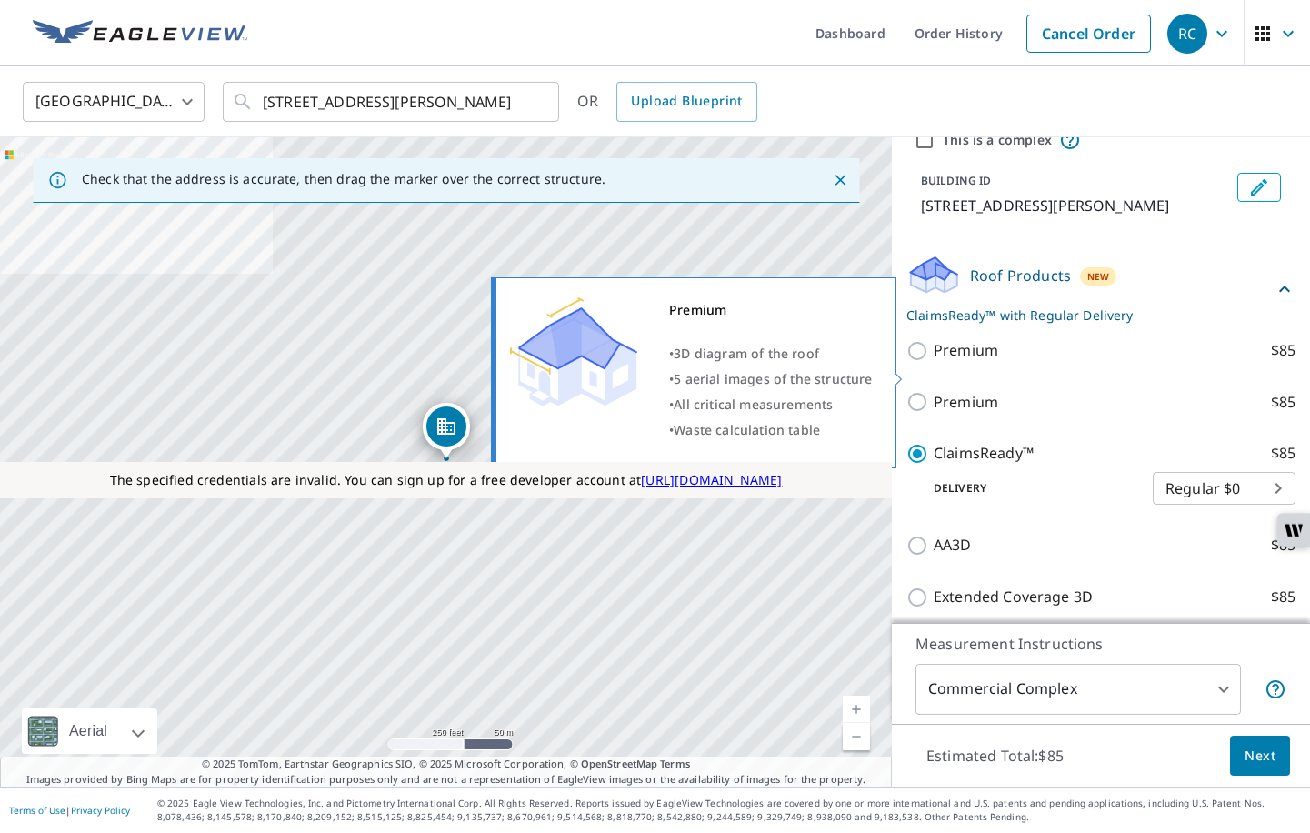
click at [969, 362] on p "Premium" at bounding box center [966, 350] width 65 height 23
click at [934, 362] on input "Premium $85" at bounding box center [920, 351] width 27 height 22
checkbox input "true"
checkbox input "false"
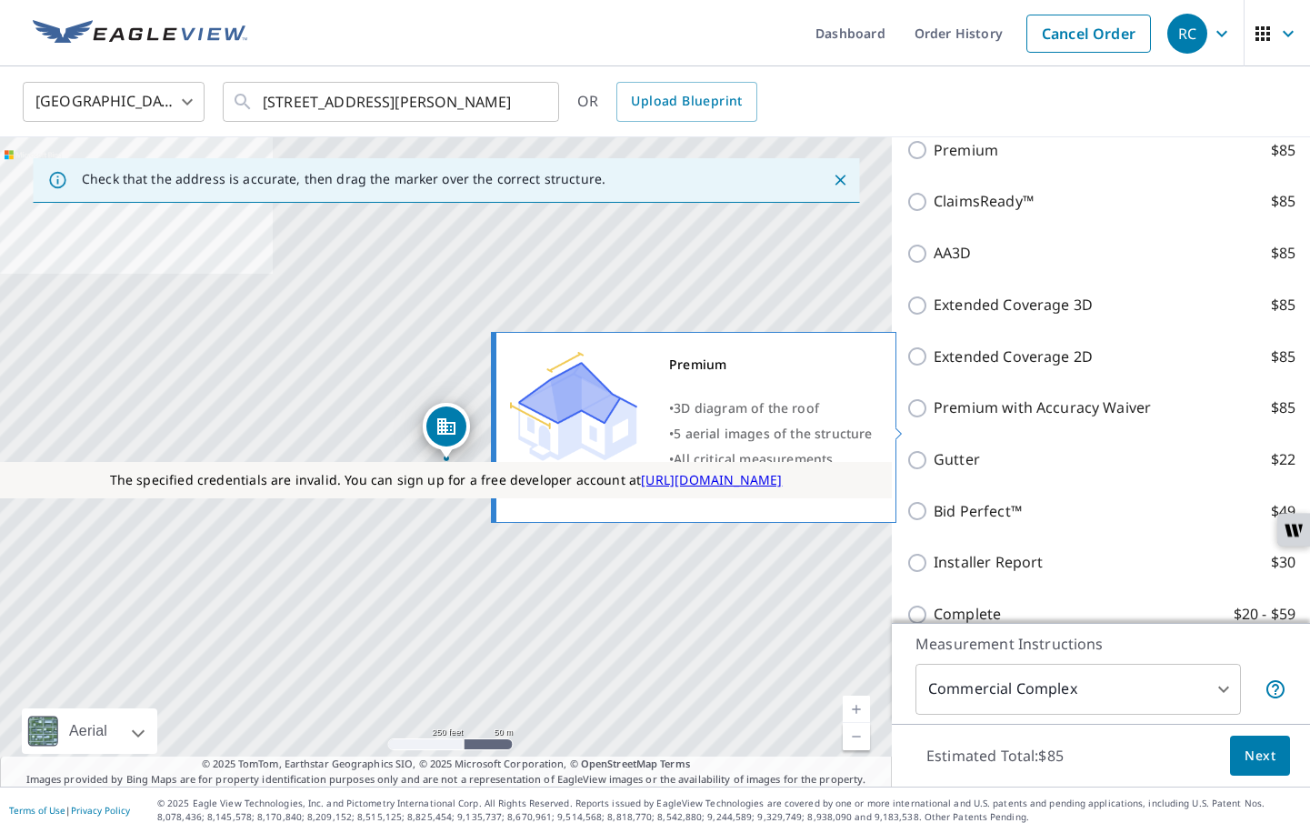
scroll to position [376, 0]
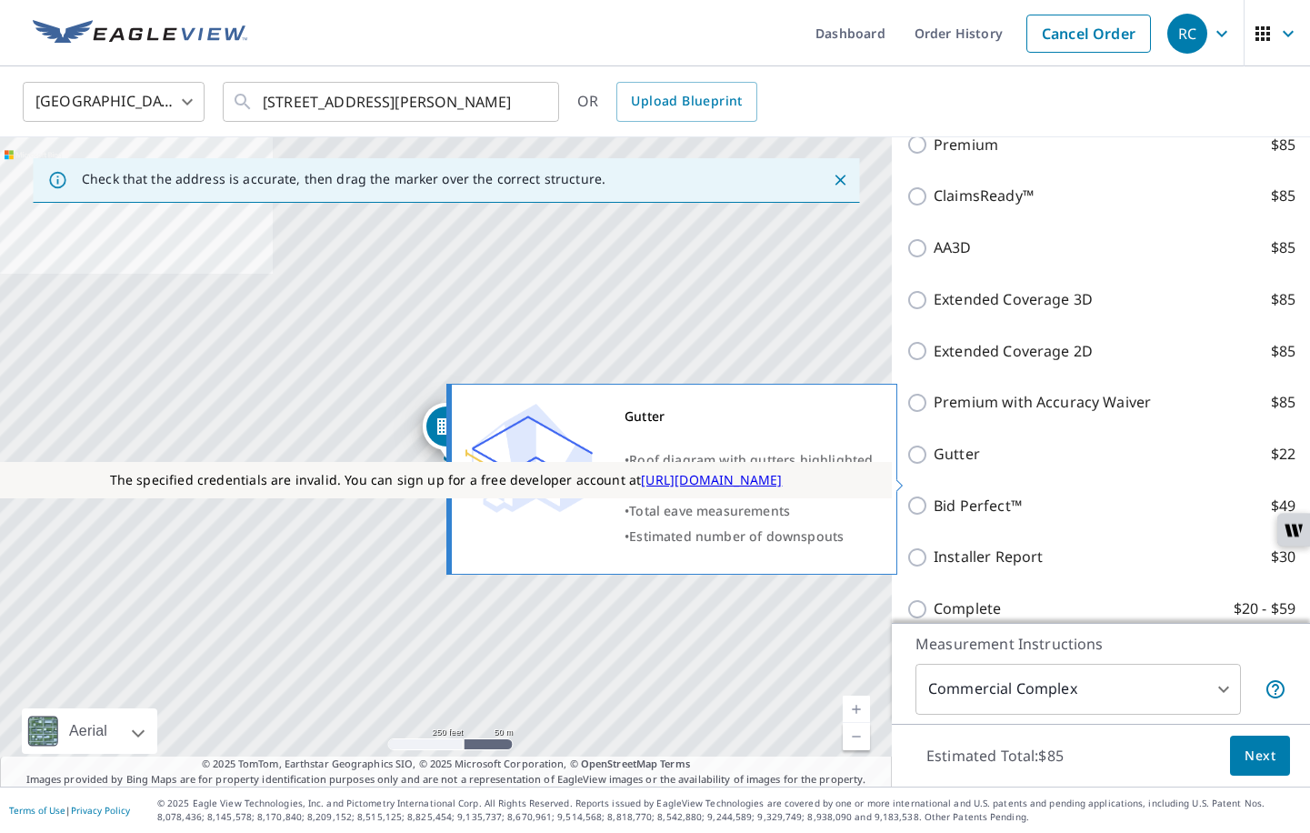
click at [922, 466] on input "Gutter $22" at bounding box center [920, 455] width 27 height 22
checkbox input "true"
type input "2"
checkbox input "false"
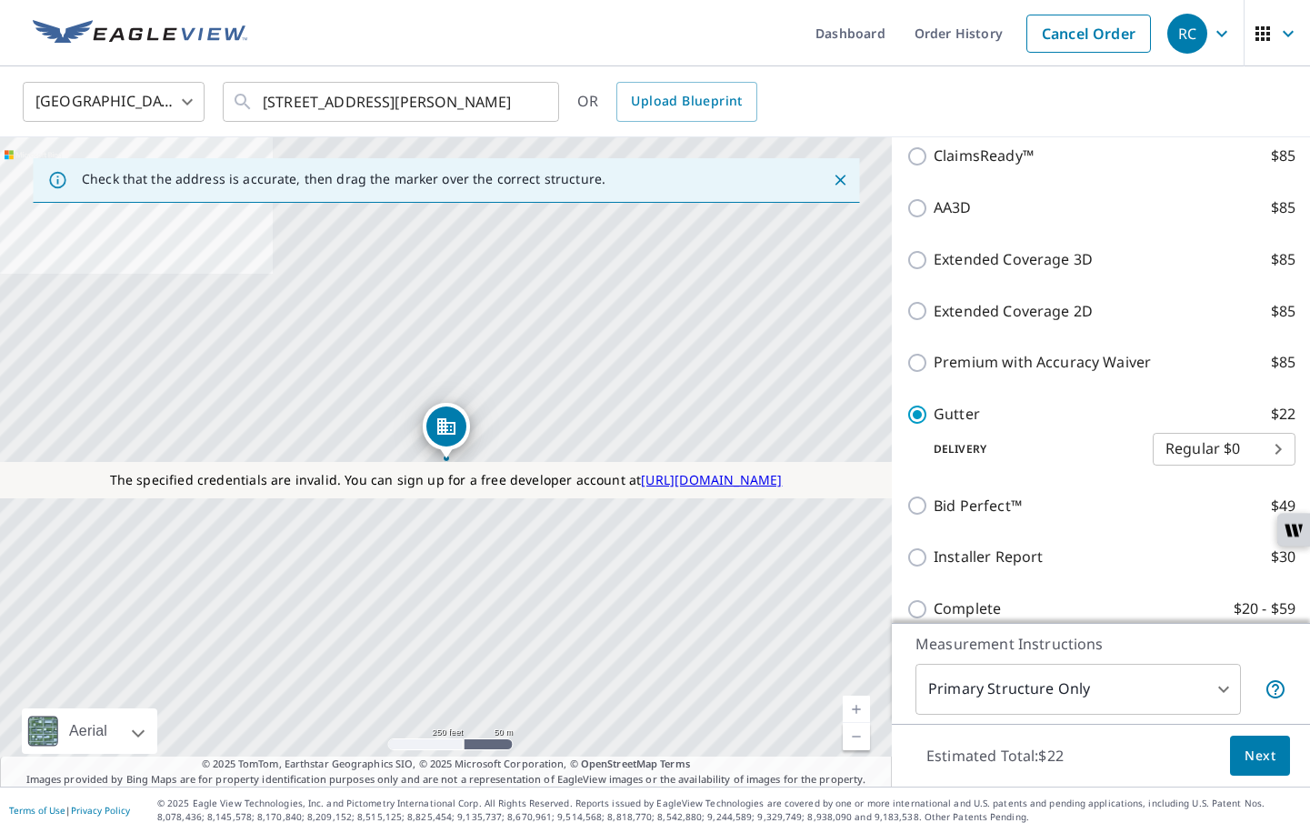
scroll to position [406, 0]
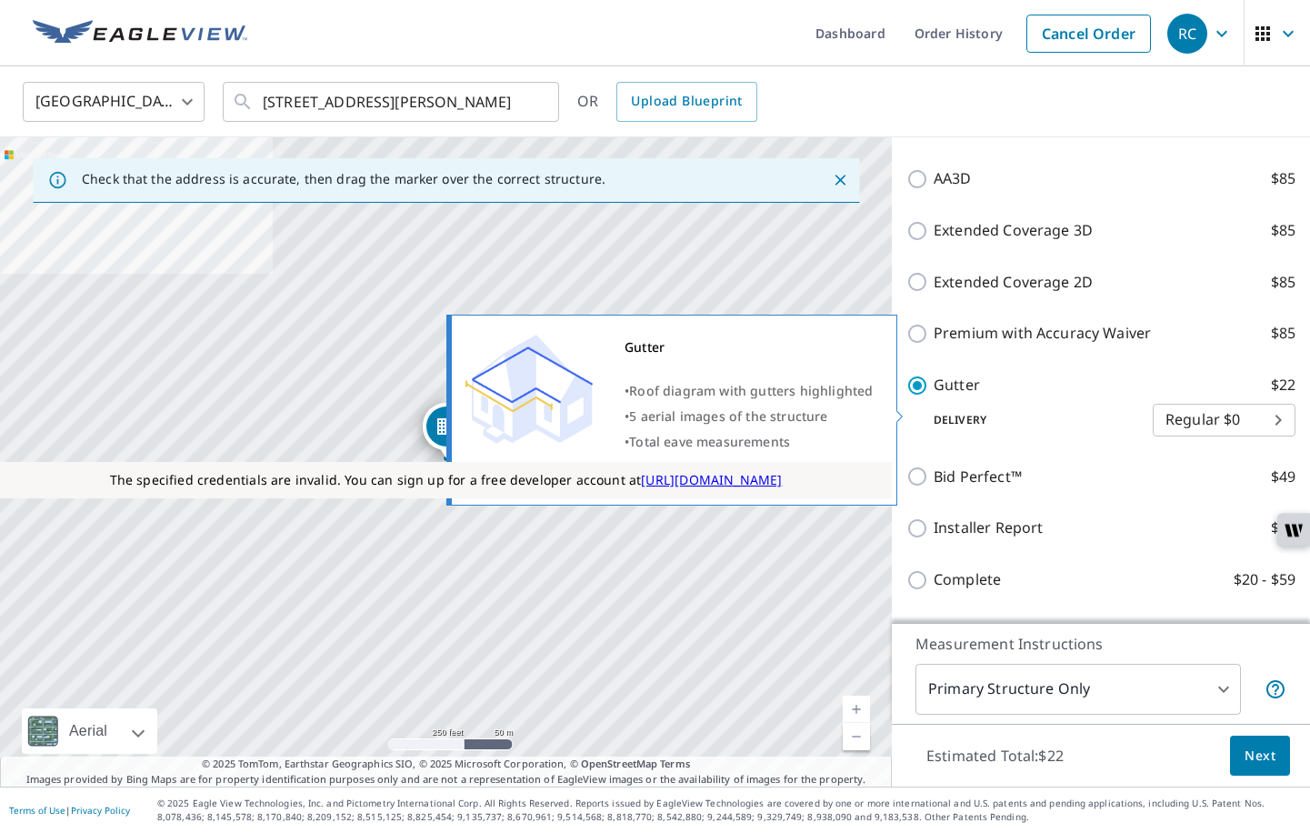
click at [923, 396] on input "Gutter $22" at bounding box center [920, 386] width 27 height 22
checkbox input "false"
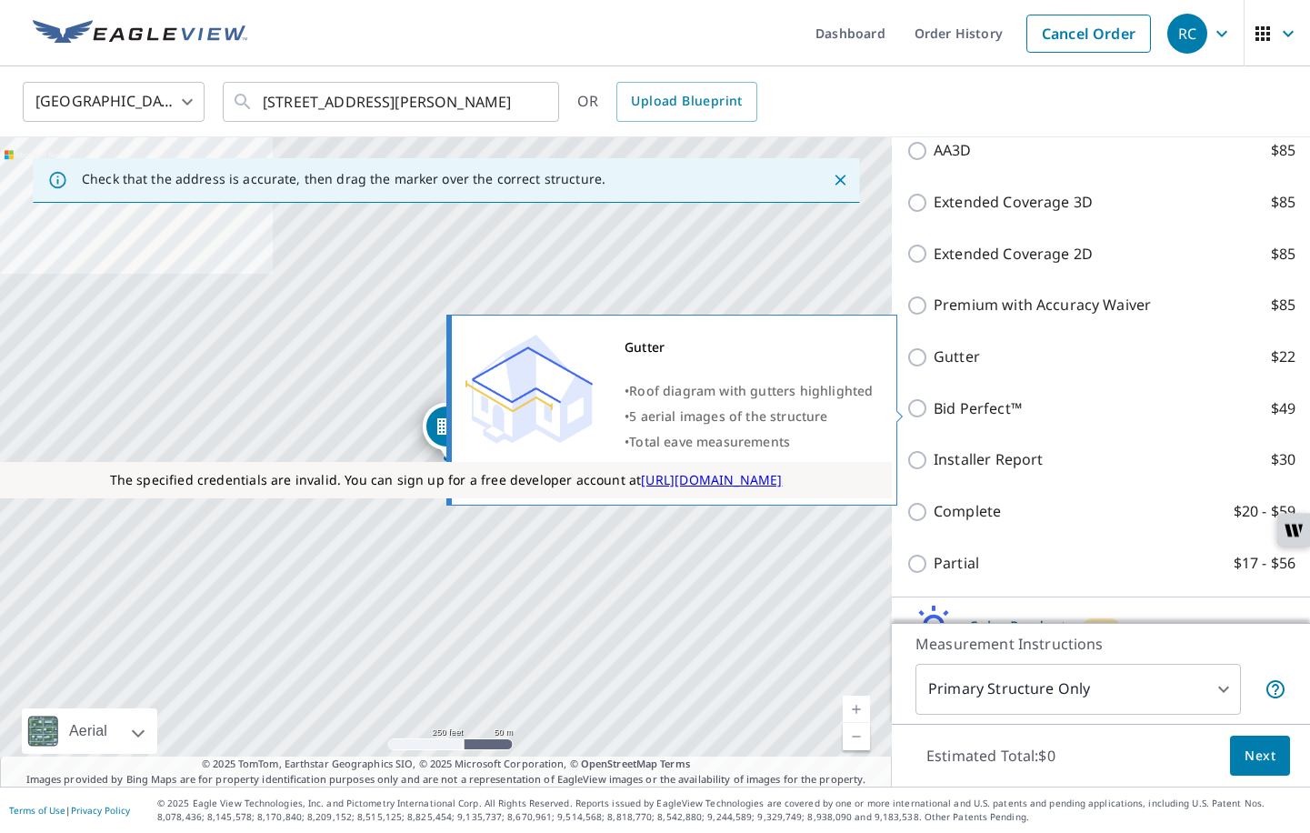
scroll to position [377, 0]
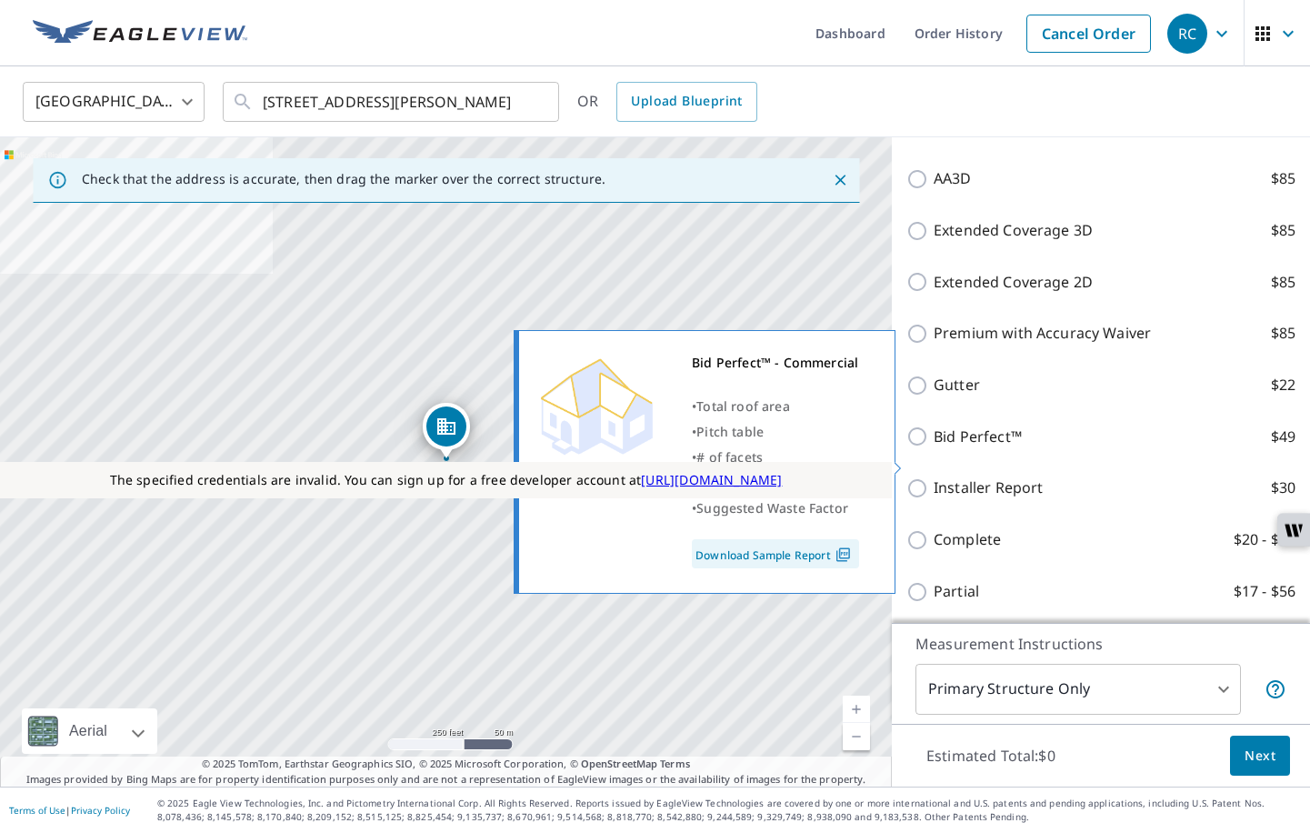
click at [918, 447] on input "Bid Perfect™ $49" at bounding box center [920, 437] width 27 height 22
checkbox input "true"
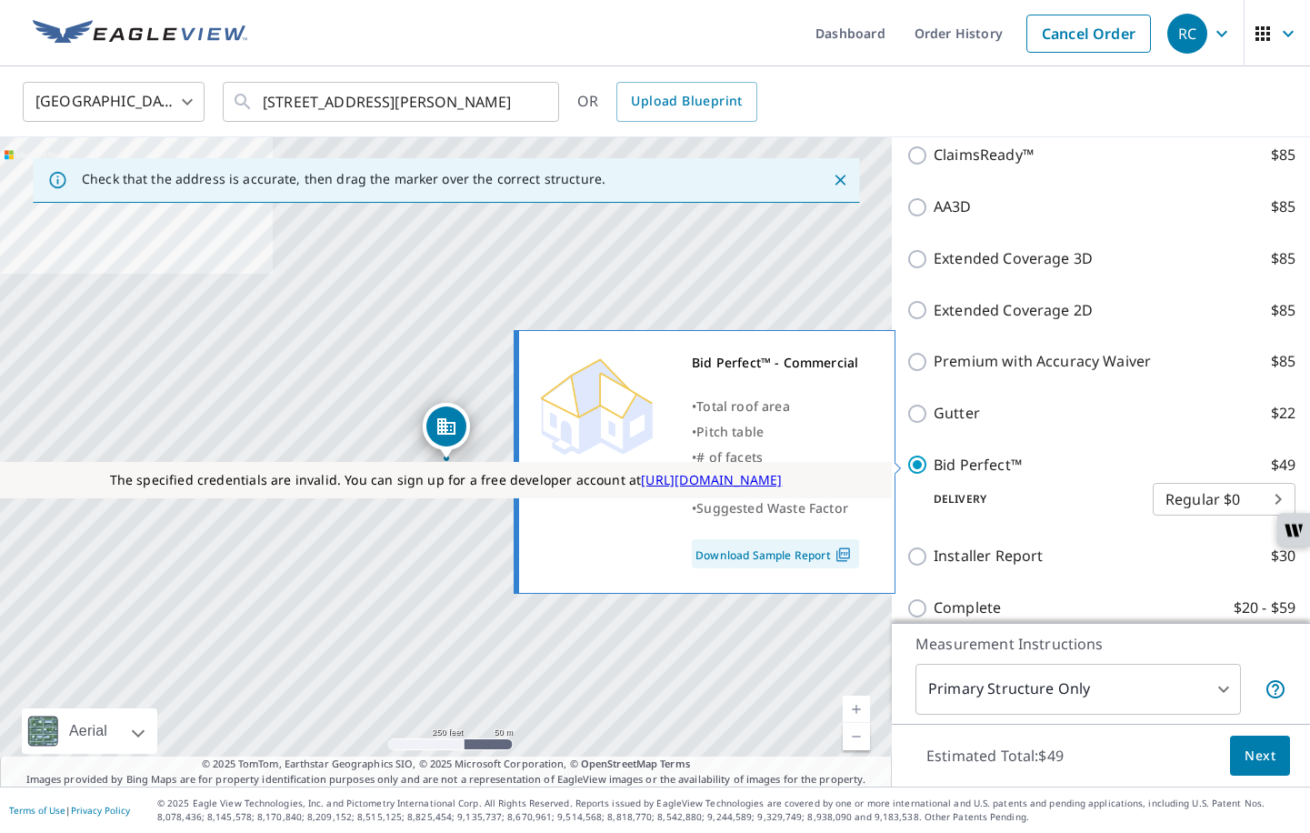
scroll to position [406, 0]
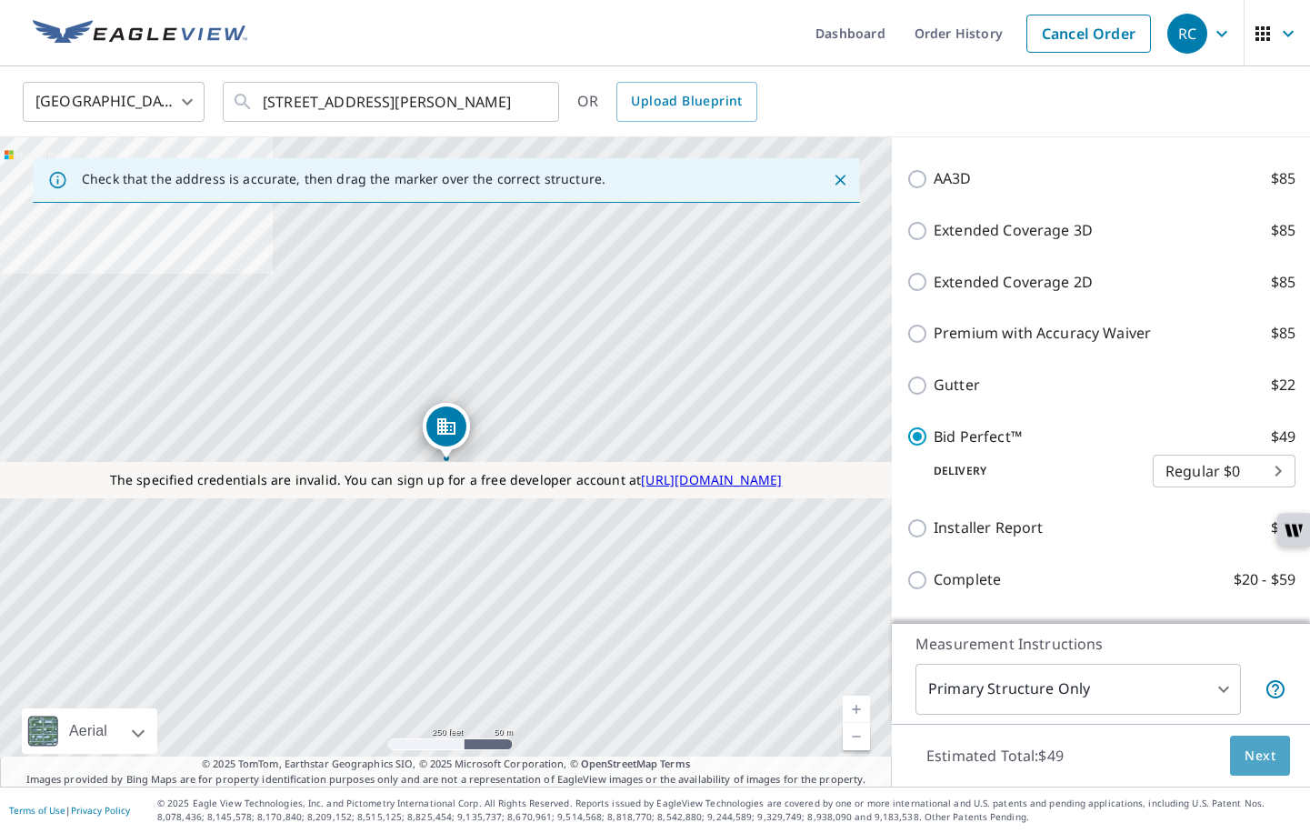
click at [1260, 760] on span "Next" at bounding box center [1260, 756] width 31 height 23
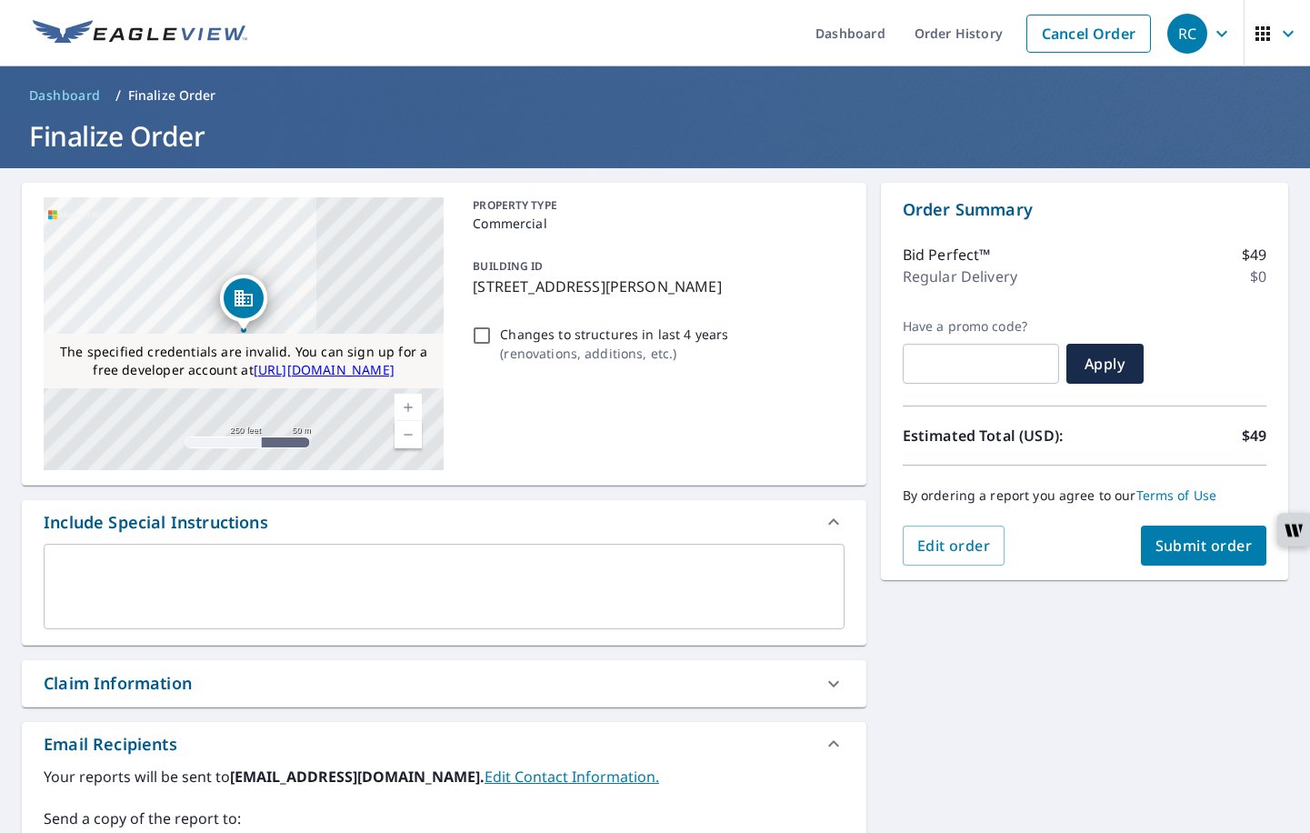
click at [1197, 552] on span "Submit order" at bounding box center [1204, 546] width 97 height 20
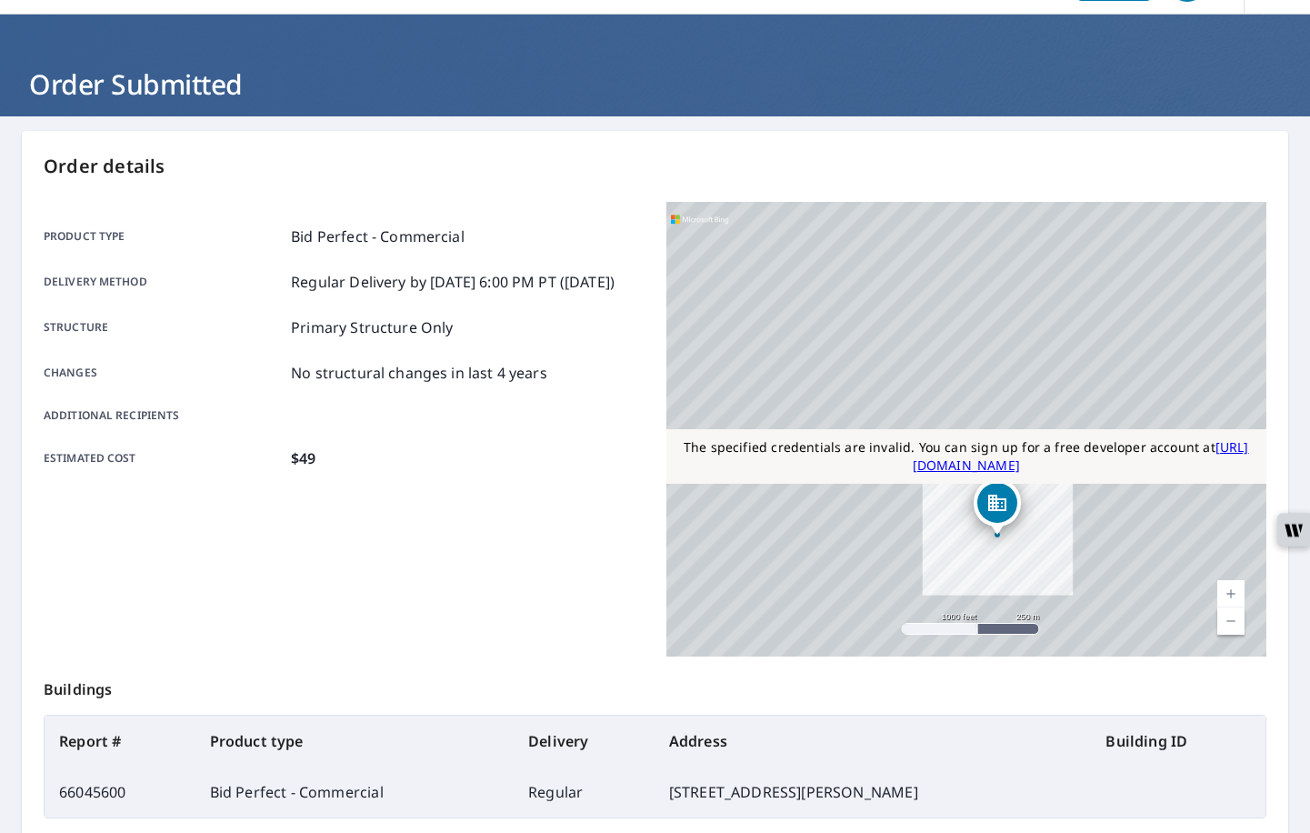
scroll to position [236, 0]
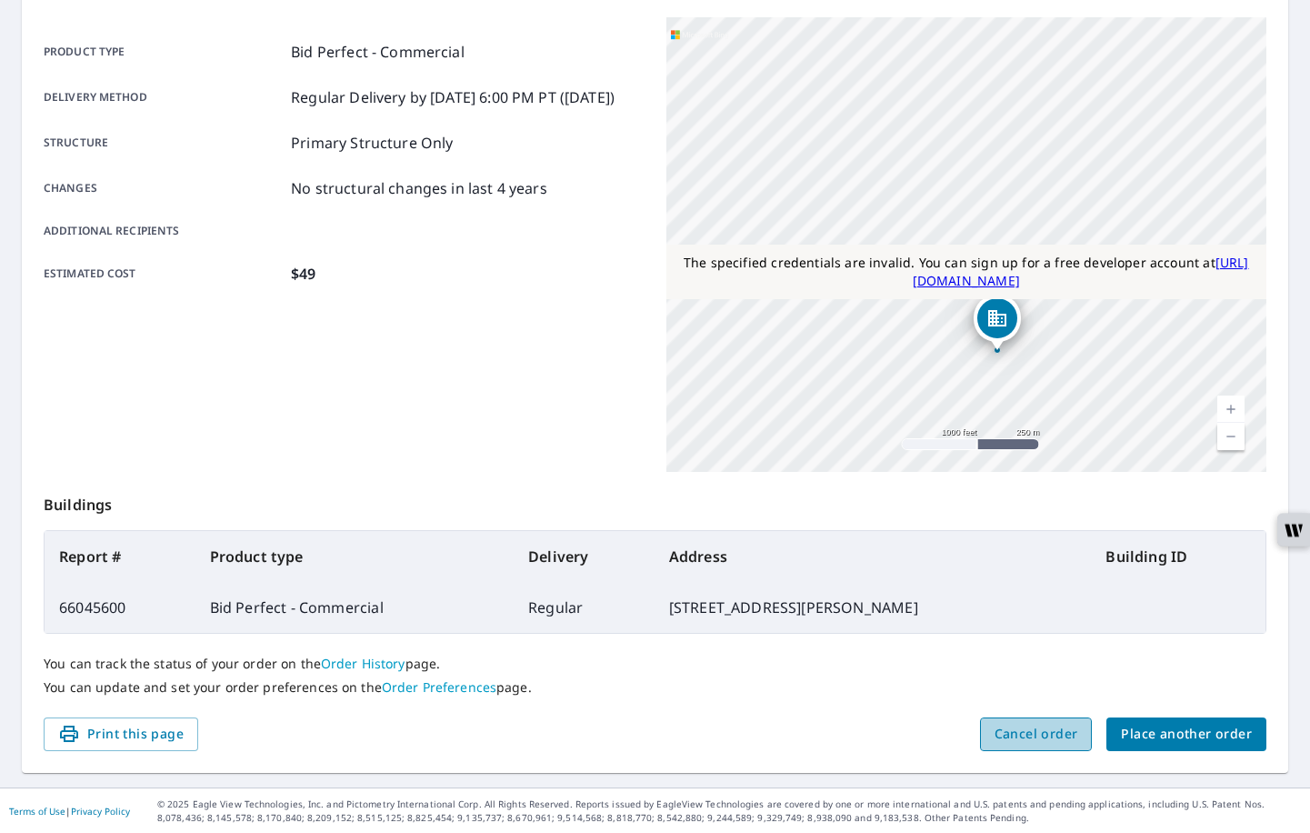
click at [1013, 728] on span "Cancel order" at bounding box center [1037, 734] width 84 height 23
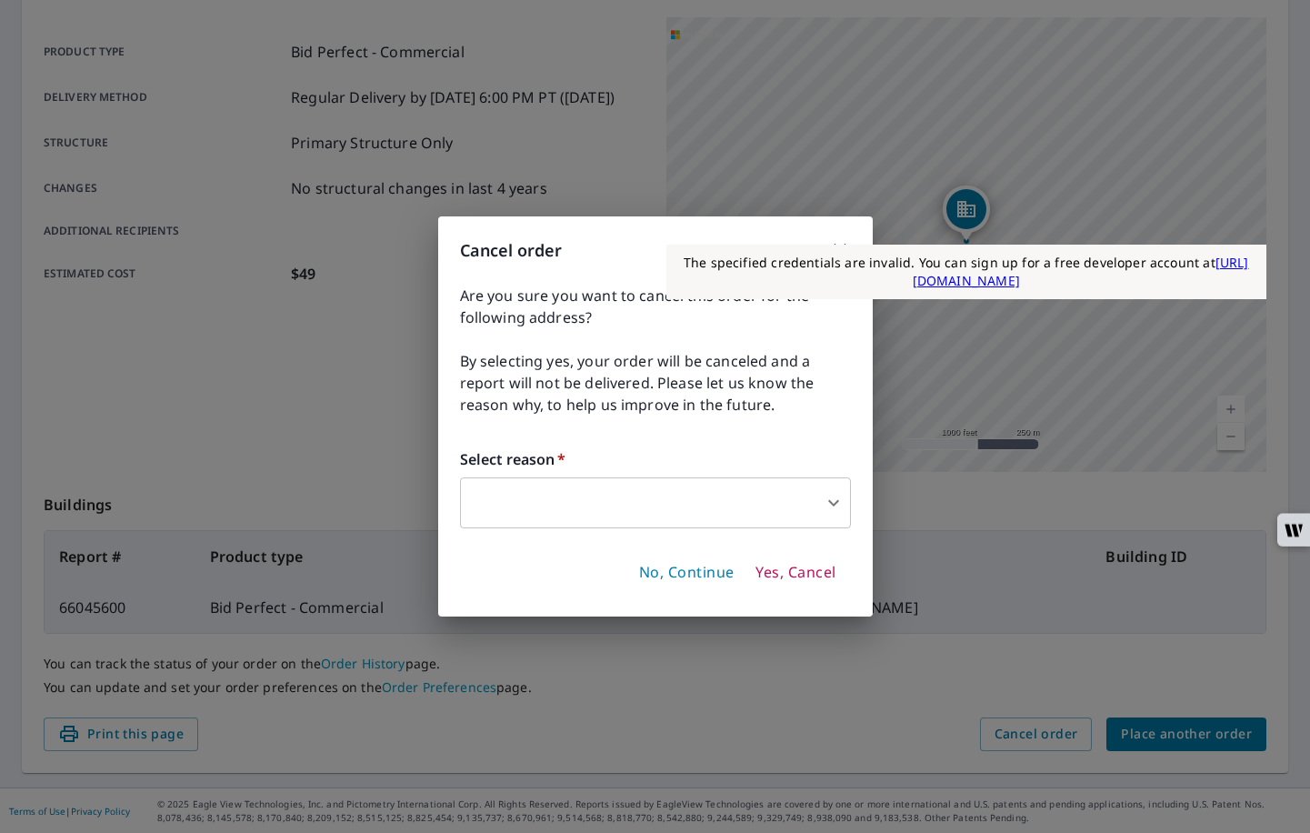
click at [1021, 667] on div "Cancel order Are you sure you want to cancel this order for the following addre…" at bounding box center [655, 416] width 1310 height 833
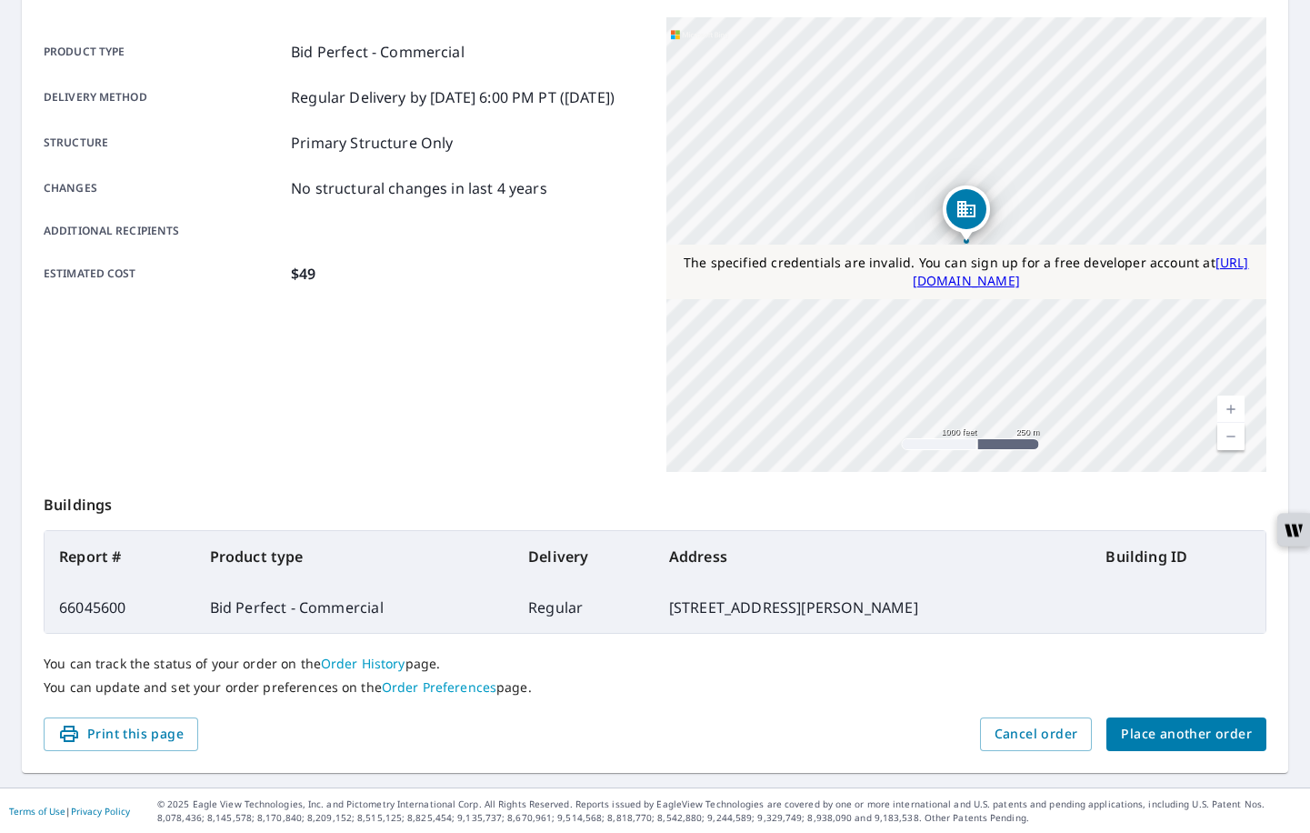
click at [1142, 739] on span "Place another order" at bounding box center [1186, 734] width 131 height 23
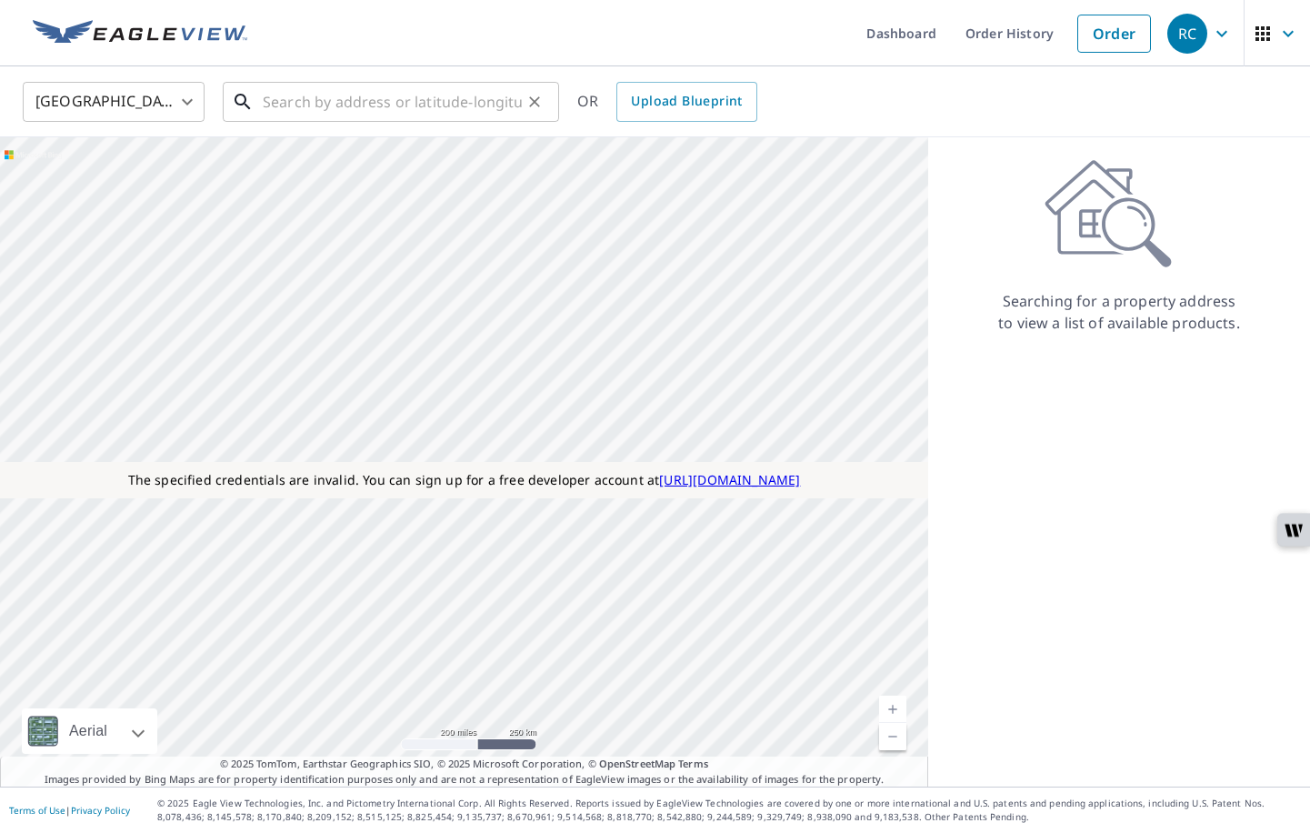
click at [376, 105] on input "text" at bounding box center [392, 101] width 259 height 51
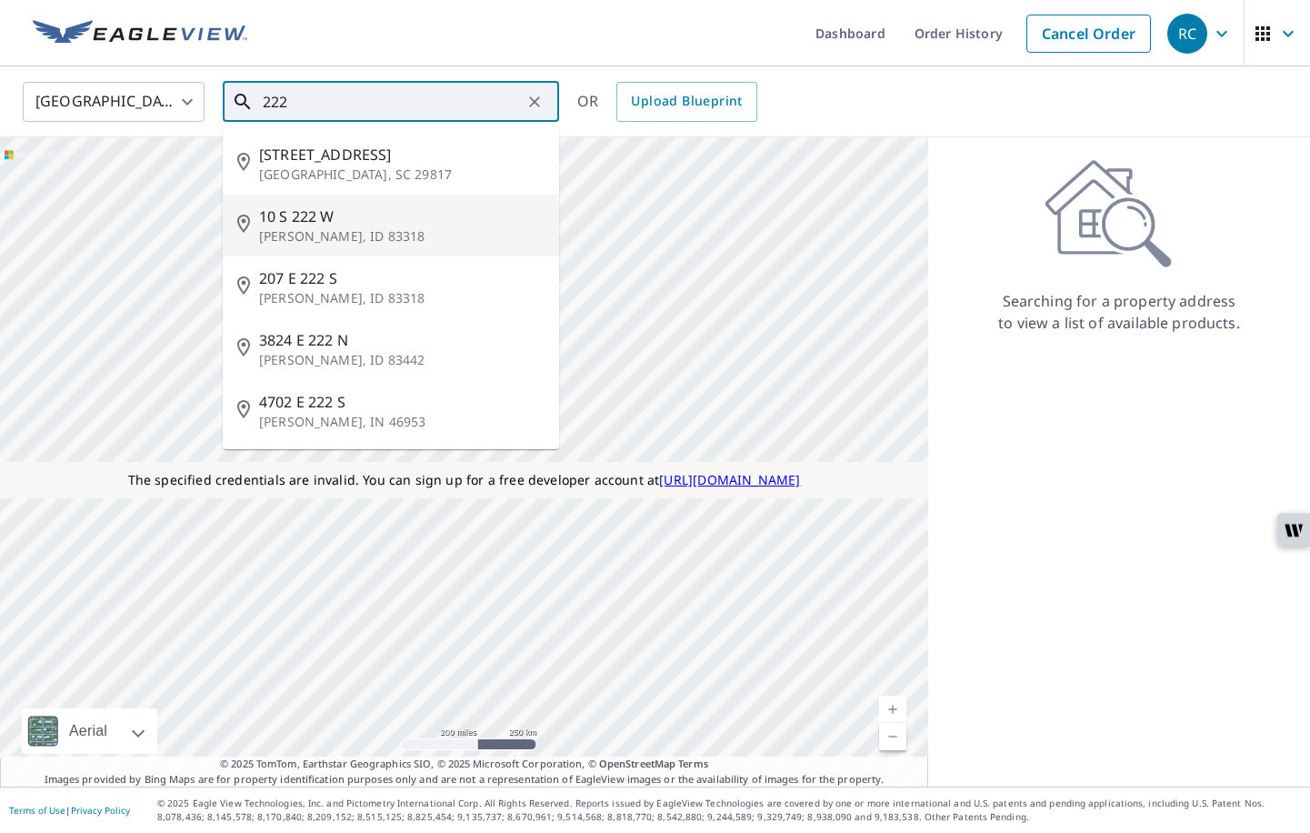
click at [301, 204] on li "10 S 222 W Burley, ID 83318" at bounding box center [391, 226] width 336 height 62
type input "10 S 222 W Burley, ID 83318"
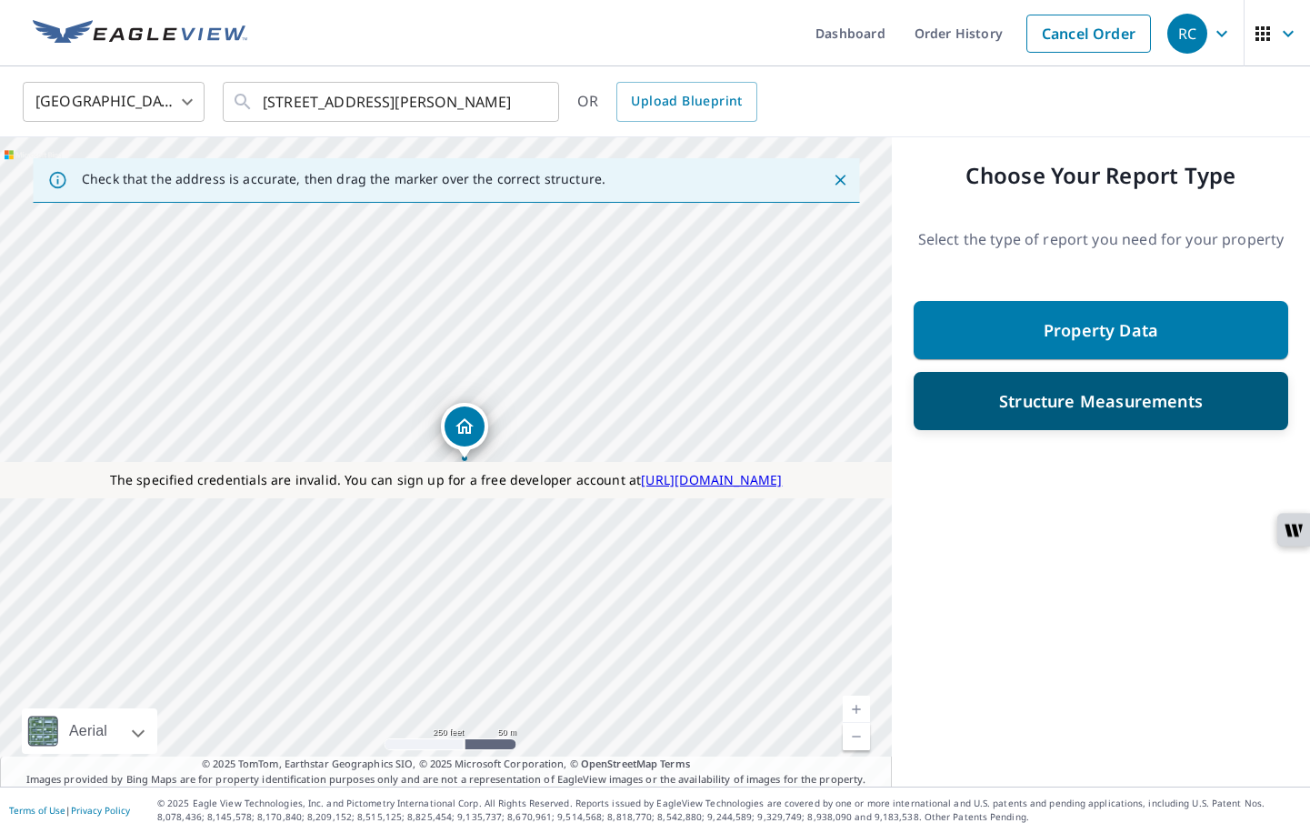
click at [1084, 393] on p "Structure Measurements" at bounding box center [1101, 401] width 204 height 22
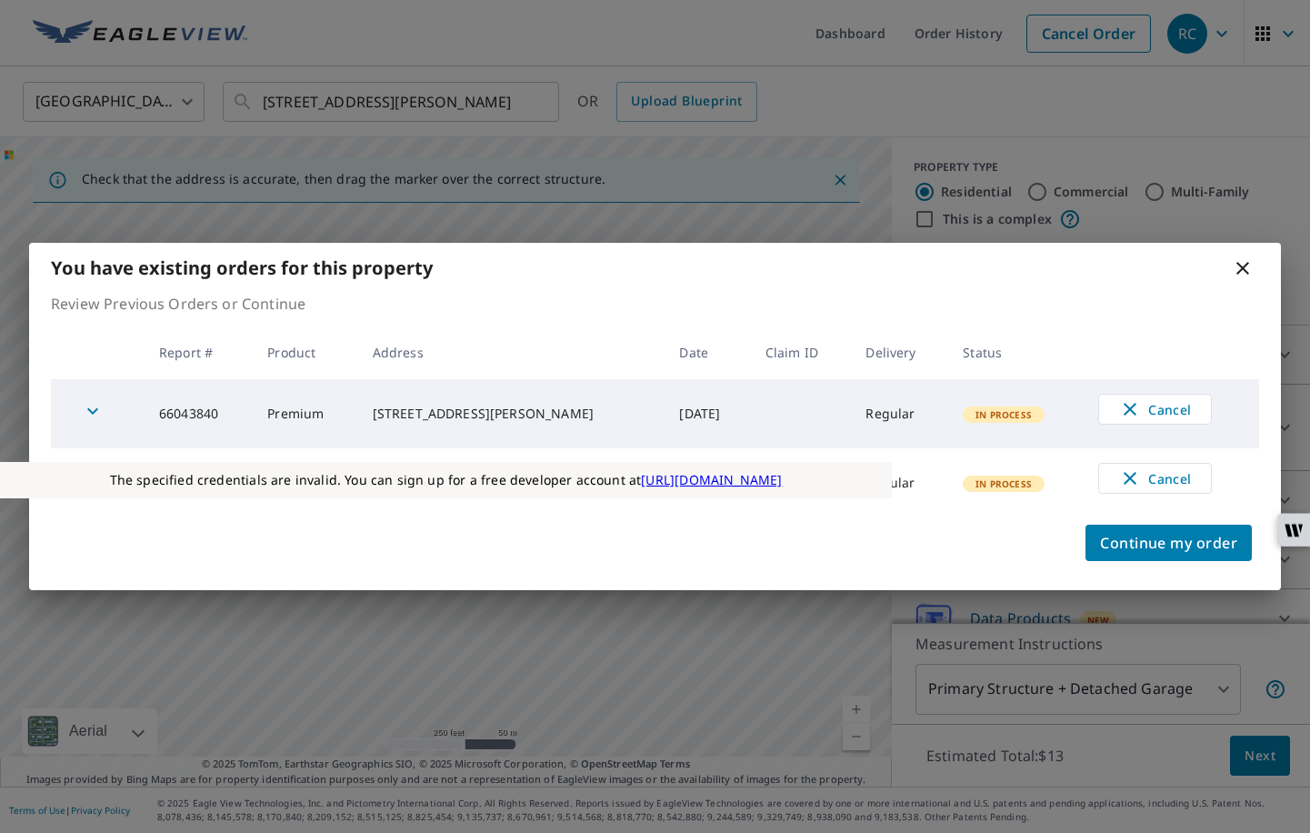
click at [1046, 198] on div "You have existing orders for this property Review Previous Orders or Continue R…" at bounding box center [655, 416] width 1310 height 833
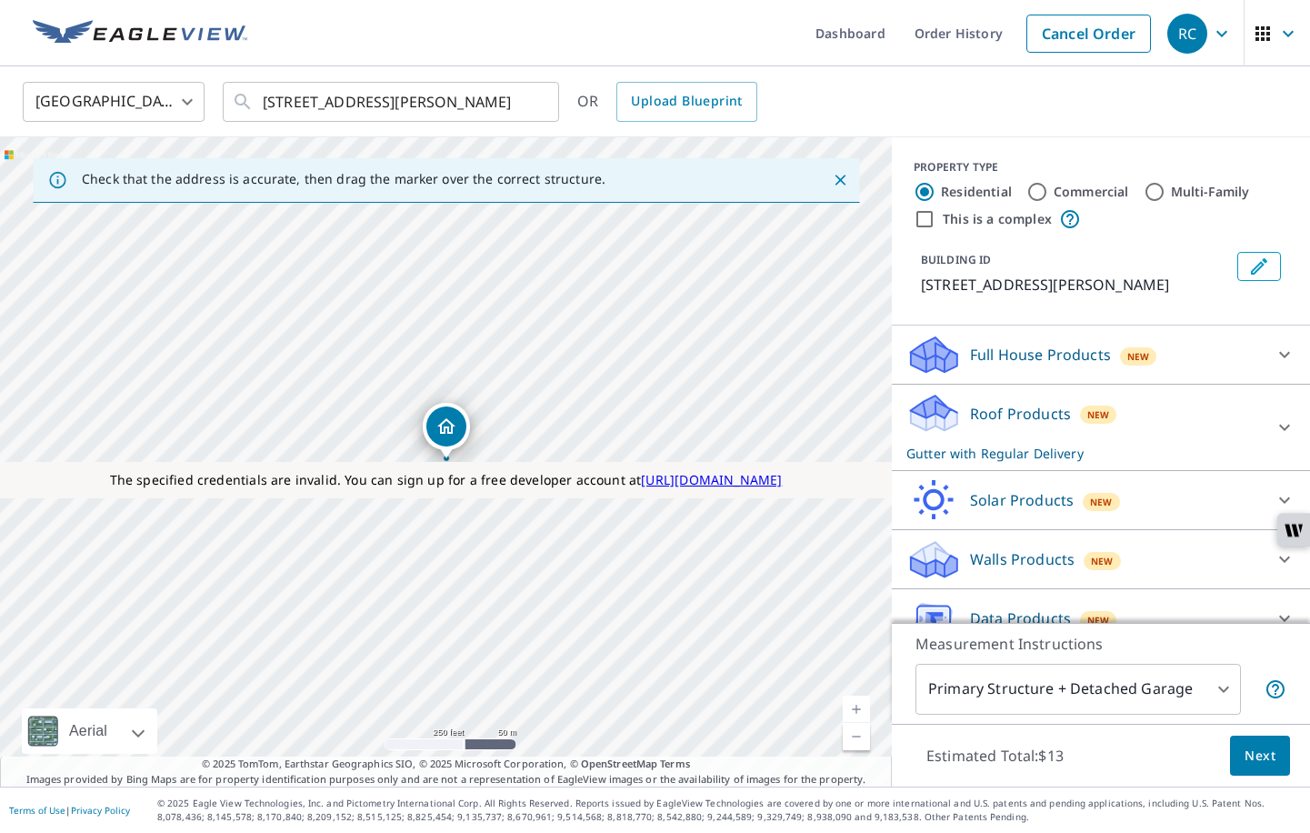
click at [1034, 188] on input "Commercial" at bounding box center [1038, 192] width 22 height 22
radio input "true"
type input "4"
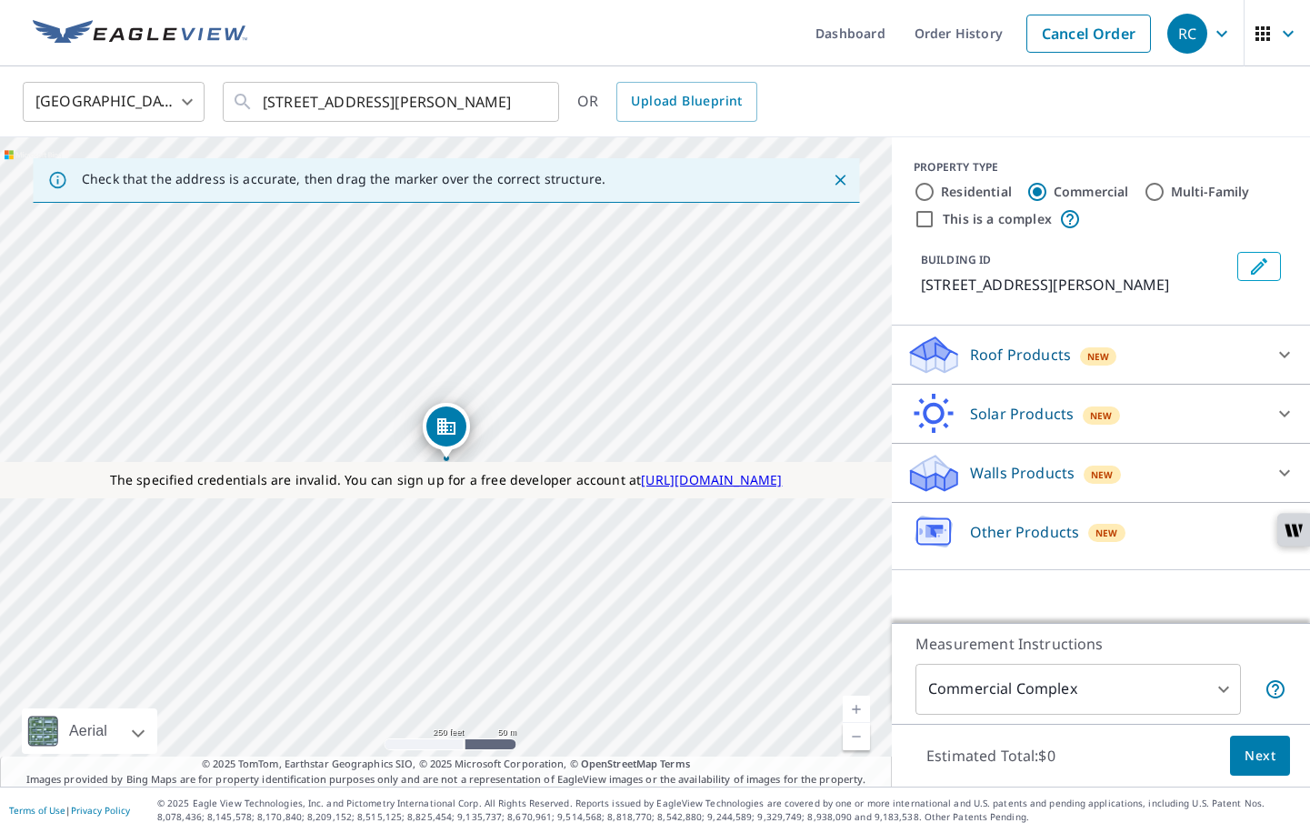
click at [989, 414] on p "Solar Products" at bounding box center [1022, 414] width 104 height 22
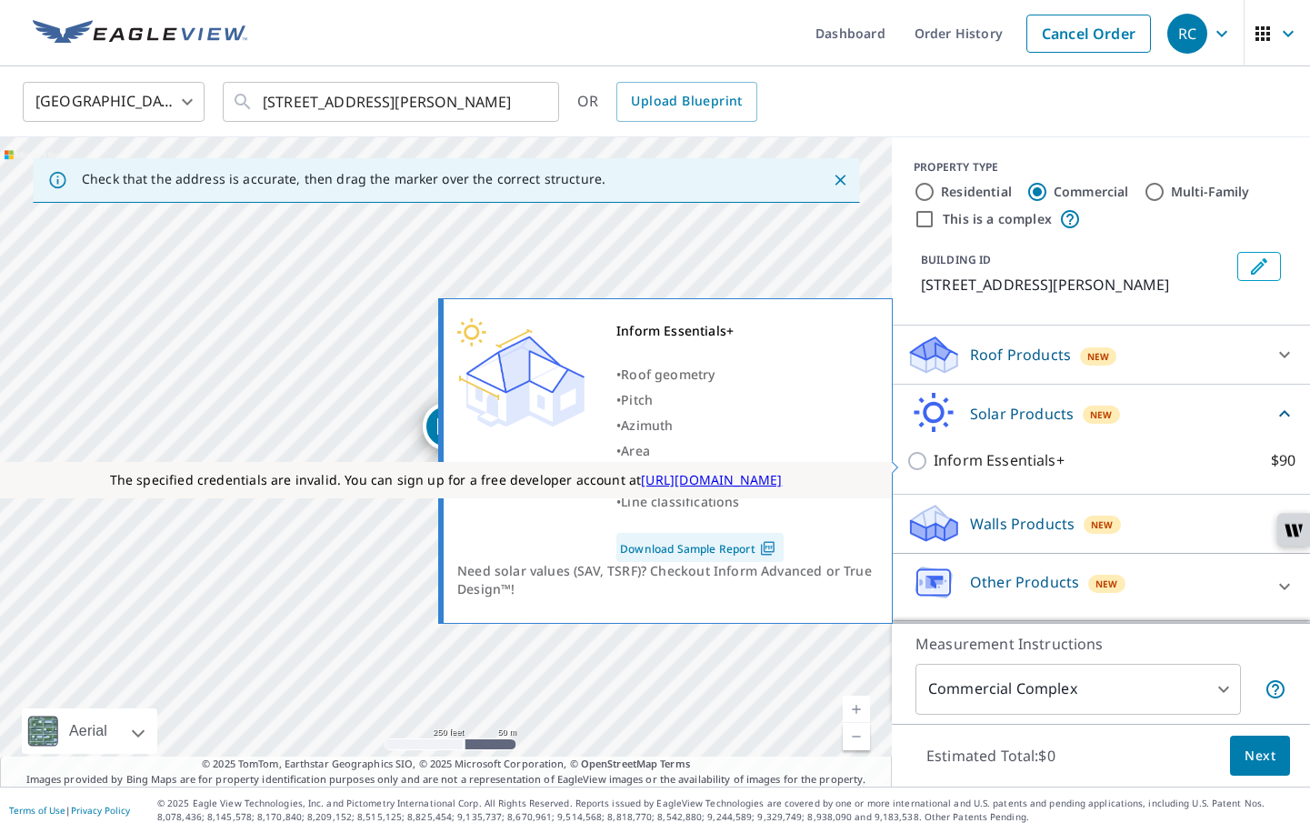
click at [981, 465] on p "Inform Essentials+" at bounding box center [999, 460] width 131 height 23
click at [934, 465] on input "Inform Essentials+ $90" at bounding box center [920, 461] width 27 height 22
checkbox input "true"
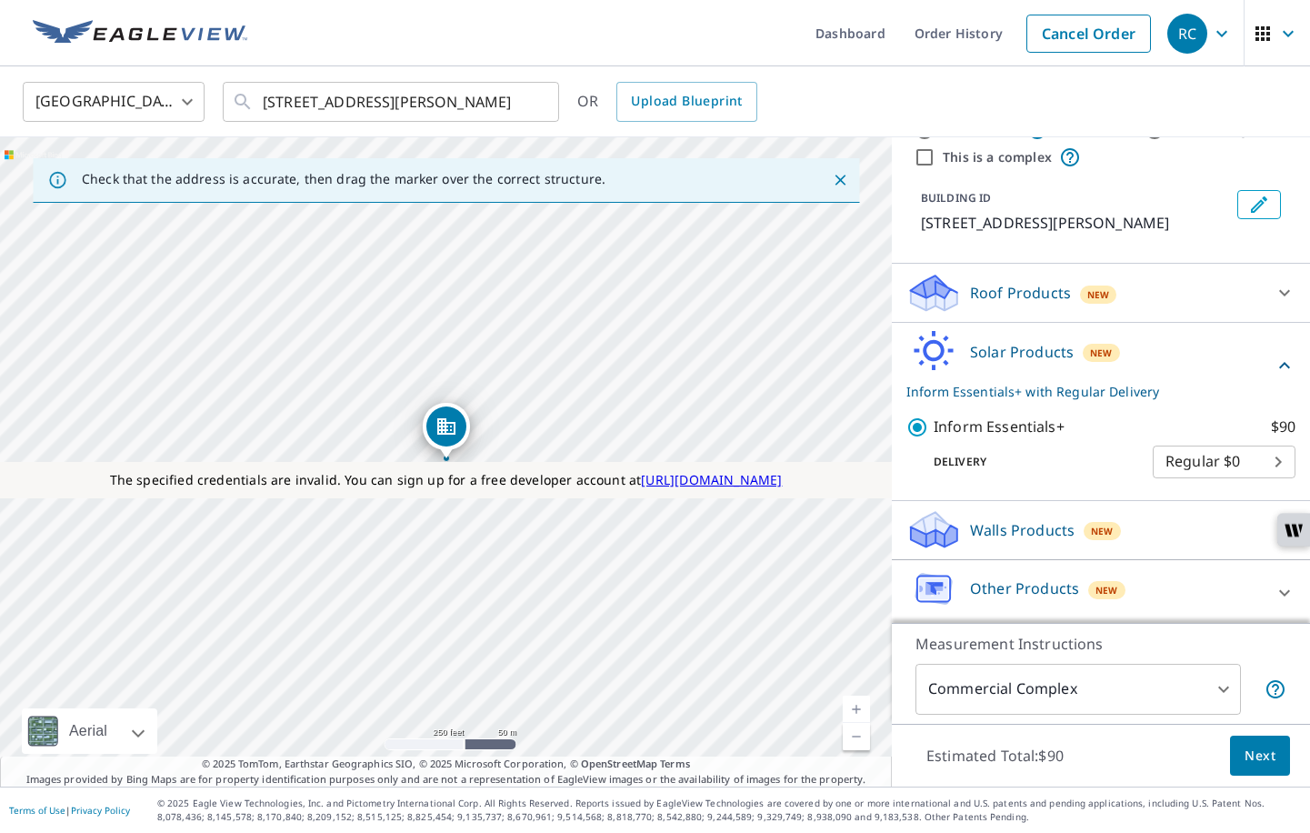
scroll to position [66, 0]
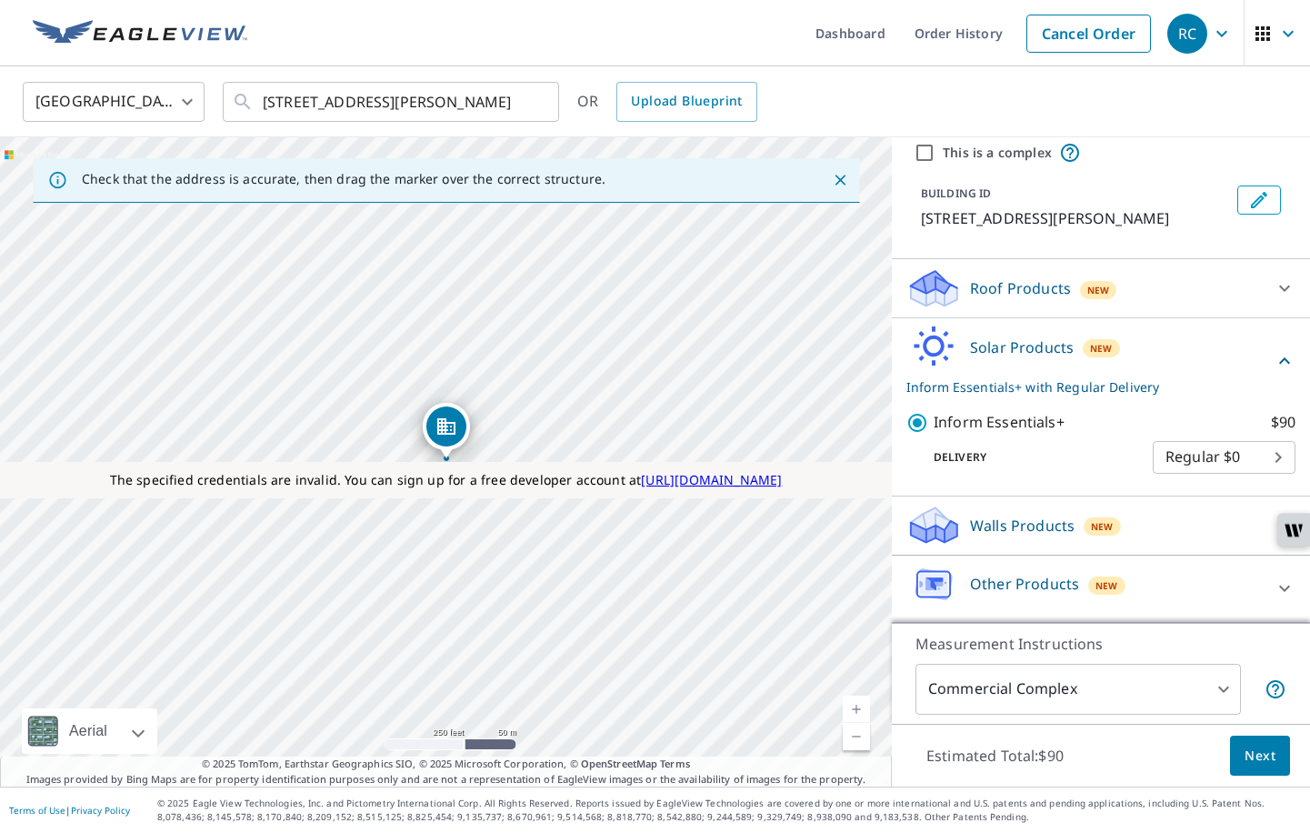
click at [985, 692] on body "RC RC Dashboard Order History Cancel Order RC United States US ​ 10 S 222 W Bur…" at bounding box center [655, 427] width 1310 height 854
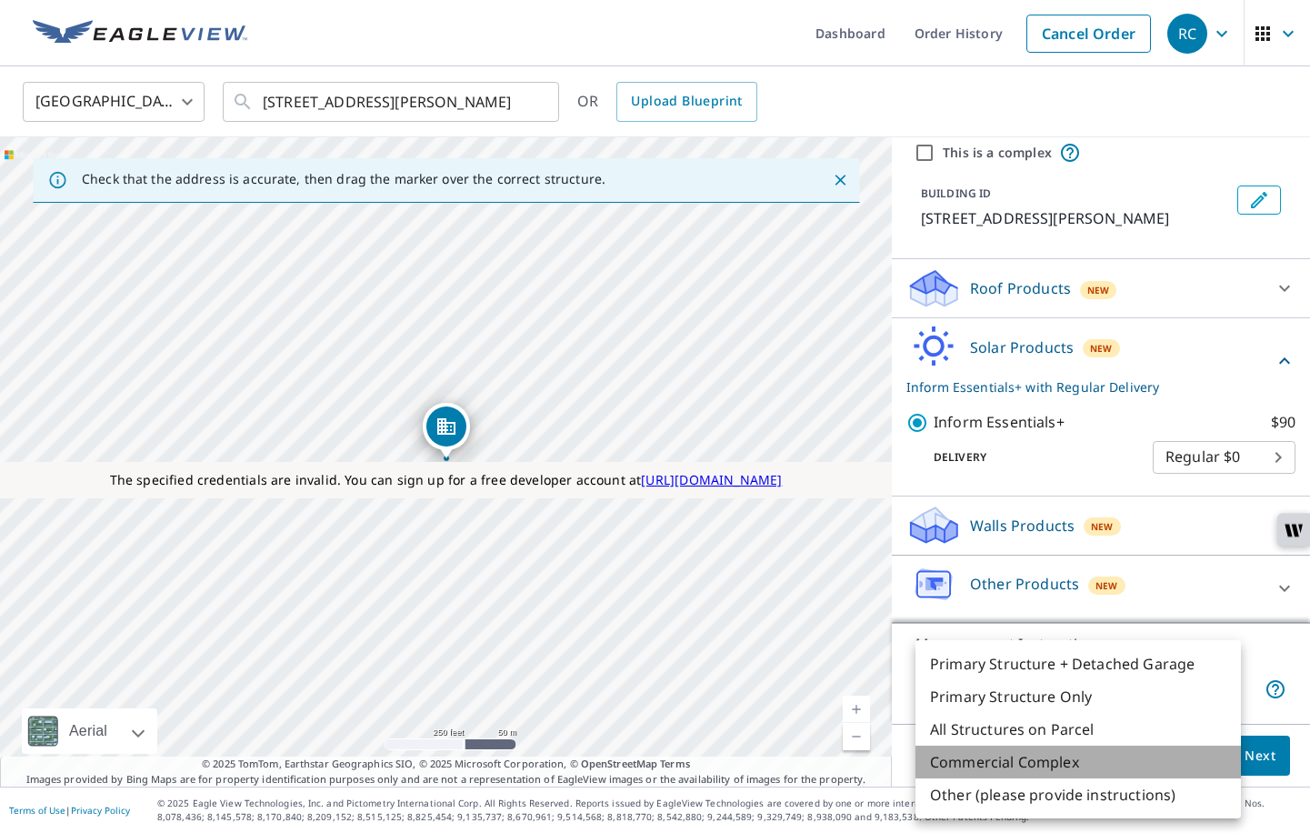
click at [978, 764] on li "Commercial Complex" at bounding box center [1079, 762] width 326 height 33
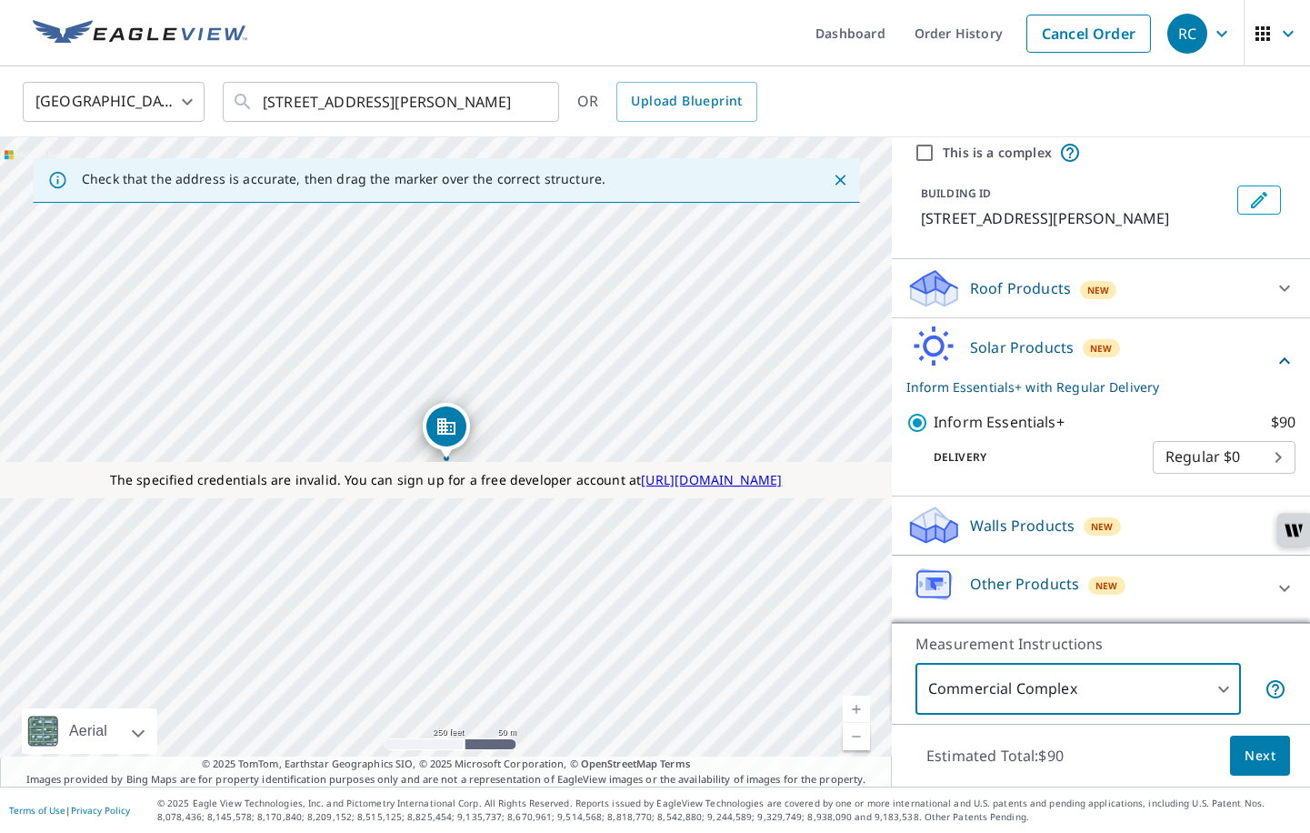
click at [1038, 690] on body "RC RC Dashboard Order History Cancel Order RC United States US ​ 10 S 222 W Bur…" at bounding box center [655, 427] width 1310 height 854
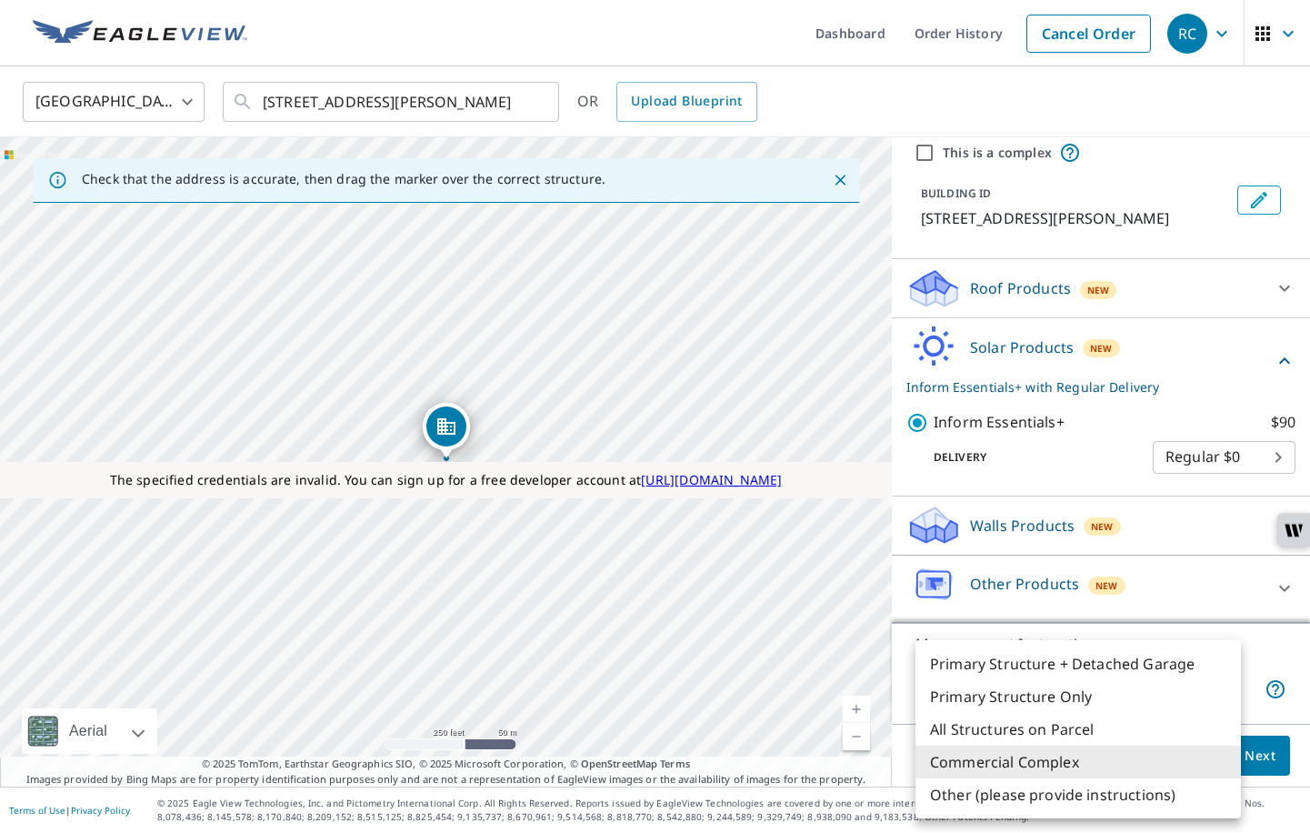
click at [1031, 621] on div at bounding box center [655, 416] width 1310 height 833
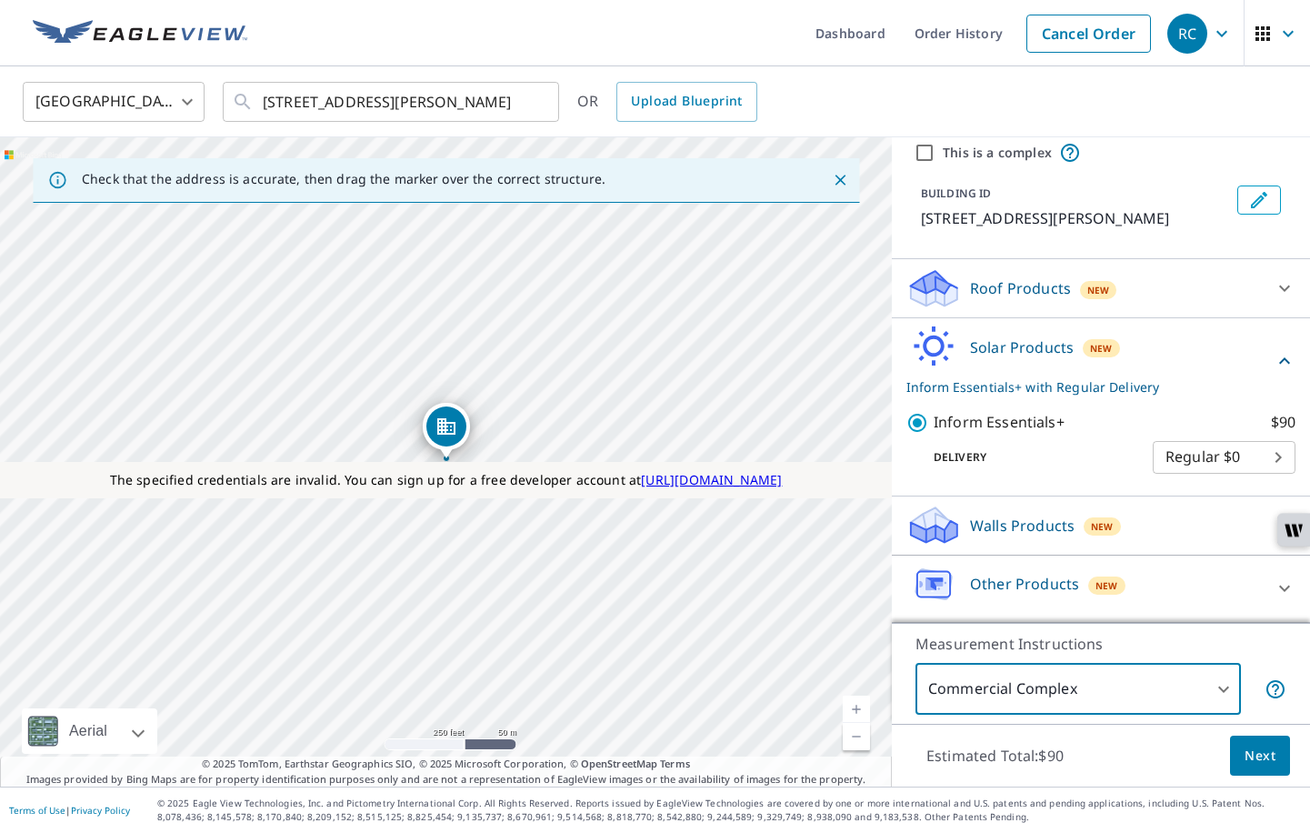
click at [979, 296] on p "Roof Products" at bounding box center [1020, 288] width 101 height 22
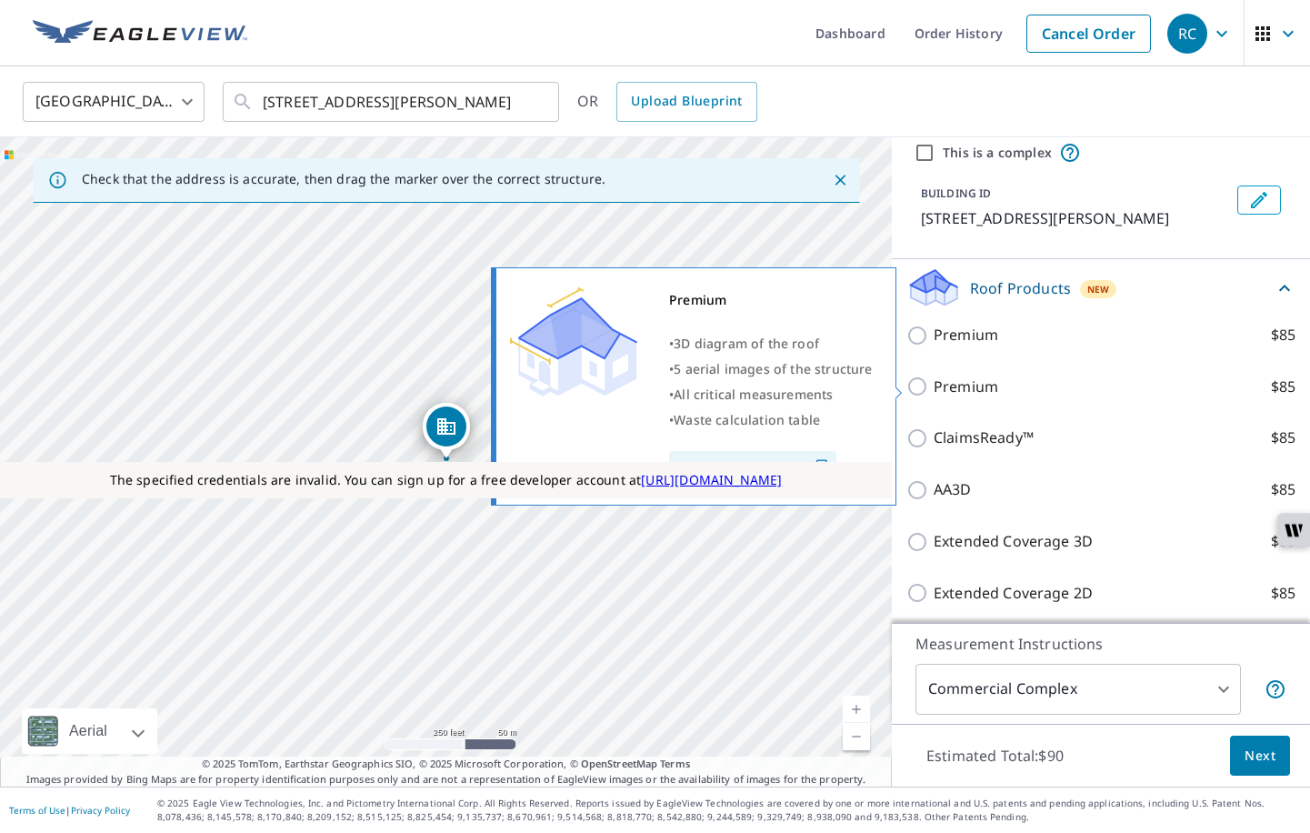
click at [950, 387] on p "Premium" at bounding box center [966, 387] width 65 height 23
click at [934, 387] on input "Premium $85" at bounding box center [920, 387] width 27 height 22
checkbox input "true"
checkbox input "false"
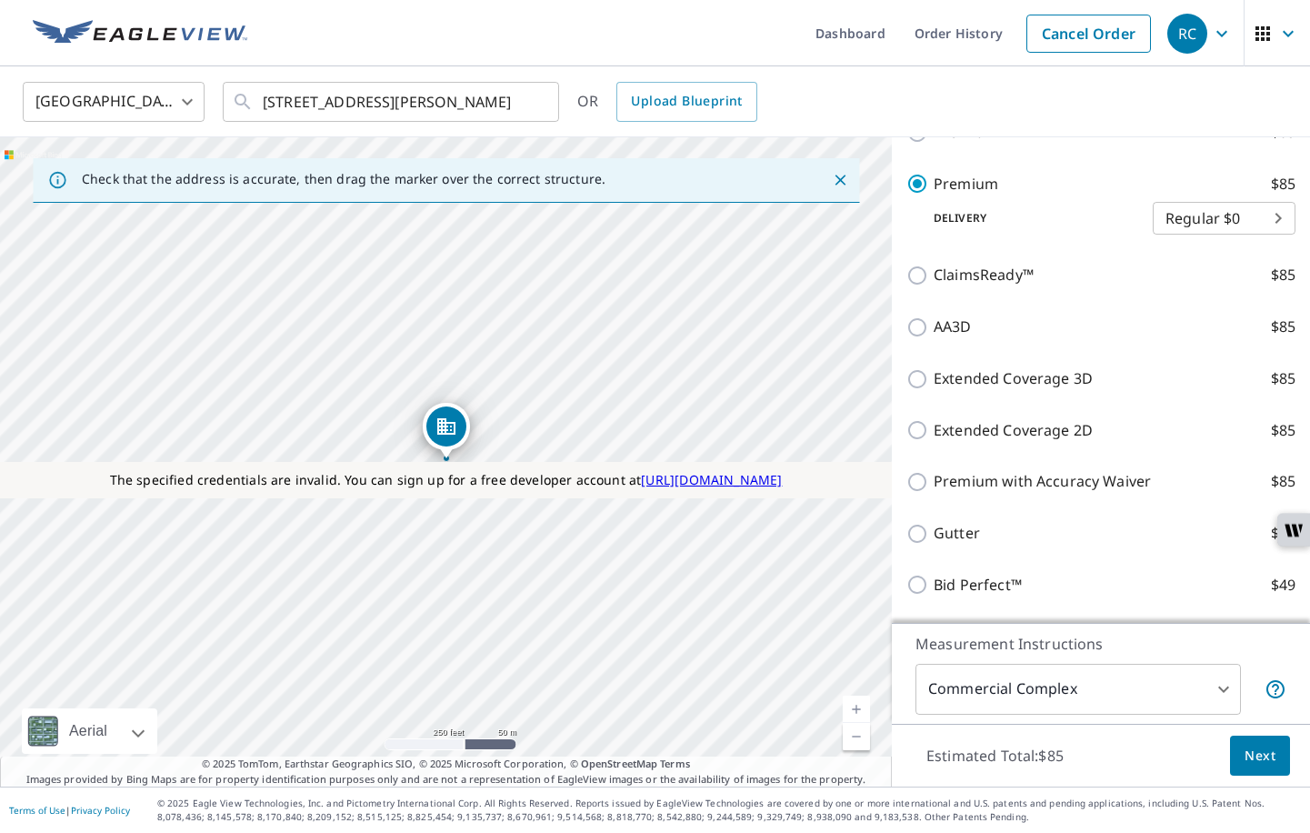
scroll to position [306, 0]
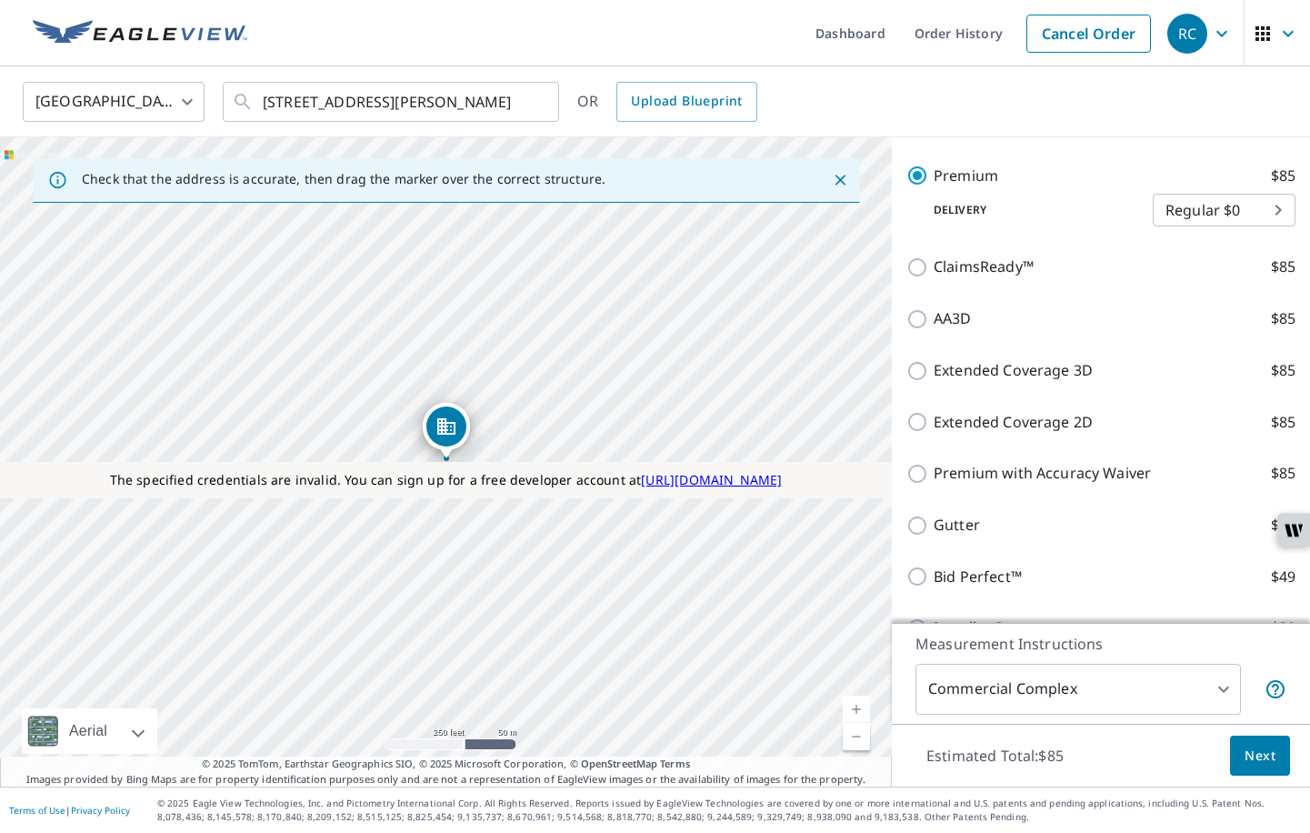
click at [989, 686] on body "RC RC Dashboard Order History Cancel Order RC United States US ​ 10 S 222 W Bur…" at bounding box center [655, 427] width 1310 height 854
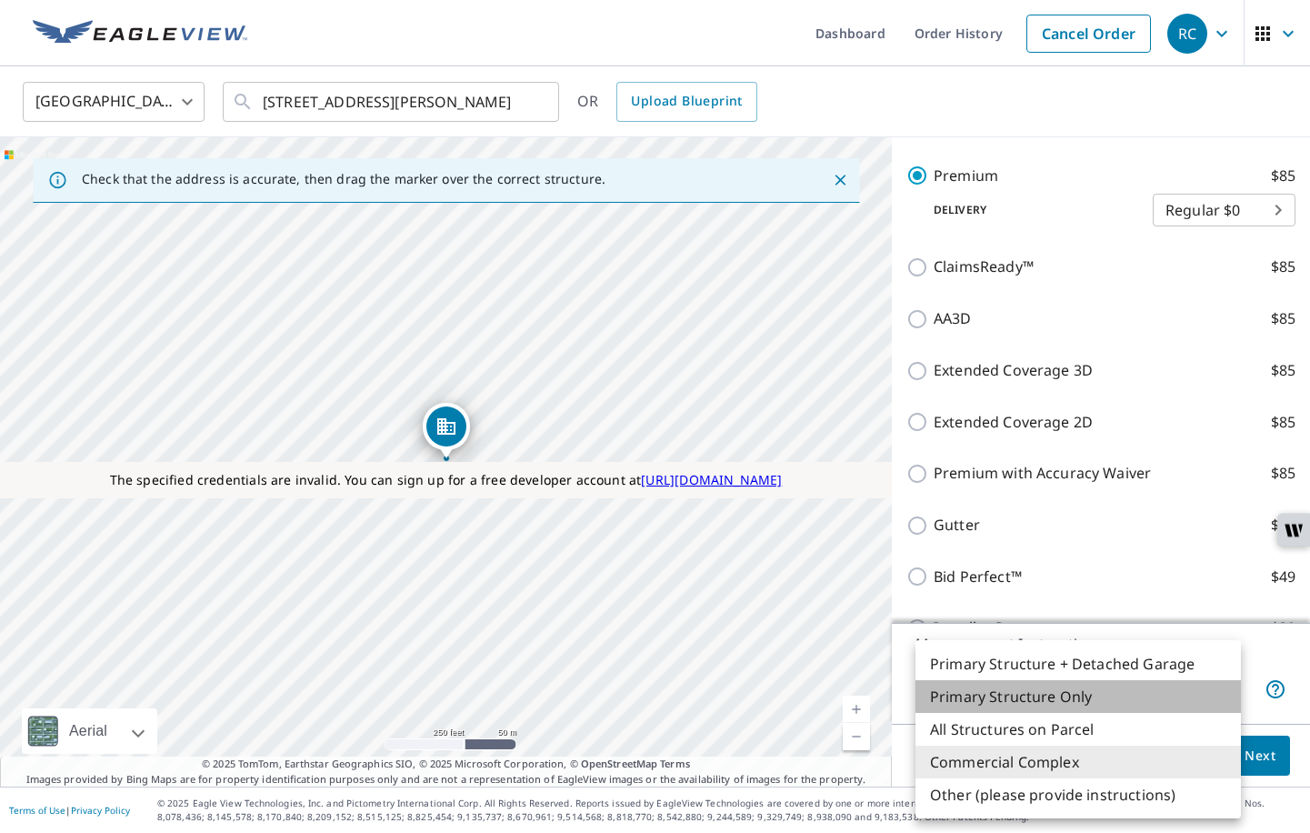
click at [991, 690] on li "Primary Structure Only" at bounding box center [1079, 696] width 326 height 33
type input "2"
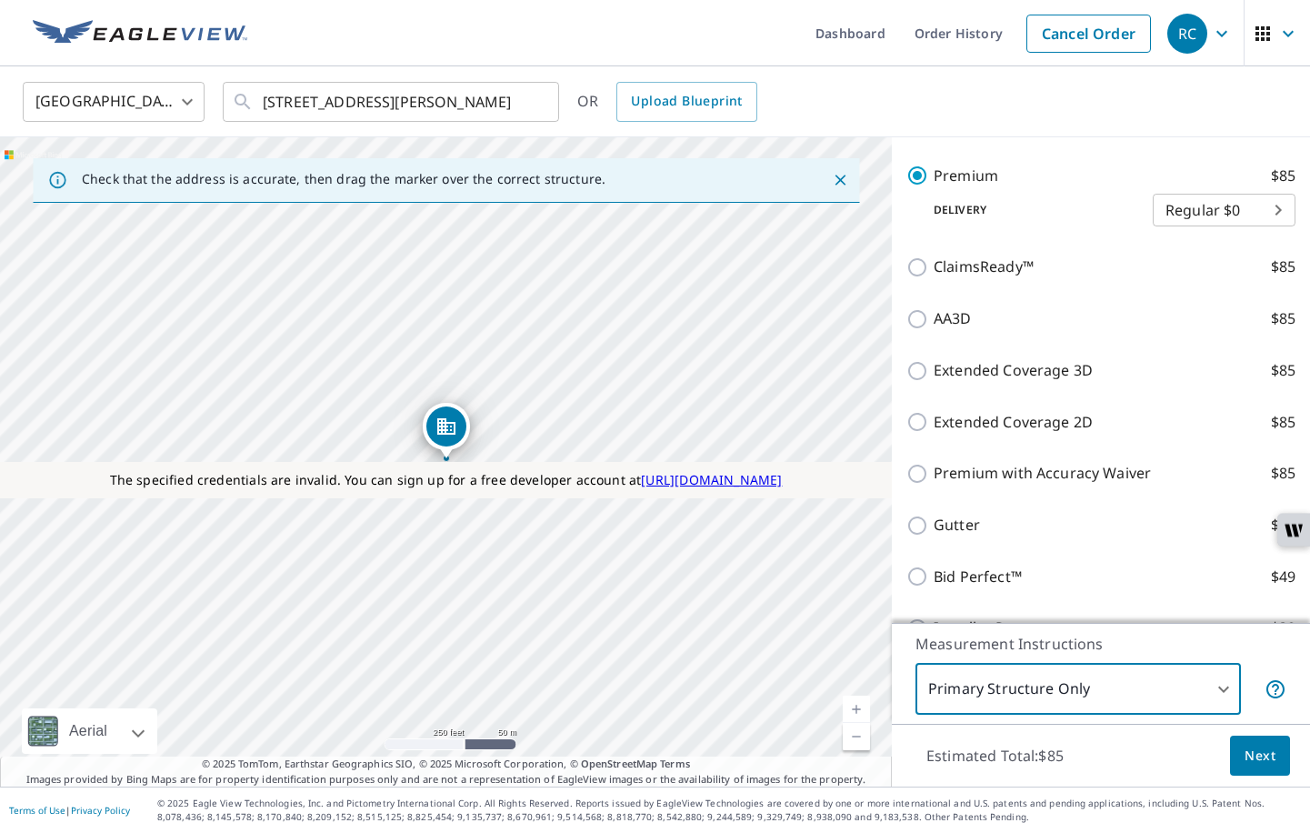
click at [1244, 747] on button "Next" at bounding box center [1260, 756] width 60 height 41
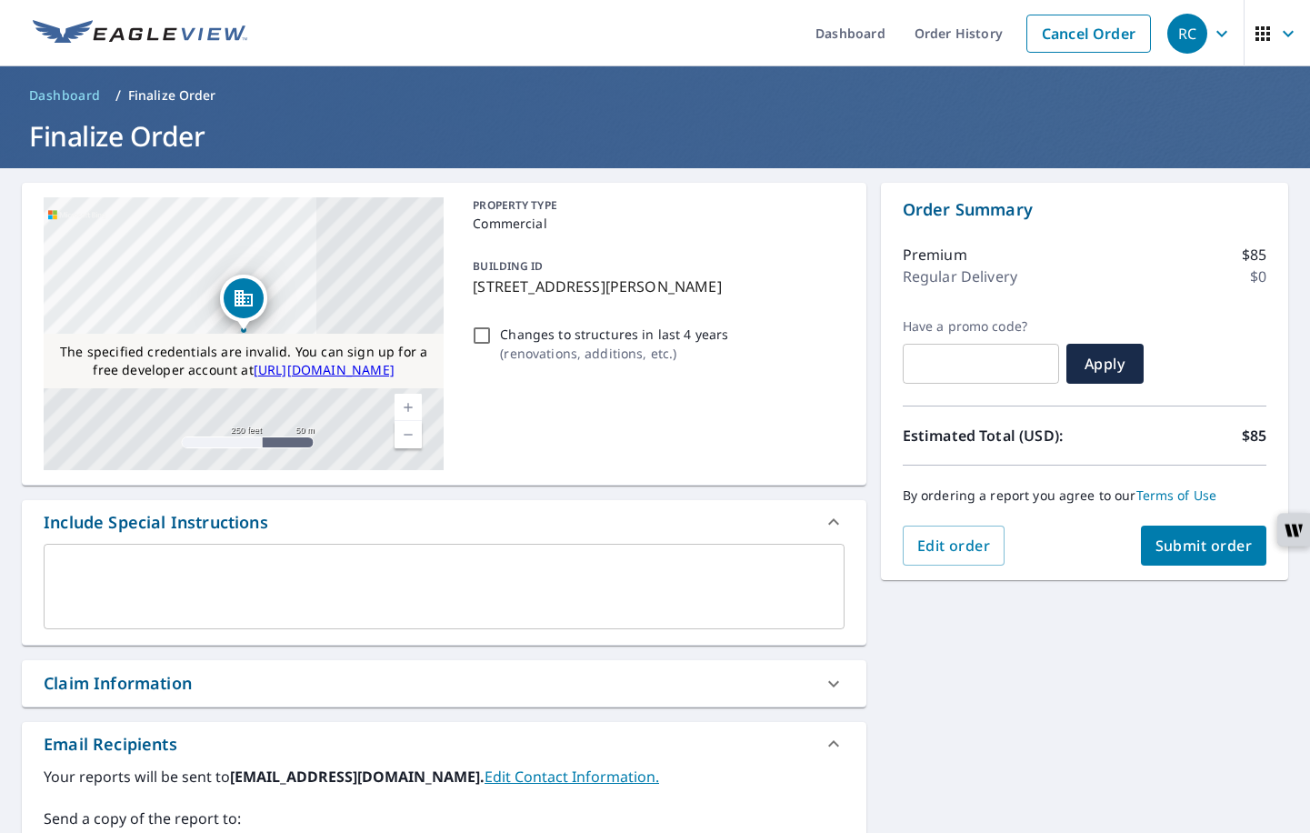
click at [1187, 562] on button "Submit order" at bounding box center [1204, 546] width 126 height 40
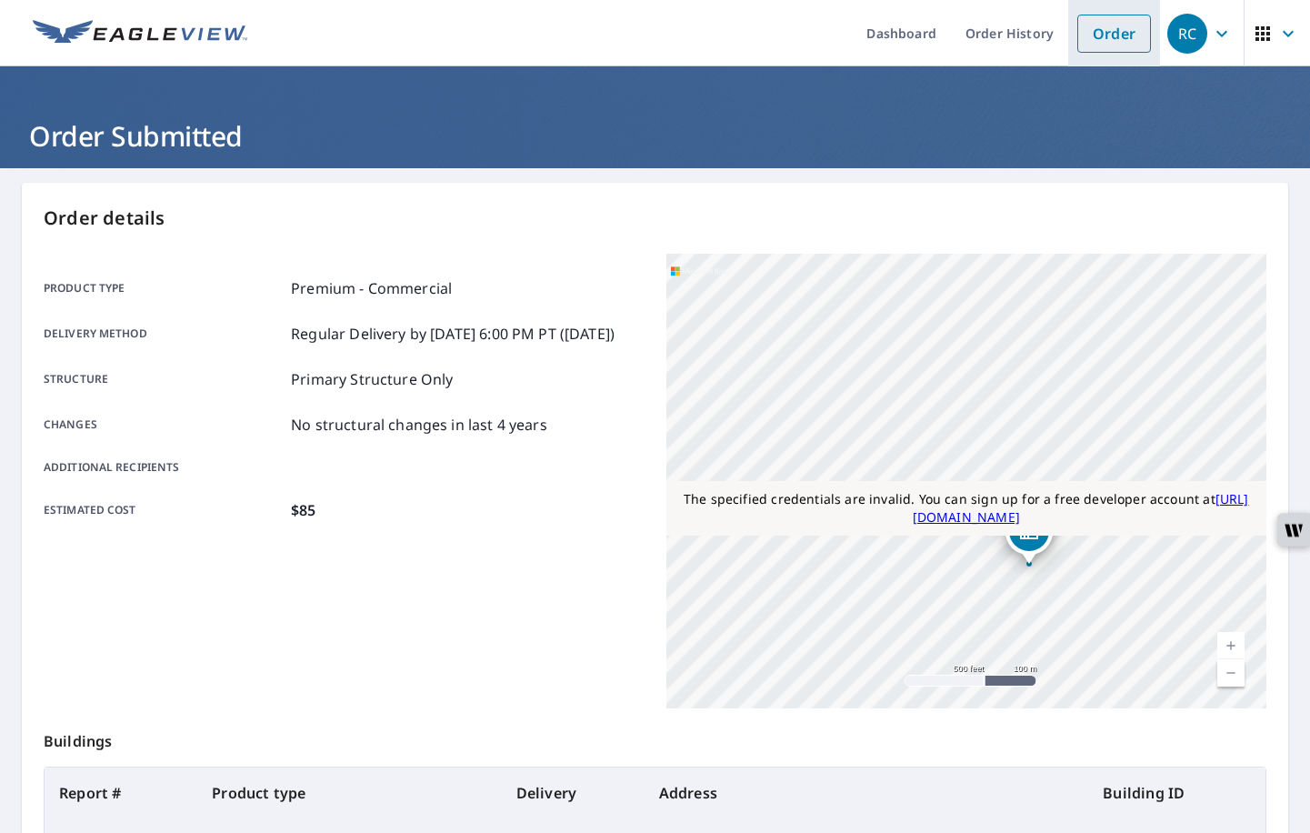
click at [1110, 40] on link "Order" at bounding box center [1115, 34] width 74 height 38
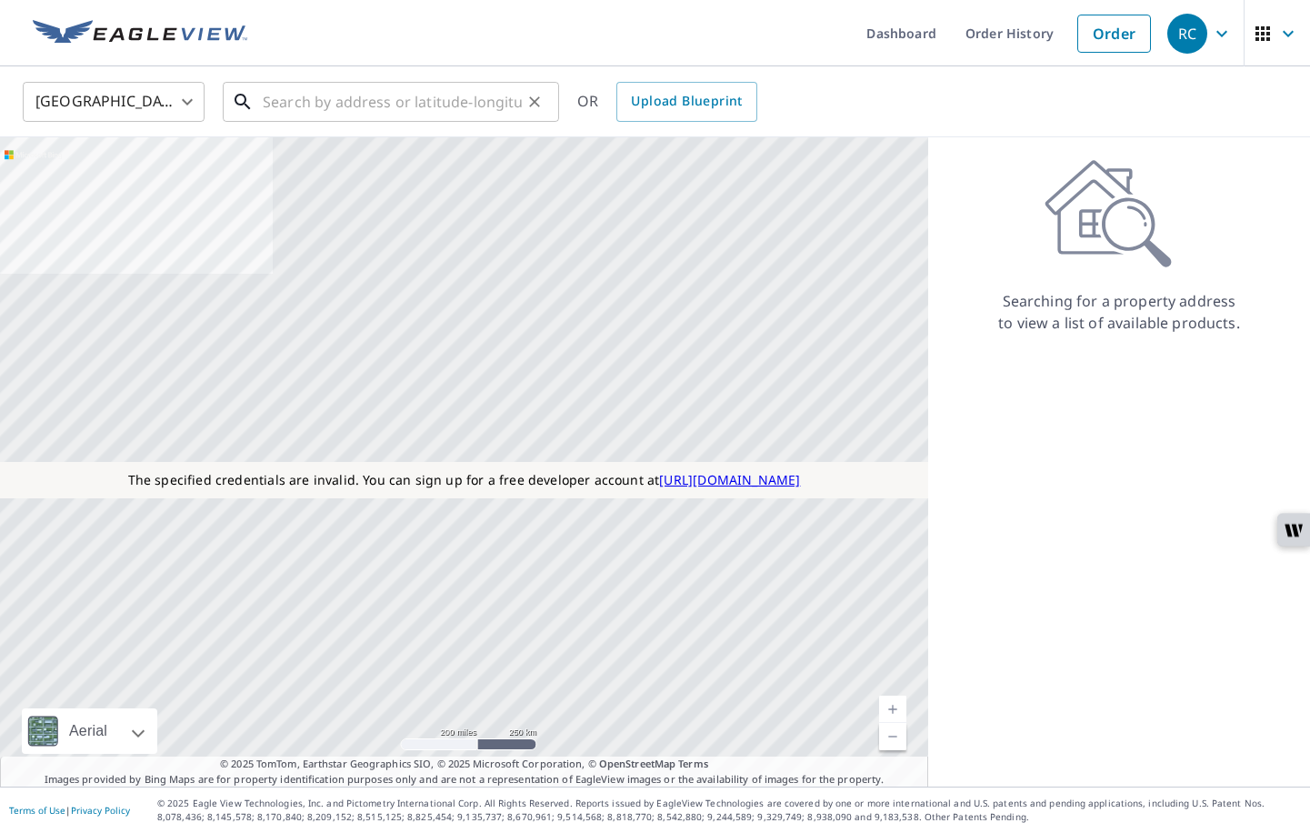
click at [490, 110] on input "text" at bounding box center [392, 101] width 259 height 51
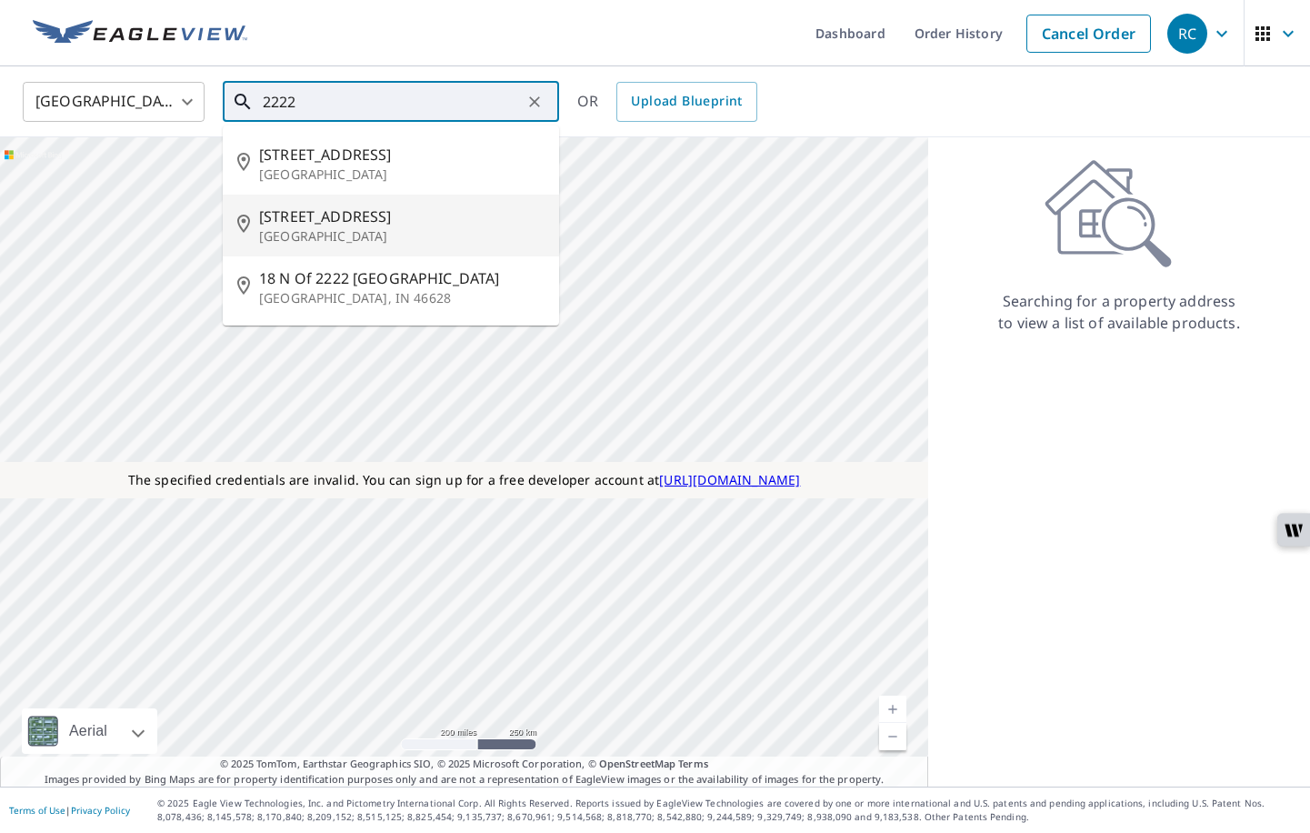
click at [264, 206] on span "2345 Crystal Dr" at bounding box center [402, 217] width 286 height 22
type input "2345 Crystal Dr Arlington, VA 22227"
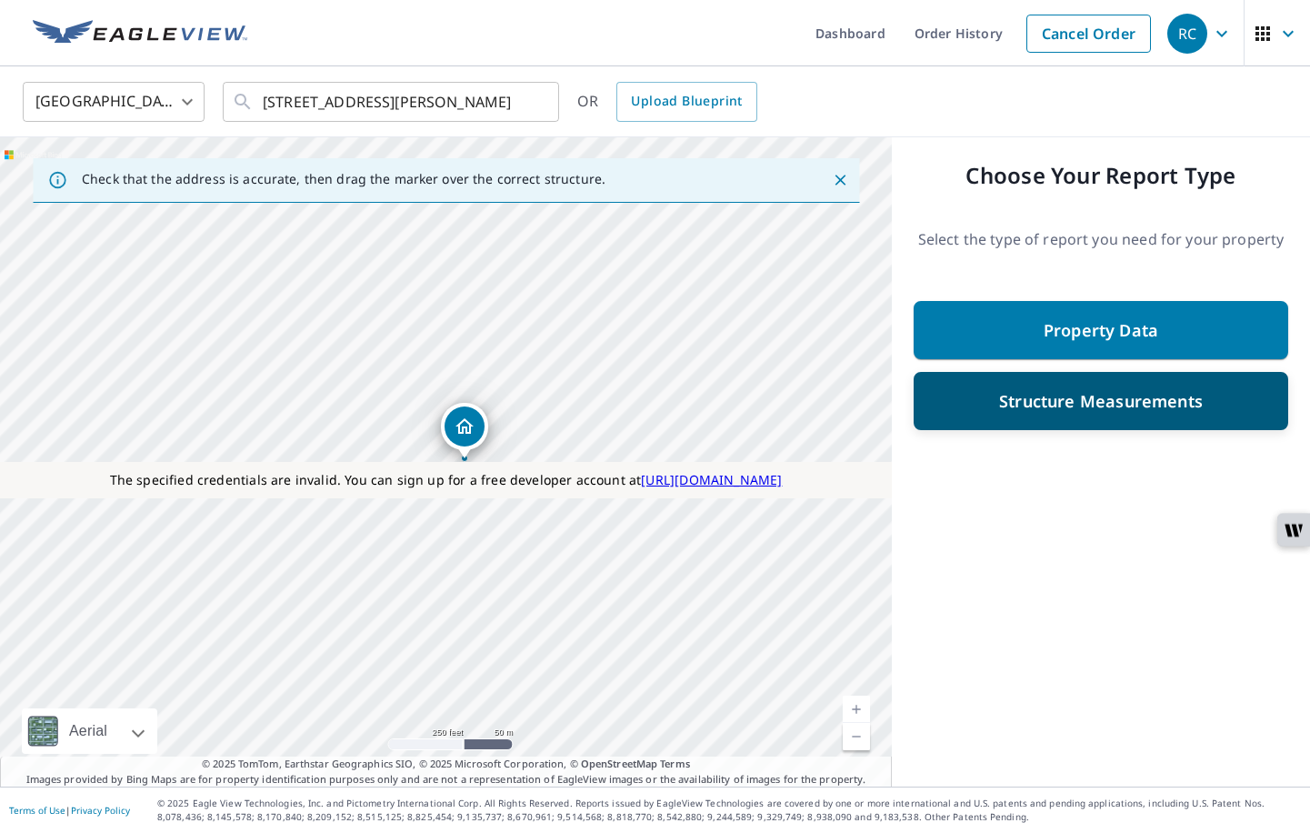
click at [1085, 388] on div "Structure Measurements" at bounding box center [1101, 401] width 327 height 33
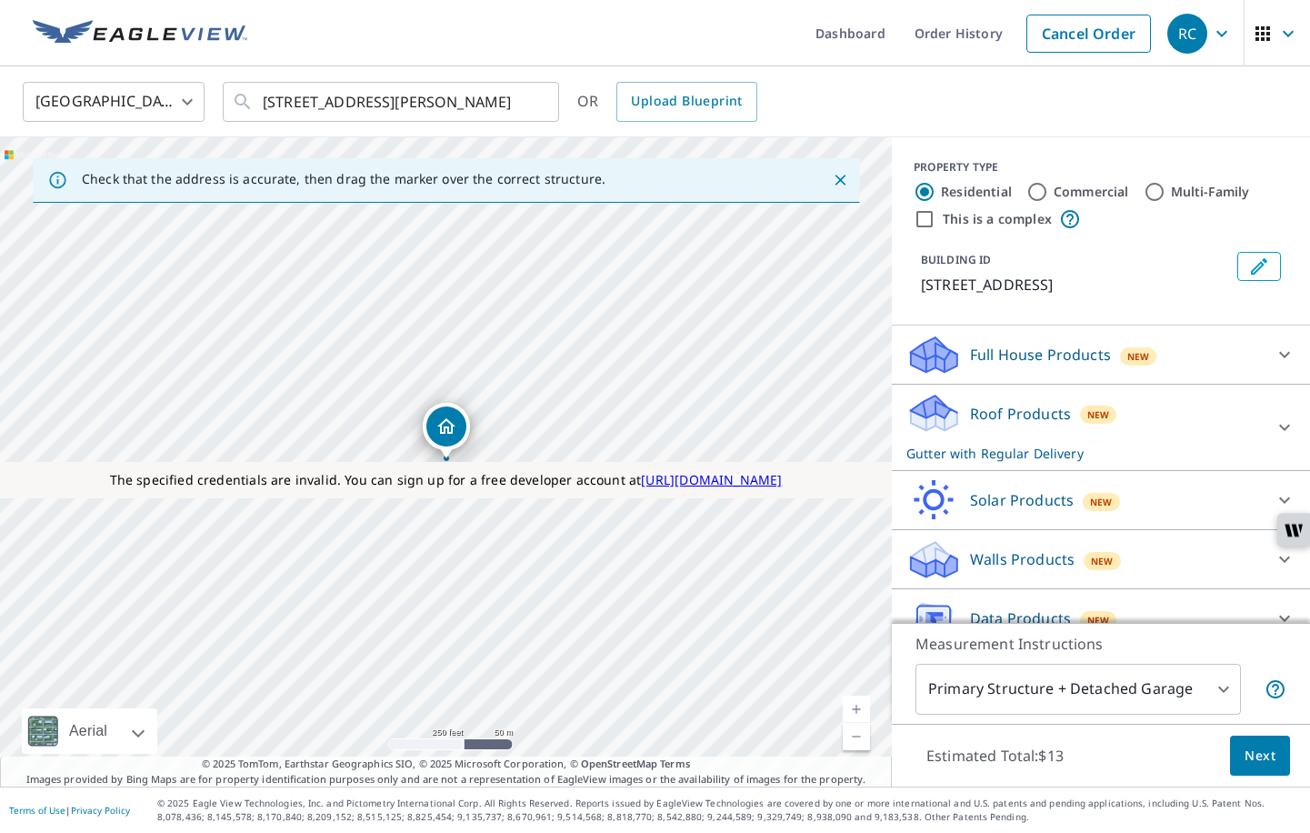
click at [1038, 422] on p "Roof Products" at bounding box center [1020, 414] width 101 height 22
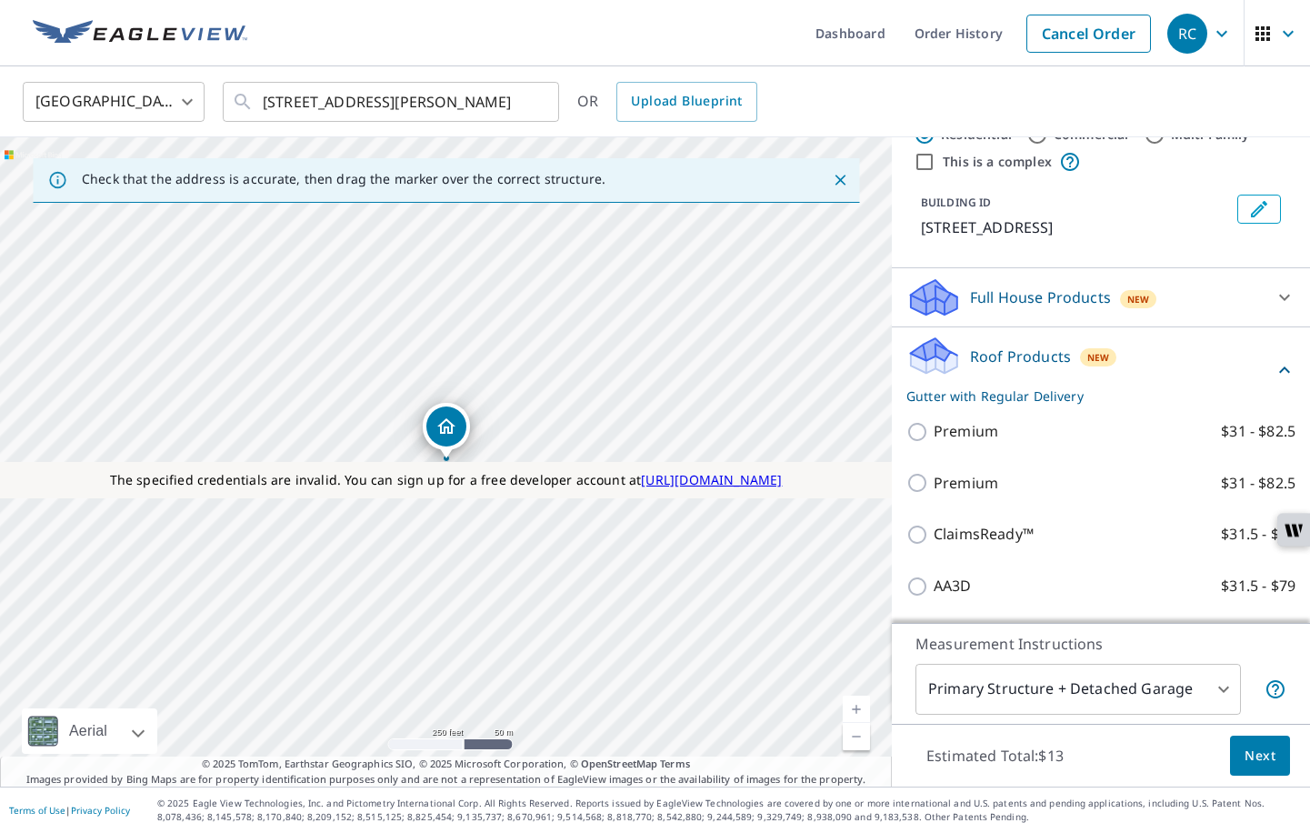
scroll to position [107, 0]
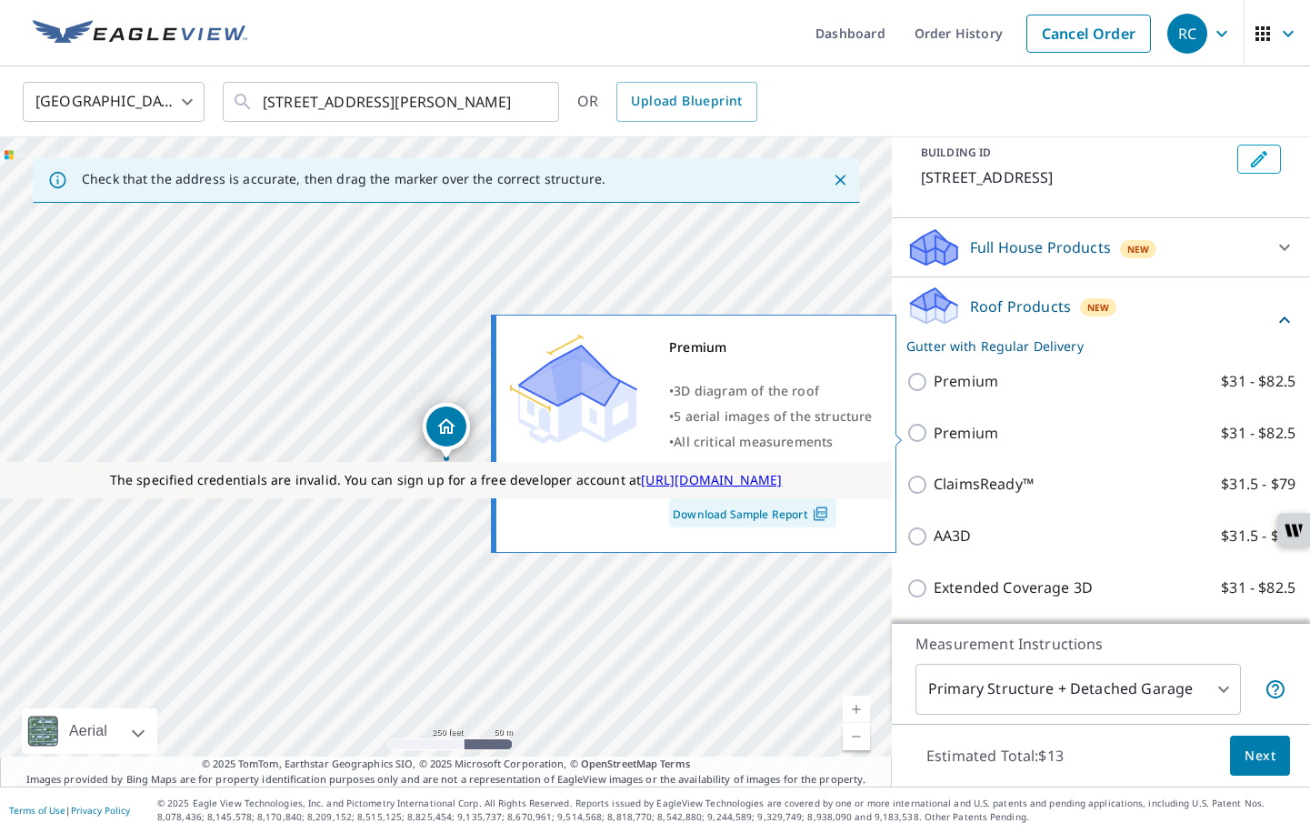
click at [978, 432] on p "Premium" at bounding box center [966, 433] width 65 height 23
click at [934, 432] on input "Premium $31 - $82.5" at bounding box center [920, 433] width 27 height 22
checkbox input "true"
checkbox input "false"
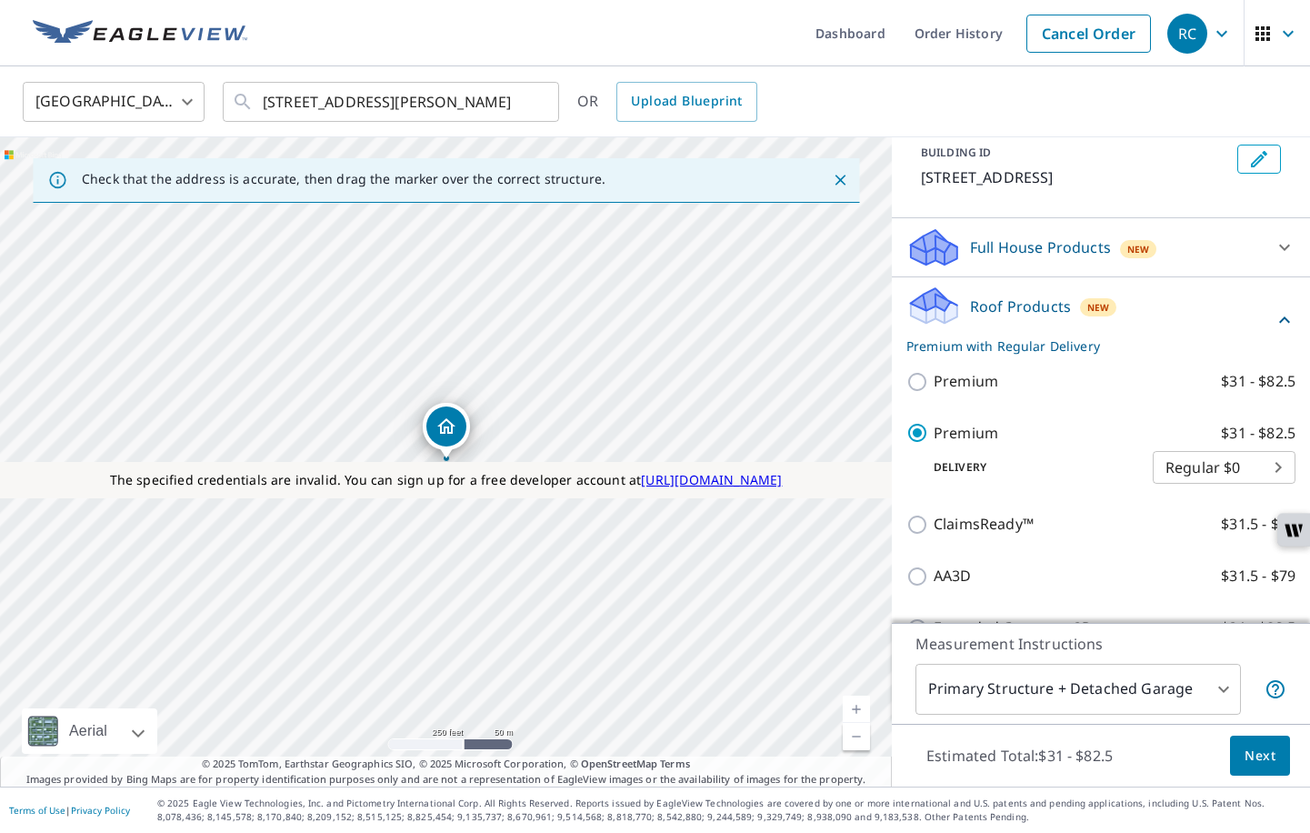
click at [1252, 763] on span "Next" at bounding box center [1260, 756] width 31 height 23
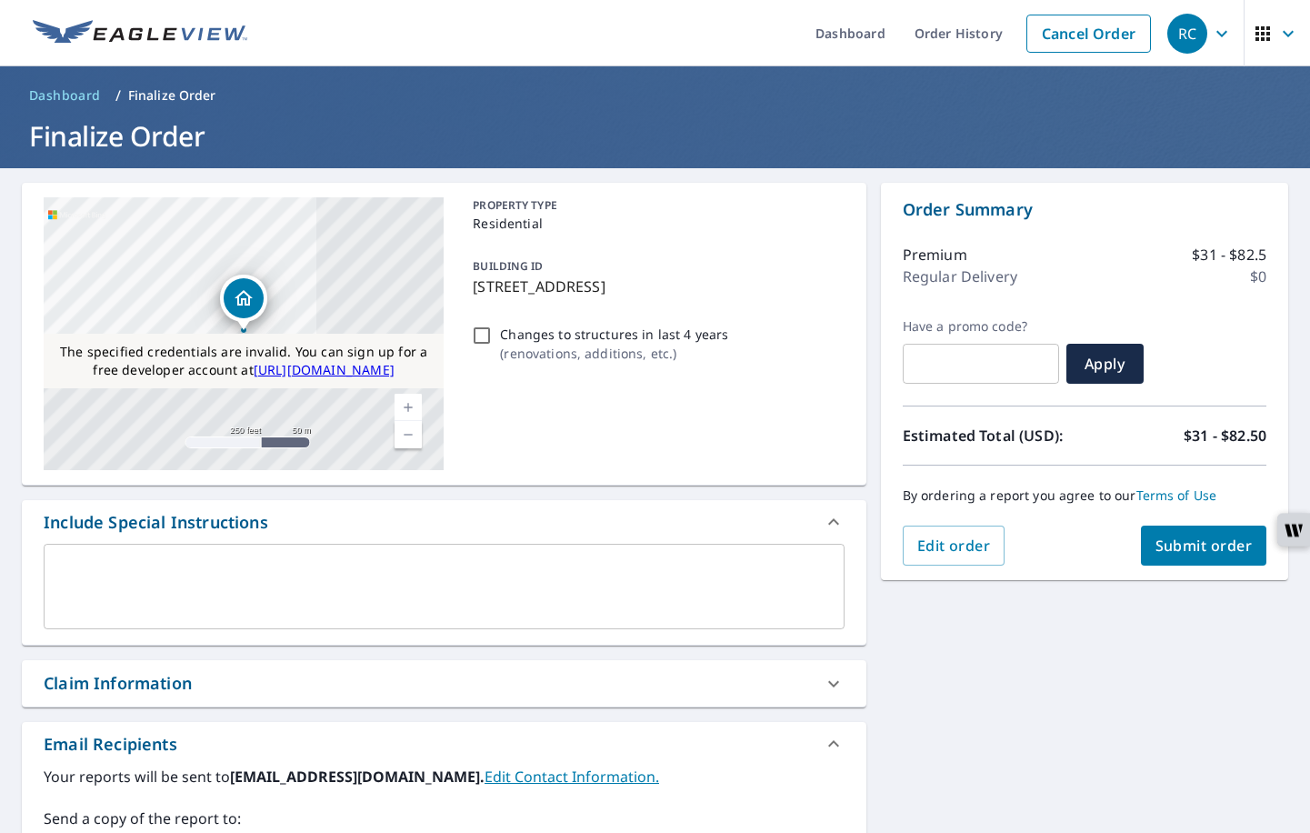
click at [1168, 543] on span "Submit order" at bounding box center [1204, 546] width 97 height 20
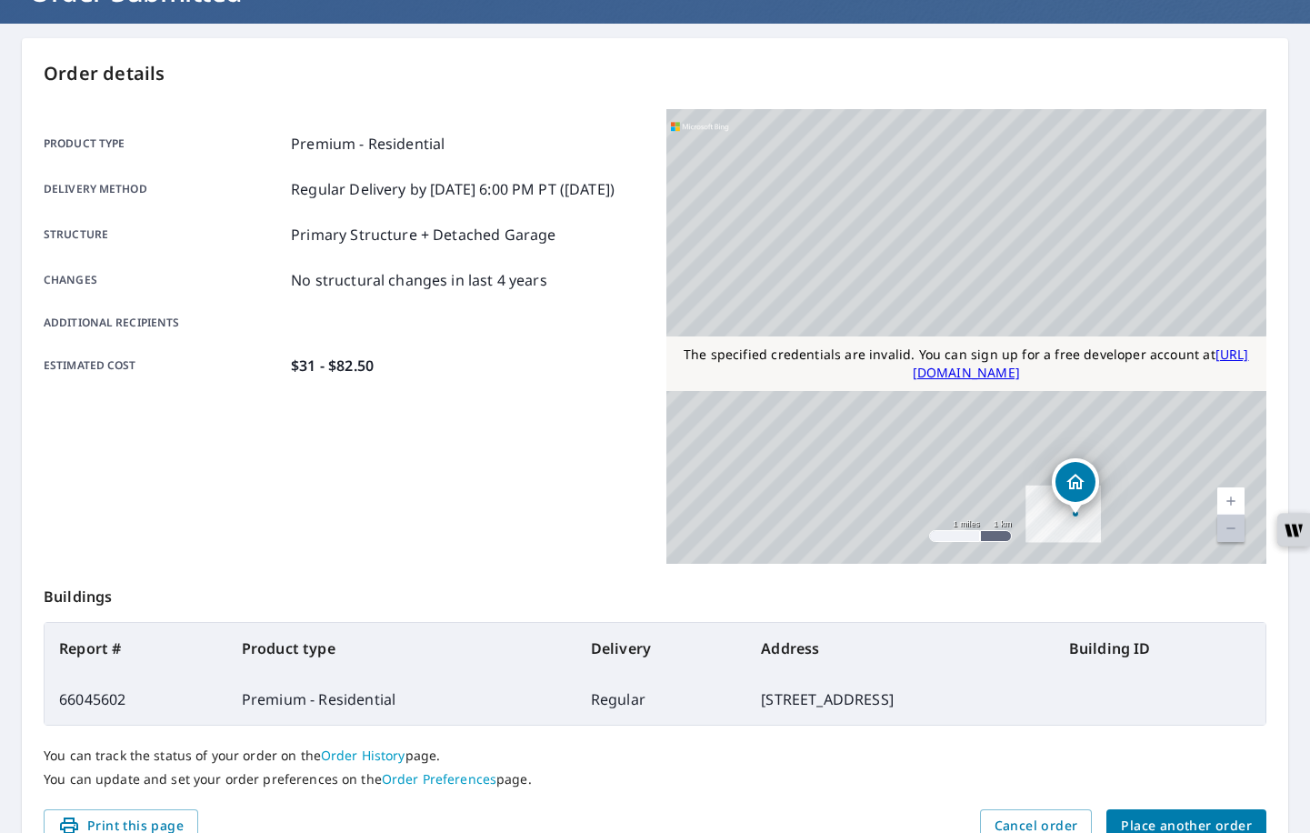
scroll to position [236, 0]
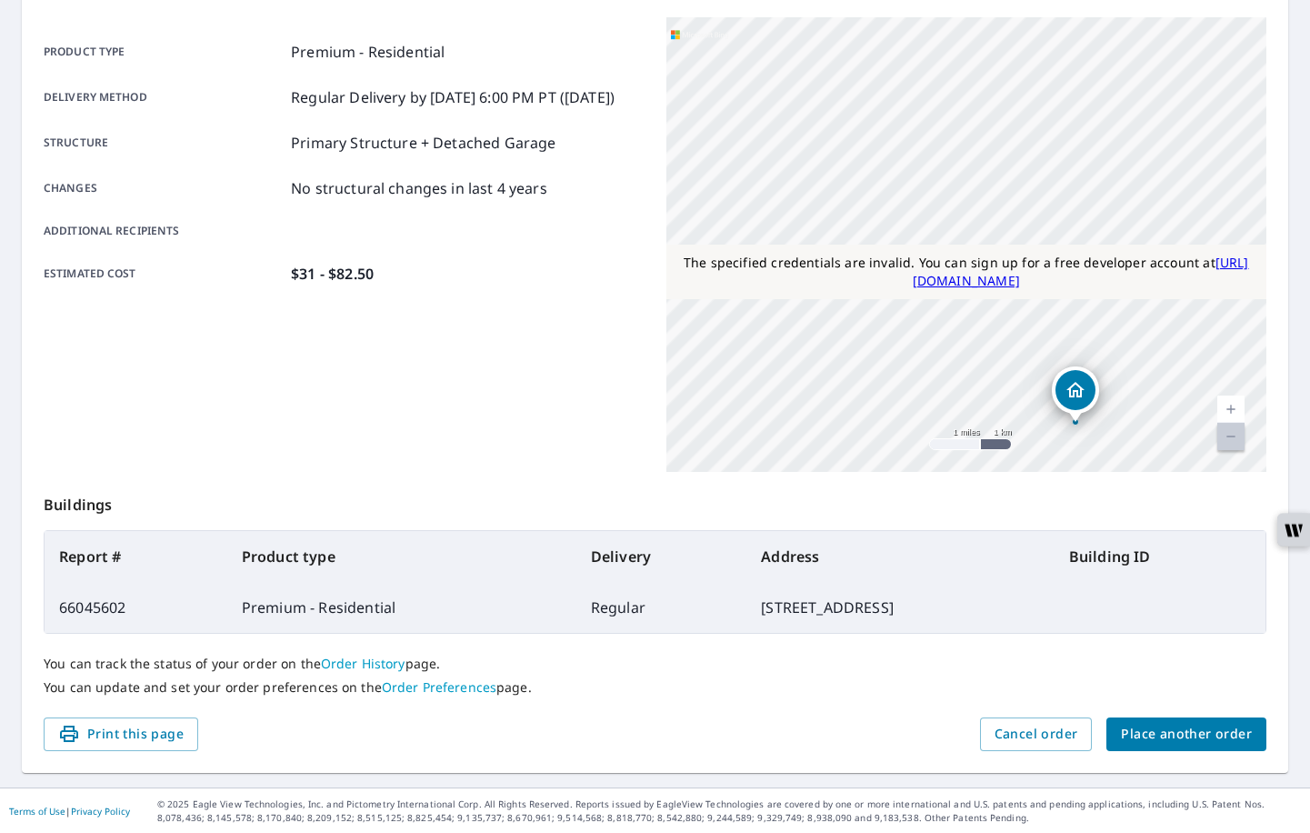
click at [1158, 736] on span "Place another order" at bounding box center [1186, 734] width 131 height 23
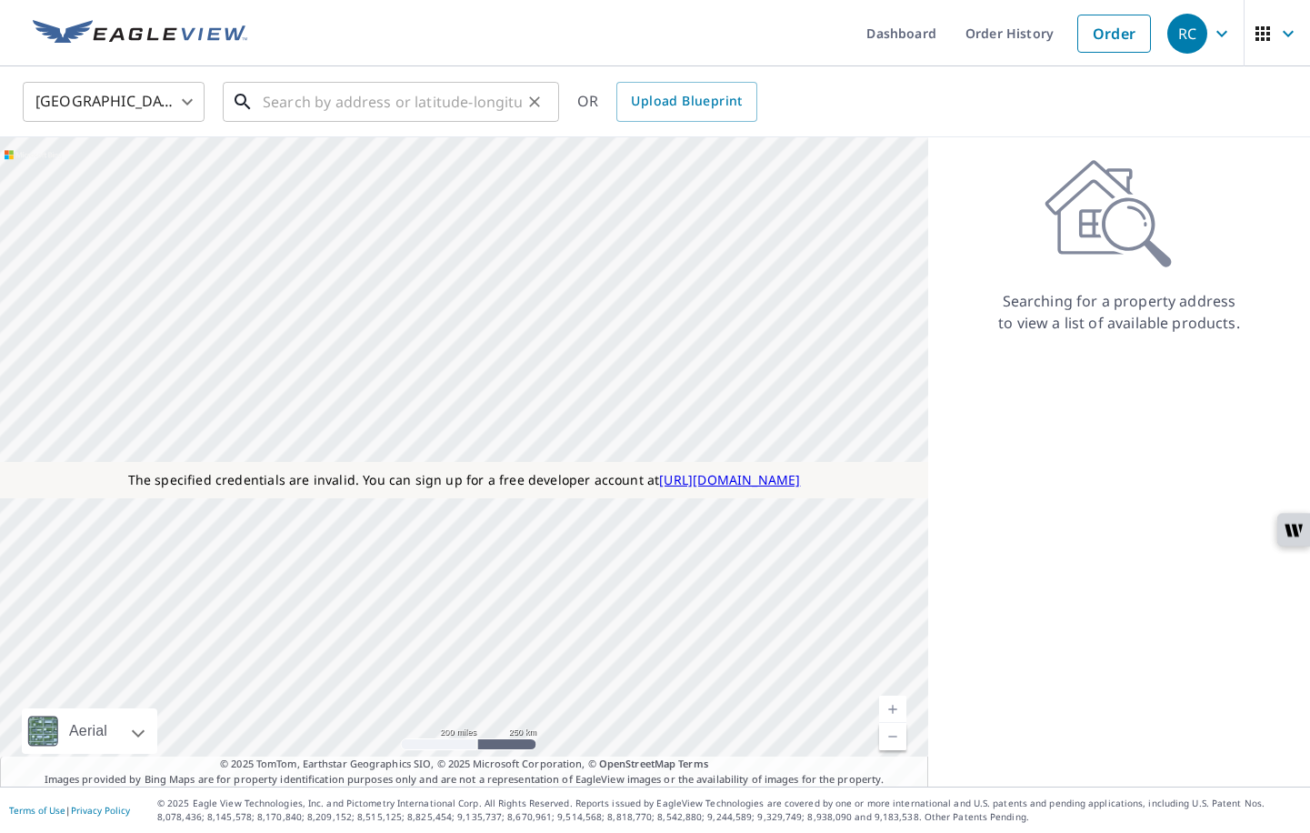
click at [323, 104] on input "text" at bounding box center [392, 101] width 259 height 51
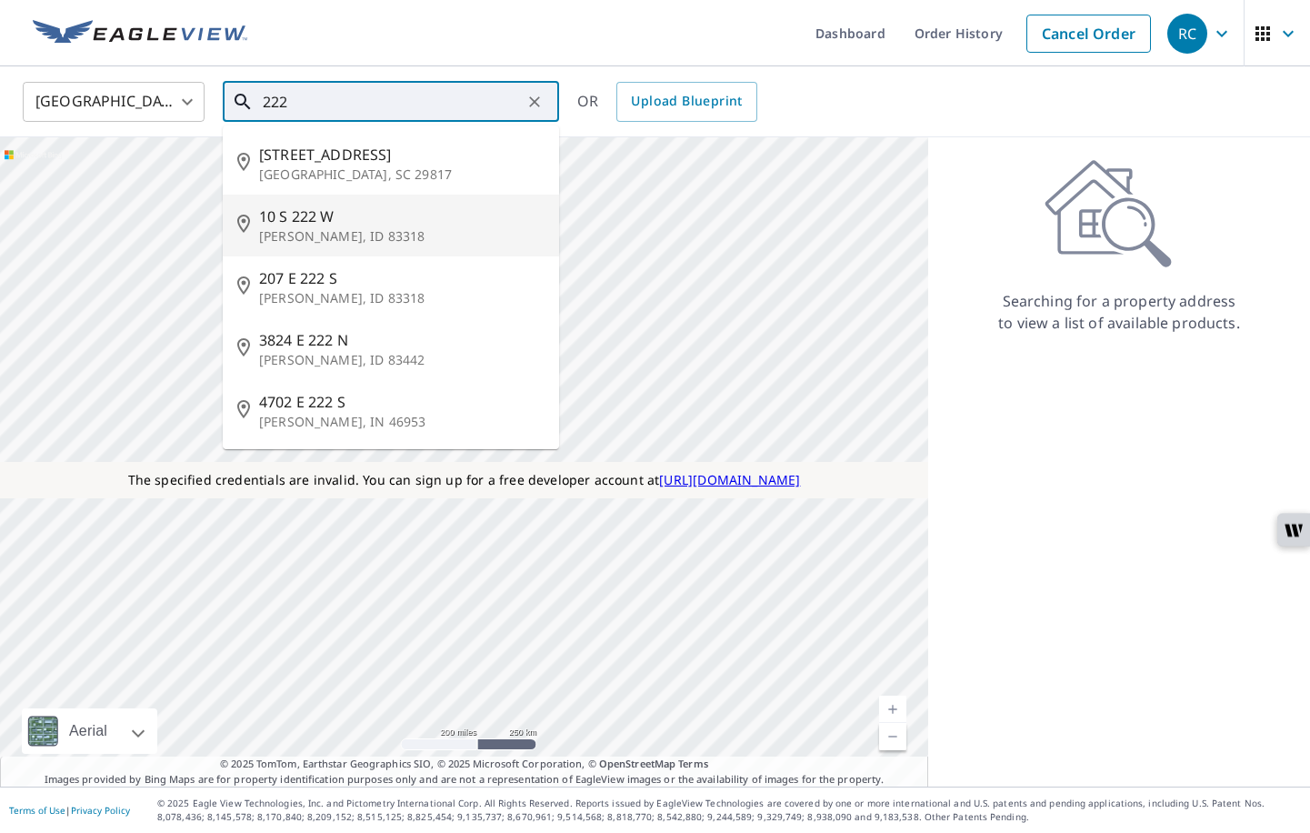
click at [293, 197] on li "10 S 222 W Burley, ID 83318" at bounding box center [391, 226] width 336 height 62
type input "10 S 222 W Burley, ID 83318"
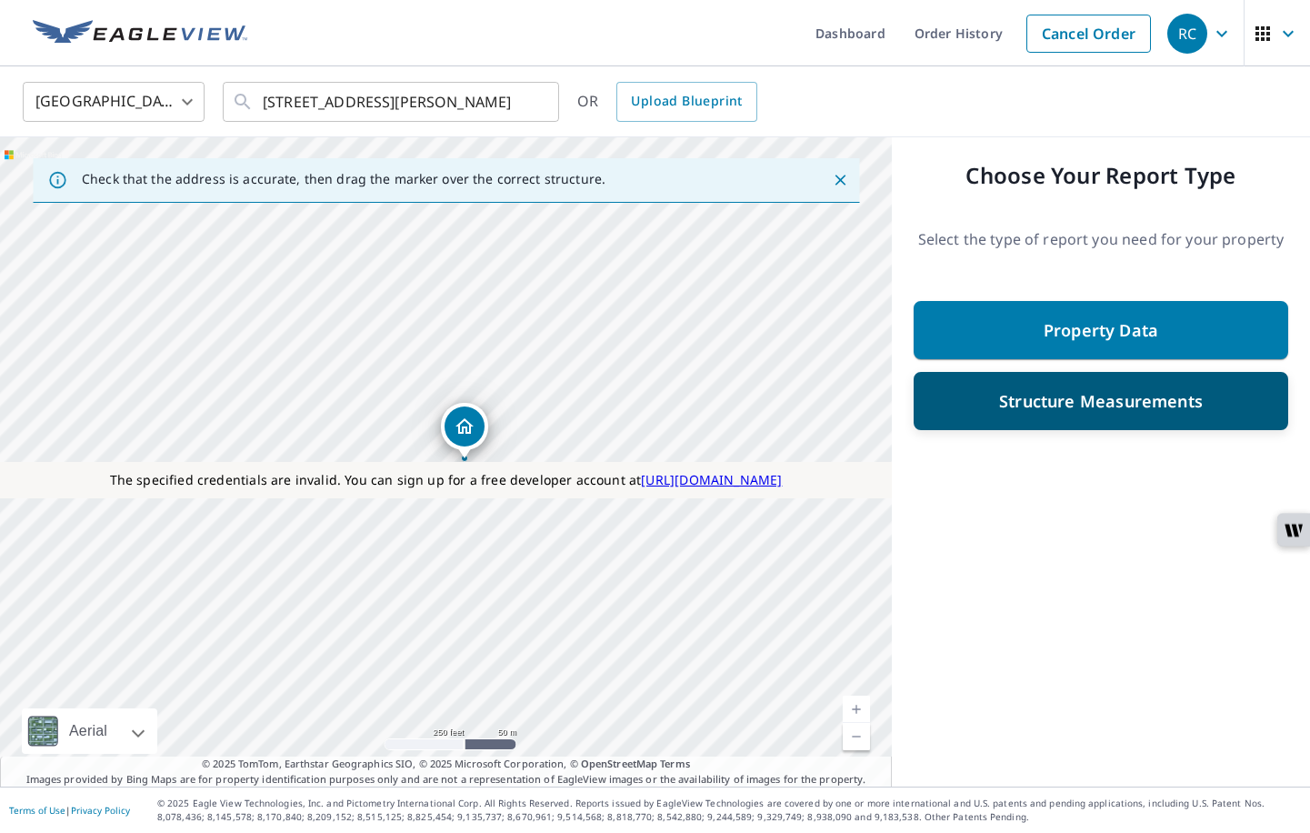
click at [1134, 396] on p "Structure Measurements" at bounding box center [1101, 401] width 204 height 22
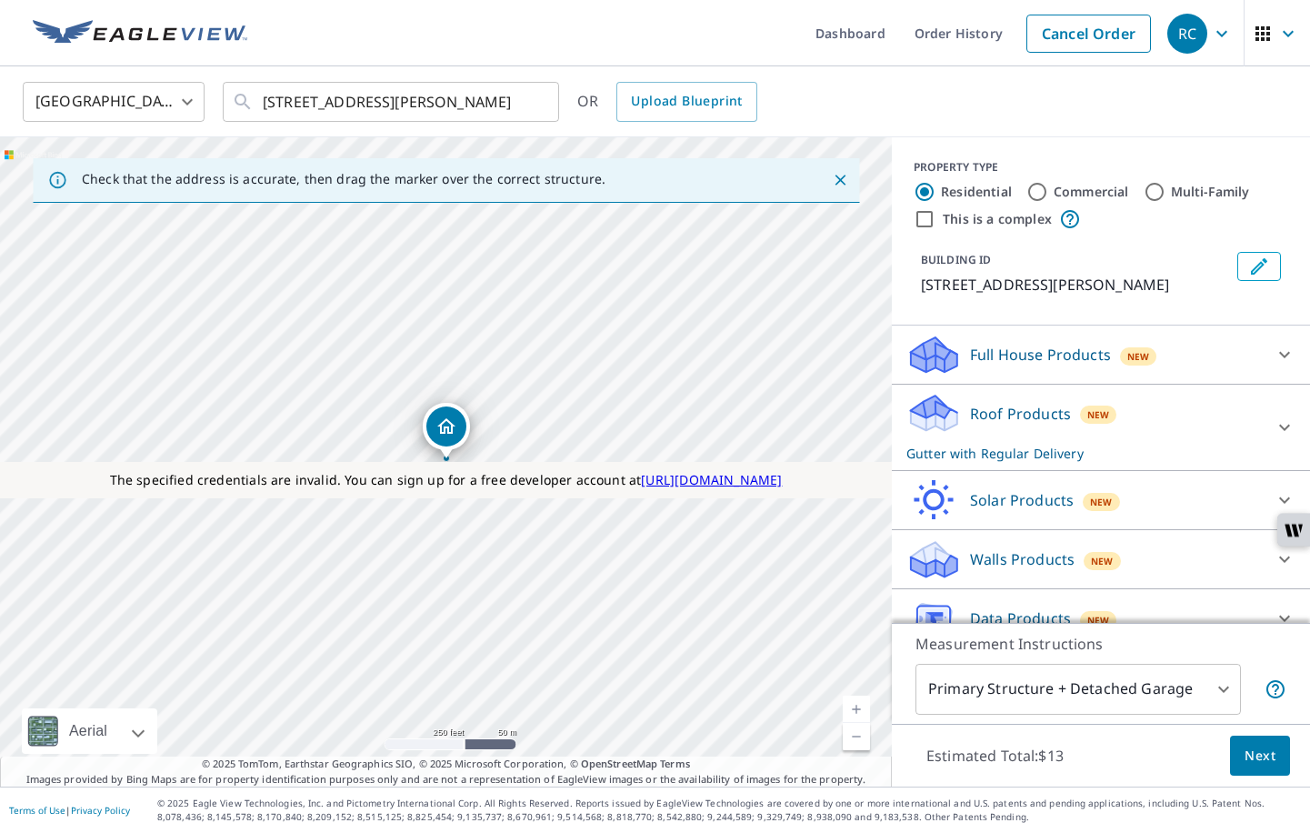
click at [1059, 193] on label "Commercial" at bounding box center [1091, 192] width 75 height 18
click at [1048, 193] on input "Commercial" at bounding box center [1038, 192] width 22 height 22
radio input "true"
type input "4"
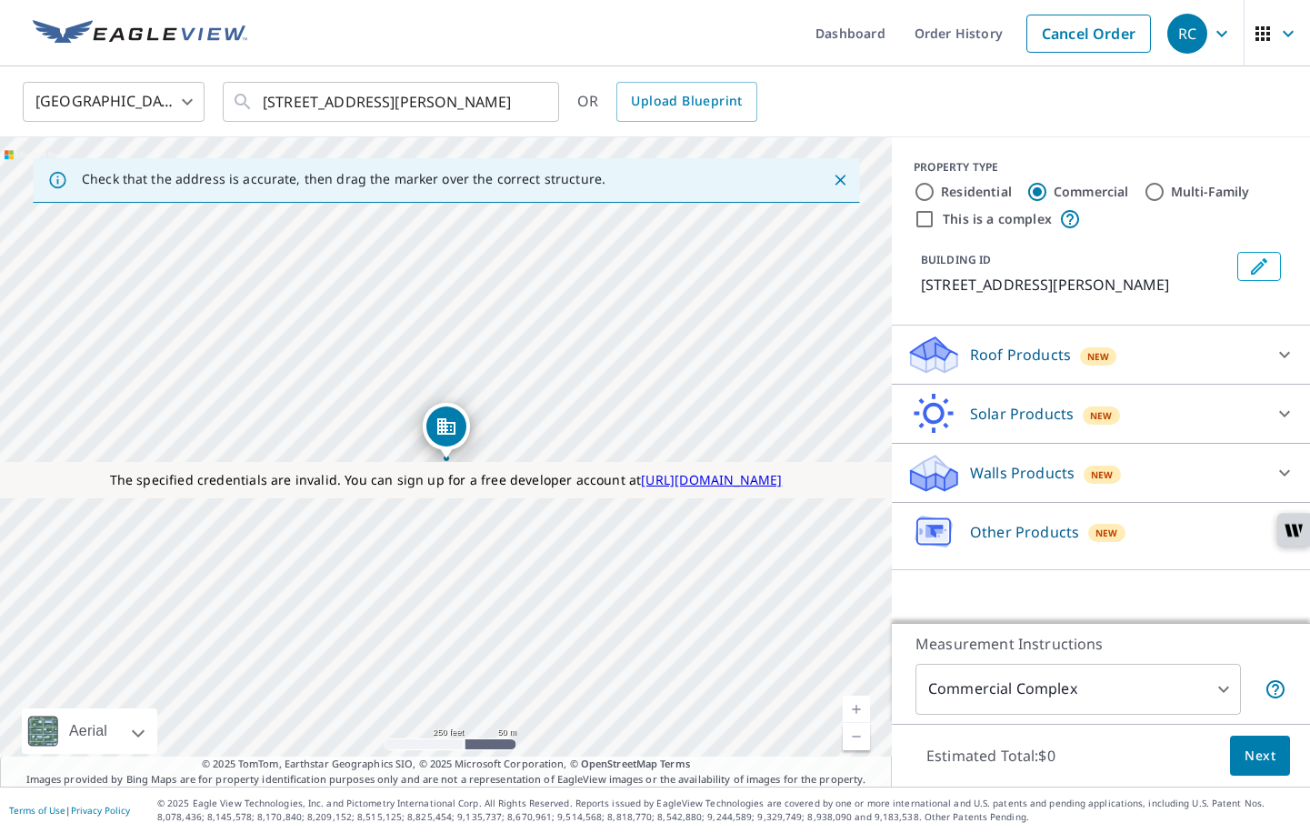
click at [1013, 366] on body "RC RC Dashboard Order History Cancel Order RC United States US ​ 10 S 222 W Bur…" at bounding box center [655, 427] width 1310 height 854
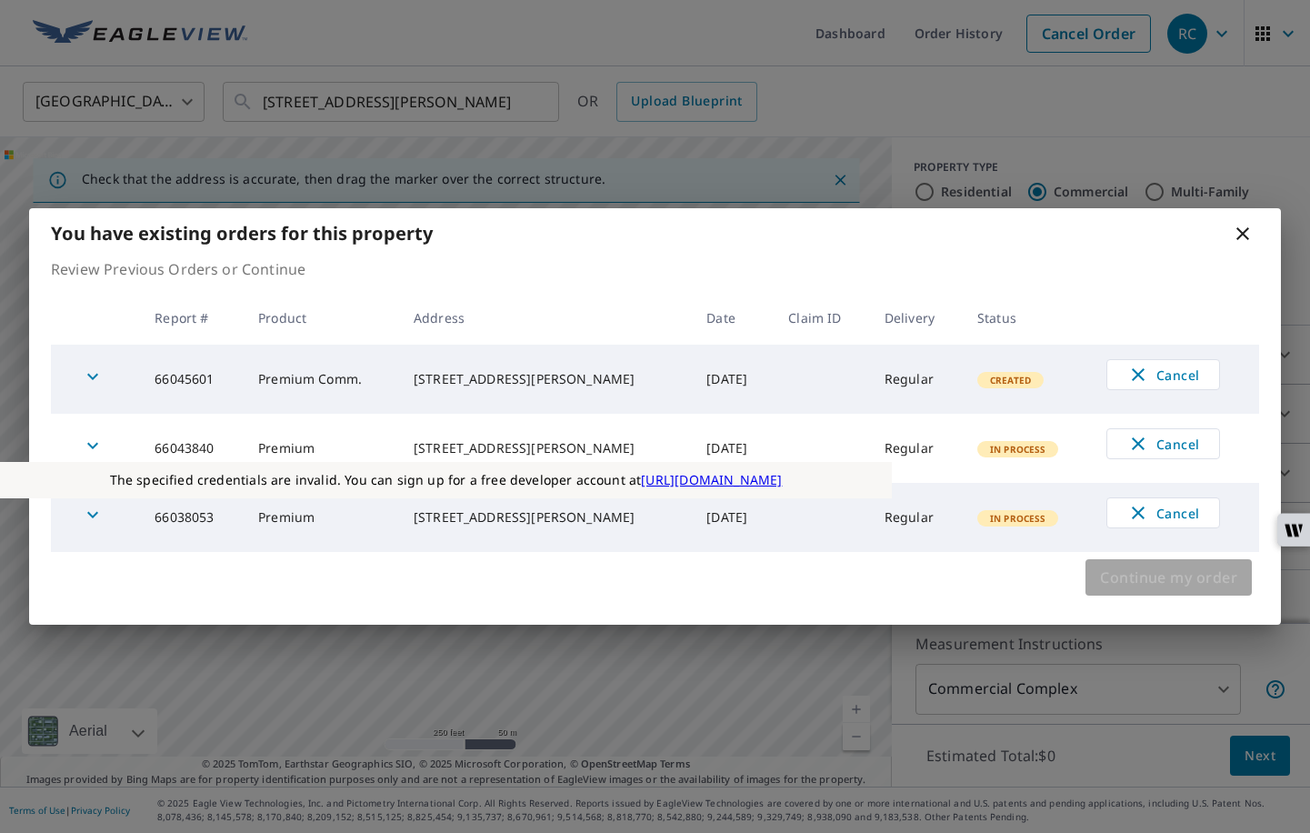
click at [1109, 588] on span "Continue my order" at bounding box center [1168, 577] width 137 height 25
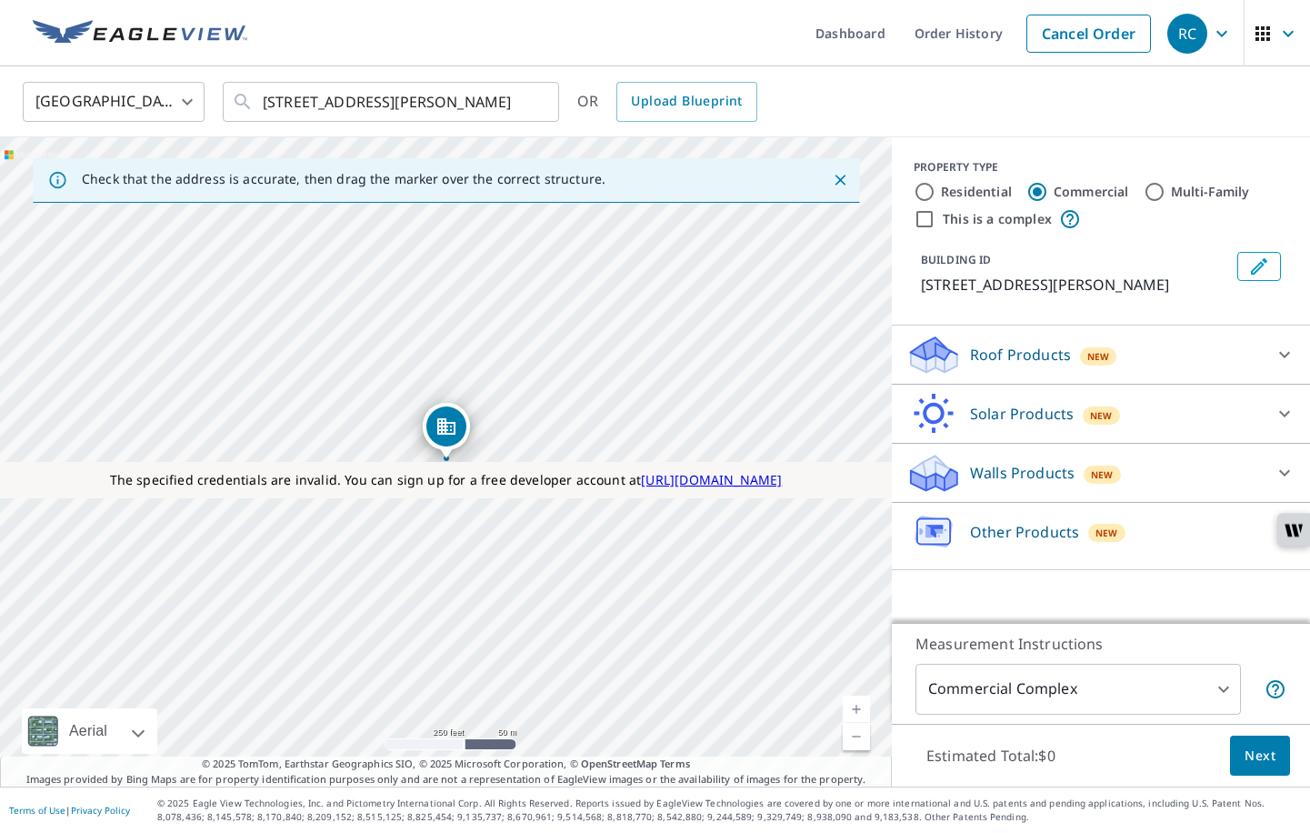
click at [1003, 360] on p "Roof Products" at bounding box center [1020, 355] width 101 height 22
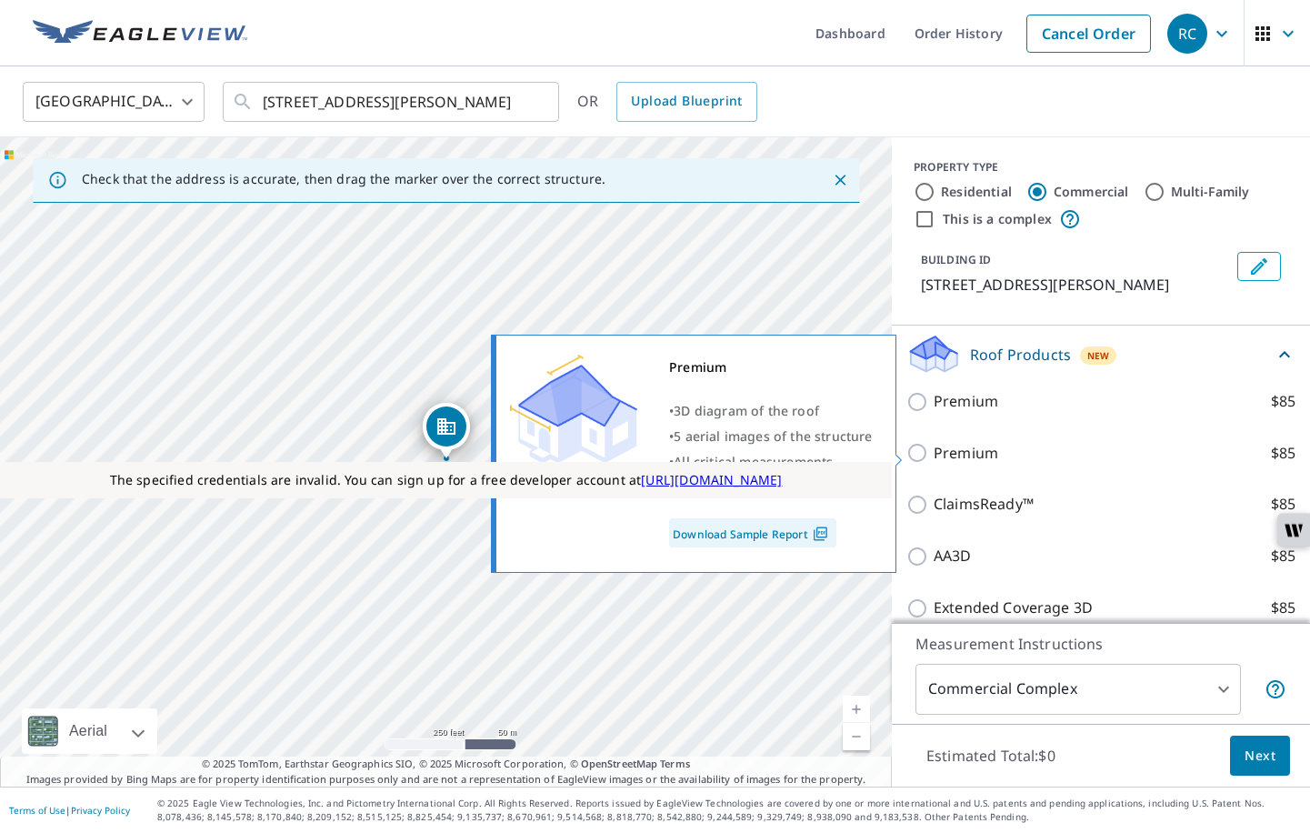
click at [975, 454] on p "Premium" at bounding box center [966, 453] width 65 height 23
click at [934, 454] on input "Premium $85" at bounding box center [920, 453] width 27 height 22
checkbox input "true"
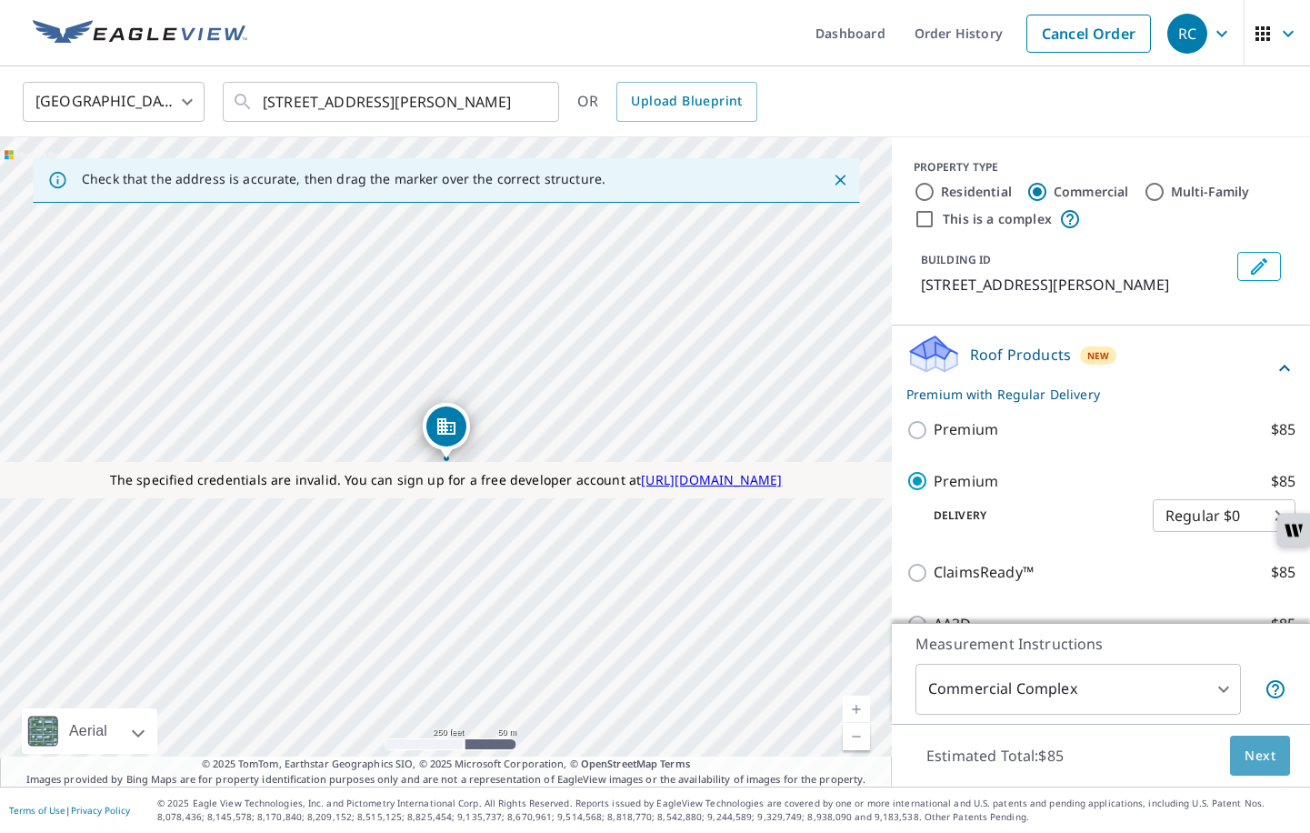
click at [1276, 744] on button "Next" at bounding box center [1260, 756] width 60 height 41
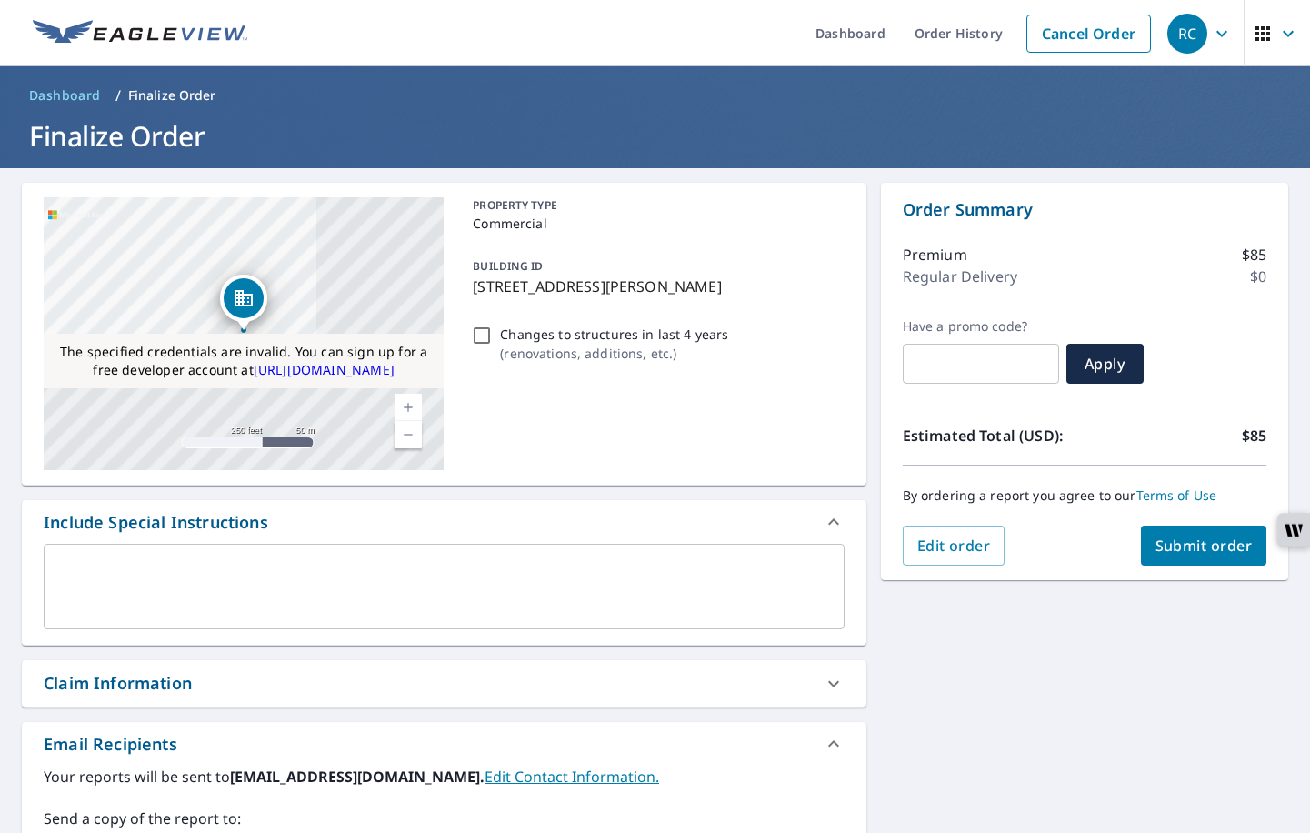
click at [1183, 535] on button "Submit order" at bounding box center [1204, 546] width 126 height 40
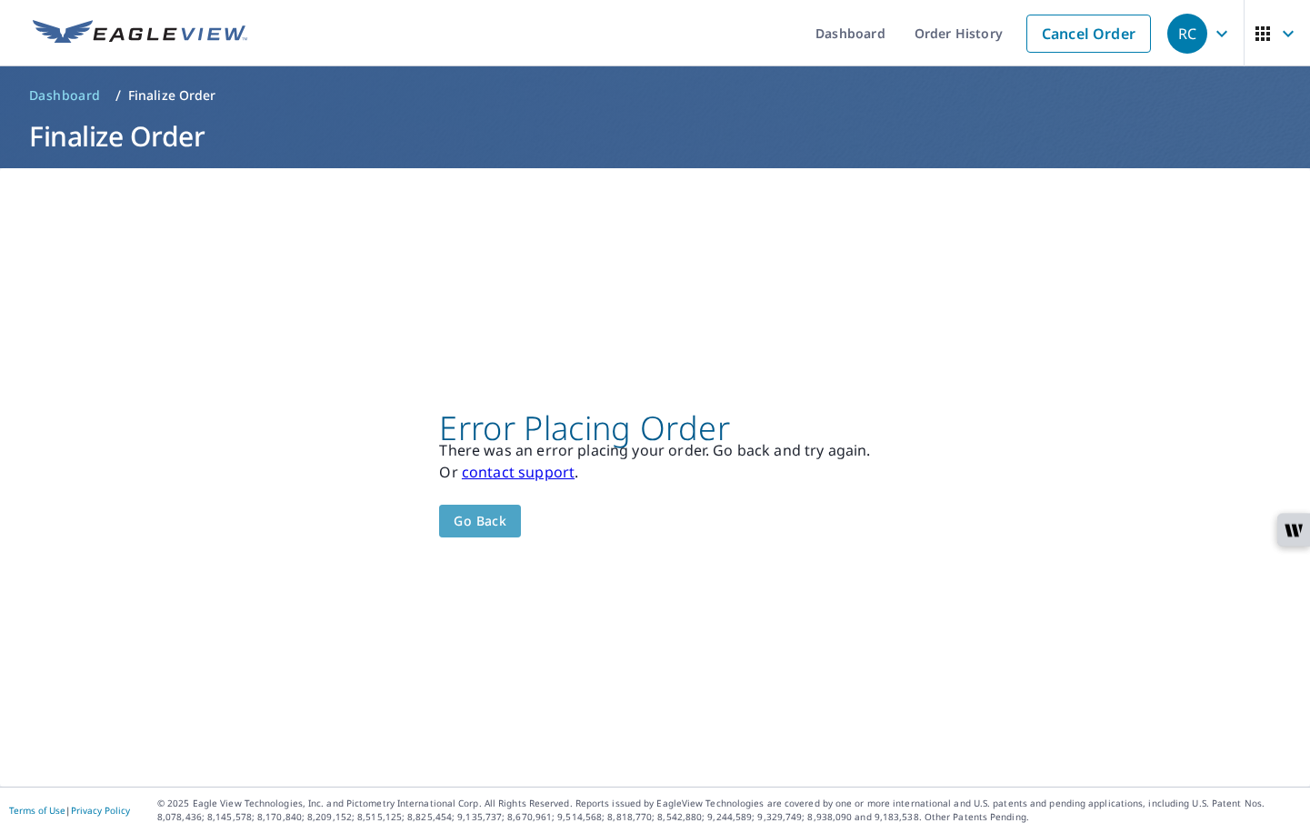
click at [460, 520] on span "Go back" at bounding box center [480, 521] width 53 height 23
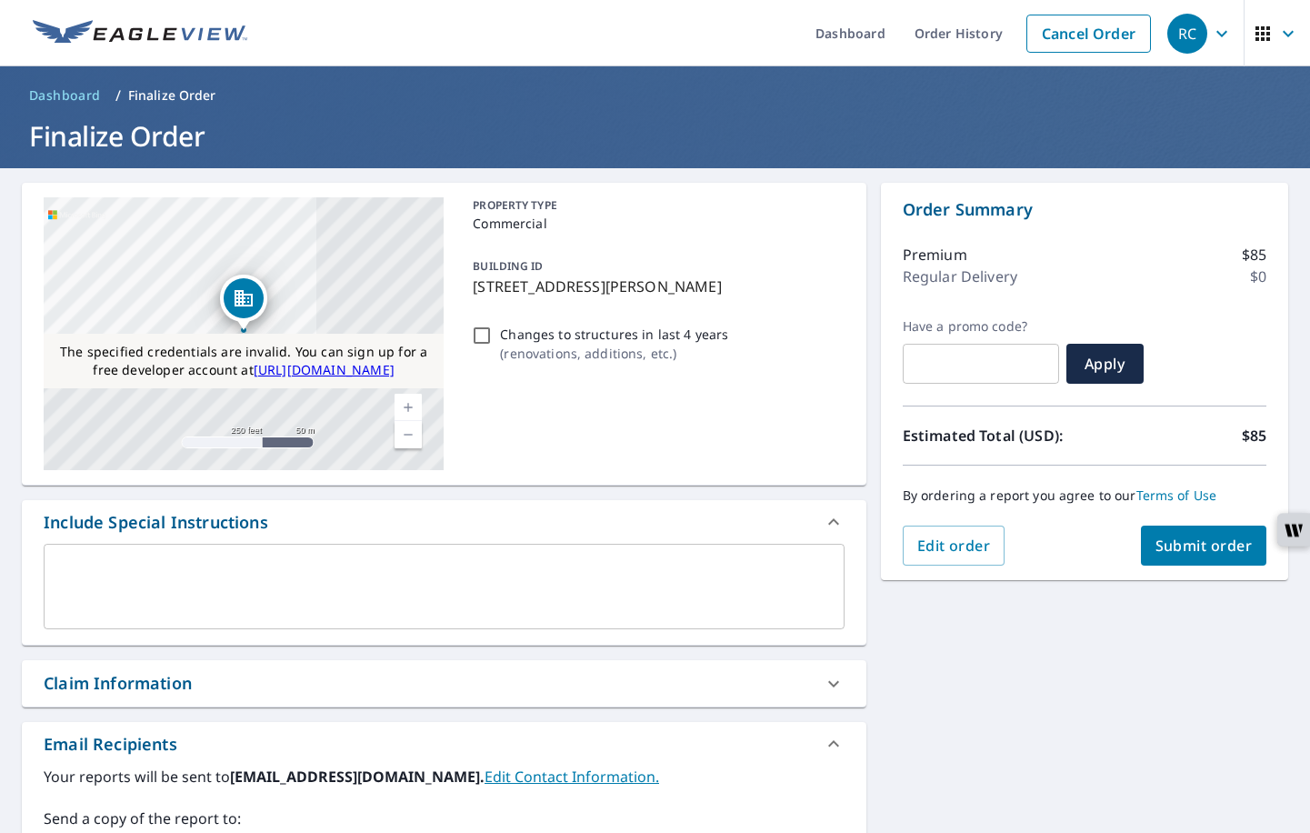
click at [1180, 555] on span "Submit order" at bounding box center [1204, 546] width 97 height 20
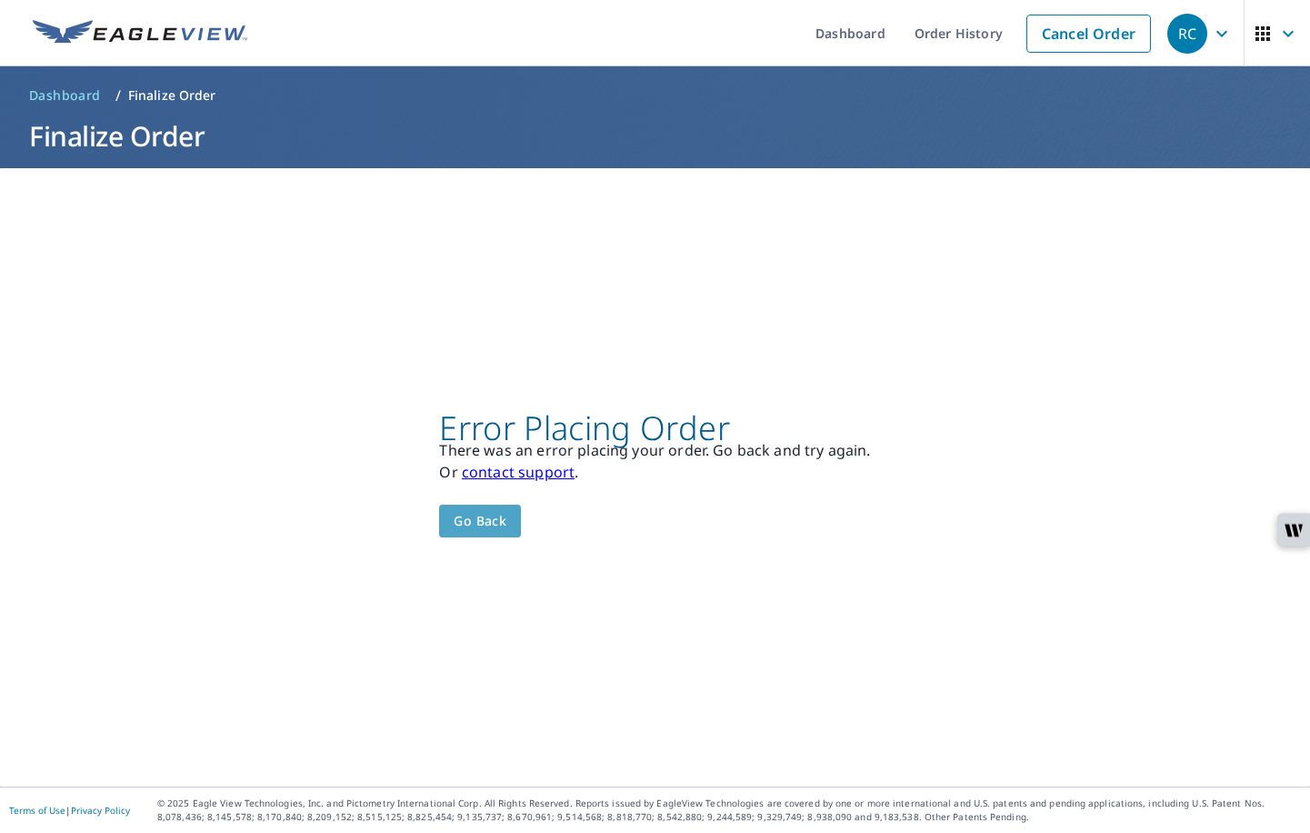
click at [471, 520] on span "Go back" at bounding box center [480, 521] width 53 height 23
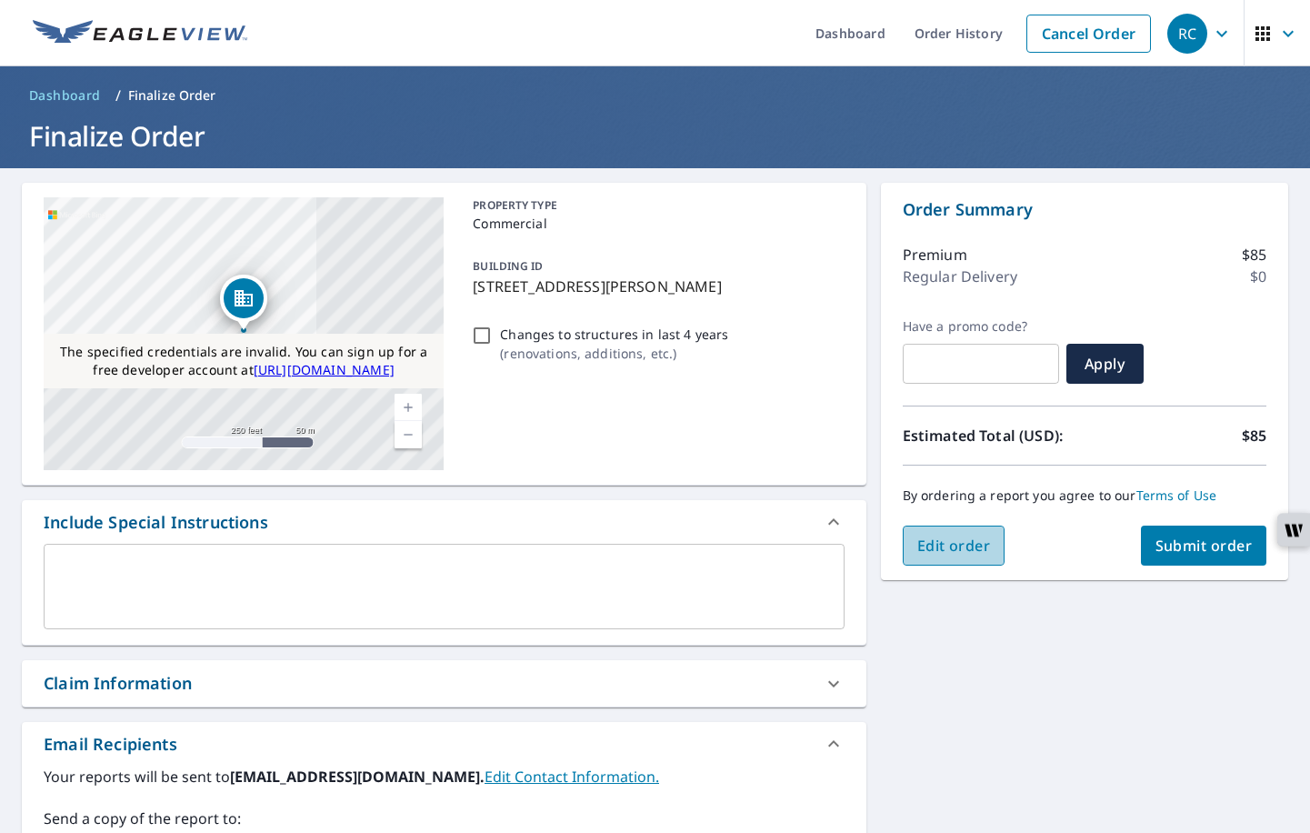
click at [946, 546] on span "Edit order" at bounding box center [954, 546] width 74 height 20
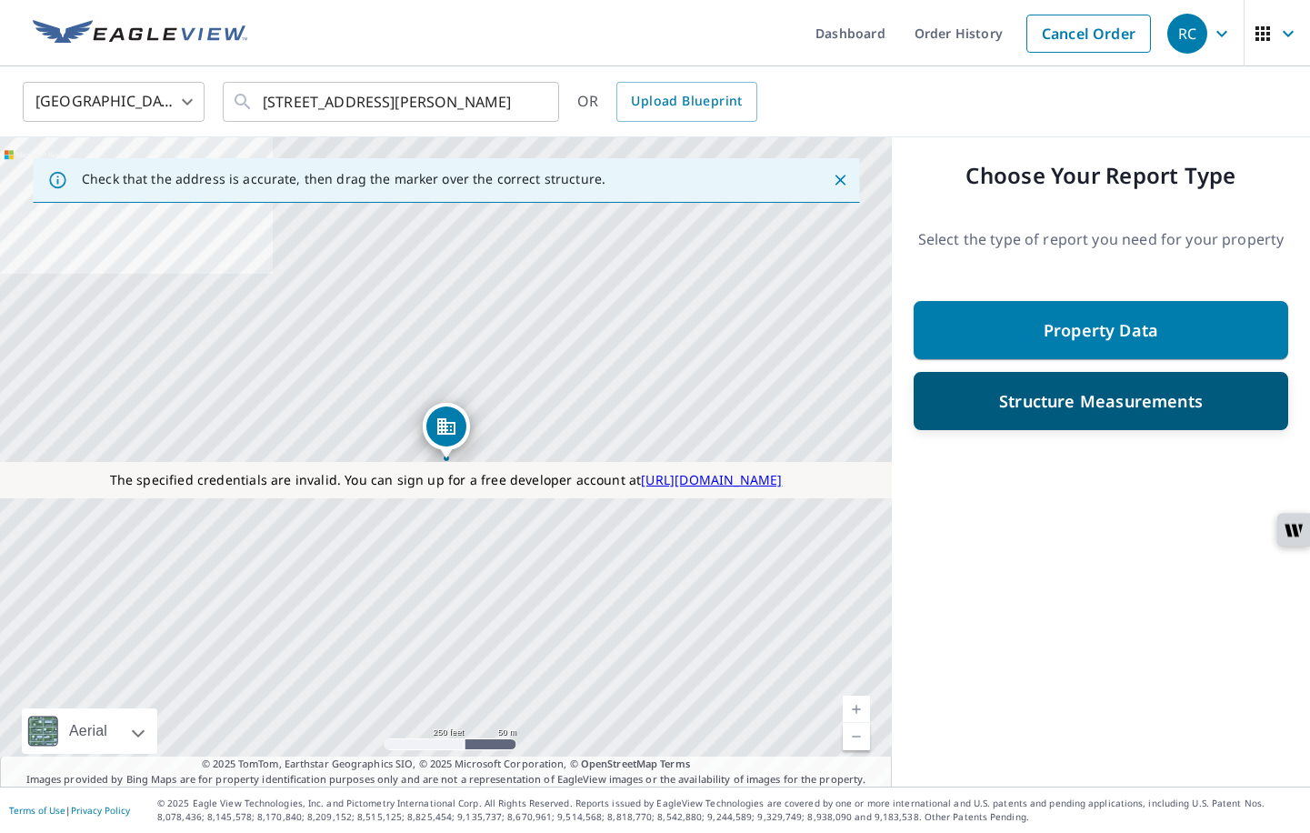
click at [1006, 405] on p "Structure Measurements" at bounding box center [1101, 401] width 204 height 22
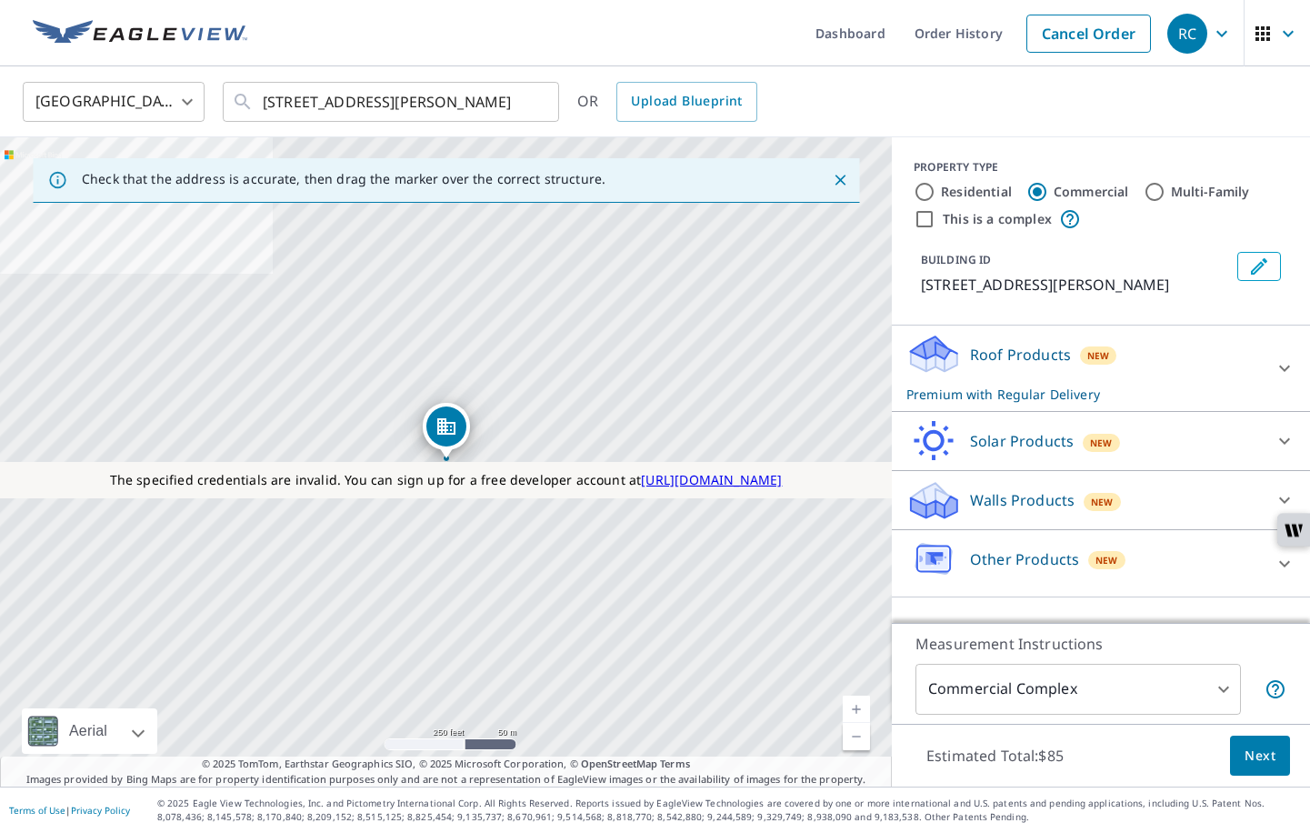
click at [817, 97] on div "United States US ​ 10 S 222 W Burley, ID 83318 ​ OR Upload Blueprint" at bounding box center [648, 101] width 1279 height 43
click at [973, 375] on div "Roof Products New Premium with Regular Delivery" at bounding box center [1085, 368] width 356 height 71
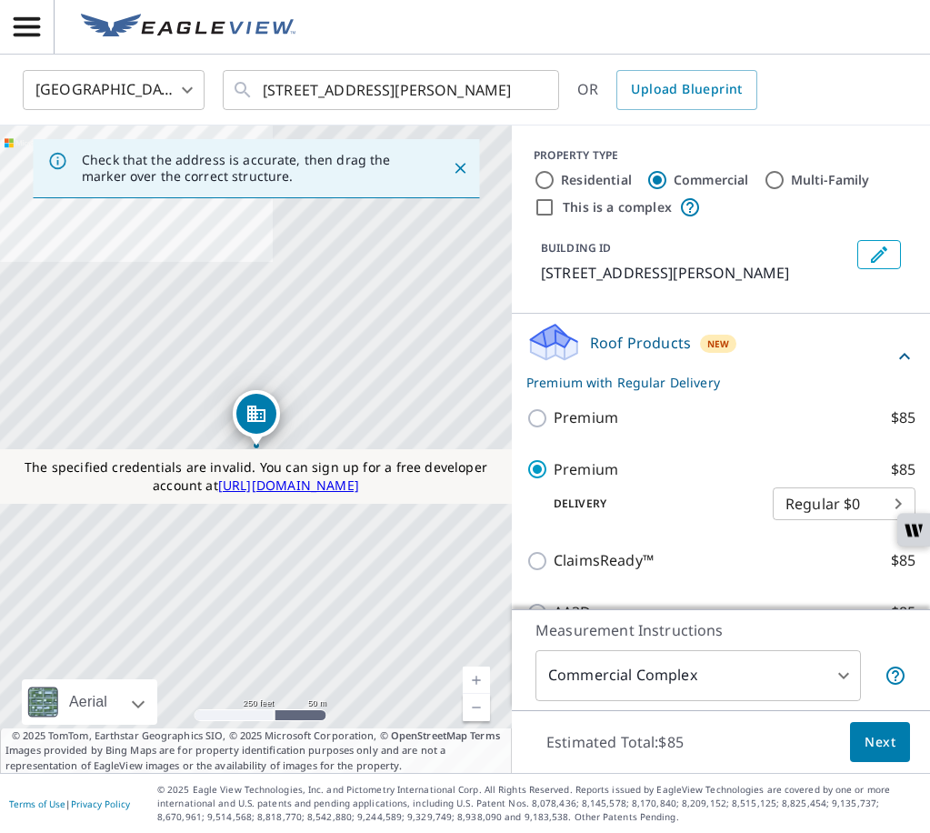
click at [697, 671] on body "RC RC United States US ​ 10 S 222 W Burley, ID 83318 ​ OR Upload Blueprint Chec…" at bounding box center [465, 427] width 930 height 854
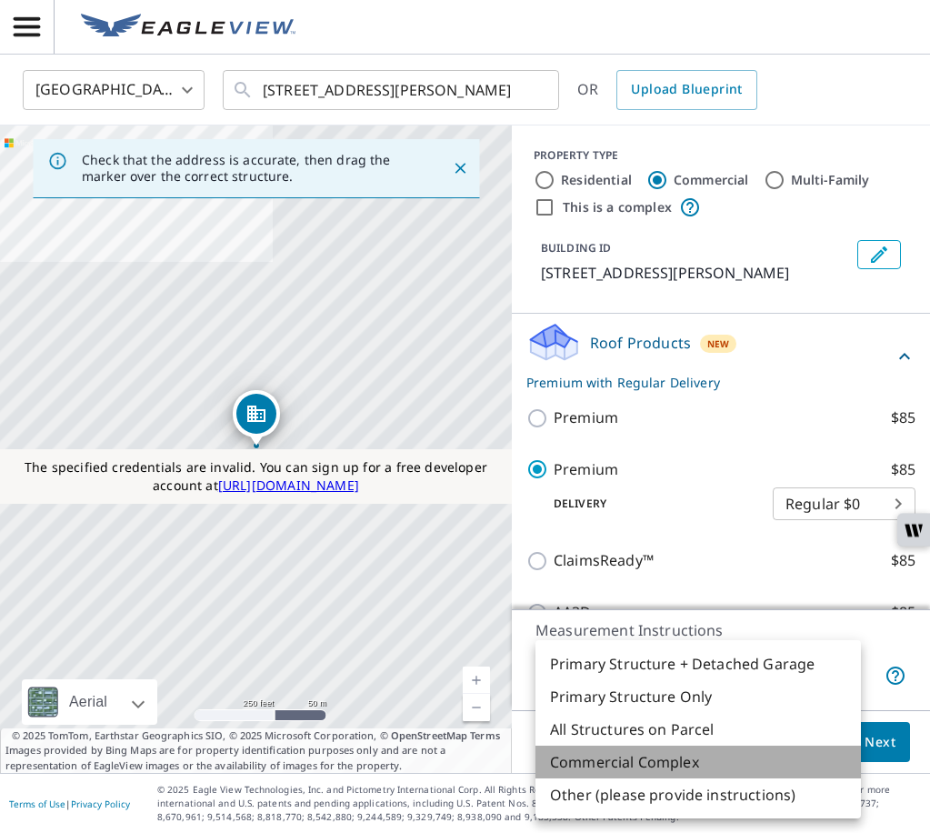
click at [623, 765] on li "Commercial Complex" at bounding box center [699, 762] width 326 height 33
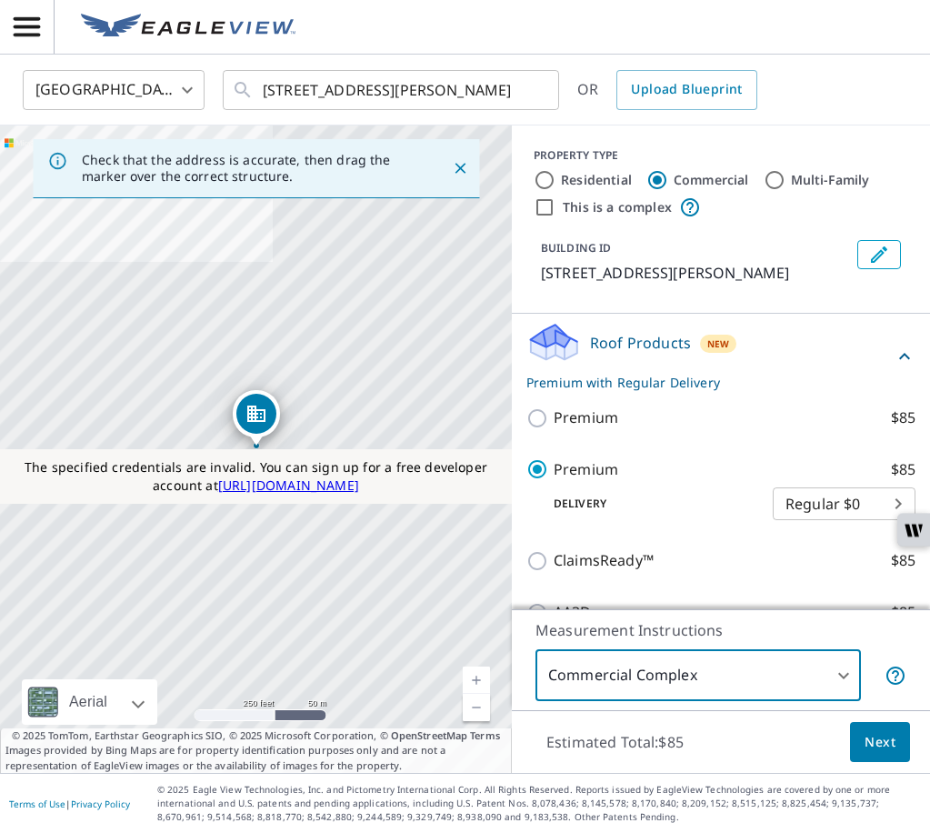
click at [862, 741] on button "Next" at bounding box center [880, 742] width 60 height 41
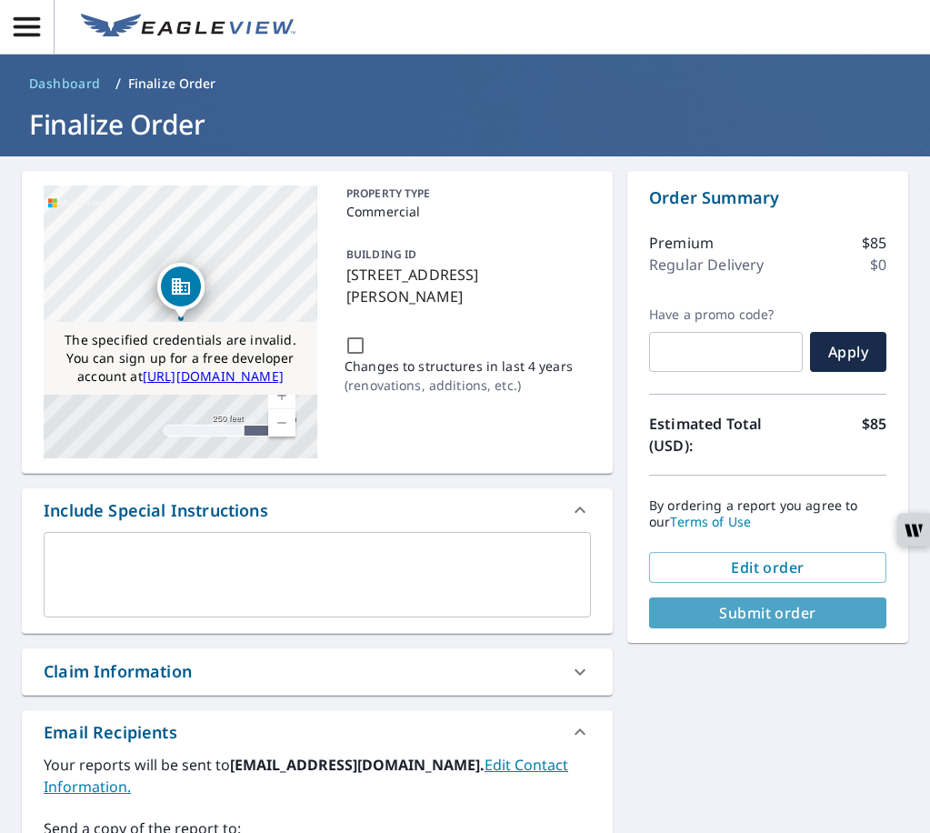
click at [710, 609] on span "Submit order" at bounding box center [768, 613] width 208 height 20
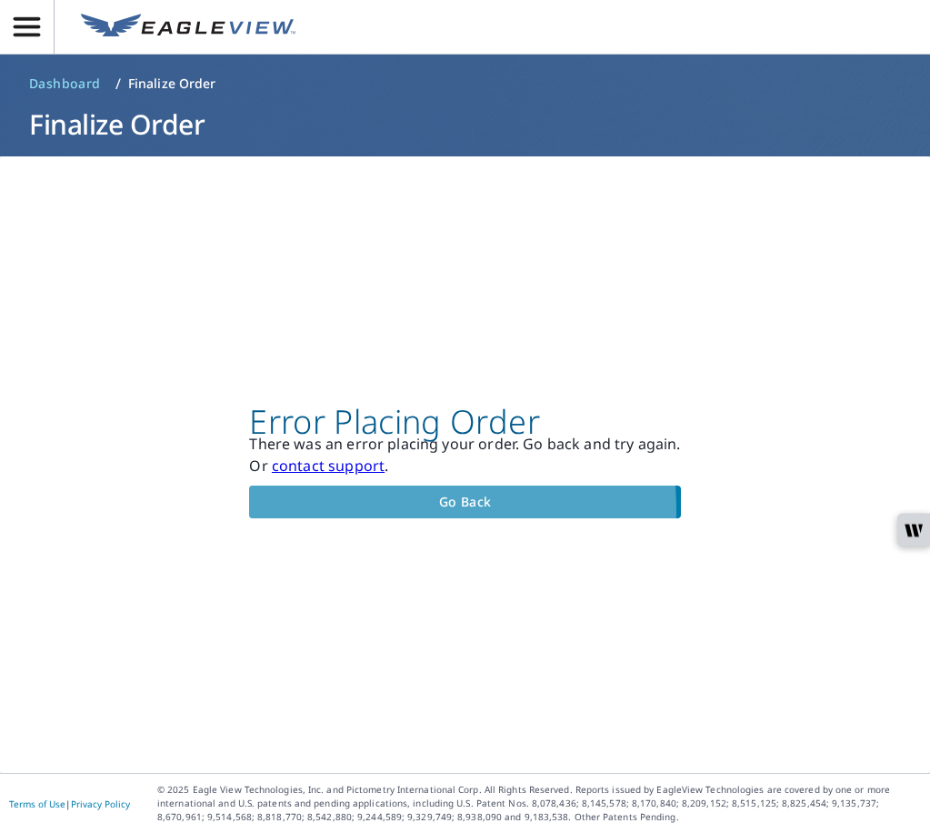
click at [316, 510] on span "Go back" at bounding box center [465, 502] width 402 height 23
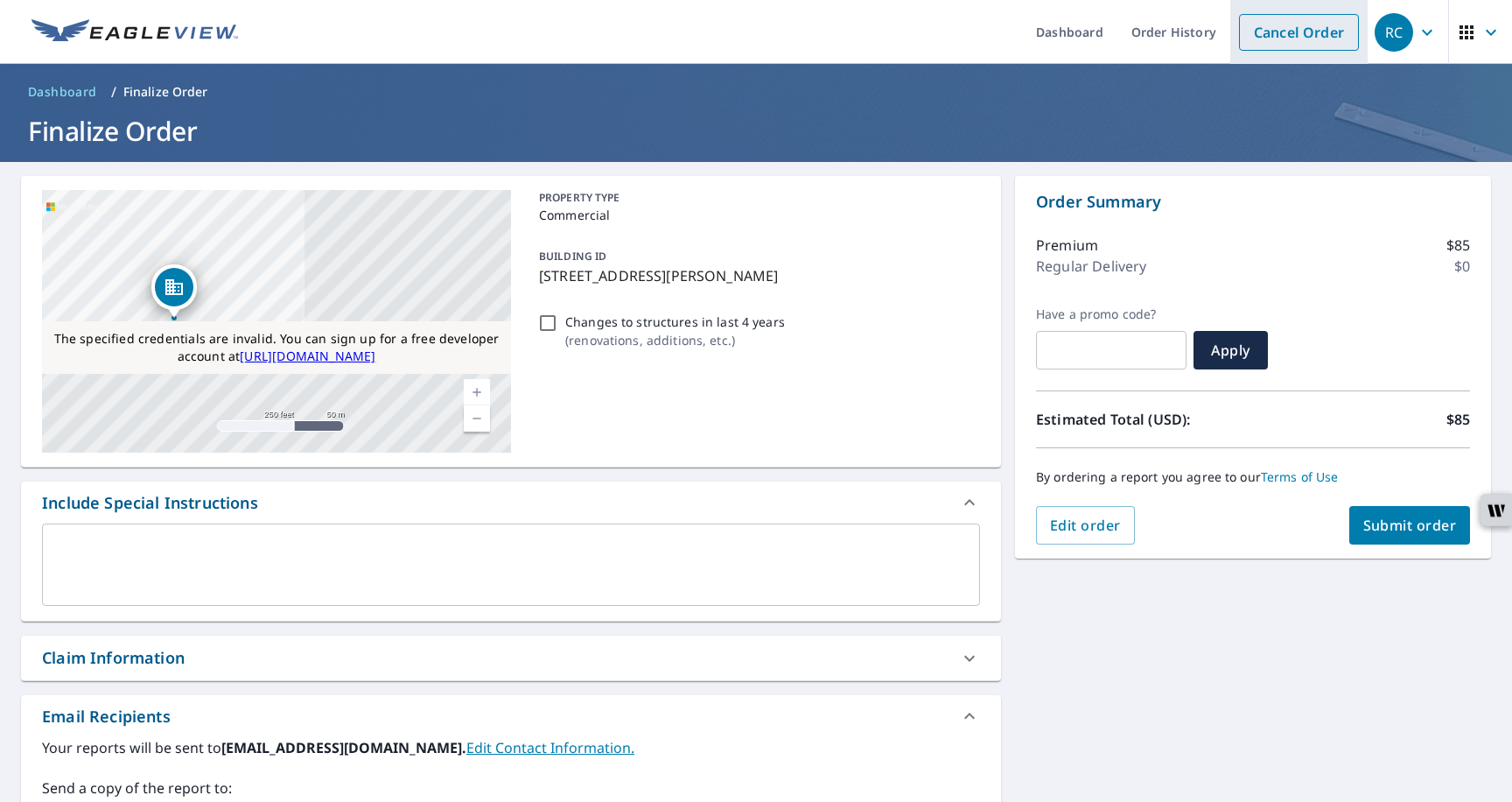
click at [1320, 35] on link "Cancel Order" at bounding box center [1299, 33] width 120 height 37
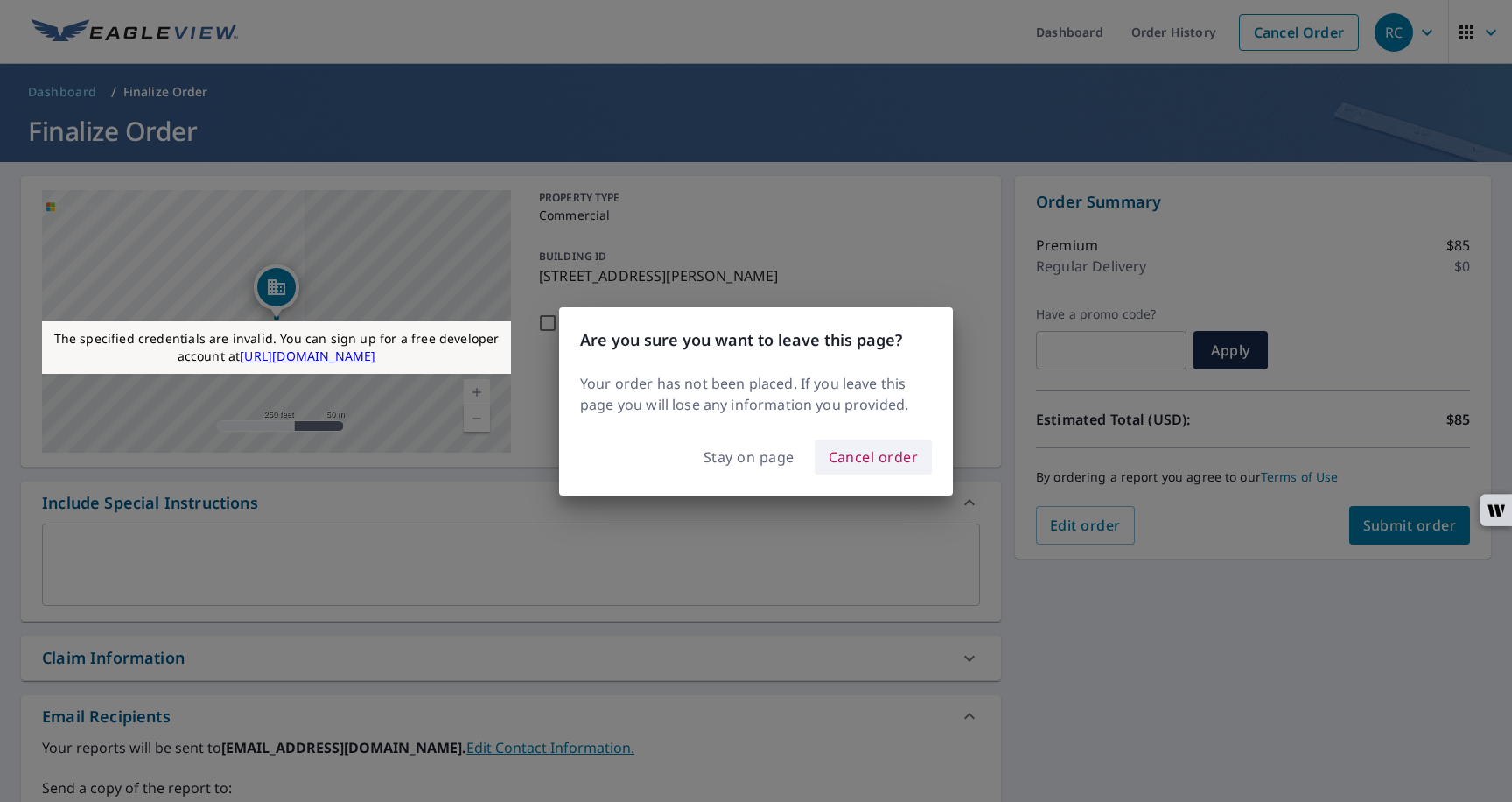
click at [892, 449] on span "Cancel order" at bounding box center [874, 456] width 90 height 24
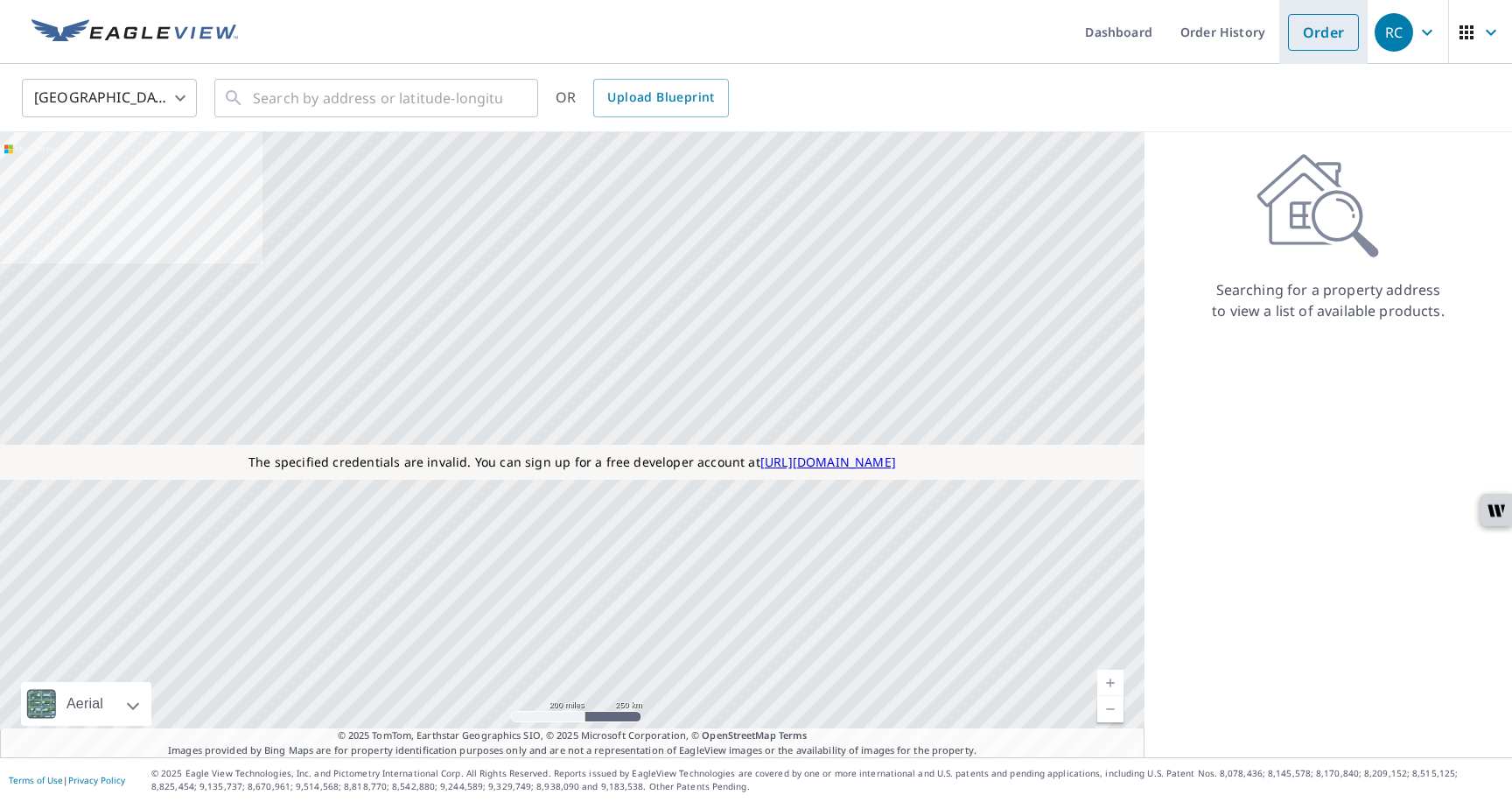
click at [1317, 43] on link "Order" at bounding box center [1324, 33] width 71 height 37
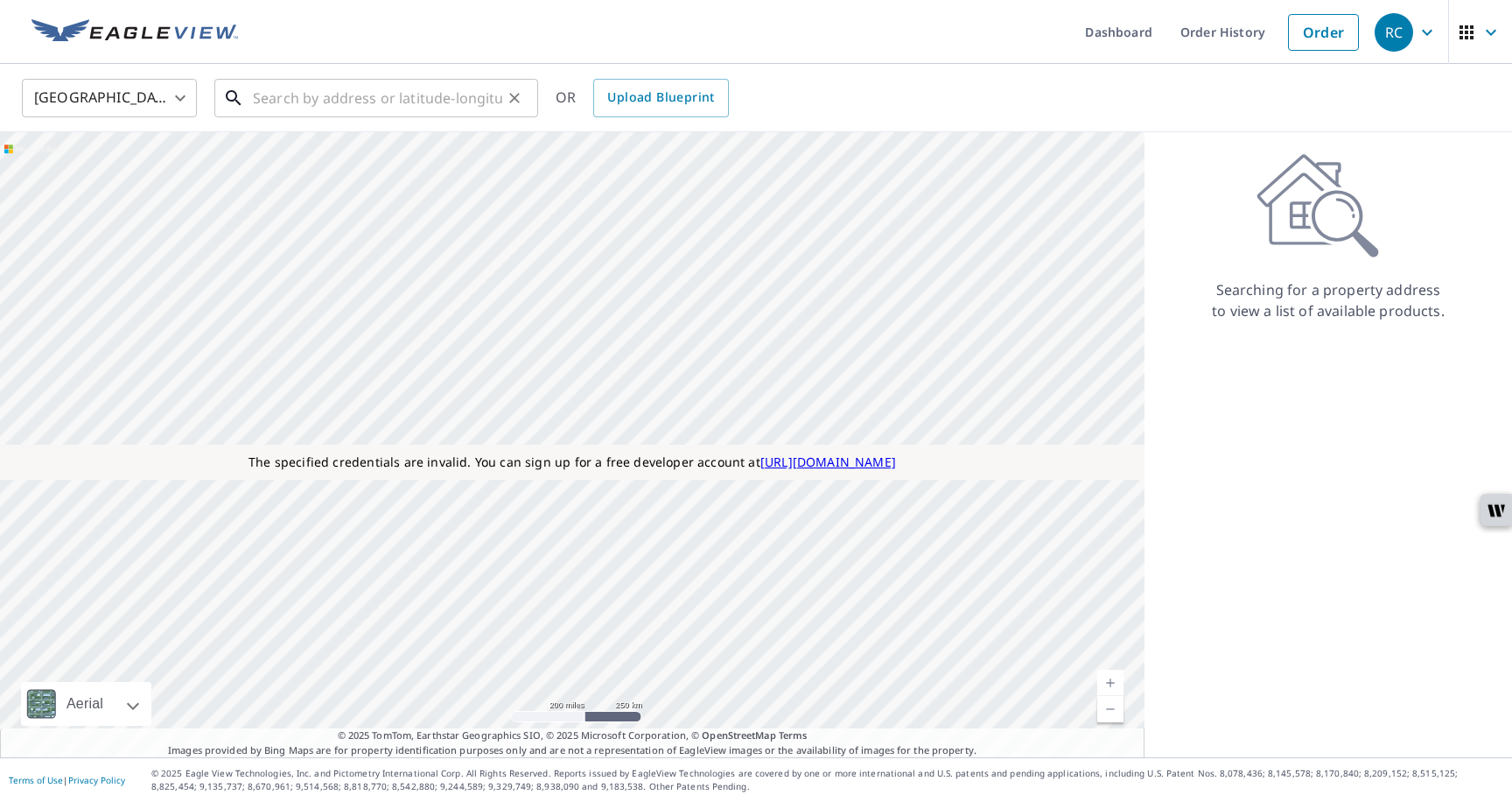
click at [427, 106] on input "text" at bounding box center [377, 97] width 249 height 49
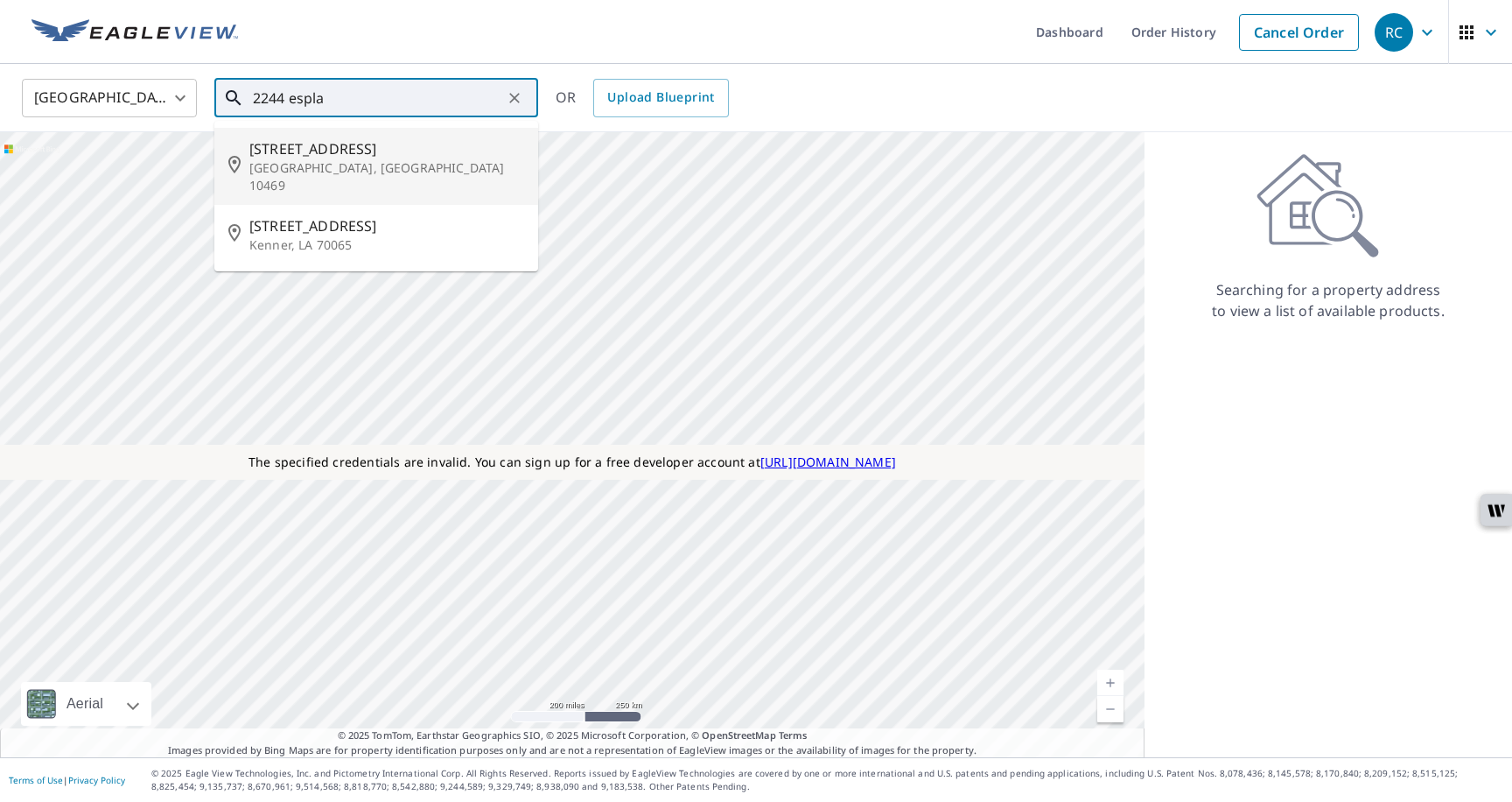
click at [391, 168] on p "Bronx, NY 10469" at bounding box center [387, 176] width 275 height 35
type input "2244 Esplanade Ave Bronx, NY 10469"
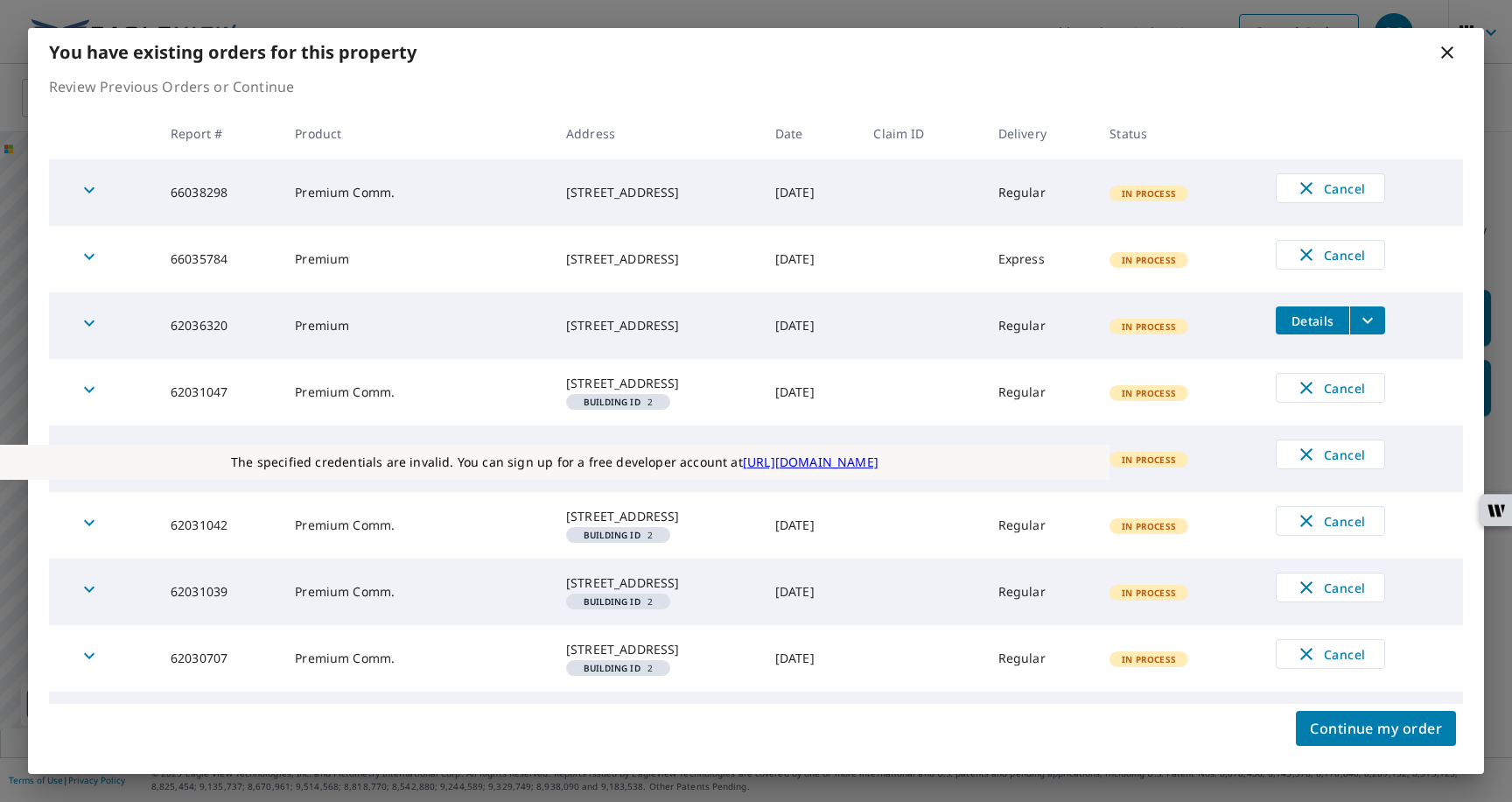
click at [1320, 325] on span "Details" at bounding box center [1313, 321] width 53 height 16
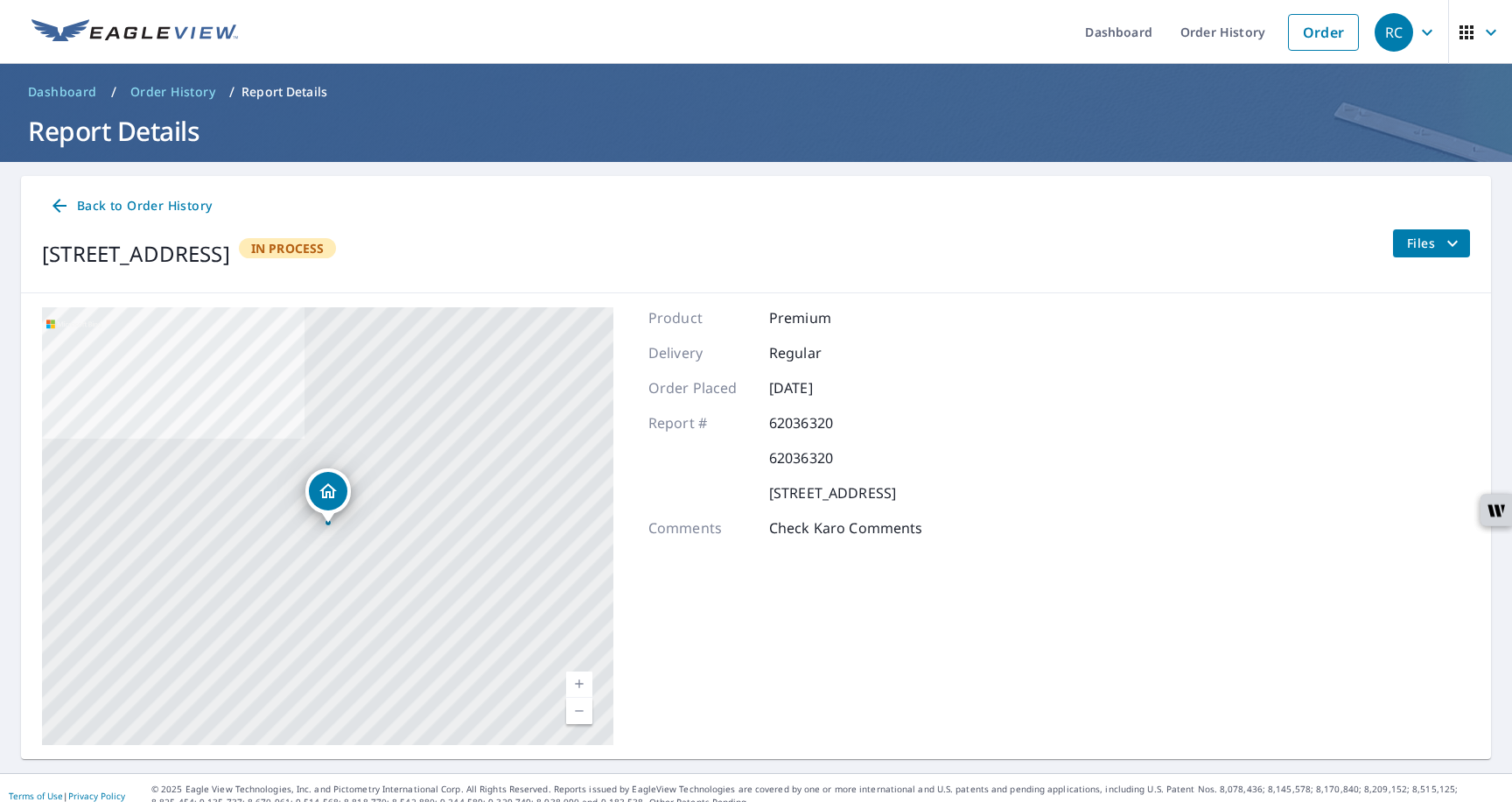
click at [1424, 39] on icon "button" at bounding box center [1427, 33] width 21 height 21
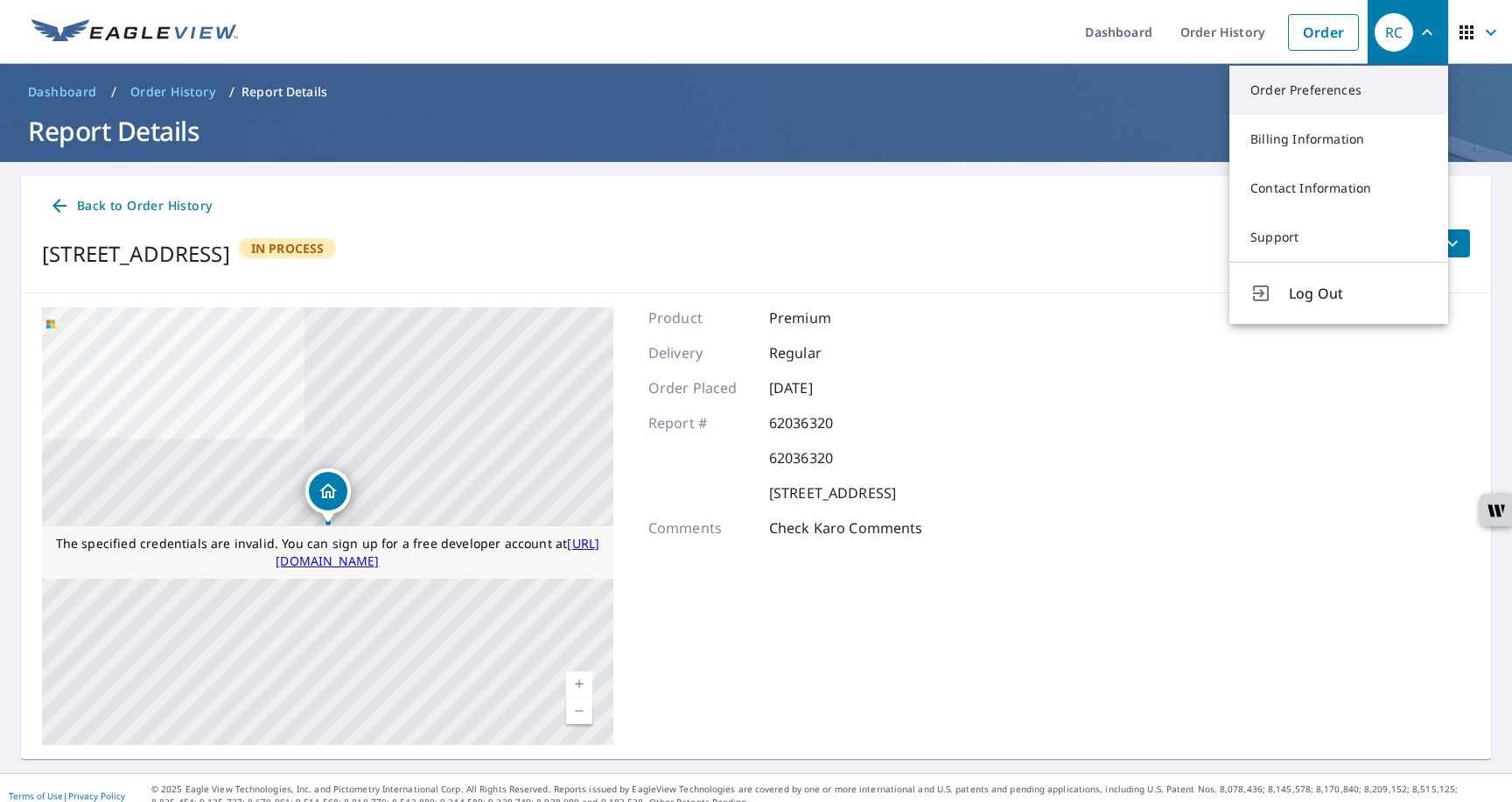
click at [1328, 87] on link "Order Preferences" at bounding box center [1339, 90] width 218 height 49
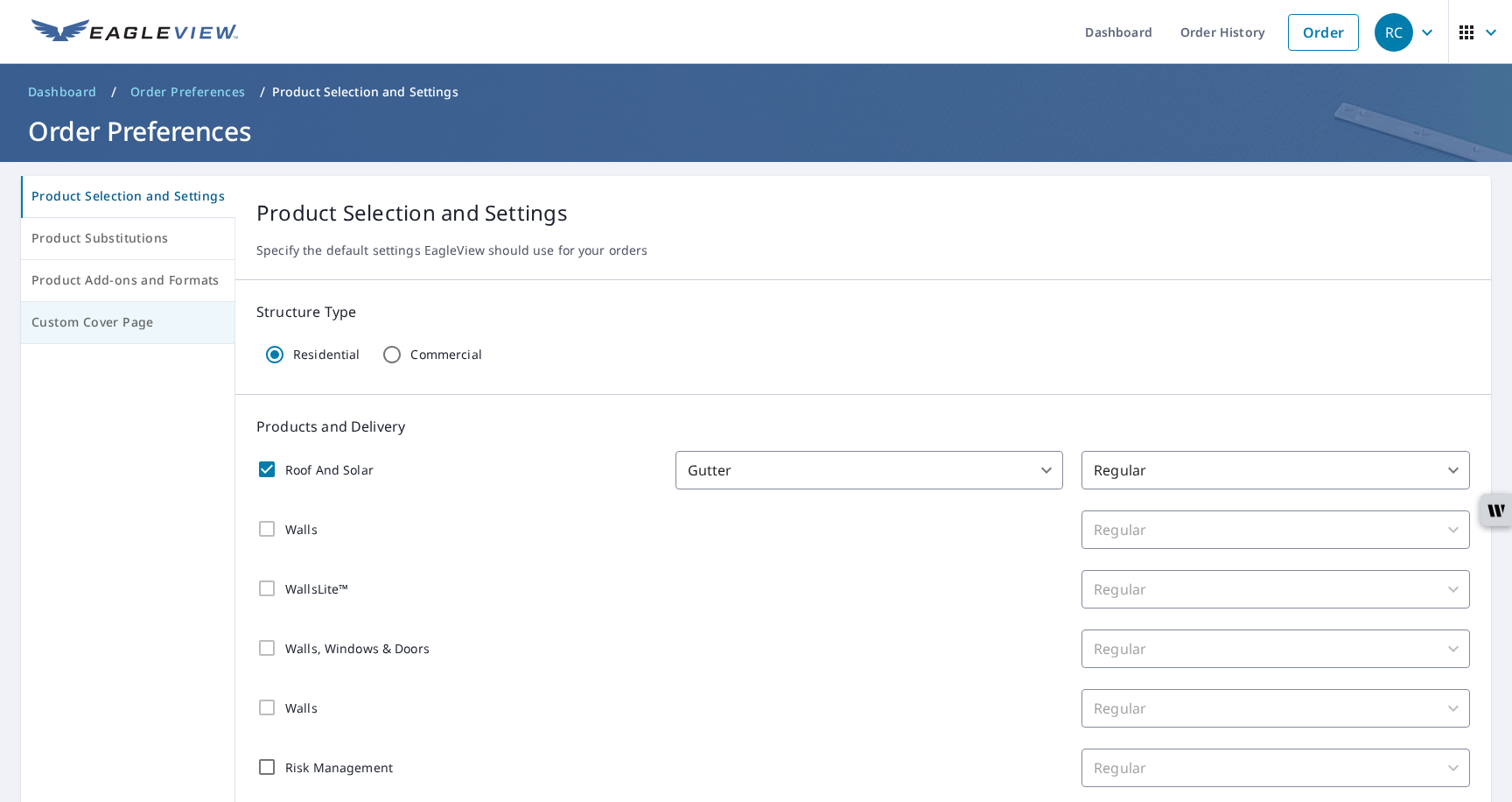
click at [96, 315] on span "Custom Cover Page" at bounding box center [128, 323] width 192 height 22
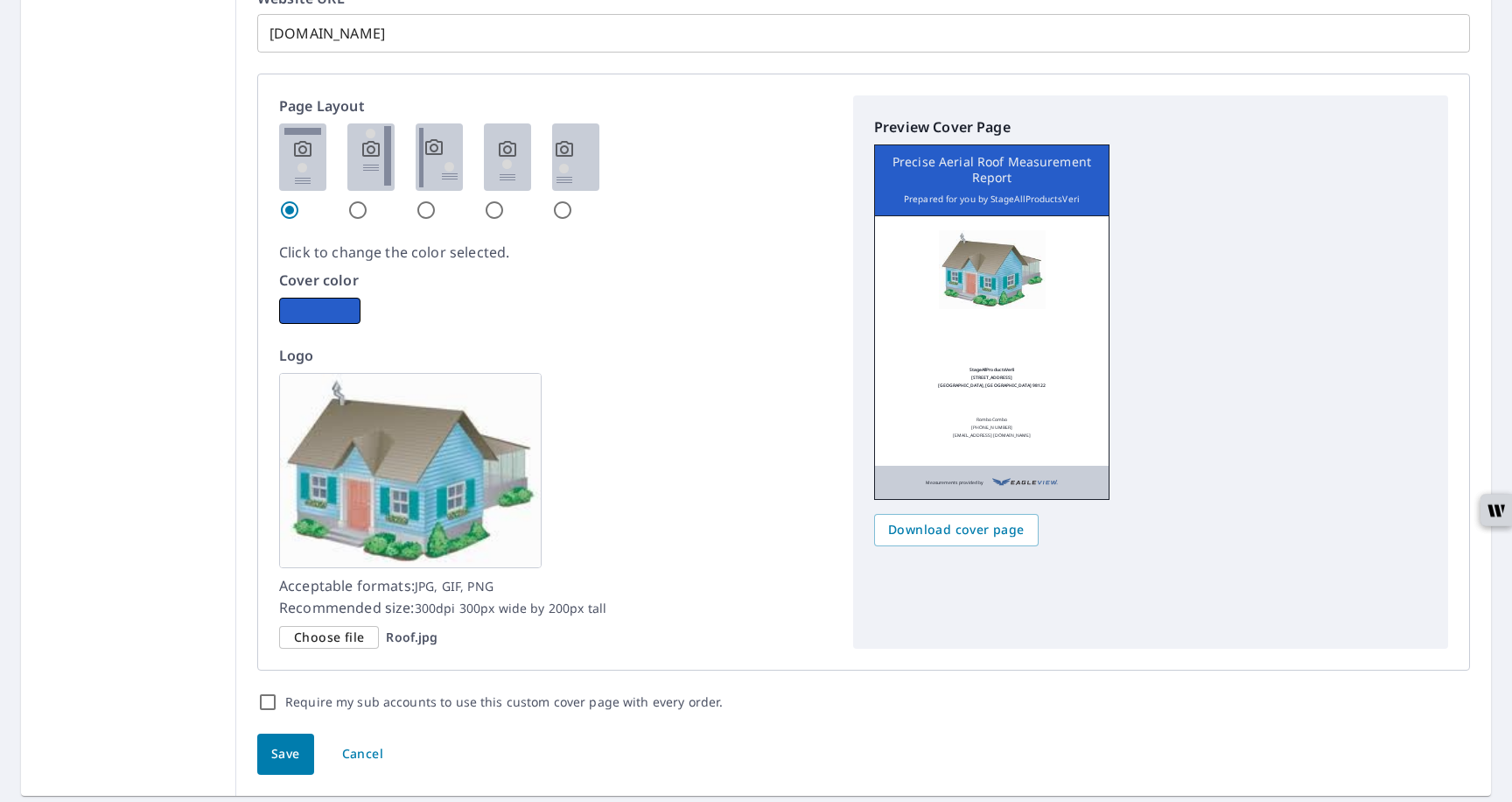
scroll to position [1011, 0]
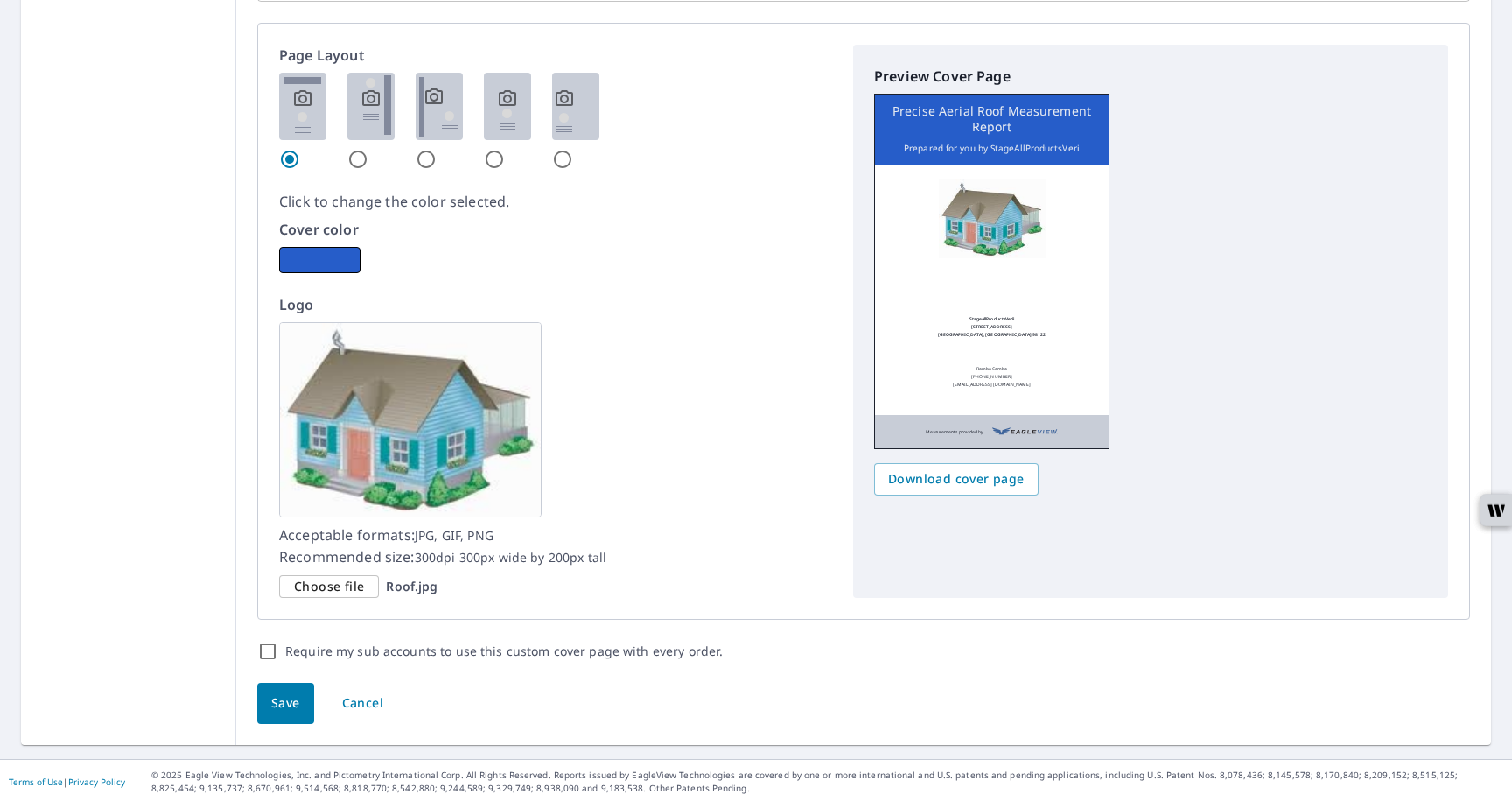
drag, startPoint x: 491, startPoint y: 539, endPoint x: 410, endPoint y: 540, distance: 81.0
click at [410, 540] on p "Acceptable formats: JPG, GIF, PNG Recommended size: 300dpi 300px wide by 200px …" at bounding box center [555, 546] width 553 height 43
copy span "JPG, GIF, PNG"
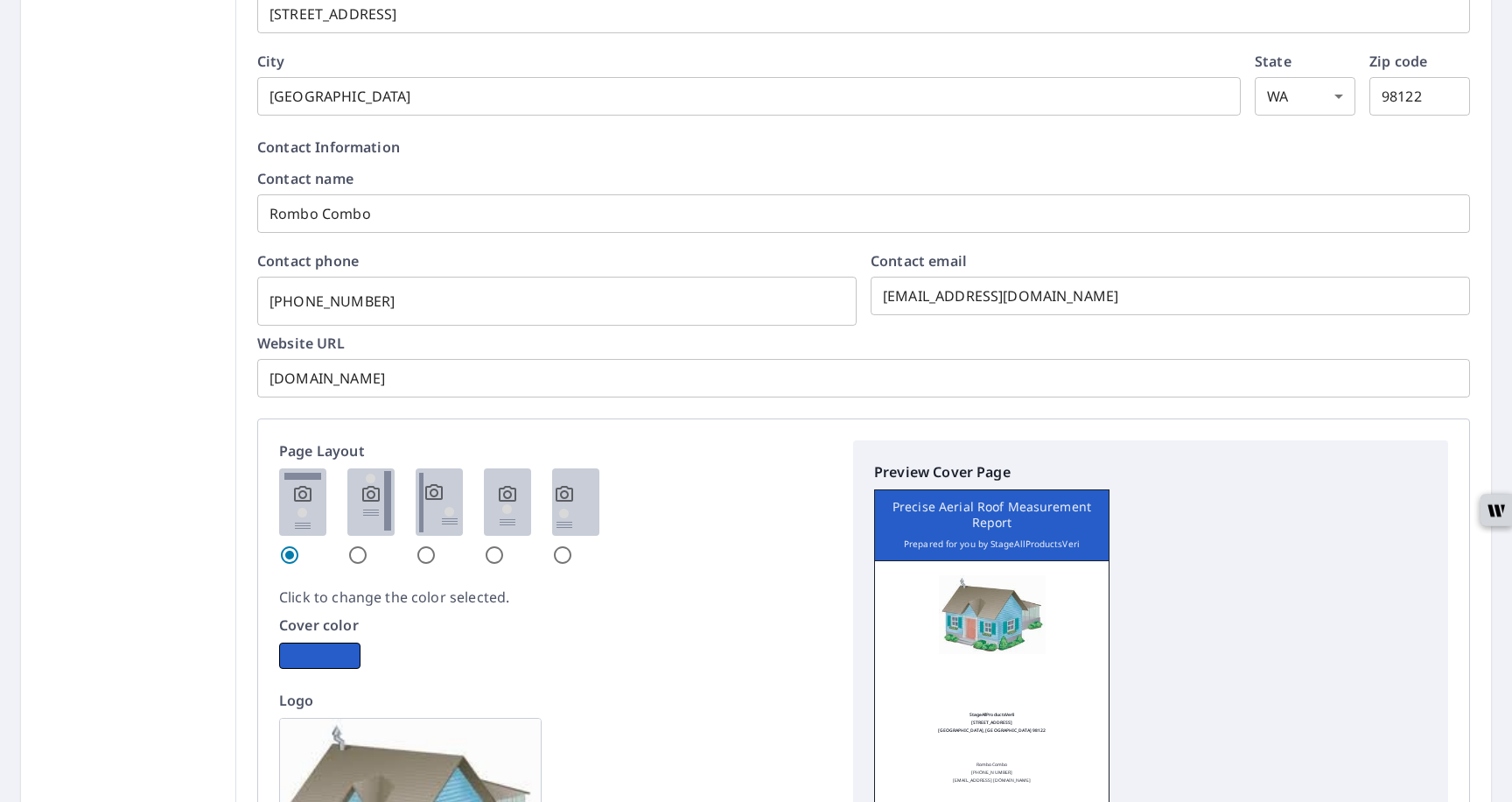
scroll to position [0, 0]
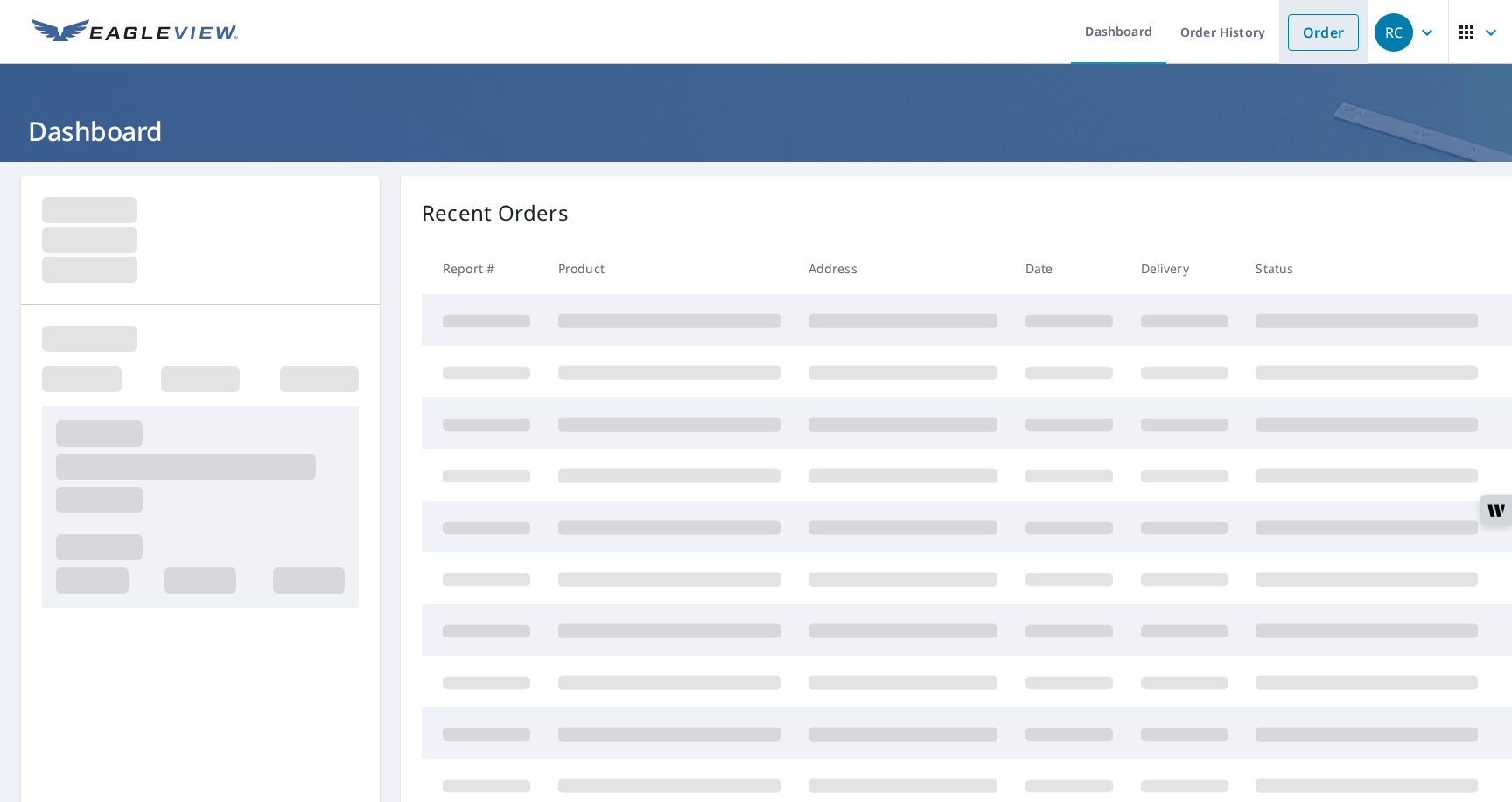
click at [1302, 33] on link "Order" at bounding box center [1324, 33] width 71 height 37
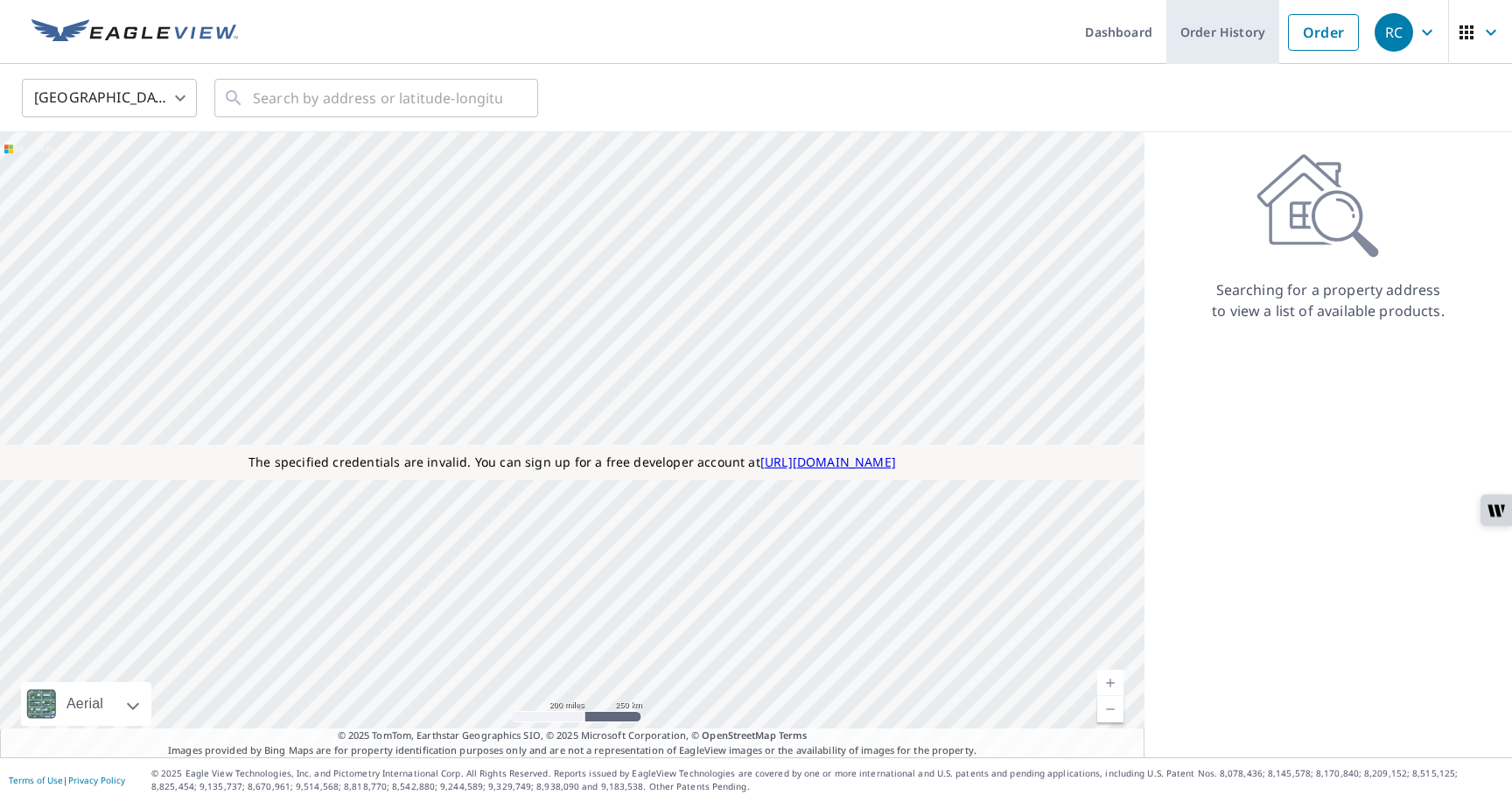
click at [1225, 42] on link "Order History" at bounding box center [1222, 32] width 113 height 64
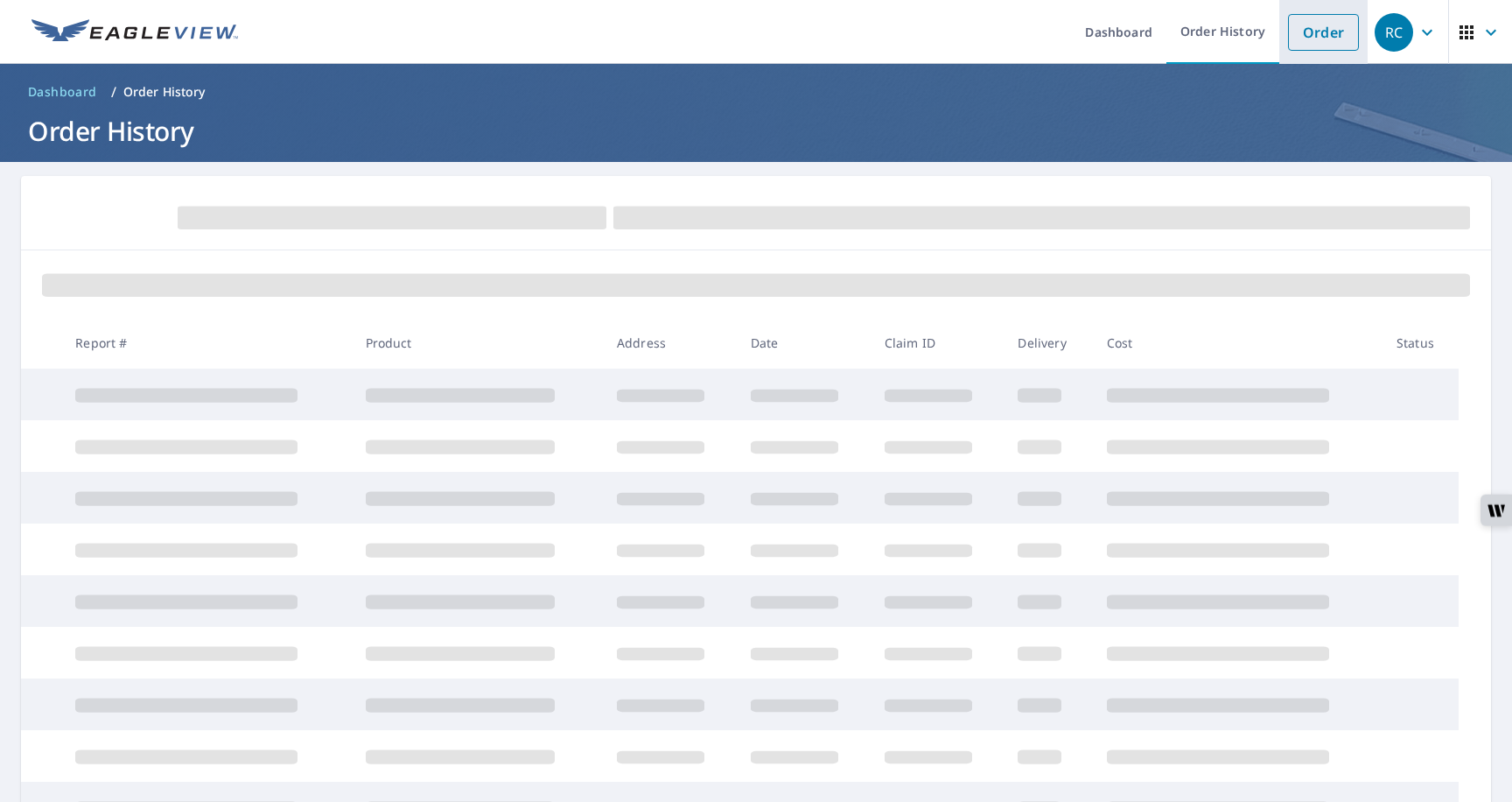
click at [1309, 34] on link "Order" at bounding box center [1324, 33] width 71 height 37
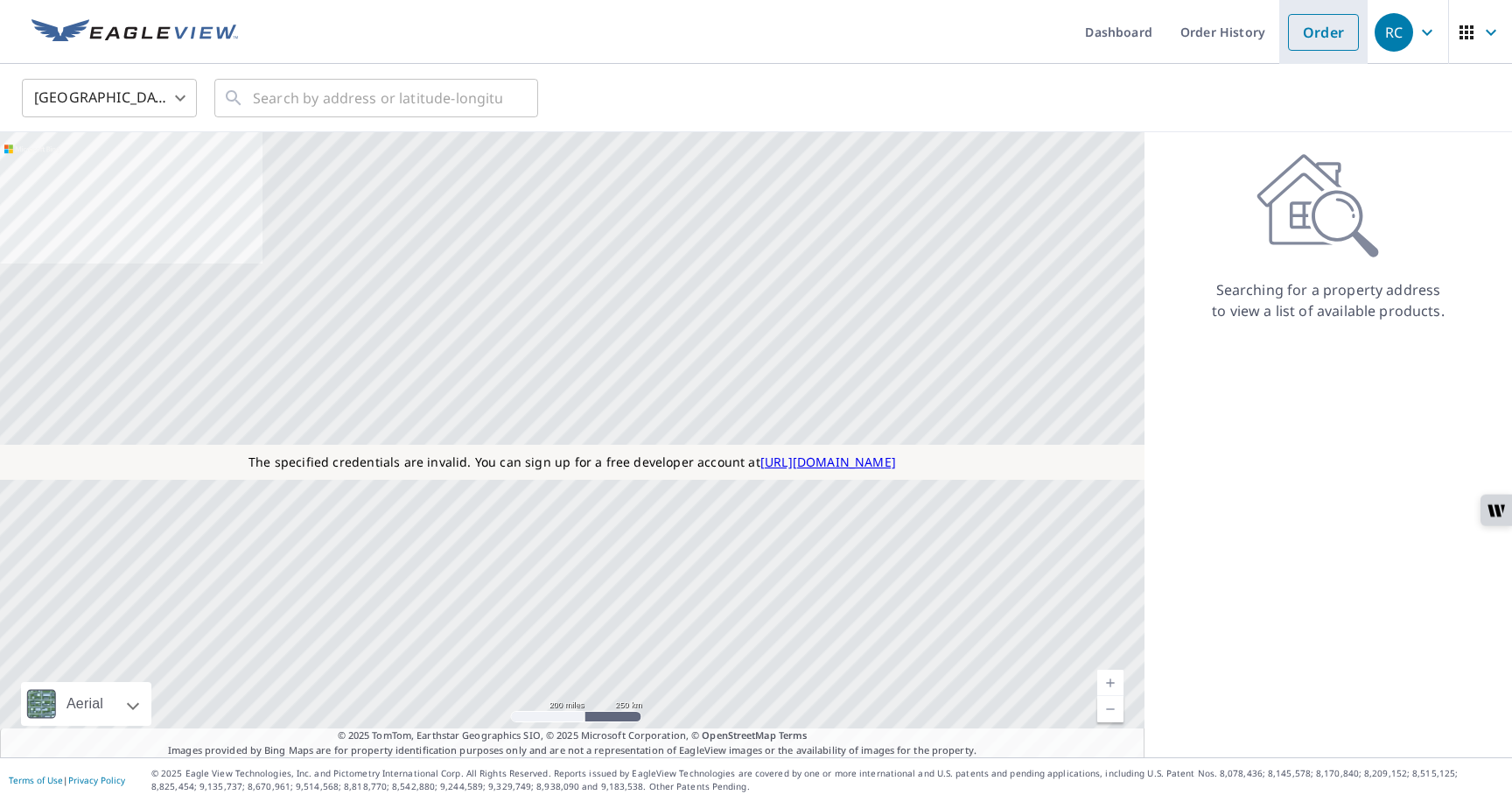
click at [1324, 35] on link "Order" at bounding box center [1324, 33] width 71 height 37
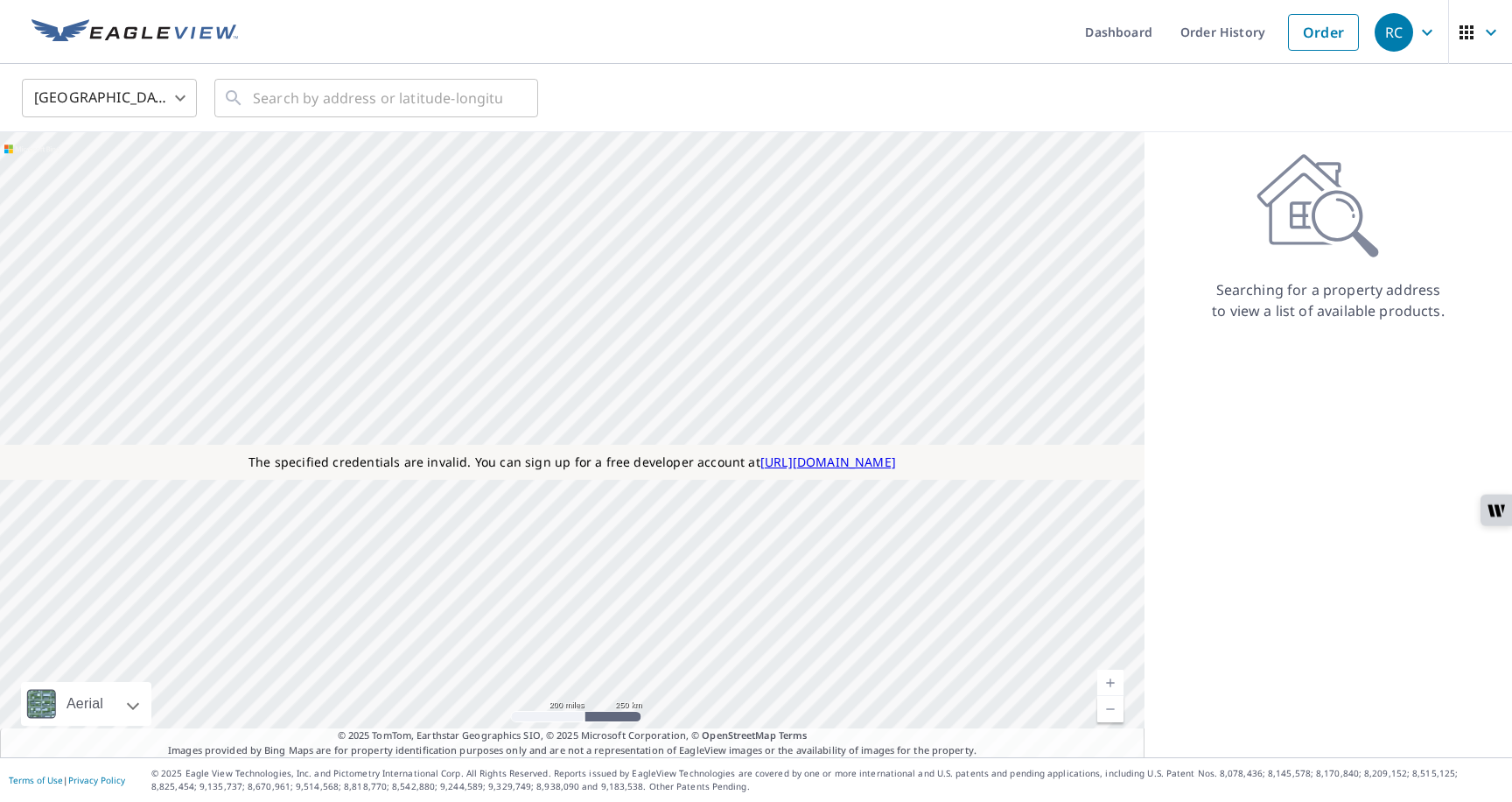
click at [1395, 35] on div "RC" at bounding box center [1395, 33] width 38 height 39
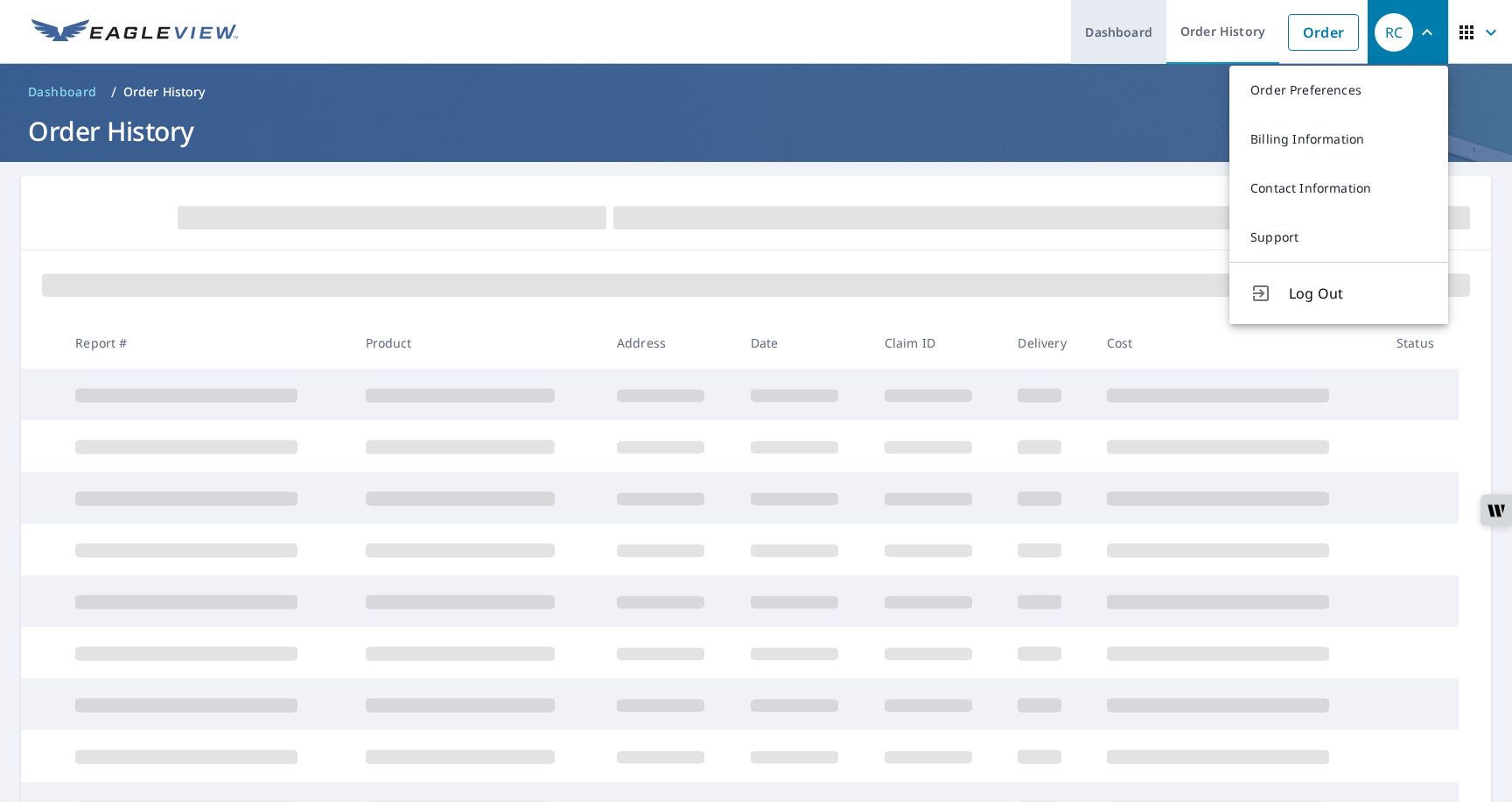
click at [1129, 63] on link "Dashboard" at bounding box center [1118, 32] width 95 height 64
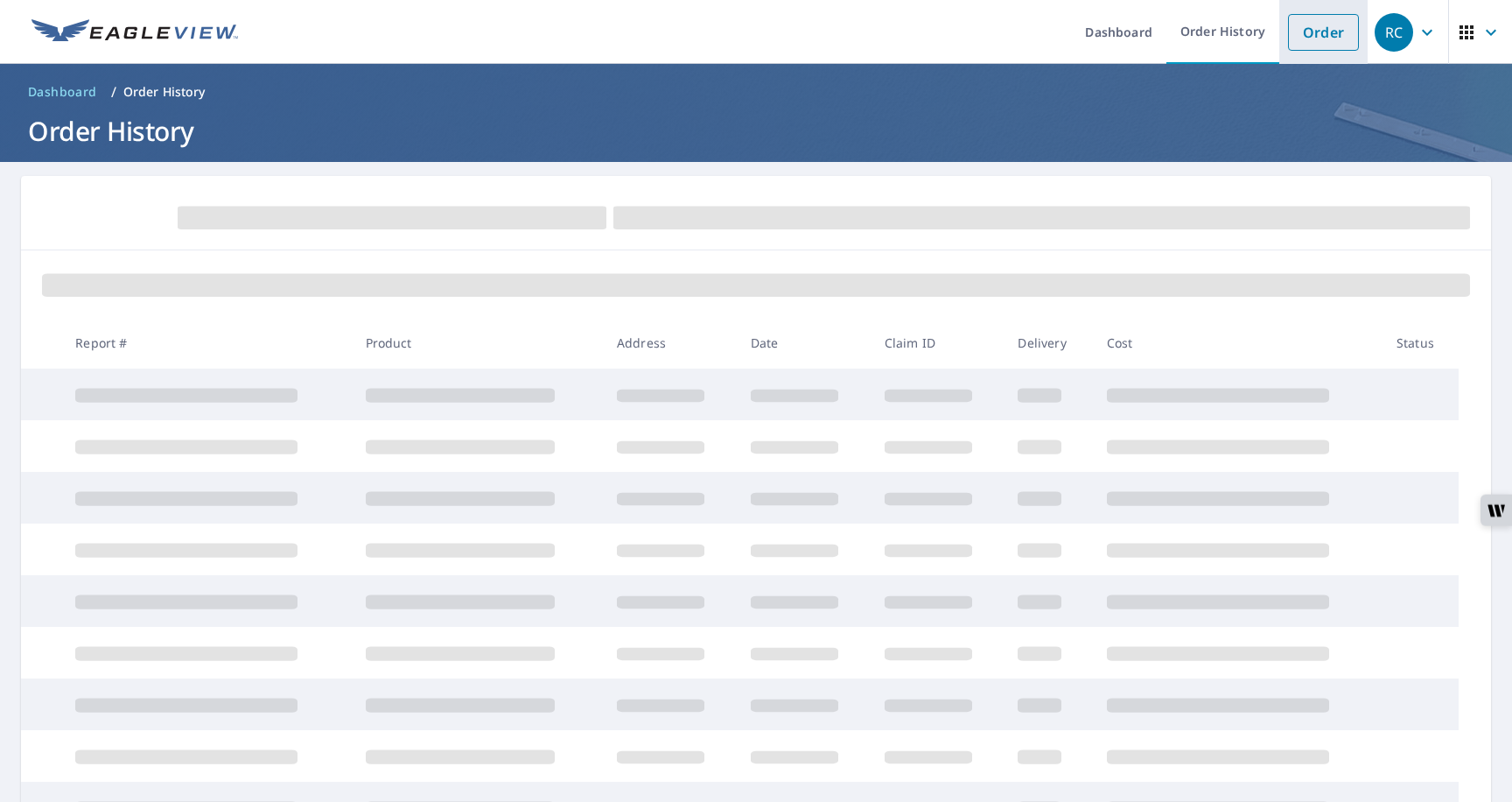
click at [1339, 36] on link "Order" at bounding box center [1324, 33] width 71 height 37
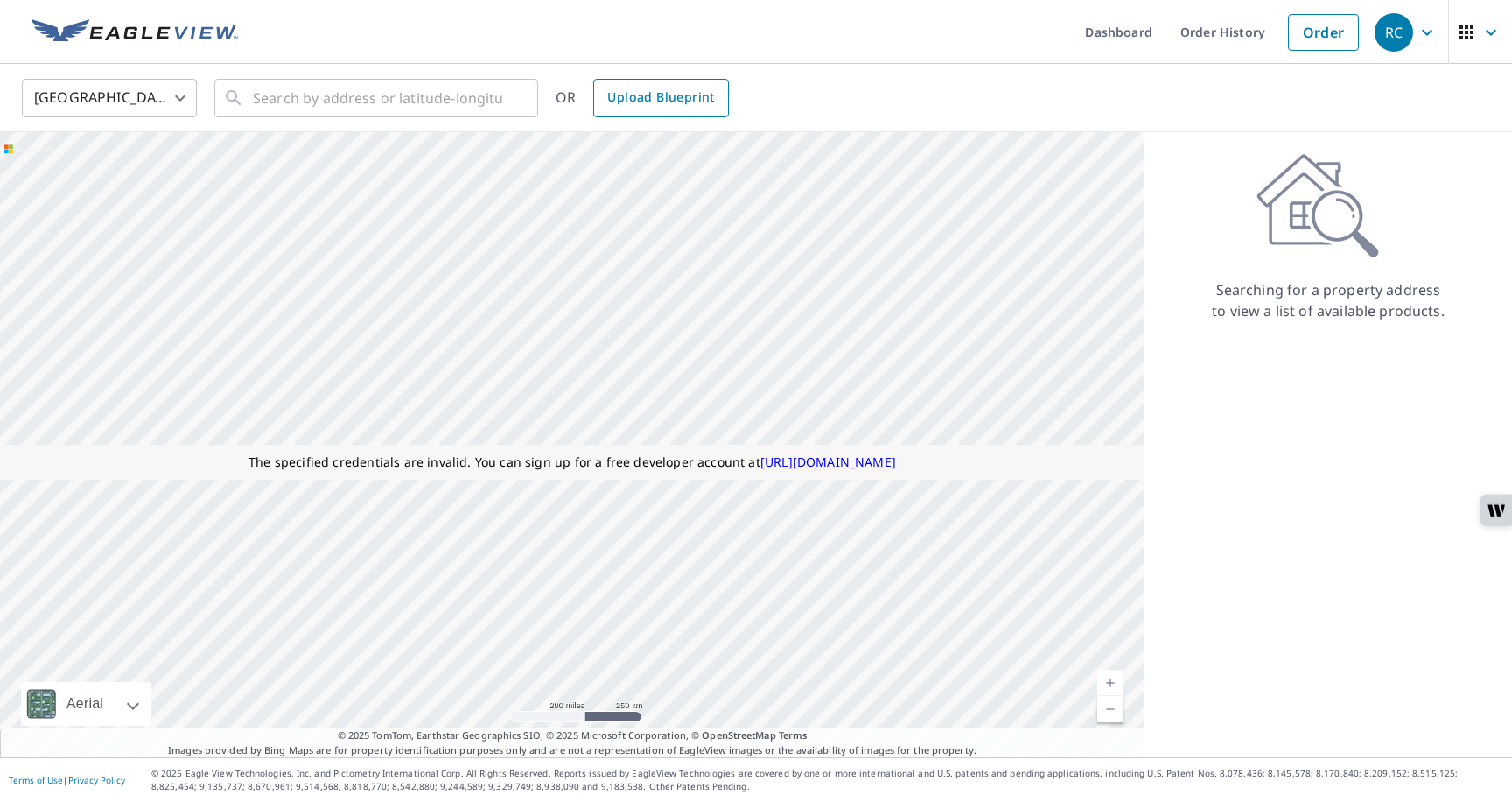
click at [686, 99] on span "Upload Blueprint" at bounding box center [660, 97] width 107 height 22
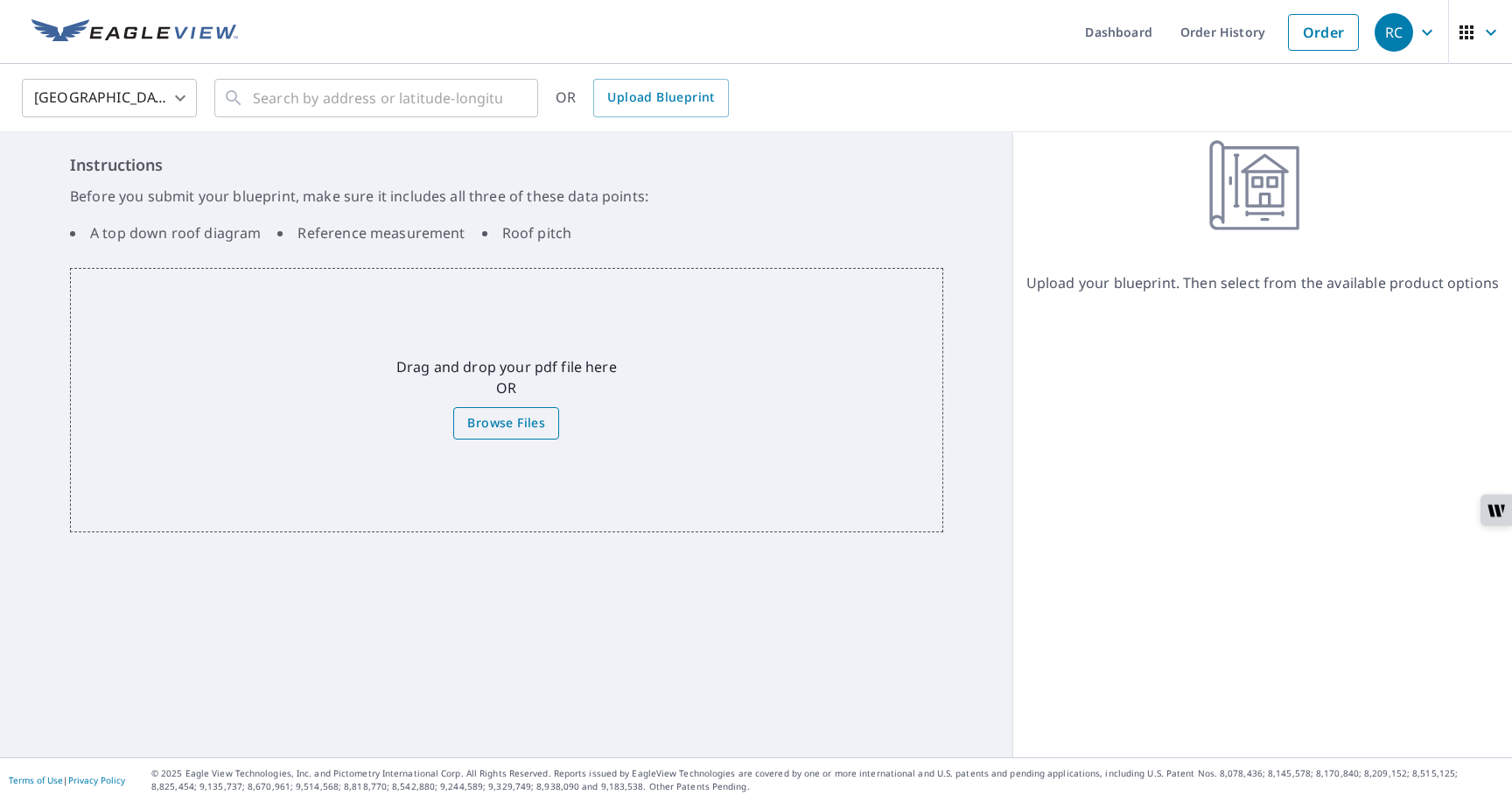
click at [509, 419] on span "Browse Files" at bounding box center [506, 423] width 78 height 22
click at [0, 0] on input "Browse Files" at bounding box center [0, 0] width 0 height 0
click at [1423, 35] on icon "button" at bounding box center [1427, 33] width 21 height 21
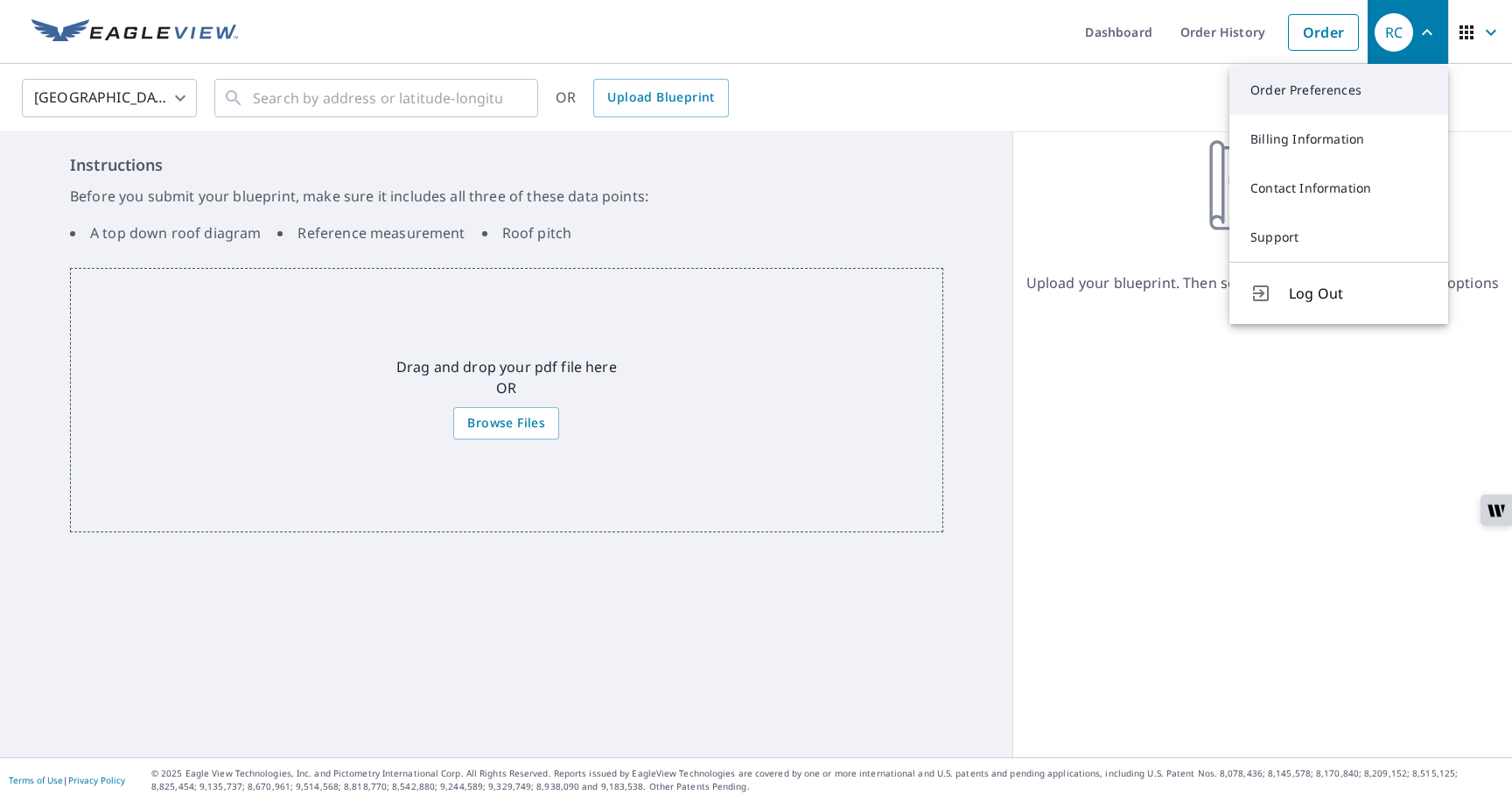
click at [1355, 86] on link "Order Preferences" at bounding box center [1339, 90] width 218 height 49
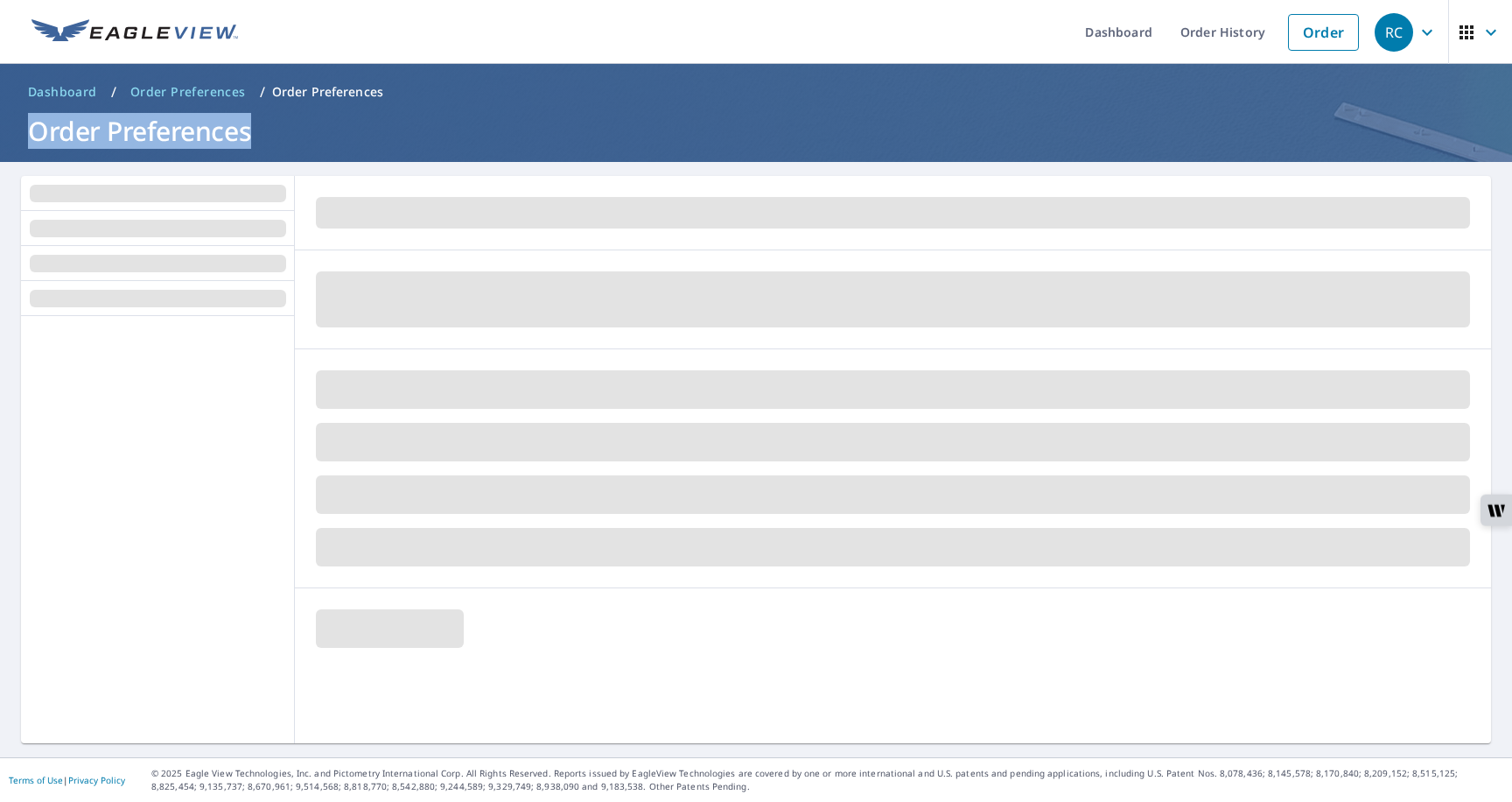
drag, startPoint x: 256, startPoint y: 133, endPoint x: 34, endPoint y: 135, distance: 222.0
click at [34, 135] on h1 "Order Preferences" at bounding box center [756, 130] width 1471 height 36
copy h1 "Order Preferences"
click at [1093, 44] on link "Dashboard" at bounding box center [1118, 32] width 95 height 64
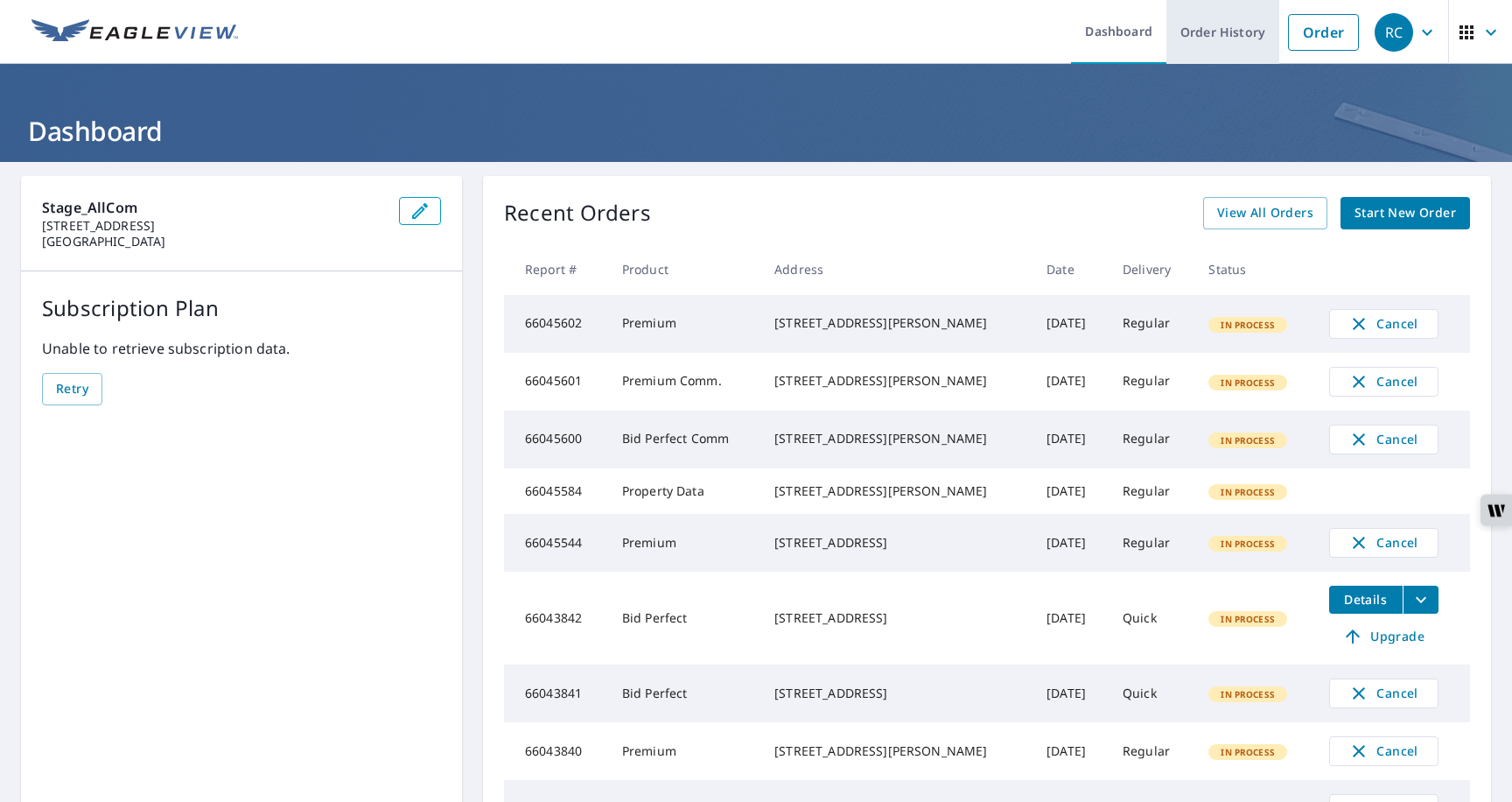
click at [1201, 34] on link "Order History" at bounding box center [1222, 32] width 113 height 64
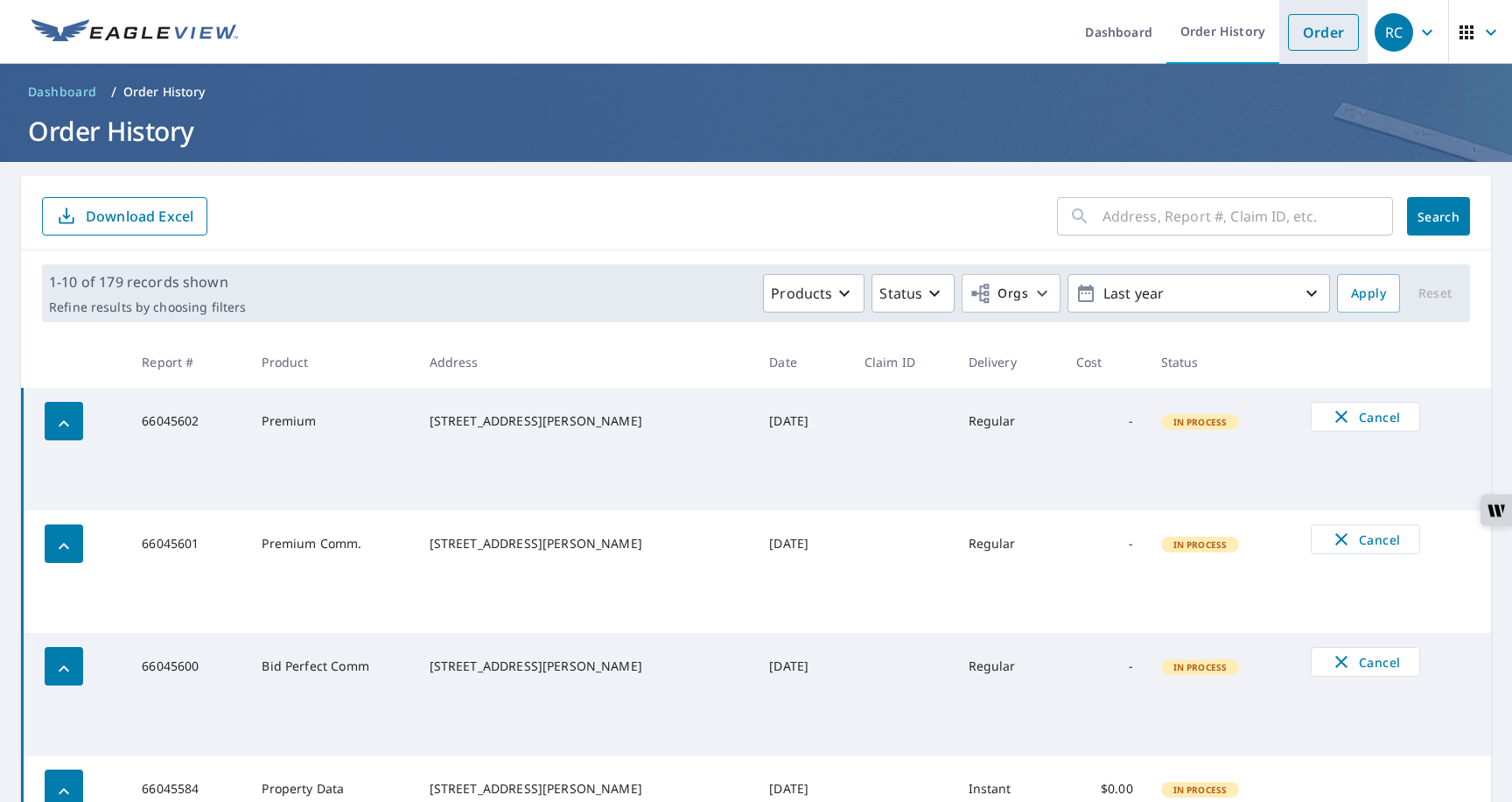
click at [1305, 38] on link "Order" at bounding box center [1324, 33] width 71 height 37
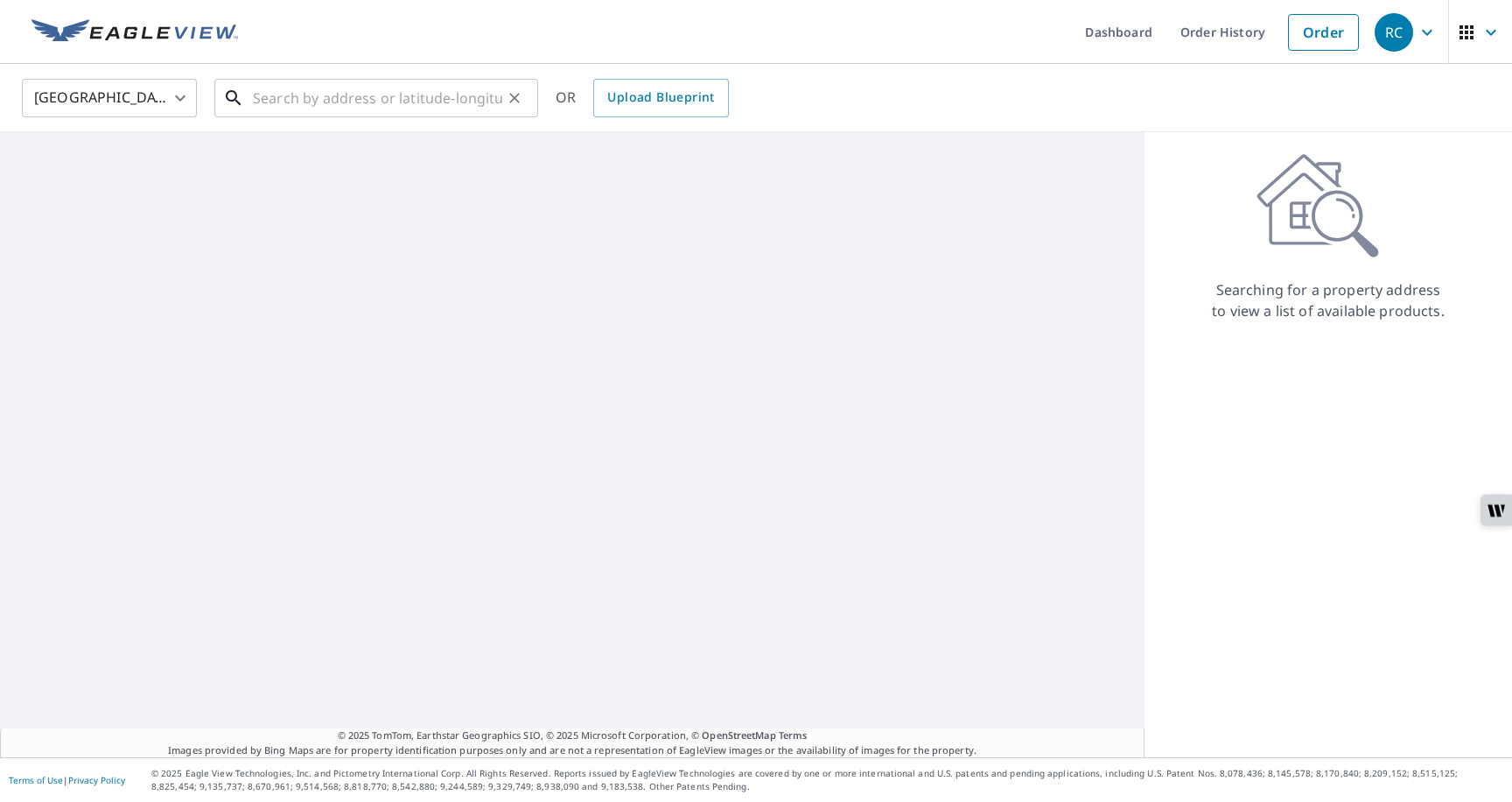
click at [461, 91] on input "text" at bounding box center [377, 97] width 249 height 49
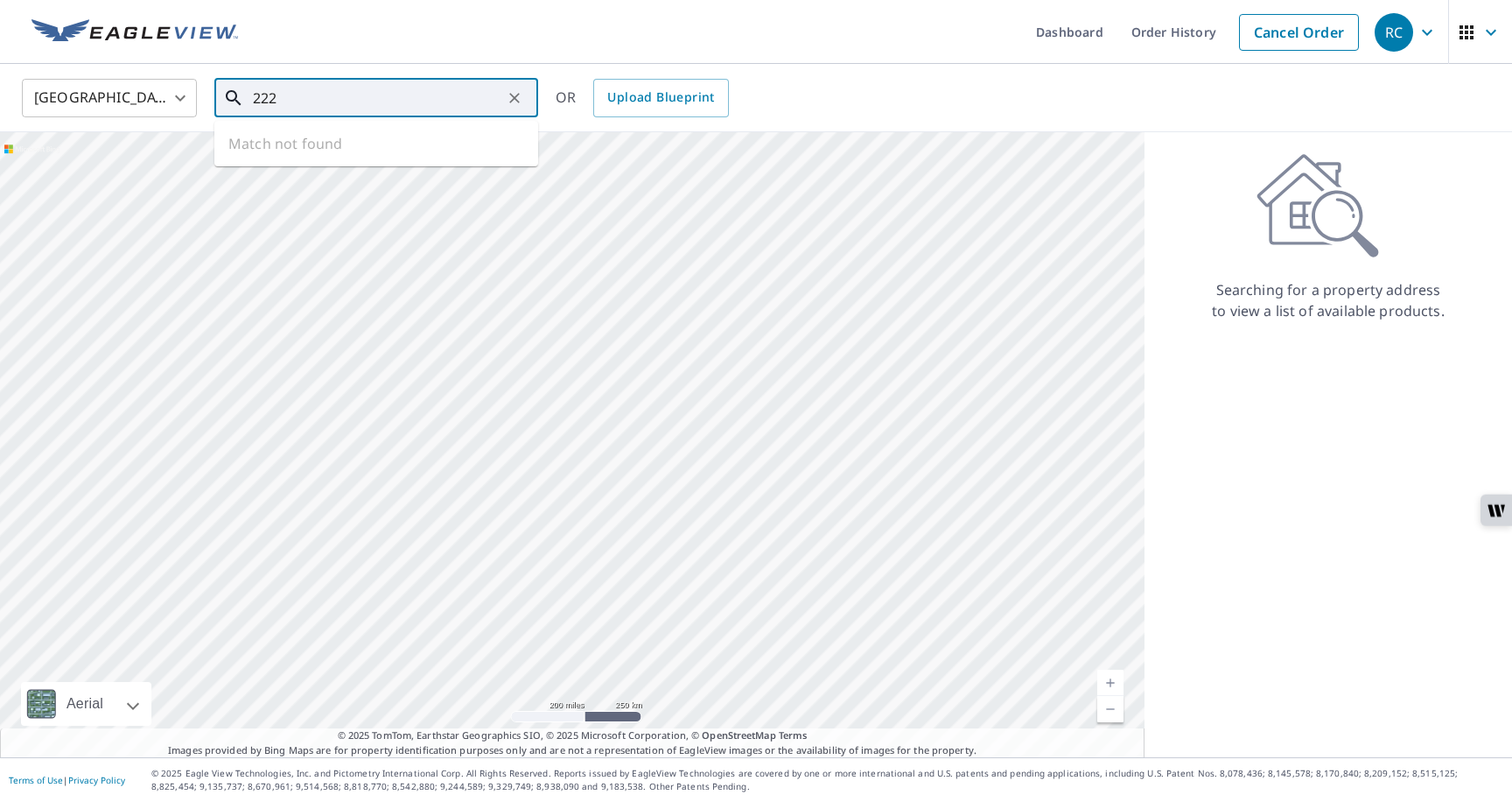
type input "222"
click at [849, 51] on ul "Dashboard Order History Cancel Order" at bounding box center [807, 32] width 1119 height 64
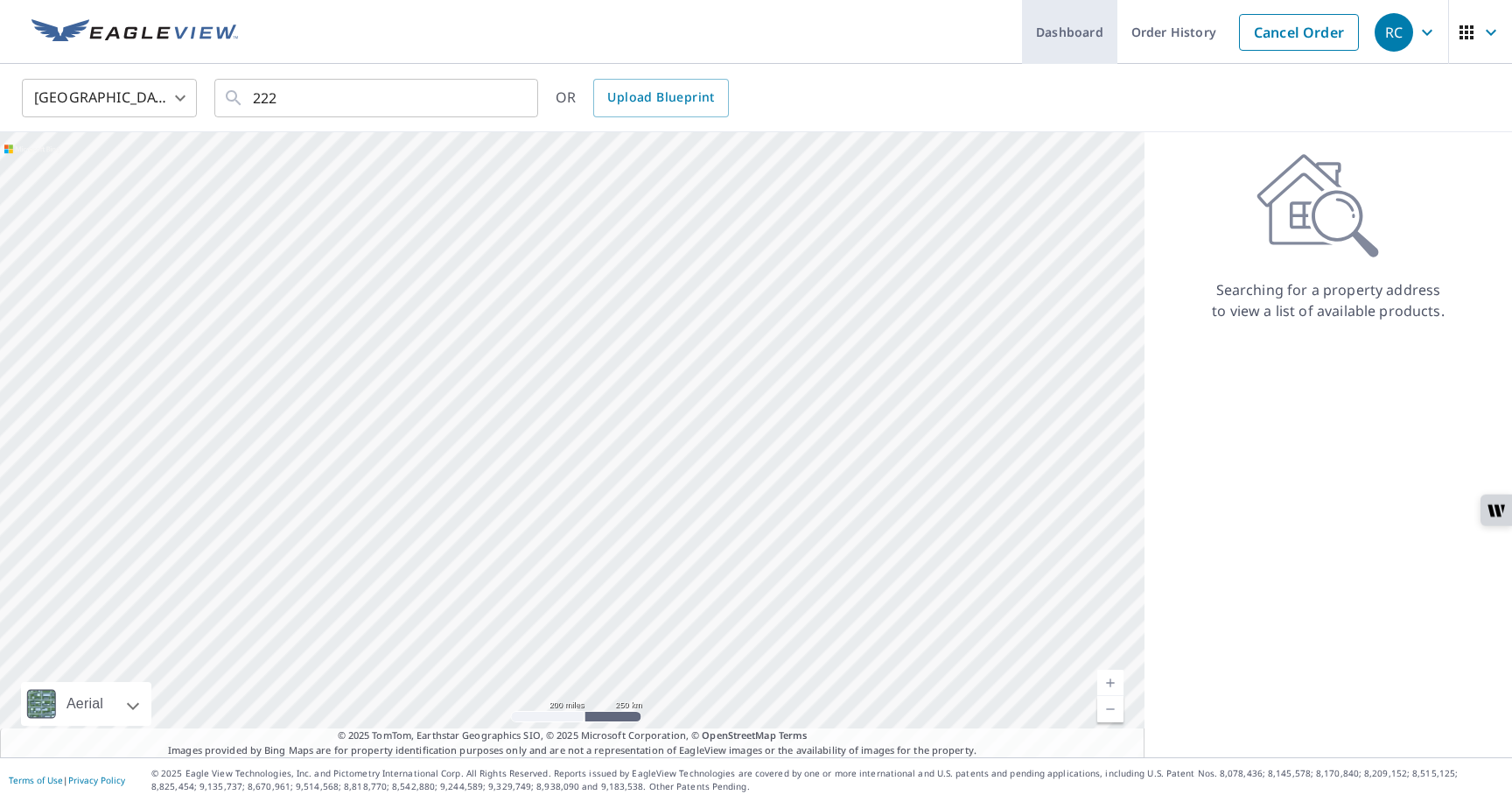
click at [1072, 43] on link "Dashboard" at bounding box center [1069, 32] width 95 height 64
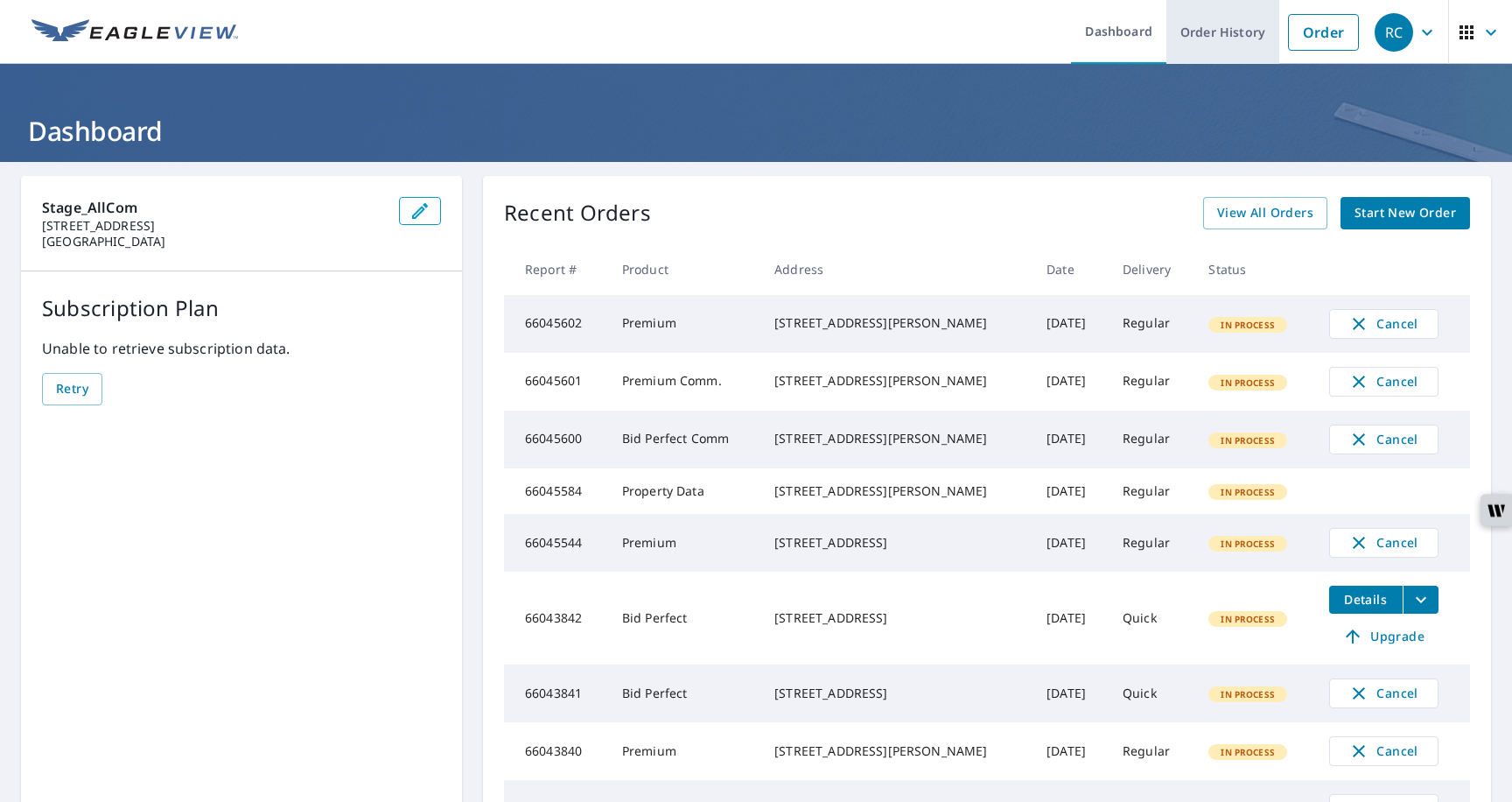
click at [1214, 42] on link "Order History" at bounding box center [1222, 32] width 113 height 64
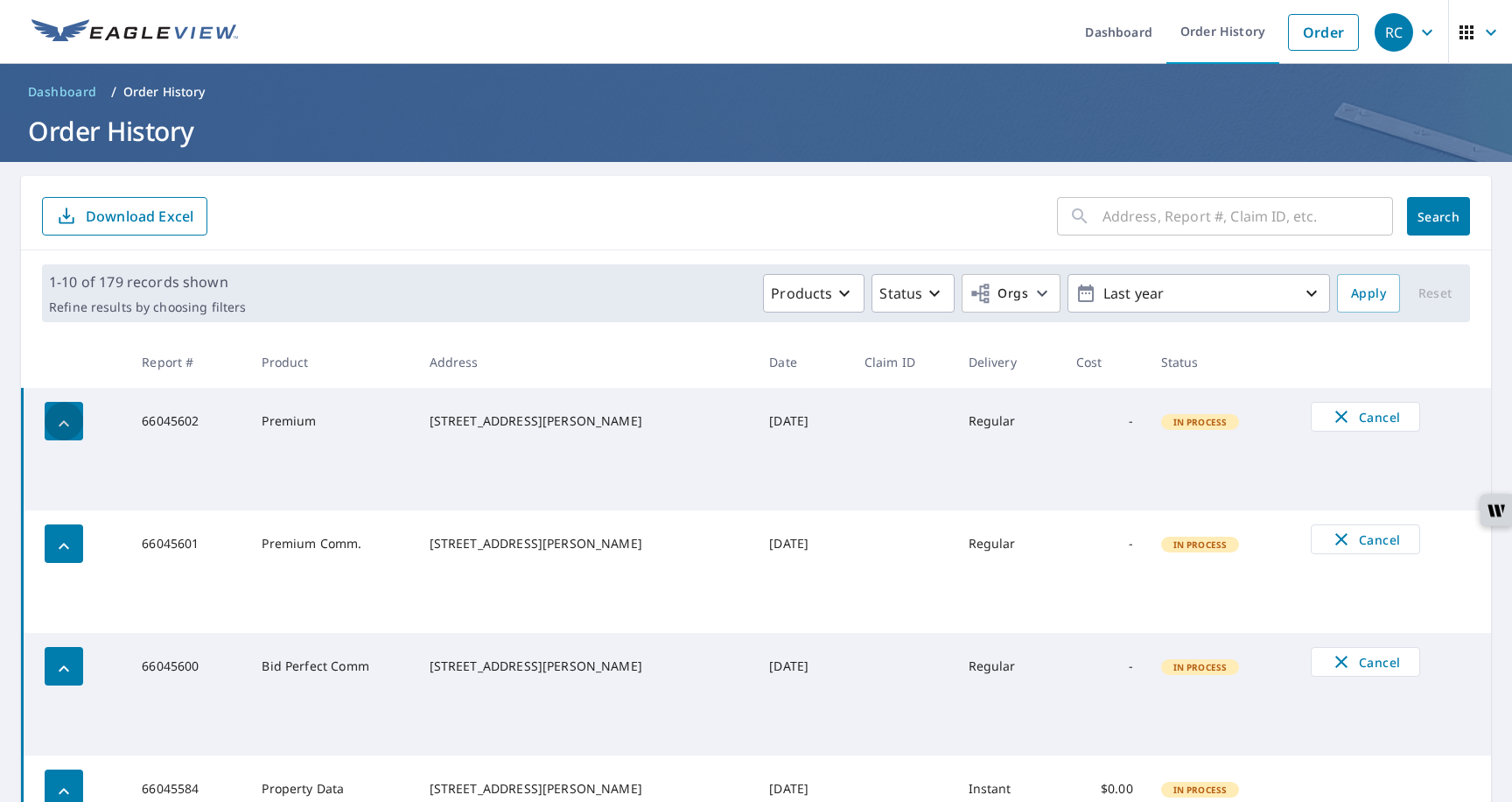
click at [72, 426] on icon "button" at bounding box center [64, 424] width 21 height 21
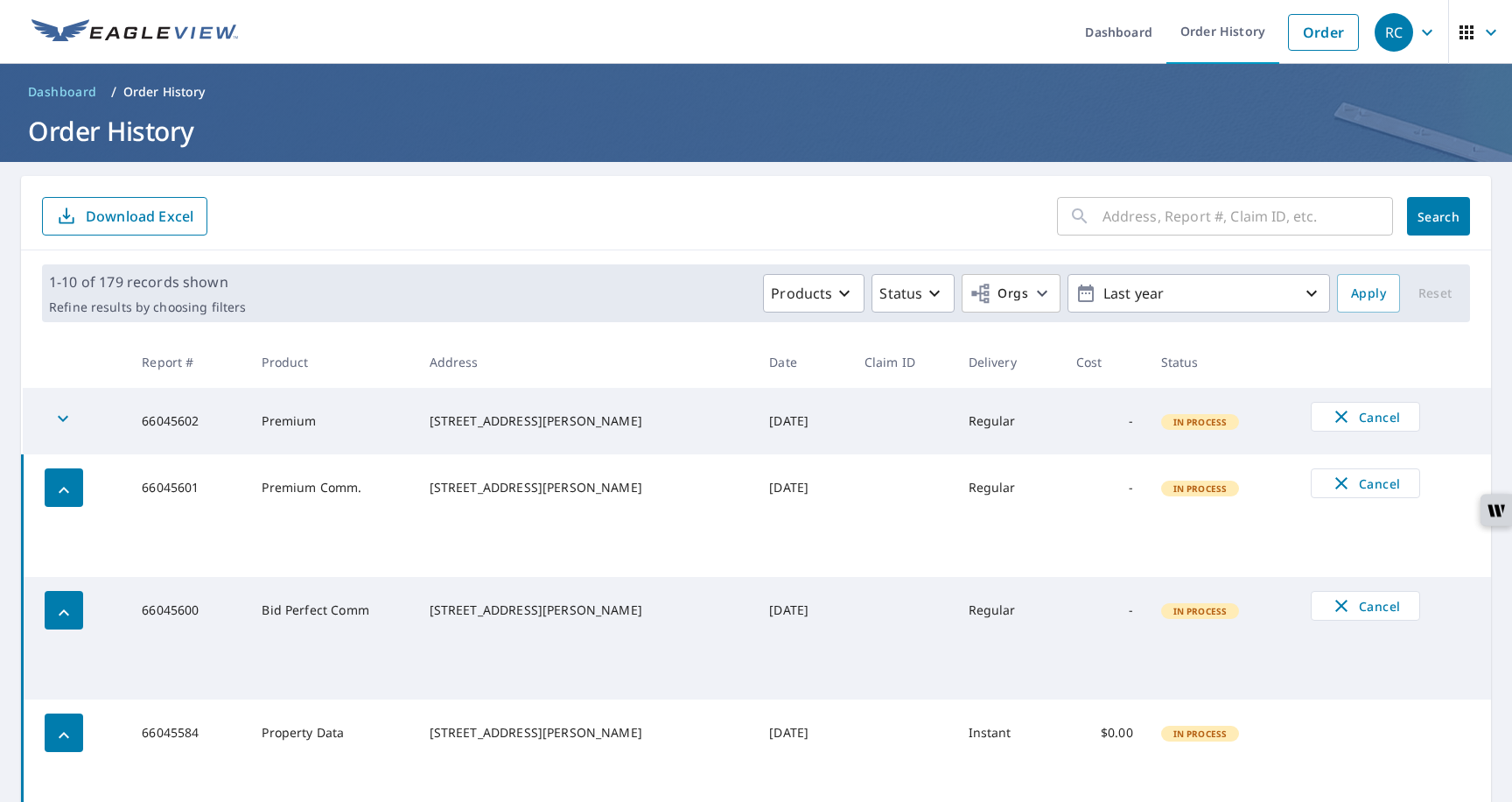
click at [72, 426] on div "button" at bounding box center [63, 421] width 38 height 39
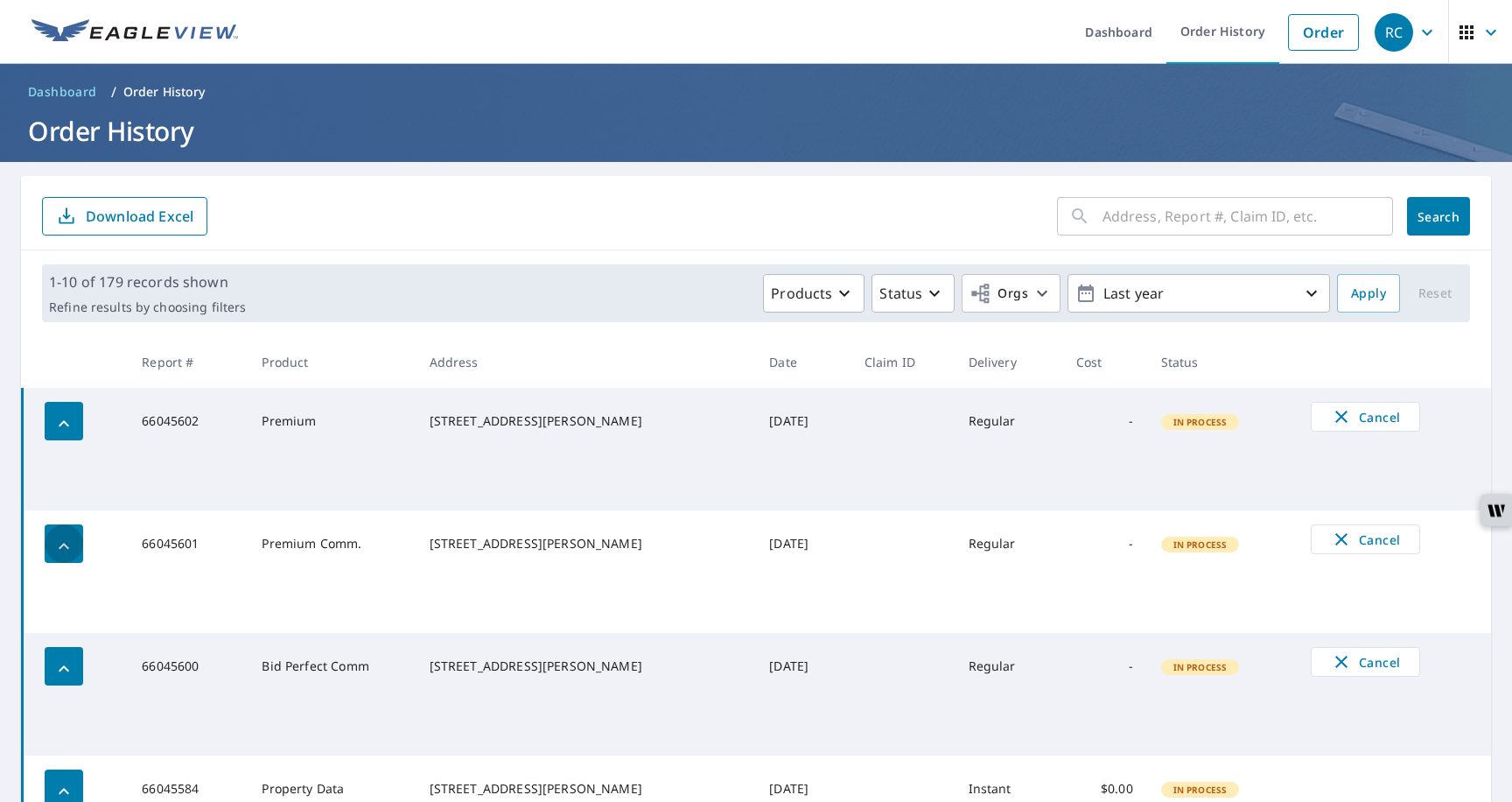
click at [79, 525] on div "button" at bounding box center [64, 544] width 38 height 39
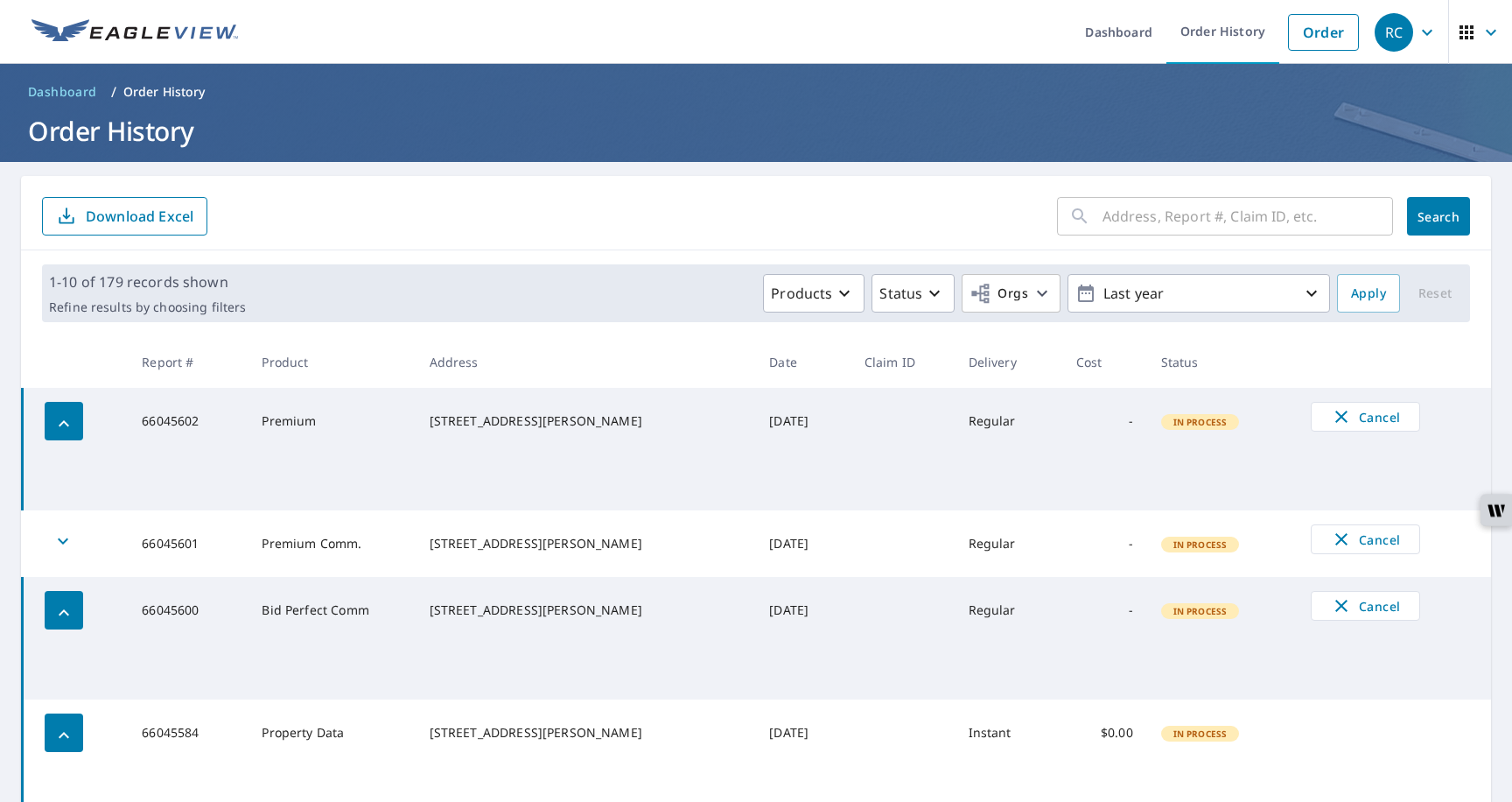
click at [79, 525] on div "button" at bounding box center [63, 544] width 38 height 39
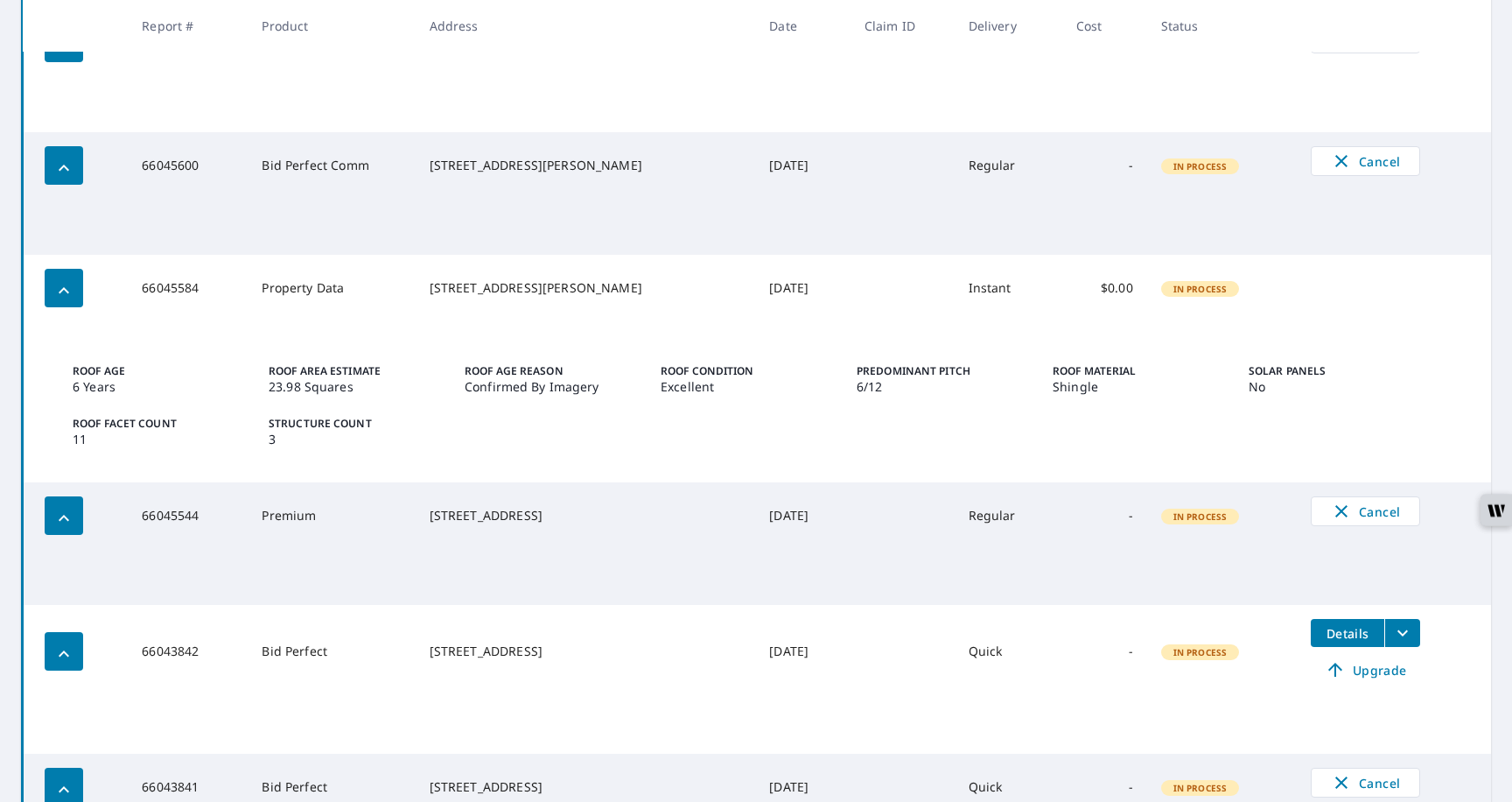
scroll to position [536, 0]
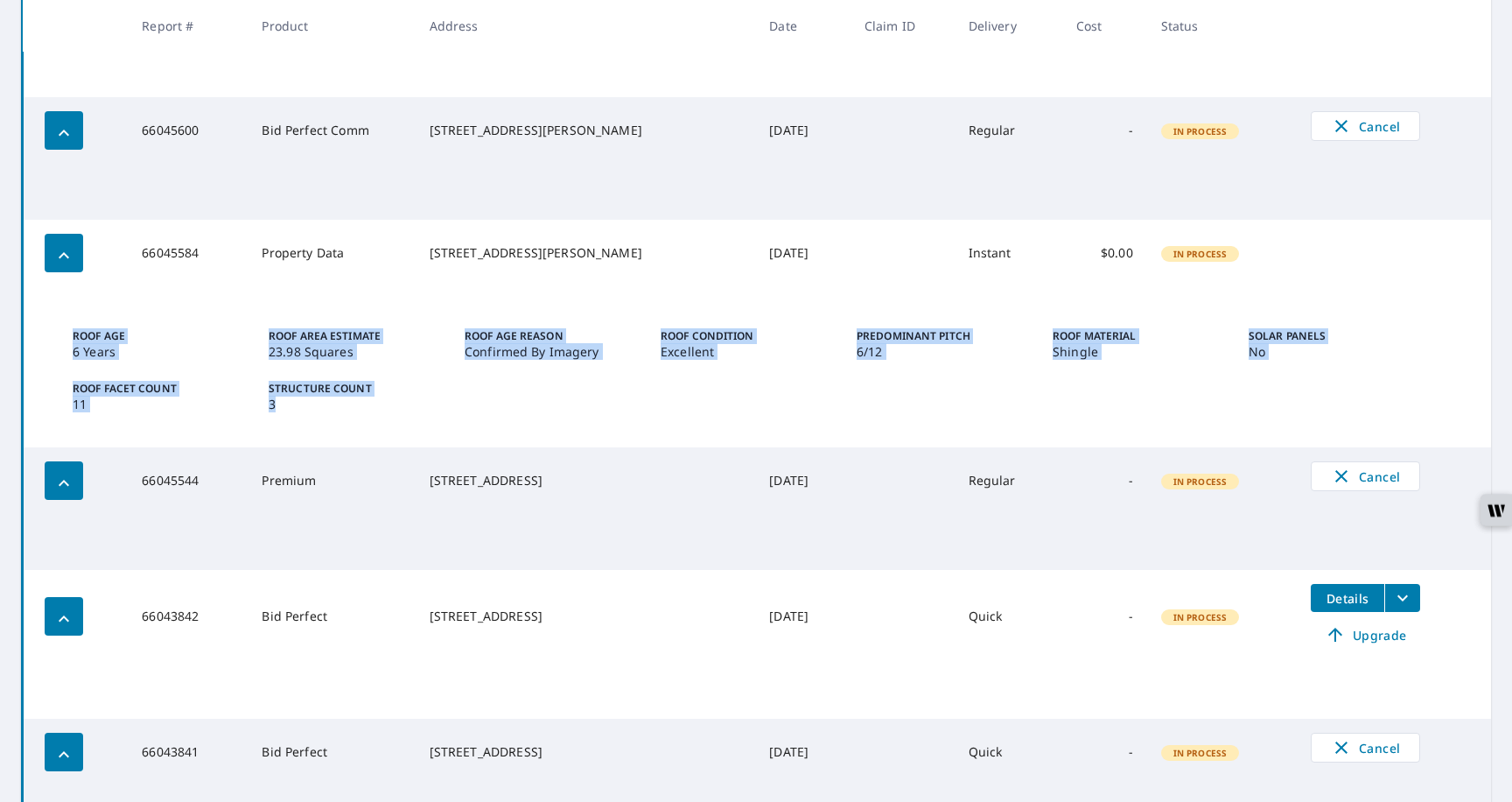
drag, startPoint x: 64, startPoint y: 343, endPoint x: 374, endPoint y: 397, distance: 314.7
click at [374, 397] on div "Roof Age 6 Years Roof Area Estimate 23.98 Squares Roof Age Reason Confirmed By …" at bounding box center [761, 374] width 1419 height 105
click at [434, 422] on div "Roof Age 6 Years Roof Area Estimate 23.98 Squares Roof Age Reason Confirmed By …" at bounding box center [761, 374] width 1419 height 105
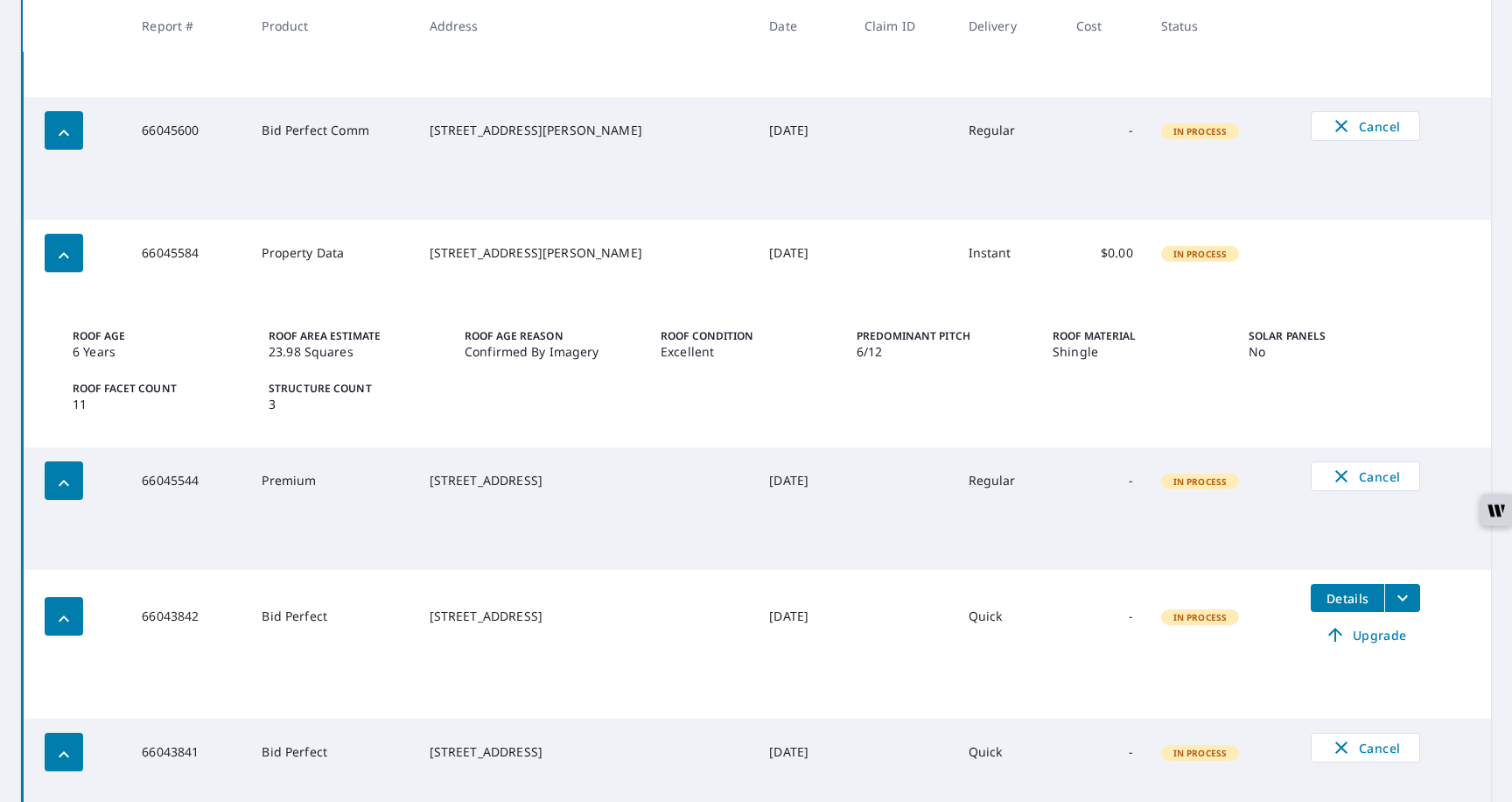
click at [62, 251] on icon "button" at bounding box center [64, 256] width 21 height 21
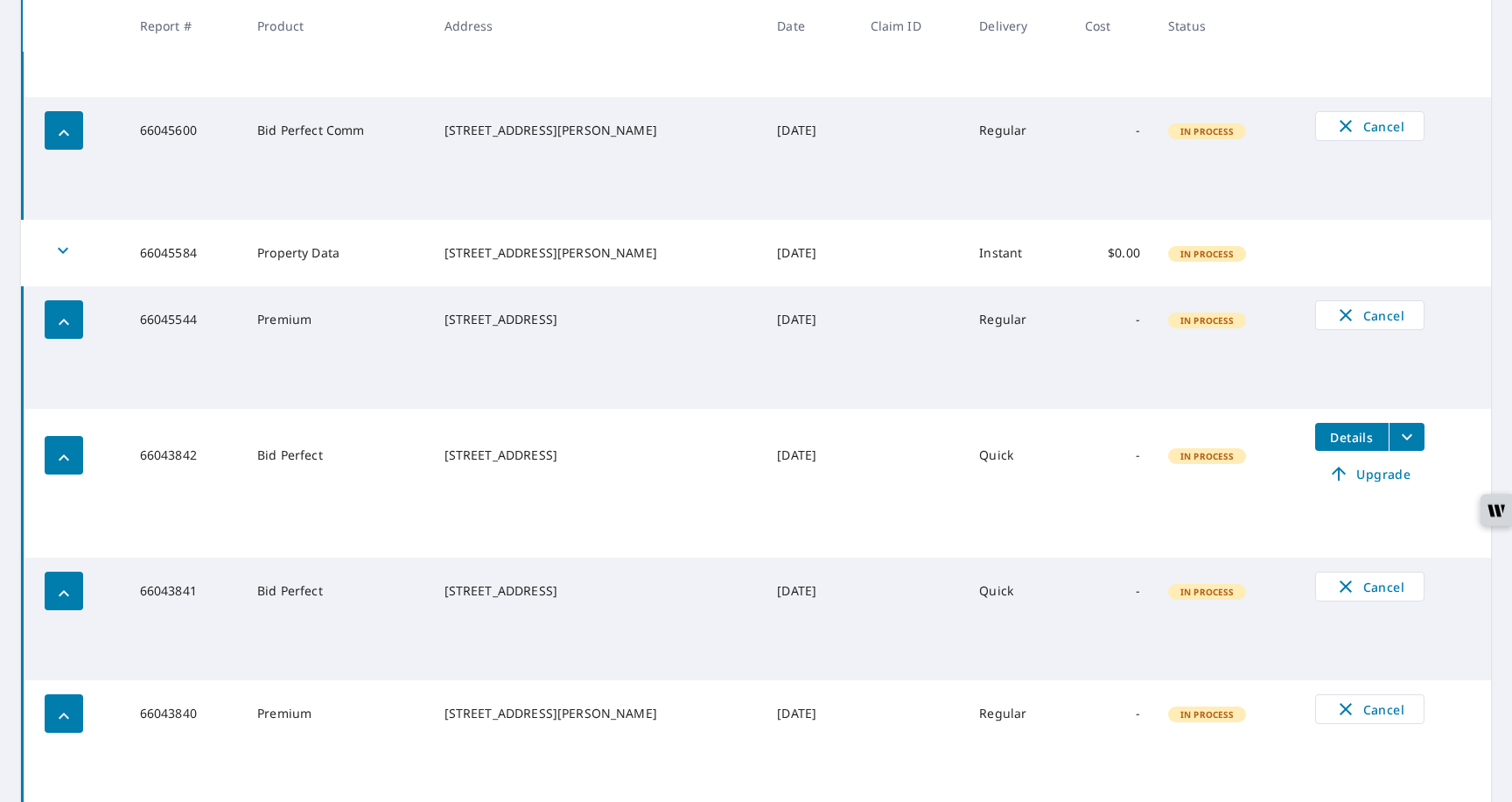
click at [64, 257] on icon "button" at bounding box center [64, 250] width 21 height 21
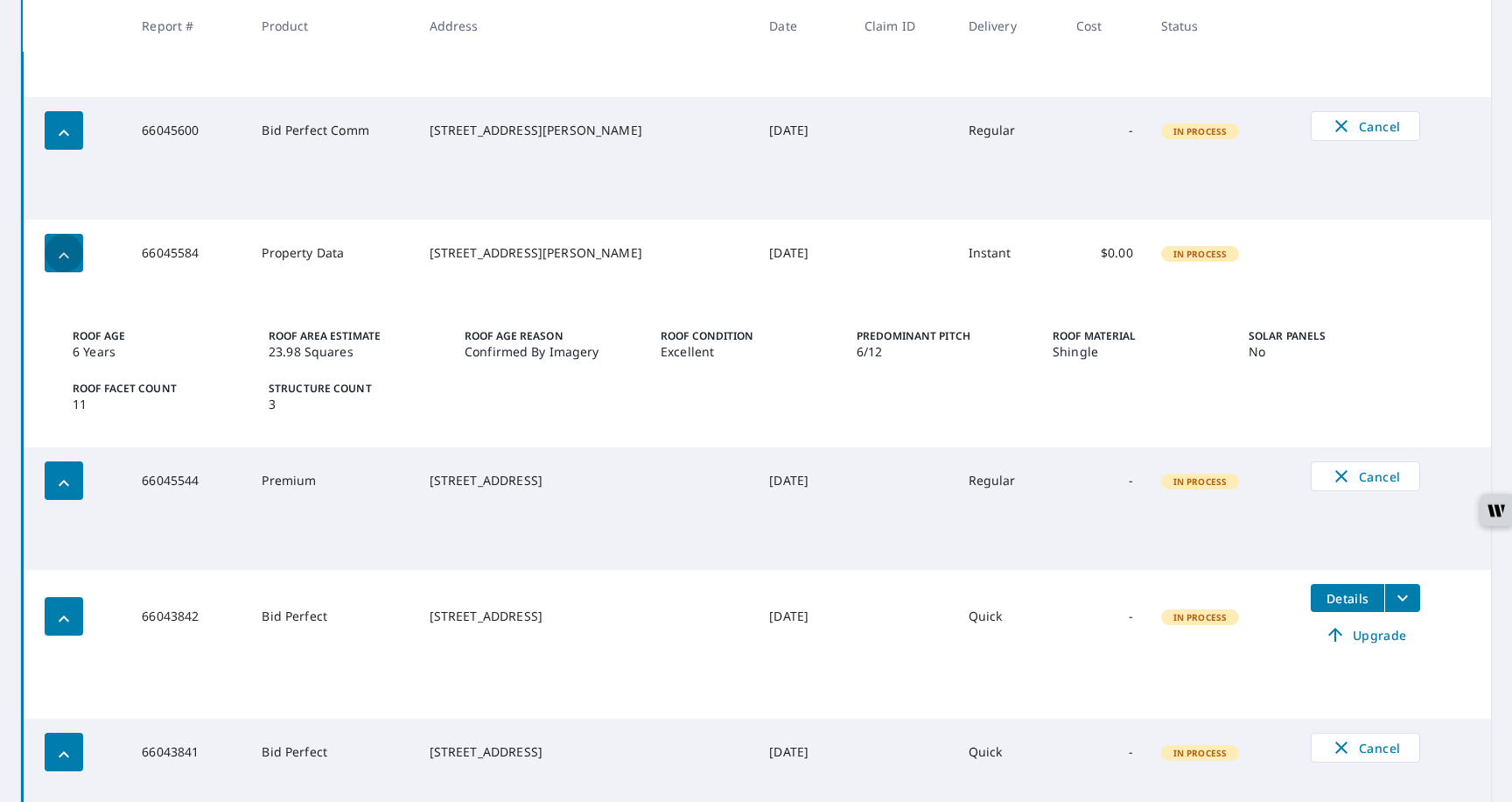
click at [57, 267] on div "button" at bounding box center [64, 253] width 38 height 39
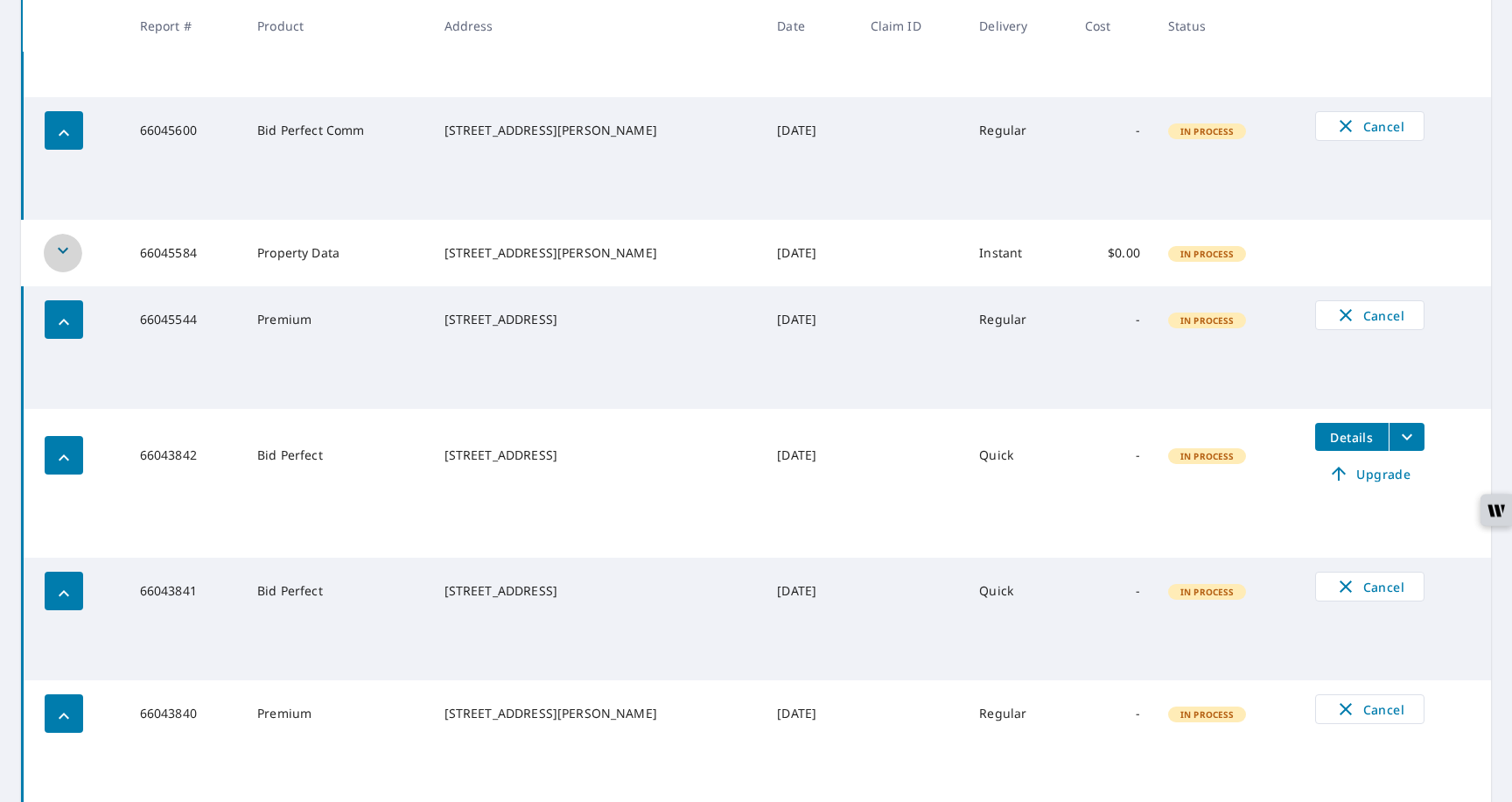
click at [57, 267] on div "button" at bounding box center [63, 253] width 38 height 39
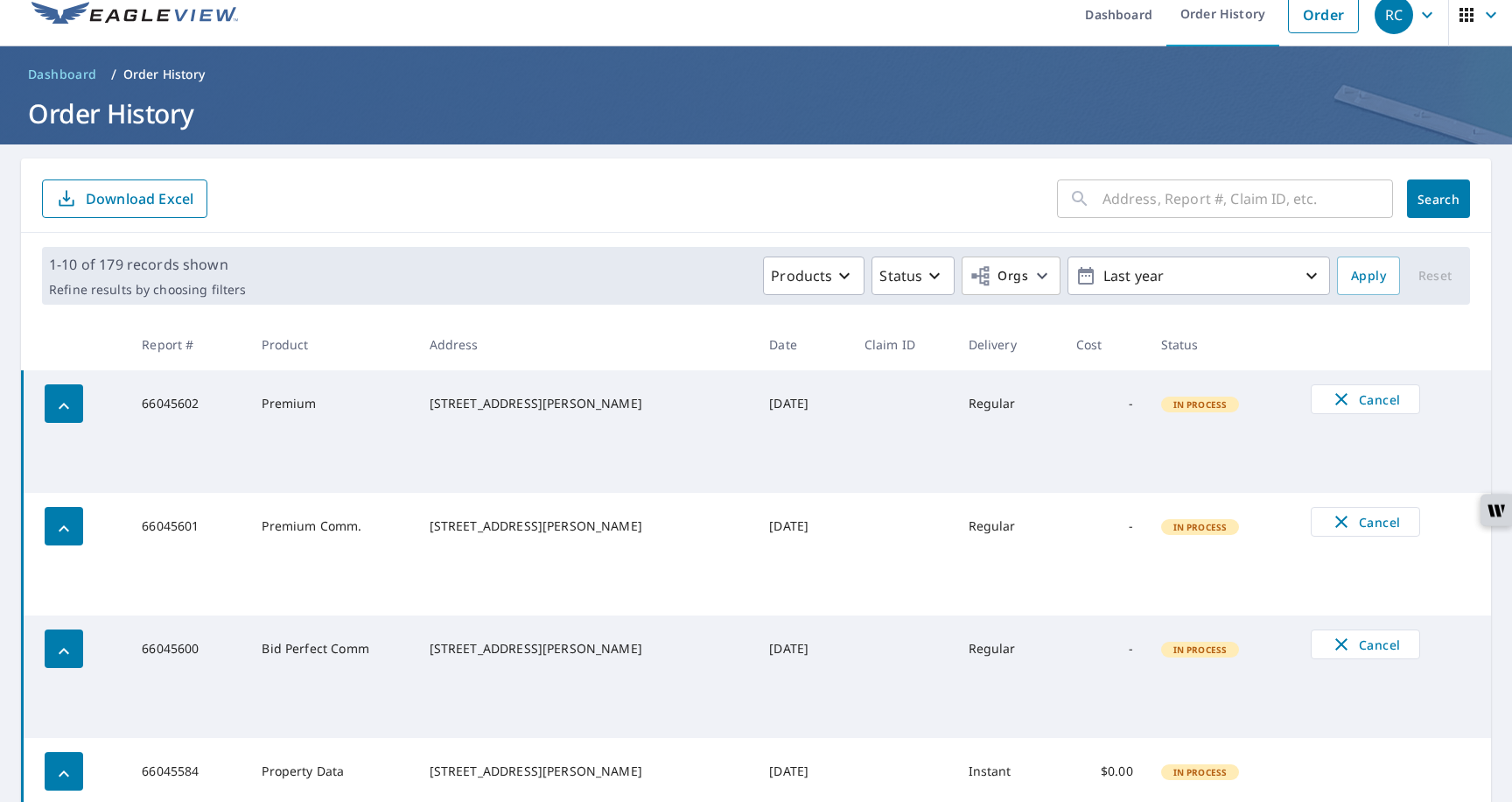
scroll to position [0, 0]
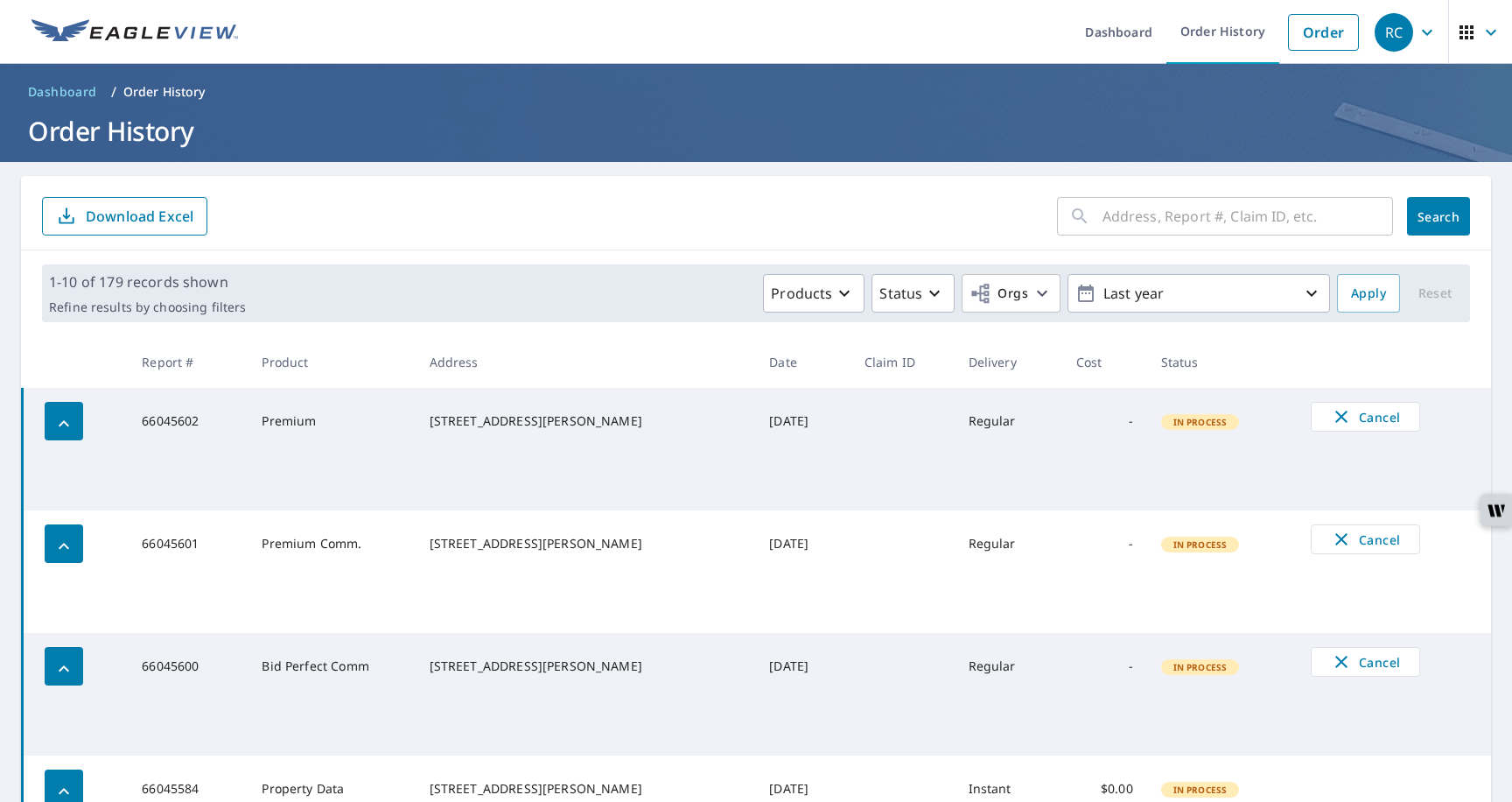
click at [802, 314] on div "1-10 of 179 records shown Refine results by choosing filters Products Status Or…" at bounding box center [756, 294] width 1428 height 58
click at [797, 298] on p "Products" at bounding box center [802, 294] width 62 height 21
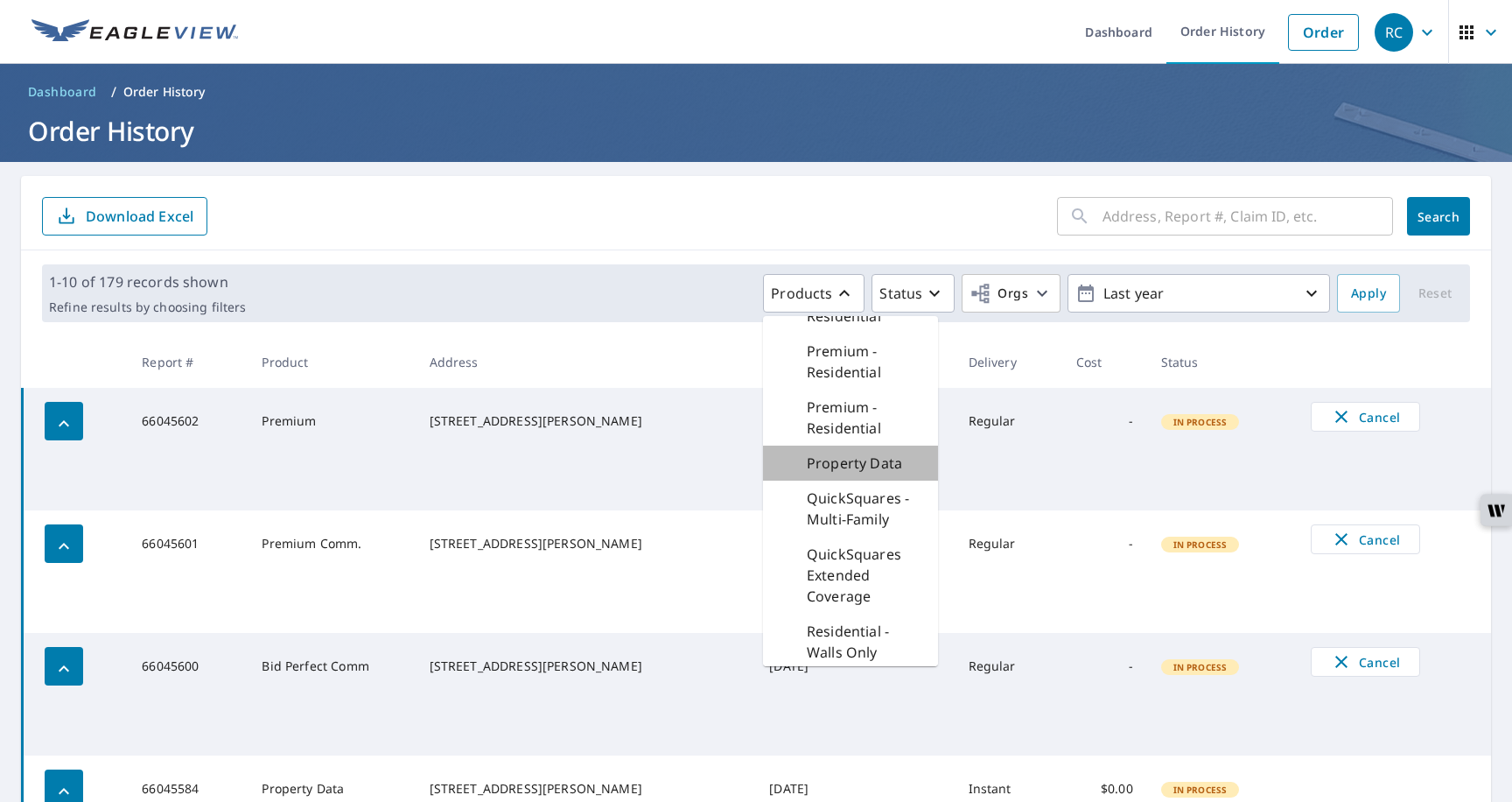
click at [835, 472] on p "Property Data" at bounding box center [854, 463] width 95 height 21
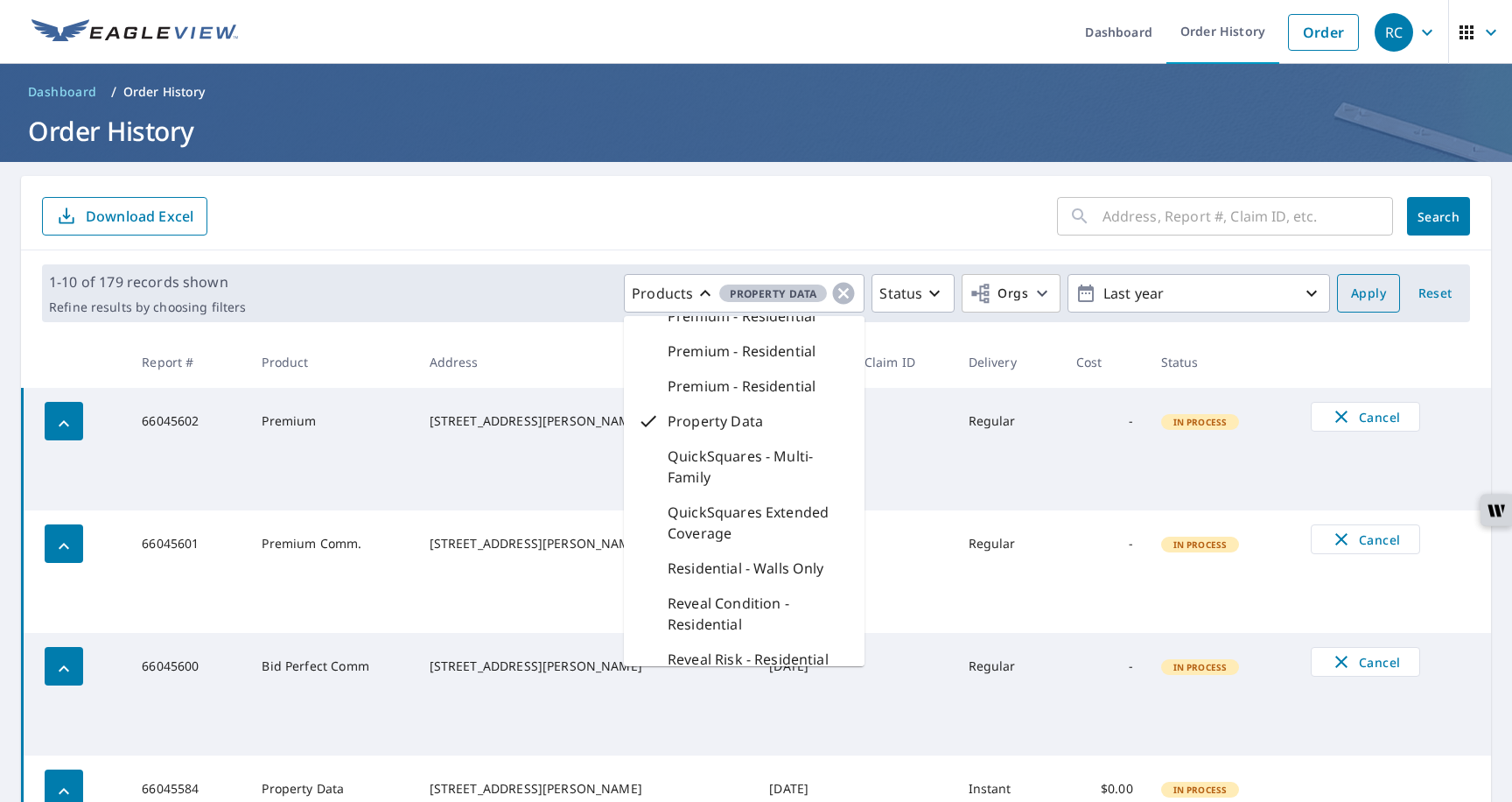
click at [1356, 307] on button "Apply" at bounding box center [1368, 294] width 63 height 39
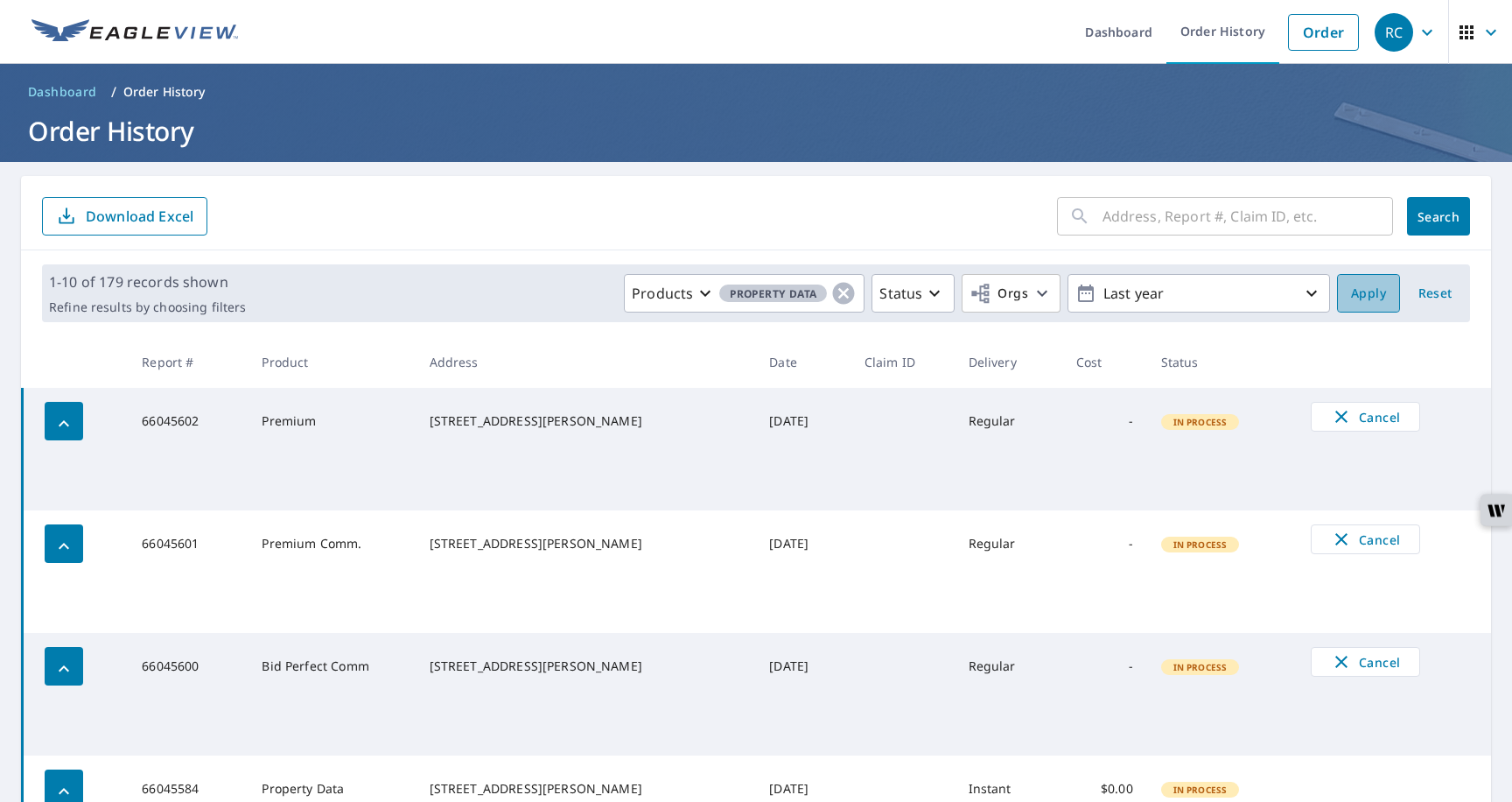
click at [1358, 299] on span "Apply" at bounding box center [1369, 294] width 35 height 22
click at [1354, 296] on span "Apply" at bounding box center [1369, 294] width 35 height 22
click at [1210, 34] on link "Order History" at bounding box center [1222, 32] width 113 height 64
click at [1205, 54] on link "Order History" at bounding box center [1222, 32] width 113 height 64
click at [1327, 41] on link "Order" at bounding box center [1324, 33] width 71 height 37
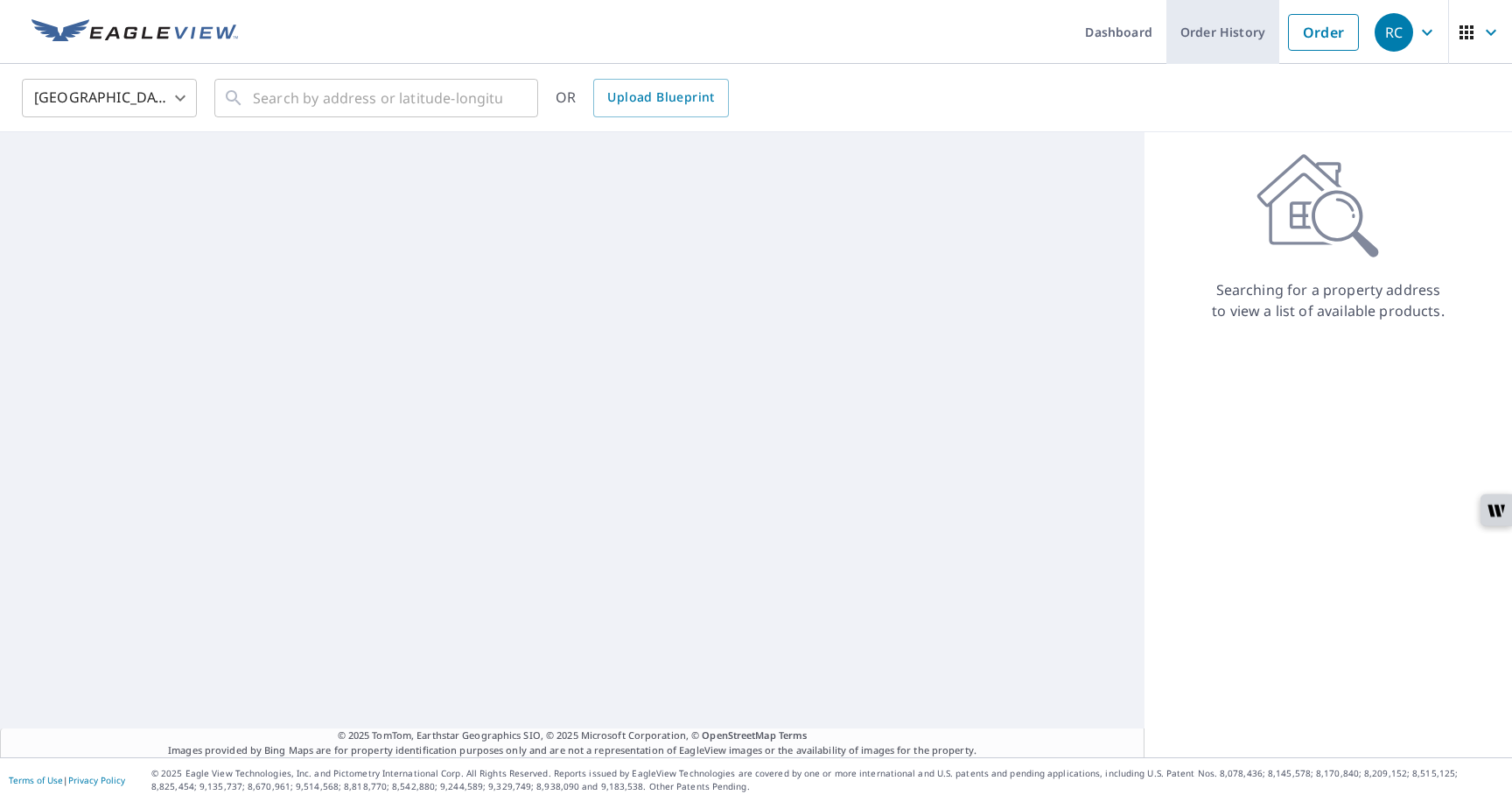
click at [1239, 39] on link "Order History" at bounding box center [1222, 32] width 113 height 64
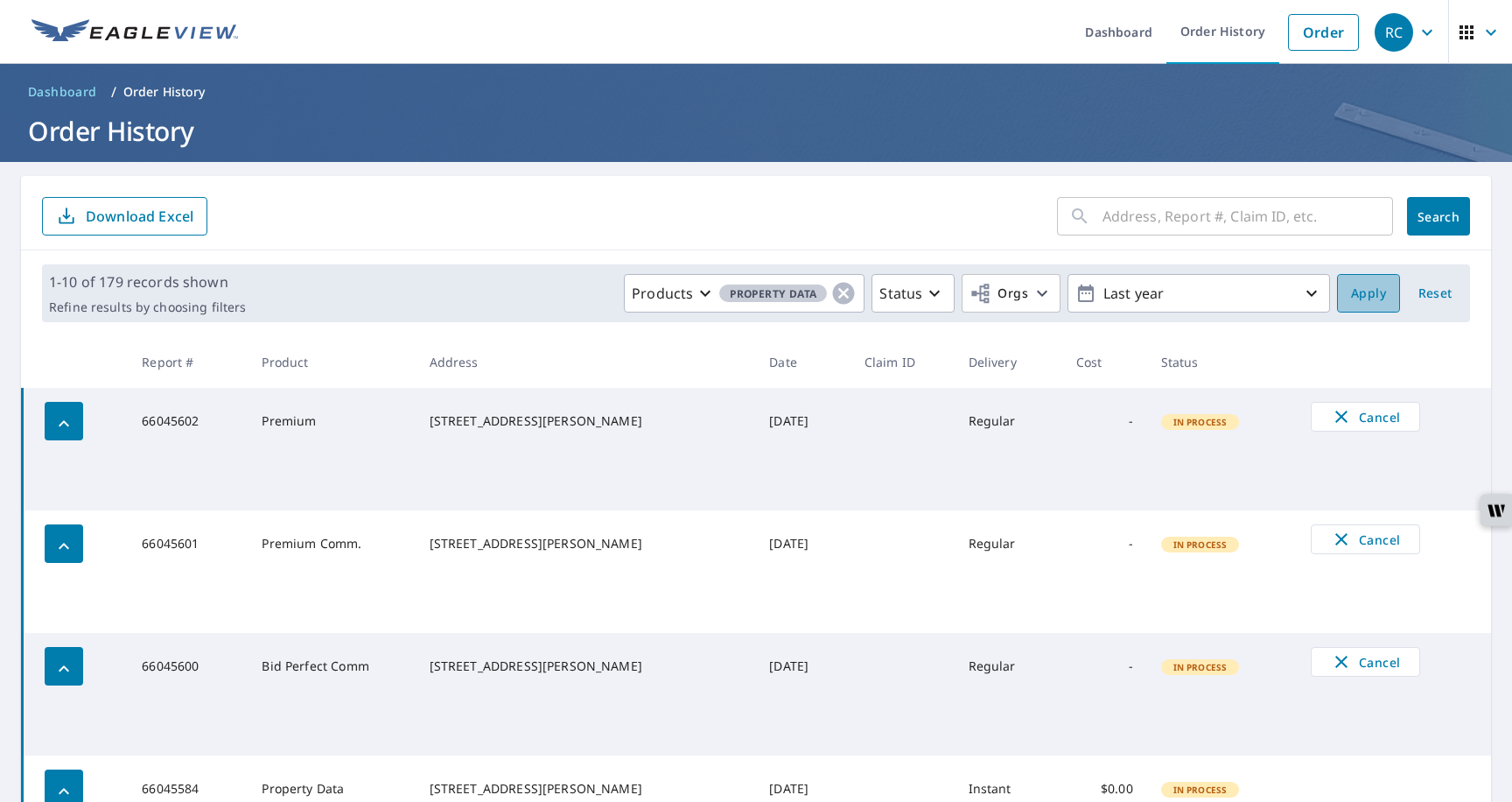
click at [1366, 301] on span "Apply" at bounding box center [1369, 294] width 35 height 22
click at [796, 299] on span "Property Data" at bounding box center [773, 294] width 108 height 18
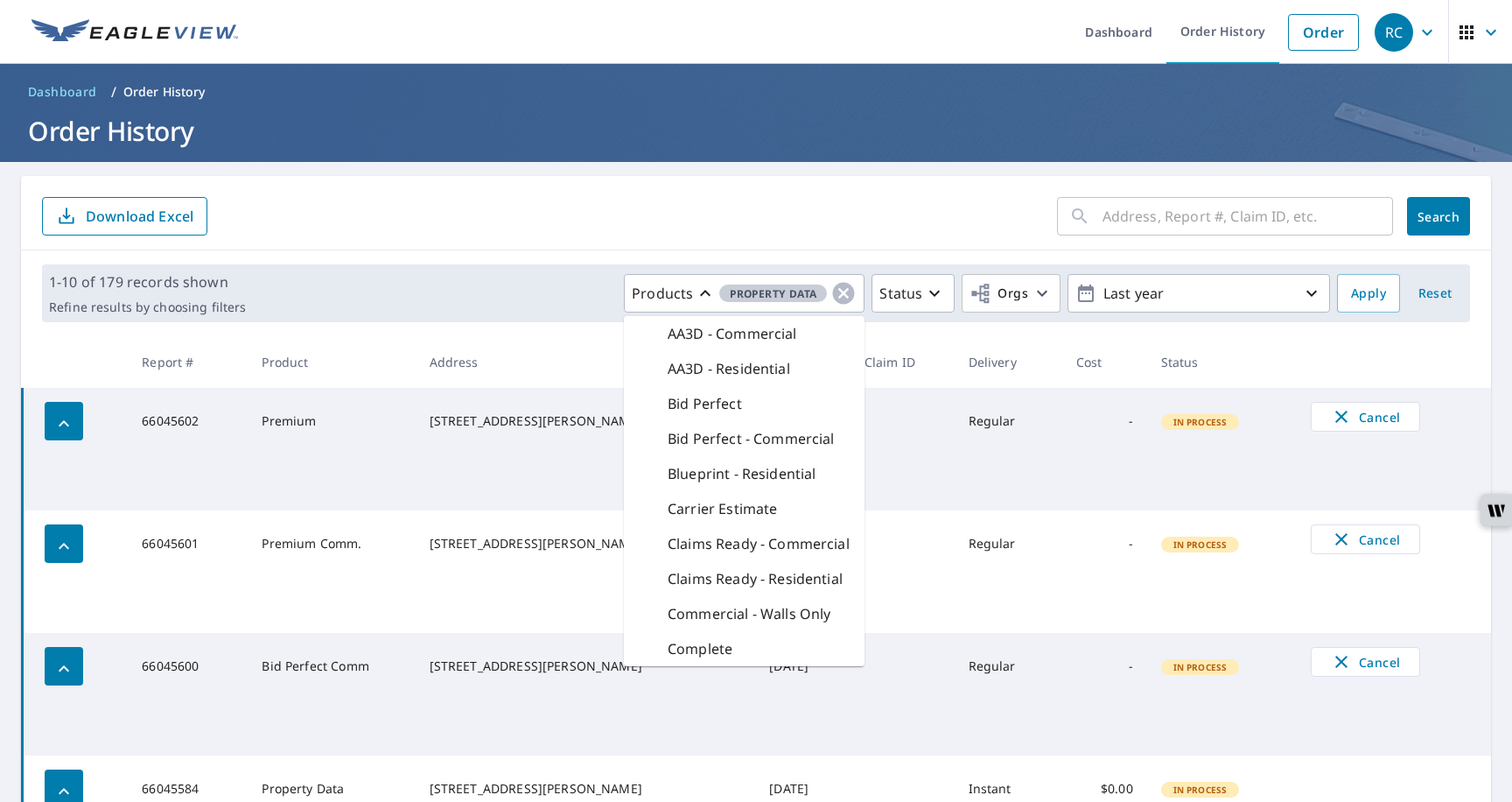
click at [752, 338] on p "AA3D - Commercial" at bounding box center [732, 334] width 130 height 21
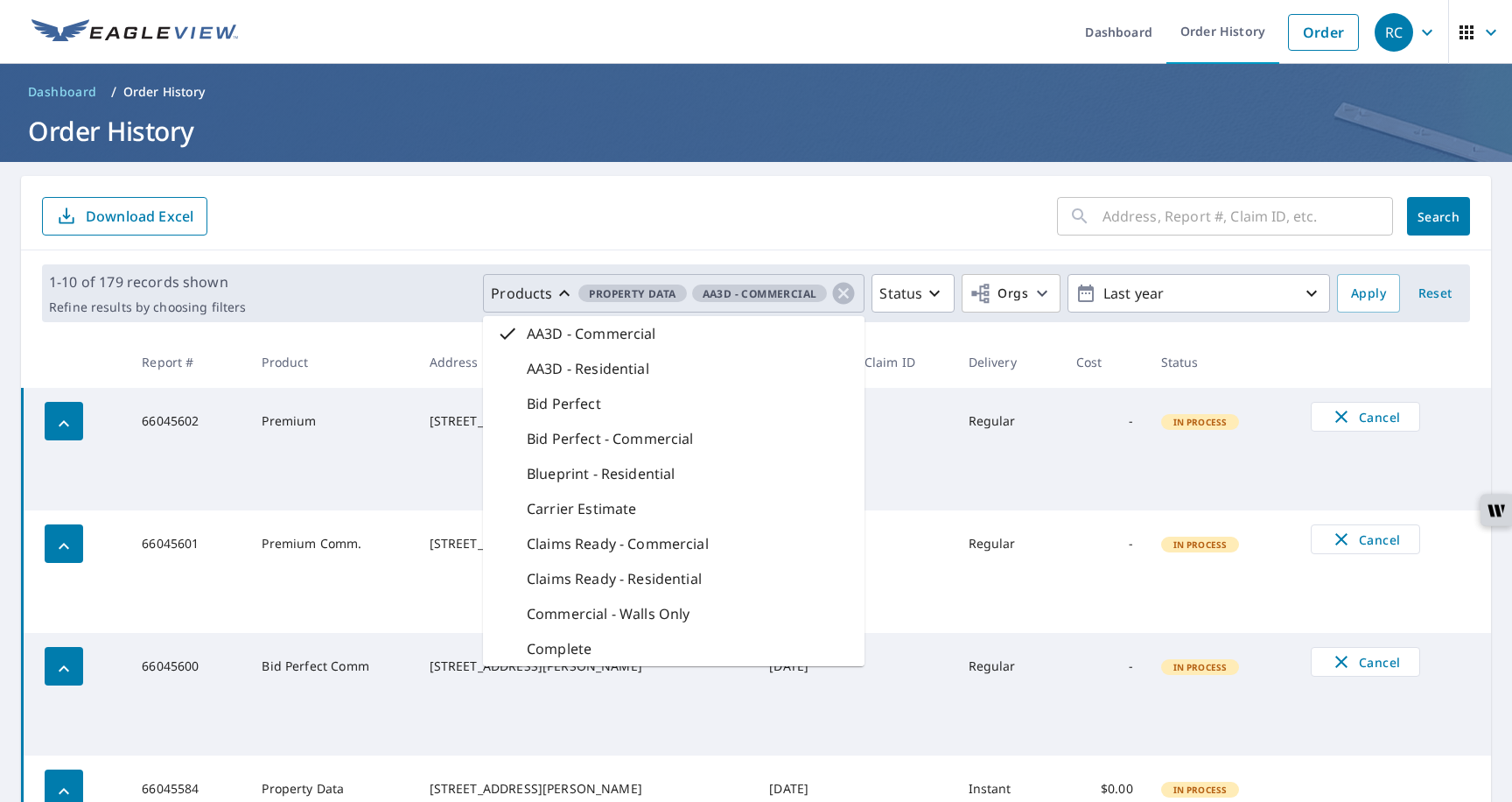
click at [822, 295] on span "AA3D - Commercial" at bounding box center [759, 294] width 136 height 18
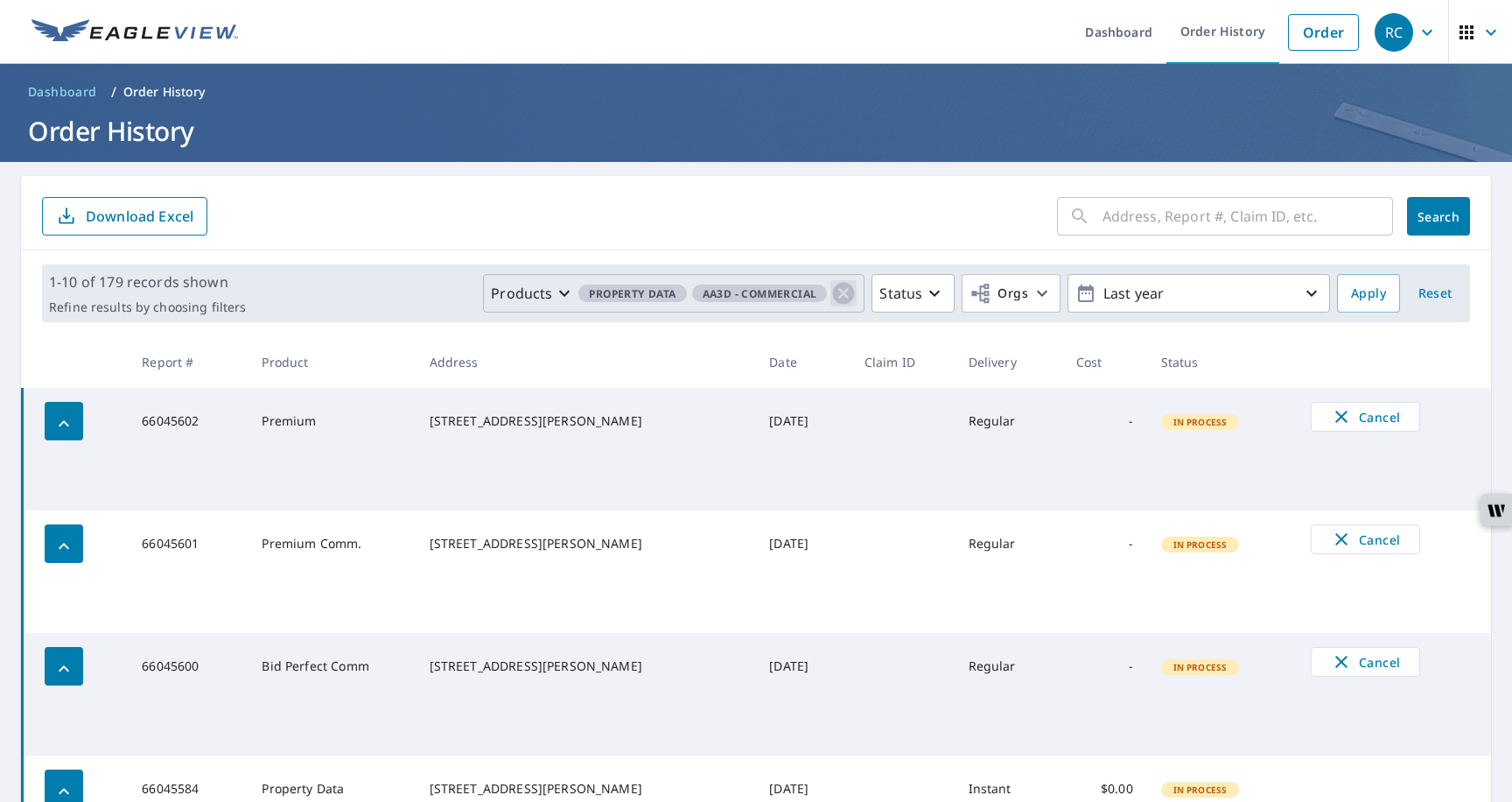
click at [835, 294] on icon "button" at bounding box center [844, 294] width 22 height 22
click at [1358, 293] on span "Apply" at bounding box center [1369, 294] width 35 height 22
click at [1354, 313] on div "1-10 of 179 records shown Refine results by choosing filters Products Status Or…" at bounding box center [756, 294] width 1428 height 58
click at [1201, 223] on input "text" at bounding box center [1248, 216] width 291 height 49
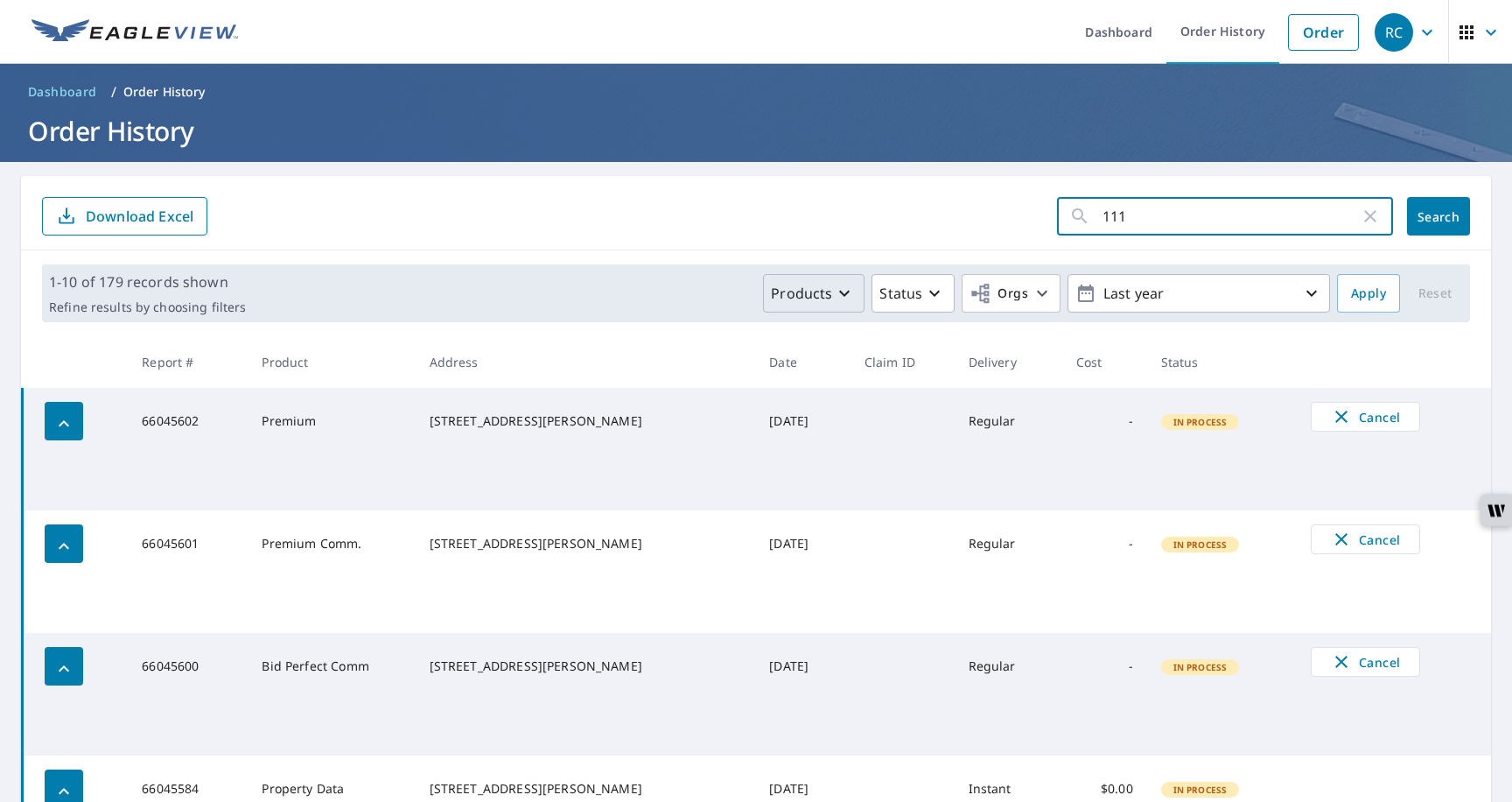
type input "111"
click at [1371, 220] on icon "button" at bounding box center [1371, 217] width 21 height 21
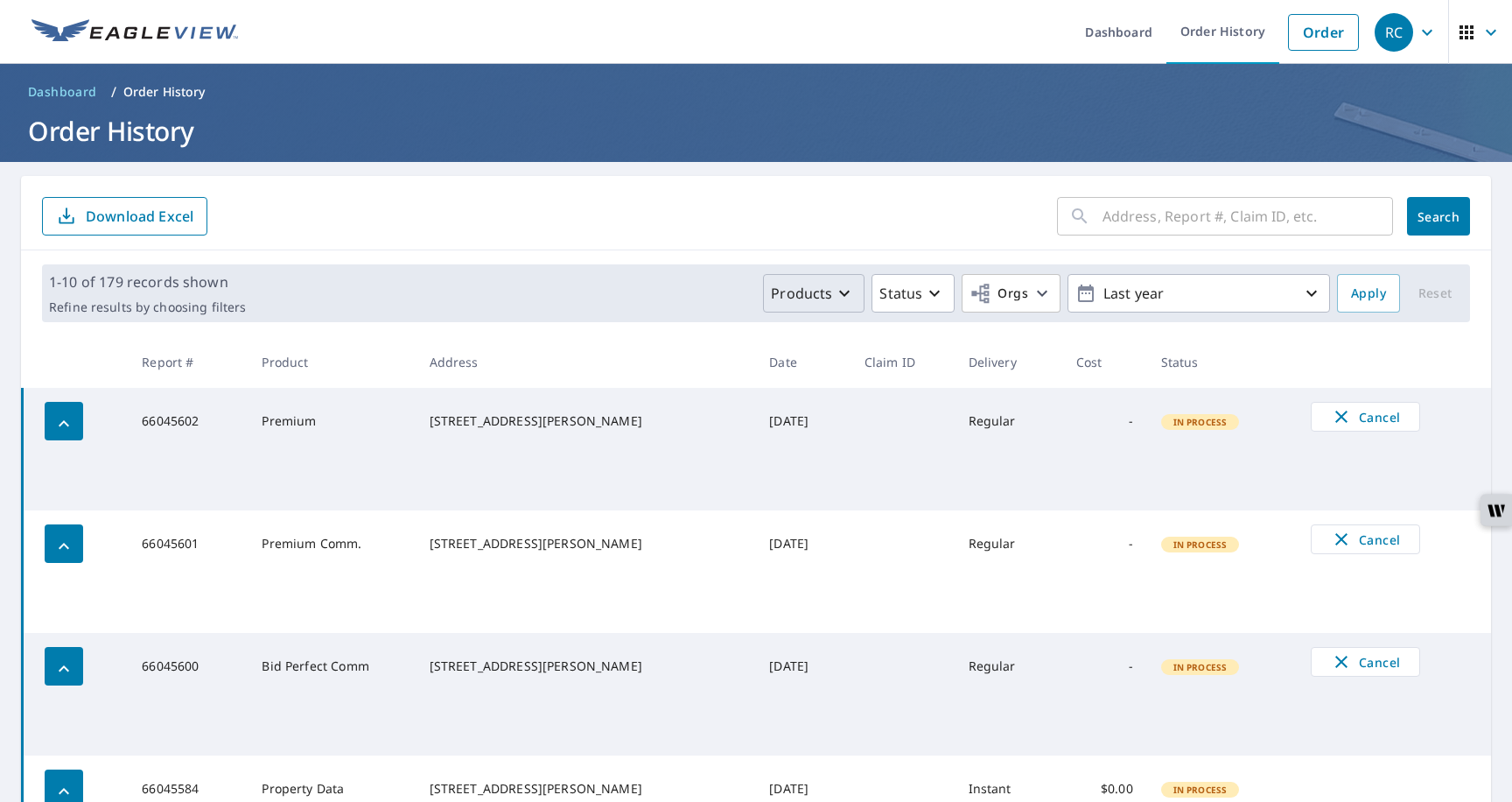
click at [1160, 224] on input "text" at bounding box center [1248, 216] width 291 height 49
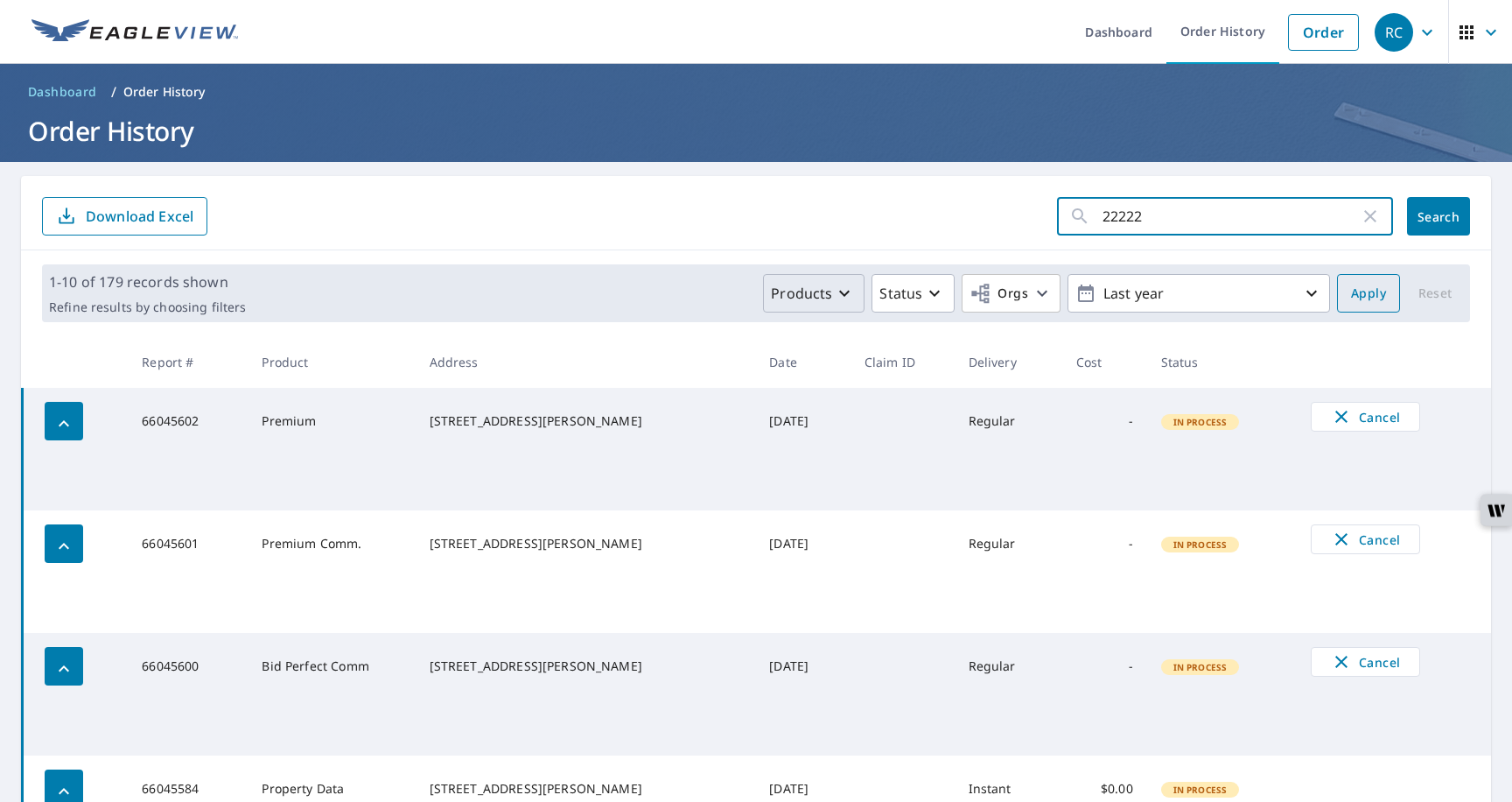
type input "22222"
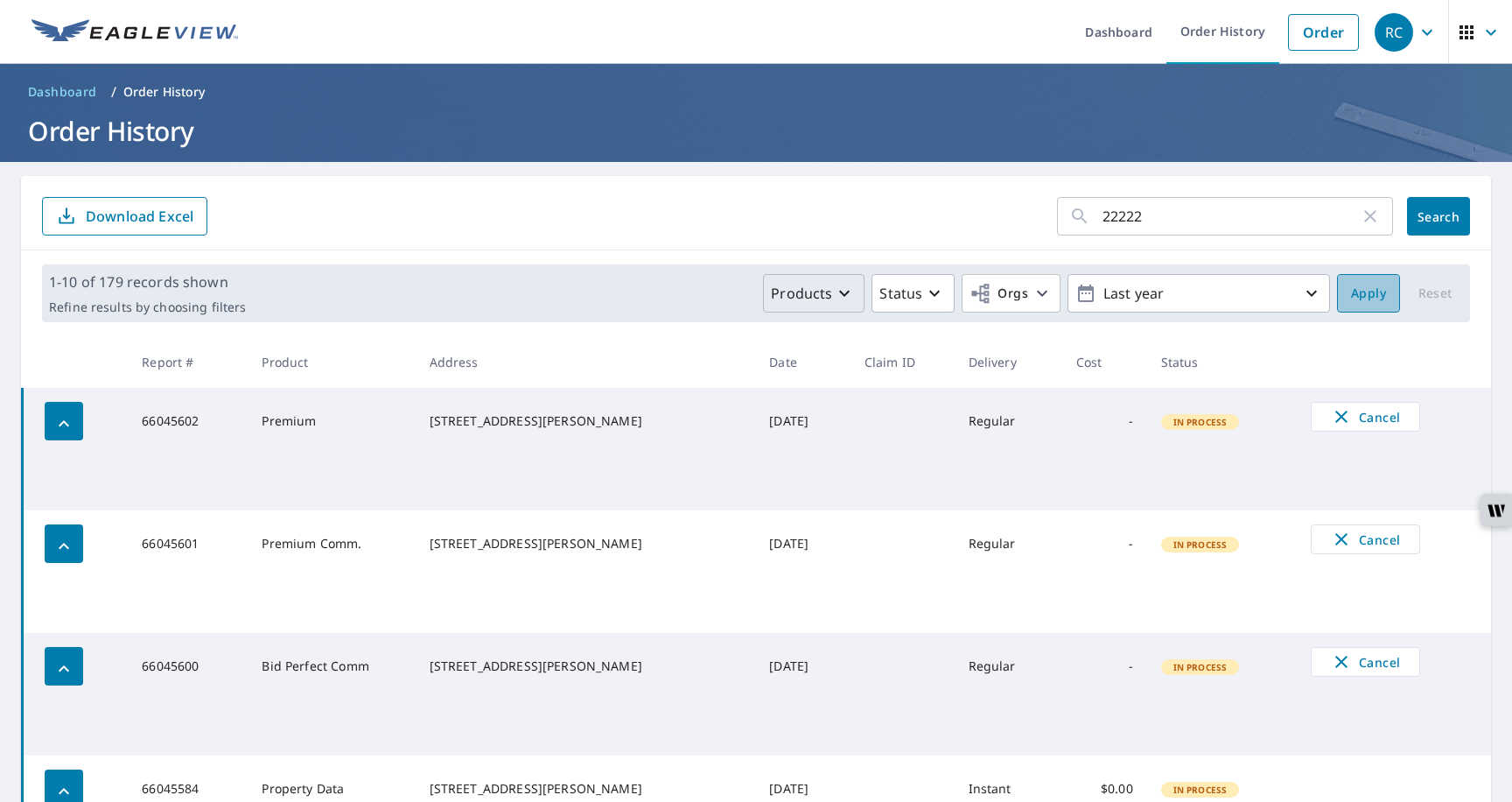
click at [1374, 295] on span "Apply" at bounding box center [1369, 294] width 35 height 22
click at [1380, 217] on icon "button" at bounding box center [1371, 217] width 21 height 21
click at [1210, 50] on link "Order History" at bounding box center [1222, 32] width 113 height 64
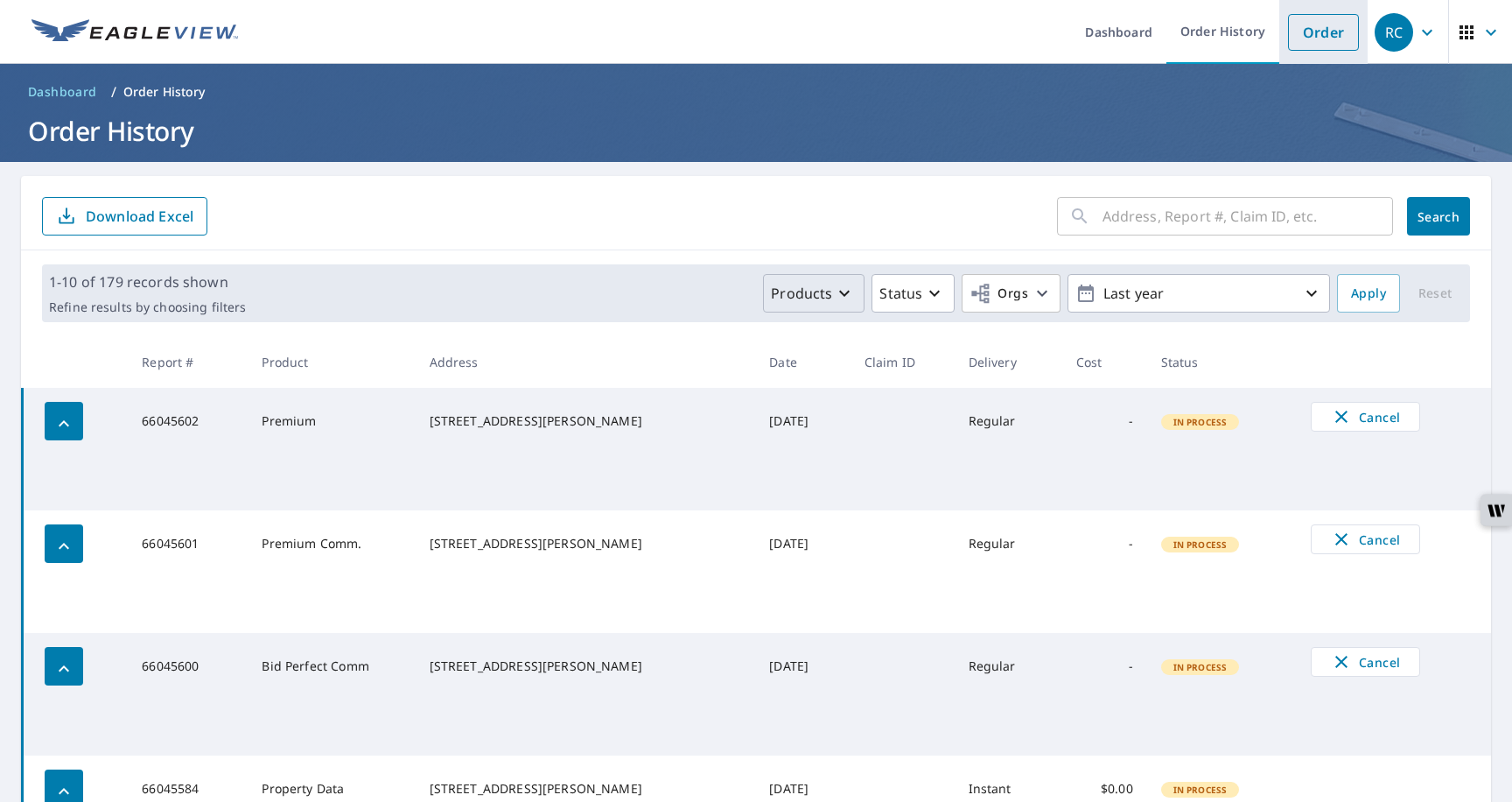
click at [1322, 46] on link "Order" at bounding box center [1324, 33] width 71 height 37
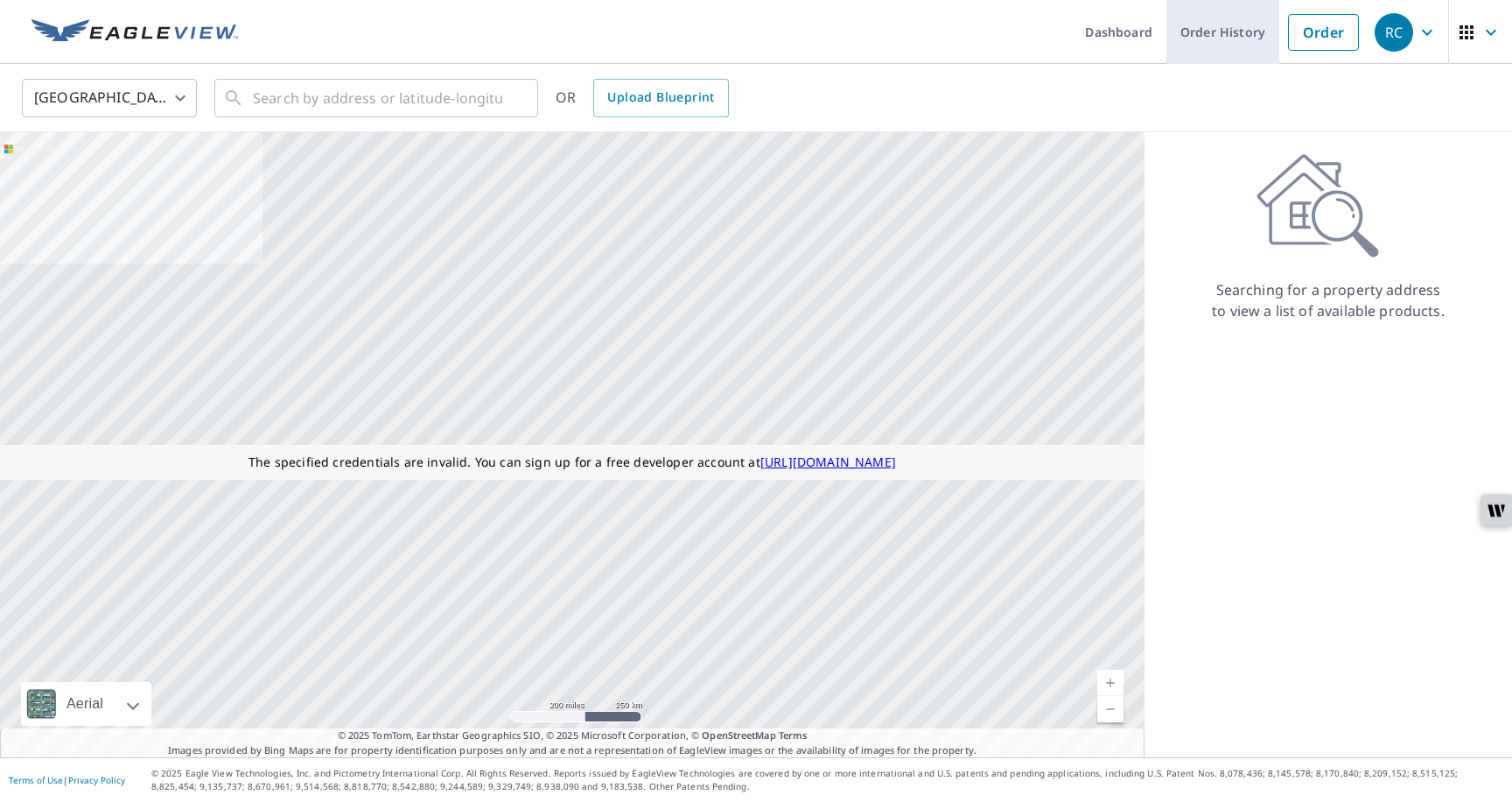
click at [1201, 44] on link "Order History" at bounding box center [1222, 32] width 113 height 64
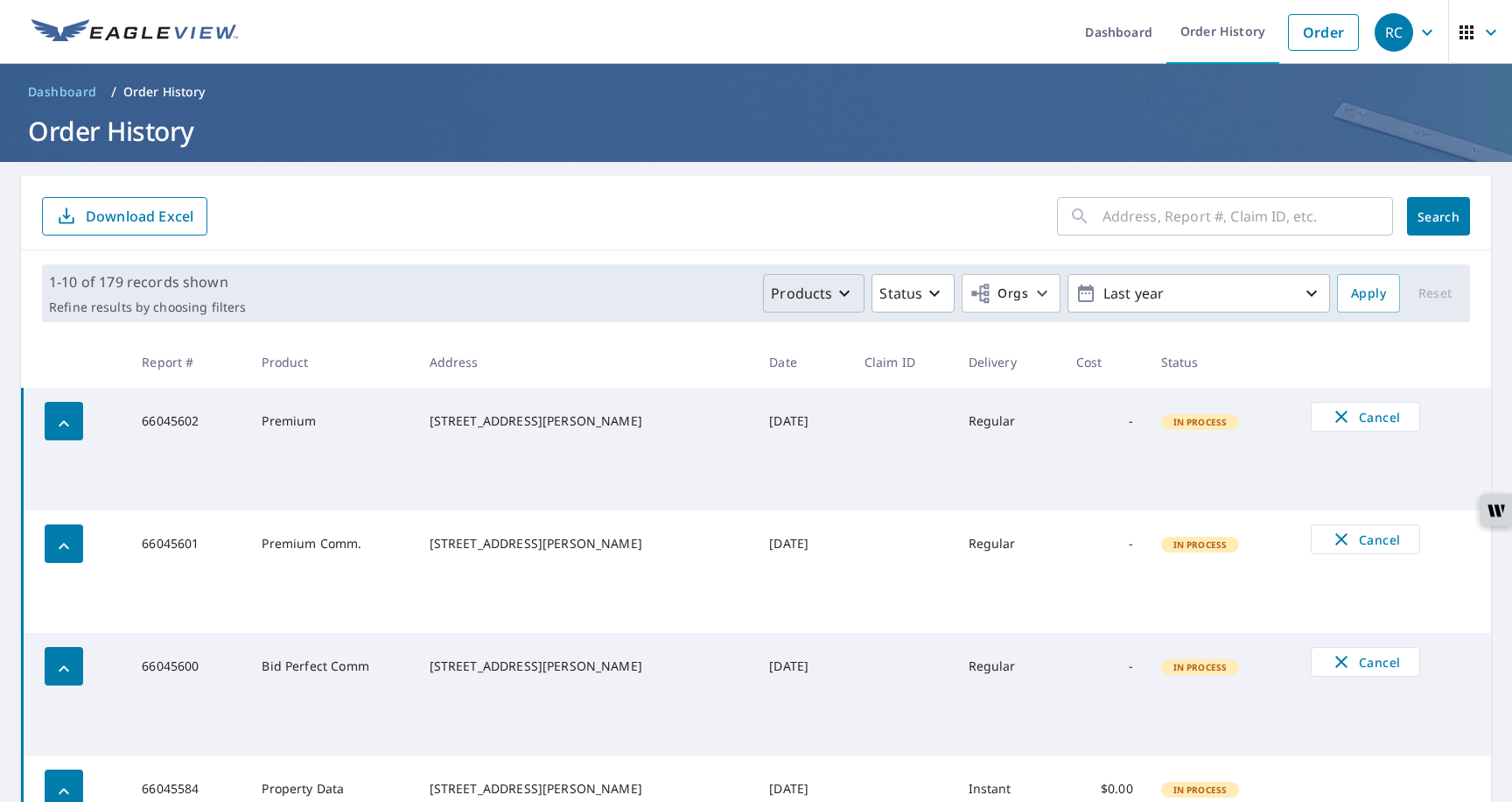
click at [829, 295] on p "Products" at bounding box center [802, 294] width 62 height 21
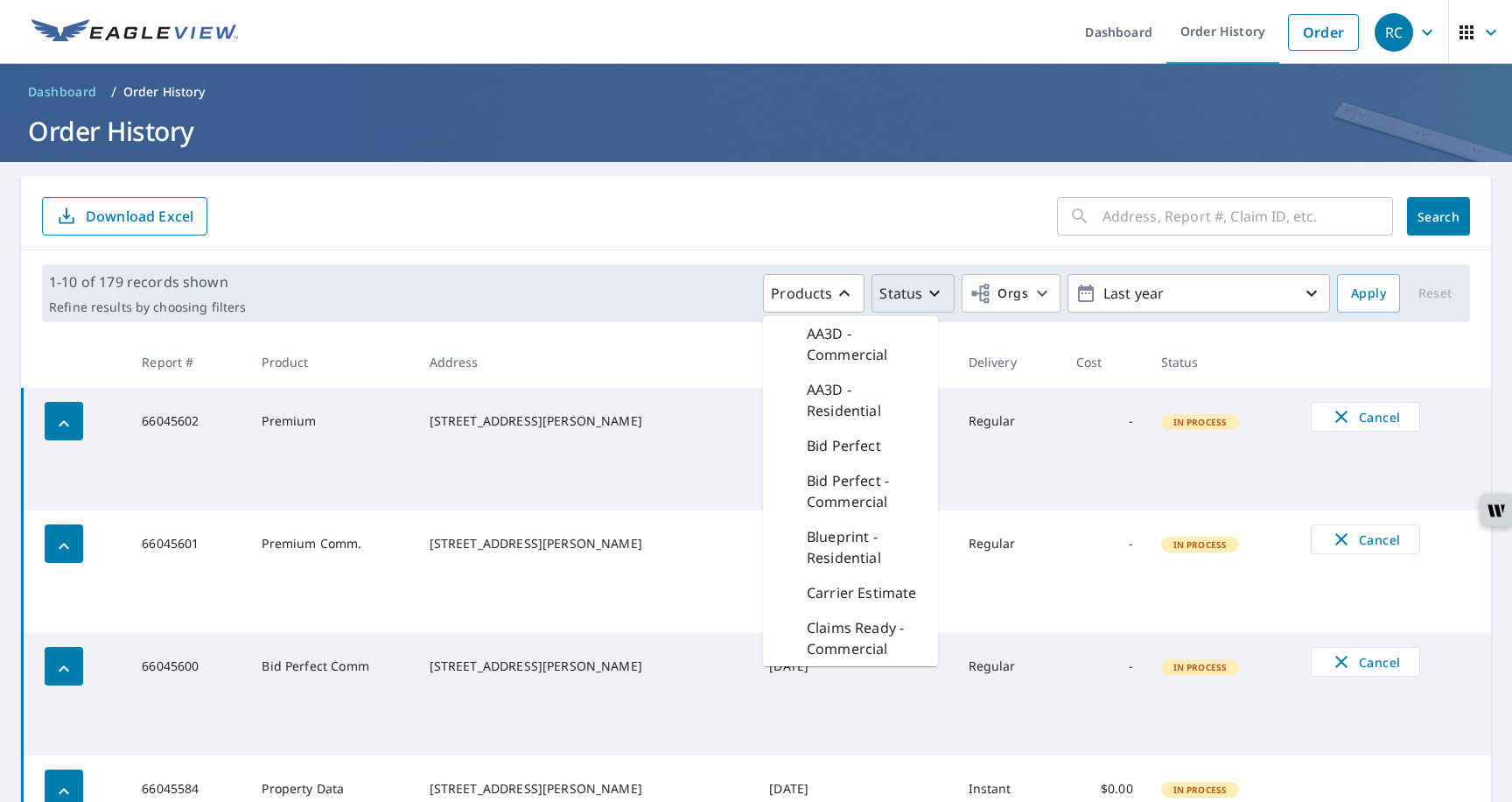
click at [910, 303] on p "Status" at bounding box center [901, 294] width 43 height 21
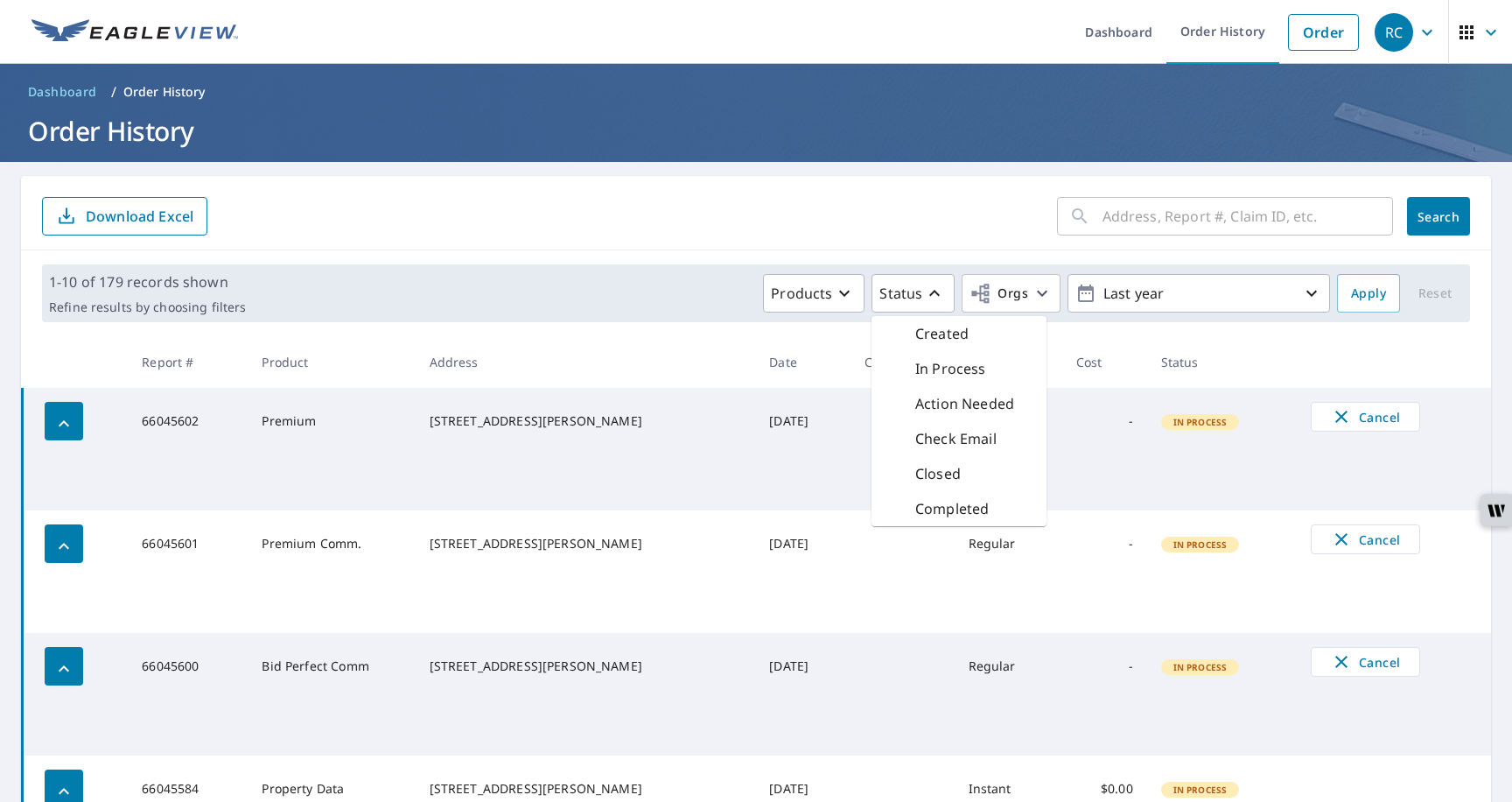
click at [936, 503] on p "Completed" at bounding box center [952, 508] width 73 height 21
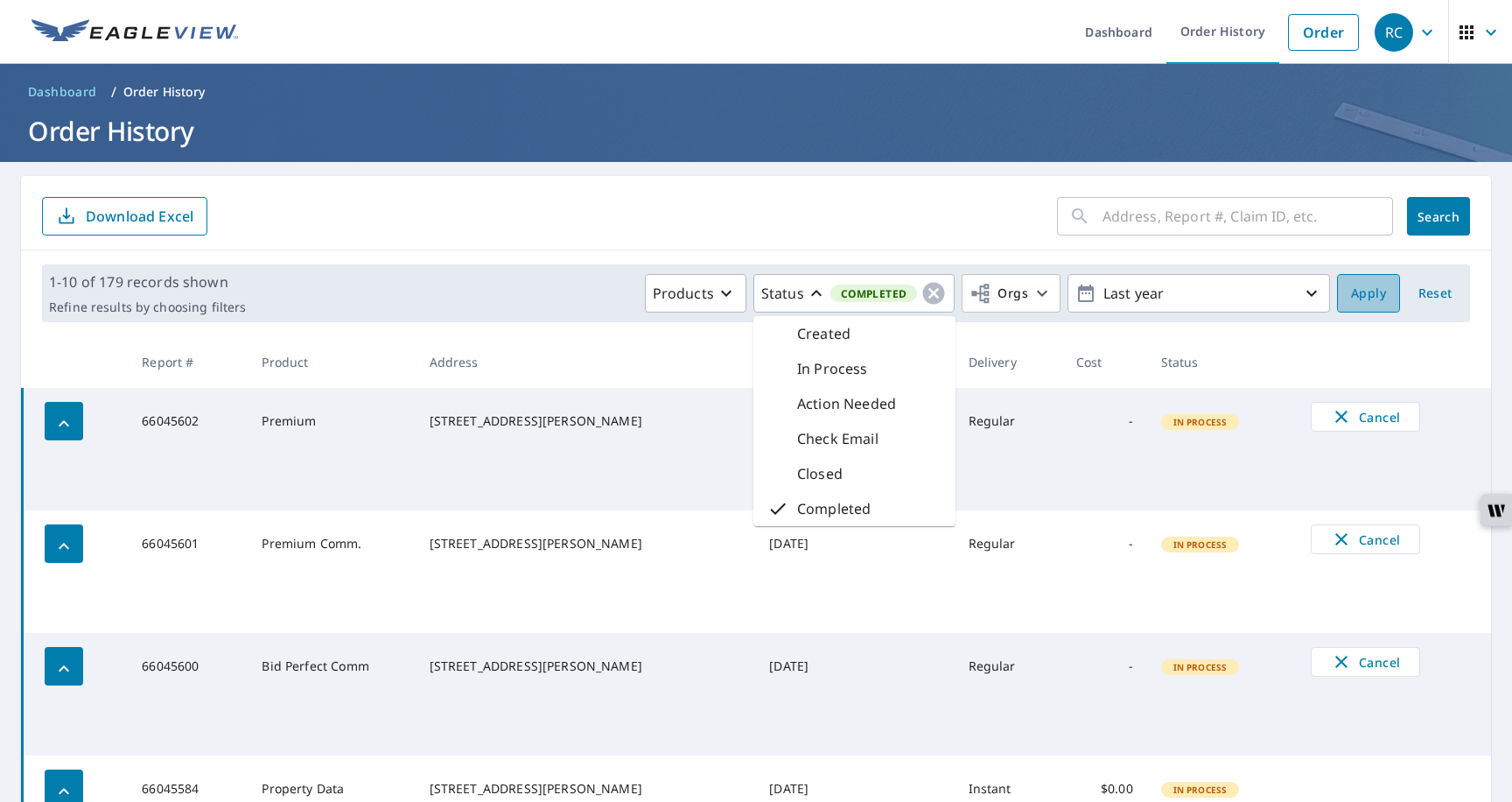
click at [1367, 298] on span "Apply" at bounding box center [1369, 294] width 35 height 22
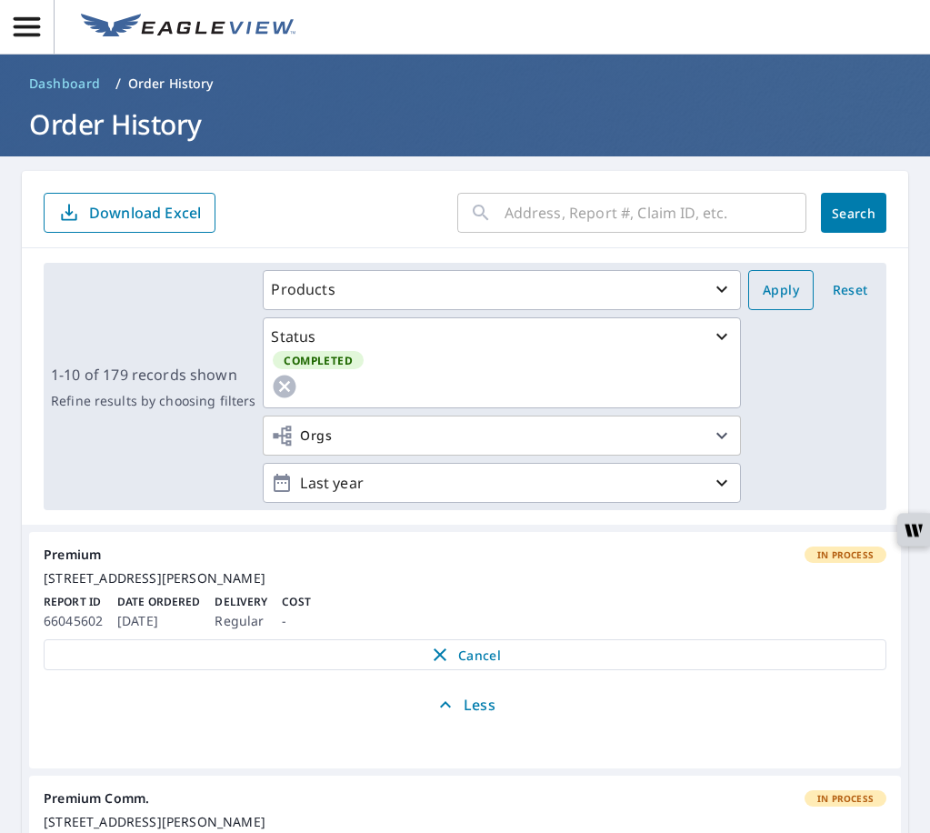
click at [771, 287] on span "Apply" at bounding box center [781, 290] width 36 height 23
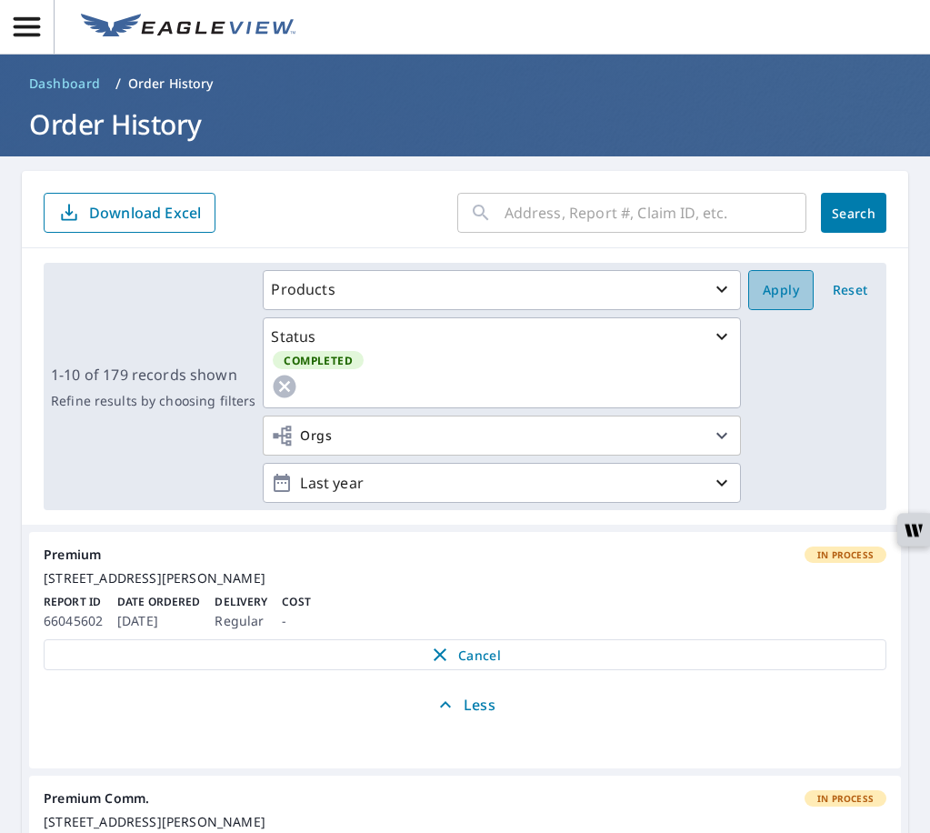
click at [771, 287] on span "Apply" at bounding box center [781, 290] width 36 height 23
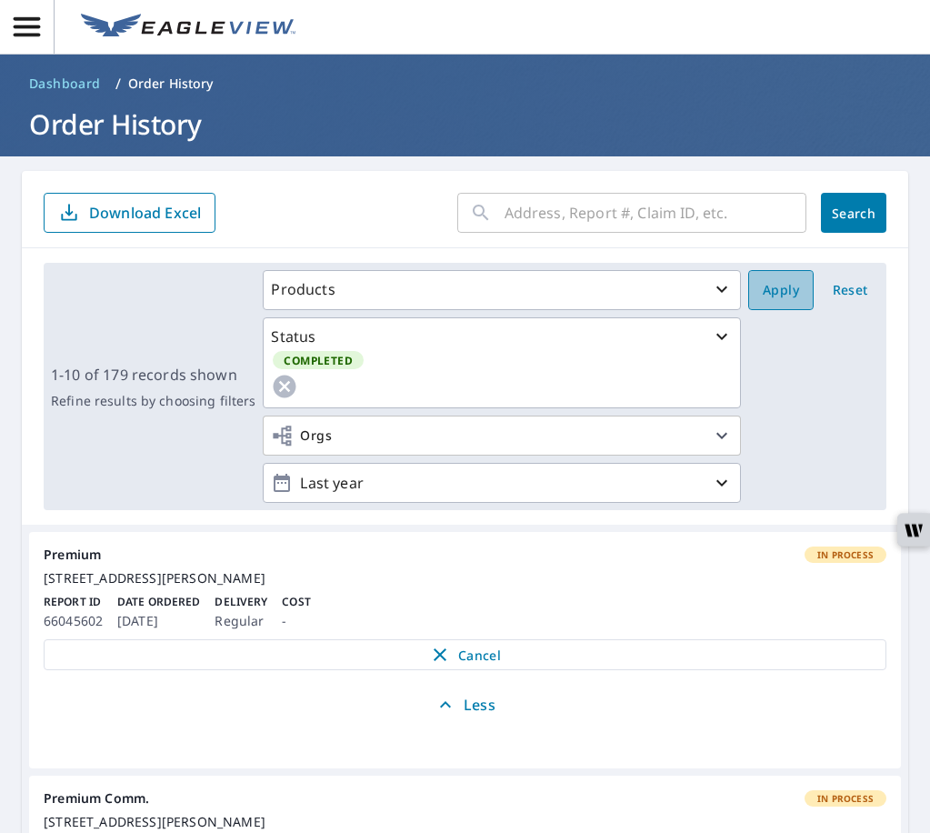
click at [771, 287] on span "Apply" at bounding box center [781, 290] width 36 height 23
click at [841, 209] on span "Search" at bounding box center [854, 213] width 36 height 17
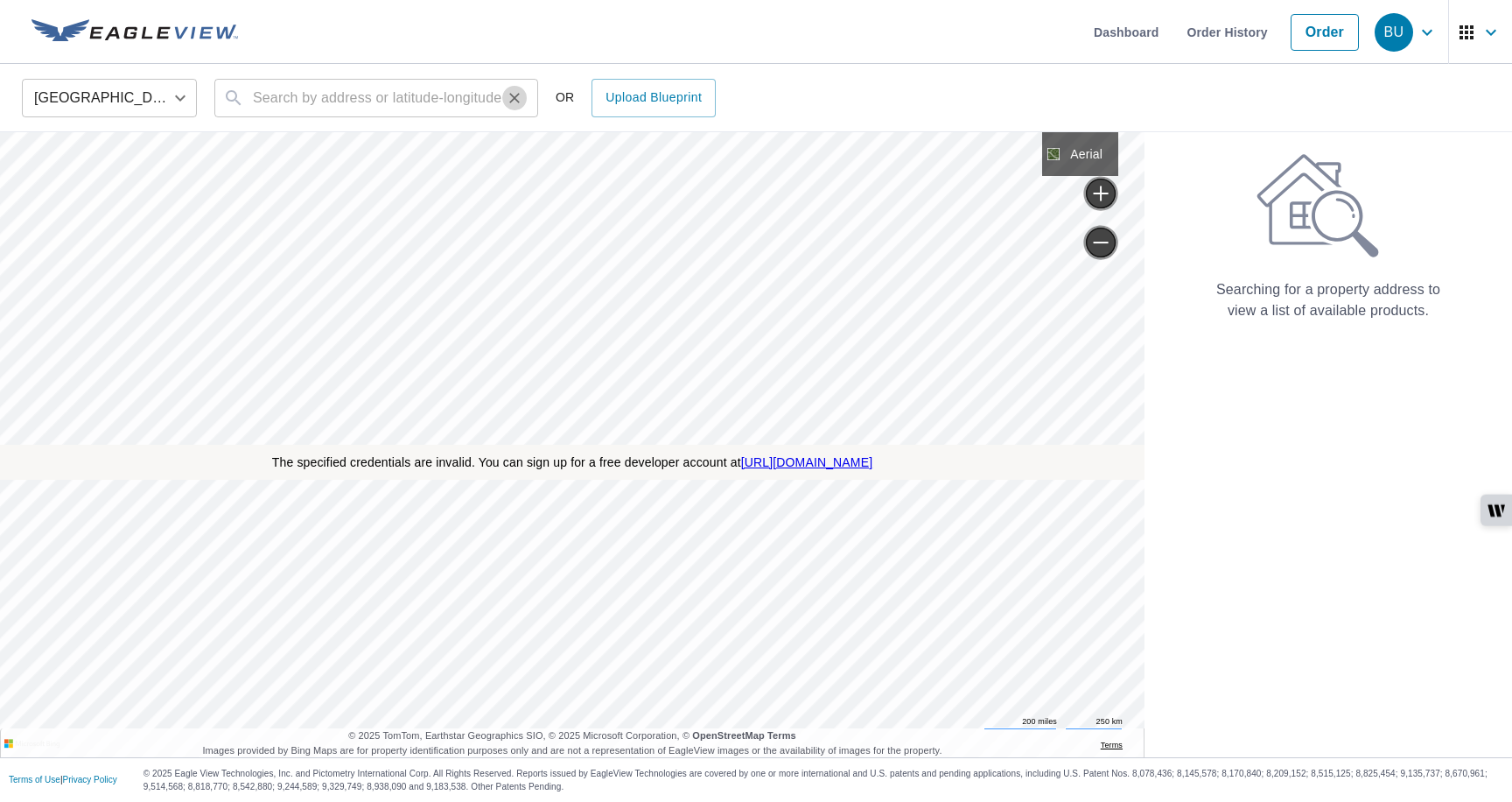
click at [515, 97] on icon "Clear" at bounding box center [514, 97] width 11 height 11
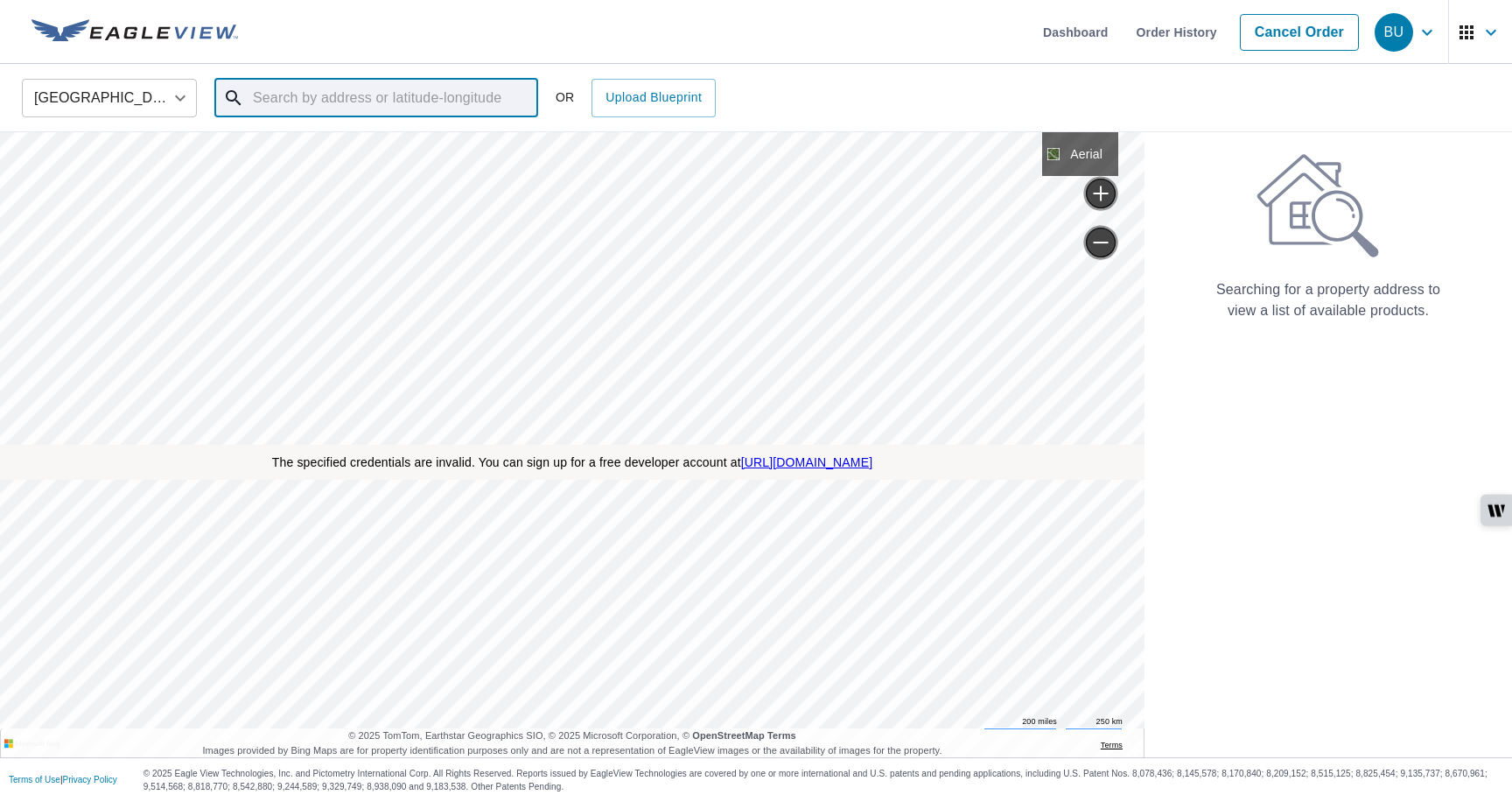
click at [489, 103] on input "text" at bounding box center [377, 97] width 249 height 49
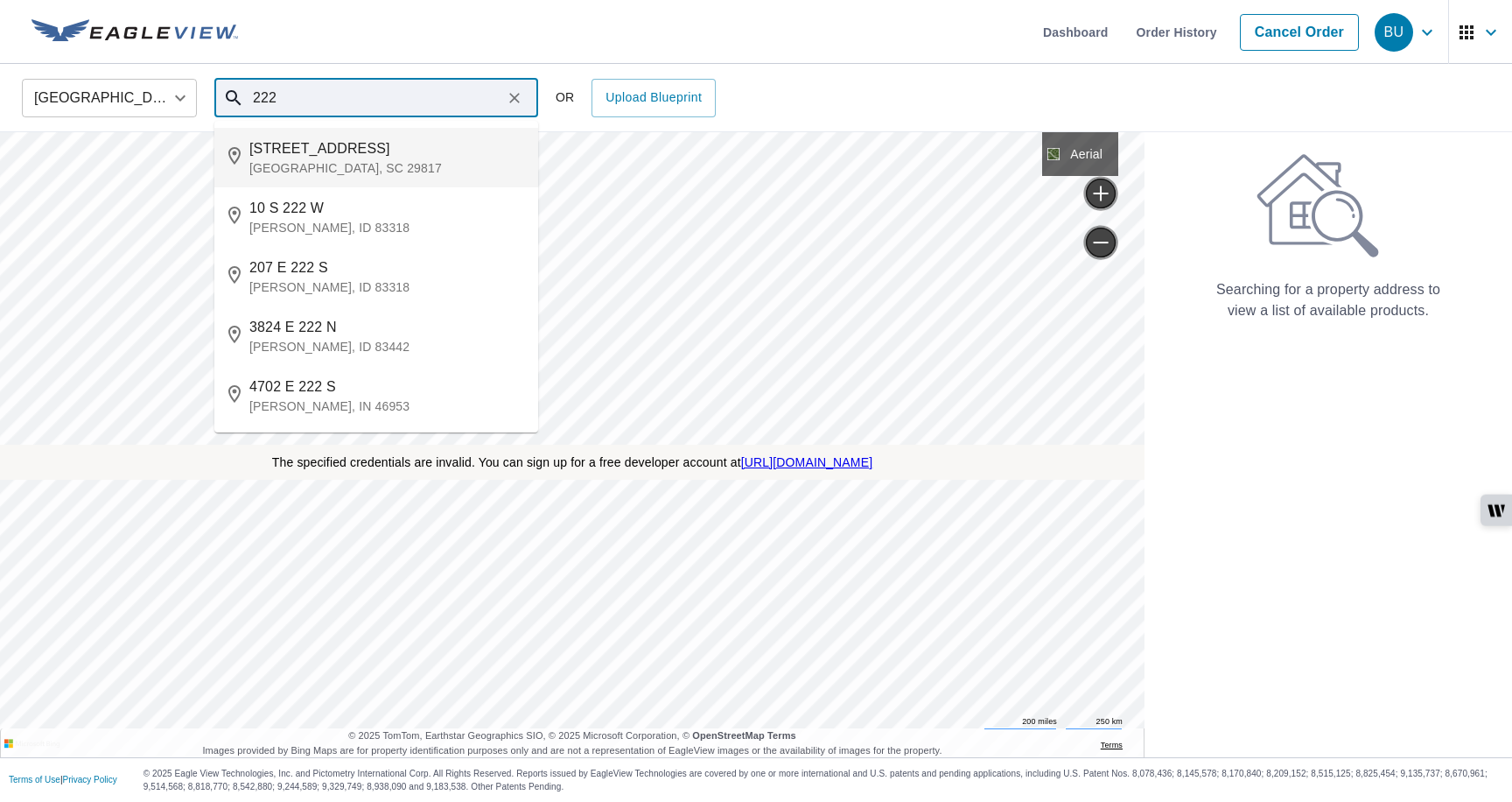
click at [358, 180] on li "[STREET_ADDRESS]" at bounding box center [376, 158] width 323 height 60
type input "[STREET_ADDRESS]"
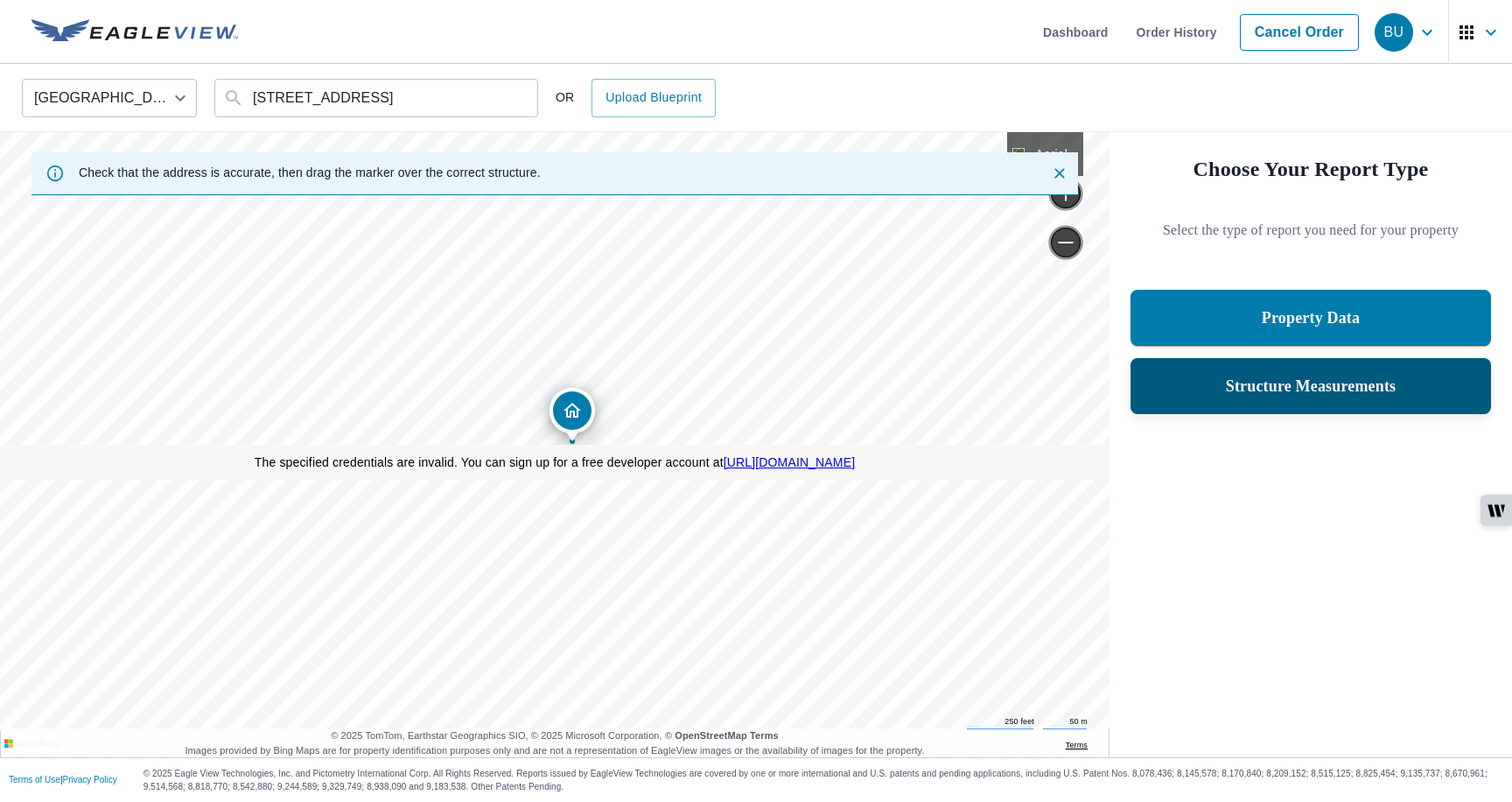
click at [1199, 374] on div "Structure Measurements" at bounding box center [1310, 386] width 315 height 32
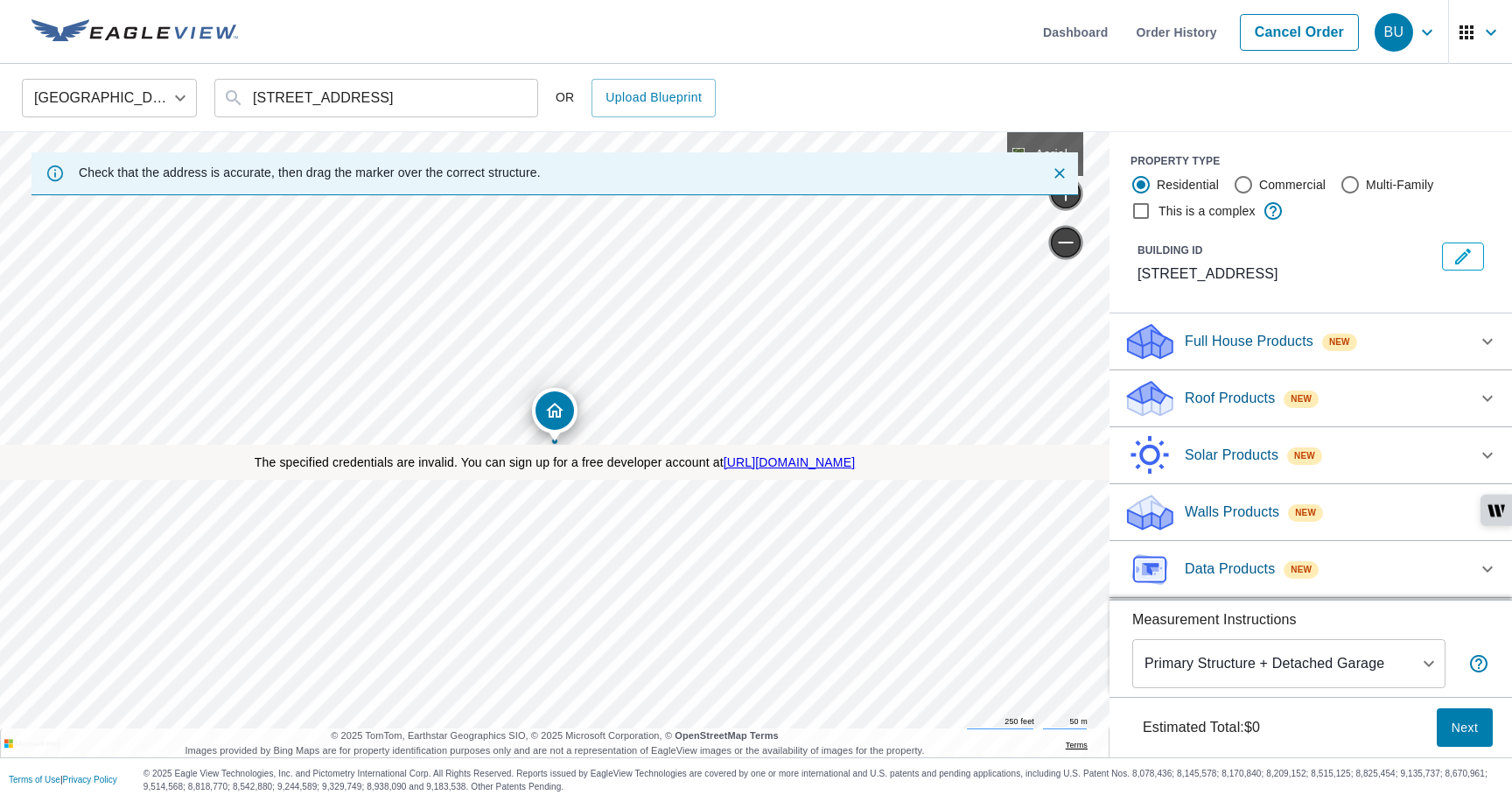
click at [1258, 457] on p "Solar Products" at bounding box center [1231, 455] width 93 height 21
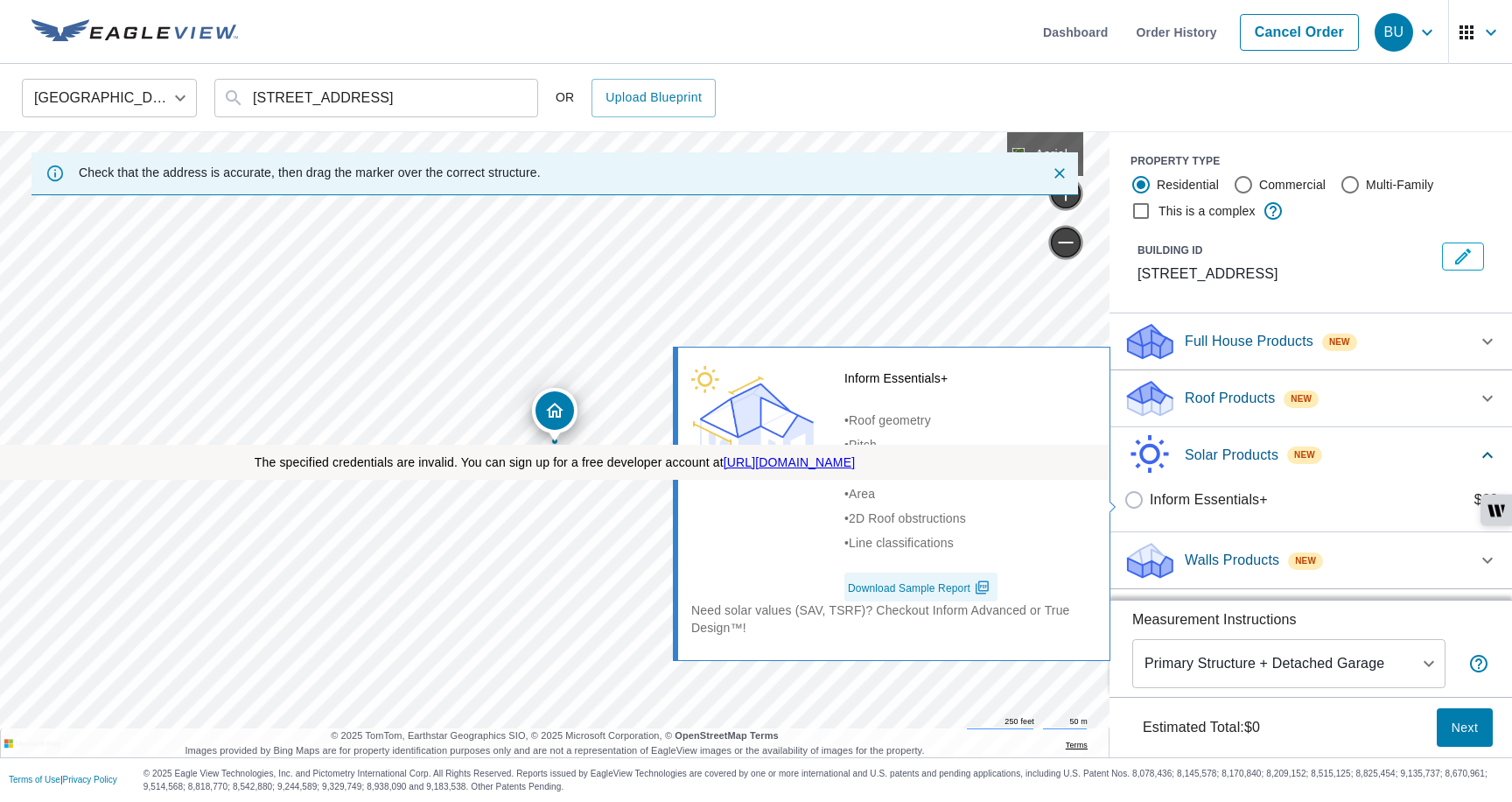
click at [1239, 502] on p "Inform Essentials+" at bounding box center [1209, 500] width 118 height 21
click at [1150, 502] on input "Inform Essentials+ $60" at bounding box center [1137, 500] width 26 height 21
checkbox input "true"
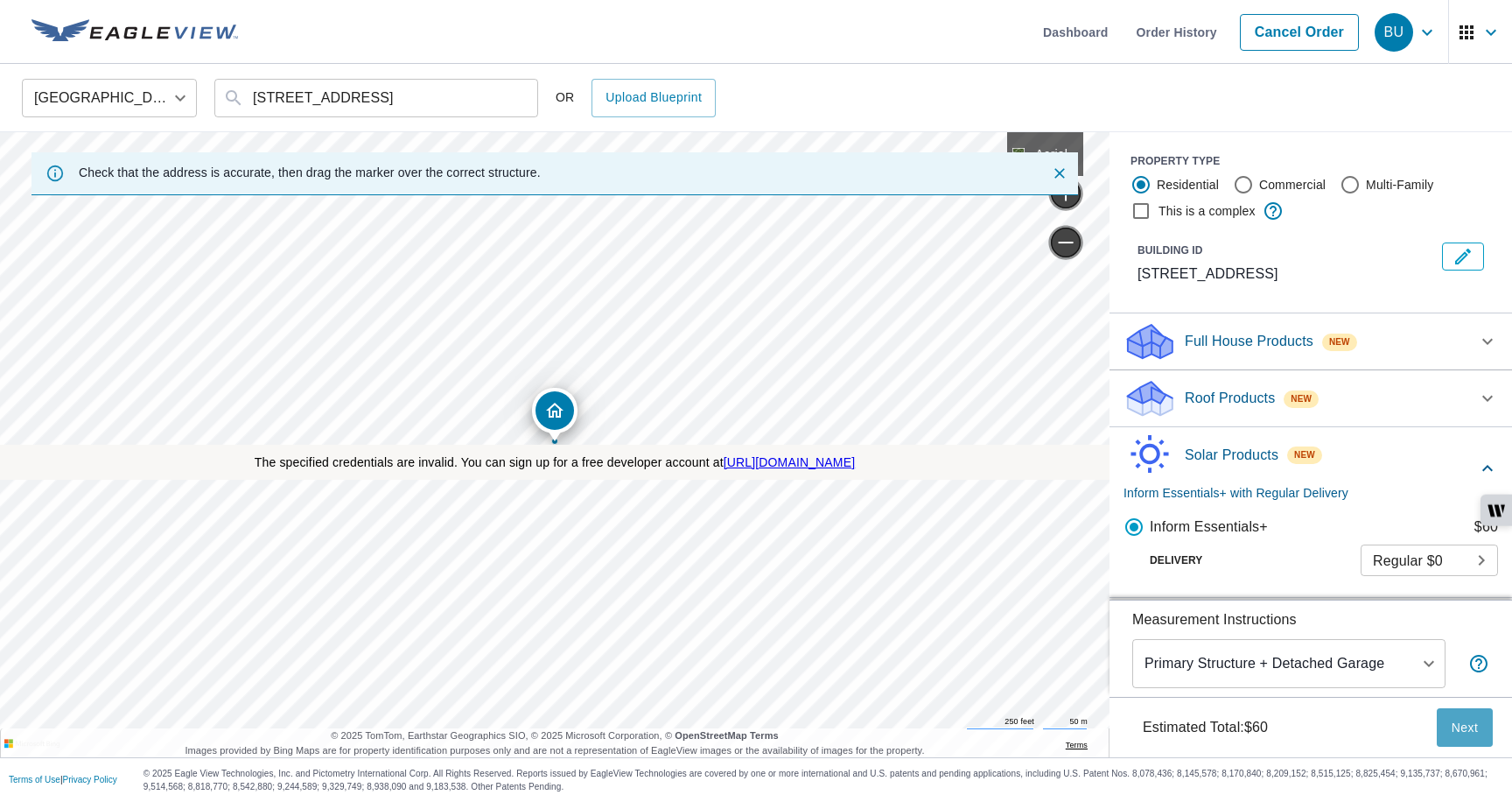
click at [1463, 728] on span "Next" at bounding box center [1465, 728] width 28 height 22
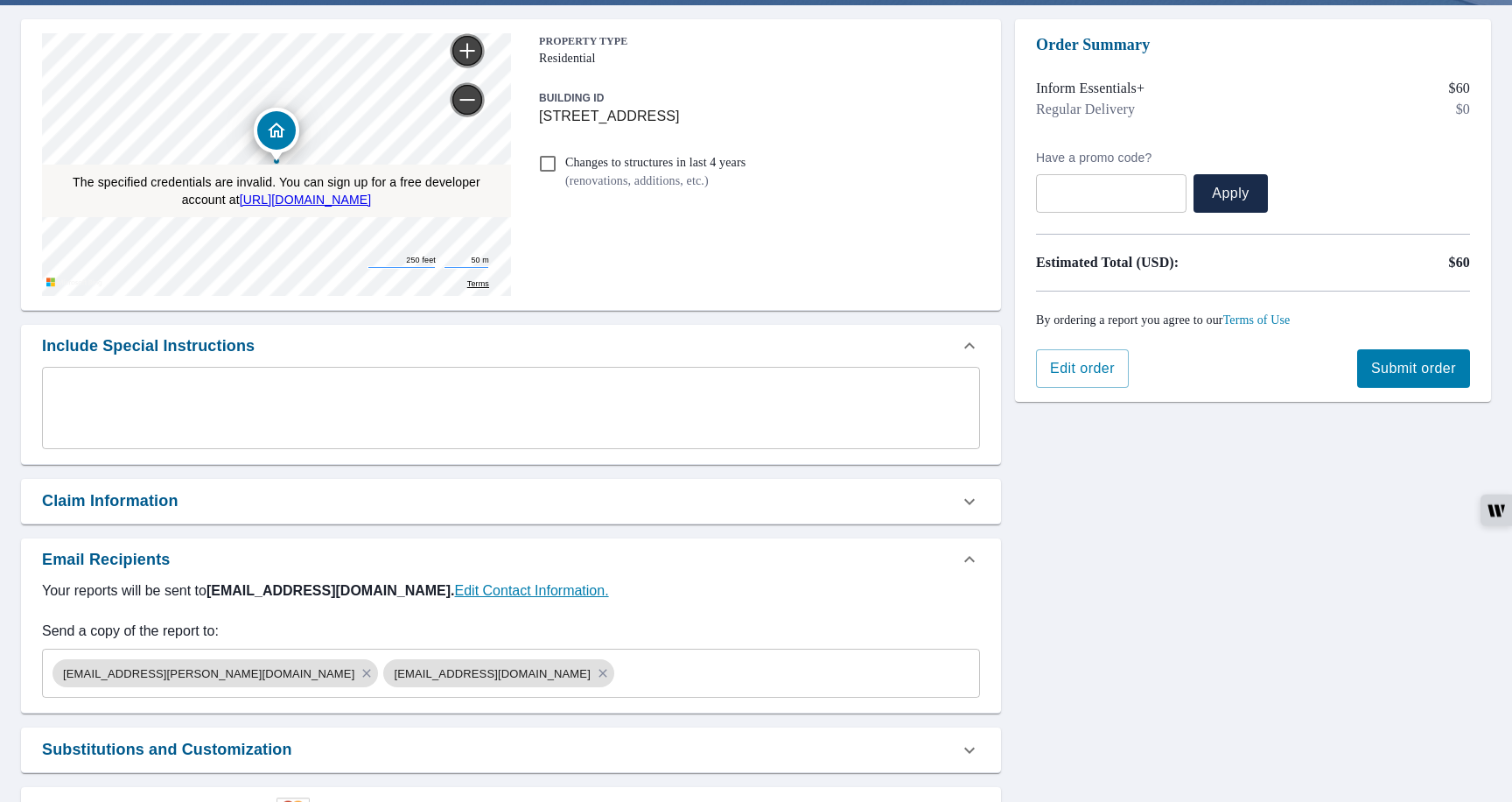
scroll to position [167, 0]
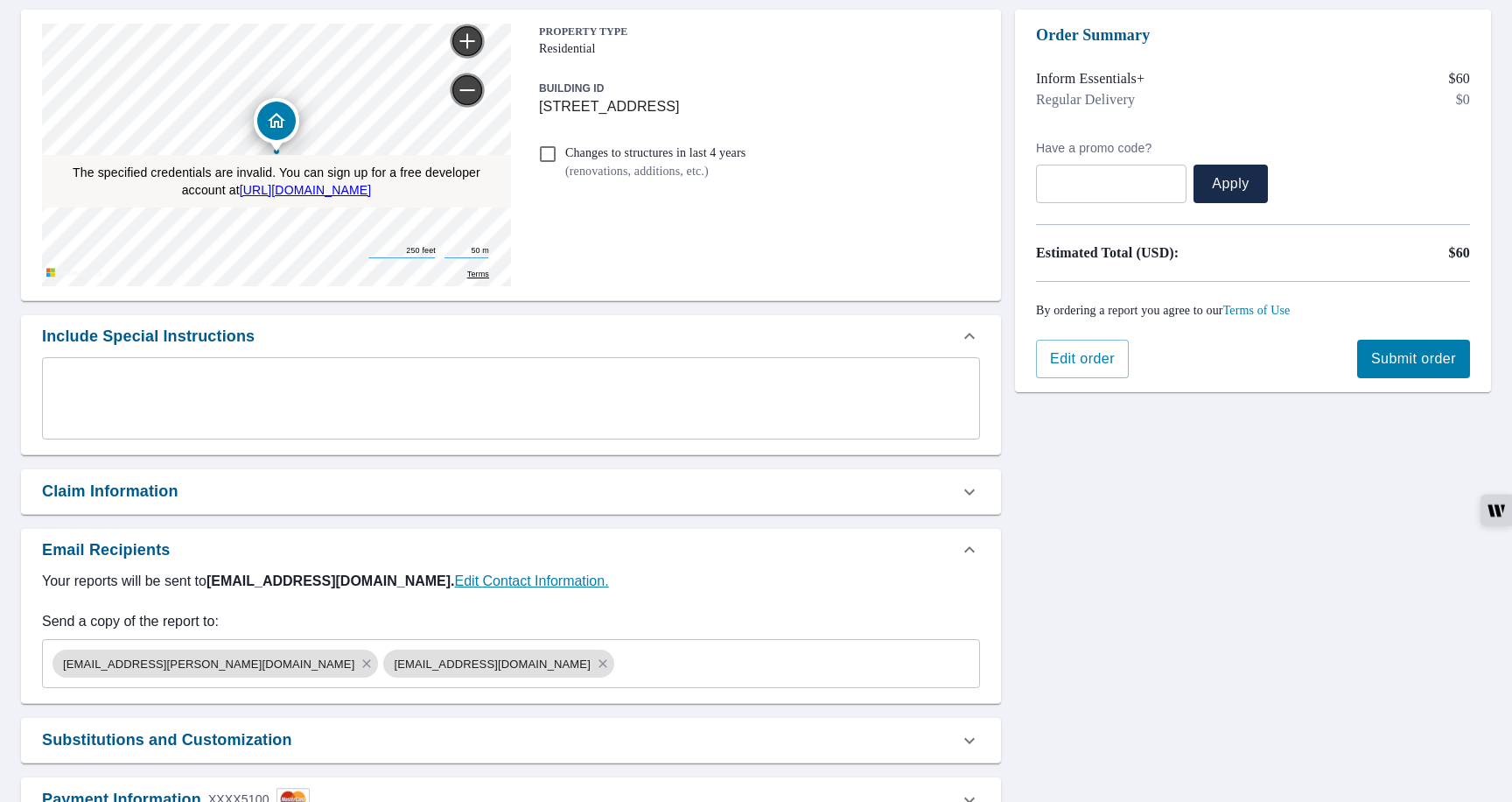
click at [1420, 373] on button "Submit order" at bounding box center [1413, 359] width 113 height 39
checkbox input "true"
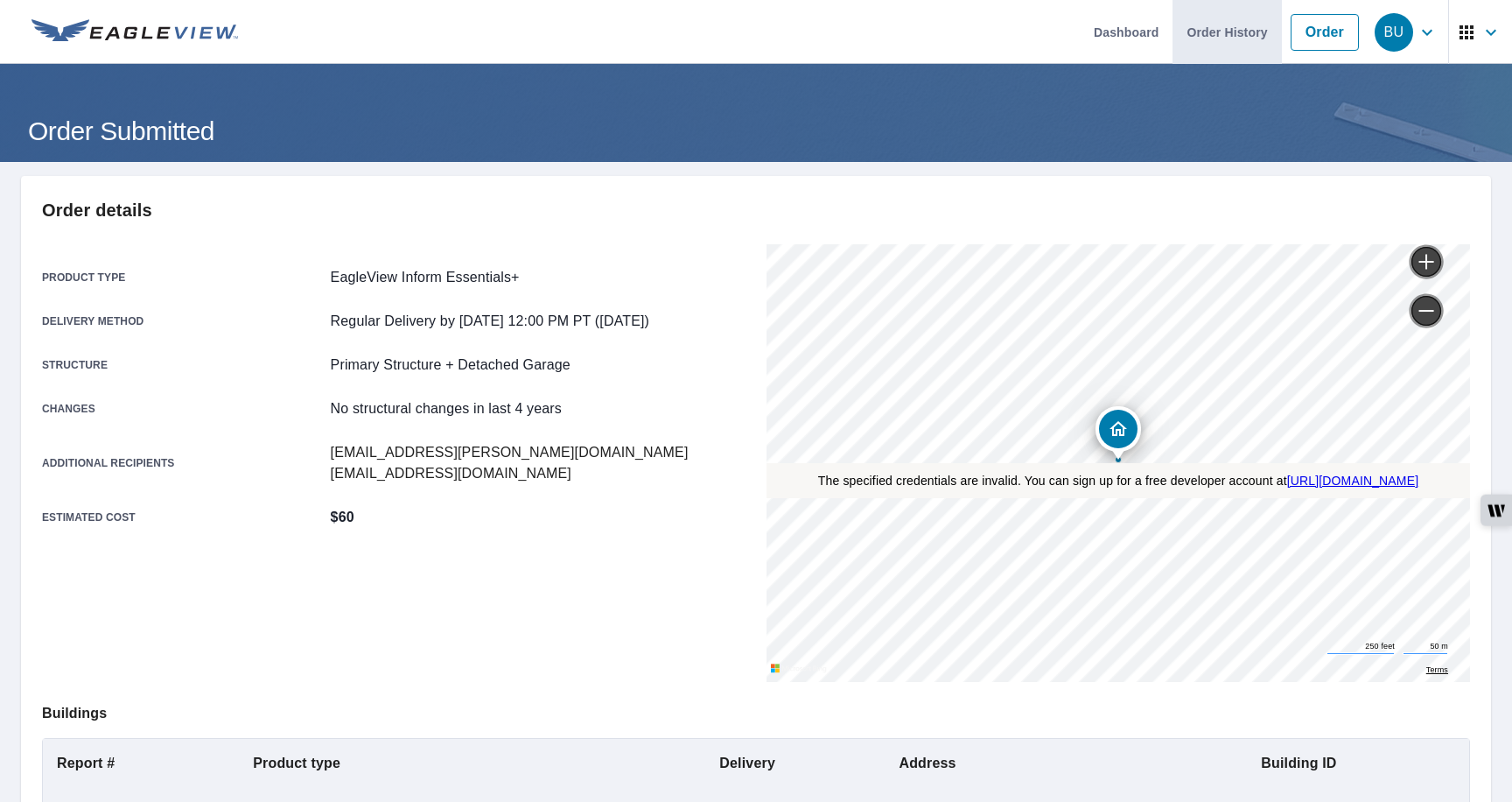
click at [1223, 29] on link "Order History" at bounding box center [1226, 32] width 109 height 64
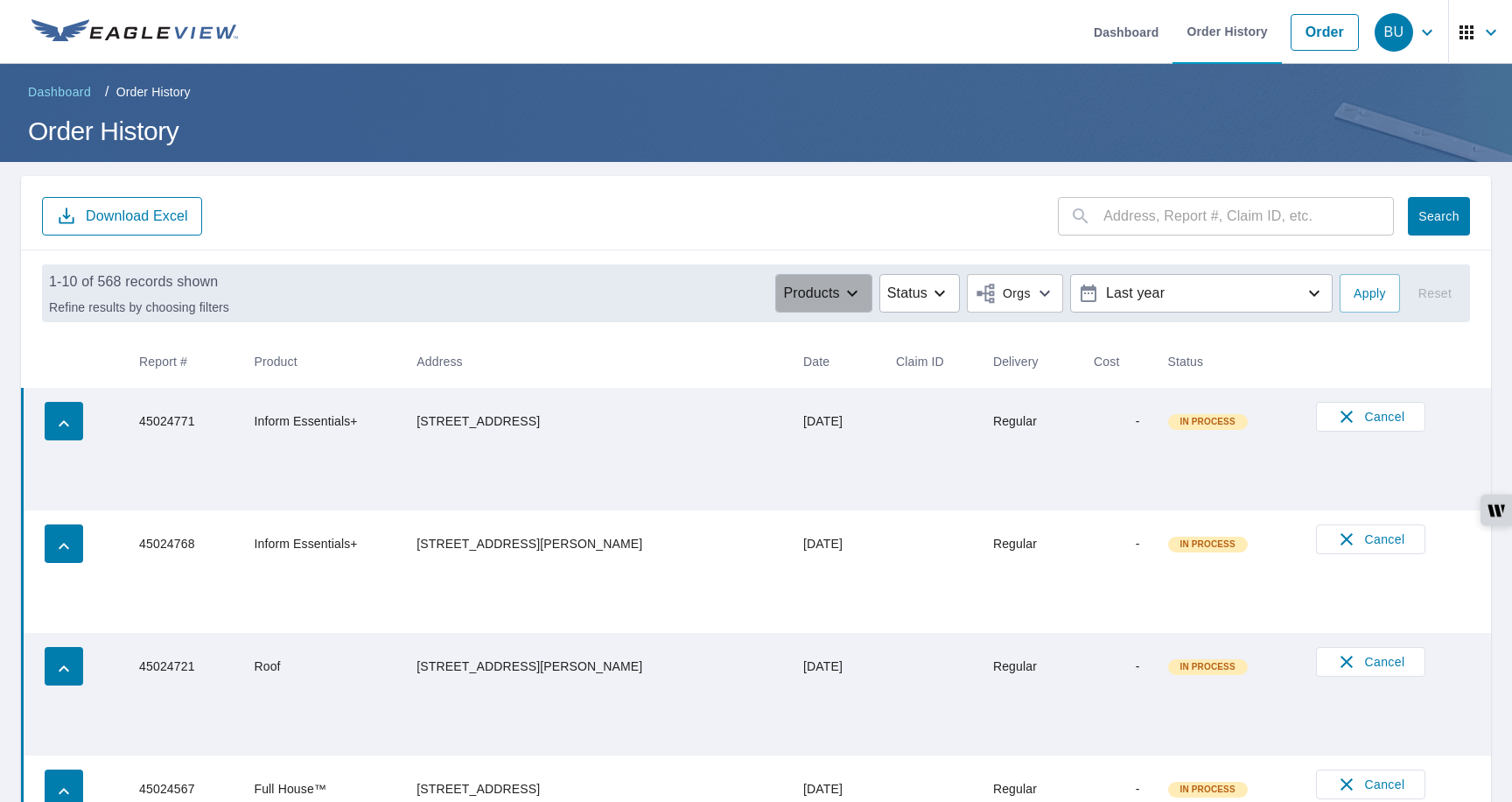
click at [846, 304] on button "Products" at bounding box center [824, 294] width 96 height 39
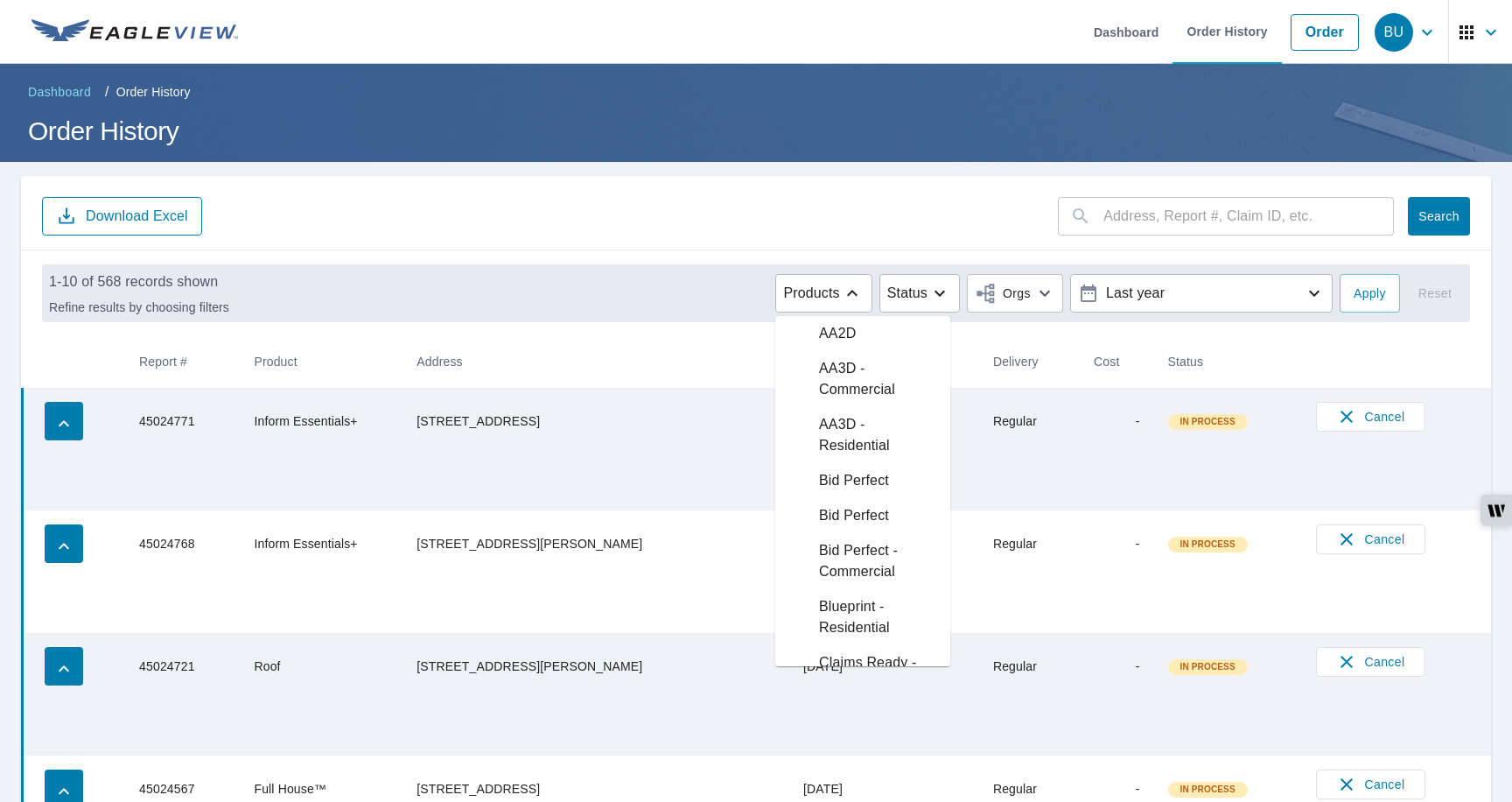
click at [827, 356] on div "AA3D - Commercial" at bounding box center [863, 379] width 175 height 56
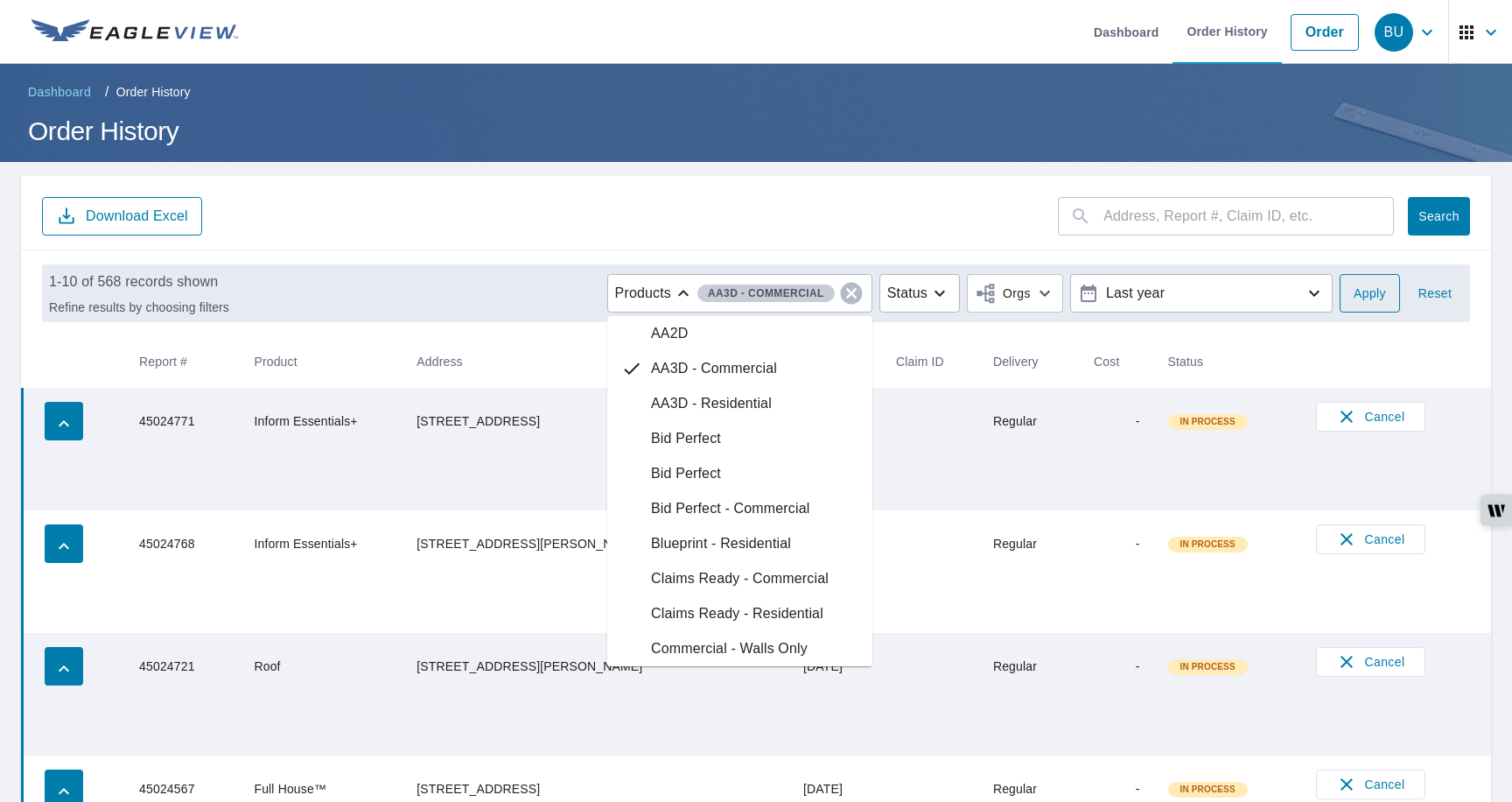
click at [1364, 297] on span "Apply" at bounding box center [1371, 294] width 33 height 22
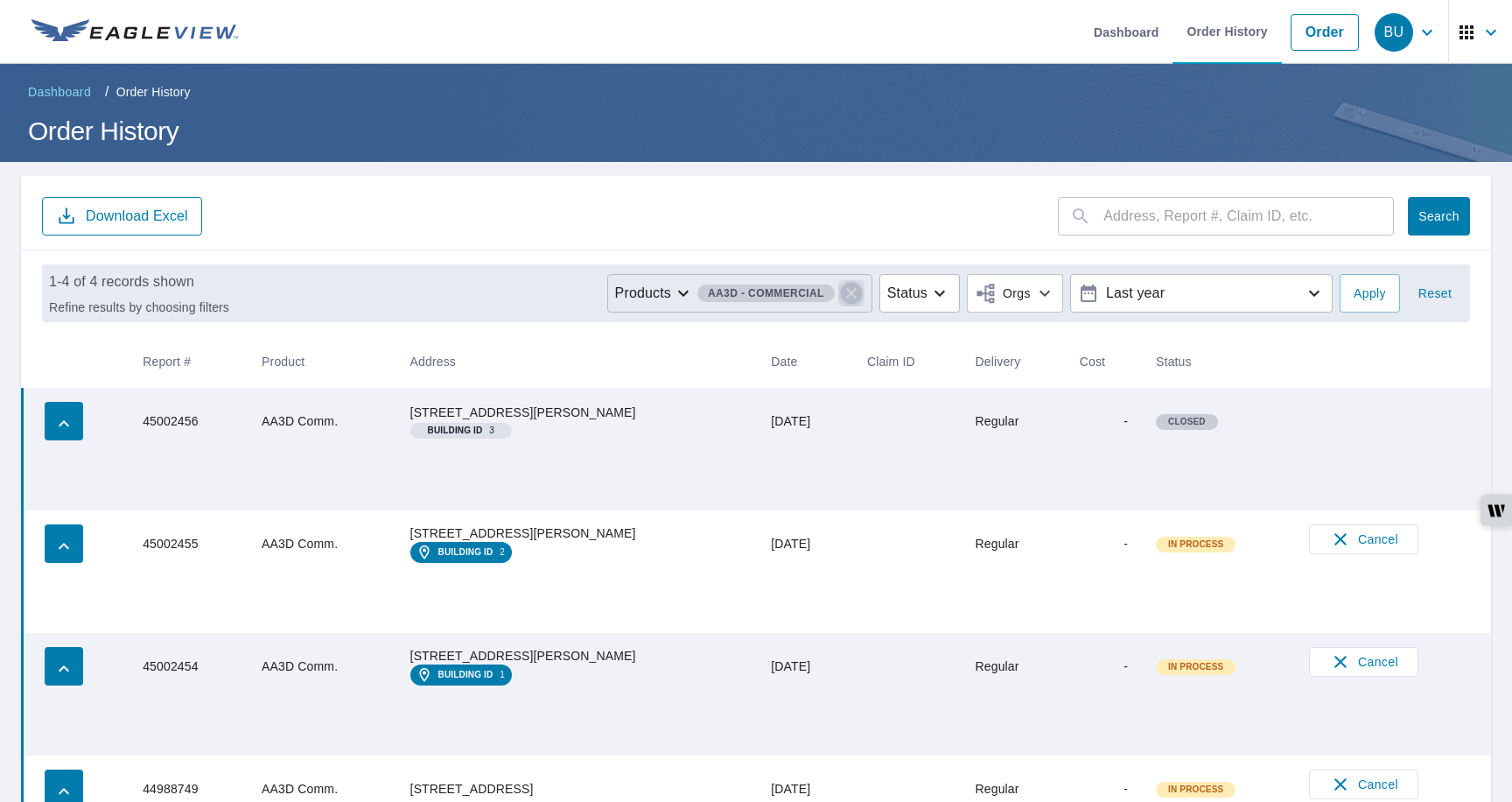
click at [844, 296] on icon "button" at bounding box center [851, 293] width 26 height 26
click at [791, 299] on p "Products" at bounding box center [811, 294] width 56 height 21
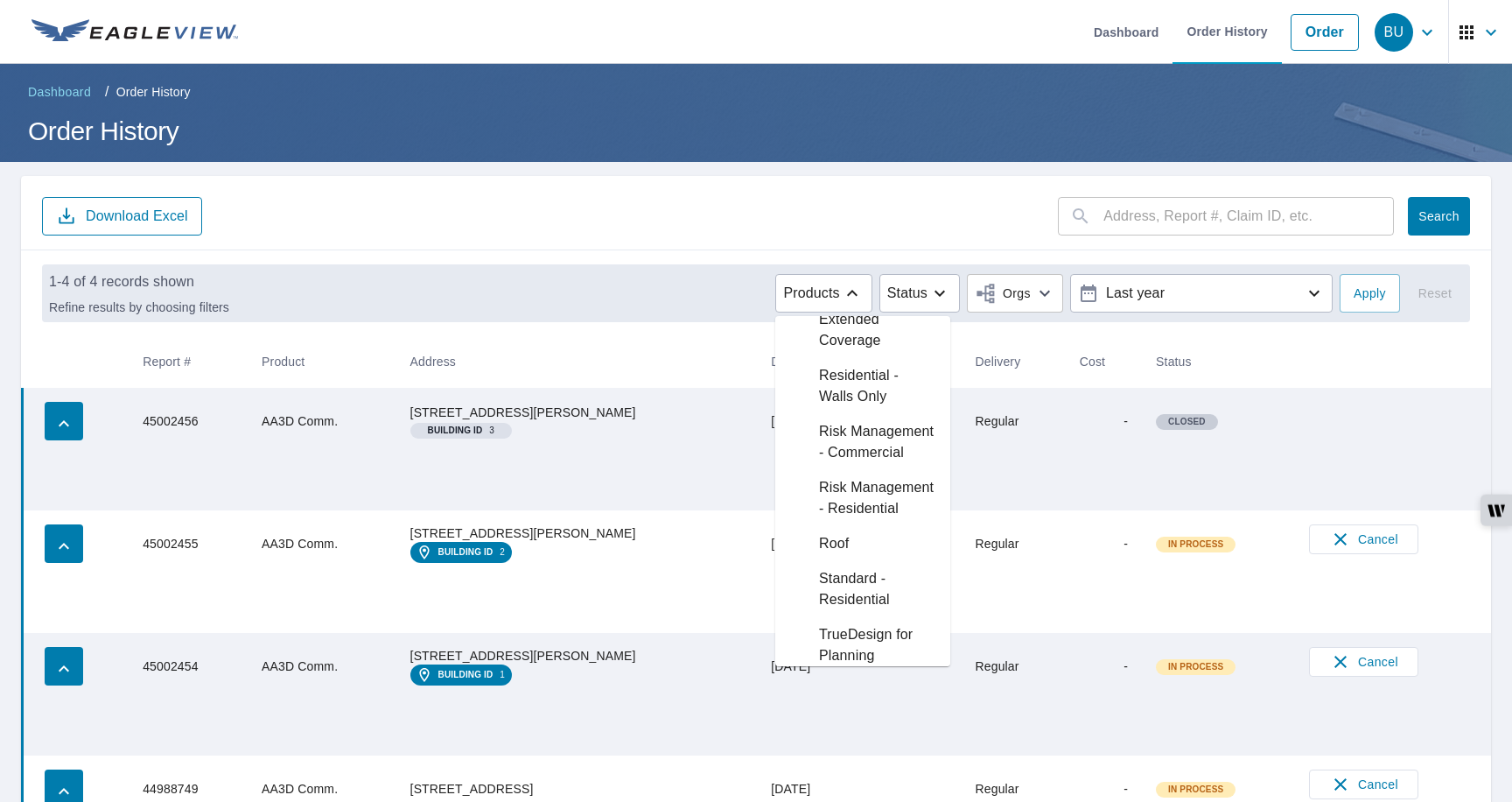
scroll to position [2073, 0]
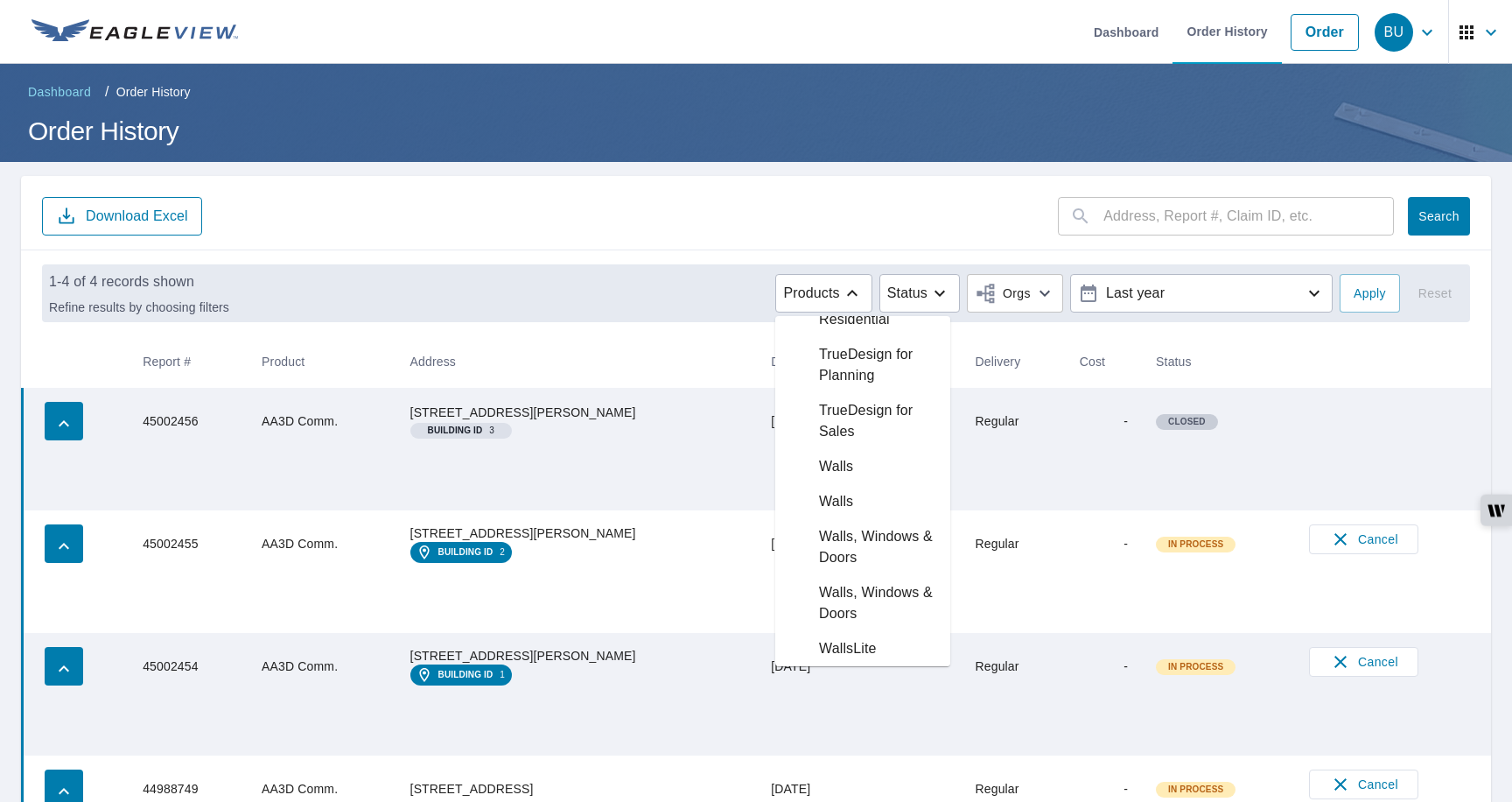
drag, startPoint x: 556, startPoint y: 304, endPoint x: 487, endPoint y: 239, distance: 94.8
click at [487, 239] on div "​ Search Download Excel 1-4 of 4 records shown Refine results by choosing filte…" at bounding box center [756, 527] width 1471 height 702
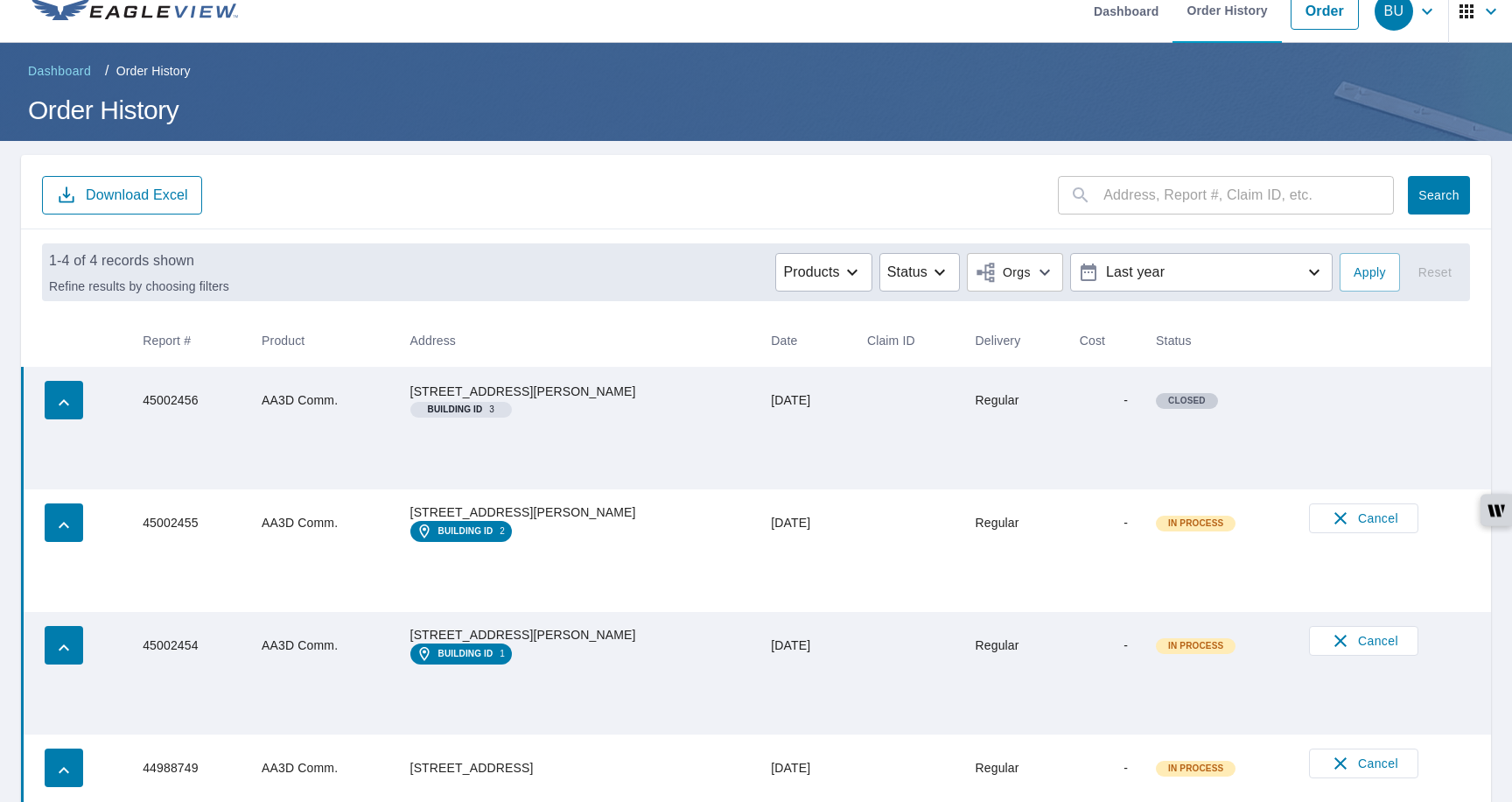
scroll to position [0, 0]
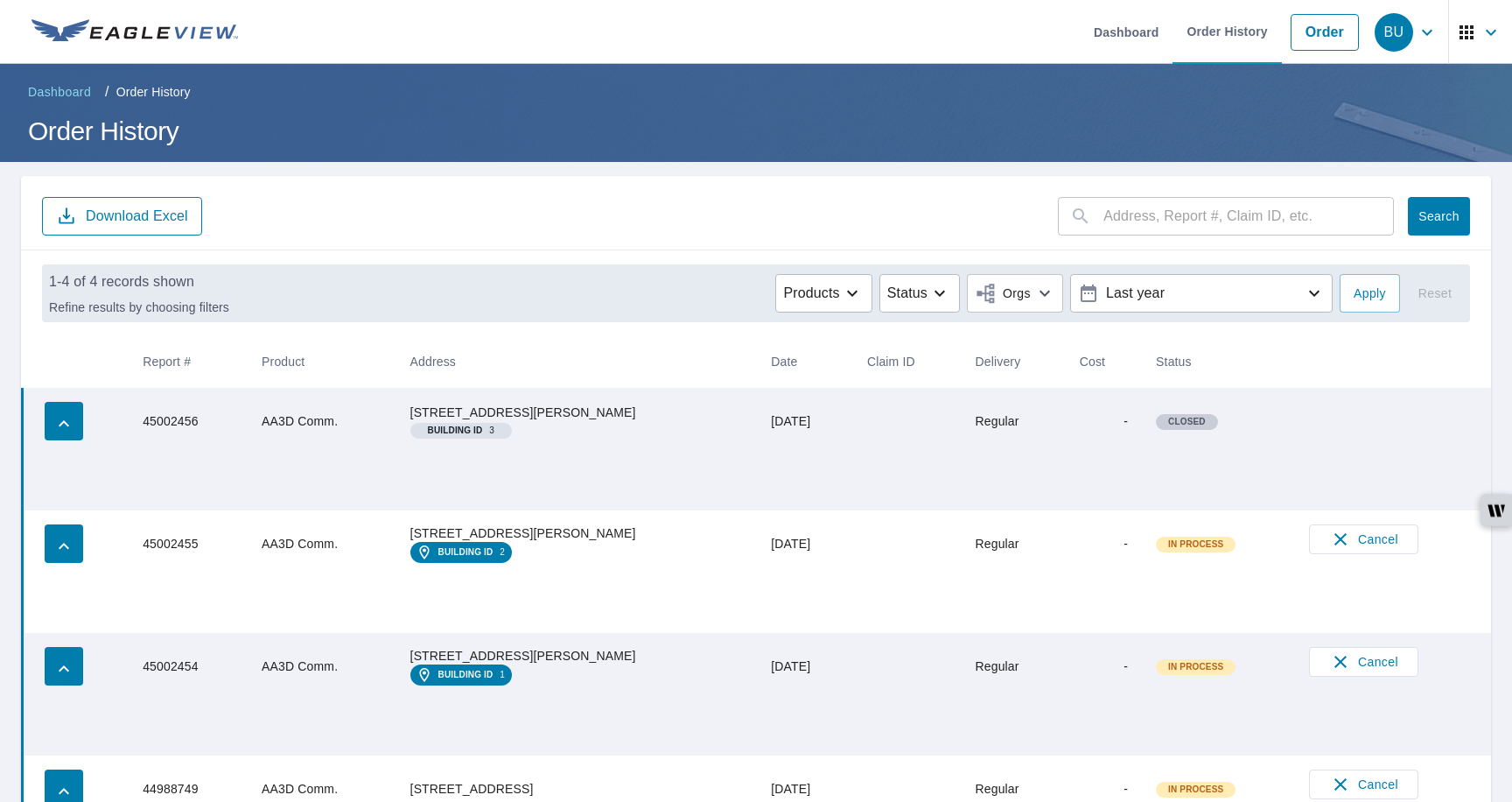
click at [907, 577] on td at bounding box center [908, 543] width 109 height 66
click at [1112, 52] on link "Dashboard" at bounding box center [1126, 32] width 92 height 64
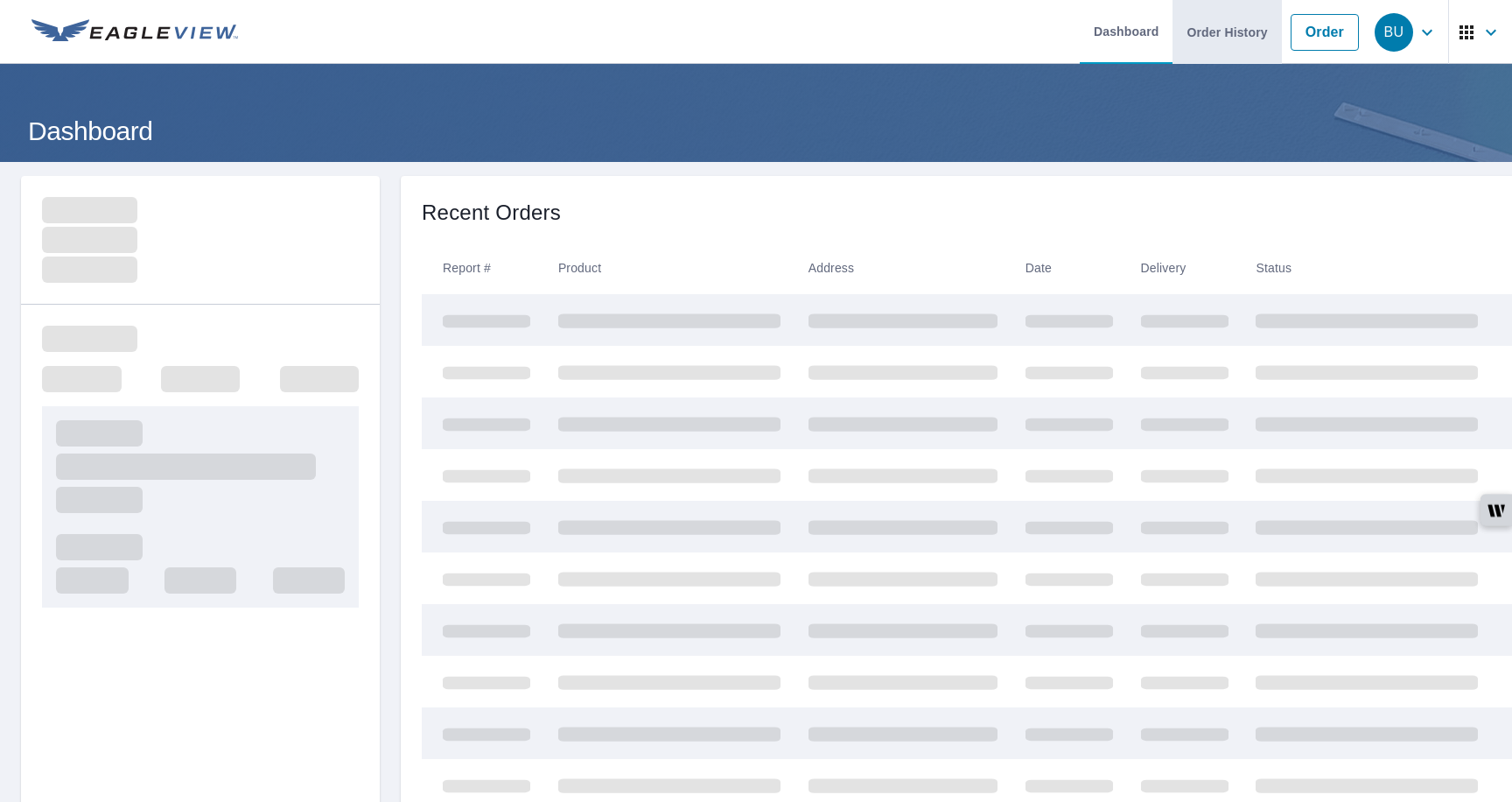
click at [1199, 49] on link "Order History" at bounding box center [1226, 32] width 109 height 64
click at [1320, 38] on link "Order" at bounding box center [1324, 33] width 71 height 37
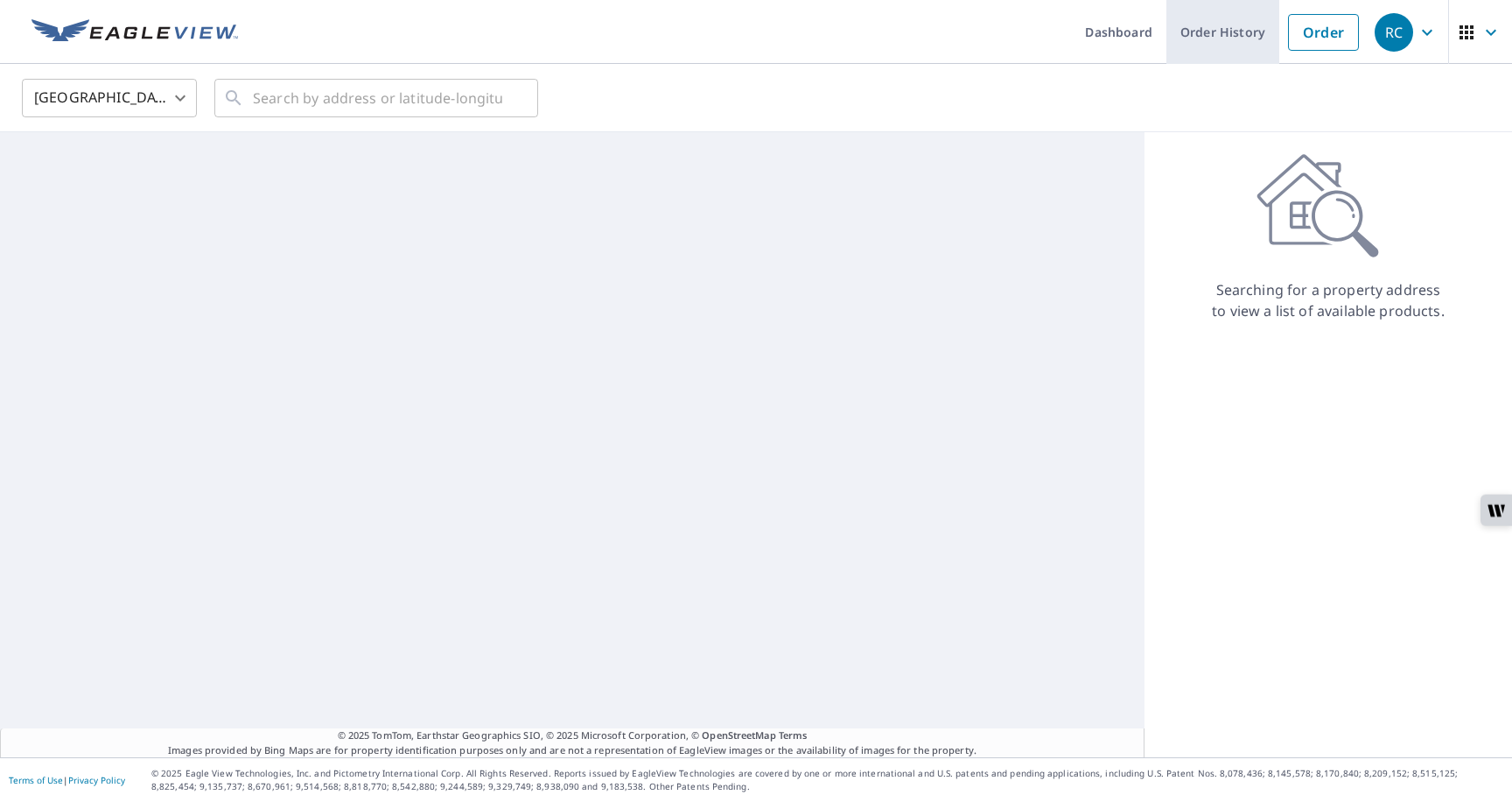
click at [1231, 23] on link "Order History" at bounding box center [1222, 32] width 113 height 64
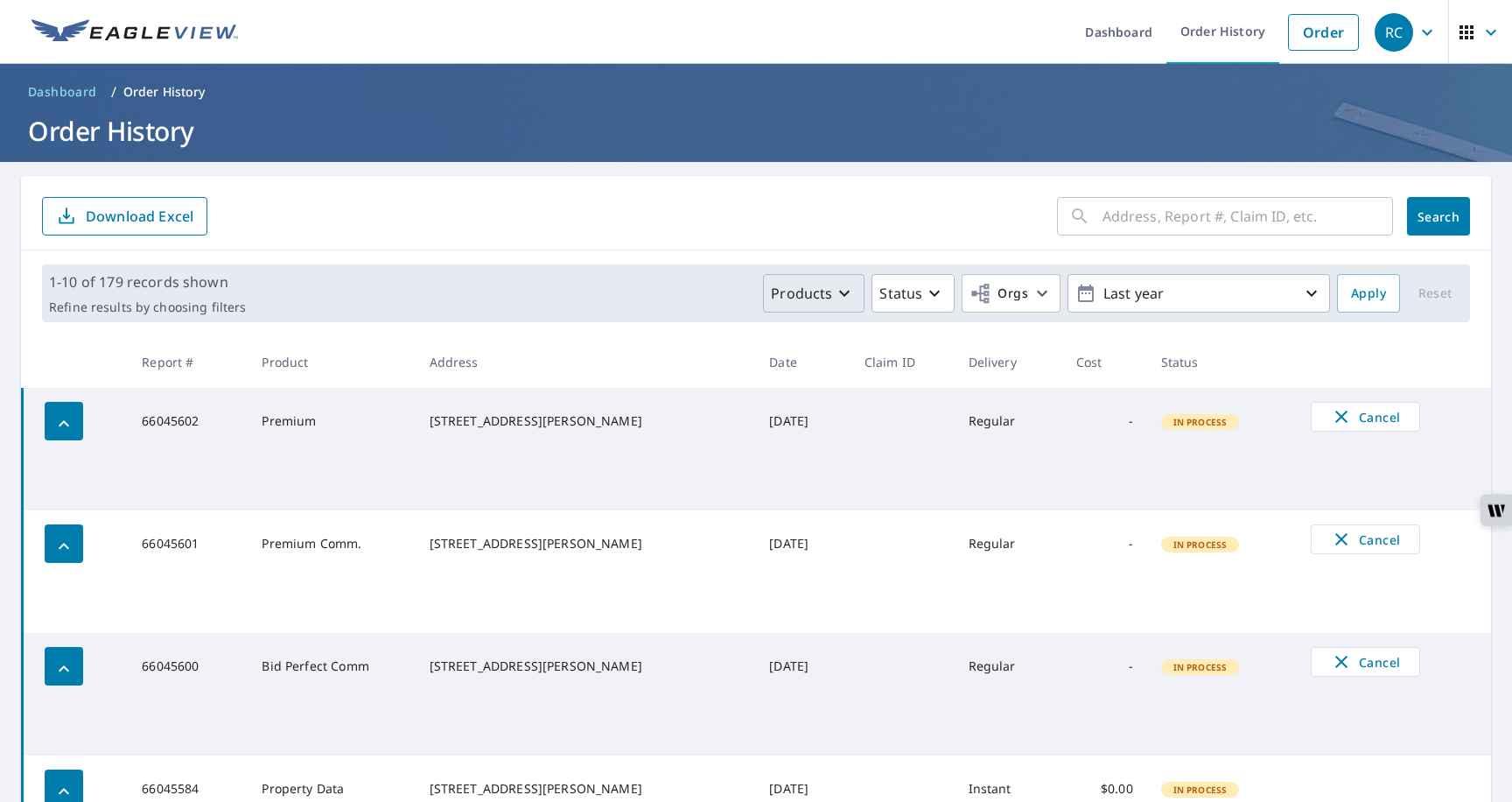
click at [801, 298] on p "Products" at bounding box center [802, 294] width 62 height 21
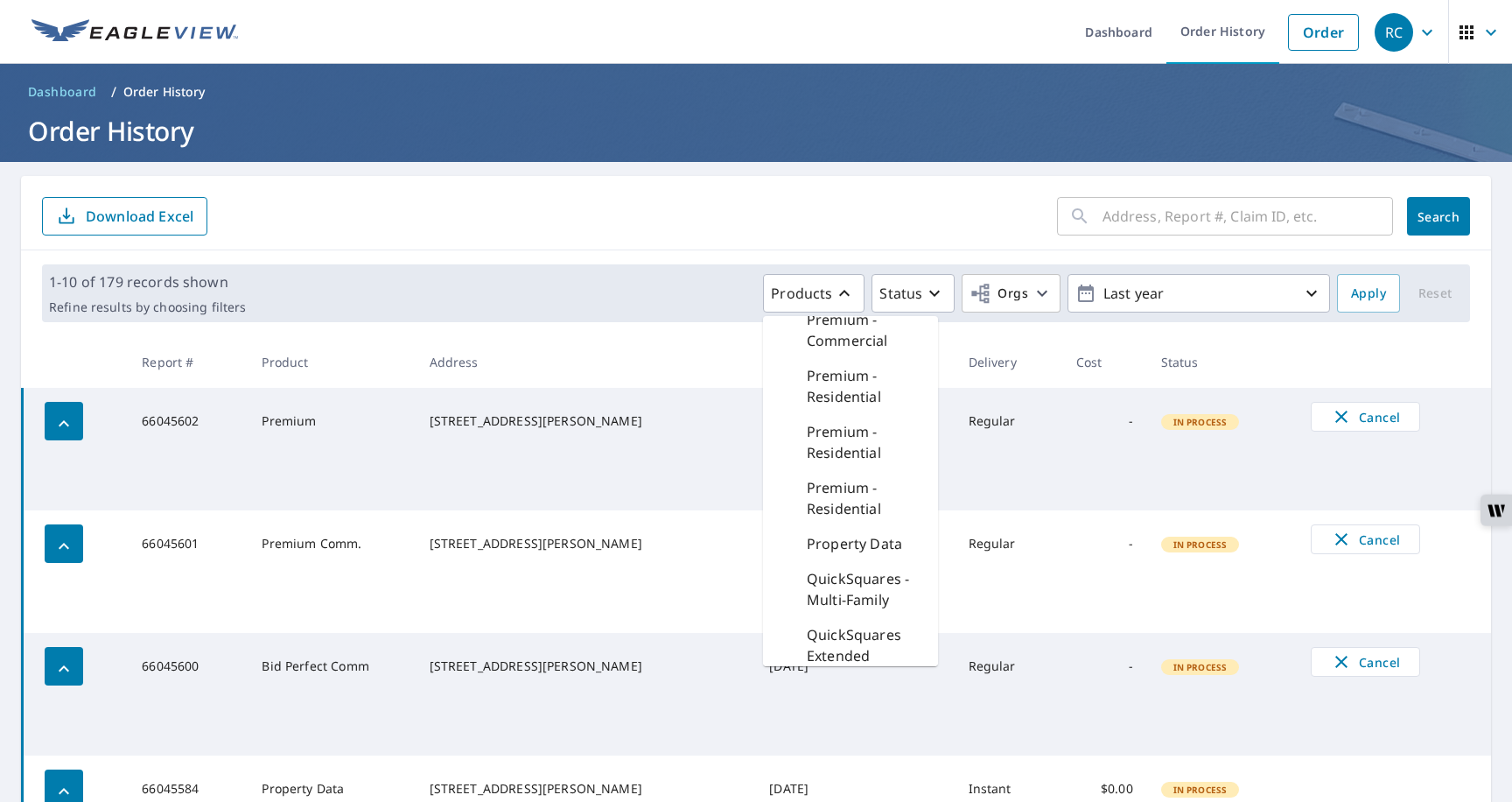
click at [838, 541] on p "Property Data" at bounding box center [854, 544] width 95 height 21
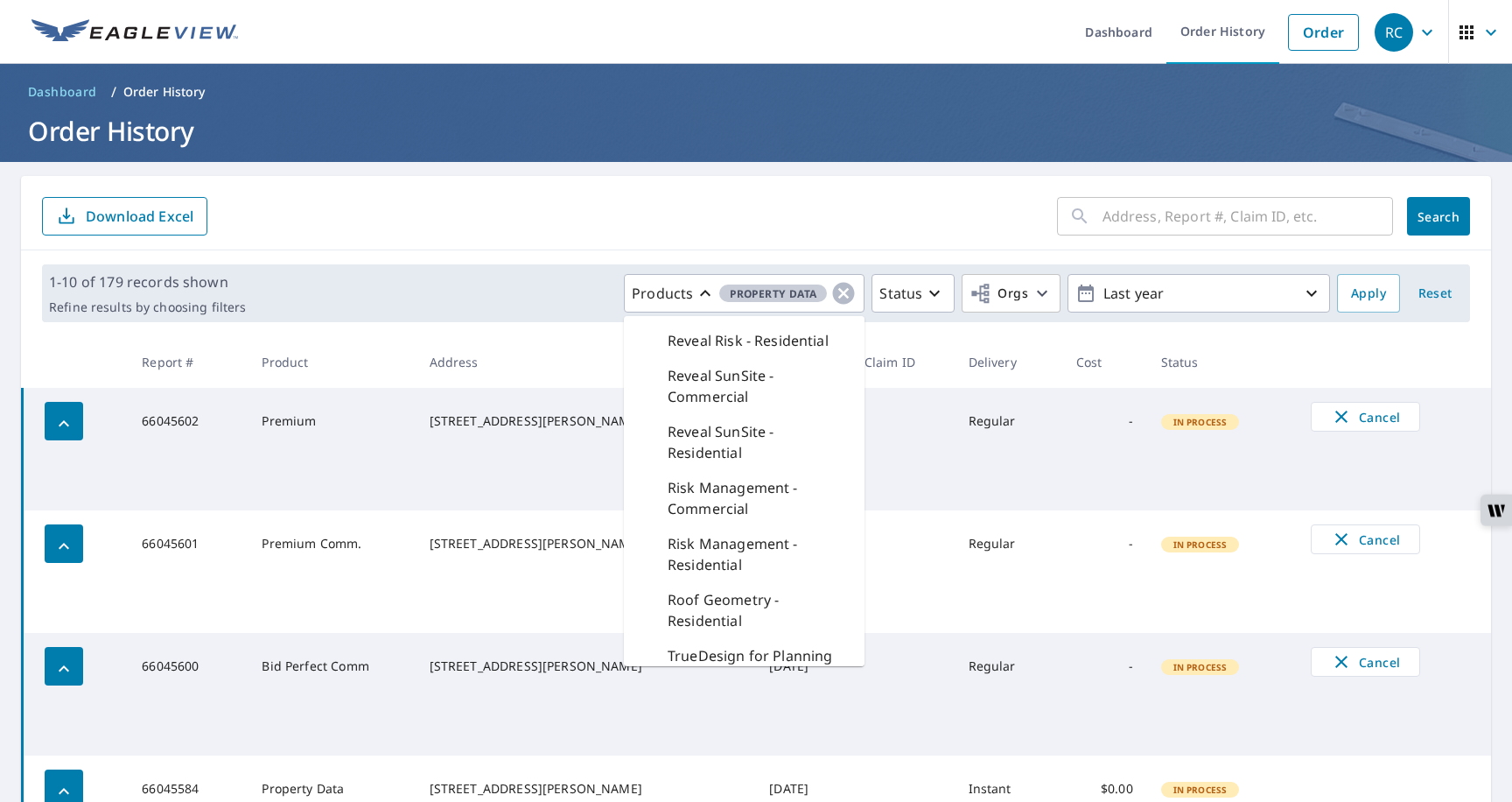
scroll to position [988, 0]
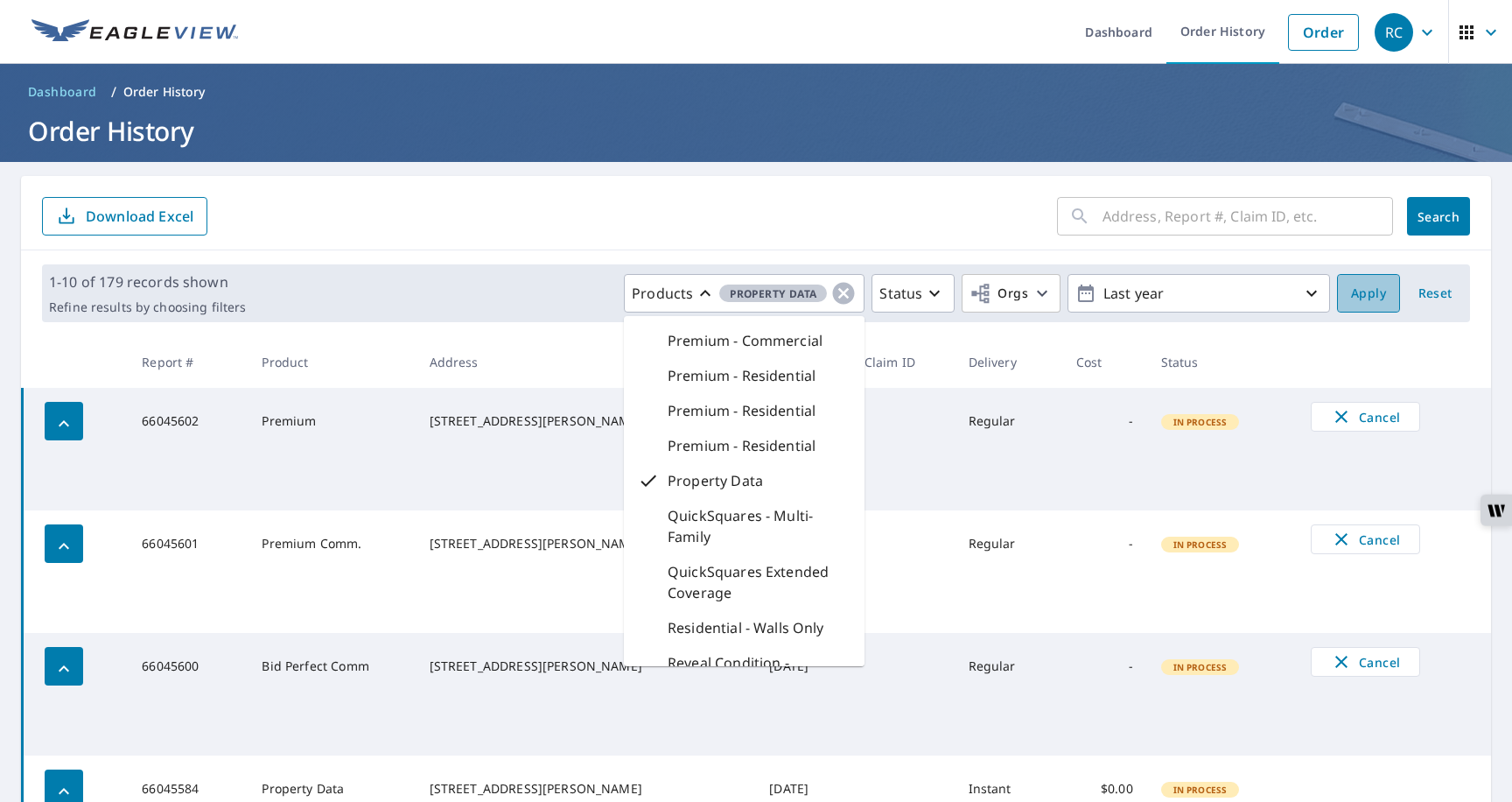
click at [1363, 288] on span "Apply" at bounding box center [1369, 294] width 35 height 22
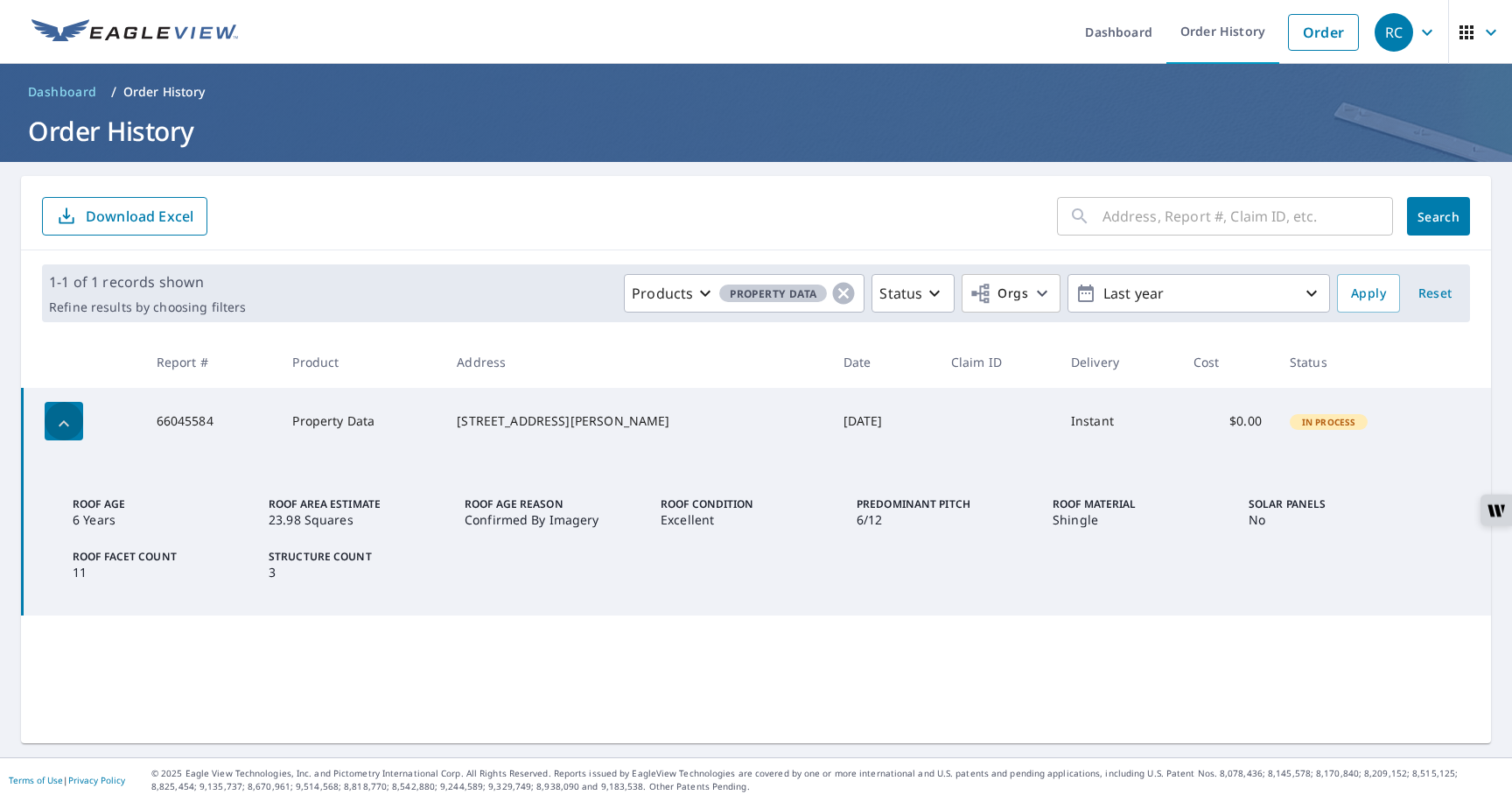
click at [63, 429] on icon "button" at bounding box center [64, 424] width 21 height 21
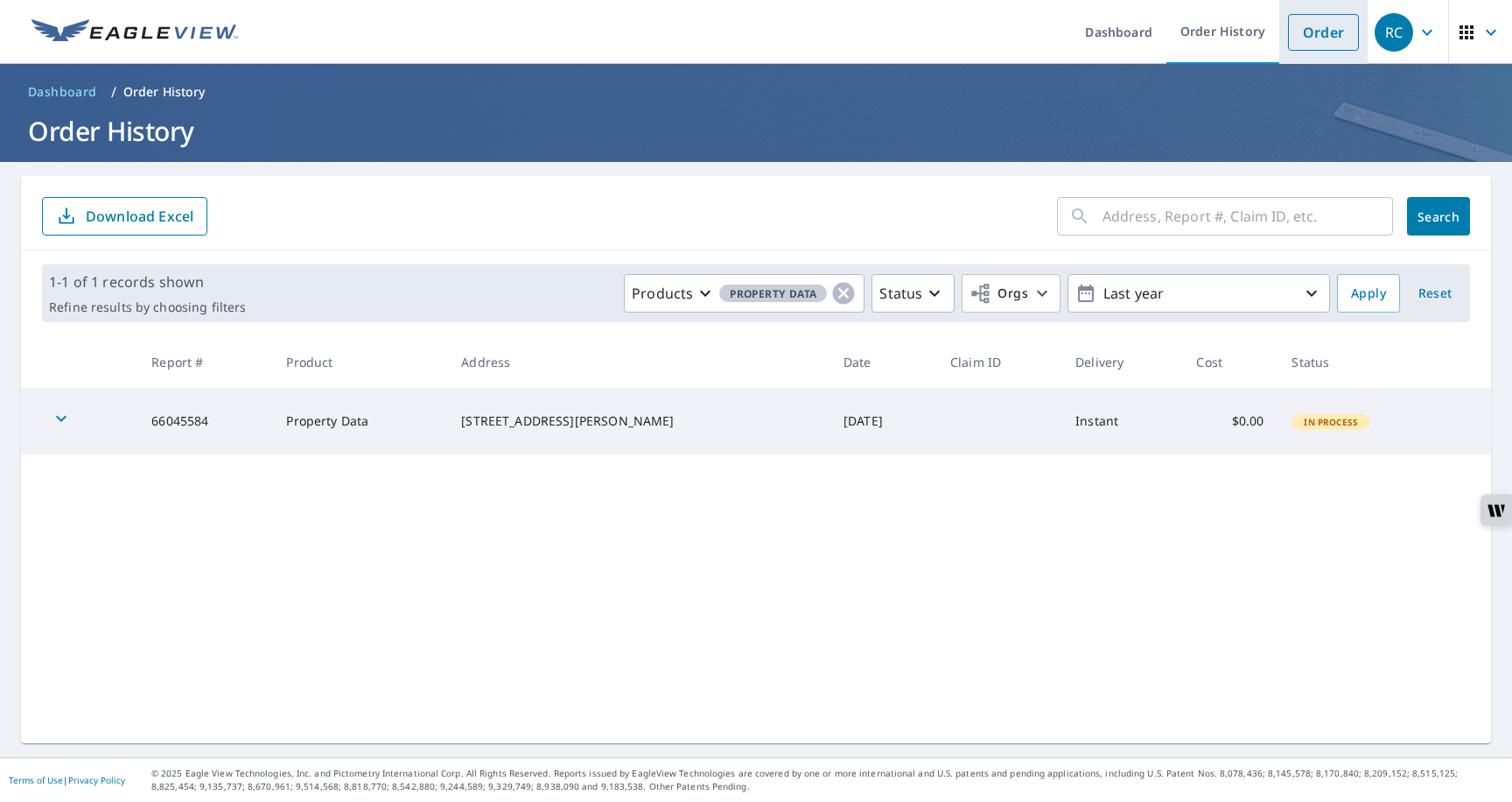
click at [1297, 43] on link "Order" at bounding box center [1324, 33] width 71 height 37
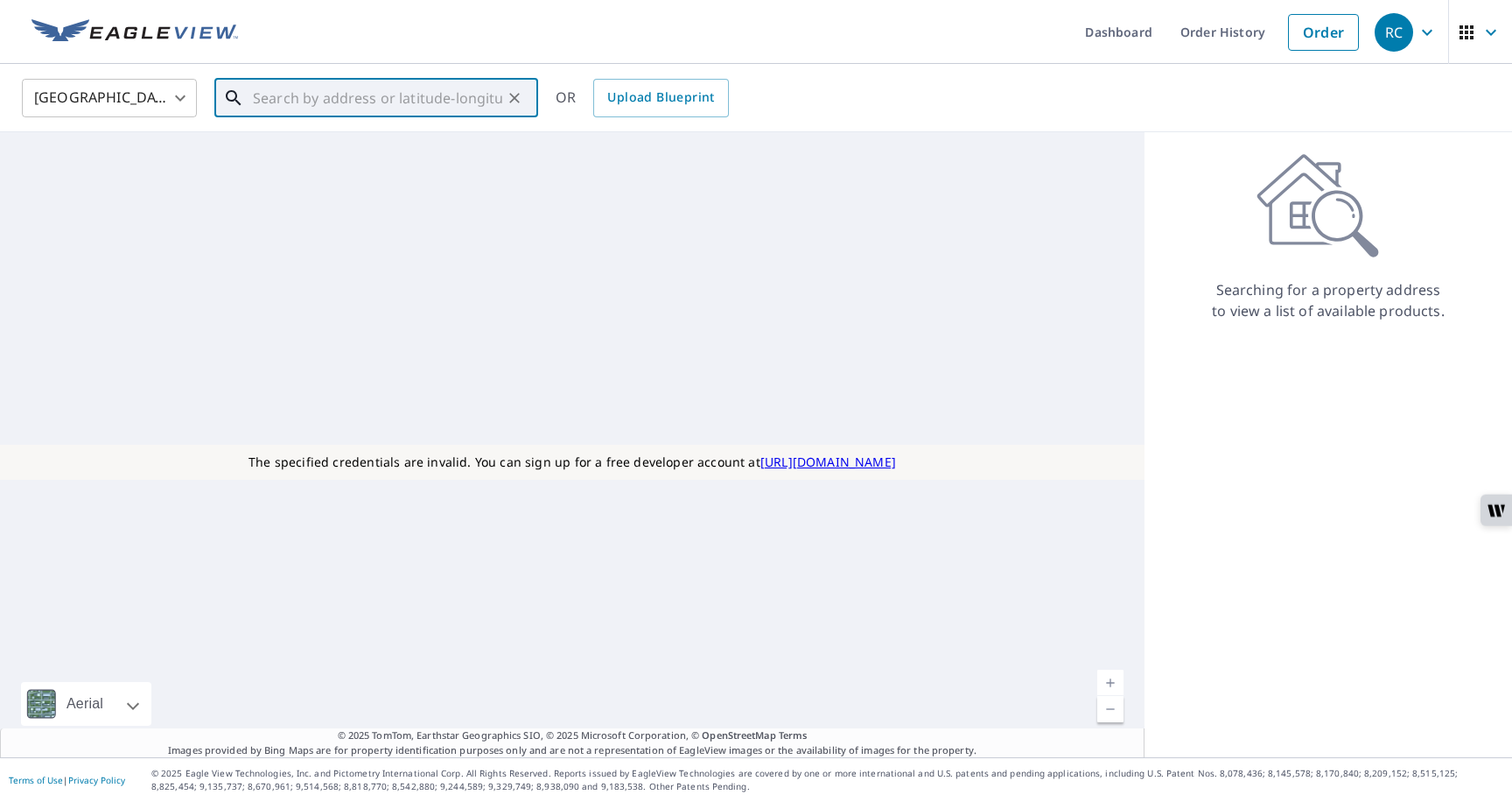
click at [409, 85] on input "text" at bounding box center [377, 97] width 249 height 49
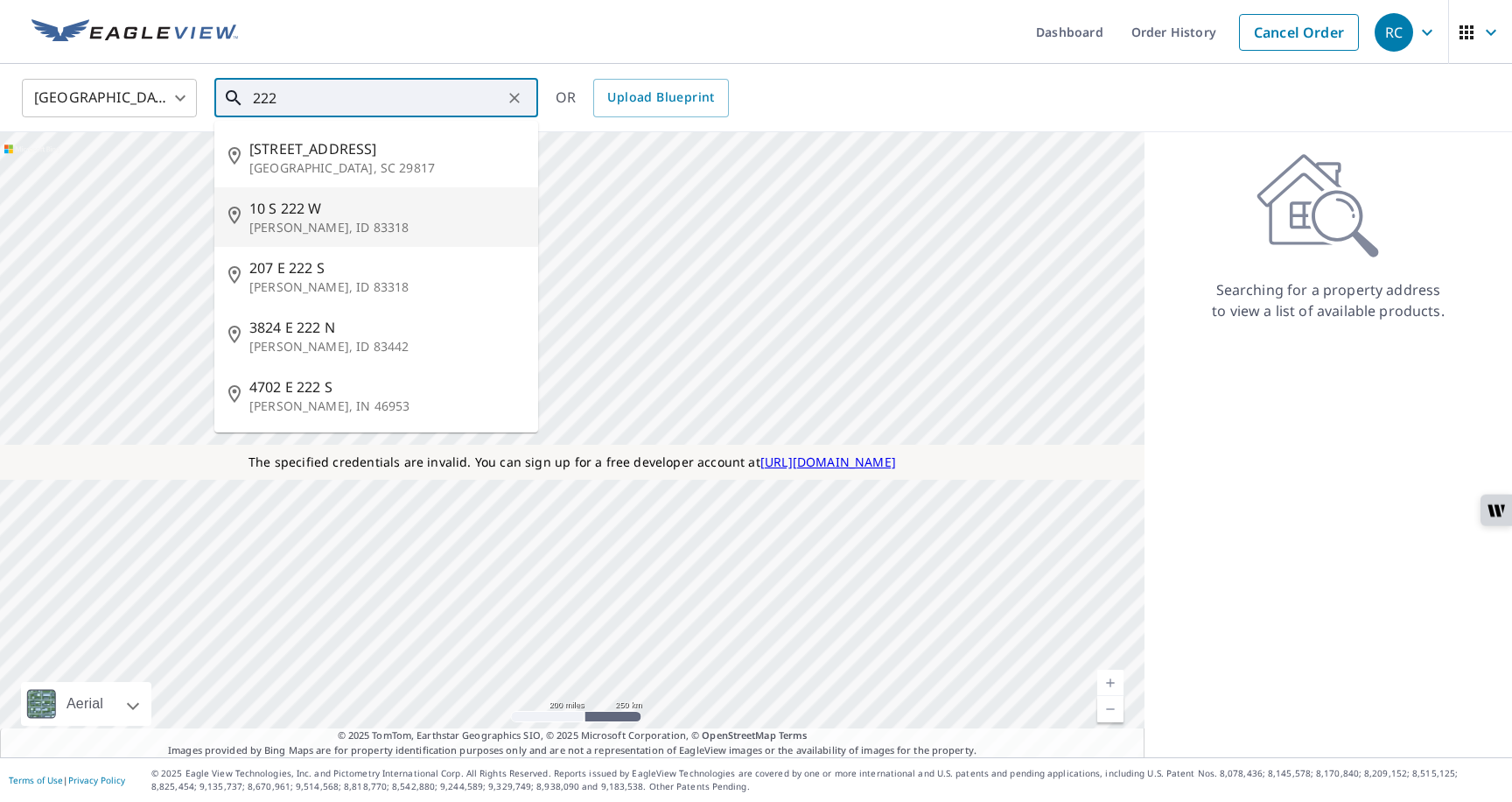
click at [333, 216] on span "10 S 222 W" at bounding box center [387, 209] width 275 height 21
type input "10 S 222 W Burley, ID 83318"
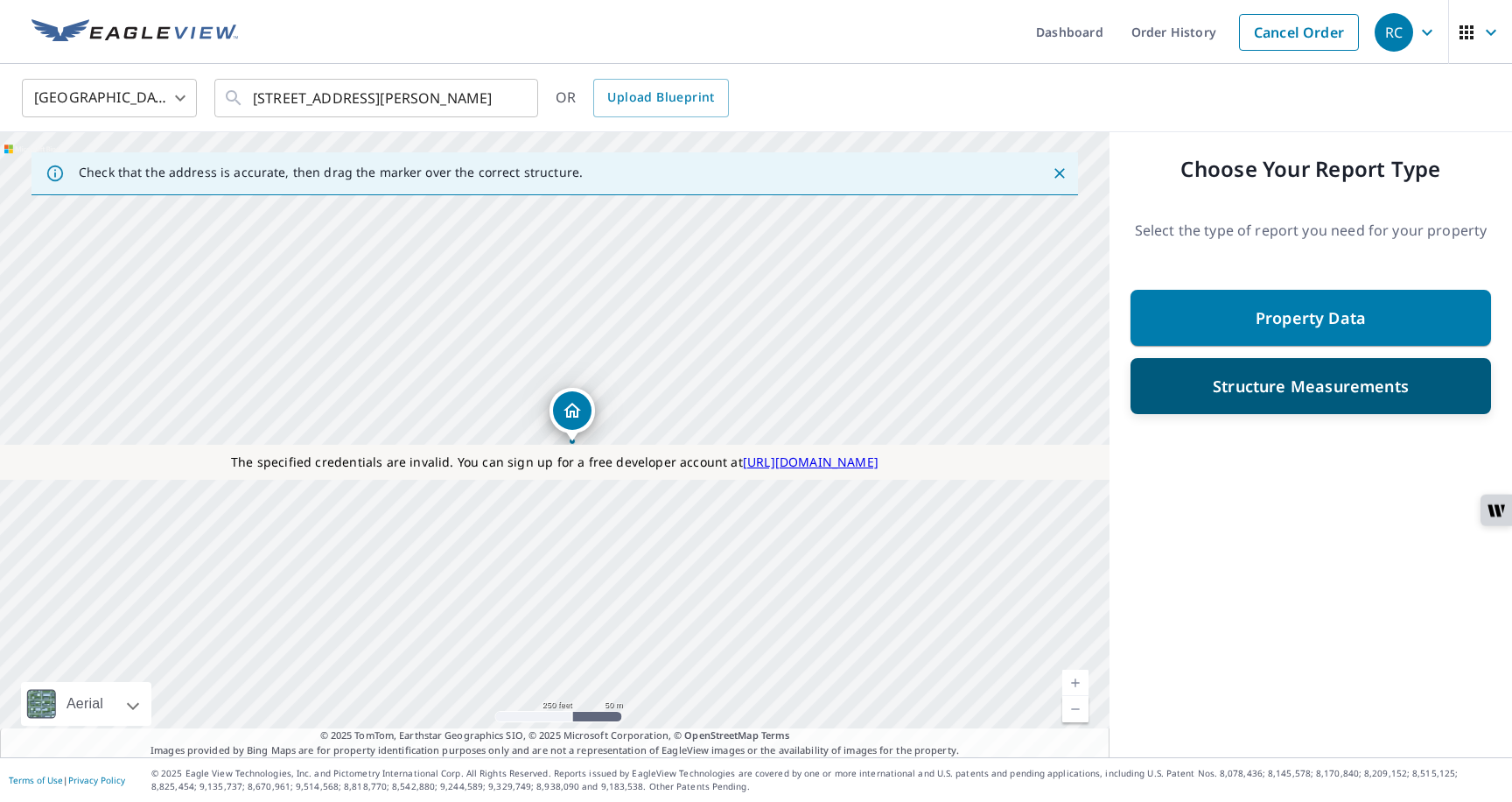
click at [1237, 385] on p "Structure Measurements" at bounding box center [1311, 386] width 196 height 21
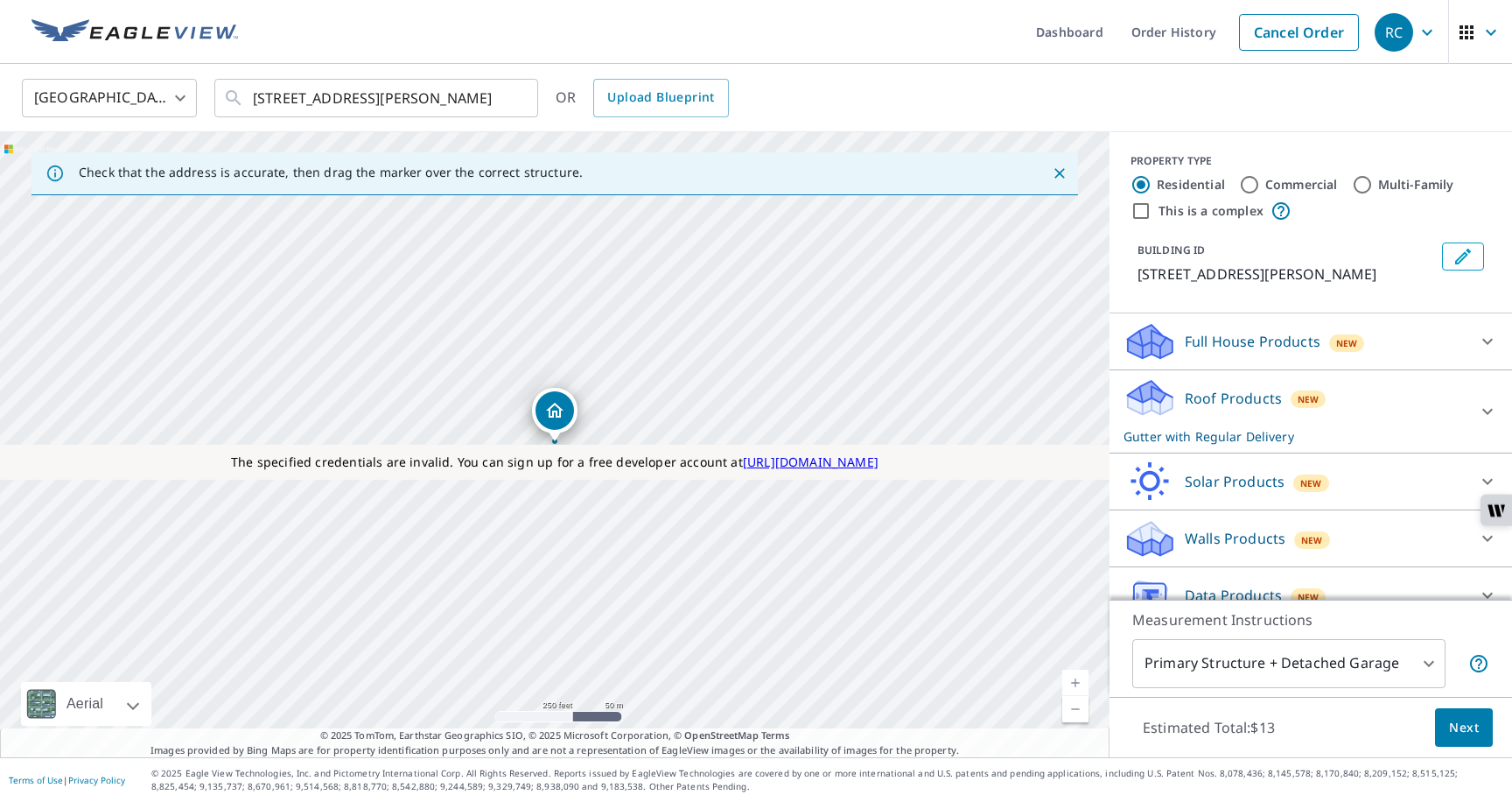
scroll to position [90, 0]
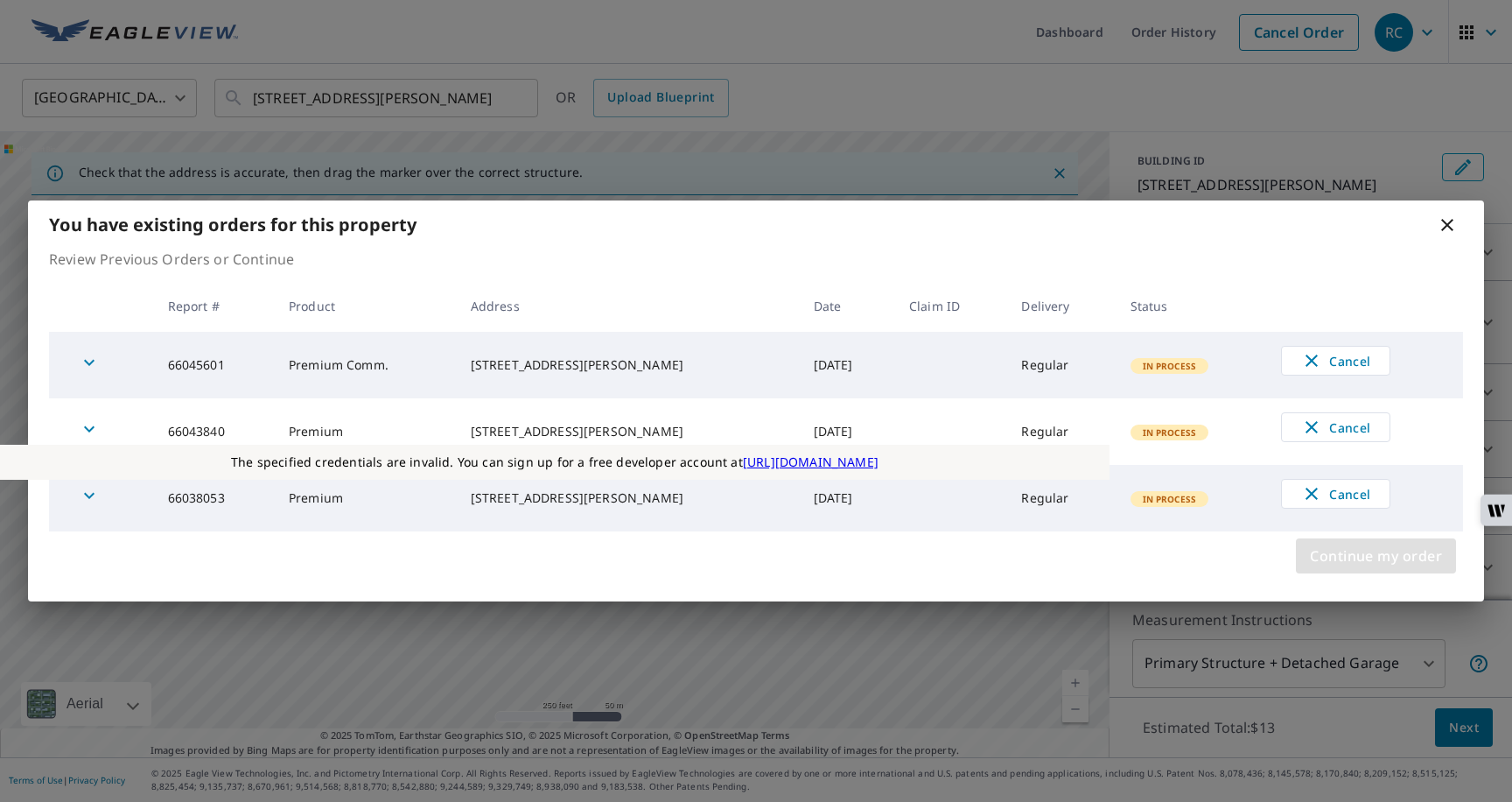
click at [1315, 561] on span "Continue my order" at bounding box center [1375, 556] width 132 height 24
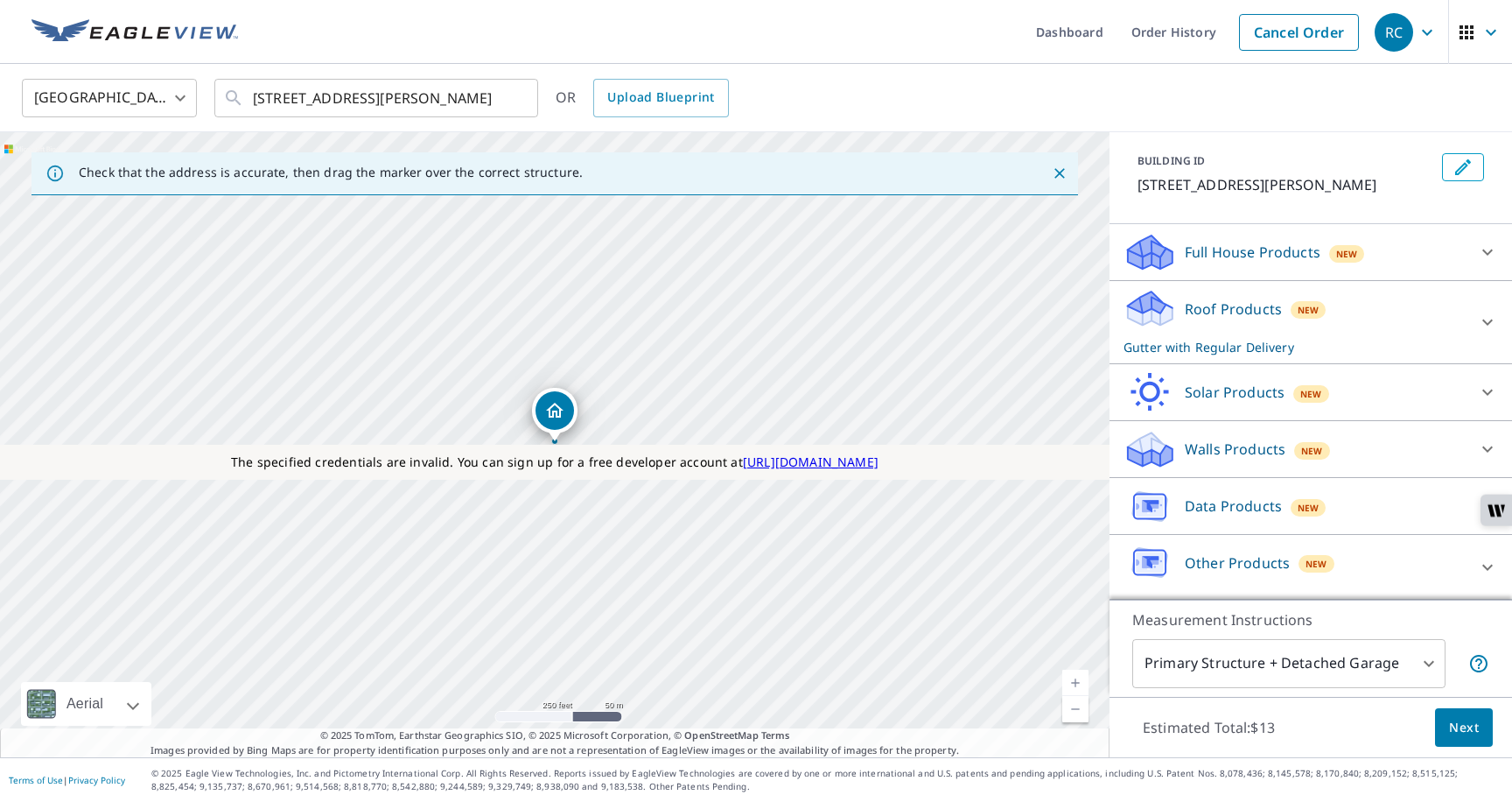
click at [1242, 504] on p "Data Products" at bounding box center [1233, 506] width 97 height 21
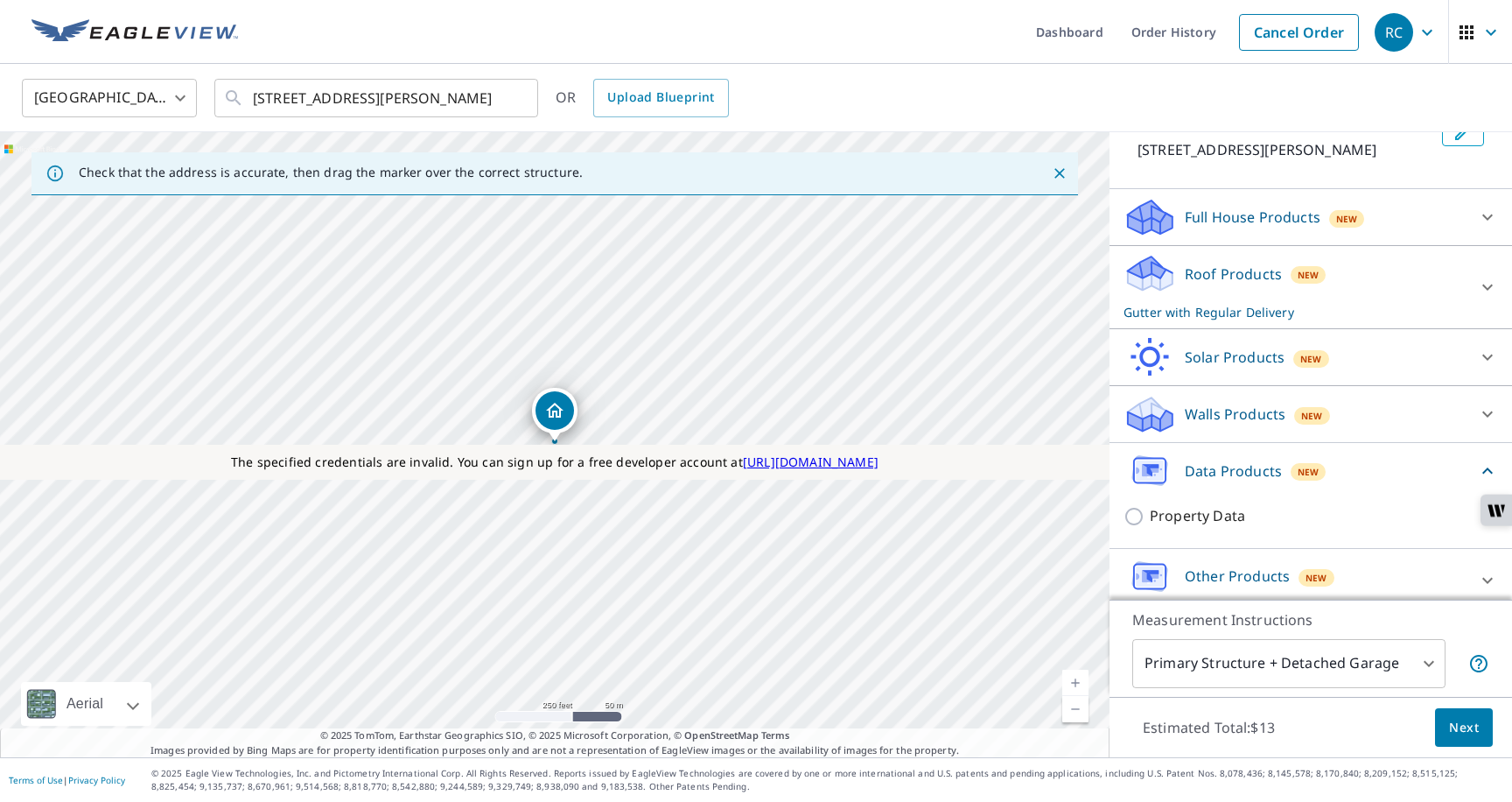
scroll to position [139, 0]
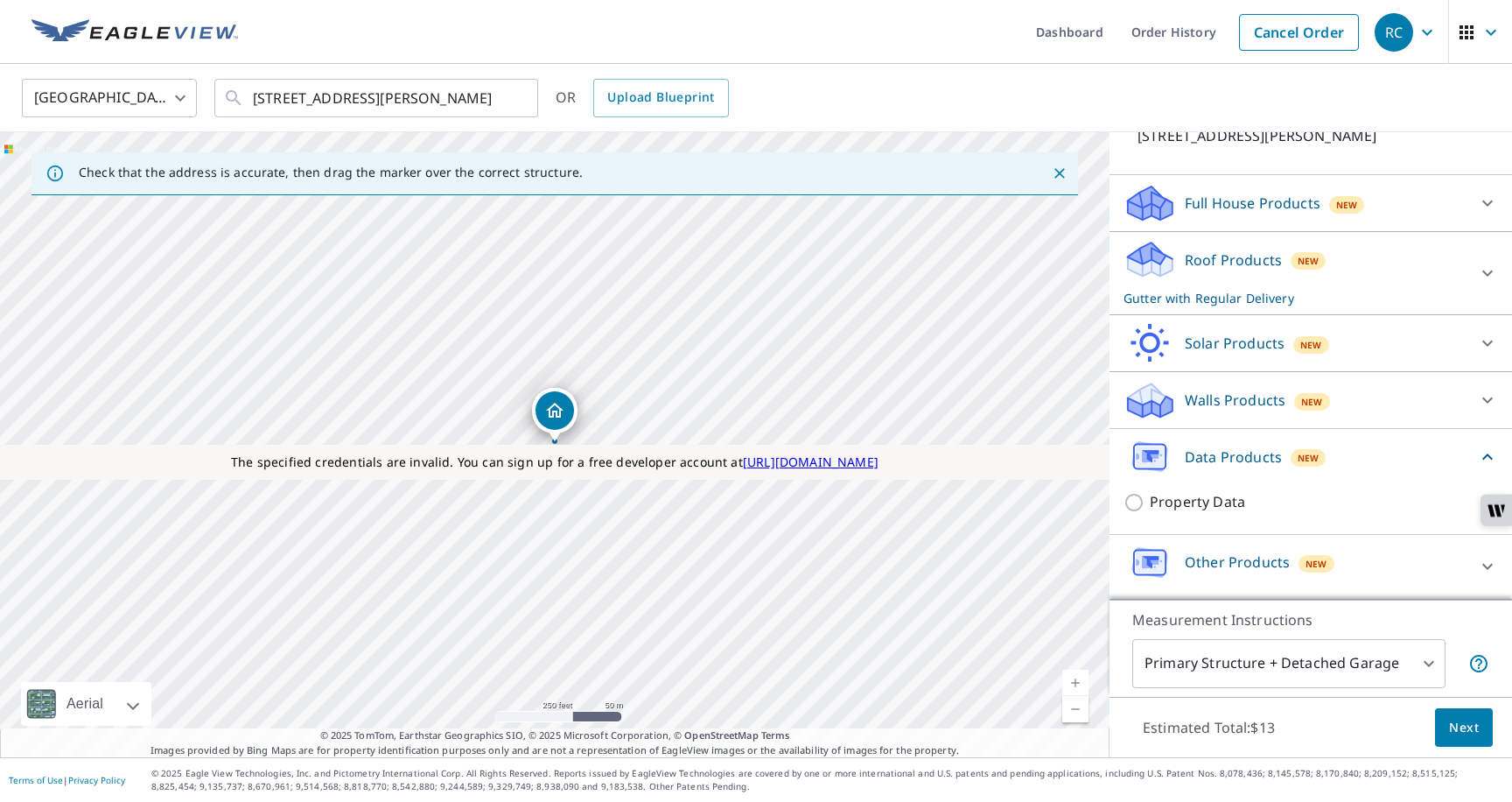
click at [1199, 563] on p "Other Products" at bounding box center [1237, 562] width 105 height 21
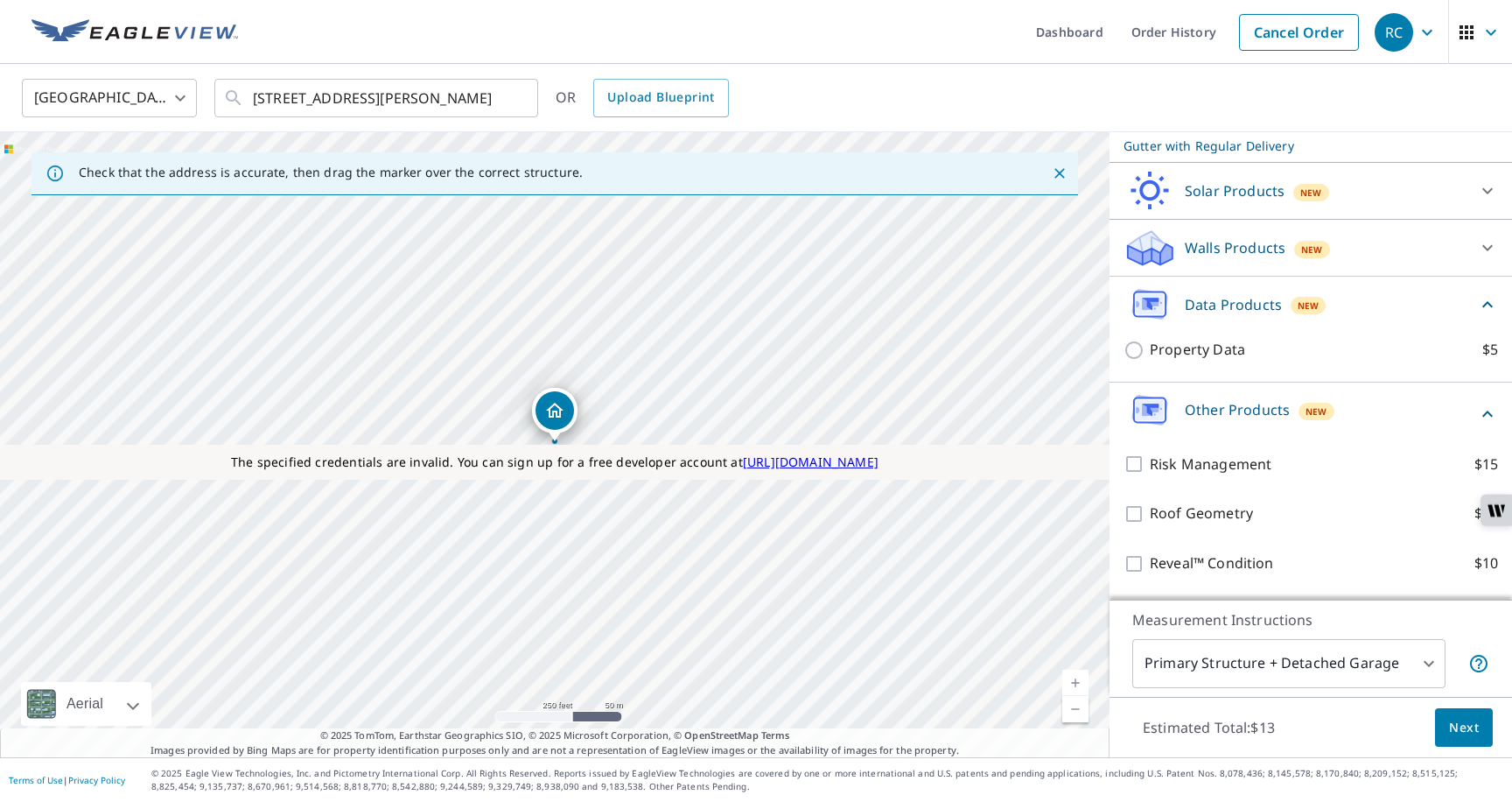
scroll to position [261, 0]
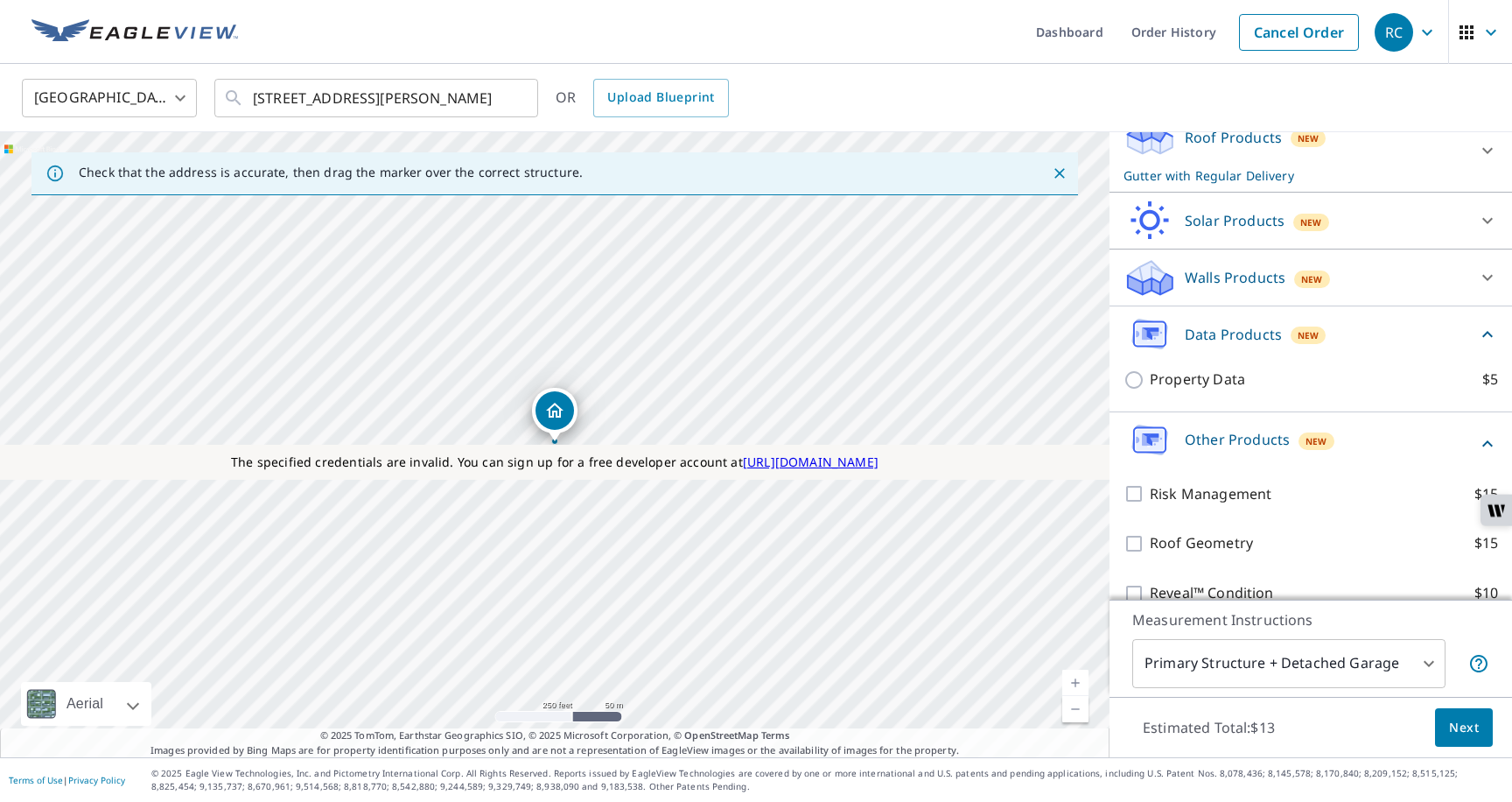
click at [1198, 449] on p "Other Products" at bounding box center [1237, 440] width 105 height 21
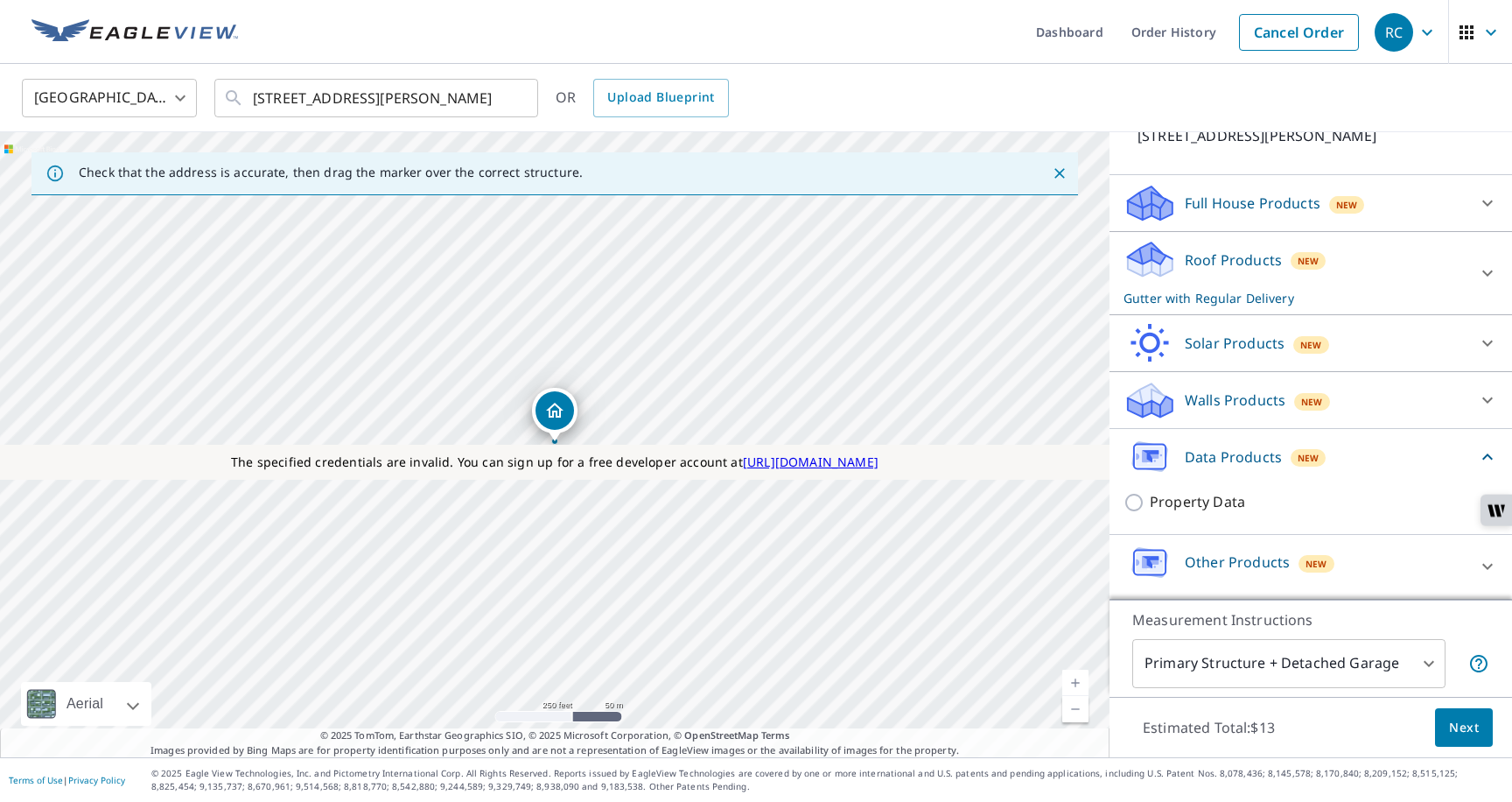
scroll to position [139, 0]
click at [1136, 502] on input "Property Data $5" at bounding box center [1137, 503] width 26 height 21
checkbox input "true"
type input "5"
checkbox input "false"
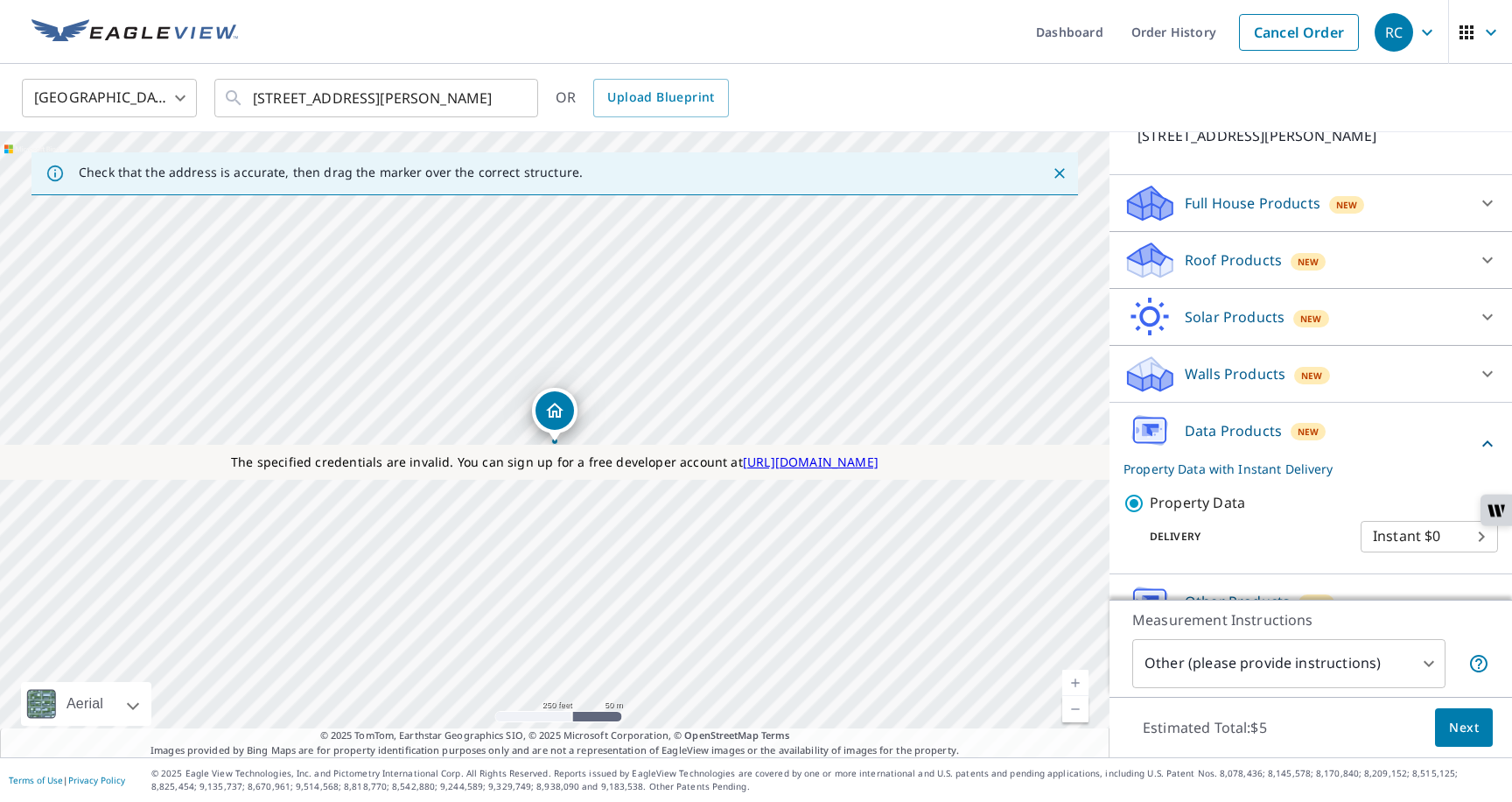
click at [1204, 435] on p "Data Products" at bounding box center [1233, 430] width 97 height 21
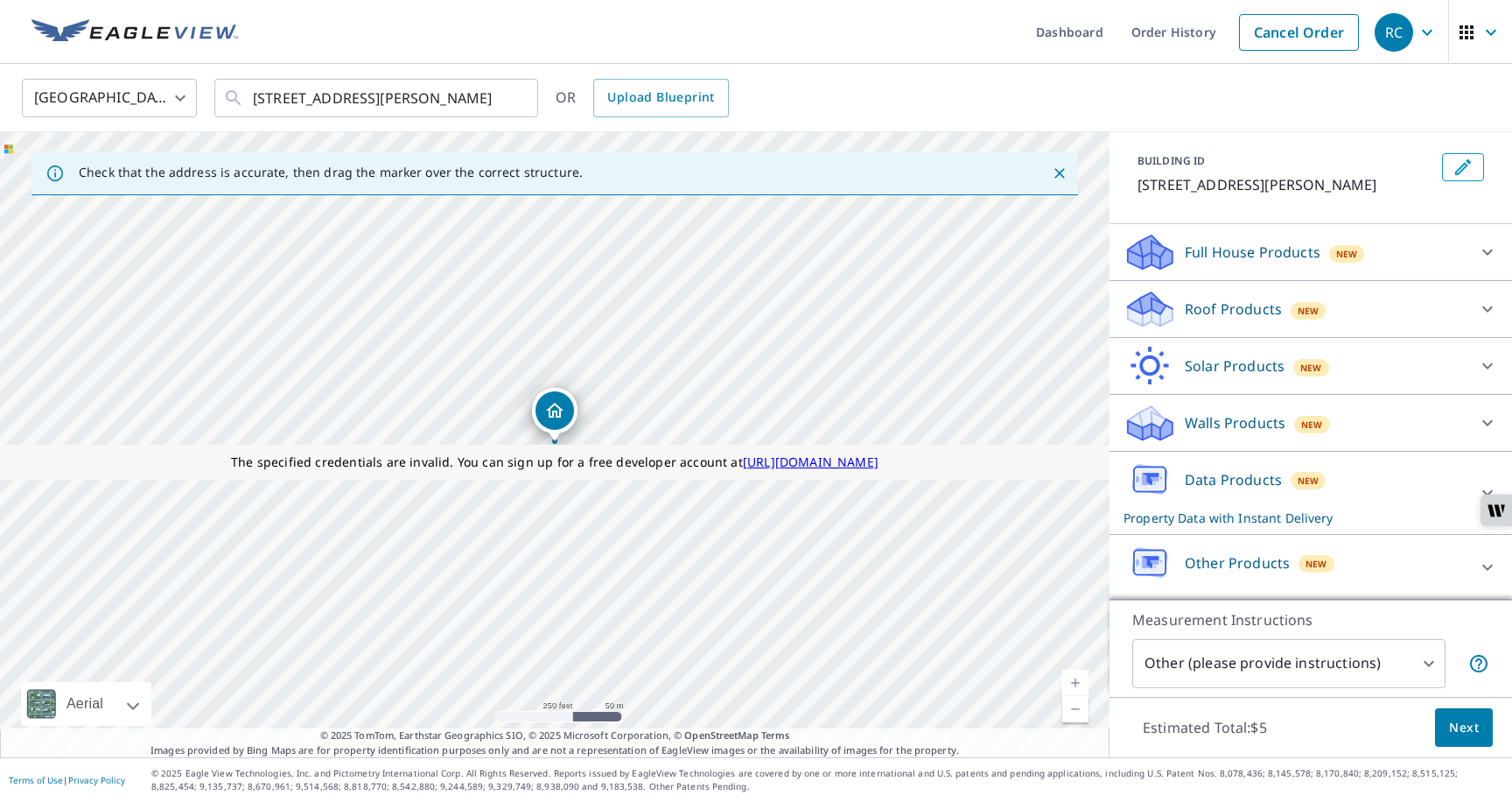
scroll to position [90, 0]
click at [1200, 558] on p "Other Products" at bounding box center [1237, 563] width 105 height 21
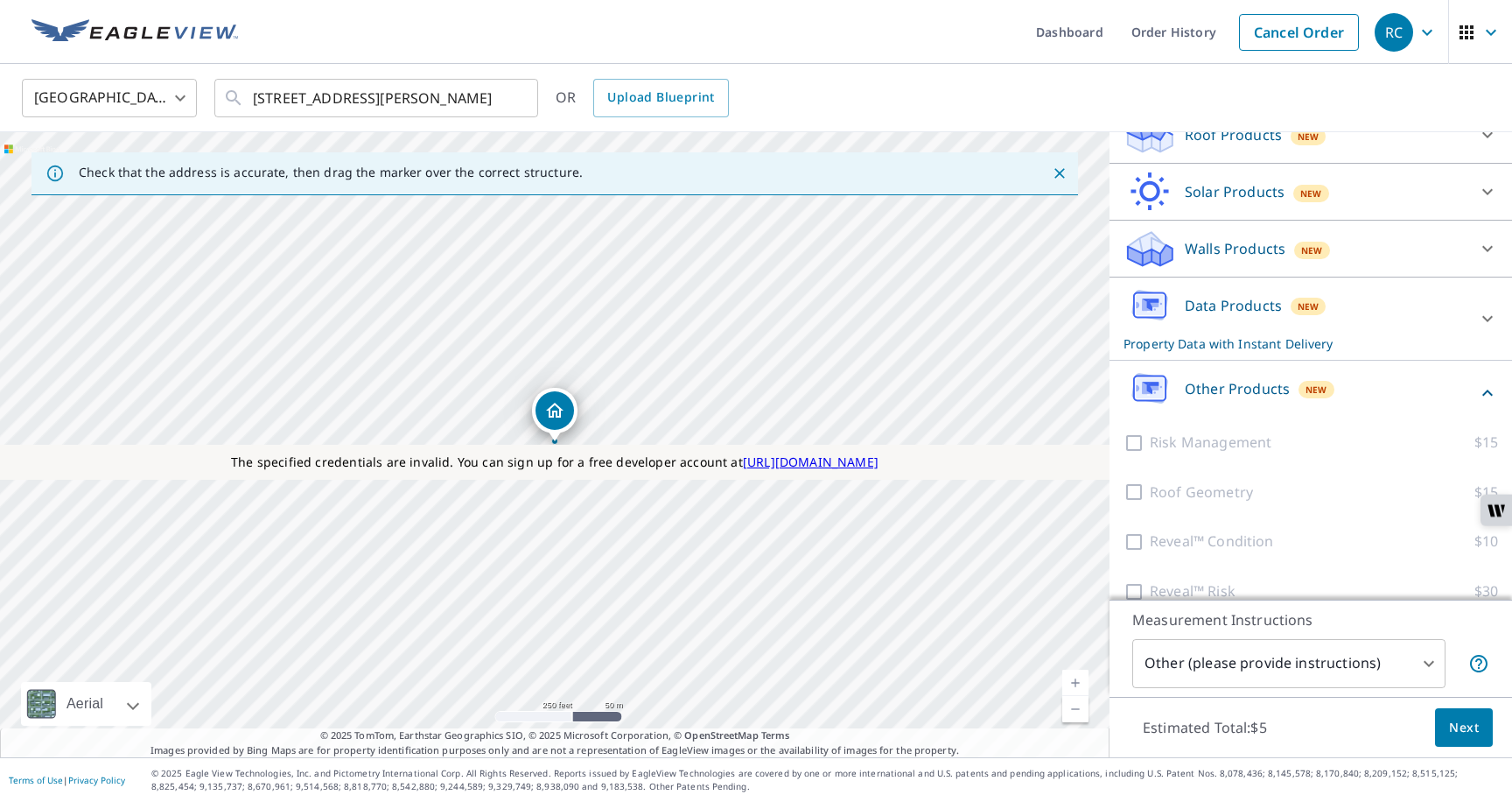
scroll to position [85, 0]
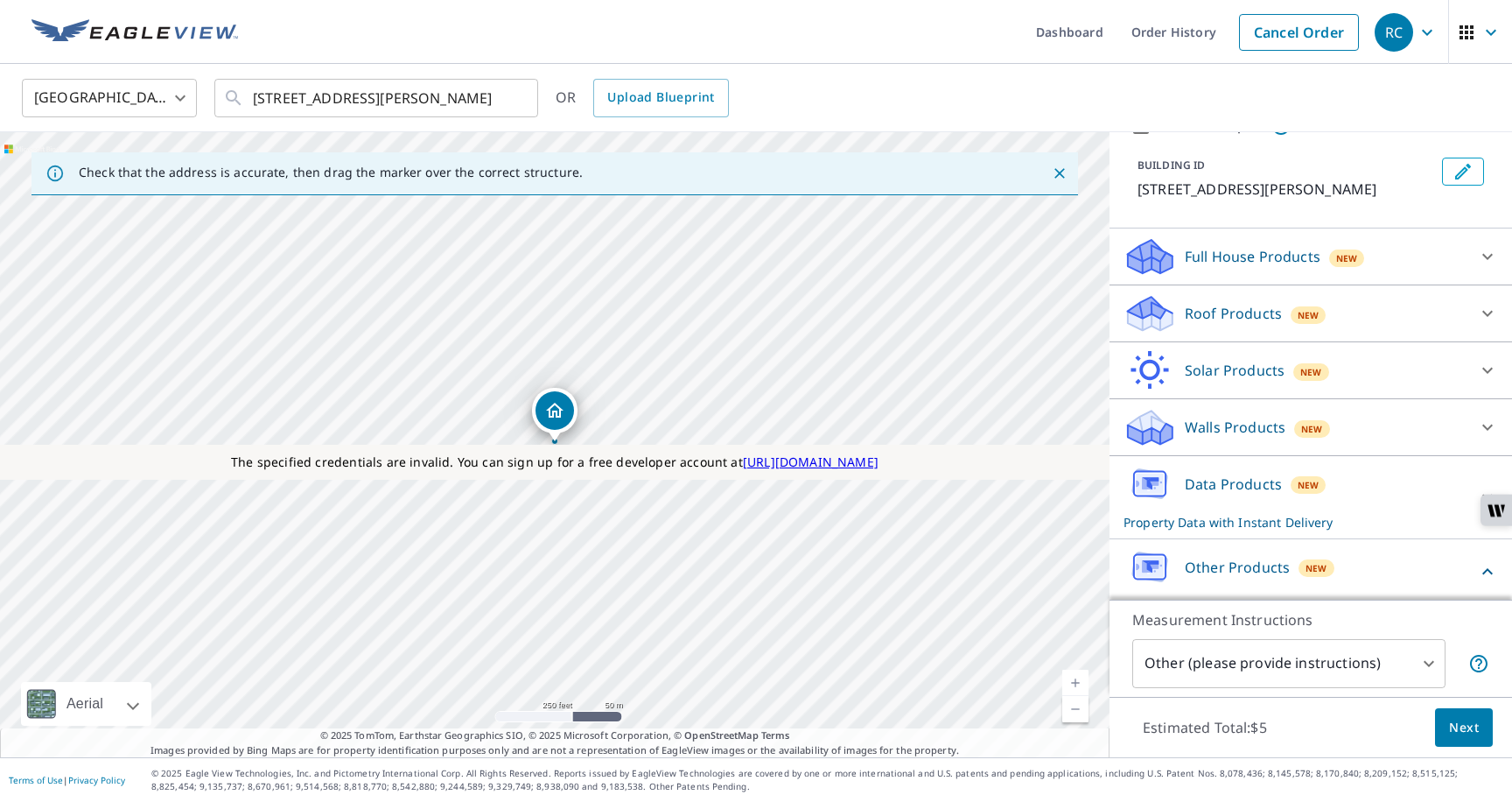
click at [1201, 565] on p "Other Products" at bounding box center [1237, 567] width 105 height 21
drag, startPoint x: 1182, startPoint y: 485, endPoint x: 1243, endPoint y: 480, distance: 61.2
click at [1245, 481] on div "Data Products New Property Data with Instant Delivery" at bounding box center [1295, 497] width 343 height 68
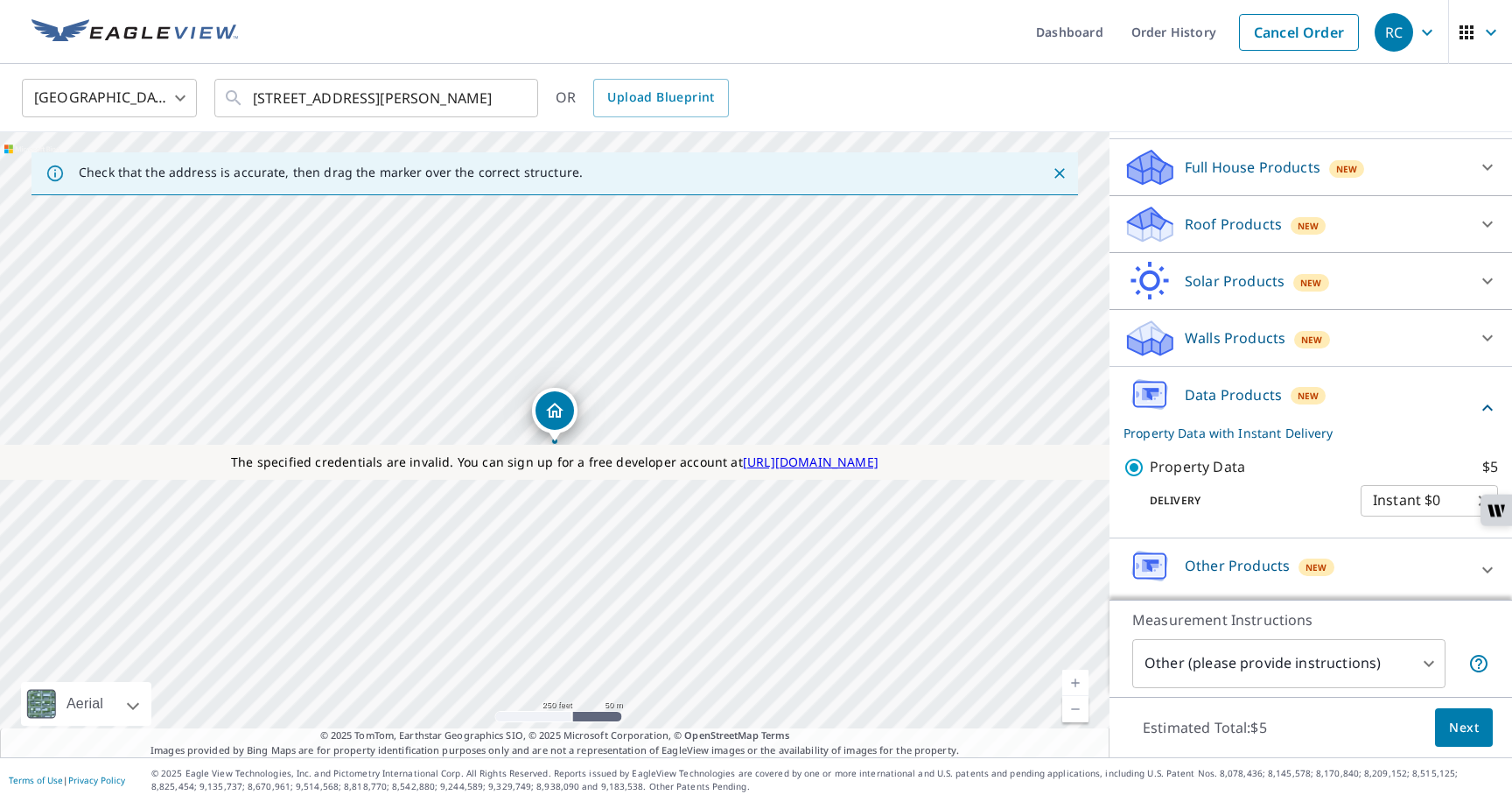
scroll to position [178, 0]
click at [1403, 495] on body "RC RC Dashboard Order History Cancel Order RC United States US ​ 10 S 222 W Bur…" at bounding box center [756, 411] width 1512 height 822
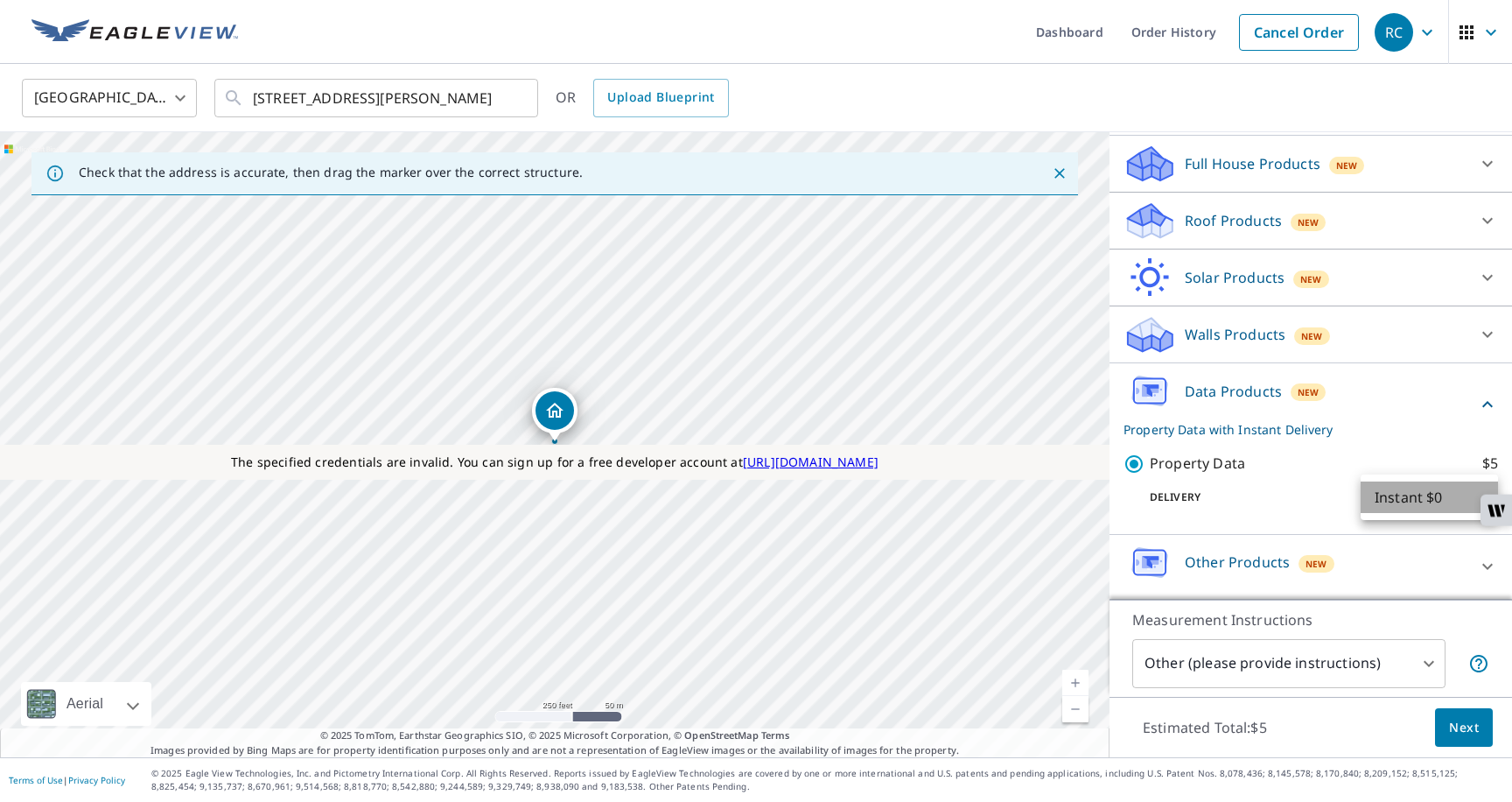
click at [1403, 495] on li "Instant $0" at bounding box center [1429, 497] width 138 height 32
